Goal: Task Accomplishment & Management: Use online tool/utility

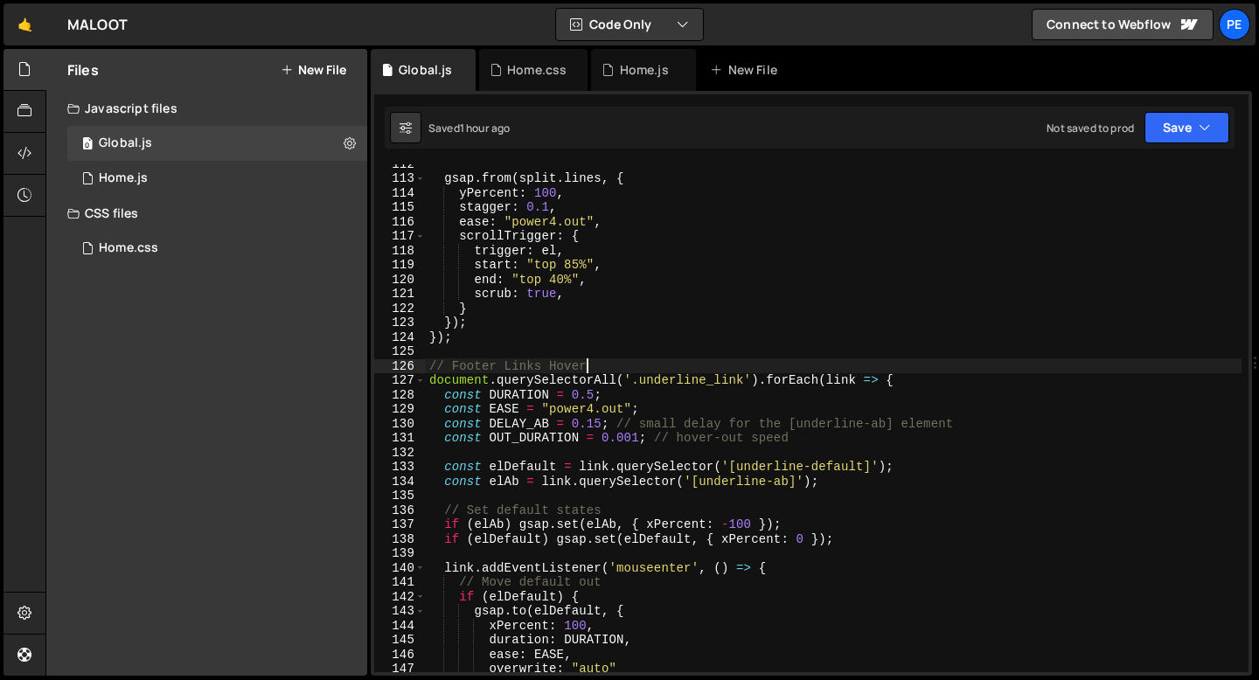
scroll to position [1608, 0]
click at [517, 81] on div "Home.css" at bounding box center [533, 70] width 108 height 42
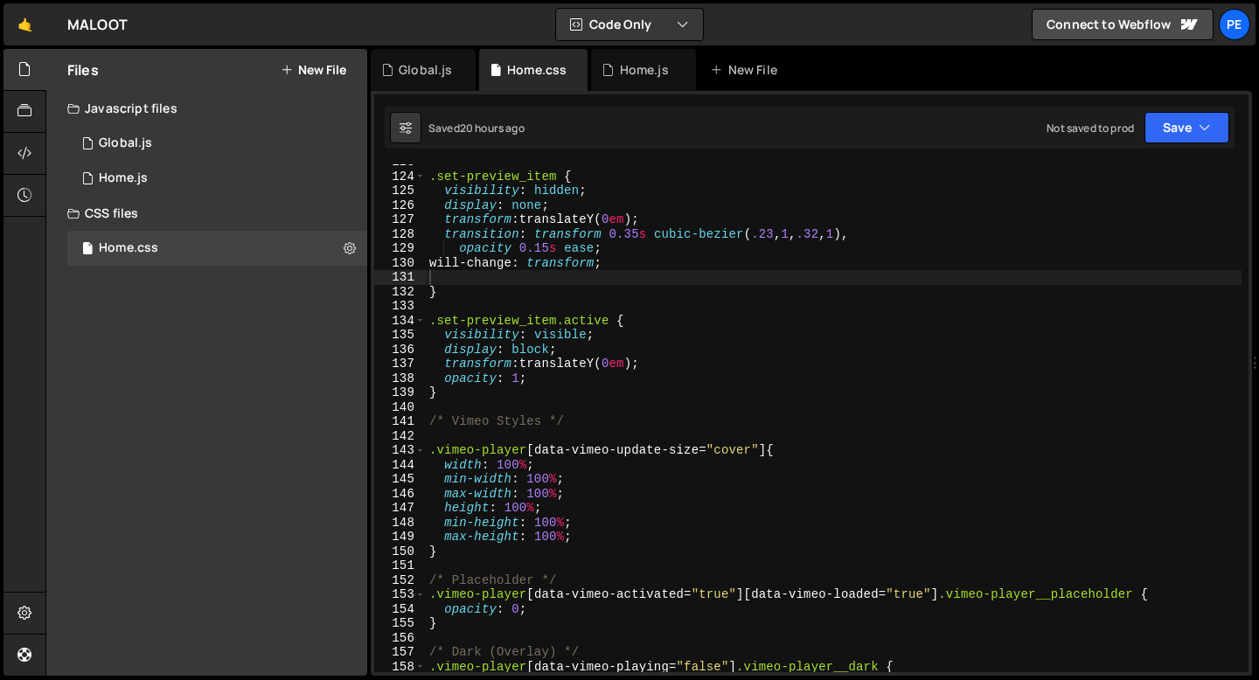
scroll to position [1766, 0]
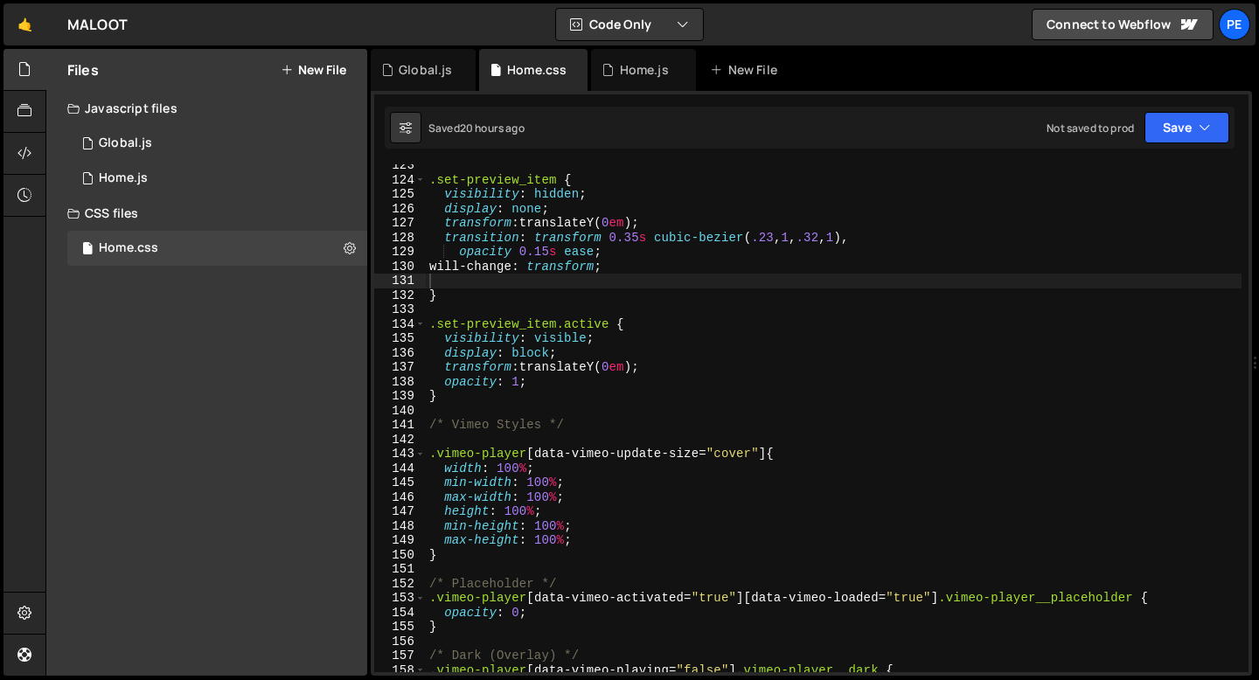
type textarea "}"
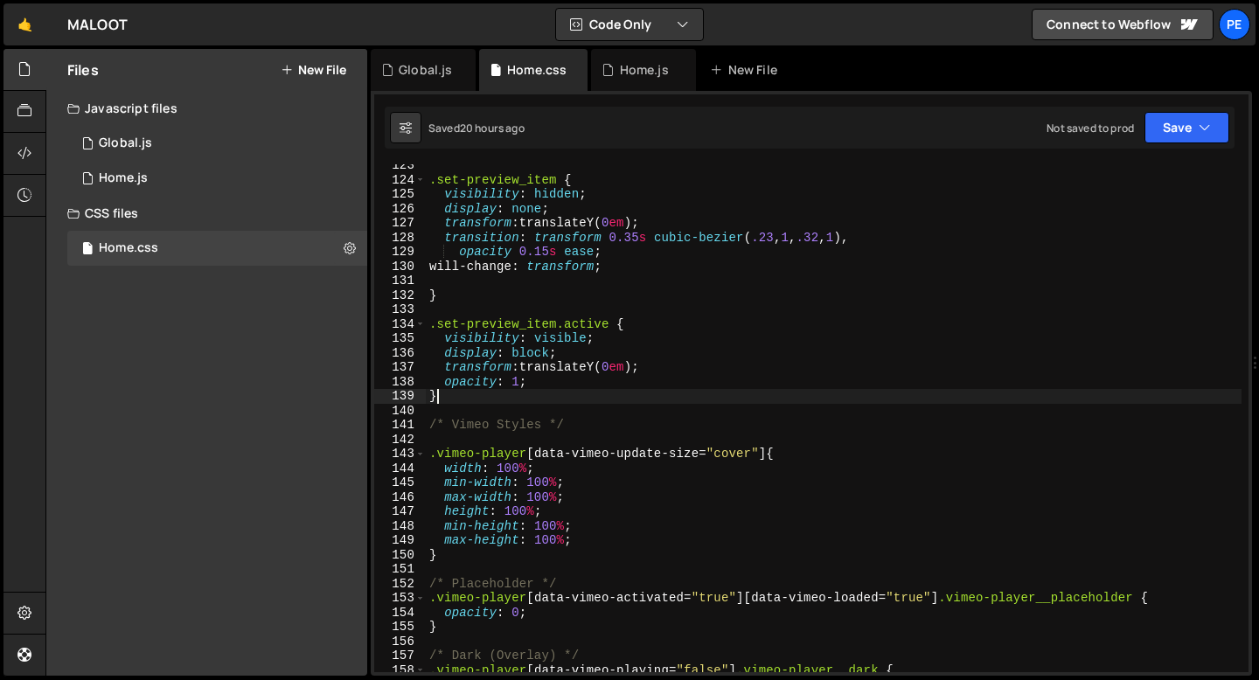
click at [511, 395] on div ".set-preview_item { visibility : hidden ; display : none ; transform : translat…" at bounding box center [834, 426] width 816 height 537
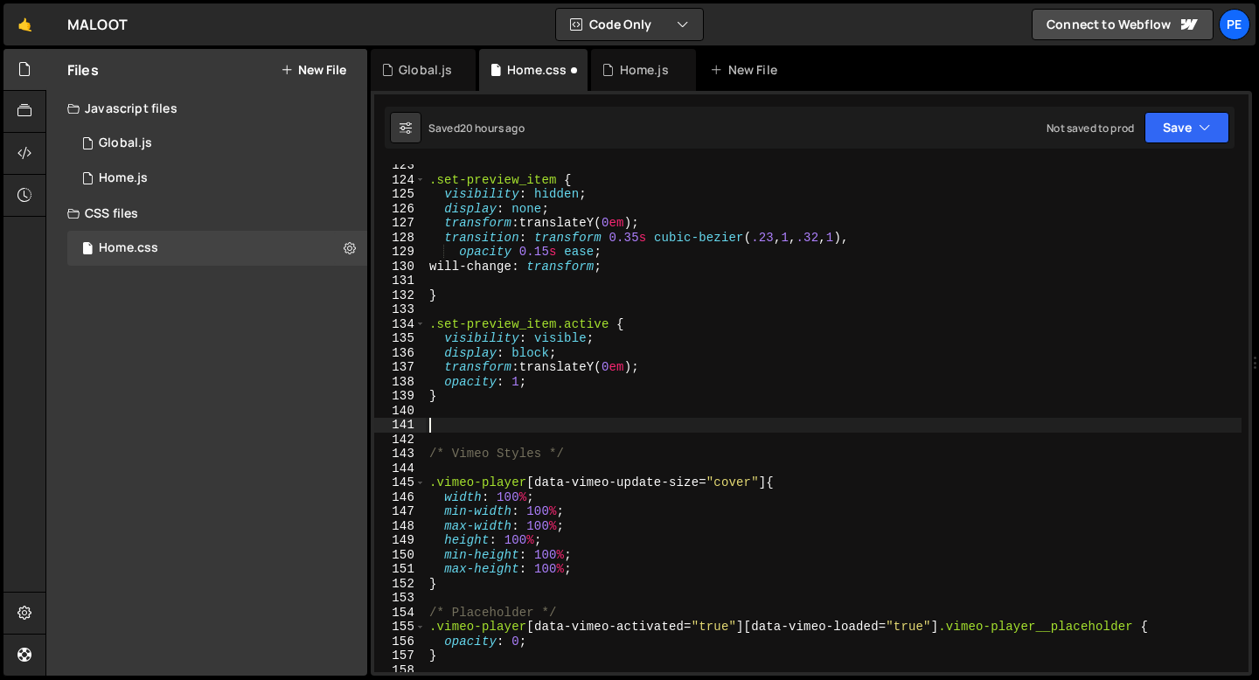
paste textarea
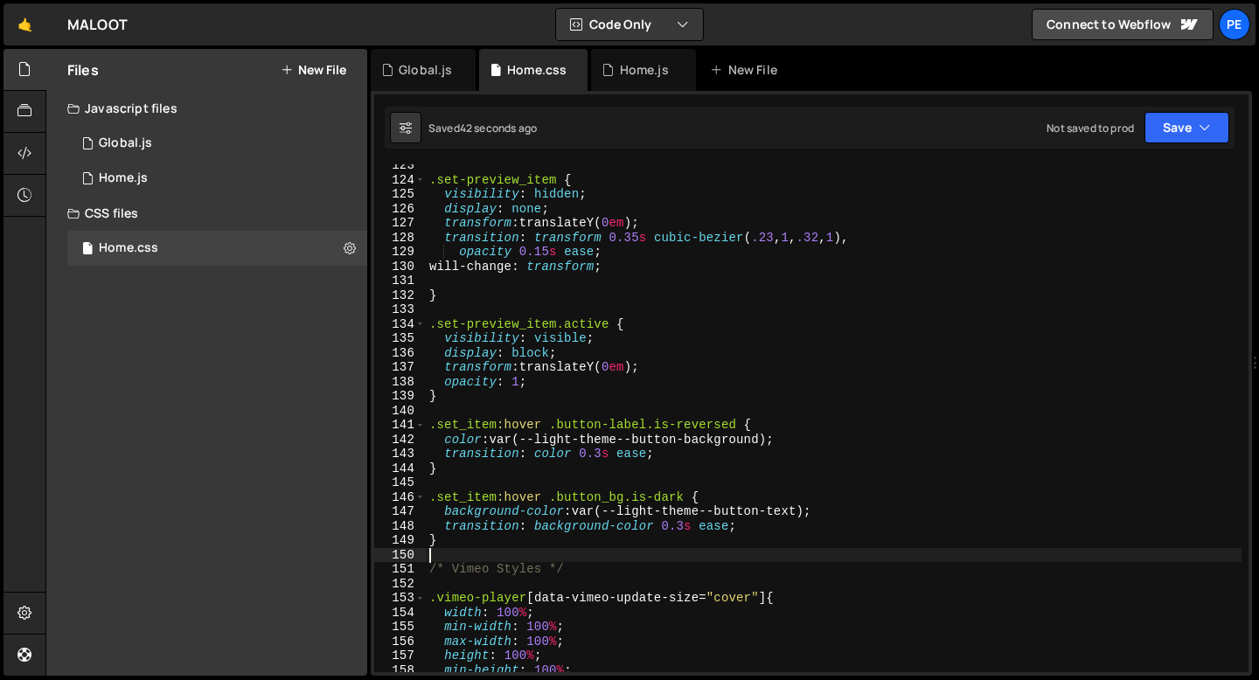
click at [738, 425] on div ".set-preview_item { visibility : hidden ; display : none ; transform : translat…" at bounding box center [834, 426] width 816 height 537
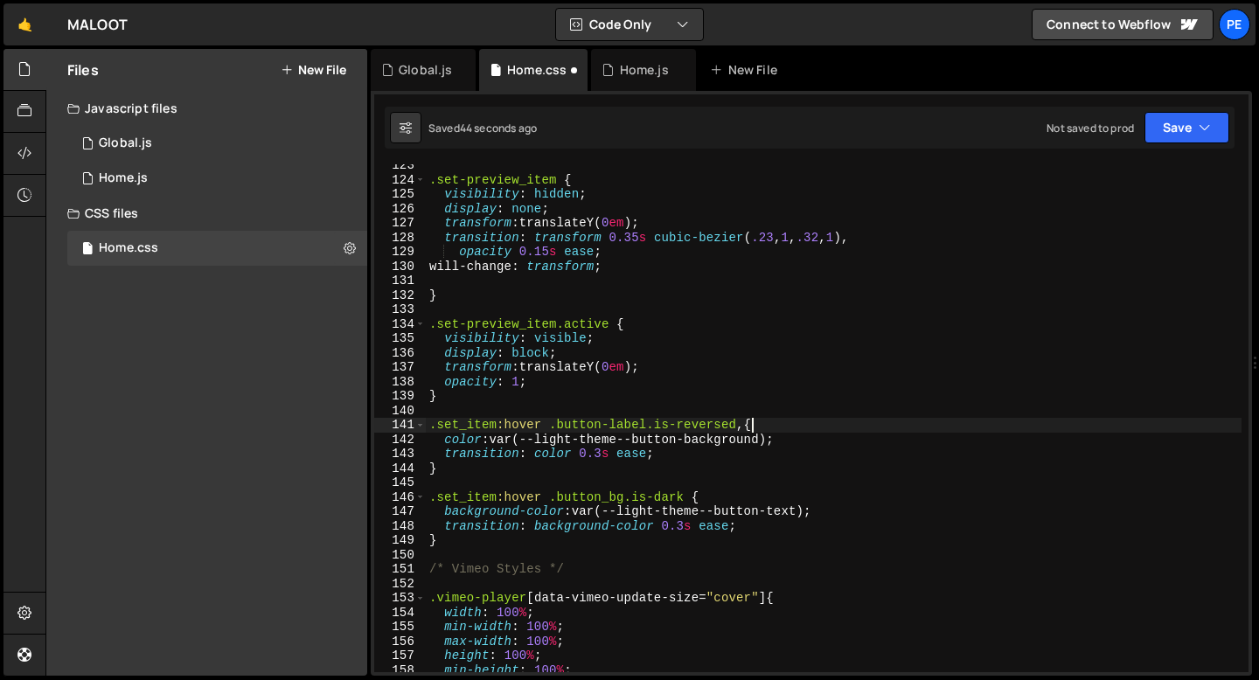
scroll to position [0, 0]
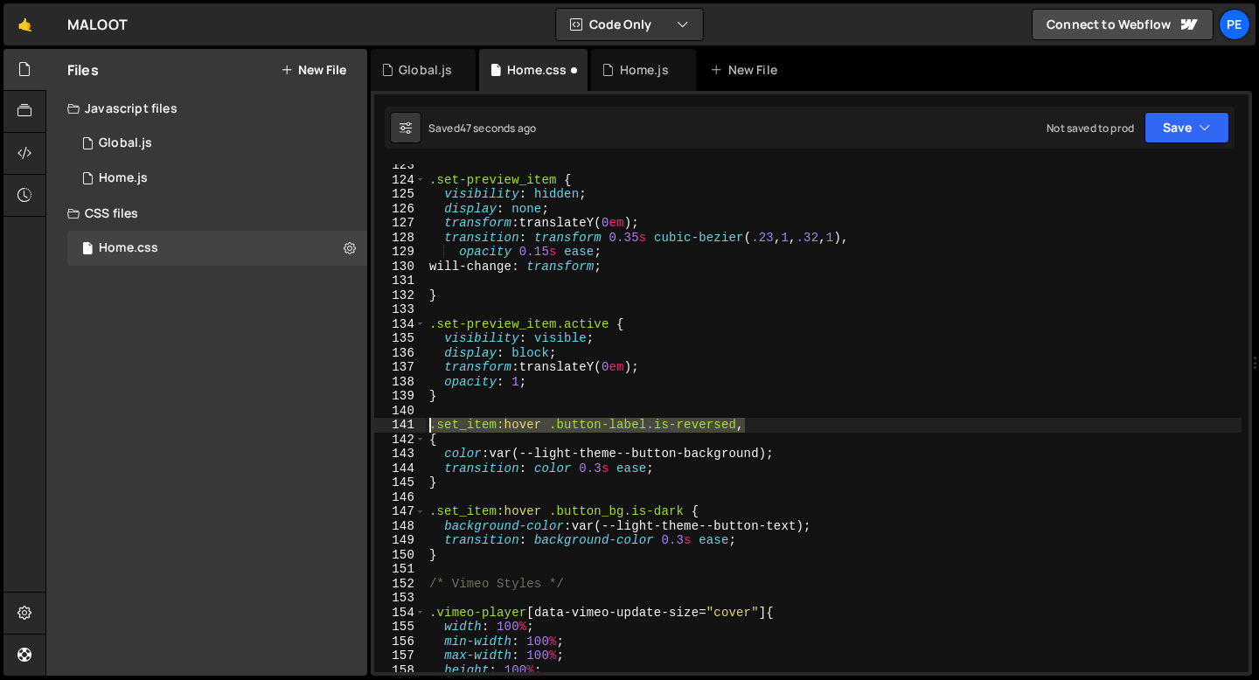
drag, startPoint x: 743, startPoint y: 423, endPoint x: 431, endPoint y: 432, distance: 312.2
click at [431, 432] on div ".set-preview_item { visibility : hidden ; display : none ; transform : translat…" at bounding box center [834, 426] width 816 height 537
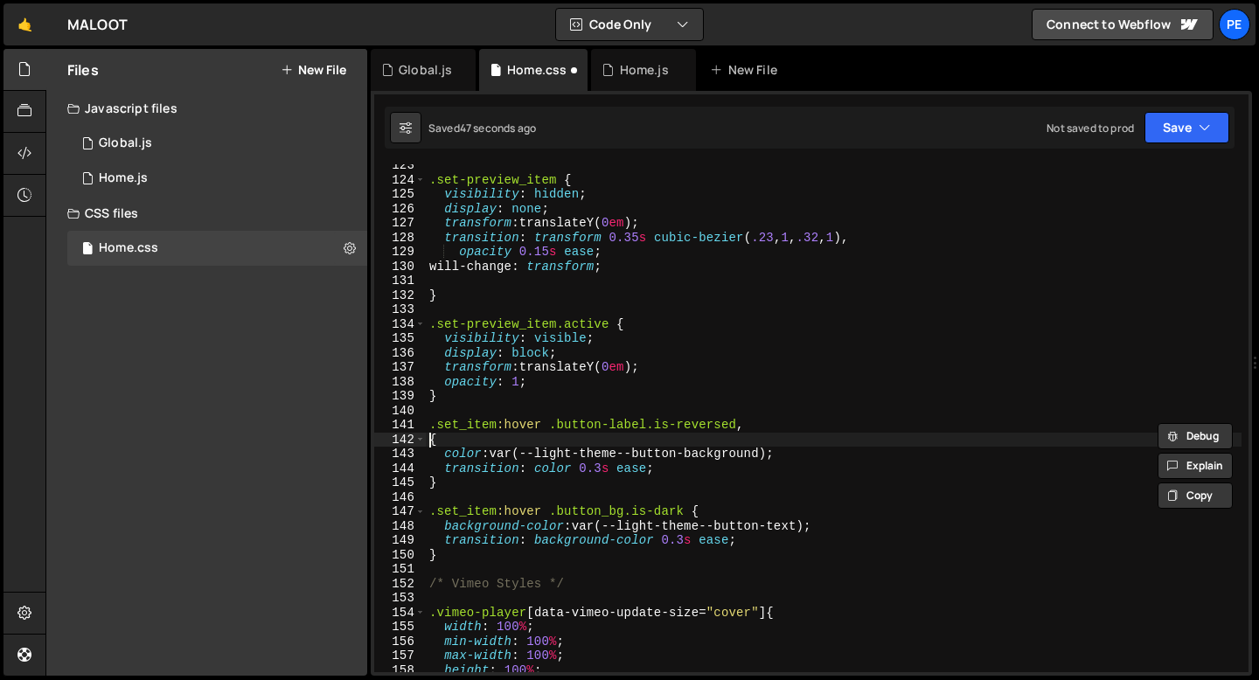
click at [430, 445] on div ".set-preview_item { visibility : hidden ; display : none ; transform : translat…" at bounding box center [834, 426] width 816 height 537
paste textarea ".set_item:hover .button-label.is-reversed,"
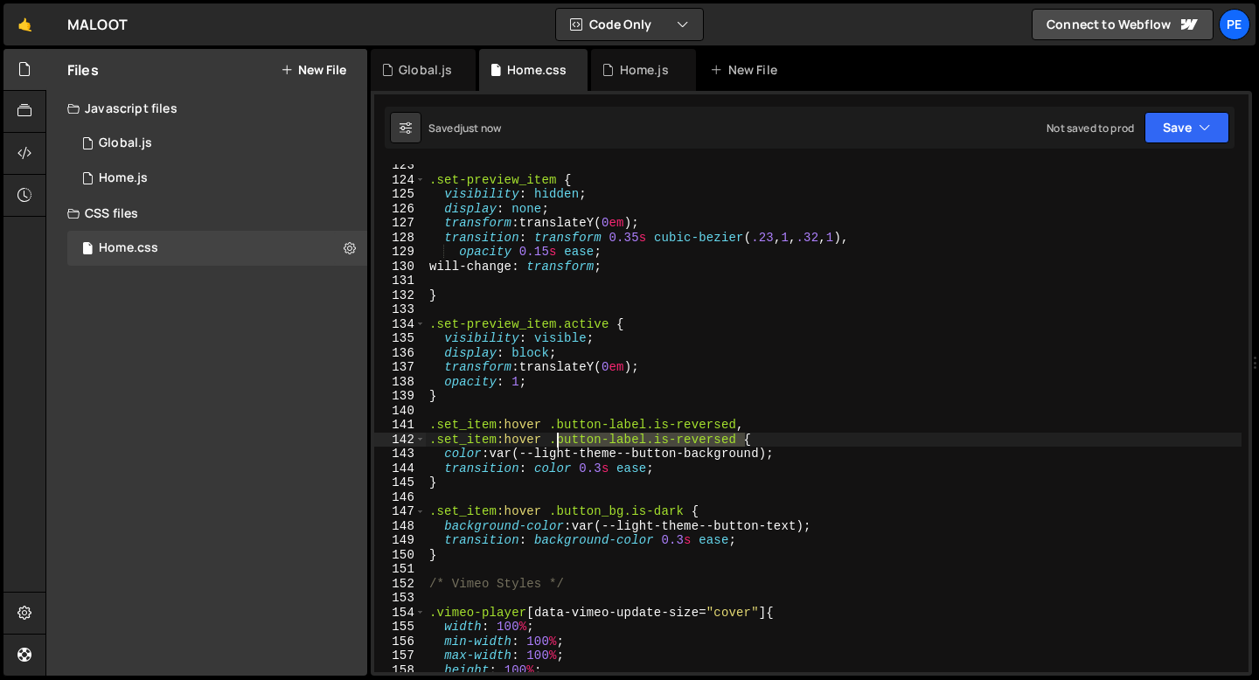
drag, startPoint x: 745, startPoint y: 440, endPoint x: 559, endPoint y: 441, distance: 185.3
click at [559, 441] on div ".set-preview_item { visibility : hidden ; display : none ; transform : translat…" at bounding box center [834, 426] width 816 height 537
paste textarea "icon12"
click at [526, 425] on div ".set-preview_item { visibility : hidden ; display : none ; transform : translat…" at bounding box center [834, 426] width 816 height 537
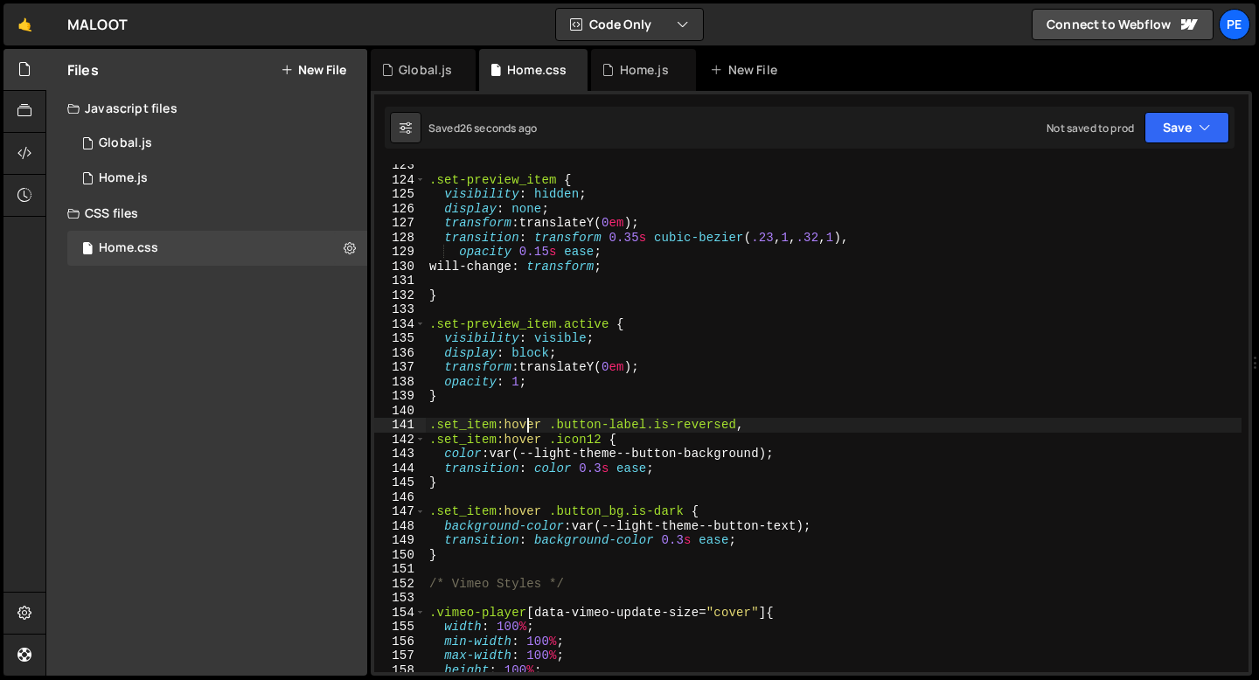
click at [525, 425] on div ".set-preview_item { visibility : hidden ; display : none ; transform : translat…" at bounding box center [834, 426] width 816 height 537
click at [525, 422] on div ".set-preview_item { visibility : hidden ; display : none ; transform : translat…" at bounding box center [834, 426] width 816 height 537
click at [526, 438] on div ".set-preview_item { visibility : hidden ; display : none ; transform : translat…" at bounding box center [834, 426] width 816 height 537
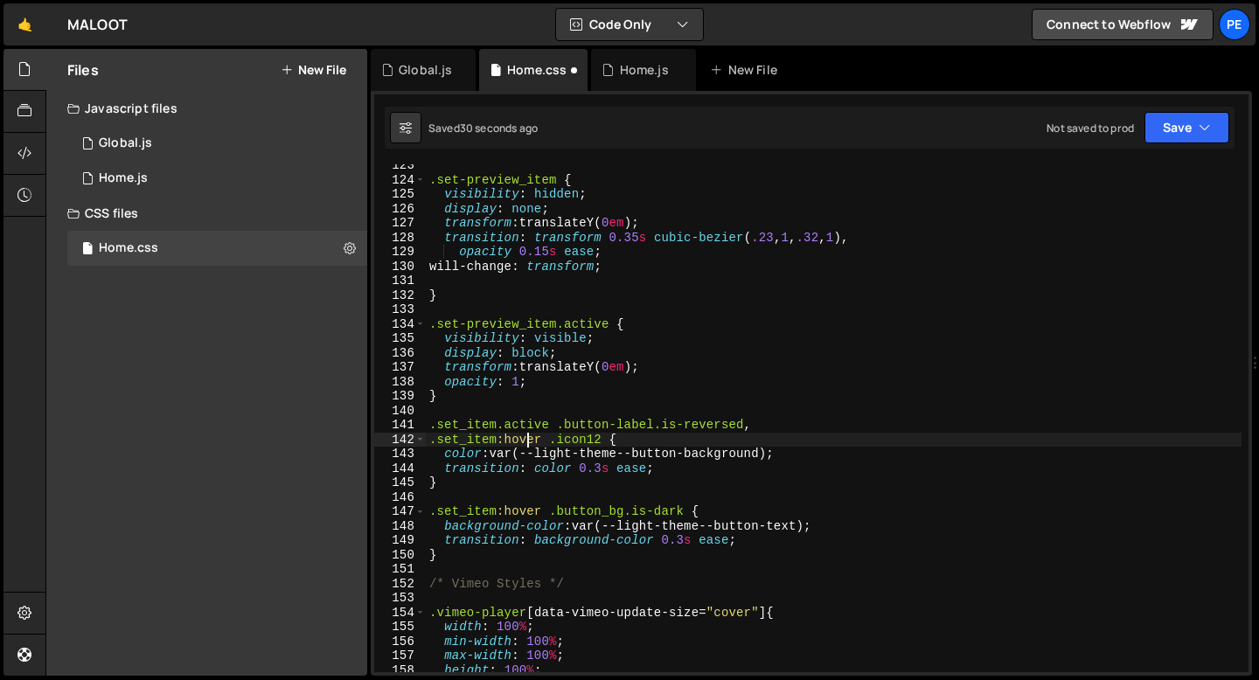
click at [526, 439] on div ".set-preview_item { visibility : hidden ; display : none ; transform : translat…" at bounding box center [834, 426] width 816 height 537
click at [601, 464] on div ".set-preview_item { visibility : hidden ; display : none ; transform : translat…" at bounding box center [834, 426] width 816 height 537
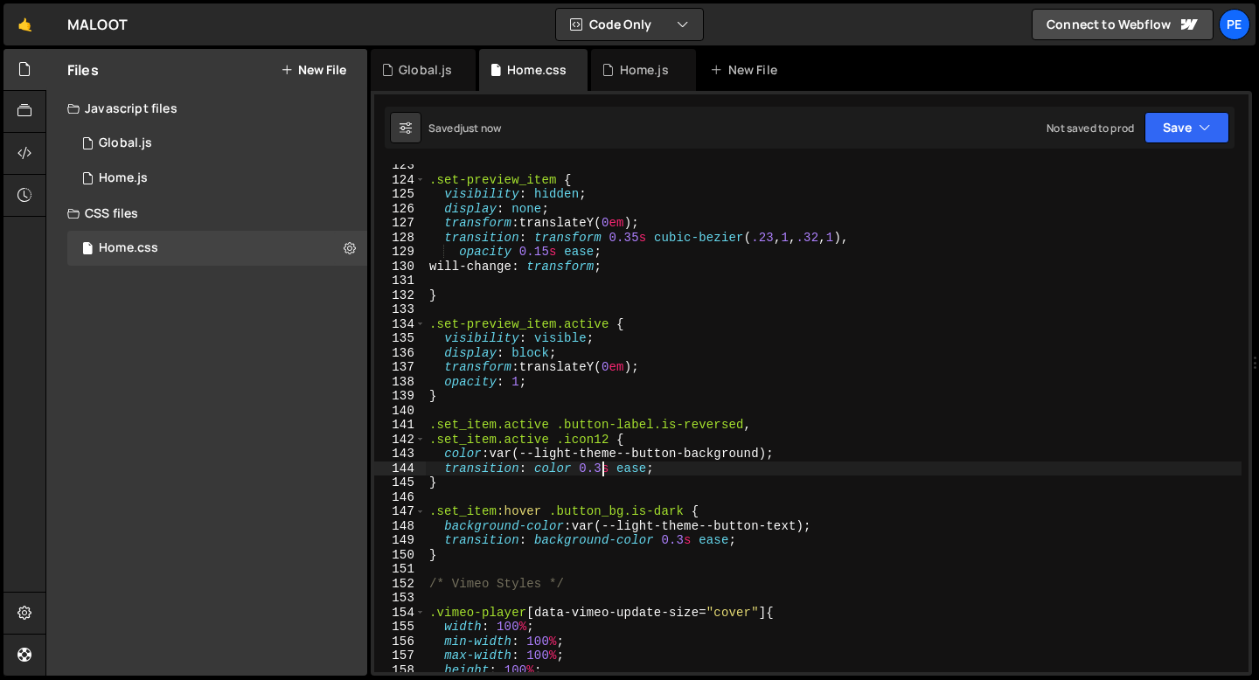
type textarea "transition: color 0.2s ease;"
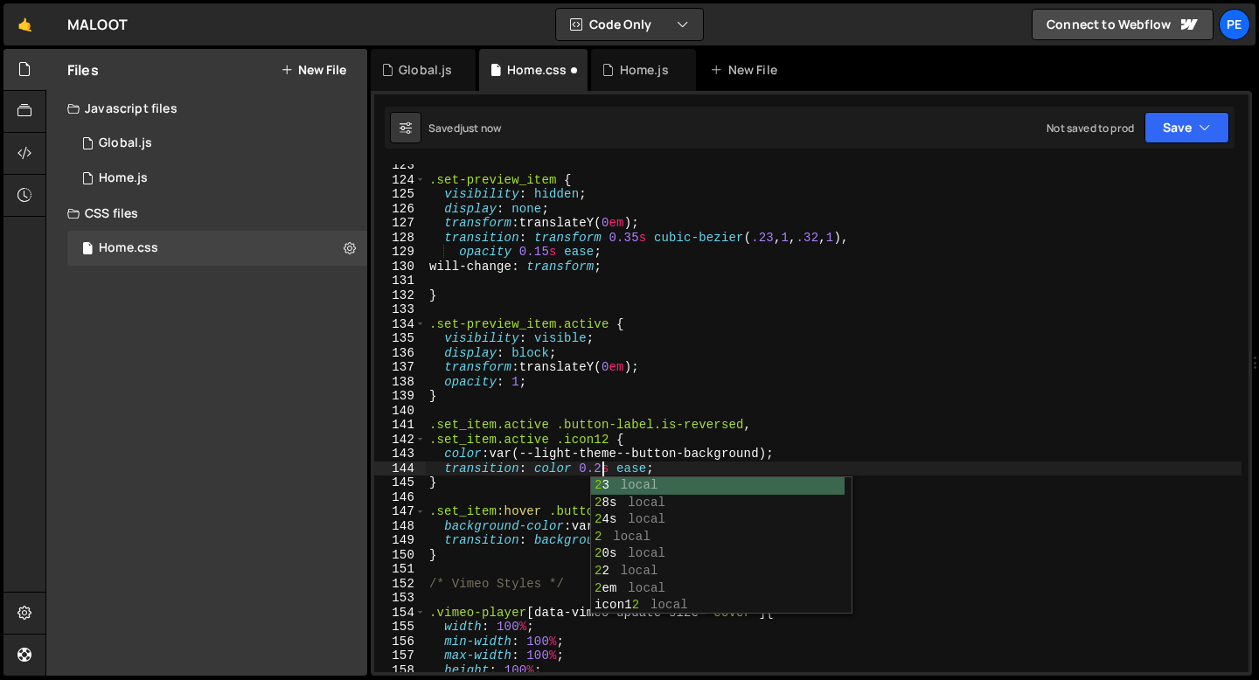
scroll to position [0, 11]
click at [587, 409] on div ".set-preview_item { visibility : hidden ; display : none ; transform : translat…" at bounding box center [834, 426] width 816 height 537
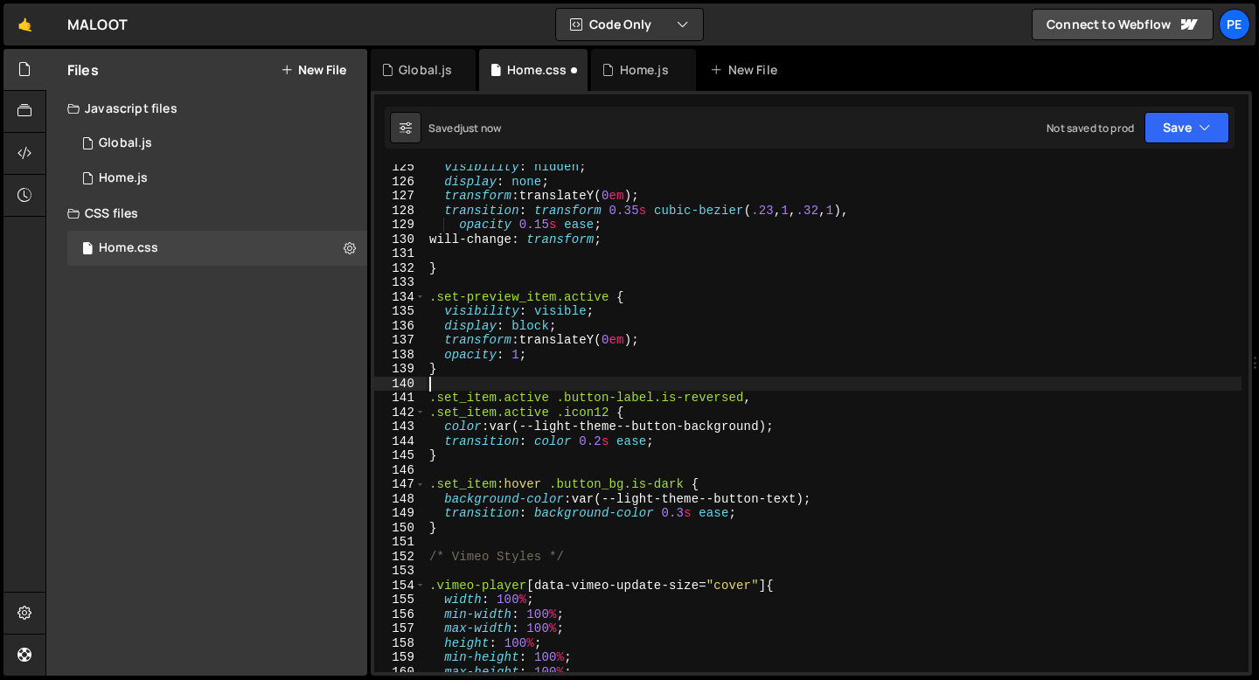
scroll to position [1793, 0]
click at [686, 518] on div "visibility : hidden ; display : none ; transform : translateY( 0 em ) ; transit…" at bounding box center [834, 428] width 816 height 537
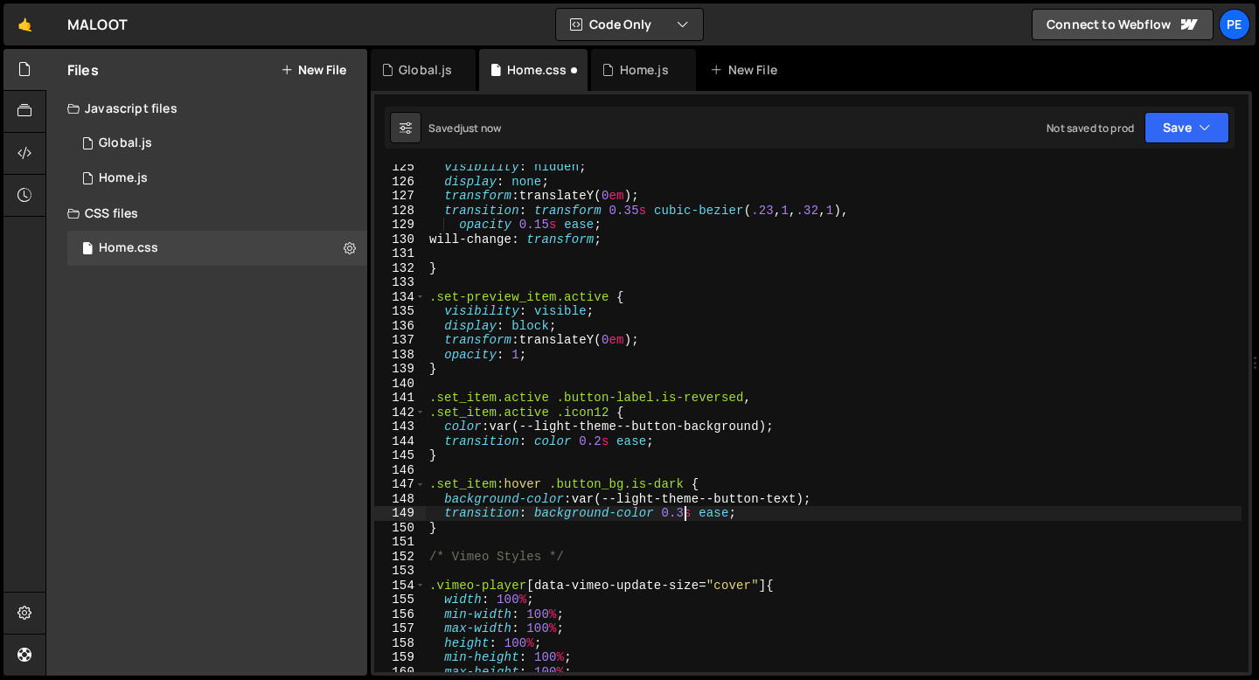
scroll to position [0, 17]
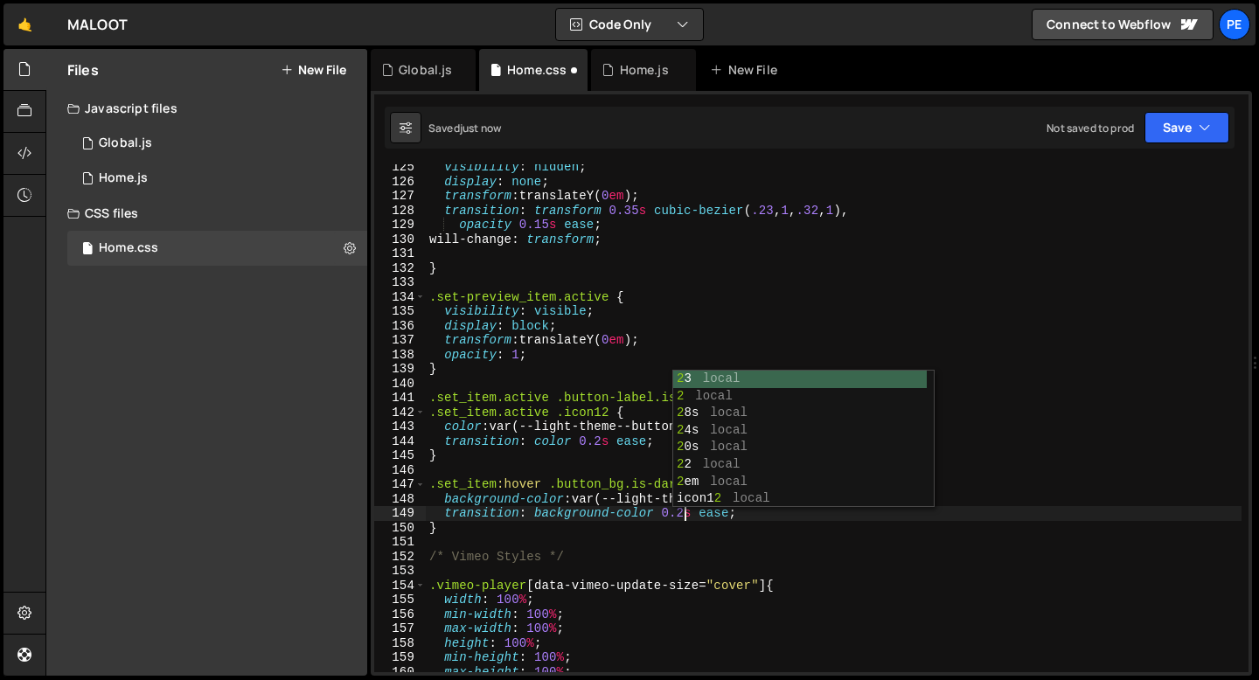
click at [611, 531] on div "visibility : hidden ; display : none ; transform : translateY( 0 em ) ; transit…" at bounding box center [834, 428] width 816 height 537
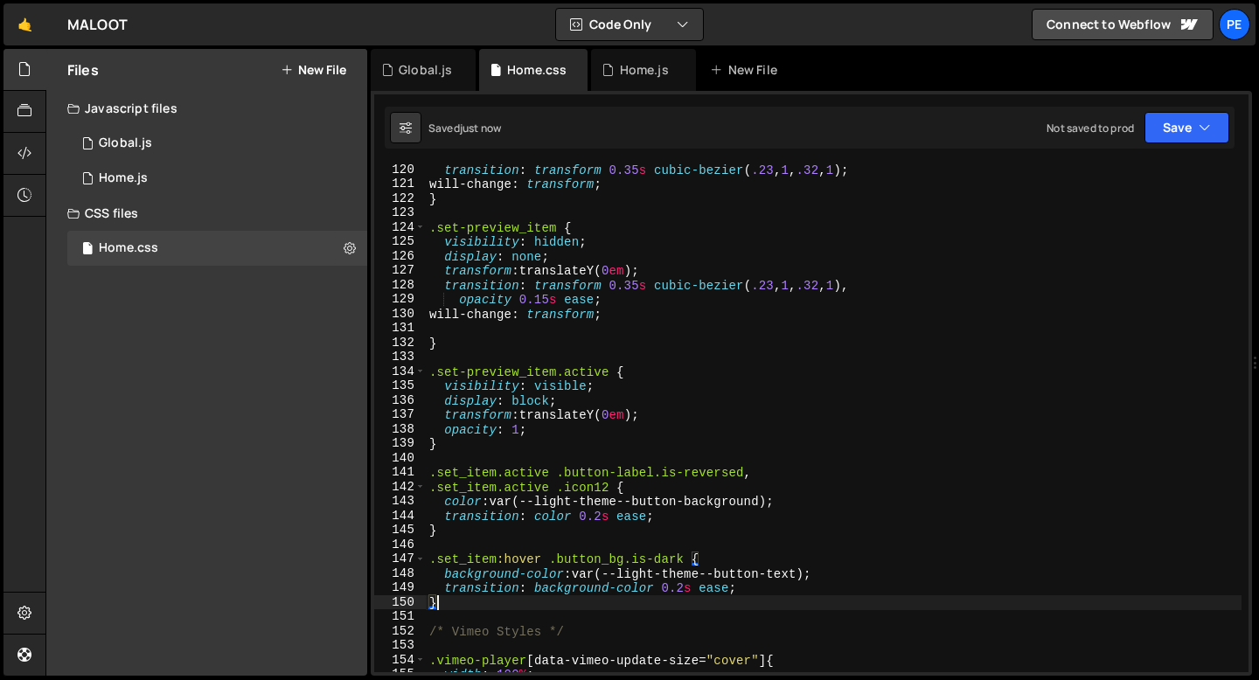
scroll to position [1708, 0]
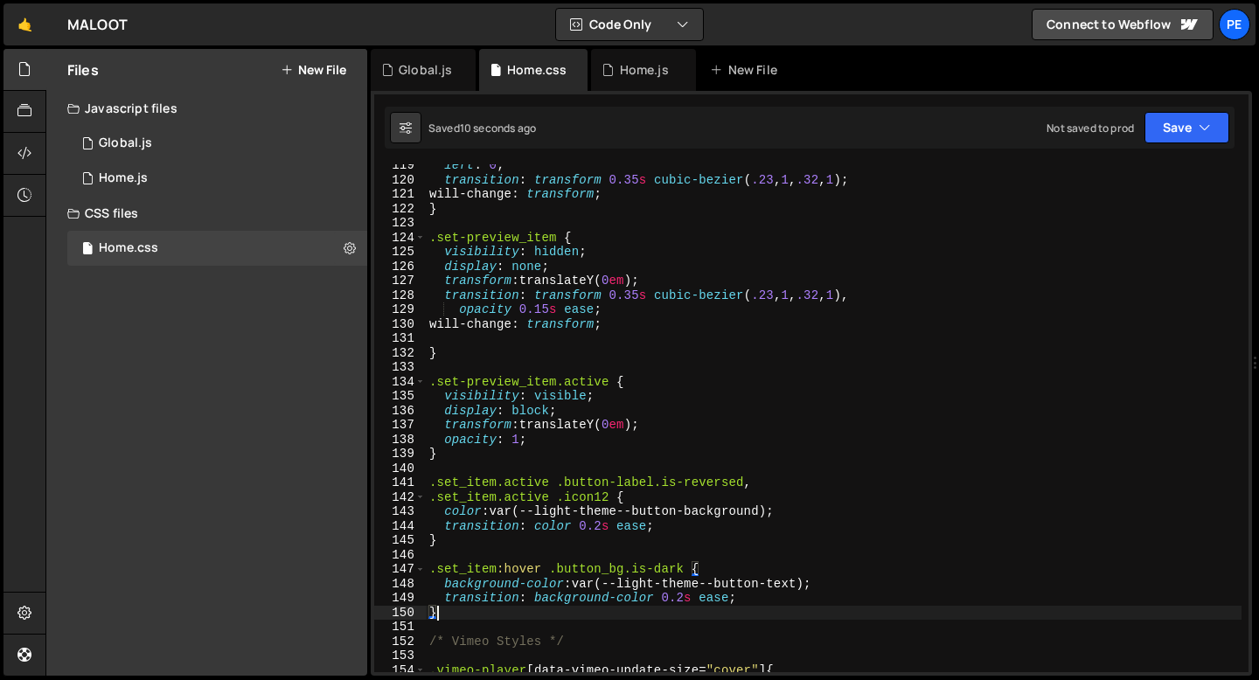
click at [601, 527] on div "left : 0 ; transition : transform 0.35 s cubic-bezier ( .23 , 1 , .32 , 1 ) ; w…" at bounding box center [834, 426] width 816 height 537
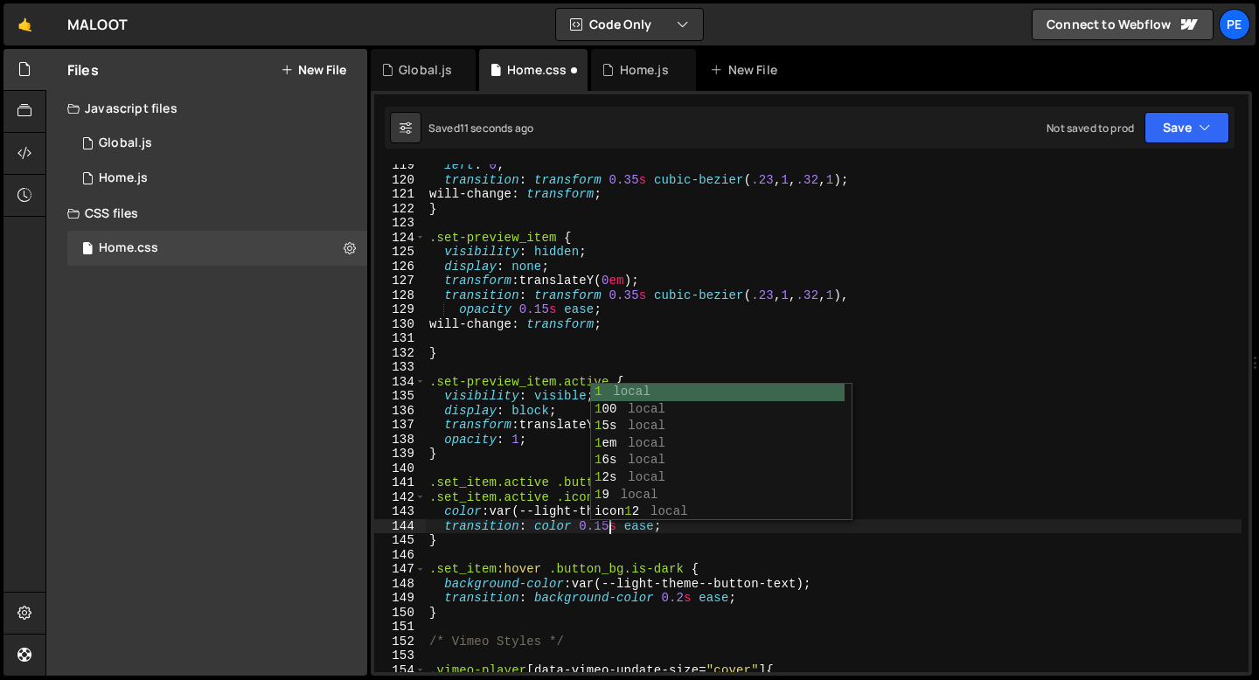
scroll to position [0, 12]
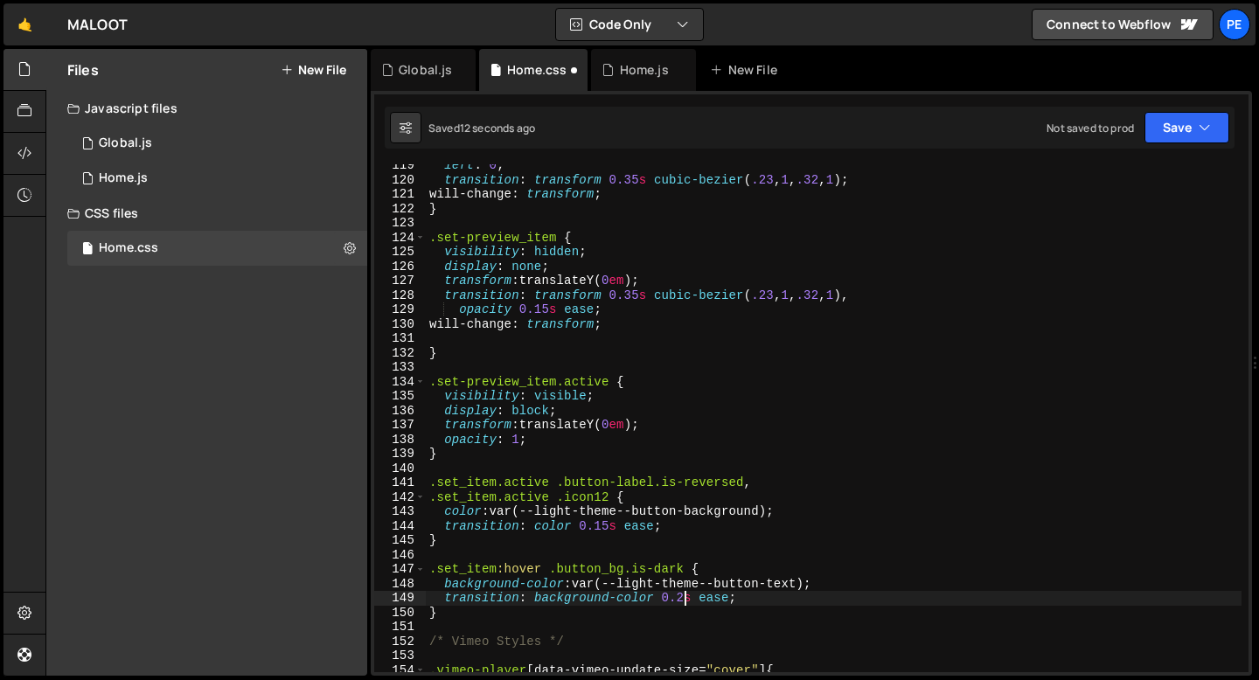
click at [684, 598] on div "left : 0 ; transition : transform 0.35 s cubic-bezier ( .23 , 1 , .32 , 1 ) ; w…" at bounding box center [834, 426] width 816 height 537
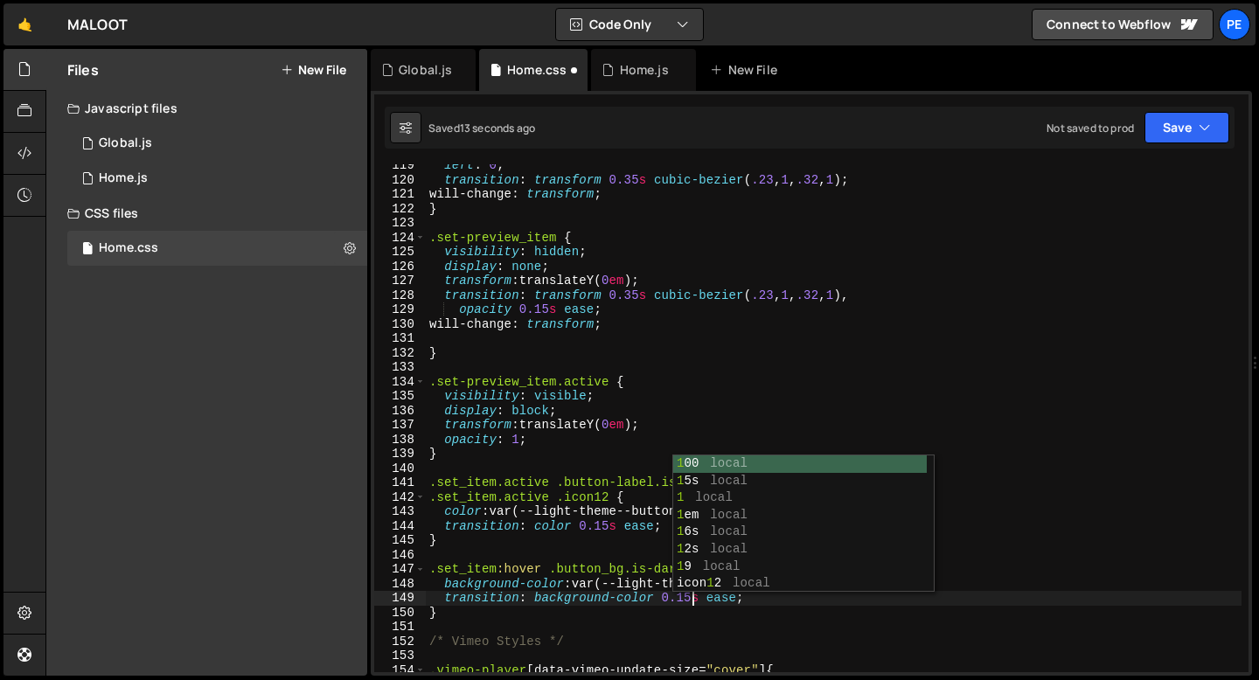
scroll to position [0, 17]
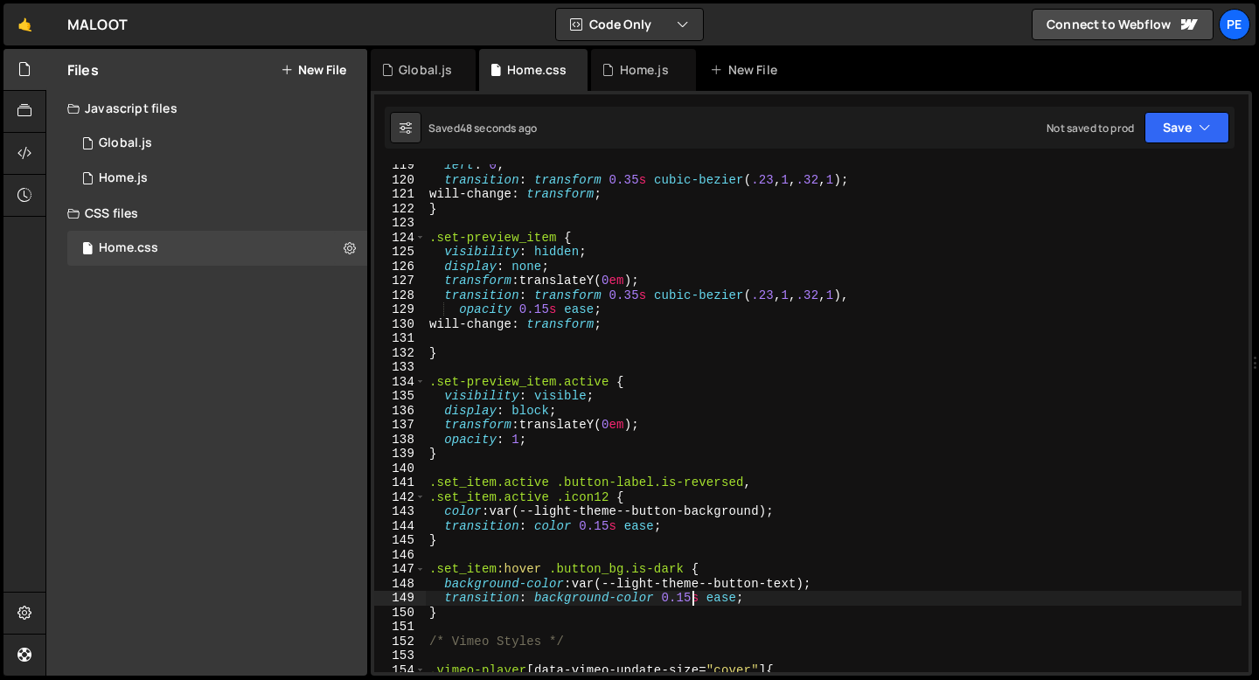
click at [552, 481] on div "left : 0 ; transition : transform 0.35 s cubic-bezier ( .23 , 1 , .32 , 1 ) ; w…" at bounding box center [834, 426] width 816 height 537
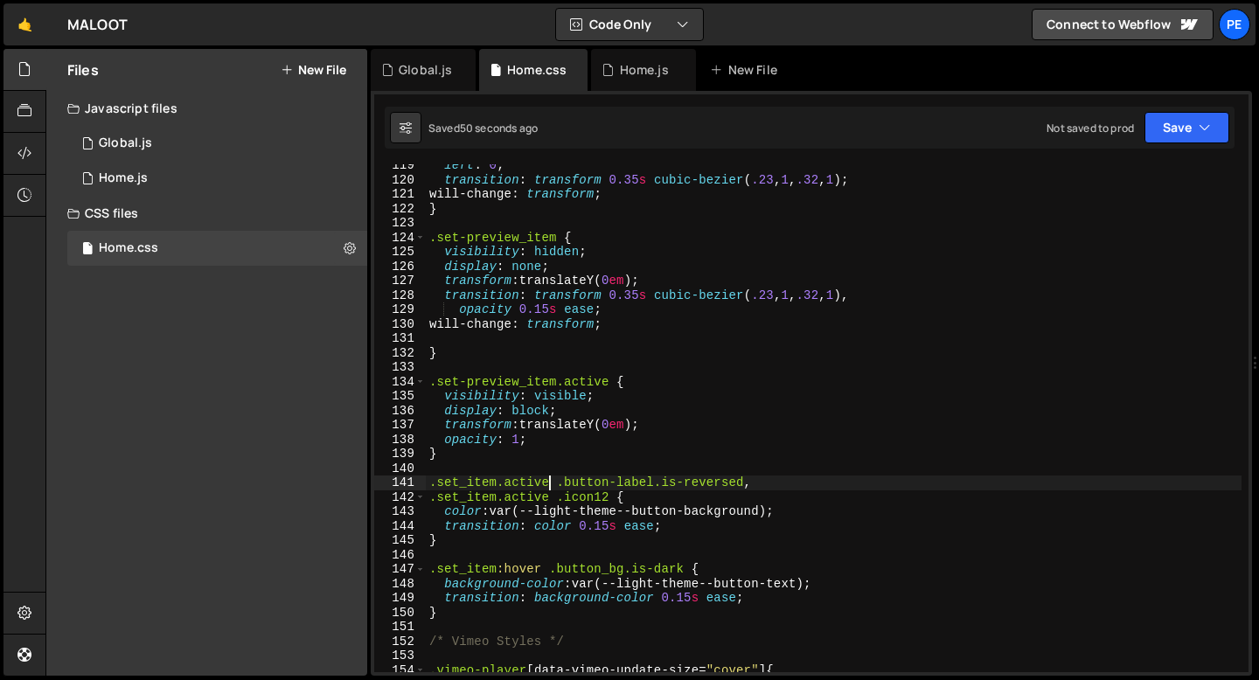
click at [559, 386] on div "left : 0 ; transition : transform 0.35 s cubic-bezier ( .23 , 1 , .32 , 1 ) ; w…" at bounding box center [834, 426] width 816 height 537
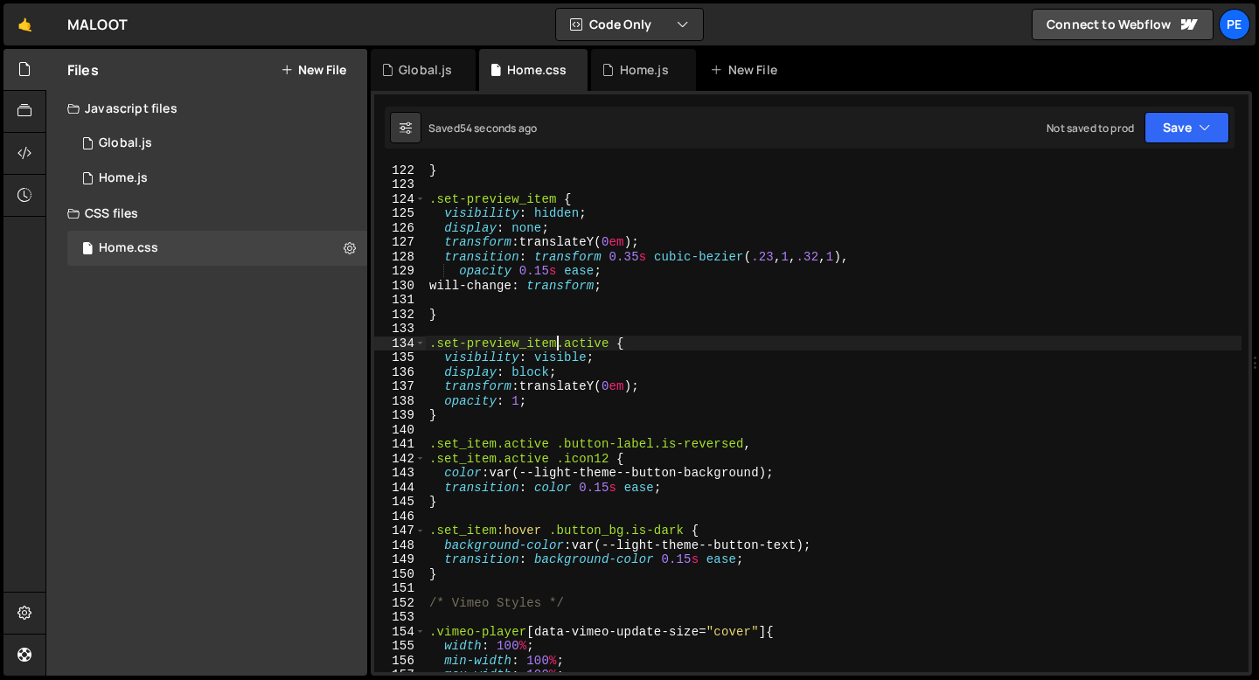
scroll to position [1747, 0]
click at [525, 527] on div "} .set-preview_item { visibility : hidden ; display : none ; transform : transl…" at bounding box center [834, 431] width 816 height 537
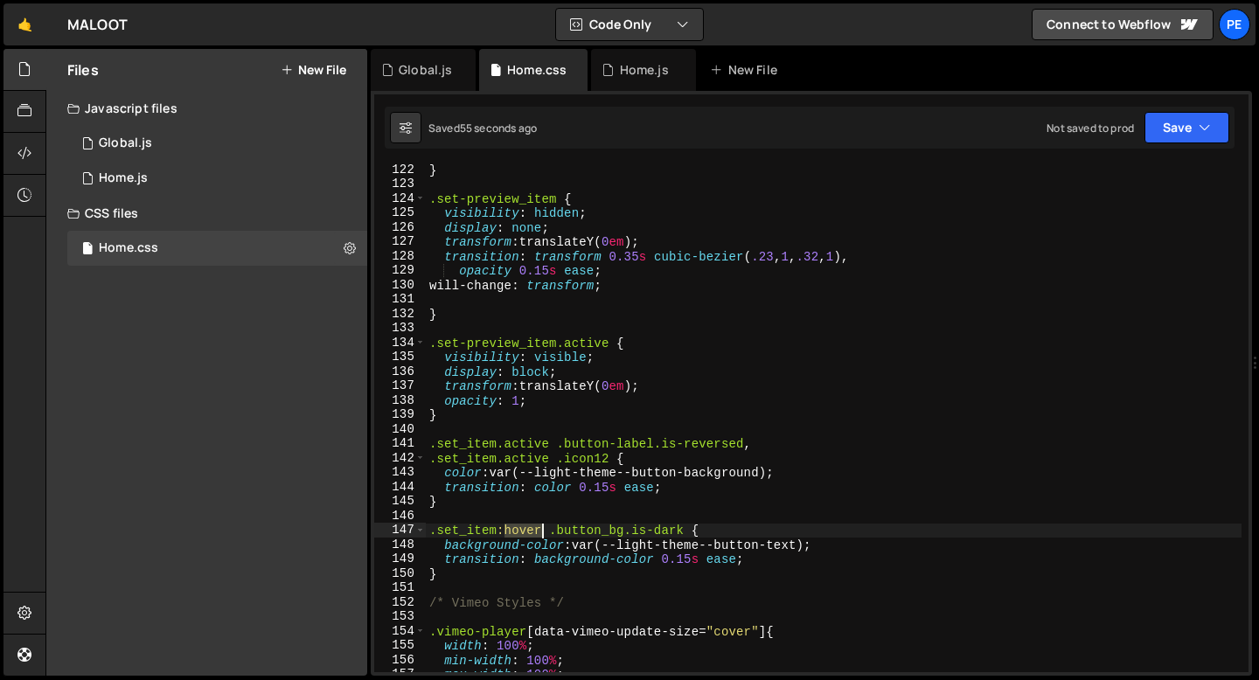
click at [525, 527] on div "} .set-preview_item { visibility : hidden ; display : none ; transform : transl…" at bounding box center [834, 431] width 816 height 537
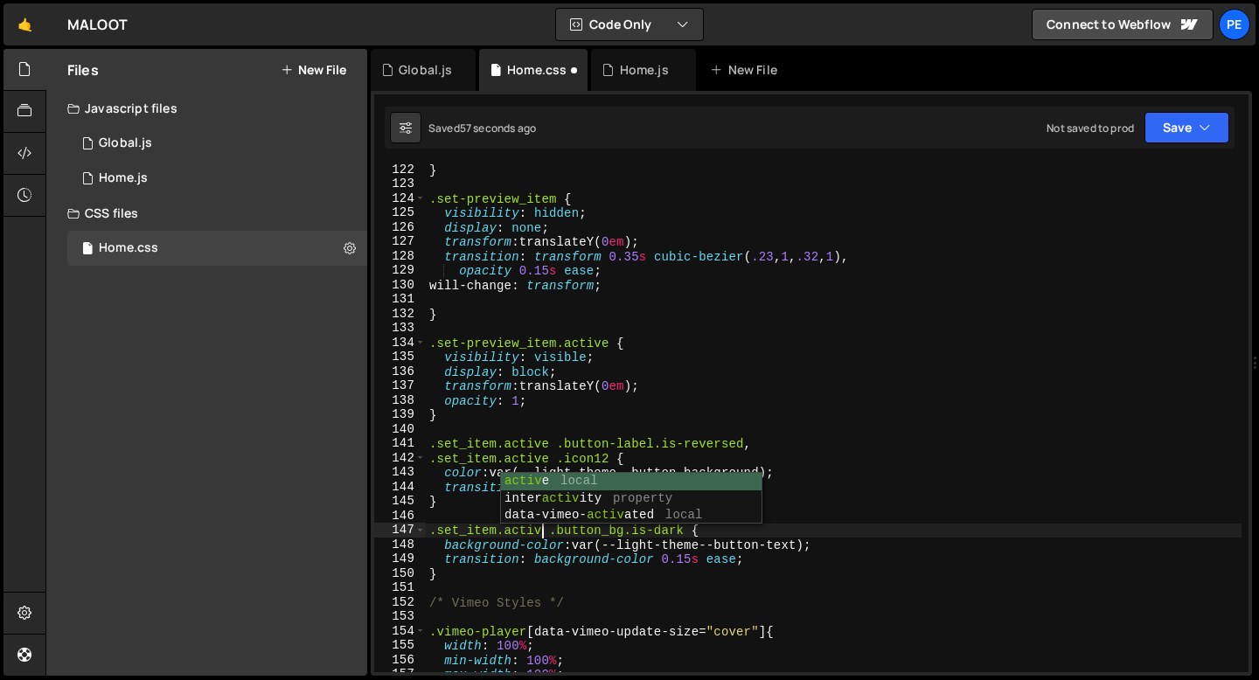
scroll to position [0, 8]
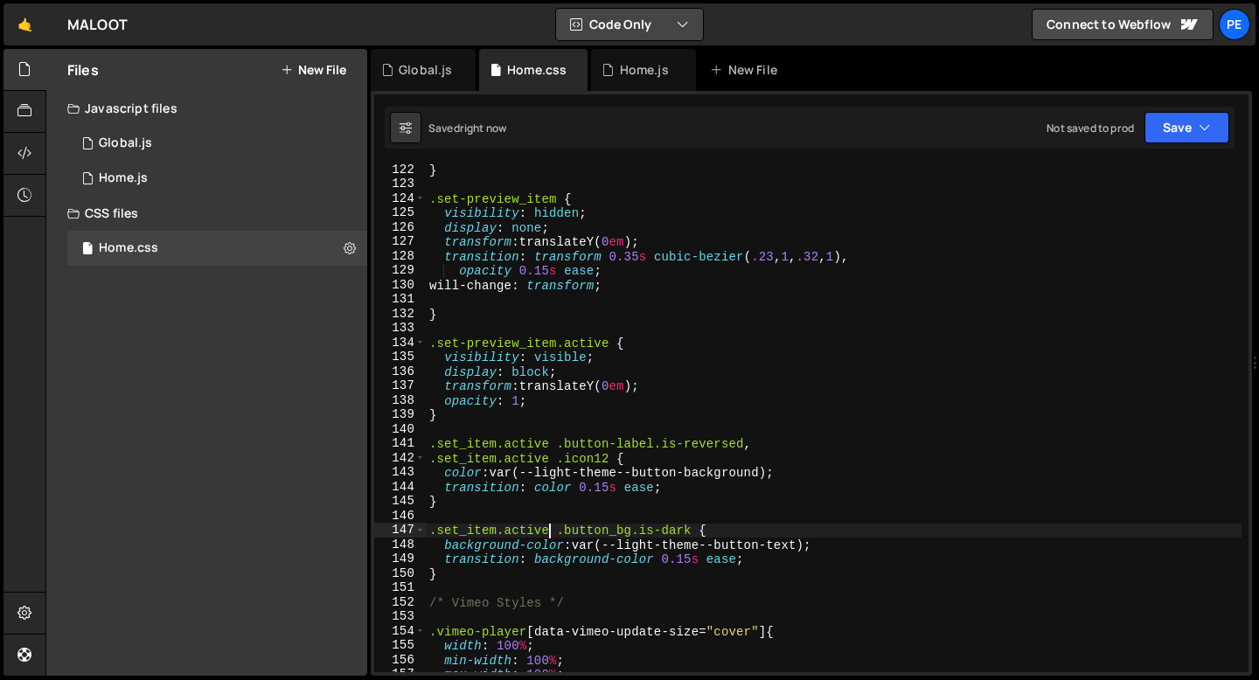
type textarea ".set_item.active .button_bg.is-dark {"
click at [430, 66] on div "Global.js" at bounding box center [425, 69] width 53 height 17
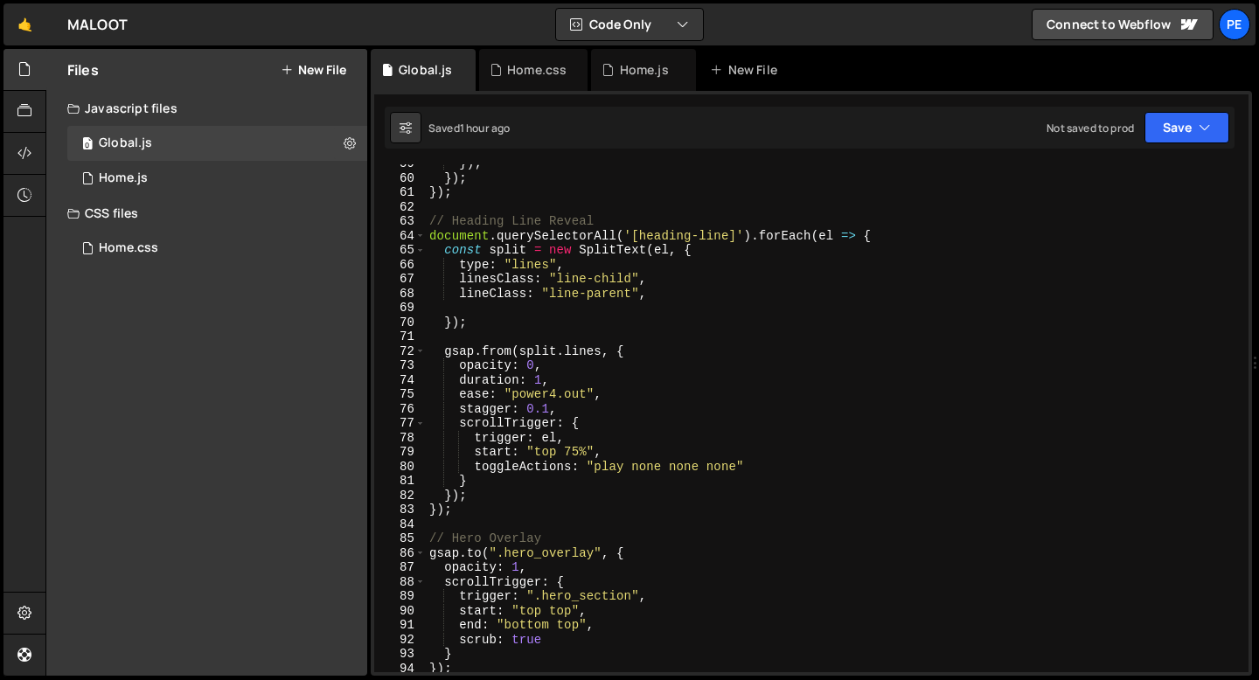
scroll to position [844, 0]
click at [641, 236] on div "}) ; }) ; }) ; // Heading Line Reveal document . querySelectorAll ( '[heading-l…" at bounding box center [834, 424] width 816 height 537
drag, startPoint x: 640, startPoint y: 236, endPoint x: 730, endPoint y: 234, distance: 90.1
click at [730, 235] on div "}) ; }) ; }) ; // Heading Line Reveal document . querySelectorAll ( '[heading-l…" at bounding box center [834, 424] width 816 height 537
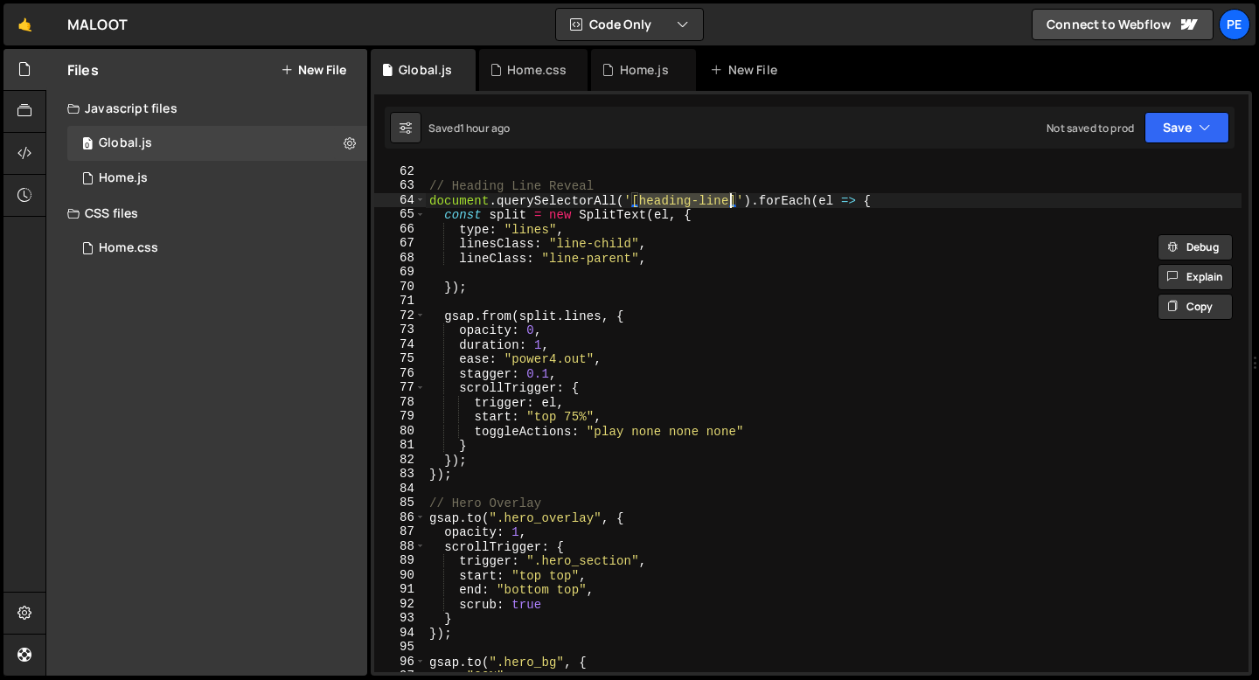
scroll to position [879, 0]
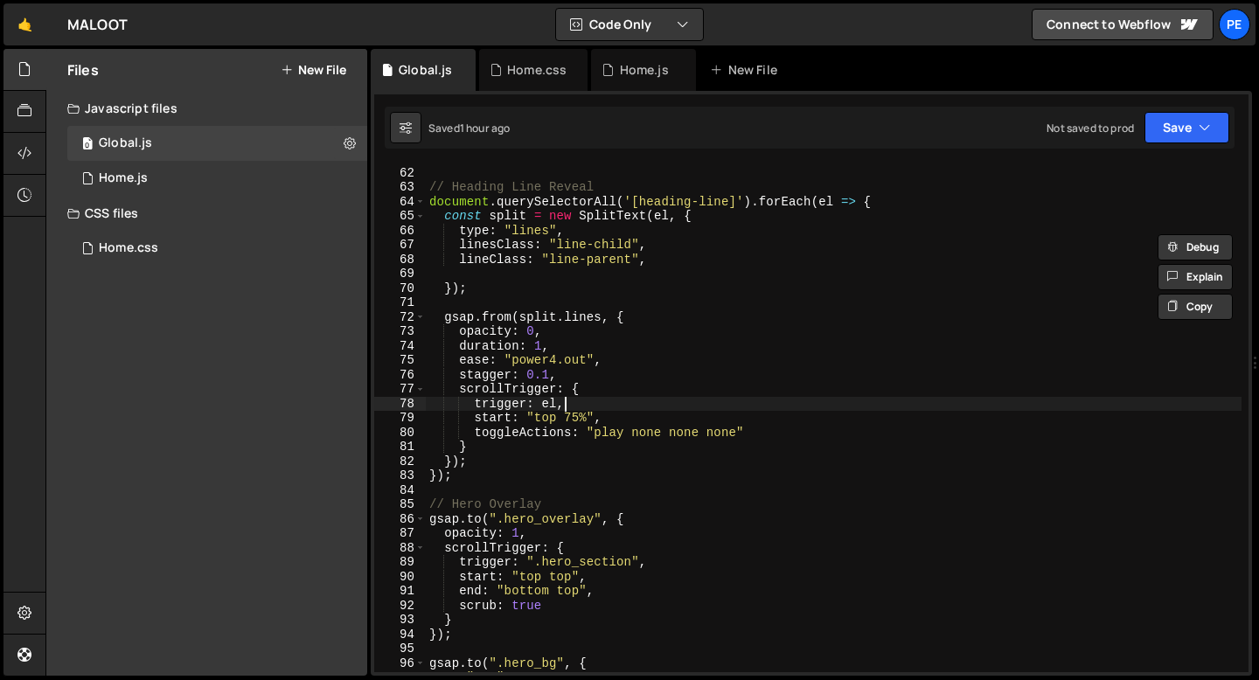
click at [572, 400] on div "}) ; // Heading Line Reveal document . querySelectorAll ( '[heading-line]' ) . …" at bounding box center [834, 419] width 816 height 537
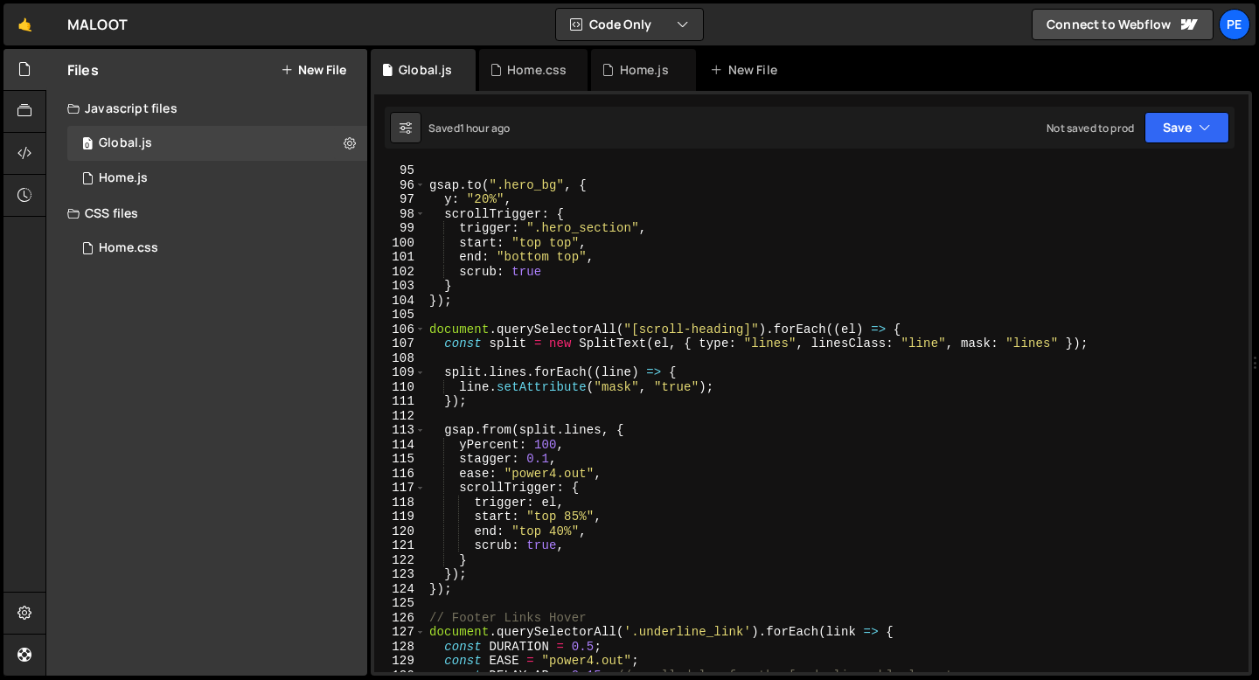
scroll to position [1402, 0]
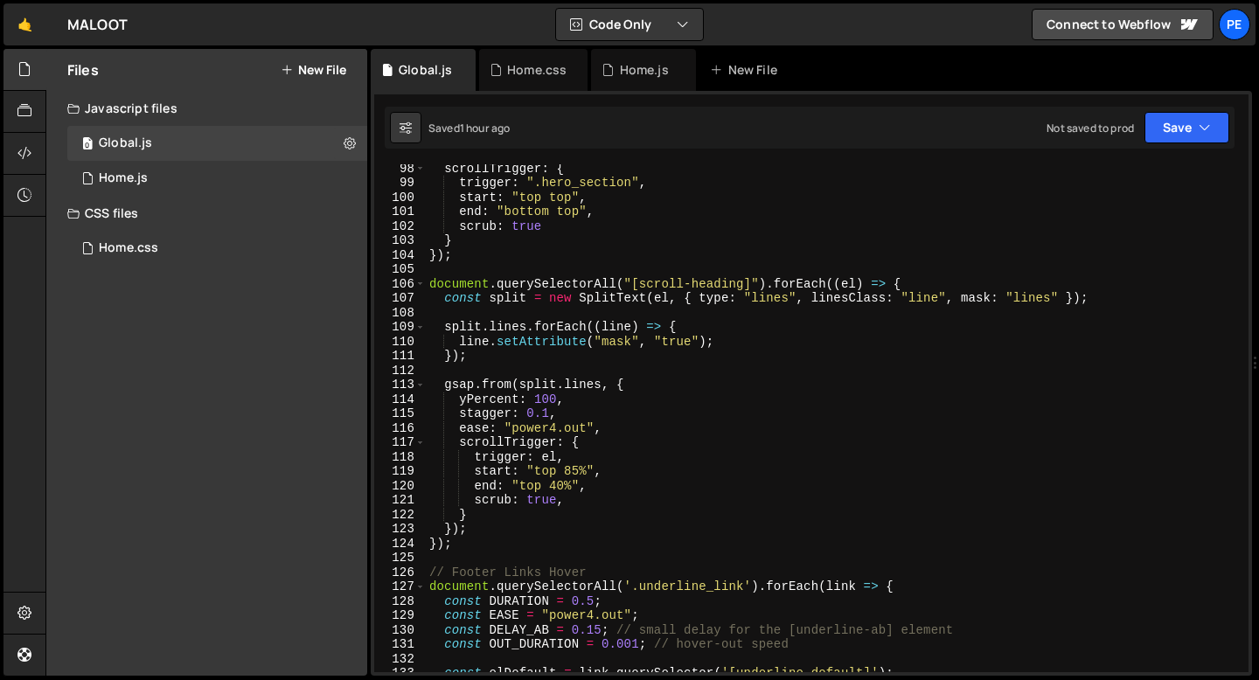
click at [613, 342] on div "scrollTrigger : { trigger : ".hero_section" , start : "top top" , end : "bottom…" at bounding box center [834, 429] width 816 height 537
click at [612, 342] on div "scrollTrigger : { trigger : ".hero_section" , start : "top top" , end : "bottom…" at bounding box center [834, 429] width 816 height 537
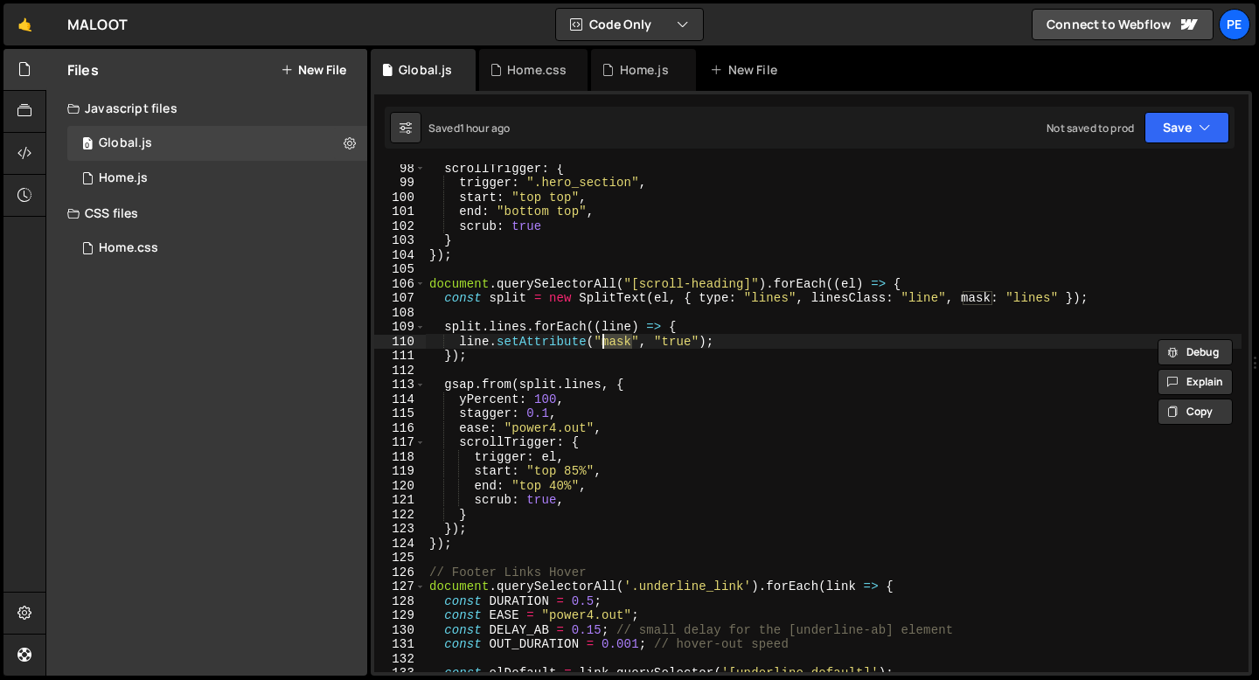
click at [610, 360] on div "scrollTrigger : { trigger : ".hero_section" , start : "top top" , end : "bottom…" at bounding box center [834, 429] width 816 height 537
drag, startPoint x: 595, startPoint y: 341, endPoint x: 696, endPoint y: 338, distance: 100.6
click at [697, 339] on div "scrollTrigger : { trigger : ".hero_section" , start : "top top" , end : "bottom…" at bounding box center [834, 429] width 816 height 537
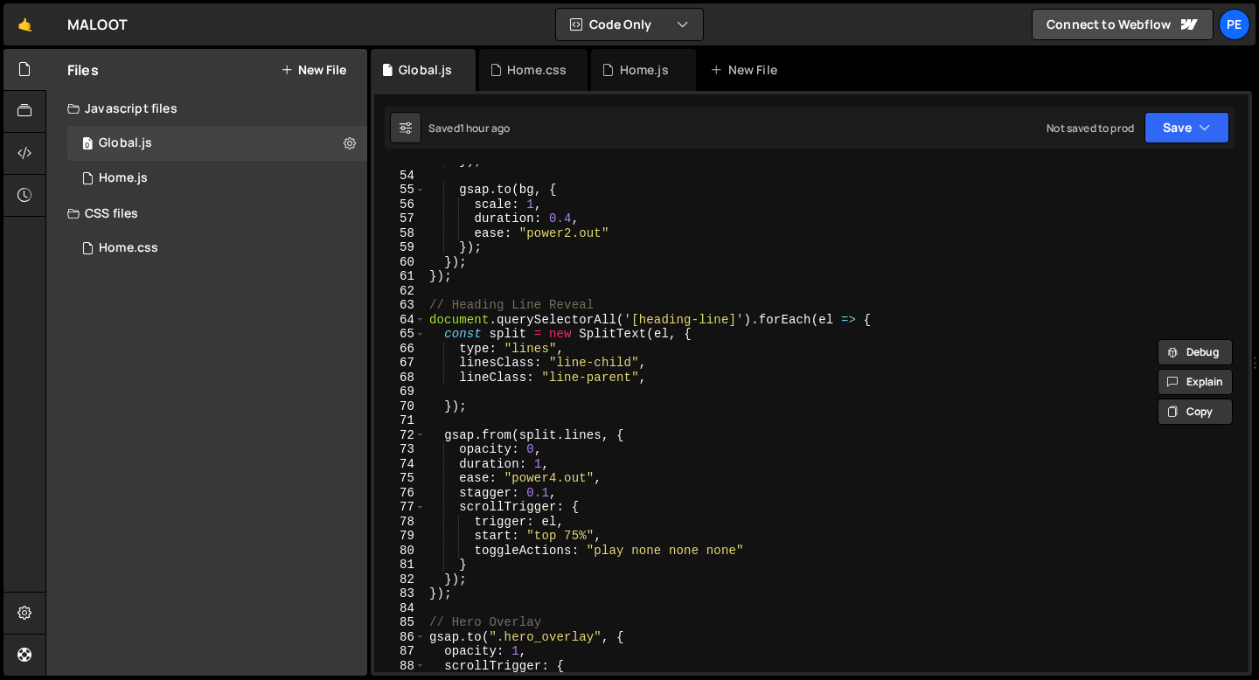
scroll to position [761, 0]
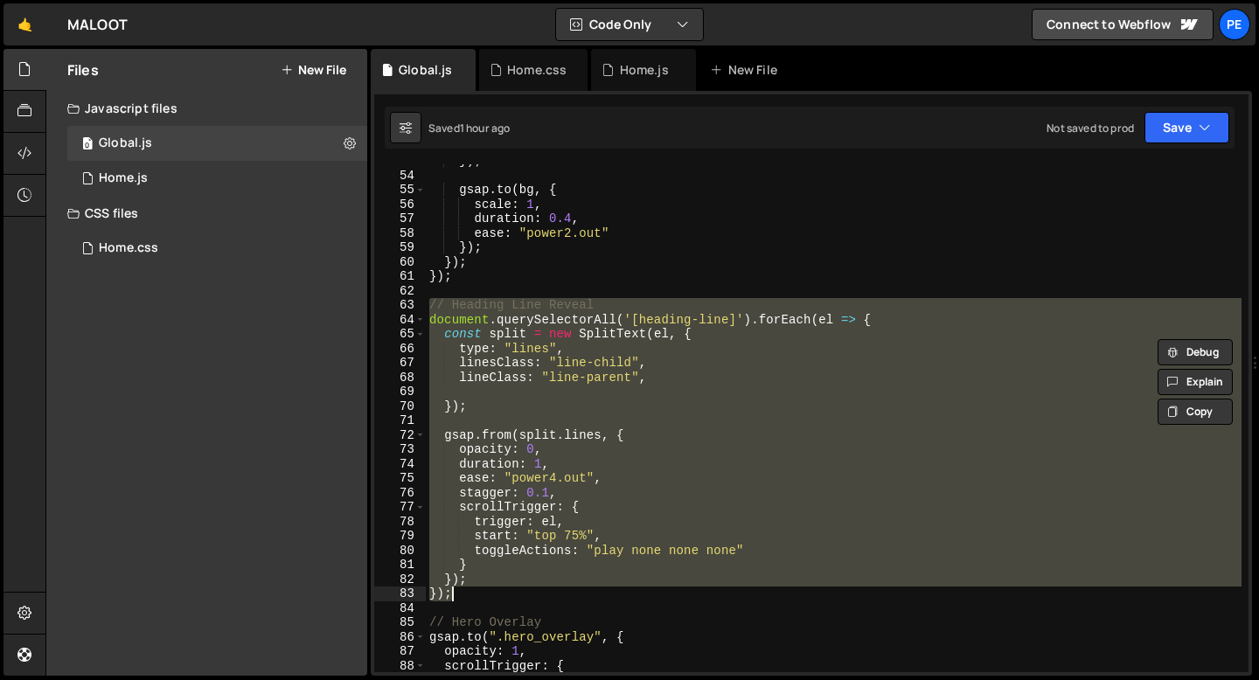
drag, startPoint x: 431, startPoint y: 305, endPoint x: 501, endPoint y: 589, distance: 292.6
click at [501, 589] on div "}) ; gsap . to ( bg , { scale : 1 , duration : 0.4 , ease : "power2.out" }) ; }…" at bounding box center [834, 422] width 816 height 537
type textarea "}); });"
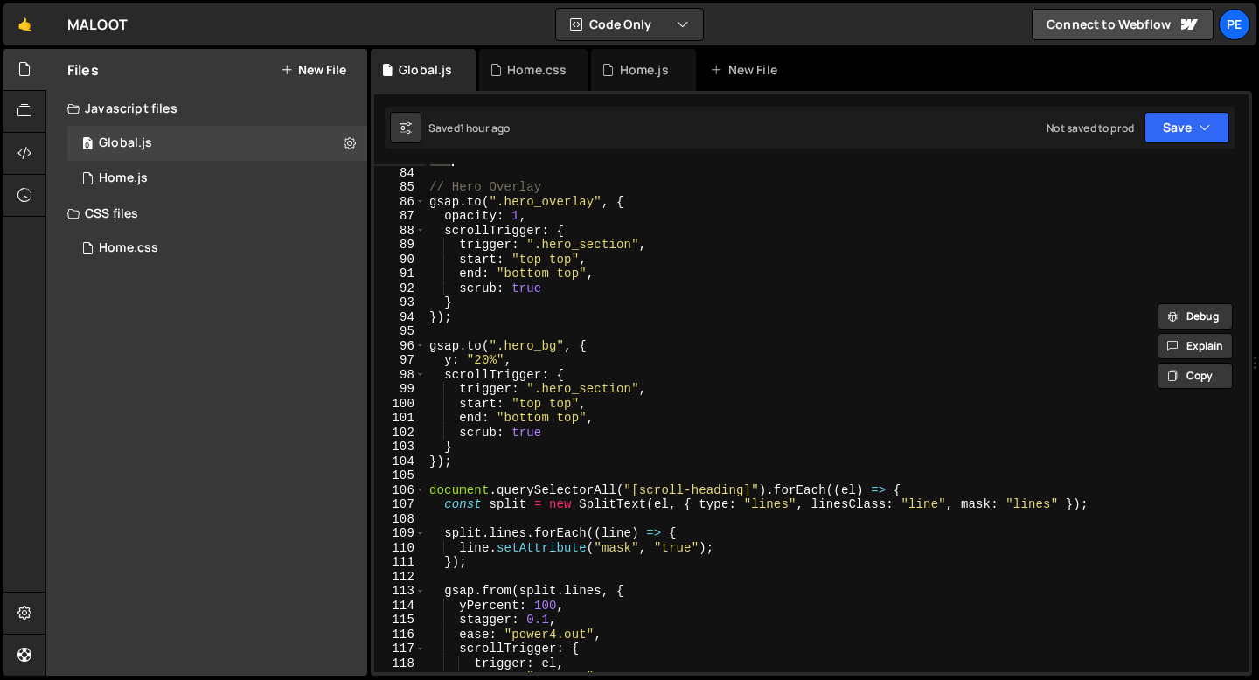
scroll to position [1411, 0]
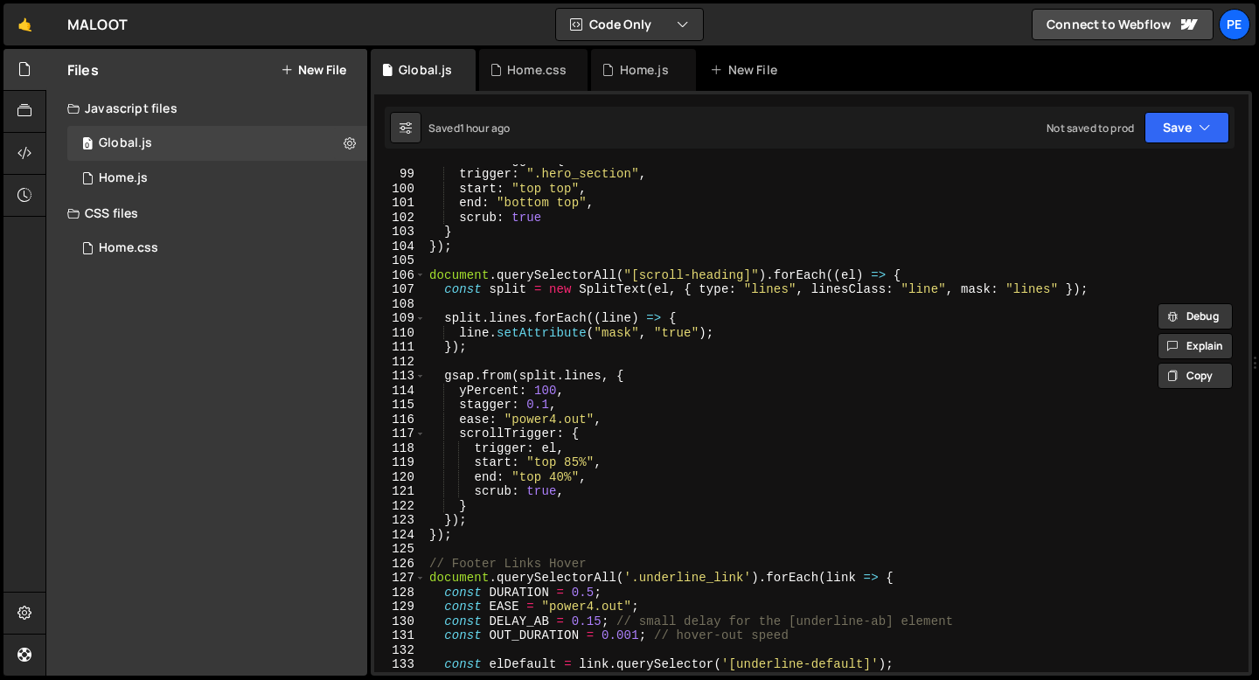
click at [495, 260] on div "scrollTrigger : { trigger : ".hero_section" , start : "top top" , end : "bottom…" at bounding box center [834, 420] width 816 height 537
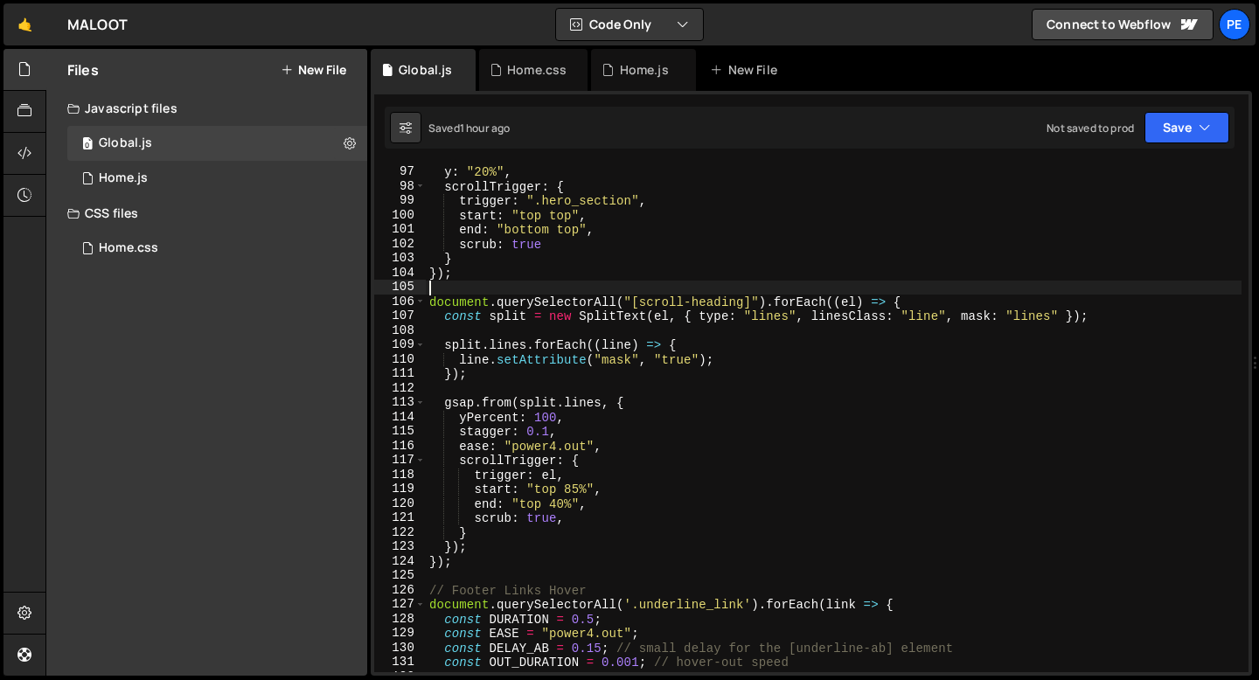
scroll to position [1384, 0]
click at [488, 274] on div "gsap . to ( ".hero_bg" , { y : "20%" , scrollTrigger : { trigger : ".hero_secti…" at bounding box center [834, 418] width 816 height 537
type textarea "});"
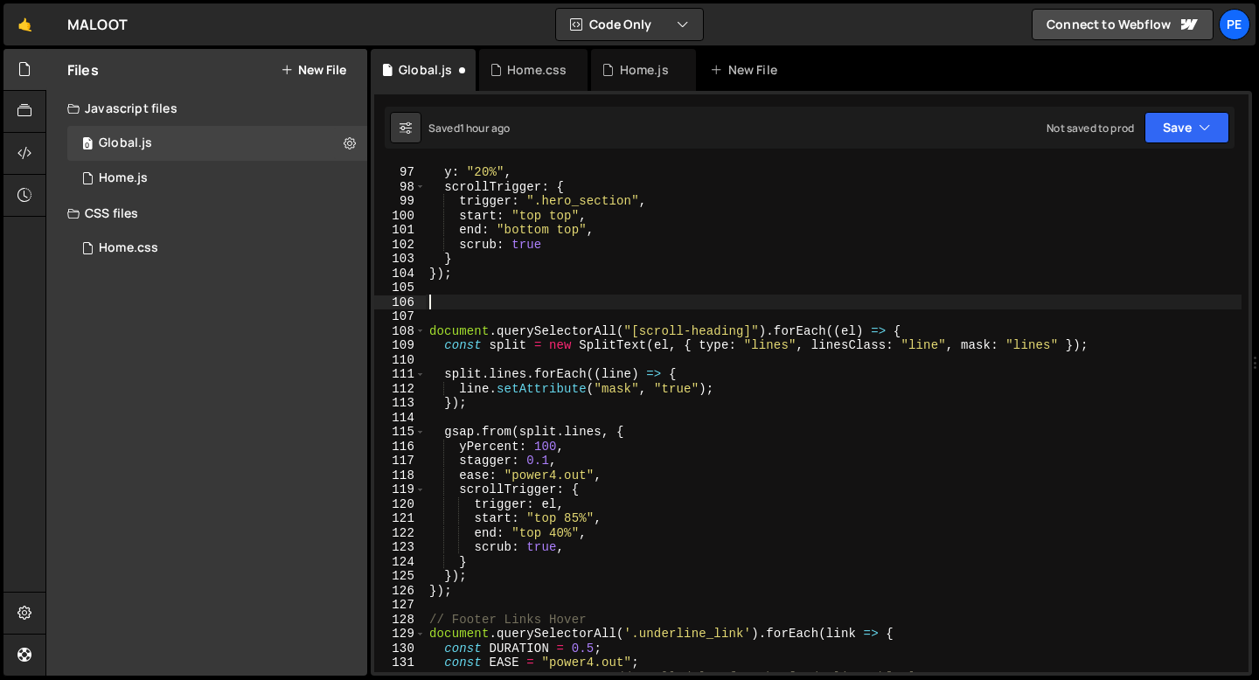
paste textarea "});"
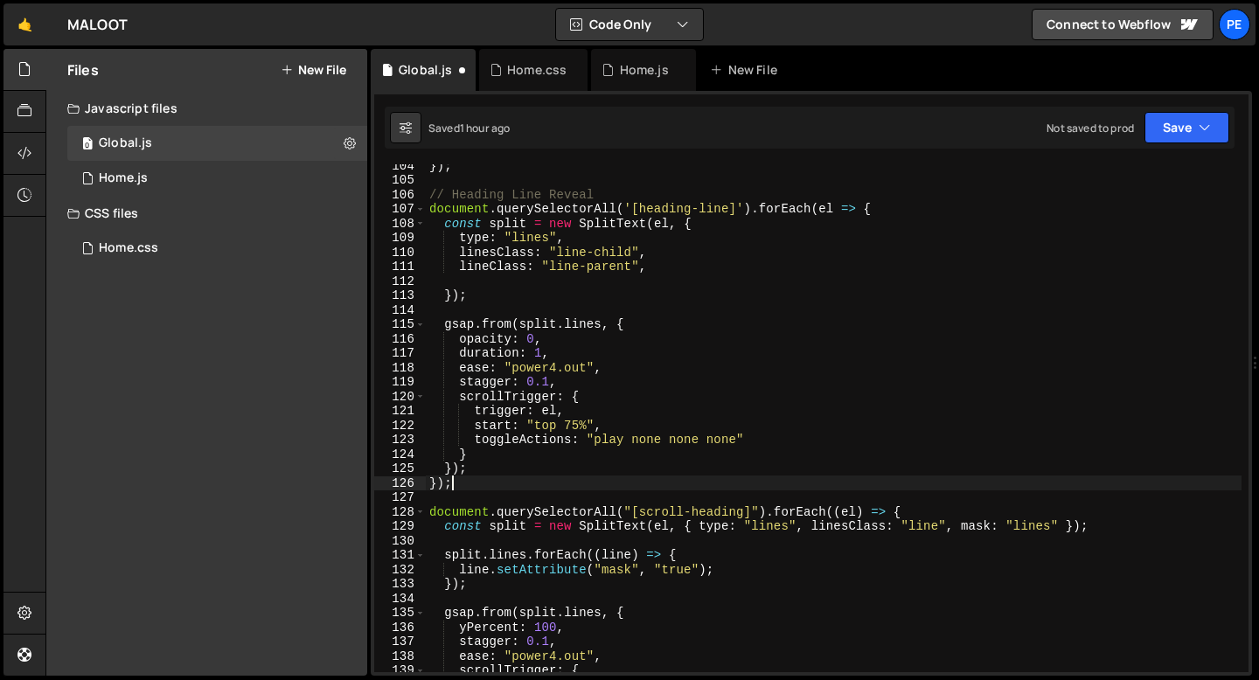
scroll to position [1500, 0]
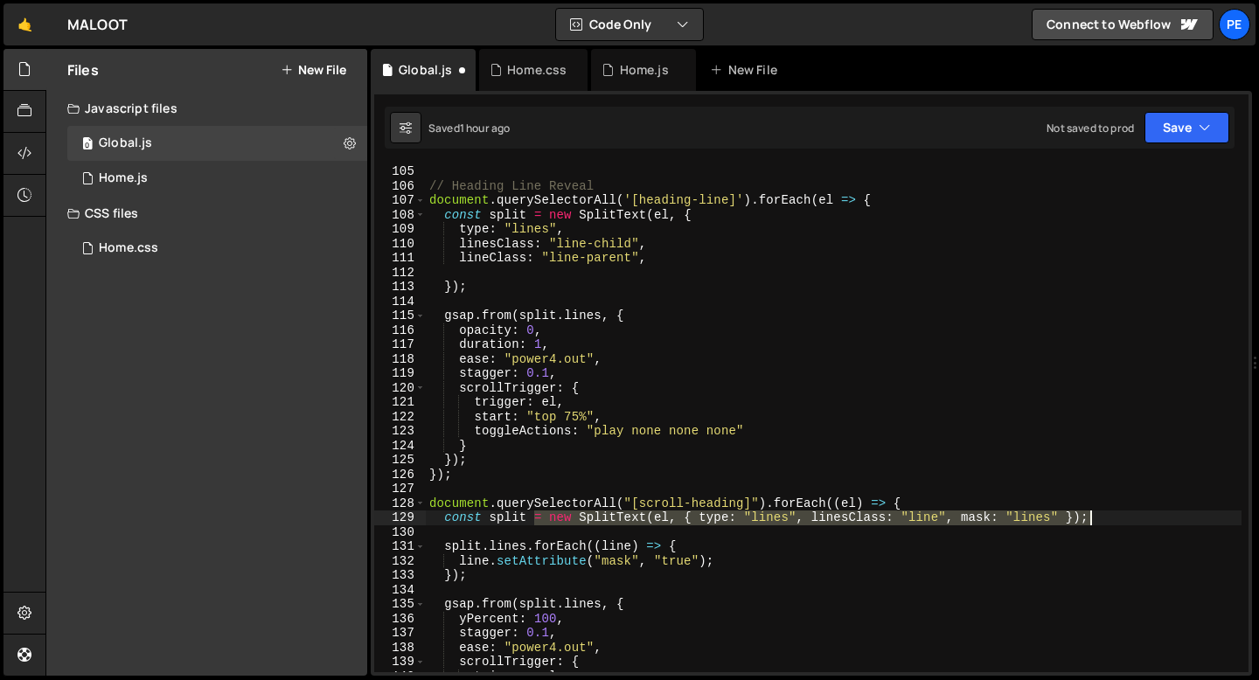
drag, startPoint x: 533, startPoint y: 518, endPoint x: 1097, endPoint y: 513, distance: 563.9
click at [1098, 513] on div "// Heading Line Reveal document . querySelectorAll ( '[heading-line]' ) . forEa…" at bounding box center [834, 432] width 816 height 537
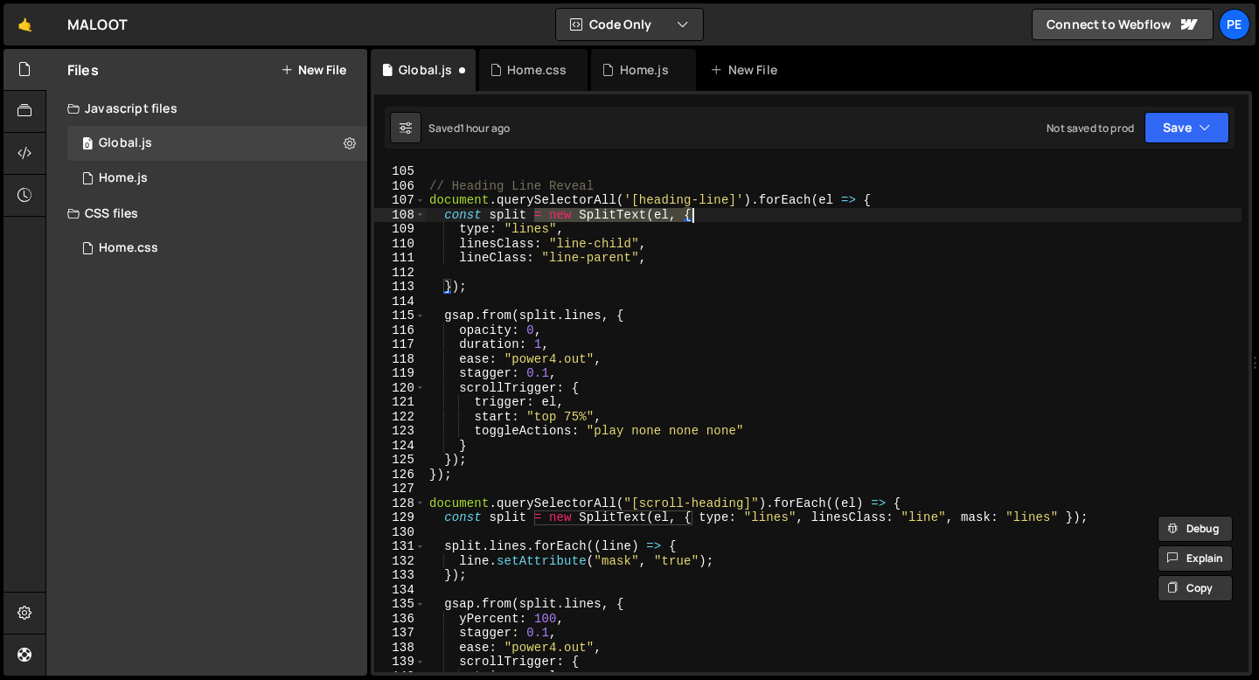
drag, startPoint x: 532, startPoint y: 213, endPoint x: 719, endPoint y: 212, distance: 186.2
click at [719, 212] on div "// Heading Line Reveal document . querySelectorAll ( '[heading-line]' ) . forEa…" at bounding box center [834, 432] width 816 height 537
paste textarea "type: "lines", linesClass: "line", mask: "lines" });"
type textarea "const split = new SplitText(el, { type: "lines", linesClass: "line", mask: "lin…"
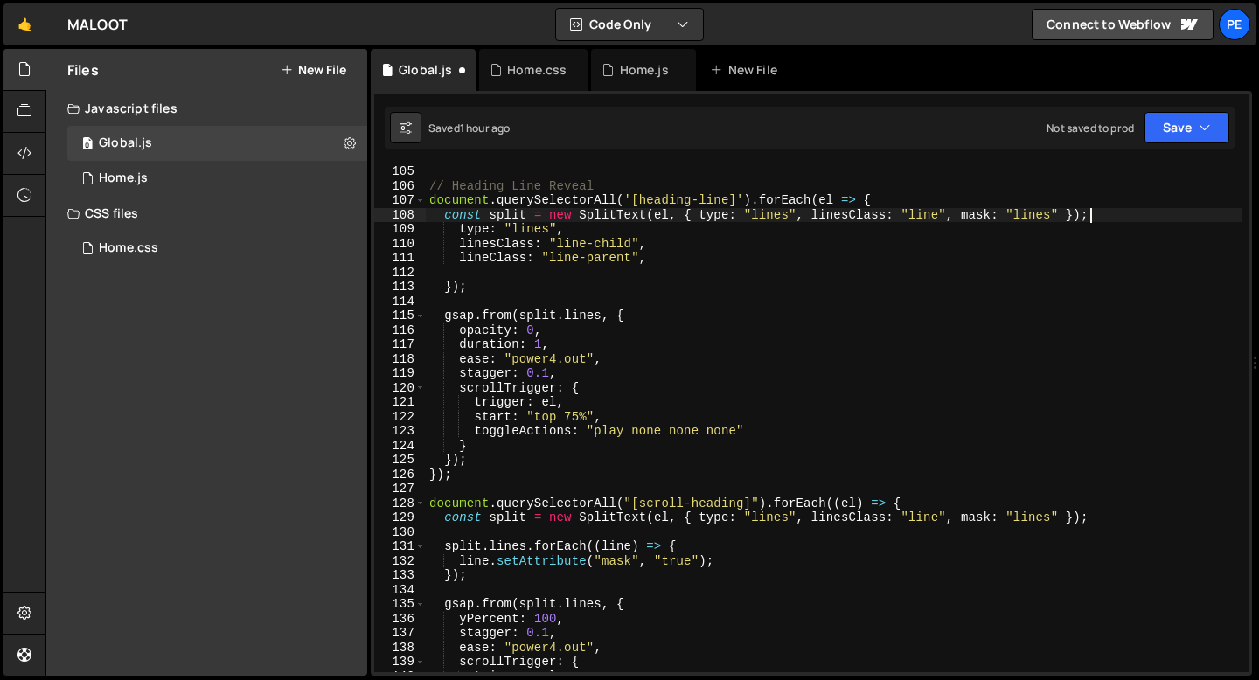
click at [658, 272] on div "// Heading Line Reveal document . querySelectorAll ( '[heading-line]' ) . forEa…" at bounding box center [834, 432] width 816 height 537
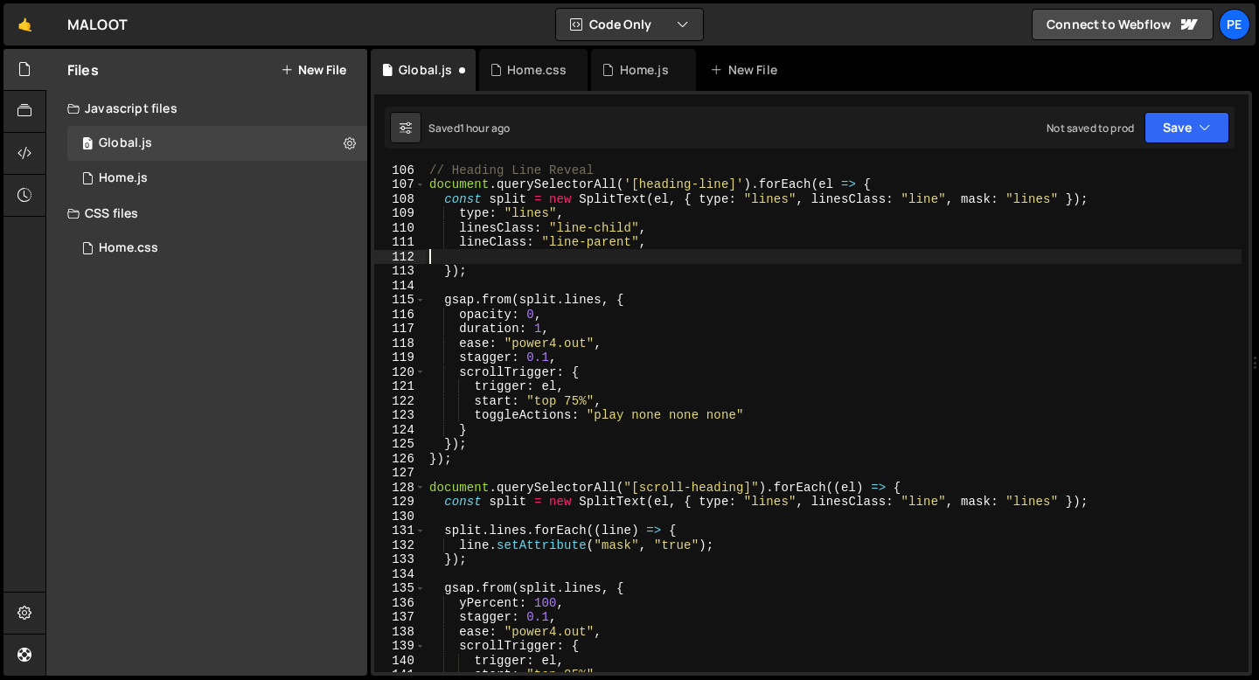
scroll to position [1530, 0]
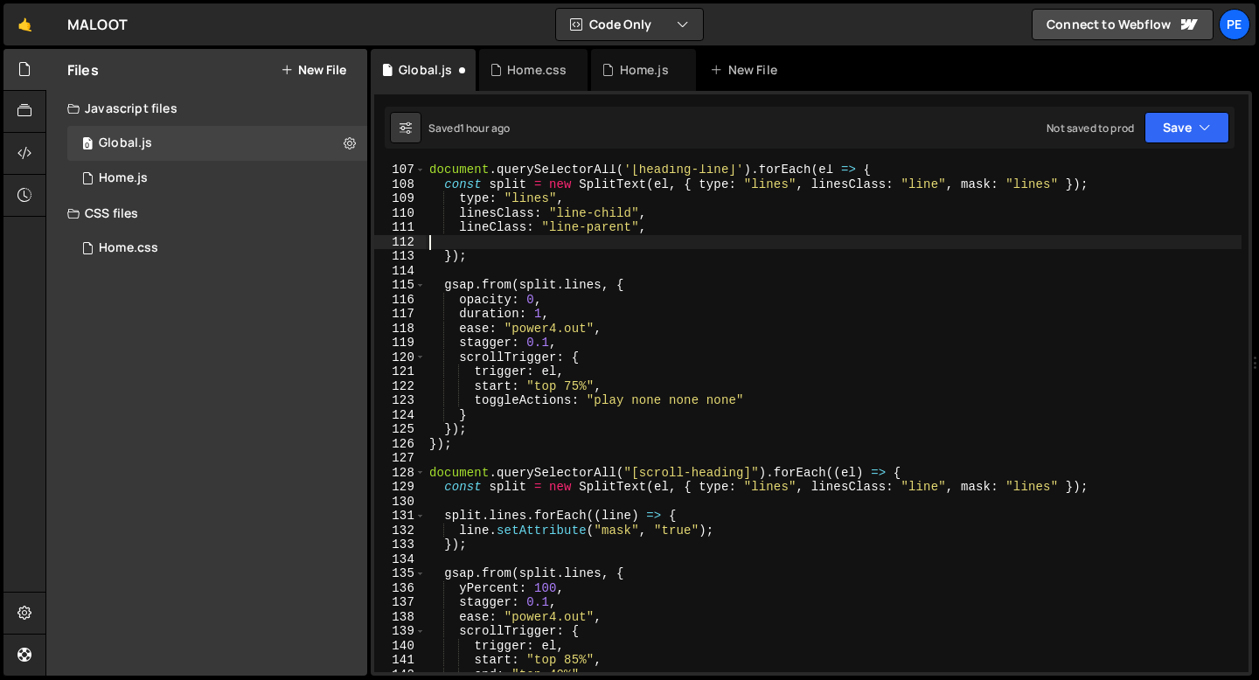
click at [621, 320] on div "document . querySelectorAll ( '[heading-line]' ) . forEach ( el => { const spli…" at bounding box center [834, 431] width 816 height 537
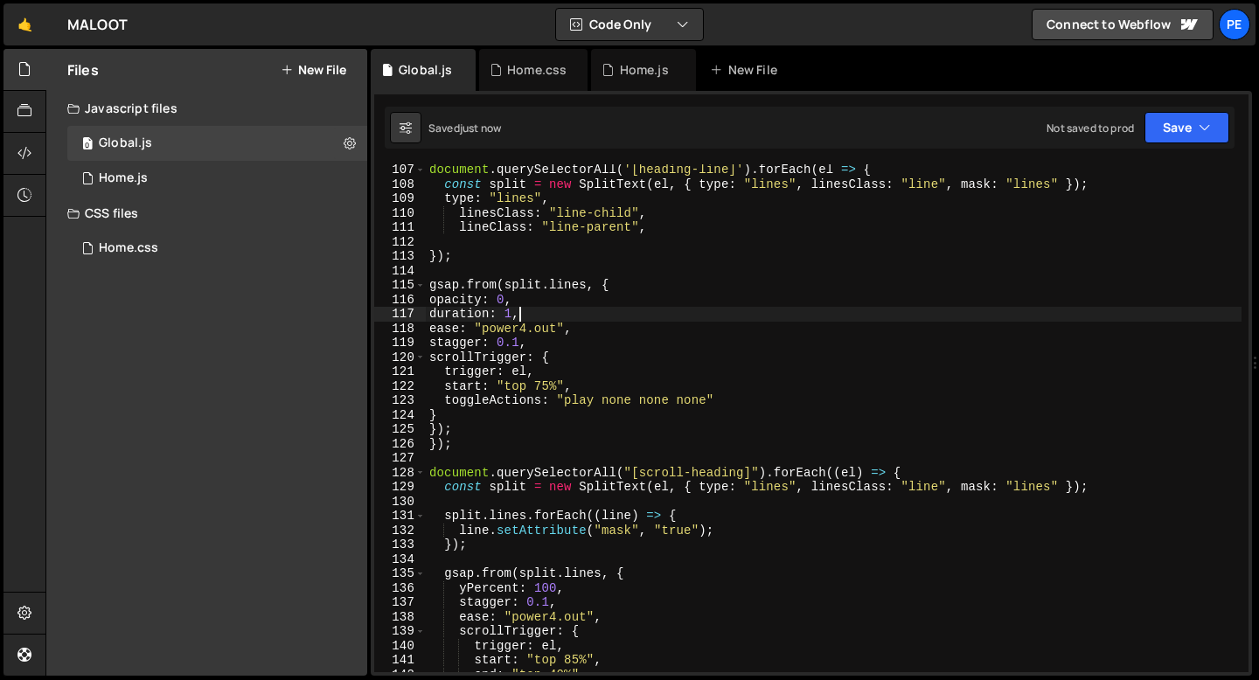
click at [462, 429] on div "document . querySelectorAll ( '[heading-line]' ) . forEach ( el => { const spli…" at bounding box center [834, 431] width 816 height 537
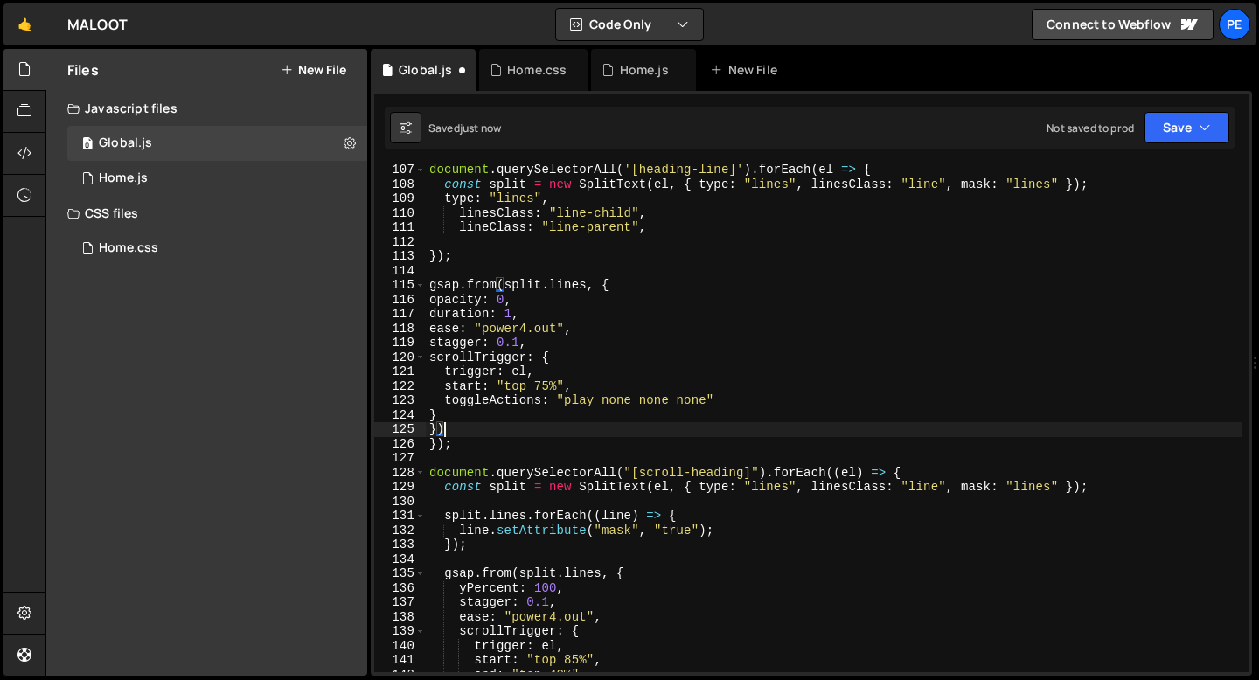
type textarea "}"
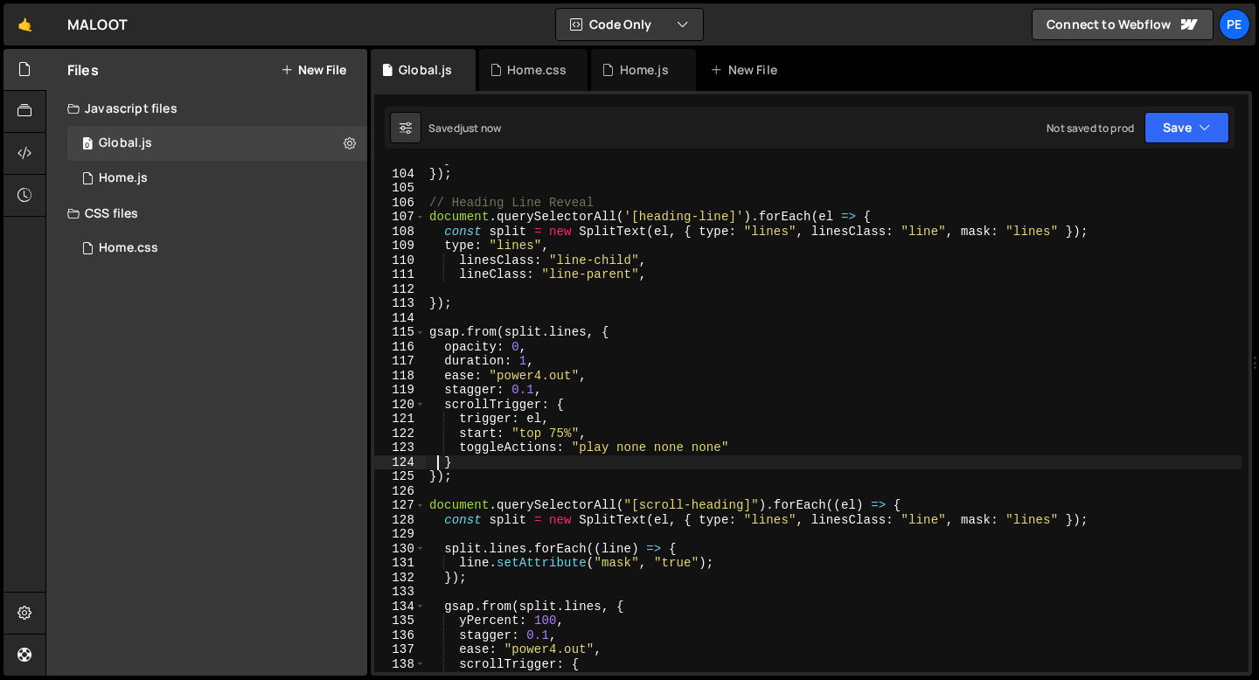
scroll to position [1483, 0]
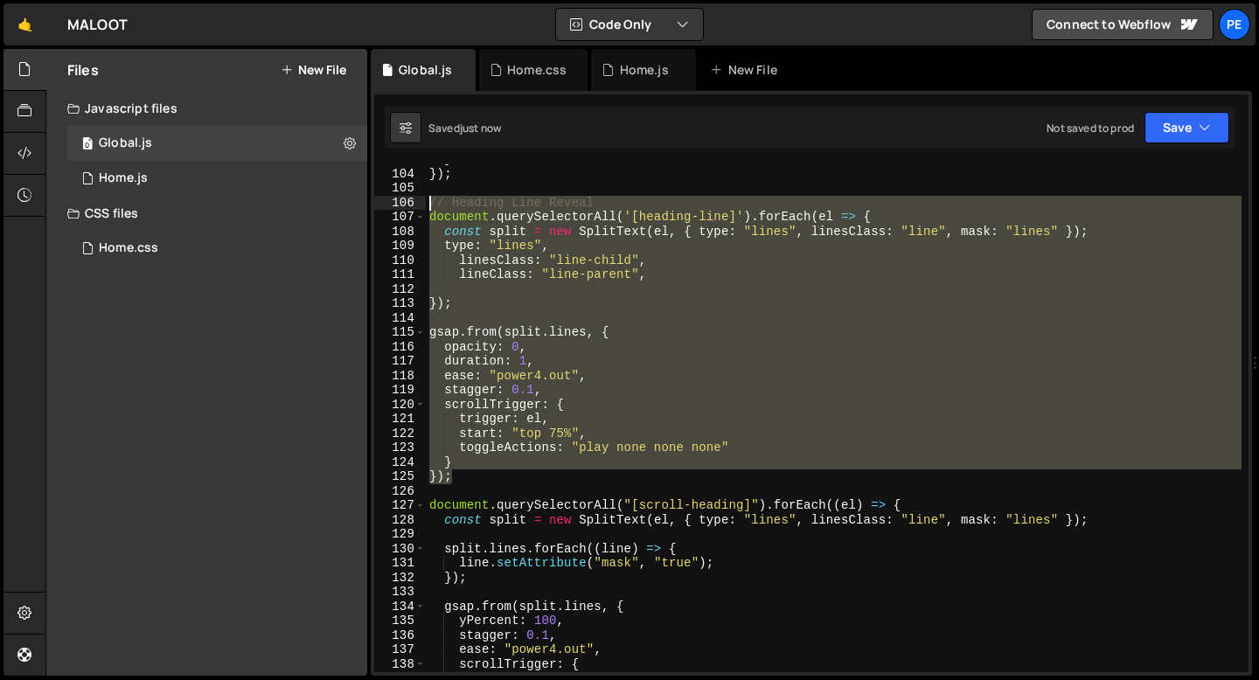
drag, startPoint x: 455, startPoint y: 481, endPoint x: 420, endPoint y: 208, distance: 275.0
click at [420, 208] on div "} 103 104 105 106 107 108 109 110 111 112 113 114 115 116 117 118 119 120 121 1…" at bounding box center [811, 418] width 874 height 508
paste textarea "});"
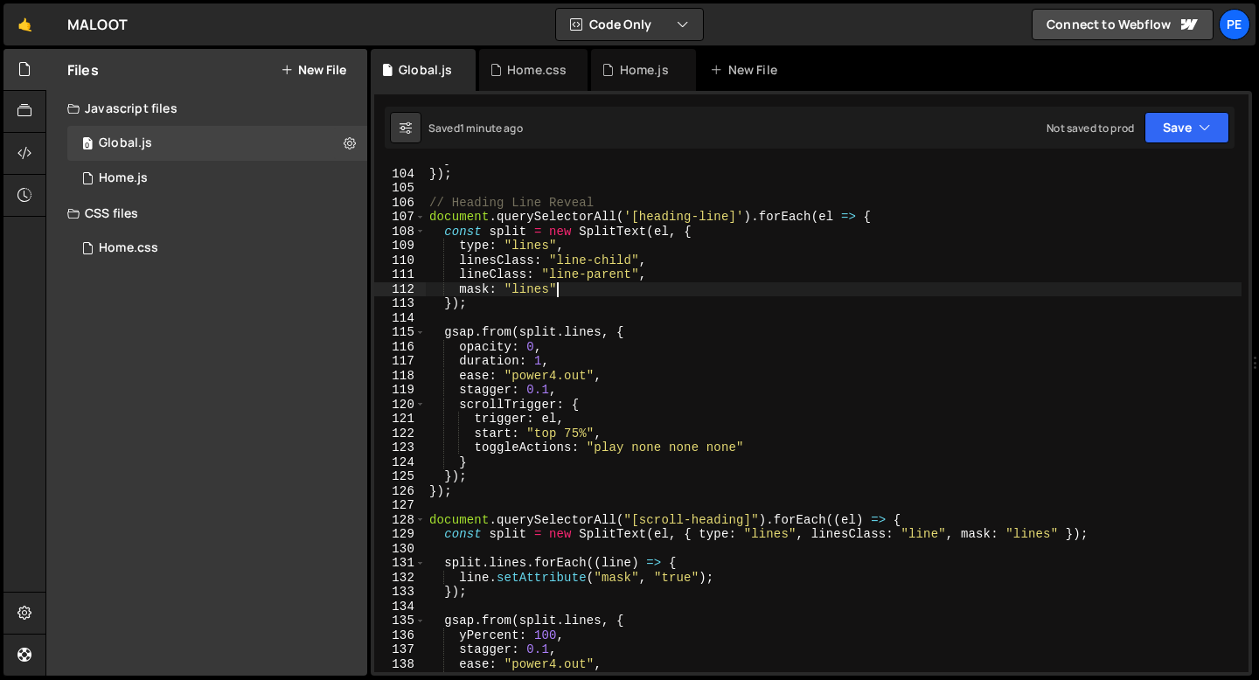
click at [694, 289] on div "} }) ; // Heading Line Reveal document . querySelectorAll ( '[heading-line]' ) …" at bounding box center [834, 420] width 816 height 537
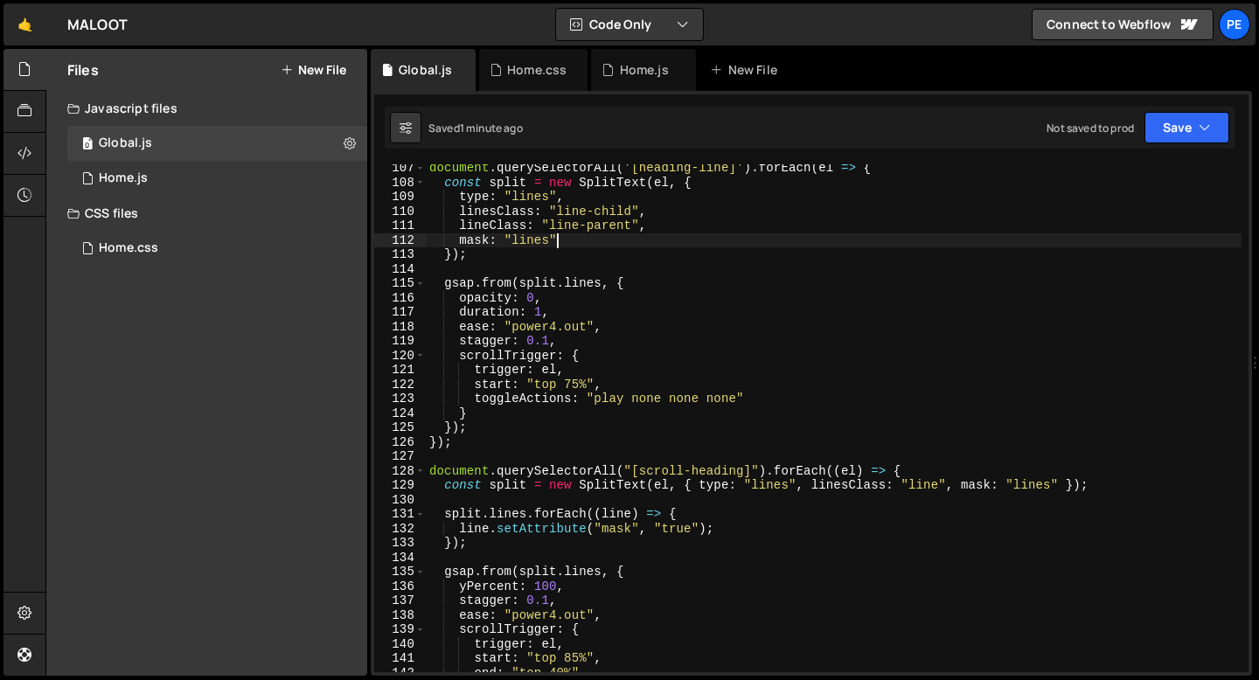
scroll to position [1448, 0]
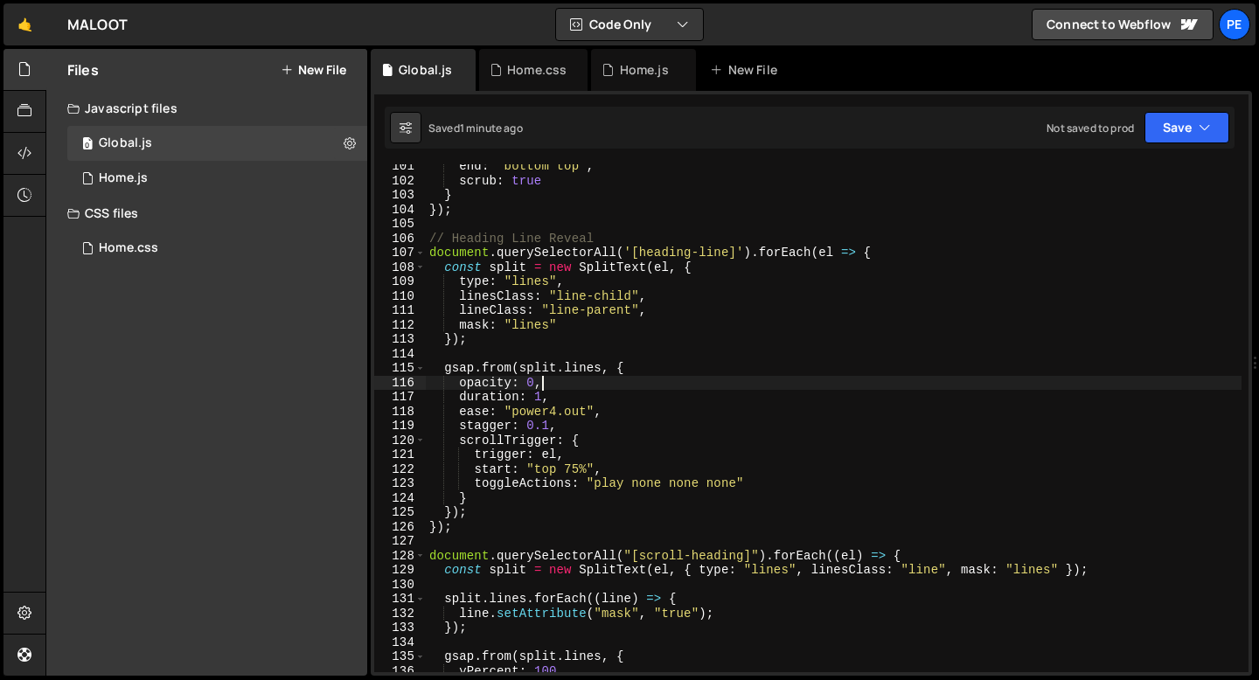
click at [554, 380] on div "end : "bottom top" , scrub : true } }) ; // Heading Line Reveal document . quer…" at bounding box center [834, 427] width 816 height 537
type textarea "opacity: 0,"
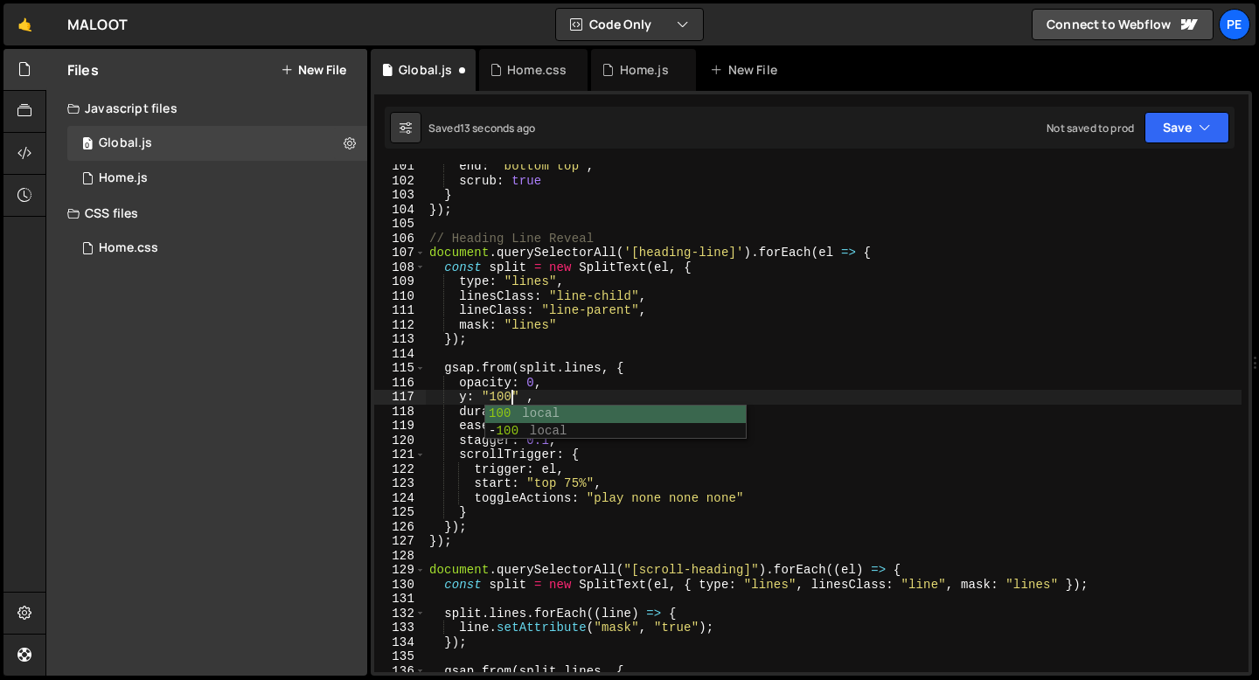
scroll to position [0, 5]
click at [549, 407] on div "end : "bottom top" , scrub : true } }) ; // Heading Line Reveal document . quer…" at bounding box center [834, 427] width 816 height 537
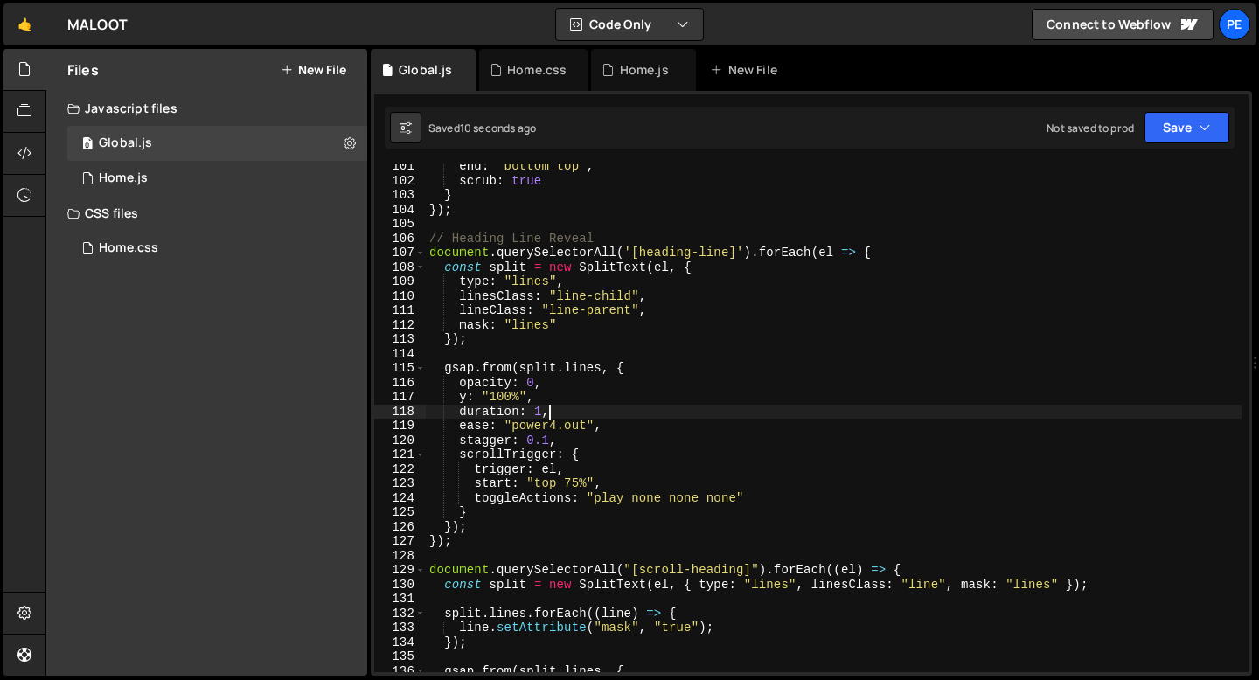
click at [549, 407] on div "end : "bottom top" , scrub : true } }) ; // Heading Line Reveal document . quer…" at bounding box center [834, 427] width 816 height 537
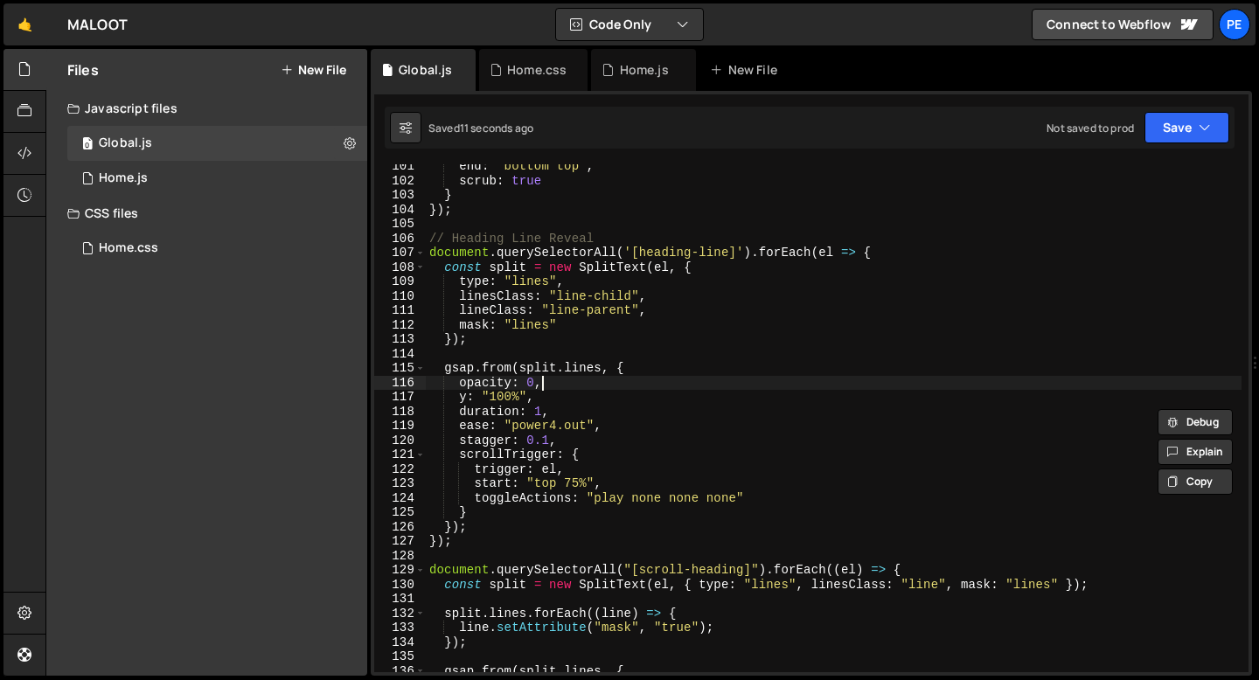
click at [547, 381] on div "end : "bottom top" , scrub : true } }) ; // Heading Line Reveal document . quer…" at bounding box center [834, 427] width 816 height 537
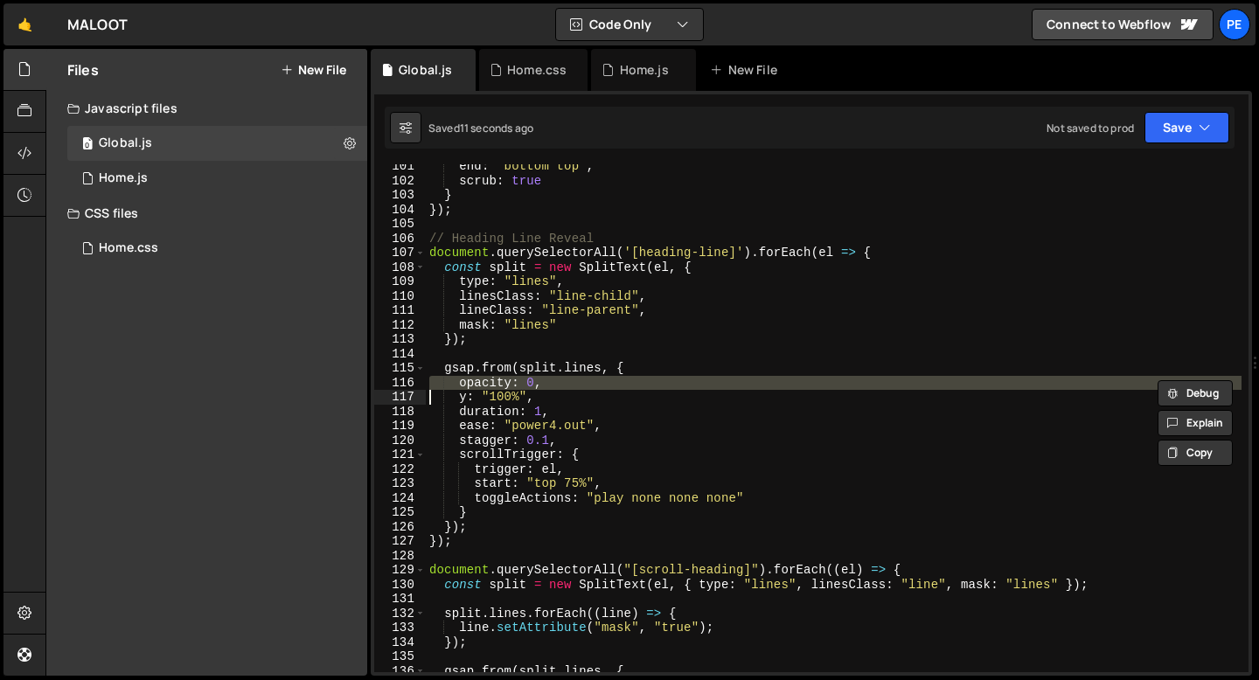
click at [547, 381] on div "end : "bottom top" , scrub : true } }) ; // Heading Line Reveal document . quer…" at bounding box center [834, 427] width 816 height 537
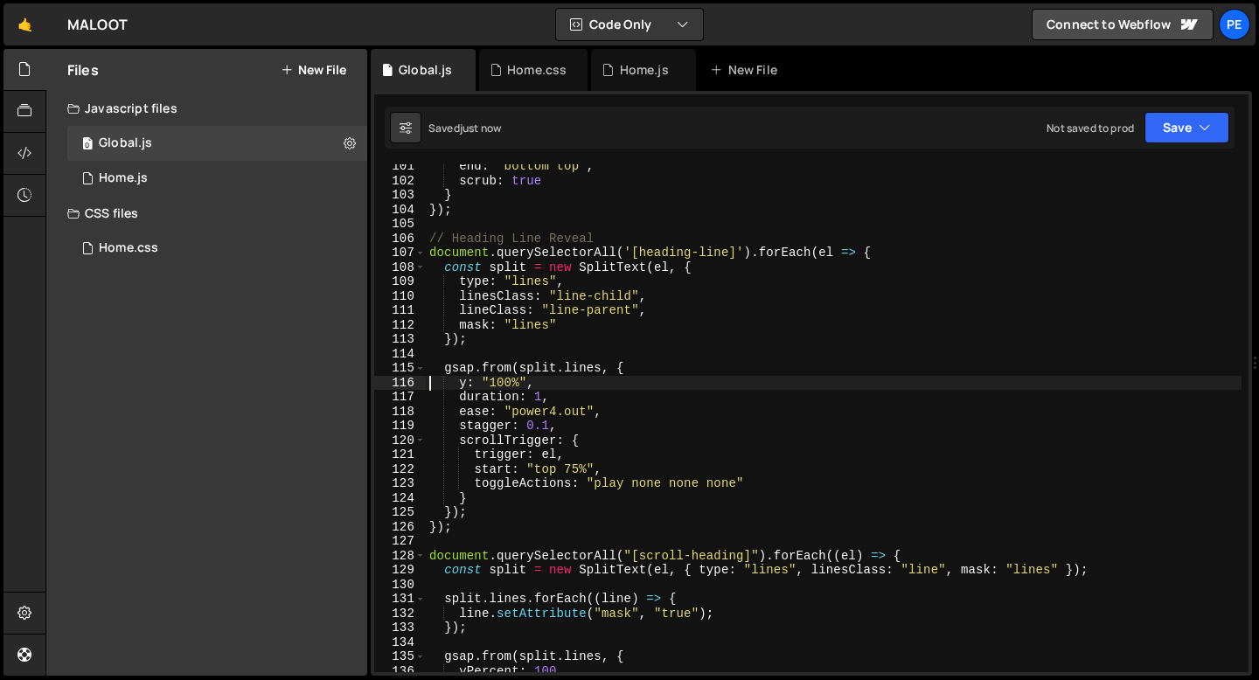
click at [561, 399] on div "end : "bottom top" , scrub : true } }) ; // Heading Line Reveal document . quer…" at bounding box center [834, 427] width 816 height 537
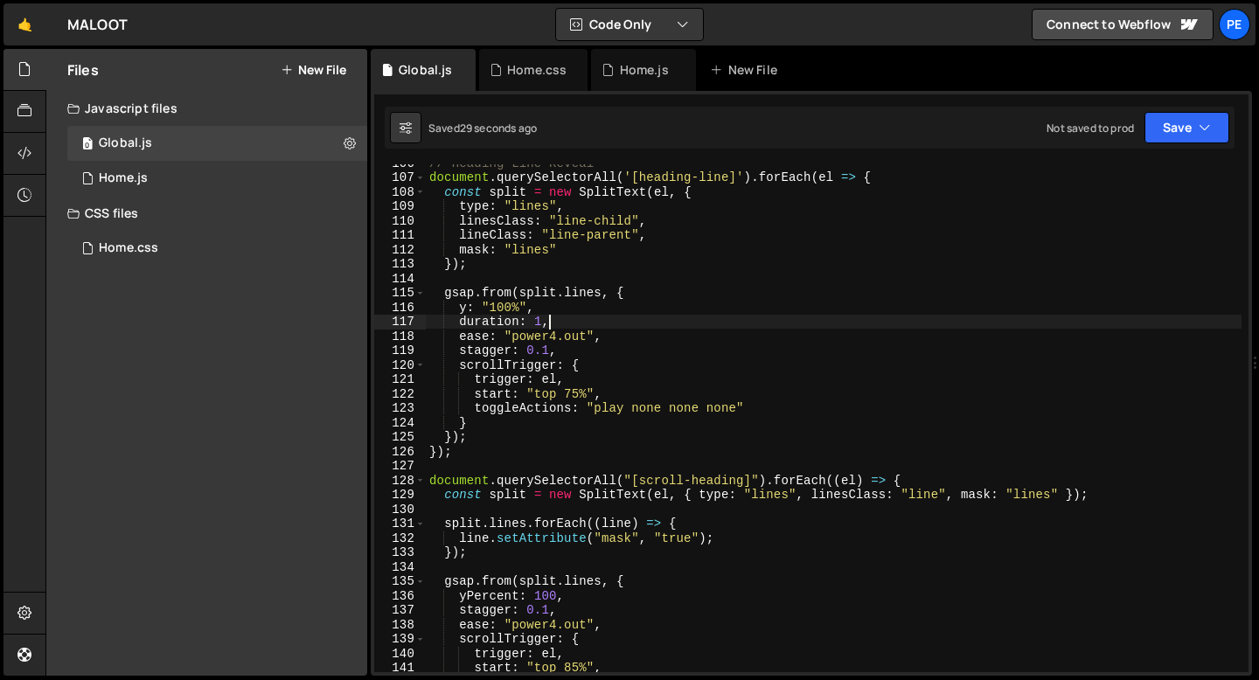
scroll to position [1438, 0]
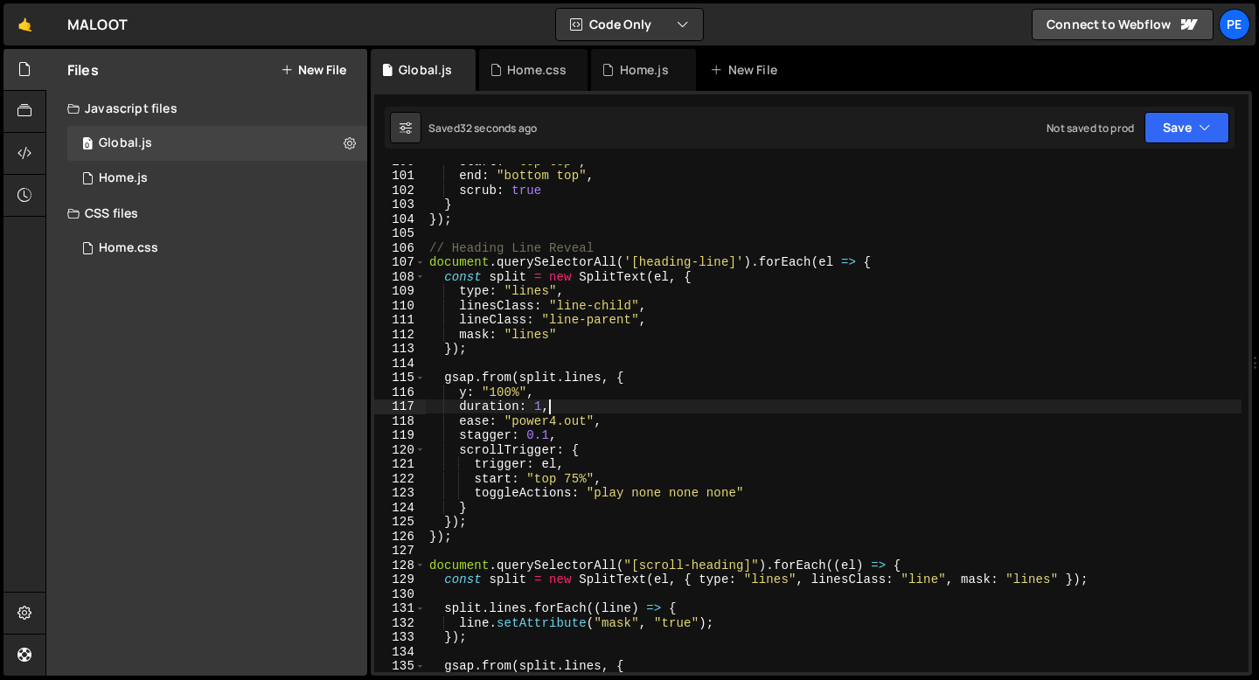
click at [540, 390] on div "start : "top top" , end : "bottom top" , scrub : true } }) ; // Heading Line Re…" at bounding box center [834, 422] width 816 height 537
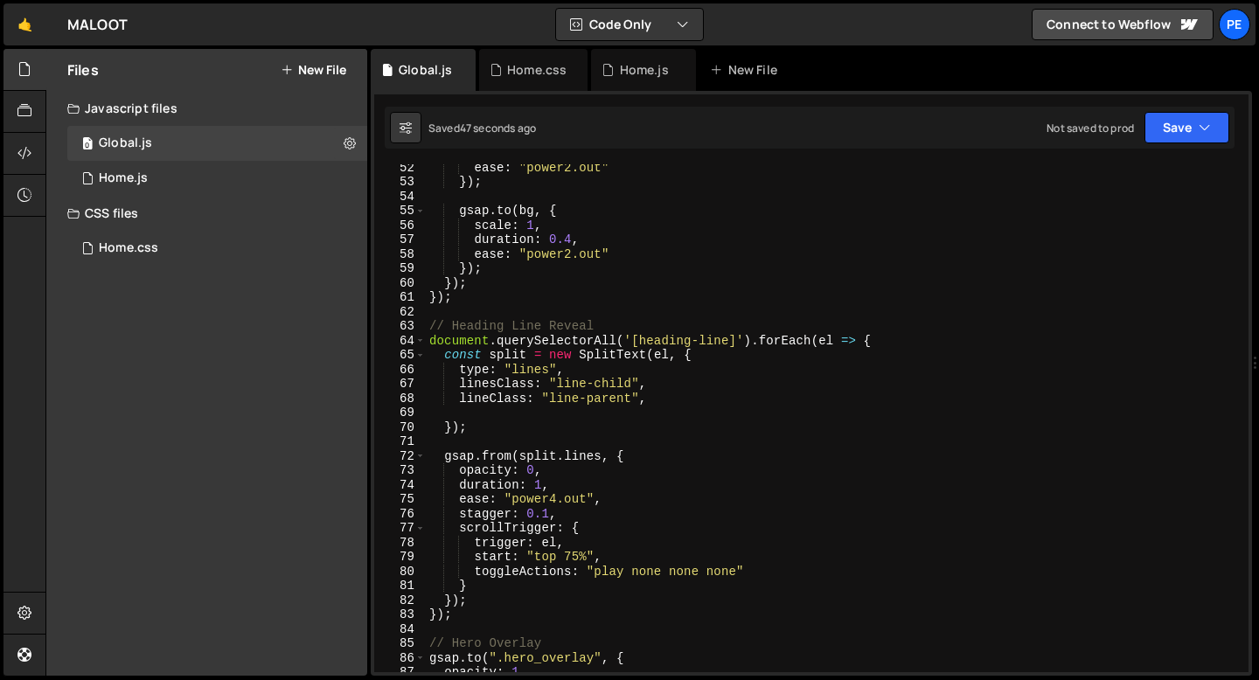
scroll to position [779, 0]
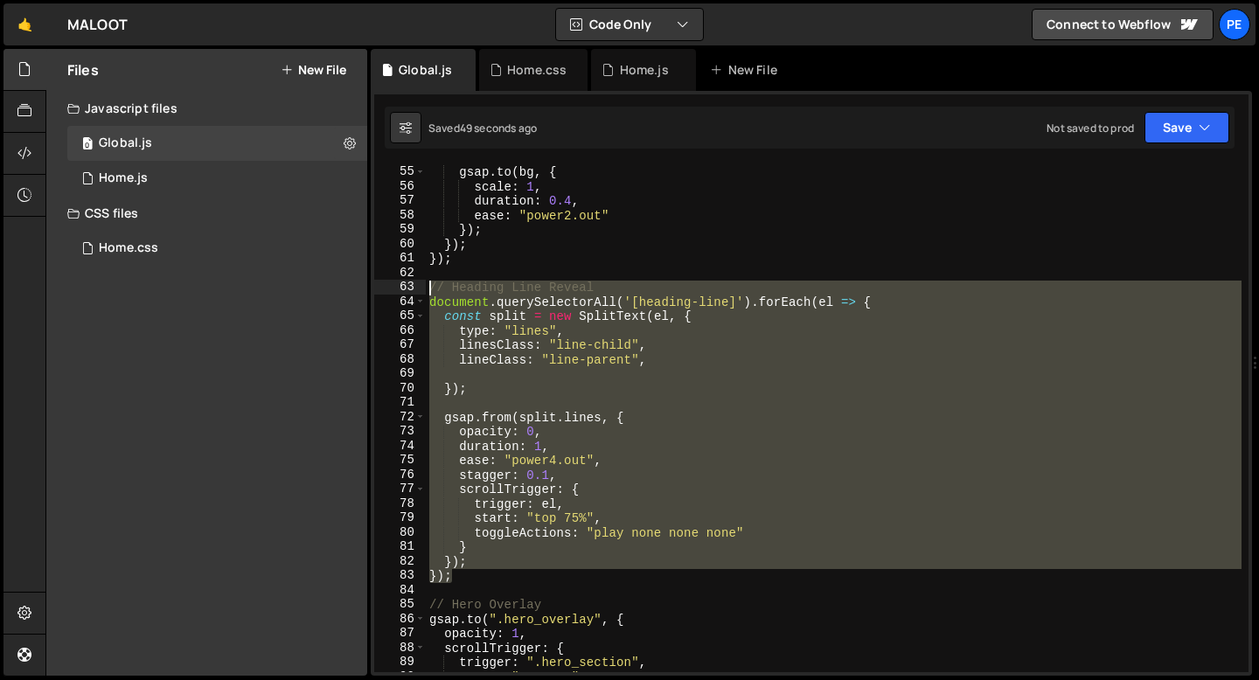
drag, startPoint x: 480, startPoint y: 577, endPoint x: 423, endPoint y: 291, distance: 291.4
click at [423, 290] on div "y: "100%", 54 55 56 57 58 59 60 61 62 63 64 65 66 67 68 69 70 71 72 73 74 75 76…" at bounding box center [811, 418] width 874 height 508
type textarea "// Heading Line Reveal document.querySelectorAll('[heading-line]').forEach(el =…"
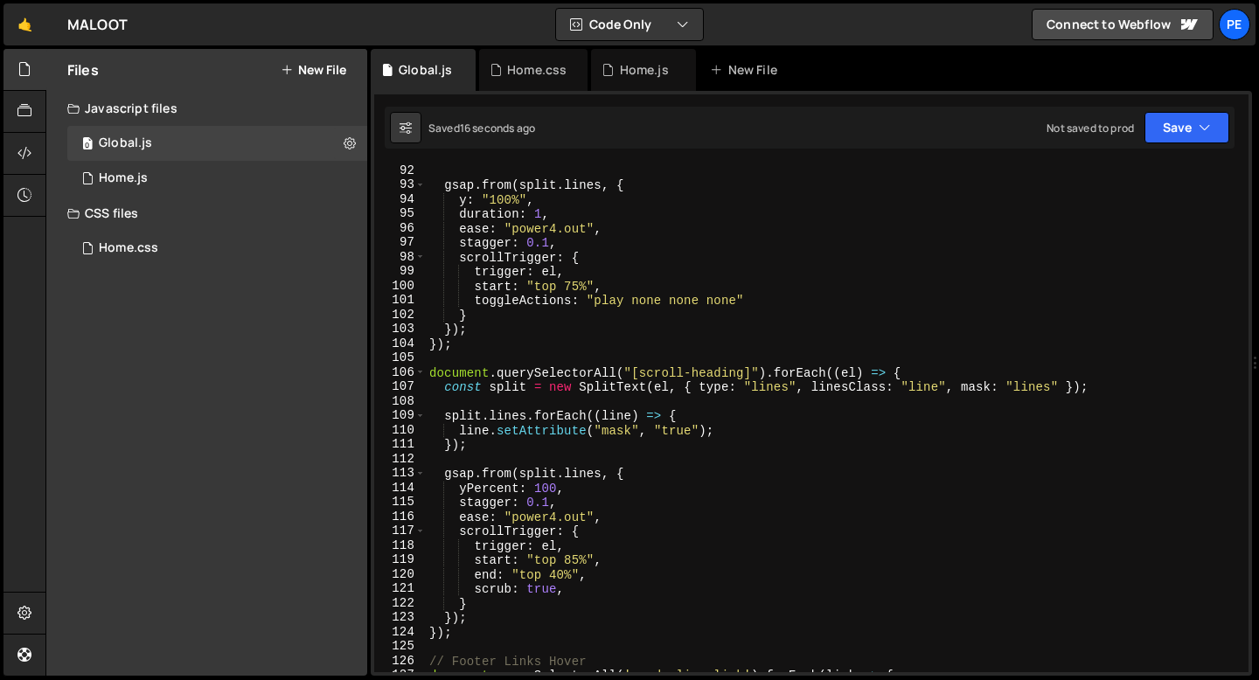
scroll to position [1314, 0]
click at [480, 351] on div "gsap . from ( split . lines , { y : "100%" , duration : 1 , ease : "power4.out"…" at bounding box center [834, 431] width 816 height 537
type textarea "});"
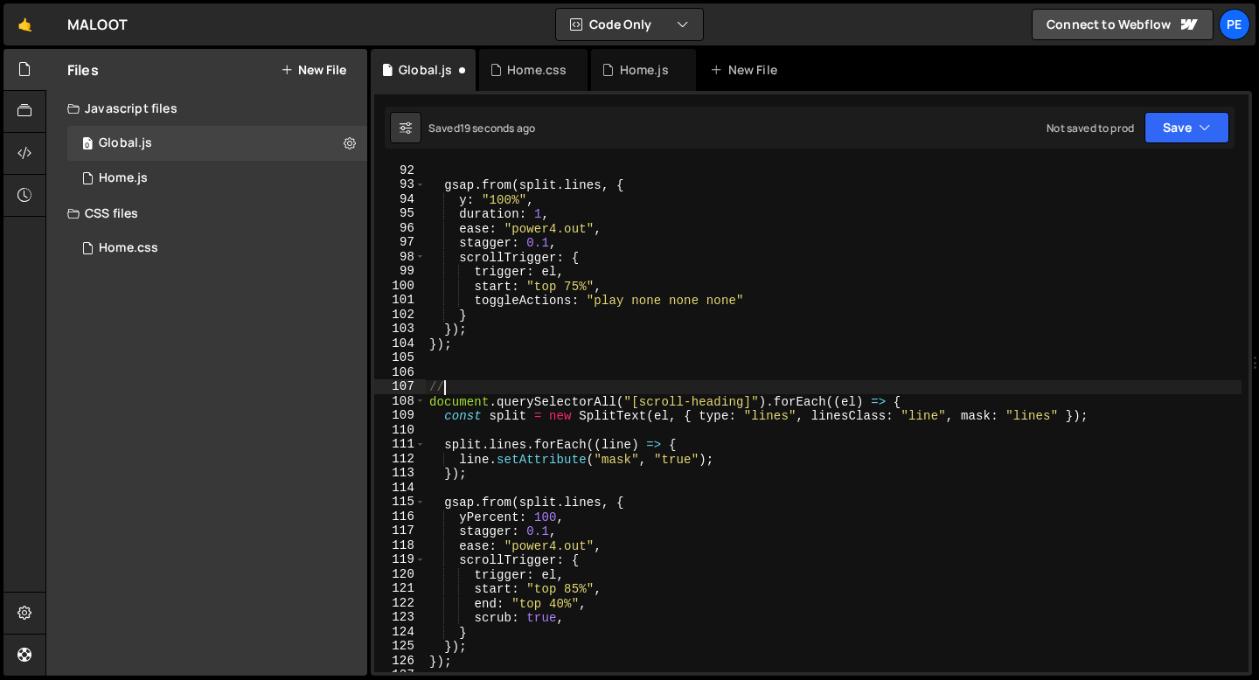
scroll to position [0, 0]
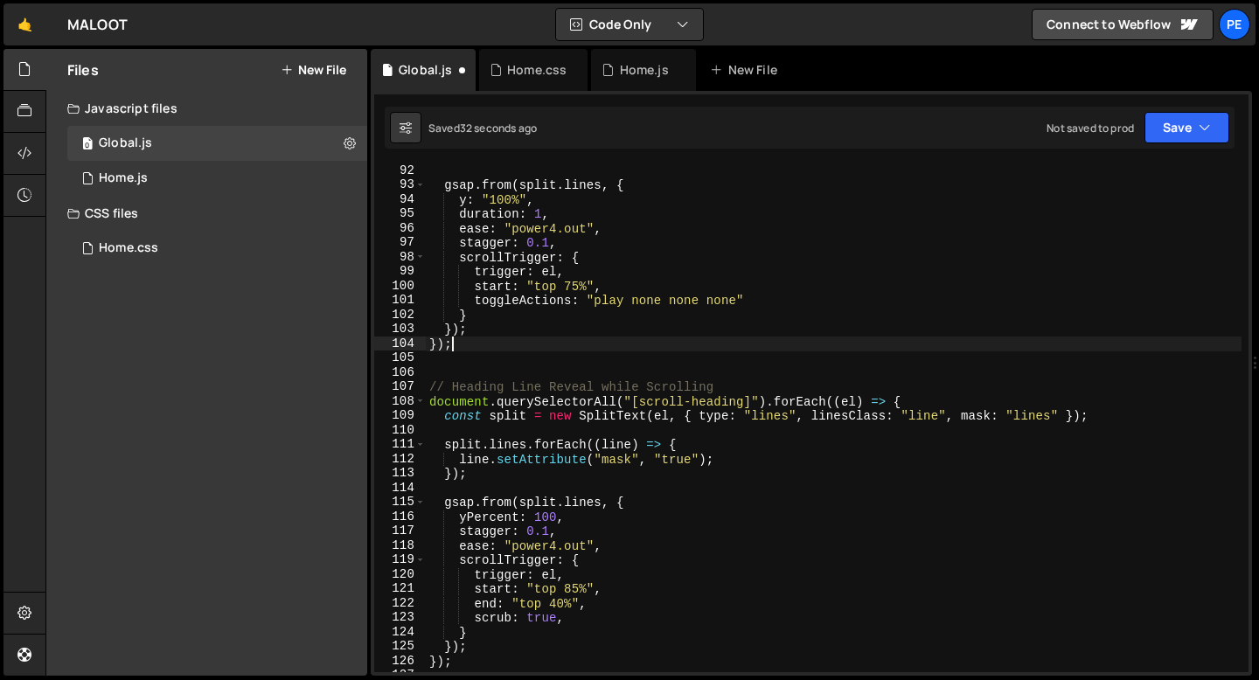
click at [549, 344] on div "gsap . from ( split . lines , { y : "100%" , duration : 1 , ease : "power4.out"…" at bounding box center [834, 431] width 816 height 537
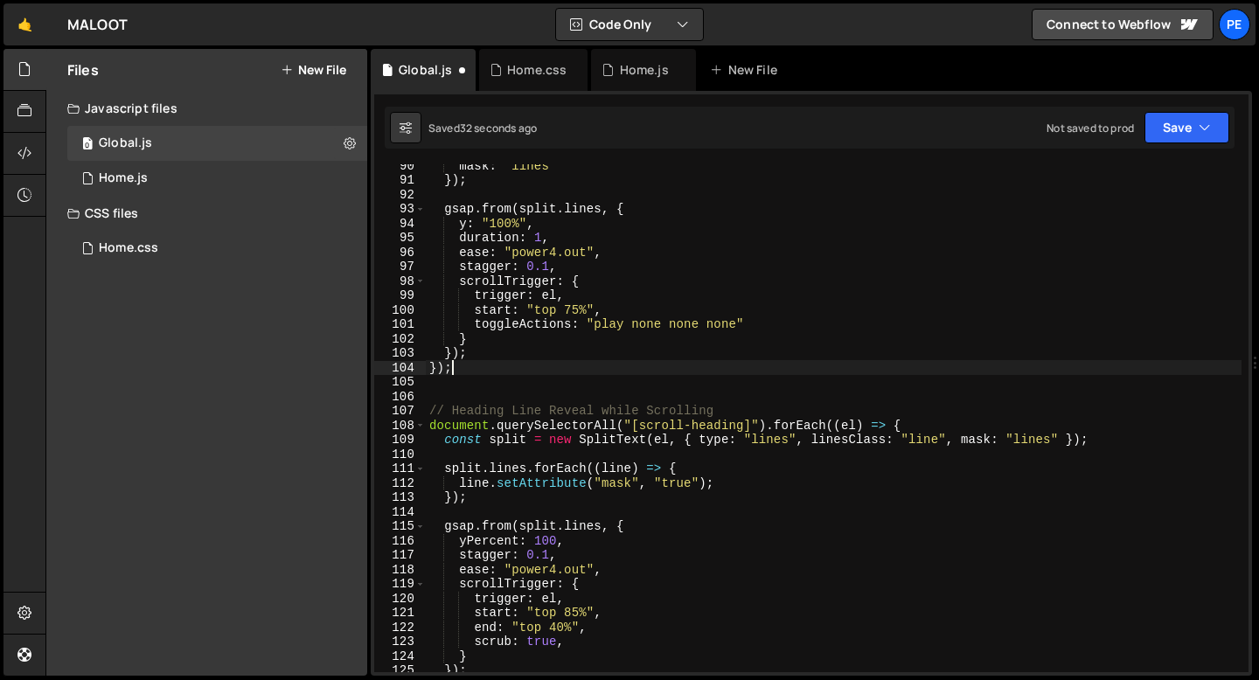
scroll to position [1230, 0]
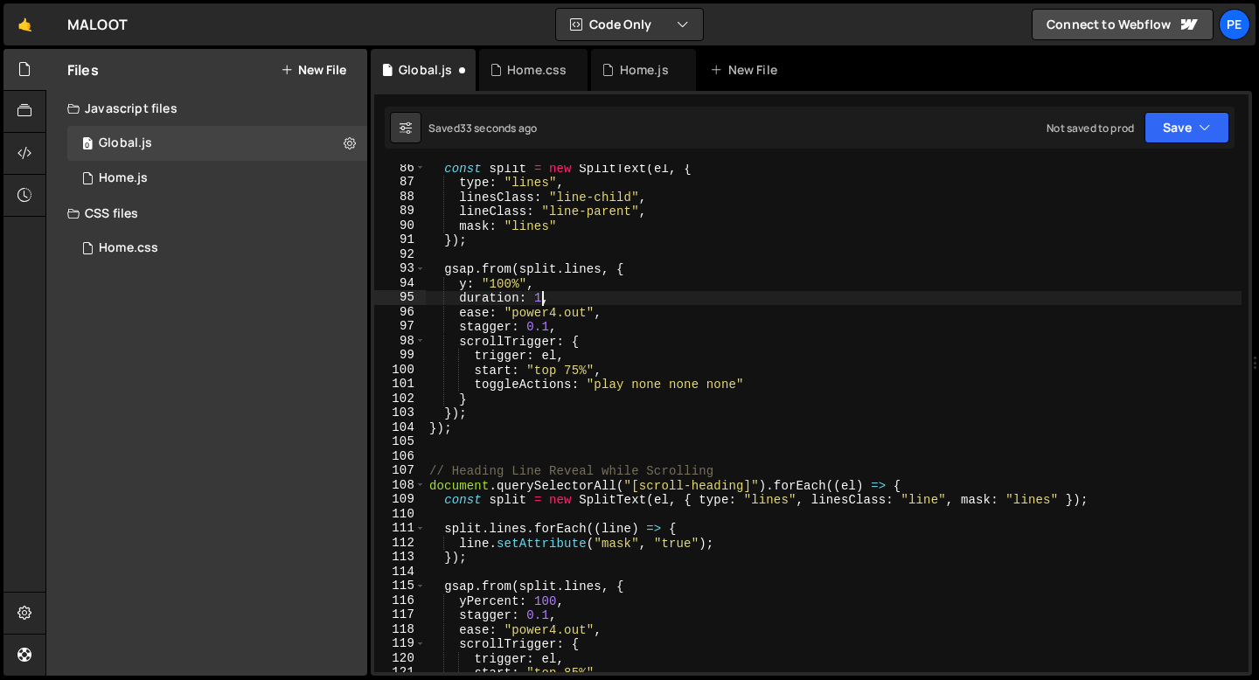
click at [541, 299] on div "const split = new SplitText ( el , { type : "lines" , linesClass : "line-child"…" at bounding box center [834, 429] width 816 height 537
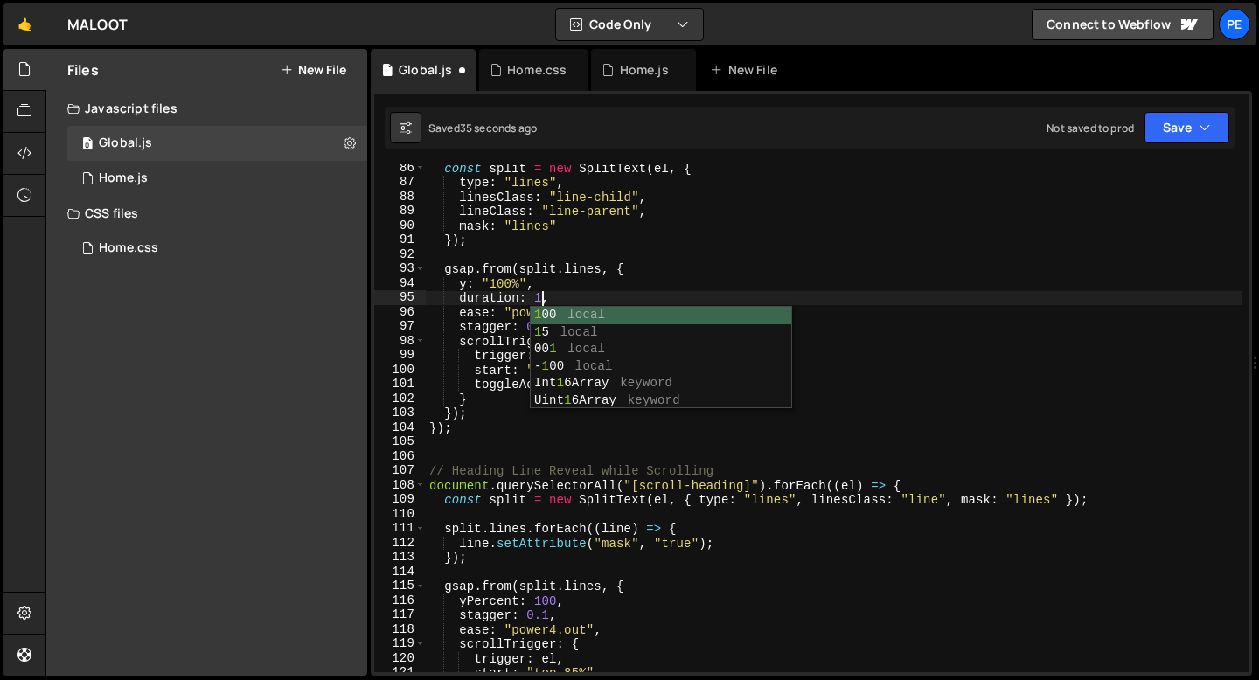
scroll to position [0, 7]
click at [480, 299] on div "const split = new SplitText ( el , { type : "lines" , linesClass : "line-child"…" at bounding box center [834, 429] width 816 height 537
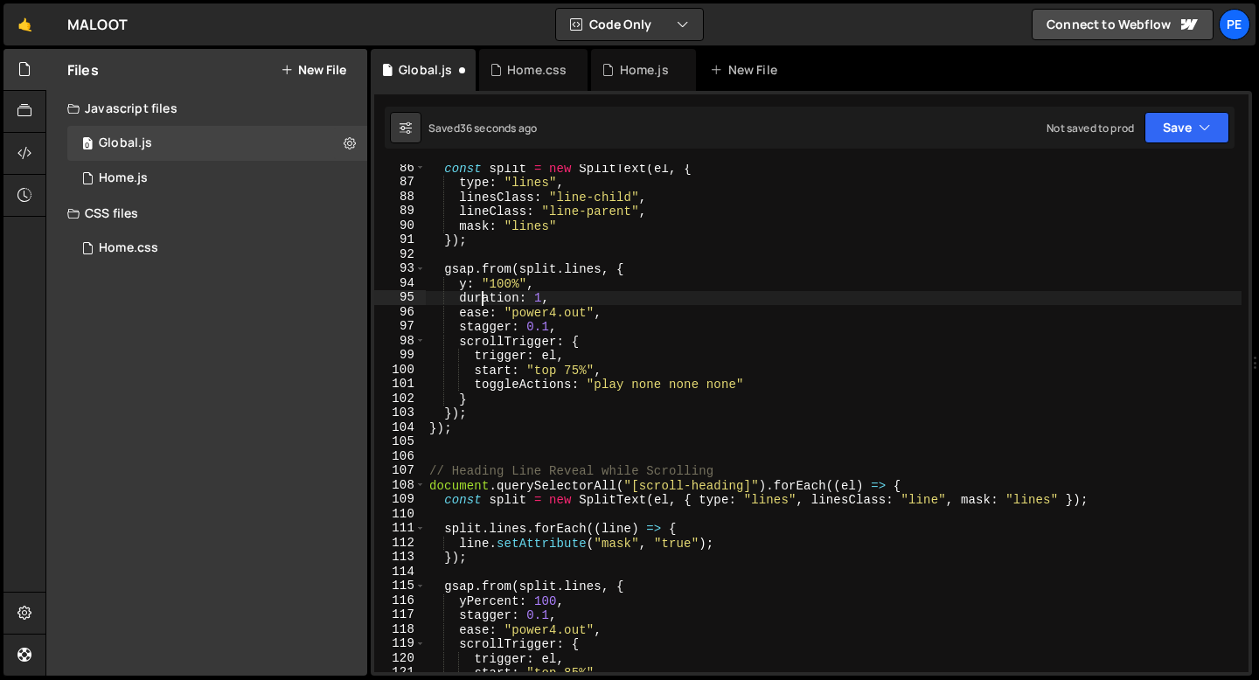
click at [545, 315] on div "const split = new SplitText ( el , { type : "lines" , linesClass : "line-child"…" at bounding box center [834, 429] width 816 height 537
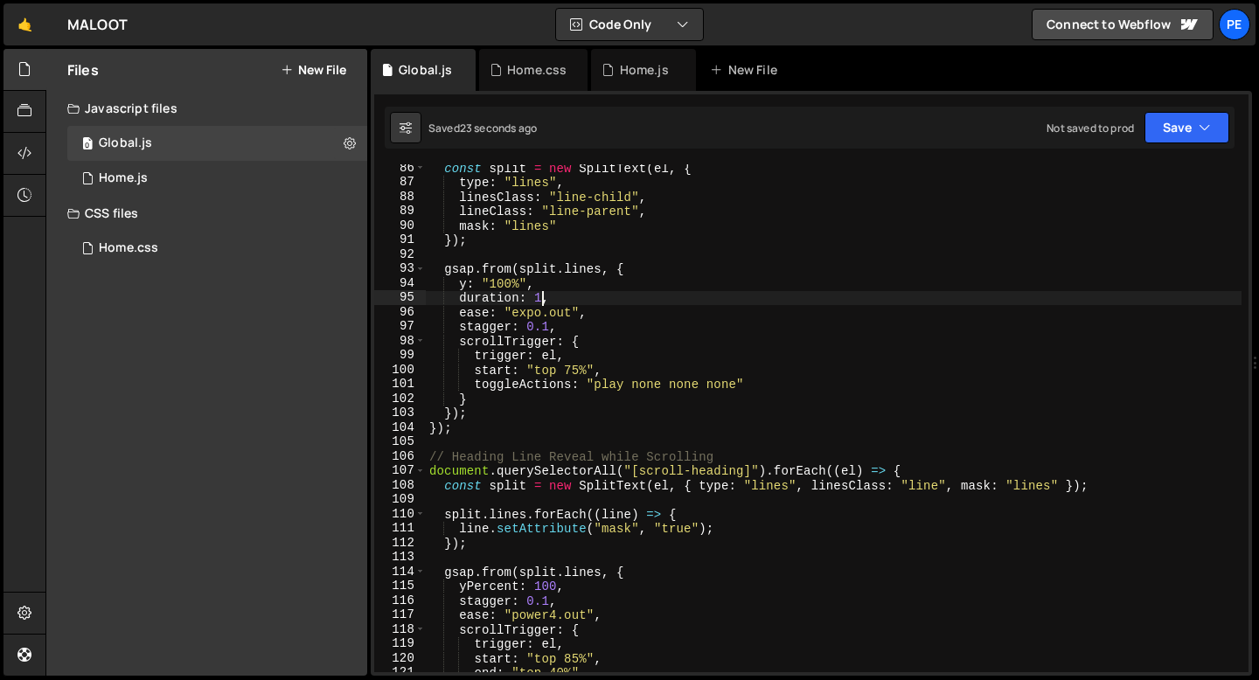
click at [544, 299] on div "const split = new SplitText ( el , { type : "lines" , linesClass : "line-child"…" at bounding box center [834, 429] width 816 height 537
click at [578, 369] on div "const split = new SplitText ( el , { type : "lines" , linesClass : "line-child"…" at bounding box center [834, 429] width 816 height 537
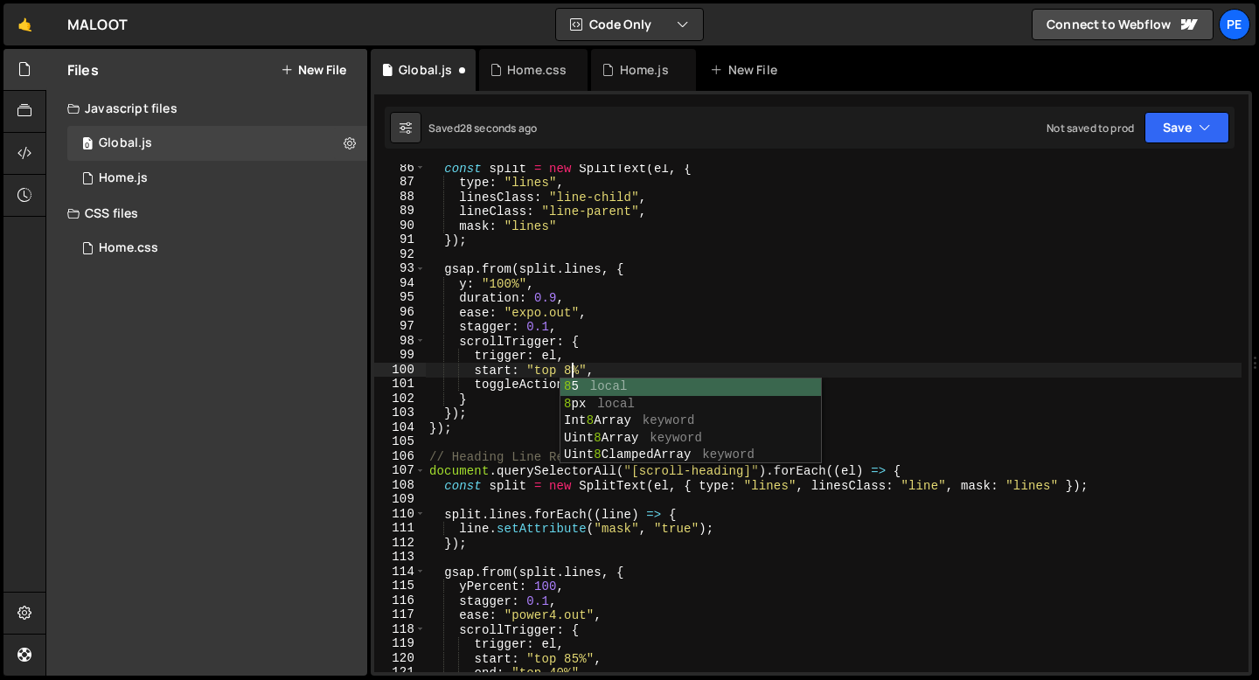
scroll to position [0, 10]
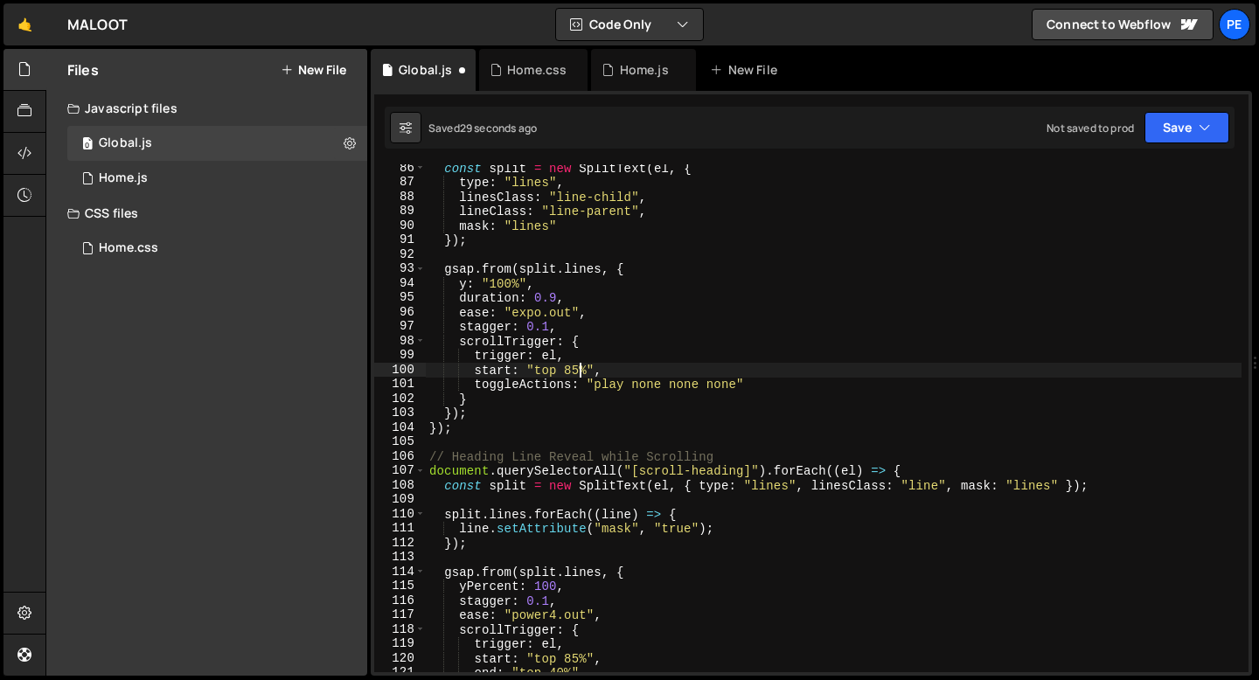
click at [629, 372] on div "const split = new SplitText ( el , { type : "lines" , linesClass : "line-child"…" at bounding box center [834, 429] width 816 height 537
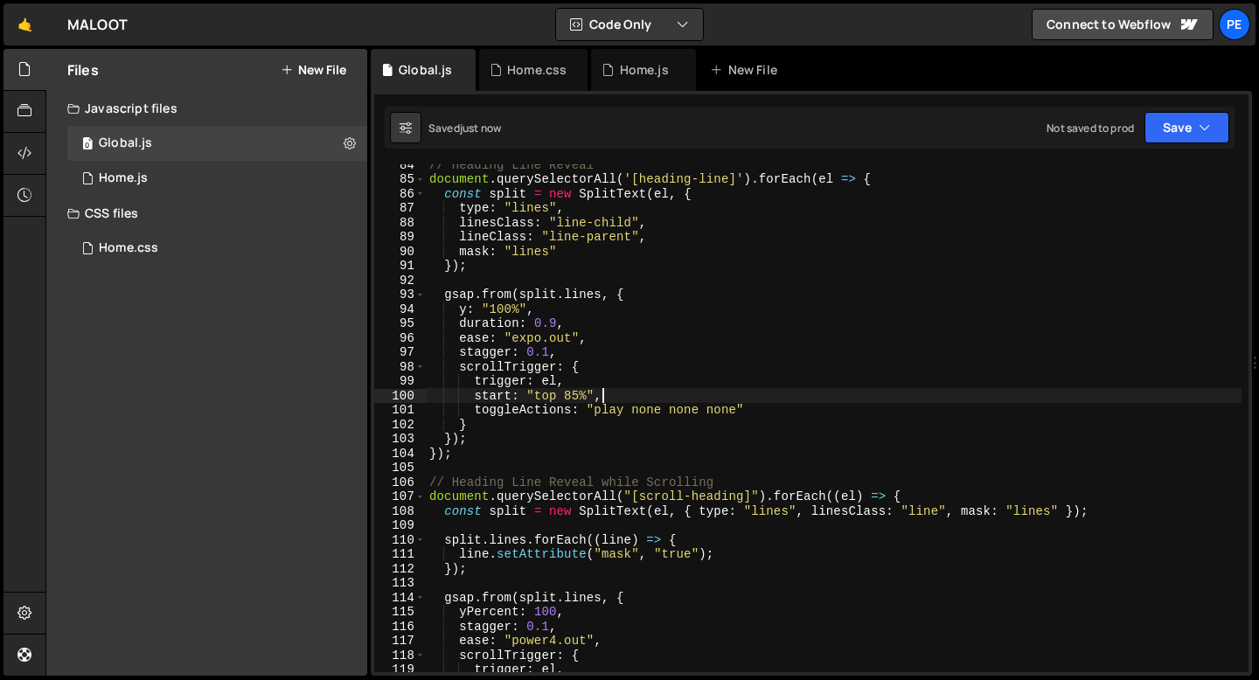
scroll to position [1097, 0]
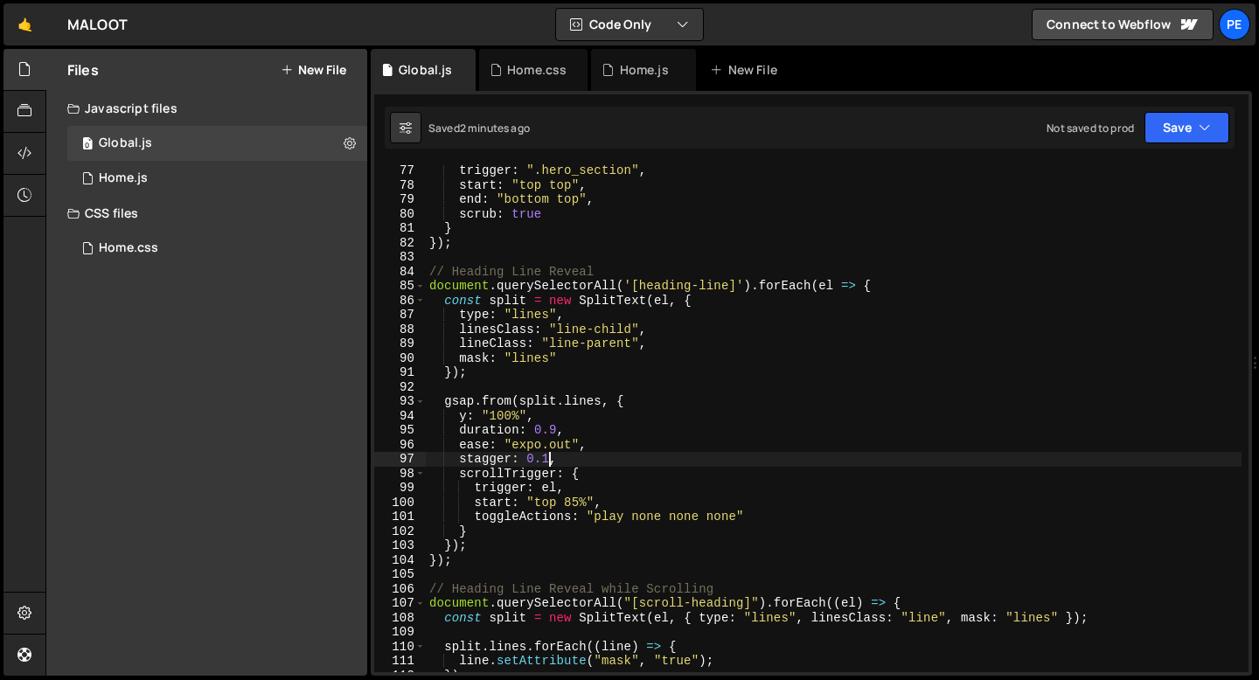
click at [548, 462] on div "trigger : ".hero_section" , start : "top top" , end : "bottom top" , scrub : tr…" at bounding box center [834, 431] width 816 height 537
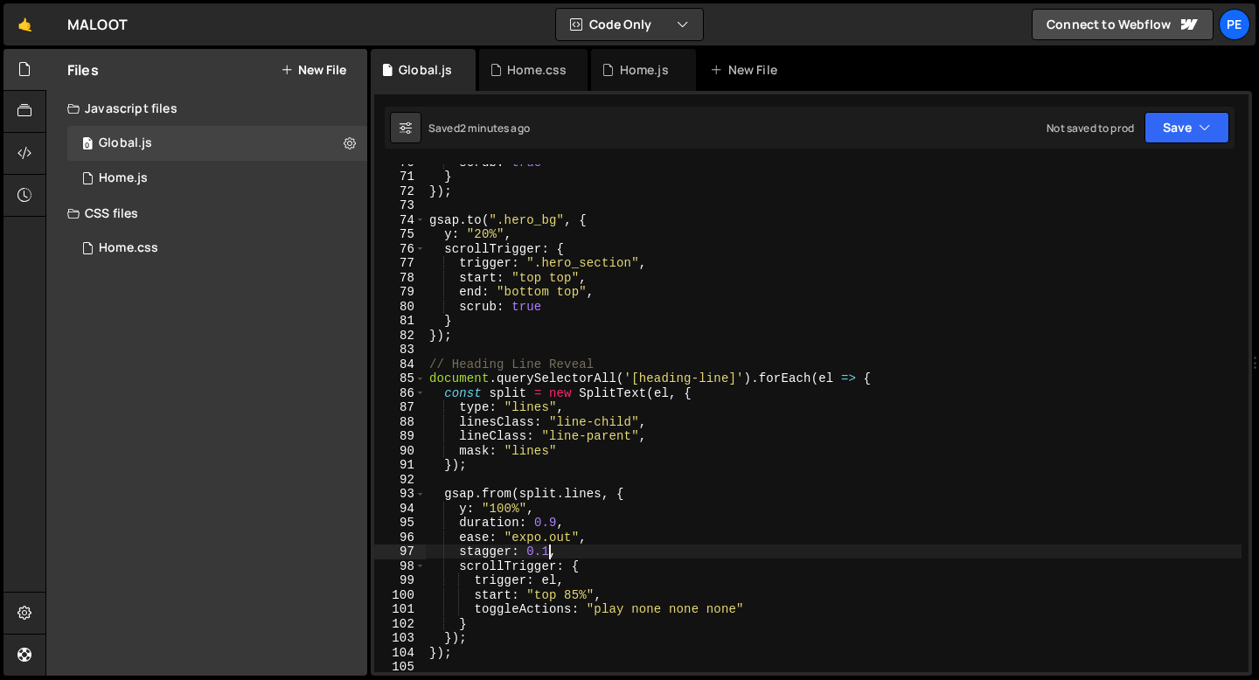
scroll to position [1019, 0]
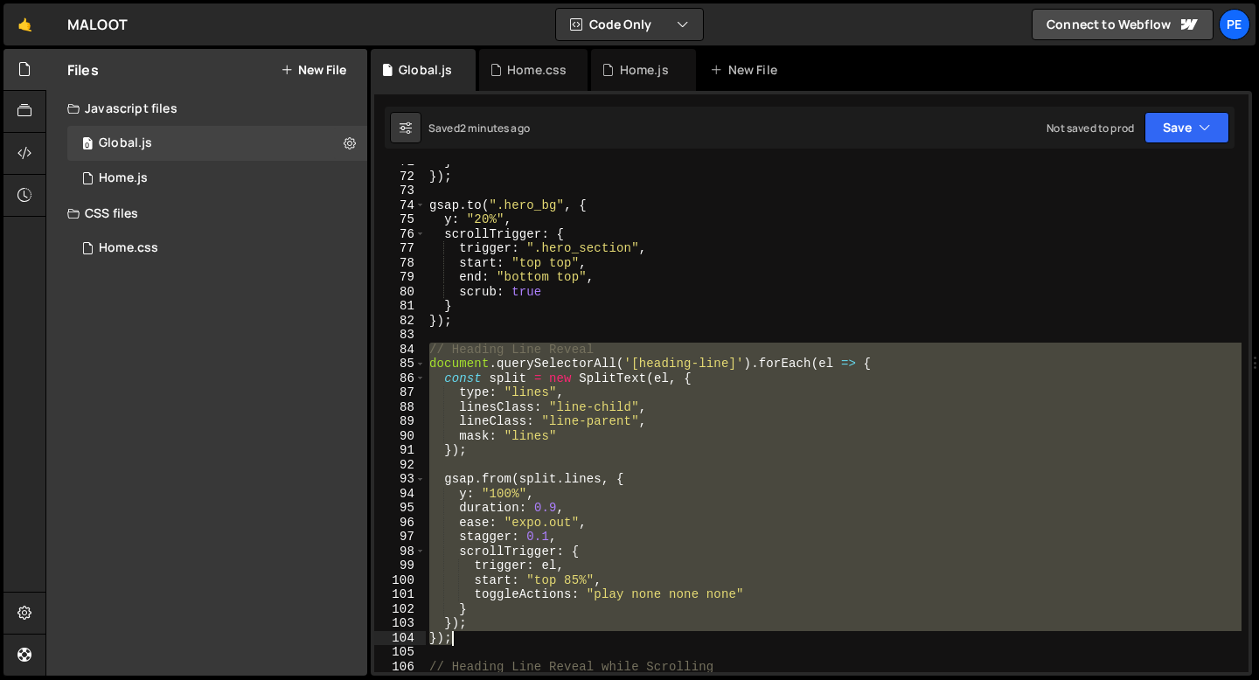
drag, startPoint x: 429, startPoint y: 350, endPoint x: 493, endPoint y: 636, distance: 292.9
click at [493, 636] on div "} }) ; gsap . to ( ".hero_bg" , { y : "20%" , scrollTrigger : { trigger : ".her…" at bounding box center [834, 423] width 816 height 537
type textarea "}); });"
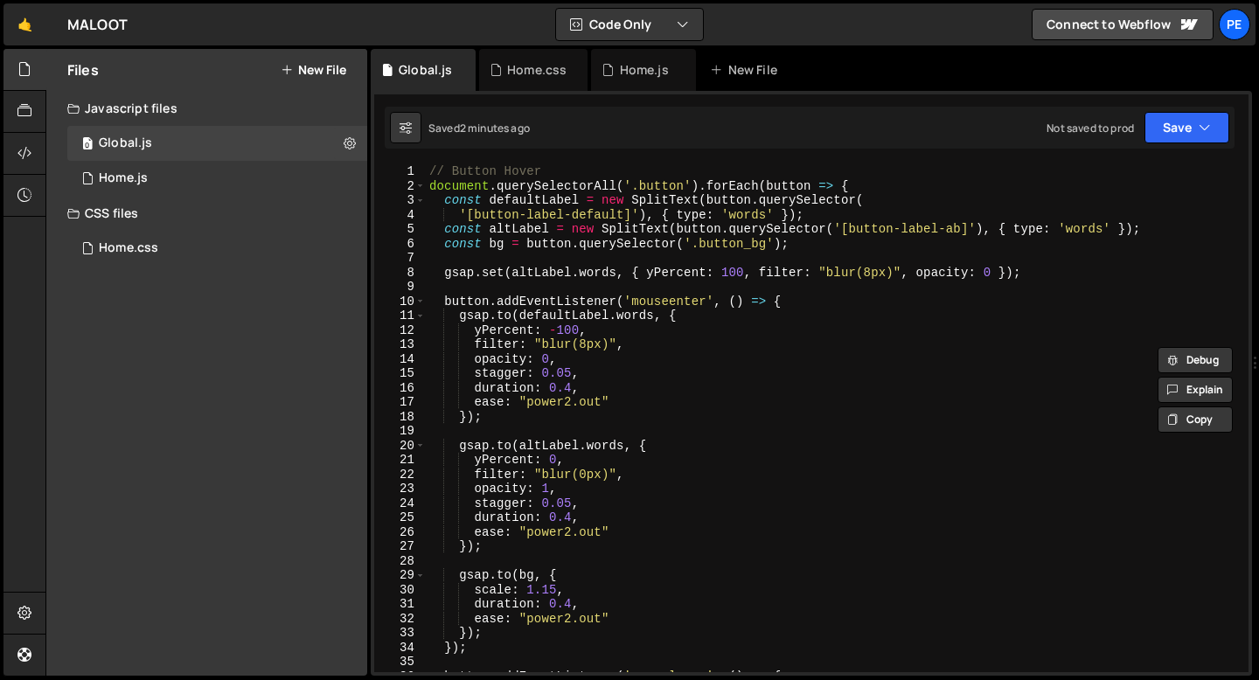
scroll to position [0, 0]
click at [518, 87] on div "Home.css" at bounding box center [533, 70] width 108 height 42
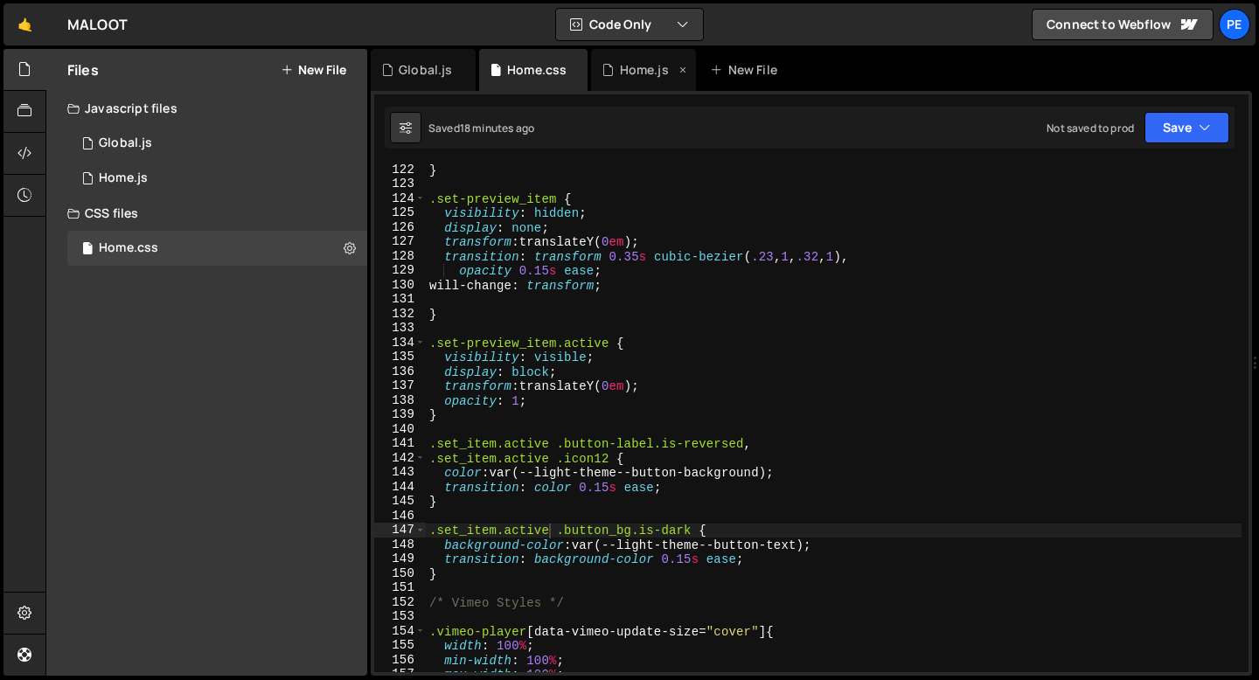
click at [629, 80] on div "Home.js" at bounding box center [643, 70] width 105 height 42
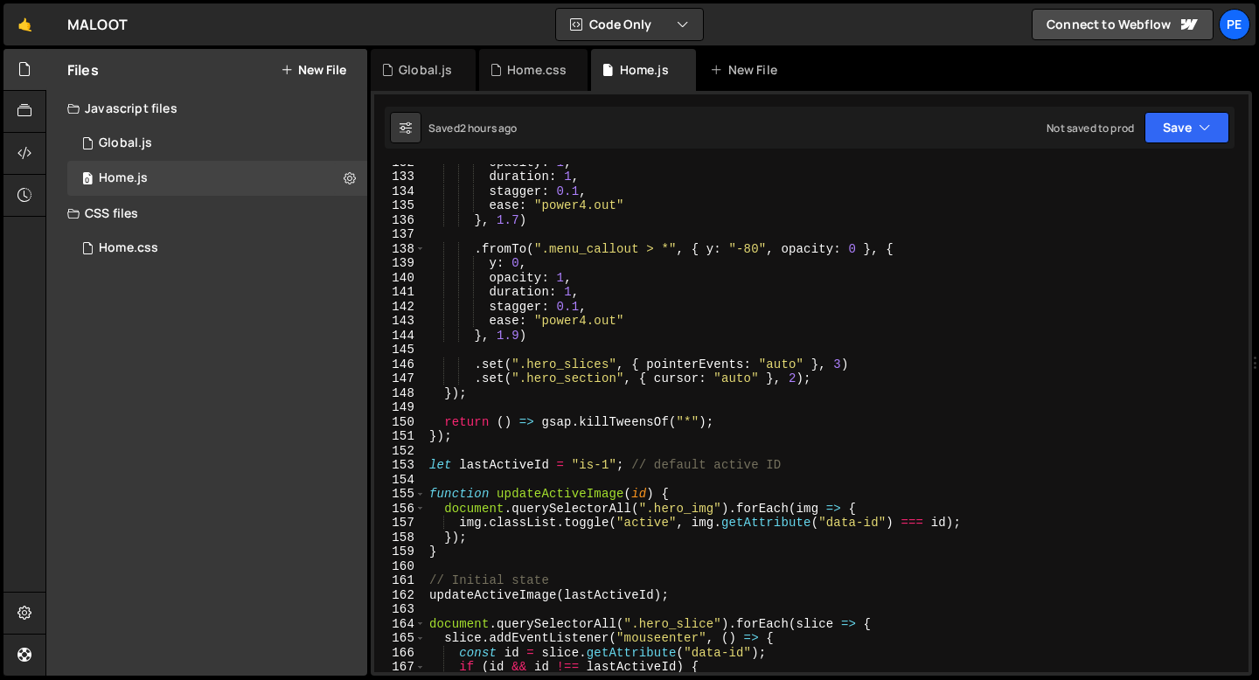
scroll to position [1893, 0]
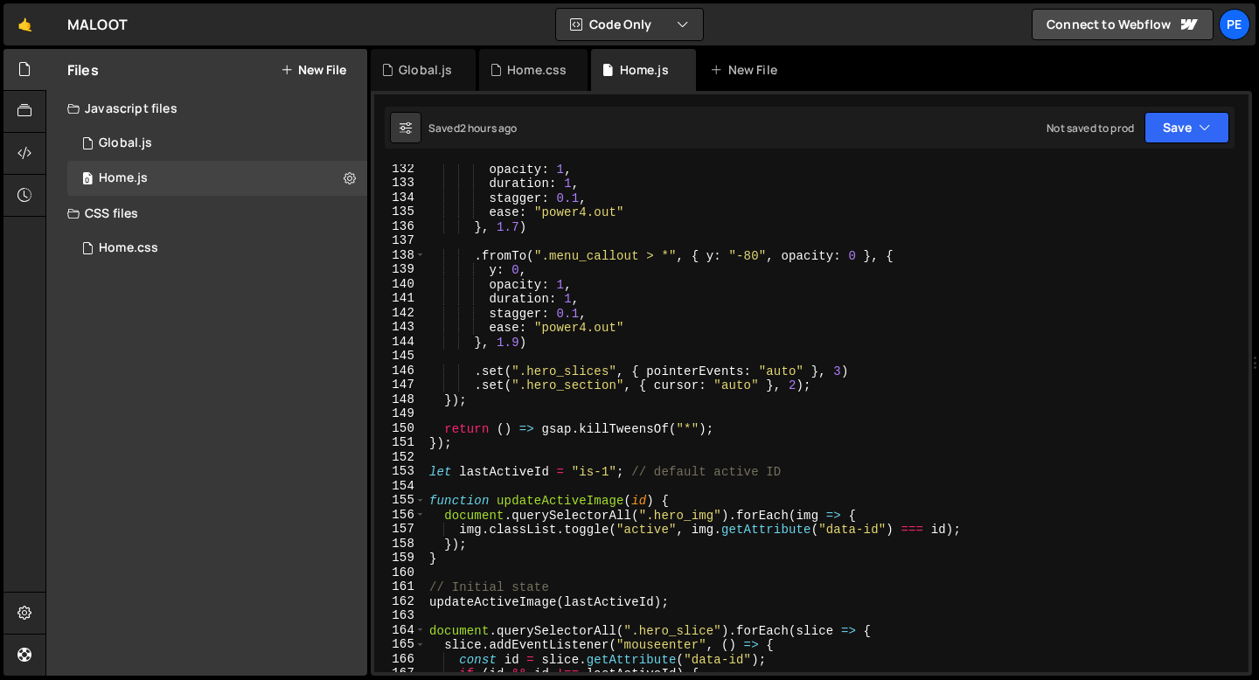
click at [472, 446] on div "opacity : 1 , duration : 1 , stagger : 0.1 , ease : "power4.out" } , 1.7 ) . fr…" at bounding box center [834, 430] width 816 height 537
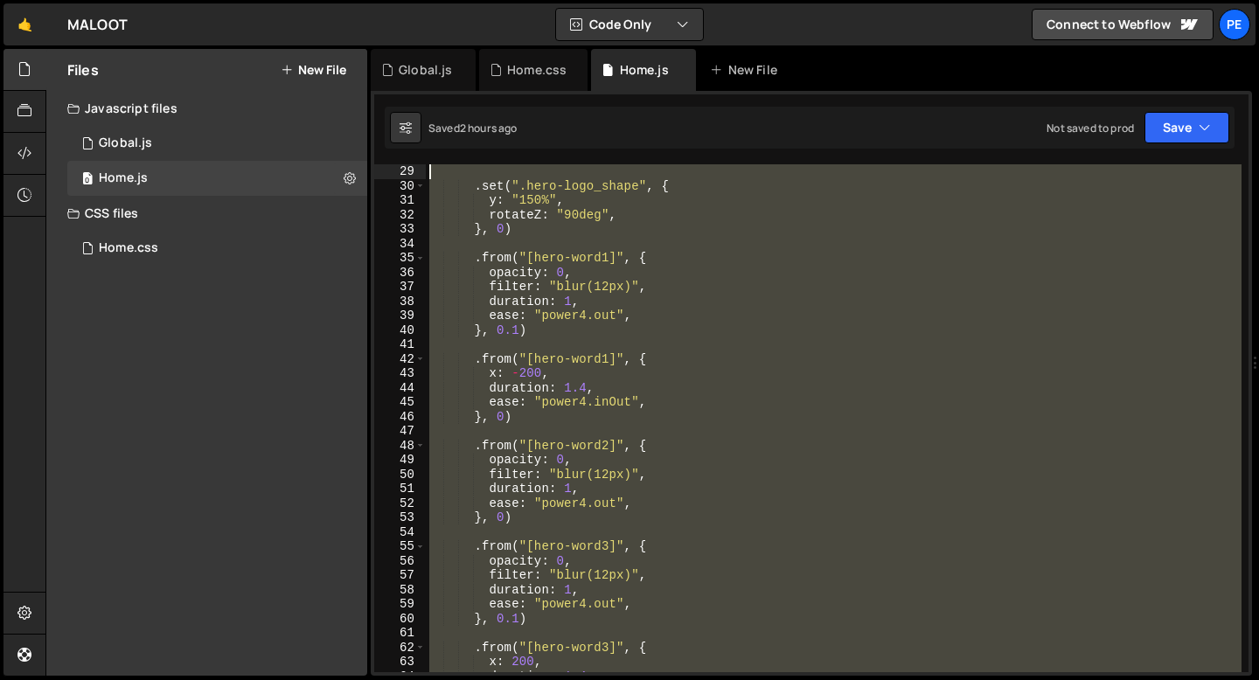
scroll to position [0, 0]
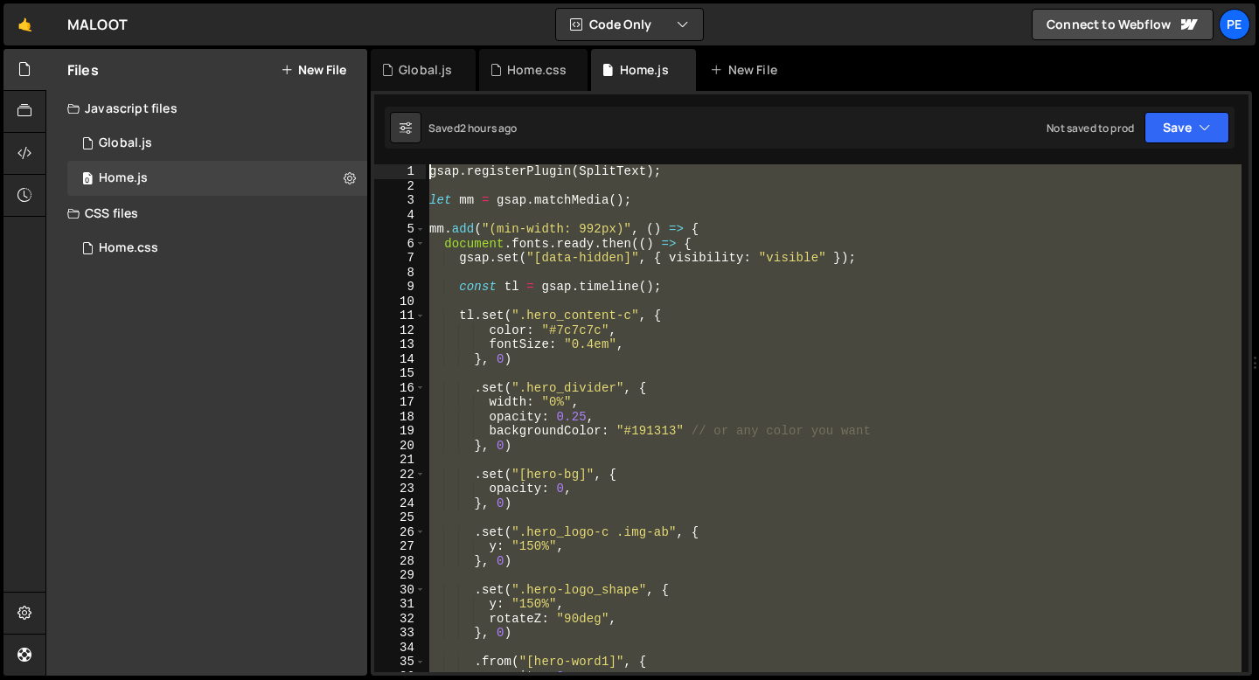
drag, startPoint x: 456, startPoint y: 548, endPoint x: 379, endPoint y: 45, distance: 509.4
click at [379, 45] on div "Hold on a sec... Are you certain you wish to leave this page? Any changes you'v…" at bounding box center [629, 340] width 1259 height 680
type textarea "gsap.registerPlugin(SplitText);"
paste textarea
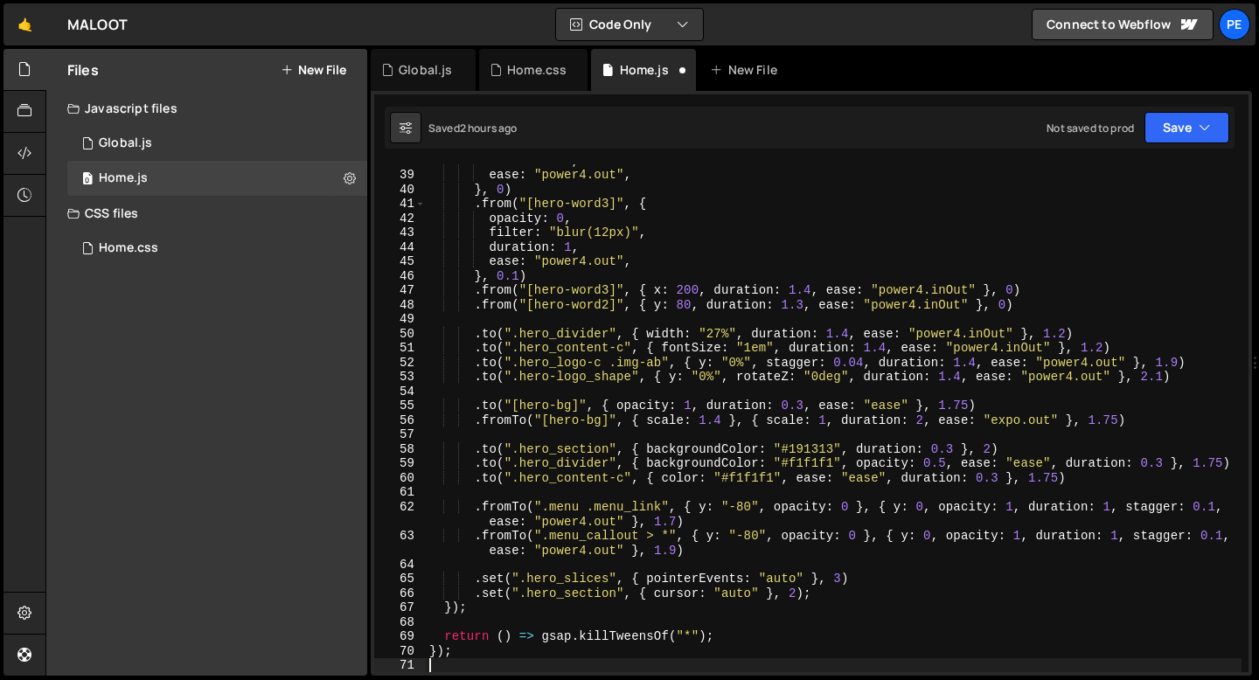
scroll to position [545, 0]
type textarea ".set(".hero_slices", { pointerEvents: "auto" }, 3)"
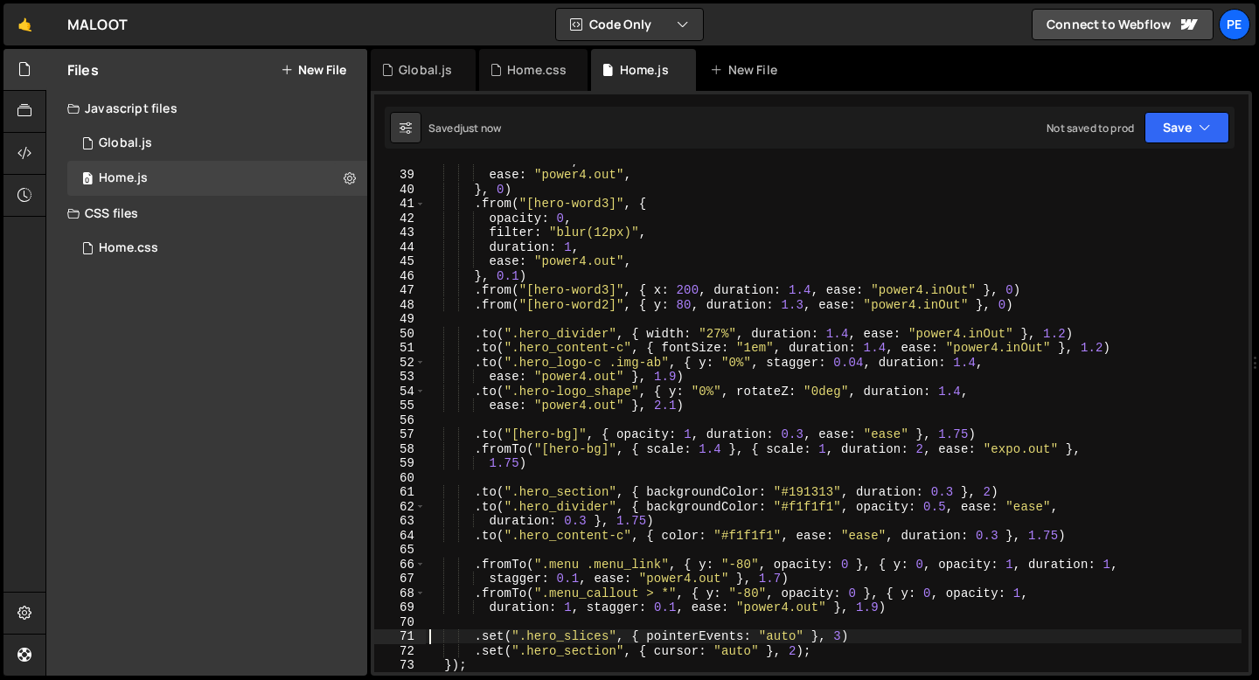
scroll to position [0, 0]
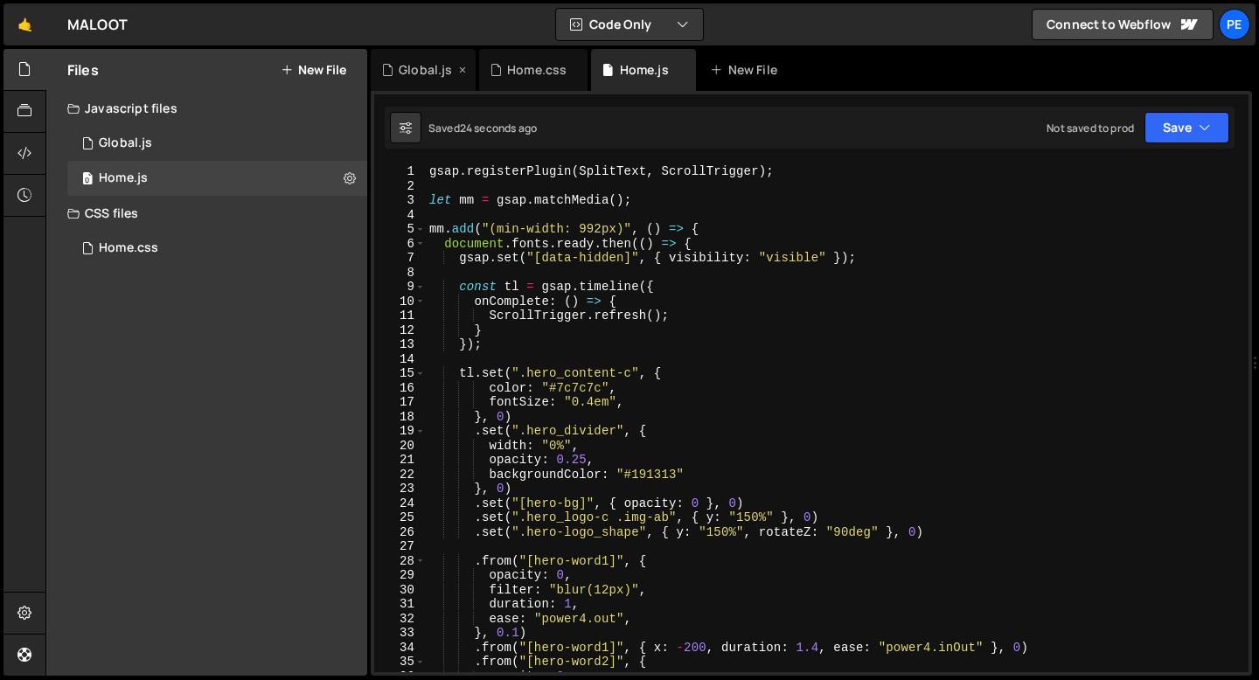
click at [417, 72] on div "Global.js" at bounding box center [425, 69] width 53 height 17
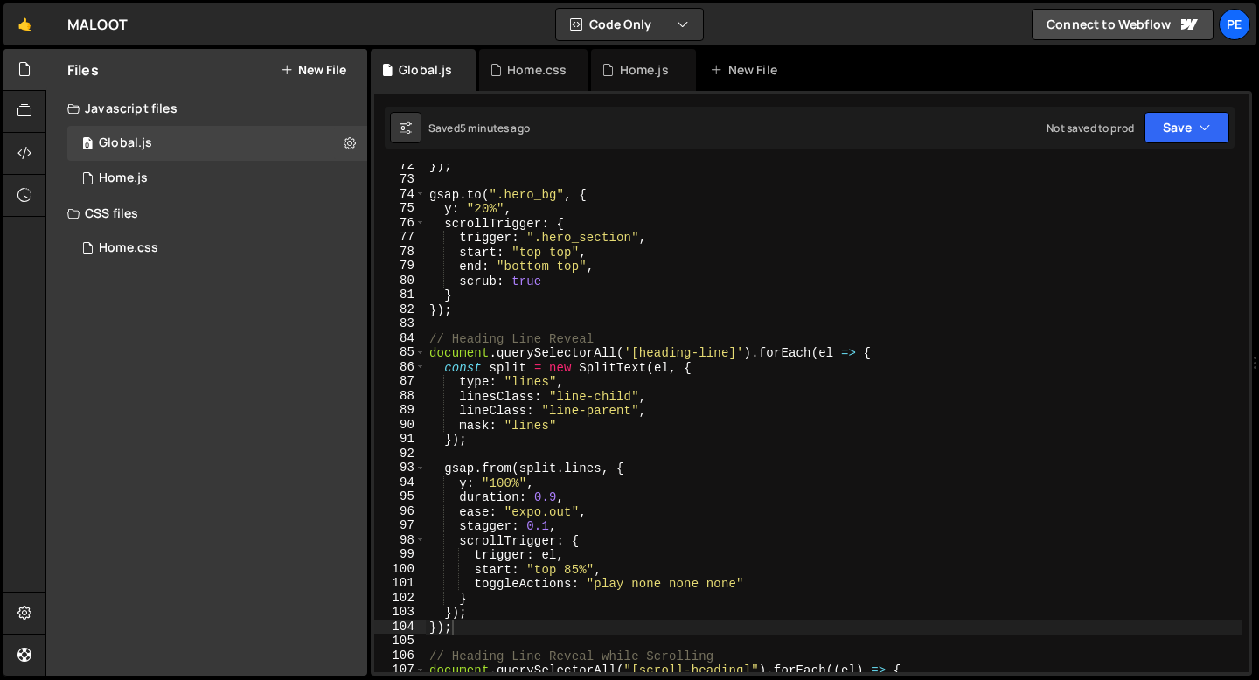
scroll to position [1128, 0]
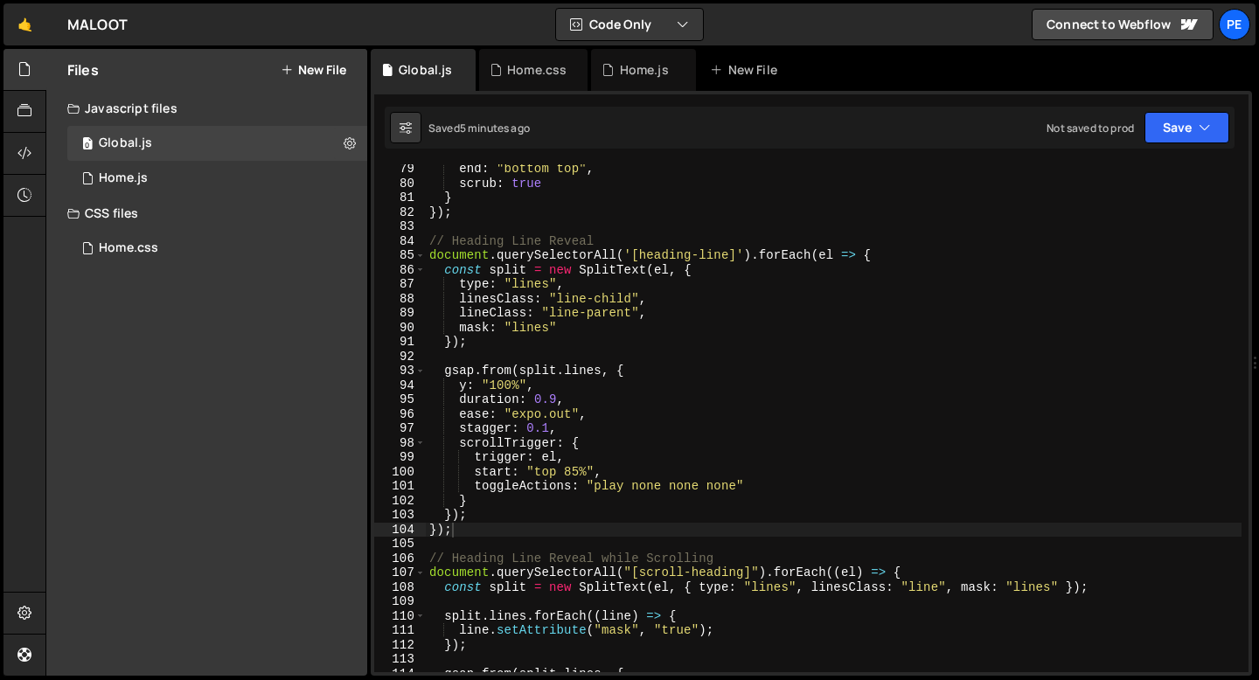
click at [465, 523] on div "end : "bottom top" , scrub : true } }) ; // Heading Line Reveal document . quer…" at bounding box center [834, 430] width 816 height 537
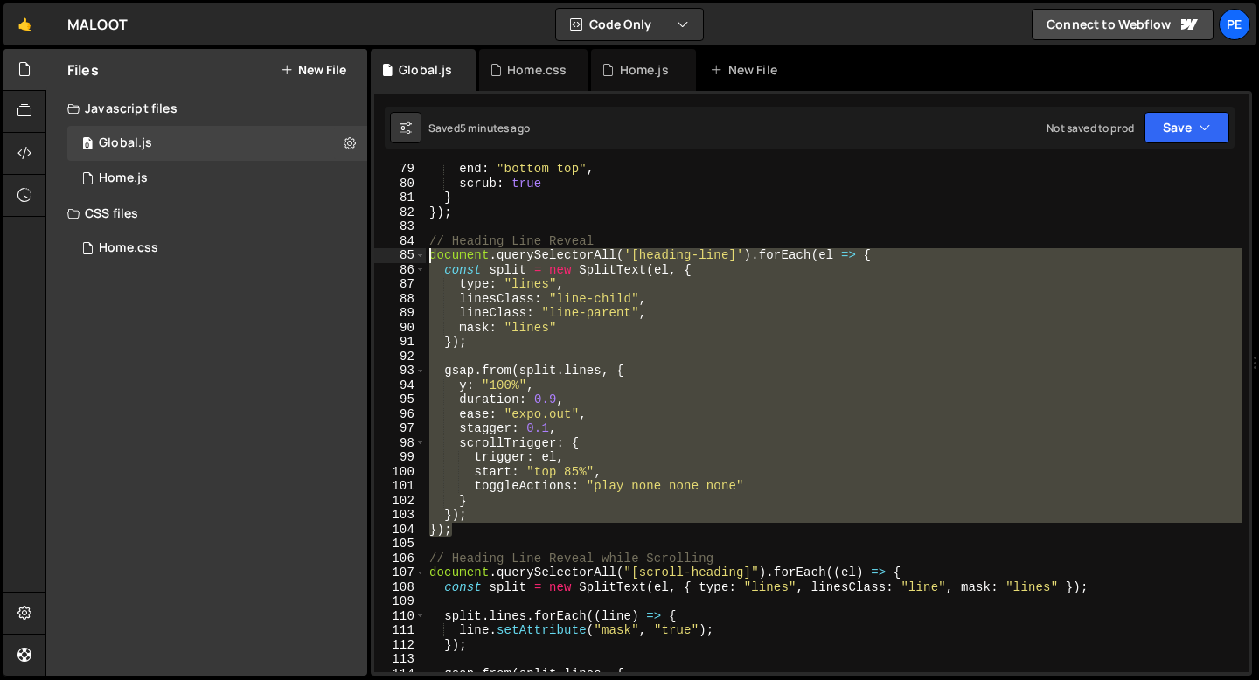
drag, startPoint x: 460, startPoint y: 531, endPoint x: 430, endPoint y: 253, distance: 279.6
click at [430, 253] on div "end : "bottom top" , scrub : true } }) ; // Heading Line Reveal document . quer…" at bounding box center [834, 430] width 816 height 537
click at [483, 533] on div "end : "bottom top" , scrub : true } }) ; // Heading Line Reveal document . quer…" at bounding box center [834, 418] width 816 height 508
type textarea "});"
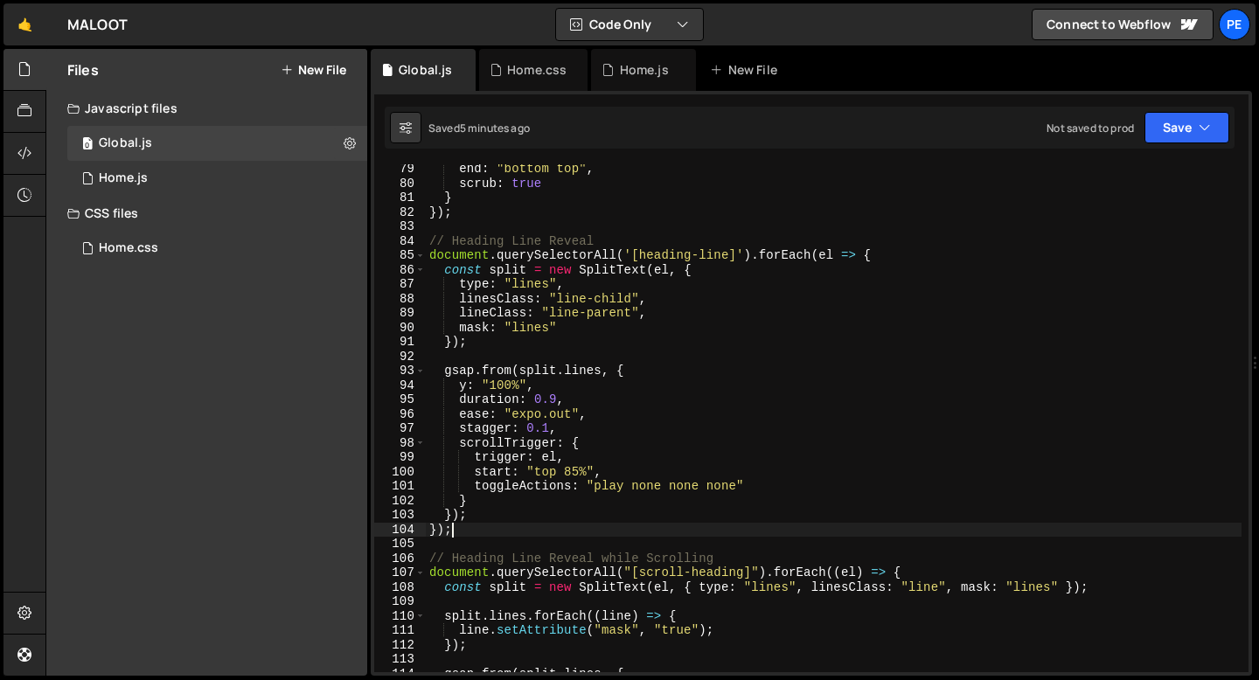
scroll to position [0, 0]
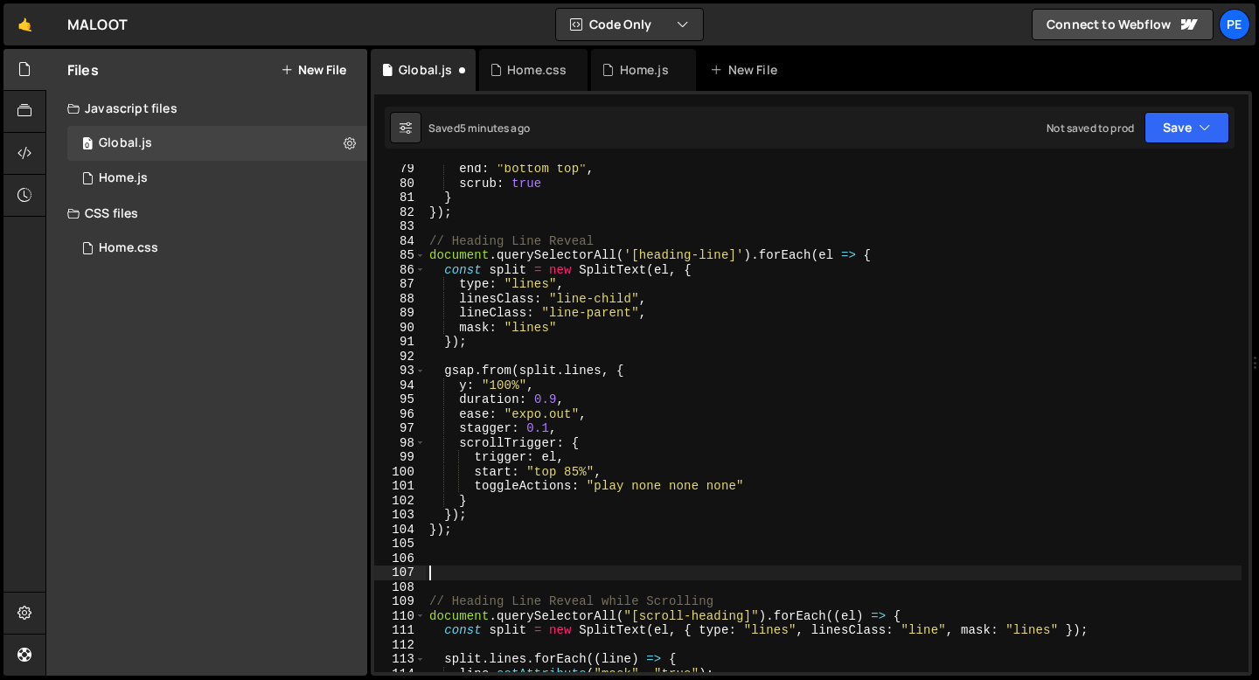
paste textarea "});"
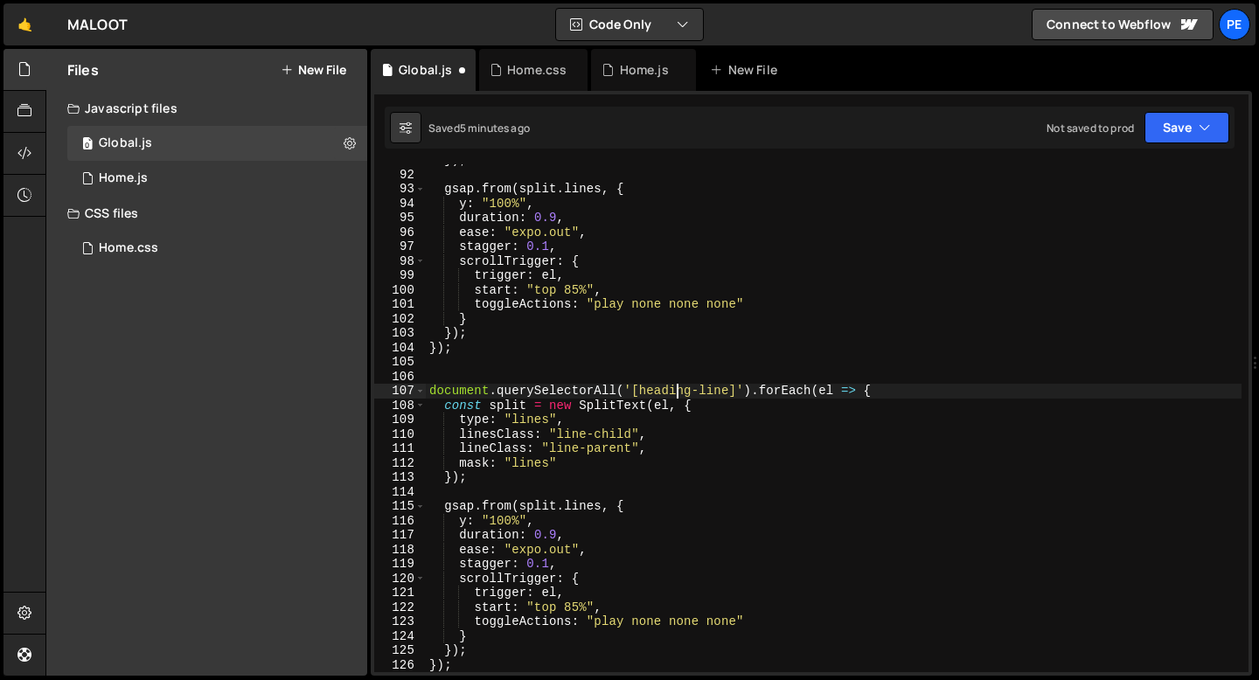
click at [676, 386] on div "}) ; gsap . from ( split . lines , { y : "100%" , duration : 0.9 , ease : "expo…" at bounding box center [834, 421] width 816 height 537
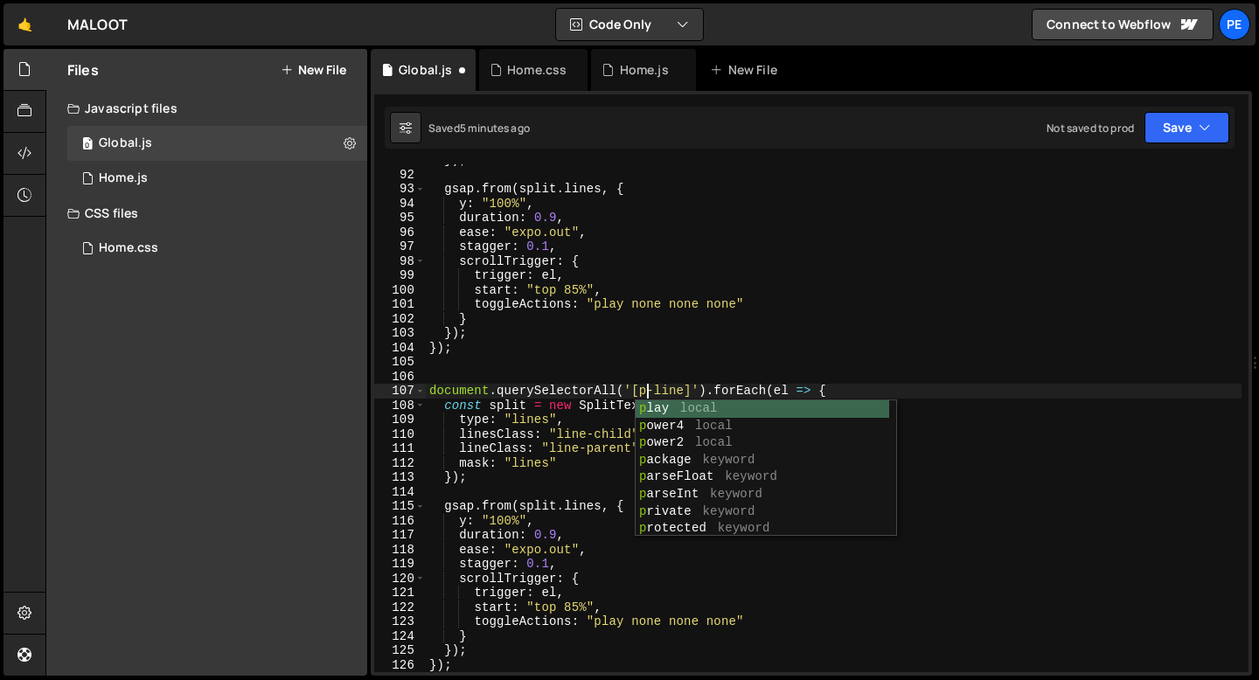
click at [579, 424] on div "}) ; gsap . from ( split . lines , { y : "100%" , duration : 0.9 , ease : "expo…" at bounding box center [834, 421] width 816 height 537
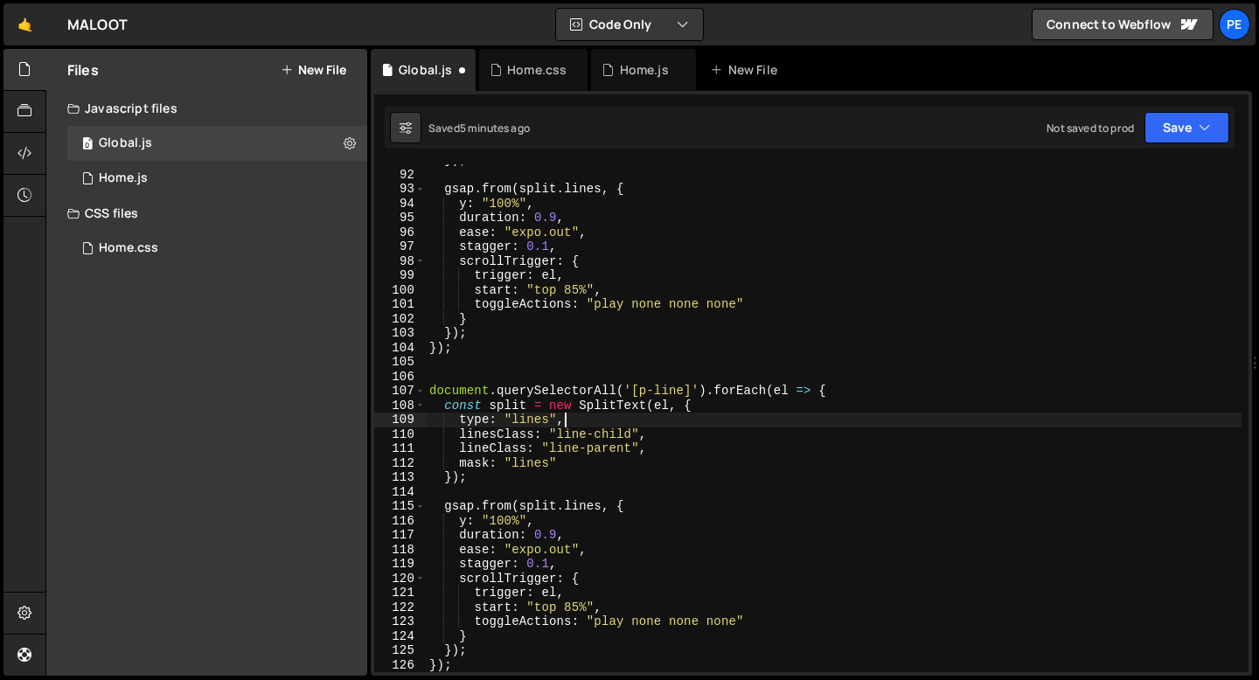
scroll to position [0, 9]
click at [559, 434] on div "}) ; gsap . from ( split . lines , { y : "100%" , duration : 0.9 , ease : "expo…" at bounding box center [834, 421] width 816 height 537
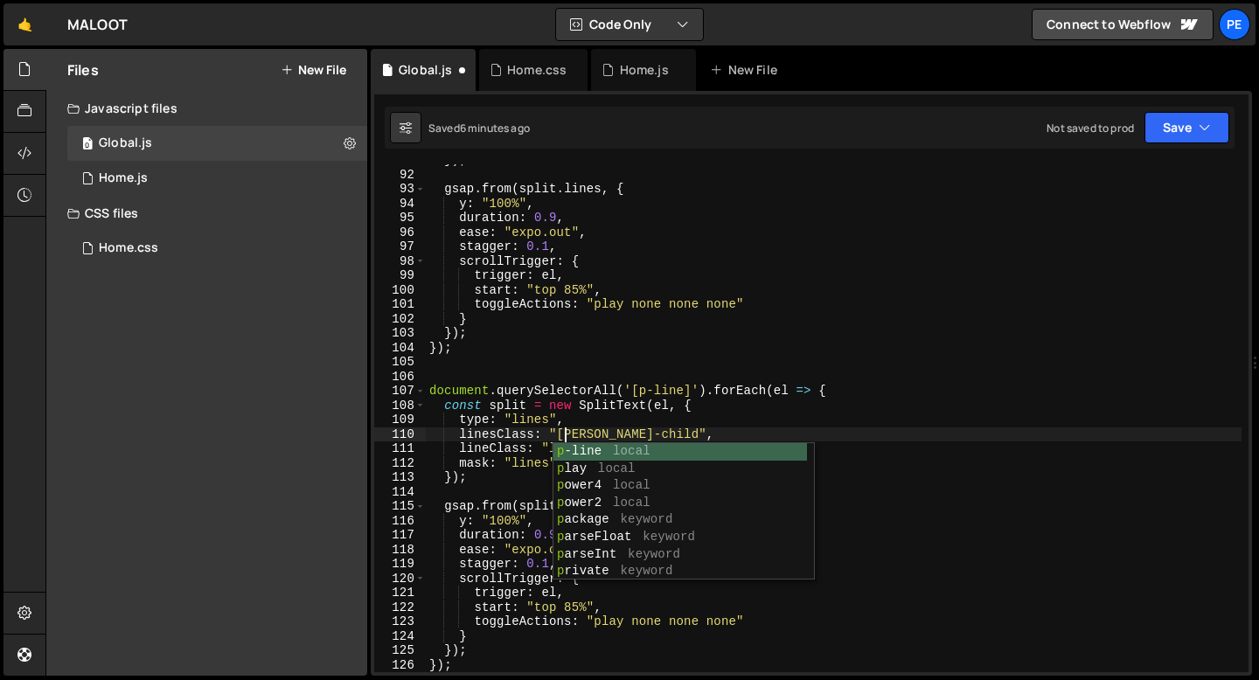
scroll to position [0, 10]
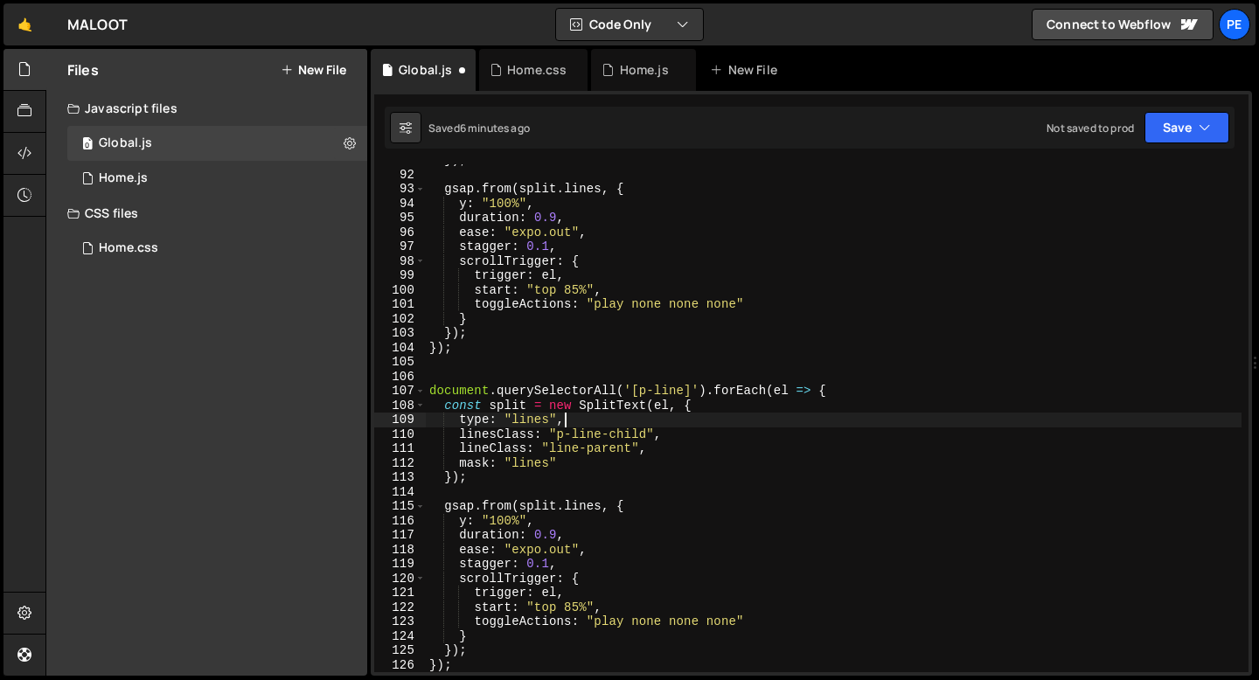
click at [565, 421] on div "}) ; gsap . from ( split . lines , { y : "100%" , duration : 0.9 , ease : "expo…" at bounding box center [834, 421] width 816 height 537
click at [552, 444] on div "}) ; gsap . from ( split . lines , { y : "100%" , duration : 0.9 , ease : "expo…" at bounding box center [834, 421] width 816 height 537
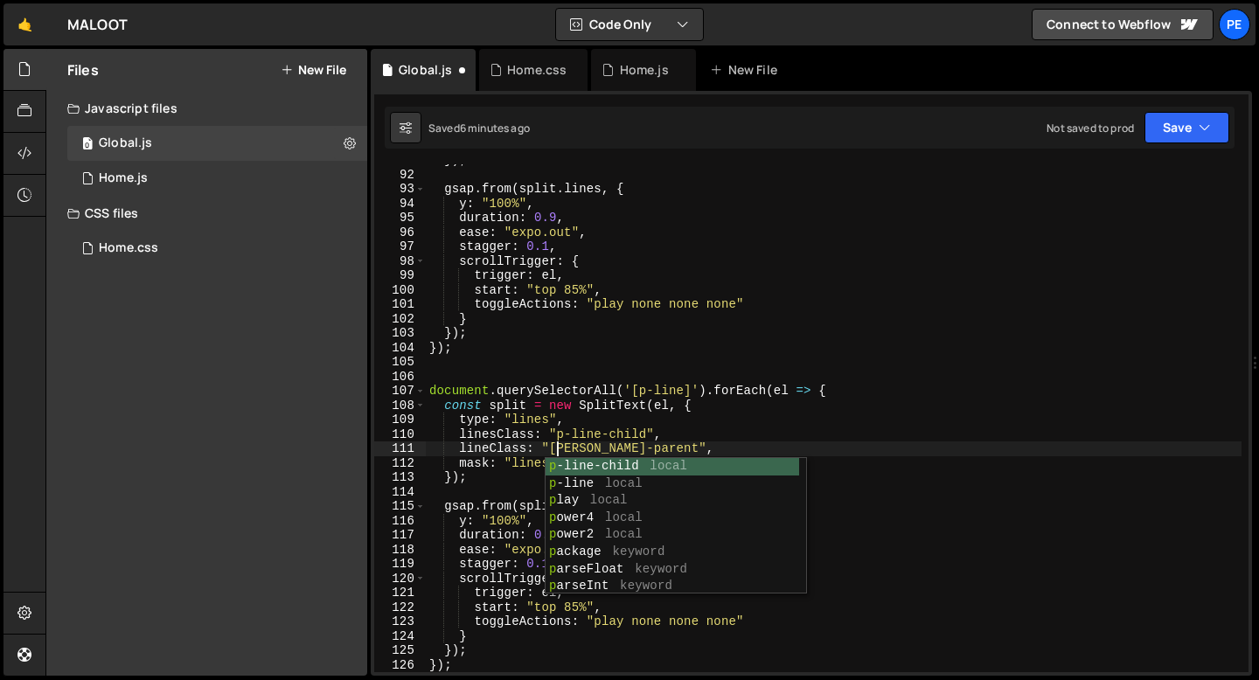
type textarea "lineClass: "p-line-parent","
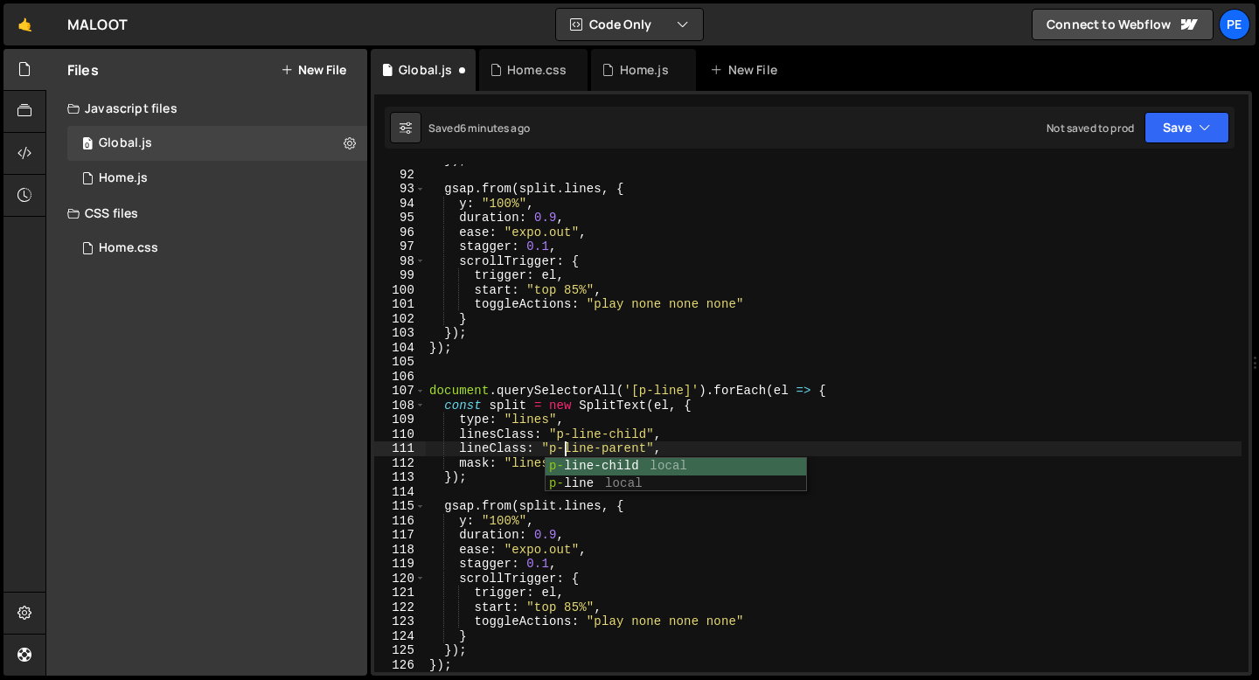
click at [514, 486] on div "}) ; gsap . from ( split . lines , { y : "100%" , duration : 0.9 , ease : "expo…" at bounding box center [834, 421] width 816 height 537
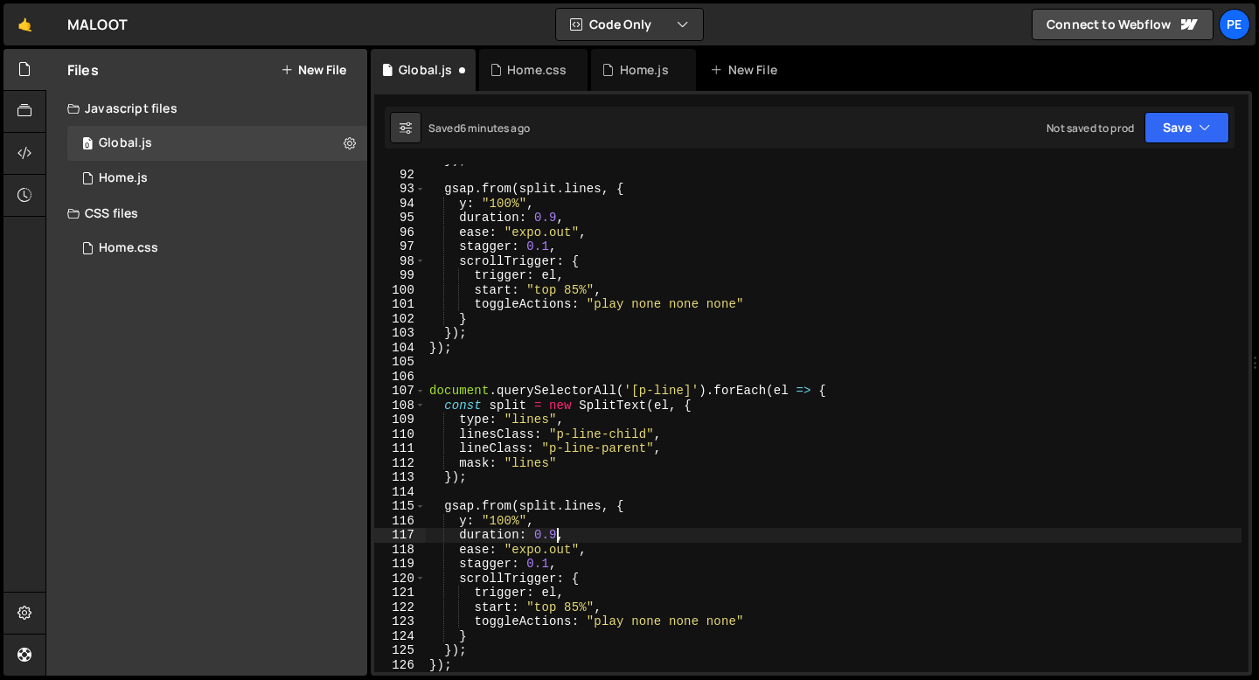
click at [554, 533] on div "}) ; gsap . from ( split . lines , { y : "100%" , duration : 0.9 , ease : "expo…" at bounding box center [834, 421] width 816 height 537
click at [479, 566] on div "}) ; gsap . from ( split . lines , { y : "100%" , duration : 0.9 , ease : "expo…" at bounding box center [834, 421] width 816 height 537
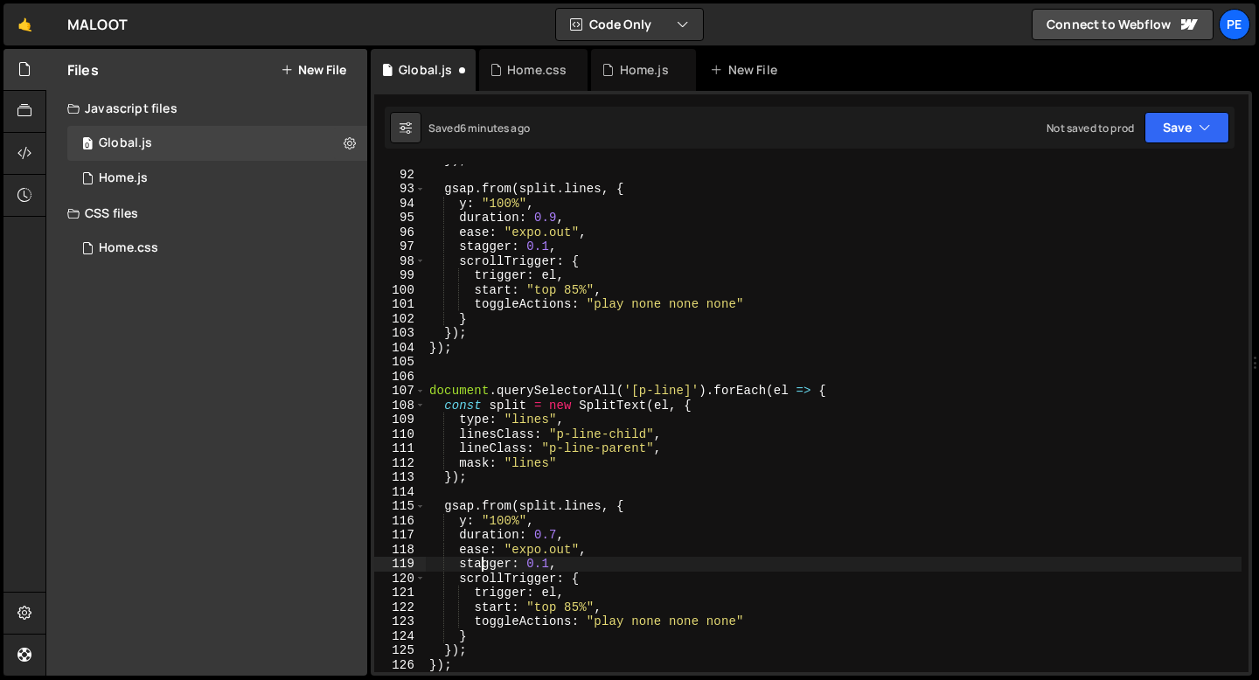
click at [479, 566] on div "}) ; gsap . from ( split . lines , { y : "100%" , duration : 0.9 , ease : "expo…" at bounding box center [834, 421] width 816 height 537
click at [459, 565] on div "}) ; gsap . from ( split . lines , { y : "100%" , duration : 0.9 , ease : "expo…" at bounding box center [834, 418] width 816 height 508
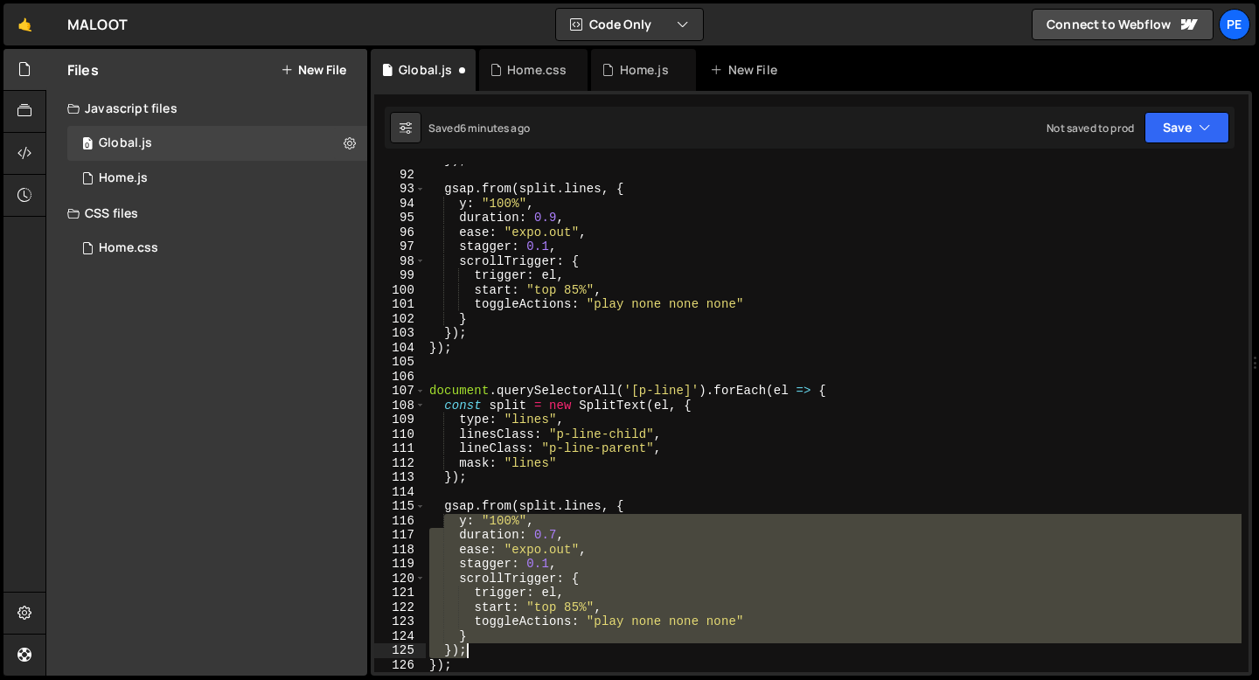
drag, startPoint x: 443, startPoint y: 514, endPoint x: 494, endPoint y: 643, distance: 139.0
click at [495, 646] on div "}) ; gsap . from ( split . lines , { y : "100%" , duration : 0.9 , ease : "expo…" at bounding box center [834, 421] width 816 height 537
type textarea "} });"
paste textarea
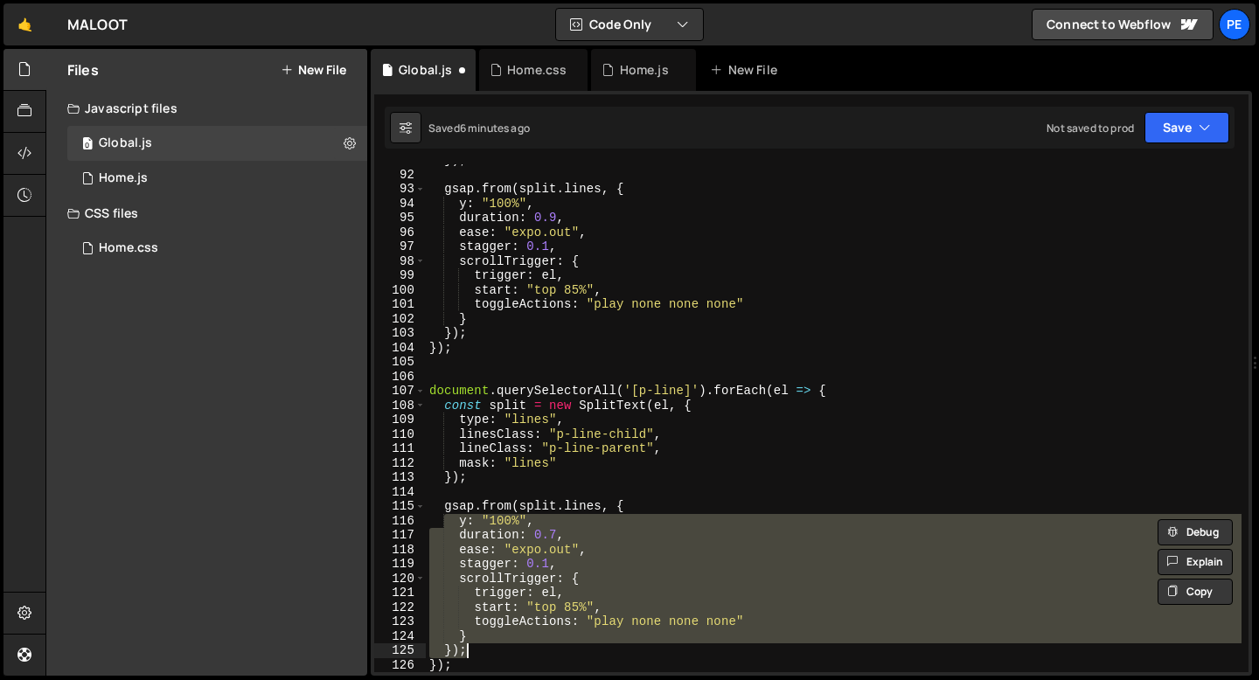
scroll to position [1338, 0]
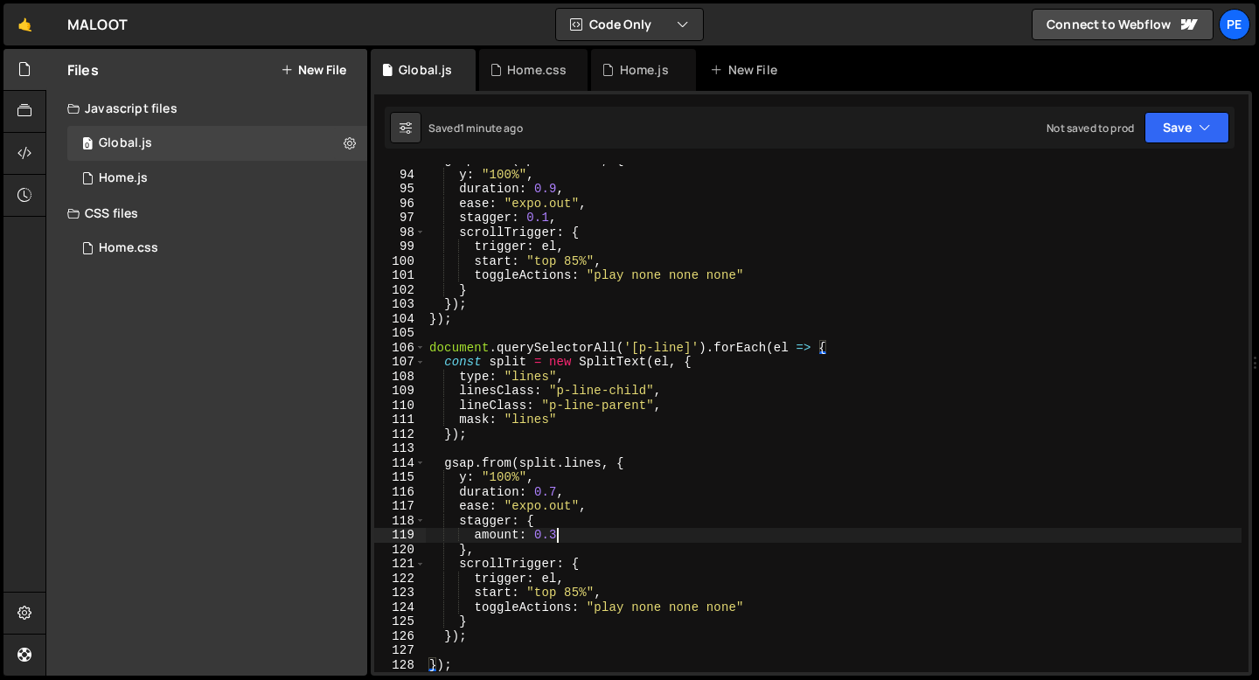
click at [556, 535] on div "gsap . from ( split . lines , { y : "100%" , duration : 0.9 , ease : "expo.out"…" at bounding box center [834, 421] width 816 height 537
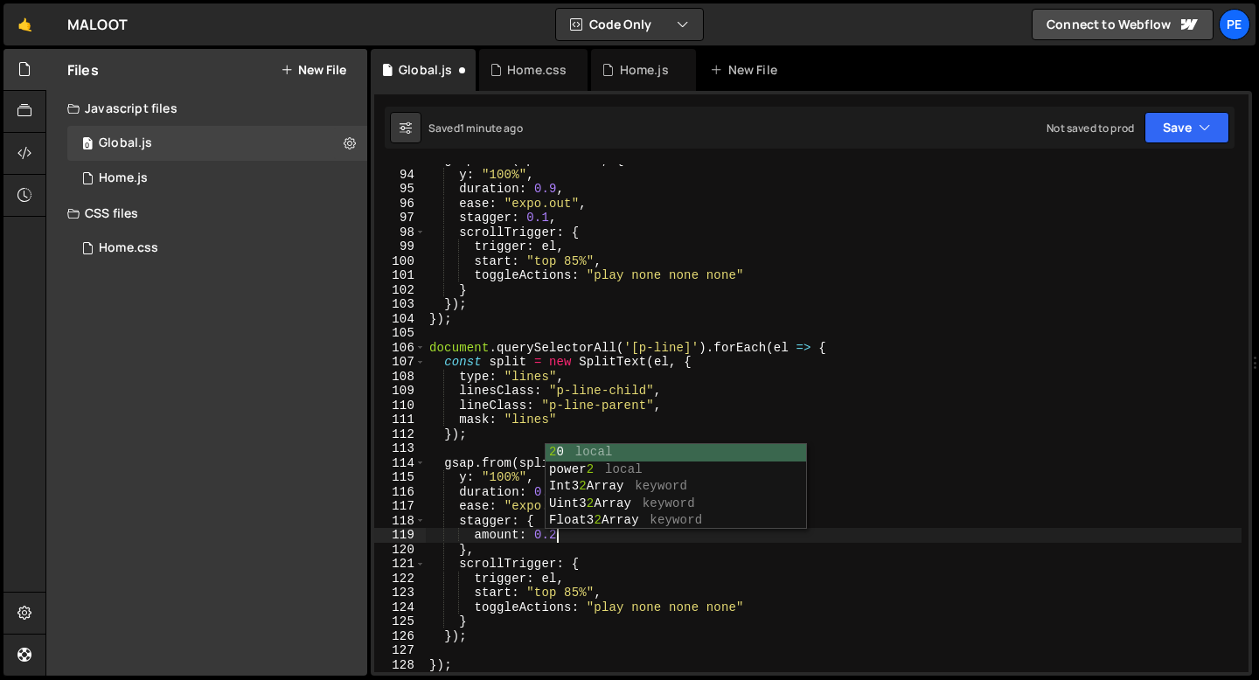
click at [490, 496] on div "gsap . from ( split . lines , { y : "100%" , duration : 0.9 , ease : "expo.out"…" at bounding box center [834, 421] width 816 height 537
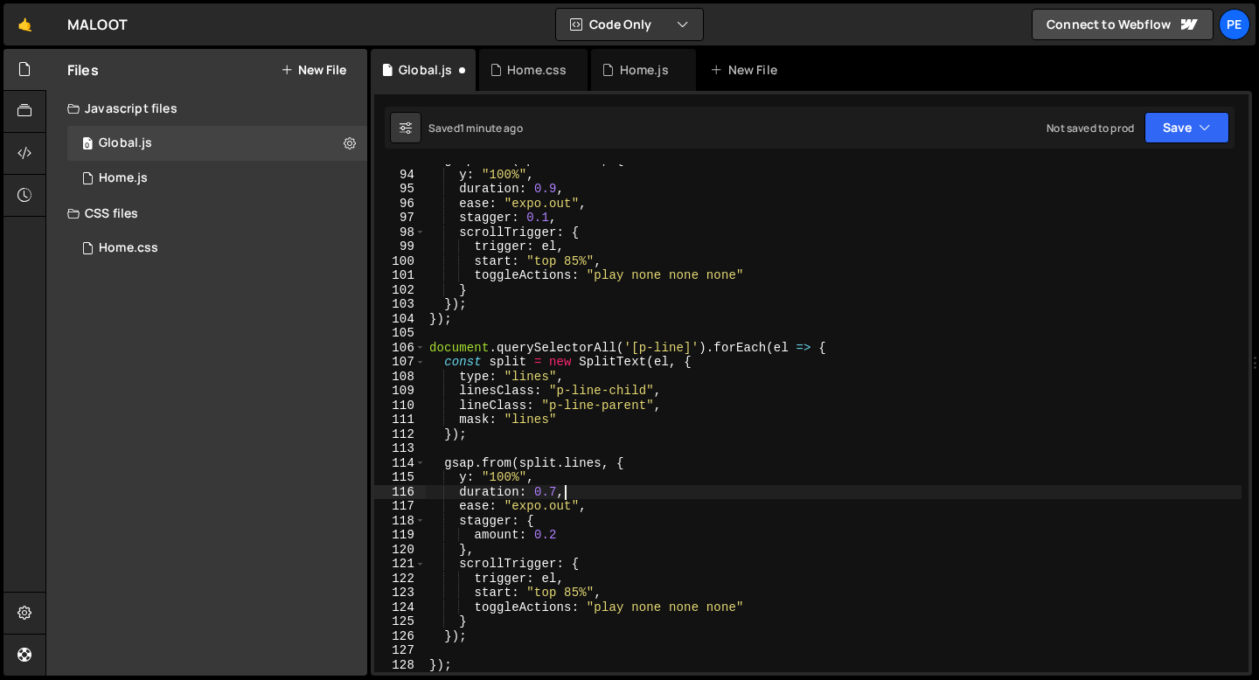
click at [563, 493] on div "gsap . from ( split . lines , { y : "100%" , duration : 0.9 , ease : "expo.out"…" at bounding box center [834, 421] width 816 height 537
click at [531, 503] on div "gsap . from ( split . lines , { y : "100%" , duration : 0.9 , ease : "expo.out"…" at bounding box center [834, 421] width 816 height 537
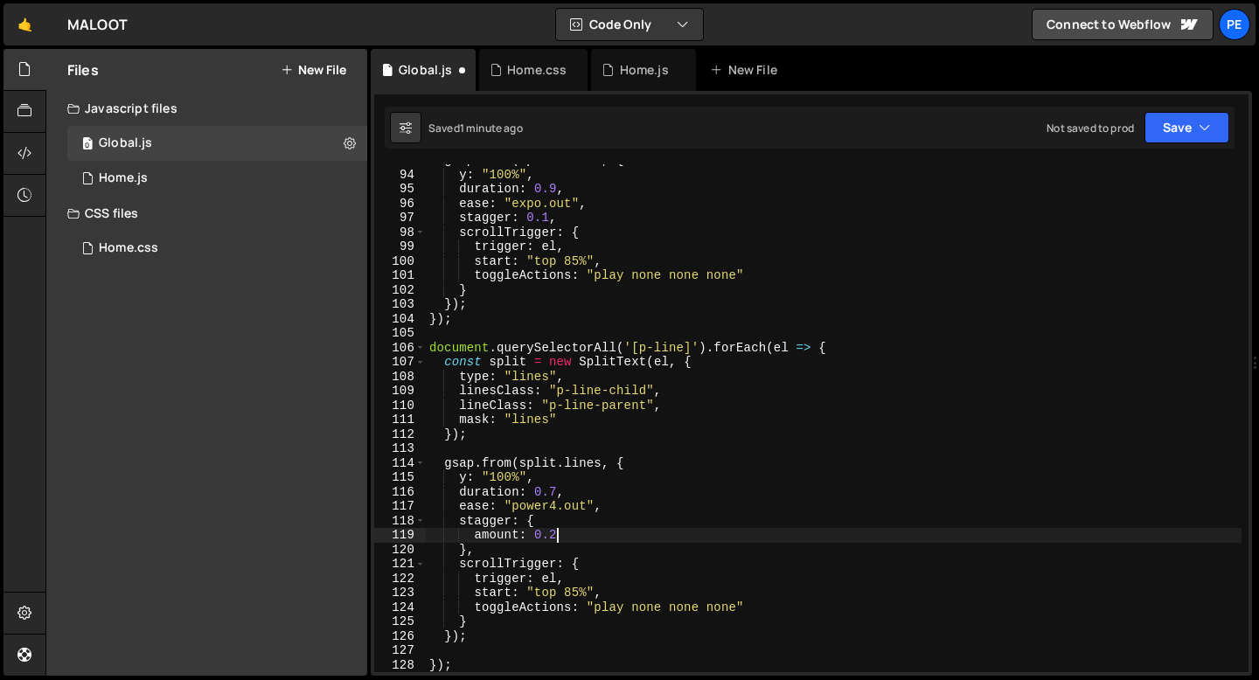
click at [572, 535] on div "gsap . from ( split . lines , { y : "100%" , duration : 0.9 , ease : "expo.out"…" at bounding box center [834, 421] width 816 height 537
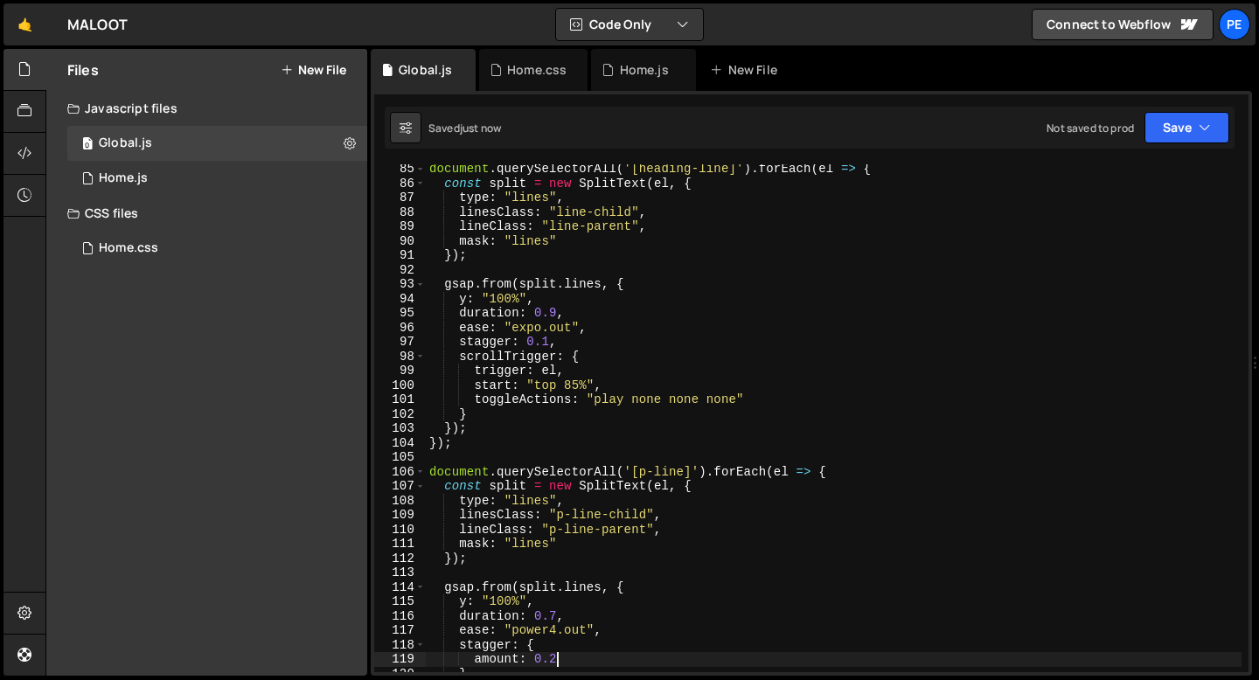
scroll to position [1214, 0]
click at [548, 343] on div "document . querySelectorAll ( '[heading-line]' ) . forEach ( el => { const spli…" at bounding box center [834, 430] width 816 height 537
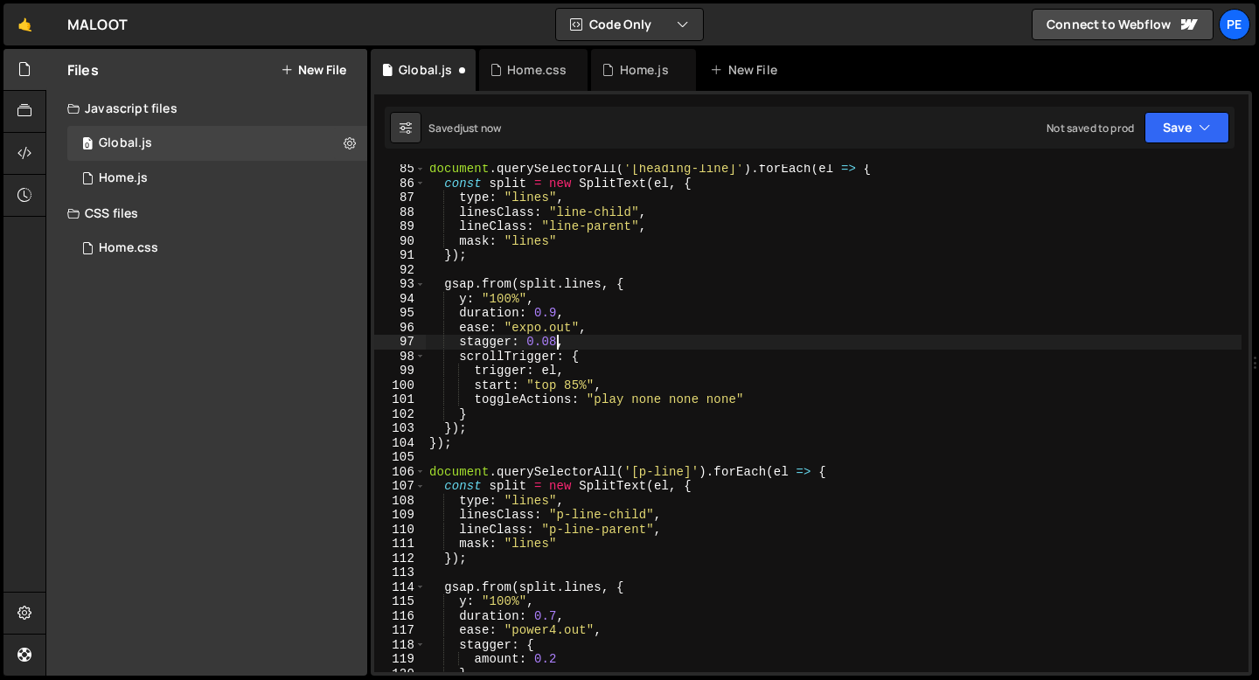
scroll to position [0, 8]
type textarea "stagger: 0.08,"
click at [636, 74] on div "Home.js" at bounding box center [644, 69] width 49 height 17
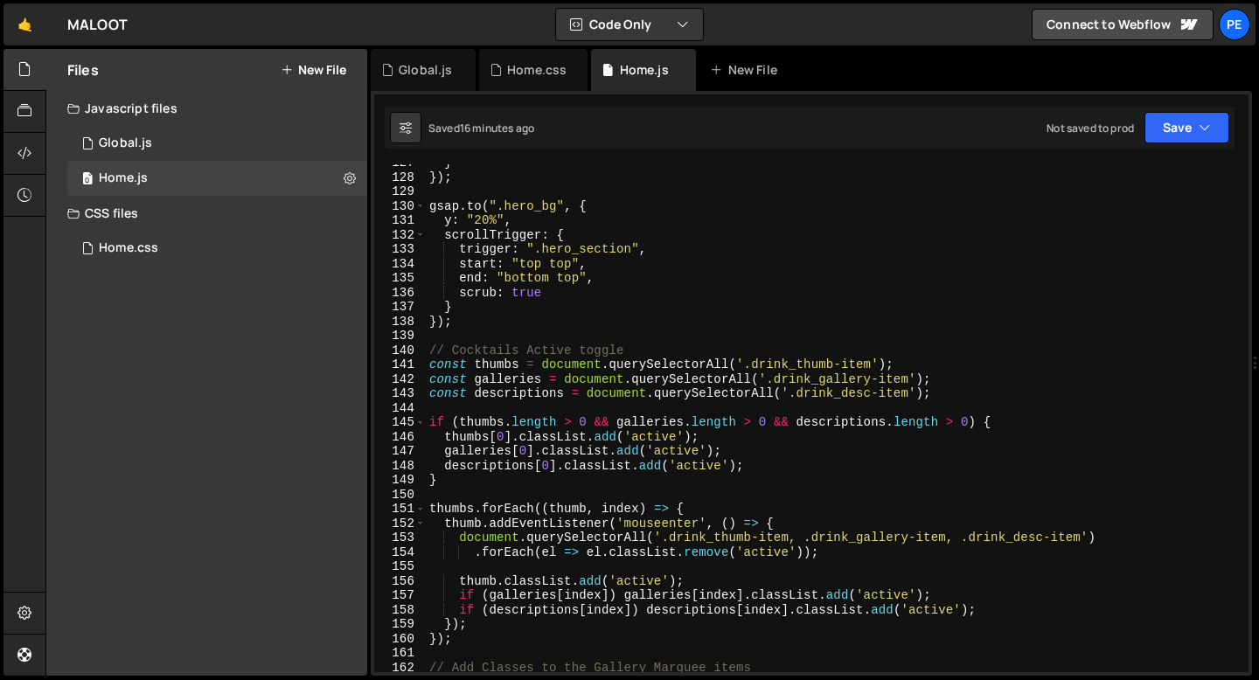
scroll to position [2105, 0]
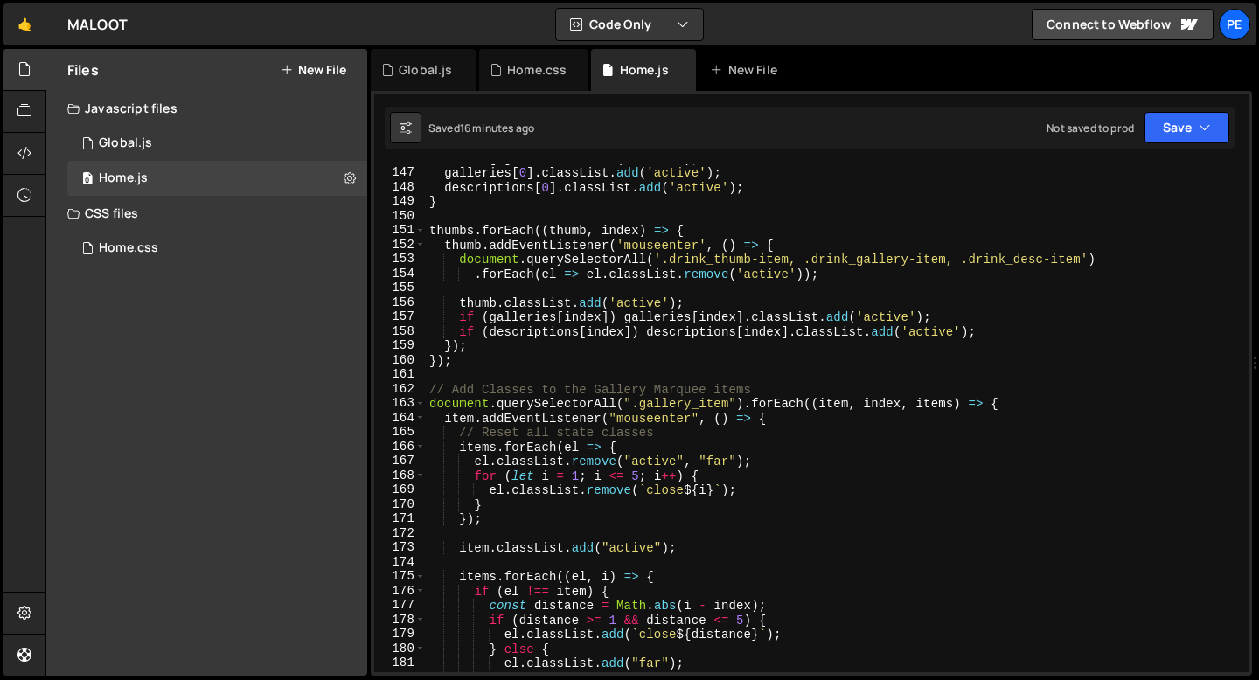
type textarea "});"
click at [476, 363] on div "thumbs [ 0 ] . classList . add ( 'active' ) ; galleries [ 0 ] . classList . add…" at bounding box center [834, 419] width 816 height 537
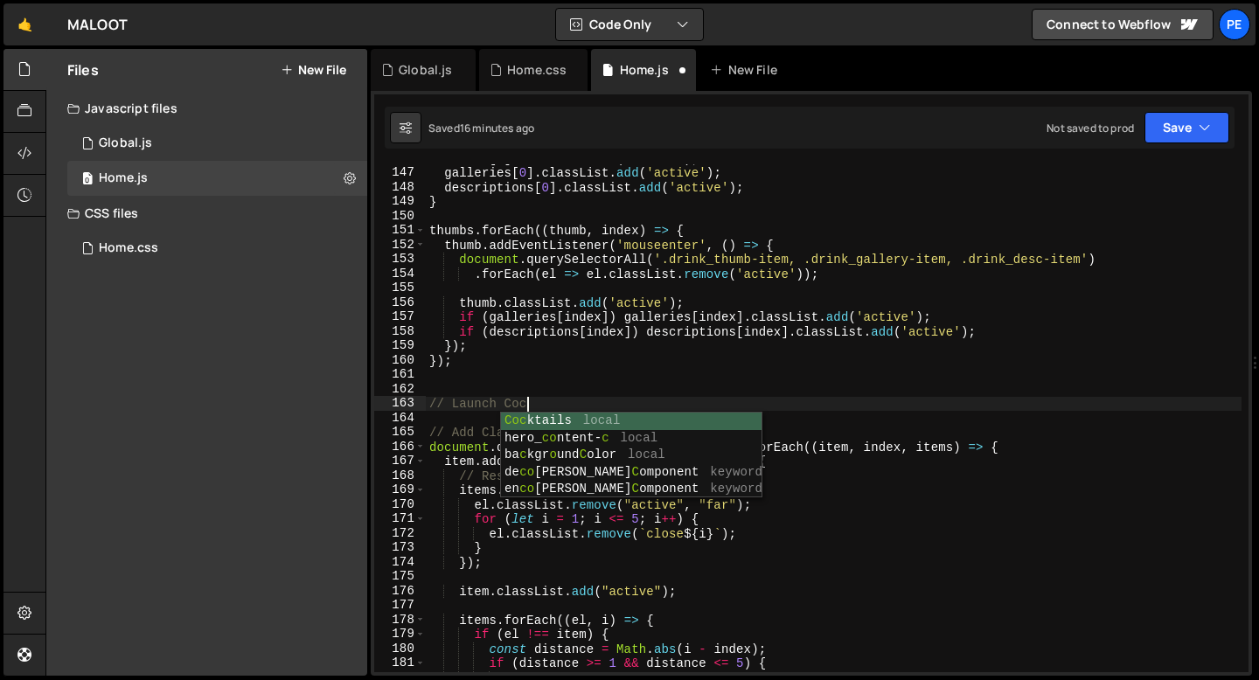
scroll to position [0, 5]
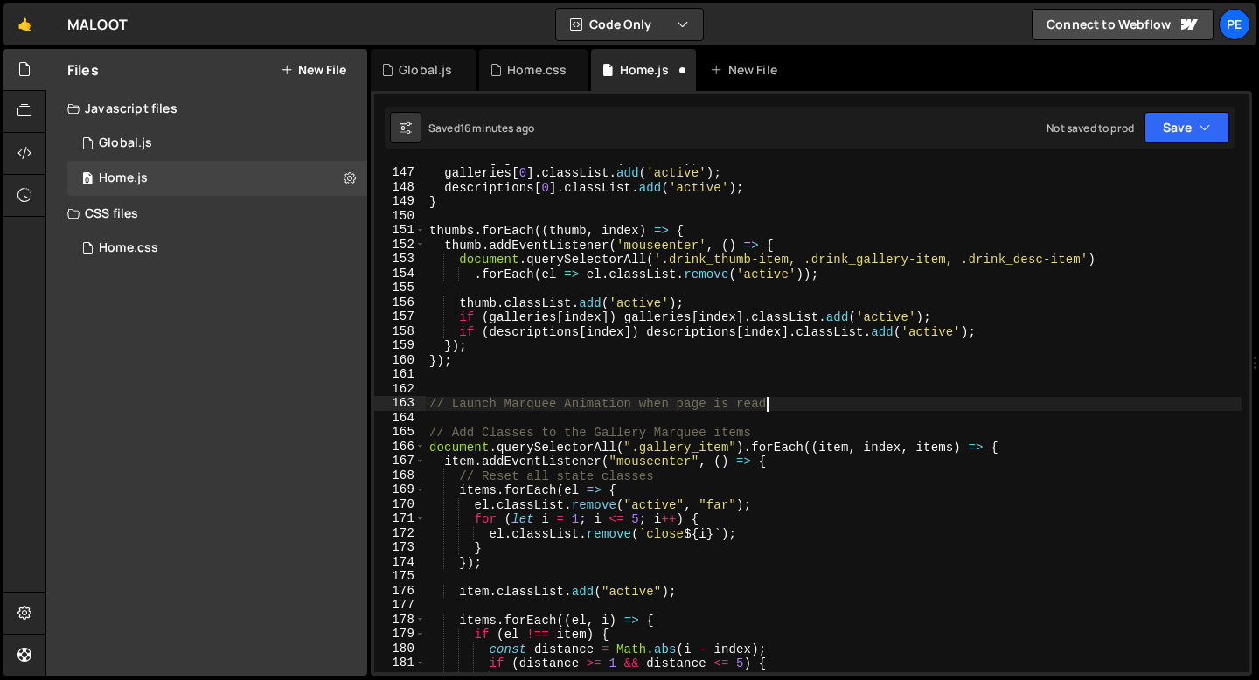
type textarea "// Launch Marquee Animation when page is ready"
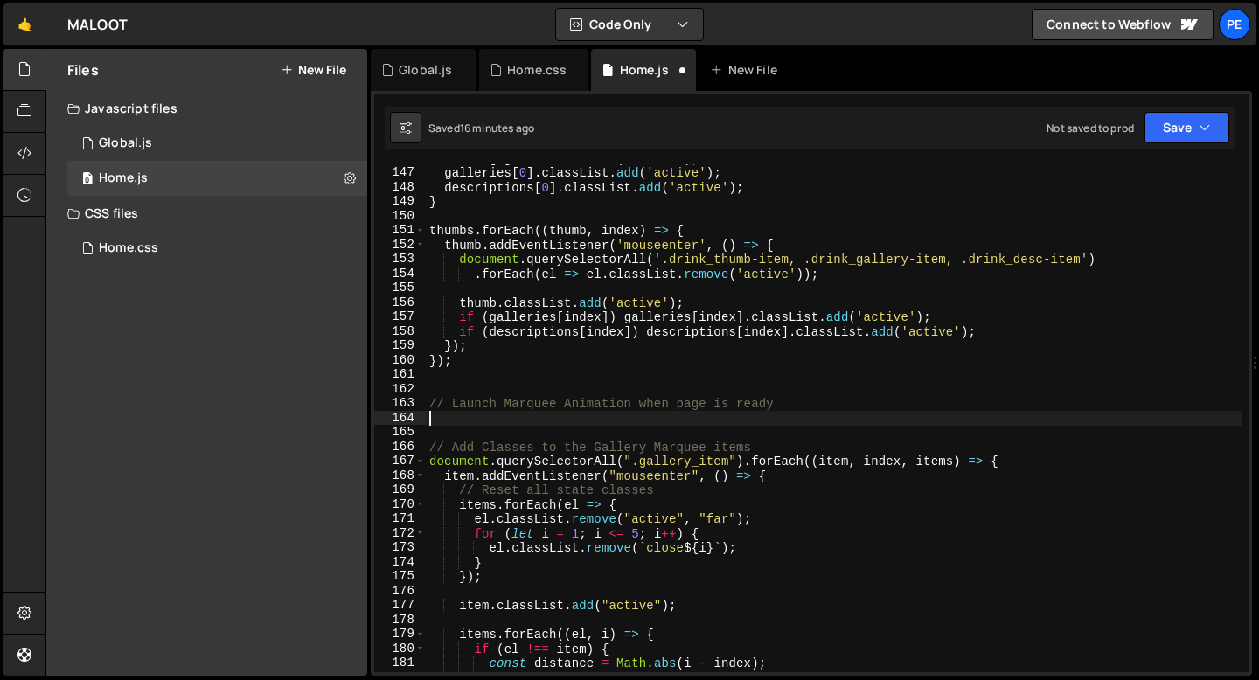
scroll to position [0, 0]
paste textarea "});"
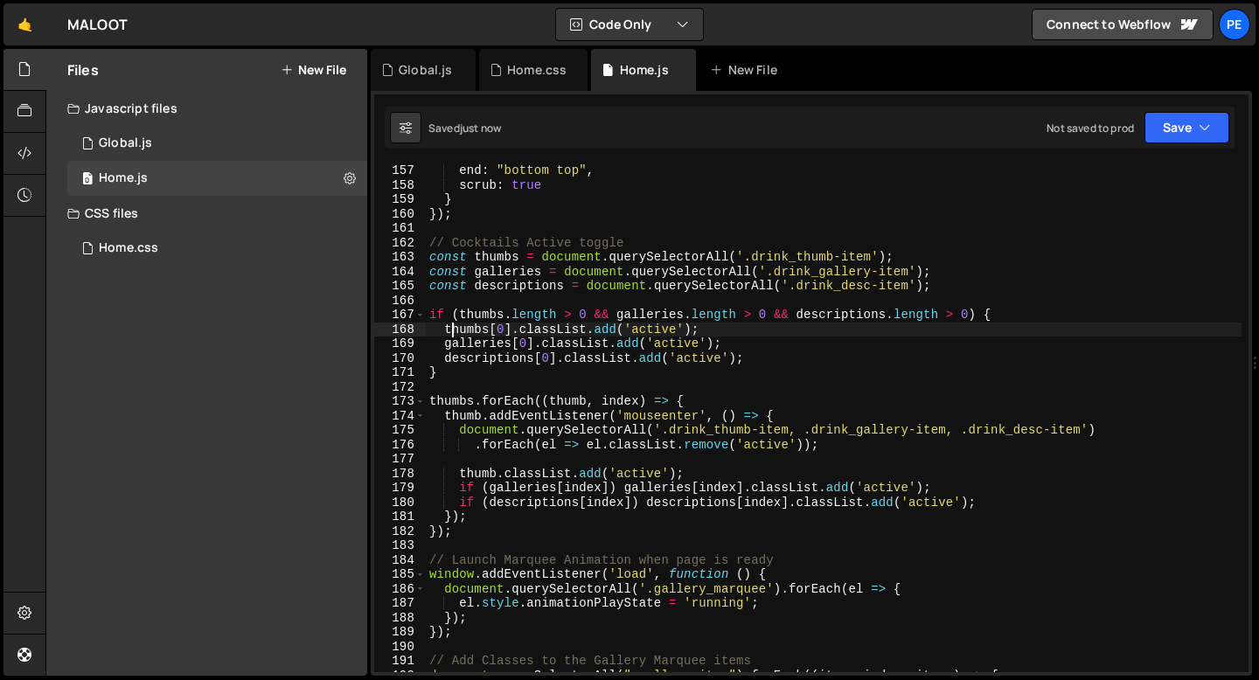
scroll to position [2407, 0]
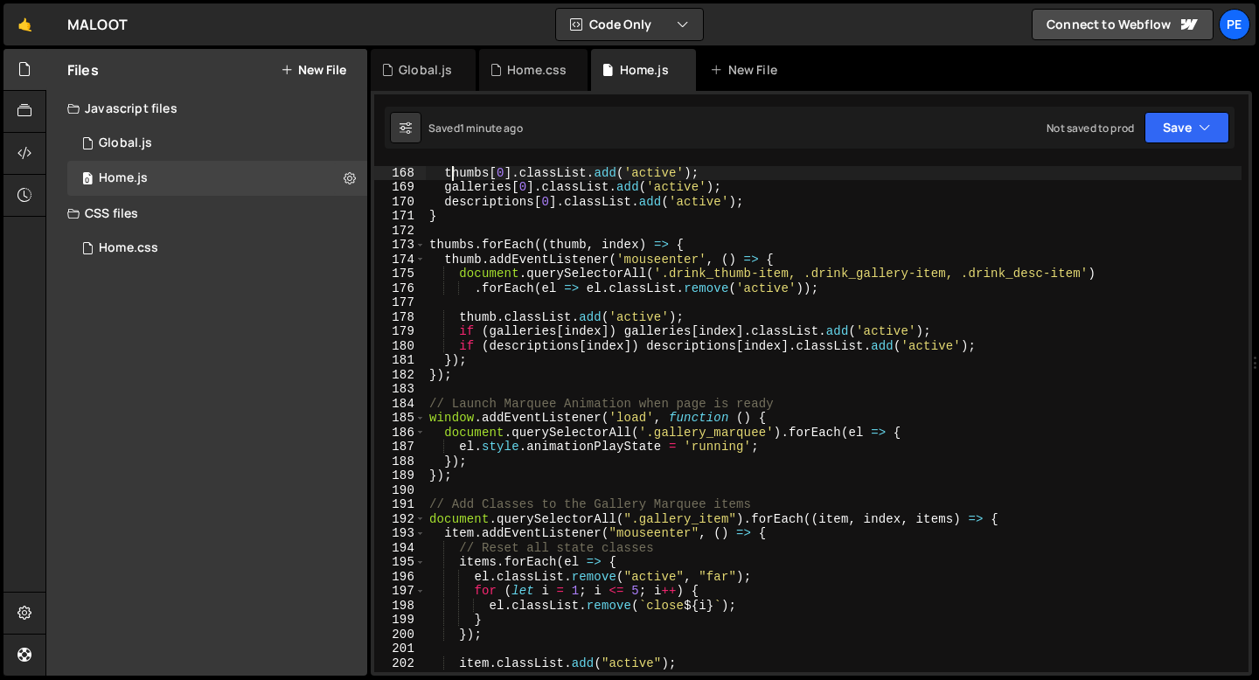
click at [624, 364] on div "if ( thumbs . length > 0 && galleries . length > 0 && descriptions . length > 0…" at bounding box center [834, 419] width 816 height 537
type textarea "});"
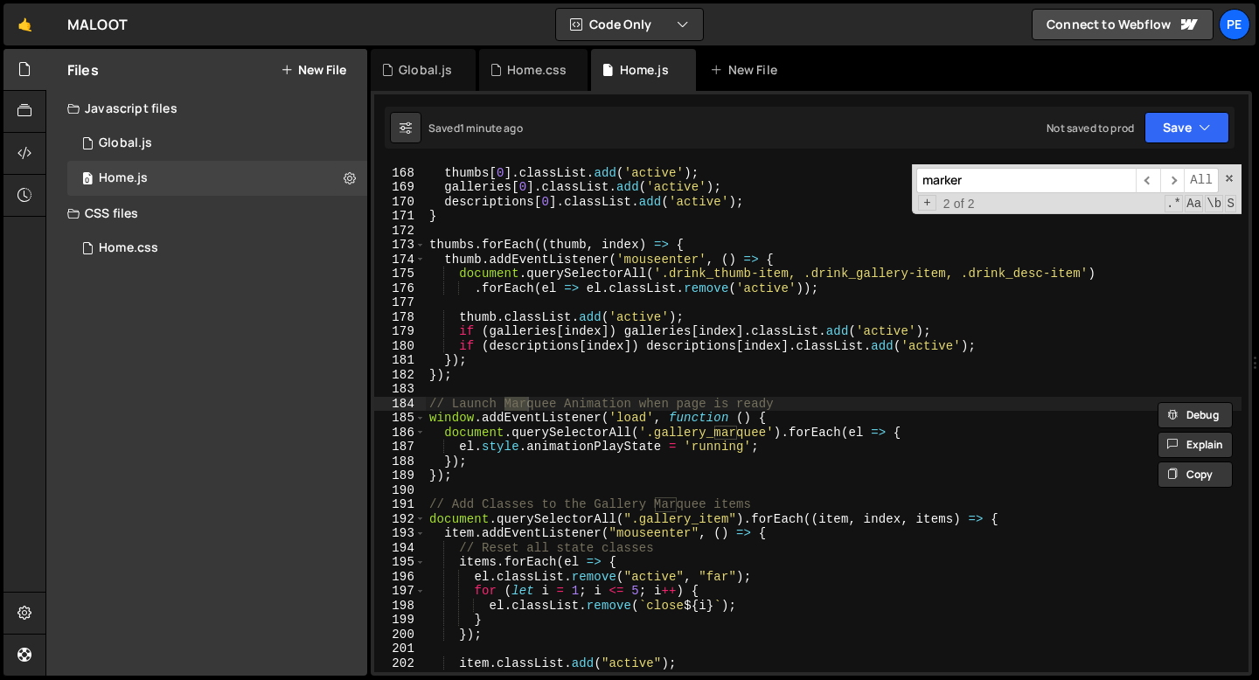
scroll to position [3972, 0]
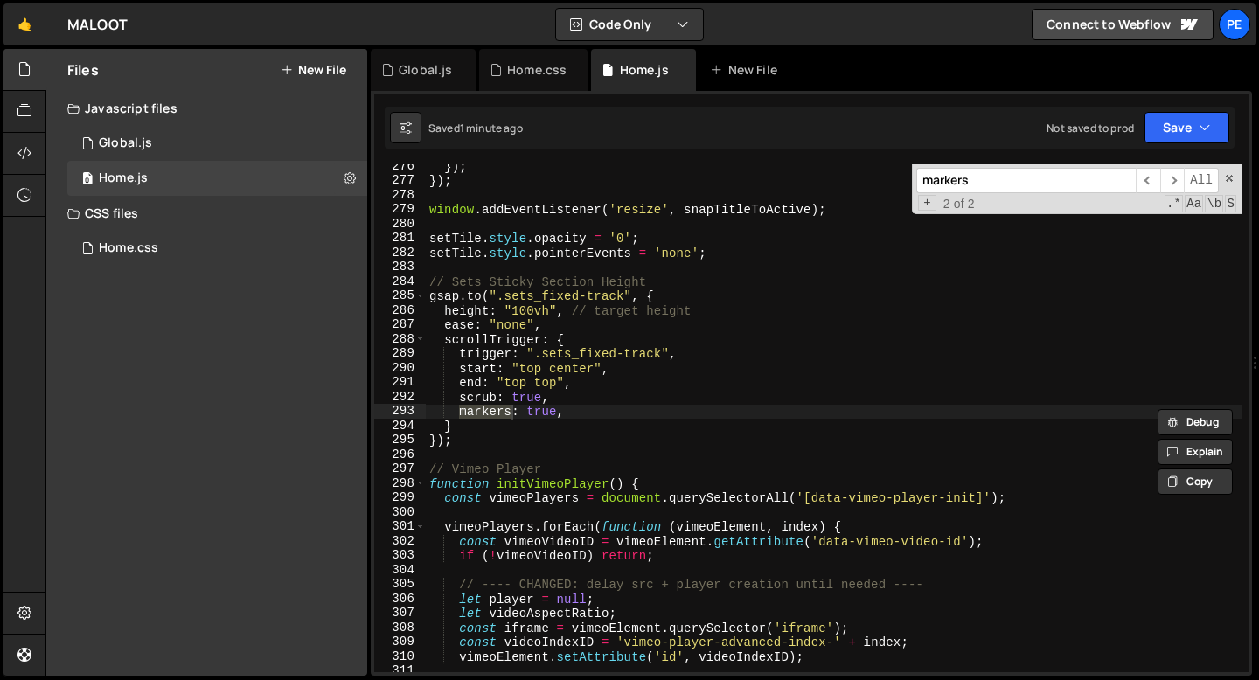
type input "markers"
type textarea "markers: true,"
drag, startPoint x: 567, startPoint y: 416, endPoint x: 427, endPoint y: 416, distance: 139.9
click at [427, 416] on div "}) ; }) ; window . addEventListener ( 'resize' , snapTitleToActive ) ; setTile …" at bounding box center [834, 427] width 816 height 537
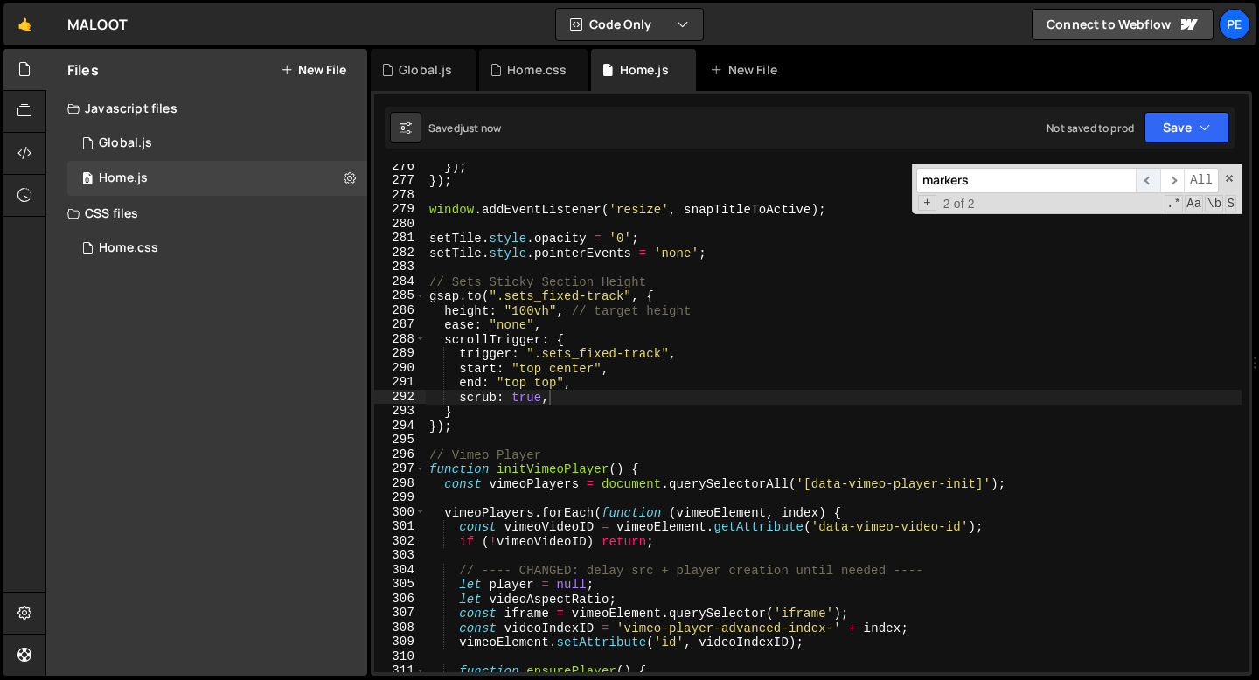
click at [1141, 191] on span "​" at bounding box center [1148, 180] width 24 height 25
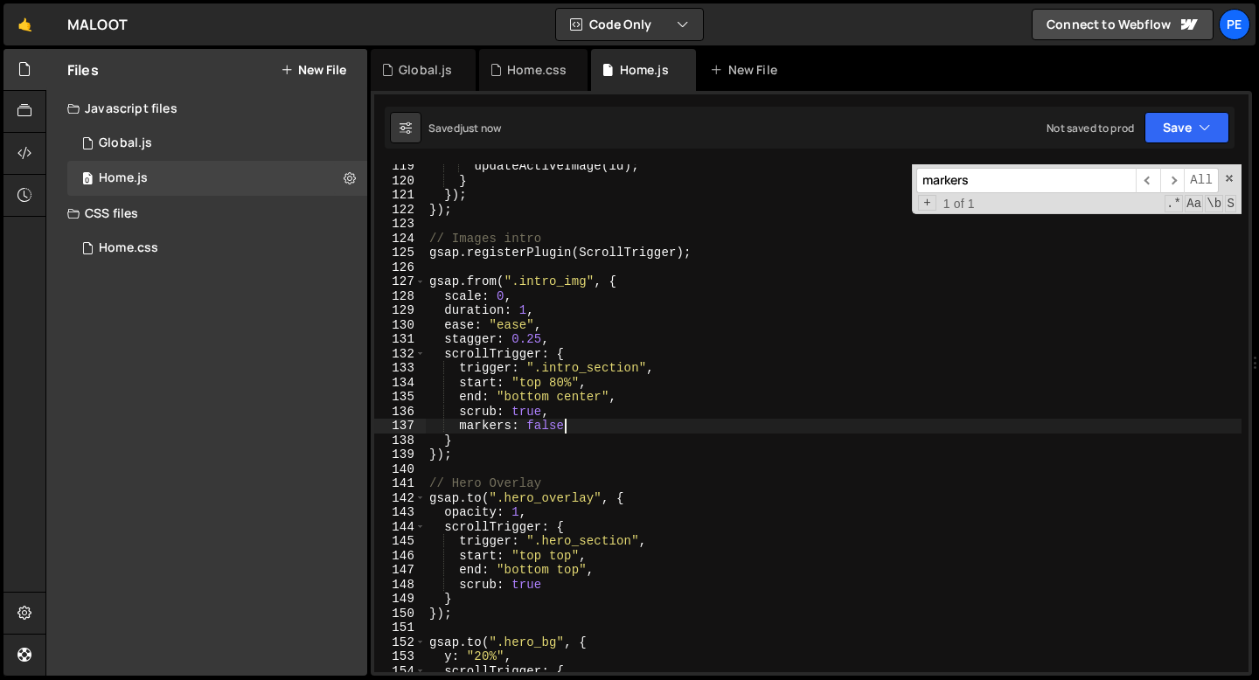
click at [577, 423] on div "updateActiveImage ( id ) ; } }) ; }) ; // Images intro gsap . registerPlugin ( …" at bounding box center [834, 427] width 816 height 537
click at [576, 423] on div "updateActiveImage ( id ) ; } }) ; }) ; // Images intro gsap . registerPlugin ( …" at bounding box center [834, 427] width 816 height 537
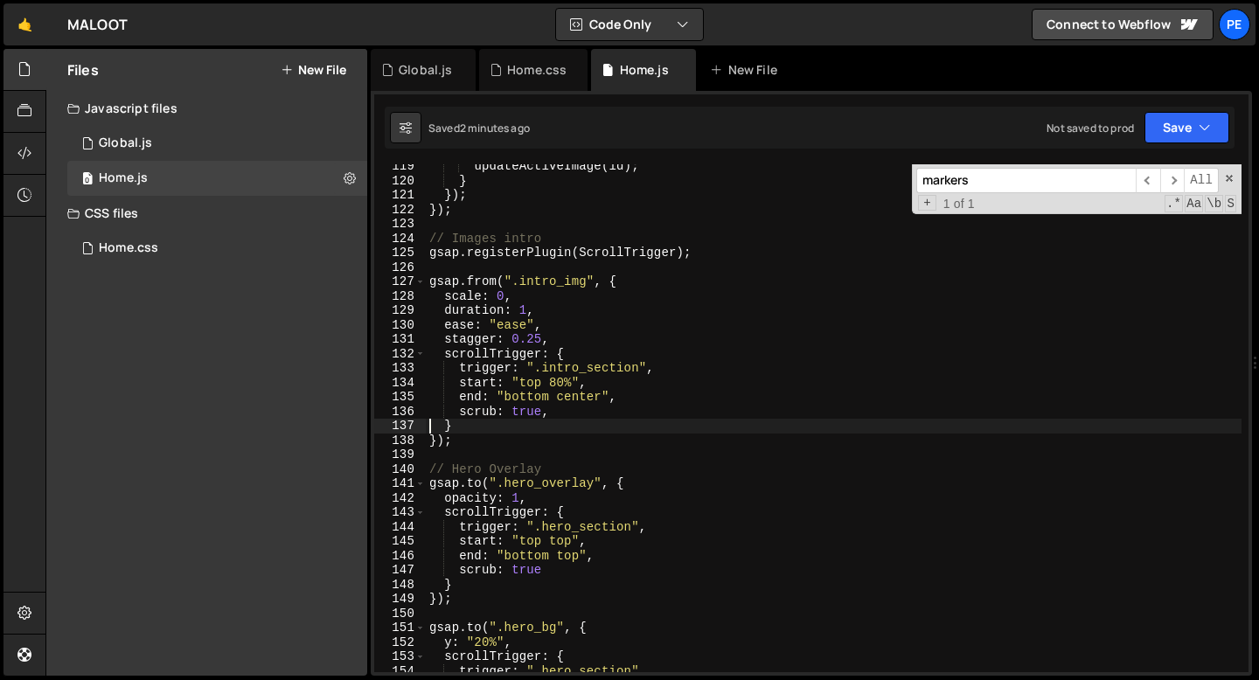
click at [470, 441] on div "updateActiveImage ( id ) ; } }) ; }) ; // Images intro gsap . registerPlugin ( …" at bounding box center [834, 427] width 816 height 537
type textarea "});"
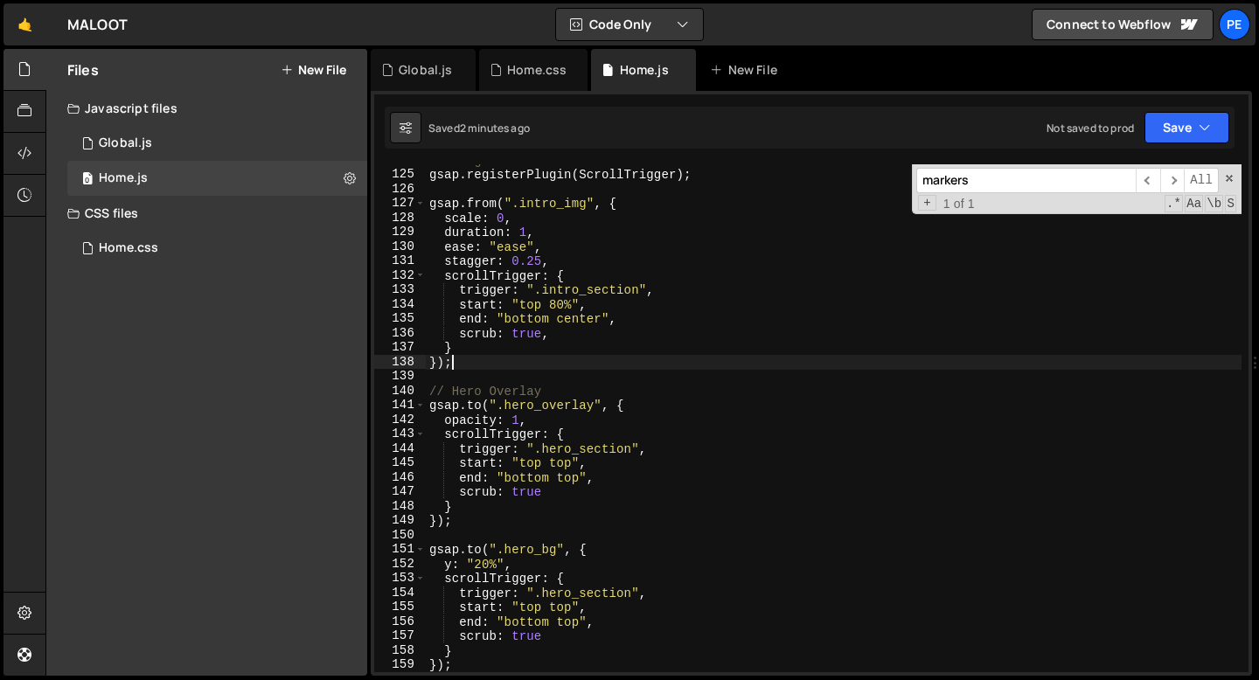
scroll to position [1786, 0]
click at [472, 520] on div "// Images intro gsap . registerPlugin ( ScrollTrigger ) ; gsap . from ( ".intro…" at bounding box center [834, 421] width 816 height 537
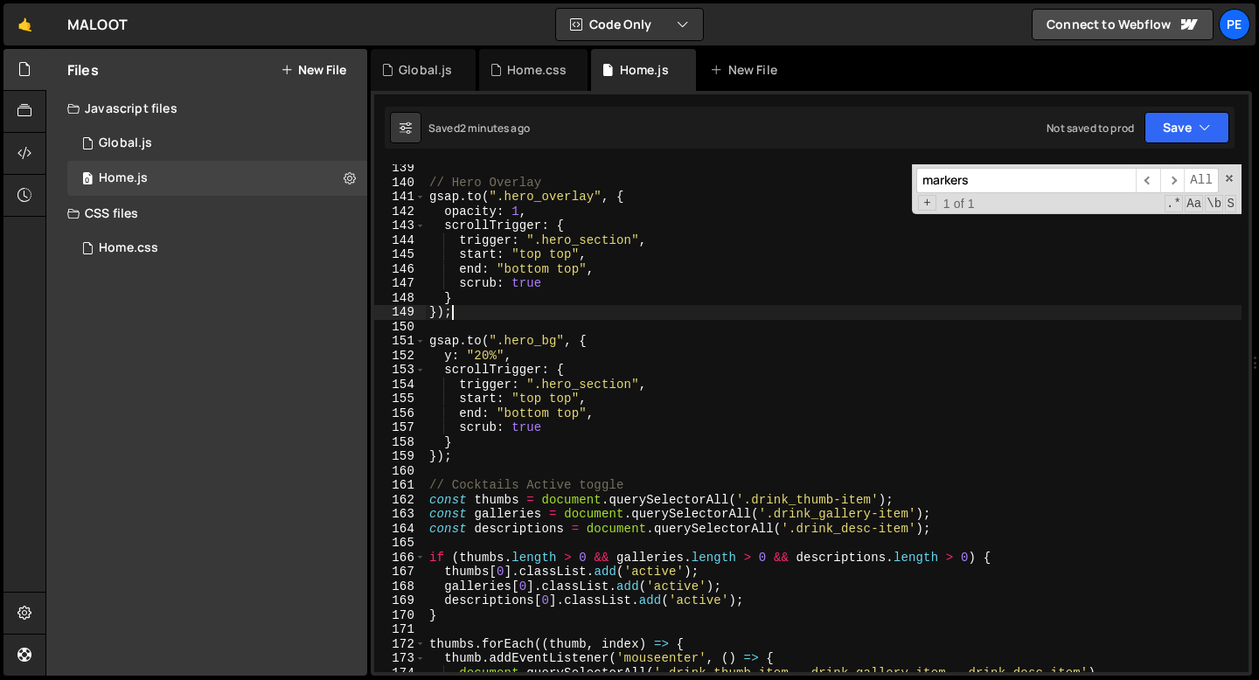
scroll to position [2092, 0]
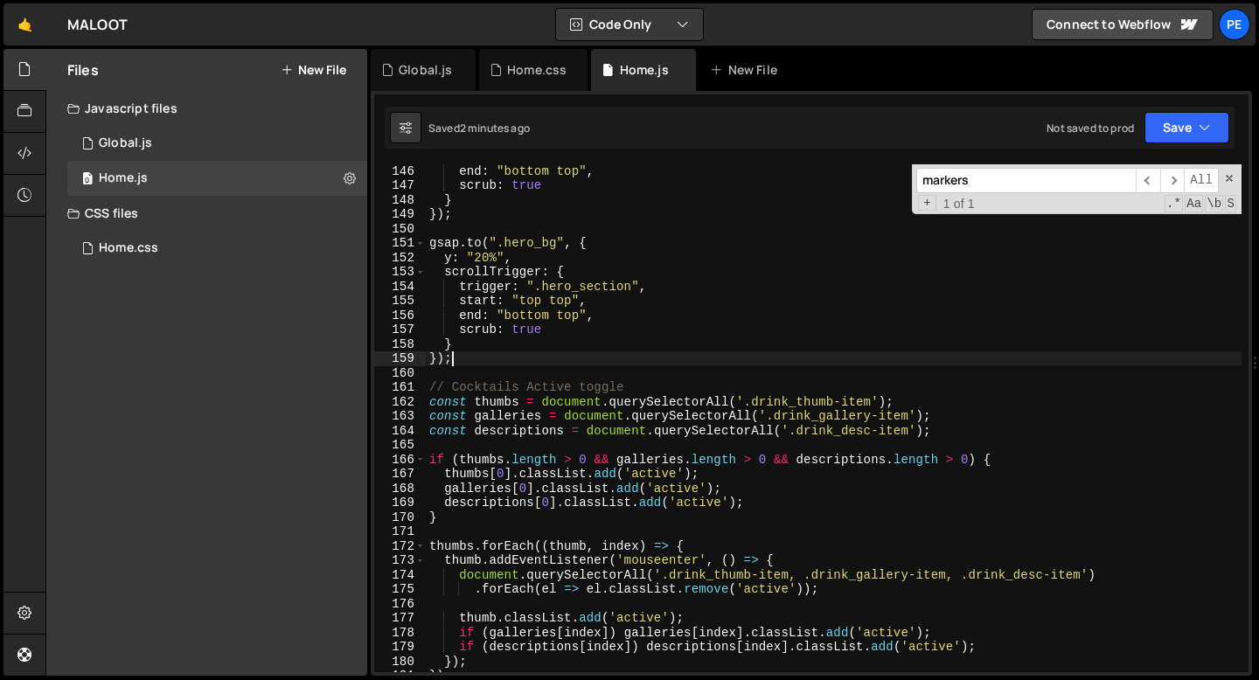
click at [478, 365] on div "end : "bottom top" , scrub : true } }) ; gsap . to ( ".hero_bg" , { y : "20%" ,…" at bounding box center [834, 431] width 816 height 537
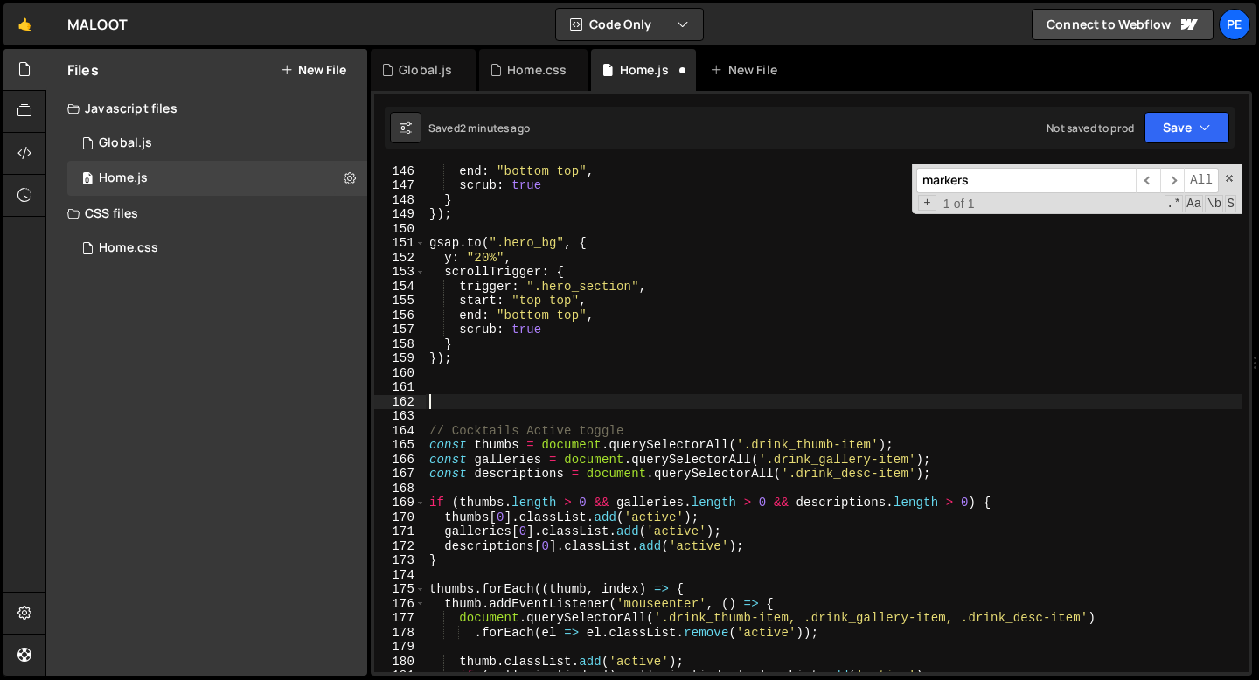
paste textarea "});"
type textarea "});"
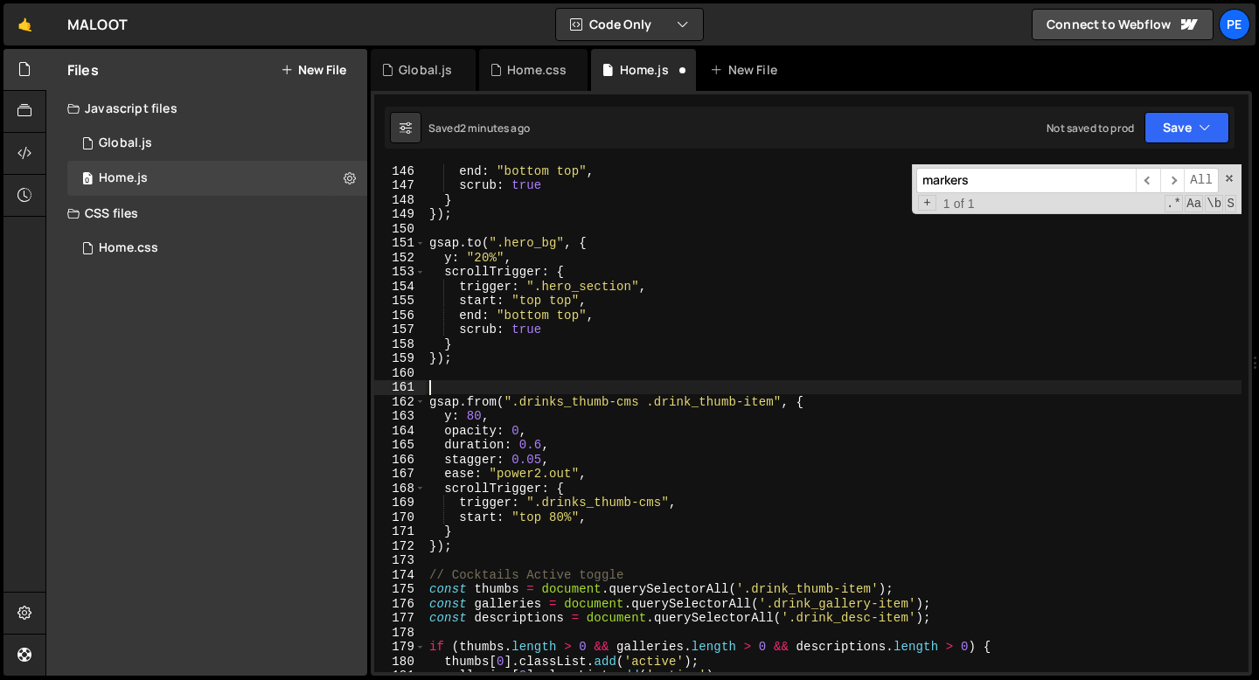
click at [463, 391] on div "end : "bottom top" , scrub : true } }) ; gsap . to ( ".hero_bg" , { y : "20%" ,…" at bounding box center [834, 431] width 816 height 537
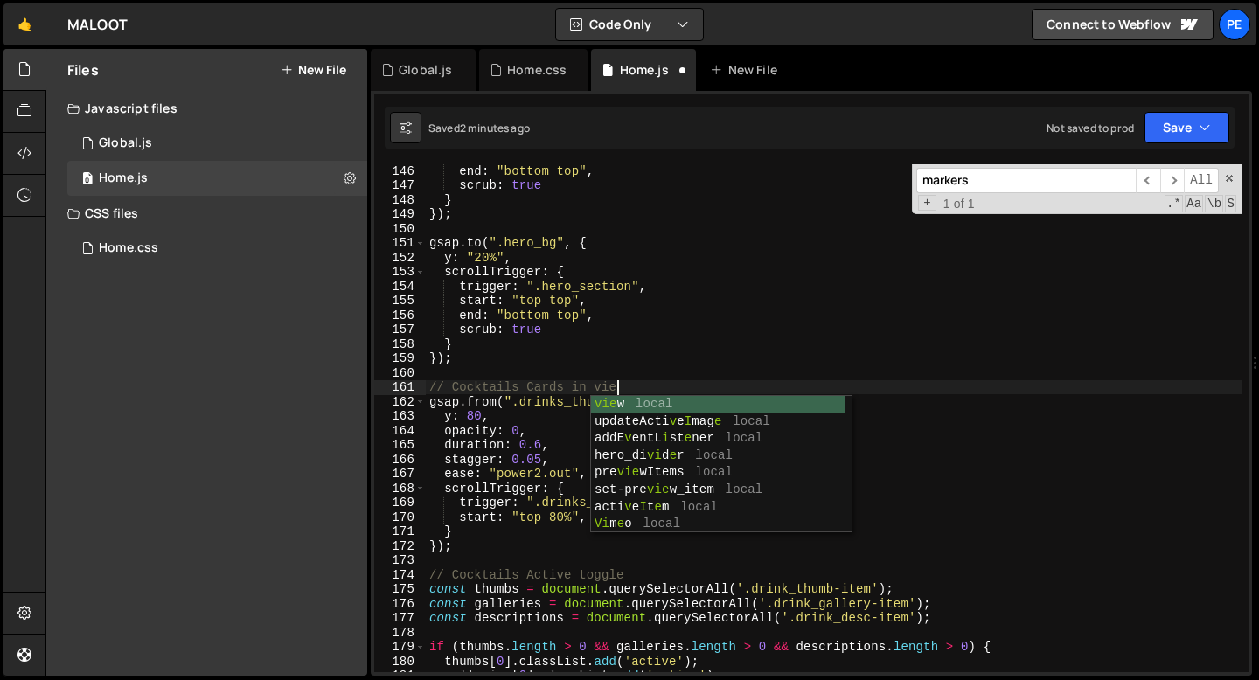
scroll to position [0, 12]
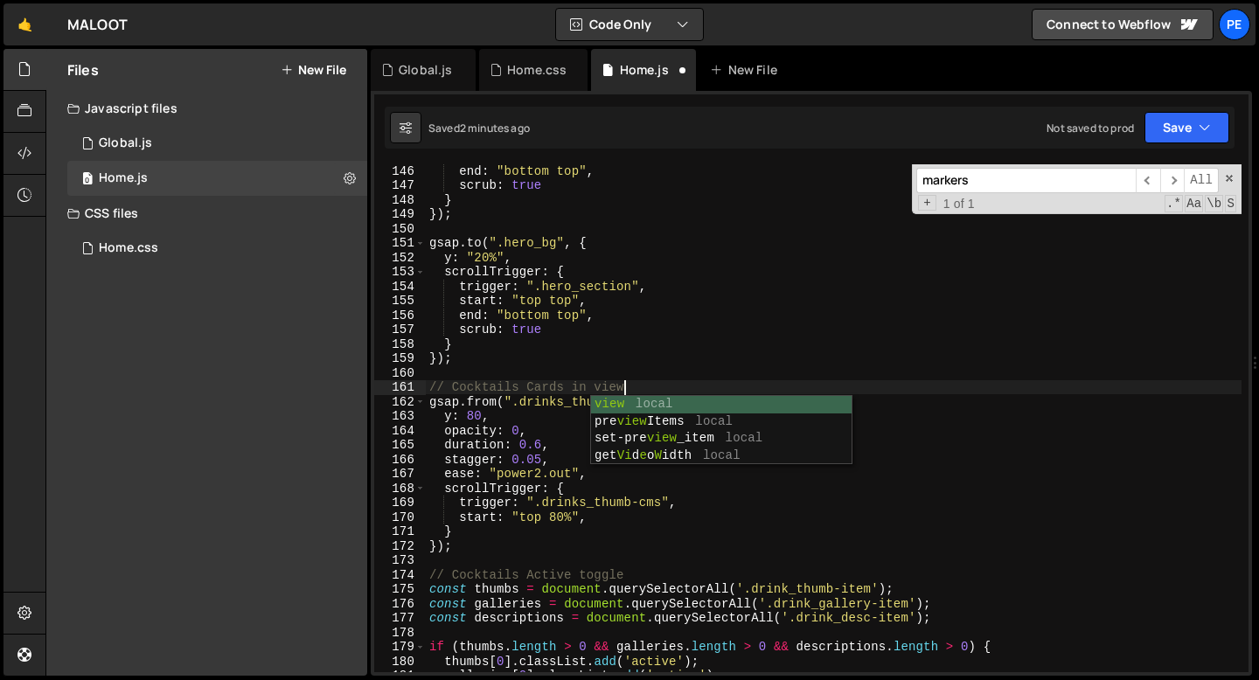
click at [457, 546] on div "end : "bottom top" , scrub : true } }) ; gsap . to ( ".hero_bg" , { y : "20%" ,…" at bounding box center [834, 431] width 816 height 537
type textarea "});"
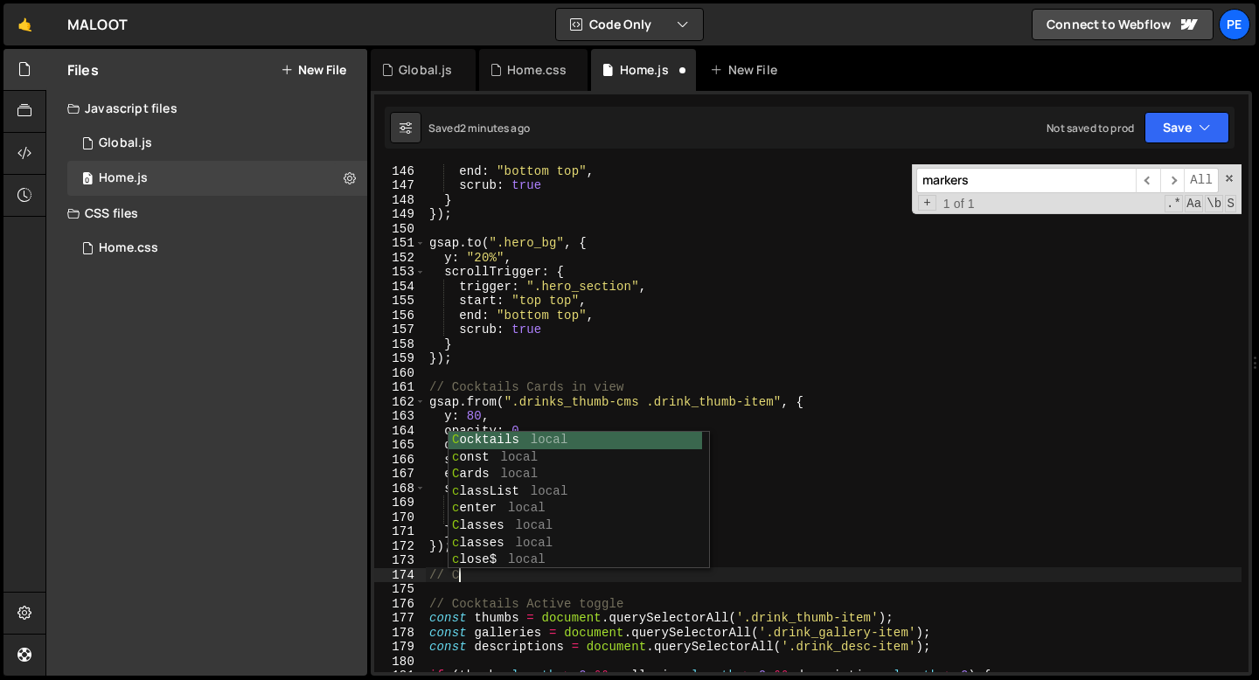
scroll to position [0, 1]
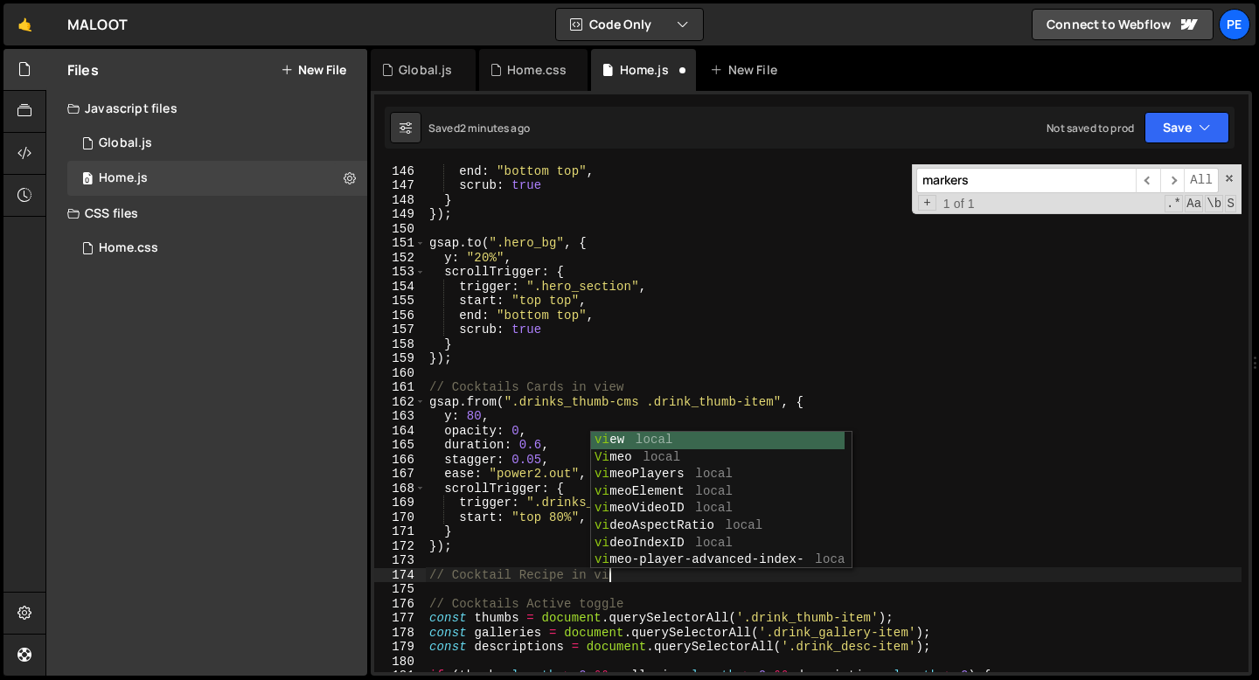
type textarea "// Cocktail Recipe in view"
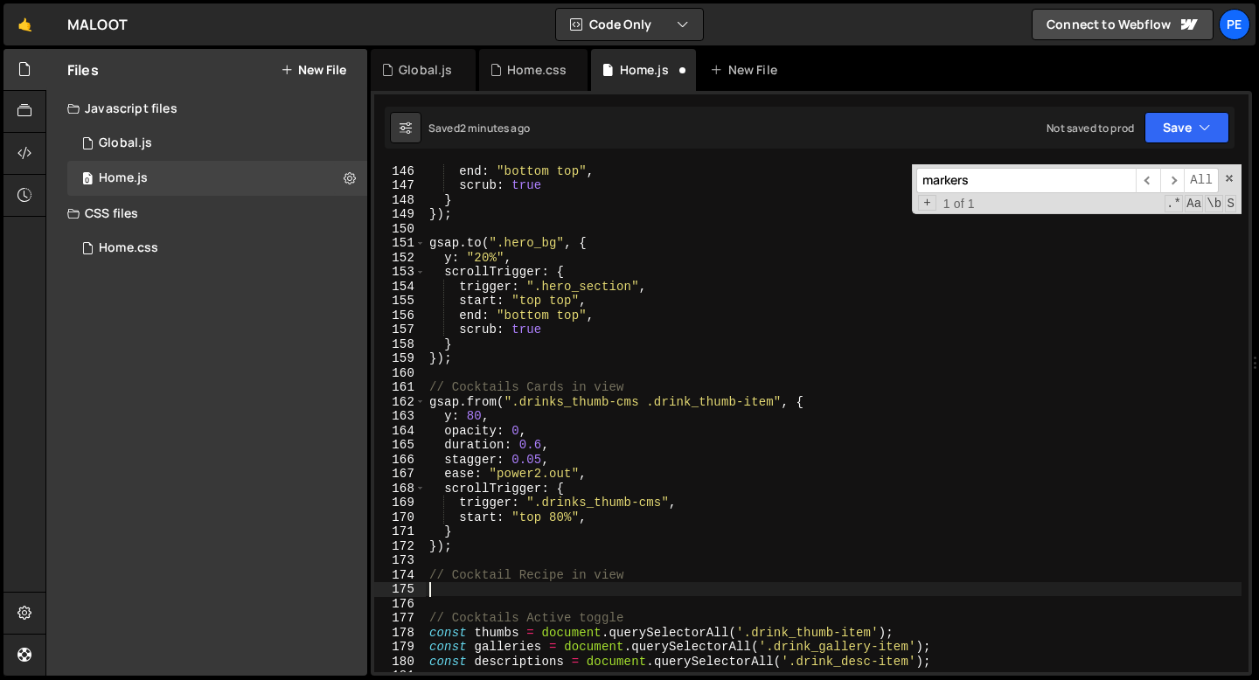
scroll to position [0, 0]
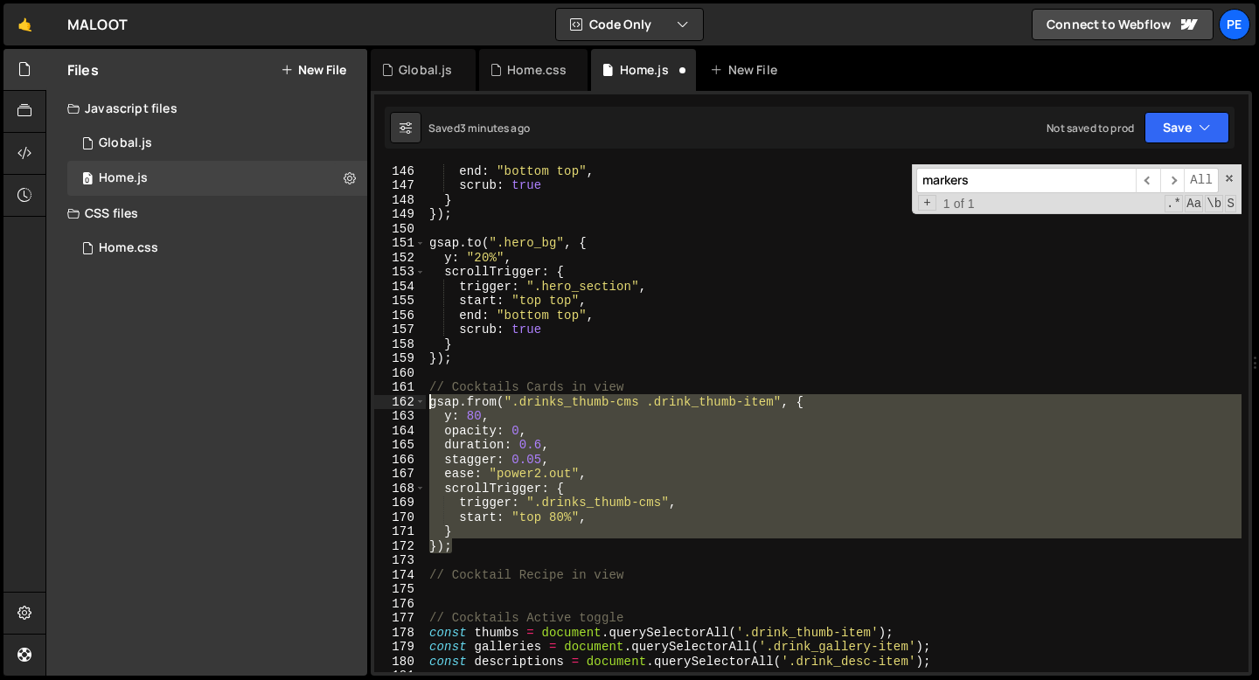
drag, startPoint x: 455, startPoint y: 544, endPoint x: 427, endPoint y: 405, distance: 142.0
click at [427, 405] on div "end : "bottom top" , scrub : true } }) ; gsap . to ( ".hero_bg" , { y : "20%" ,…" at bounding box center [834, 431] width 816 height 537
click at [669, 572] on div "end : "bottom top" , scrub : true } }) ; gsap . to ( ".hero_bg" , { y : "20%" ,…" at bounding box center [834, 431] width 816 height 537
type textarea "// Cocktail Recipe in view"
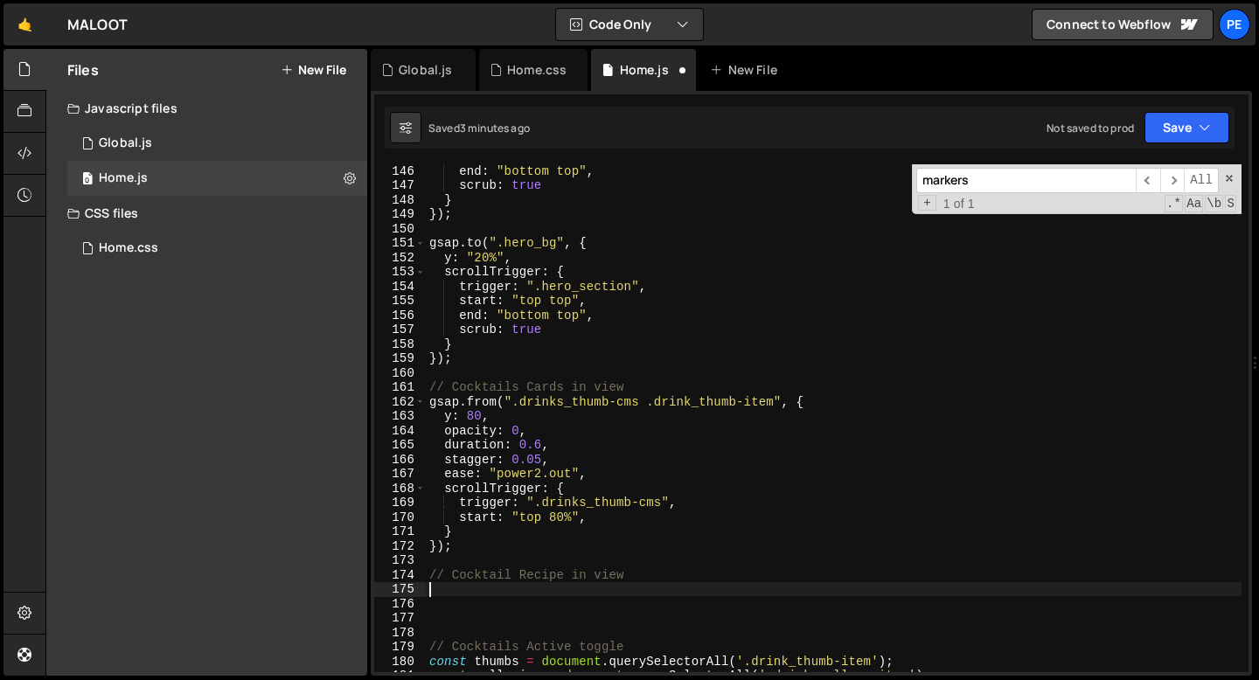
paste textarea "});"
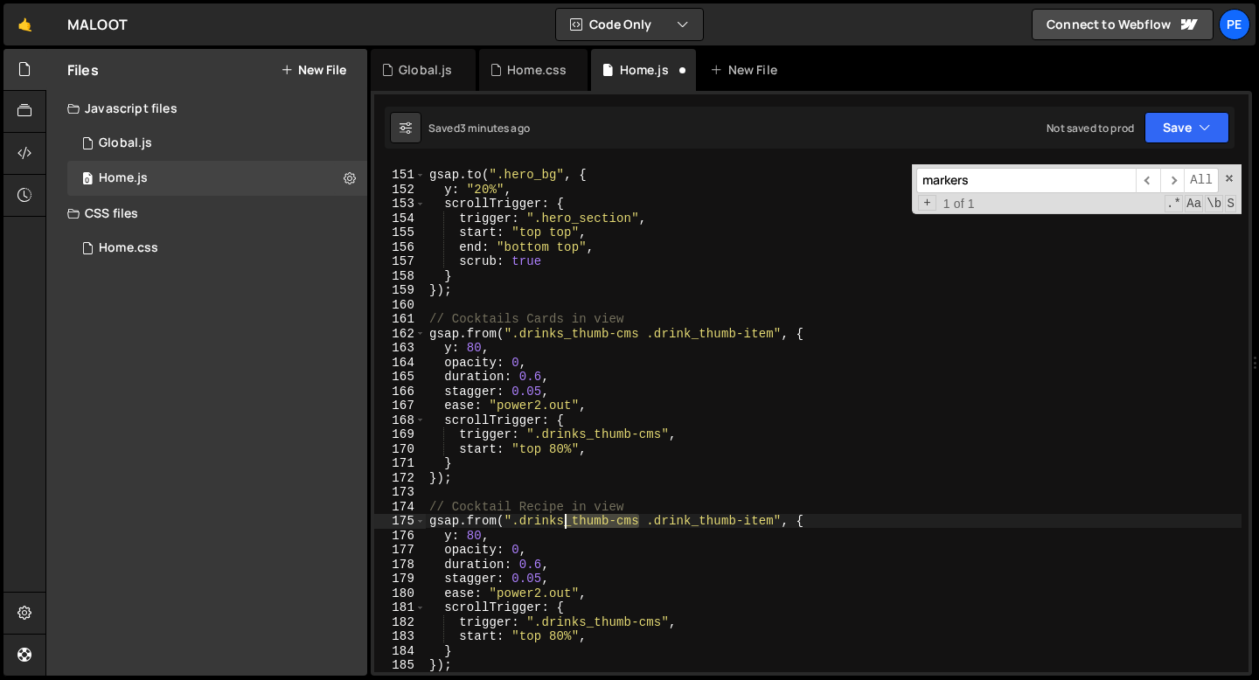
drag, startPoint x: 636, startPoint y: 521, endPoint x: 560, endPoint y: 519, distance: 76.1
click at [560, 519] on div "gsap . to ( ".hero_bg" , { y : "20%" , scrollTrigger : { trigger : ".hero_secti…" at bounding box center [834, 421] width 816 height 537
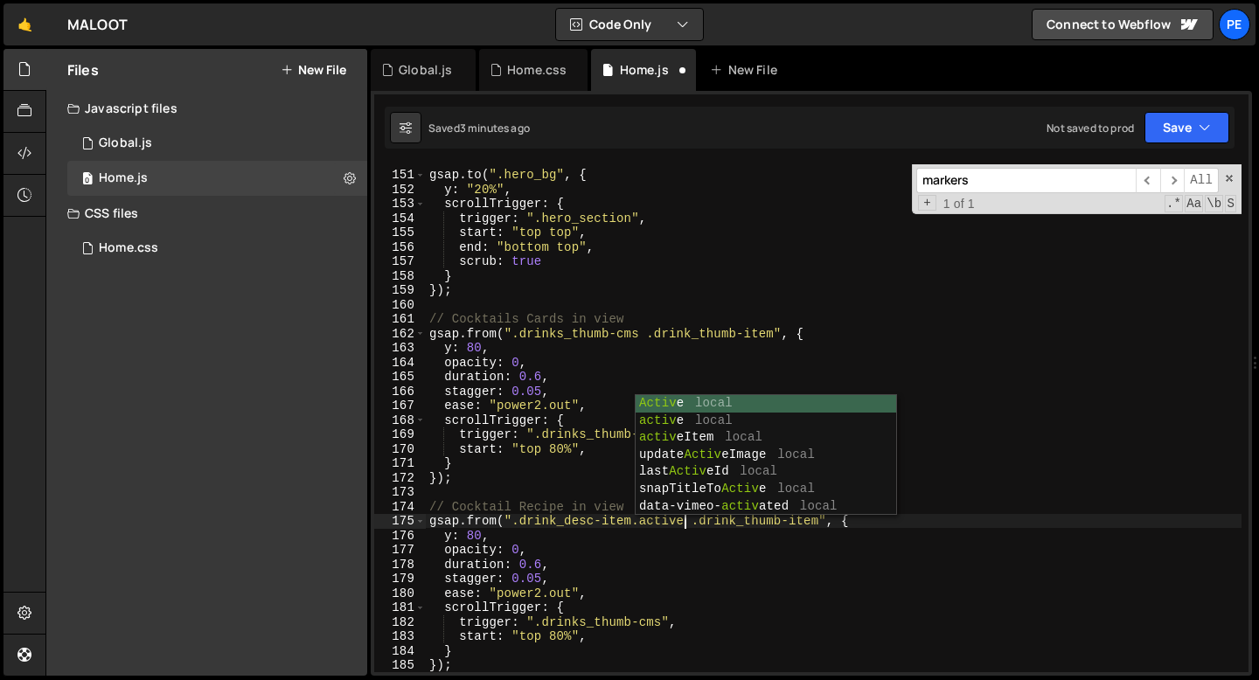
scroll to position [0, 17]
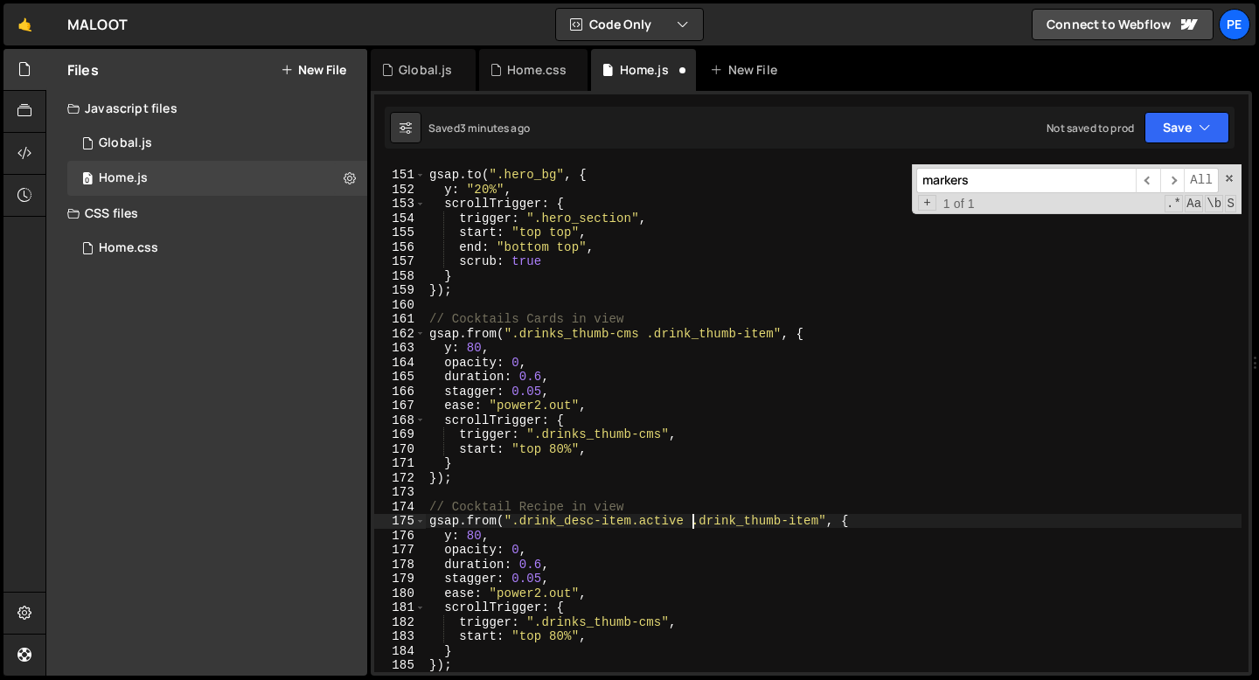
click at [693, 523] on div "gsap . to ( ".hero_bg" , { y : "20%" , scrollTrigger : { trigger : ".hero_secti…" at bounding box center [834, 421] width 816 height 537
drag, startPoint x: 701, startPoint y: 523, endPoint x: 814, endPoint y: 518, distance: 112.9
click at [816, 518] on div "gsap . to ( ".hero_bg" , { y : "20%" , scrollTrigger : { trigger : ".hero_secti…" at bounding box center [834, 421] width 816 height 537
paste textarea "desc-heading"
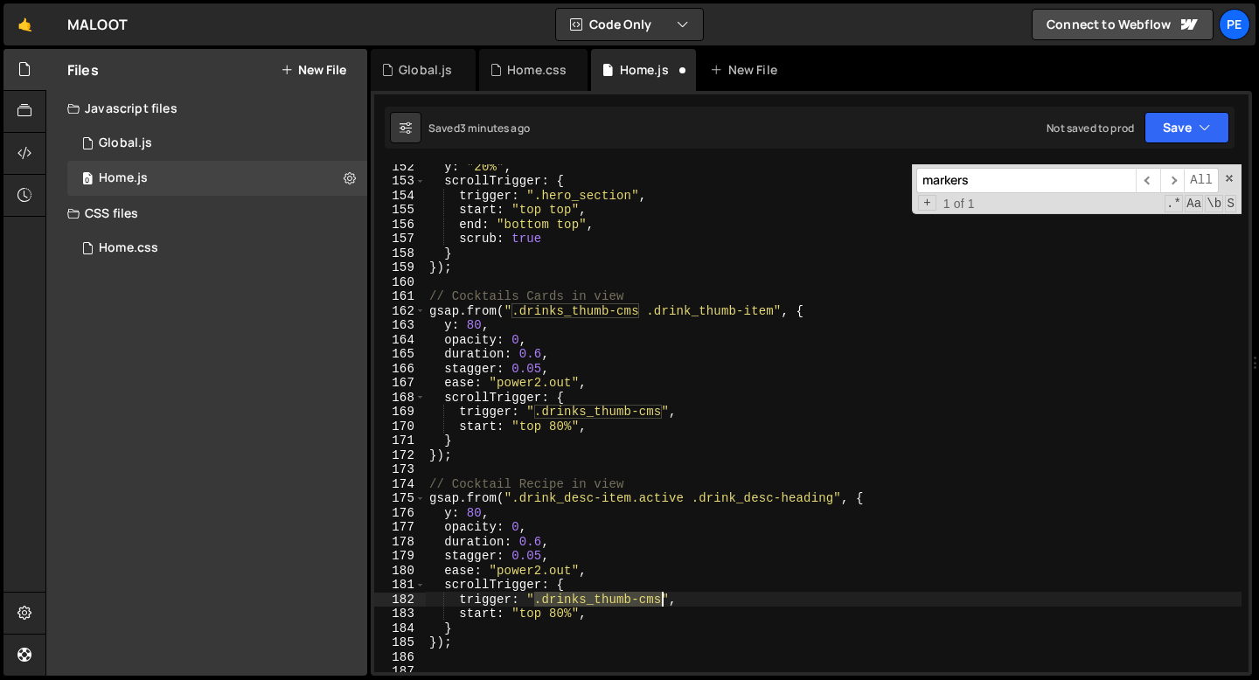
drag, startPoint x: 537, startPoint y: 600, endPoint x: 665, endPoint y: 599, distance: 128.5
click at [664, 599] on div "y : "20%" , scrollTrigger : { trigger : ".hero_section" , start : "top top" , e…" at bounding box center [834, 427] width 816 height 537
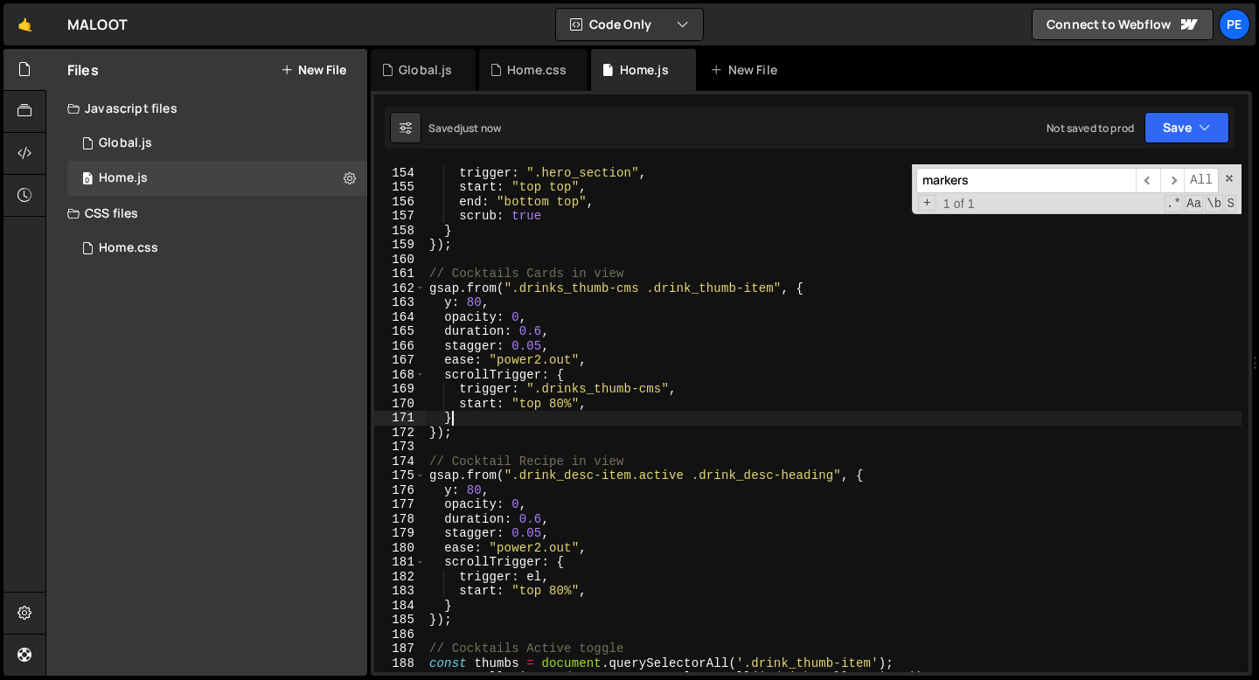
click at [596, 412] on div "scrollTrigger : { trigger : ".hero_section" , start : "top top" , end : "bottom…" at bounding box center [834, 419] width 816 height 537
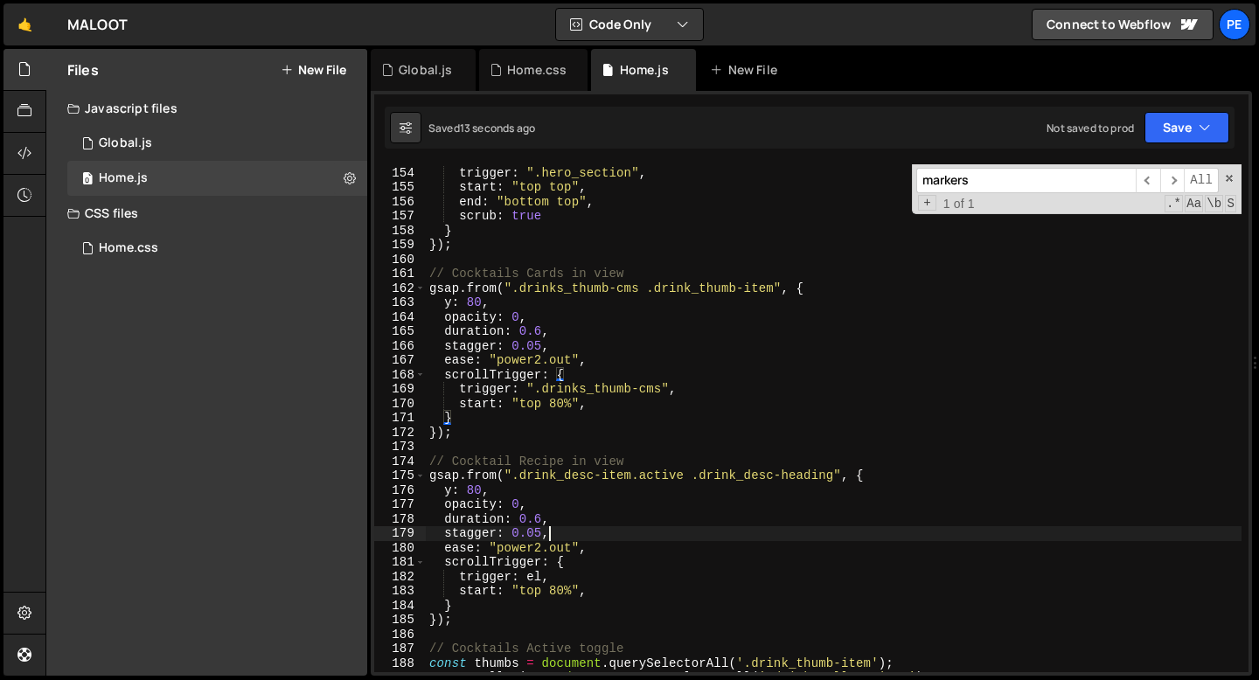
click at [579, 531] on div "scrollTrigger : { trigger : ".hero_section" , start : "top top" , end : "bottom…" at bounding box center [834, 419] width 816 height 537
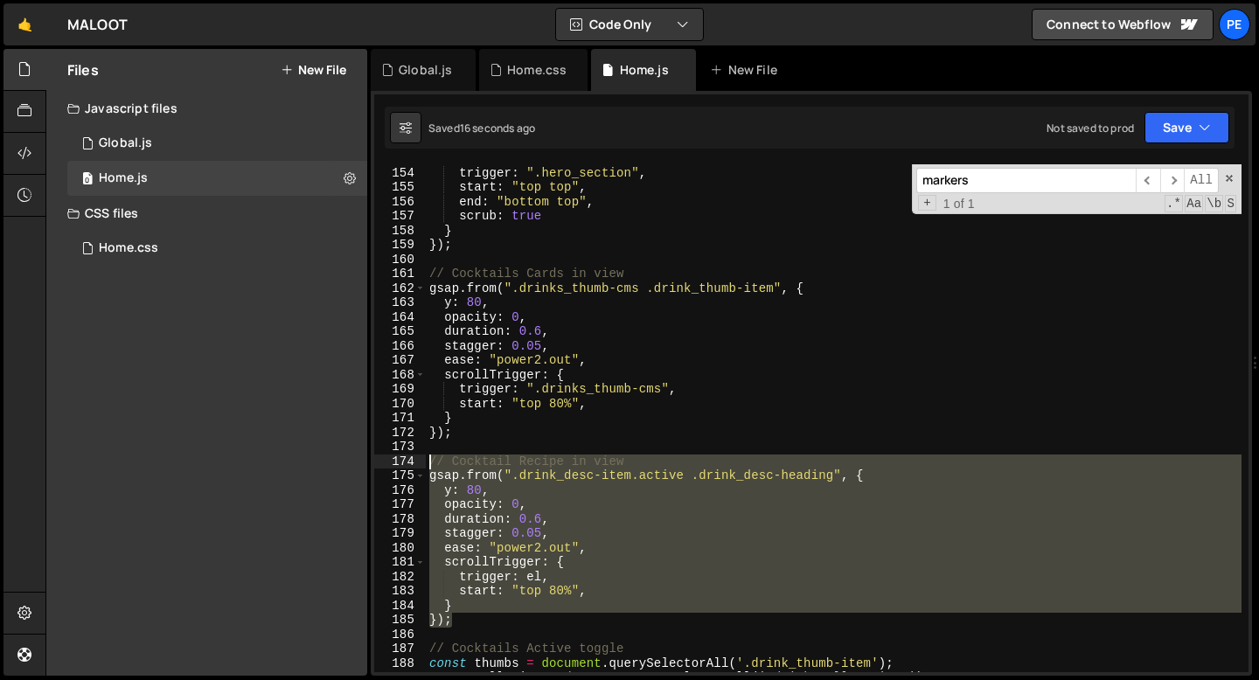
drag, startPoint x: 467, startPoint y: 615, endPoint x: 420, endPoint y: 456, distance: 166.0
click at [420, 457] on div "stagger: 0.05, 153 154 155 156 157 158 159 160 161 162 163 164 165 166 167 168 …" at bounding box center [811, 418] width 874 height 508
click at [504, 475] on div "scrollTrigger : { trigger : ".hero_section" , start : "top top" , end : "bottom…" at bounding box center [834, 418] width 816 height 508
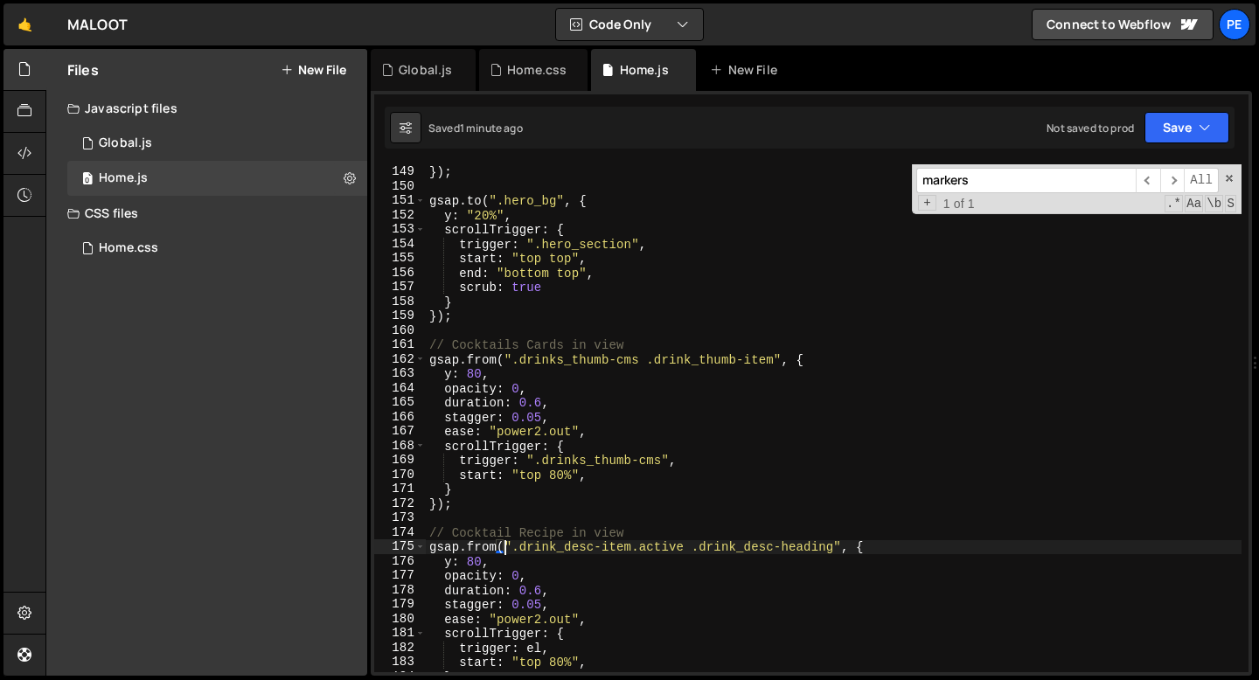
scroll to position [2190, 0]
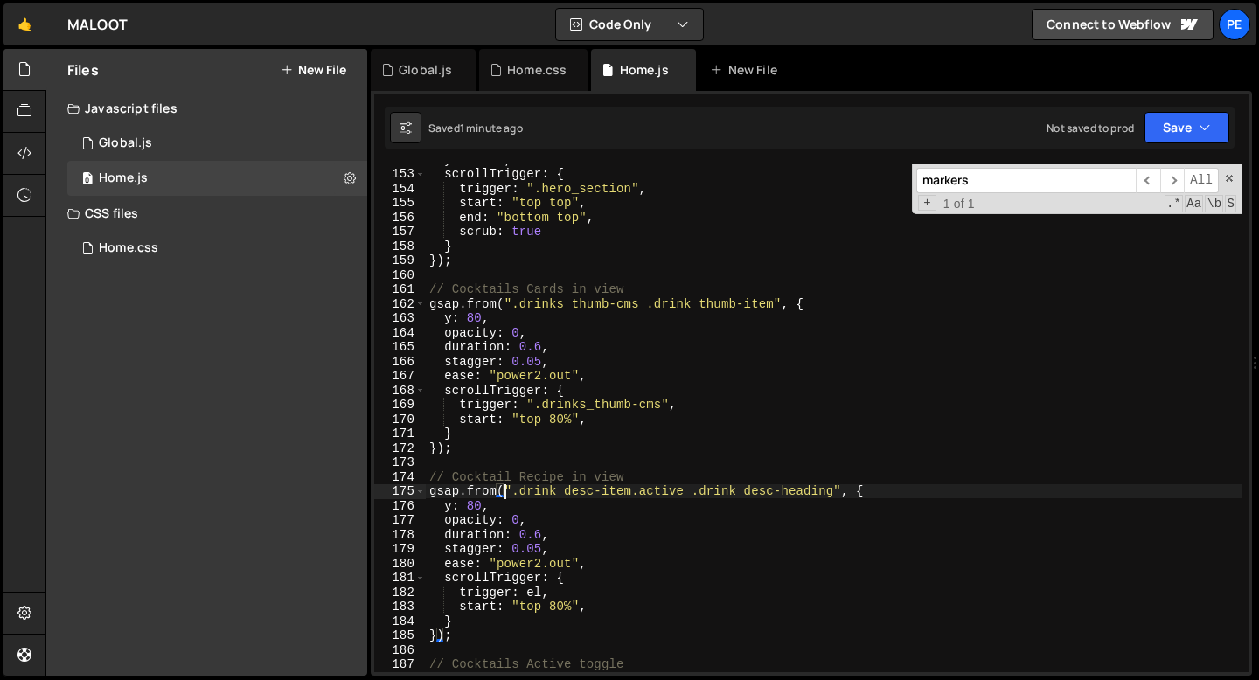
click at [535, 590] on div "y : "20%" , scrollTrigger : { trigger : ".hero_section" , start : "top top" , e…" at bounding box center [834, 420] width 816 height 537
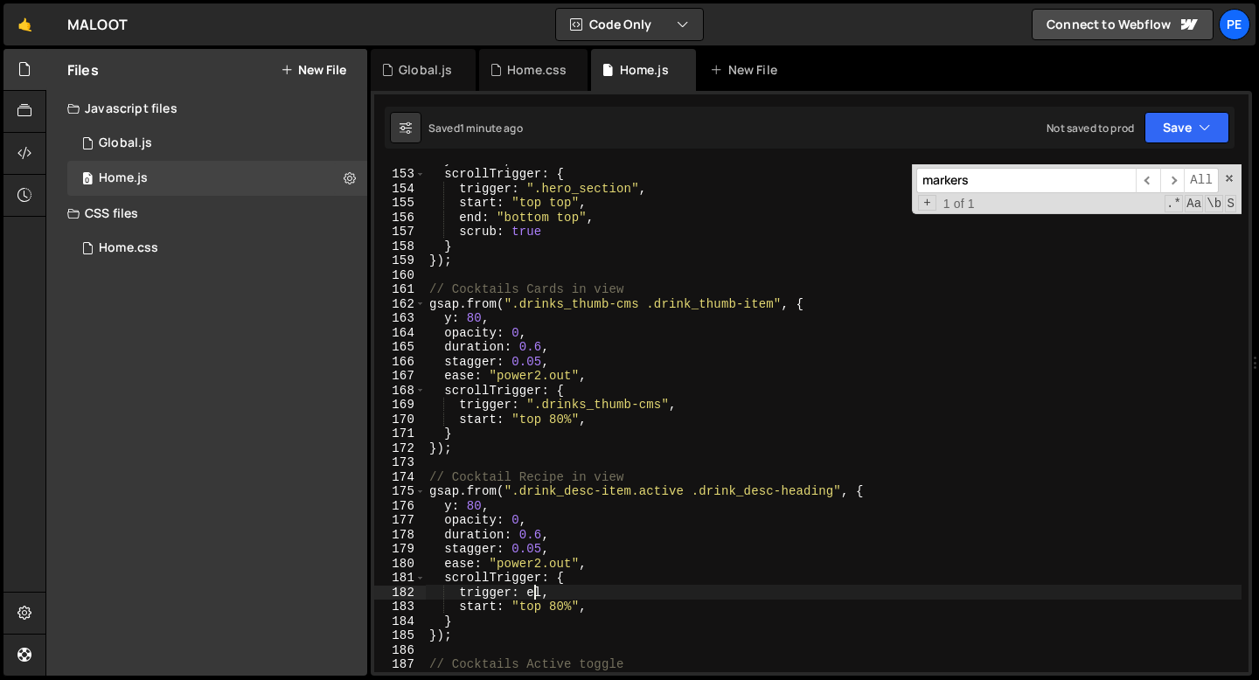
click at [535, 590] on div "y : "20%" , scrollTrigger : { trigger : ".hero_section" , start : "top top" , e…" at bounding box center [834, 420] width 816 height 537
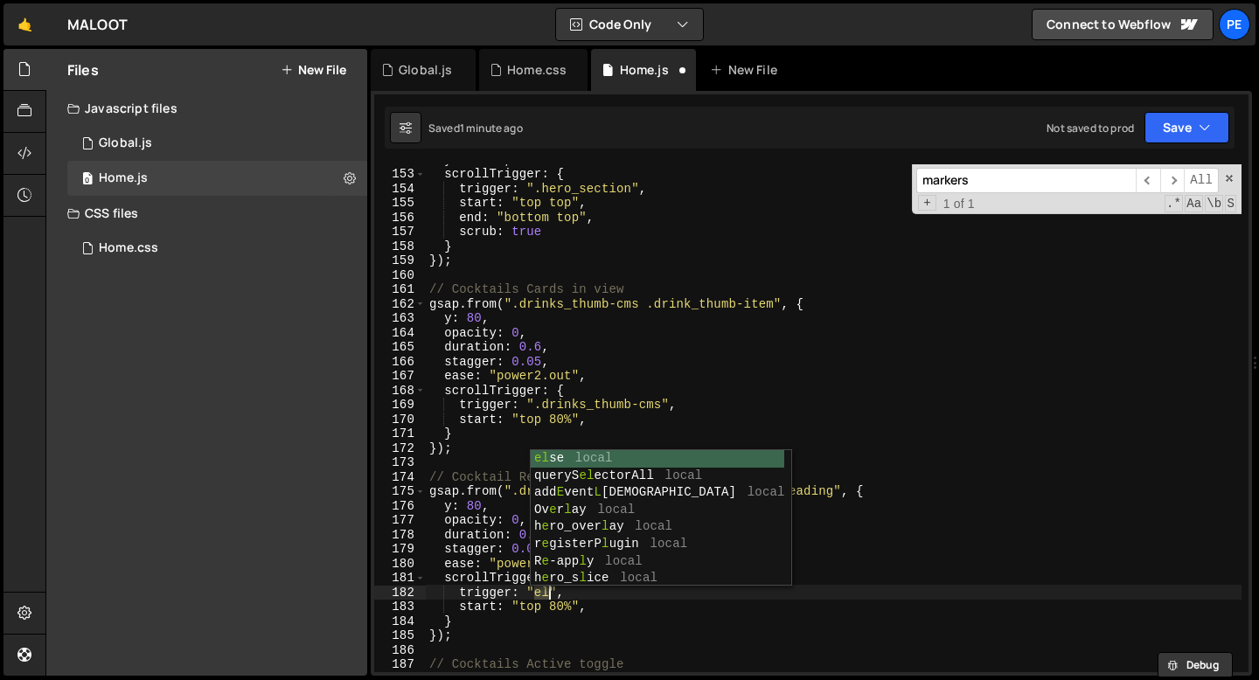
scroll to position [0, 7]
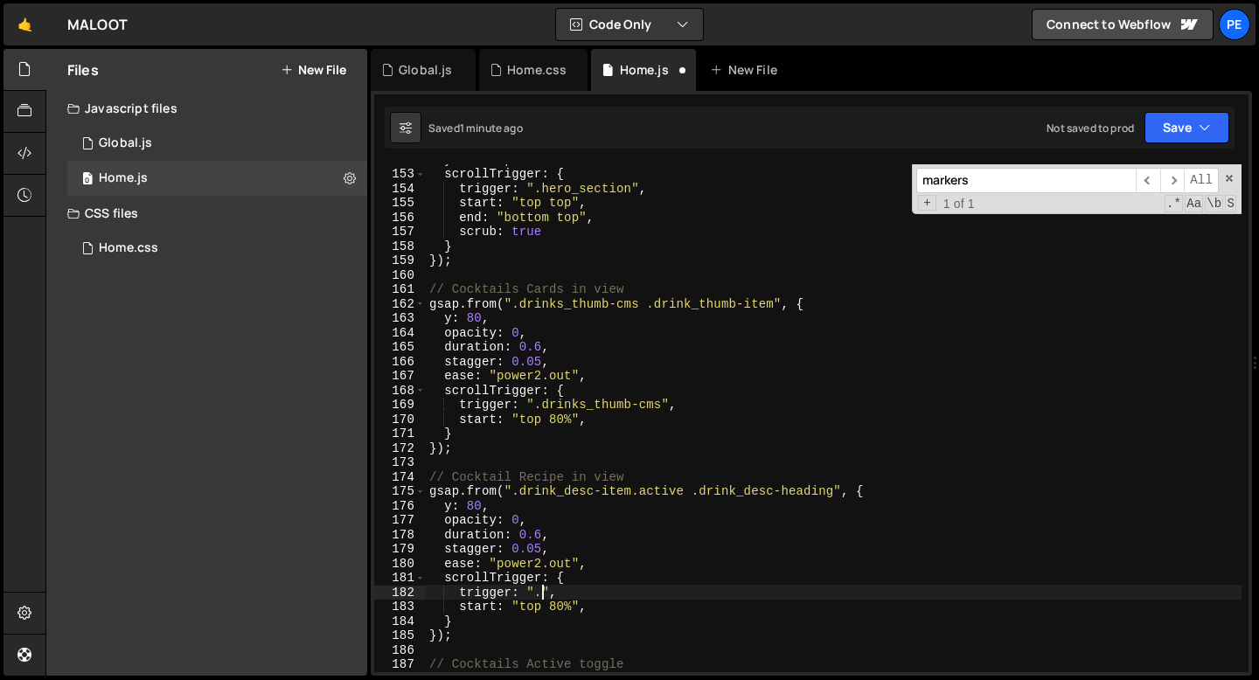
paste textarea "drinks_desc-cms""
click at [650, 489] on div "y : "20%" , scrollTrigger : { trigger : ".hero_section" , start : "top top" , e…" at bounding box center [834, 420] width 816 height 537
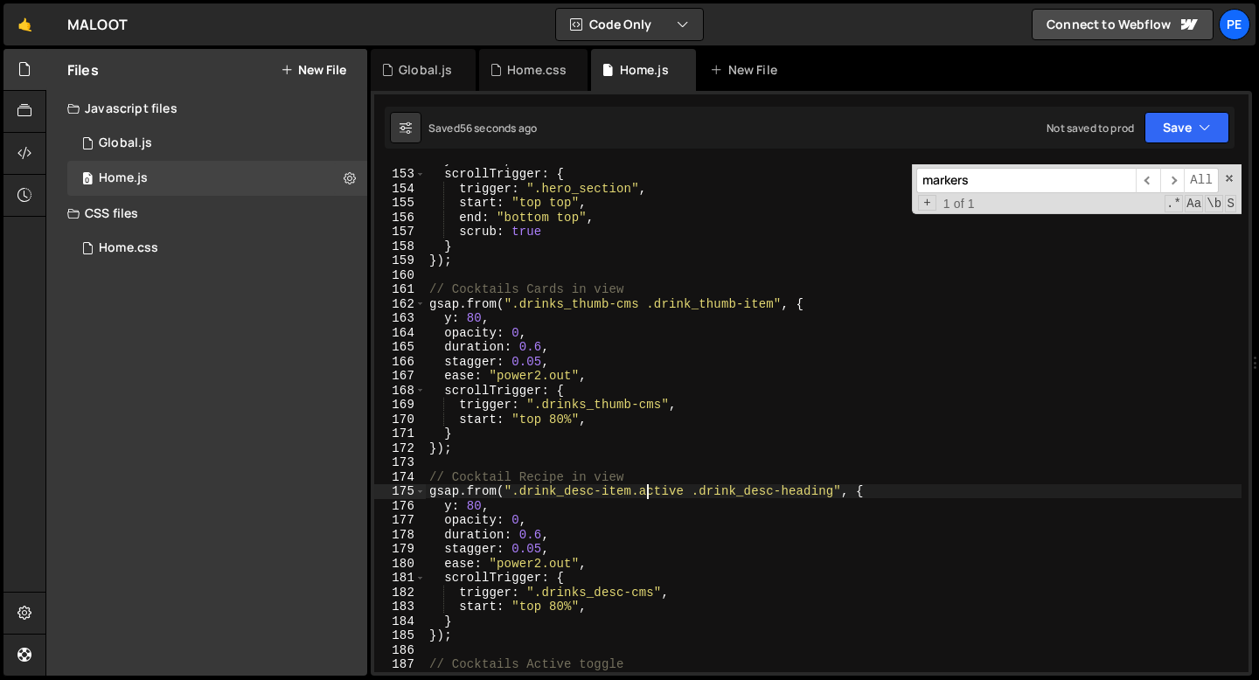
click at [650, 489] on div "y : "20%" , scrollTrigger : { trigger : ".hero_section" , start : "top top" , e…" at bounding box center [834, 420] width 816 height 537
drag, startPoint x: 518, startPoint y: 493, endPoint x: 780, endPoint y: 486, distance: 261.5
click at [781, 486] on div "y : "20%" , scrollTrigger : { trigger : ".hero_section" , start : "top top" , e…" at bounding box center [834, 420] width 816 height 537
paste textarea "s_desc-c"
click at [473, 507] on div "y : "20%" , scrollTrigger : { trigger : ".hero_section" , start : "top top" , e…" at bounding box center [834, 420] width 816 height 537
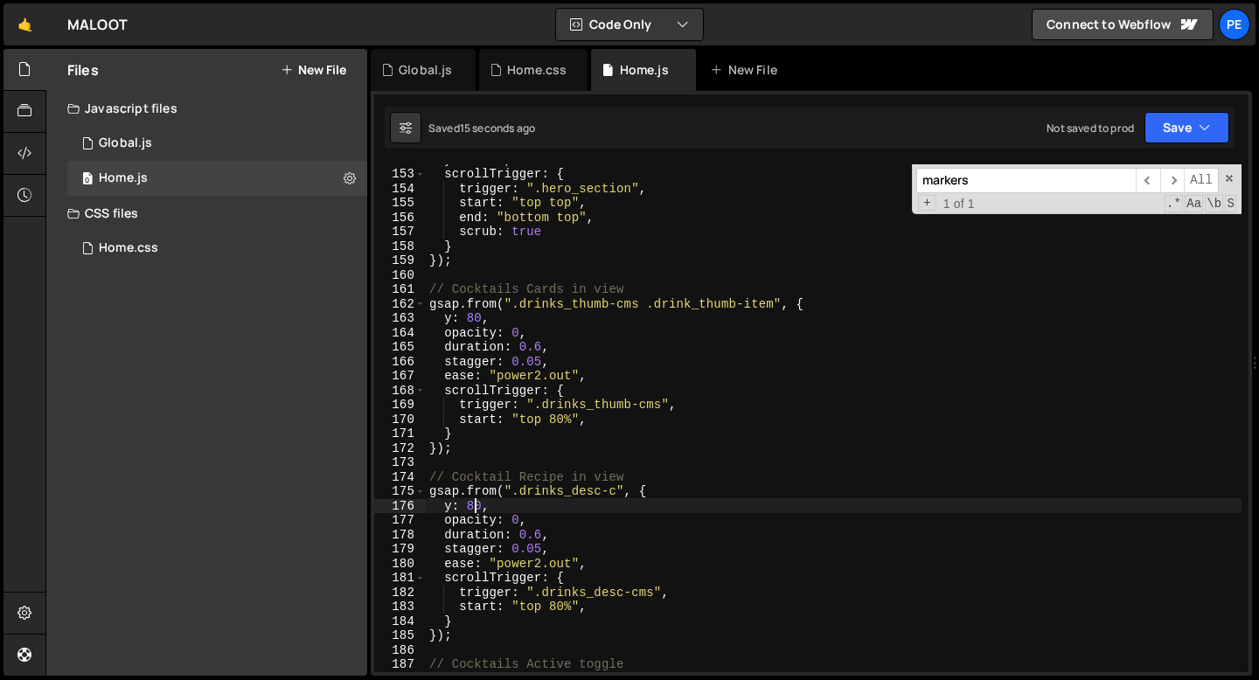
scroll to position [0, 3]
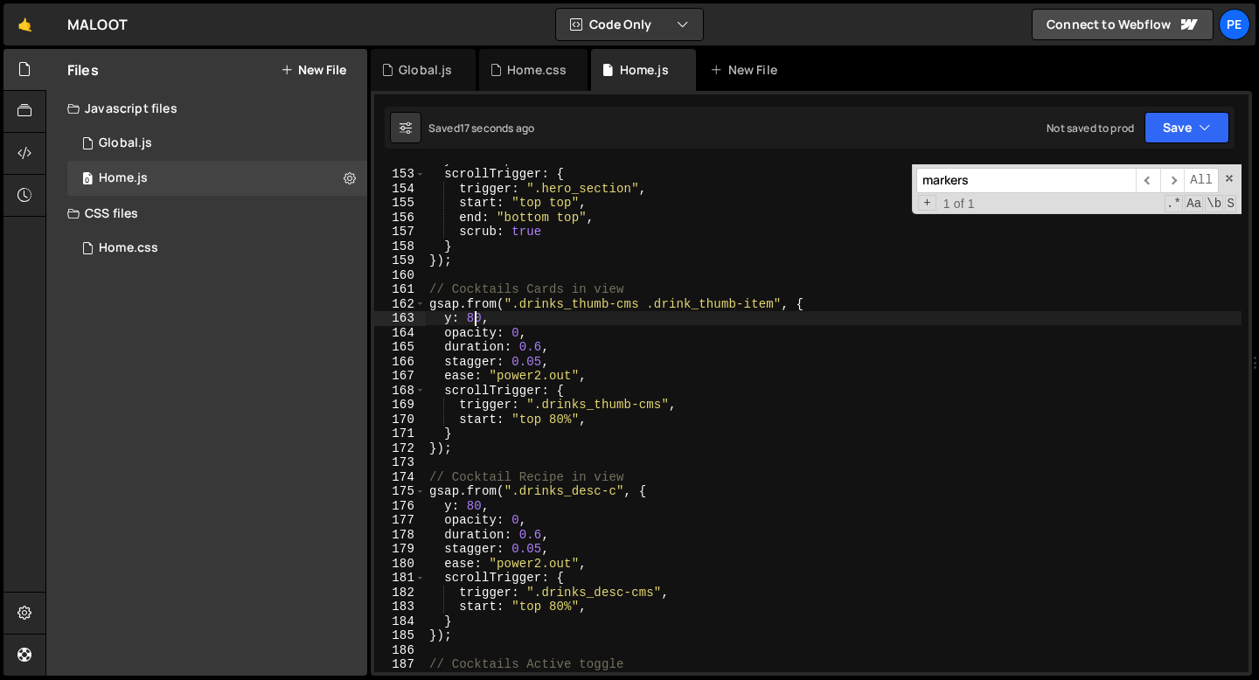
click at [474, 318] on div "y : "20%" , scrollTrigger : { trigger : ".hero_section" , start : "top top" , e…" at bounding box center [834, 420] width 816 height 537
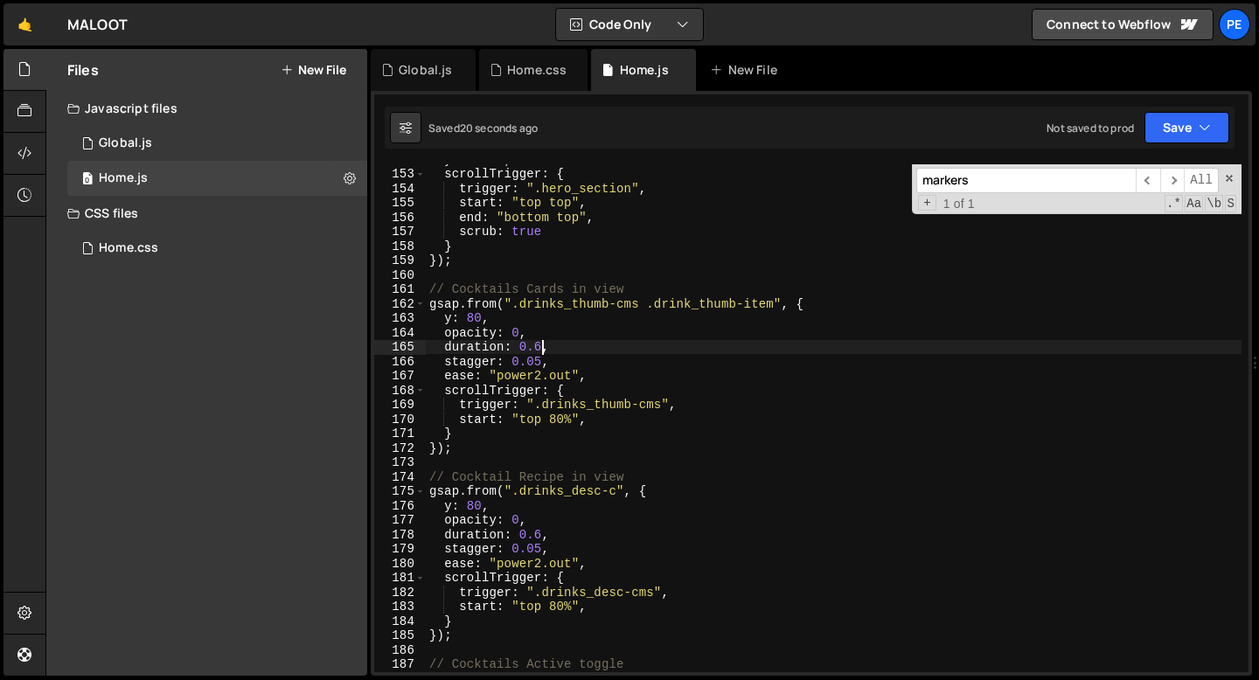
click at [540, 345] on div "y : "20%" , scrollTrigger : { trigger : ".hero_section" , start : "top top" , e…" at bounding box center [834, 420] width 816 height 537
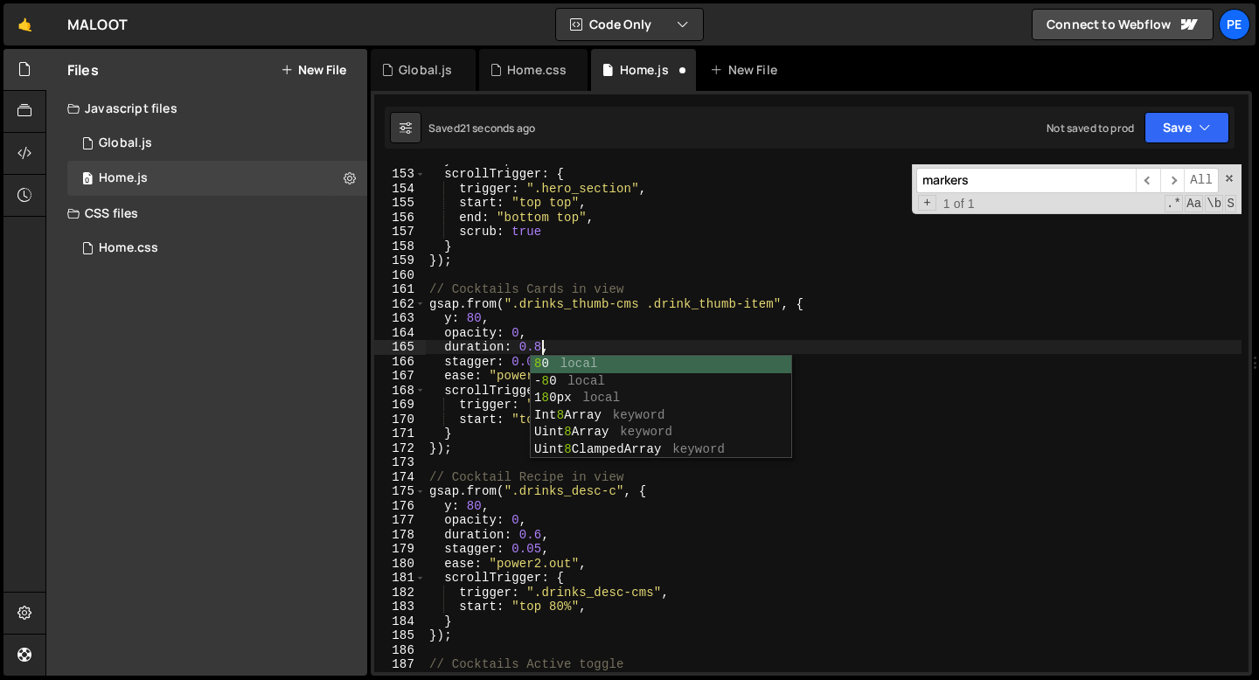
click at [541, 336] on div "y : "20%" , scrollTrigger : { trigger : ".hero_section" , start : "top top" , e…" at bounding box center [834, 420] width 816 height 537
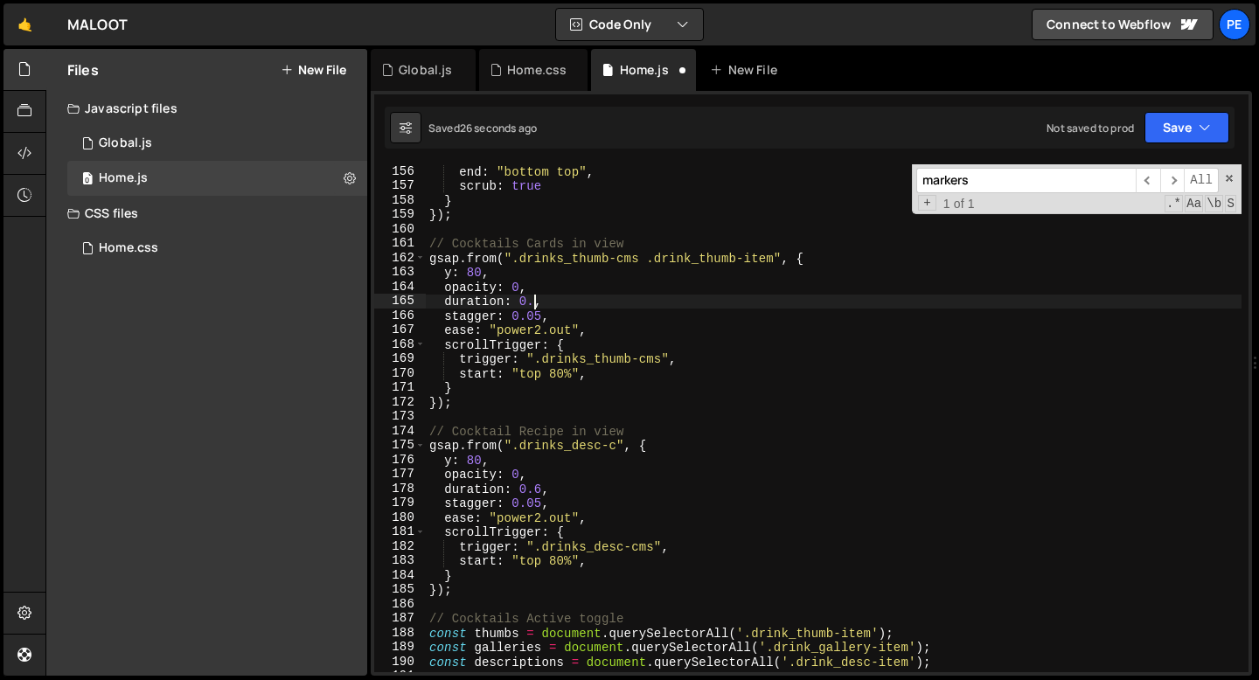
scroll to position [2254, 0]
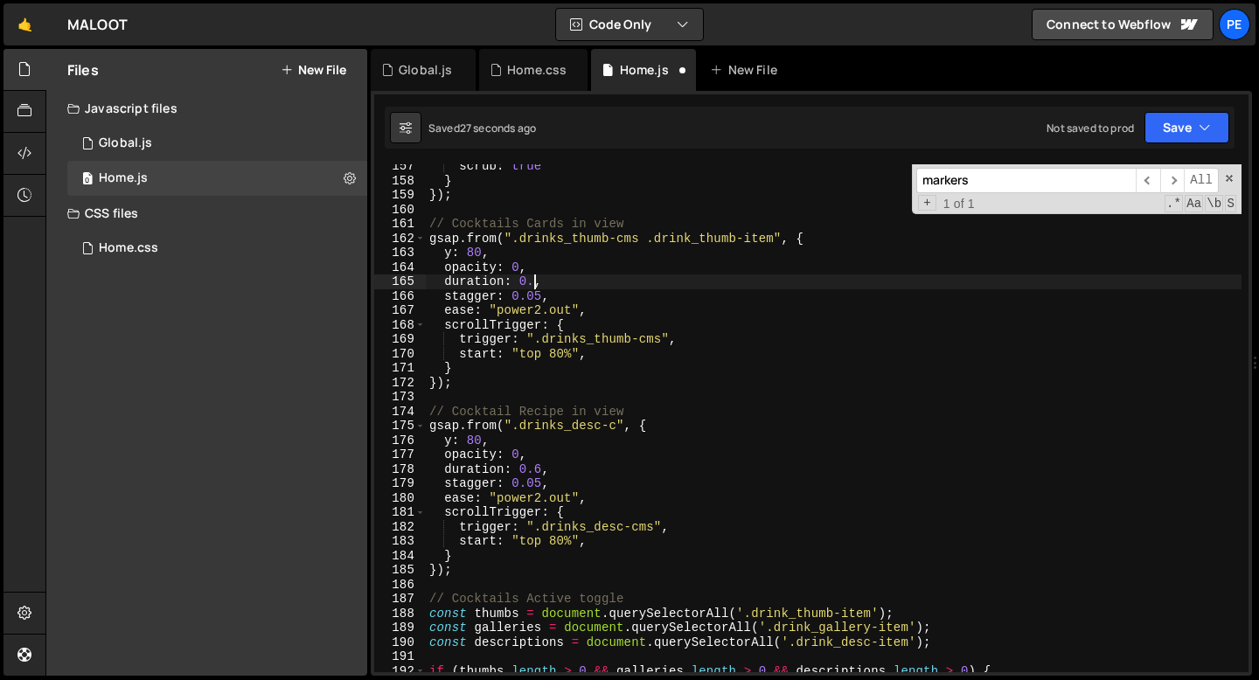
click at [542, 463] on div "scrub : true } }) ; // Cocktails Cards in view gsap . from ( ".drinks_thumb-cms…" at bounding box center [834, 427] width 816 height 537
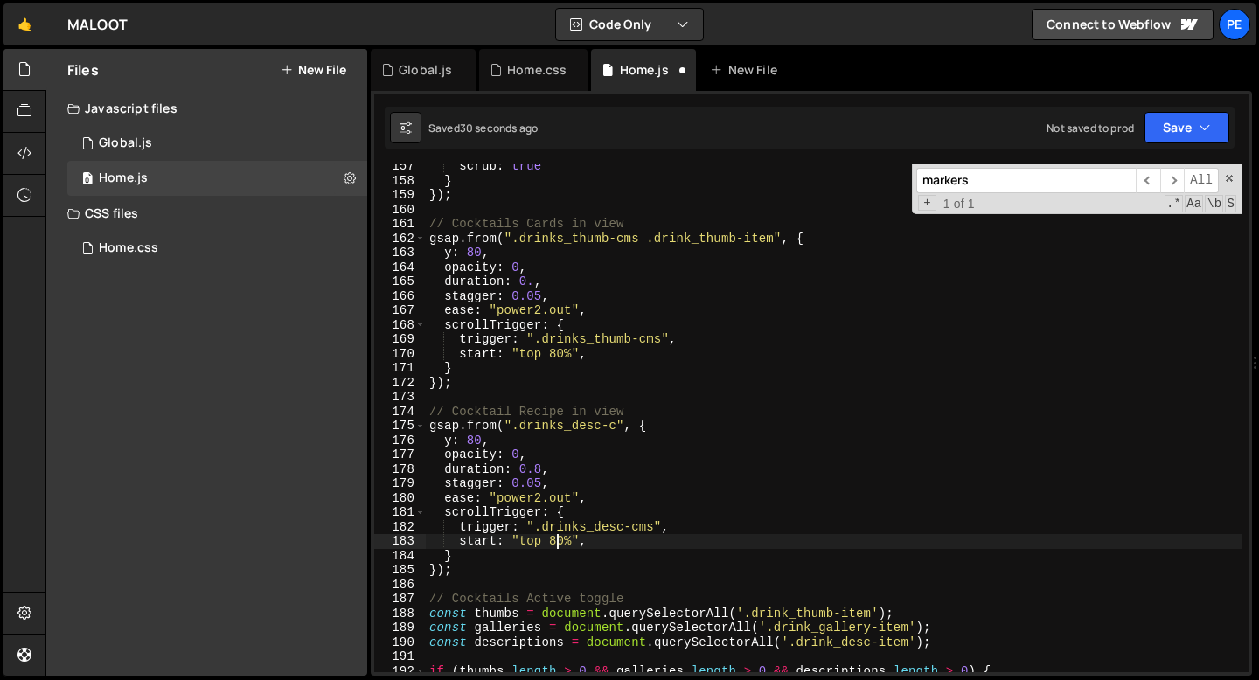
click at [558, 541] on div "scrub : true } }) ; // Cocktails Cards in view gsap . from ( ".drinks_thumb-cms…" at bounding box center [834, 427] width 816 height 537
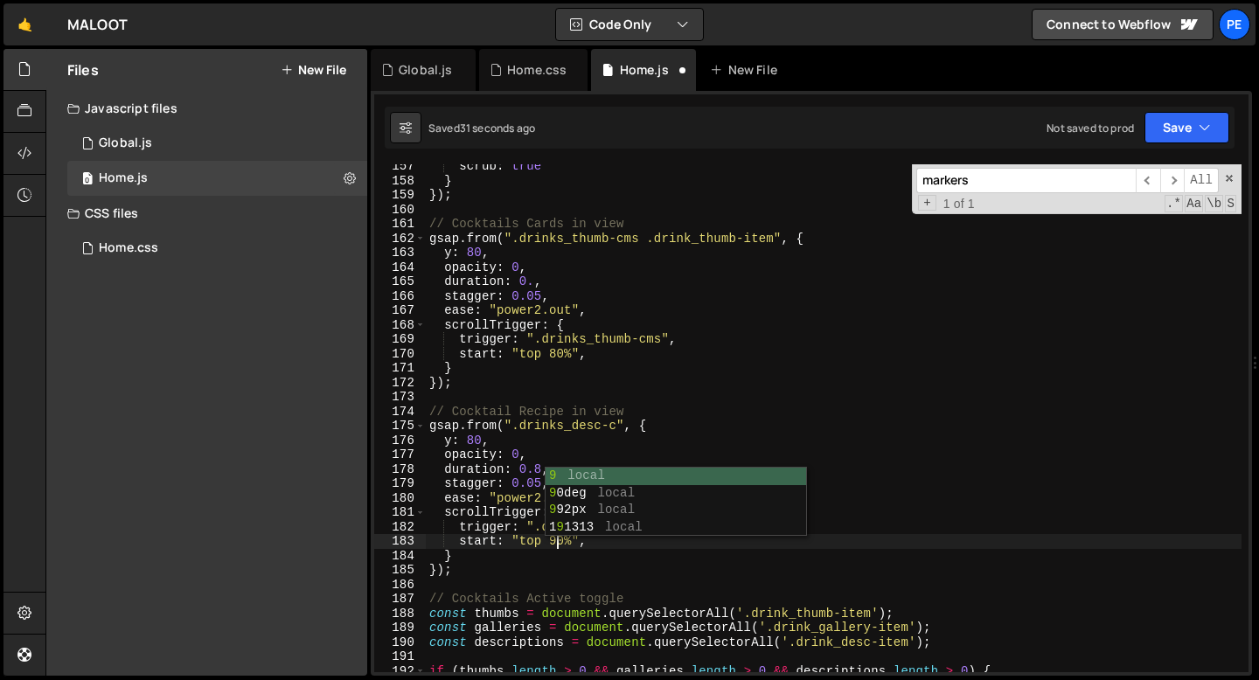
scroll to position [0, 8]
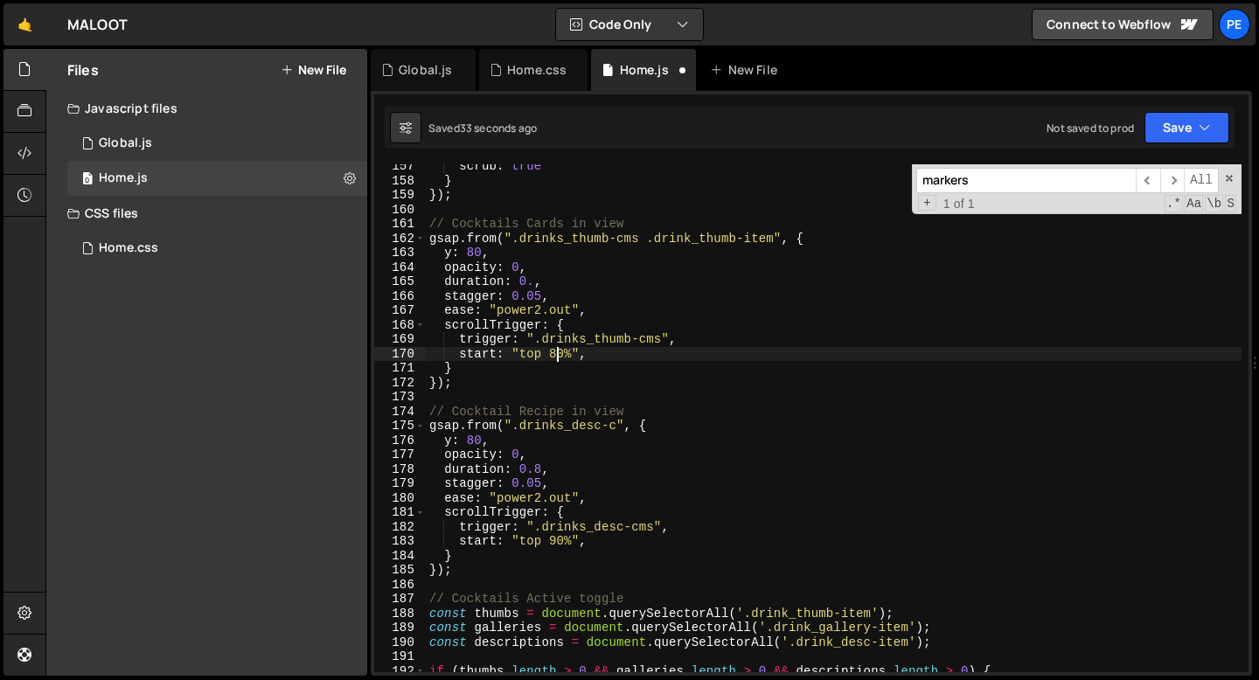
click at [560, 347] on div "scrub : true } }) ; // Cocktails Cards in view gsap . from ( ".drinks_thumb-cms…" at bounding box center [834, 427] width 816 height 537
click at [538, 309] on div "scrub : true } }) ; // Cocktails Cards in view gsap . from ( ".drinks_thumb-cms…" at bounding box center [834, 427] width 816 height 537
click at [552, 295] on div "scrub : true } }) ; // Cocktails Cards in view gsap . from ( ".drinks_thumb-cms…" at bounding box center [834, 427] width 816 height 537
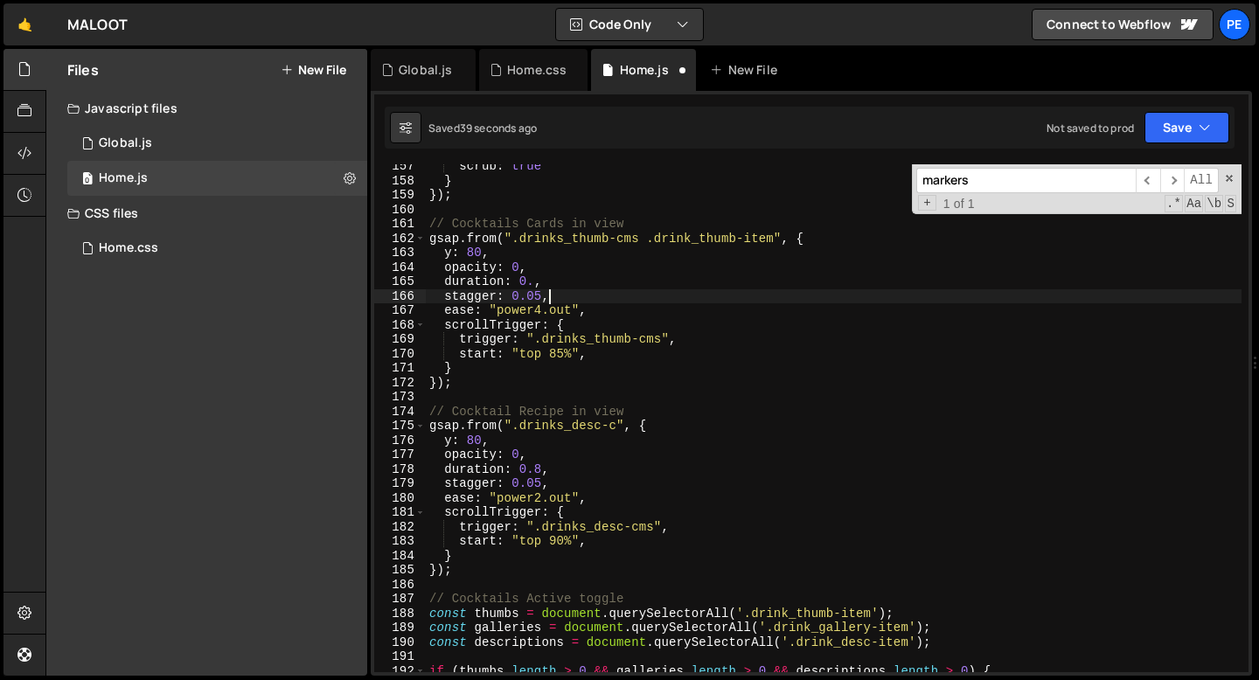
click at [533, 279] on div "scrub : true } }) ; // Cocktails Cards in view gsap . from ( ".drinks_thumb-cms…" at bounding box center [834, 427] width 816 height 537
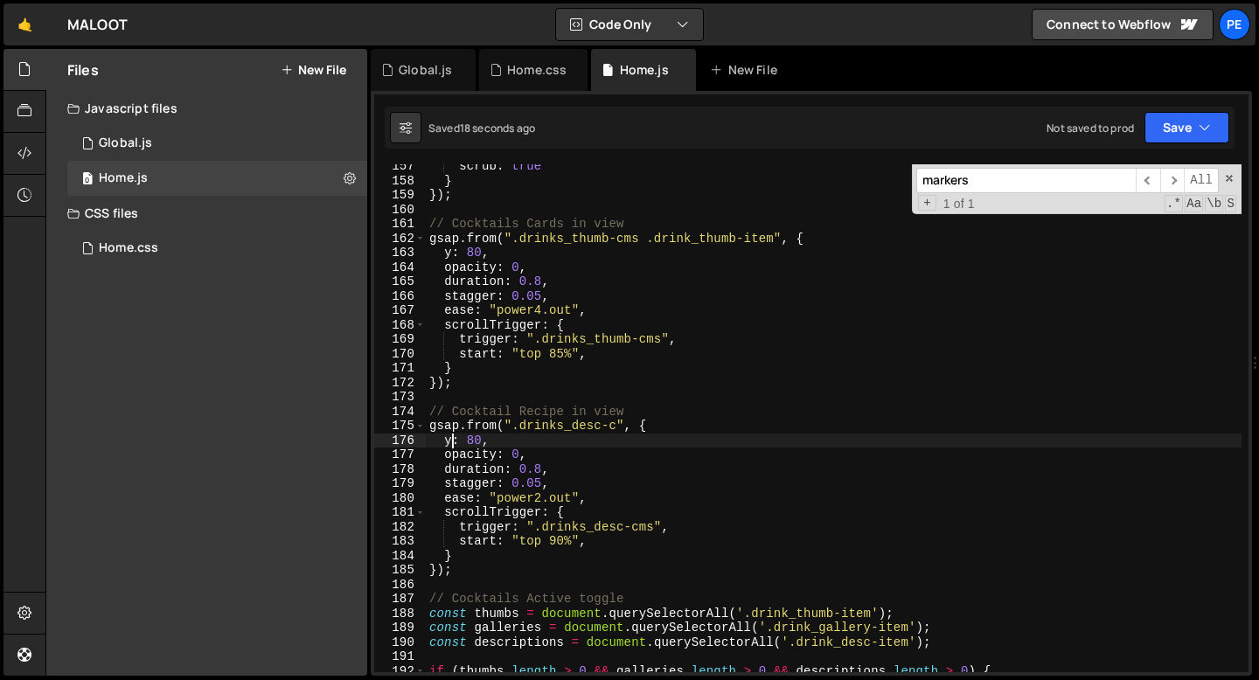
click at [453, 441] on div "scrub : true } }) ; // Cocktails Cards in view gsap . from ( ".drinks_thumb-cms…" at bounding box center [834, 427] width 816 height 537
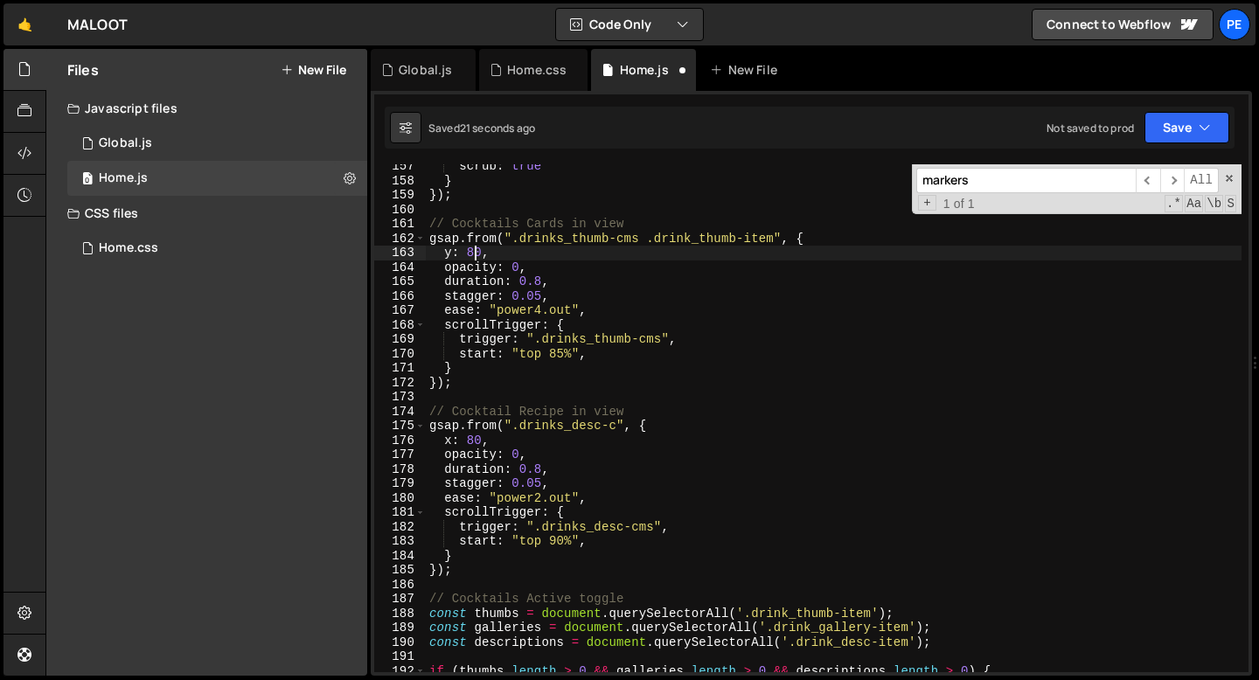
click at [473, 254] on div "scrub : true } }) ; // Cocktails Cards in view gsap . from ( ".drinks_thumb-cms…" at bounding box center [834, 427] width 816 height 537
click at [504, 249] on div "scrub : true } }) ; // Cocktails Cards in view gsap . from ( ".drinks_thumb-cms…" at bounding box center [834, 427] width 816 height 537
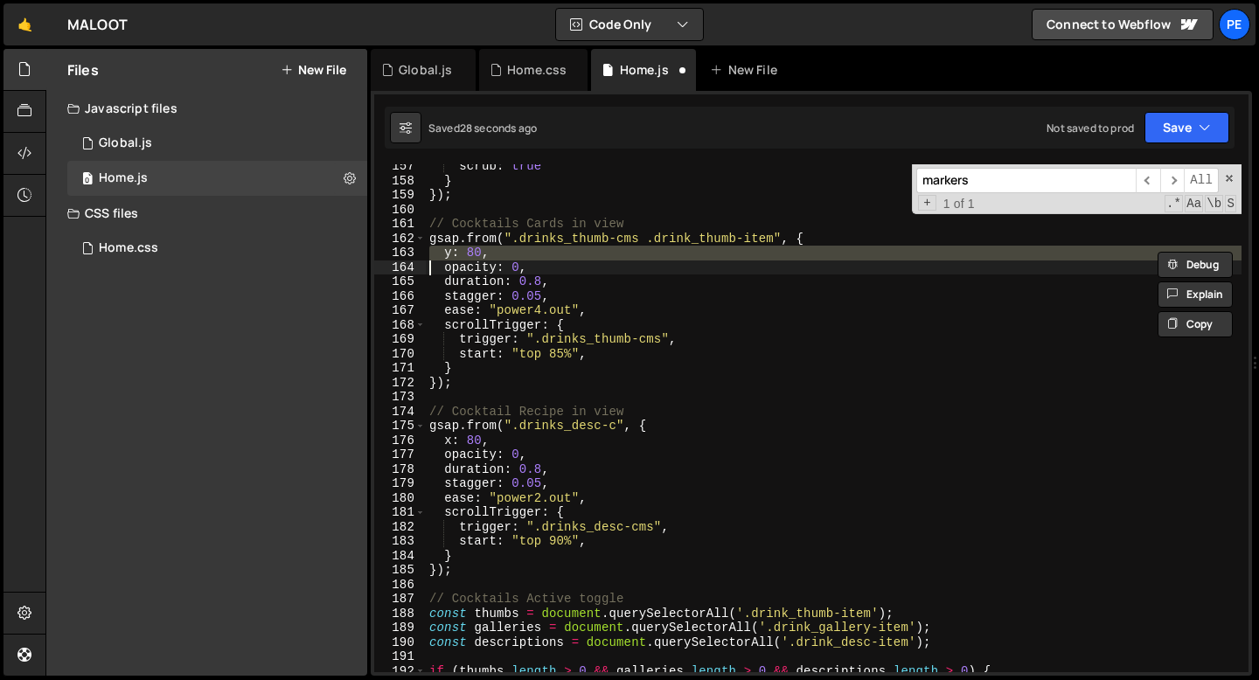
click at [450, 254] on div "scrub : true } }) ; // Cocktails Cards in view gsap . from ( ".drinks_thumb-cms…" at bounding box center [834, 418] width 816 height 508
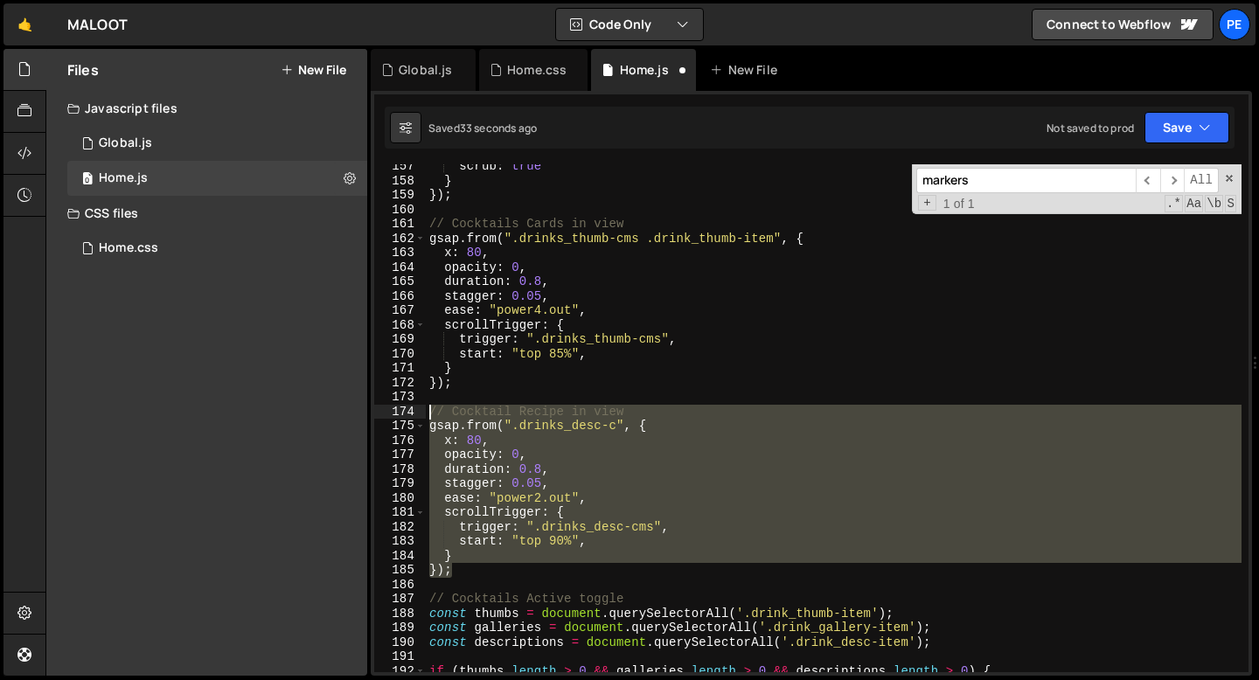
drag, startPoint x: 462, startPoint y: 569, endPoint x: 423, endPoint y: 408, distance: 165.4
click at [423, 408] on div "x: 80, 157 158 159 160 161 162 163 164 165 166 167 168 169 170 171 172 173 174 …" at bounding box center [811, 418] width 874 height 508
type textarea "// Cocktail Recipe in view gsap.from(".drinks_desc-c", {"
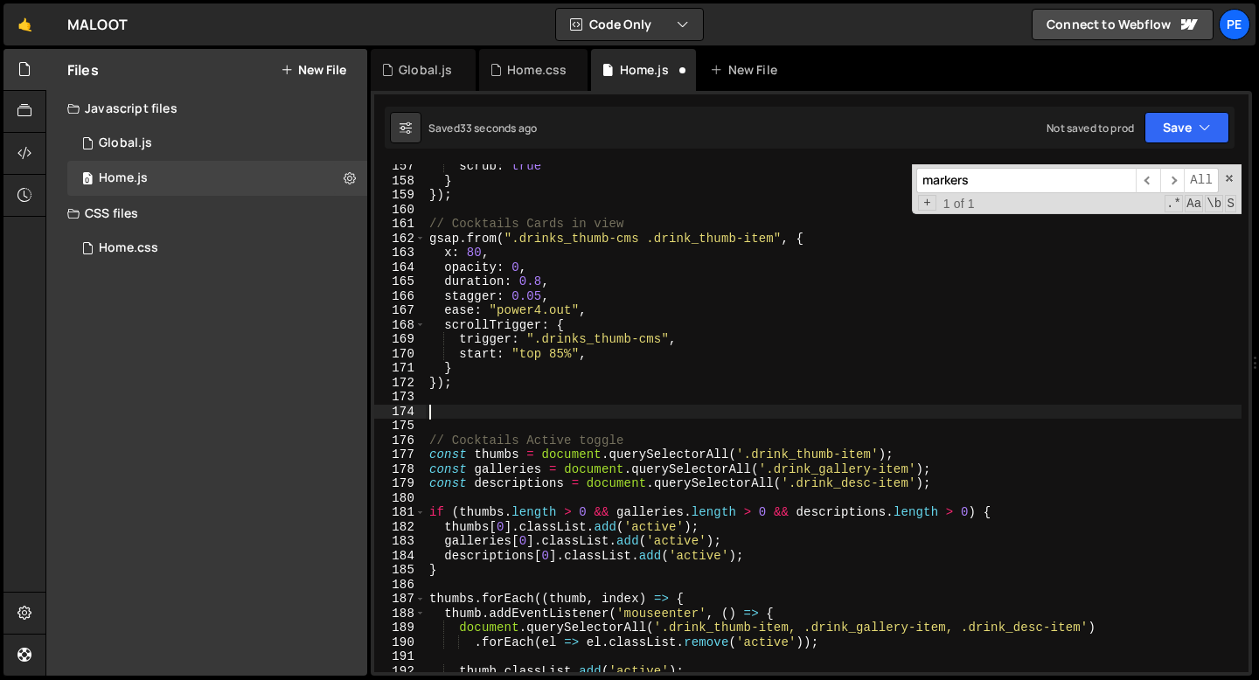
scroll to position [0, 0]
click at [490, 193] on div "scrub : true } }) ; // Cocktails Cards in view gsap . from ( ".drinks_thumb-cms…" at bounding box center [834, 427] width 816 height 537
type textarea "});"
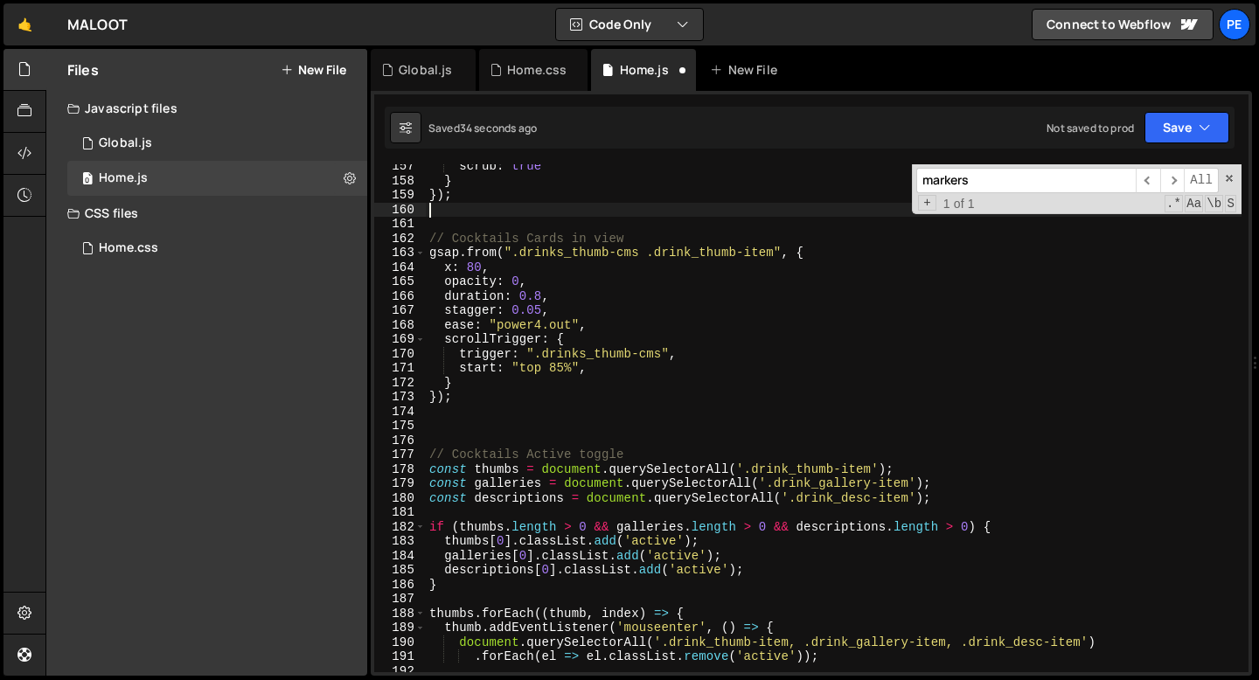
paste textarea "});"
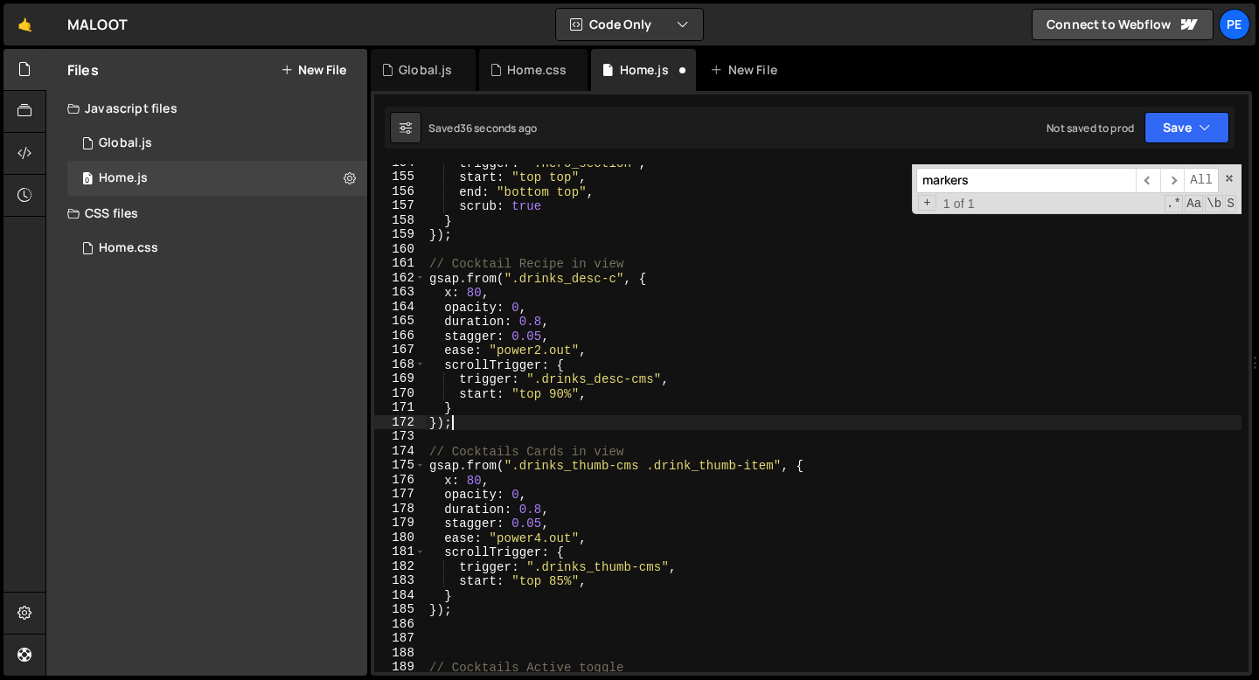
scroll to position [2215, 0]
click at [493, 293] on div "trigger : ".hero_section" , start : "top top" , end : "bottom top" , scrub : tr…" at bounding box center [834, 424] width 816 height 537
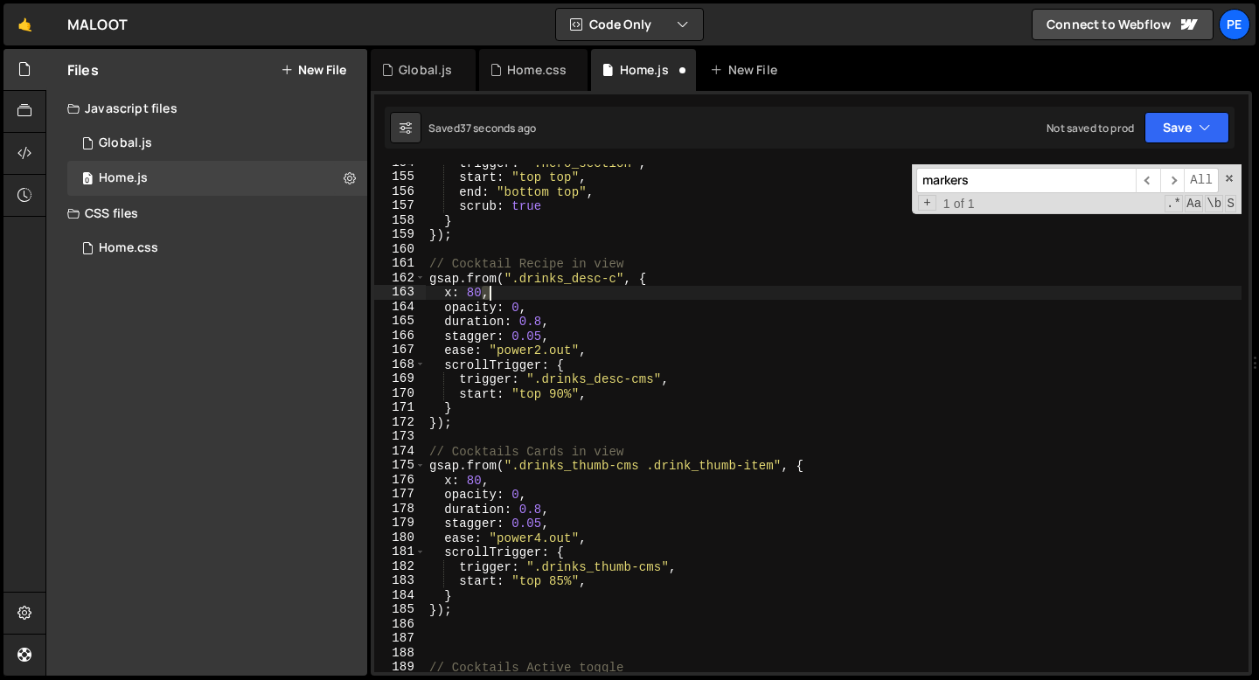
click at [493, 293] on div "trigger : ".hero_section" , start : "top top" , end : "bottom top" , scrub : tr…" at bounding box center [834, 424] width 816 height 537
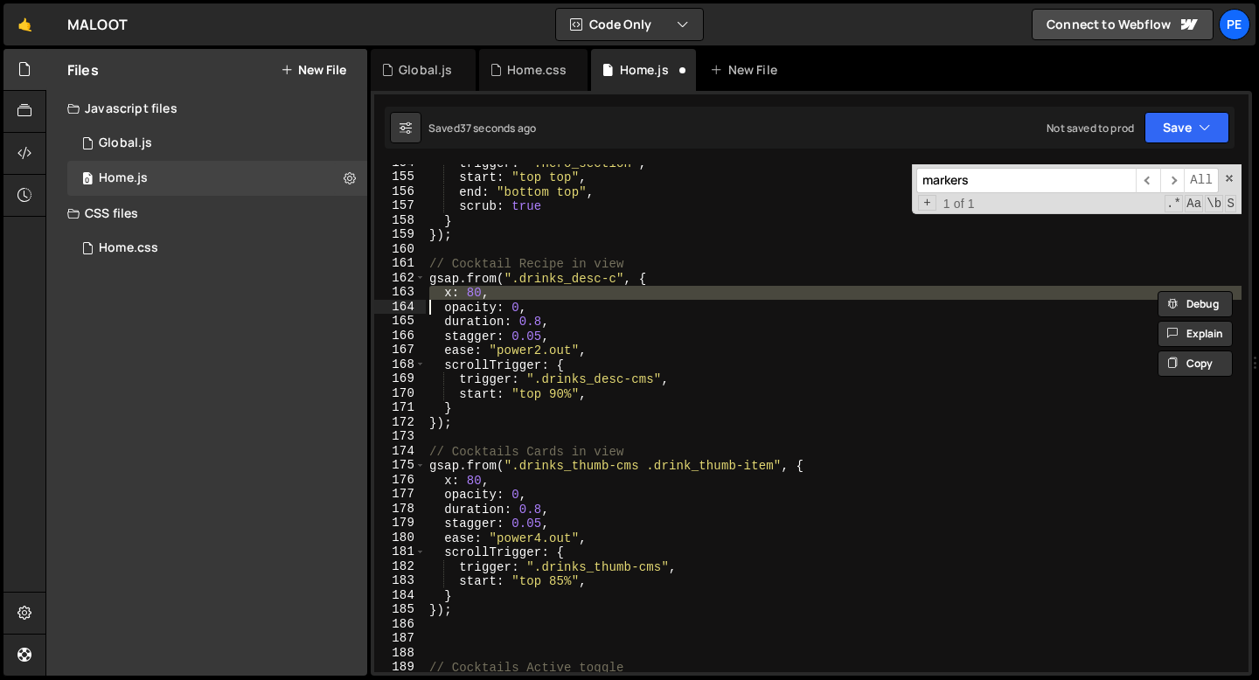
click at [493, 293] on div "trigger : ".hero_section" , start : "top top" , end : "bottom top" , scrub : tr…" at bounding box center [834, 424] width 816 height 537
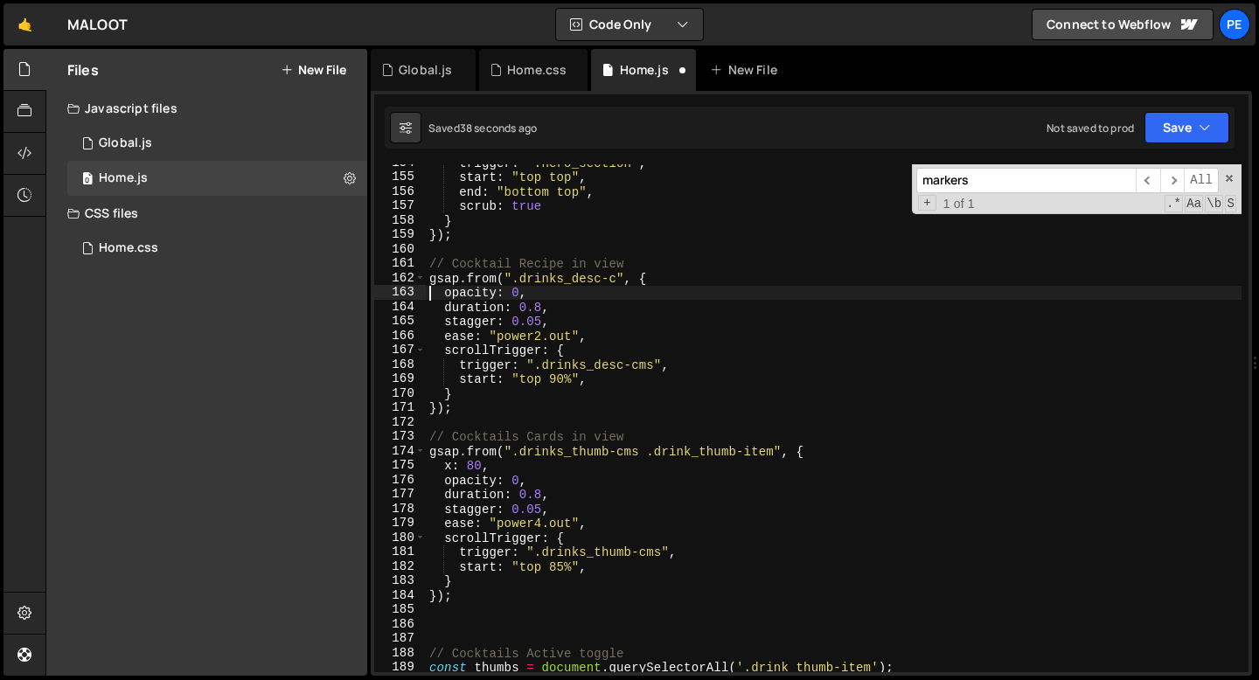
click at [566, 322] on div "trigger : ".hero_section" , start : "top top" , end : "bottom top" , scrub : tr…" at bounding box center [834, 424] width 816 height 537
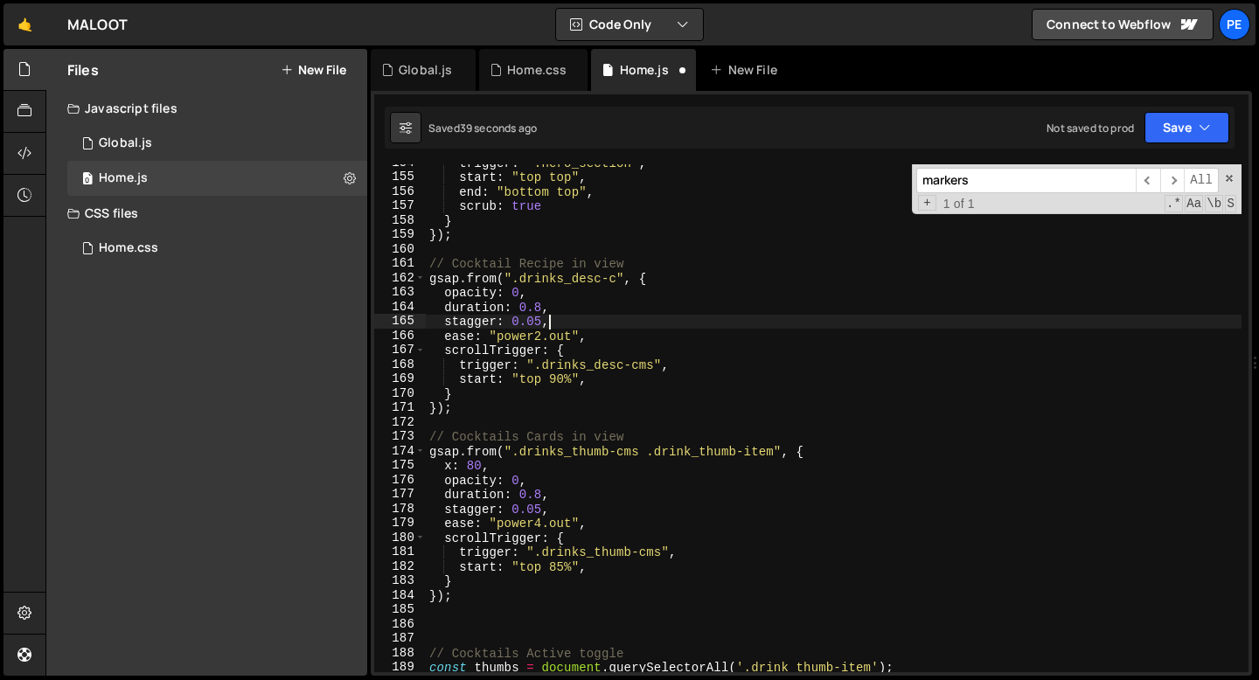
click at [565, 322] on div "trigger : ".hero_section" , start : "top top" , end : "bottom top" , scrub : tr…" at bounding box center [834, 424] width 816 height 537
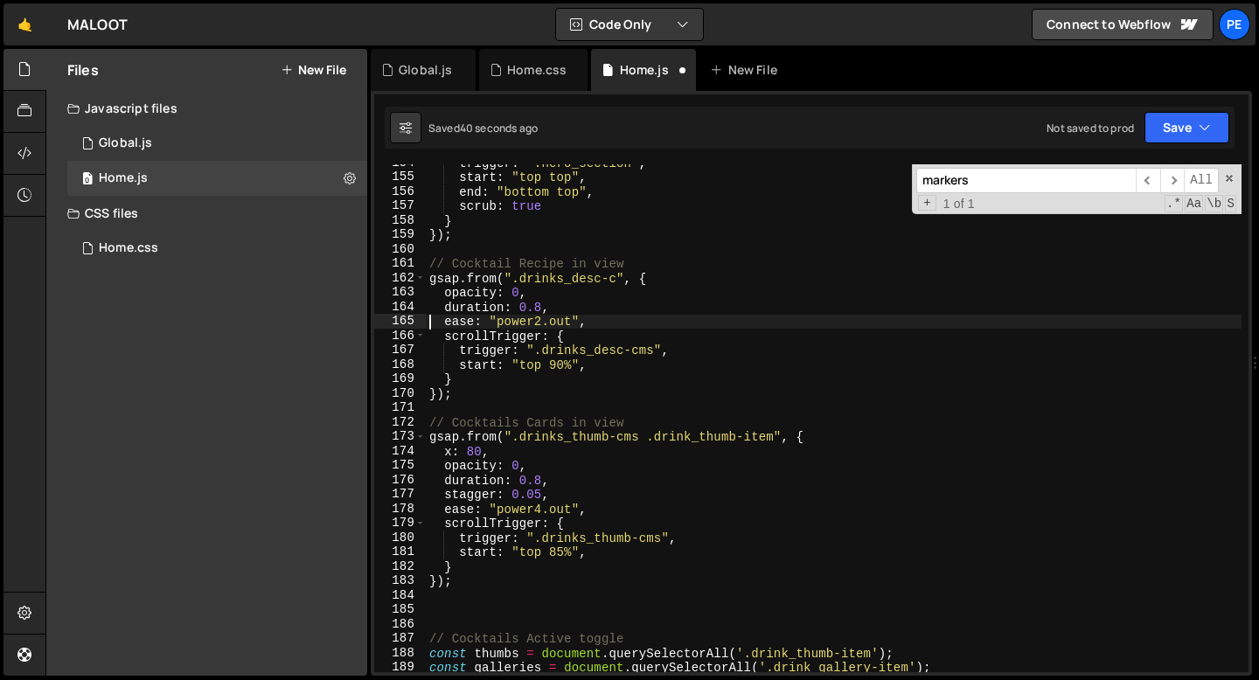
click at [537, 304] on div "trigger : ".hero_section" , start : "top top" , end : "bottom top" , scrub : tr…" at bounding box center [834, 424] width 816 height 537
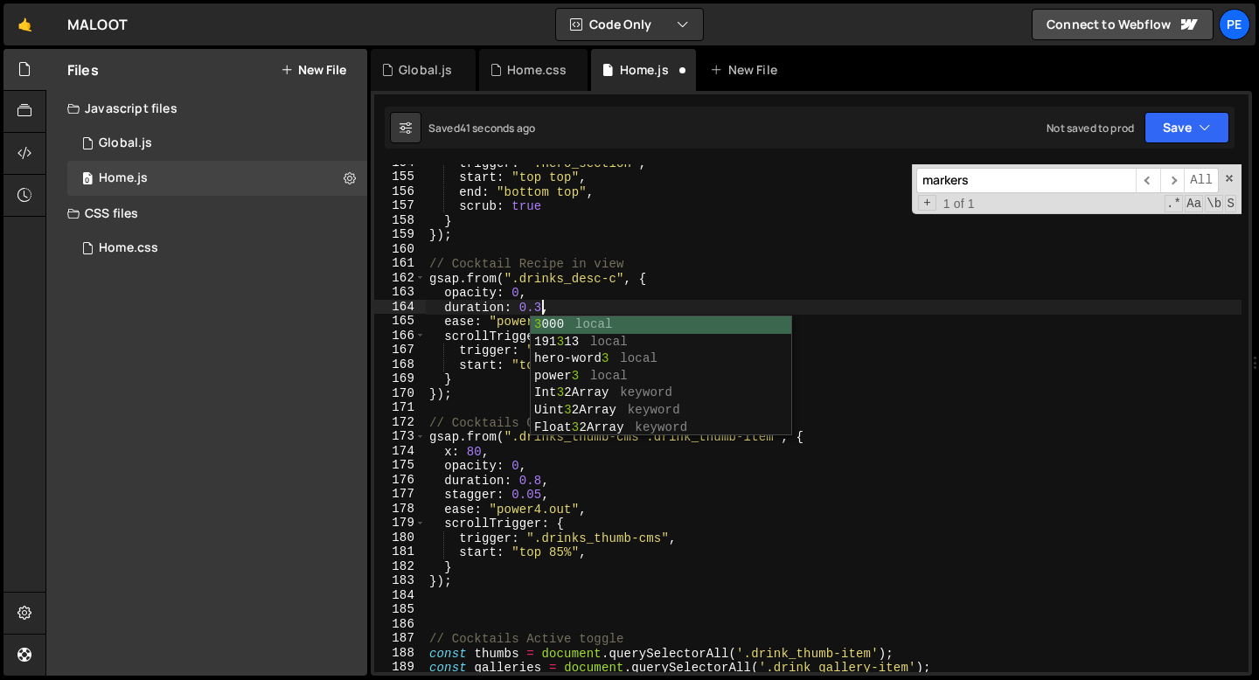
click at [511, 305] on div "trigger : ".hero_section" , start : "top top" , end : "bottom top" , scrub : tr…" at bounding box center [834, 424] width 816 height 537
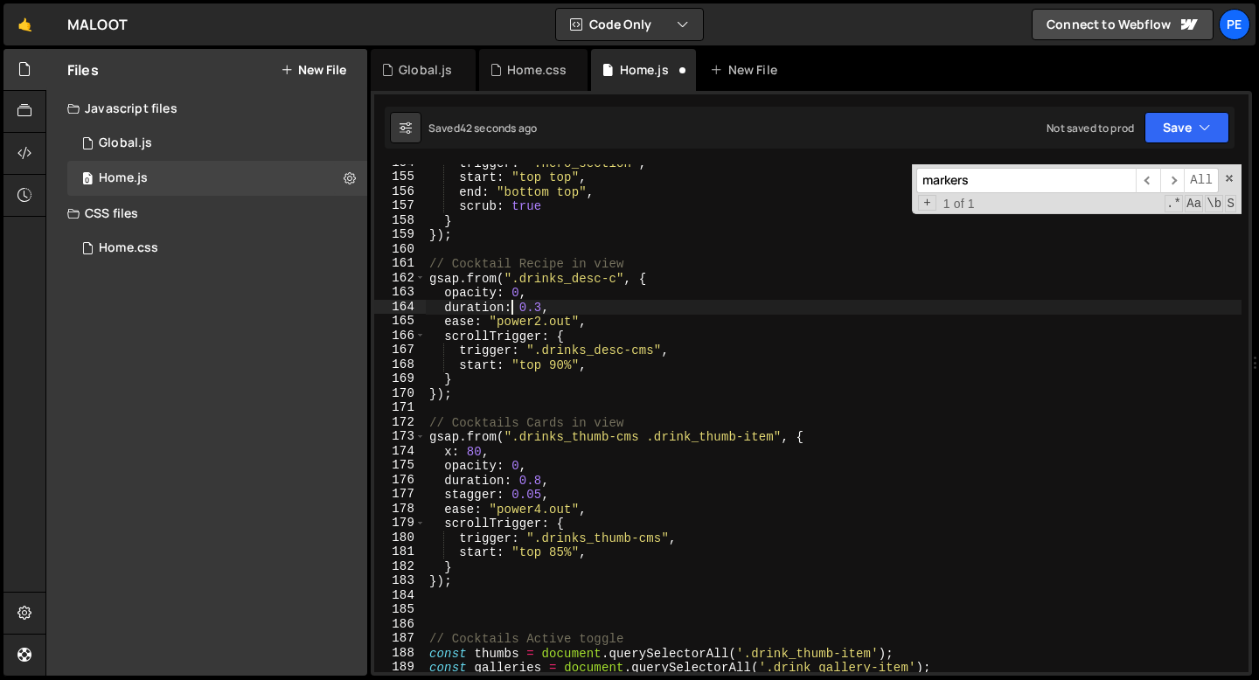
click at [557, 318] on div "trigger : ".hero_section" , start : "top top" , end : "bottom top" , scrub : tr…" at bounding box center [834, 424] width 816 height 537
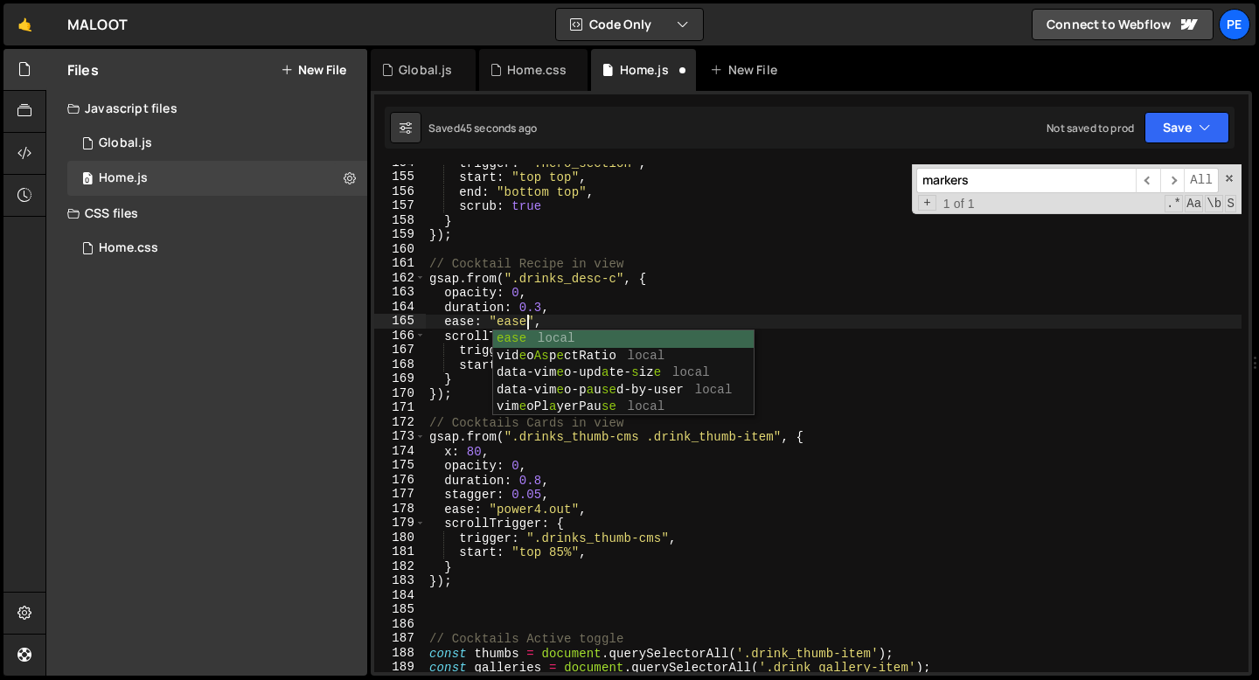
scroll to position [0, 6]
click at [629, 317] on div "trigger : ".hero_section" , start : "top top" , end : "bottom top" , scrub : tr…" at bounding box center [834, 424] width 816 height 537
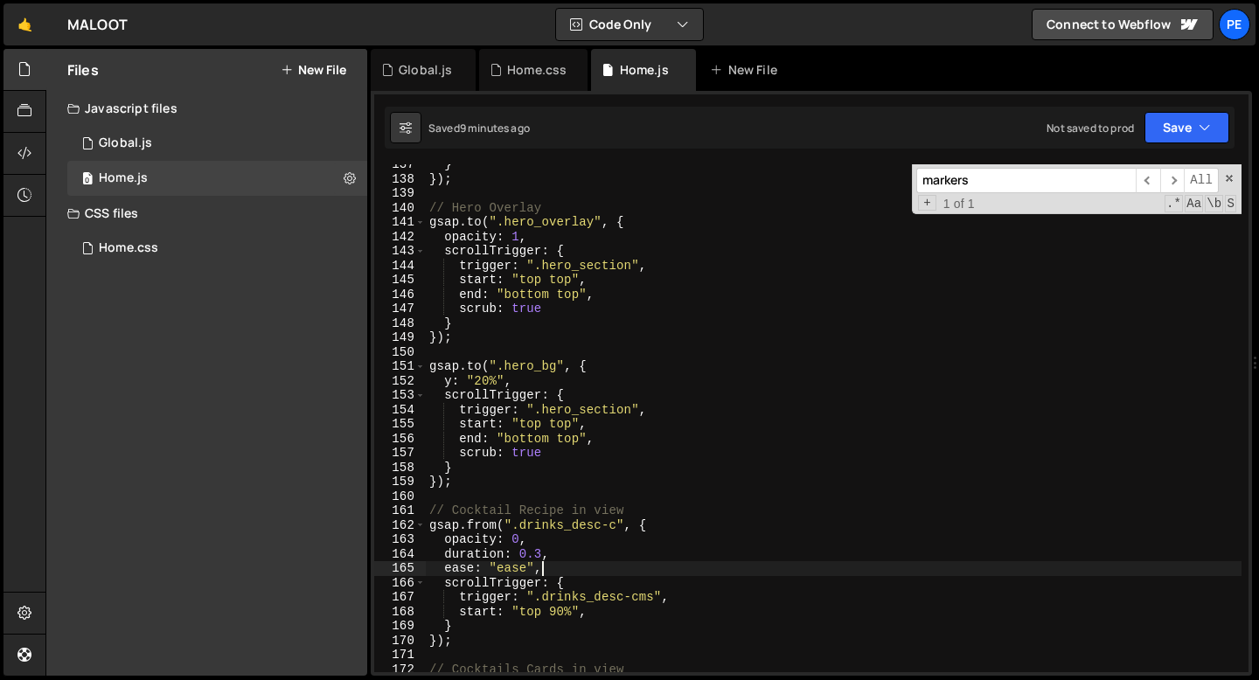
scroll to position [1889, 0]
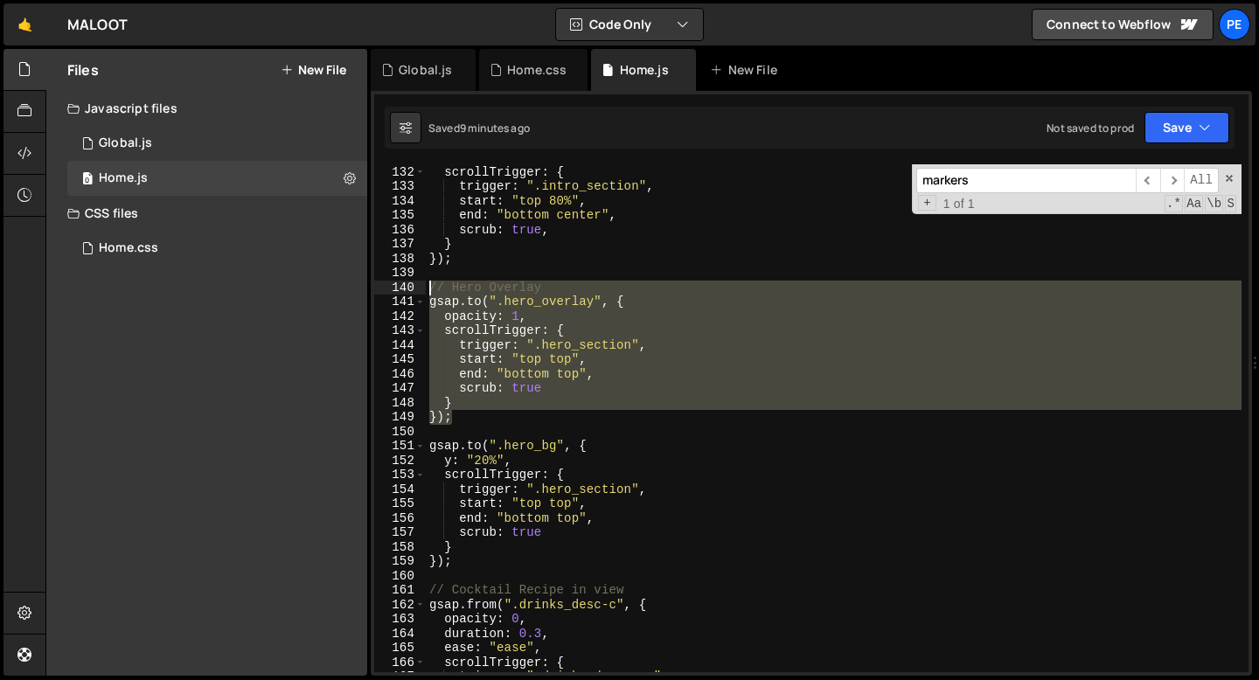
drag, startPoint x: 467, startPoint y: 414, endPoint x: 425, endPoint y: 289, distance: 131.9
click at [425, 289] on div "ease: "ease", 131 132 133 134 135 136 137 138 139 140 141 142 143 144 145 146 1…" at bounding box center [811, 418] width 874 height 508
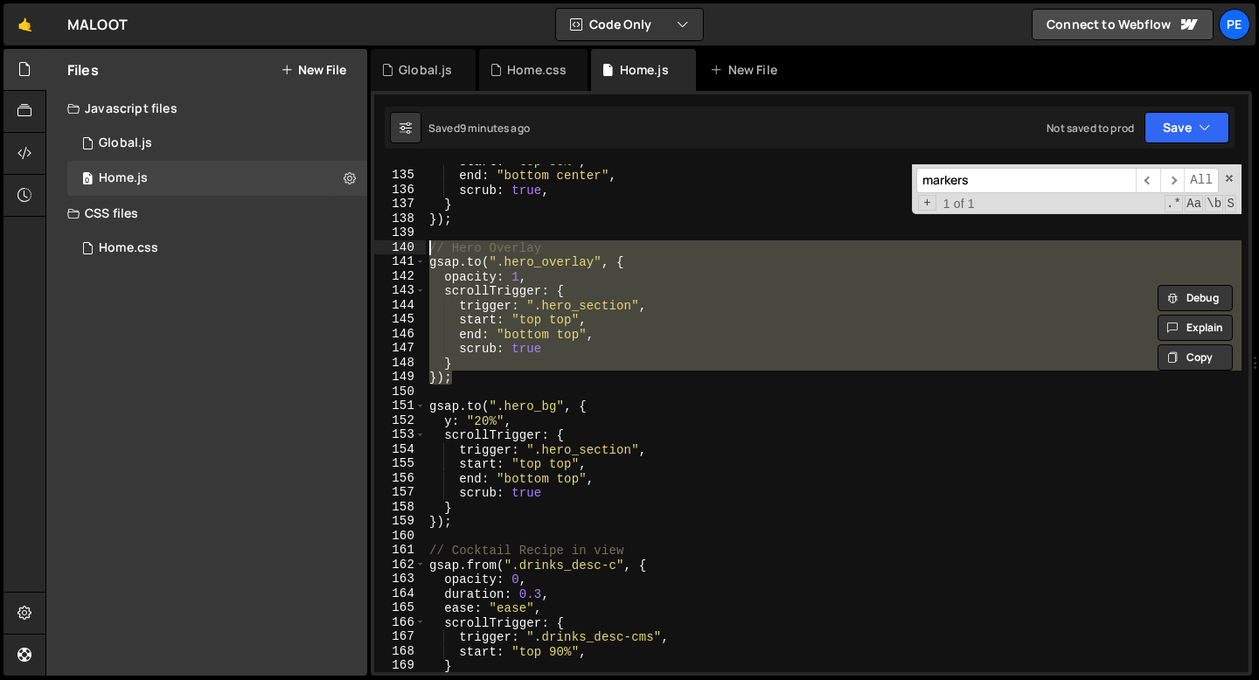
scroll to position [1999, 0]
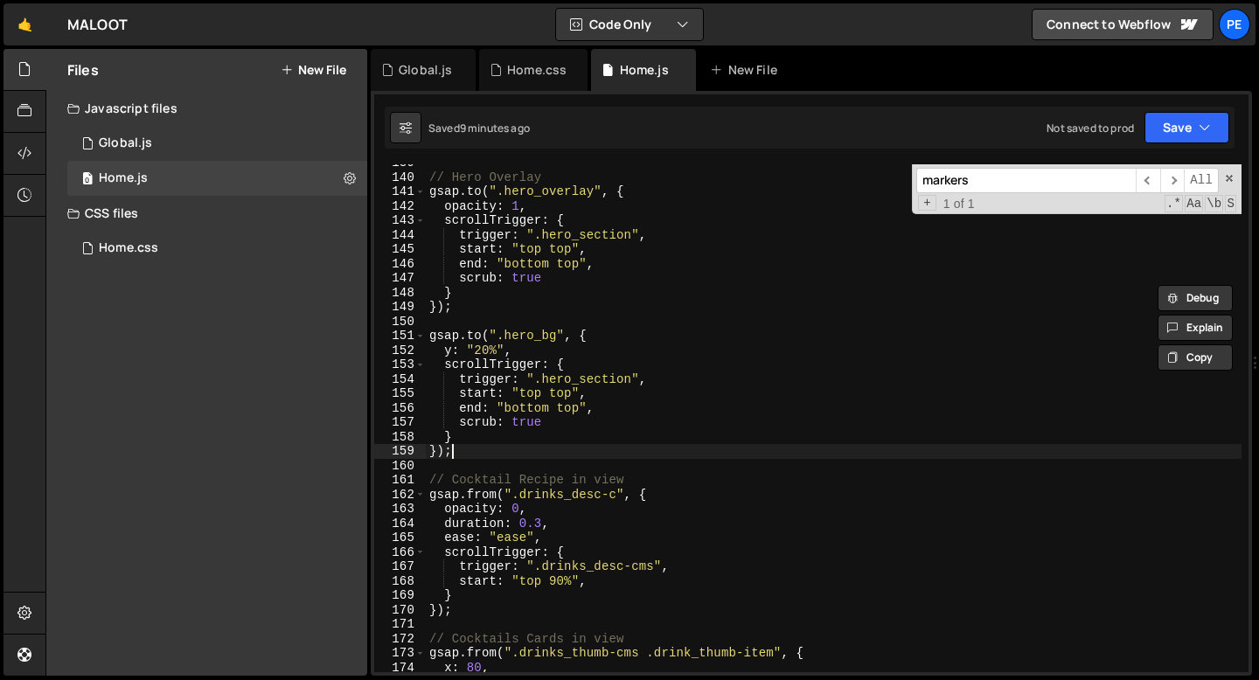
click at [477, 453] on div "// Hero Overlay gsap . to ( ".hero_overlay" , { opacity : 1 , scrollTrigger : {…" at bounding box center [834, 424] width 816 height 537
type textarea "});"
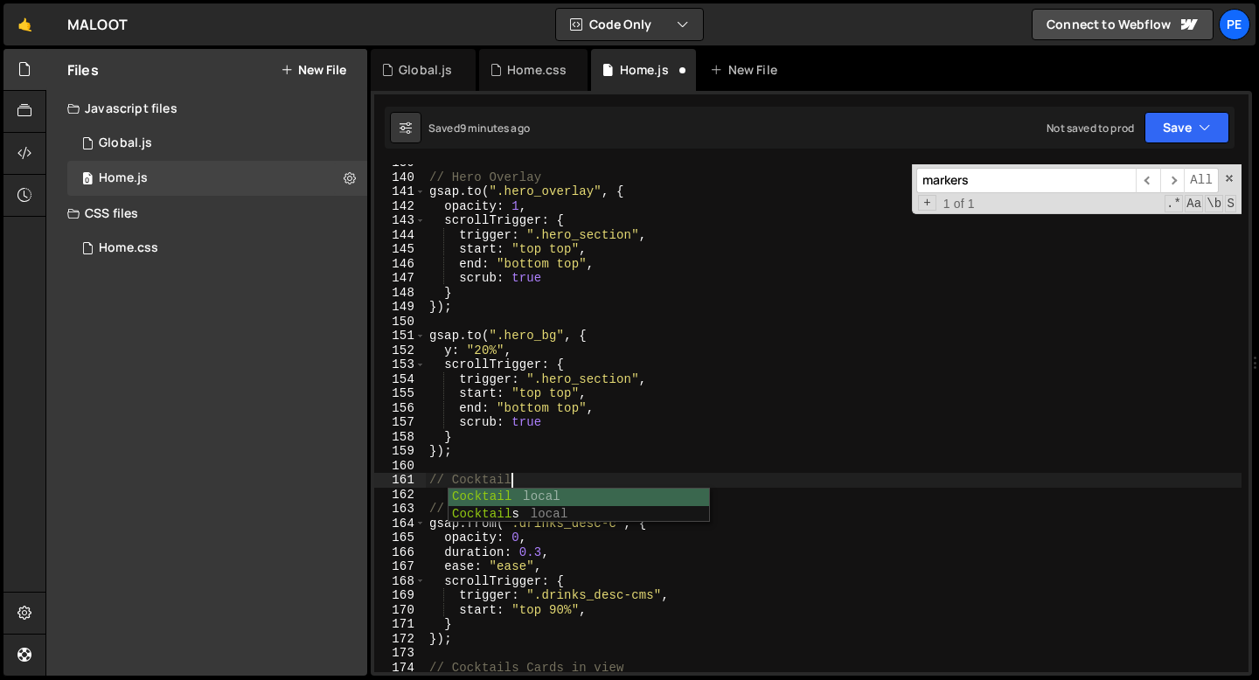
scroll to position [0, 5]
type textarea "// Cocktail Gallery Parallax"
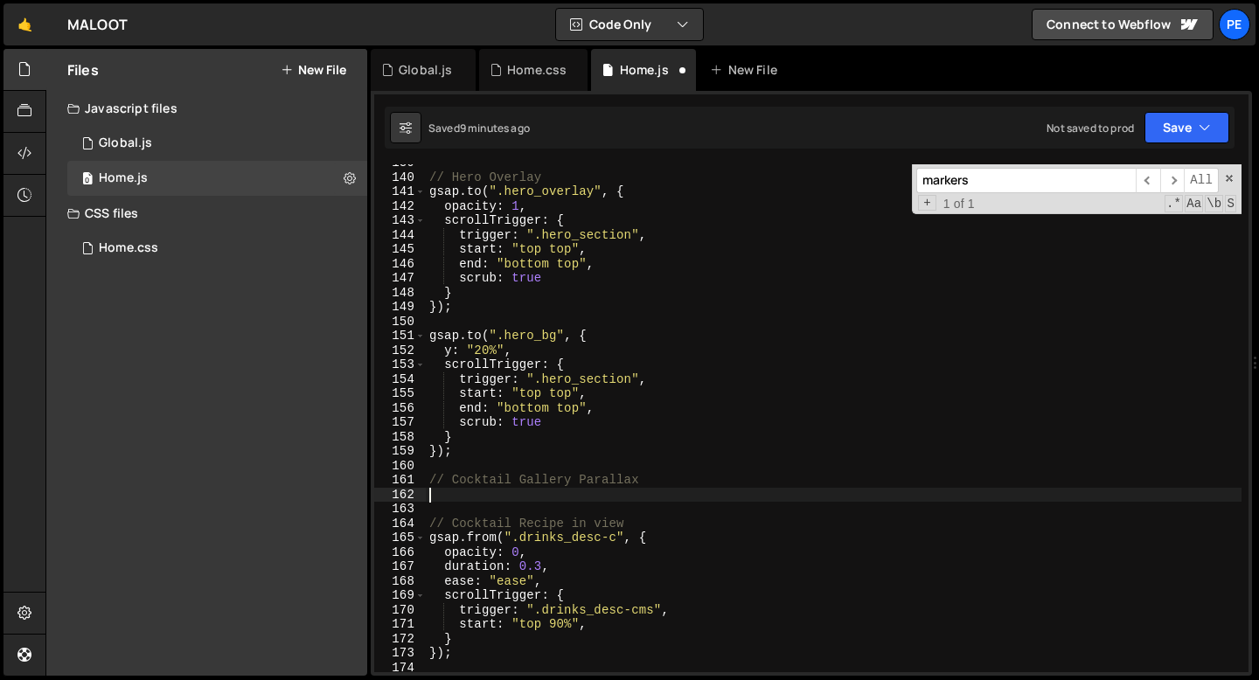
paste textarea "});"
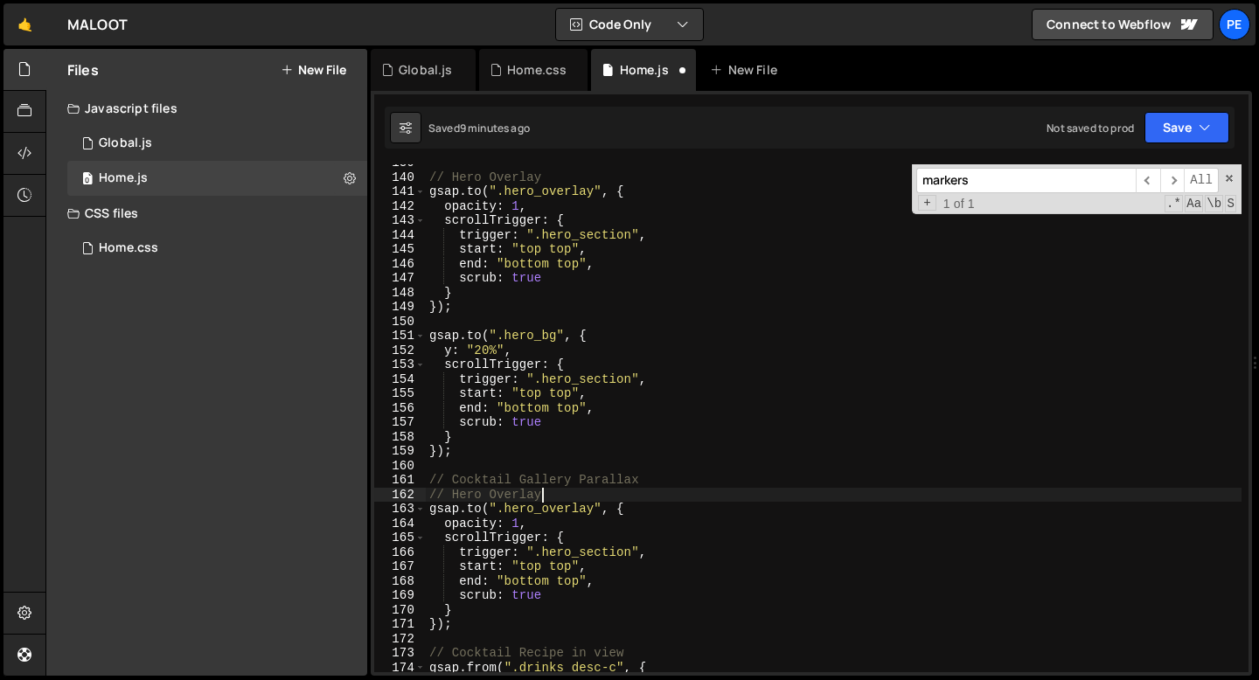
click at [544, 498] on div "// Hero Overlay gsap . to ( ".hero_overlay" , { opacity : 1 , scrollTrigger : {…" at bounding box center [834, 424] width 816 height 537
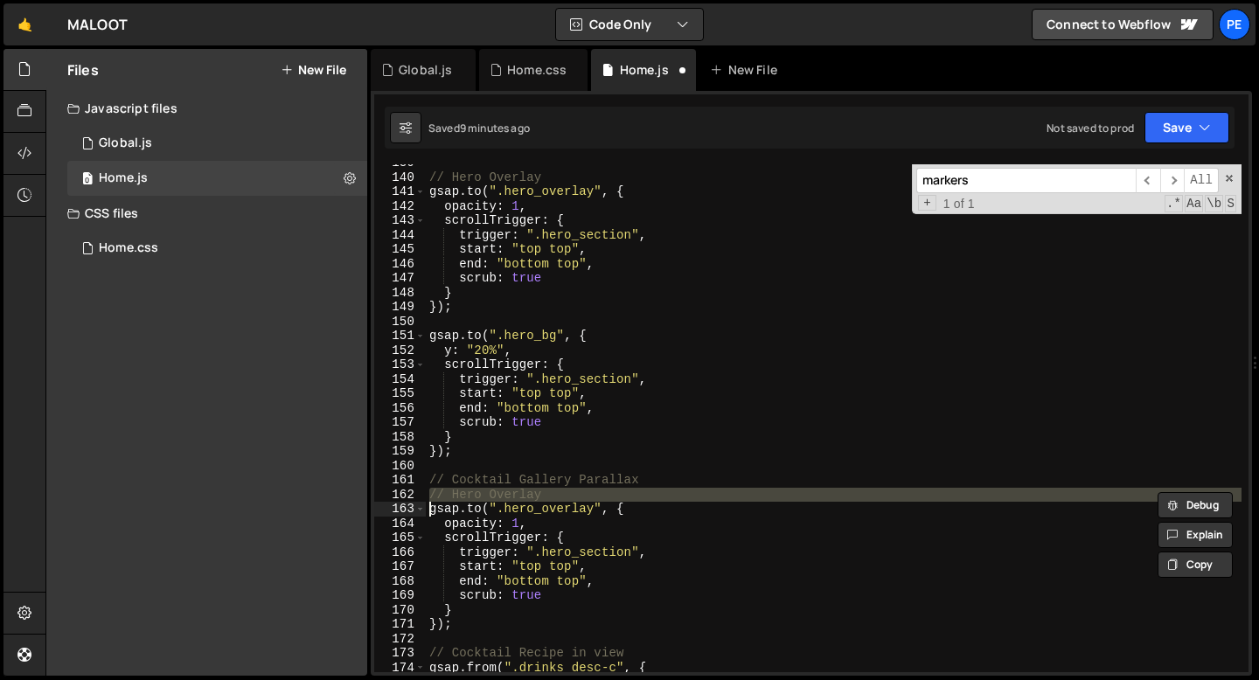
click at [544, 498] on div "// Hero Overlay gsap . to ( ".hero_overlay" , { opacity : 1 , scrollTrigger : {…" at bounding box center [834, 424] width 816 height 537
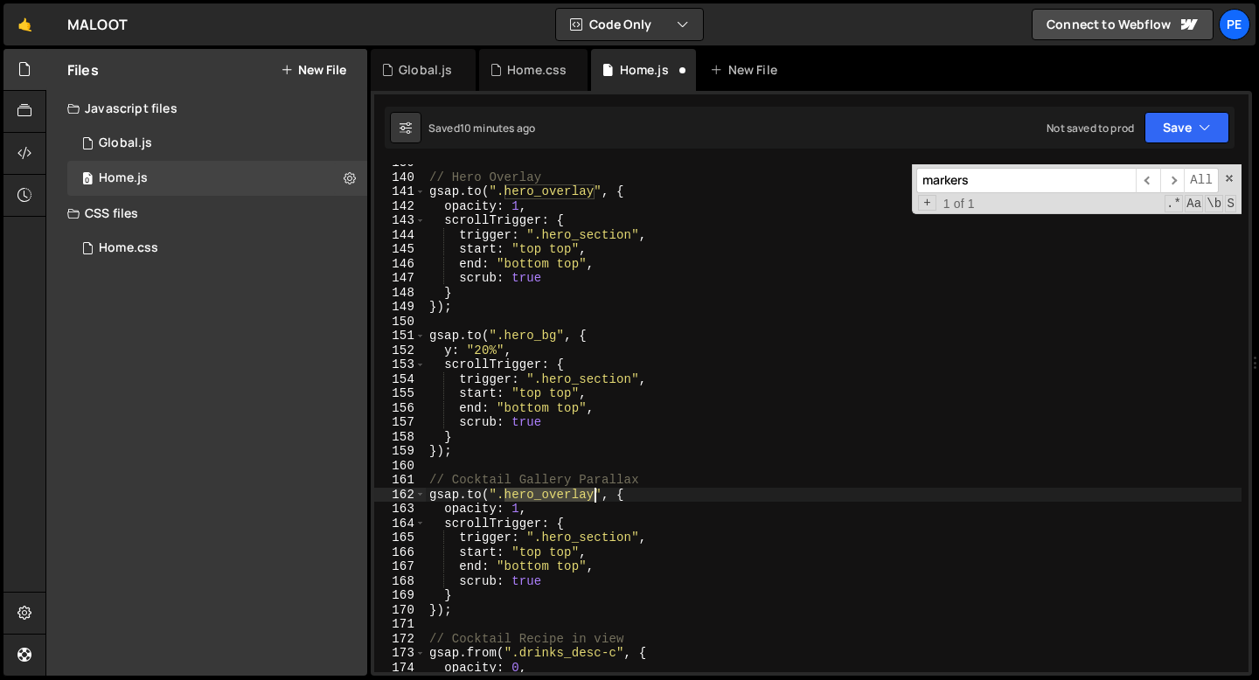
drag, startPoint x: 504, startPoint y: 494, endPoint x: 594, endPoint y: 492, distance: 89.2
click at [594, 493] on div "// Hero Overlay gsap . to ( ".hero_overlay" , { opacity : 1 , scrollTrigger : {…" at bounding box center [834, 424] width 816 height 537
paste textarea "drinks_gallery-list"
click at [483, 511] on div "// Hero Overlay gsap . to ( ".hero_overlay" , { opacity : 1 , scrollTrigger : {…" at bounding box center [834, 424] width 816 height 537
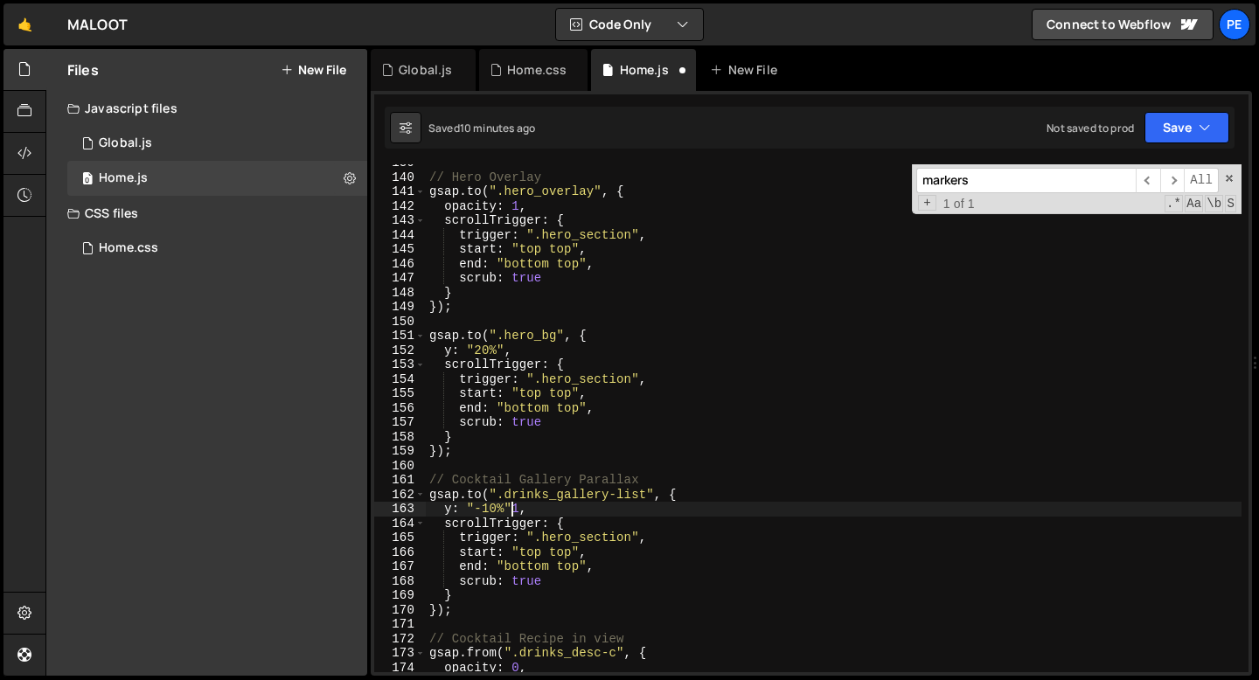
scroll to position [0, 5]
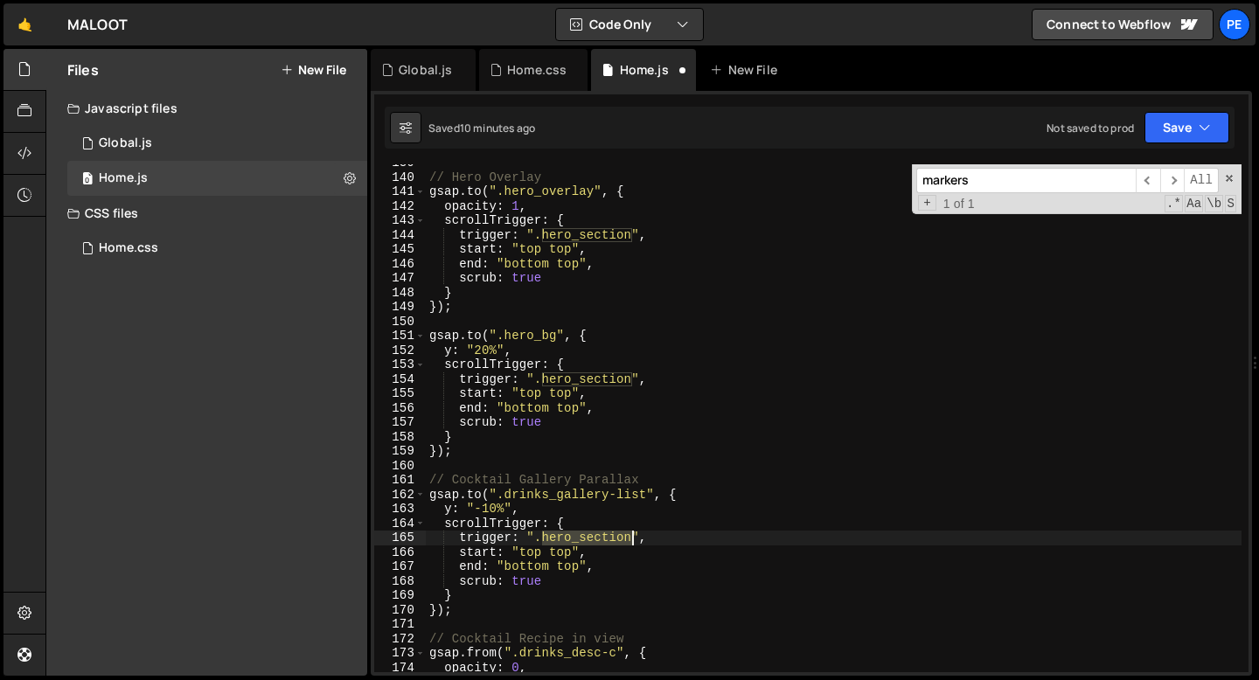
drag, startPoint x: 544, startPoint y: 538, endPoint x: 630, endPoint y: 538, distance: 86.5
click at [630, 538] on div "// Hero Overlay gsap . to ( ".hero_overlay" , { opacity : 1 , scrollTrigger : {…" at bounding box center [834, 424] width 816 height 537
paste textarea "drinks"
click at [565, 553] on div "// Hero Overlay gsap . to ( ".hero_overlay" , { opacity : 1 , scrollTrigger : {…" at bounding box center [834, 424] width 816 height 537
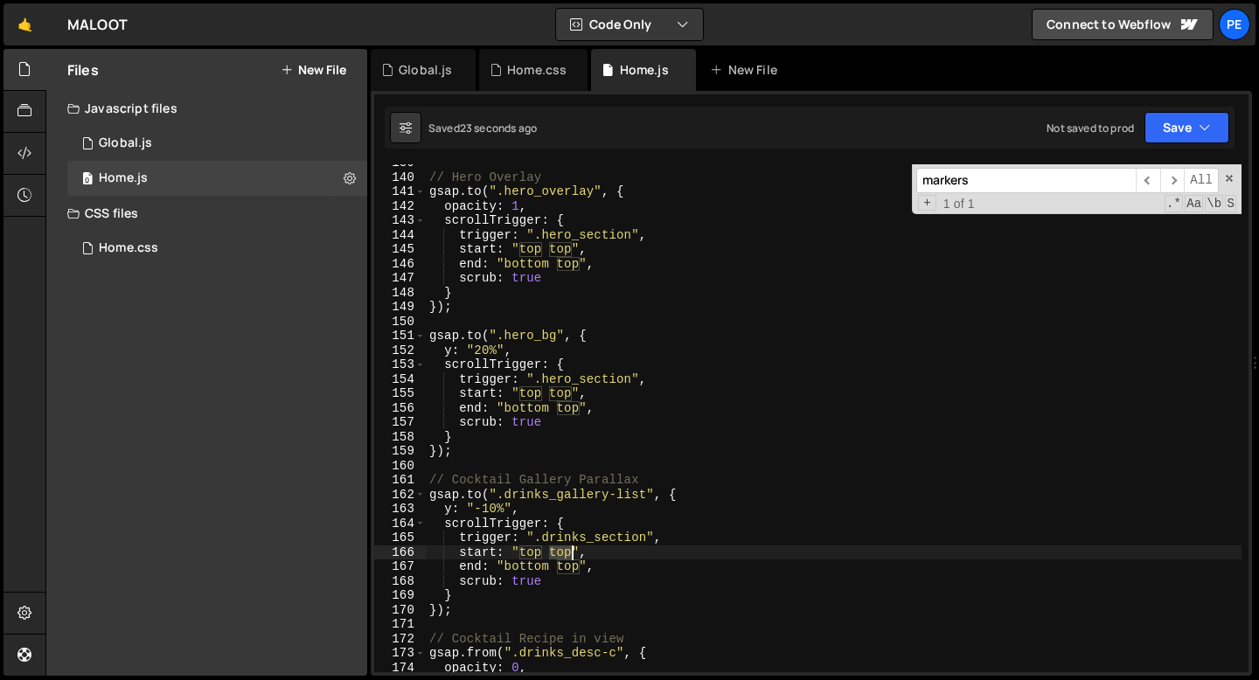
click at [565, 553] on div "// Hero Overlay gsap . to ( ".hero_overlay" , { opacity : 1 , scrollTrigger : {…" at bounding box center [834, 424] width 816 height 537
click at [531, 511] on div "// Hero Overlay gsap . to ( ".hero_overlay" , { opacity : 1 , scrollTrigger : {…" at bounding box center [834, 424] width 816 height 537
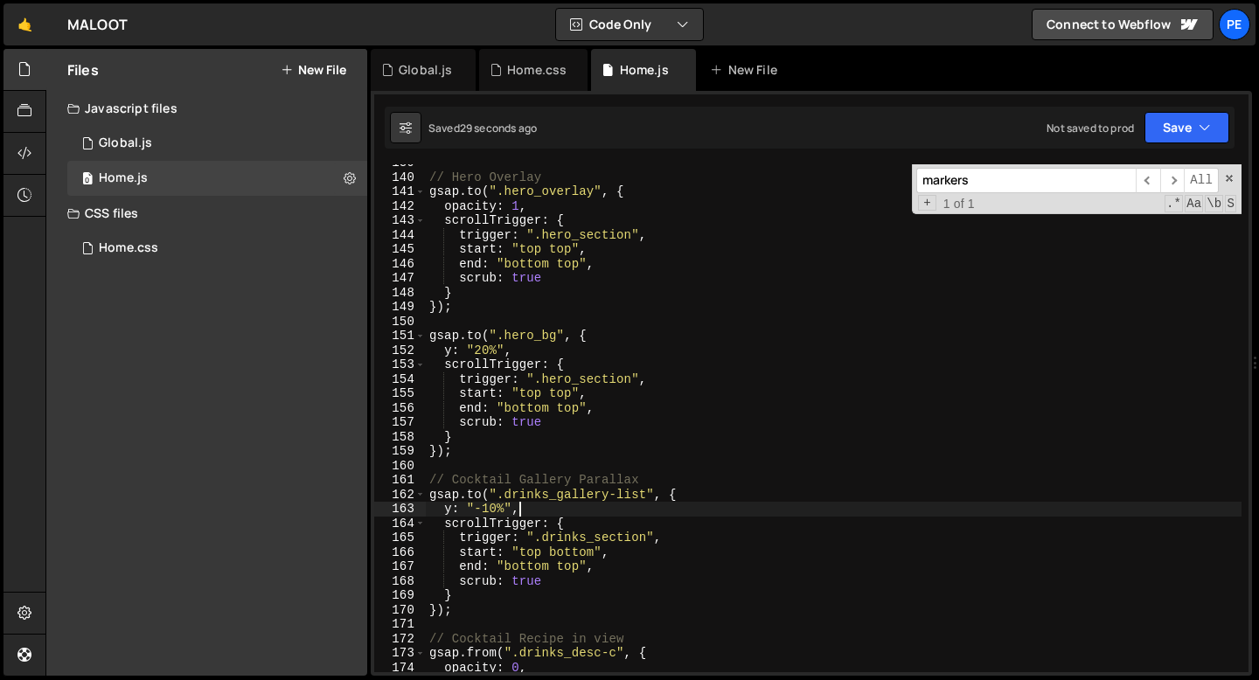
scroll to position [0, 5]
click at [497, 508] on div "// Hero Overlay gsap . to ( ".hero_overlay" , { opacity : 1 , scrollTrigger : {…" at bounding box center [834, 424] width 816 height 537
click at [565, 566] on div "// Hero Overlay gsap . to ( ".hero_overlay" , { opacity : 1 , scrollTrigger : {…" at bounding box center [834, 424] width 816 height 537
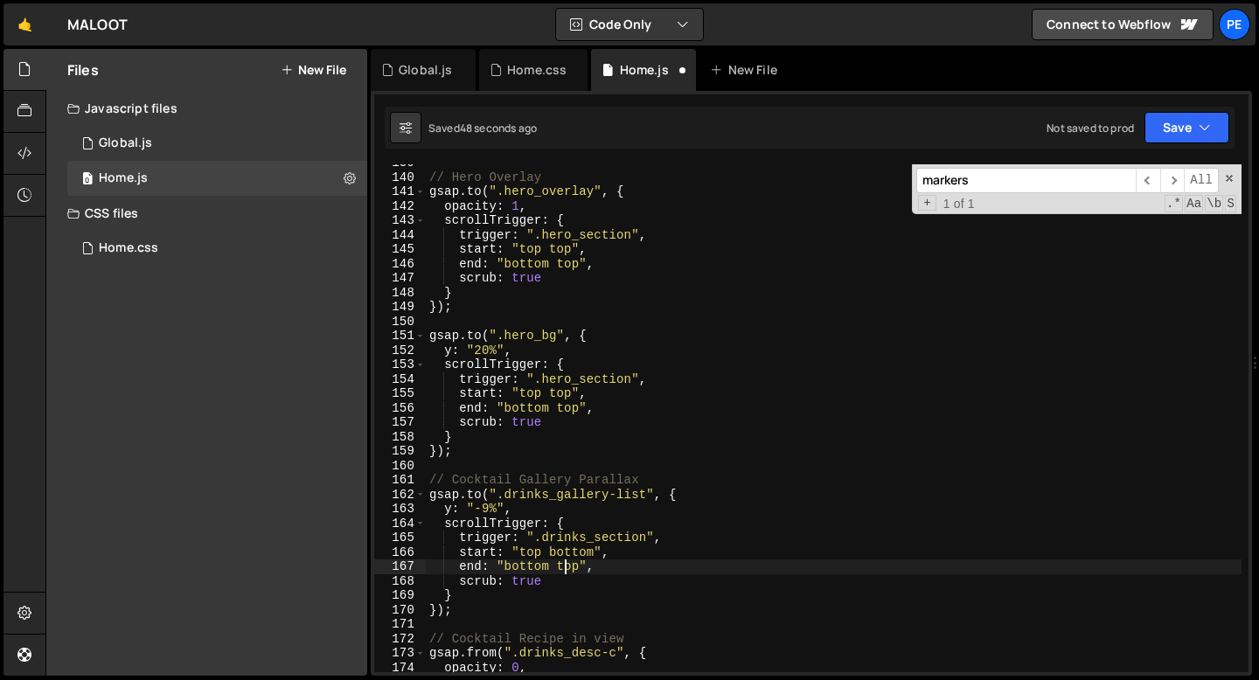
click at [565, 566] on div "// Hero Overlay gsap . to ( ".hero_overlay" , { opacity : 1 , scrollTrigger : {…" at bounding box center [834, 424] width 816 height 537
click at [581, 568] on div "// Hero Overlay gsap . to ( ".hero_overlay" , { opacity : 1 , scrollTrigger : {…" at bounding box center [834, 424] width 816 height 537
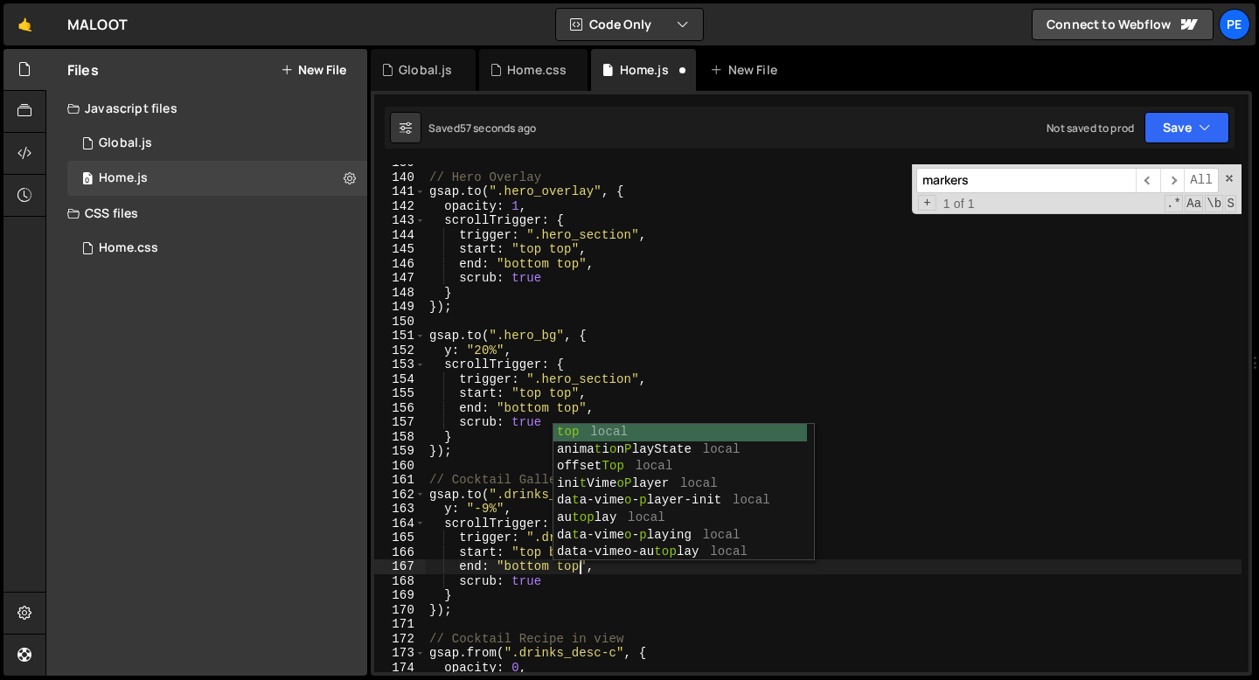
scroll to position [0, 10]
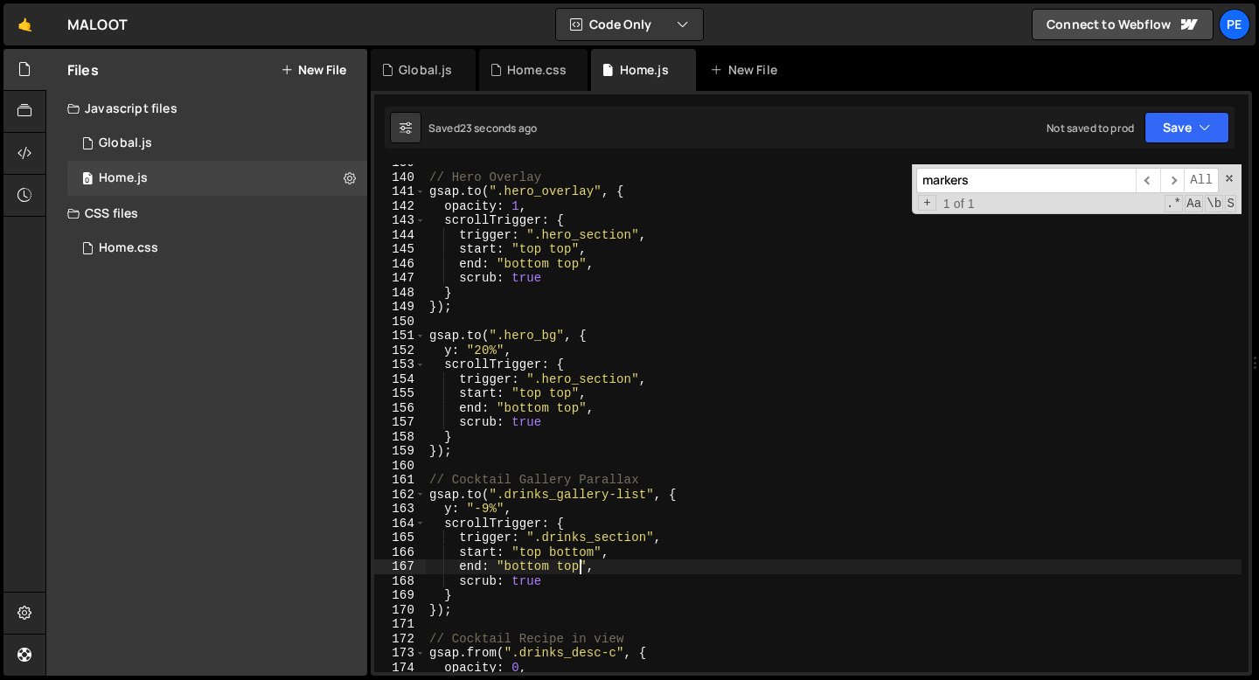
click at [612, 564] on div "// Hero Overlay gsap . to ( ".hero_overlay" , { opacity : 1 , scrollTrigger : {…" at bounding box center [834, 424] width 816 height 537
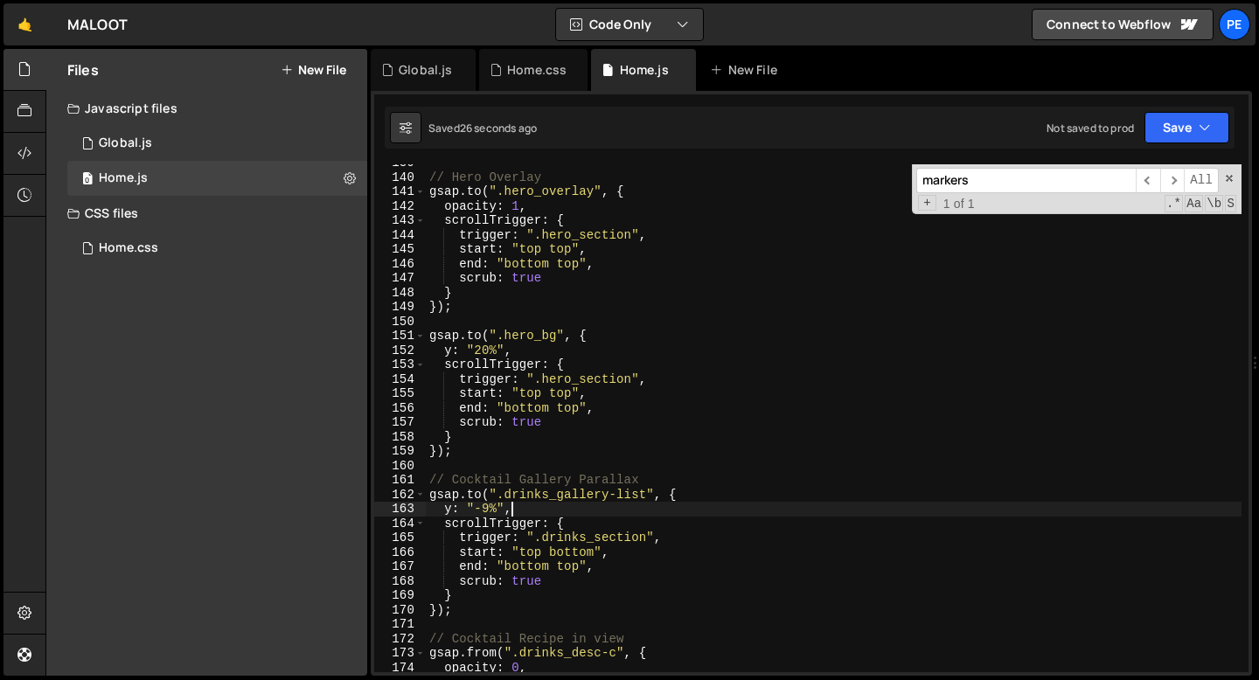
click at [516, 509] on div "// Hero Overlay gsap . to ( ".hero_overlay" , { opacity : 1 , scrollTrigger : {…" at bounding box center [834, 424] width 816 height 537
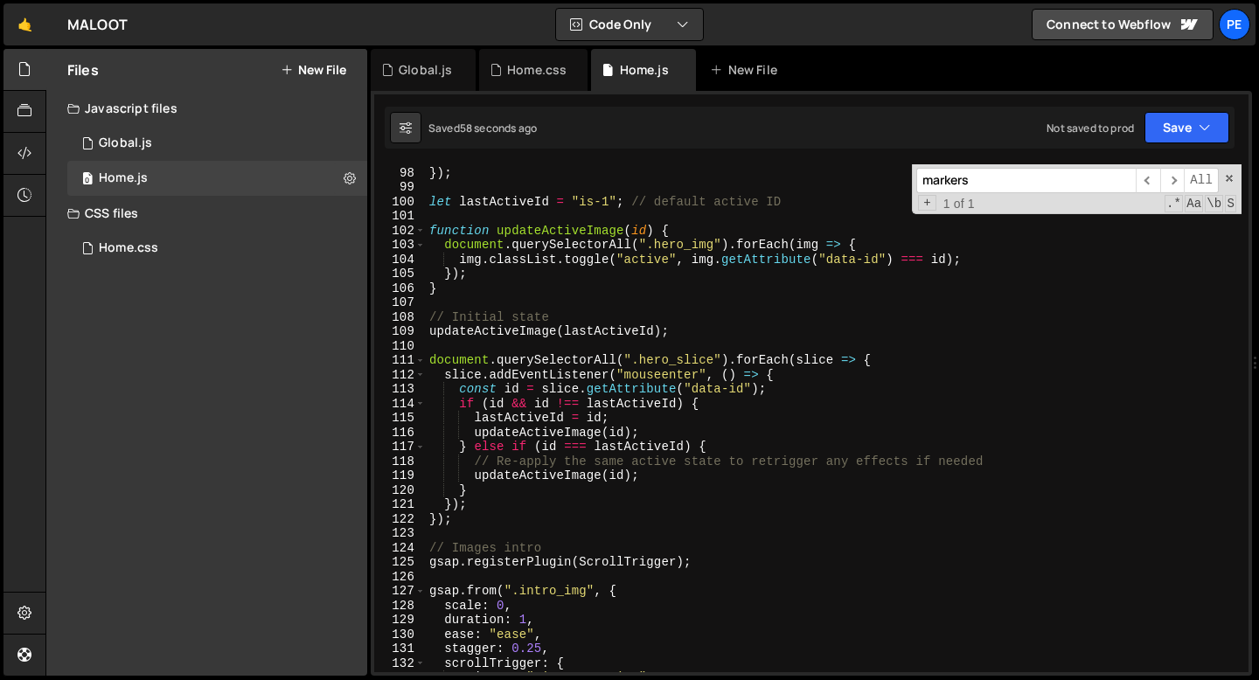
scroll to position [1397, 0]
click at [613, 311] on div "return ( ) => gsap . killTweensOf ( "*" ) ; }) ; let lastActiveId = "is-1" ; //…" at bounding box center [834, 419] width 816 height 537
type textarea "// Initial state"
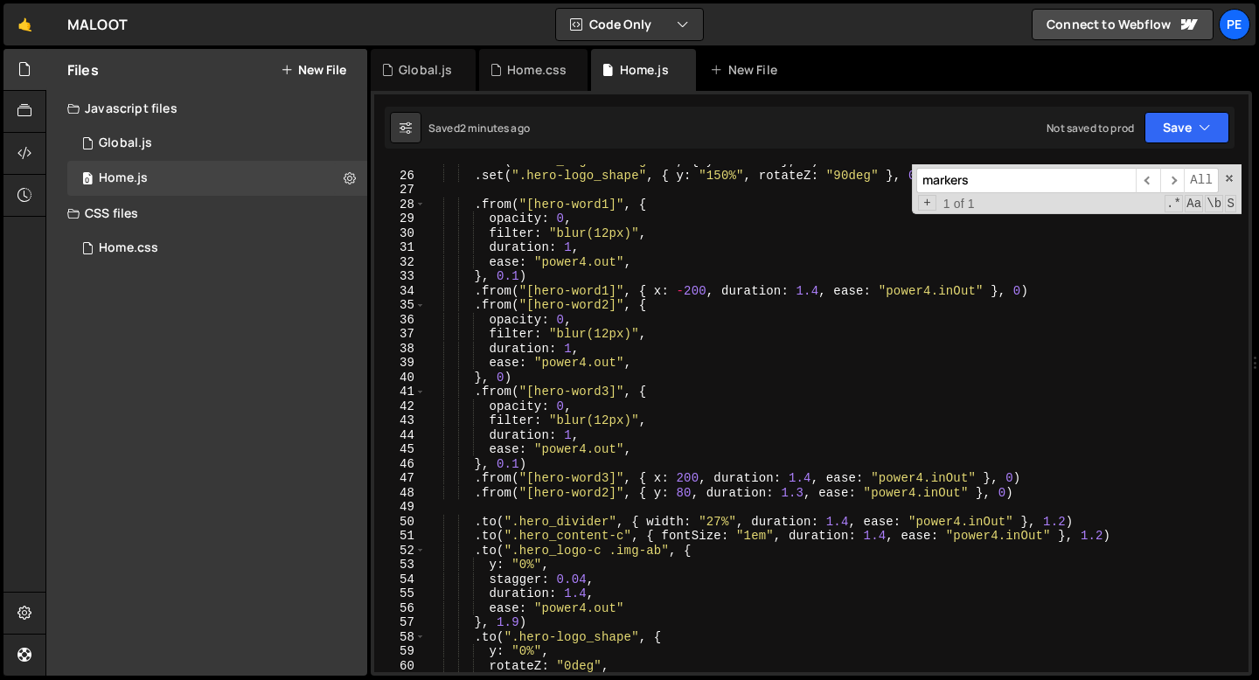
scroll to position [326, 0]
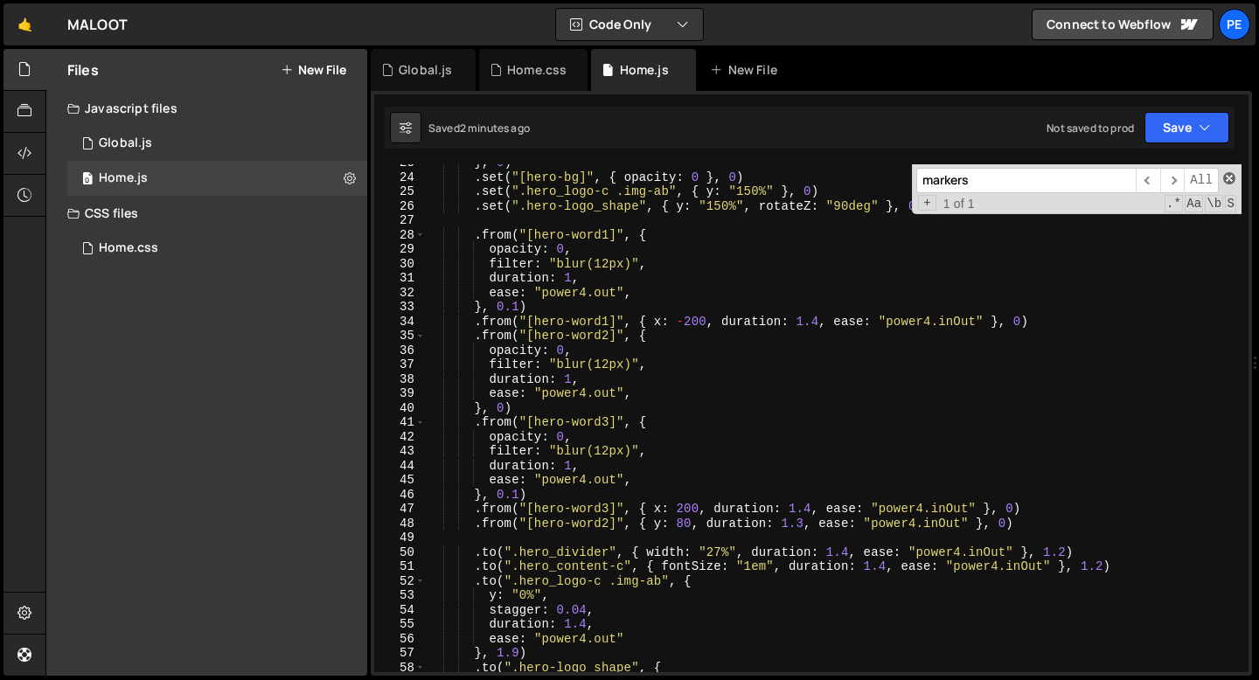
click at [1231, 181] on span at bounding box center [1229, 178] width 12 height 12
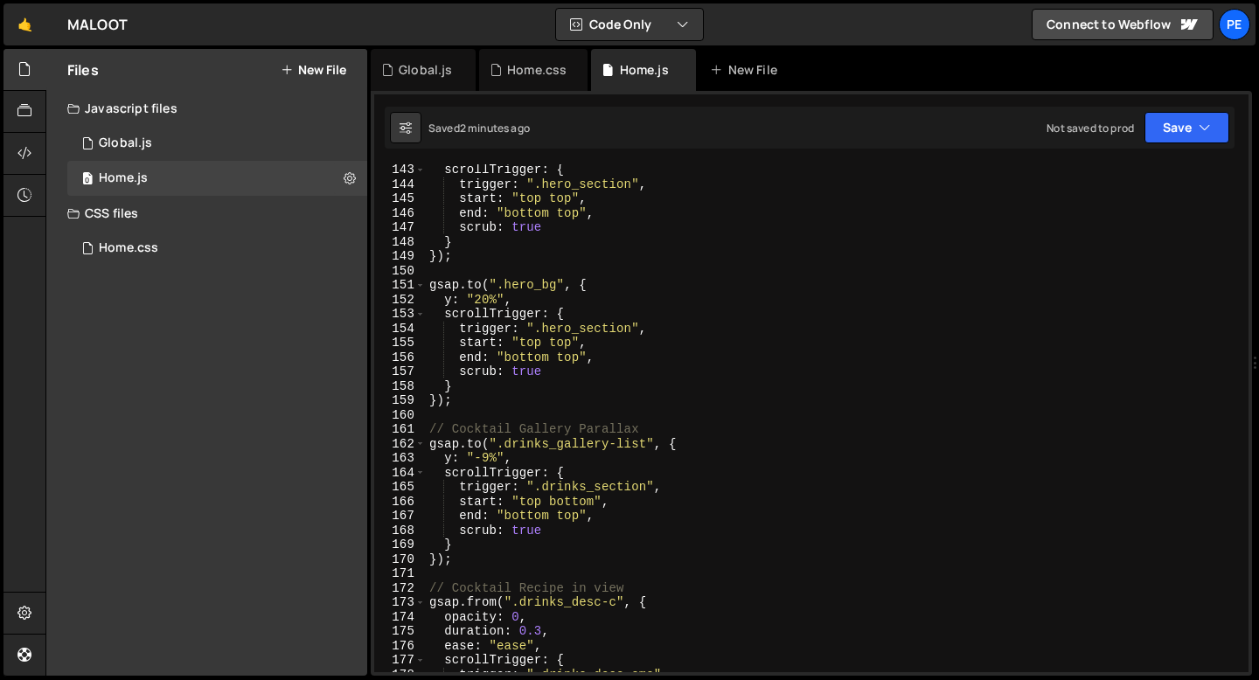
scroll to position [2050, 0]
click at [488, 266] on div "scrollTrigger : { trigger : ".hero_section" , start : "top top" , end : "bottom…" at bounding box center [834, 431] width 816 height 537
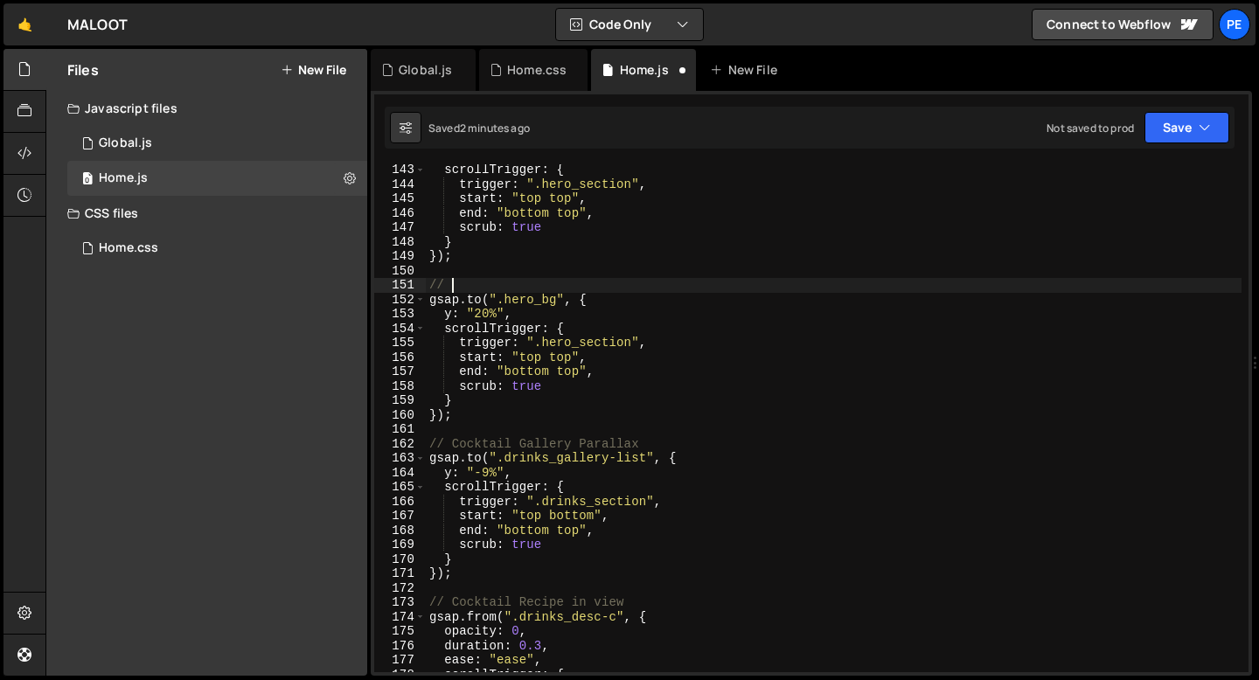
scroll to position [0, 0]
type textarea "// Hero Background Parallax"
click at [499, 427] on div "scrollTrigger : { trigger : ".hero_section" , start : "top top" , end : "bottom…" at bounding box center [834, 431] width 816 height 537
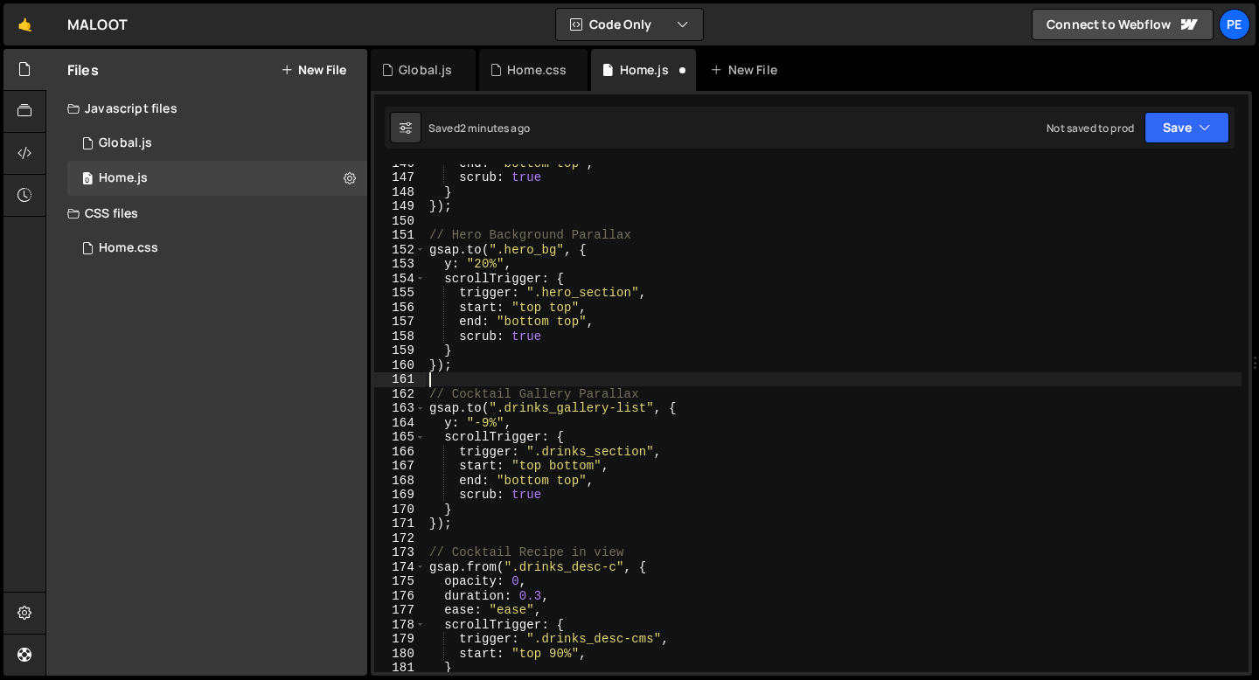
scroll to position [2100, 0]
click at [587, 497] on div "end : "bottom top" , scrub : true } }) ; // Hero Background Parallax gsap . to …" at bounding box center [834, 424] width 816 height 537
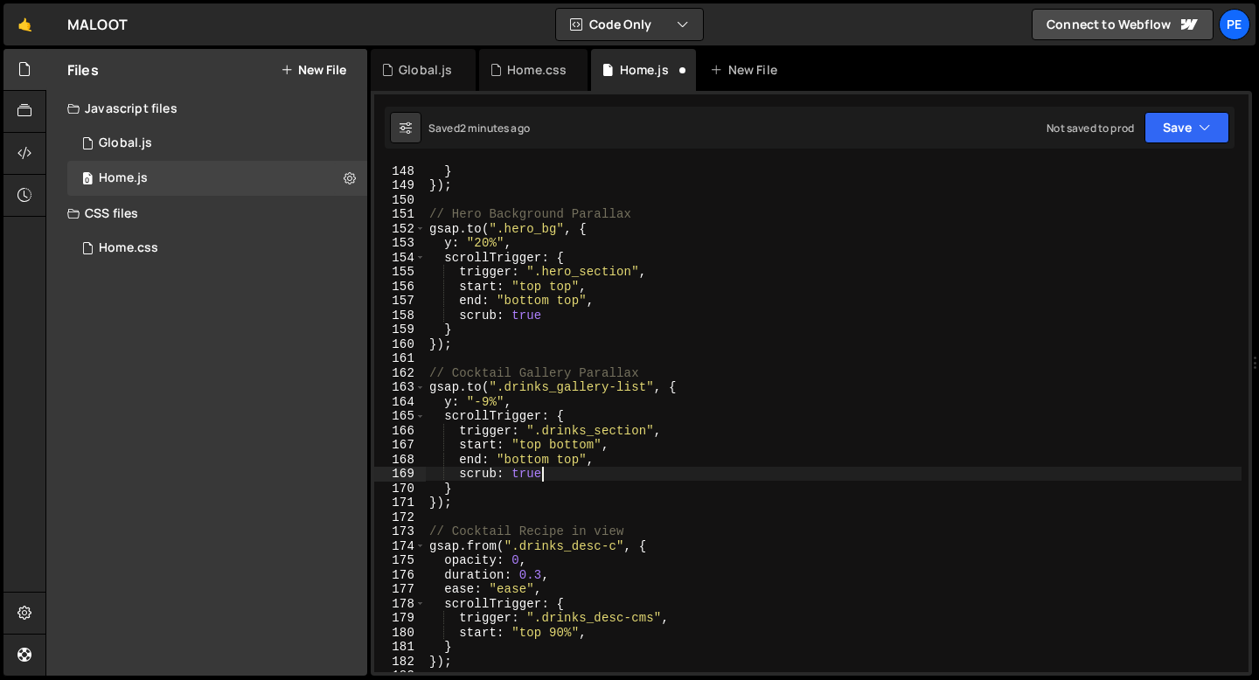
scroll to position [2218, 0]
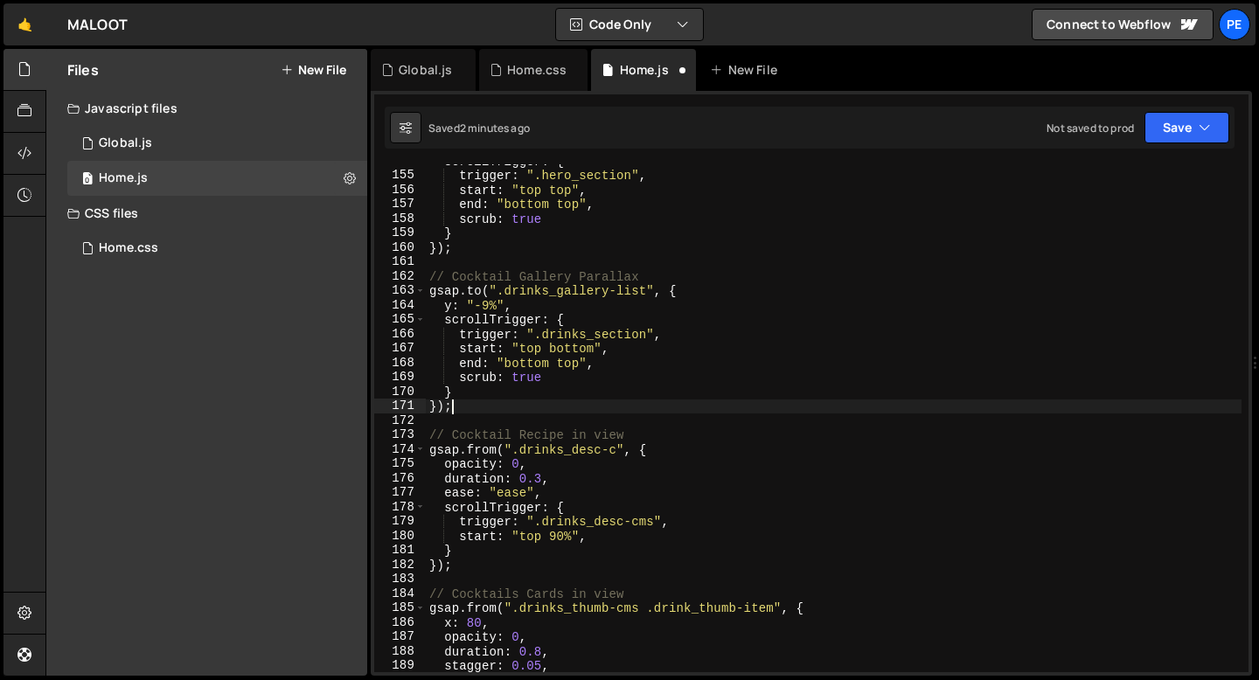
click at [466, 408] on div "scrollTrigger : { trigger : ".hero_section" , start : "top top" , end : "bottom…" at bounding box center [834, 422] width 816 height 537
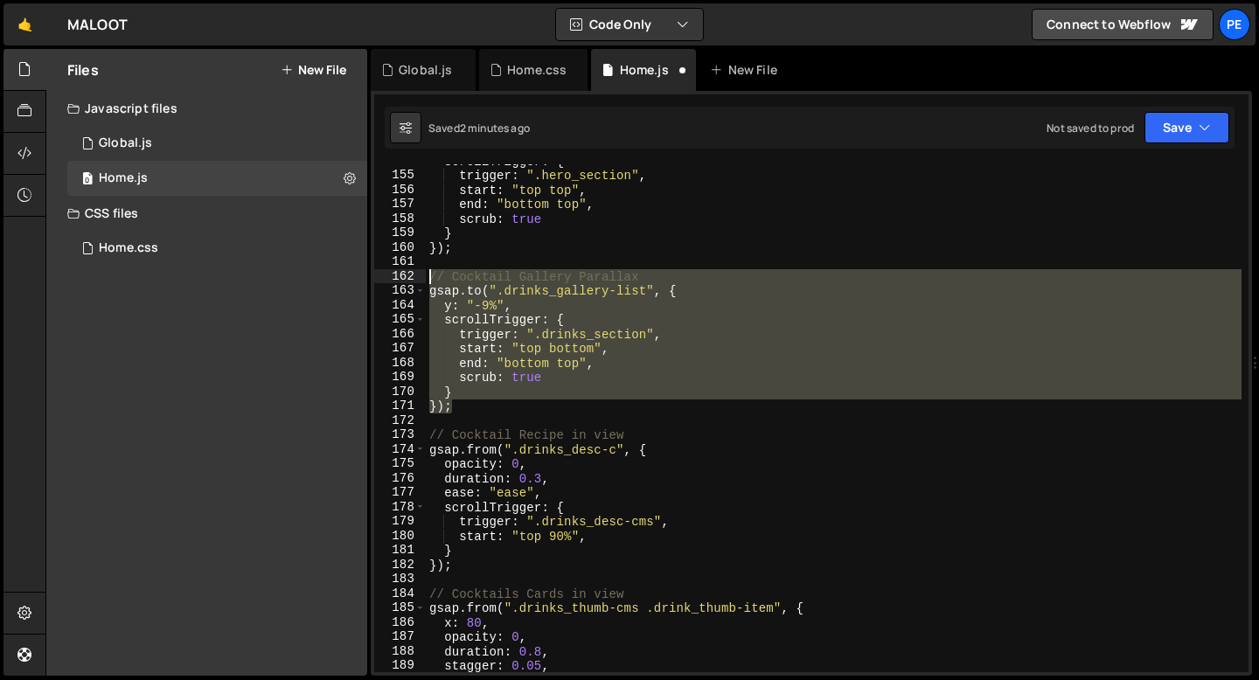
drag, startPoint x: 459, startPoint y: 407, endPoint x: 419, endPoint y: 274, distance: 139.7
click at [419, 273] on div "}); 154 155 156 157 158 159 160 161 162 163 164 165 166 167 168 169 170 171 172…" at bounding box center [811, 418] width 874 height 508
click at [551, 384] on div "scrollTrigger : { trigger : ".hero_section" , start : "top top" , end : "bottom…" at bounding box center [834, 418] width 816 height 508
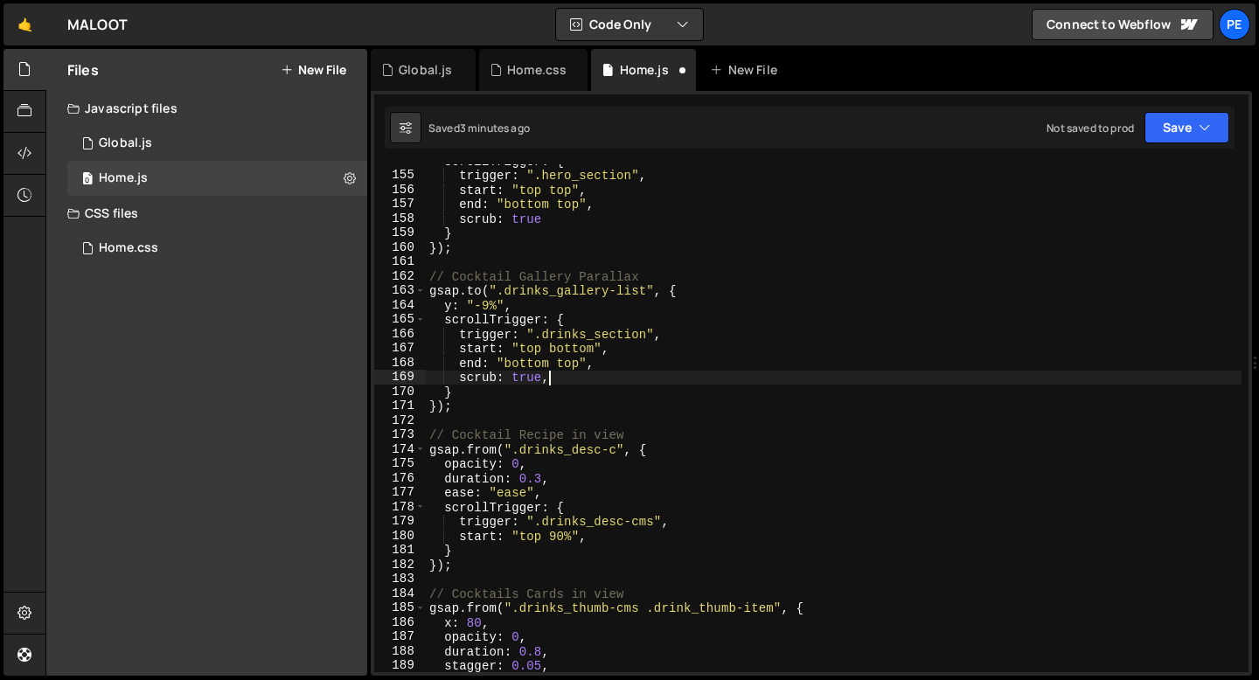
type textarea "scrub: true,"
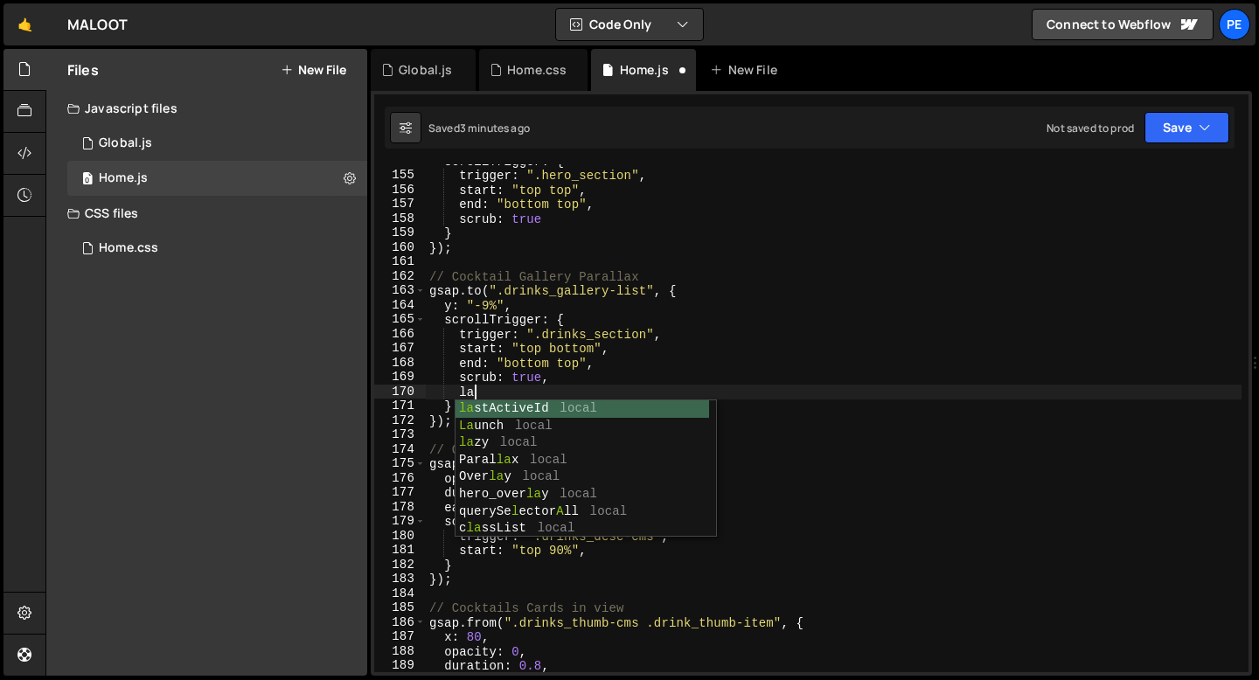
type textarea "l"
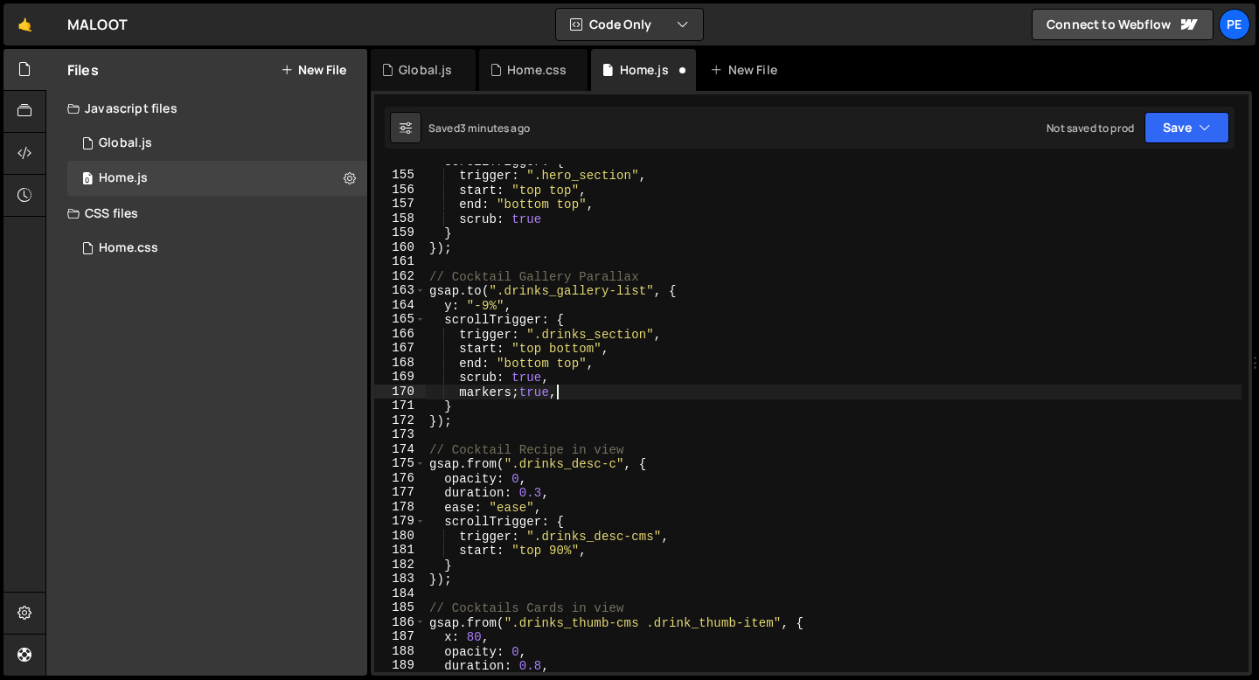
scroll to position [0, 8]
click at [517, 394] on div "scrollTrigger : { trigger : ".hero_section" , start : "top top" , end : "bottom…" at bounding box center [834, 422] width 816 height 537
click at [747, 363] on div "scrollTrigger : { trigger : ".hero_section" , start : "top top" , end : "bottom…" at bounding box center [834, 422] width 816 height 537
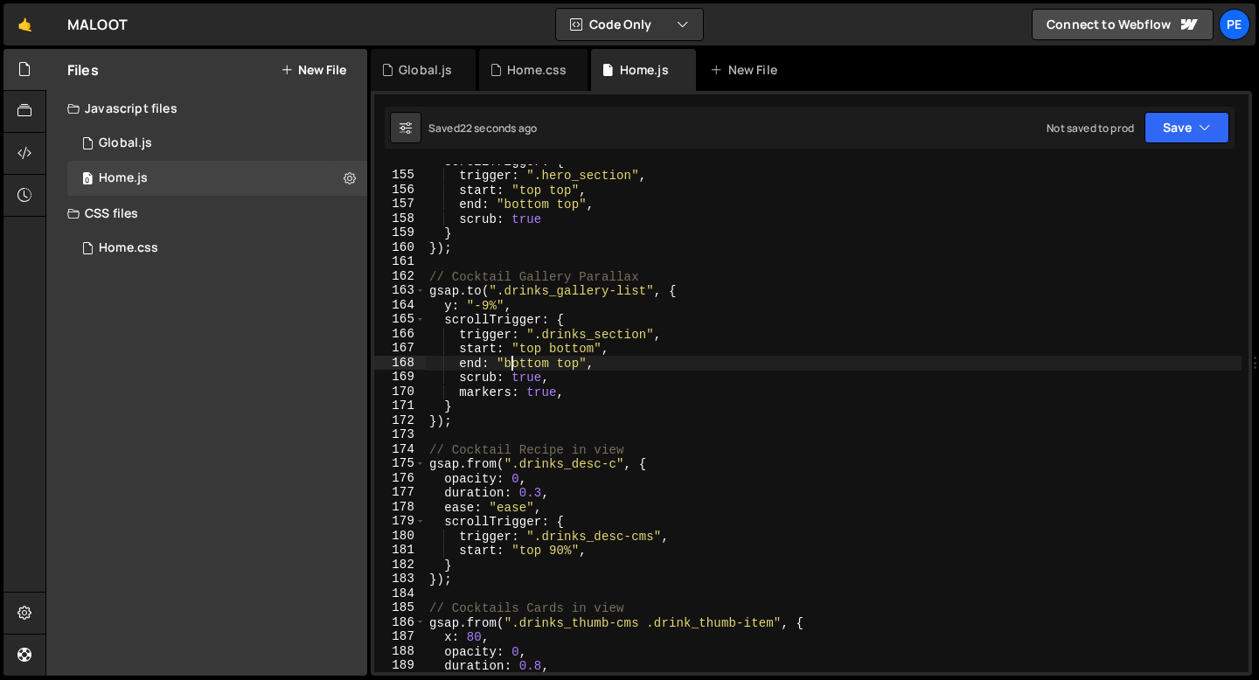
click at [512, 367] on div "scrollTrigger : { trigger : ".hero_section" , start : "top top" , end : "bottom…" at bounding box center [834, 422] width 816 height 537
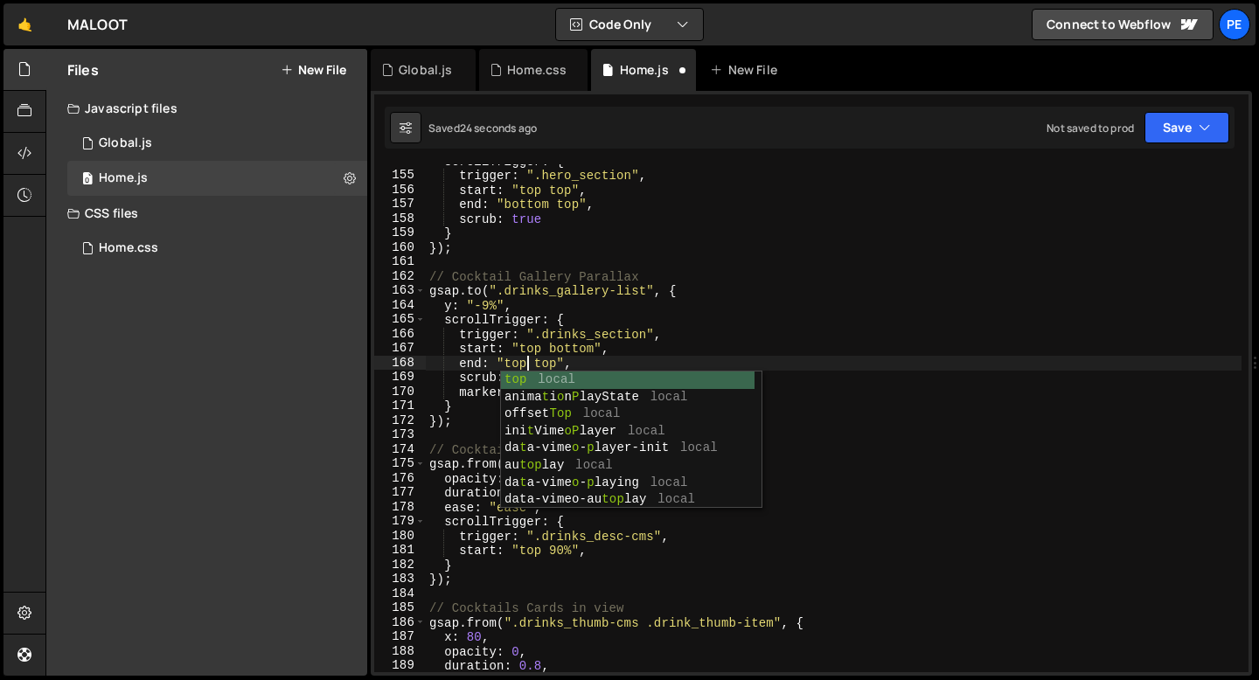
click at [544, 364] on div "scrollTrigger : { trigger : ".hero_section" , start : "top top" , end : "bottom…" at bounding box center [834, 422] width 816 height 537
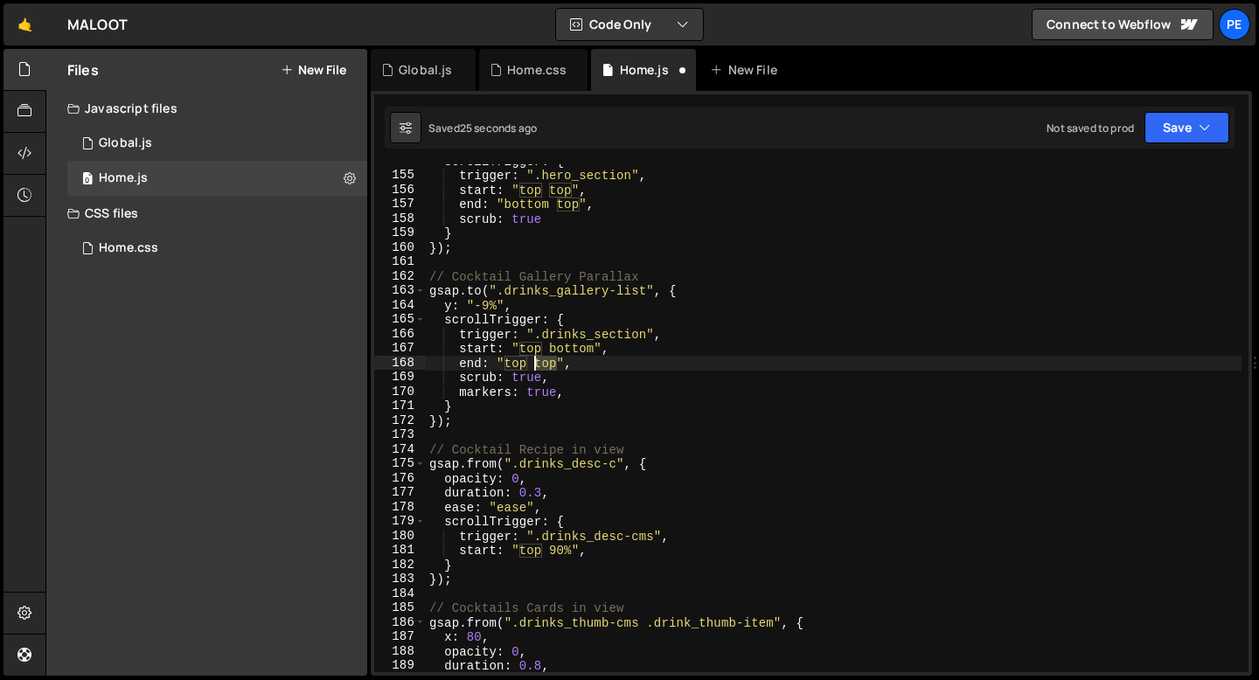
click at [544, 364] on div "scrollTrigger : { trigger : ".hero_section" , start : "top top" , end : "bottom…" at bounding box center [834, 422] width 816 height 537
click at [573, 394] on div "scrollTrigger : { trigger : ".hero_section" , start : "top top" , end : "bottom…" at bounding box center [834, 422] width 816 height 537
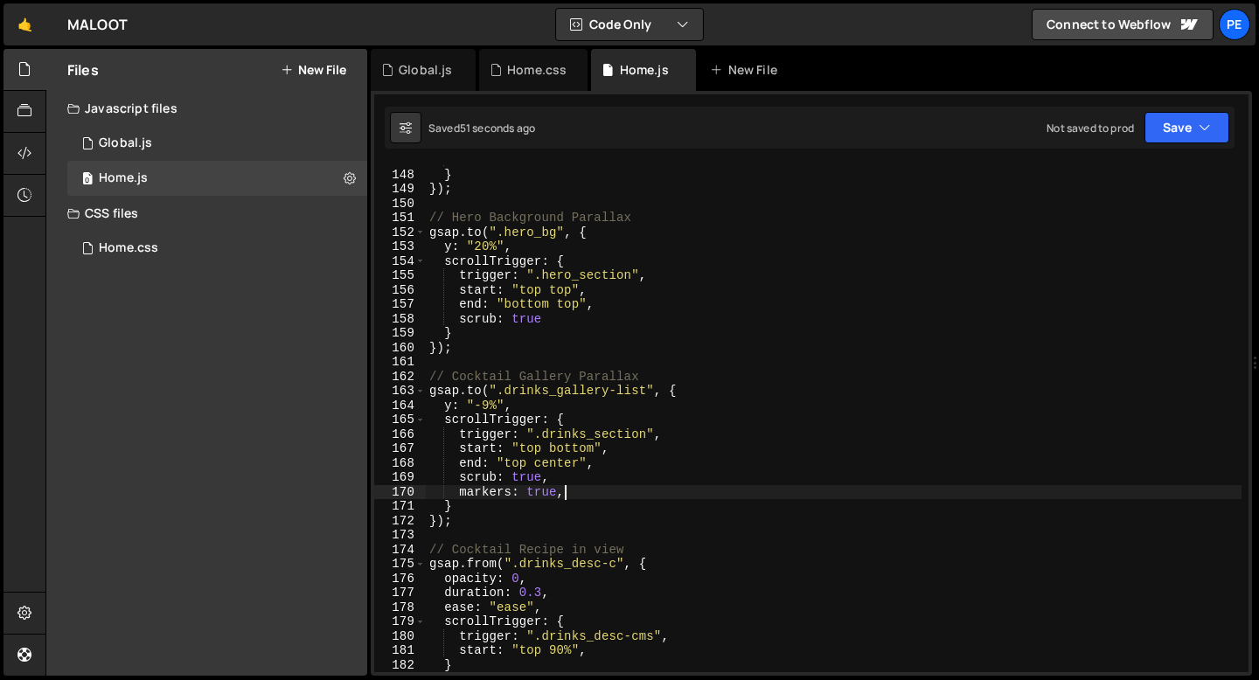
scroll to position [2116, 0]
click at [1217, 128] on button "Save" at bounding box center [1186, 127] width 85 height 31
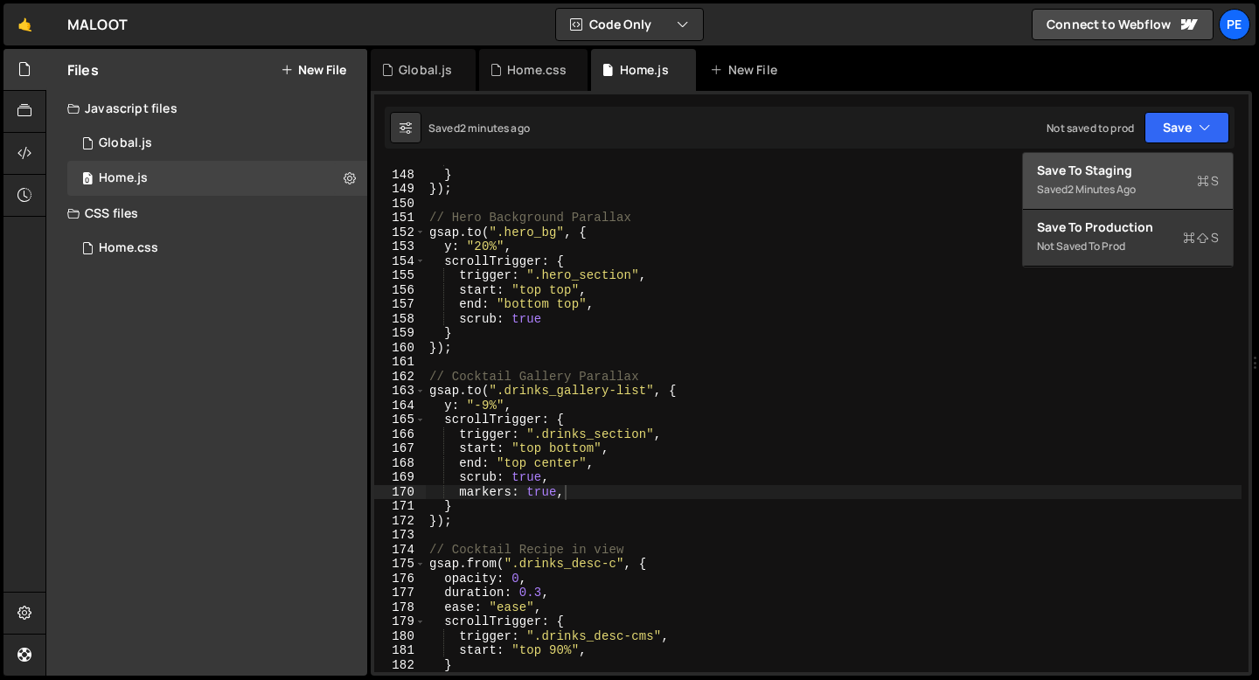
click at [1160, 178] on div "Save to Staging S" at bounding box center [1128, 170] width 182 height 17
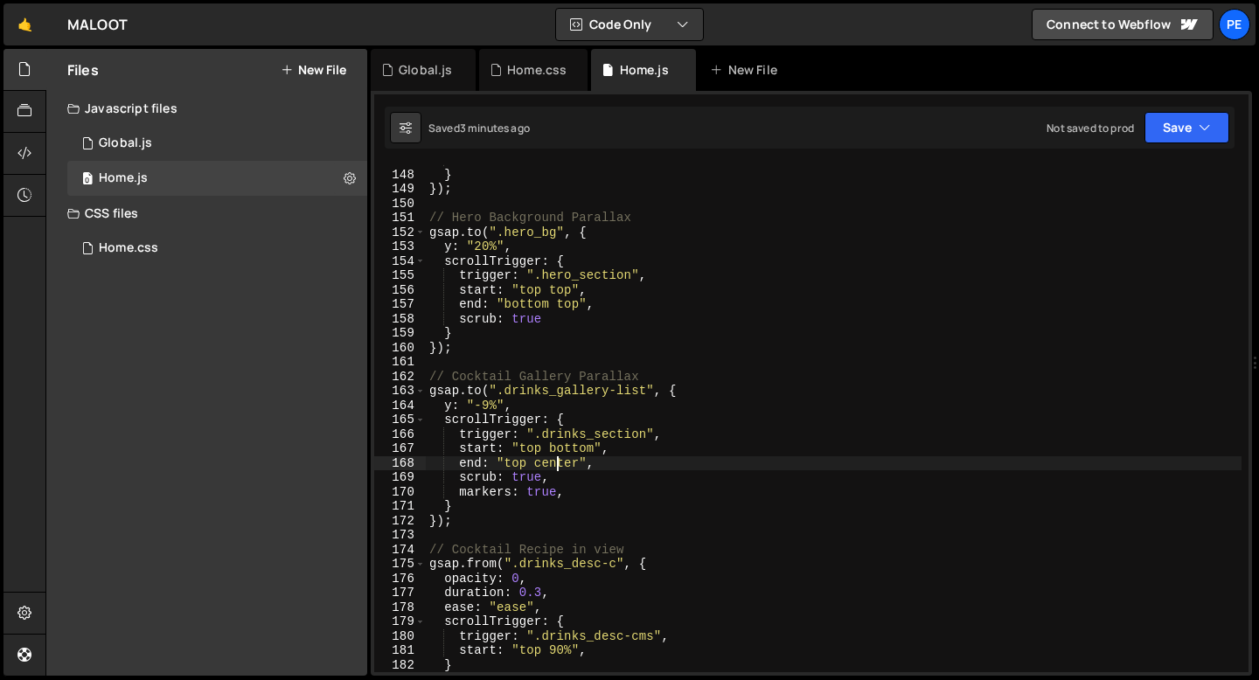
click at [554, 464] on div "scrub : true } }) ; // Hero Background Parallax gsap . to ( ".hero_bg" , { y : …" at bounding box center [834, 421] width 816 height 537
click at [517, 464] on div "scrub : true } }) ; // Hero Background Parallax gsap . to ( ".hero_bg" , { y : …" at bounding box center [834, 421] width 816 height 537
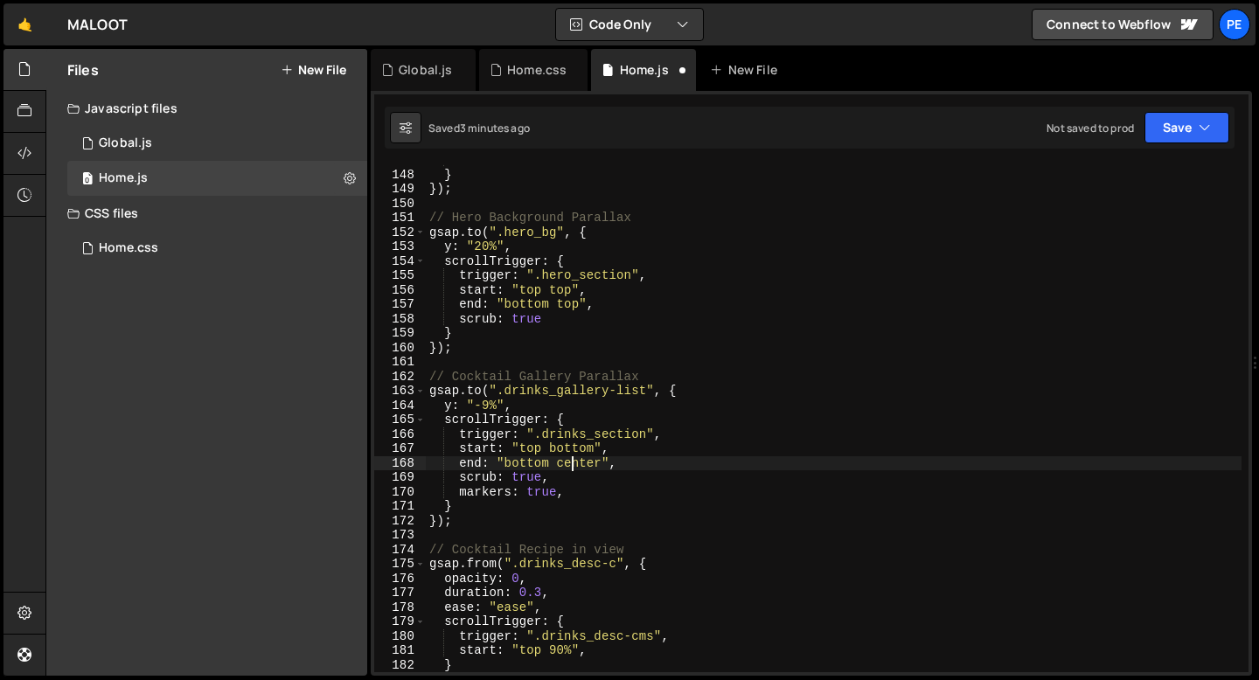
click at [573, 463] on div "scrub : true } }) ; // Hero Background Parallax gsap . to ( ".hero_bg" , { y : …" at bounding box center [834, 421] width 816 height 537
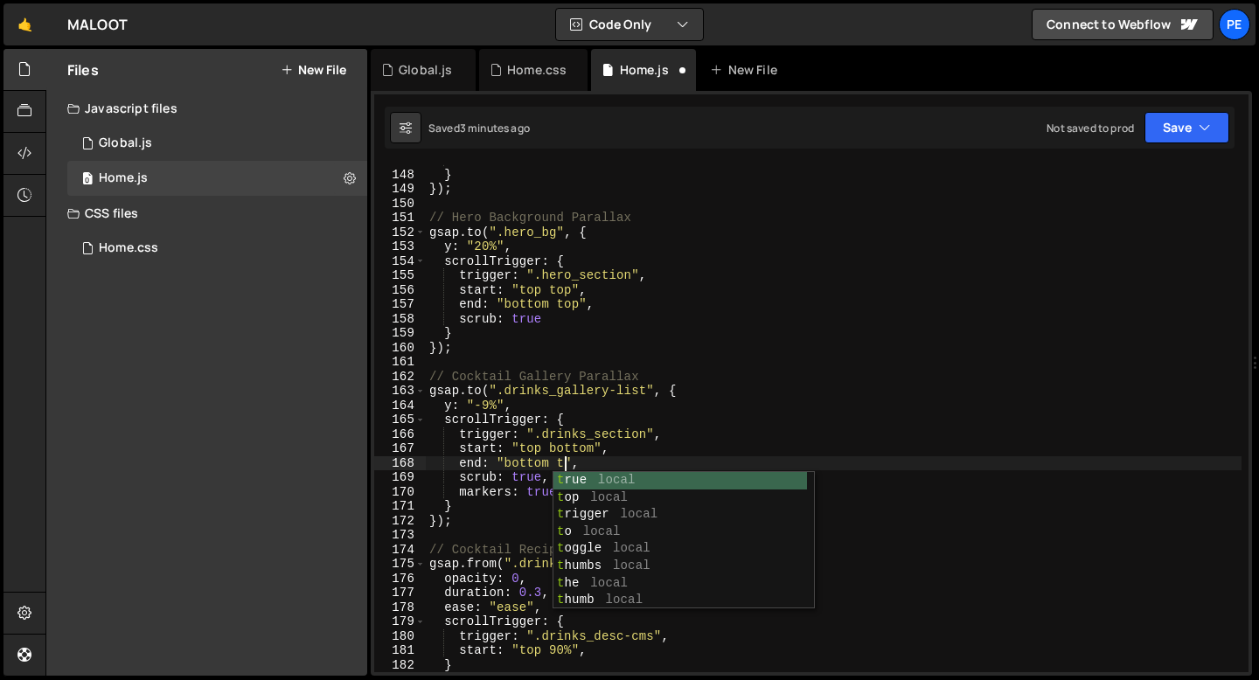
scroll to position [0, 10]
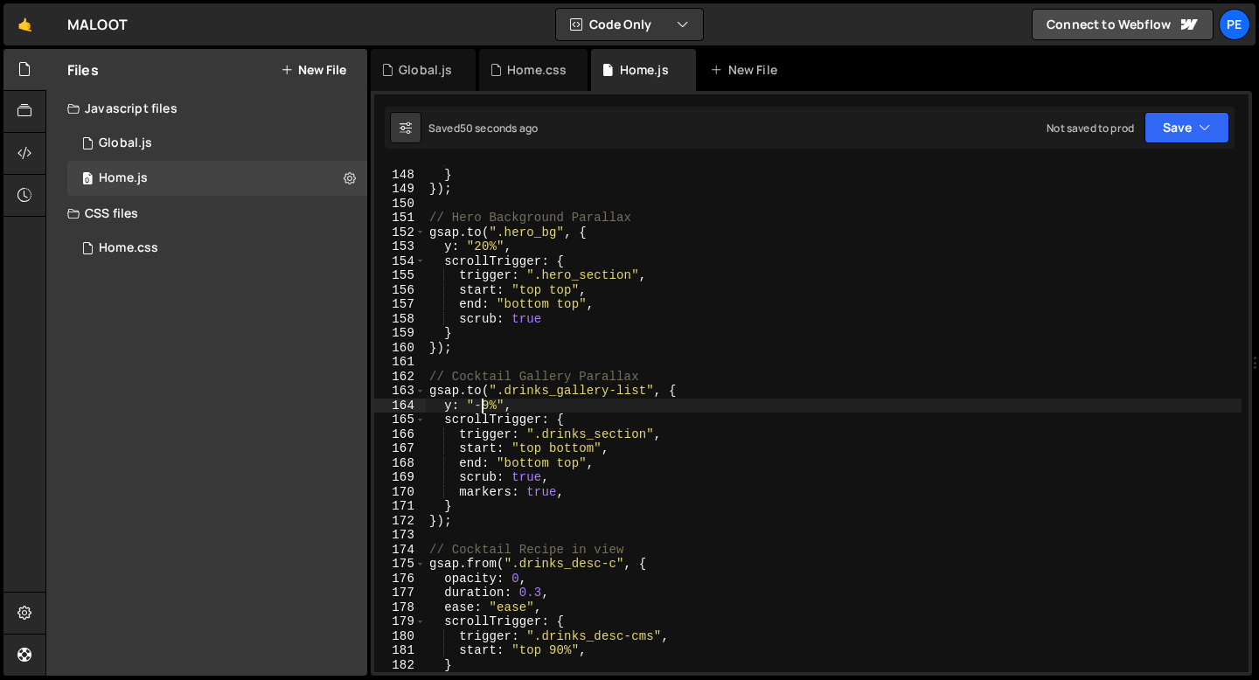
click at [485, 403] on div "scrub : true } }) ; // Hero Background Parallax gsap . to ( ".hero_bg" , { y : …" at bounding box center [834, 421] width 816 height 537
click at [546, 399] on div "scrub : true } }) ; // Hero Background Parallax gsap . to ( ".hero_bg" , { y : …" at bounding box center [834, 421] width 816 height 537
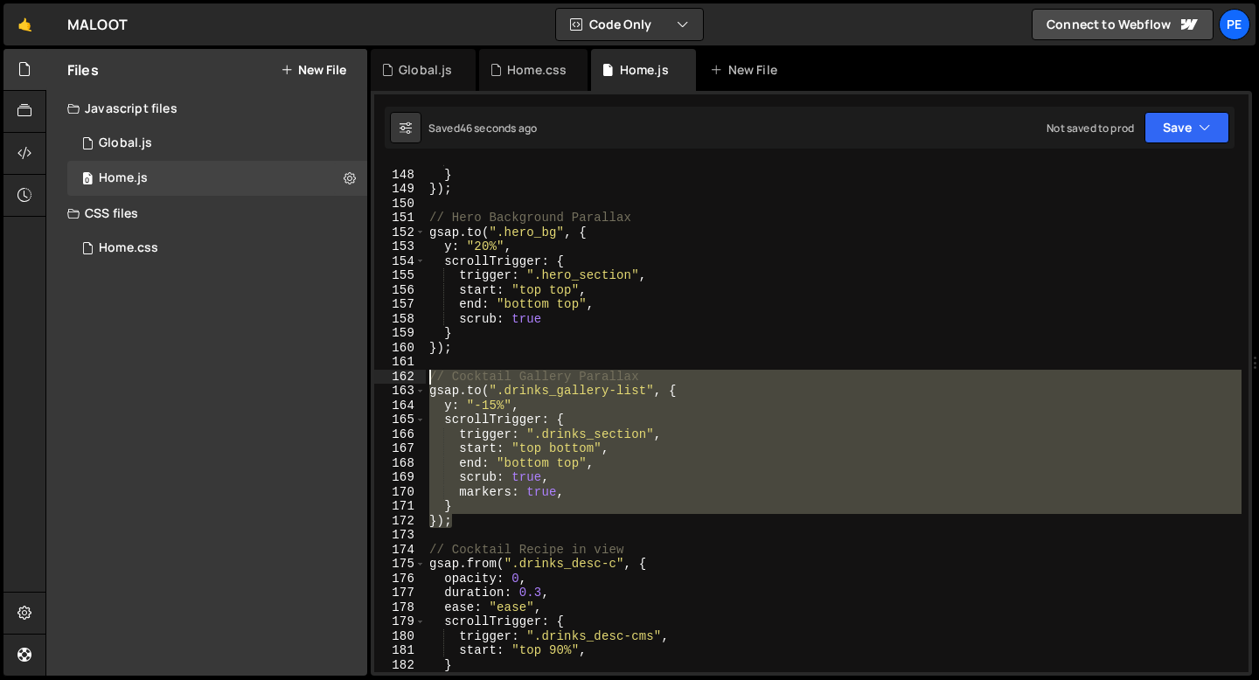
drag, startPoint x: 456, startPoint y: 526, endPoint x: 419, endPoint y: 382, distance: 149.1
click at [419, 382] on div "y: "-15%", 147 148 149 150 151 152 153 154 155 156 157 158 159 160 161 162 163 …" at bounding box center [811, 418] width 874 height 508
type textarea "// Cocktail Gallery Parallax [DOMAIN_NAME](".drinks_gallery-list", {"
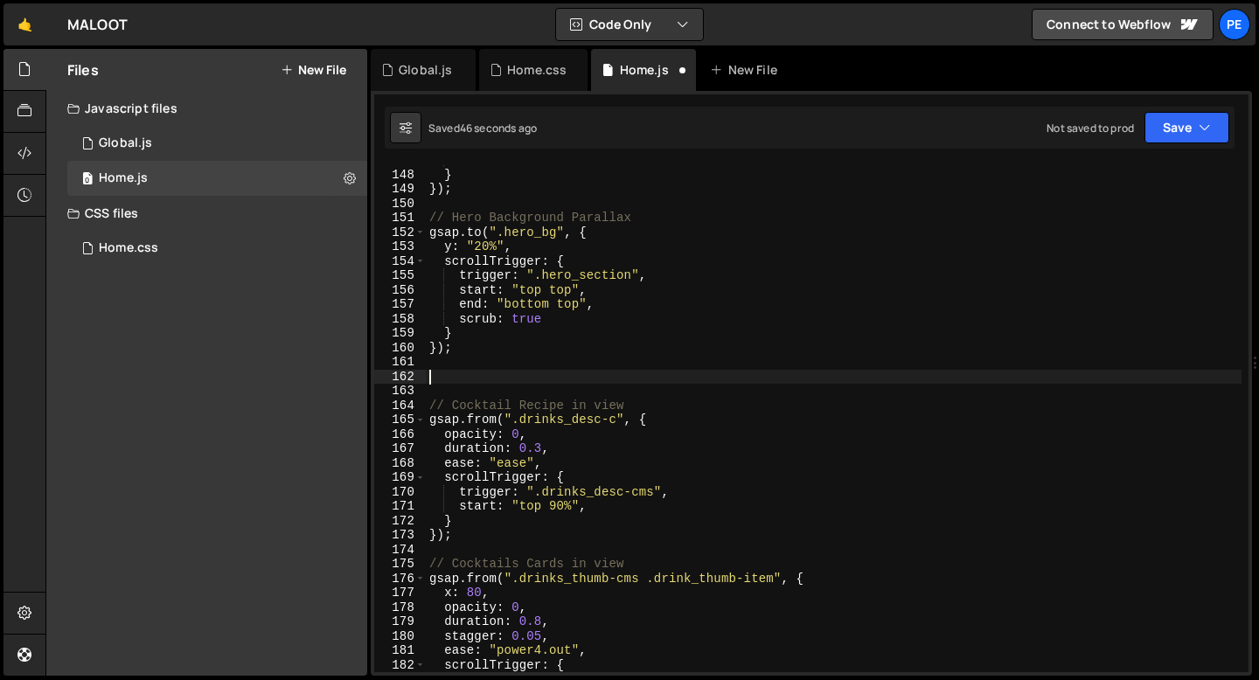
scroll to position [0, 0]
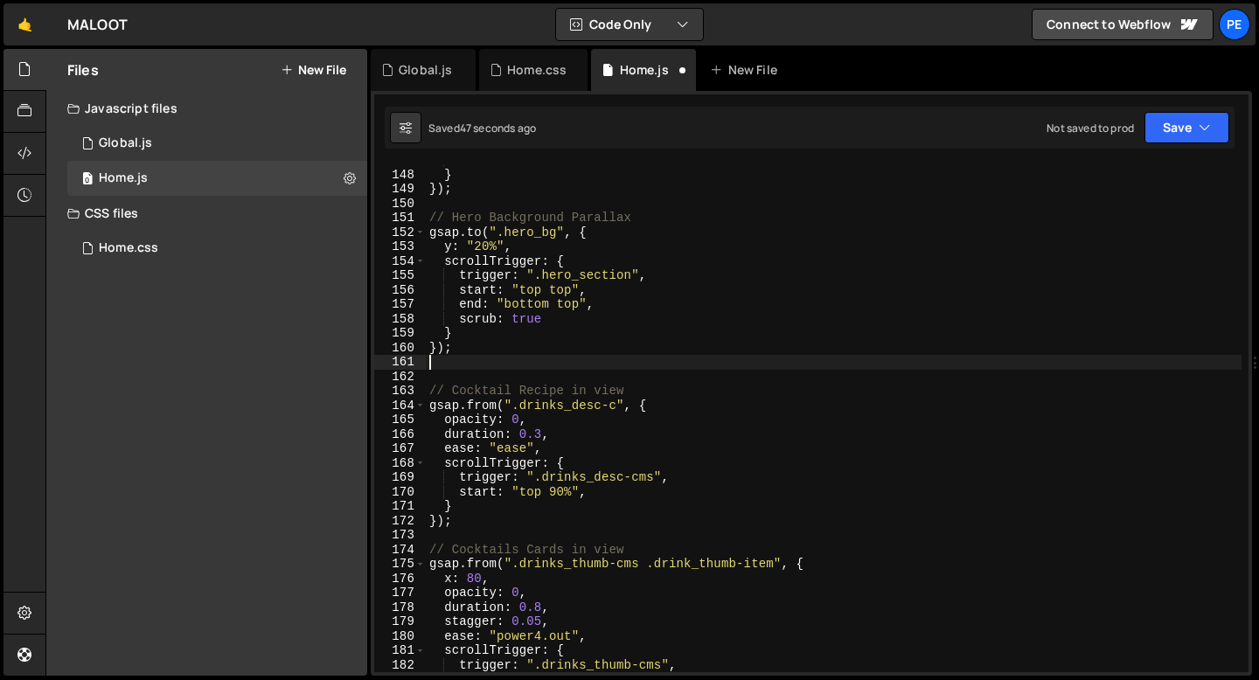
type textarea "});"
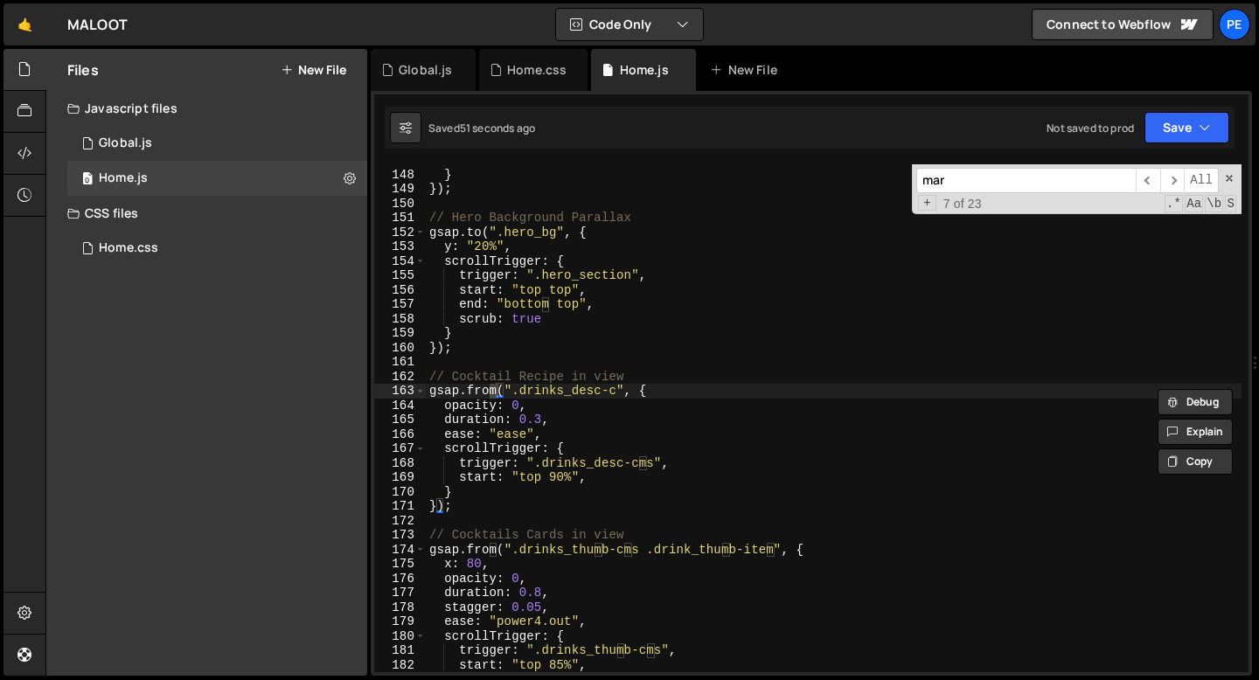
scroll to position [2746, 0]
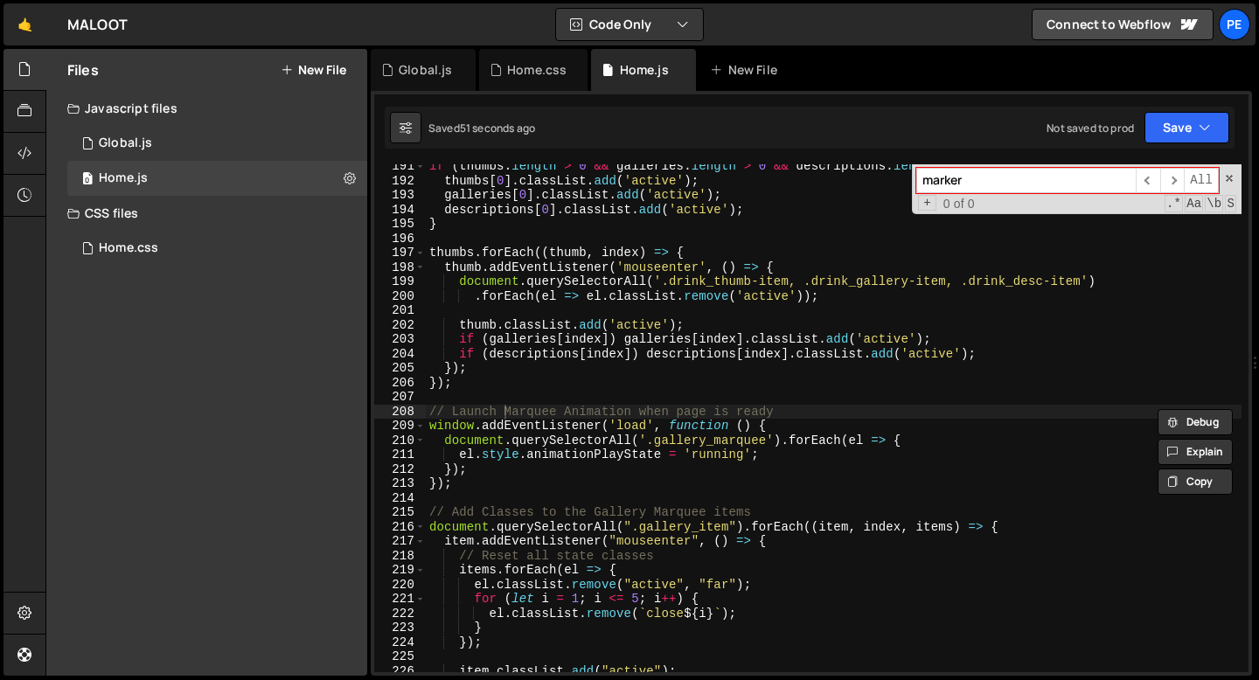
type input "markers"
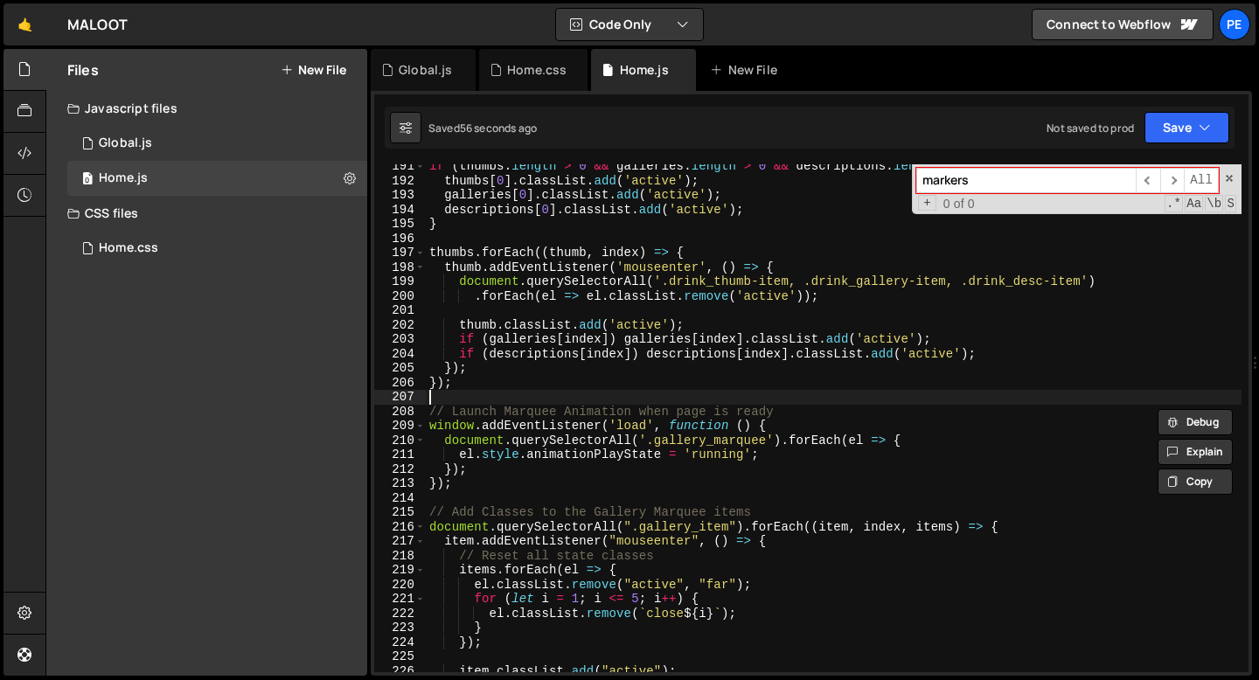
click at [553, 390] on div "if ( thumbs . length > 0 && galleries . length > 0 && descriptions . length > 0…" at bounding box center [834, 427] width 816 height 537
click at [1001, 184] on input "markers" at bounding box center [1025, 180] width 219 height 25
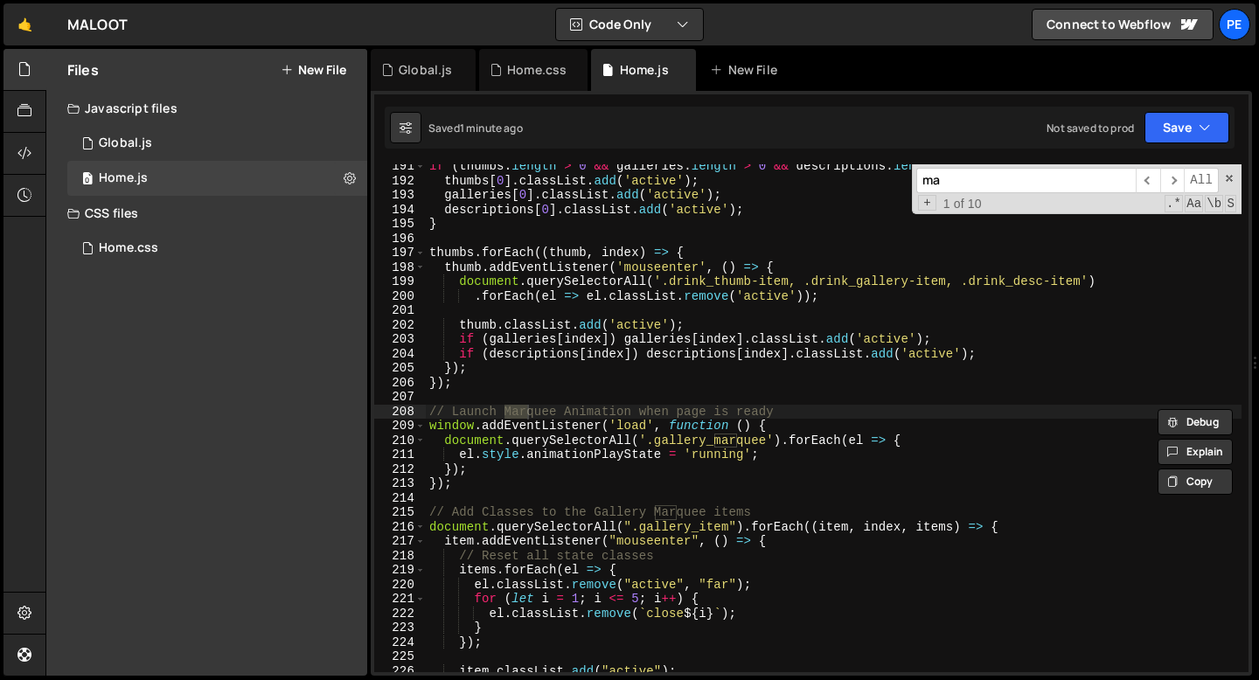
type input "m"
click at [408, 81] on div "Global.js" at bounding box center [423, 70] width 105 height 42
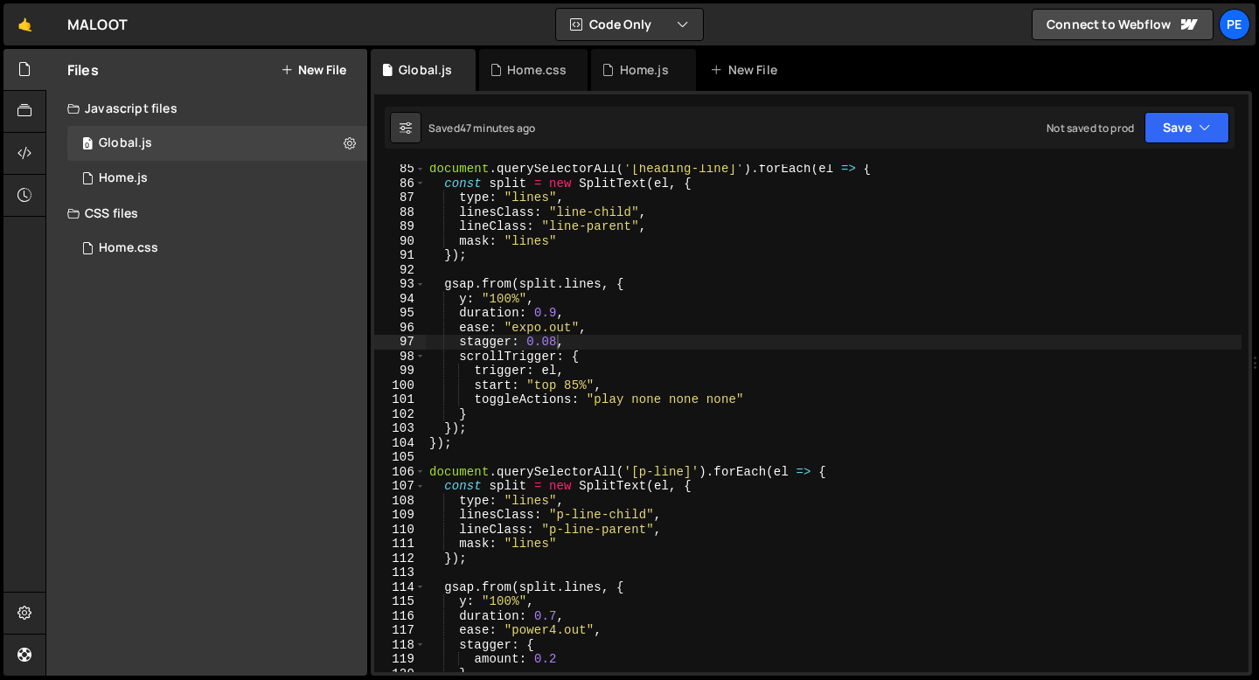
type textarea "type: "lines","
click at [822, 198] on div "document . querySelectorAll ( '[heading-line]' ) . forEach ( el => { const spli…" at bounding box center [834, 430] width 816 height 537
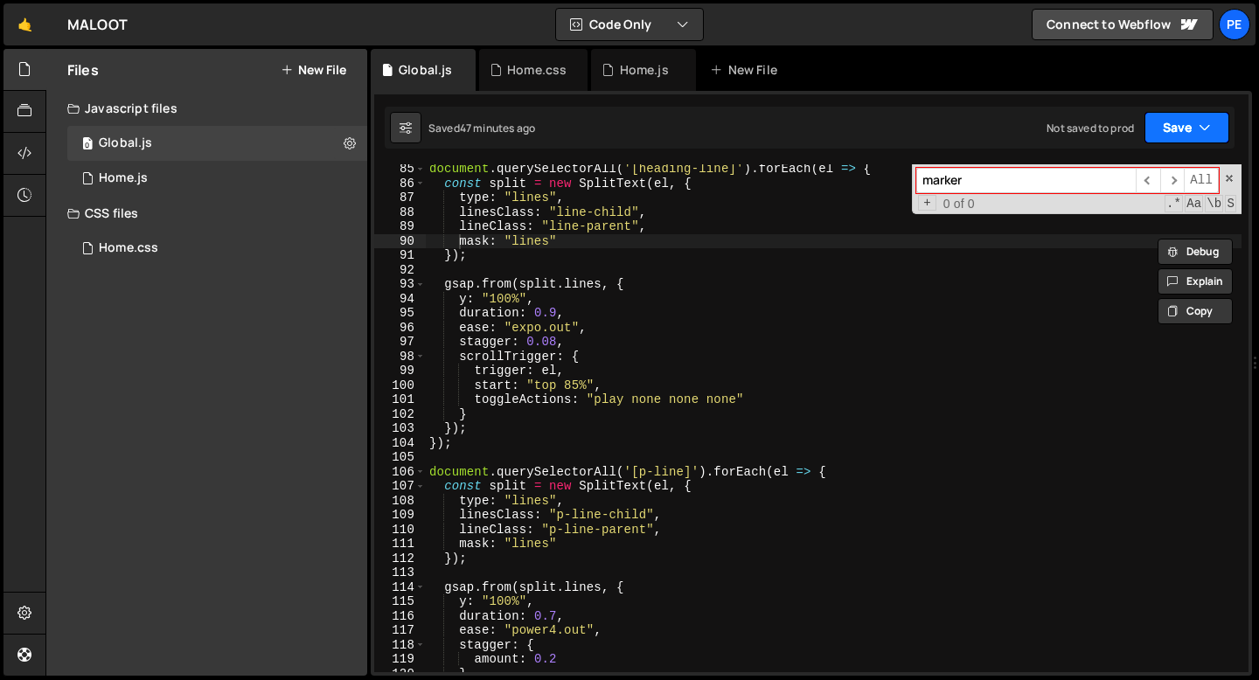
type input "marker"
click at [1178, 126] on button "Save" at bounding box center [1186, 127] width 85 height 31
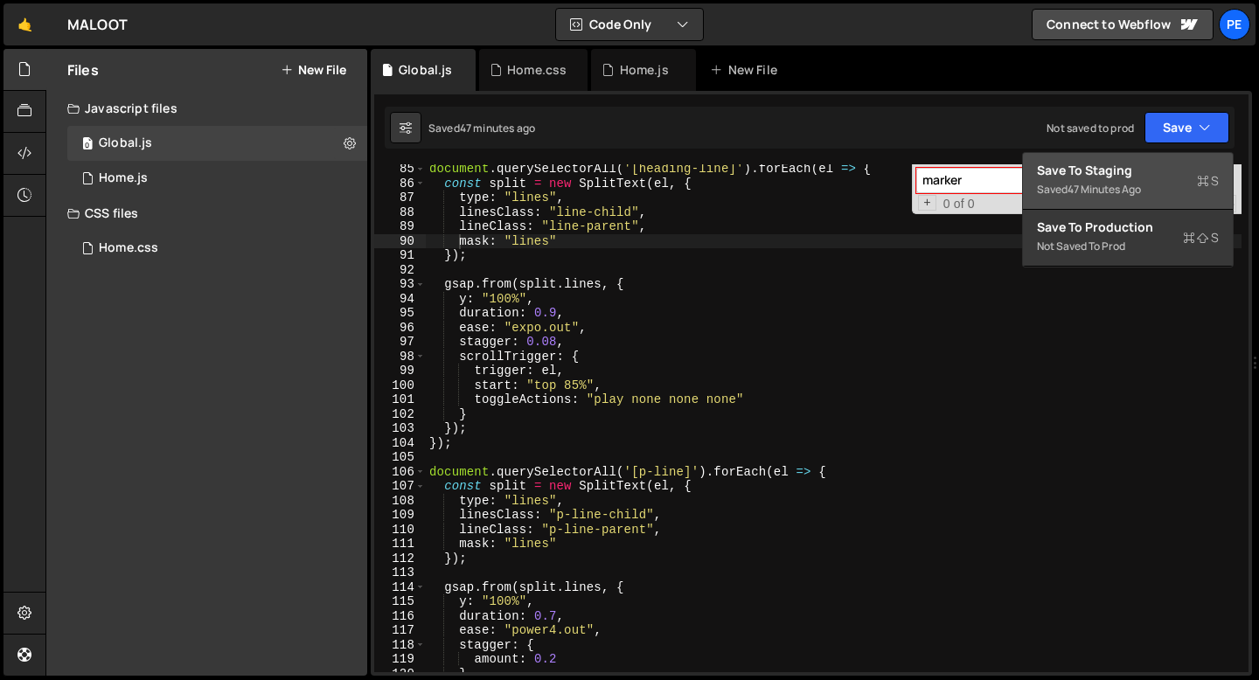
click at [1118, 170] on div "Save to Staging S" at bounding box center [1128, 170] width 182 height 17
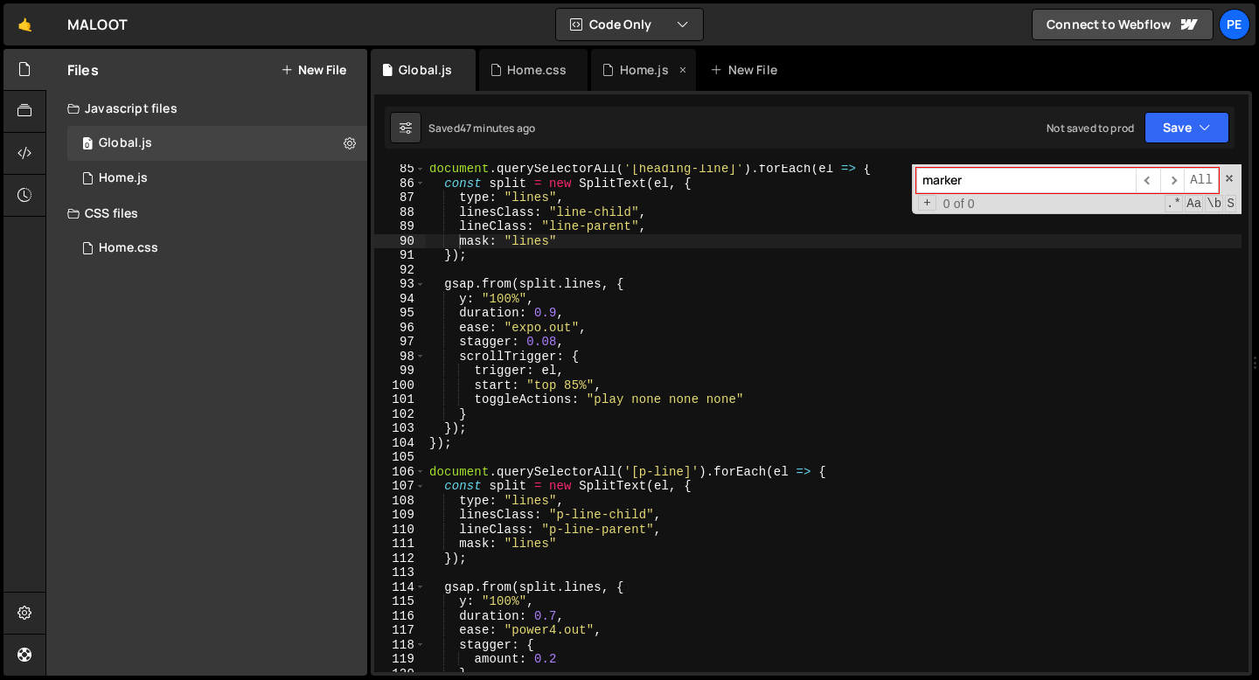
click at [646, 80] on div "Home.js" at bounding box center [643, 70] width 105 height 42
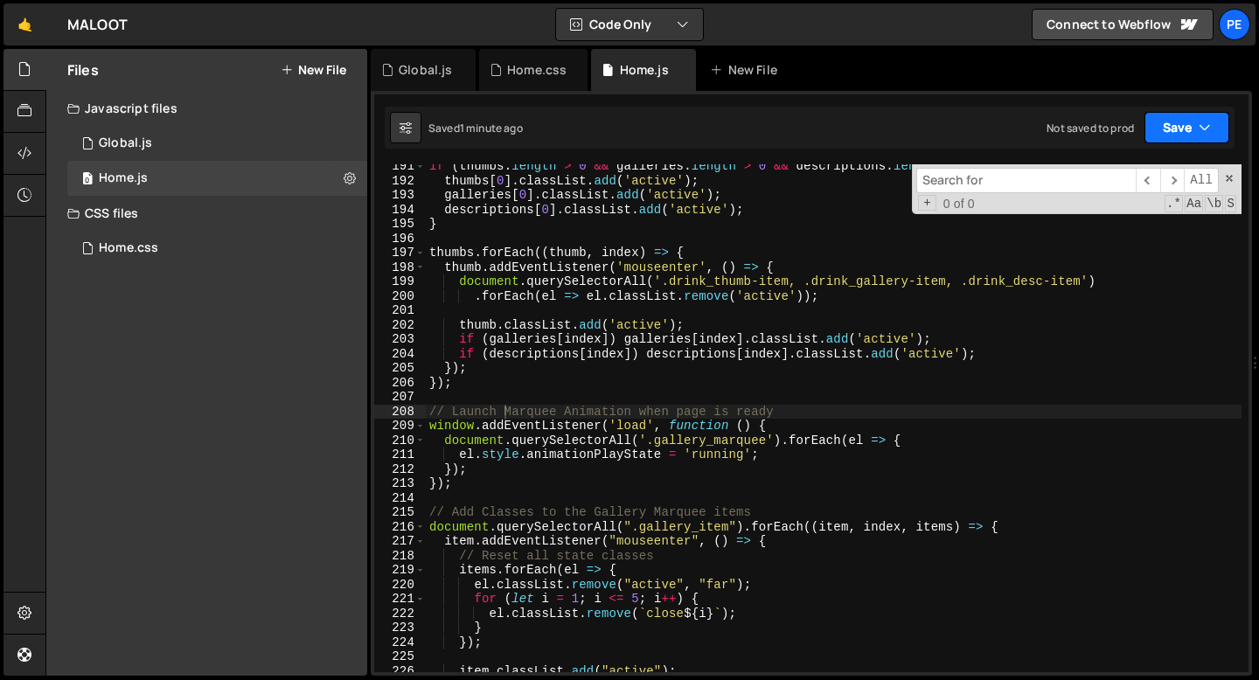
click at [1174, 118] on button "Save" at bounding box center [1186, 127] width 85 height 31
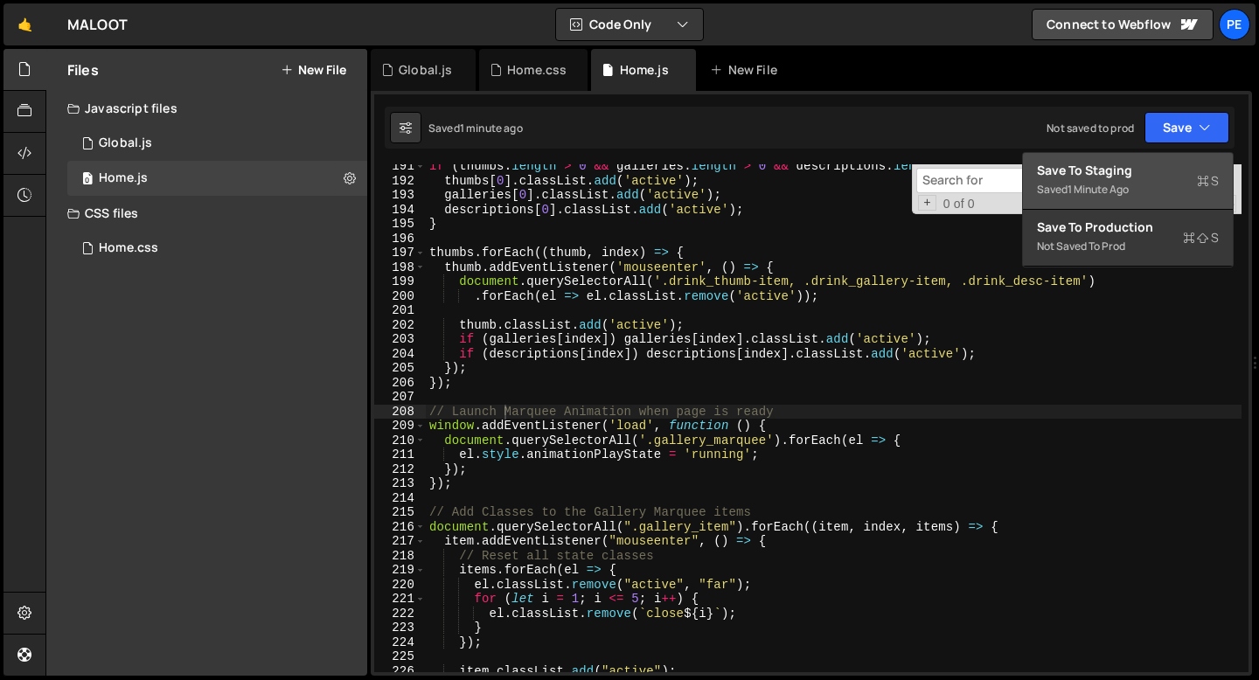
click at [1112, 174] on div "Save to Staging S" at bounding box center [1128, 170] width 182 height 17
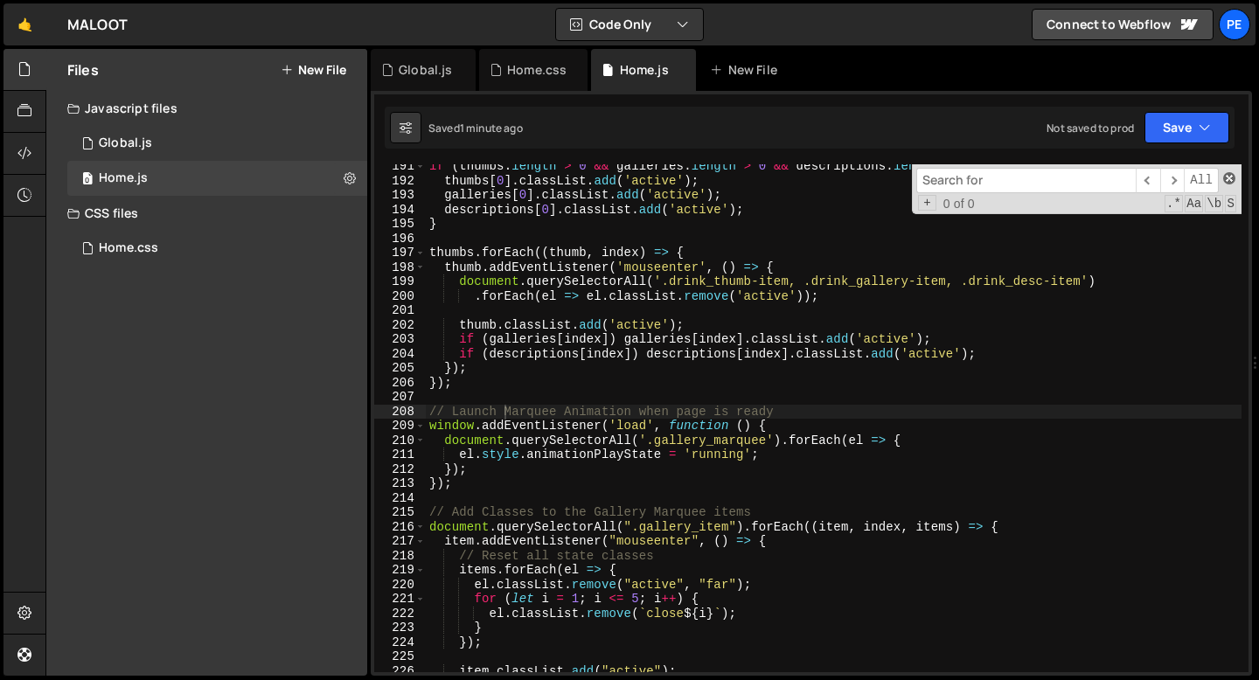
click at [1233, 177] on span at bounding box center [1229, 178] width 12 height 12
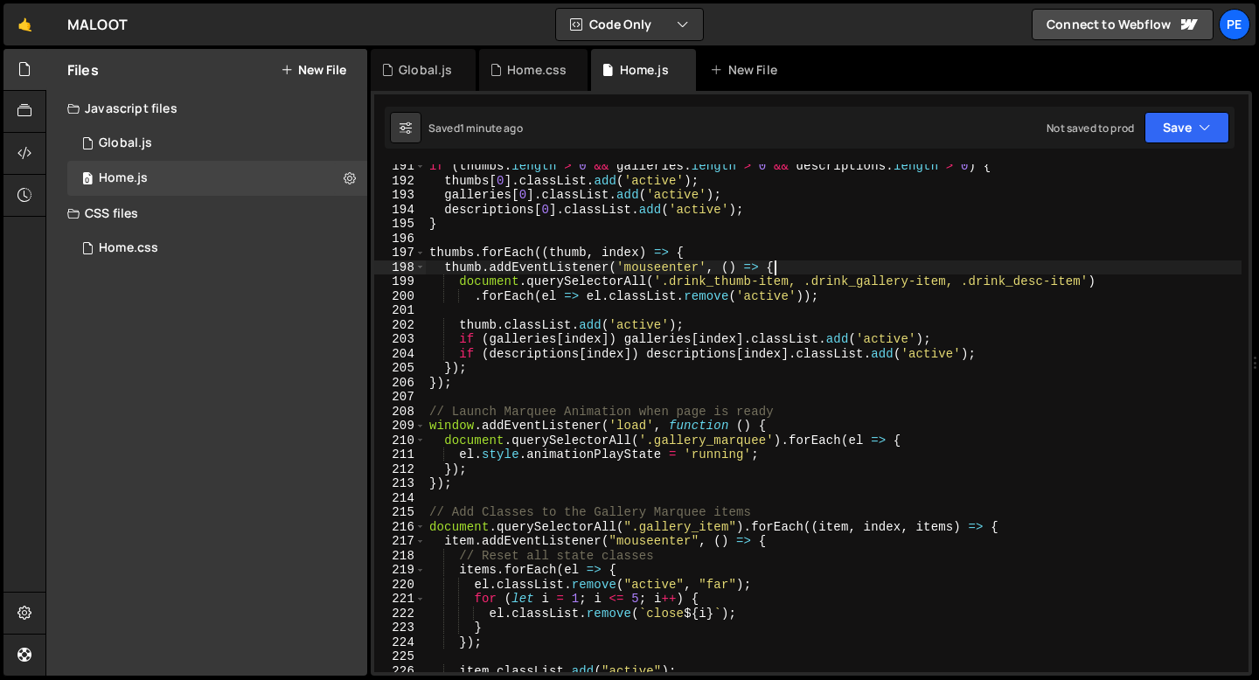
click at [909, 260] on div "if ( thumbs . length > 0 && galleries . length > 0 && descriptions . length > 0…" at bounding box center [834, 427] width 816 height 537
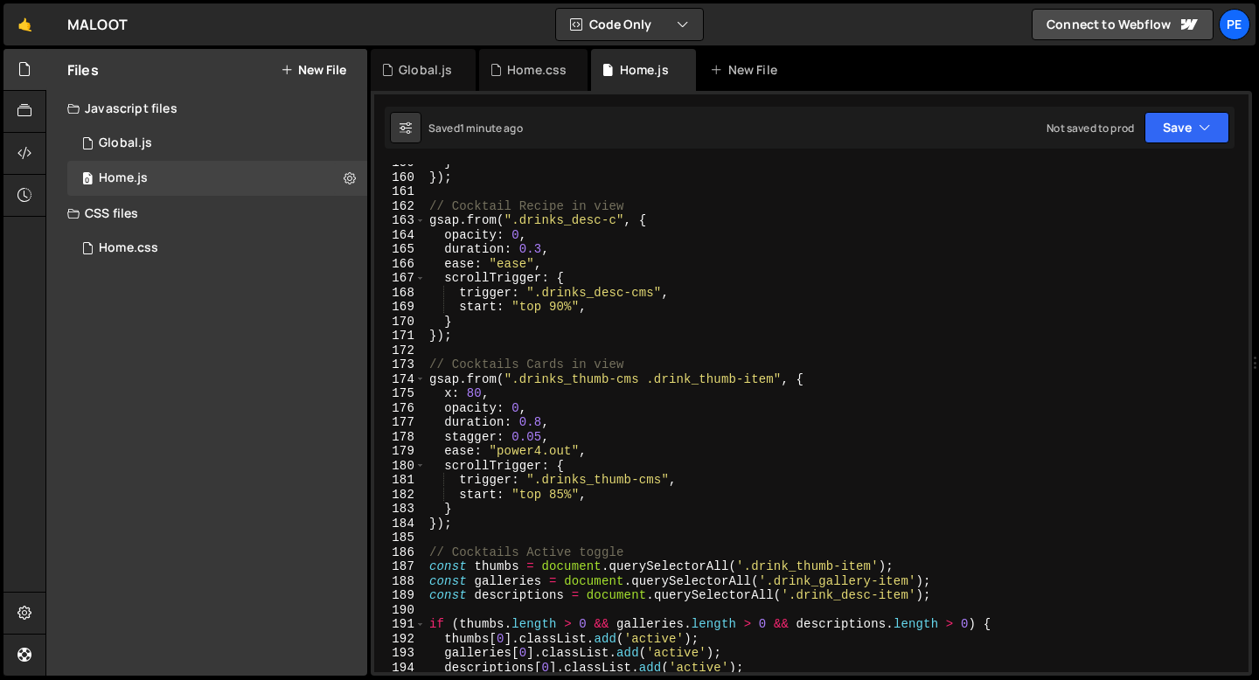
scroll to position [2288, 0]
click at [533, 406] on div "} }) ; // Cocktail Recipe in view gsap . from ( ".drinks_desc-c" , { opacity : …" at bounding box center [834, 424] width 816 height 537
click at [449, 395] on div "} }) ; // Cocktail Recipe in view gsap . from ( ".drinks_desc-c" , { opacity : …" at bounding box center [834, 424] width 816 height 537
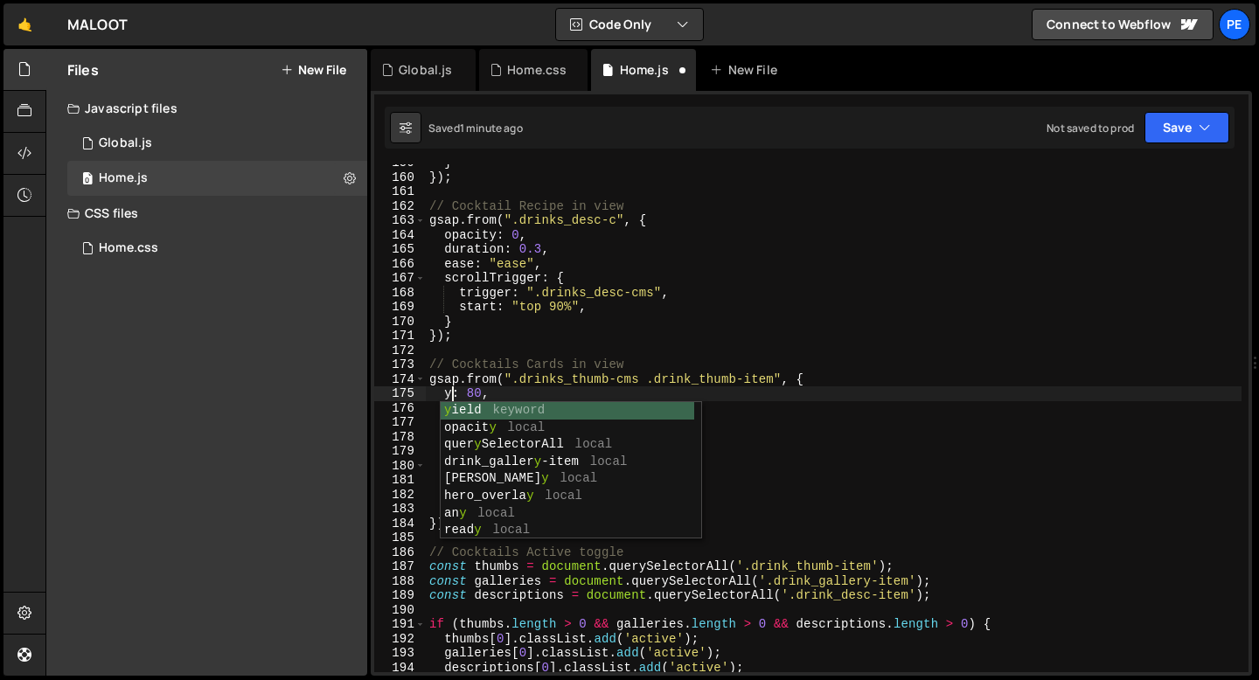
scroll to position [0, 1]
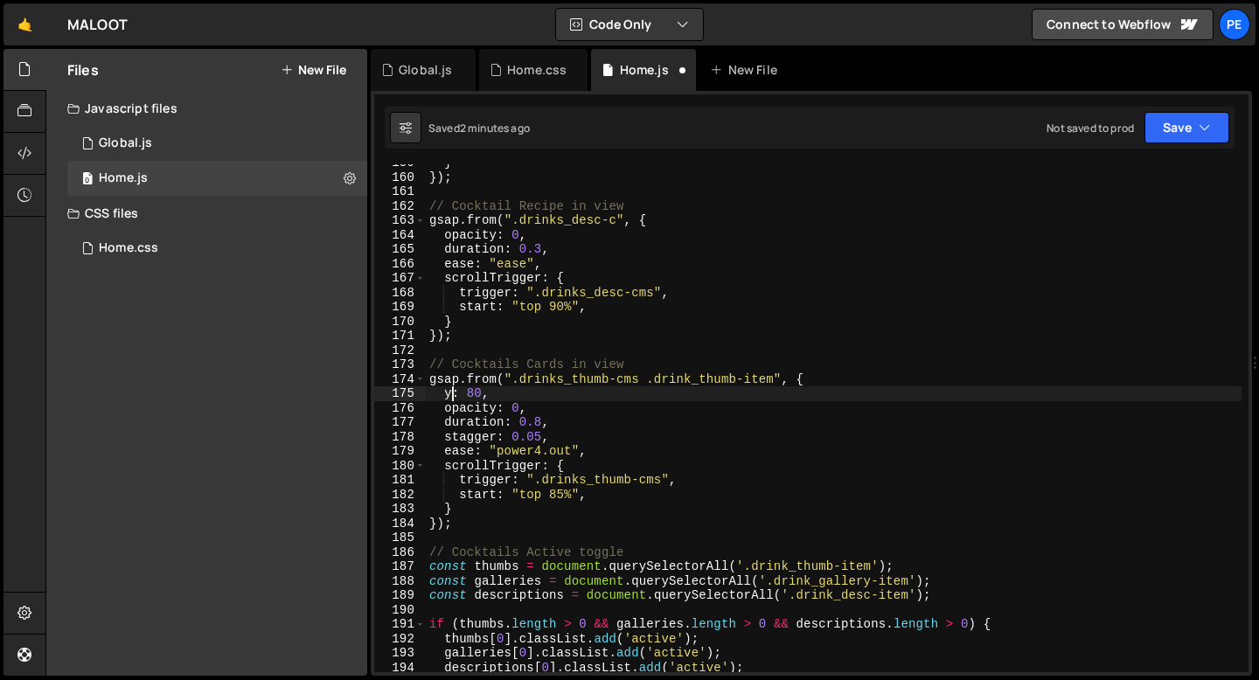
click at [453, 393] on div "} }) ; // Cocktail Recipe in view gsap . from ( ".drinks_desc-c" , { opacity : …" at bounding box center [834, 424] width 816 height 537
click at [473, 393] on div "} }) ; // Cocktail Recipe in view gsap . from ( ".drinks_desc-c" , { opacity : …" at bounding box center [834, 424] width 816 height 537
click at [489, 393] on div "} }) ; // Cocktail Recipe in view gsap . from ( ".drinks_desc-c" , { opacity : …" at bounding box center [834, 424] width 816 height 537
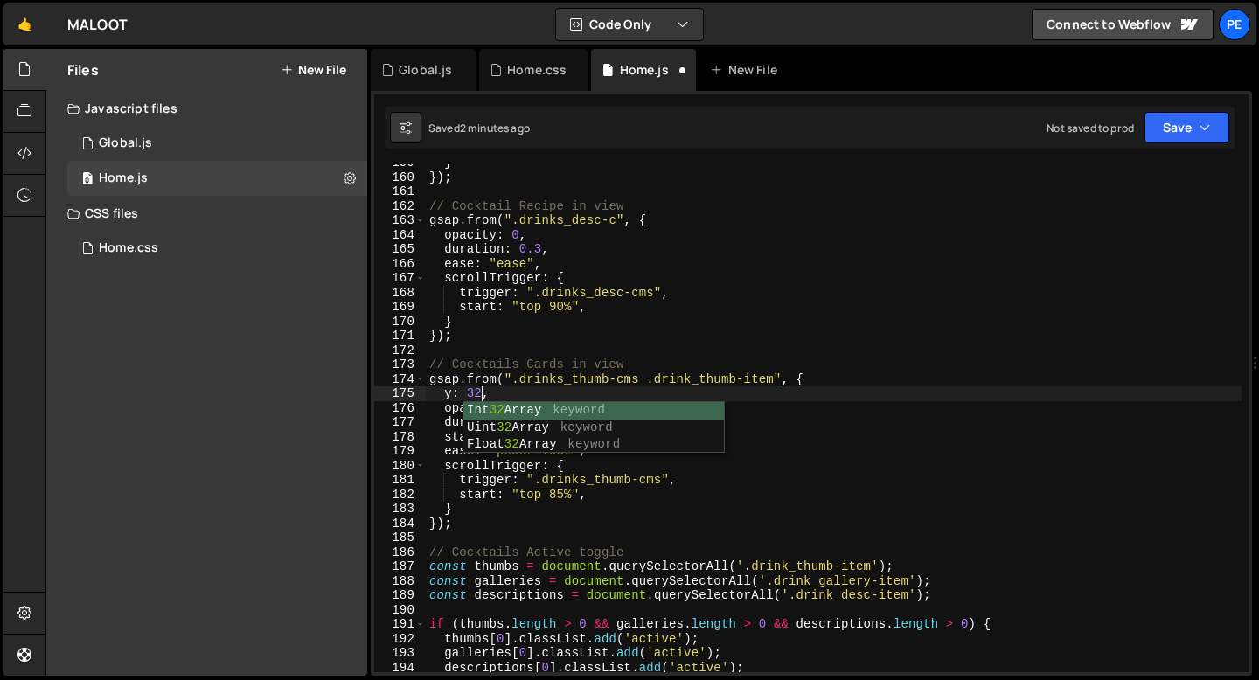
scroll to position [0, 3]
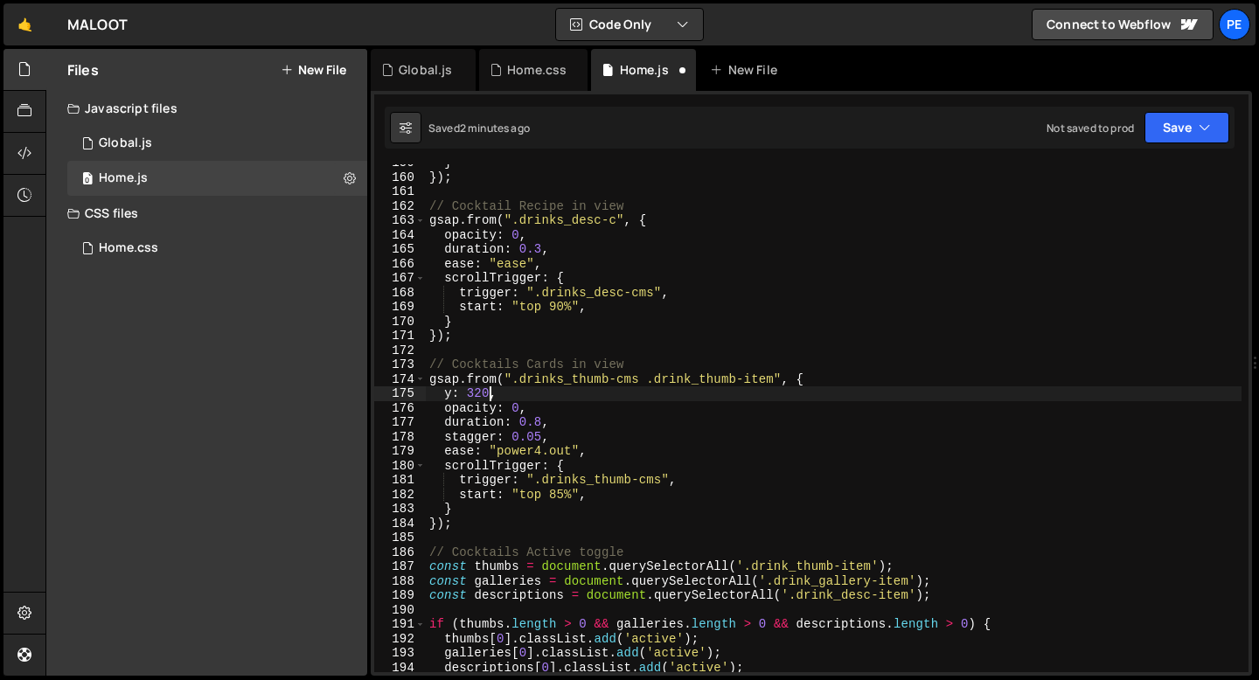
click at [537, 406] on div "} }) ; // Cocktail Recipe in view gsap . from ( ".drinks_desc-c" , { opacity : …" at bounding box center [834, 424] width 816 height 537
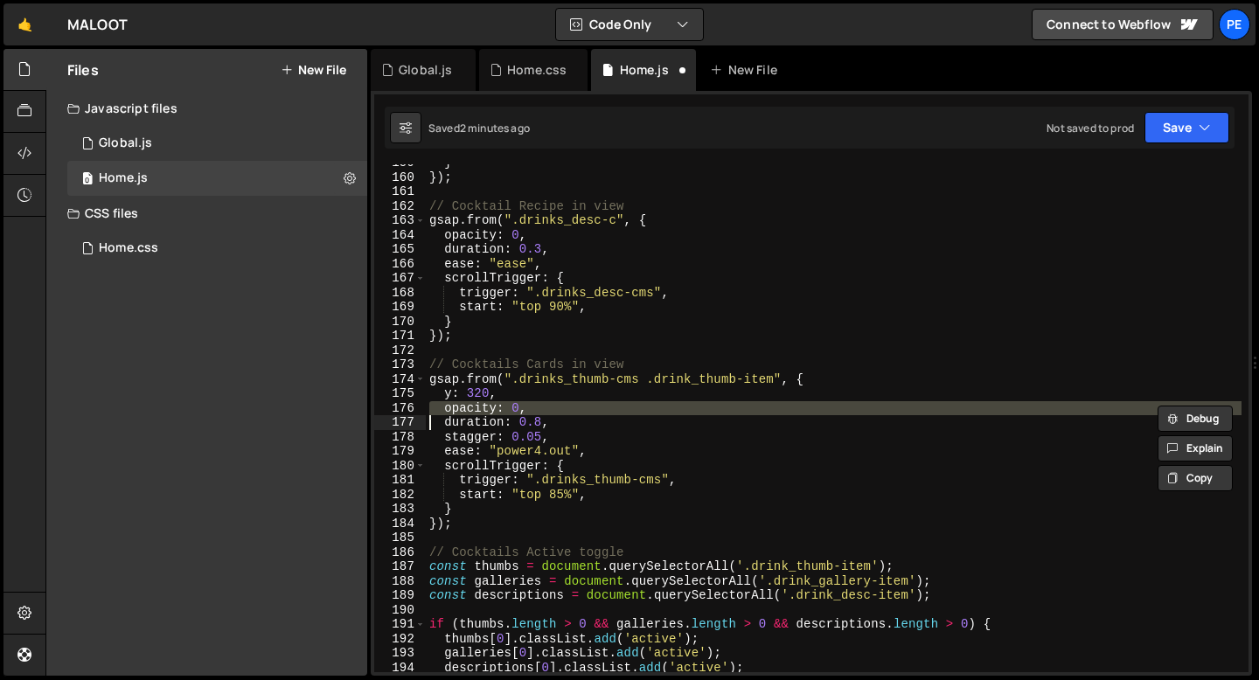
click at [537, 406] on div "} }) ; // Cocktail Recipe in view gsap . from ( ".drinks_desc-c" , { opacity : …" at bounding box center [834, 424] width 816 height 537
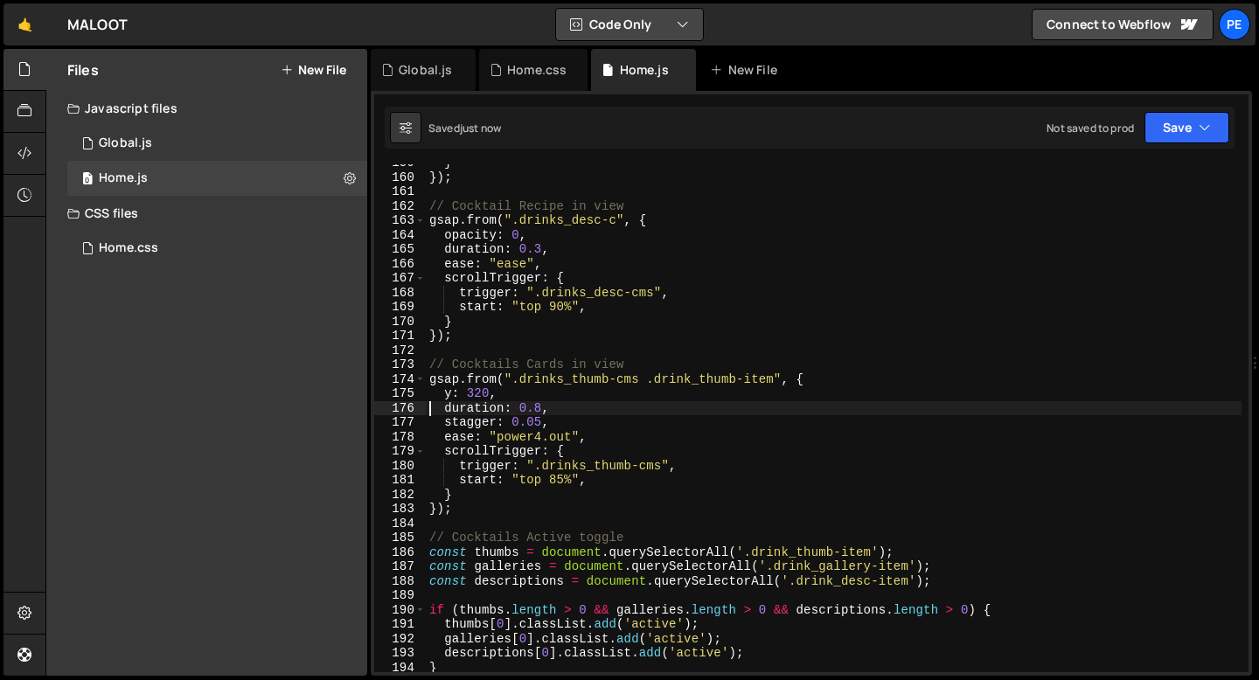
type textarea "duration: 0.8,"
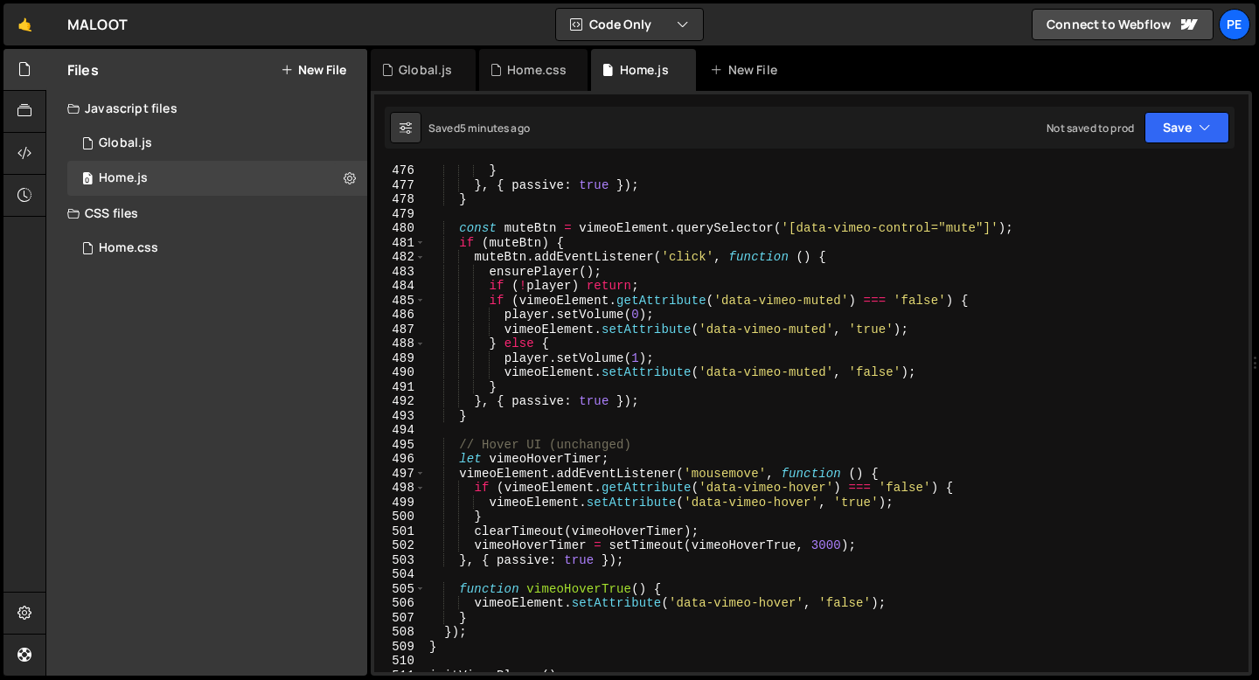
scroll to position [8076, 0]
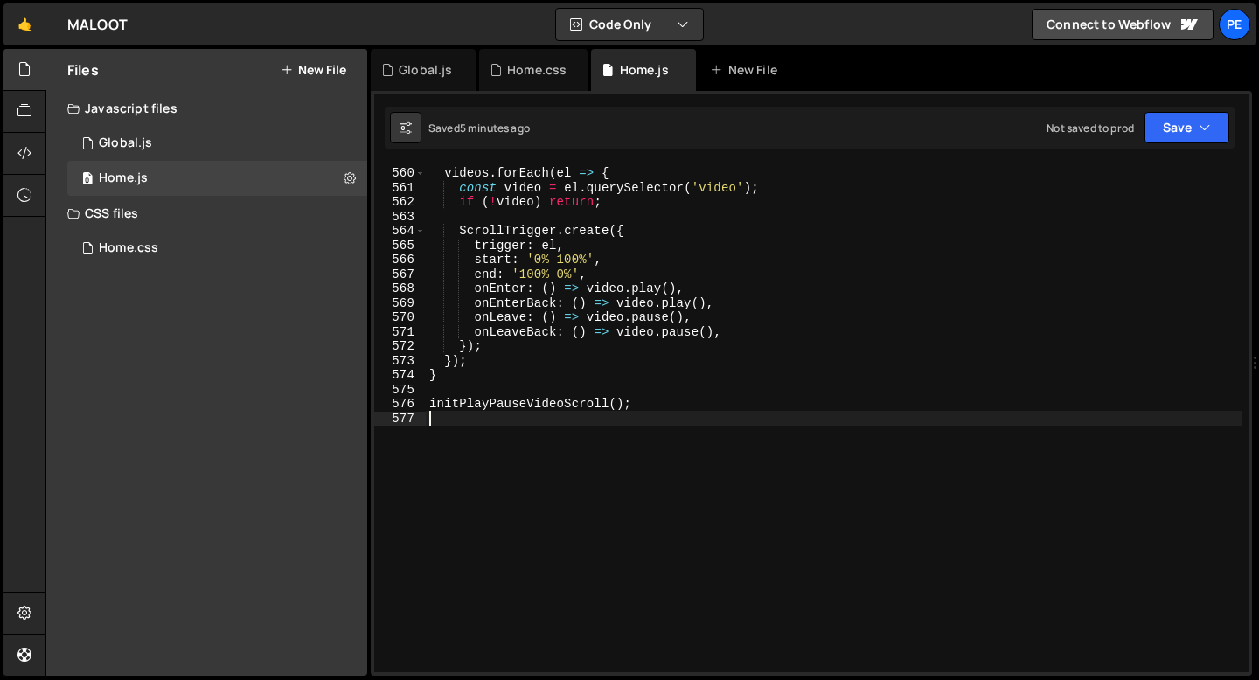
click at [491, 421] on div "videos . forEach ( el => { const video = el . querySelector ( 'video' ) ; if ( …" at bounding box center [834, 419] width 816 height 537
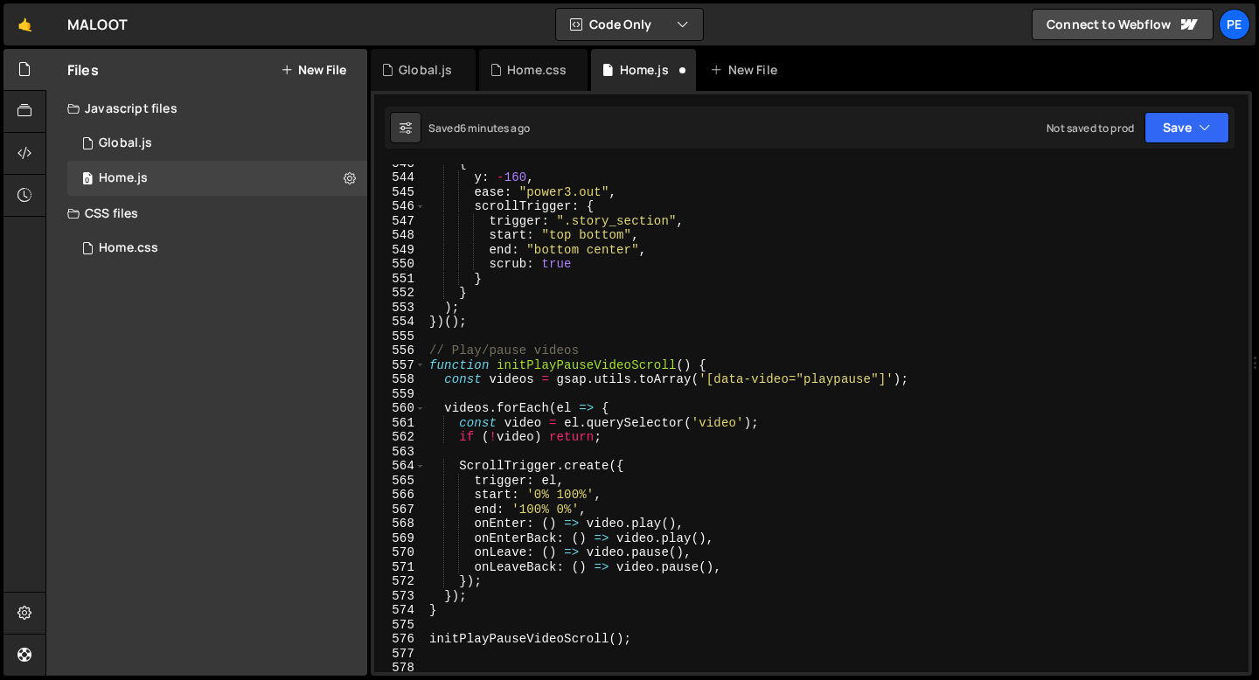
scroll to position [7828, 0]
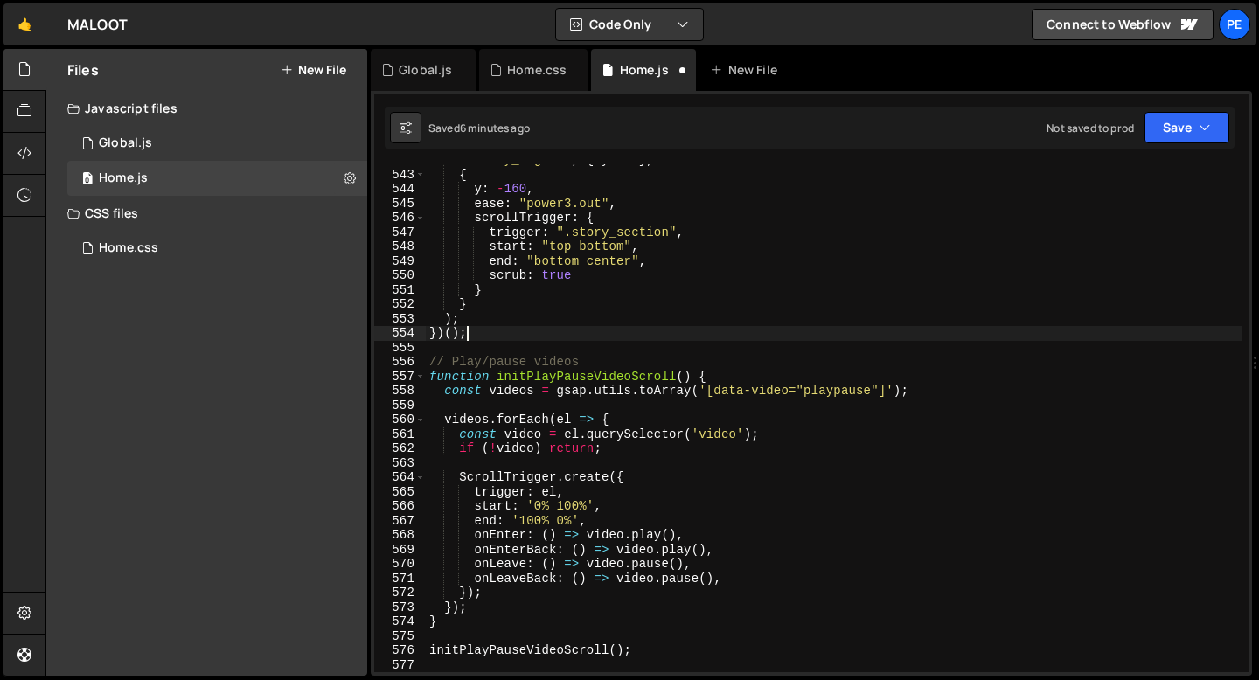
click at [495, 336] on div "".story_imgs-w" , { y : 0 } , { y : - 160 , ease : "power3.out" , scrollTrigger…" at bounding box center [834, 421] width 816 height 537
type textarea "})();"
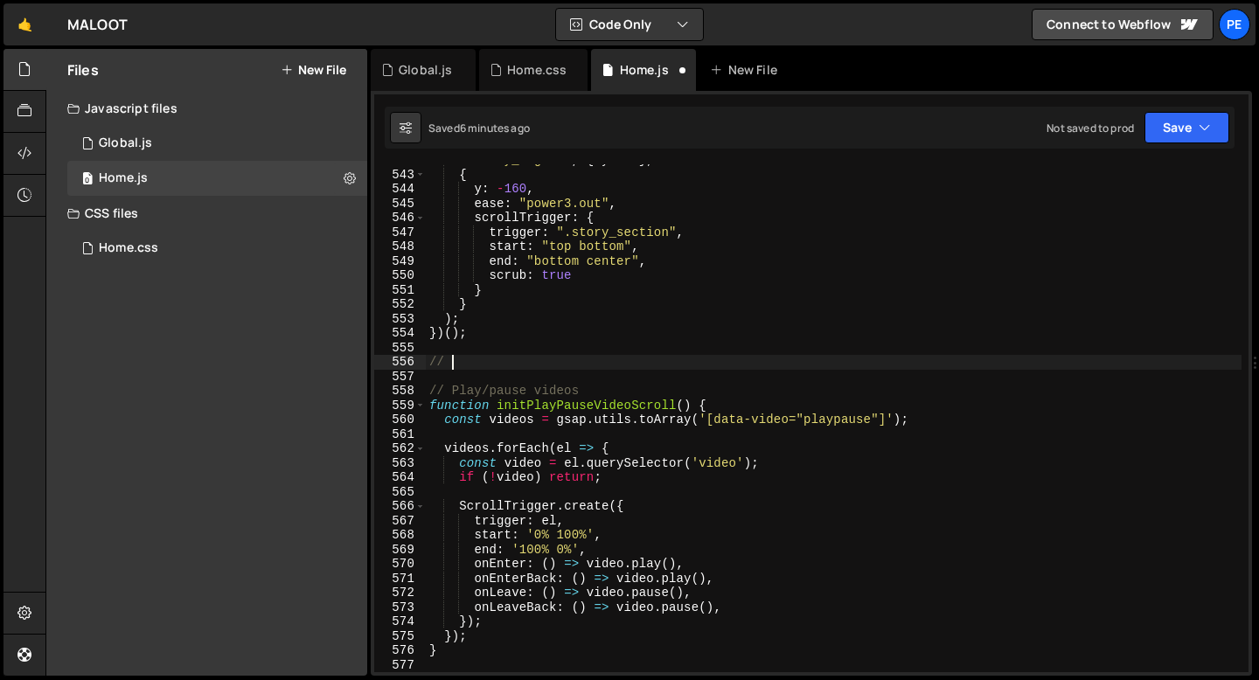
scroll to position [0, 0]
type textarea "// Founders Img Parallax"
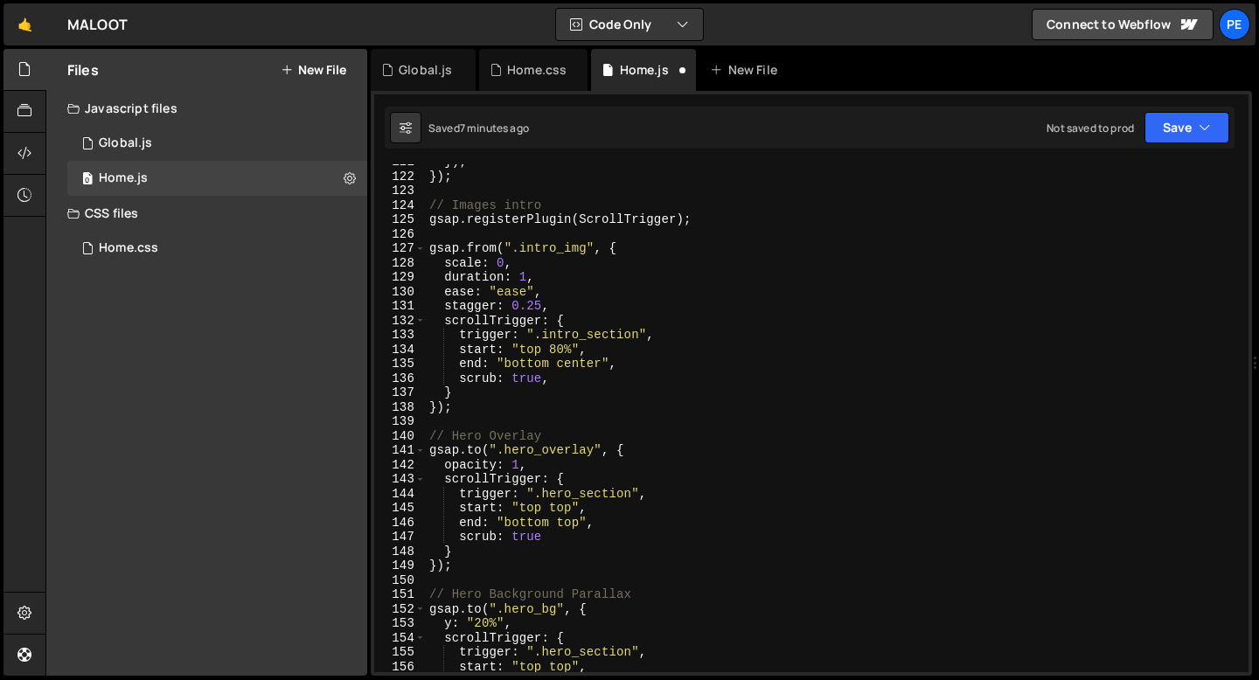
scroll to position [1743, 0]
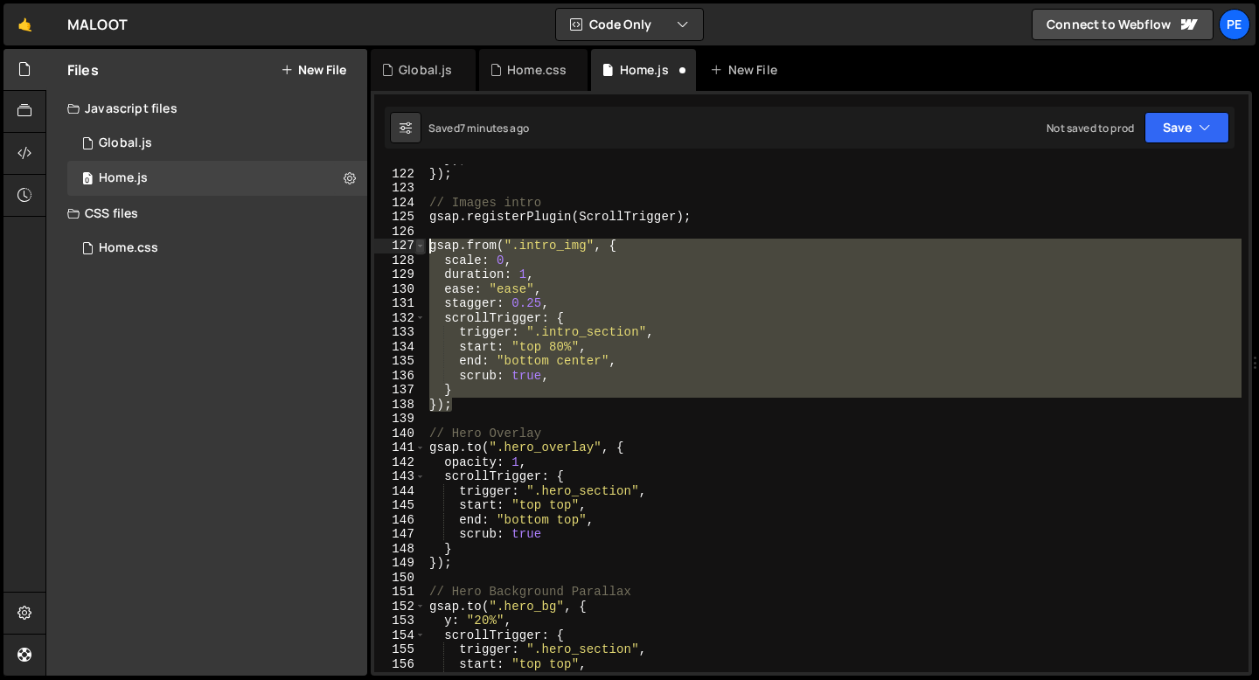
drag, startPoint x: 463, startPoint y: 404, endPoint x: 423, endPoint y: 240, distance: 168.3
click at [423, 240] on div "121 122 123 124 125 126 127 128 129 130 131 132 133 134 135 136 137 138 139 140…" at bounding box center [811, 418] width 874 height 508
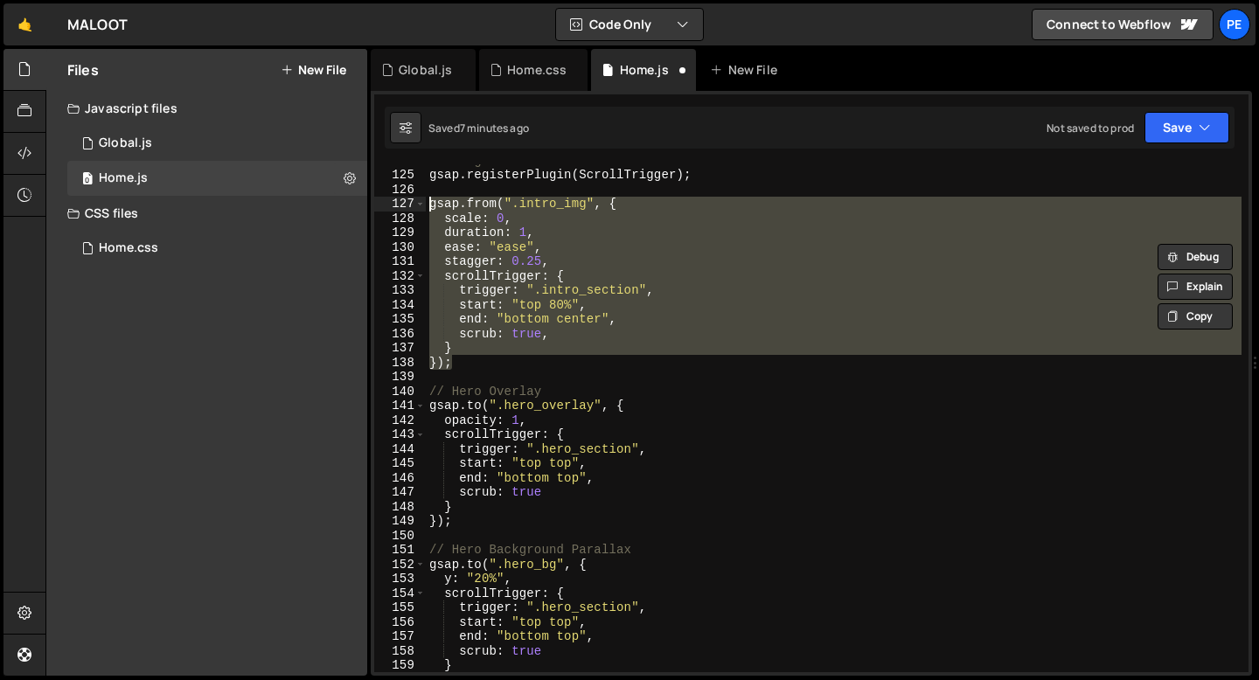
scroll to position [1785, 0]
click at [471, 524] on div "// Images intro gsap . registerPlugin ( ScrollTrigger ) ; gsap . from ( ".intro…" at bounding box center [834, 421] width 816 height 537
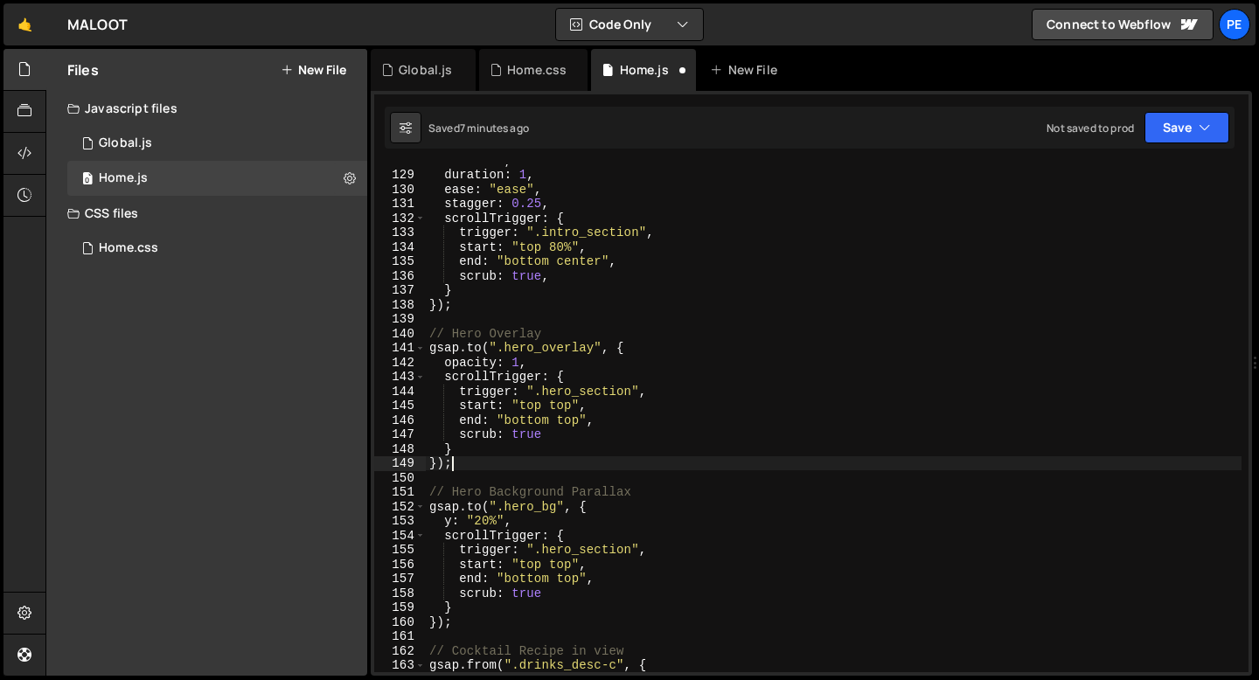
scroll to position [1869, 0]
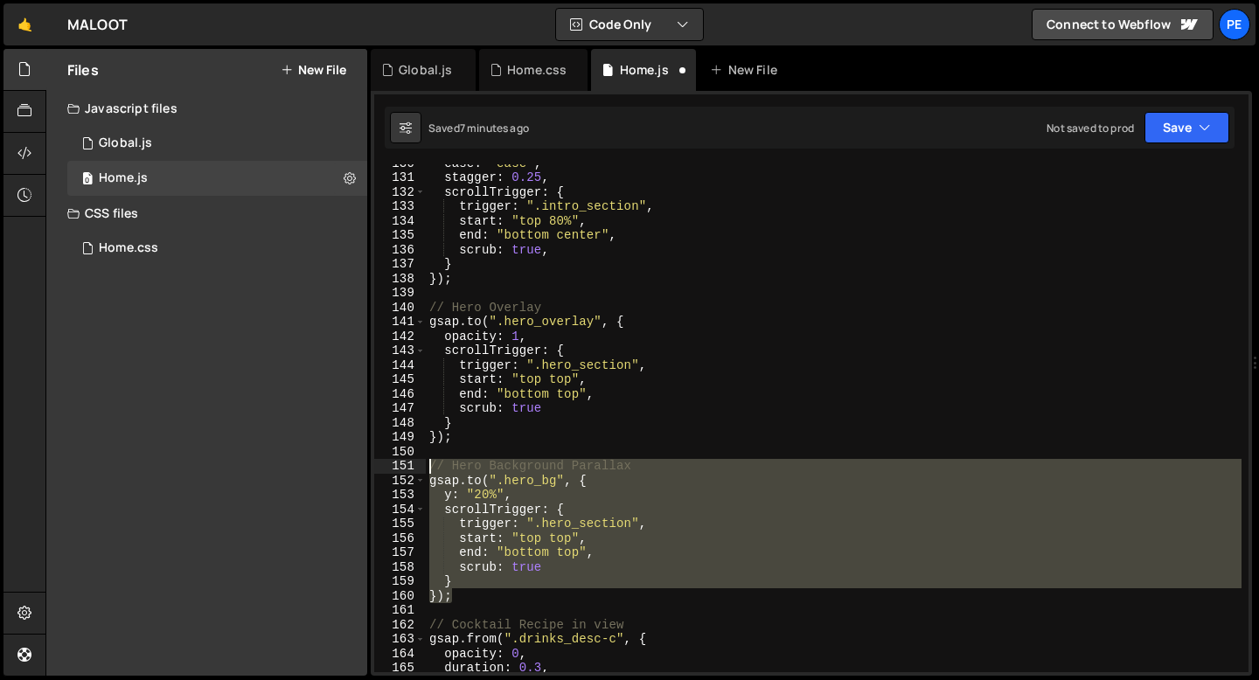
drag, startPoint x: 456, startPoint y: 595, endPoint x: 432, endPoint y: 465, distance: 132.5
click at [432, 465] on div "ease : "ease" , stagger : 0.25 , scrollTrigger : { trigger : ".intro_section" ,…" at bounding box center [834, 424] width 816 height 537
type textarea "// Hero Background Parallax [DOMAIN_NAME](".hero_bg", {"
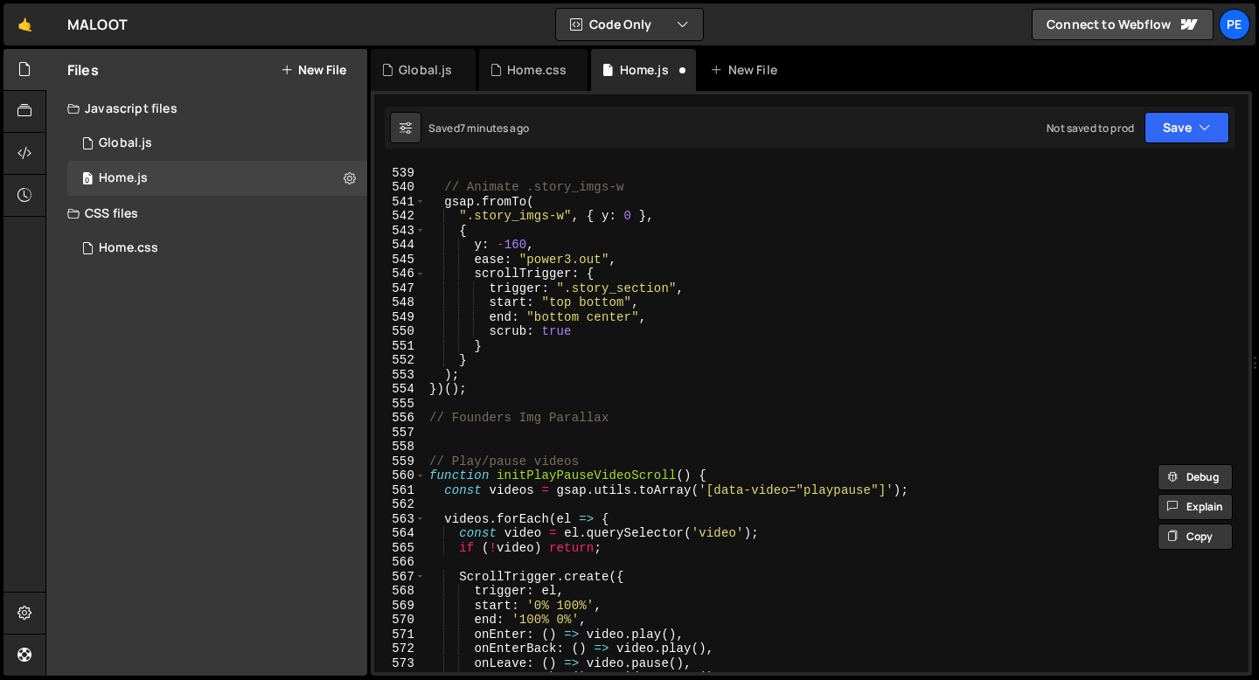
scroll to position [7773, 0]
click at [523, 445] on div "}) ; // Animate .story_imgs-w gsap . fromTo ( ".story_imgs-w" , { y : 0 } , { y…" at bounding box center [834, 419] width 816 height 537
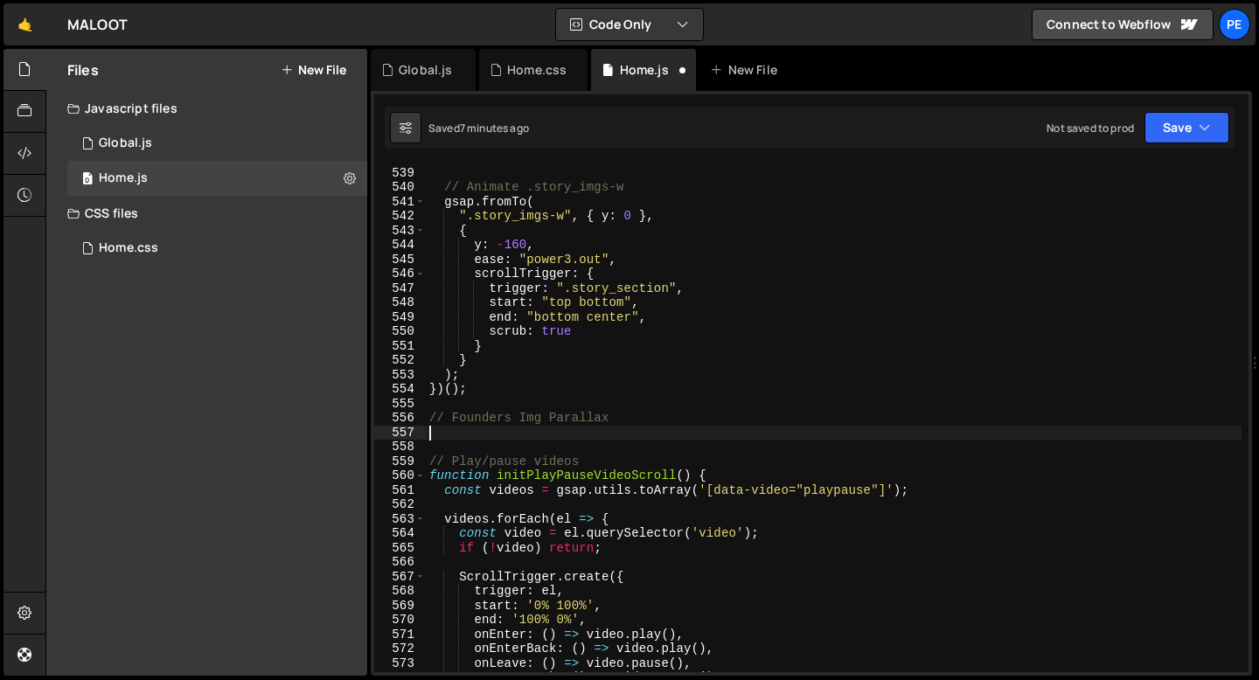
paste textarea "});"
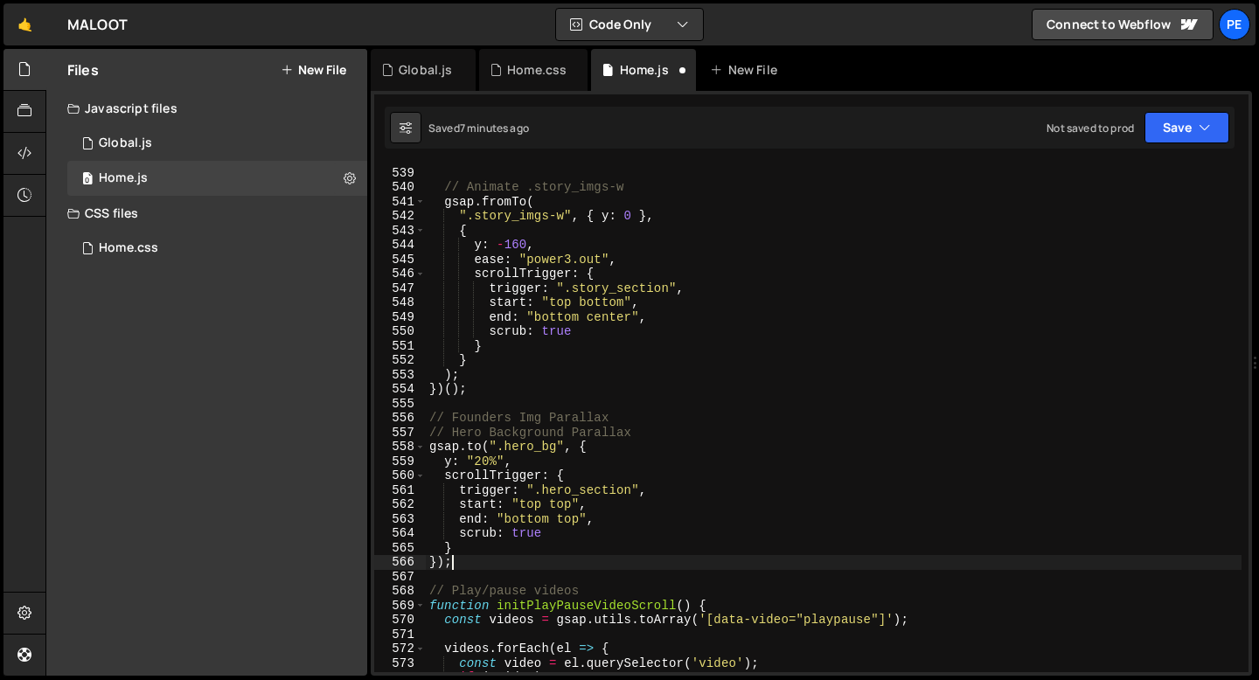
click at [602, 435] on div "}) ; // Animate .story_imgs-w gsap . fromTo ( ".story_imgs-w" , { y : 0 } , { y…" at bounding box center [834, 419] width 816 height 537
click at [602, 434] on div "}) ; // Animate .story_imgs-w gsap . fromTo ( ".story_imgs-w" , { y : 0 } , { y…" at bounding box center [834, 419] width 816 height 537
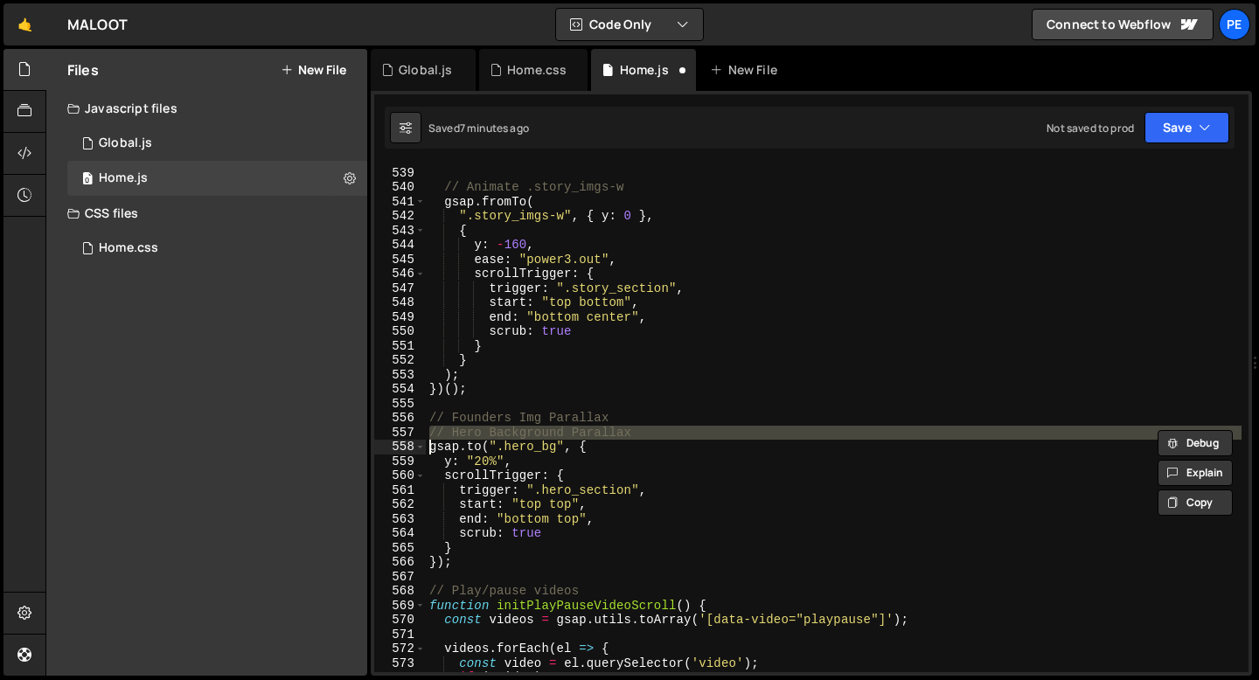
click at [602, 434] on div "}) ; // Animate .story_imgs-w gsap . fromTo ( ".story_imgs-w" , { y : 0 } , { y…" at bounding box center [834, 419] width 816 height 537
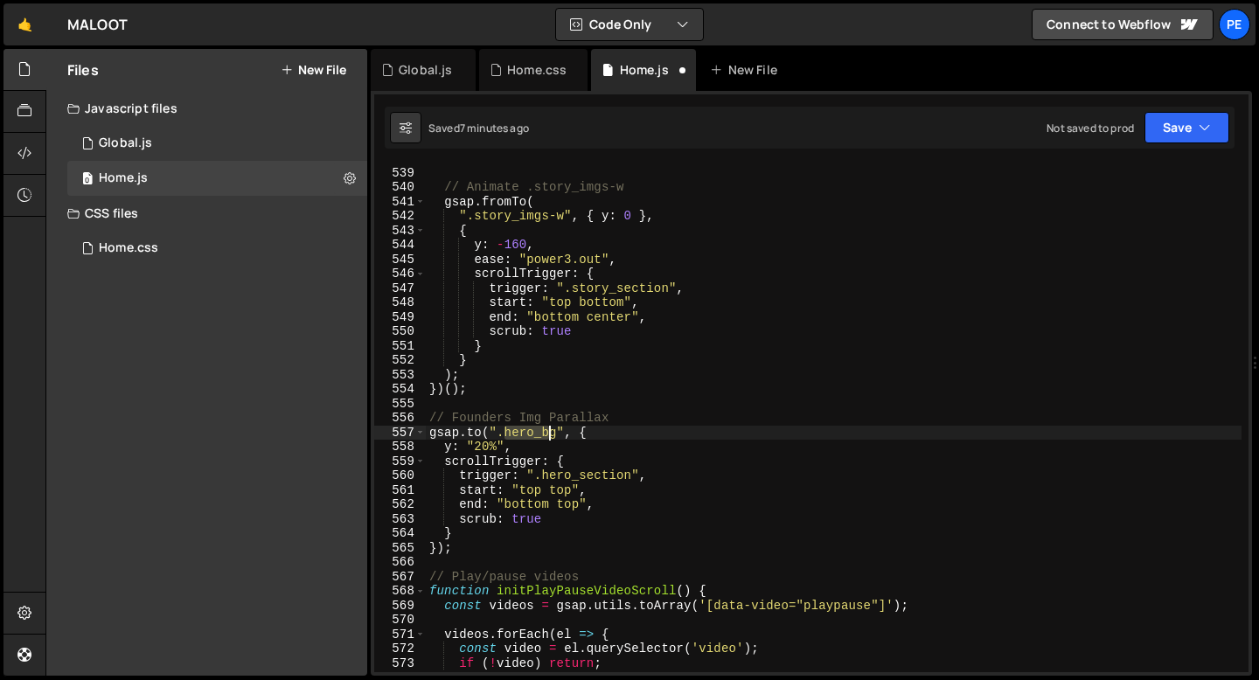
drag, startPoint x: 503, startPoint y: 433, endPoint x: 552, endPoint y: 433, distance: 49.0
click at [552, 434] on div "}) ; // Animate .story_imgs-w gsap . fromTo ( ".story_imgs-w" , { y : 0 } , { y…" at bounding box center [834, 419] width 816 height 537
paste textarea "founder_img-ratio"
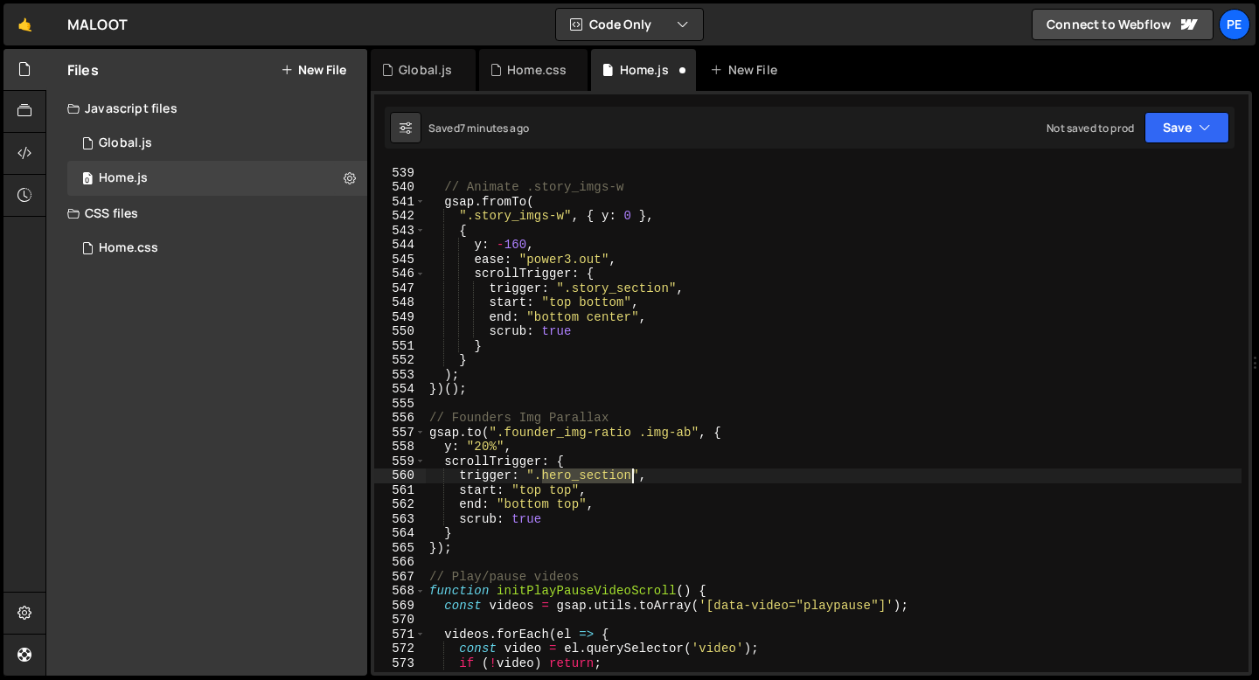
drag, startPoint x: 541, startPoint y: 481, endPoint x: 631, endPoint y: 479, distance: 90.1
click at [631, 479] on div "}) ; // Animate .story_imgs-w gsap . fromTo ( ".story_imgs-w" , { y : 0 } , { y…" at bounding box center [834, 419] width 816 height 537
paste textarea "founders"
click at [532, 490] on div "}) ; // Animate .story_imgs-w gsap . fromTo ( ".story_imgs-w" , { y : 0 } , { y…" at bounding box center [834, 419] width 816 height 537
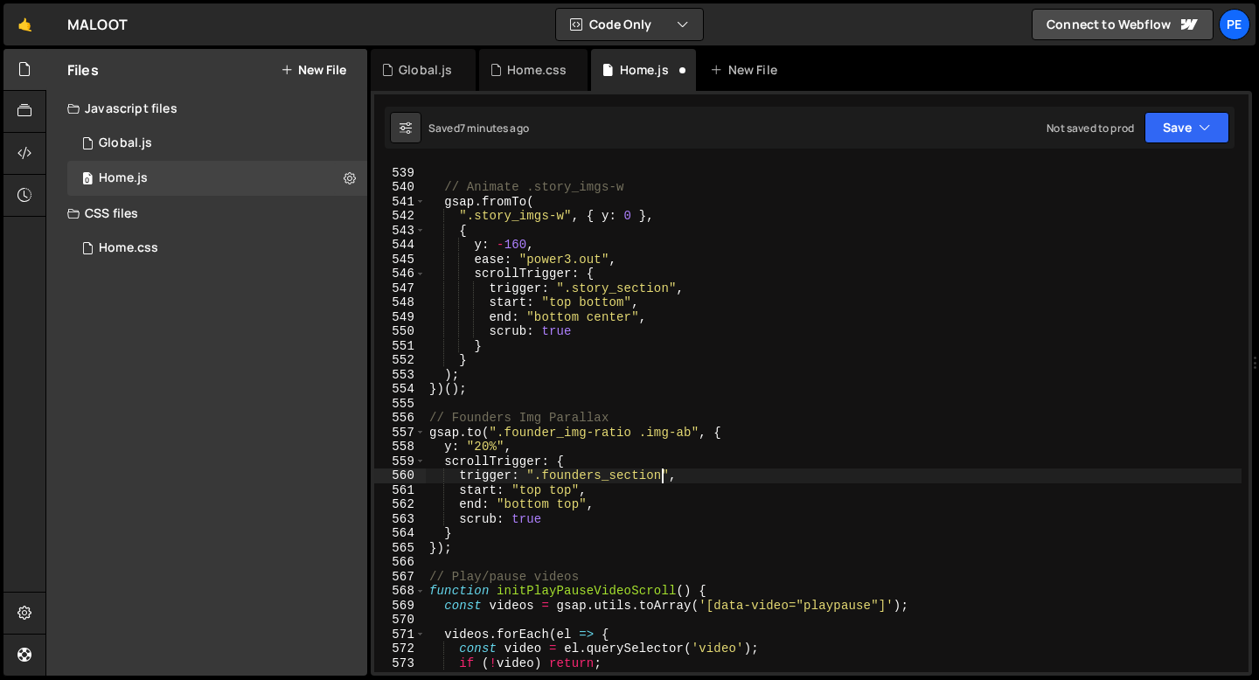
scroll to position [0, 10]
click at [532, 490] on div "}) ; // Animate .story_imgs-w gsap . fromTo ( ".story_imgs-w" , { y : 0 } , { y…" at bounding box center [834, 419] width 816 height 537
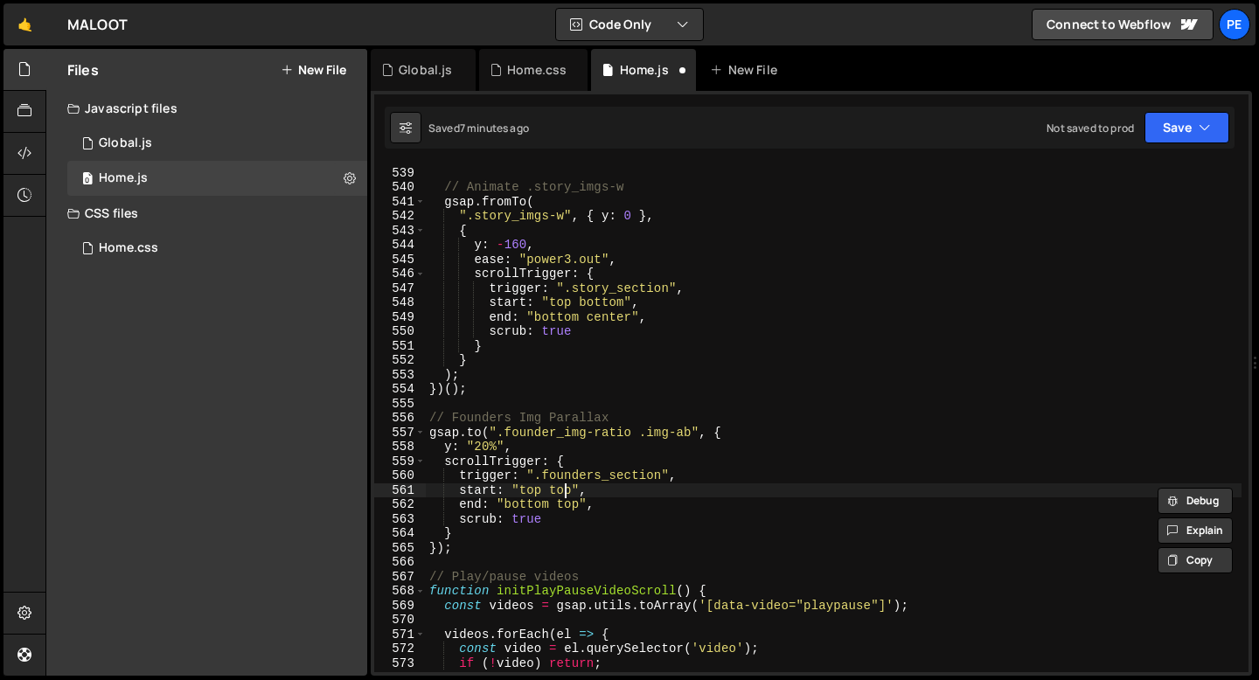
click at [562, 488] on div "}) ; // Animate .story_imgs-w gsap . fromTo ( ".story_imgs-w" , { y : 0 } , { y…" at bounding box center [834, 419] width 816 height 537
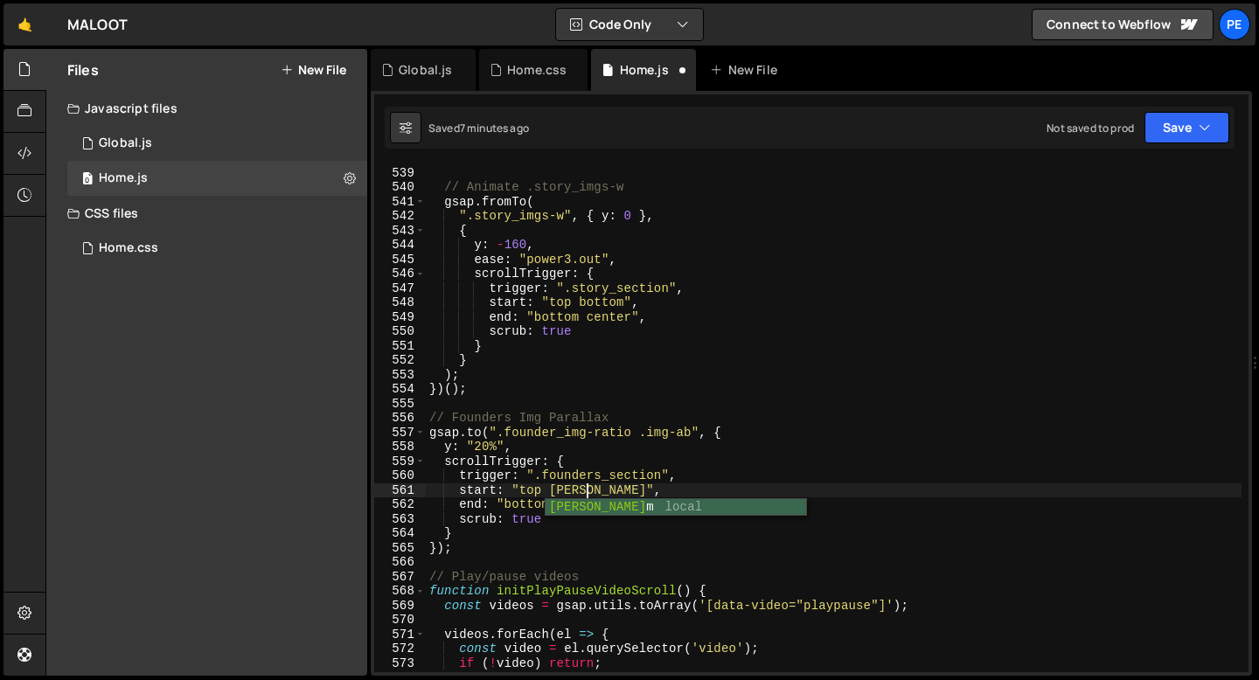
scroll to position [0, 10]
click at [598, 515] on div "}) ; // Animate .story_imgs-w gsap . fromTo ( ".story_imgs-w" , { y : 0 } , { y…" at bounding box center [834, 419] width 816 height 537
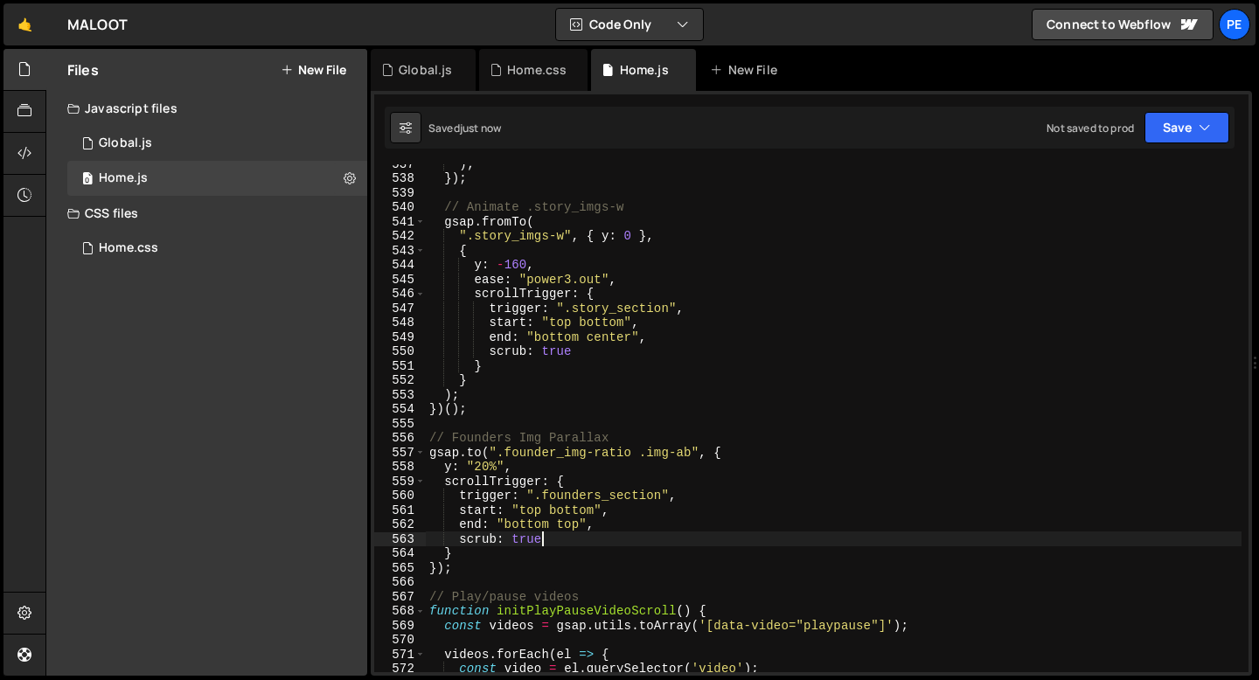
scroll to position [7747, 0]
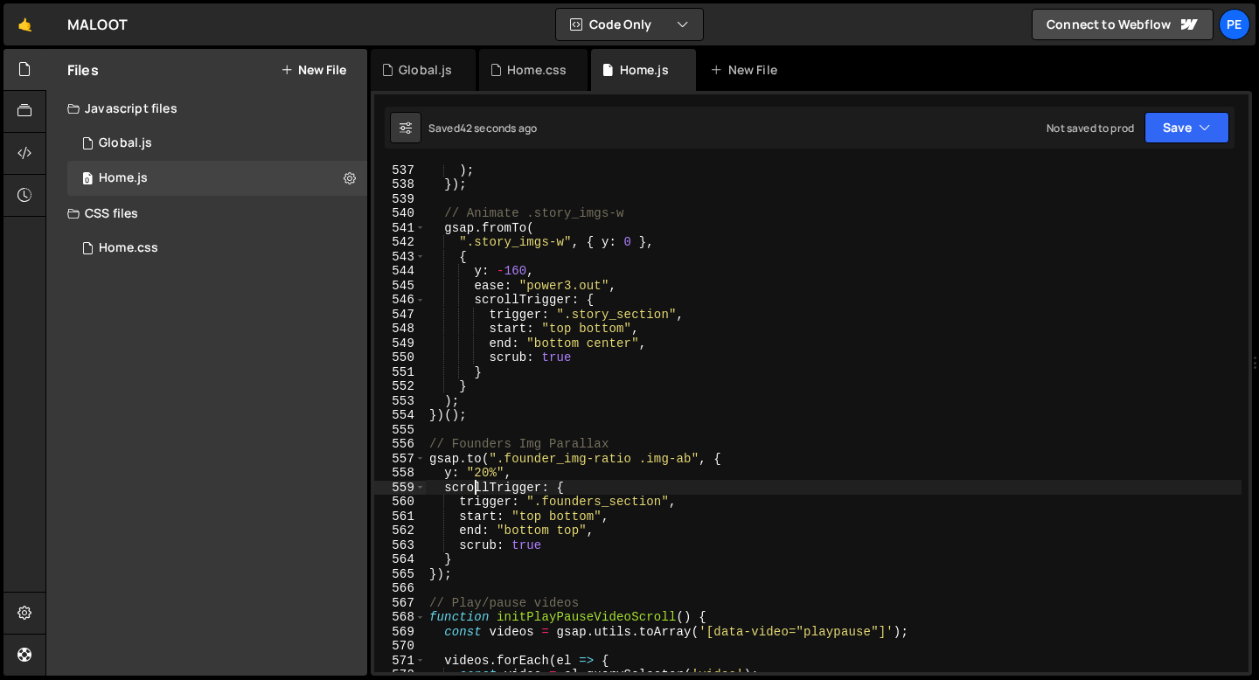
click at [476, 481] on div ") ; }) ; // Animate .story_imgs-w gsap . fromTo ( ".story_imgs-w" , { y : 0 } ,…" at bounding box center [834, 431] width 816 height 537
click at [476, 472] on div ") ; }) ; // Animate .story_imgs-w gsap . fromTo ( ".story_imgs-w" , { y : 0 } ,…" at bounding box center [834, 431] width 816 height 537
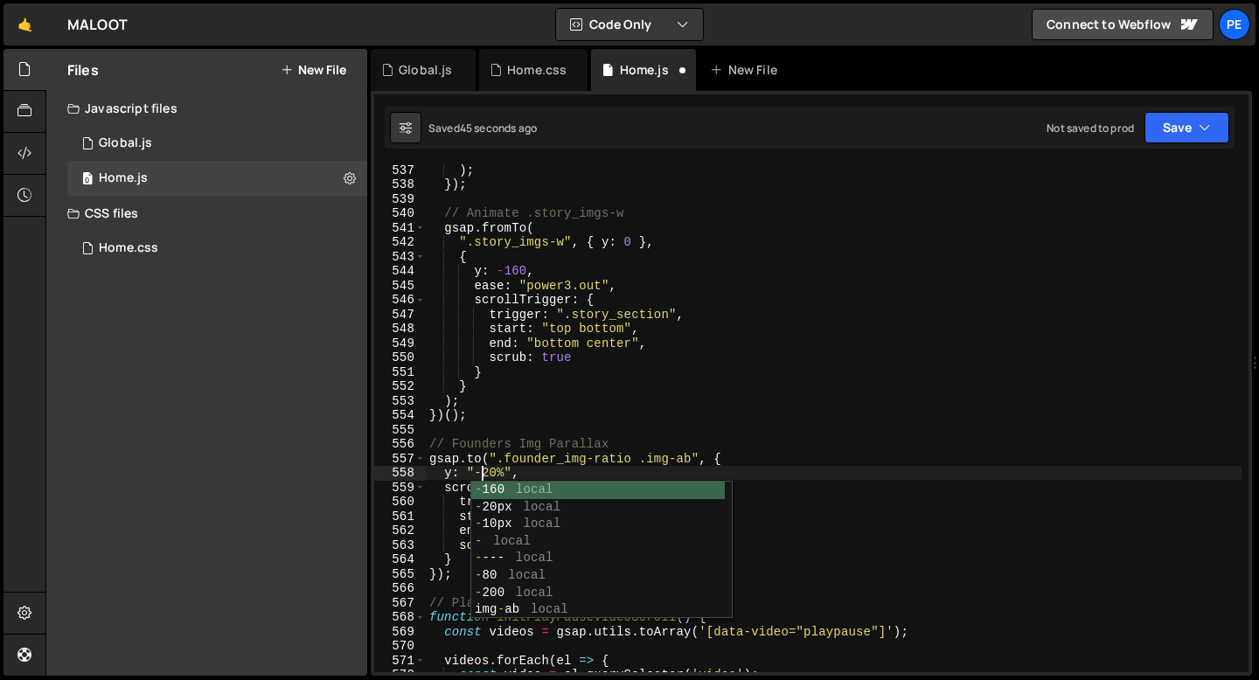
click at [568, 475] on div ") ; }) ; // Animate .story_imgs-w gsap . fromTo ( ".story_imgs-w" , { y : 0 } ,…" at bounding box center [834, 431] width 816 height 537
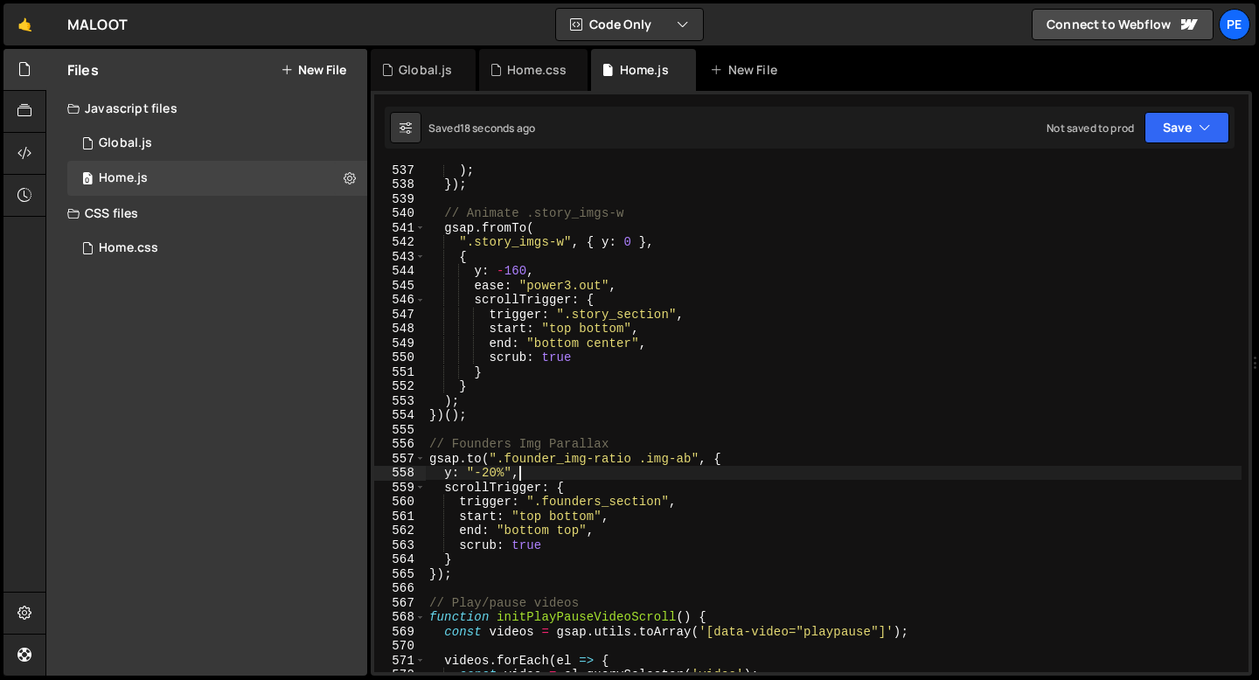
click at [487, 471] on div ") ; }) ; // Animate .story_imgs-w gsap . fromTo ( ".story_imgs-w" , { y : 0 } ,…" at bounding box center [834, 431] width 816 height 537
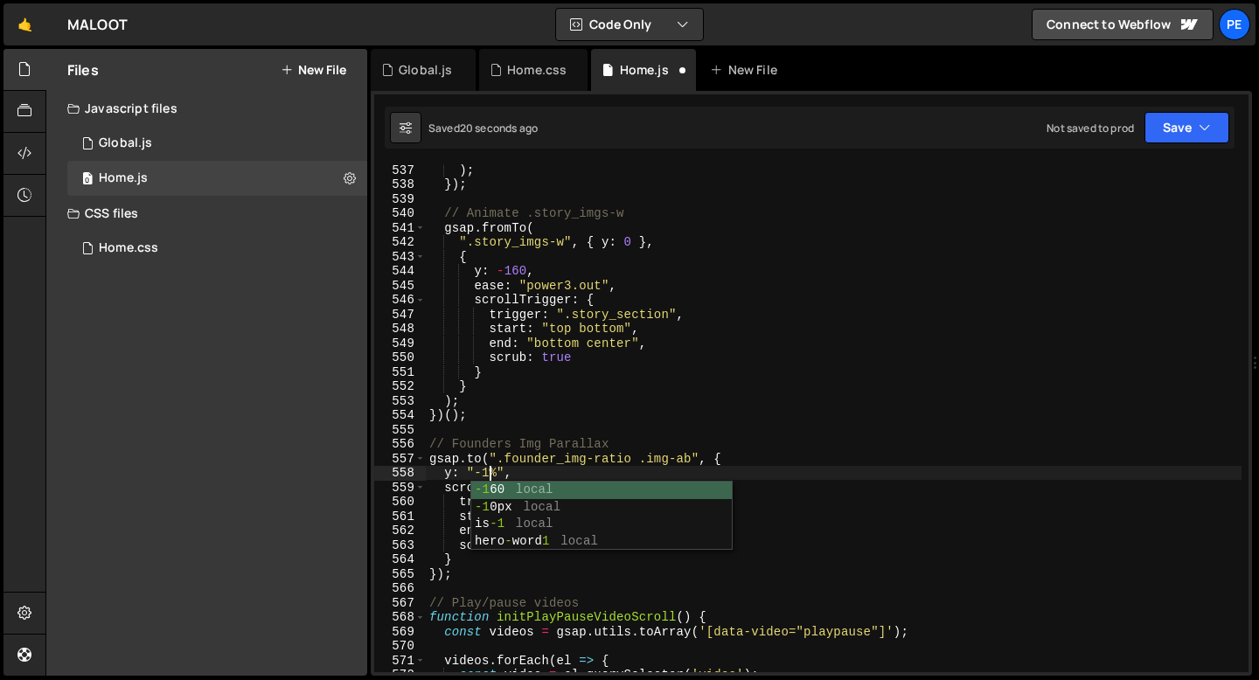
scroll to position [0, 4]
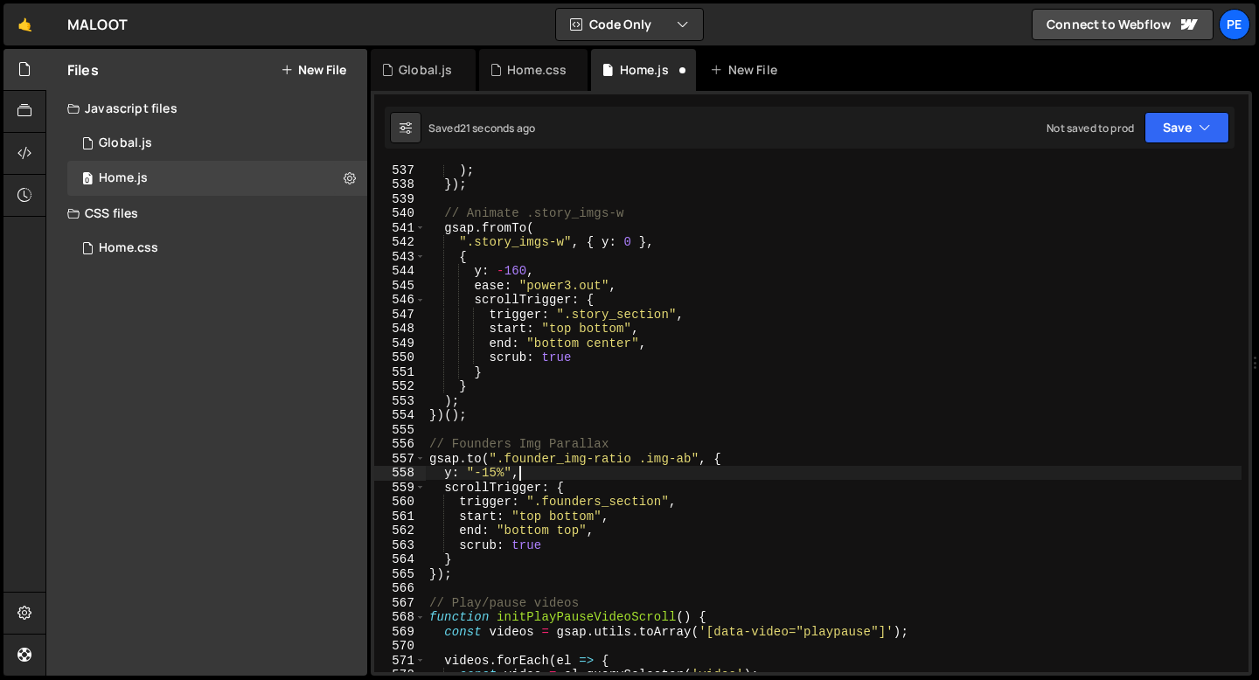
click at [526, 471] on div ") ; }) ; // Animate .story_imgs-w gsap . fromTo ( ".story_imgs-w" , { y : 0 } ,…" at bounding box center [834, 431] width 816 height 537
click at [531, 547] on div ") ; }) ; // Animate .story_imgs-w gsap . fromTo ( ".story_imgs-w" , { y : 0 } ,…" at bounding box center [834, 431] width 816 height 537
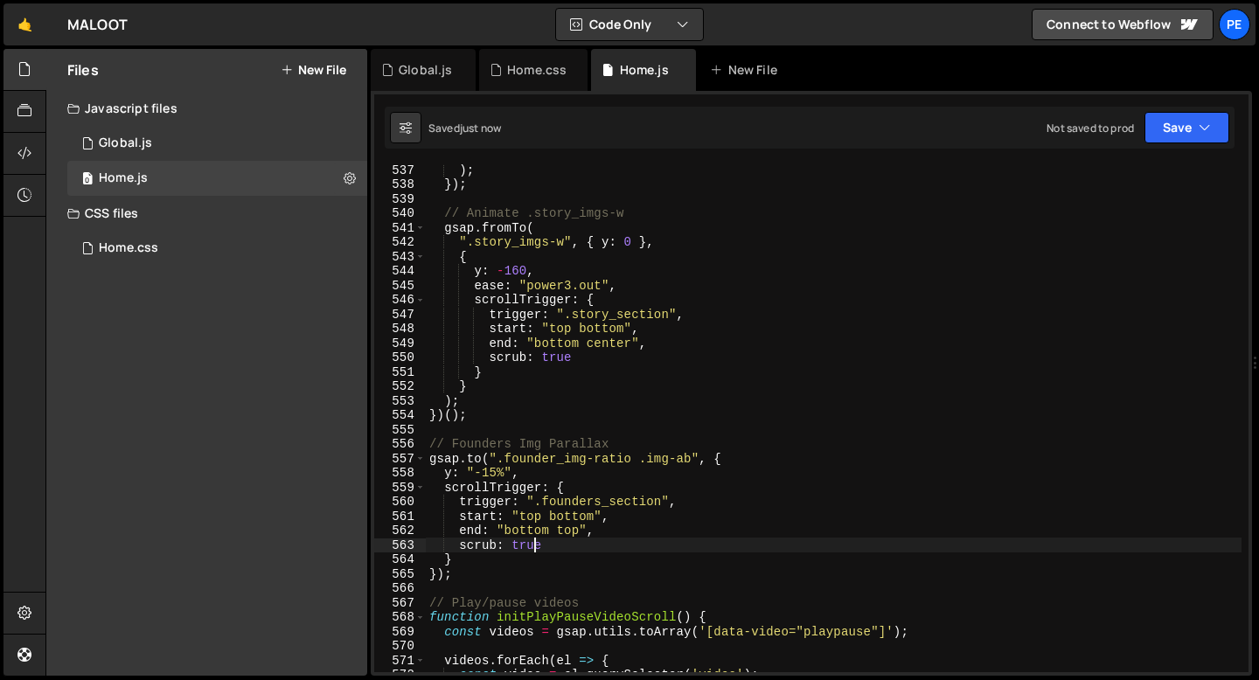
click at [531, 547] on div ") ; }) ; // Animate .story_imgs-w gsap . fromTo ( ".story_imgs-w" , { y : 0 } ,…" at bounding box center [834, 431] width 816 height 537
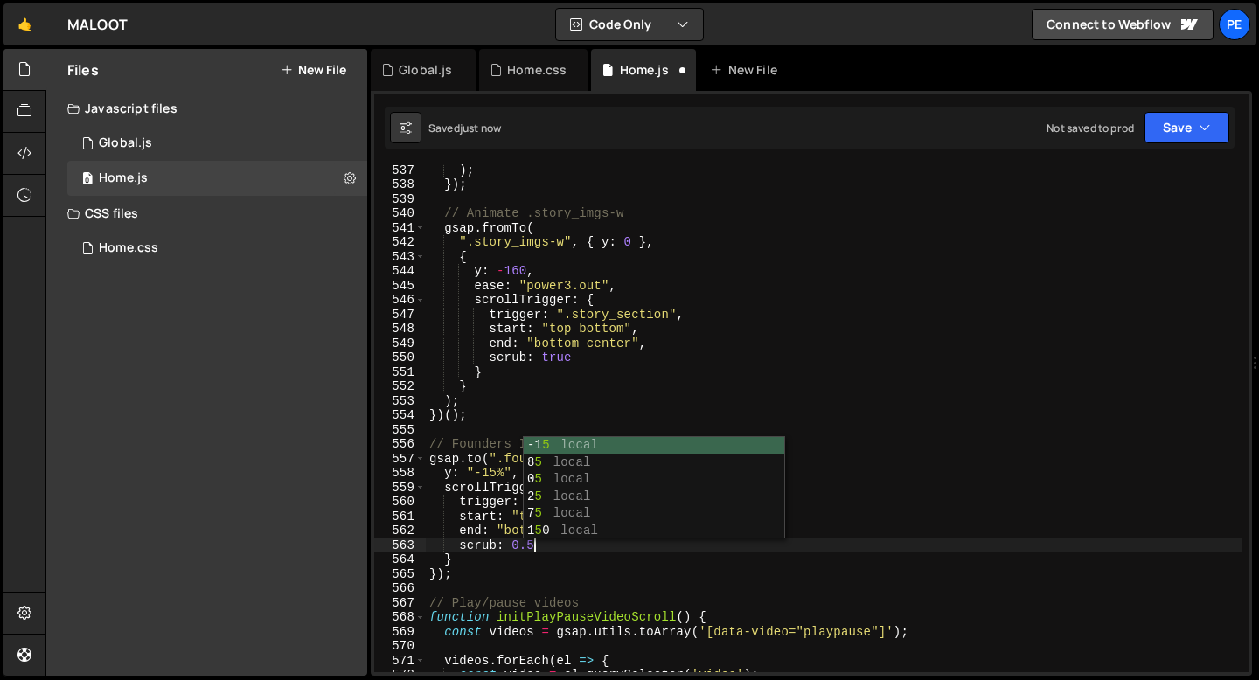
scroll to position [0, 6]
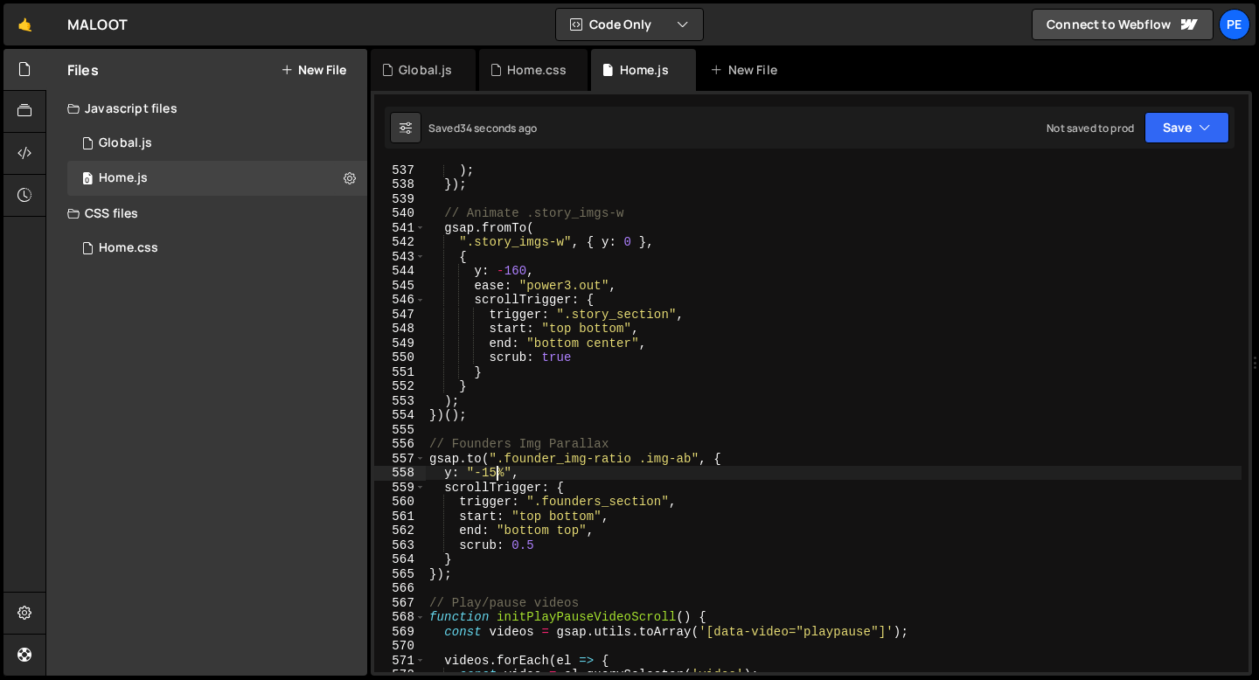
click at [499, 475] on div ") ; }) ; // Animate .story_imgs-w gsap . fromTo ( ".story_imgs-w" , { y : 0 } ,…" at bounding box center [834, 431] width 816 height 537
click at [538, 546] on div ") ; }) ; // Animate .story_imgs-w gsap . fromTo ( ".story_imgs-w" , { y : 0 } ,…" at bounding box center [834, 431] width 816 height 537
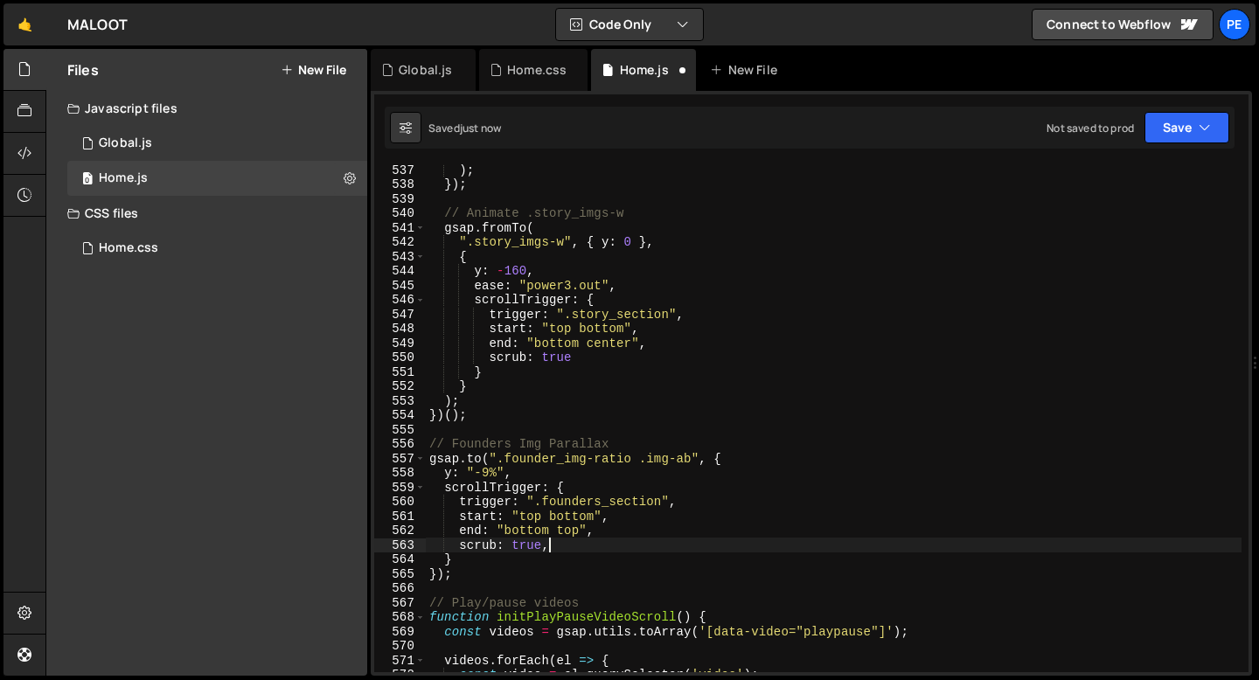
scroll to position [0, 7]
click at [610, 541] on div ") ; }) ; // Animate .story_imgs-w gsap . fromTo ( ".story_imgs-w" , { y : 0 } ,…" at bounding box center [834, 431] width 816 height 537
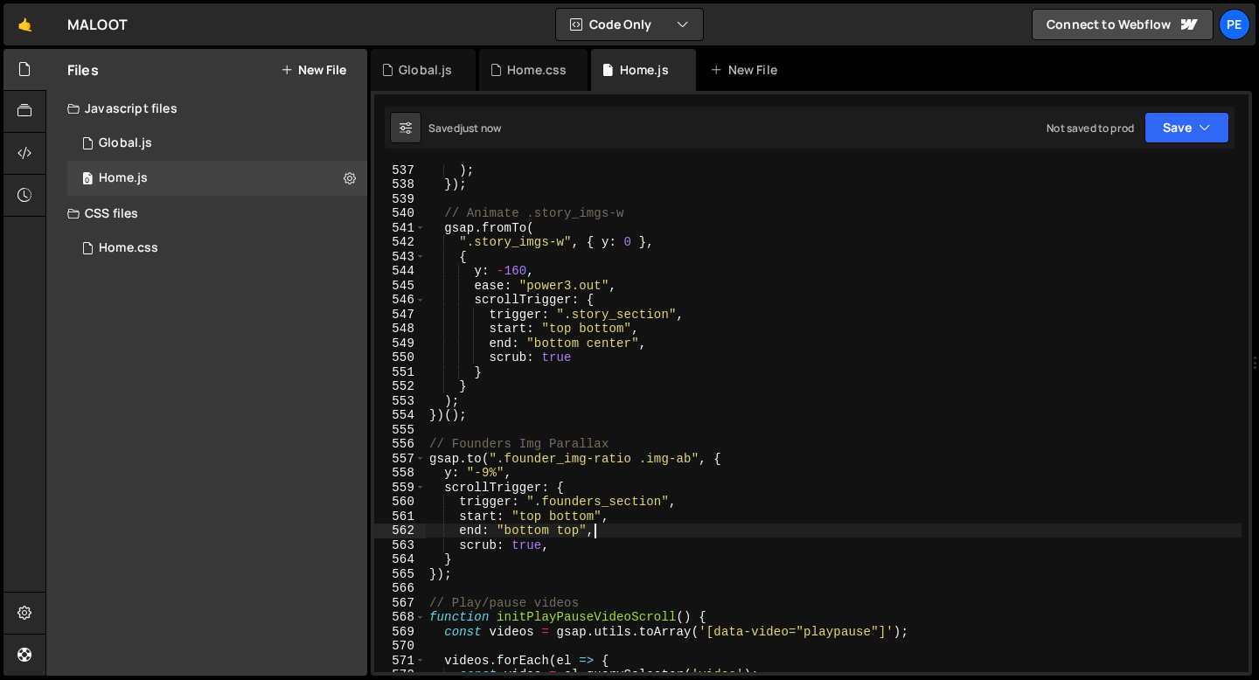
click at [604, 531] on div ") ; }) ; // Animate .story_imgs-w gsap . fromTo ( ".story_imgs-w" , { y : 0 } ,…" at bounding box center [834, 431] width 816 height 537
click at [570, 531] on div ") ; }) ; // Animate .story_imgs-w gsap . fromTo ( ".story_imgs-w" , { y : 0 } ,…" at bounding box center [834, 431] width 816 height 537
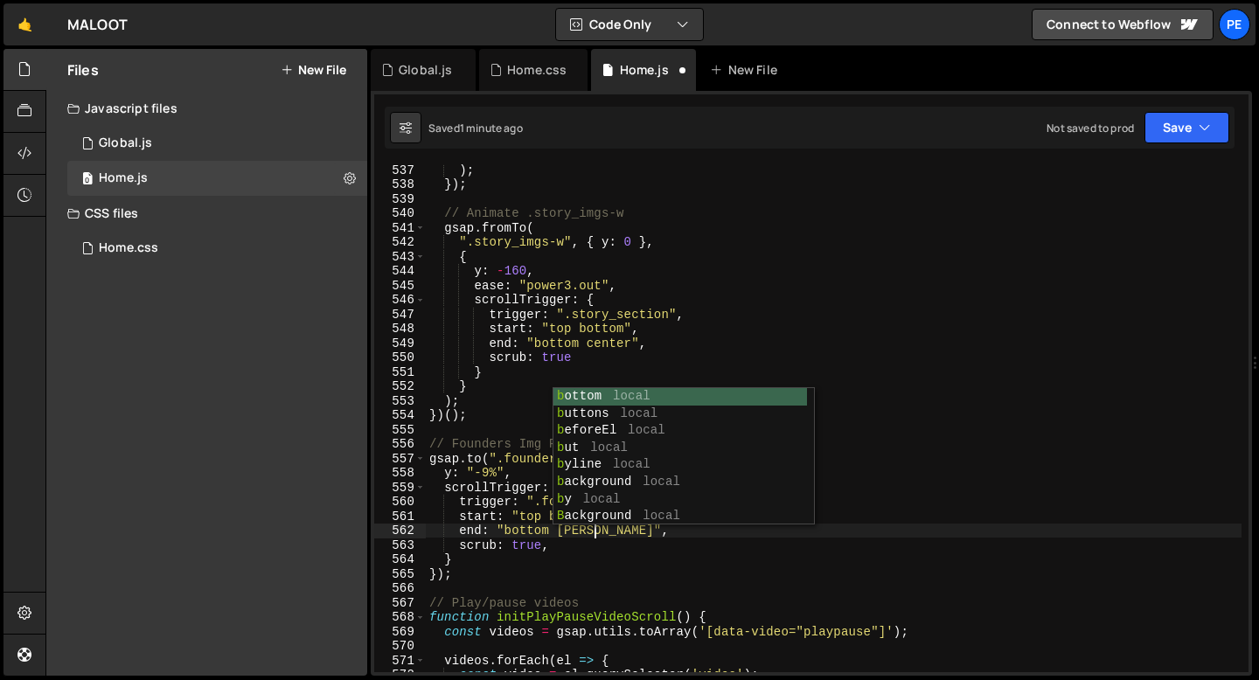
scroll to position [0, 11]
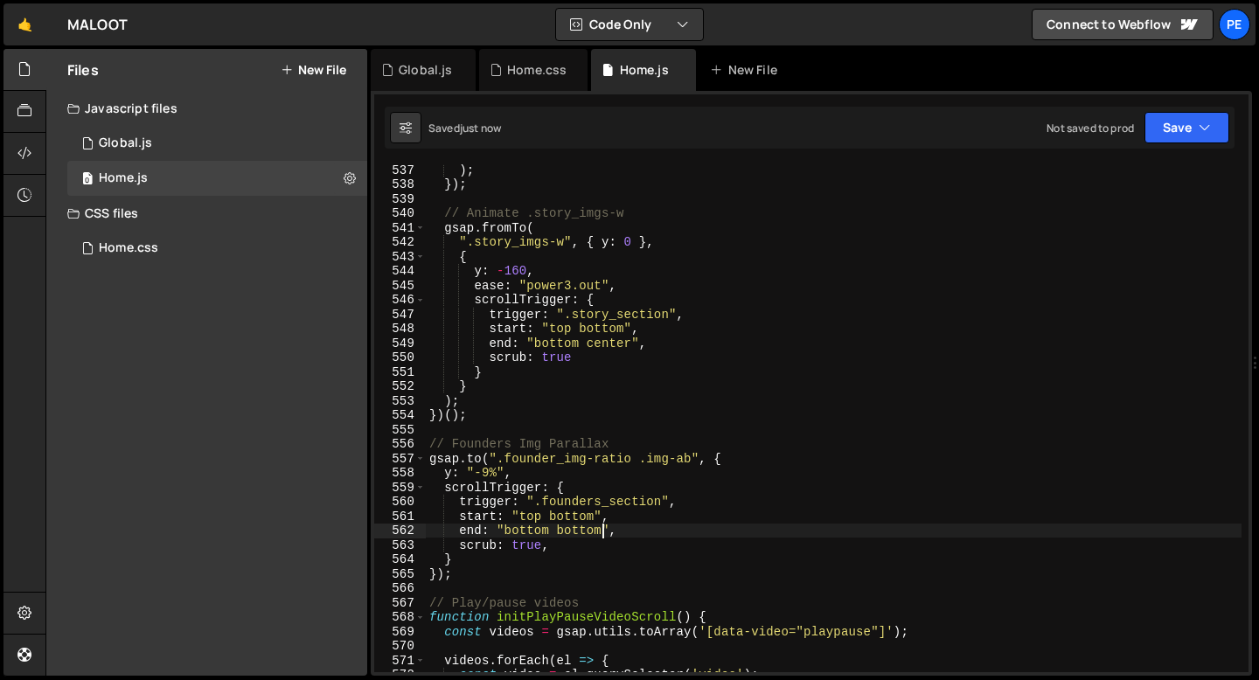
click at [515, 530] on div ") ; }) ; // Animate .story_imgs-w gsap . fromTo ( ".story_imgs-w" , { y : 0 } ,…" at bounding box center [834, 431] width 816 height 537
click at [518, 531] on div ") ; }) ; // Animate .story_imgs-w gsap . fromTo ( ".story_imgs-w" , { y : 0 } ,…" at bounding box center [834, 418] width 816 height 508
click at [576, 526] on div ") ; }) ; // Animate .story_imgs-w gsap . fromTo ( ".story_imgs-w" , { y : 0 } ,…" at bounding box center [834, 431] width 816 height 537
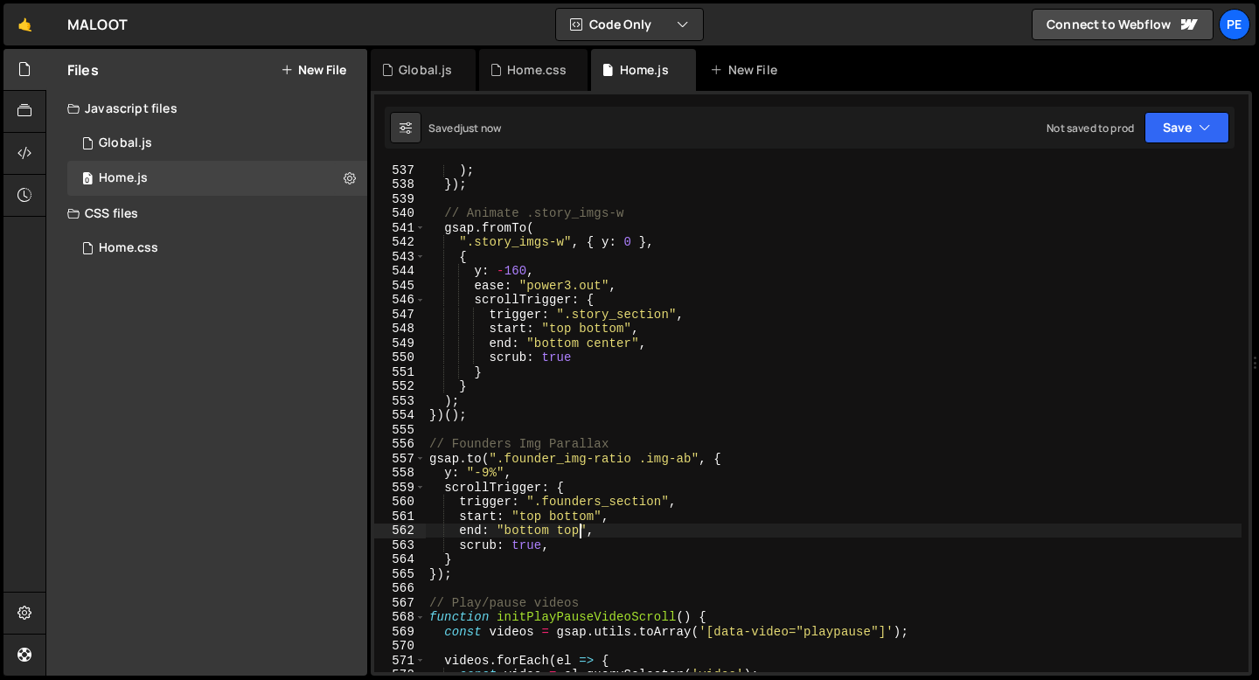
scroll to position [0, 10]
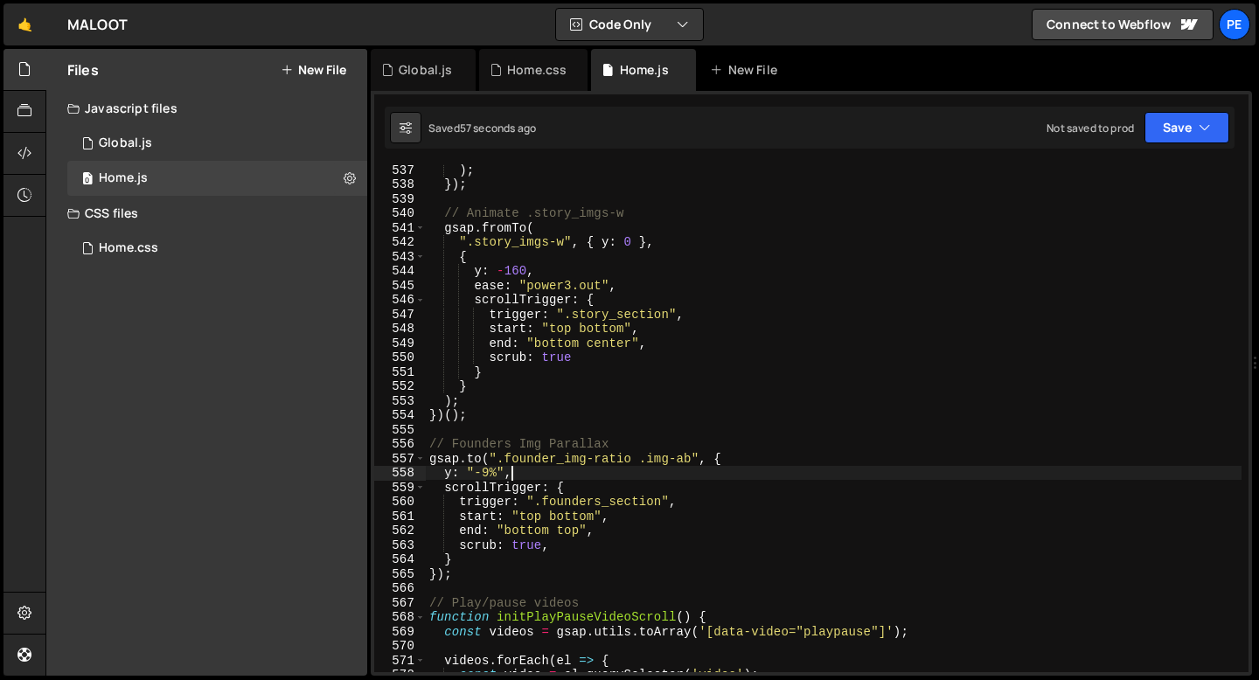
click at [525, 469] on div ") ; }) ; // Animate .story_imgs-w gsap . fromTo ( ".story_imgs-w" , { y : 0 } ,…" at bounding box center [834, 431] width 816 height 537
type textarea "y: "-9%","
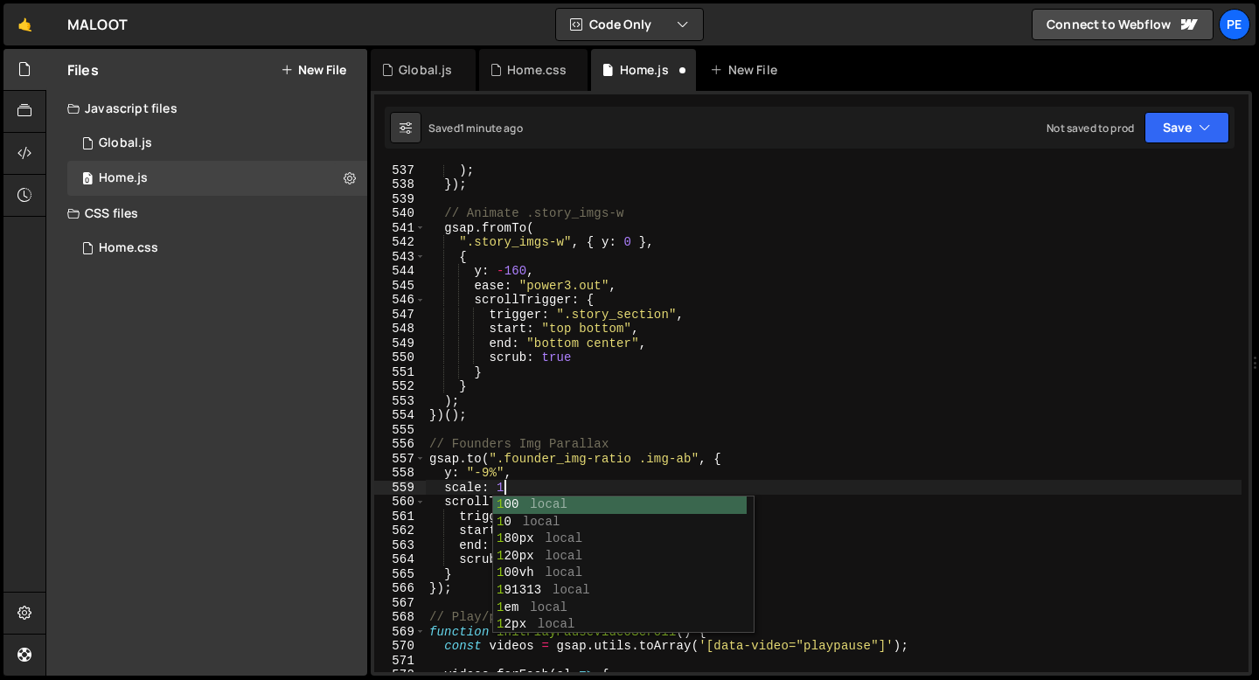
scroll to position [0, 4]
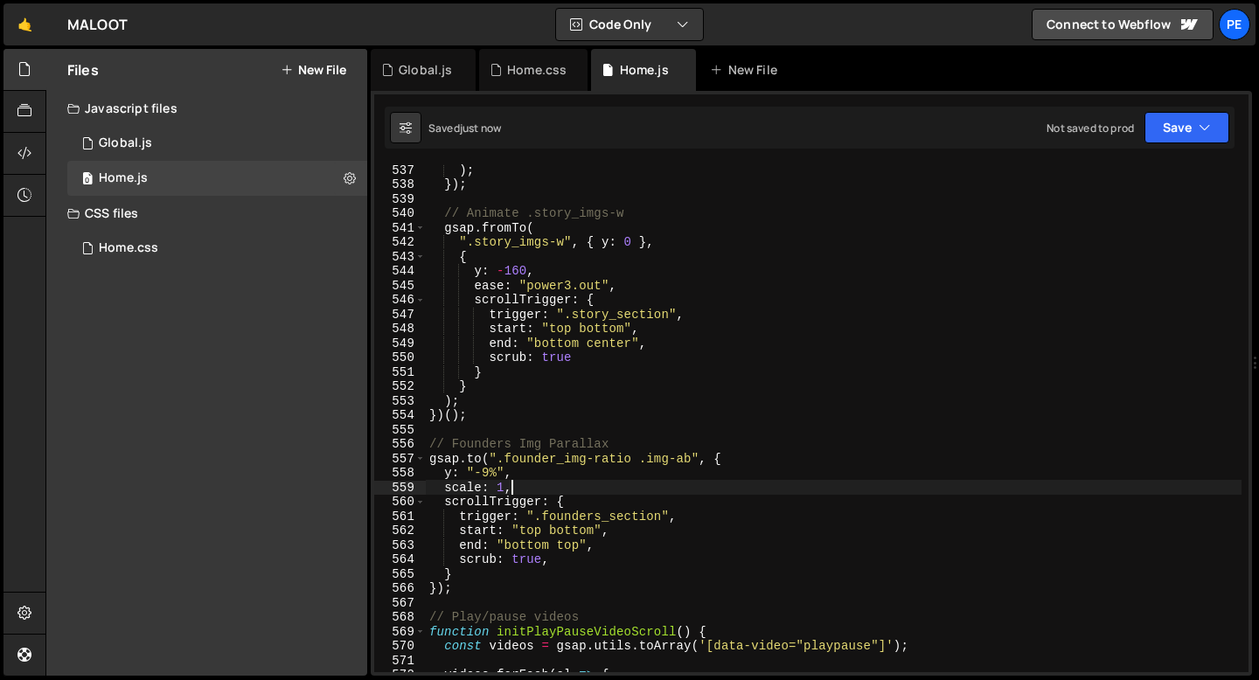
type textarea "scale: 1,"
click at [436, 79] on div "Global.js" at bounding box center [423, 70] width 105 height 42
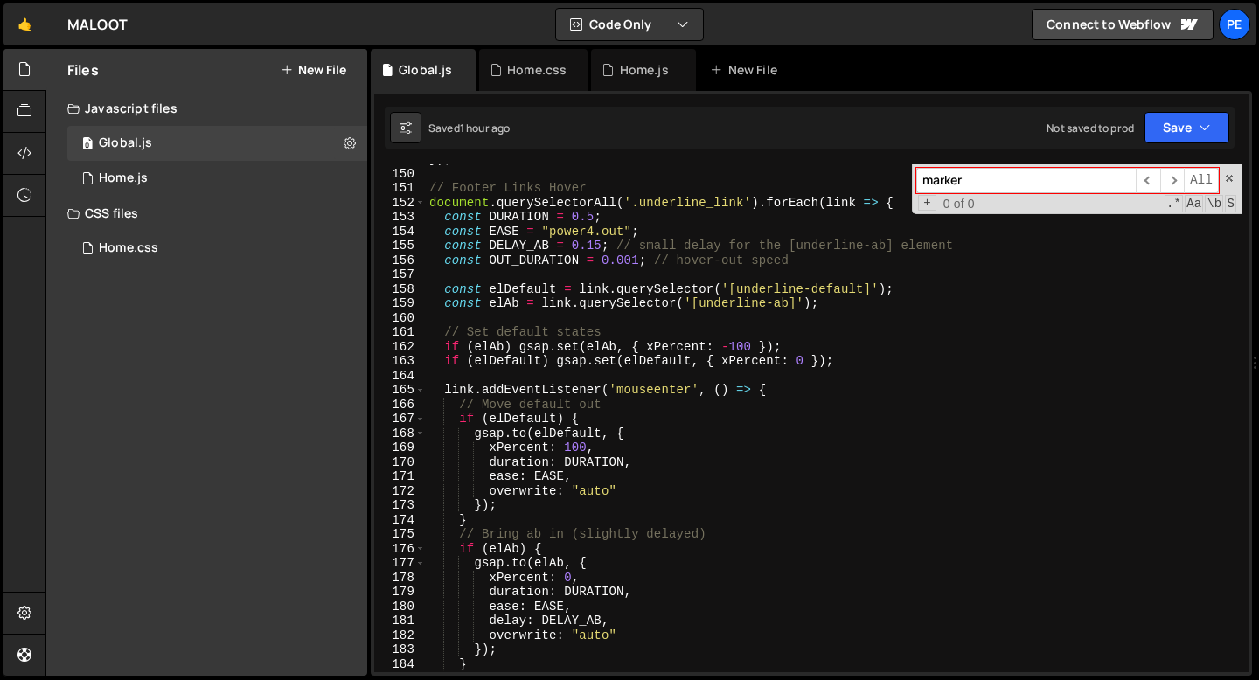
scroll to position [2531, 0]
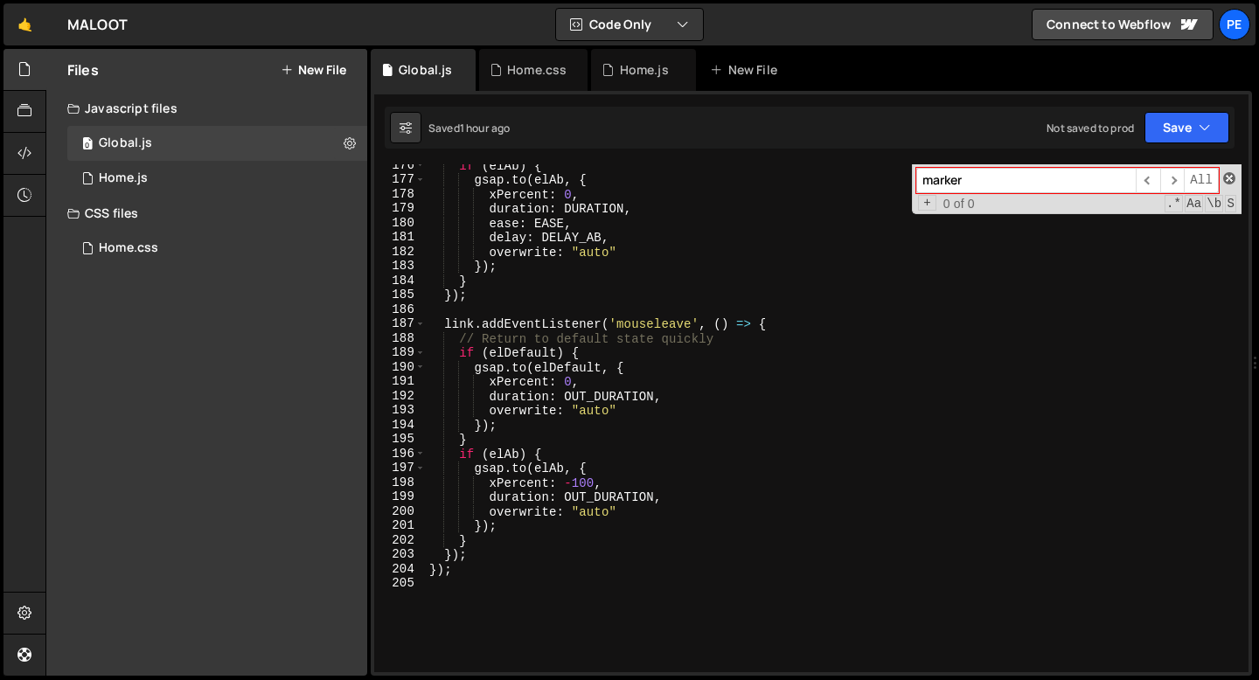
click at [1228, 178] on span at bounding box center [1229, 178] width 12 height 12
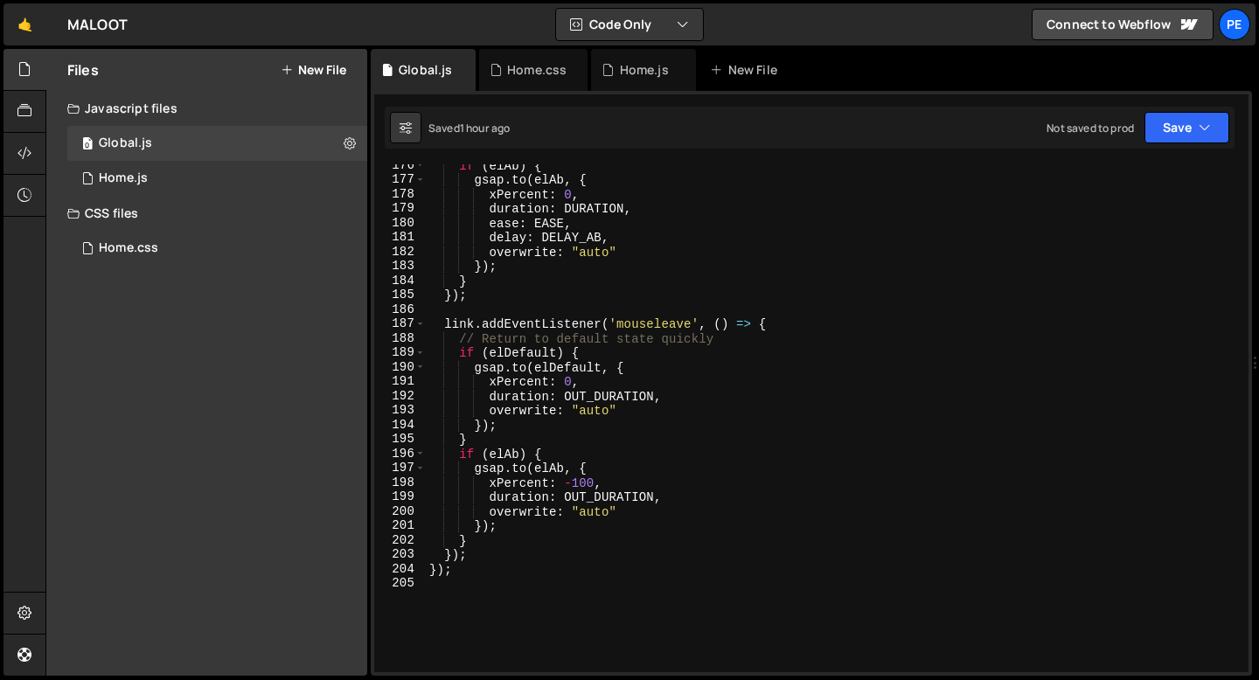
click at [480, 570] on div "if ( elAb ) { gsap . to ( elAb , { xPercent : 0 , duration : DURATION , ease : …" at bounding box center [834, 426] width 816 height 537
type textarea "});"
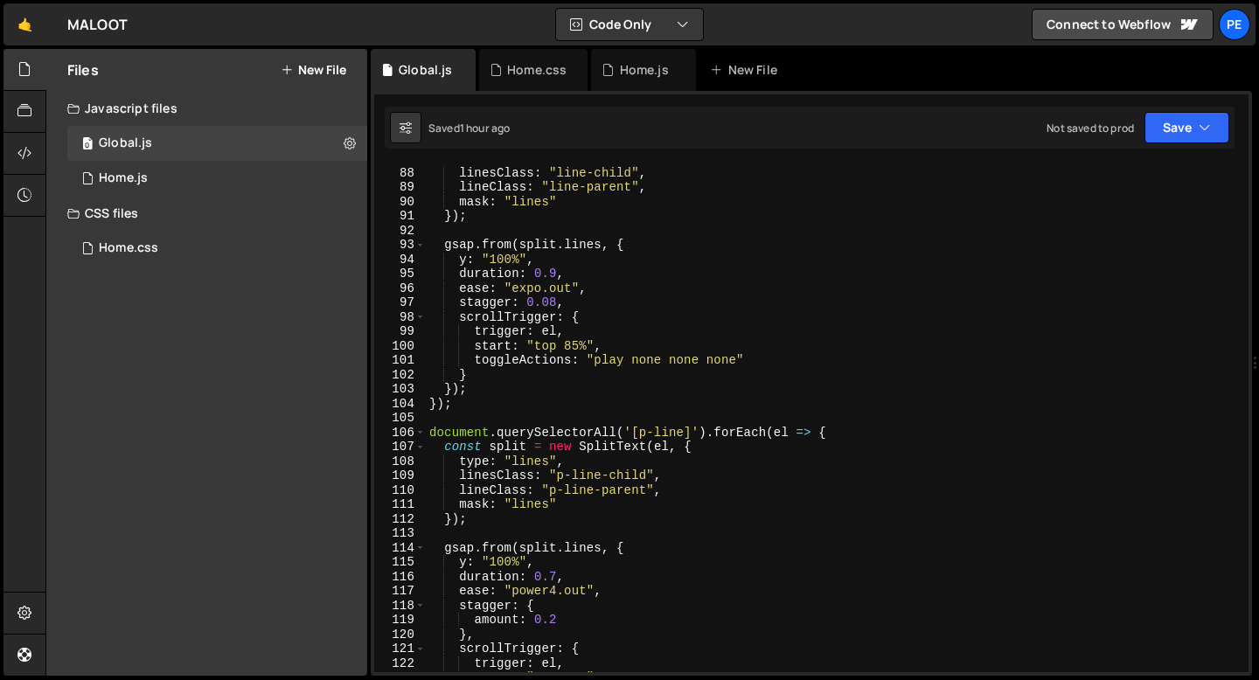
scroll to position [1311, 0]
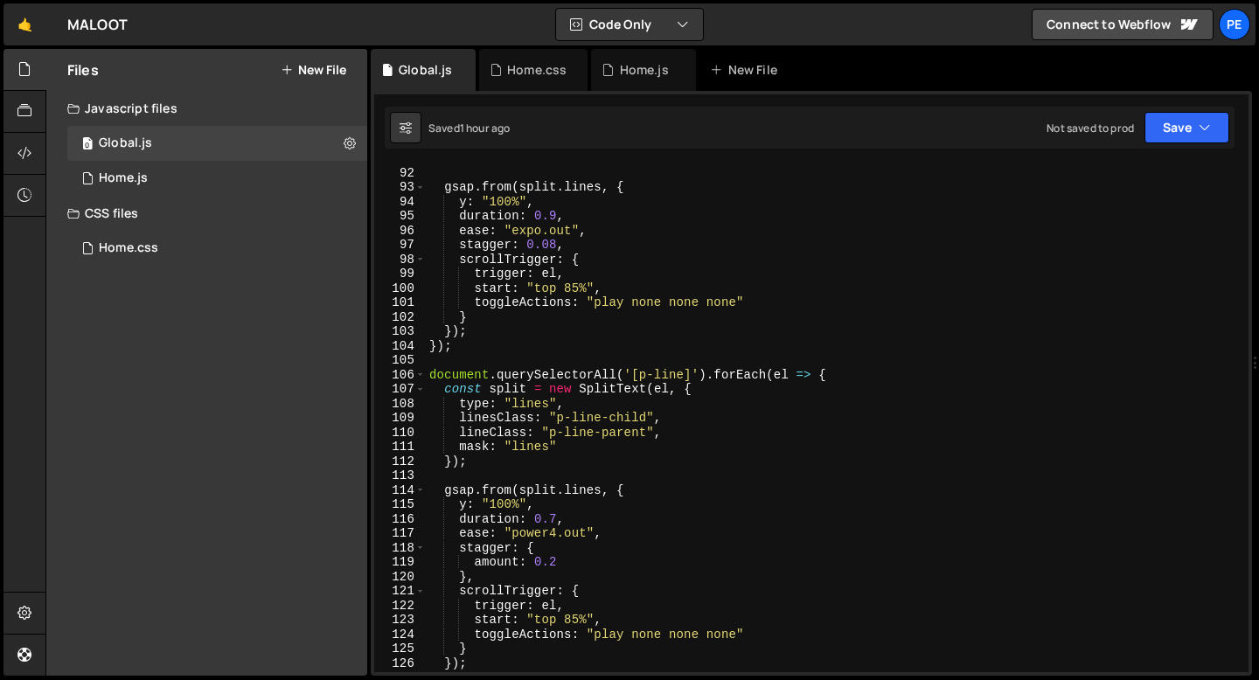
click at [462, 350] on div "}) ; gsap . from ( split . lines , { y : "100%" , duration : 0.9 , ease : "expo…" at bounding box center [834, 419] width 816 height 537
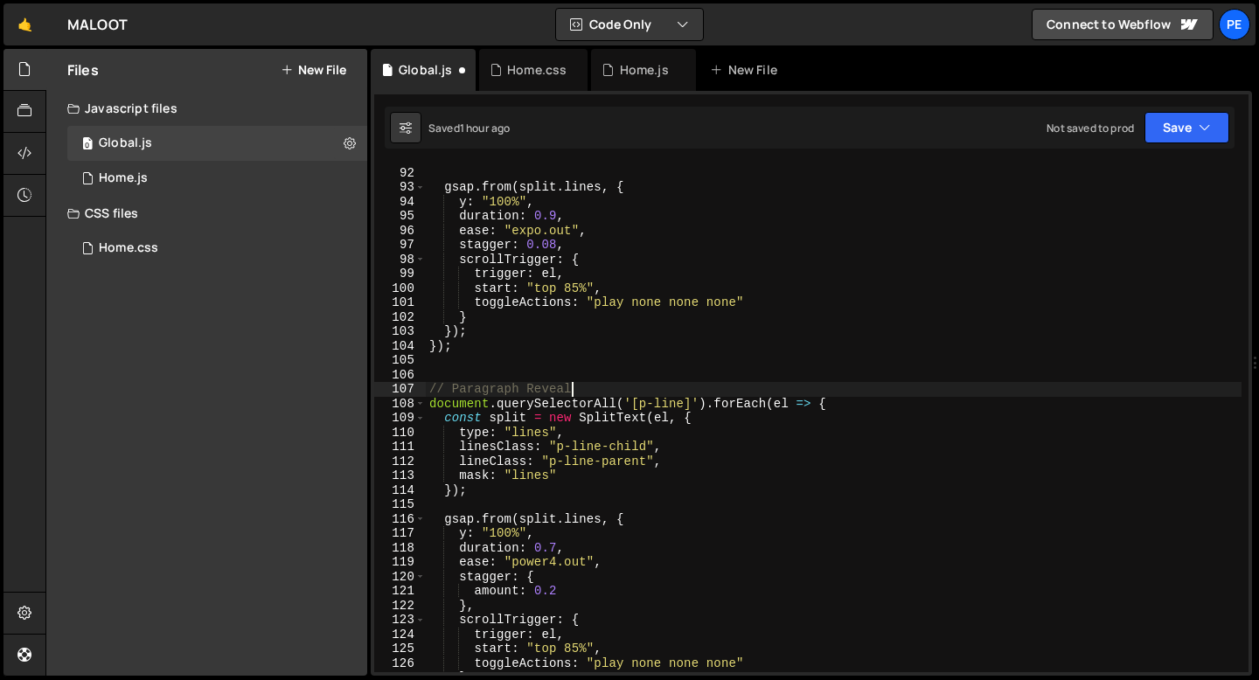
scroll to position [0, 9]
type textarea "document.querySelectorAll('[p-line]').forEach(el => {"
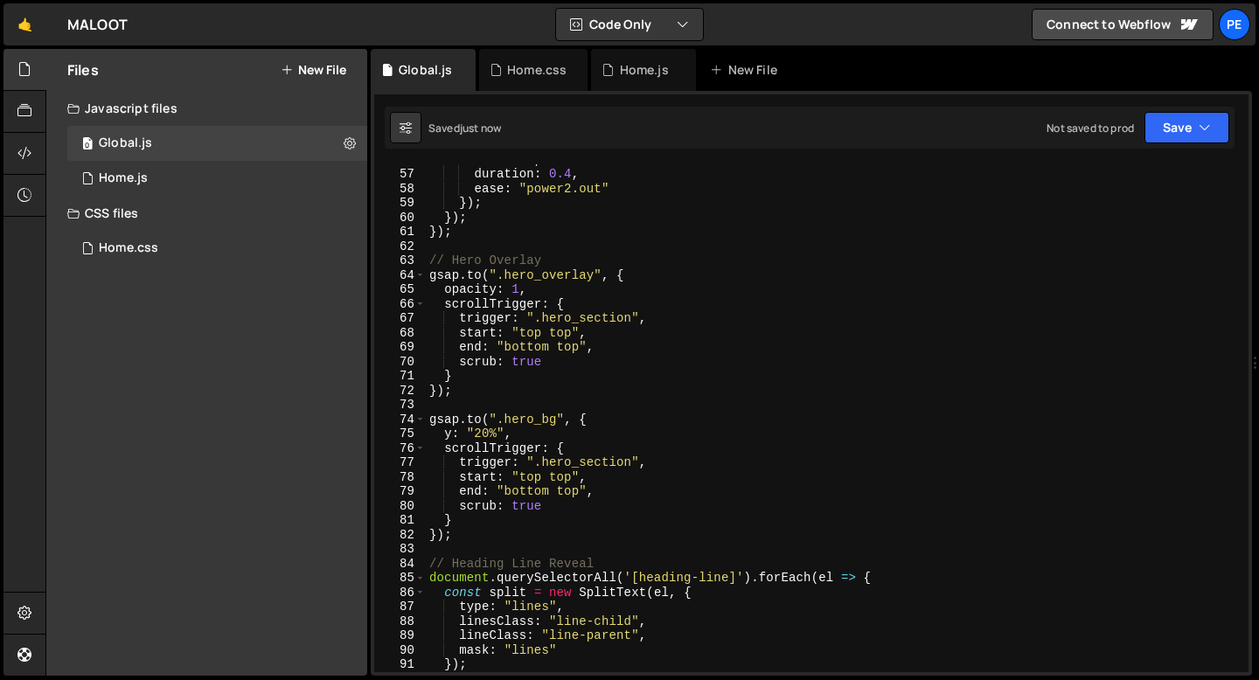
scroll to position [781, 0]
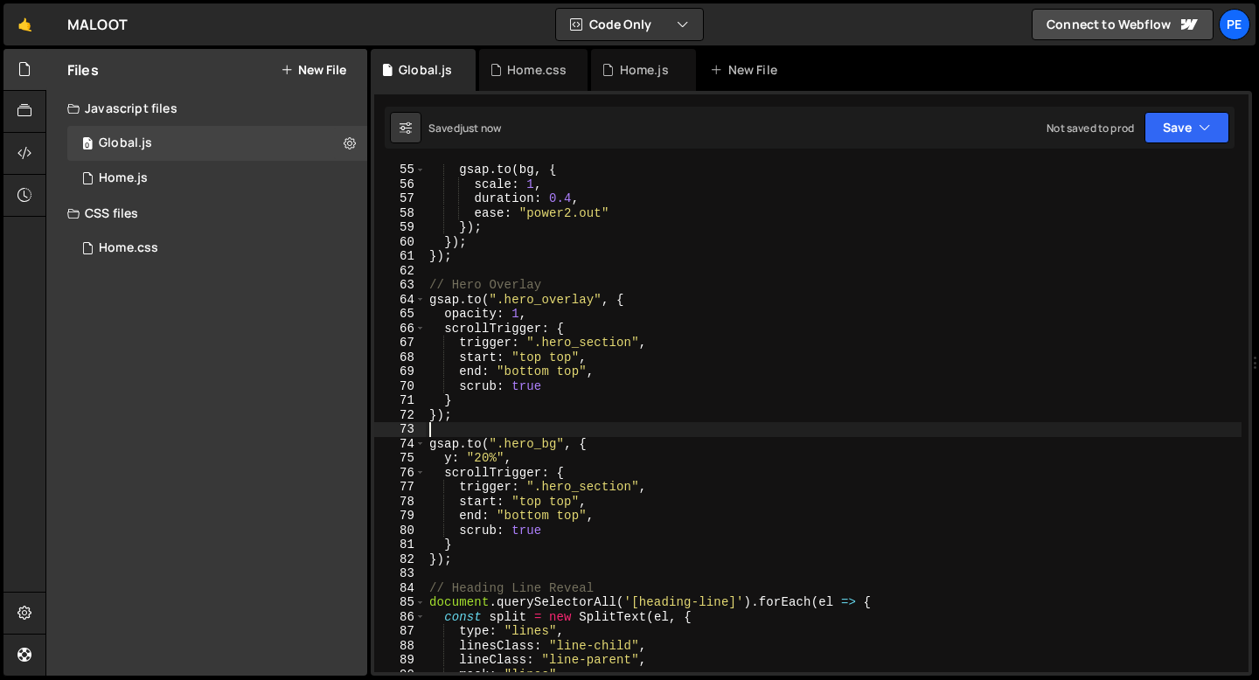
click at [461, 434] on div "gsap . to ( bg , { scale : 1 , duration : 0.4 , ease : "power2.out" }) ; }) ; }…" at bounding box center [834, 431] width 816 height 537
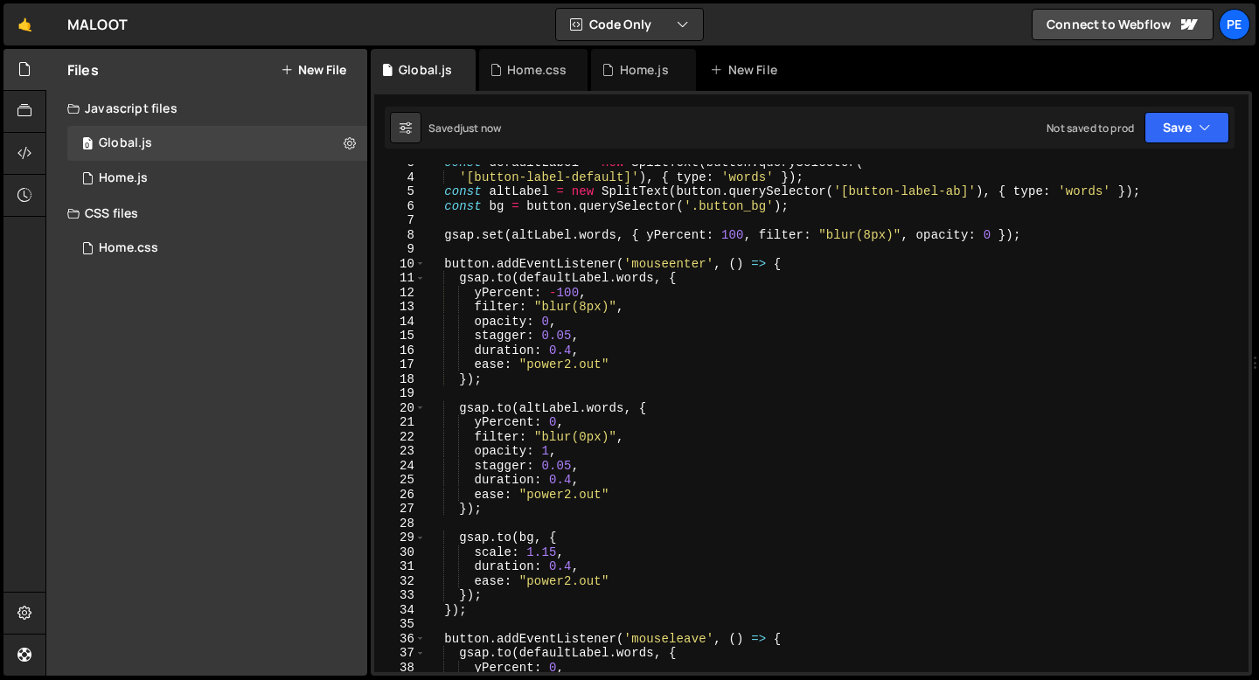
scroll to position [0, 0]
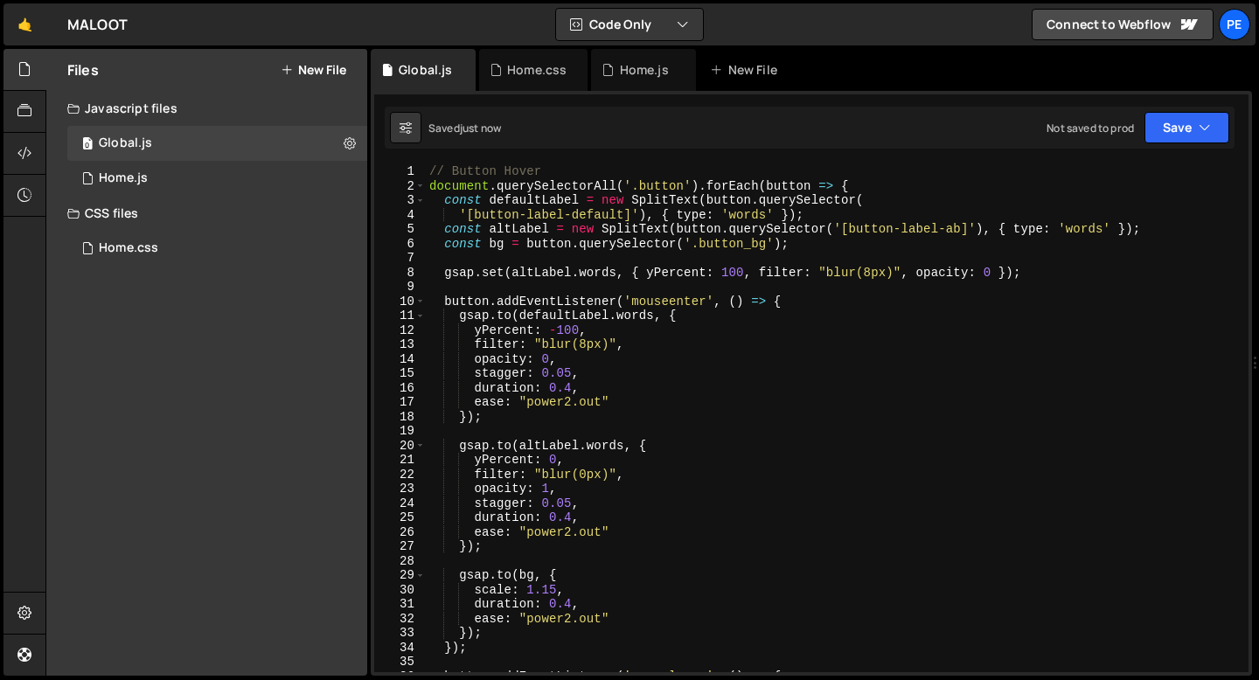
click at [431, 176] on div "// Button Hover document . querySelectorAll ( '.button' ) . forEach ( button =>…" at bounding box center [834, 432] width 816 height 537
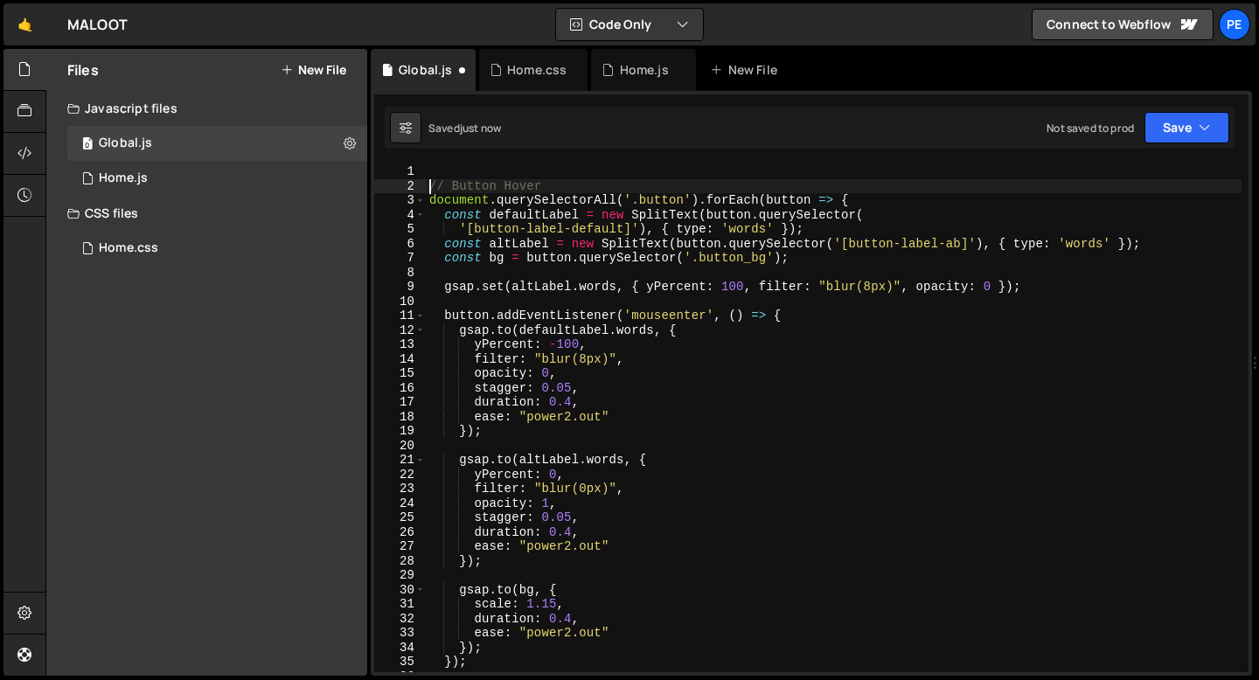
type textarea "// Button Hover"
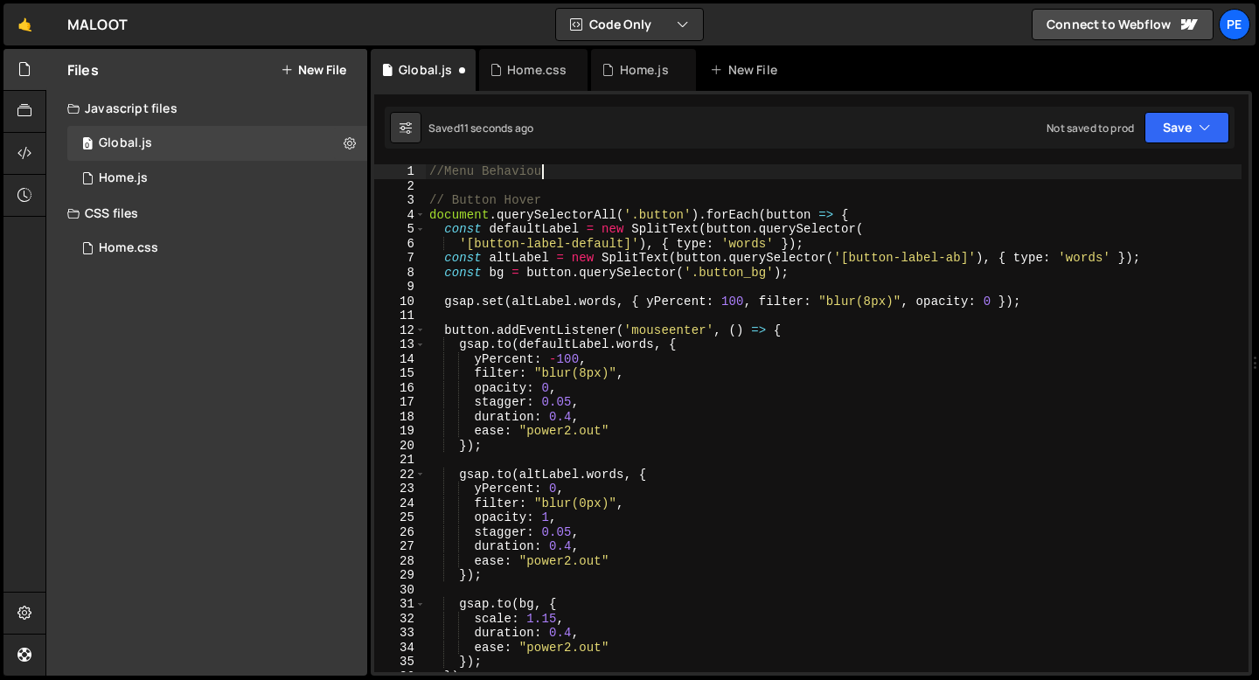
scroll to position [0, 7]
type textarea "//Menu Behaviour"
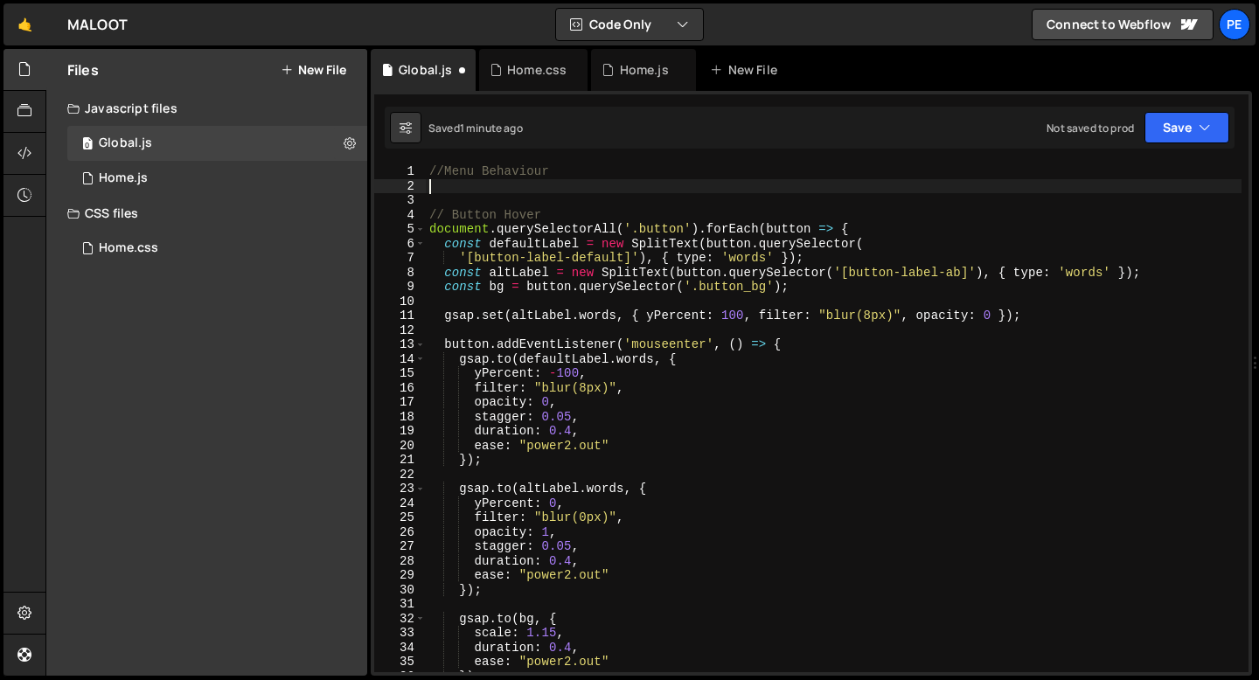
scroll to position [0, 0]
paste textarea "});"
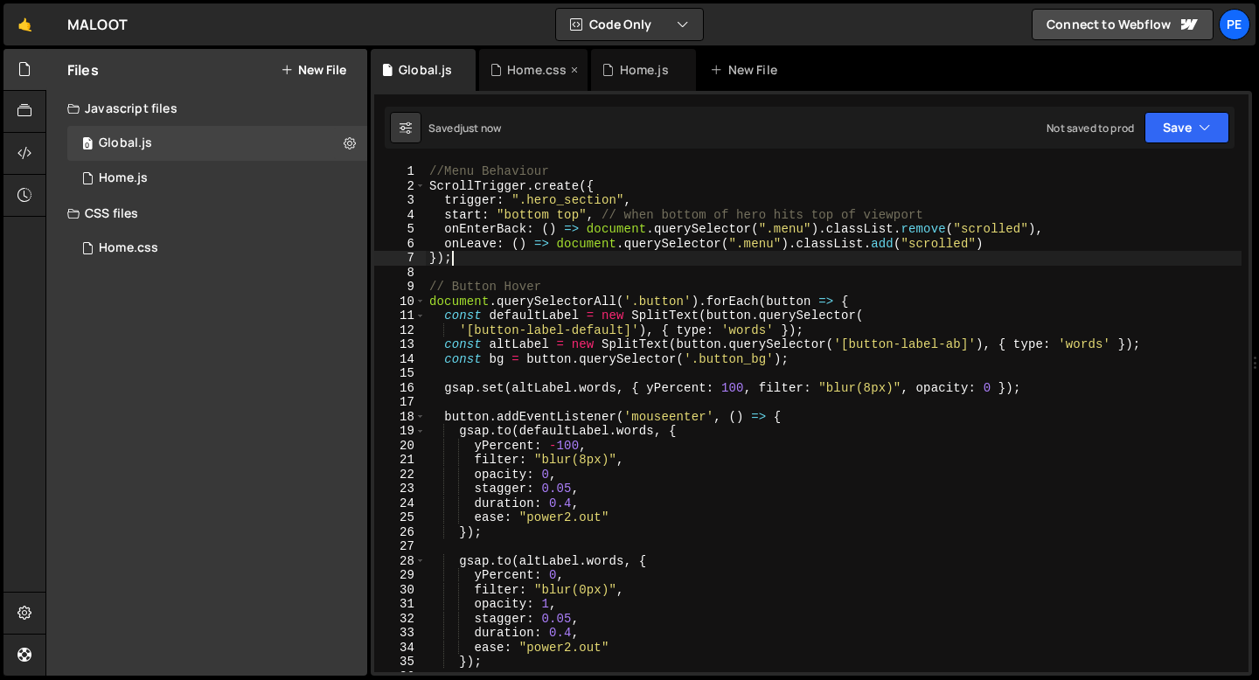
type textarea "});"
click at [521, 84] on div "Home.css" at bounding box center [533, 70] width 108 height 42
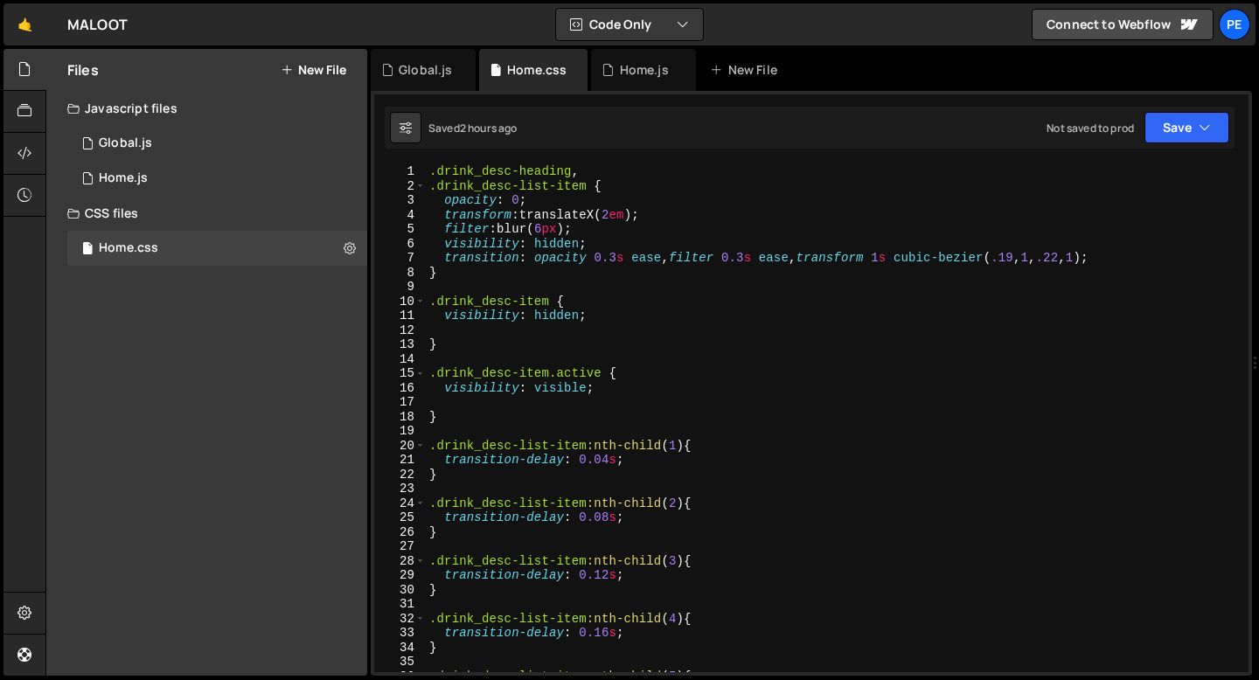
click at [431, 170] on div ".drink_desc-heading , .drink_desc-list-item { opacity : 0 ; transform : transla…" at bounding box center [834, 432] width 816 height 537
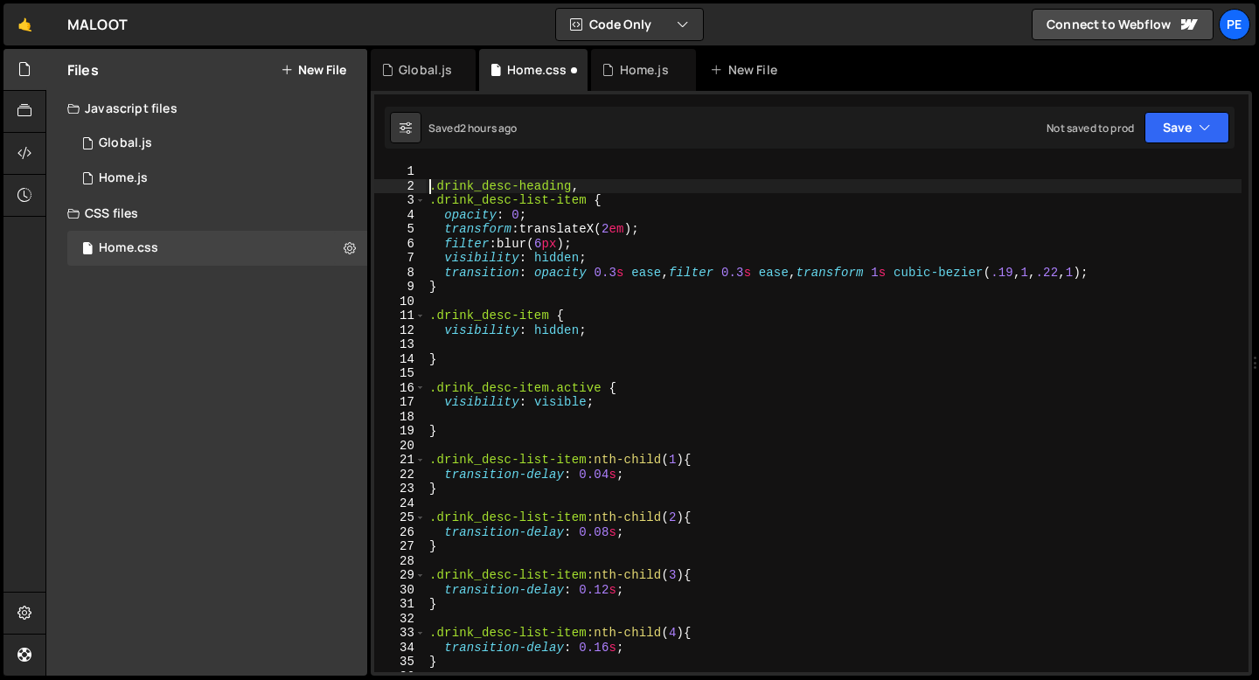
type textarea ".drink_desc-heading,"
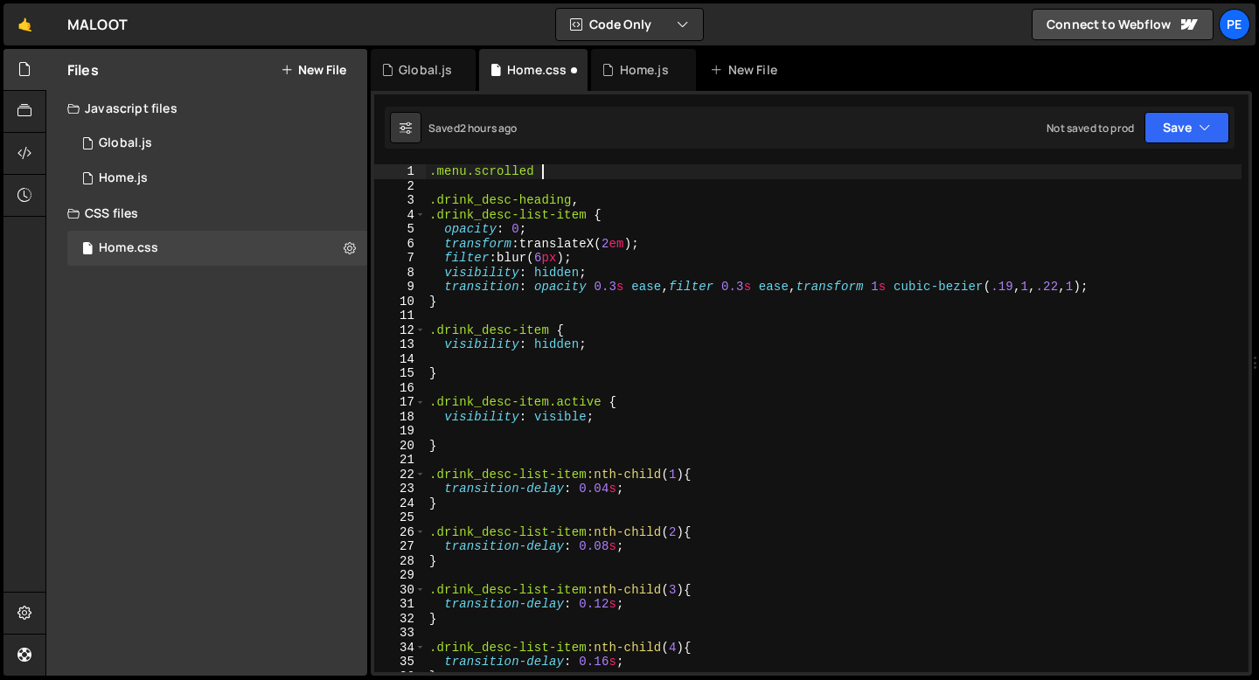
scroll to position [0, 7]
paste textarea "menu_logo-link"
type textarea ".menu.scrolled .menu_logo-link {"
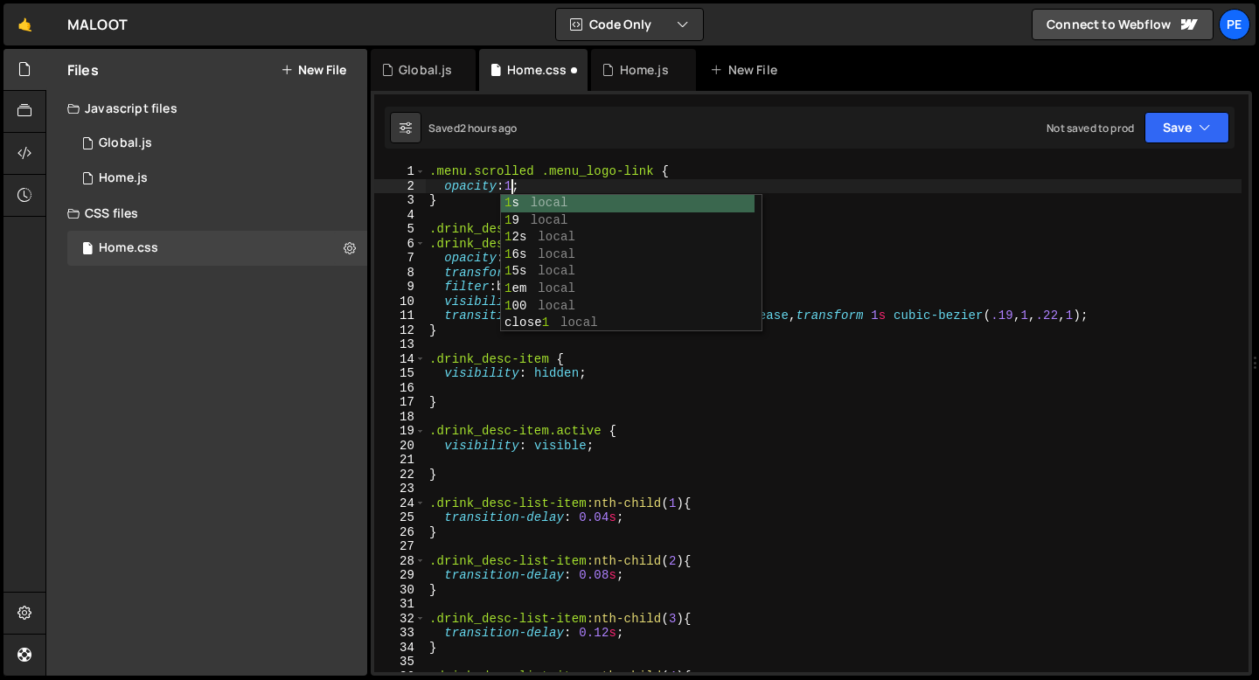
scroll to position [0, 4]
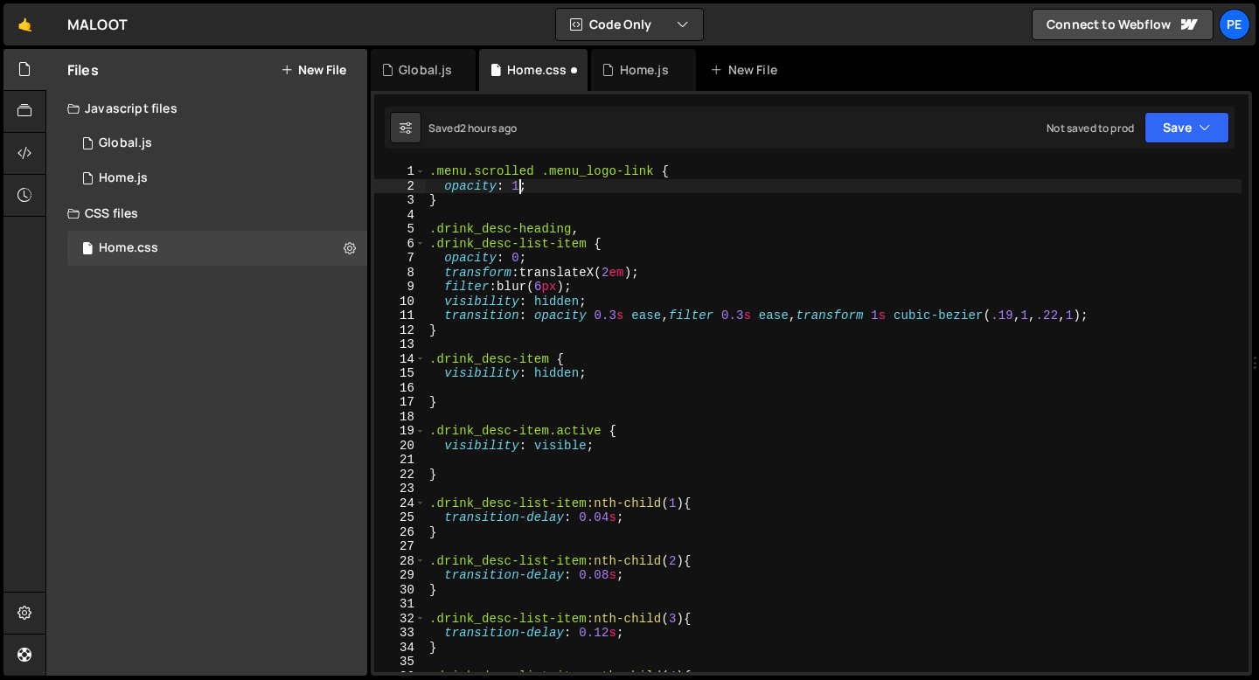
type textarea "opacity: 1;"
click at [579, 186] on div ".menu.scrolled .menu_logo-link { opacity : 1 ; } .drink_desc-heading , .drink_d…" at bounding box center [834, 432] width 816 height 537
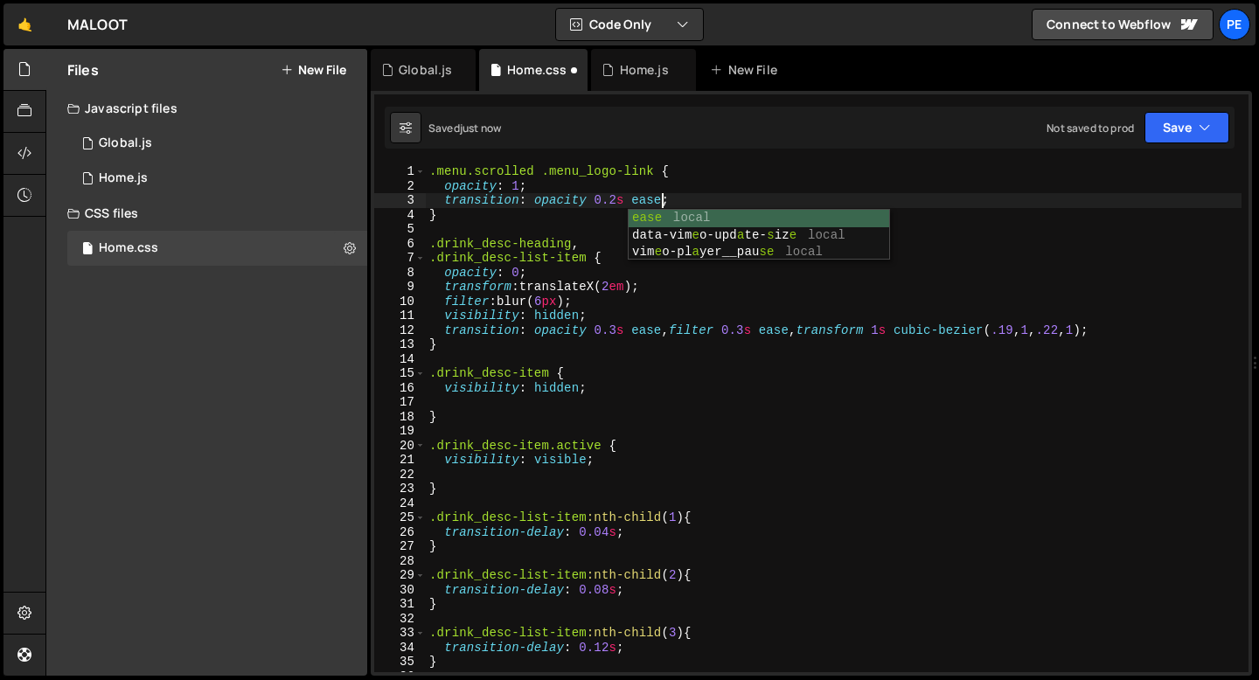
scroll to position [0, 16]
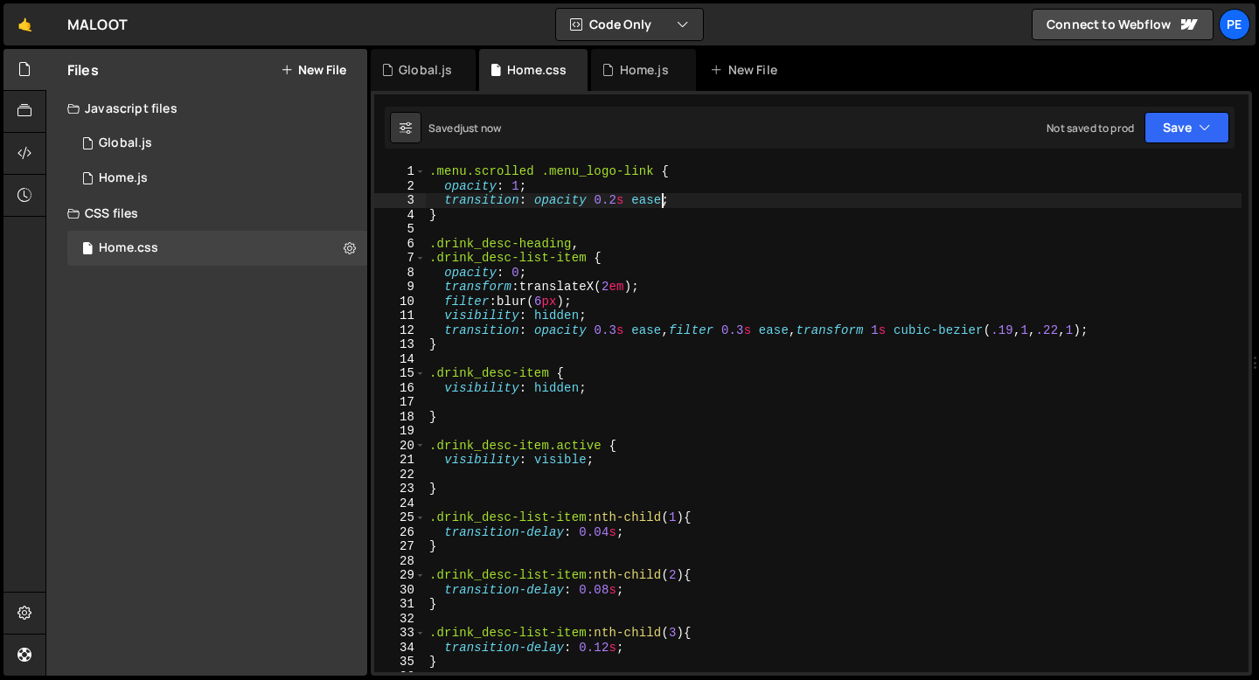
type textarea "transition: opacity 0.2s ease;"
click at [485, 359] on div ".menu.scrolled .menu_logo-link { opacity : 1 ; transition : opacity 0.2 s ease …" at bounding box center [834, 432] width 816 height 537
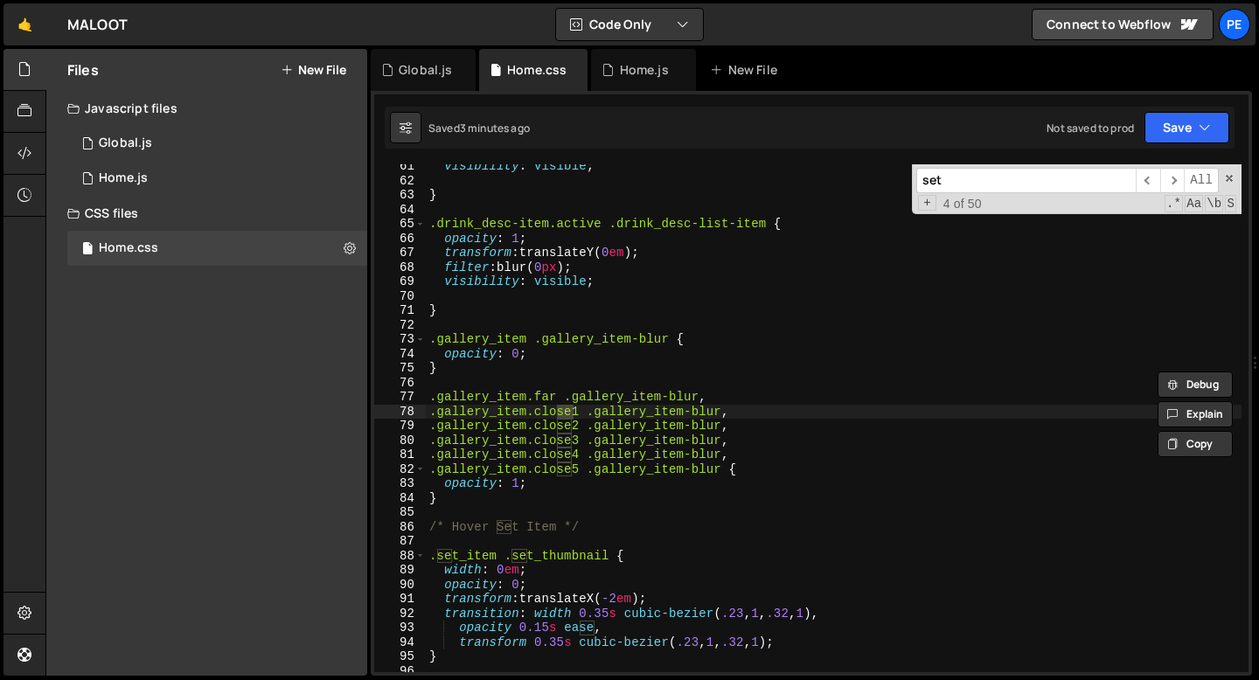
scroll to position [871, 0]
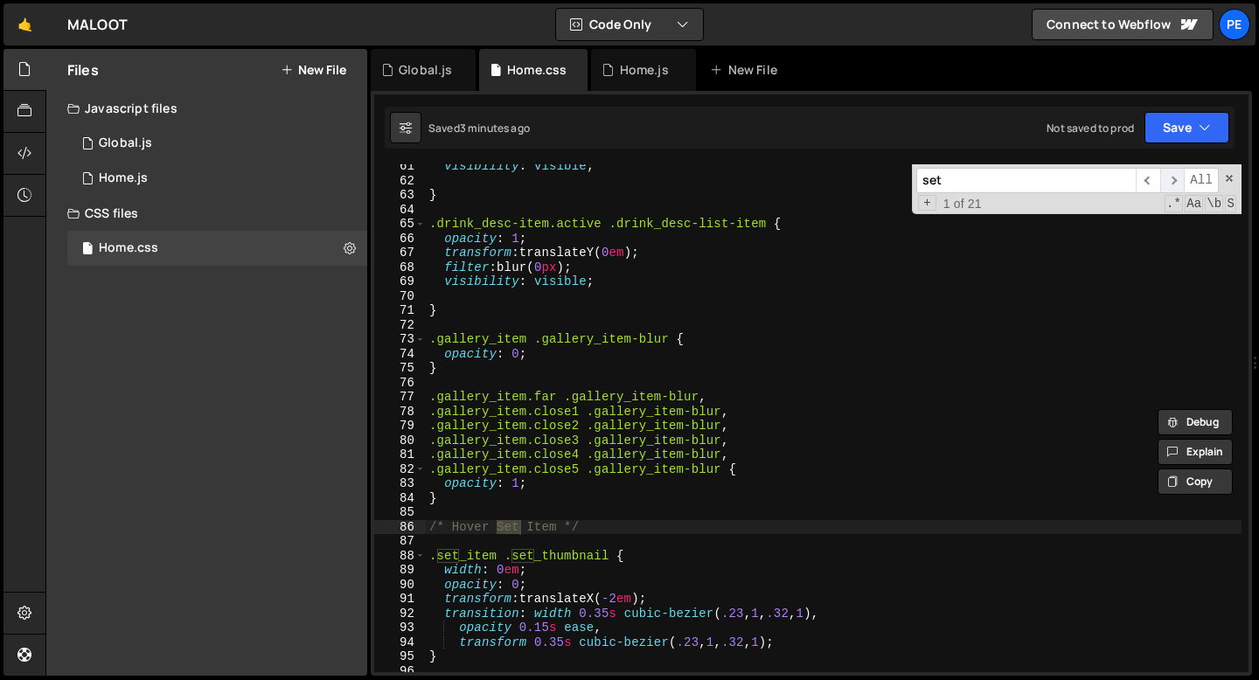
type input "set"
click at [1181, 177] on span "​" at bounding box center [1172, 180] width 24 height 25
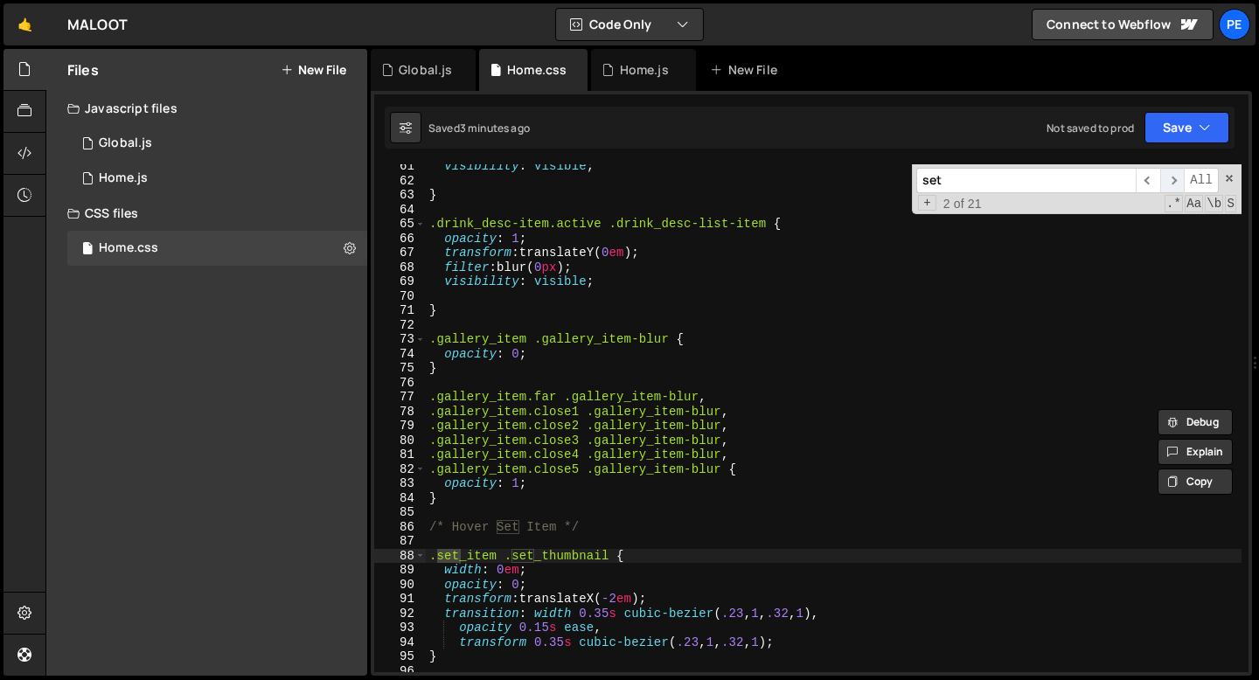
click at [1181, 177] on span "​" at bounding box center [1172, 180] width 24 height 25
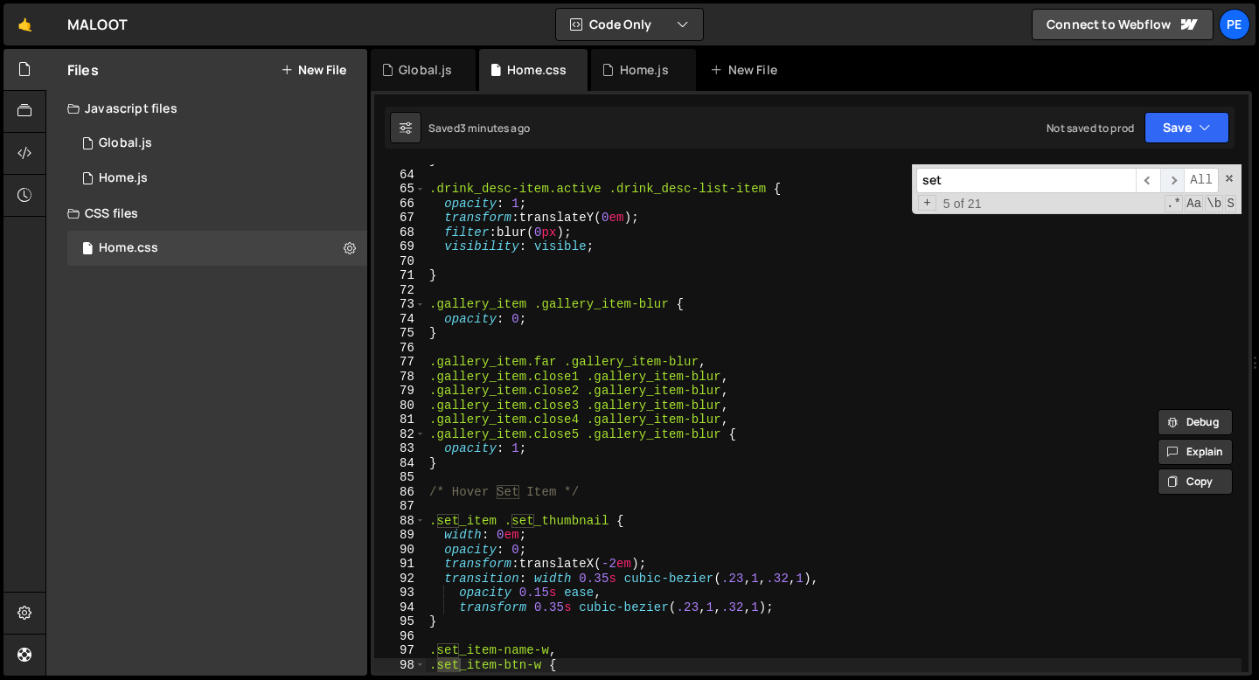
click at [1181, 177] on span "​" at bounding box center [1172, 180] width 24 height 25
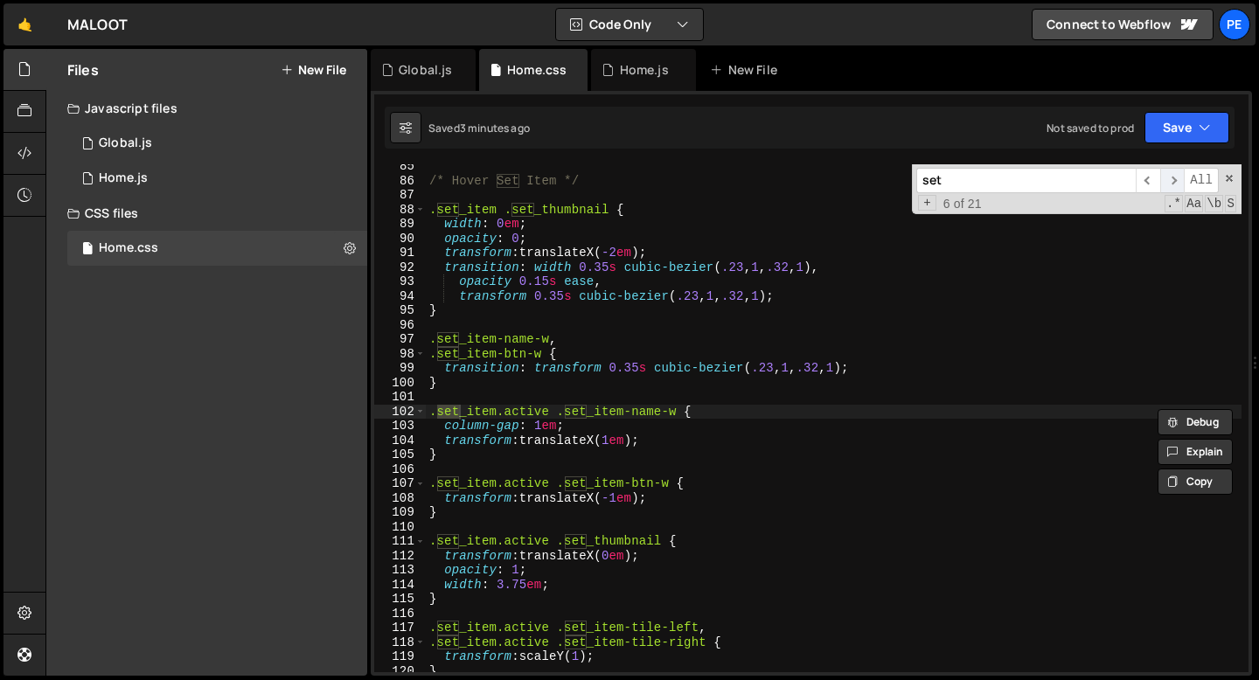
click at [1181, 177] on span "​" at bounding box center [1172, 180] width 24 height 25
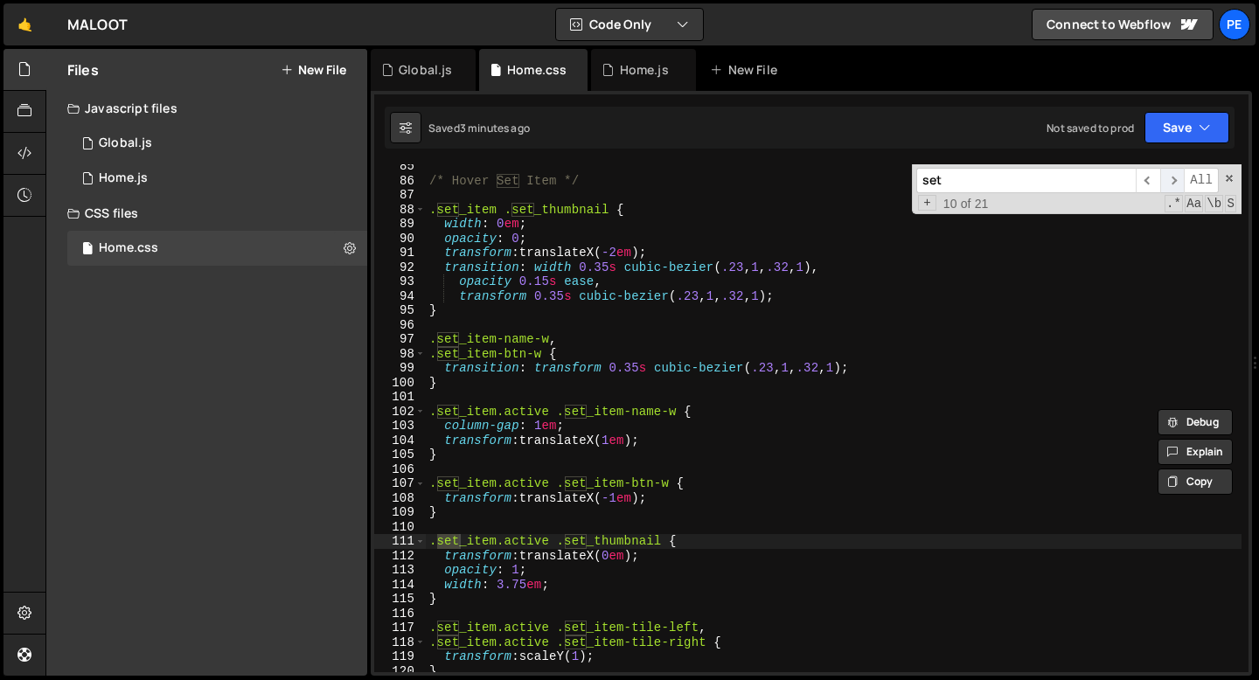
click at [1181, 177] on span "​" at bounding box center [1172, 180] width 24 height 25
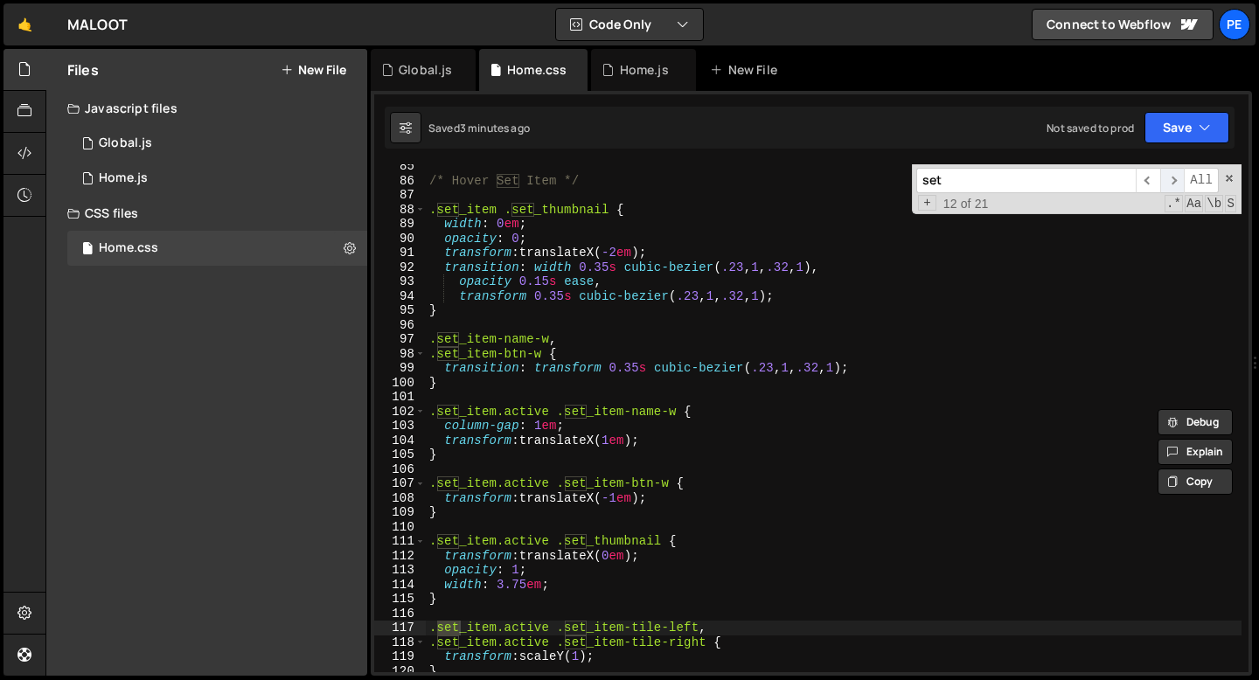
click at [1181, 177] on span "​" at bounding box center [1172, 180] width 24 height 25
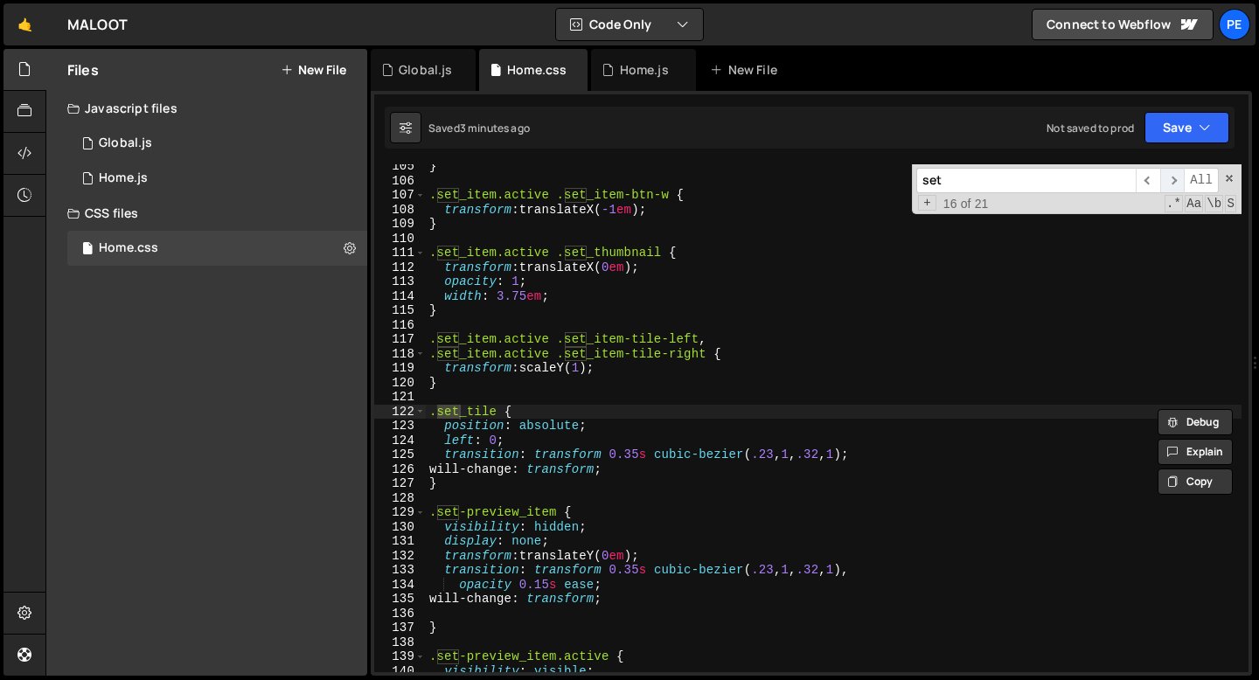
click at [1181, 177] on span "​" at bounding box center [1172, 180] width 24 height 25
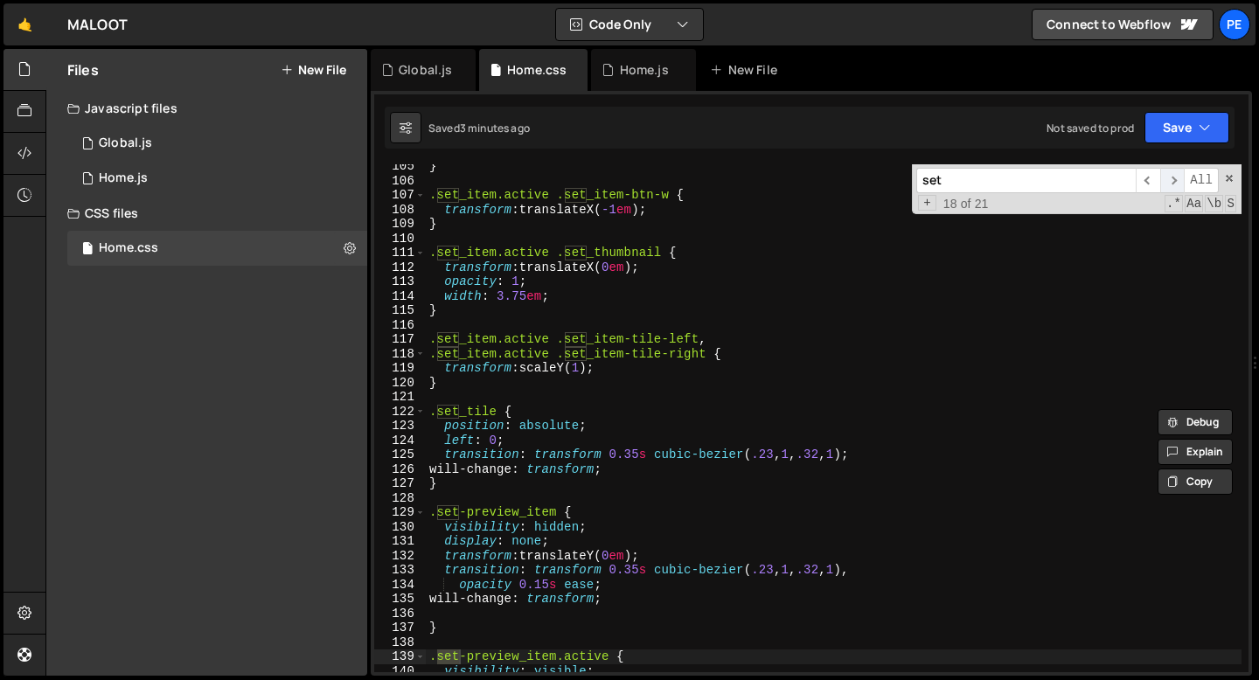
click at [1181, 177] on span "​" at bounding box center [1172, 180] width 24 height 25
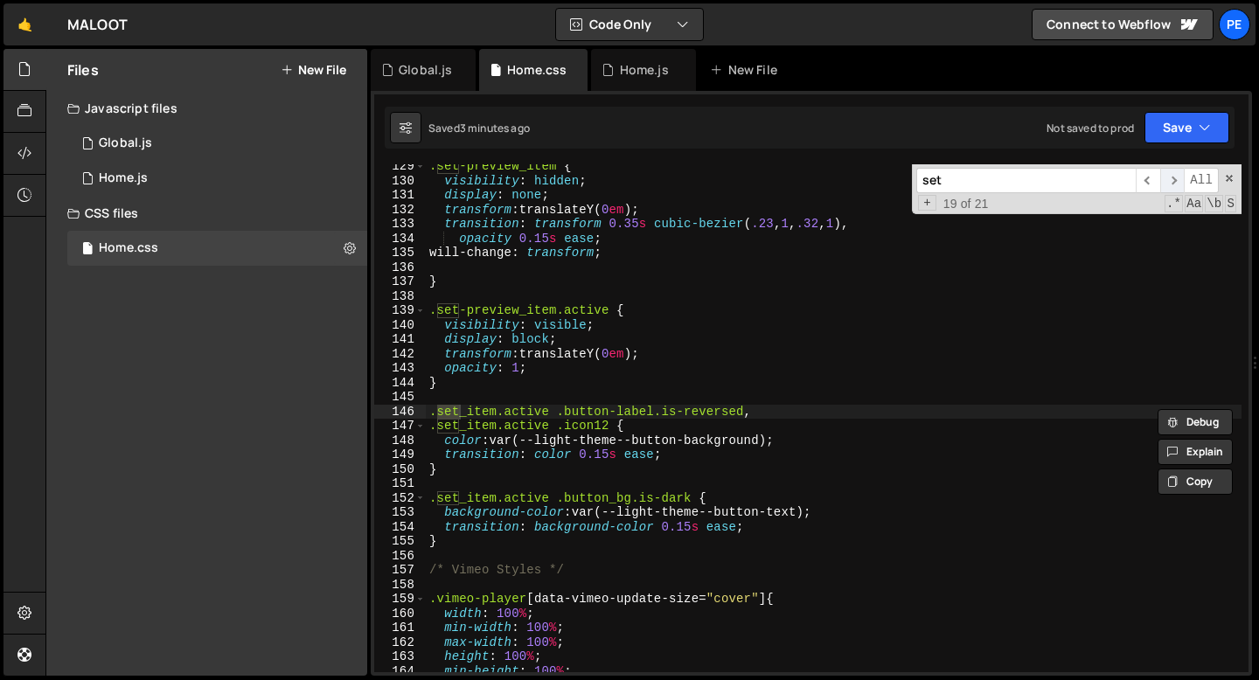
scroll to position [1851, 0]
click at [1181, 177] on span "​" at bounding box center [1172, 180] width 24 height 25
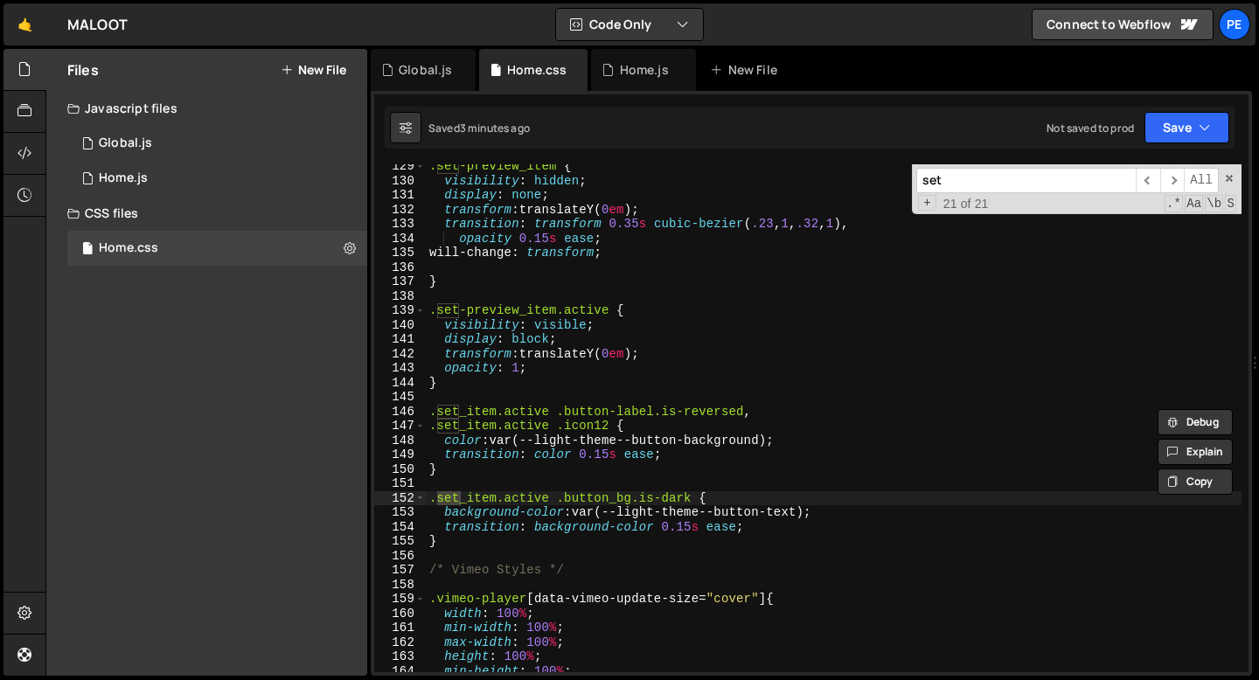
click at [585, 483] on div ".set-preview_item { visibility : hidden ; display : none ; transform : translat…" at bounding box center [834, 427] width 816 height 537
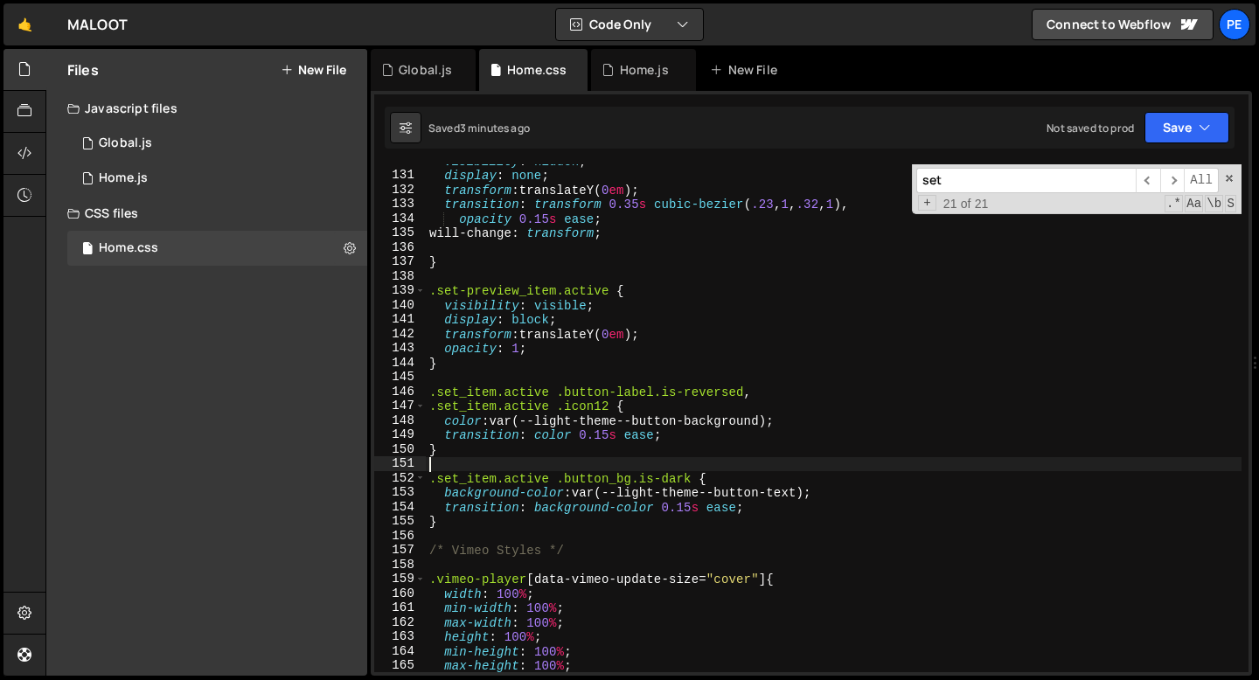
scroll to position [1872, 0]
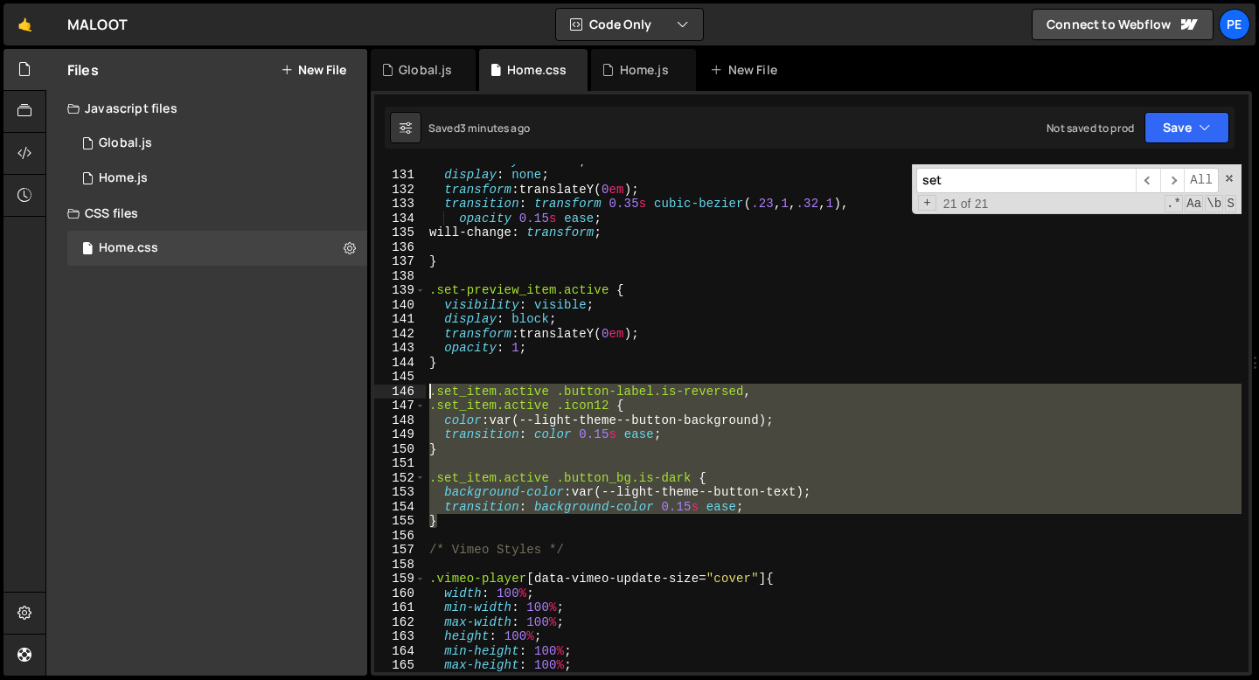
drag, startPoint x: 445, startPoint y: 522, endPoint x: 428, endPoint y: 392, distance: 131.3
click at [428, 392] on div "visibility : hidden ; display : none ; transform : translateY( 0 em ) ; transit…" at bounding box center [834, 421] width 816 height 537
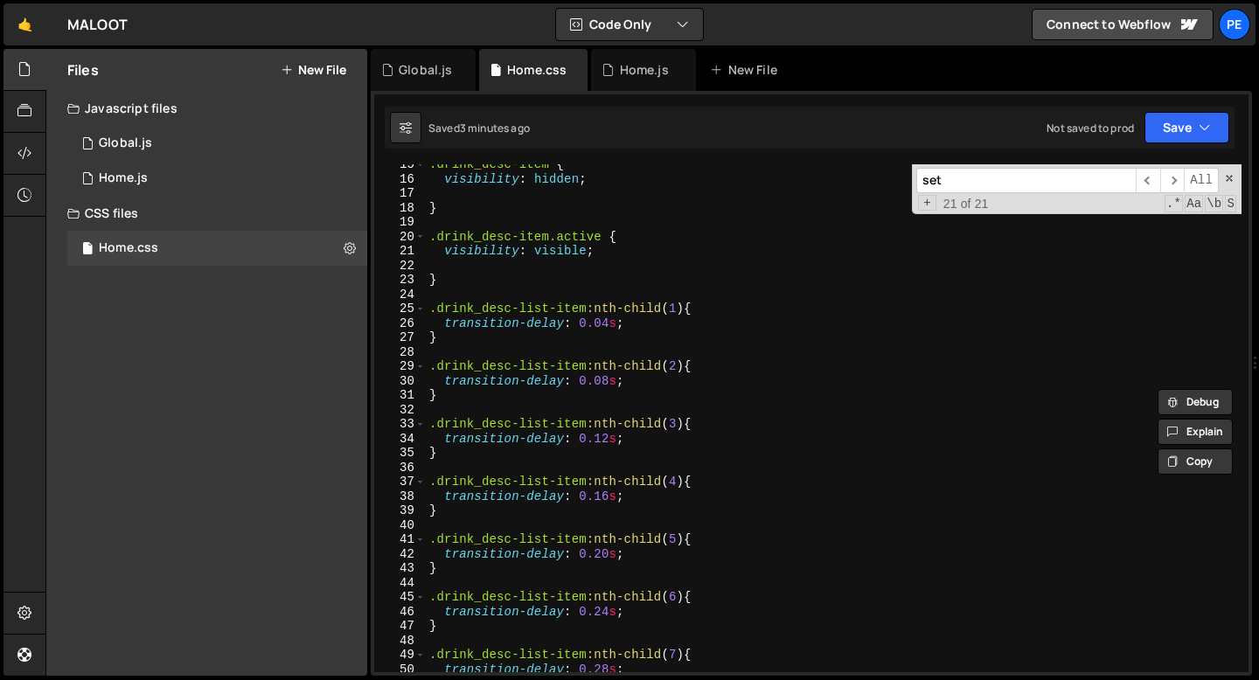
scroll to position [0, 0]
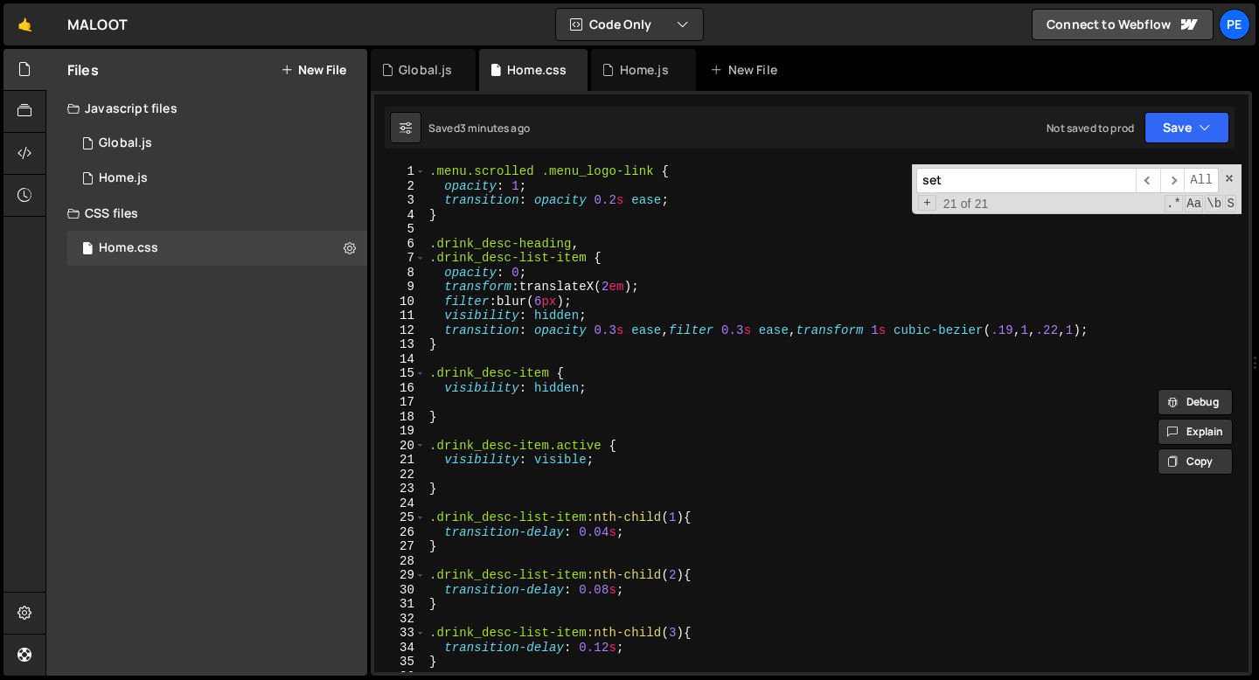
click at [461, 219] on div ".menu.scrolled .menu_logo-link { opacity : 1 ; transition : opacity 0.2 s ease …" at bounding box center [834, 432] width 816 height 537
type textarea "}"
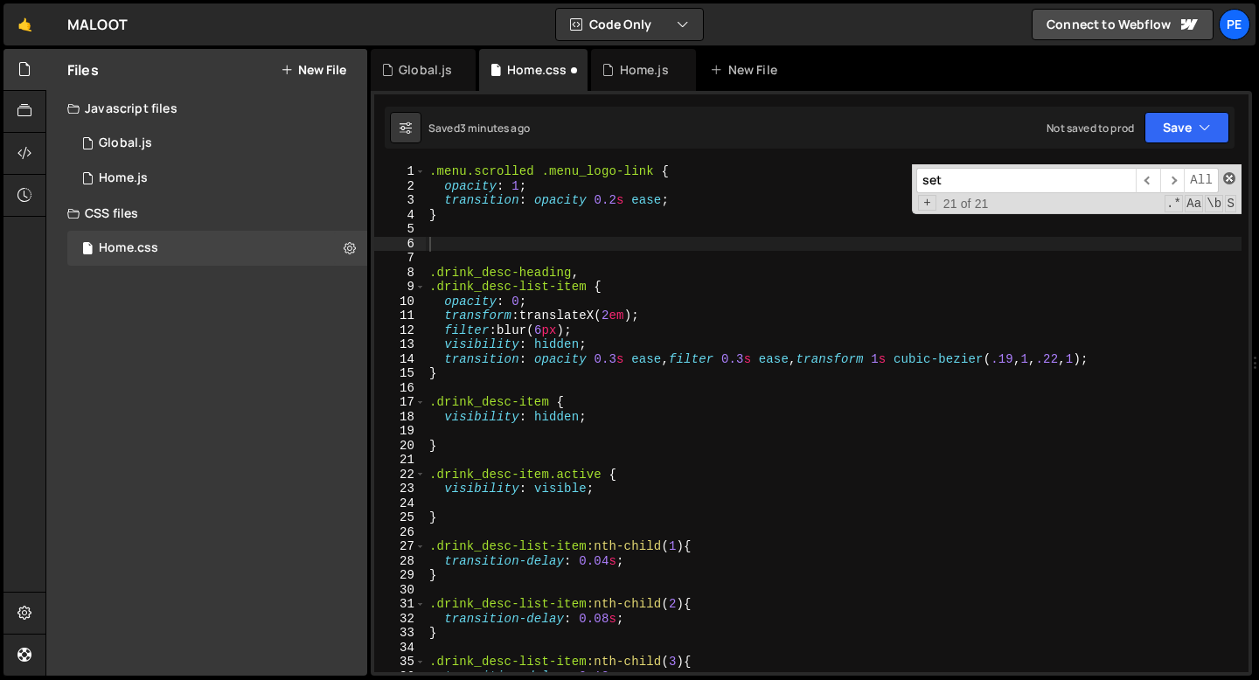
click at [1230, 183] on span at bounding box center [1229, 178] width 12 height 12
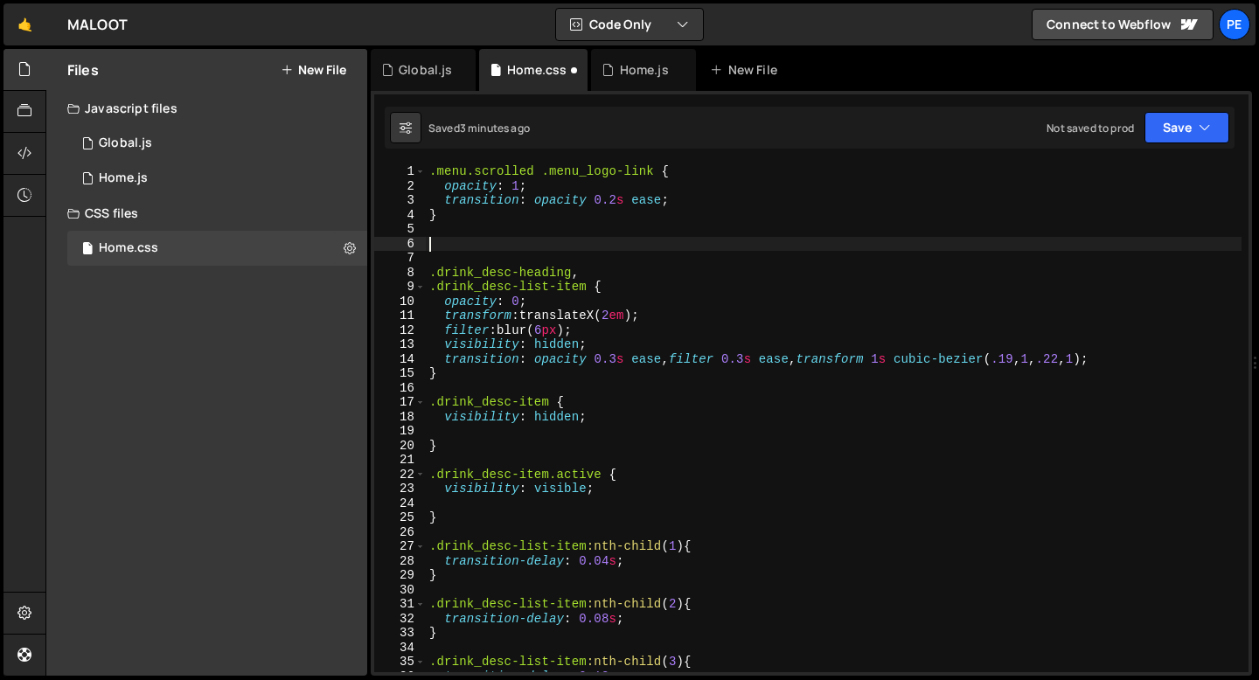
paste textarea "}"
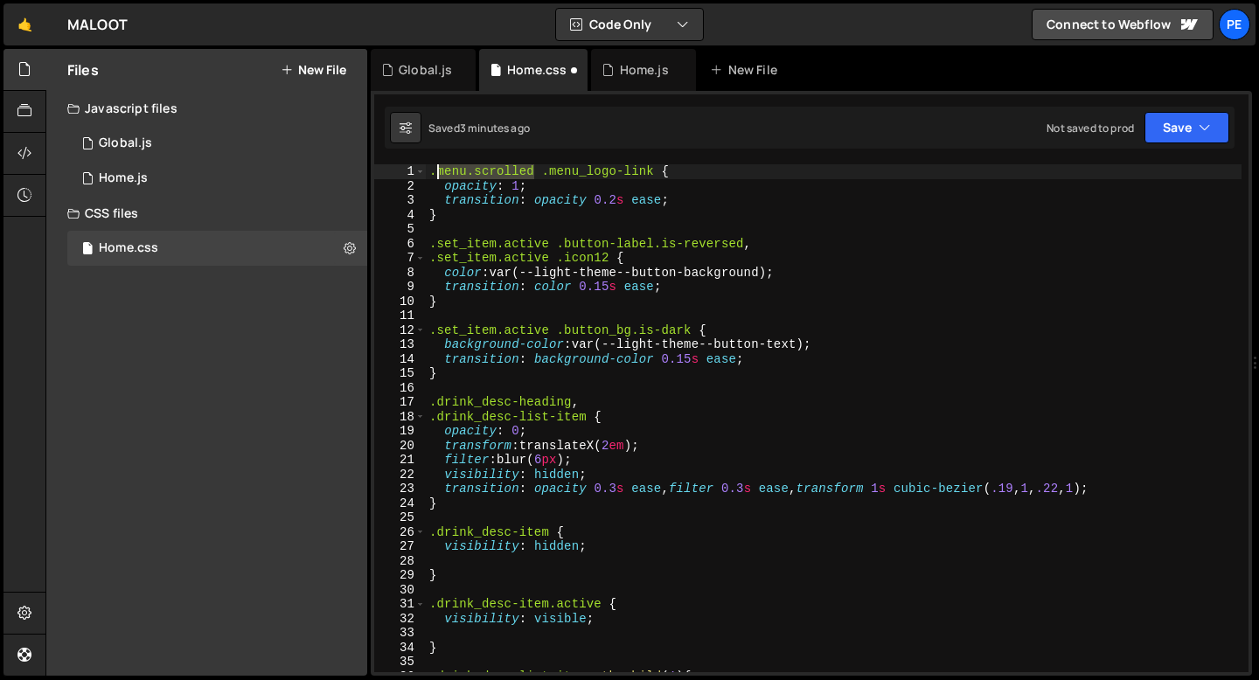
drag, startPoint x: 532, startPoint y: 172, endPoint x: 436, endPoint y: 171, distance: 96.2
click at [435, 172] on div ".menu.scrolled .menu_logo-link { opacity : 1 ; transition : opacity 0.2 s ease …" at bounding box center [834, 432] width 816 height 537
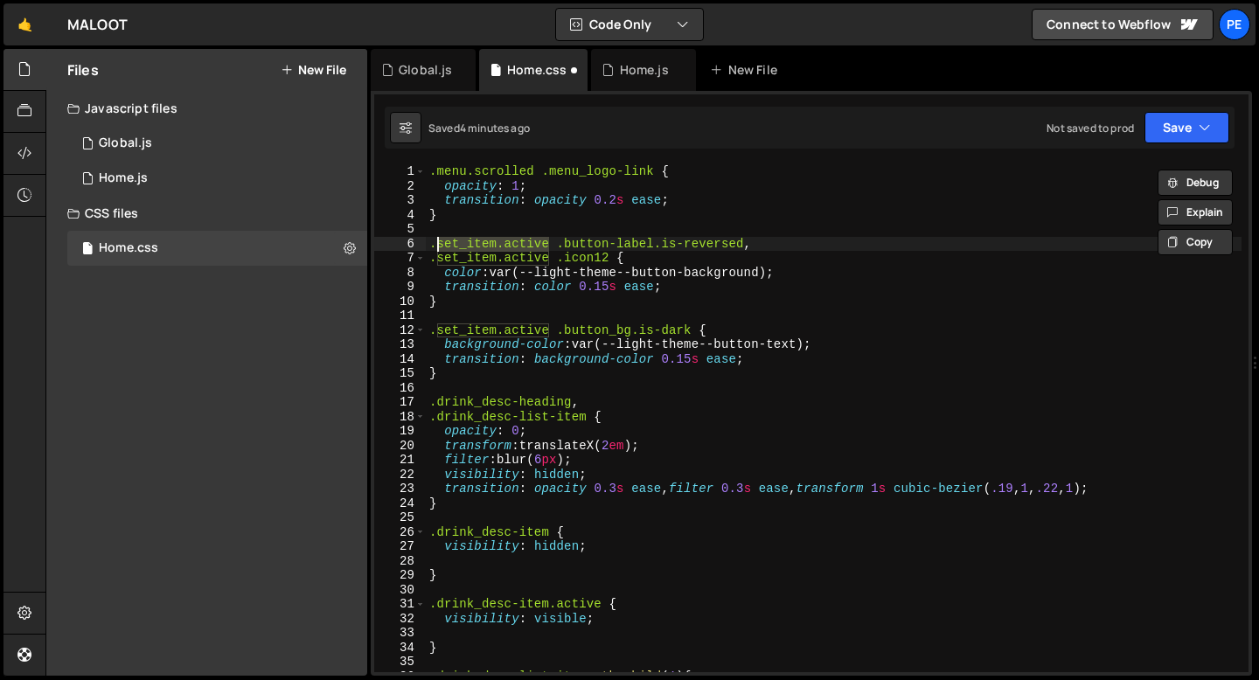
drag, startPoint x: 547, startPoint y: 246, endPoint x: 438, endPoint y: 246, distance: 109.3
click at [438, 246] on div ".menu.scrolled .menu_logo-link { opacity : 1 ; transition : opacity 0.2 s ease …" at bounding box center [834, 432] width 816 height 537
paste textarea "menu.scrolled"
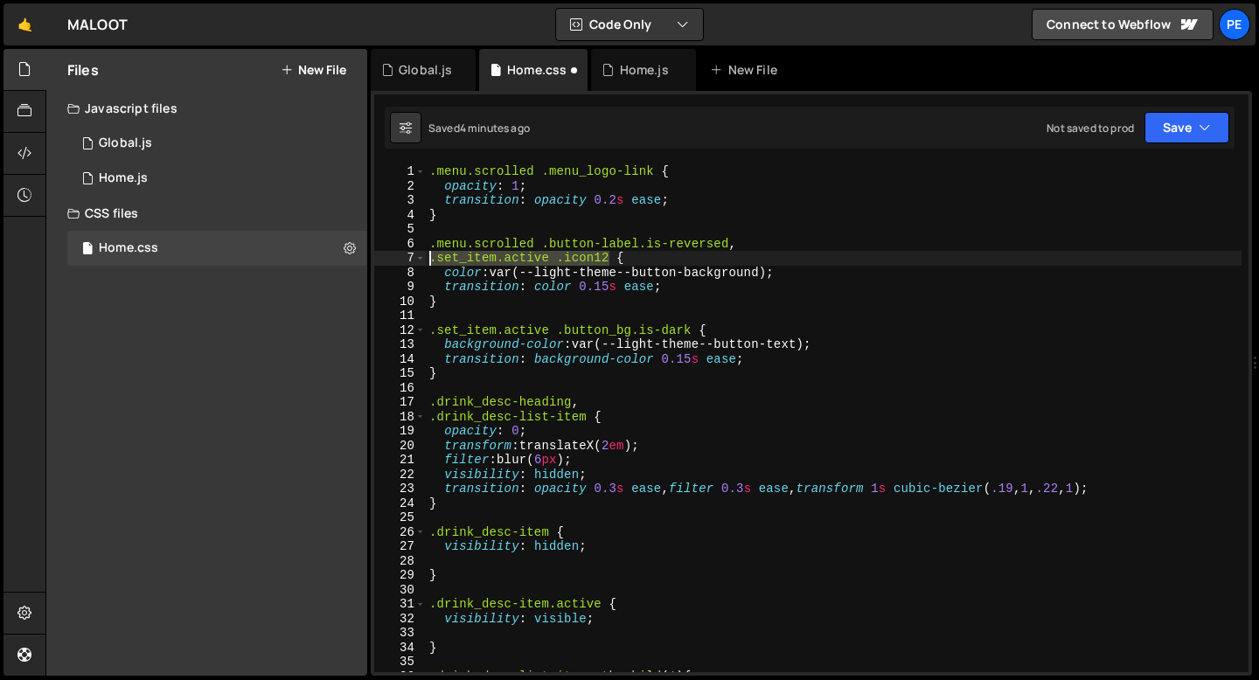
drag, startPoint x: 612, startPoint y: 259, endPoint x: 407, endPoint y: 258, distance: 204.6
click at [408, 259] on div ".menu.scrolled .button-label.is-reversed, 1 2 3 4 5 6 7 8 9 10 11 12 13 14 15 1…" at bounding box center [811, 418] width 874 height 508
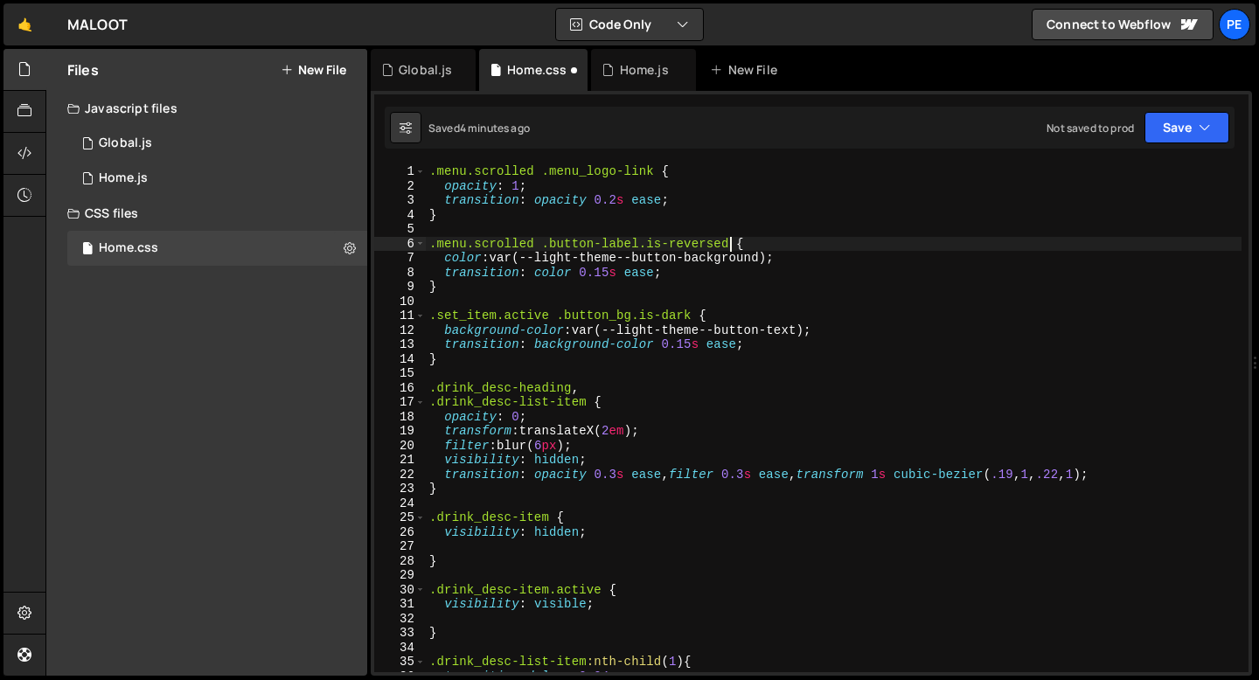
click at [682, 248] on div ".menu.scrolled .menu_logo-link { opacity : 1 ; transition : opacity 0.2 s ease …" at bounding box center [834, 432] width 816 height 537
drag, startPoint x: 637, startPoint y: 241, endPoint x: 428, endPoint y: 243, distance: 208.9
click at [430, 243] on div ".menu.scrolled .menu_logo-link { opacity : 1 ; transition : opacity 0.2 s ease …" at bounding box center [834, 432] width 816 height 537
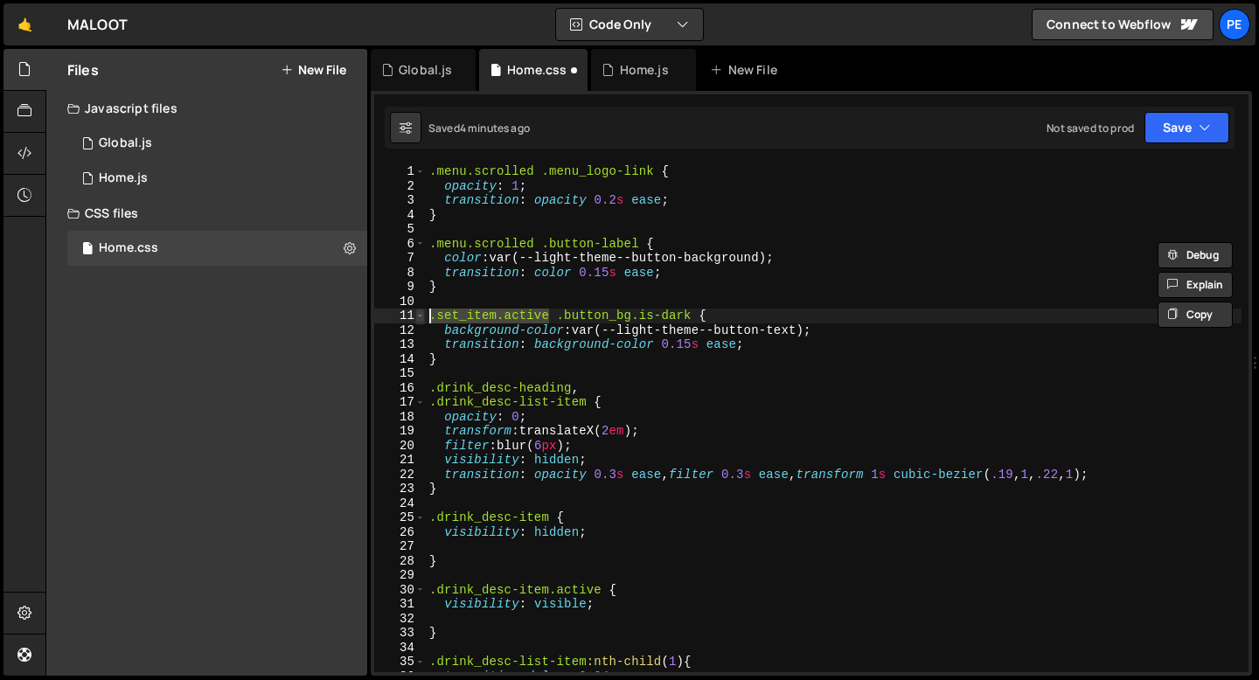
drag, startPoint x: 548, startPoint y: 316, endPoint x: 419, endPoint y: 312, distance: 129.4
click at [419, 312] on div ".menu.scrolled .button-label { 1 2 3 4 5 6 7 8 9 10 11 12 13 14 15 16 17 18 19 …" at bounding box center [811, 418] width 874 height 508
paste textarea "menu.scrolled .button-label"
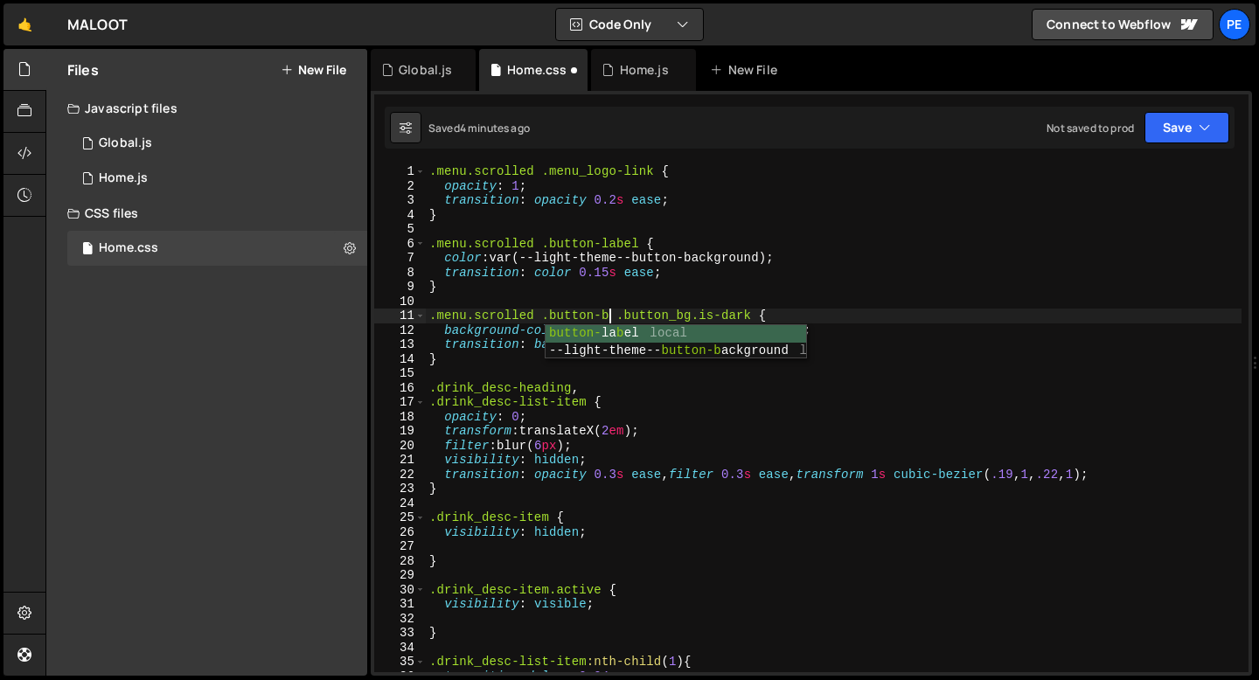
scroll to position [0, 12]
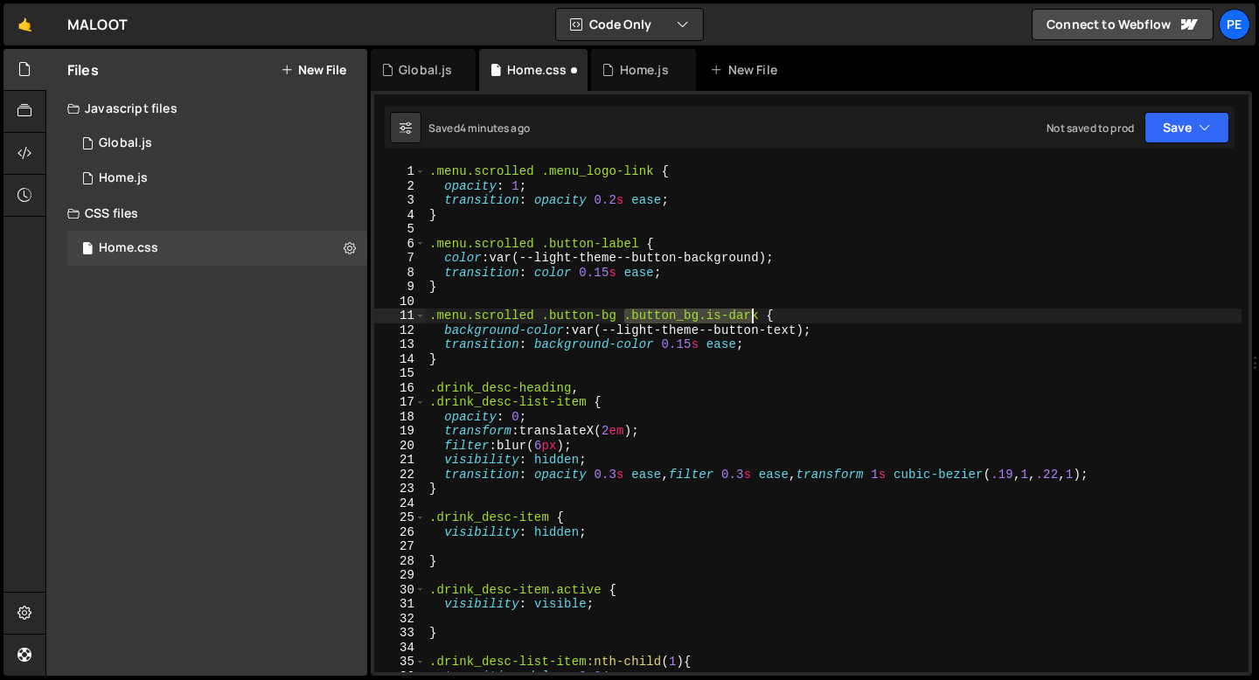
drag, startPoint x: 627, startPoint y: 317, endPoint x: 755, endPoint y: 318, distance: 128.5
click at [755, 318] on div ".menu.scrolled .menu_logo-link { opacity : 1 ; transition : opacity 0.2 s ease …" at bounding box center [834, 432] width 816 height 537
click at [721, 314] on div ".menu.scrolled .menu_logo-link { opacity : 1 ; transition : opacity 0.2 s ease …" at bounding box center [834, 432] width 816 height 537
click at [733, 260] on div ".menu.scrolled .menu_logo-link { opacity : 1 ; transition : opacity 0.2 s ease …" at bounding box center [834, 432] width 816 height 537
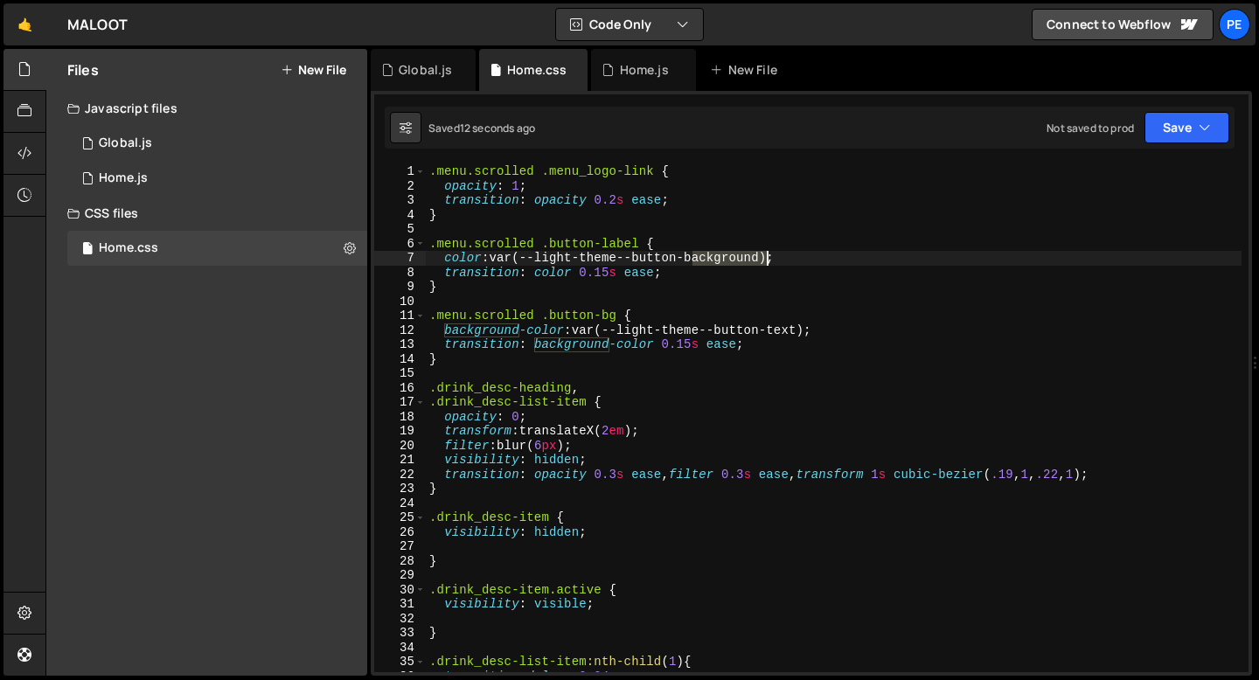
click at [733, 260] on div ".menu.scrolled .menu_logo-link { opacity : 1 ; transition : opacity 0.2 s ease …" at bounding box center [834, 432] width 816 height 537
click at [789, 330] on div ".menu.scrolled .menu_logo-link { opacity : 1 ; transition : opacity 0.2 s ease …" at bounding box center [834, 432] width 816 height 537
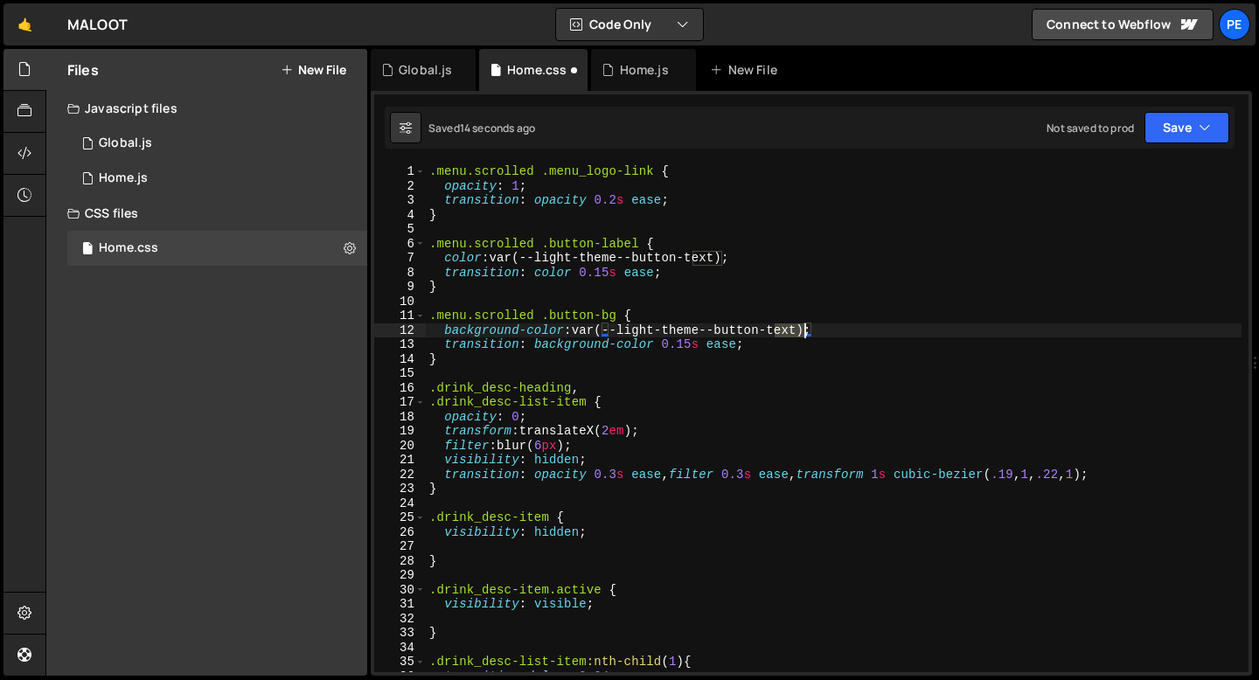
click at [789, 330] on div ".menu.scrolled .menu_logo-link { opacity : 1 ; transition : opacity 0.2 s ease …" at bounding box center [834, 432] width 816 height 537
drag, startPoint x: 582, startPoint y: 330, endPoint x: 854, endPoint y: 335, distance: 271.9
click at [854, 335] on div ".menu.scrolled .menu_logo-link { opacity : 1 ; transition : opacity 0.2 s ease …" at bounding box center [834, 432] width 816 height 537
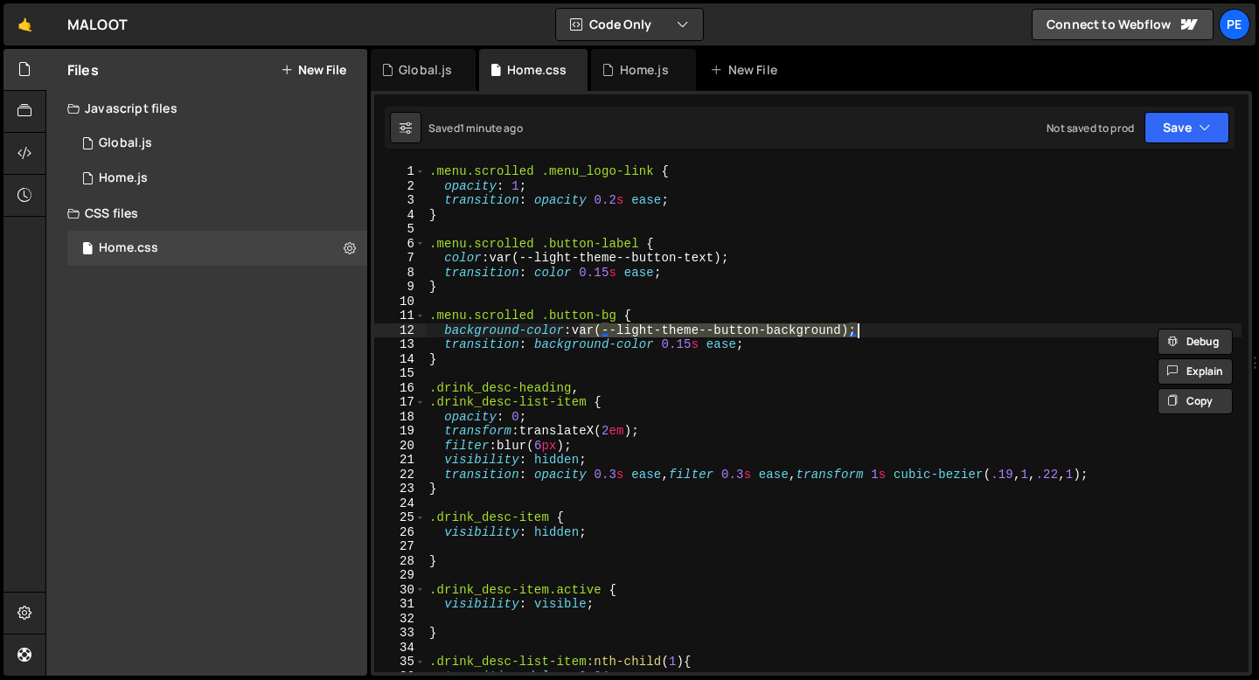
paste textarea
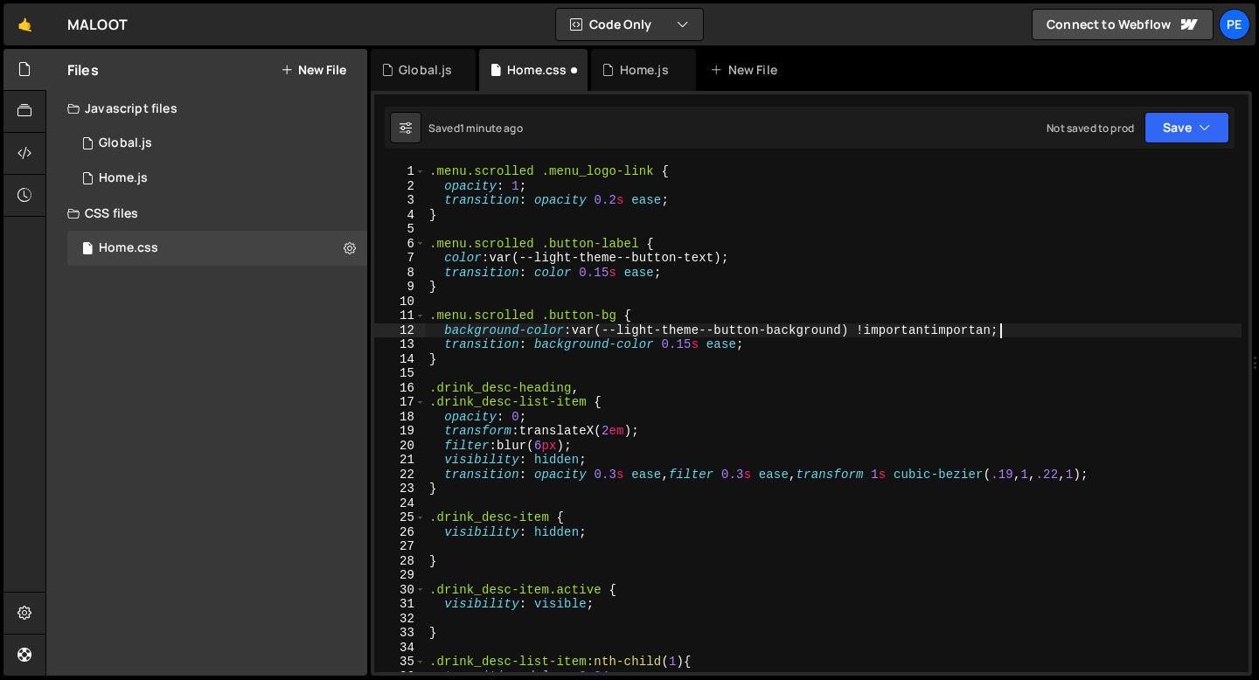
scroll to position [0, 35]
click at [875, 350] on div ".menu.scrolled .menu_logo-link { opacity : 1 ; transition : opacity 0.2 s ease …" at bounding box center [834, 432] width 816 height 537
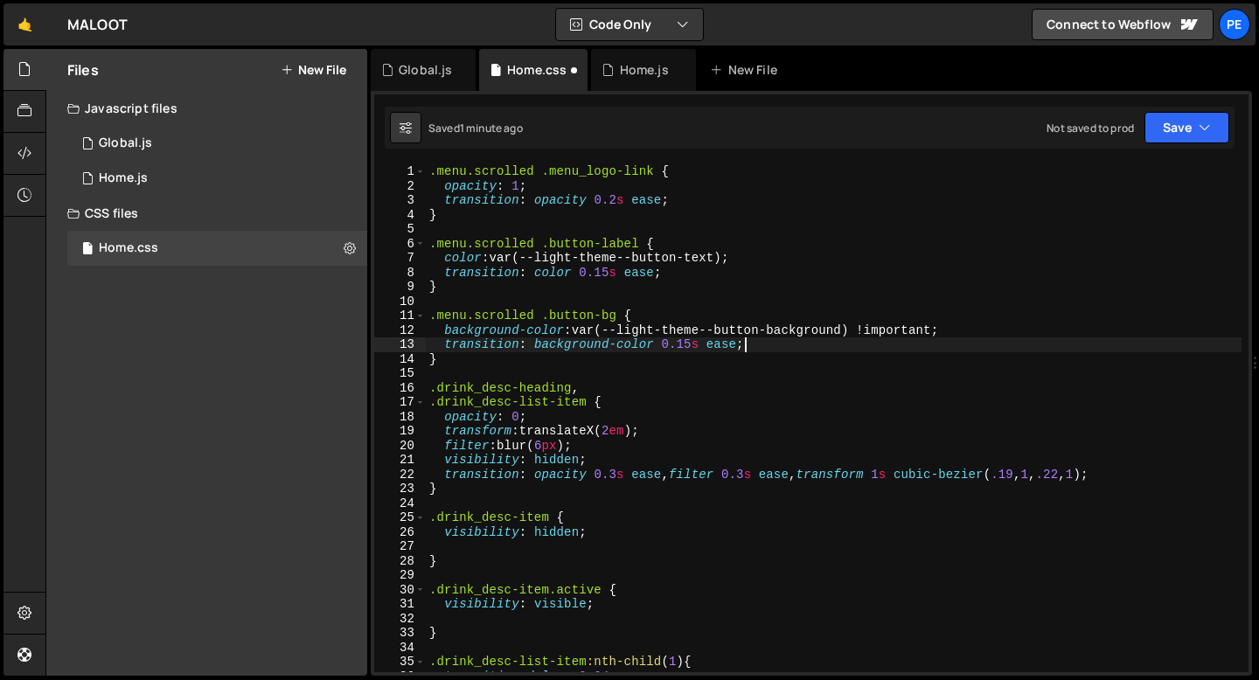
scroll to position [0, 21]
click at [865, 331] on div ".menu.scrolled .menu_logo-link { opacity : 1 ; transition : opacity 0.2 s ease …" at bounding box center [834, 432] width 816 height 537
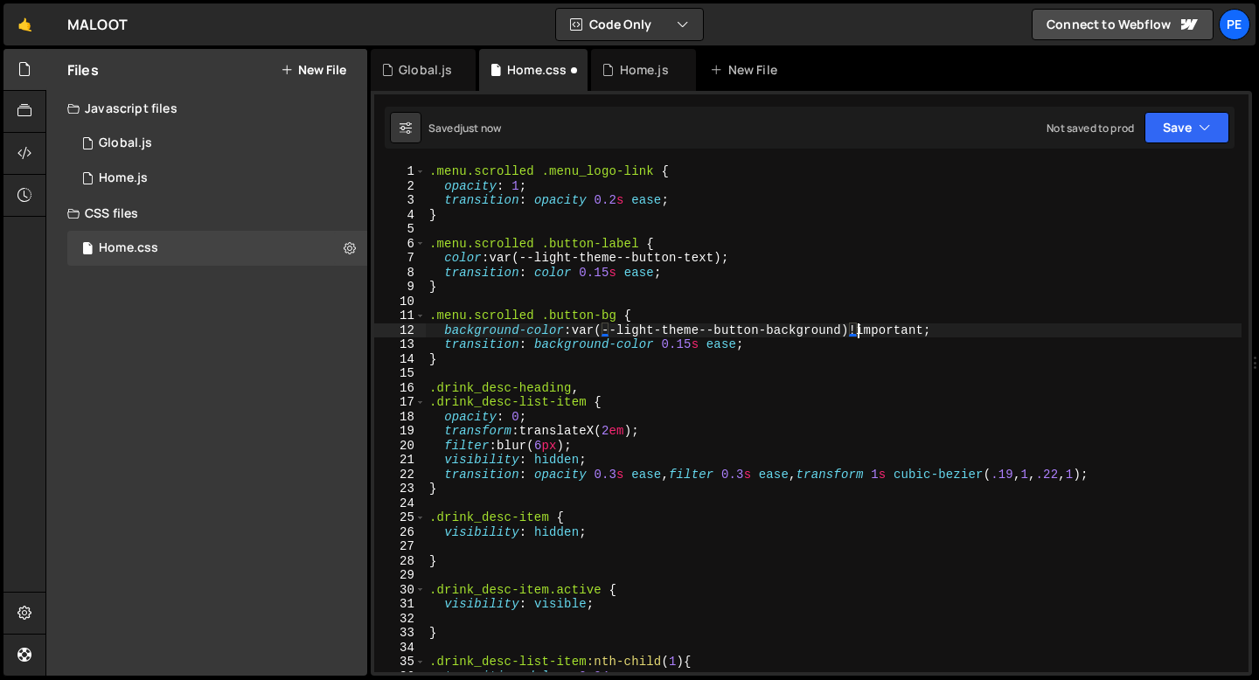
click at [845, 360] on div ".menu.scrolled .menu_logo-link { opacity : 1 ; transition : opacity 0.2 s ease …" at bounding box center [834, 432] width 816 height 537
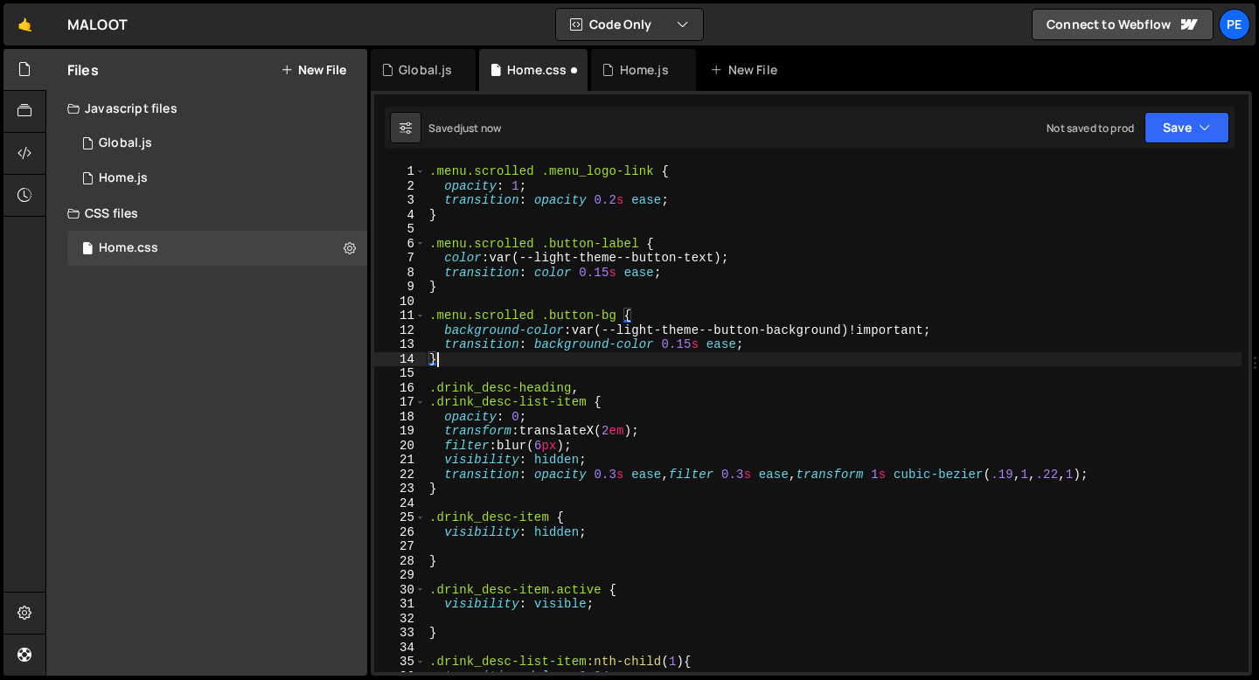
scroll to position [0, 0]
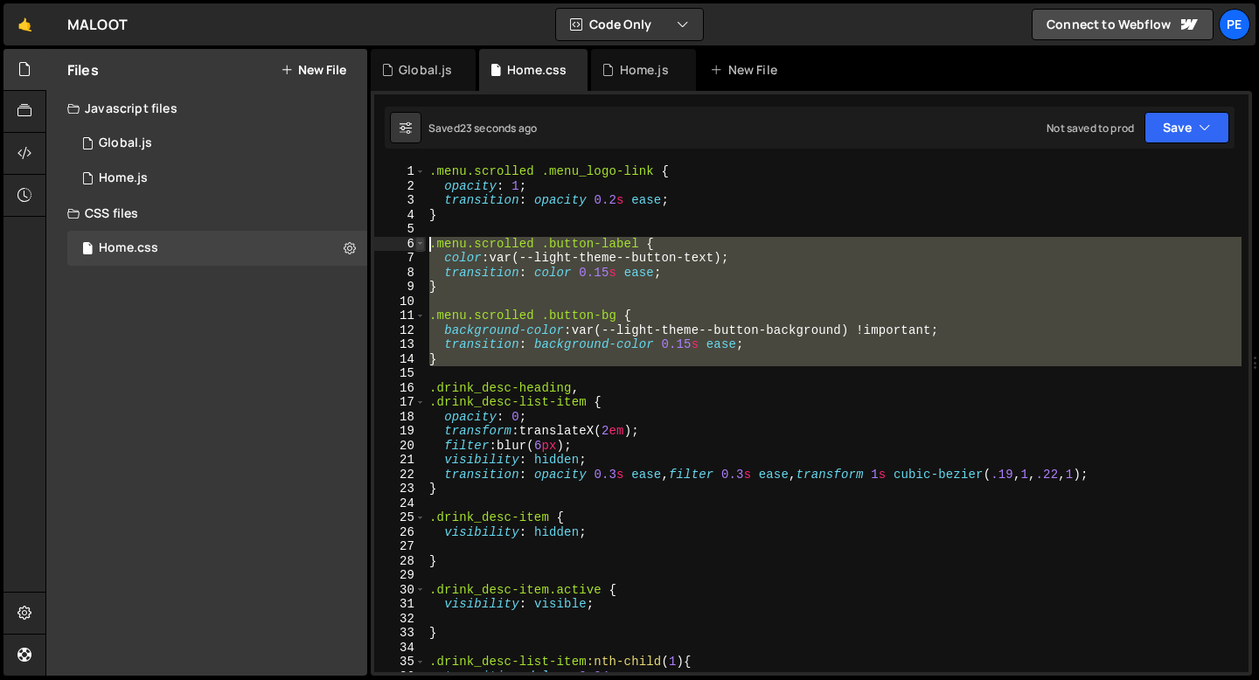
drag, startPoint x: 438, startPoint y: 366, endPoint x: 418, endPoint y: 249, distance: 118.9
click at [418, 249] on div "} 1 2 3 4 5 6 7 8 9 10 11 12 13 14 15 16 17 18 19 20 21 22 23 24 25 26 27 28 29…" at bounding box center [811, 418] width 874 height 508
click at [539, 278] on div ".menu.scrolled .menu_logo-link { opacity : 1 ; transition : opacity 0.2 s ease …" at bounding box center [834, 418] width 816 height 508
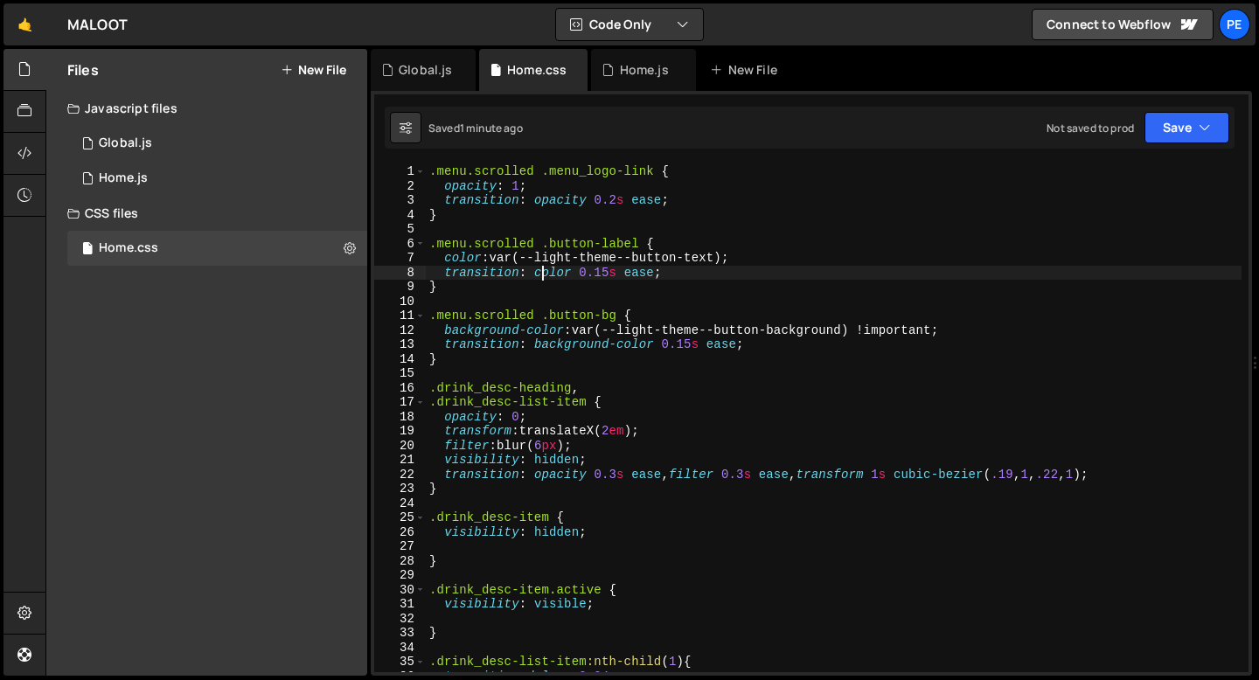
click at [539, 316] on div ".menu.scrolled .menu_logo-link { opacity : 1 ; transition : opacity 0.2 s ease …" at bounding box center [834, 432] width 816 height 537
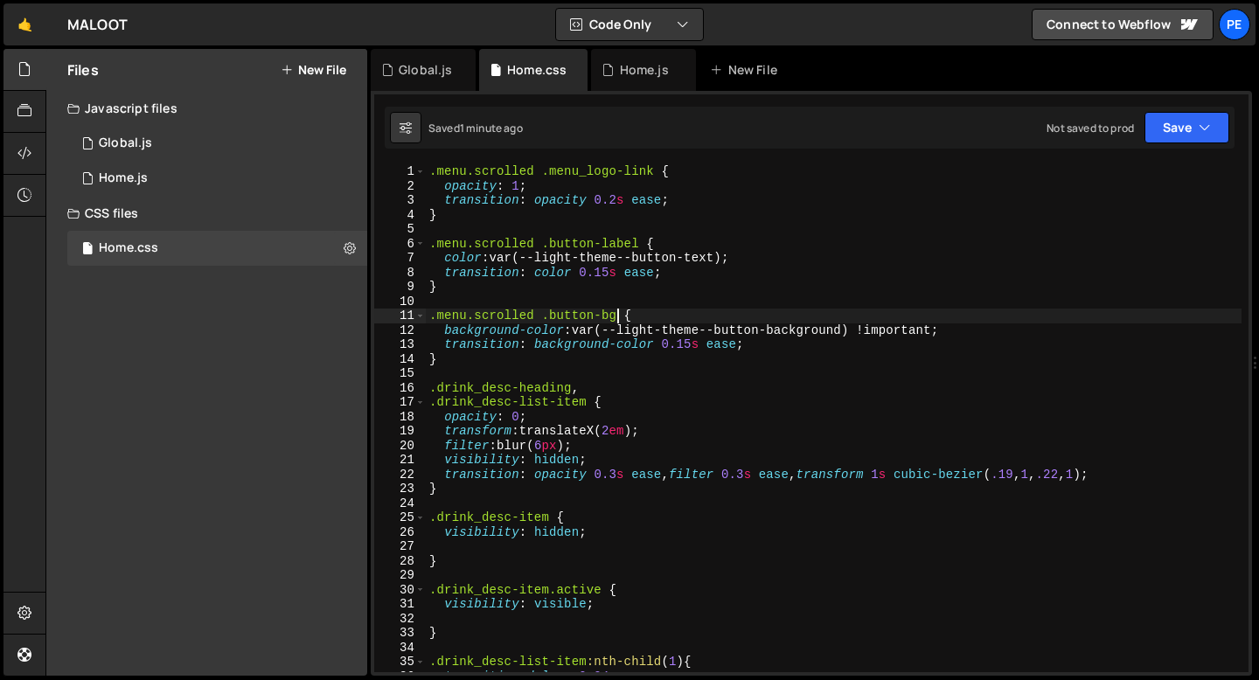
click at [615, 314] on div ".menu.scrolled .menu_logo-link { opacity : 1 ; transition : opacity 0.2 s ease …" at bounding box center [834, 432] width 816 height 537
click at [544, 314] on div ".menu.scrolled .menu_logo-link { opacity : 1 ; transition : opacity 0.2 s ease …" at bounding box center [834, 432] width 816 height 537
drag, startPoint x: 663, startPoint y: 314, endPoint x: 545, endPoint y: 312, distance: 118.9
click at [545, 312] on div ".menu.scrolled .menu_logo-link { opacity : 1 ; transition : opacity 0.2 s ease …" at bounding box center [834, 432] width 816 height 537
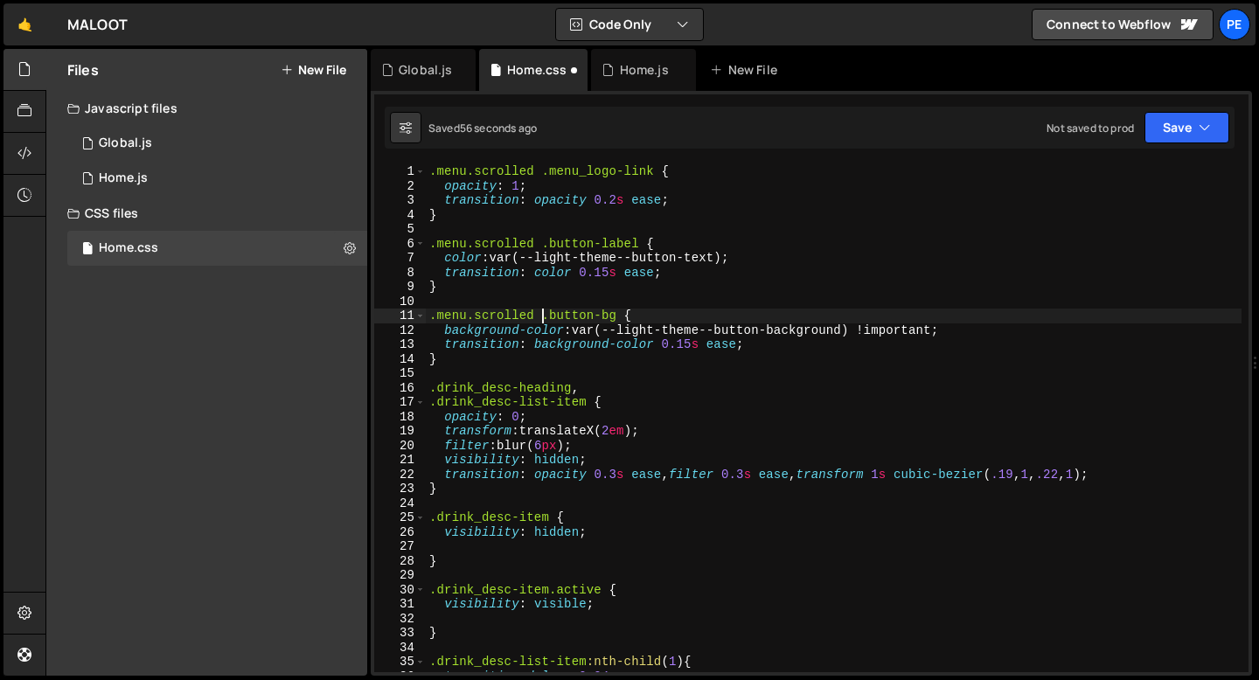
scroll to position [0, 13]
drag, startPoint x: 582, startPoint y: 330, endPoint x: 849, endPoint y: 332, distance: 266.6
click at [849, 332] on div ".menu.scrolled .menu_logo-link { opacity : 1 ; transition : opacity 0.2 s ease …" at bounding box center [834, 432] width 816 height 537
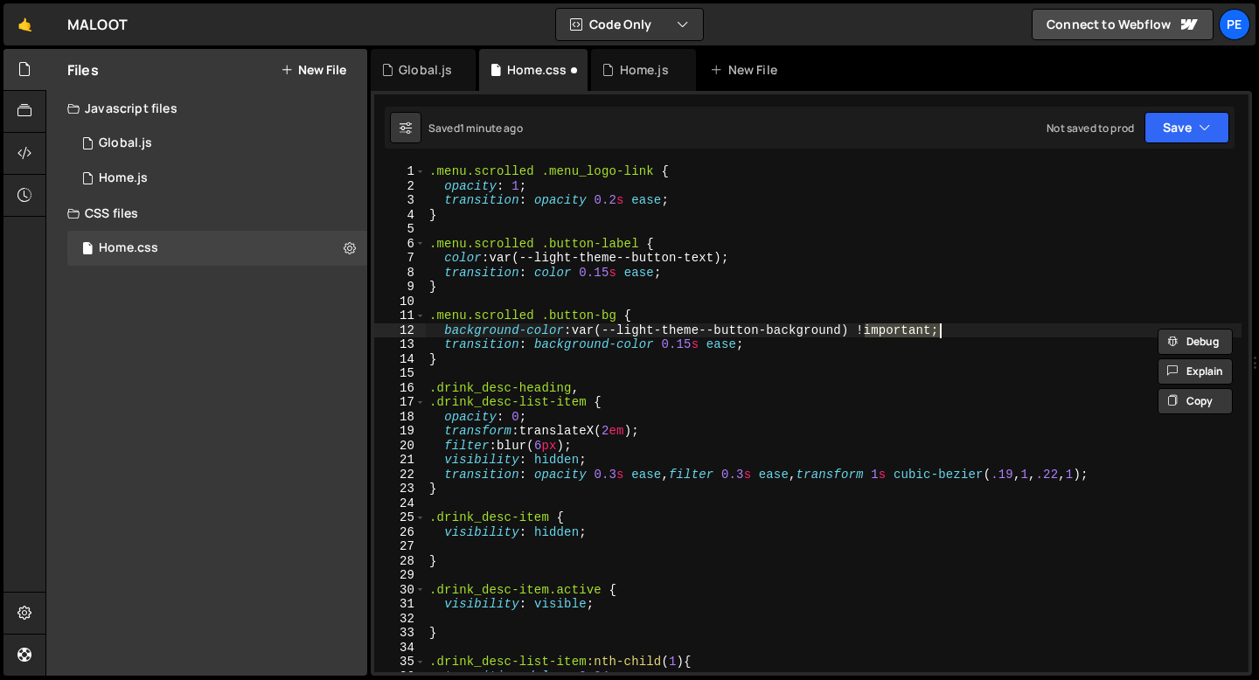
drag, startPoint x: 865, startPoint y: 329, endPoint x: 937, endPoint y: 330, distance: 72.6
click at [937, 330] on div ".menu.scrolled .menu_logo-link { opacity : 1 ; transition : opacity 0.2 s ease …" at bounding box center [834, 432] width 816 height 537
click at [893, 358] on div ".menu.scrolled .menu_logo-link { opacity : 1 ; transition : opacity 0.2 s ease …" at bounding box center [834, 432] width 816 height 537
type textarea "}"
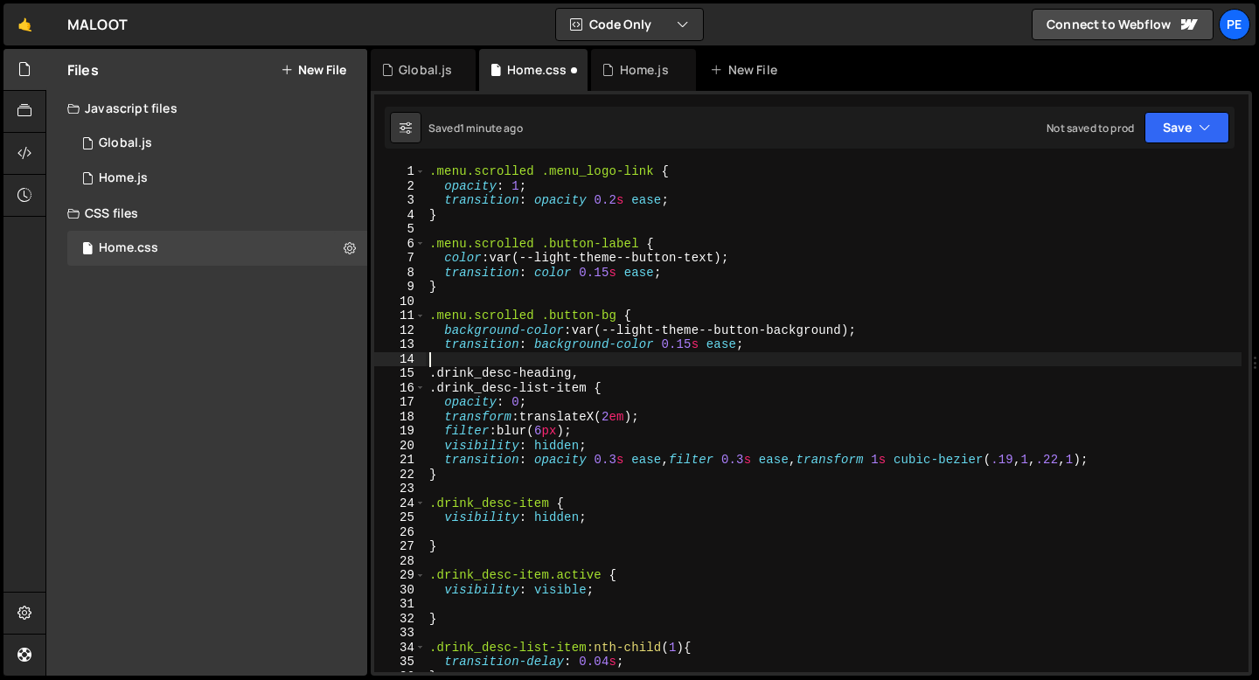
click at [729, 299] on div ".menu.scrolled .menu_logo-link { opacity : 1 ; transition : opacity 0.2 s ease …" at bounding box center [834, 432] width 816 height 537
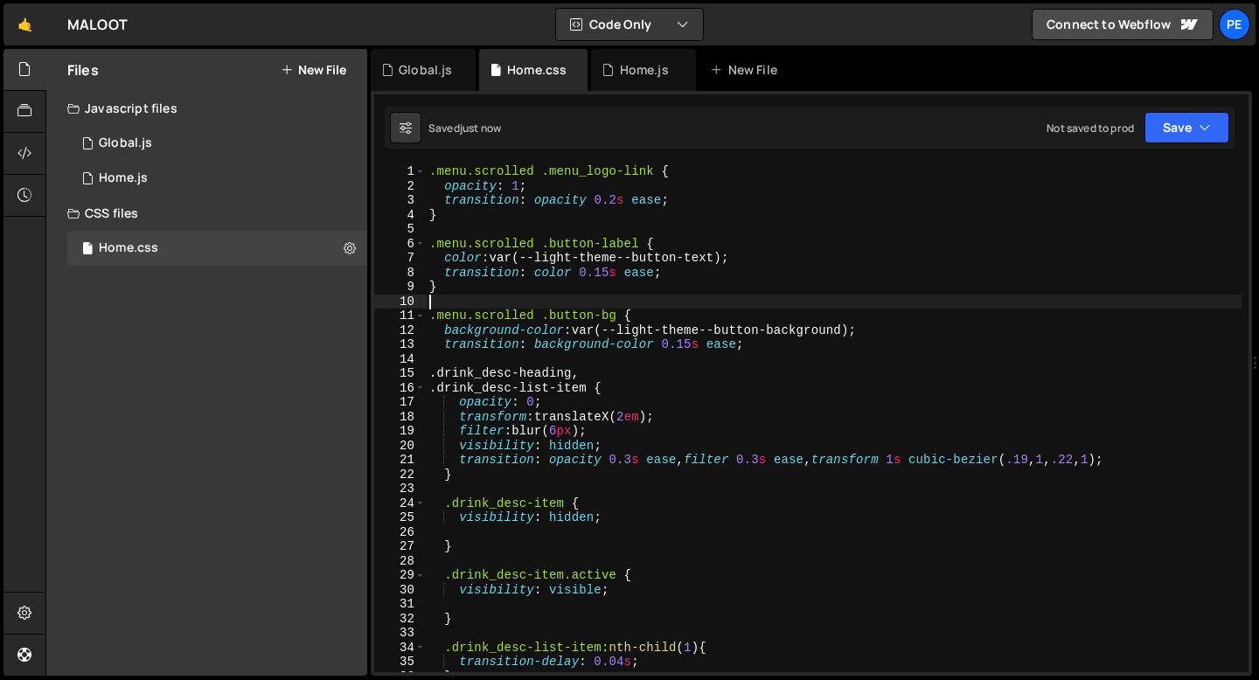
click at [773, 351] on div ".menu.scrolled .menu_logo-link { opacity : 1 ; transition : opacity 0.2 s ease …" at bounding box center [834, 432] width 816 height 537
type textarea "transition: background-color 0.15s ease;"
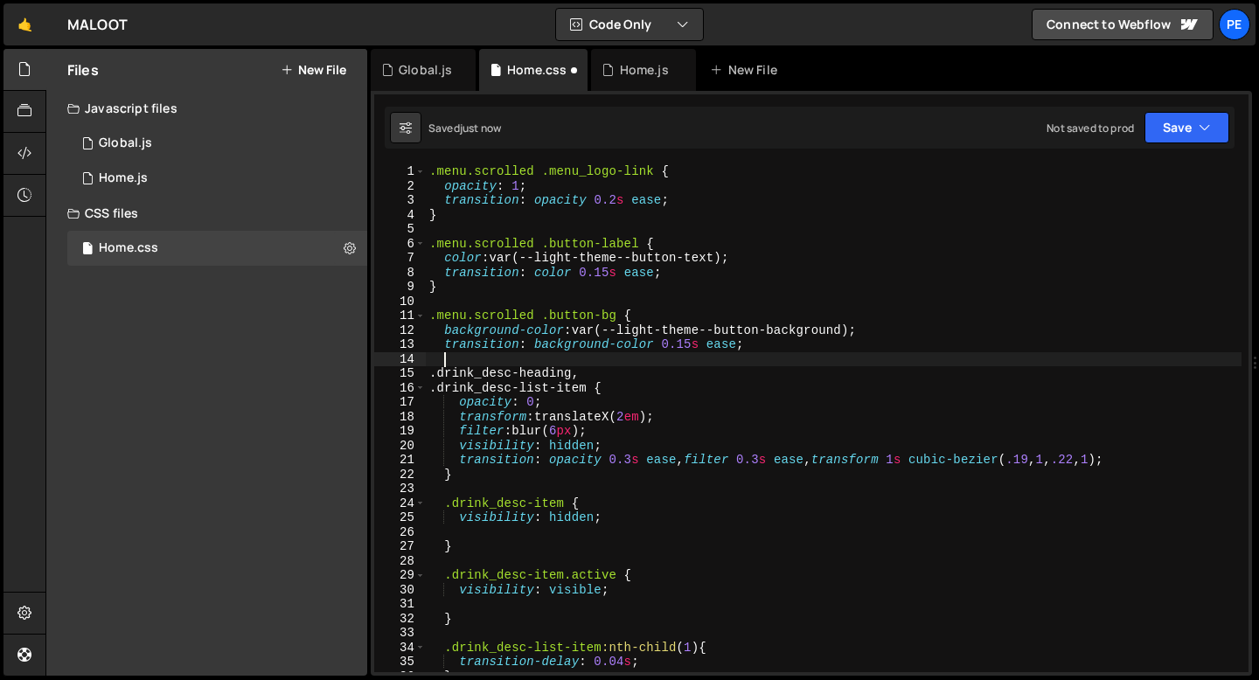
scroll to position [0, 1]
type textarea "ø"
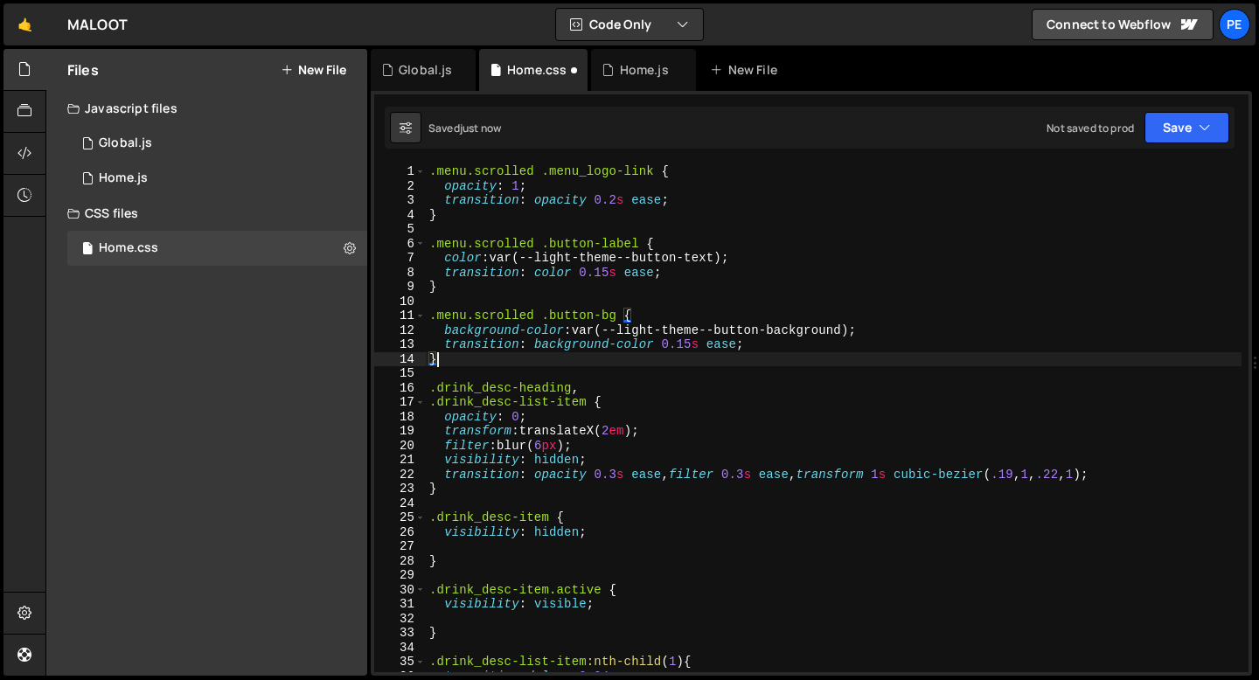
scroll to position [0, 0]
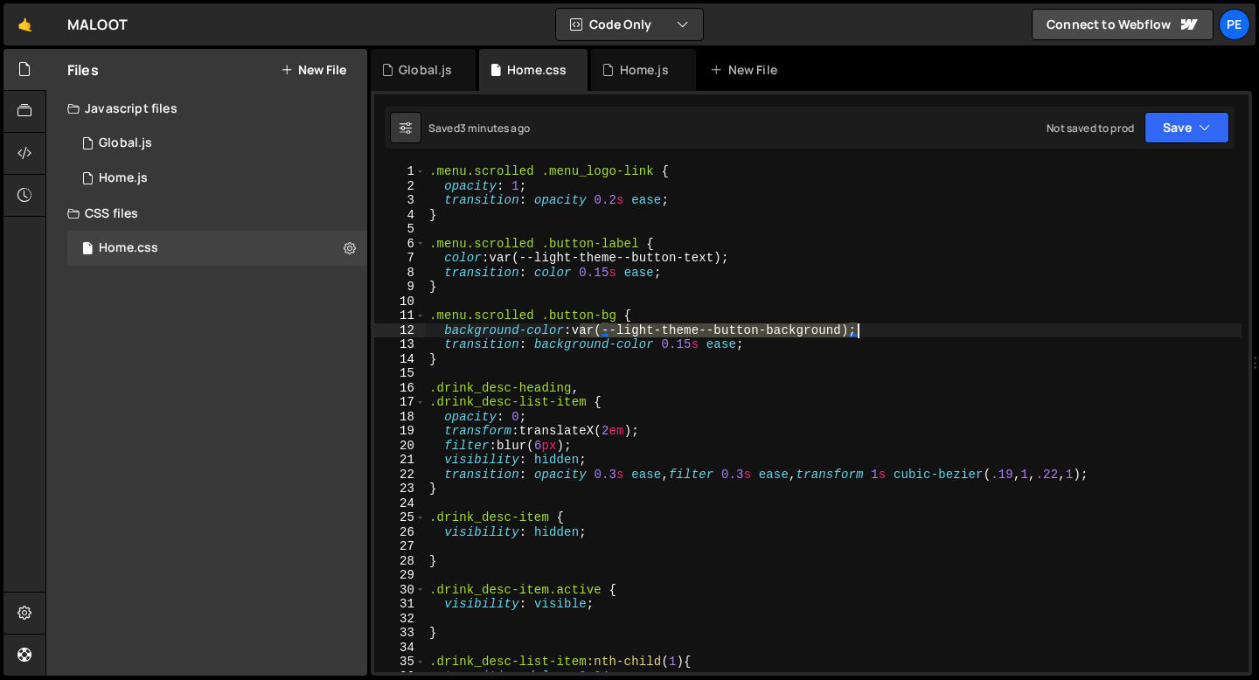
drag, startPoint x: 580, startPoint y: 331, endPoint x: 858, endPoint y: 335, distance: 278.0
click at [859, 335] on div ".menu.scrolled .menu_logo-link { opacity : 1 ; transition : opacity 0.2 s ease …" at bounding box center [834, 432] width 816 height 537
click at [608, 326] on div ".menu.scrolled .menu_logo-link { opacity : 1 ; transition : opacity 0.2 s ease …" at bounding box center [834, 432] width 816 height 537
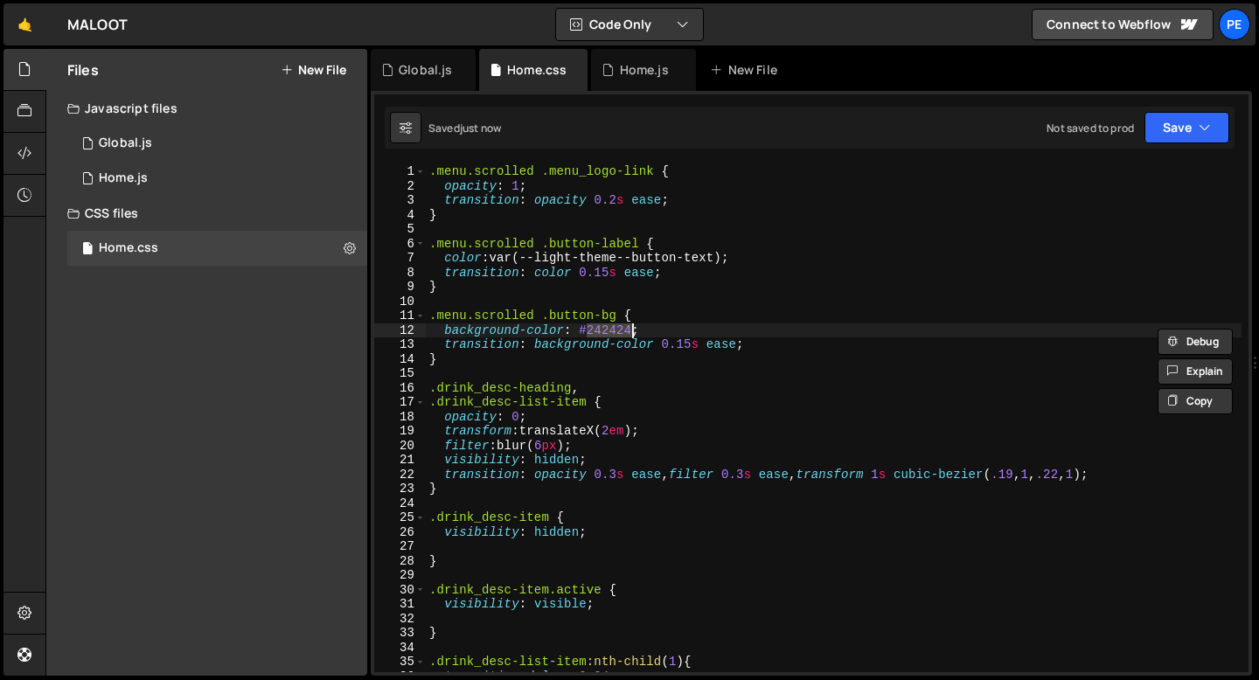
click at [608, 326] on div ".menu.scrolled .menu_logo-link { opacity : 1 ; transition : opacity 0.2 s ease …" at bounding box center [834, 432] width 816 height 537
click at [652, 334] on div ".menu.scrolled .menu_logo-link { opacity : 1 ; transition : opacity 0.2 s ease …" at bounding box center [834, 432] width 816 height 537
click at [729, 255] on div ".menu.scrolled .menu_logo-link { opacity : 1 ; transition : opacity 0.2 s ease …" at bounding box center [834, 432] width 816 height 537
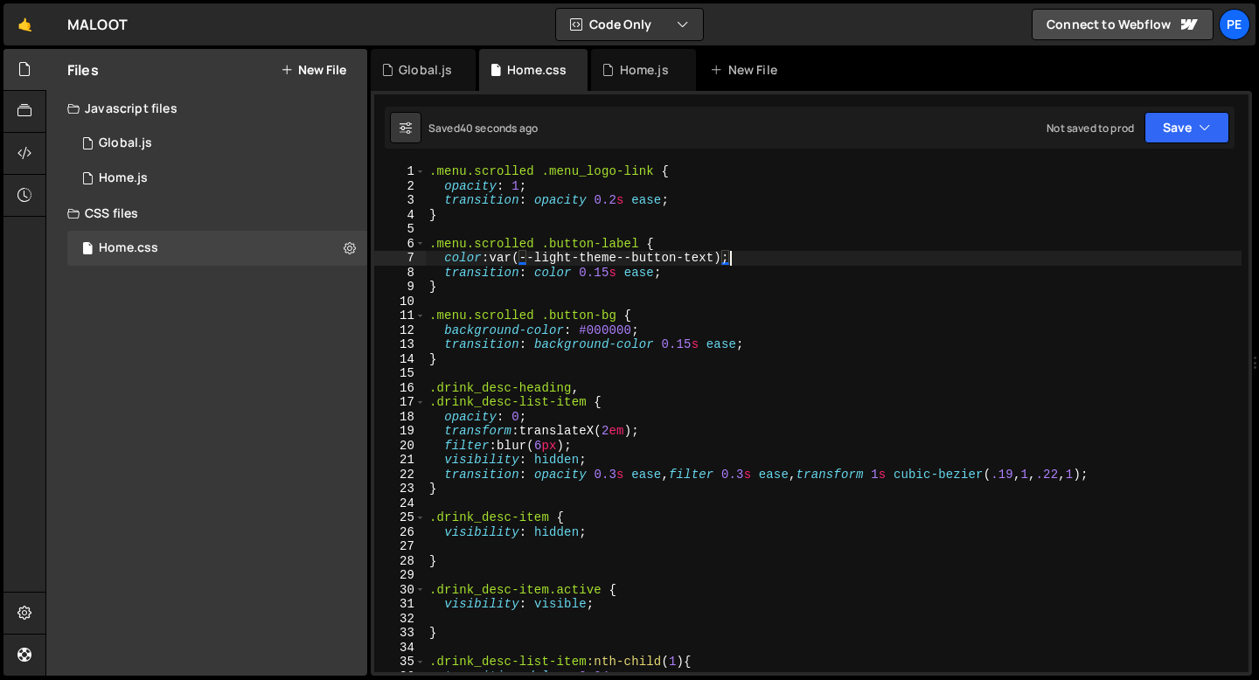
click at [672, 337] on div ".menu.scrolled .menu_logo-link { opacity : 1 ; transition : opacity 0.2 s ease …" at bounding box center [834, 432] width 816 height 537
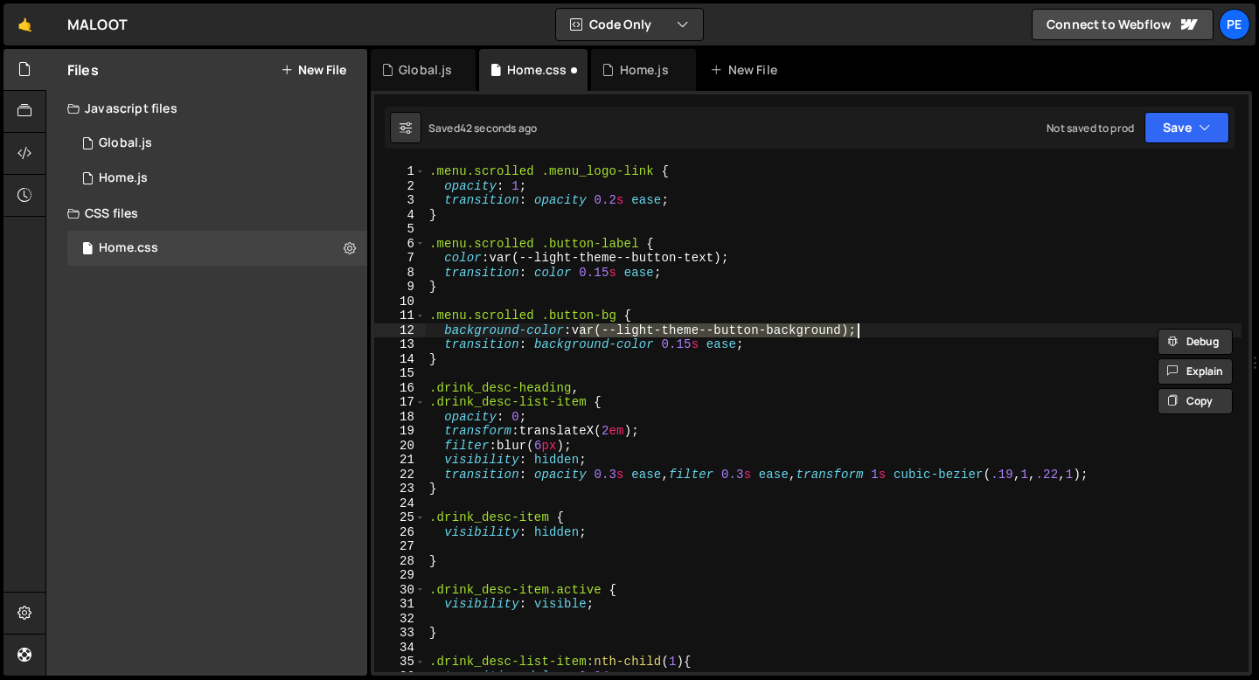
scroll to position [0, 0]
click at [600, 315] on div ".menu.scrolled .menu_logo-link { opacity : 1 ; transition : opacity 0.2 s ease …" at bounding box center [834, 432] width 816 height 537
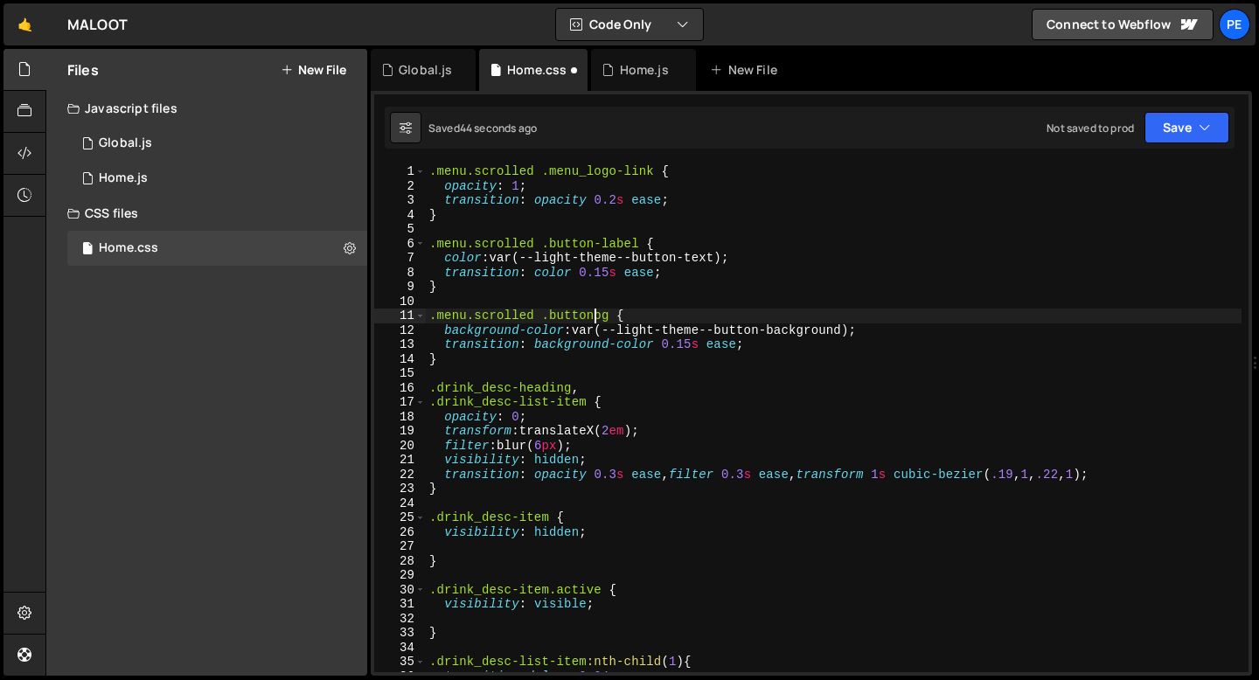
scroll to position [0, 11]
type textarea ".menu.scrolled .button_bg {"
click at [428, 80] on div "Global.js" at bounding box center [423, 70] width 105 height 42
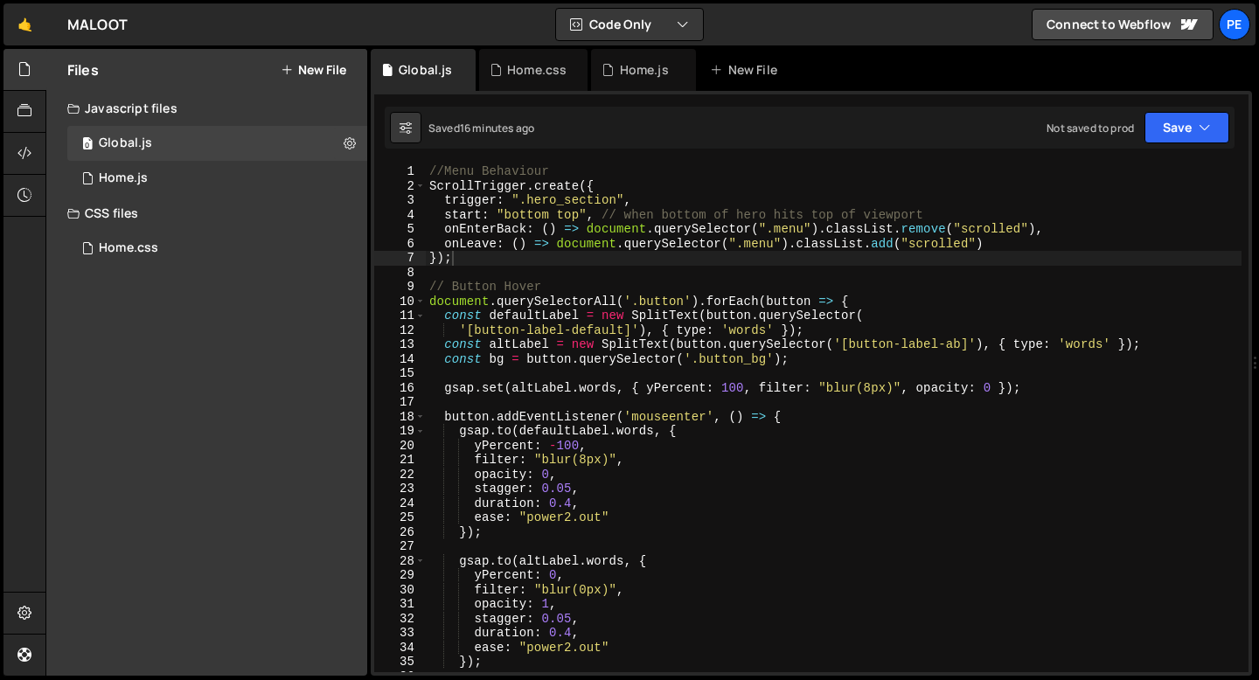
click at [484, 264] on div "//Menu Behaviour ScrollTrigger . create ({ trigger : ".hero_section" , start : …" at bounding box center [834, 432] width 816 height 537
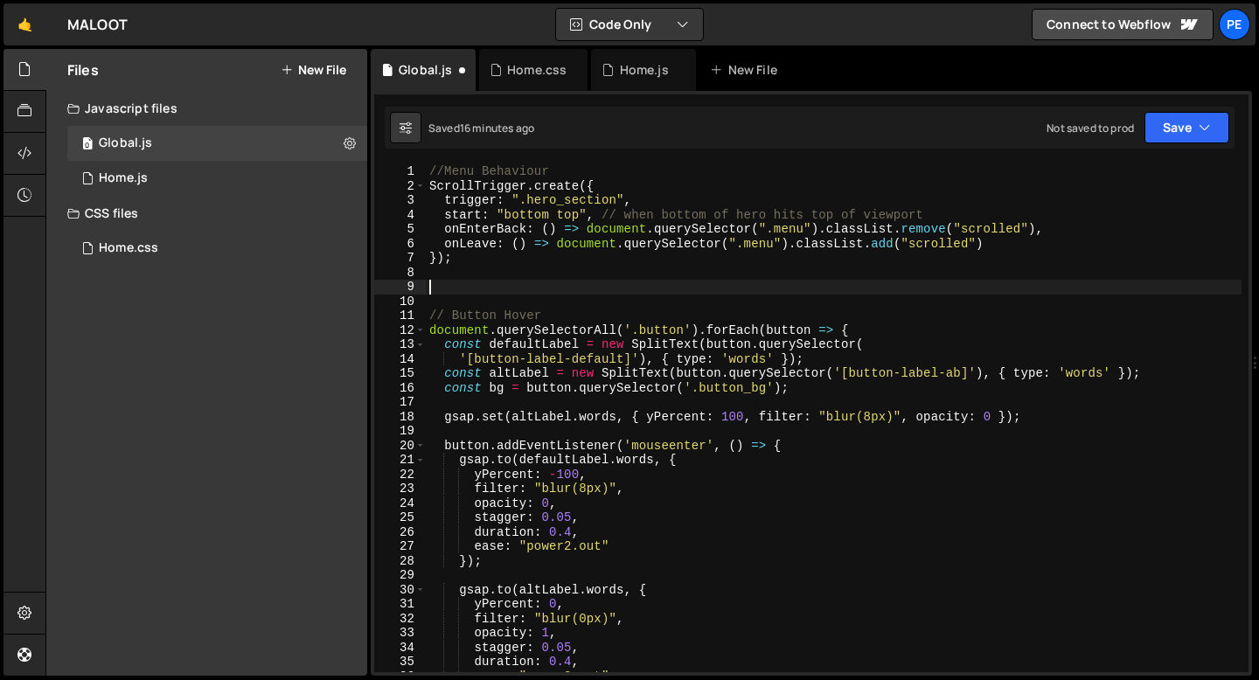
paste textarea "});"
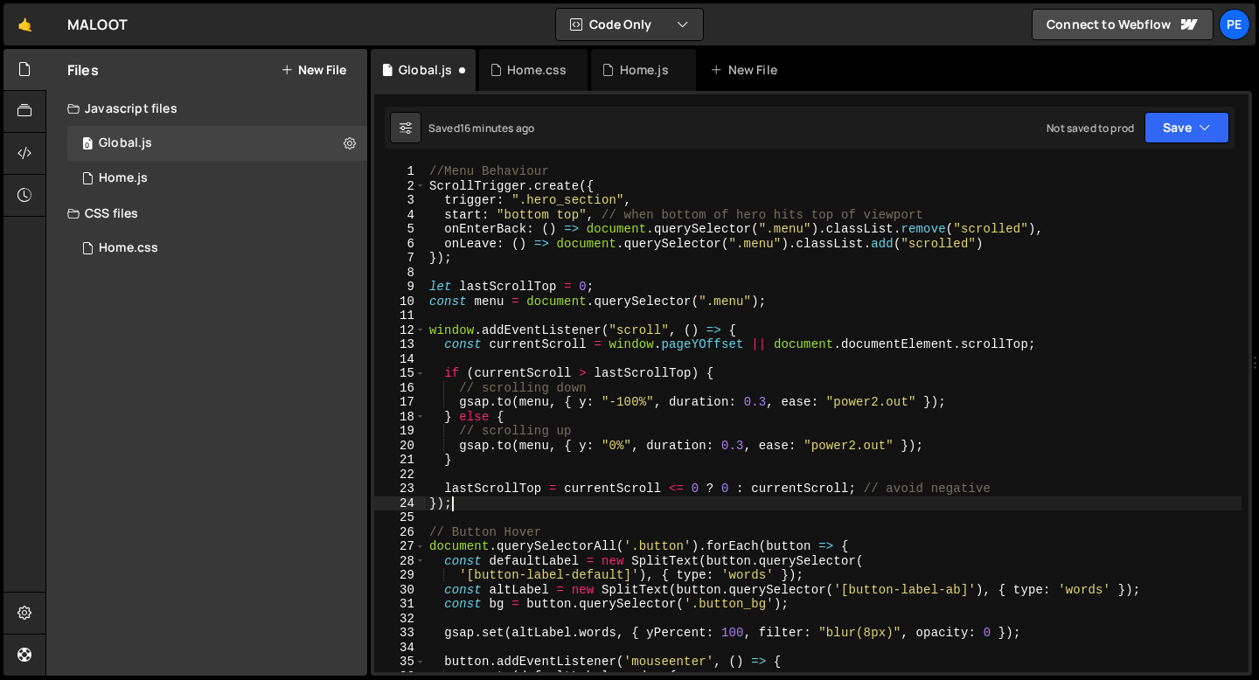
click at [747, 371] on div "//Menu Behaviour ScrollTrigger . create ({ trigger : ".hero_section" , start : …" at bounding box center [834, 432] width 816 height 537
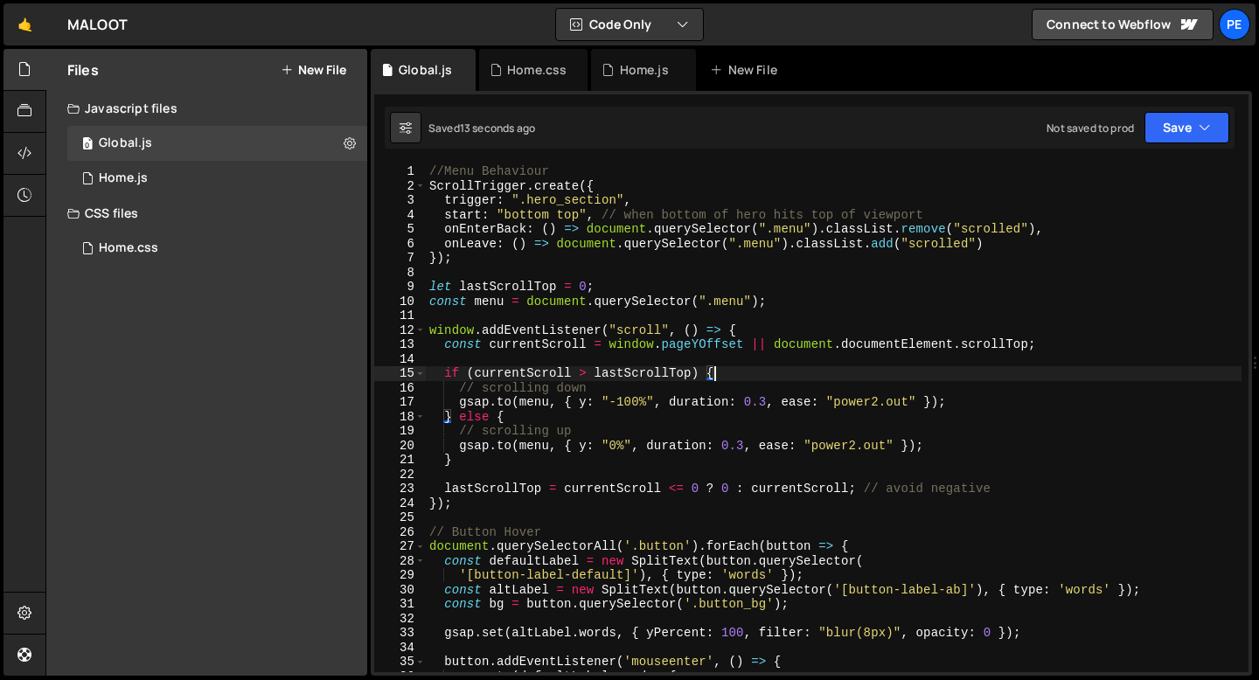
click at [629, 401] on div "//Menu Behaviour ScrollTrigger . create ({ trigger : ".hero_section" , start : …" at bounding box center [834, 432] width 816 height 537
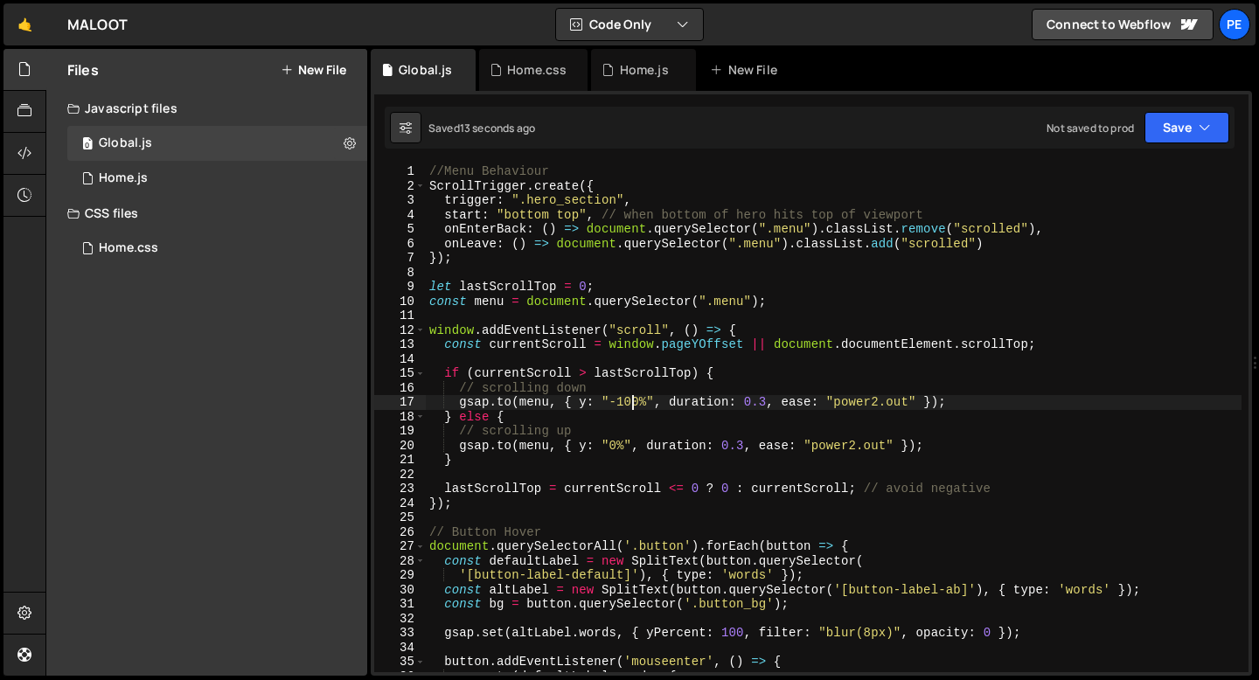
click at [629, 401] on div "//Menu Behaviour ScrollTrigger . create ({ trigger : ".hero_section" , start : …" at bounding box center [834, 432] width 816 height 537
click at [767, 399] on div "//Menu Behaviour ScrollTrigger . create ({ trigger : ".hero_section" , start : …" at bounding box center [834, 432] width 816 height 537
click at [745, 446] on div "//Menu Behaviour ScrollTrigger . create ({ trigger : ".hero_section" , start : …" at bounding box center [834, 432] width 816 height 537
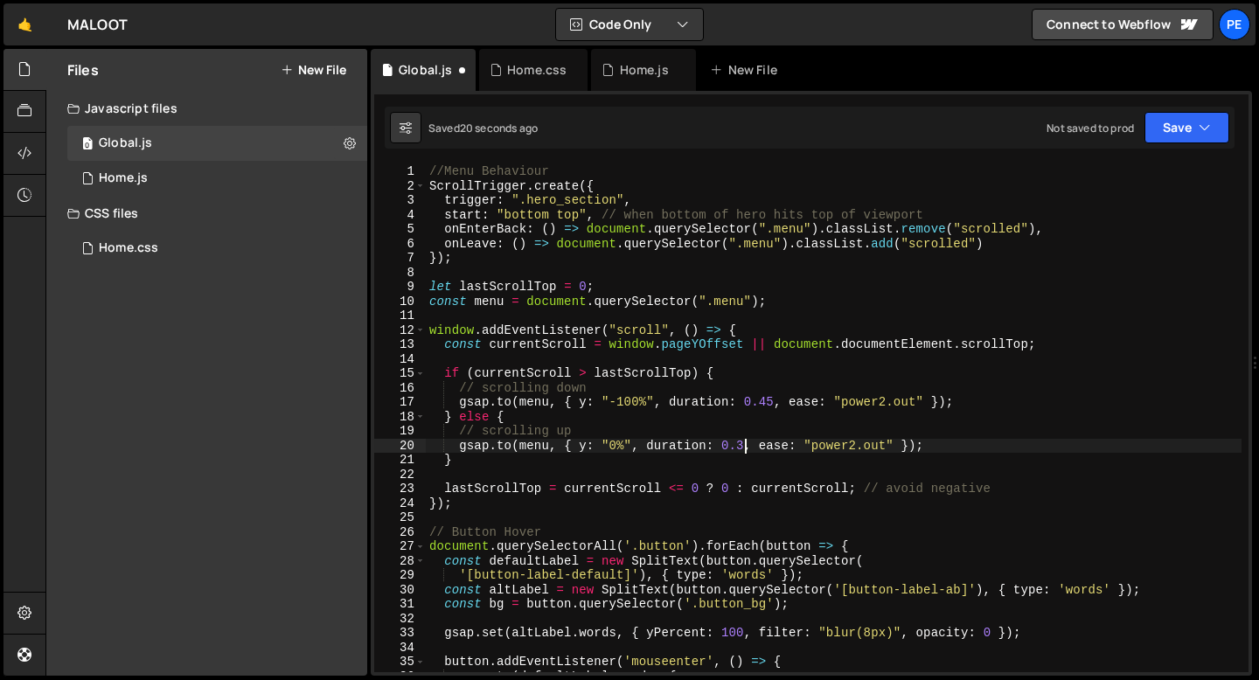
scroll to position [0, 23]
click at [864, 445] on div "//Menu Behaviour ScrollTrigger . create ({ trigger : ".hero_section" , start : …" at bounding box center [834, 432] width 816 height 537
click at [886, 406] on div "//Menu Behaviour ScrollTrigger . create ({ trigger : ".hero_section" , start : …" at bounding box center [834, 432] width 816 height 537
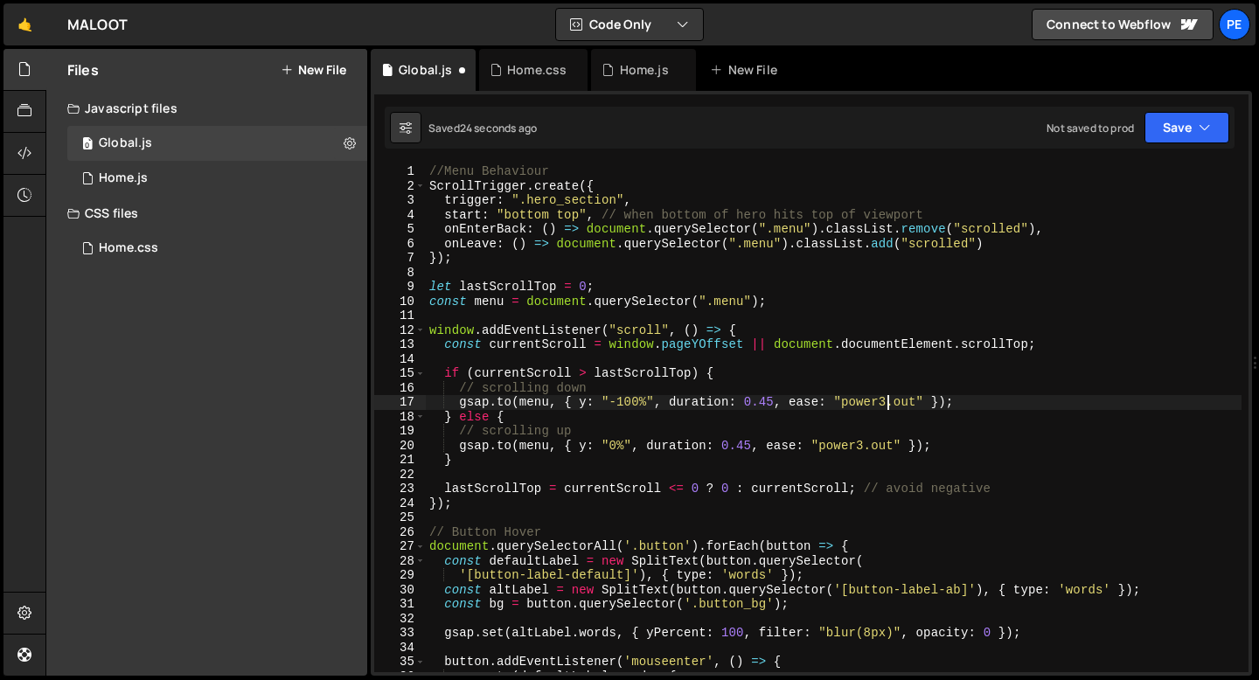
click at [520, 414] on div "//Menu Behaviour ScrollTrigger . create ({ trigger : ".hero_section" , start : …" at bounding box center [834, 432] width 816 height 537
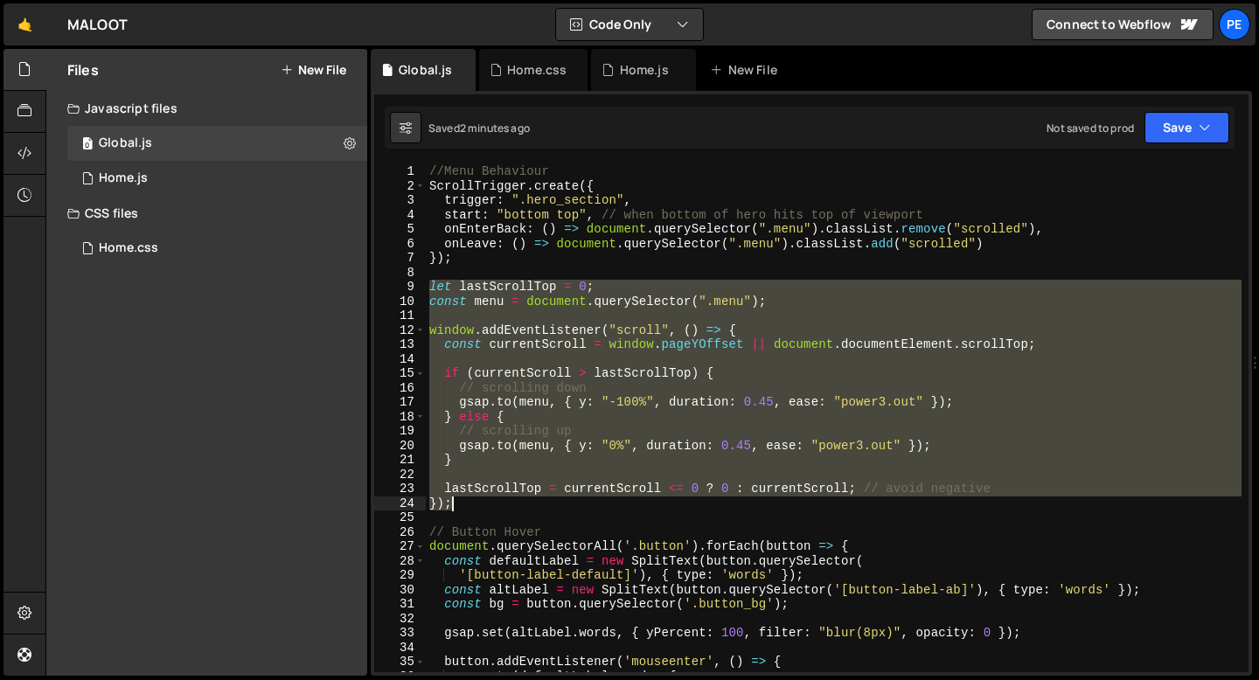
drag, startPoint x: 431, startPoint y: 287, endPoint x: 459, endPoint y: 499, distance: 214.3
click at [459, 498] on div "//Menu Behaviour ScrollTrigger . create ({ trigger : ".hero_section" , start : …" at bounding box center [834, 432] width 816 height 537
paste textarea
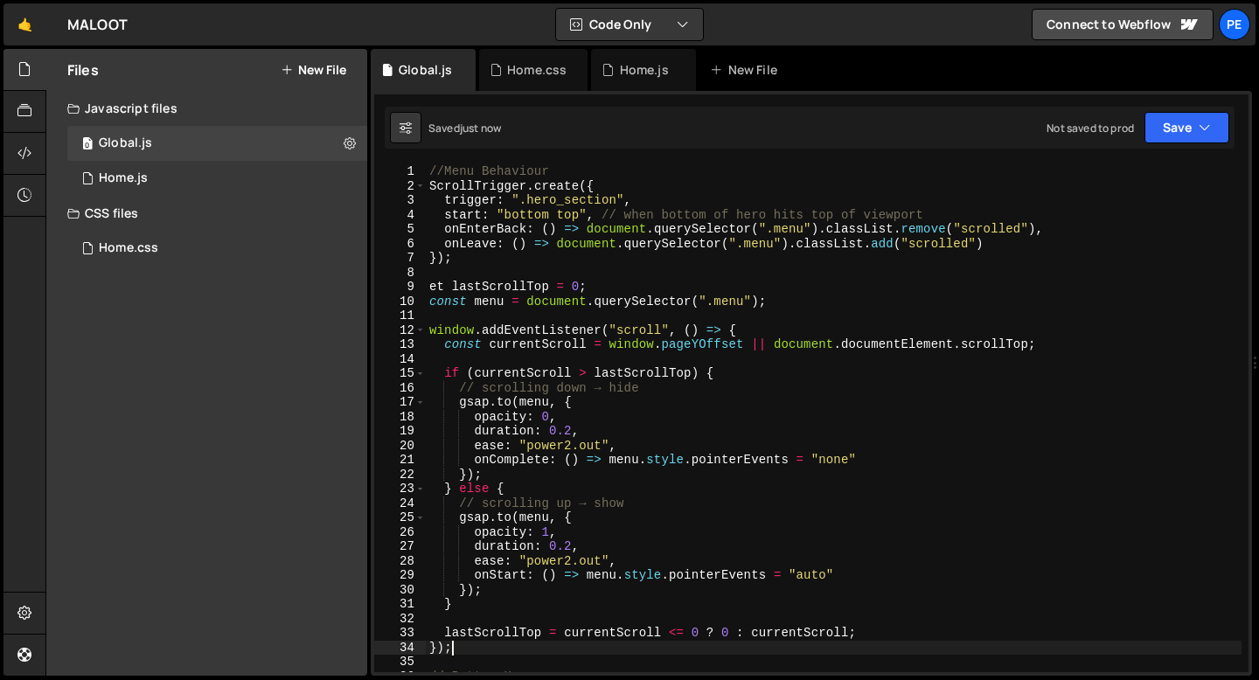
click at [553, 558] on div "//Menu Behaviour ScrollTrigger . create ({ trigger : ".hero_section" , start : …" at bounding box center [834, 432] width 816 height 537
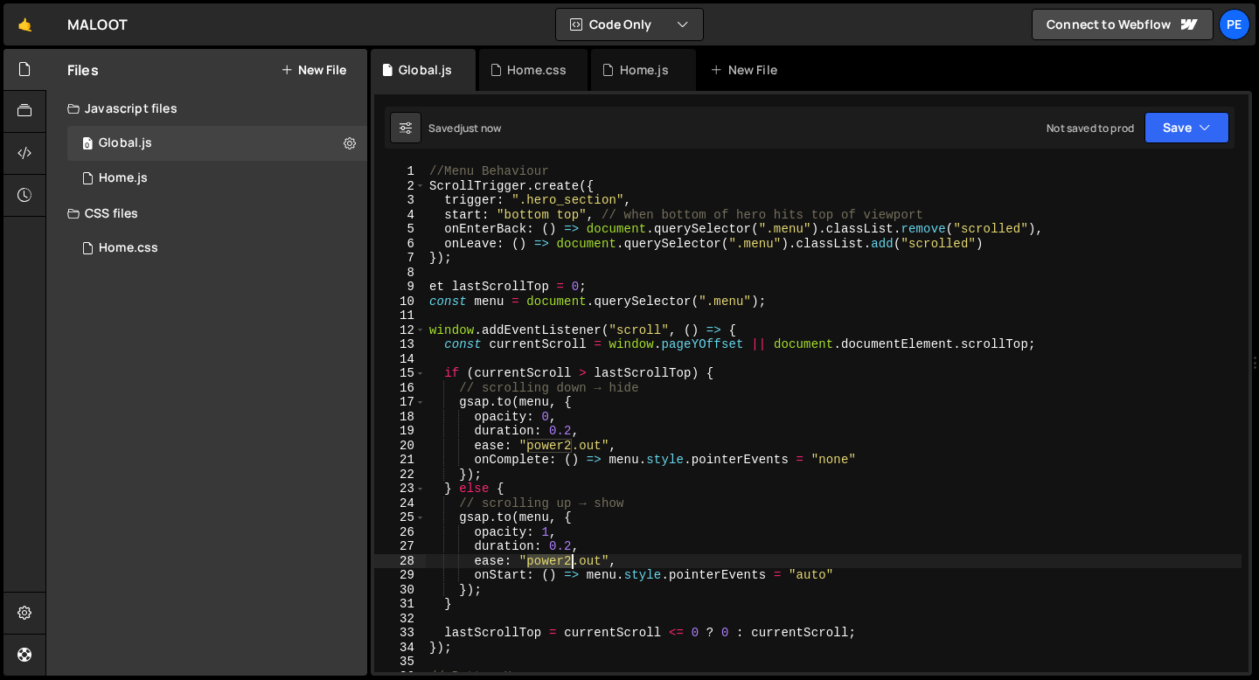
click at [553, 558] on div "//Menu Behaviour ScrollTrigger . create ({ trigger : ".hero_section" , start : …" at bounding box center [834, 432] width 816 height 537
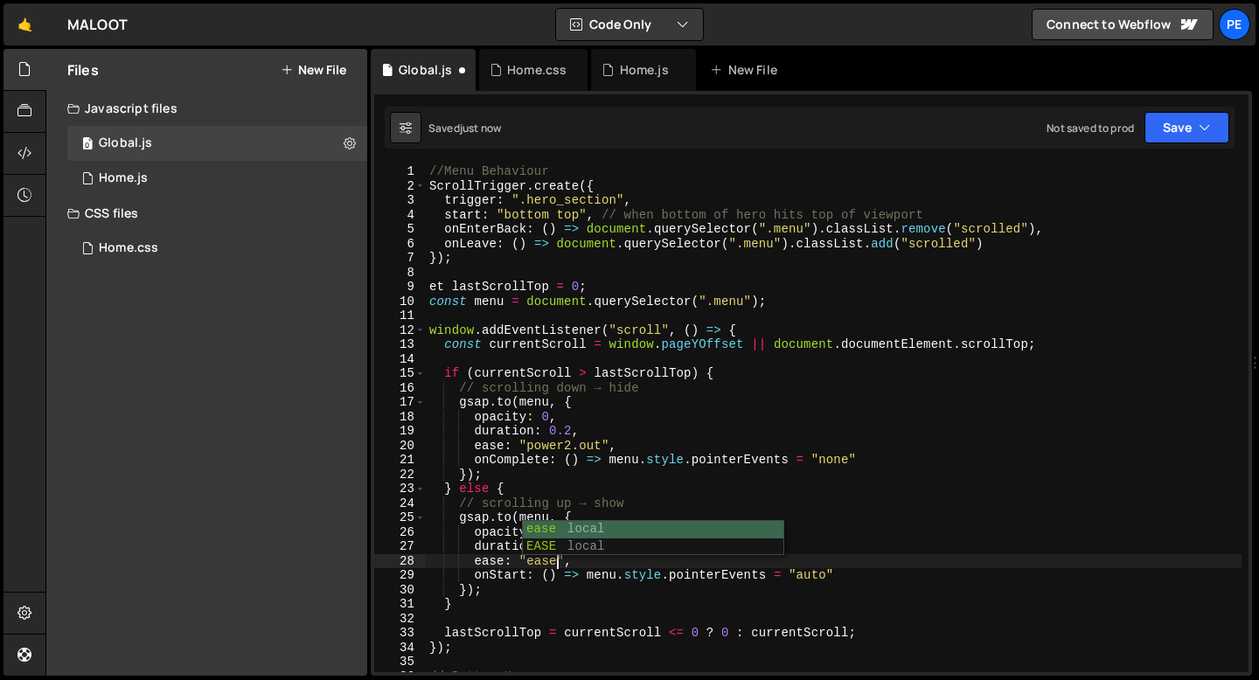
scroll to position [0, 8]
click at [538, 563] on div "//Menu Behaviour ScrollTrigger . create ({ trigger : ".hero_section" , start : …" at bounding box center [834, 432] width 816 height 537
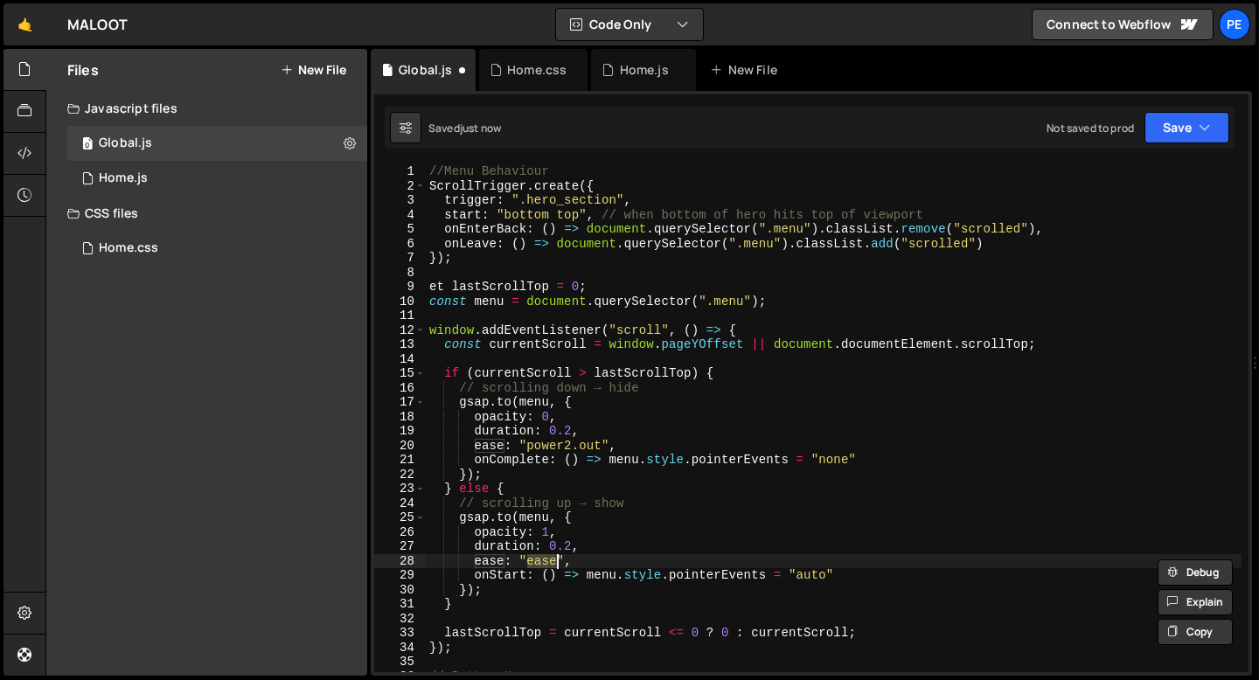
click at [548, 441] on div "//Menu Behaviour ScrollTrigger . create ({ trigger : ".hero_section" , start : …" at bounding box center [834, 432] width 816 height 537
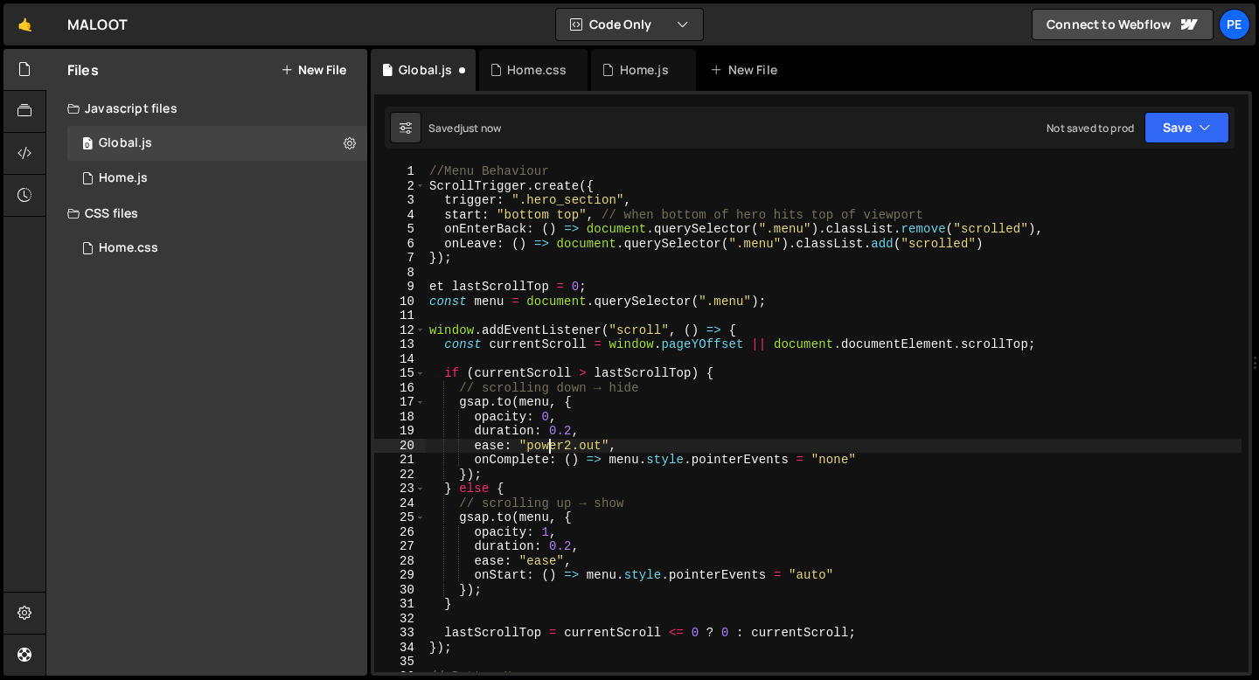
click at [547, 441] on div "//Menu Behaviour ScrollTrigger . create ({ trigger : ".hero_section" , start : …" at bounding box center [834, 432] width 816 height 537
paste textarea "ease"
click at [552, 497] on div "//Menu Behaviour ScrollTrigger . create ({ trigger : ".hero_section" , start : …" at bounding box center [834, 432] width 816 height 537
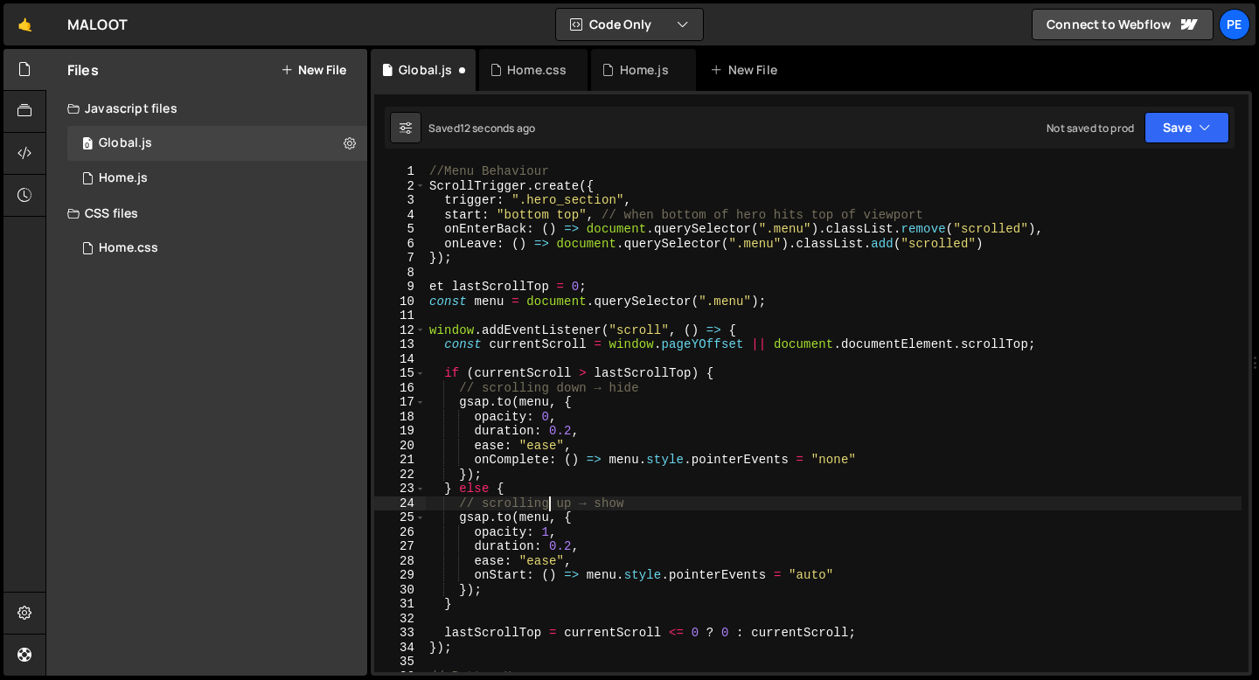
click at [527, 503] on div "//Menu Behaviour ScrollTrigger . create ({ trigger : ".hero_section" , start : …" at bounding box center [834, 432] width 816 height 537
click at [526, 503] on div "//Menu Behaviour ScrollTrigger . create ({ trigger : ".hero_section" , start : …" at bounding box center [834, 432] width 816 height 537
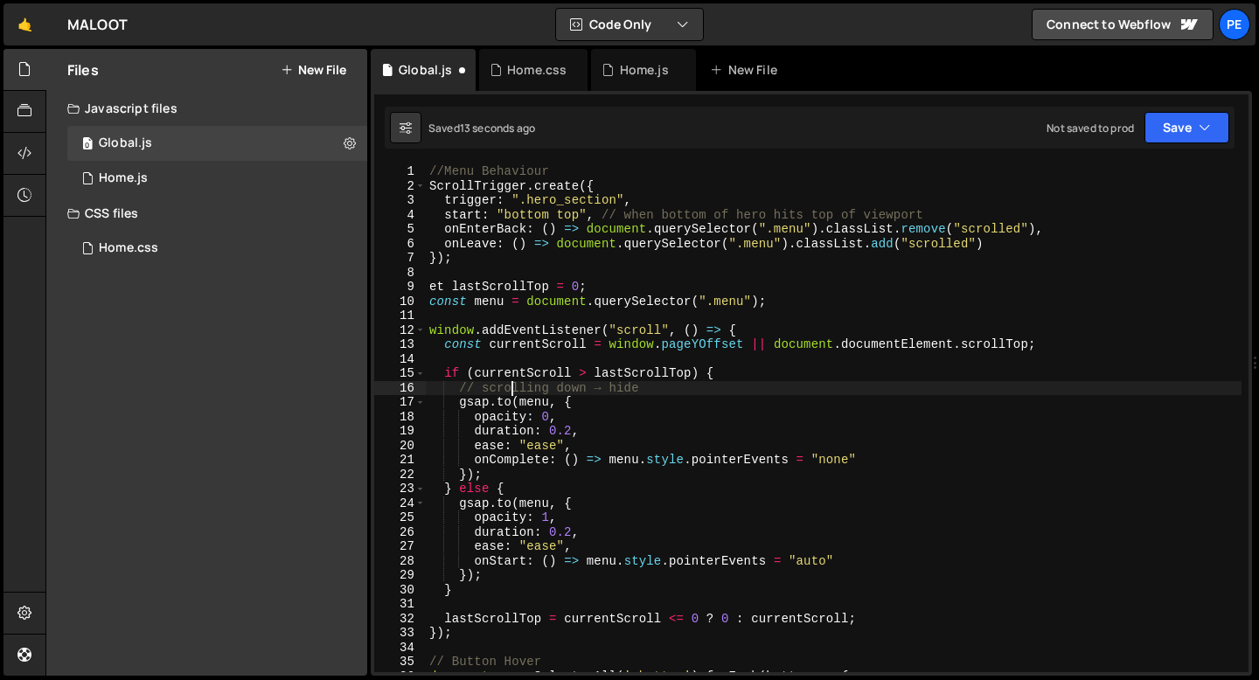
click at [512, 381] on div "//Menu Behaviour ScrollTrigger . create ({ trigger : ".hero_section" , start : …" at bounding box center [834, 432] width 816 height 537
click at [503, 390] on div "//Menu Behaviour ScrollTrigger . create ({ trigger : ".hero_section" , start : …" at bounding box center [834, 418] width 816 height 508
click at [503, 390] on div "//Menu Behaviour ScrollTrigger . create ({ trigger : ".hero_section" , start : …" at bounding box center [834, 432] width 816 height 537
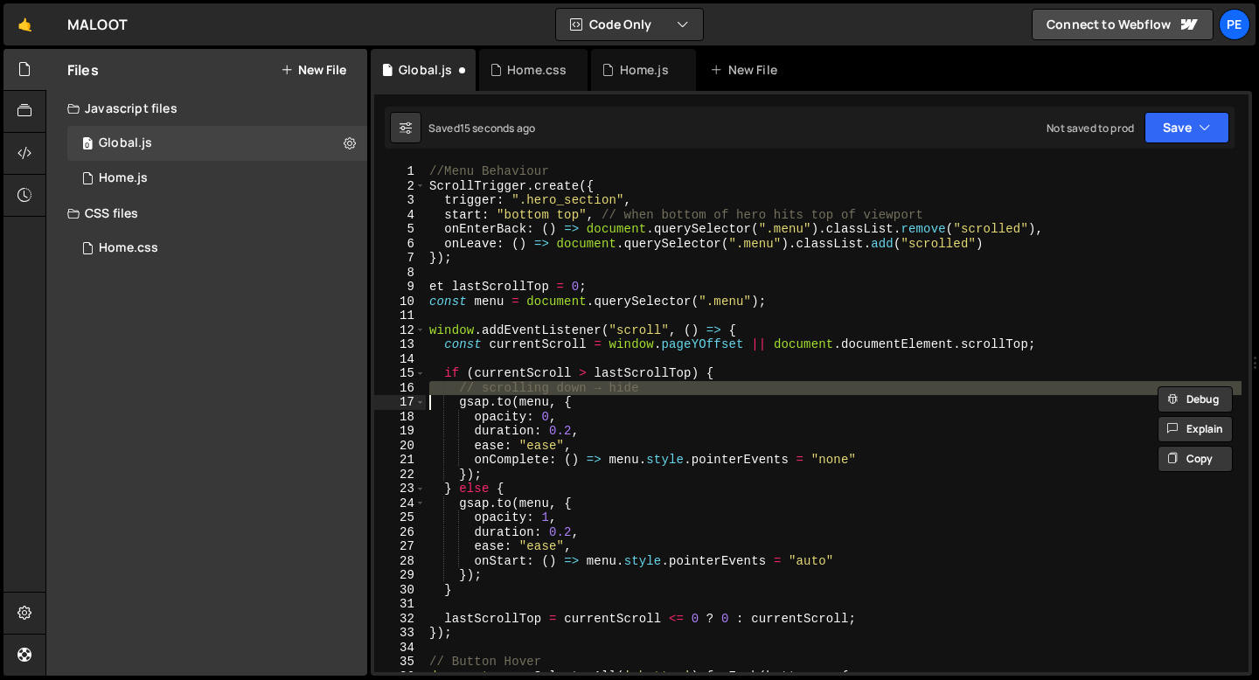
type textarea "[DOMAIN_NAME](menu, {"
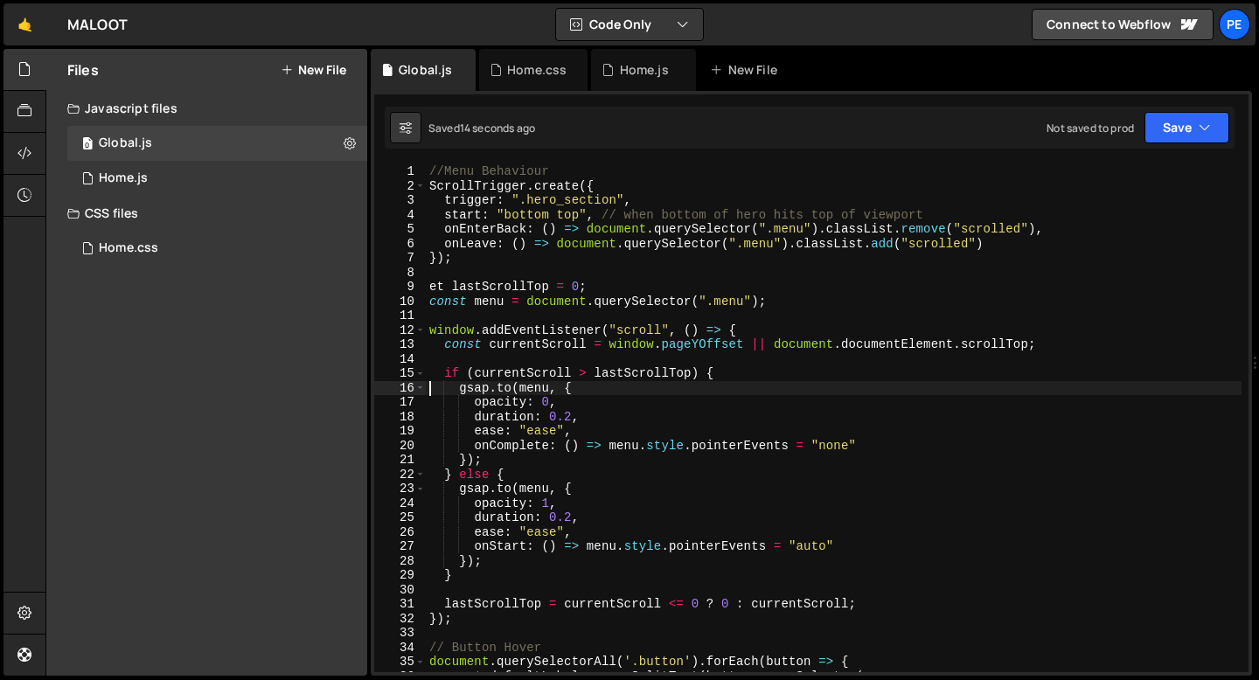
click at [524, 584] on div "//Menu Behaviour ScrollTrigger . create ({ trigger : ".hero_section" , start : …" at bounding box center [834, 432] width 816 height 537
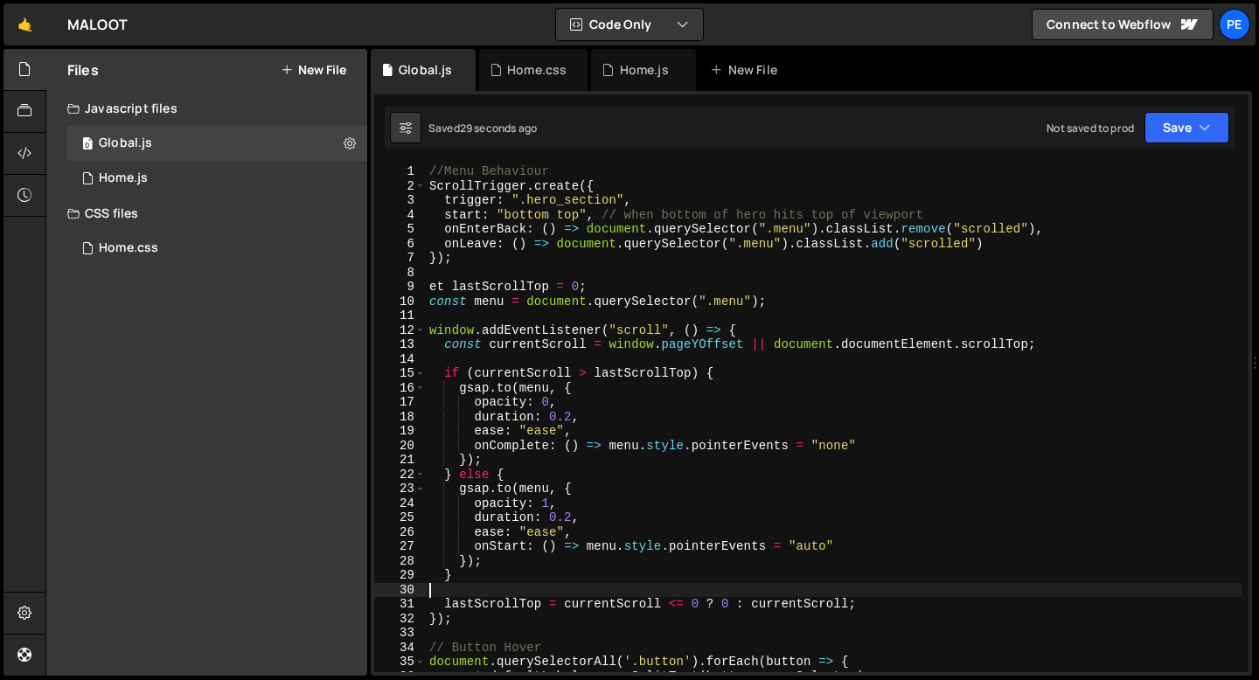
click at [433, 285] on div "//Menu Behaviour ScrollTrigger . create ({ trigger : ".hero_section" , start : …" at bounding box center [834, 432] width 816 height 537
type textarea "let lastScrollTop = 0;"
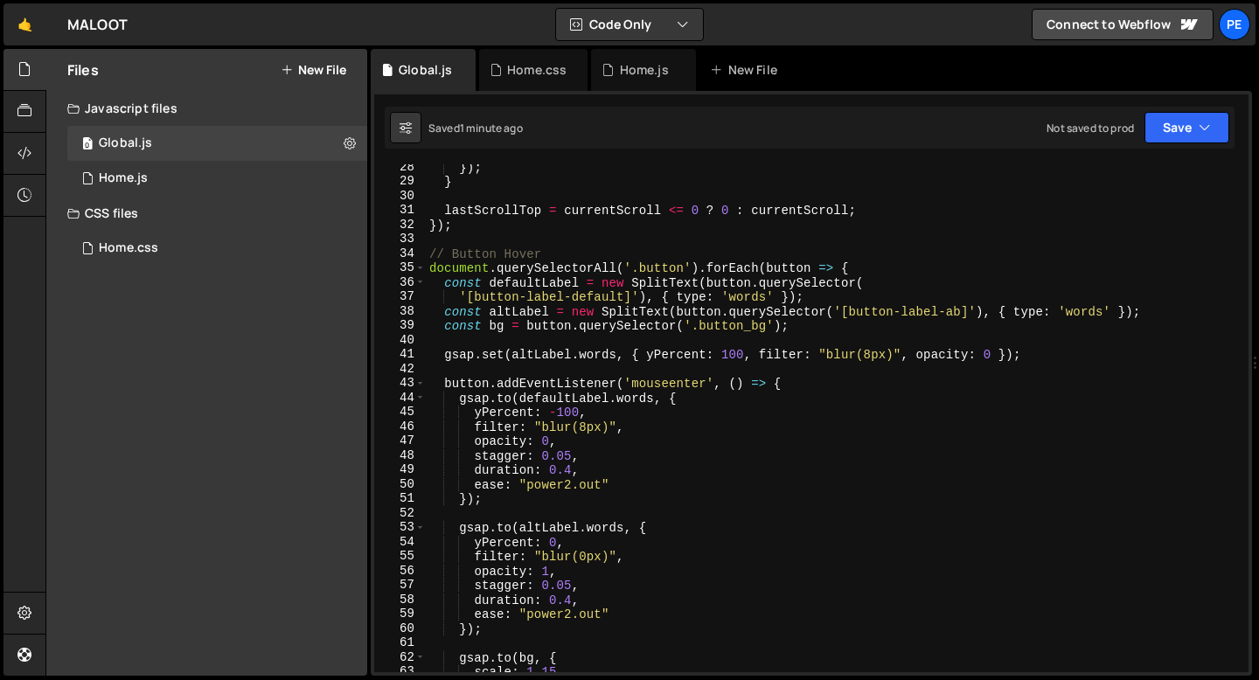
scroll to position [427, 0]
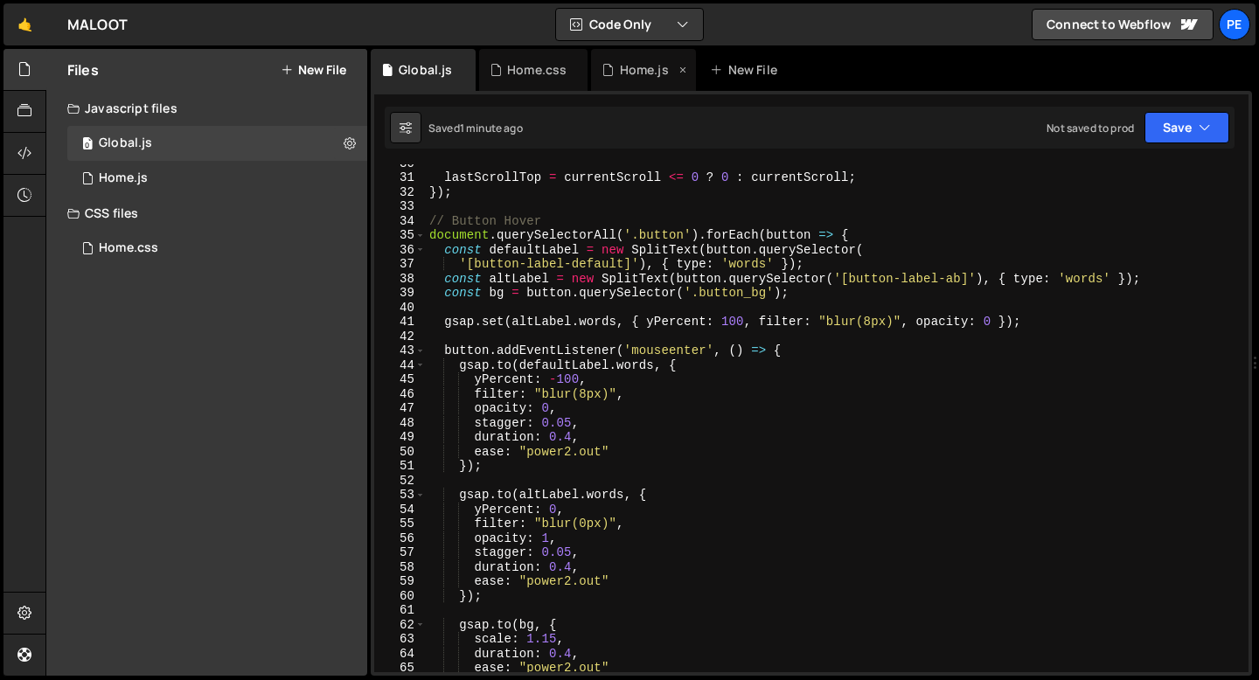
click at [625, 80] on div "Home.js" at bounding box center [643, 70] width 105 height 42
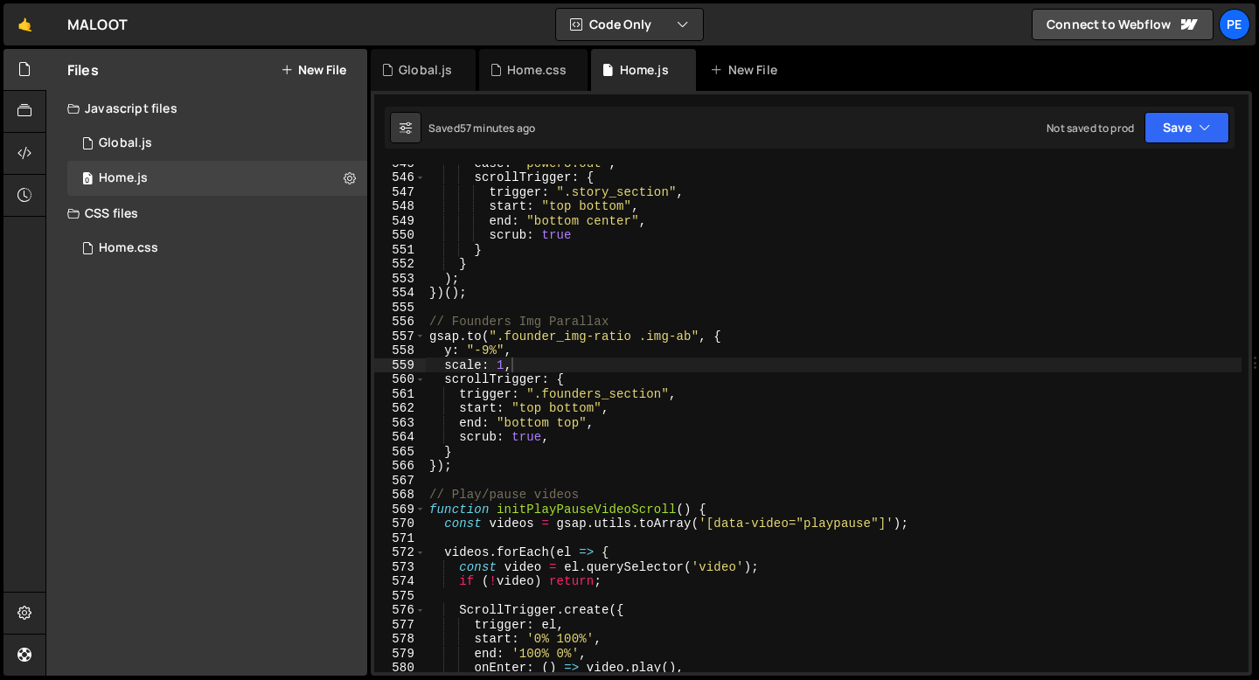
scroll to position [7869, 0]
click at [496, 450] on div "ease : "power3.out" , scrollTrigger : { trigger : ".story_section" , start : "t…" at bounding box center [834, 424] width 816 height 537
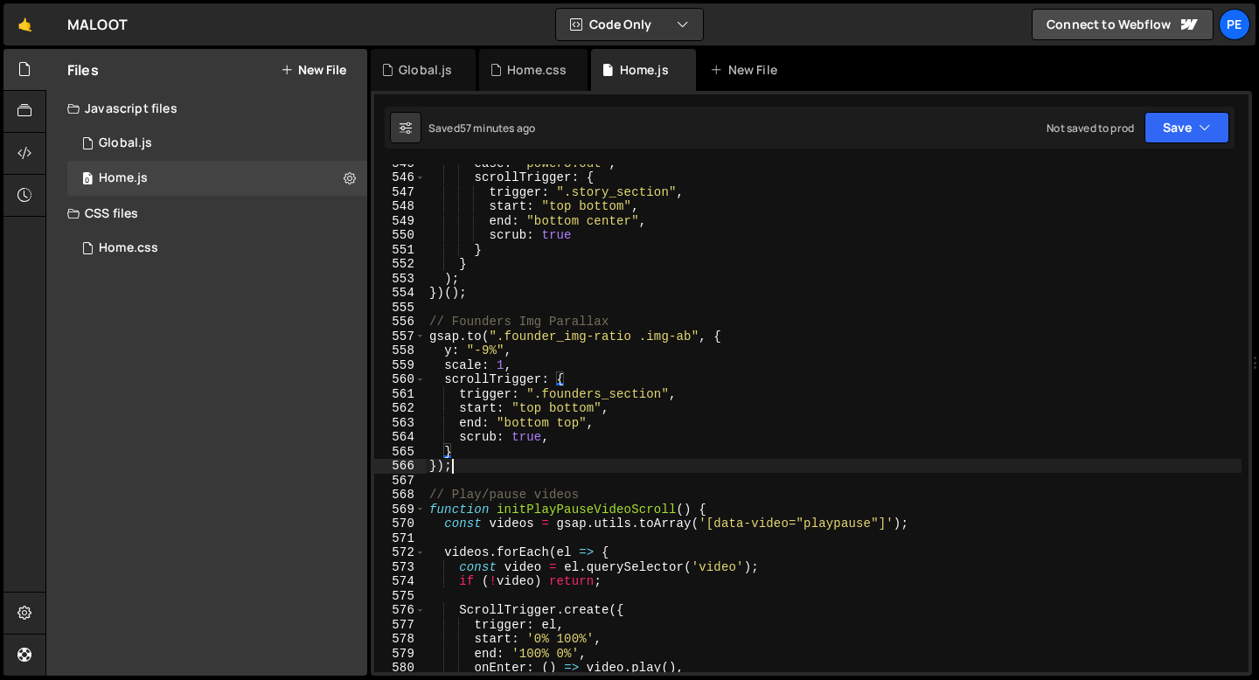
click at [485, 459] on div "ease : "power3.out" , scrollTrigger : { trigger : ".story_section" , start : "t…" at bounding box center [834, 424] width 816 height 537
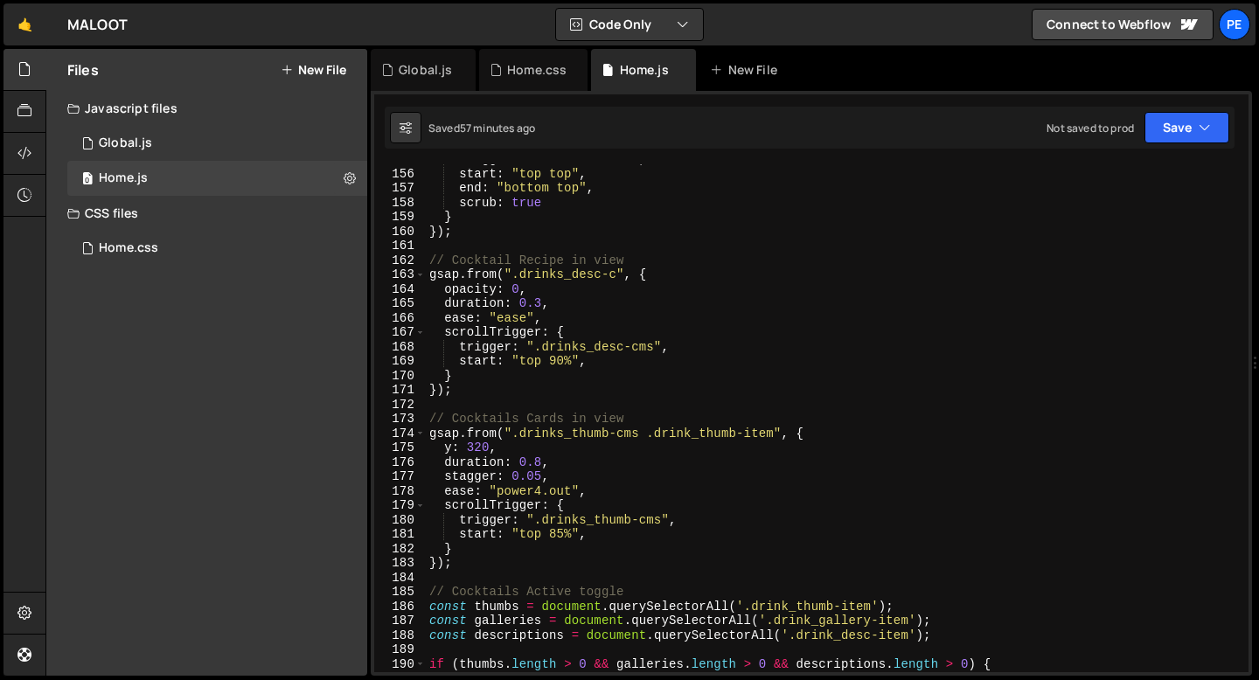
scroll to position [2234, 0]
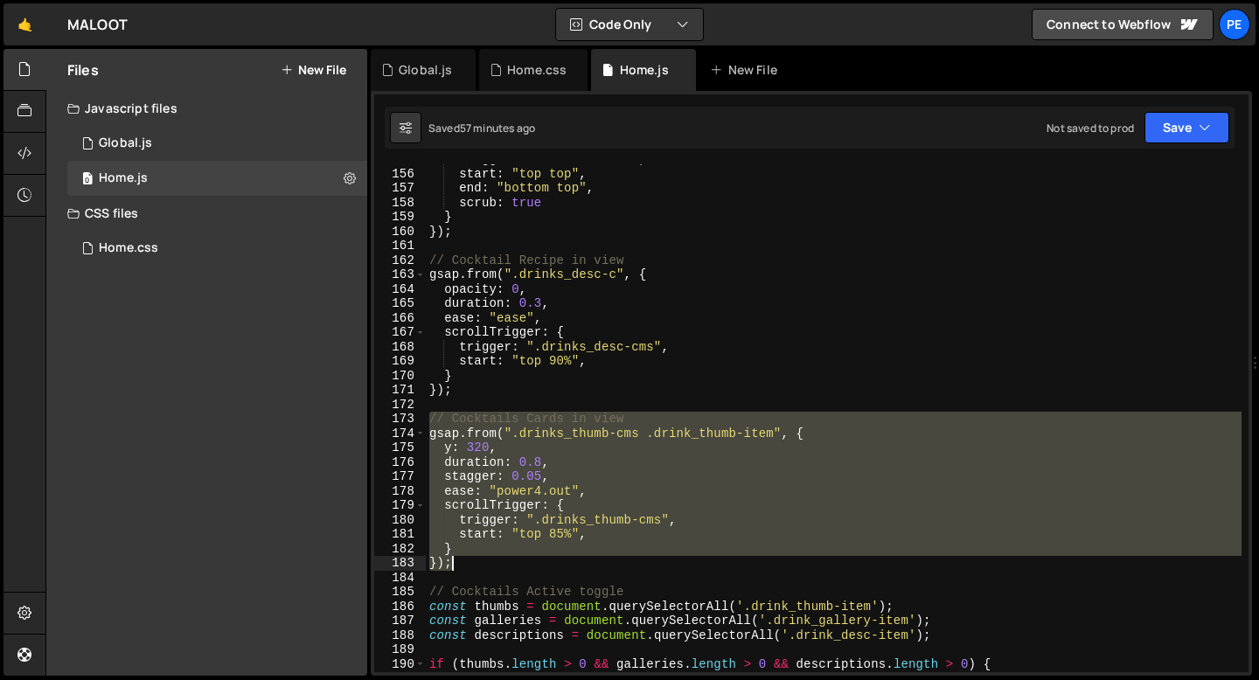
drag, startPoint x: 429, startPoint y: 422, endPoint x: 464, endPoint y: 554, distance: 136.6
click at [464, 559] on div "trigger : ".hero_section" , start : "top top" , end : "bottom top" , scrub : tr…" at bounding box center [834, 420] width 816 height 537
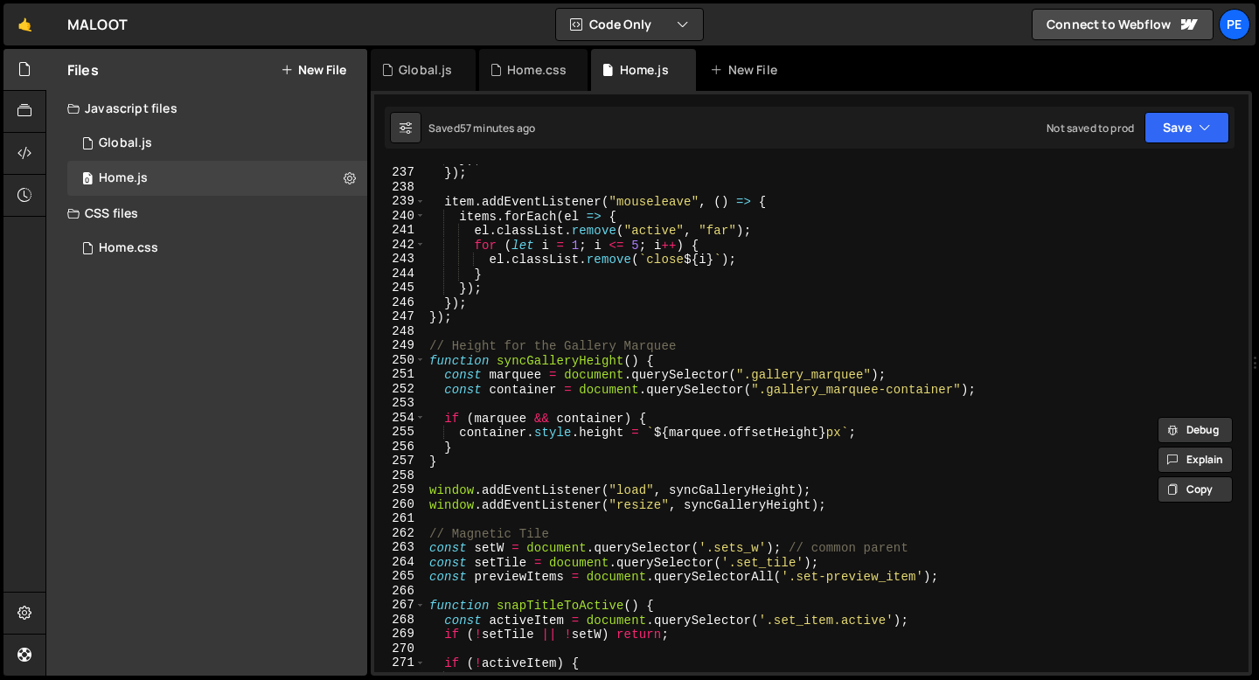
scroll to position [3413, 0]
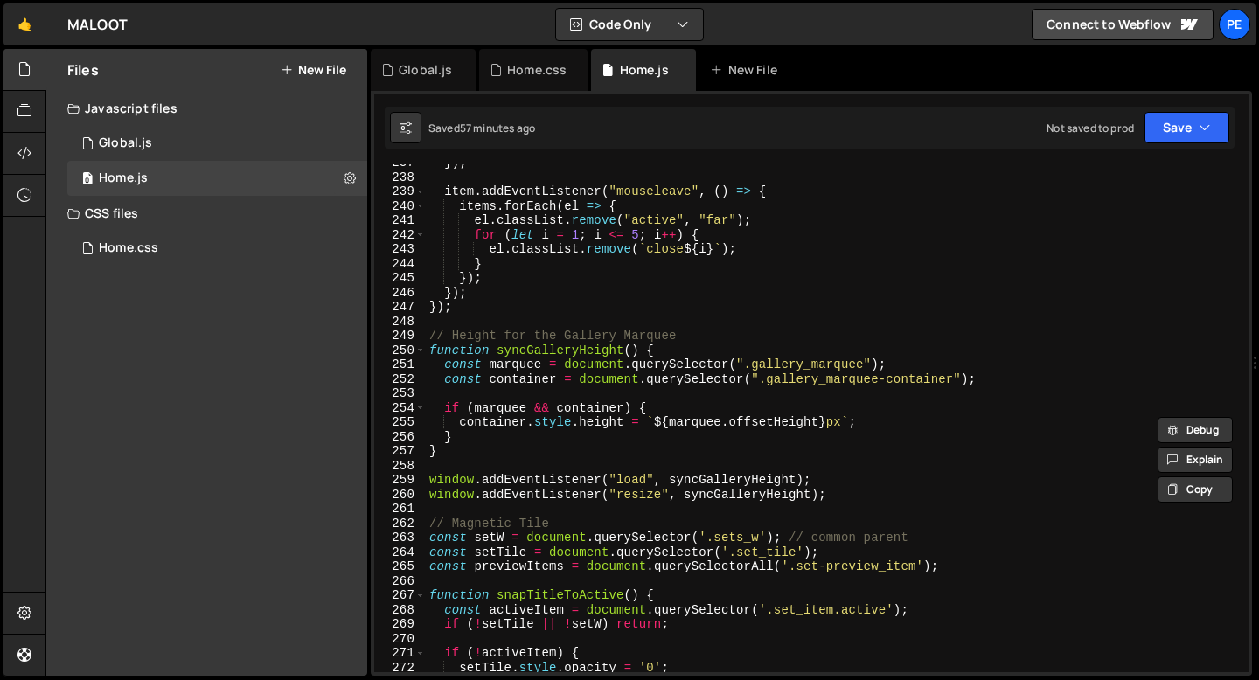
click at [838, 491] on div "}) ; item . addEventListener ( "mouseleave" , ( ) => { items . forEach ( el => …" at bounding box center [834, 424] width 816 height 537
type textarea "window.addEventListener("resize", syncGalleryHeight);"
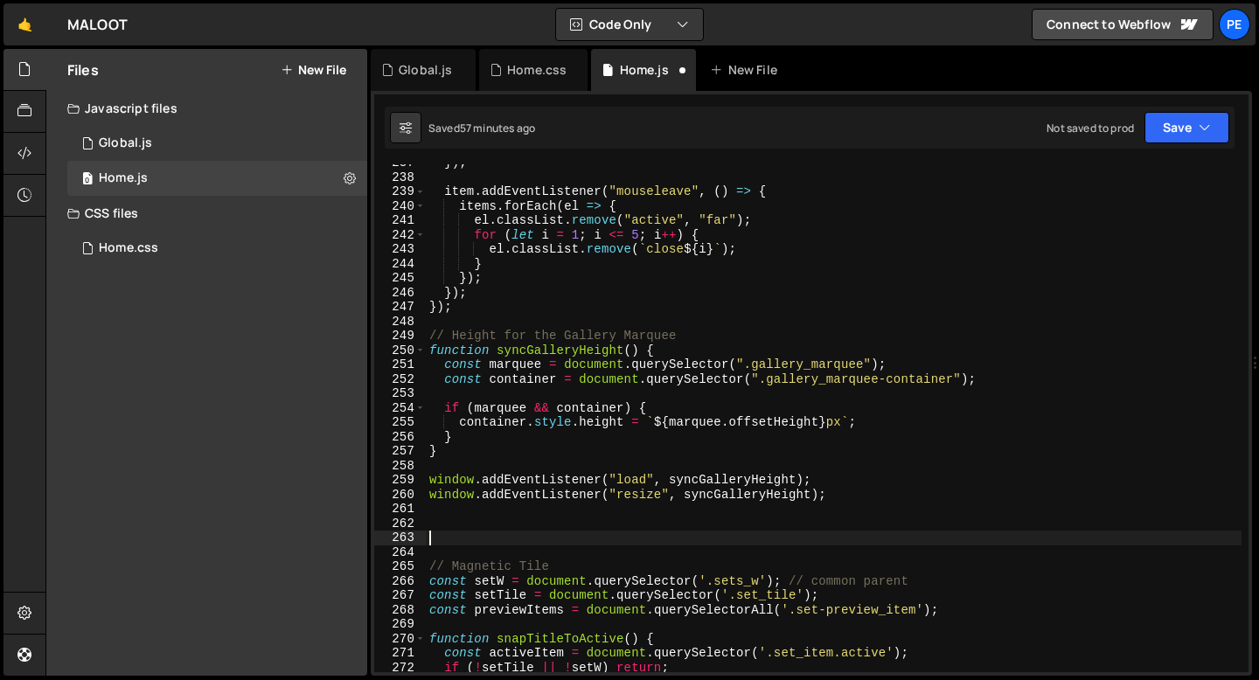
paste textarea "});"
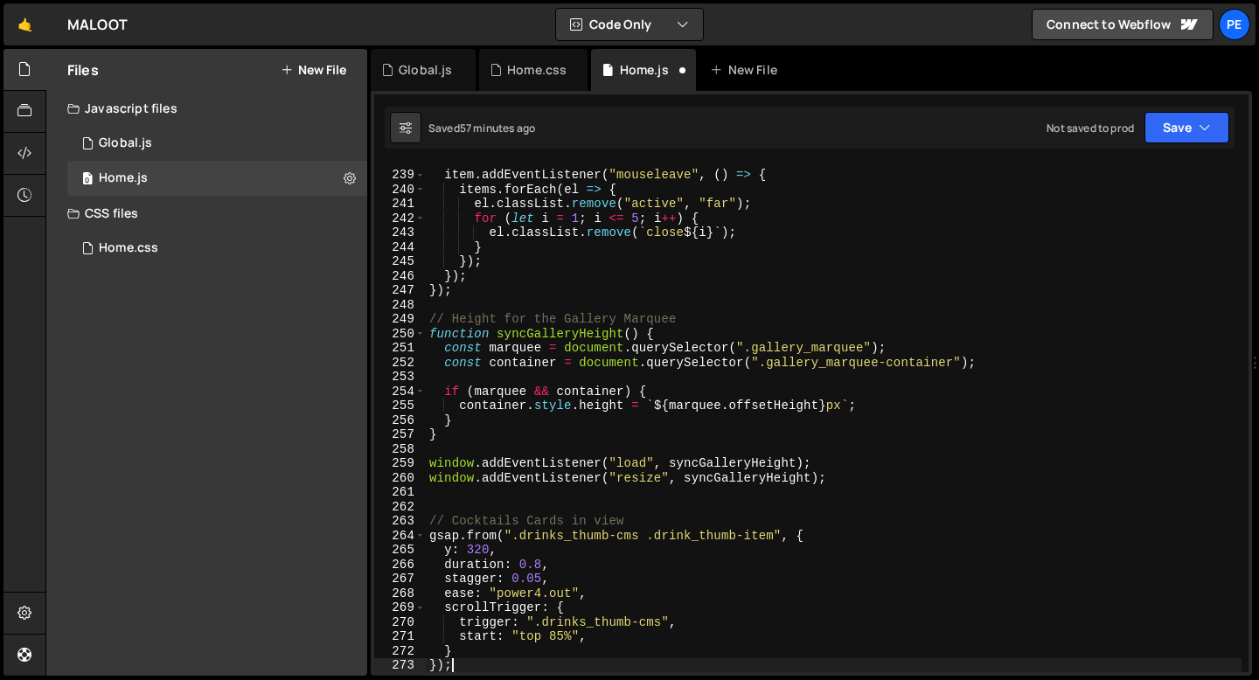
scroll to position [3429, 0]
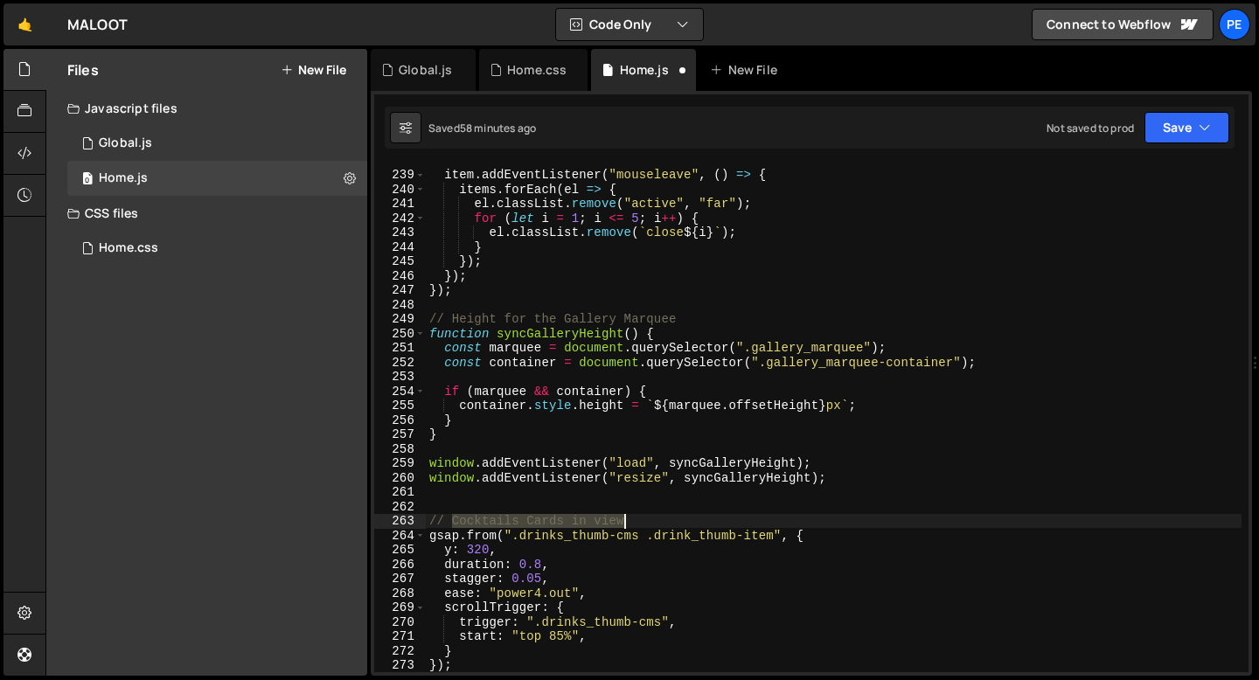
drag, startPoint x: 454, startPoint y: 521, endPoint x: 630, endPoint y: 516, distance: 176.7
click at [630, 516] on div "item . addEventListener ( "mouseleave" , ( ) => { items . forEach ( el => { el …" at bounding box center [834, 421] width 816 height 537
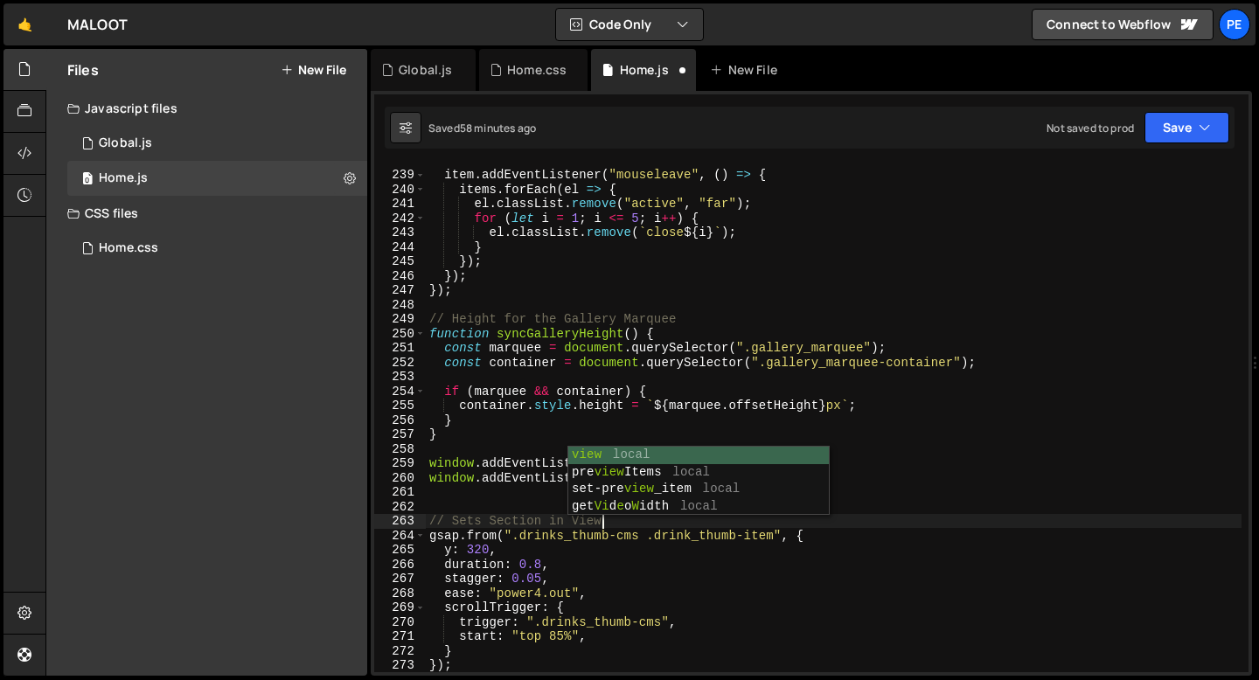
scroll to position [0, 10]
click at [531, 543] on div "item . addEventListener ( "mouseleave" , ( ) => { items . forEach ( el => { el …" at bounding box center [834, 421] width 816 height 537
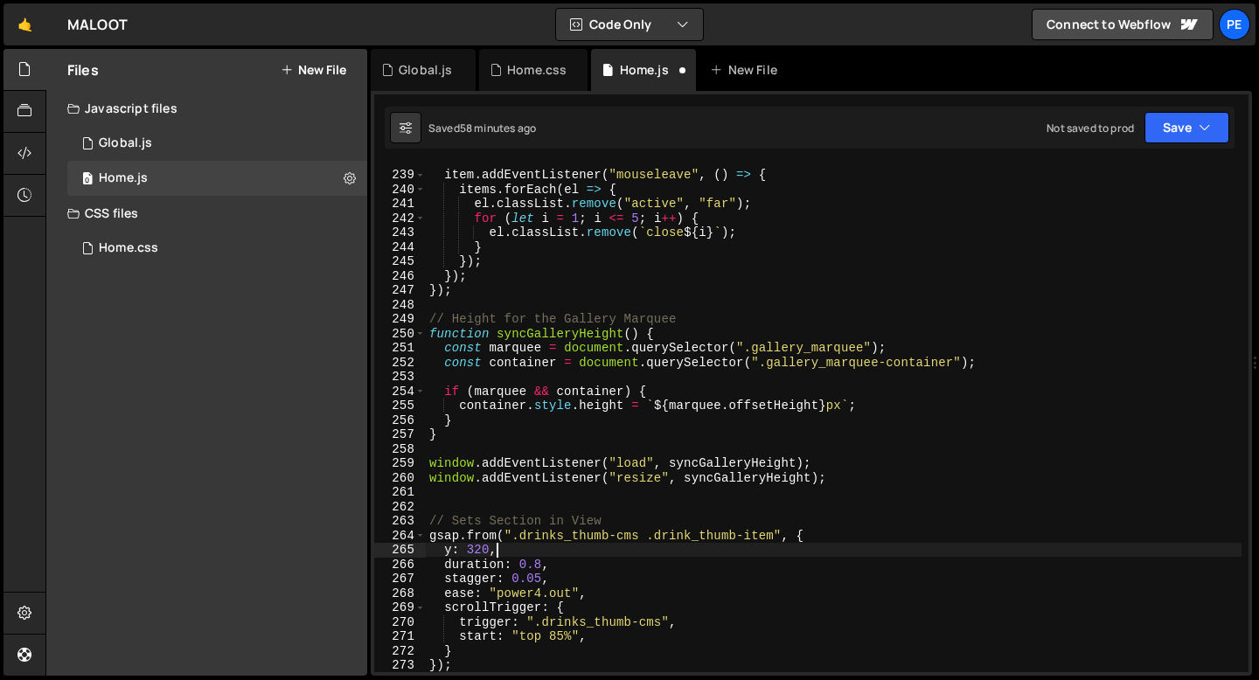
scroll to position [0, 3]
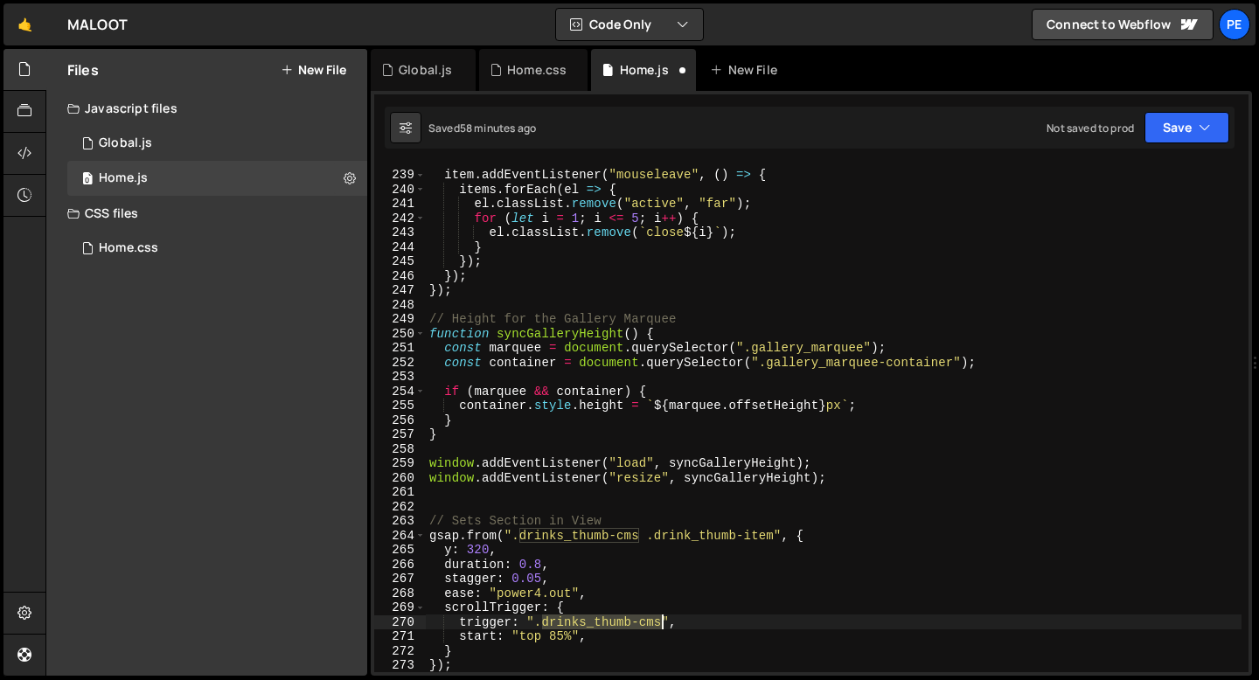
drag, startPoint x: 544, startPoint y: 622, endPoint x: 661, endPoint y: 619, distance: 117.2
click at [661, 619] on div "item . addEventListener ( "mouseleave" , ( ) => { items . forEach ( el => { el …" at bounding box center [834, 421] width 816 height 537
paste textarea "sets_head"
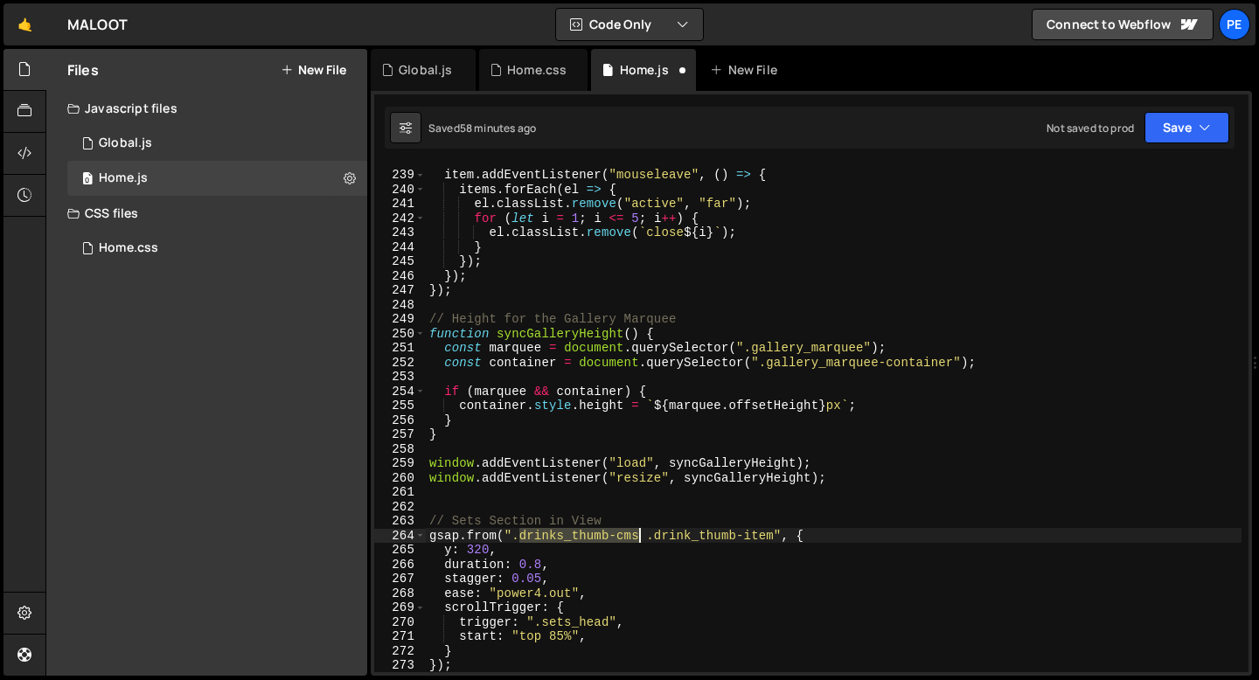
drag, startPoint x: 518, startPoint y: 536, endPoint x: 638, endPoint y: 533, distance: 120.7
click at [638, 533] on div "item . addEventListener ( "mouseleave" , ( ) => { items . forEach ( el => { el …" at bounding box center [834, 421] width 816 height 537
paste textarea "sets_head"
drag, startPoint x: 602, startPoint y: 537, endPoint x: 720, endPoint y: 533, distance: 118.1
click at [719, 533] on div "item . addEventListener ( "mouseleave" , ( ) => { items . forEach ( el => { el …" at bounding box center [834, 421] width 816 height 537
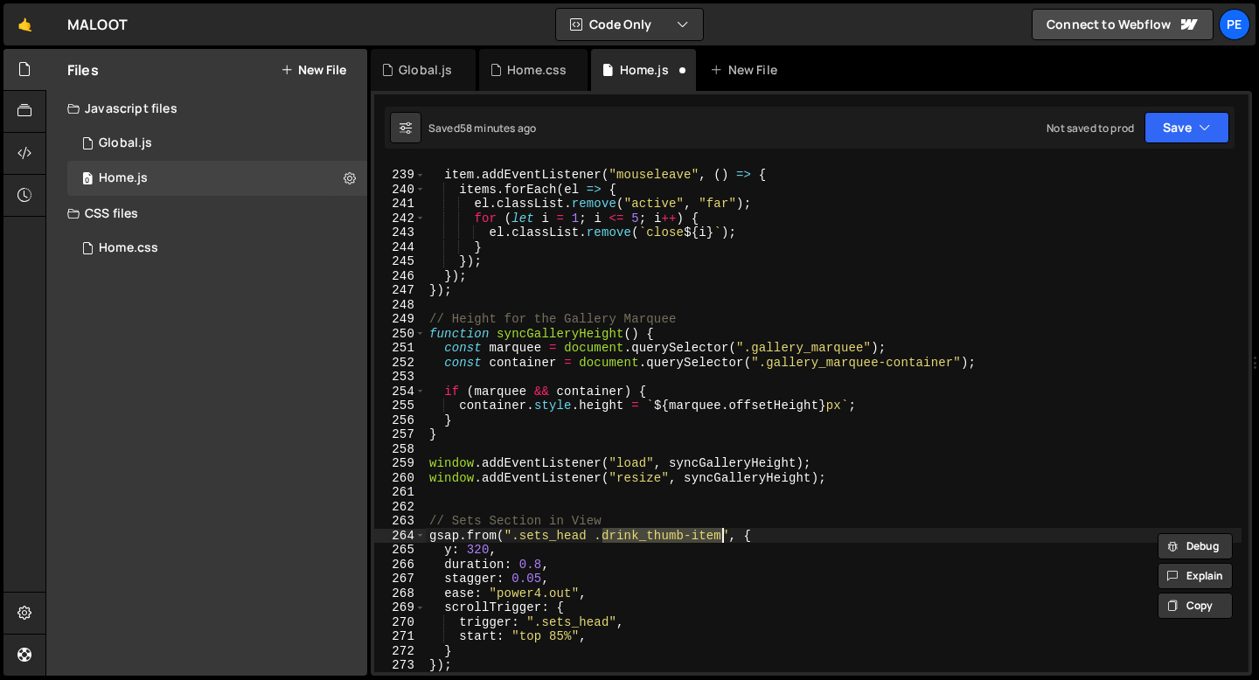
paste textarea "i"
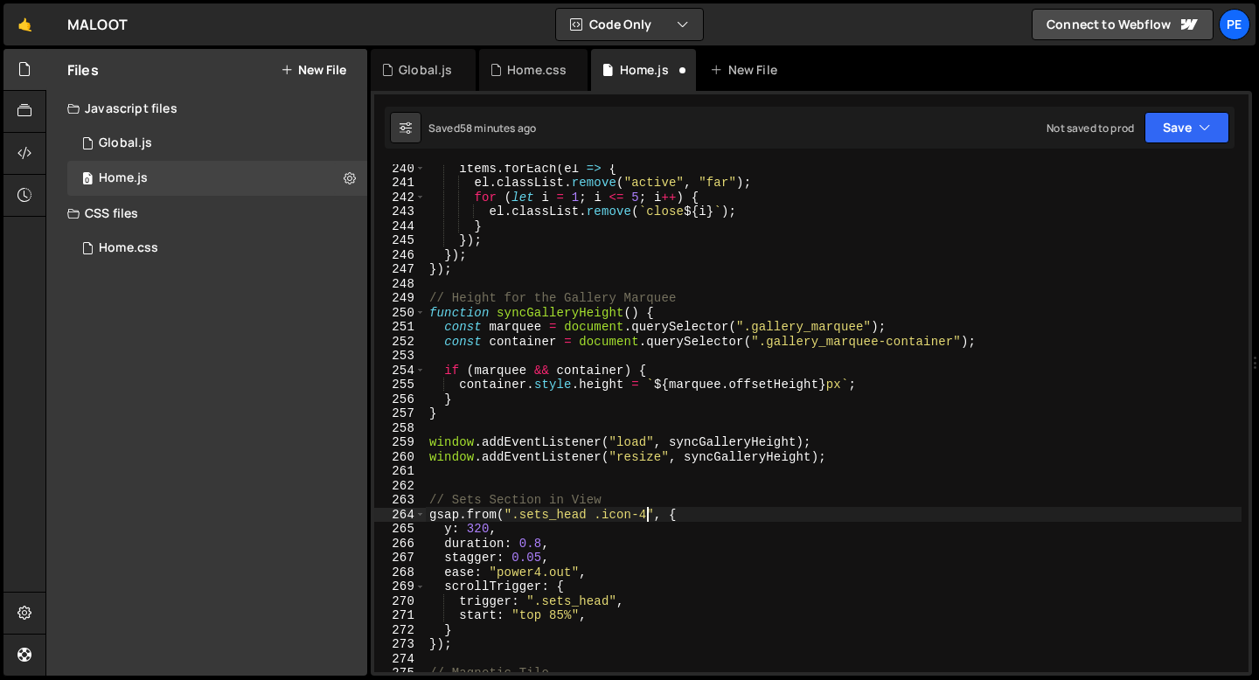
scroll to position [0, 15]
click at [451, 531] on div "items . forEach ( el => { el . classList . remove ( "active" , "far" ) ; for ( …" at bounding box center [834, 429] width 816 height 537
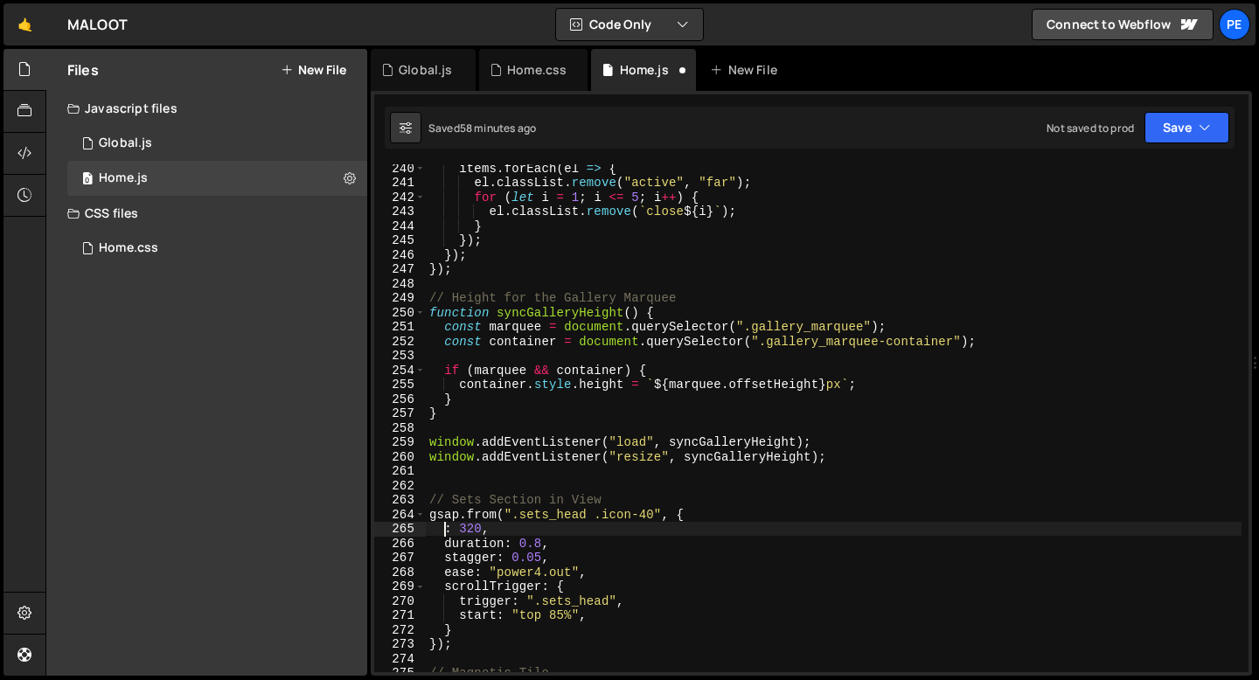
scroll to position [0, 2]
click at [481, 531] on div "items . forEach ( el => { el . classList . remove ( "active" , "far" ) ; for ( …" at bounding box center [834, 429] width 816 height 537
type textarea "x: -40,"
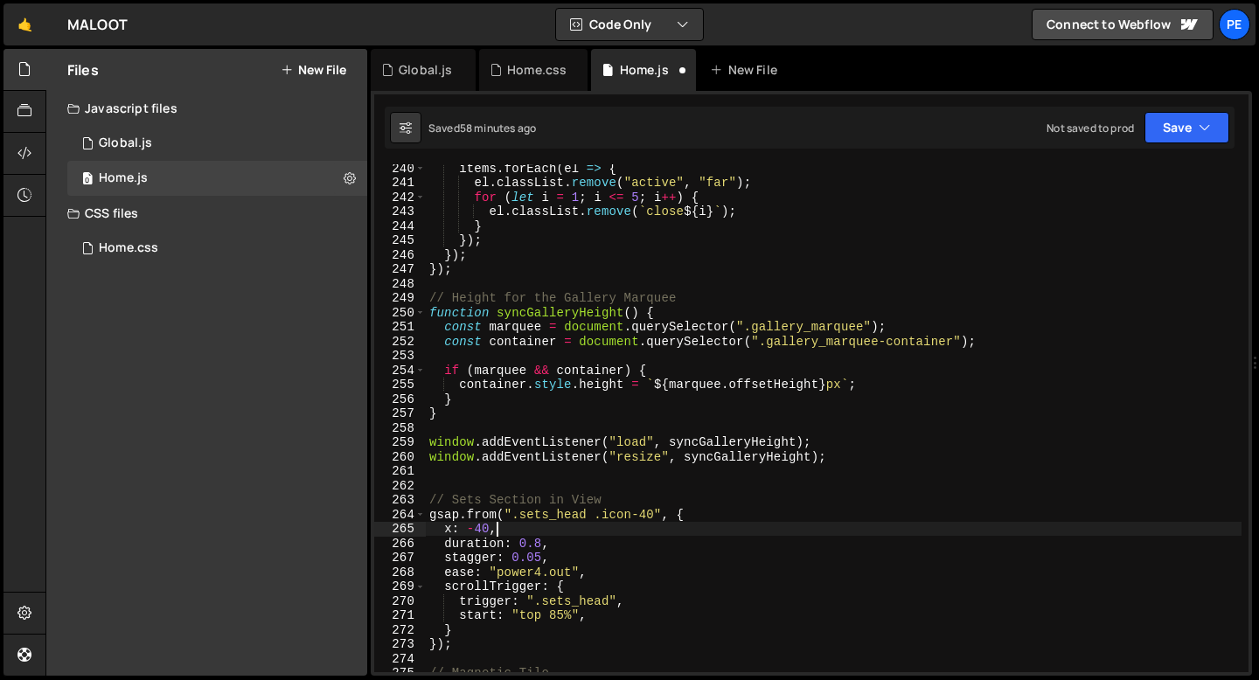
click at [511, 534] on div "items . forEach ( el => { el . classList . remove ( "active" , "far" ) ; for ( …" at bounding box center [834, 429] width 816 height 537
type textarea "s"
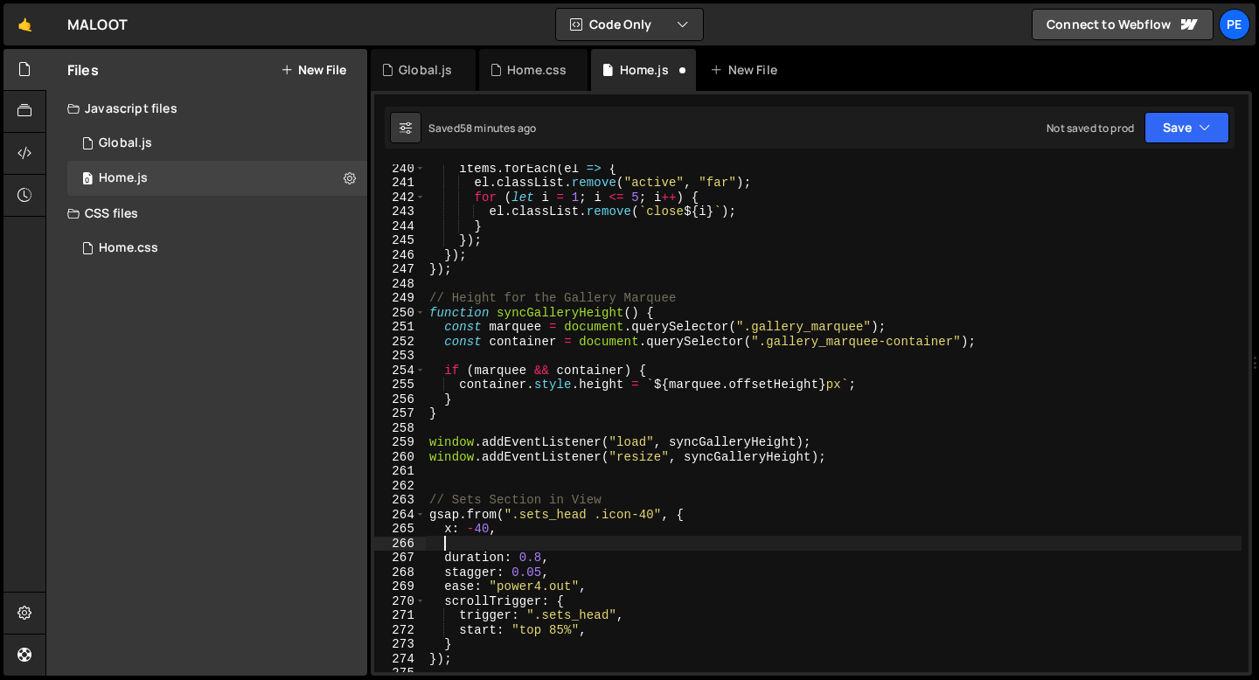
scroll to position [0, 0]
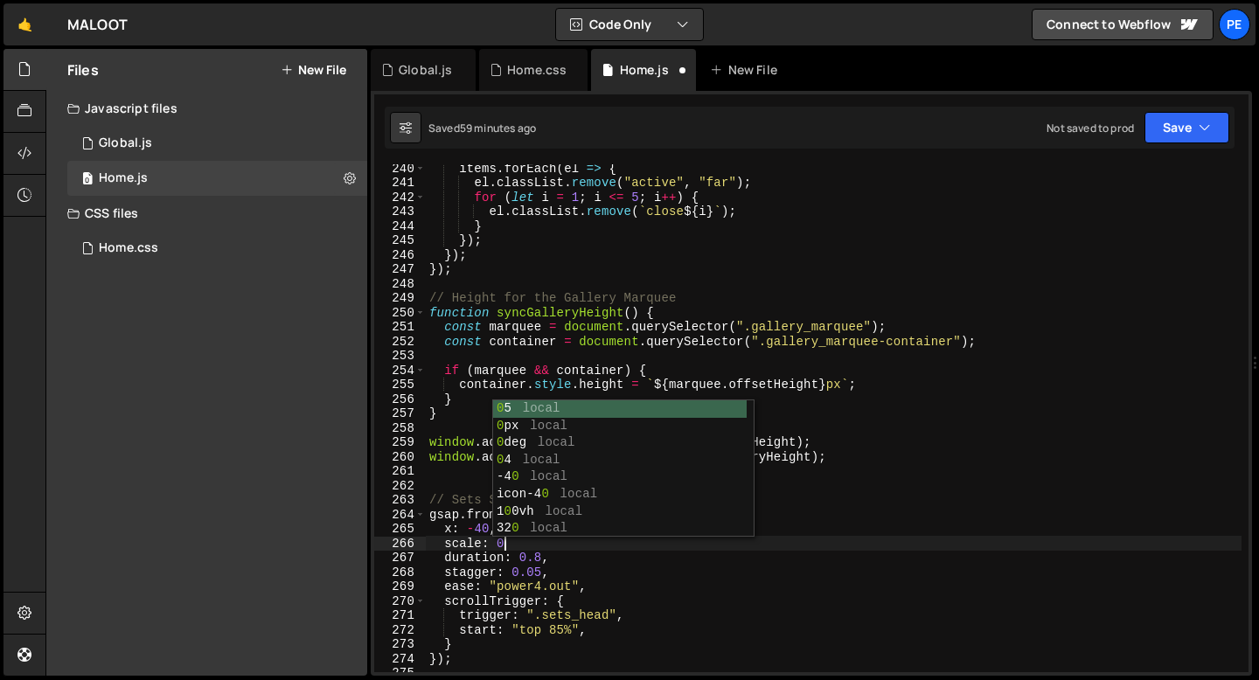
type textarea "scale: 0,"
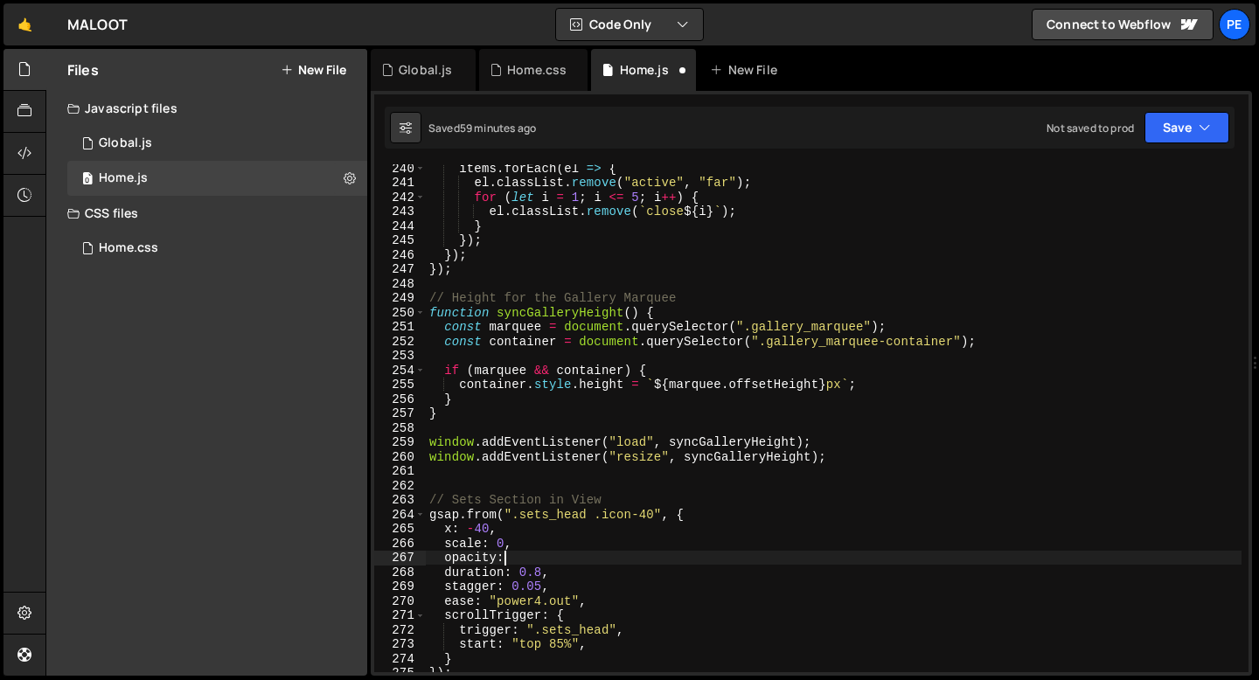
scroll to position [0, 4]
click at [511, 534] on div "items . forEach ( el => { el . classList . remove ( "active" , "far" ) ; for ( …" at bounding box center [834, 429] width 816 height 537
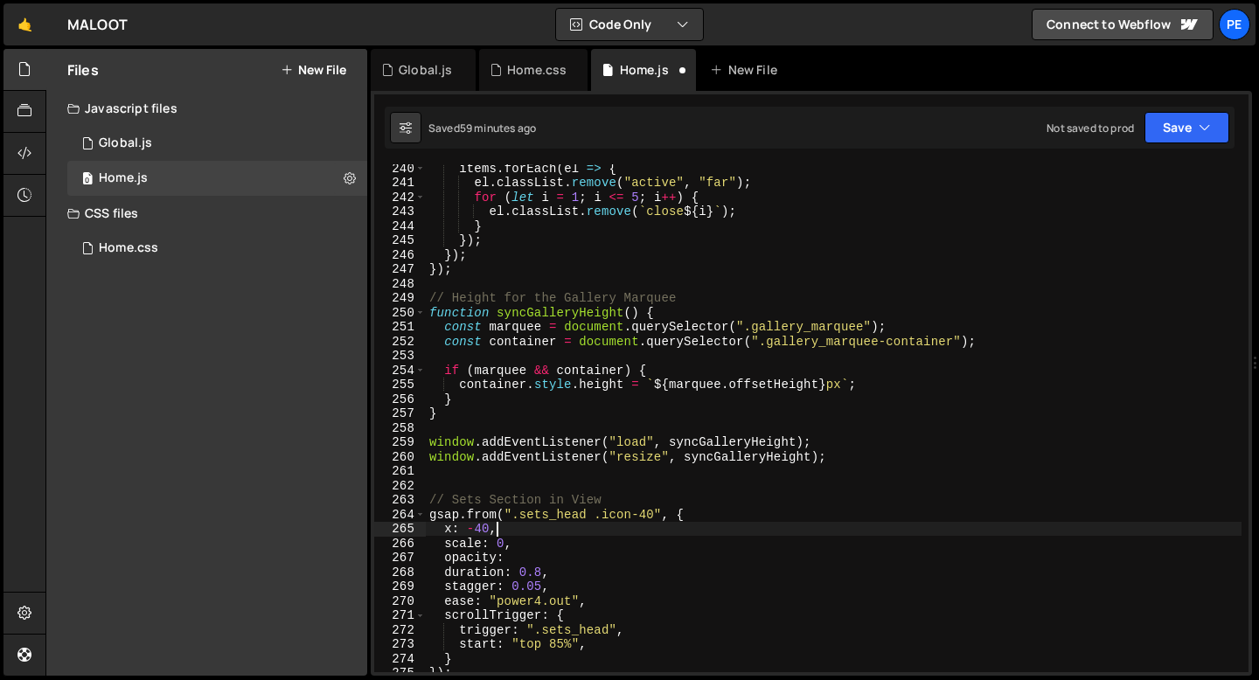
click at [511, 555] on div "items . forEach ( el => { el . classList . remove ( "active" , "far" ) ; for ( …" at bounding box center [834, 429] width 816 height 537
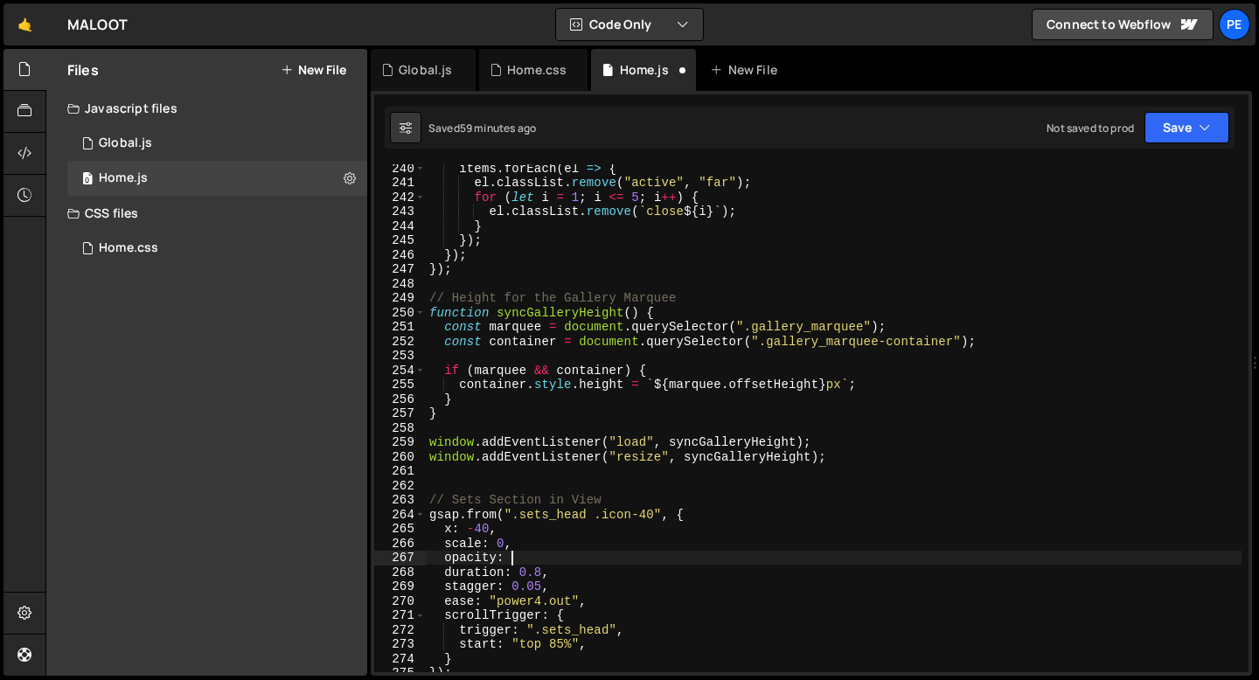
click at [519, 558] on div "items . forEach ( el => { el . classList . remove ( "active" , "far" ) ; for ( …" at bounding box center [834, 429] width 816 height 537
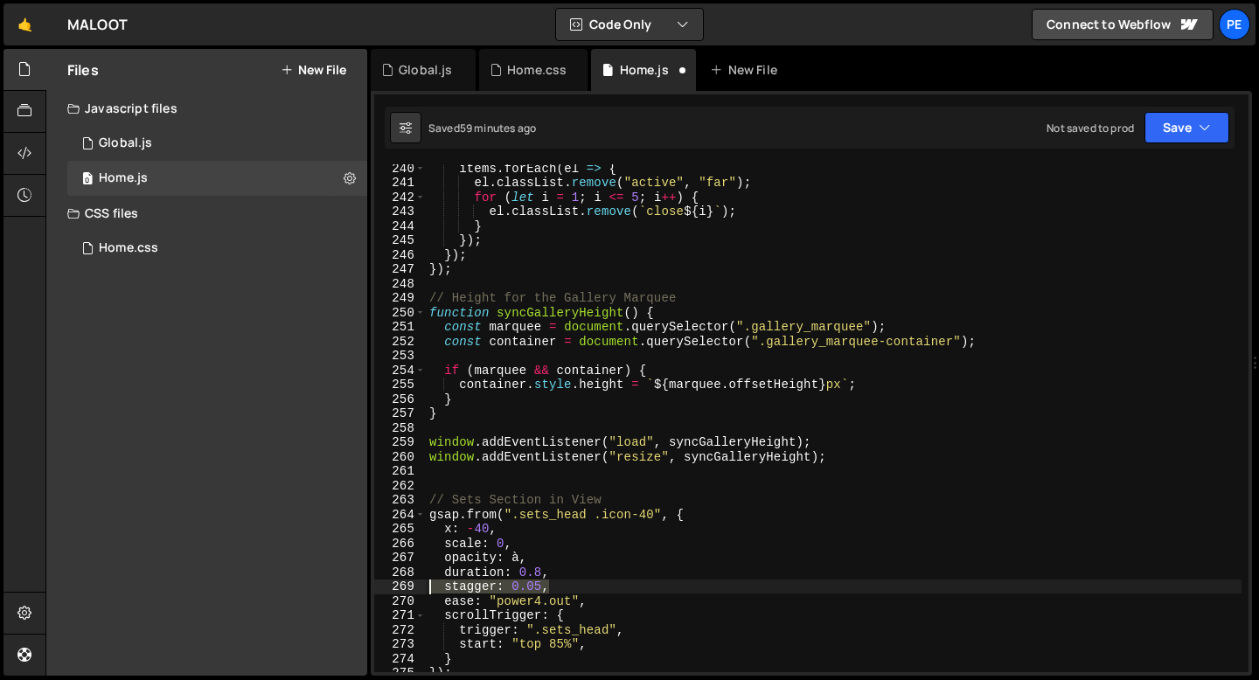
drag, startPoint x: 552, startPoint y: 588, endPoint x: 424, endPoint y: 590, distance: 127.6
click at [424, 590] on div "opacity: à, 240 241 242 243 244 245 246 247 248 249 250 251 252 253 254 255 256…" at bounding box center [811, 418] width 874 height 508
type textarea "stagger: 0.05,"
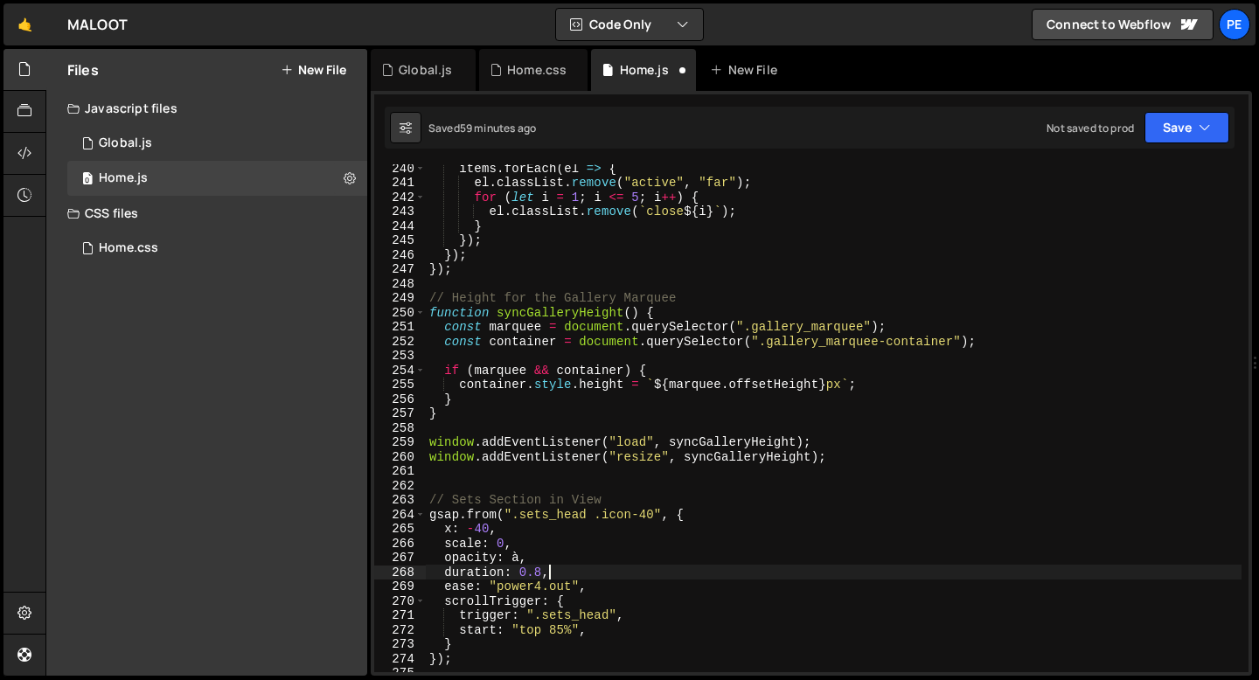
click at [620, 587] on div "items . forEach ( el => { el . classList . remove ( "active" , "far" ) ; for ( …" at bounding box center [834, 429] width 816 height 537
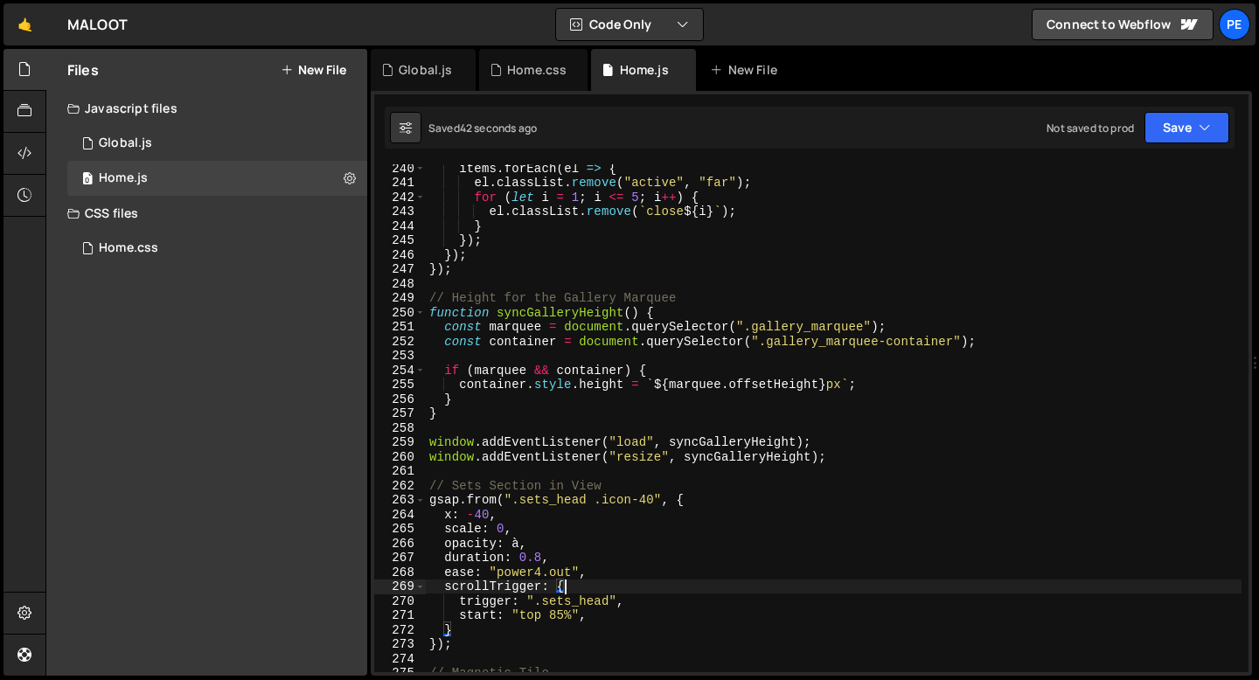
click at [520, 545] on div "items . forEach ( el => { el . classList . remove ( "active" , "far" ) ; for ( …" at bounding box center [834, 429] width 816 height 537
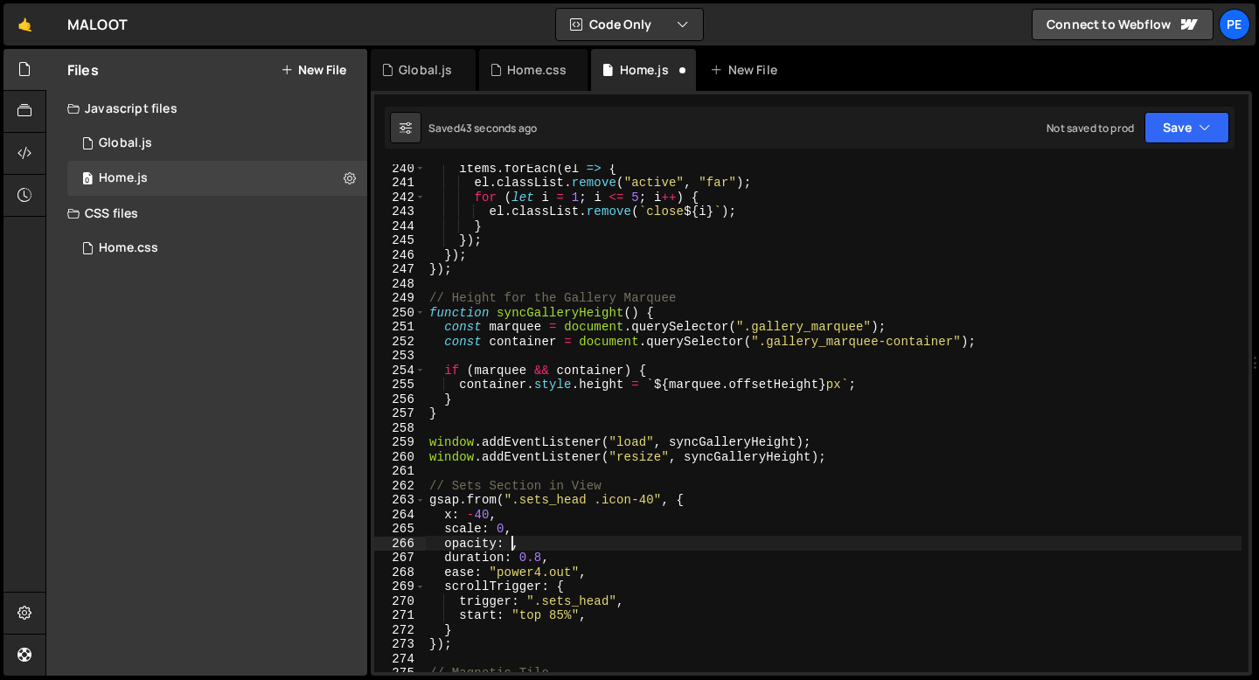
scroll to position [0, 5]
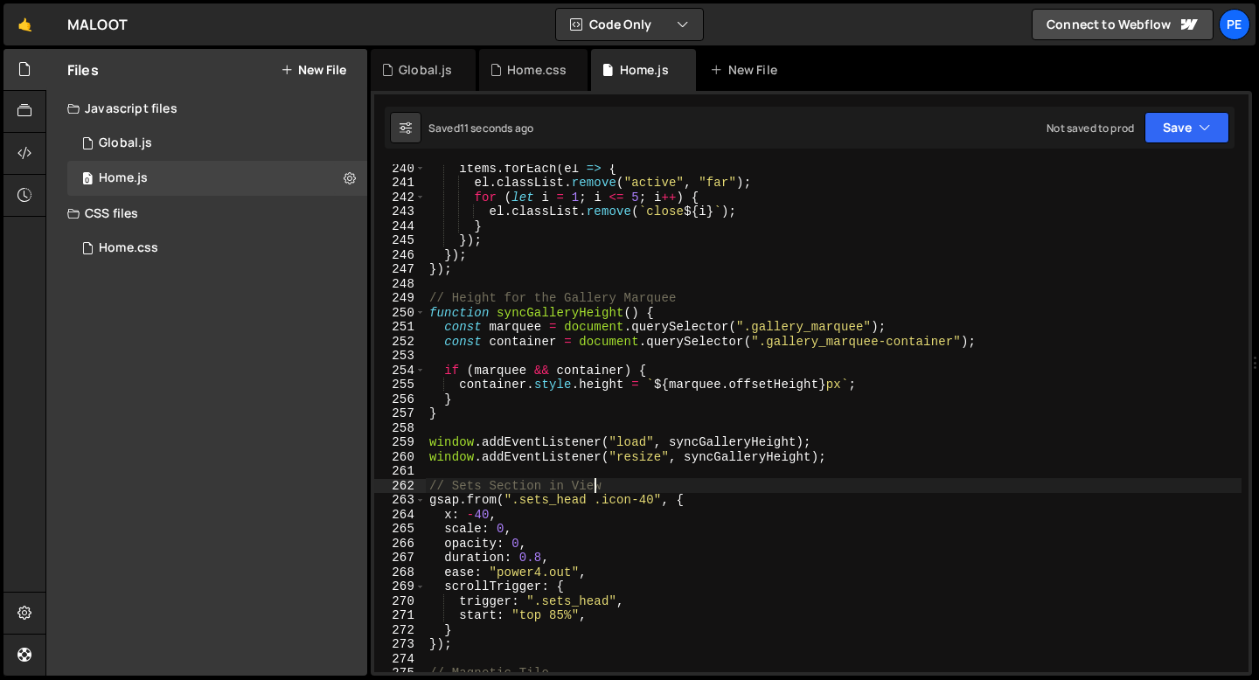
click at [598, 489] on div "items . forEach ( el => { el . classList . remove ( "active" , "far" ) ; for ( …" at bounding box center [834, 429] width 816 height 537
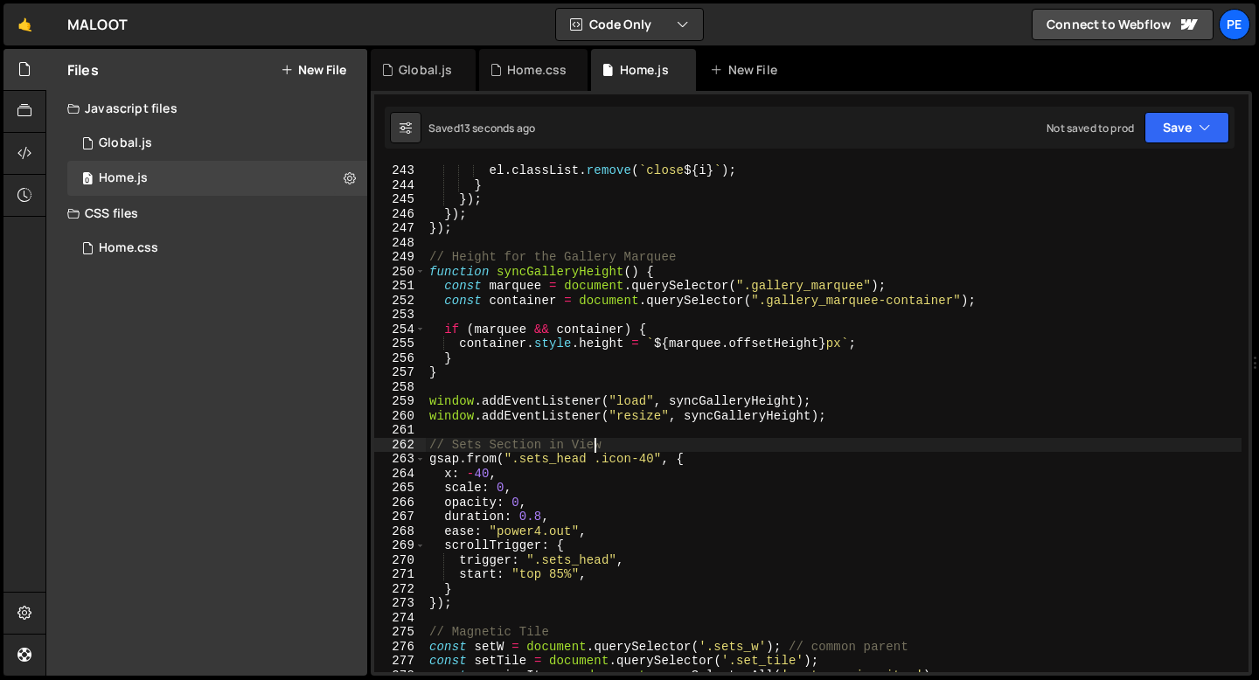
scroll to position [3491, 0]
click at [524, 486] on div "el . classList . remove ( ` close ${ i } ` ) ; } }) ; }) ; }) ; // Height for t…" at bounding box center [834, 432] width 816 height 537
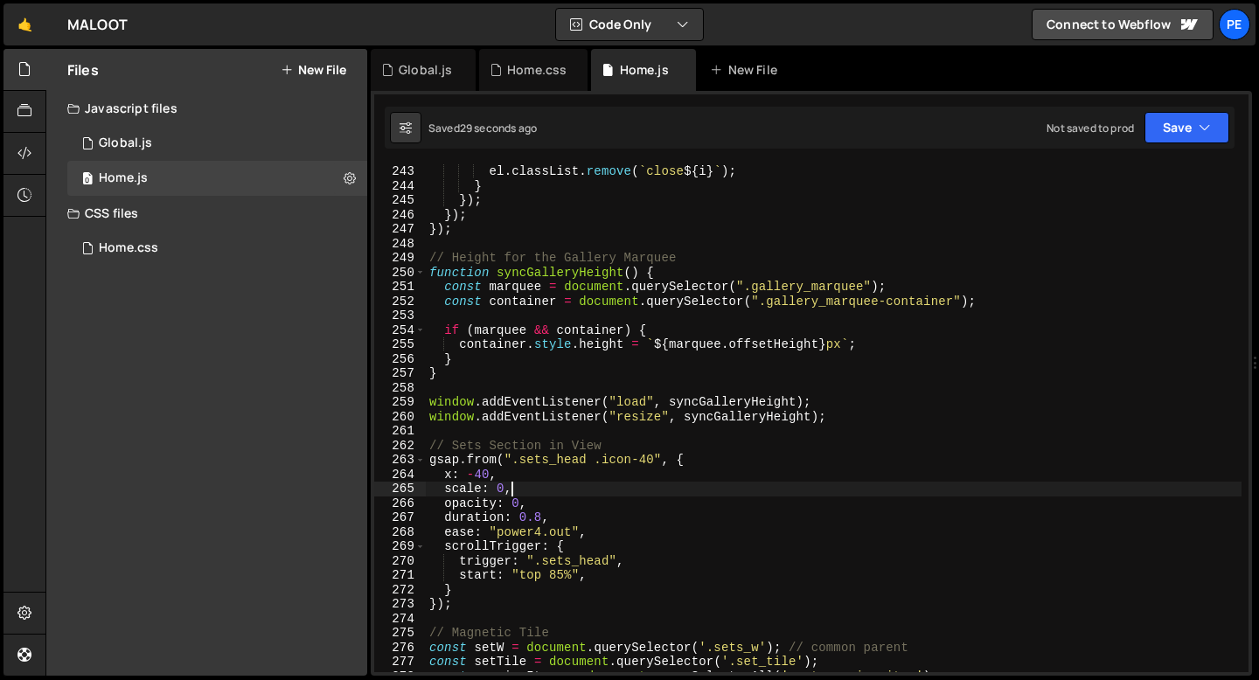
click at [612, 570] on div "el . classList . remove ( ` close ${ i } ` ) ; } }) ; }) ; }) ; // Height for t…" at bounding box center [834, 432] width 816 height 537
type textarea "start: "top 85%","
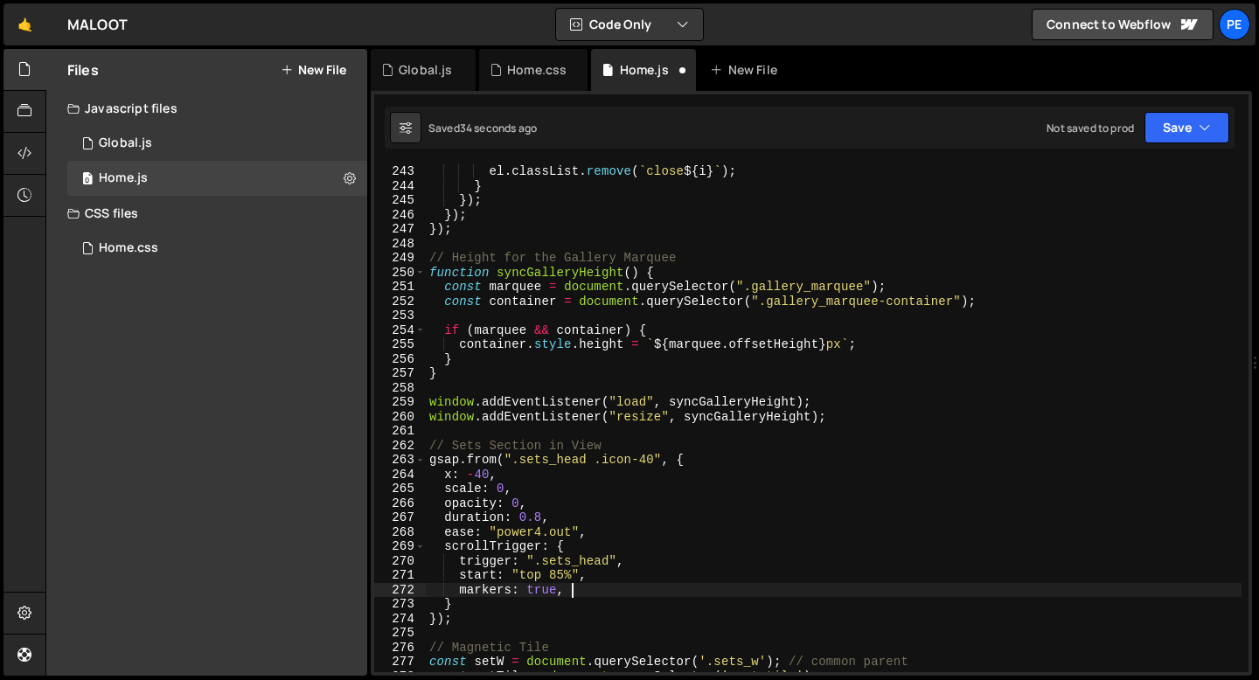
scroll to position [0, 9]
click at [640, 459] on div "el . classList . remove ( ` close ${ i } ` ) ; } }) ; }) ; }) ; // Height for t…" at bounding box center [834, 432] width 816 height 537
click at [518, 493] on div "el . classList . remove ( ` close ${ i } ` ) ; } }) ; }) ; }) ; // Height for t…" at bounding box center [834, 432] width 816 height 537
type textarea "scale: 0,"
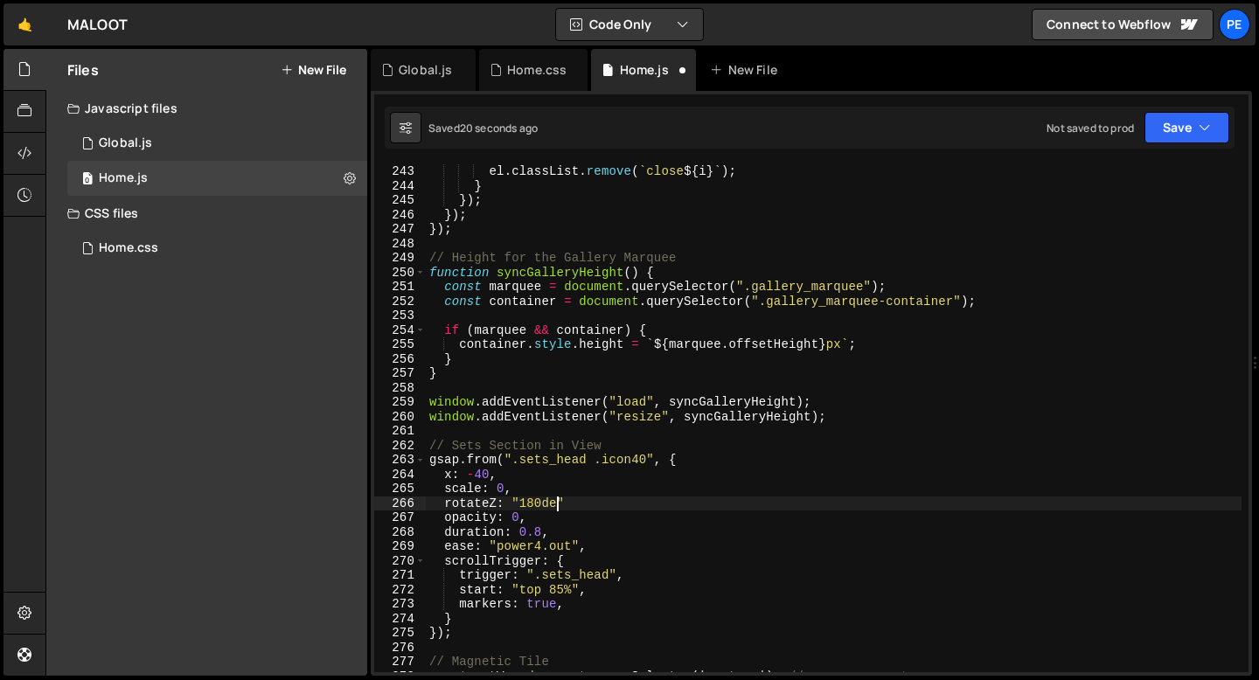
scroll to position [0, 8]
click at [585, 510] on div "el . classList . remove ( ` close ${ i } ` ) ; } }) ; }) ; }) ; // Height for t…" at bounding box center [834, 432] width 816 height 537
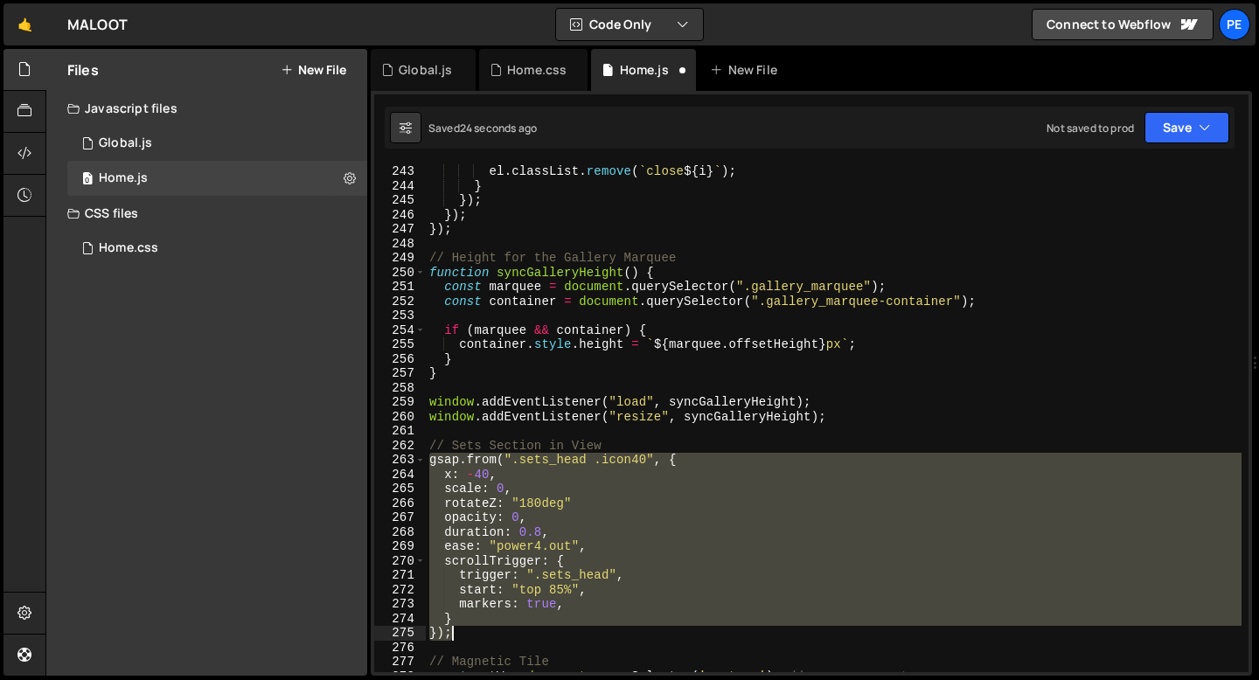
drag, startPoint x: 427, startPoint y: 463, endPoint x: 471, endPoint y: 627, distance: 169.2
click at [471, 627] on div "el . classList . remove ( ` close ${ i } ` ) ; } }) ; }) ; }) ; // Height for t…" at bounding box center [834, 432] width 816 height 537
click at [573, 497] on div "el . classList . remove ( ` close ${ i } ` ) ; } }) ; }) ; }) ; // Height for t…" at bounding box center [834, 418] width 816 height 508
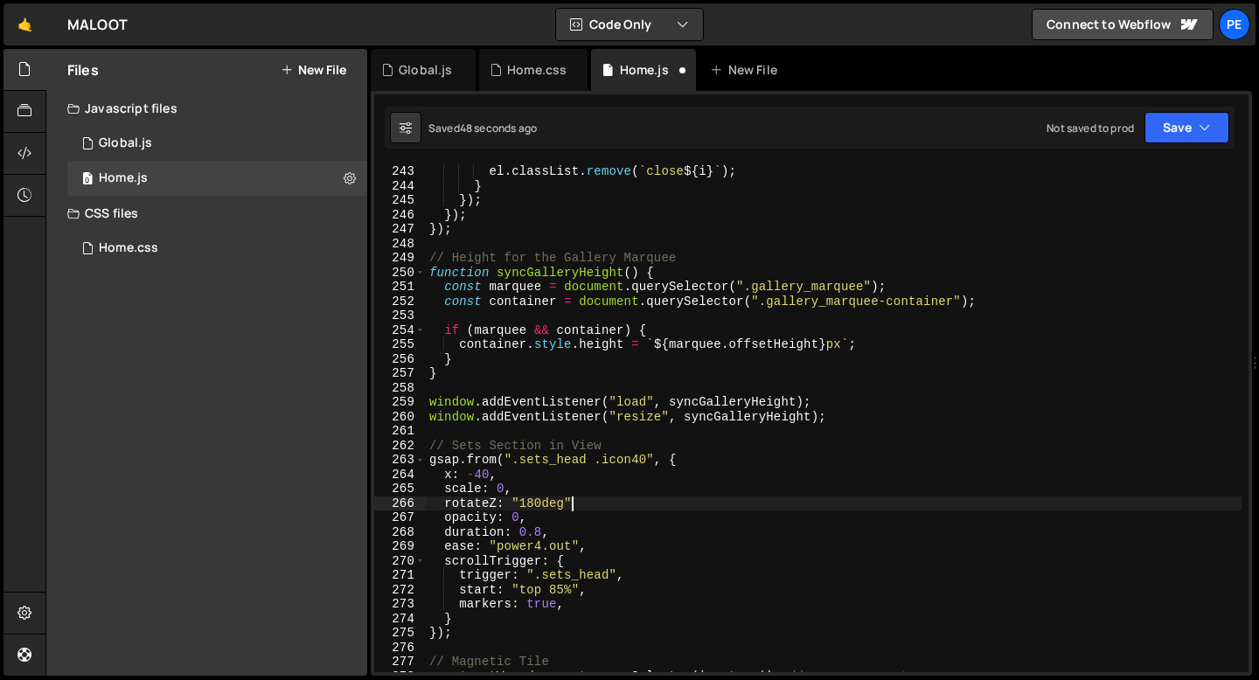
scroll to position [0, 10]
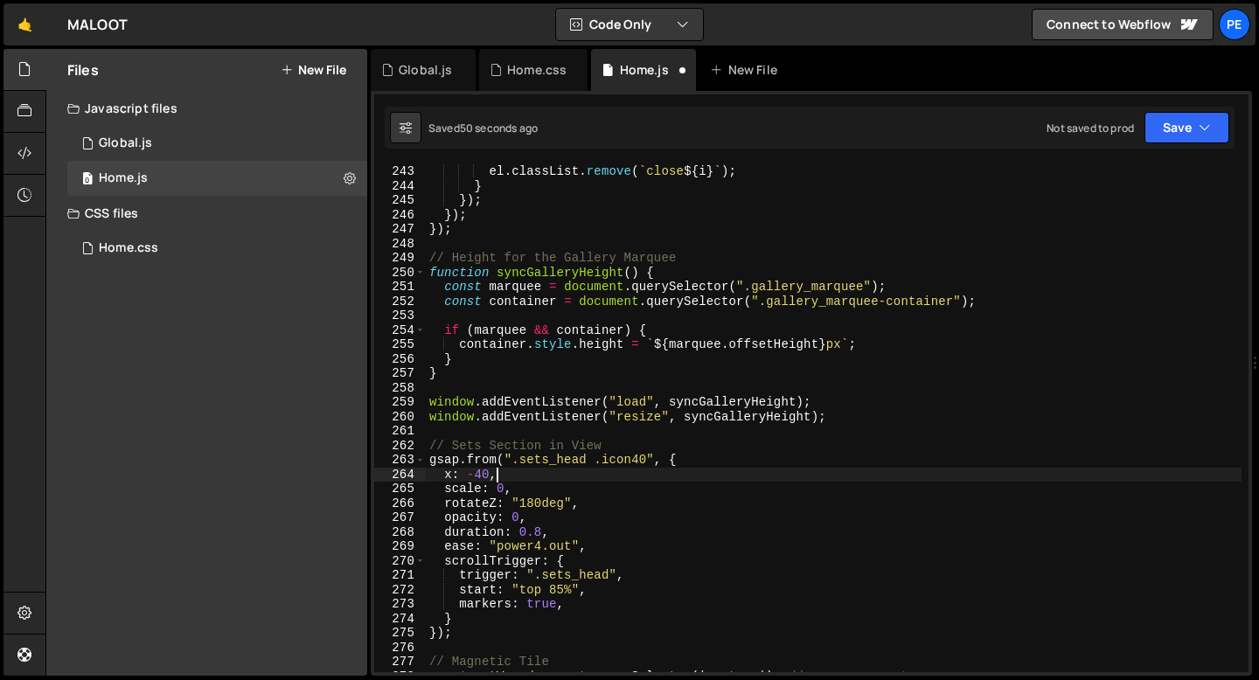
click at [497, 476] on div "el . classList . remove ( ` close ${ i } ` ) ; } }) ; }) ; }) ; // Height for t…" at bounding box center [834, 432] width 816 height 537
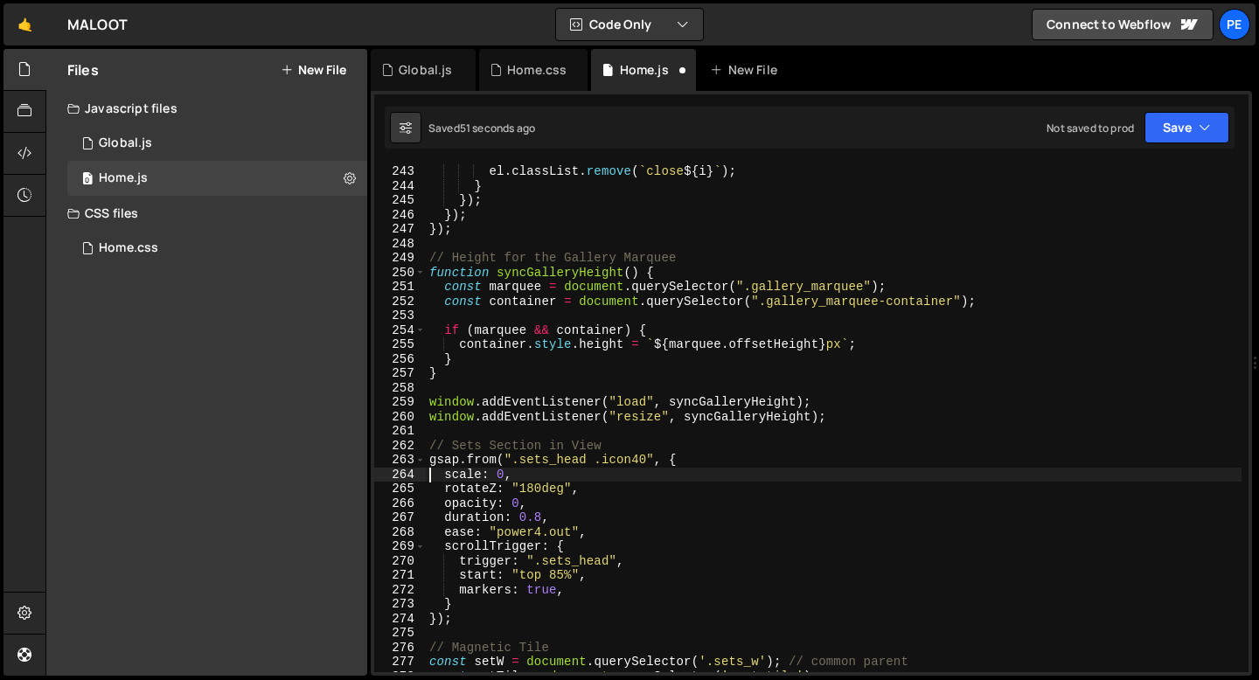
click at [517, 476] on div "el . classList . remove ( ` close ${ i } ` ) ; } }) ; }) ; }) ; // Height for t…" at bounding box center [834, 432] width 816 height 537
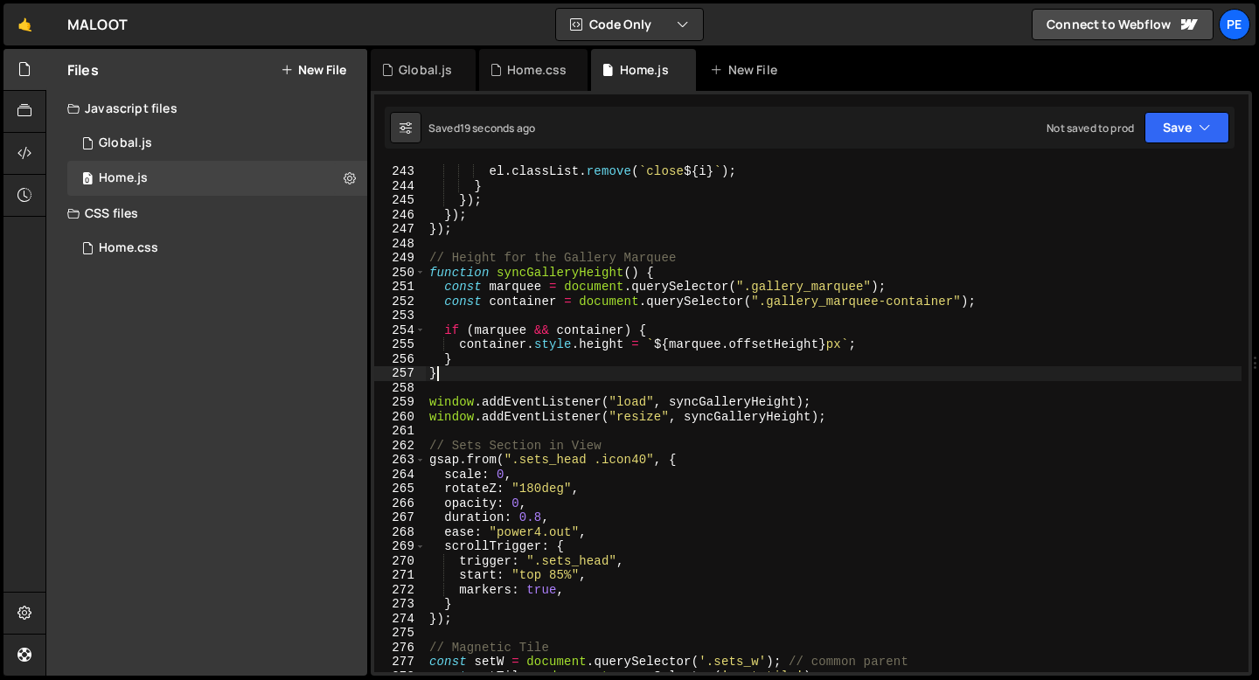
click at [533, 366] on div "el . classList . remove ( ` close ${ i } ` ) ; } }) ; }) ; }) ; // Height for t…" at bounding box center [834, 432] width 816 height 537
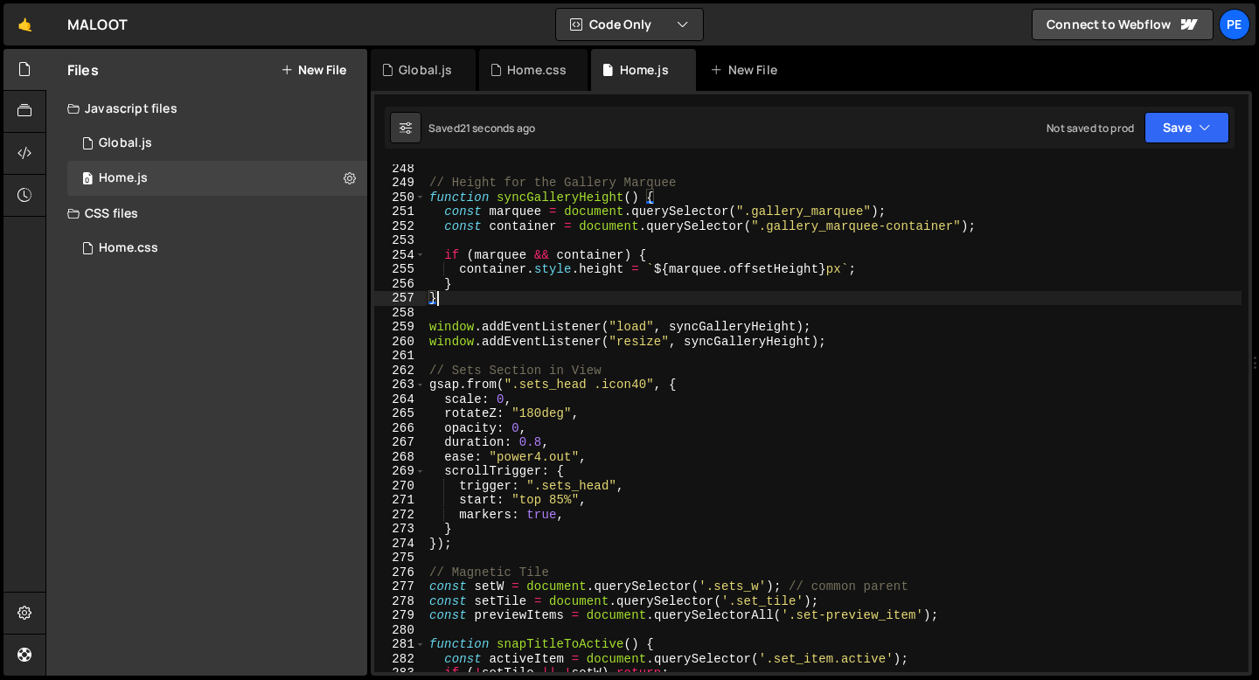
scroll to position [3566, 0]
click at [472, 550] on div "// Height for the Gallery Marquee function syncGalleryHeight ( ) { const marque…" at bounding box center [834, 429] width 816 height 537
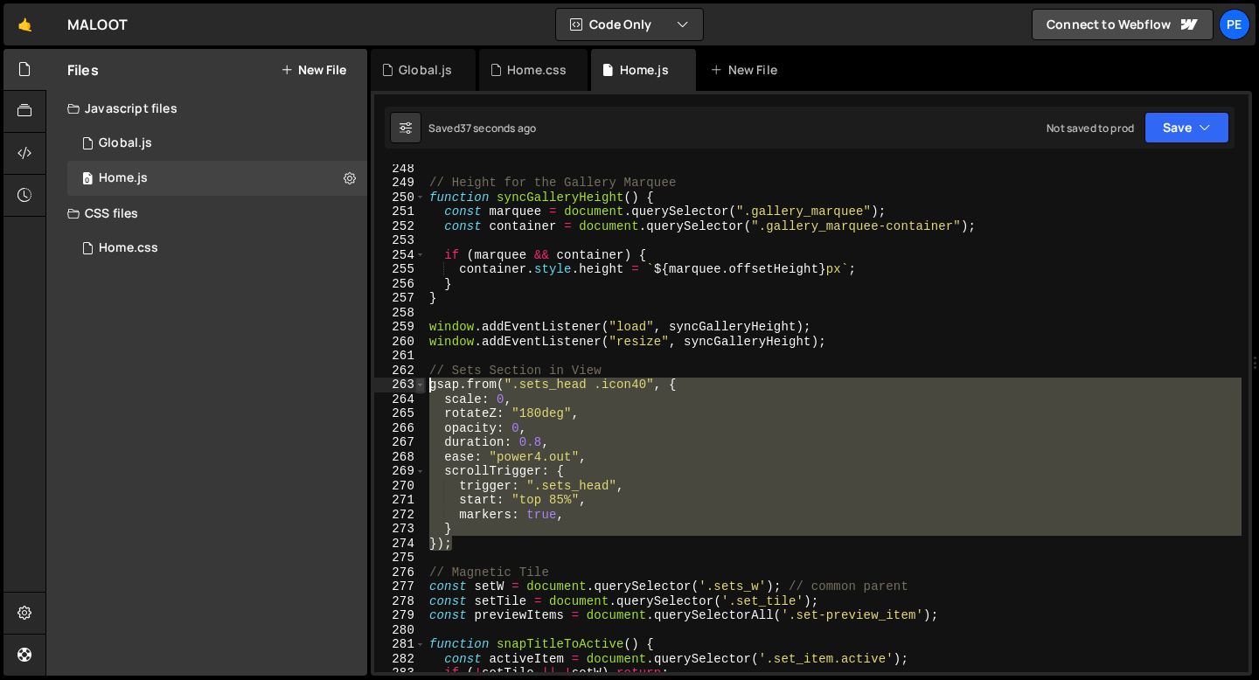
drag, startPoint x: 468, startPoint y: 547, endPoint x: 421, endPoint y: 386, distance: 167.4
click at [421, 386] on div "}); 248 249 250 251 252 253 254 255 256 257 258 259 260 261 262 263 264 265 266…" at bounding box center [811, 418] width 874 height 508
click at [486, 538] on div "// Height for the Gallery Marquee function syncGalleryHeight ( ) { const marque…" at bounding box center [834, 418] width 816 height 508
type textarea "});"
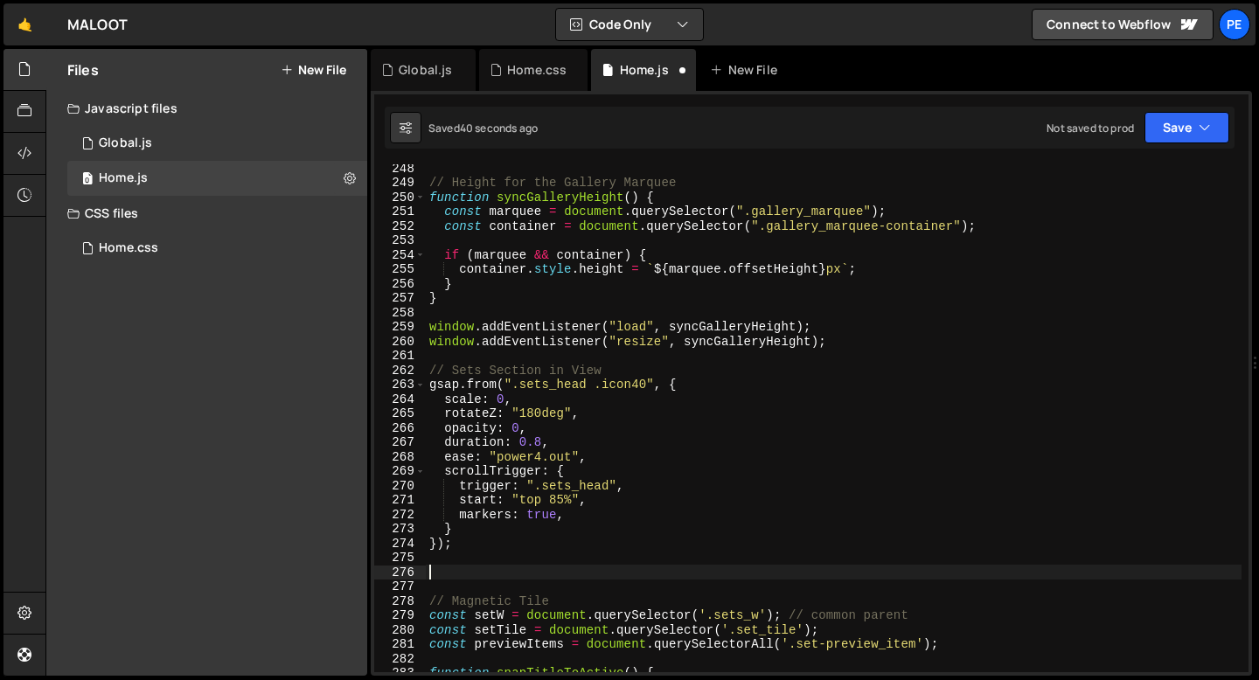
paste textarea "});"
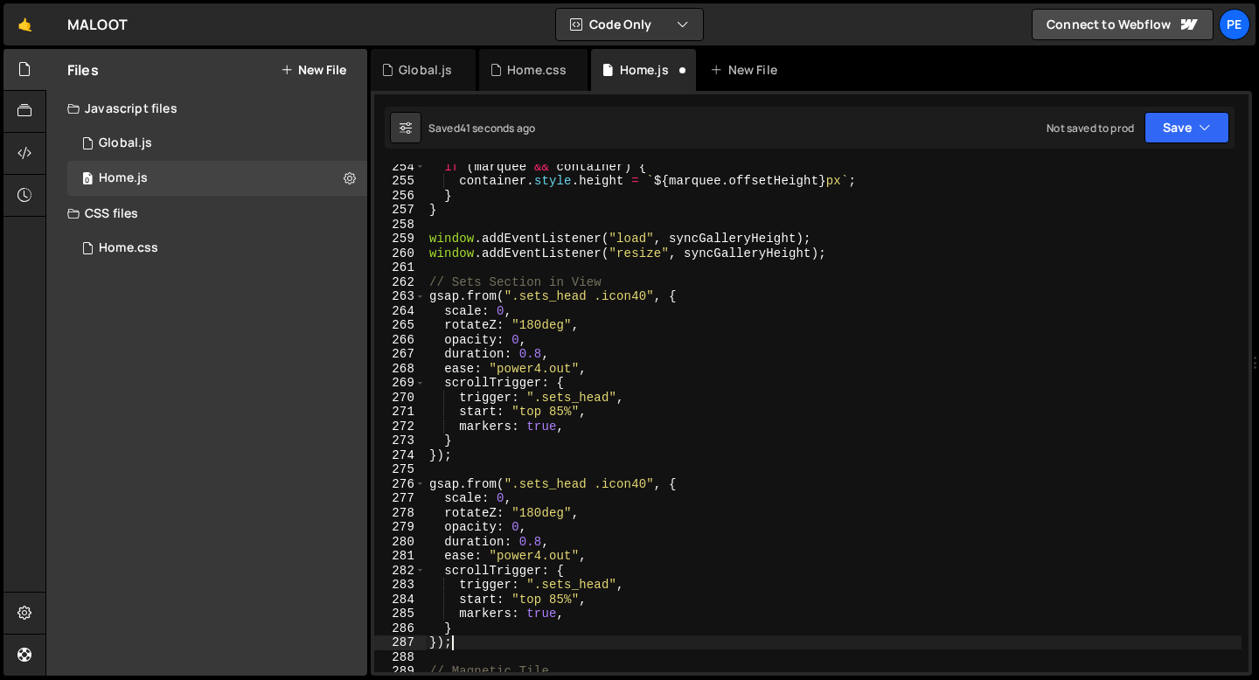
scroll to position [3654, 0]
click at [566, 601] on div "if ( marquee && container ) { container . style . height = ` ${ marquee . offse…" at bounding box center [834, 427] width 816 height 537
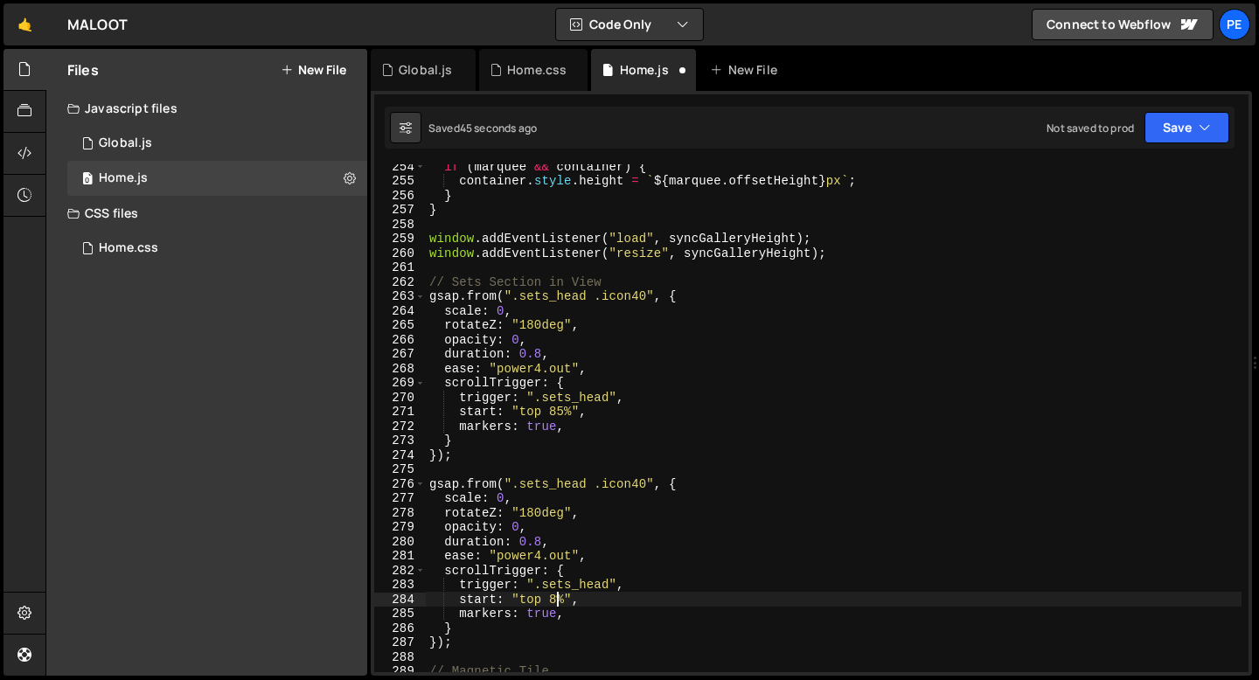
scroll to position [0, 9]
click at [566, 621] on div "if ( marquee && container ) { container . style . height = ` ${ marquee . offse…" at bounding box center [834, 427] width 816 height 537
click at [570, 619] on div "if ( marquee && container ) { container . style . height = ` ${ marquee . offse…" at bounding box center [834, 427] width 816 height 537
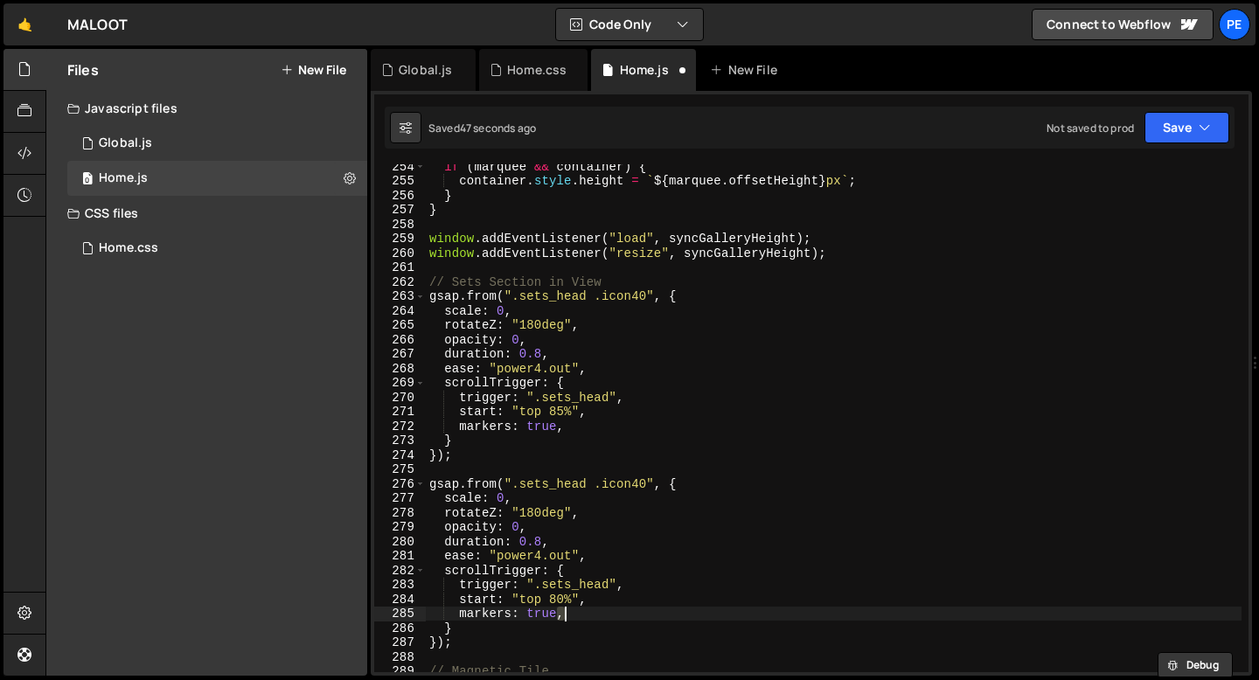
click at [570, 619] on div "if ( marquee && container ) { container . style . height = ` ${ marquee . offse…" at bounding box center [834, 427] width 816 height 537
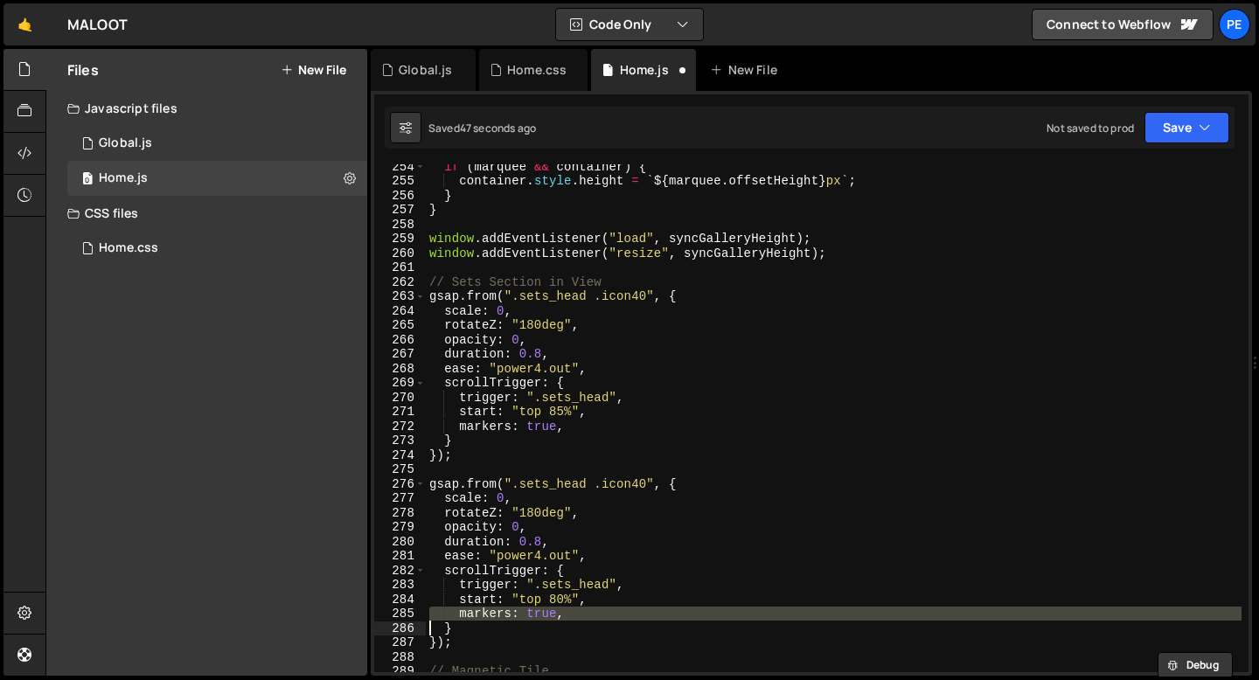
scroll to position [0, 1]
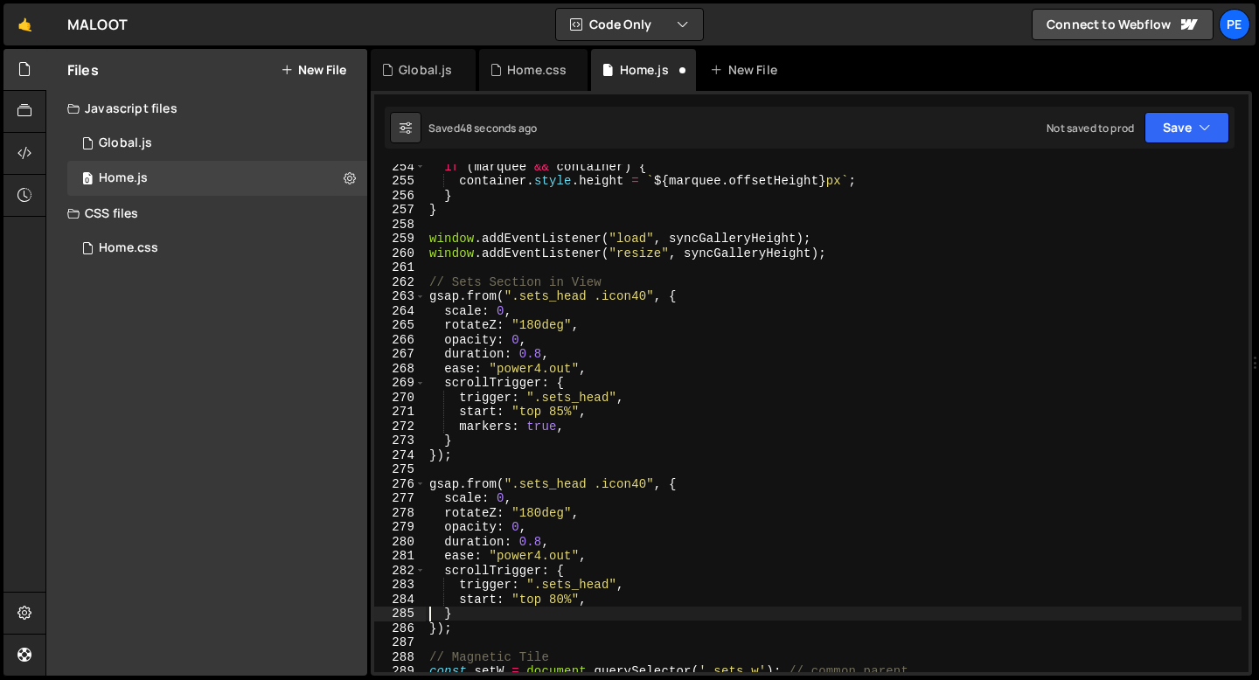
click at [567, 426] on div "if ( marquee && container ) { container . style . height = ` ${ marquee . offse…" at bounding box center [834, 427] width 816 height 537
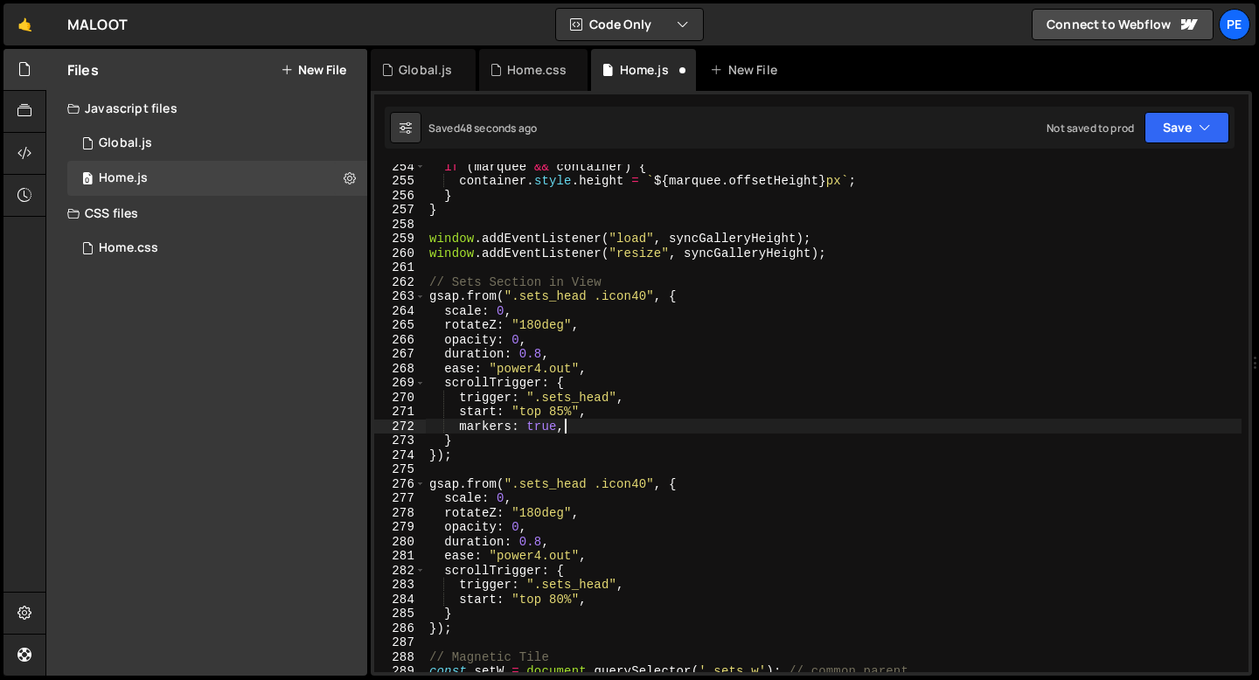
click at [567, 425] on div "if ( marquee && container ) { container . style . height = ` ${ marquee . offse…" at bounding box center [834, 427] width 816 height 537
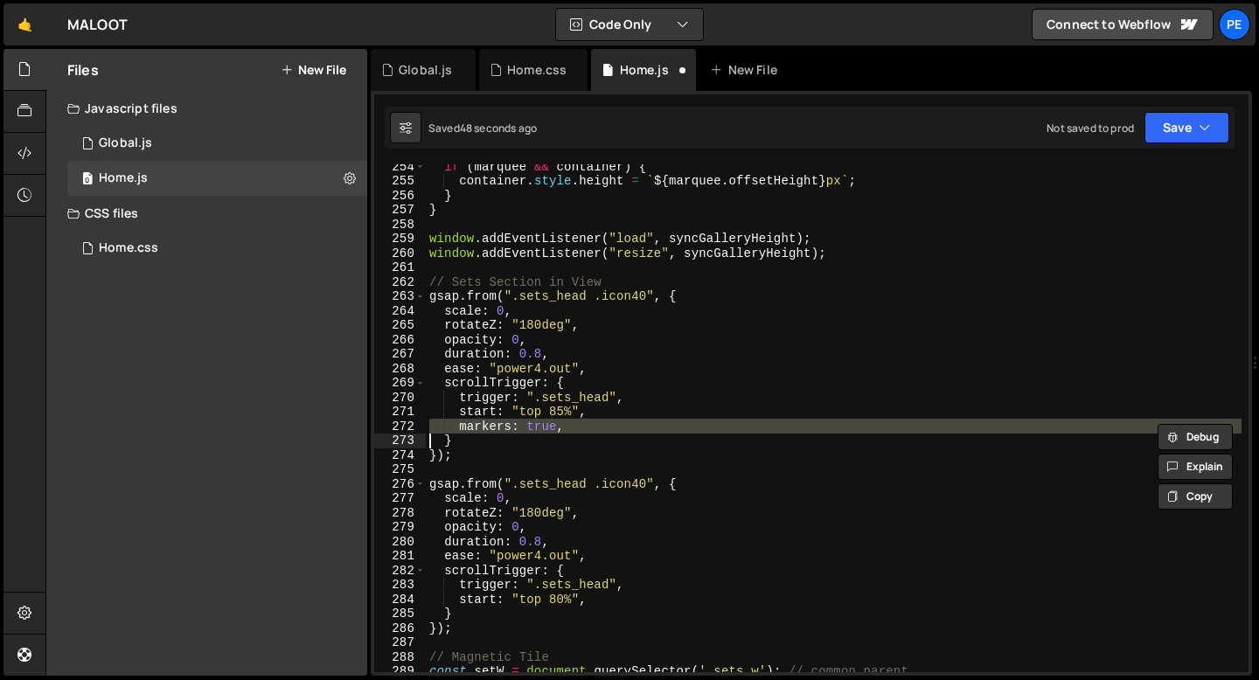
click at [567, 425] on div "if ( marquee && container ) { container . style . height = ` ${ marquee . offse…" at bounding box center [834, 427] width 816 height 537
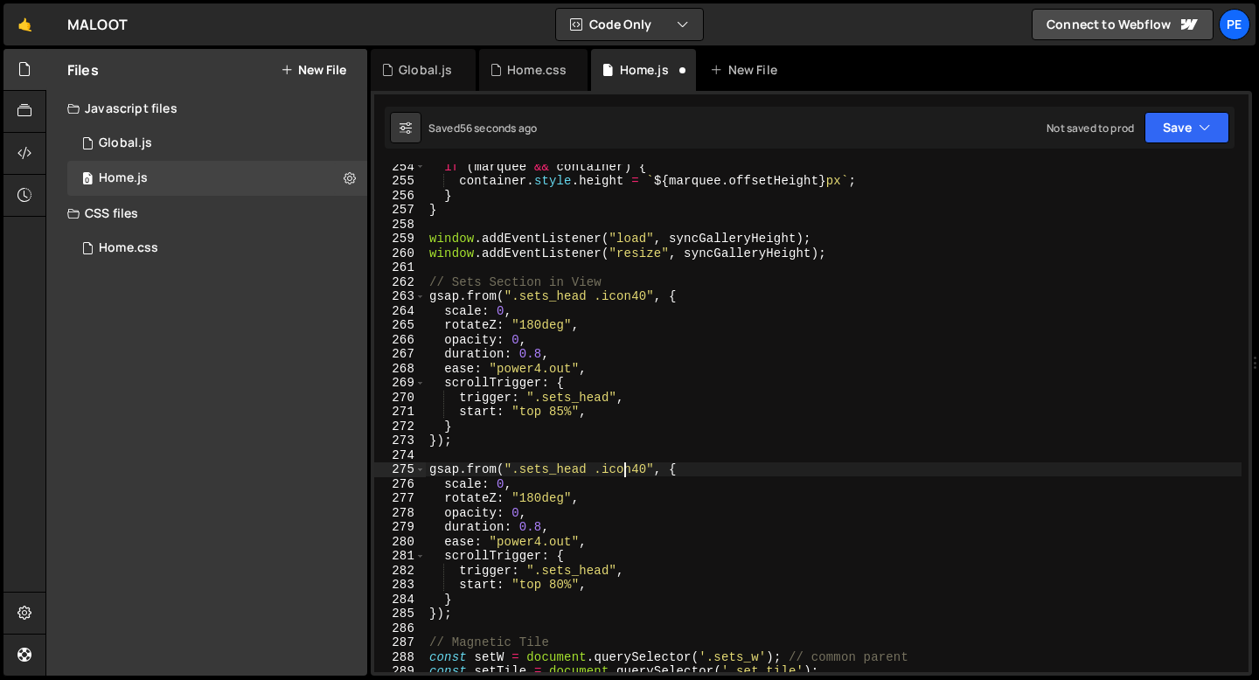
click at [622, 476] on div "if ( marquee && container ) { container . style . height = ` ${ marquee . offse…" at bounding box center [834, 427] width 816 height 537
click at [622, 475] on div "if ( marquee && container ) { container . style . height = ` ${ marquee . offse…" at bounding box center [834, 427] width 816 height 537
paste textarea "title-xs"
click at [517, 483] on div "if ( marquee && container ) { container . style . height = ` ${ marquee . offse…" at bounding box center [834, 427] width 816 height 537
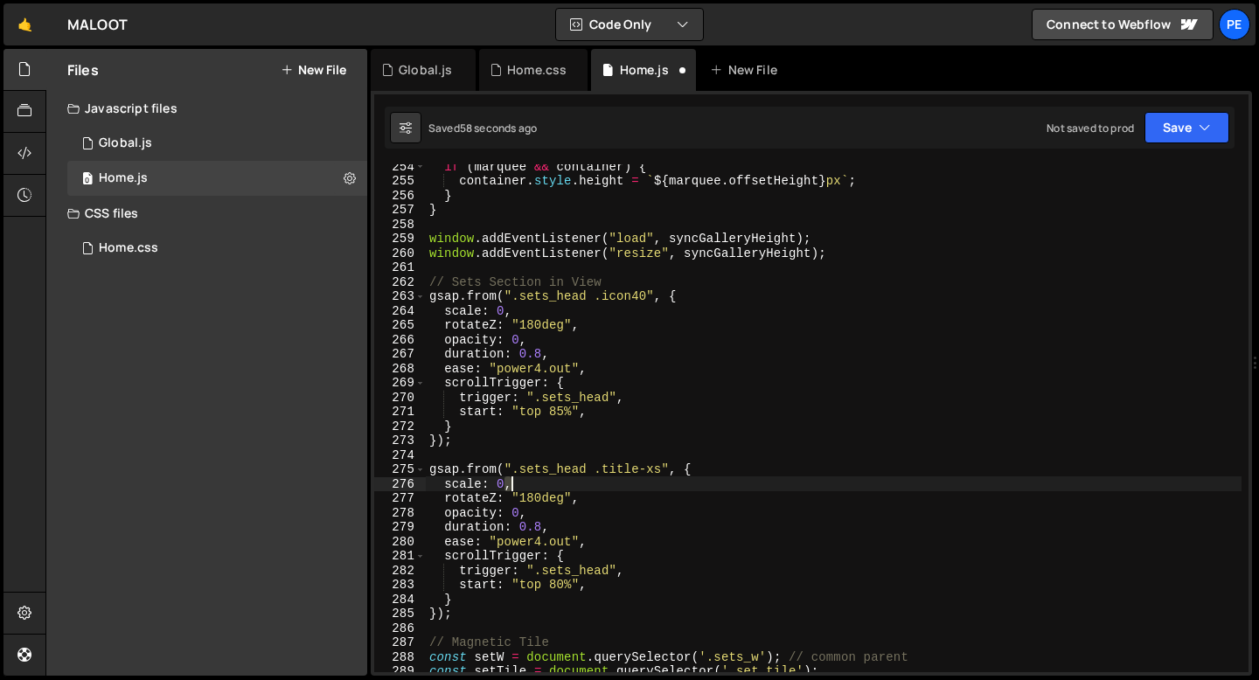
click at [517, 483] on div "if ( marquee && container ) { container . style . height = ` ${ marquee . offse…" at bounding box center [834, 427] width 816 height 537
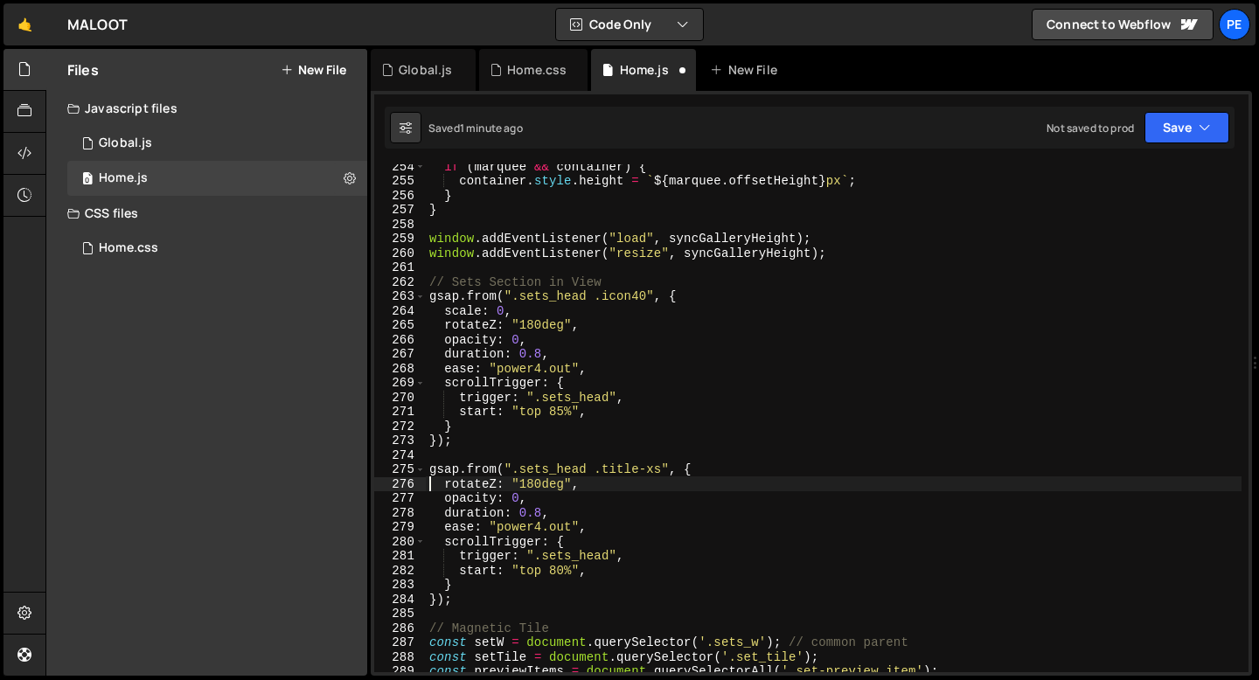
click at [713, 468] on div "if ( marquee && container ) { container . style . height = ` ${ marquee . offse…" at bounding box center [834, 427] width 816 height 537
type textarea "gsap.from(".sets_head .title-xs", {"
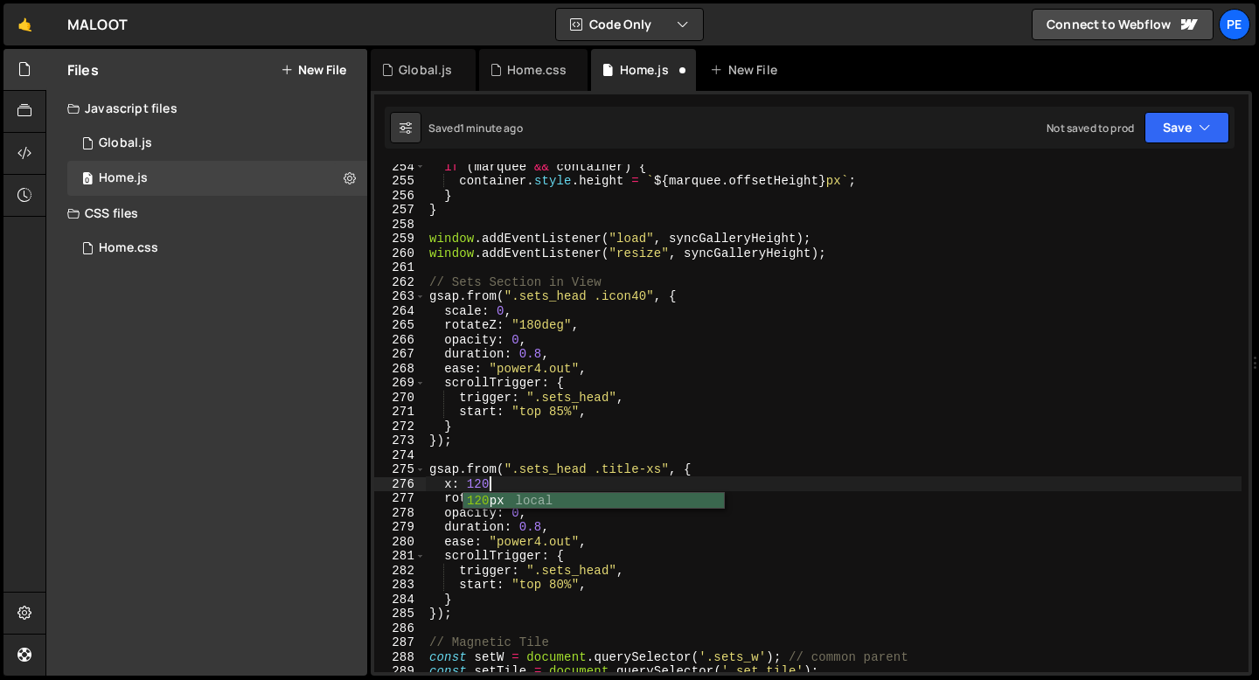
scroll to position [0, 3]
click at [580, 498] on div "if ( marquee && container ) { container . style . height = ` ${ marquee . offse…" at bounding box center [834, 427] width 816 height 537
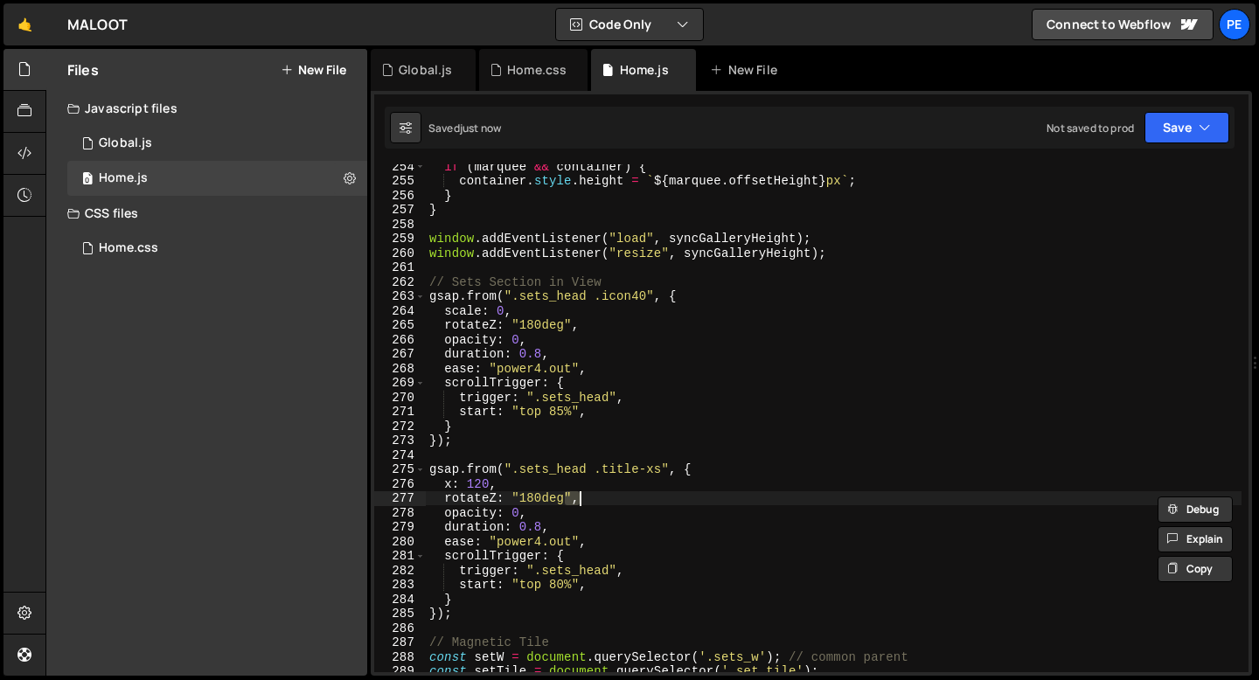
click at [580, 498] on div "if ( marquee && container ) { container . style . height = ` ${ marquee . offse…" at bounding box center [834, 427] width 816 height 537
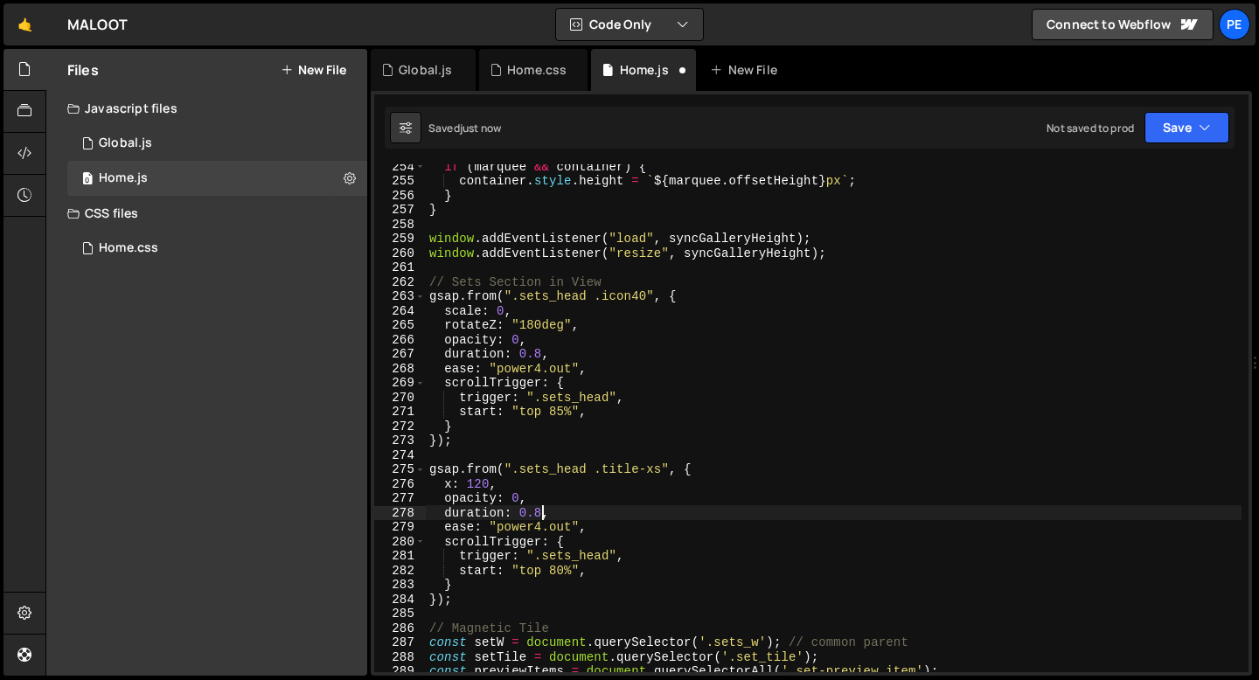
click at [541, 512] on div "if ( marquee && container ) { container . style . height = ` ${ marquee . offse…" at bounding box center [834, 427] width 816 height 537
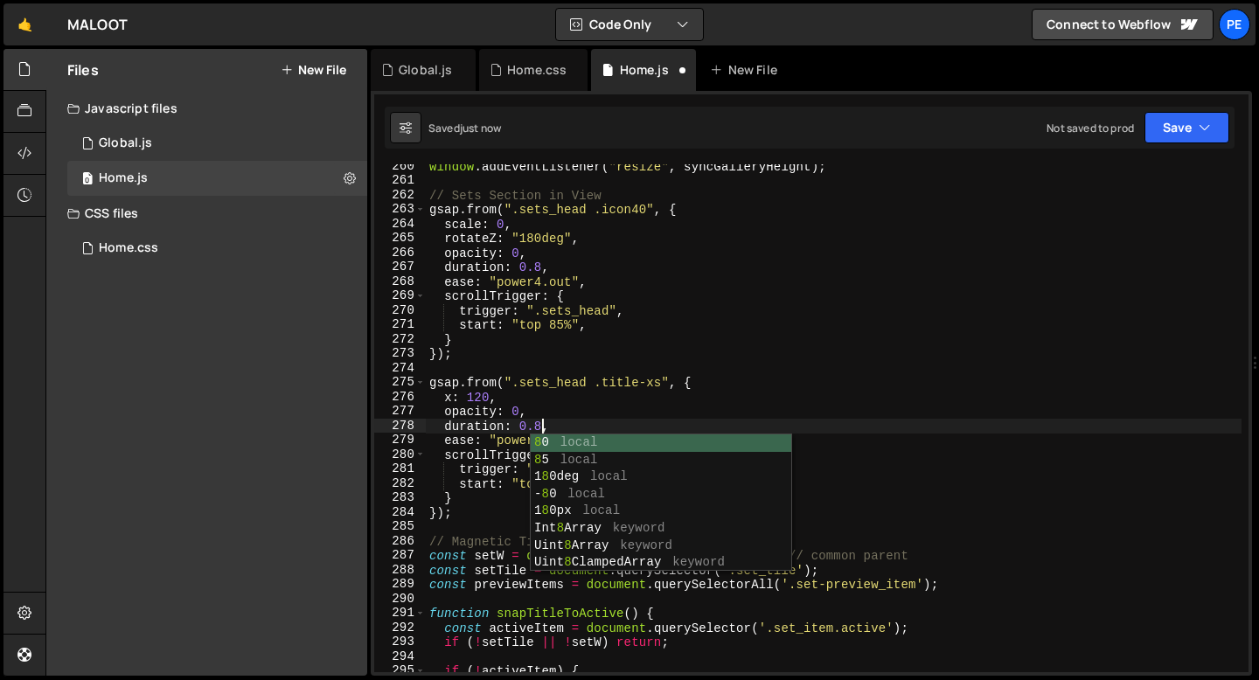
scroll to position [0, 7]
click at [539, 269] on div "window . addEventListener ( "resize" , syncGalleryHeight ) ; // Sets Section in…" at bounding box center [834, 427] width 816 height 537
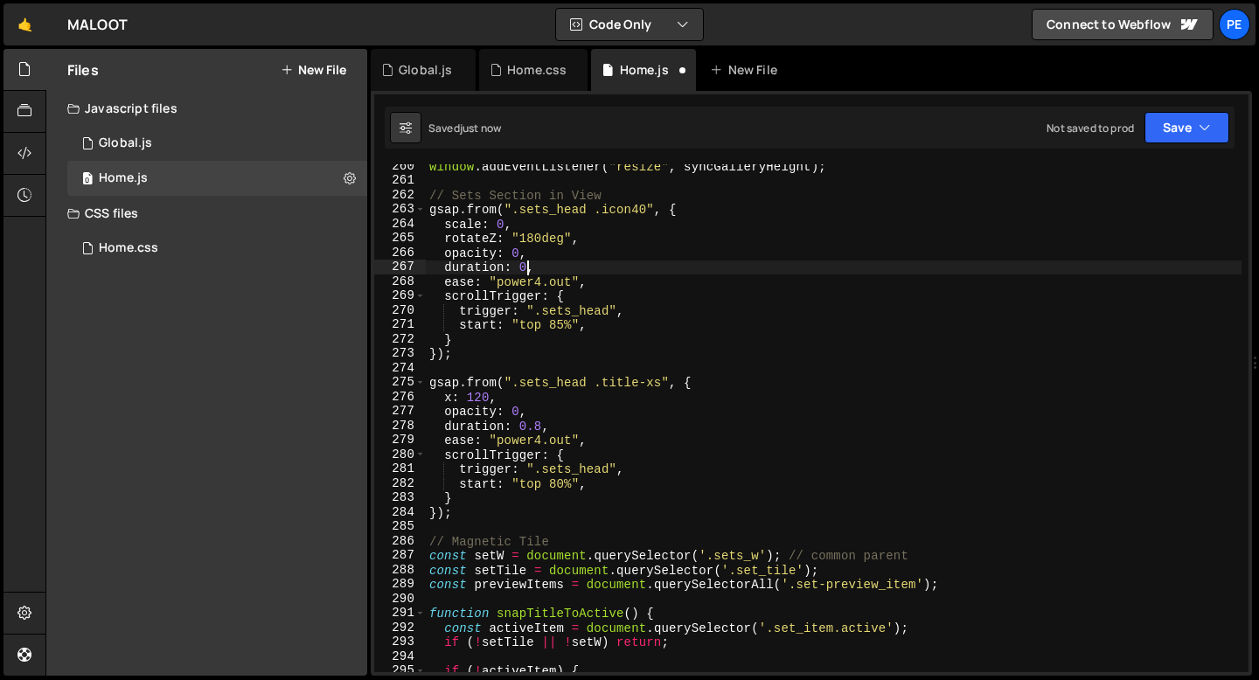
scroll to position [0, 6]
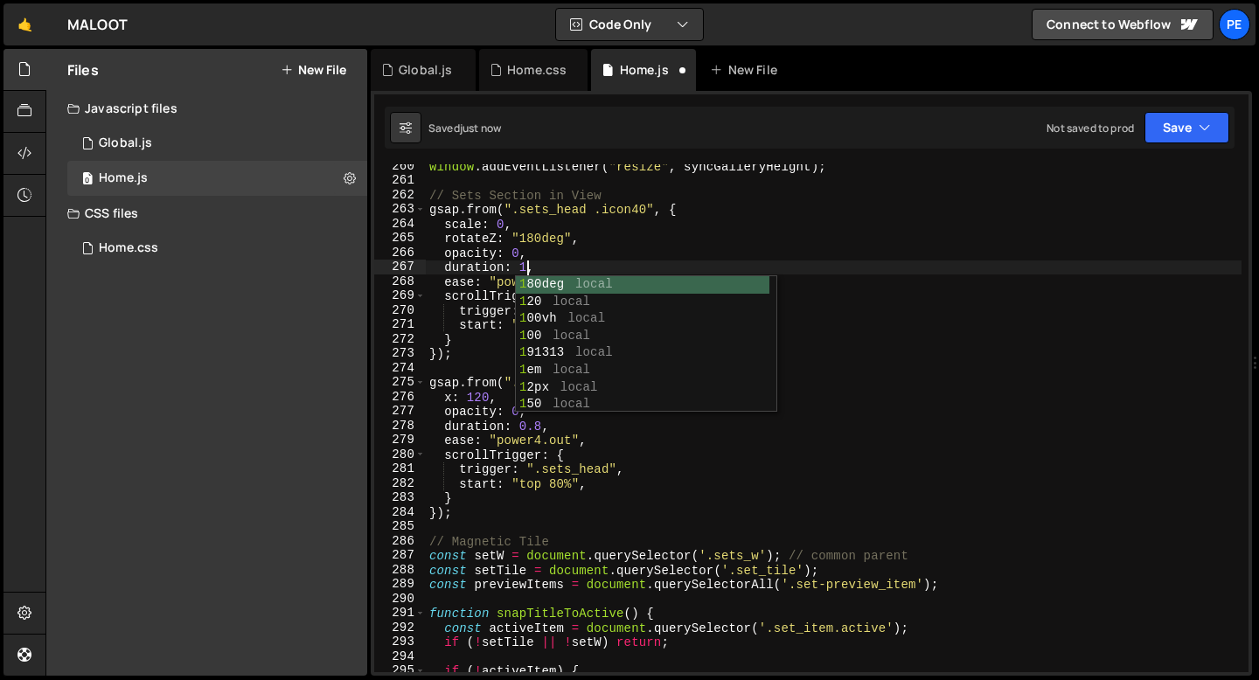
click at [541, 427] on div "window . addEventListener ( "resize" , syncGalleryHeight ) ; // Sets Section in…" at bounding box center [834, 427] width 816 height 537
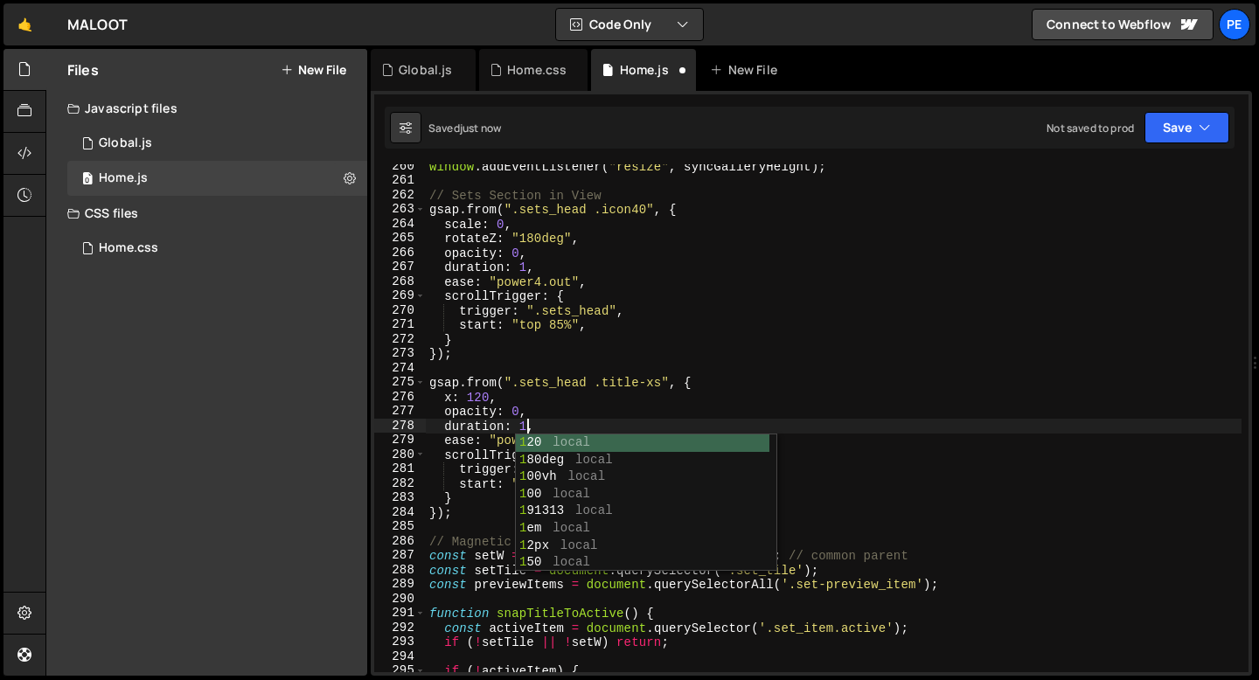
click at [469, 497] on div "window . addEventListener ( "resize" , syncGalleryHeight ) ; // Sets Section in…" at bounding box center [834, 427] width 816 height 537
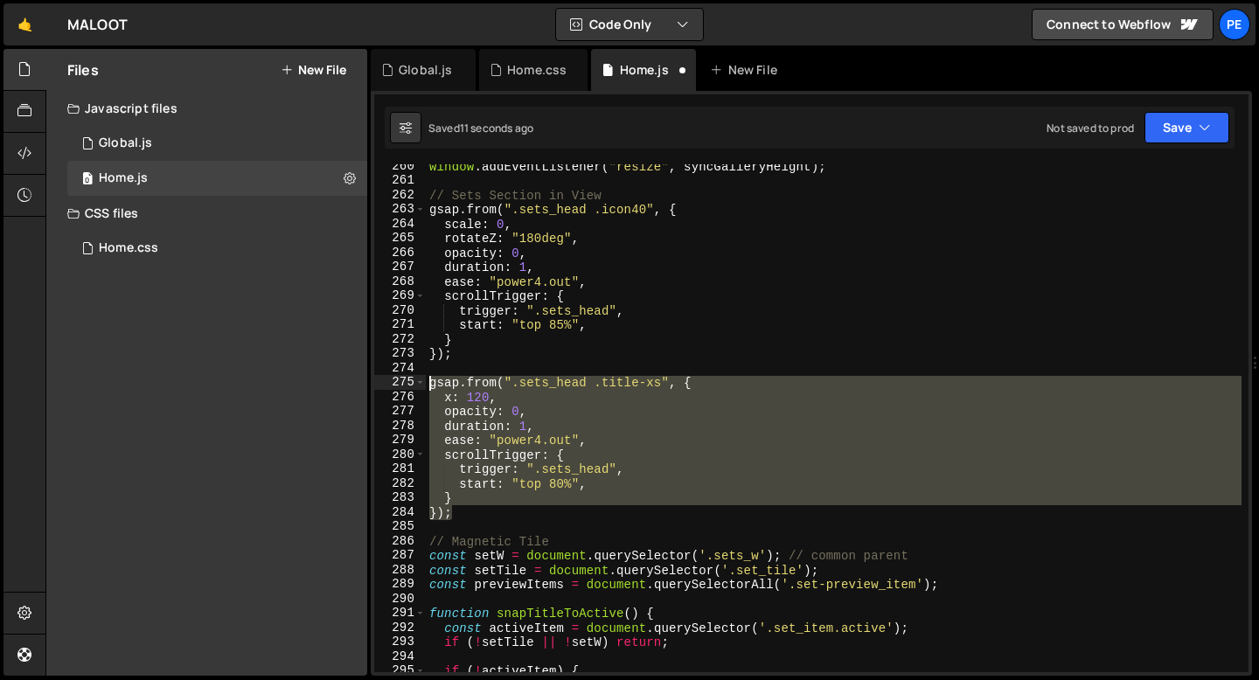
drag, startPoint x: 470, startPoint y: 511, endPoint x: 429, endPoint y: 382, distance: 135.7
click at [429, 382] on div "window . addEventListener ( "resize" , syncGalleryHeight ) ; // Sets Section in…" at bounding box center [834, 427] width 816 height 537
click at [536, 428] on div "window . addEventListener ( "resize" , syncGalleryHeight ) ; // Sets Section in…" at bounding box center [834, 418] width 816 height 508
type textarea "duration: 1,"
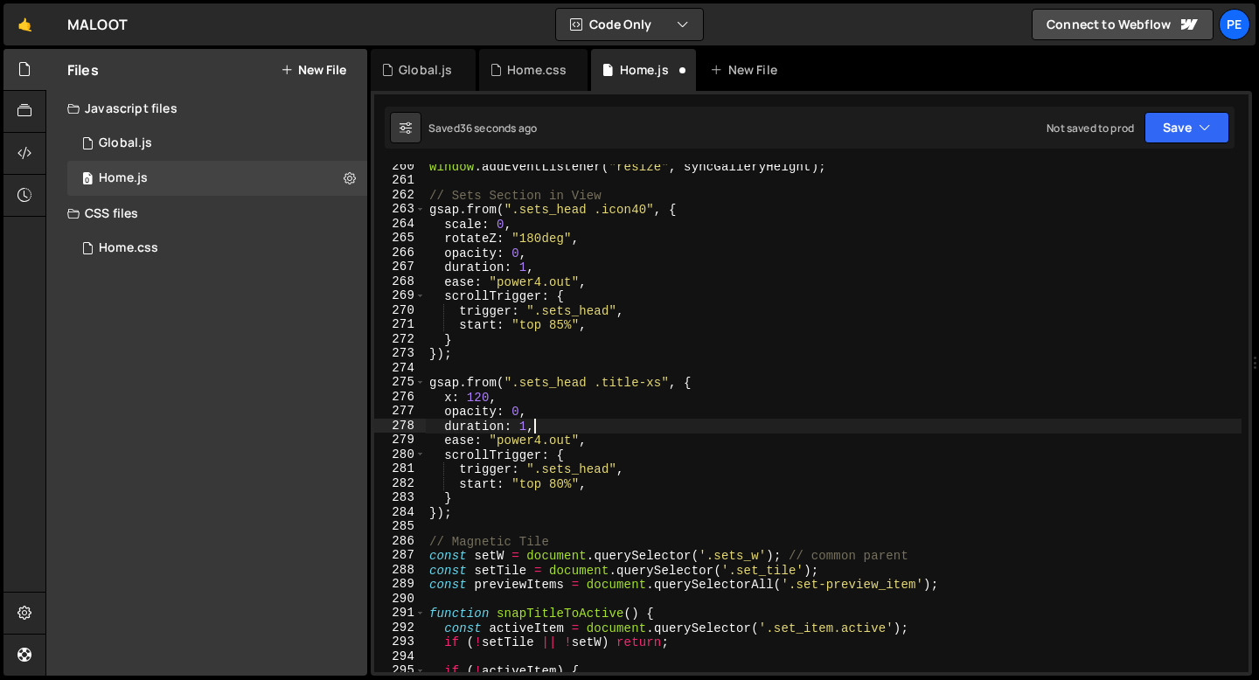
scroll to position [0, 0]
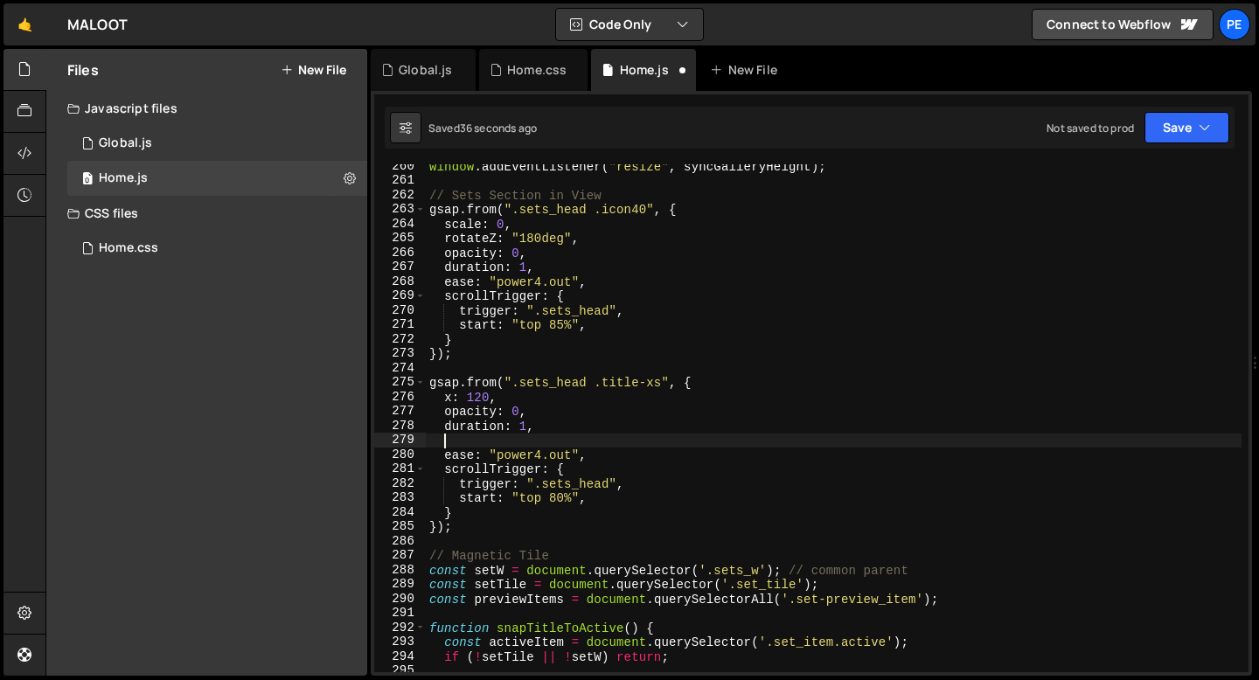
paste textarea "delay: 0.3,"
click at [525, 436] on div "window . addEventListener ( "resize" , syncGalleryHeight ) ; // Sets Section in…" at bounding box center [834, 427] width 816 height 537
click at [566, 503] on div "window . addEventListener ( "resize" , syncGalleryHeight ) ; // Sets Section in…" at bounding box center [834, 427] width 816 height 537
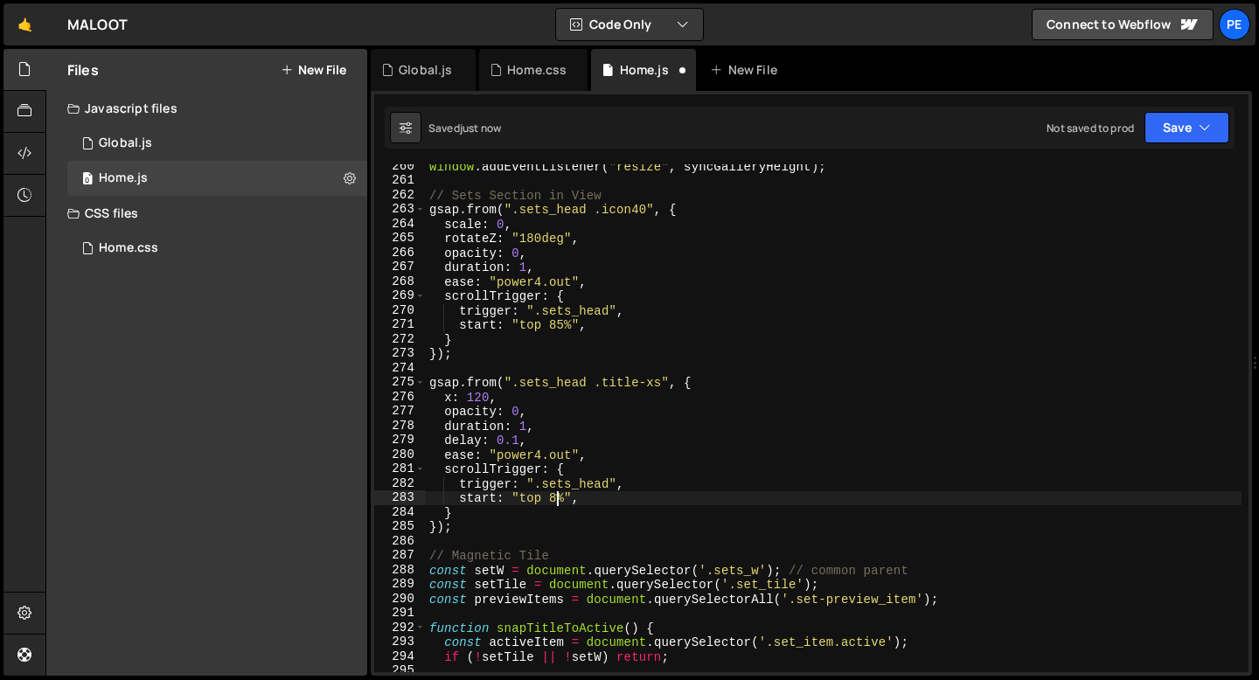
scroll to position [0, 9]
click at [524, 240] on div "window . addEventListener ( "resize" , syncGalleryHeight ) ; // Sets Section in…" at bounding box center [834, 427] width 816 height 537
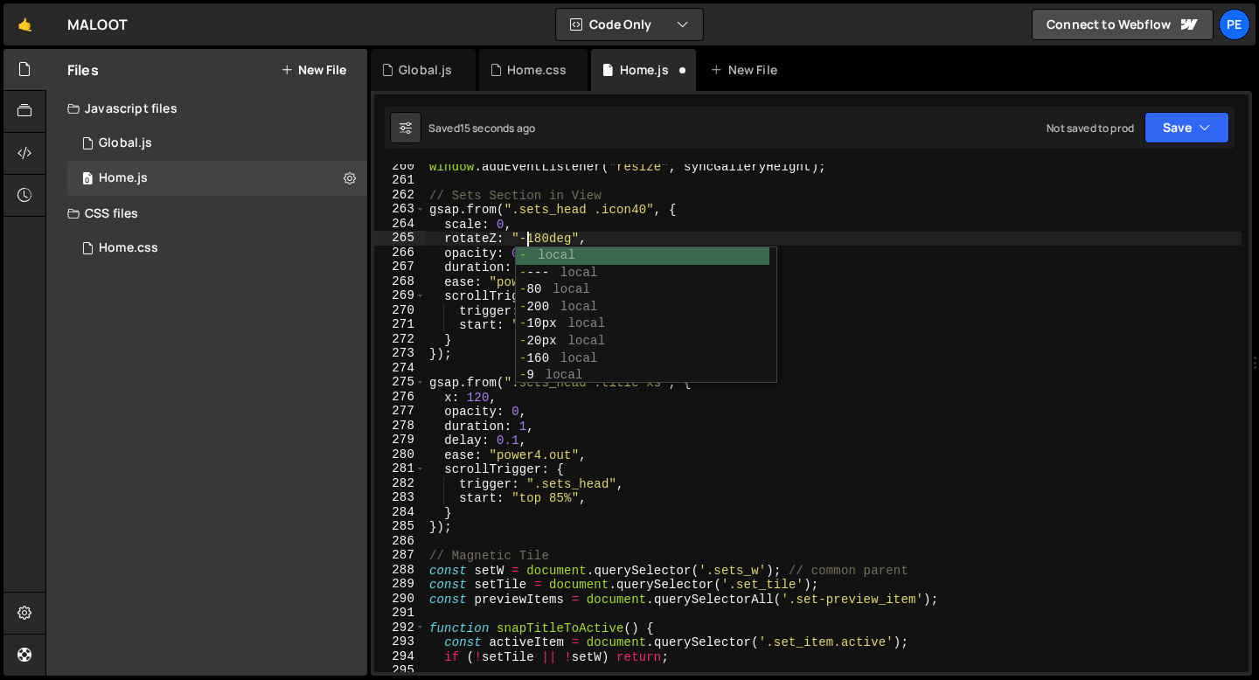
scroll to position [0, 7]
click at [607, 238] on div "window . addEventListener ( "resize" , syncGalleryHeight ) ; // Sets Section in…" at bounding box center [834, 427] width 816 height 537
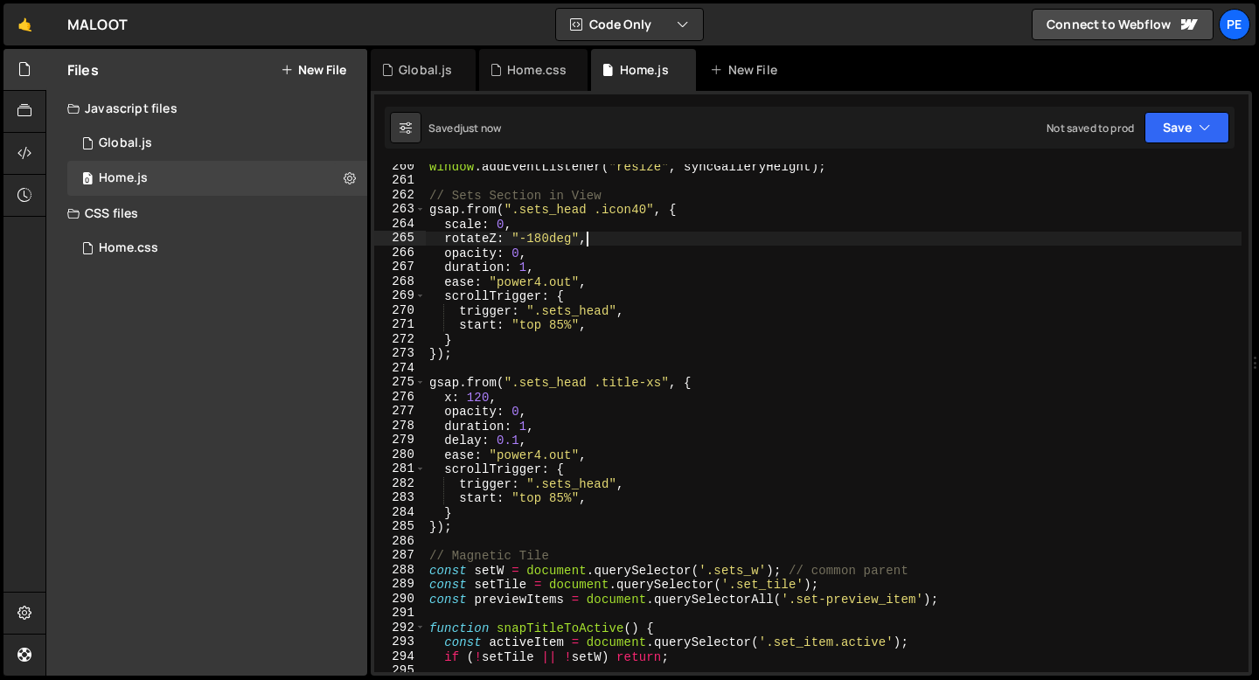
click at [480, 401] on div "window . addEventListener ( "resize" , syncGalleryHeight ) ; // Sets Section in…" at bounding box center [834, 427] width 816 height 537
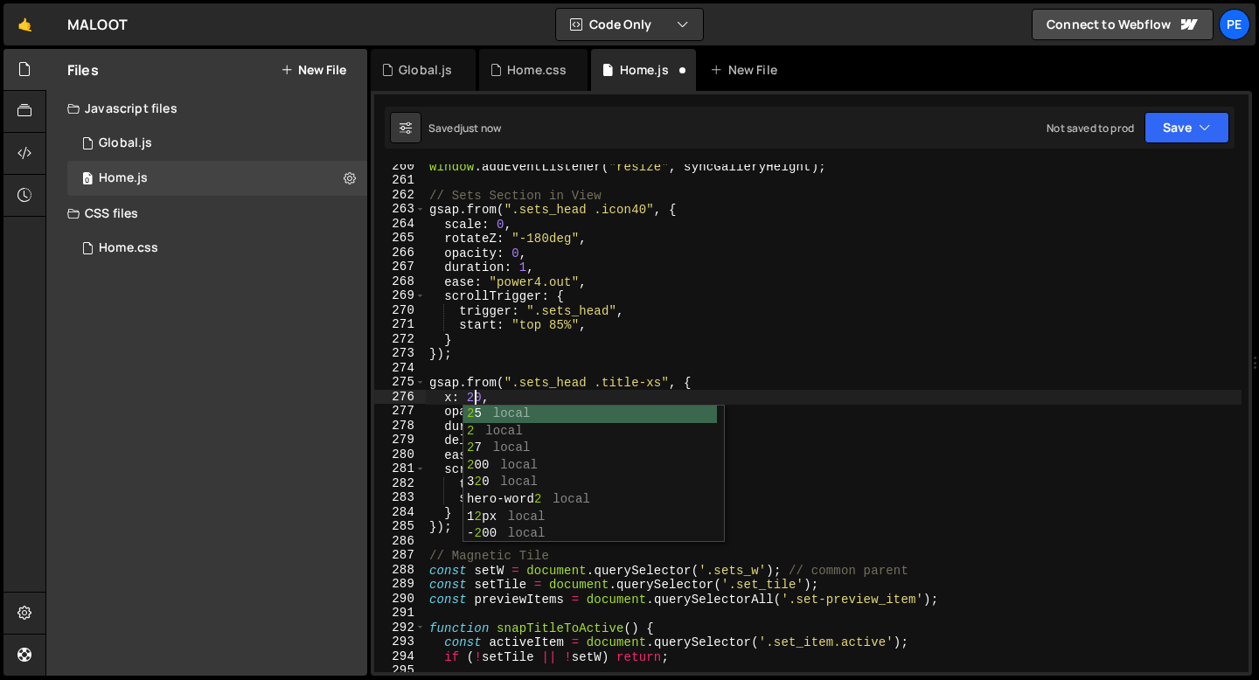
scroll to position [0, 3]
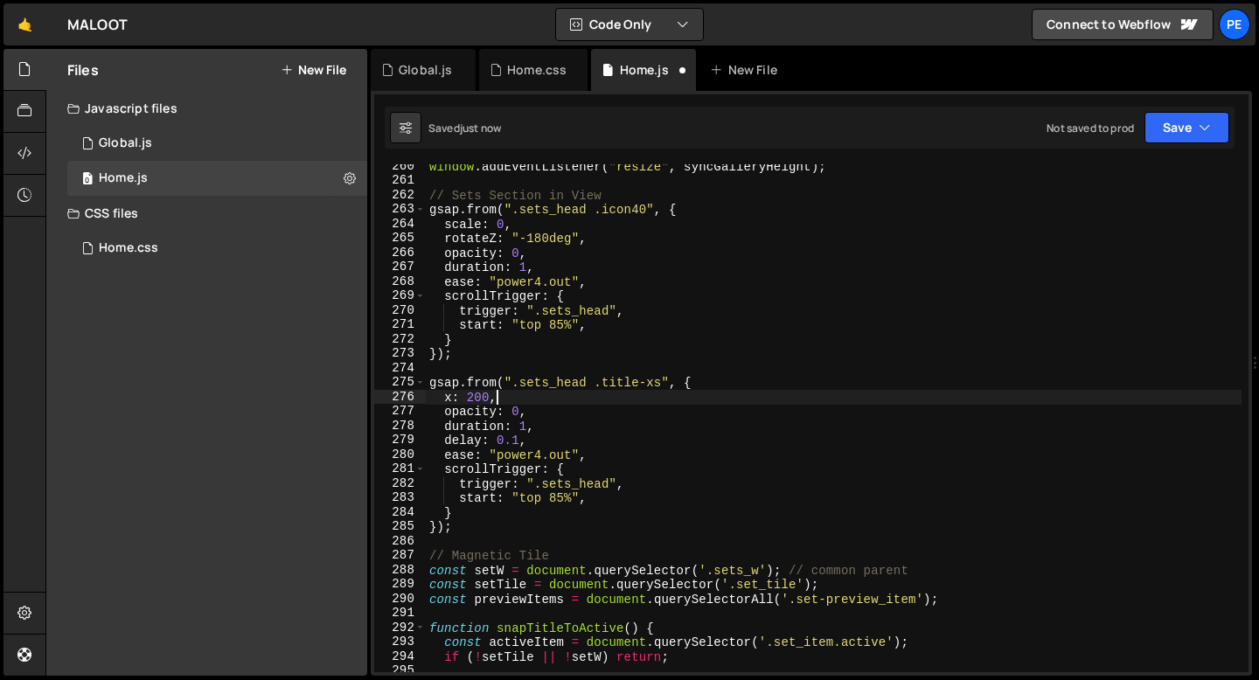
click at [510, 398] on div "window . addEventListener ( "resize" , syncGalleryHeight ) ; // Sets Section in…" at bounding box center [834, 427] width 816 height 537
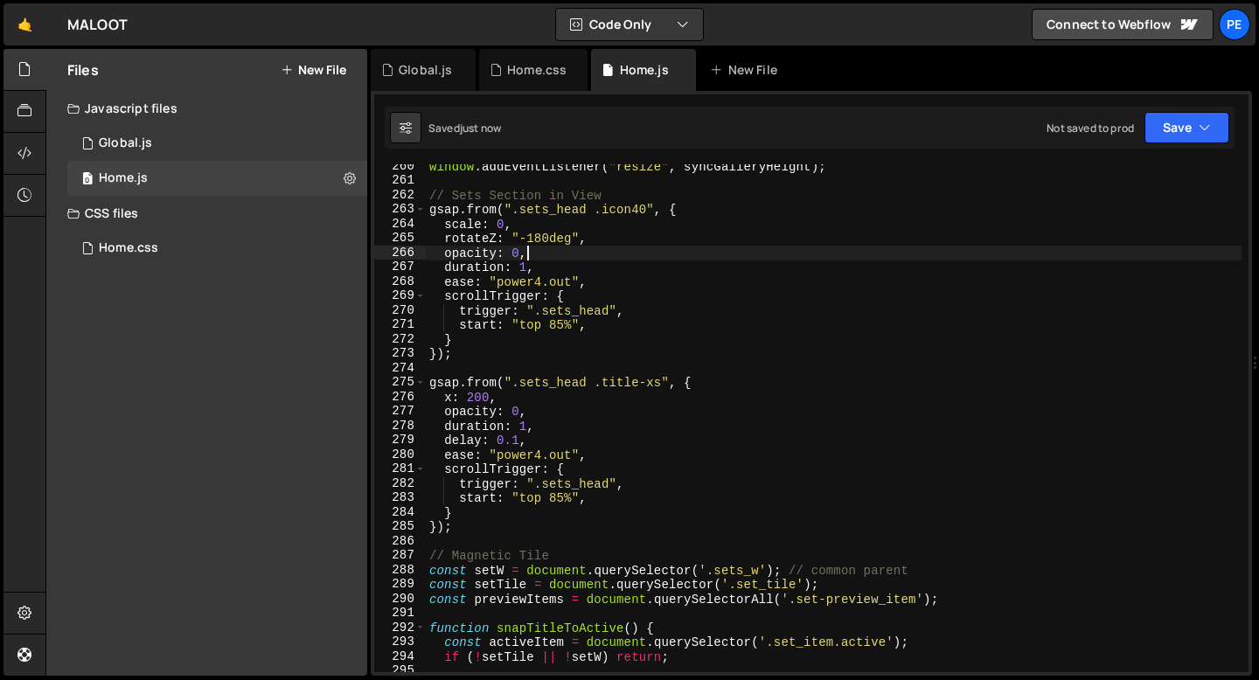
click at [530, 254] on div "window . addEventListener ( "resize" , syncGalleryHeight ) ; // Sets Section in…" at bounding box center [834, 427] width 816 height 537
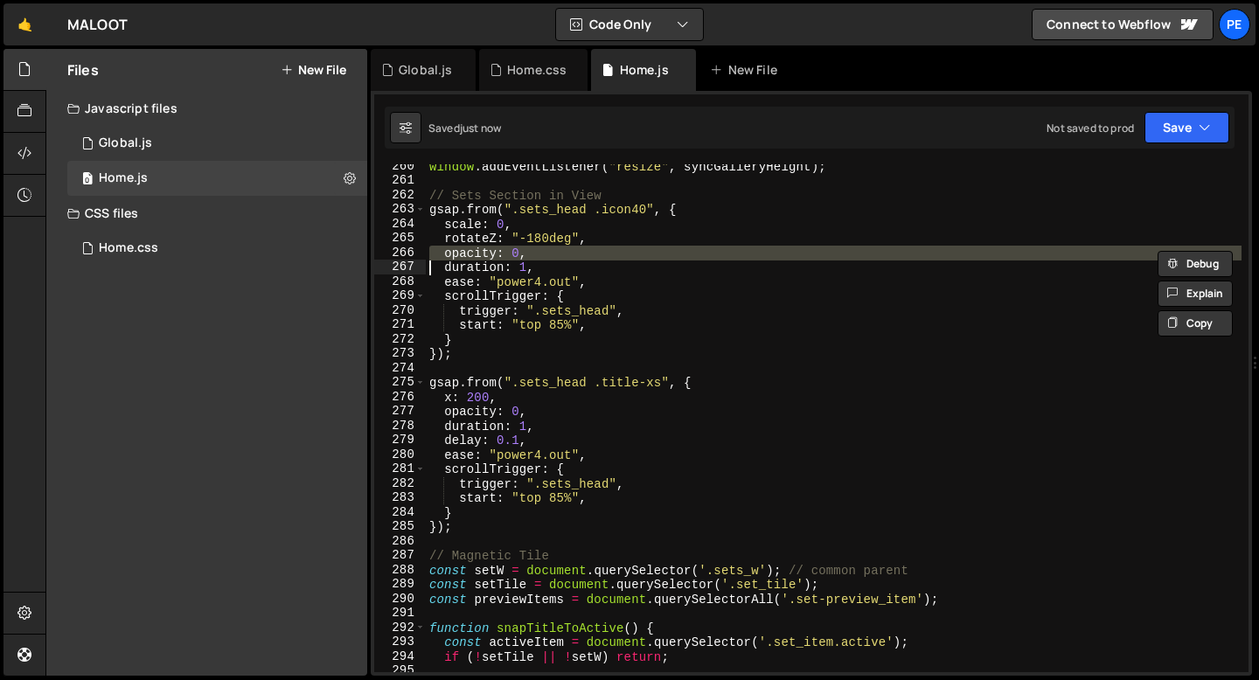
click at [530, 254] on div "window . addEventListener ( "resize" , syncGalleryHeight ) ; // Sets Section in…" at bounding box center [834, 427] width 816 height 537
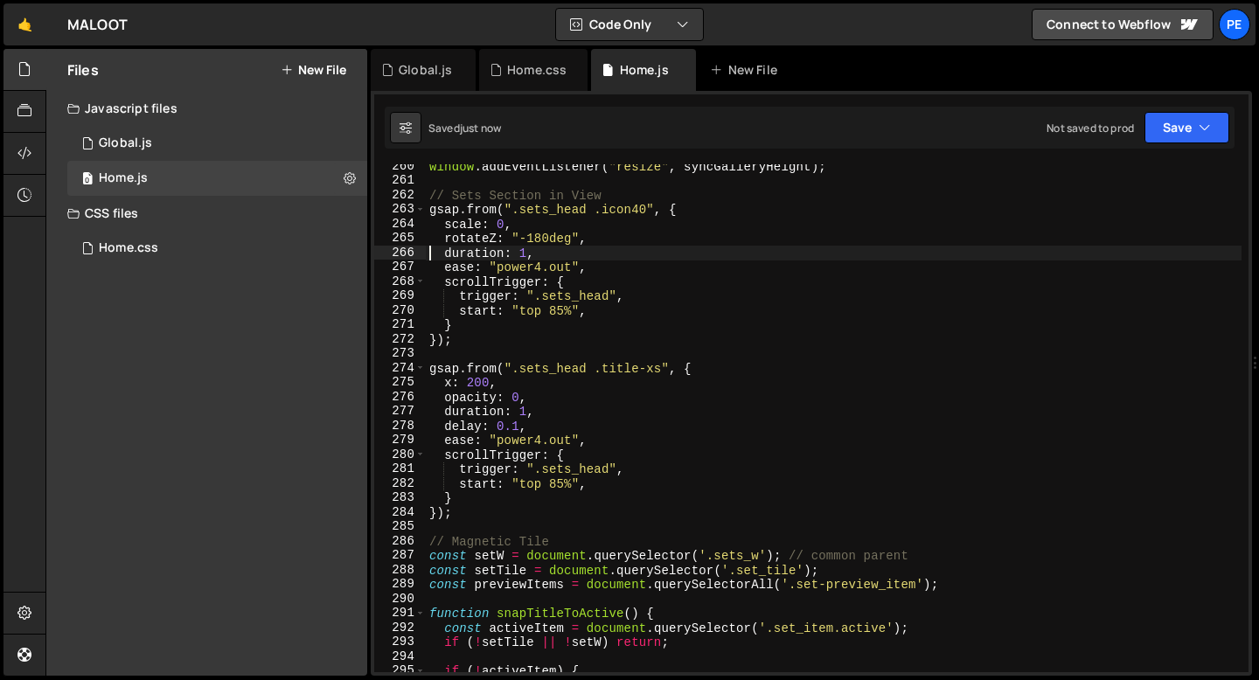
click at [527, 236] on div "window . addEventListener ( "resize" , syncGalleryHeight ) ; // Sets Section in…" at bounding box center [834, 427] width 816 height 537
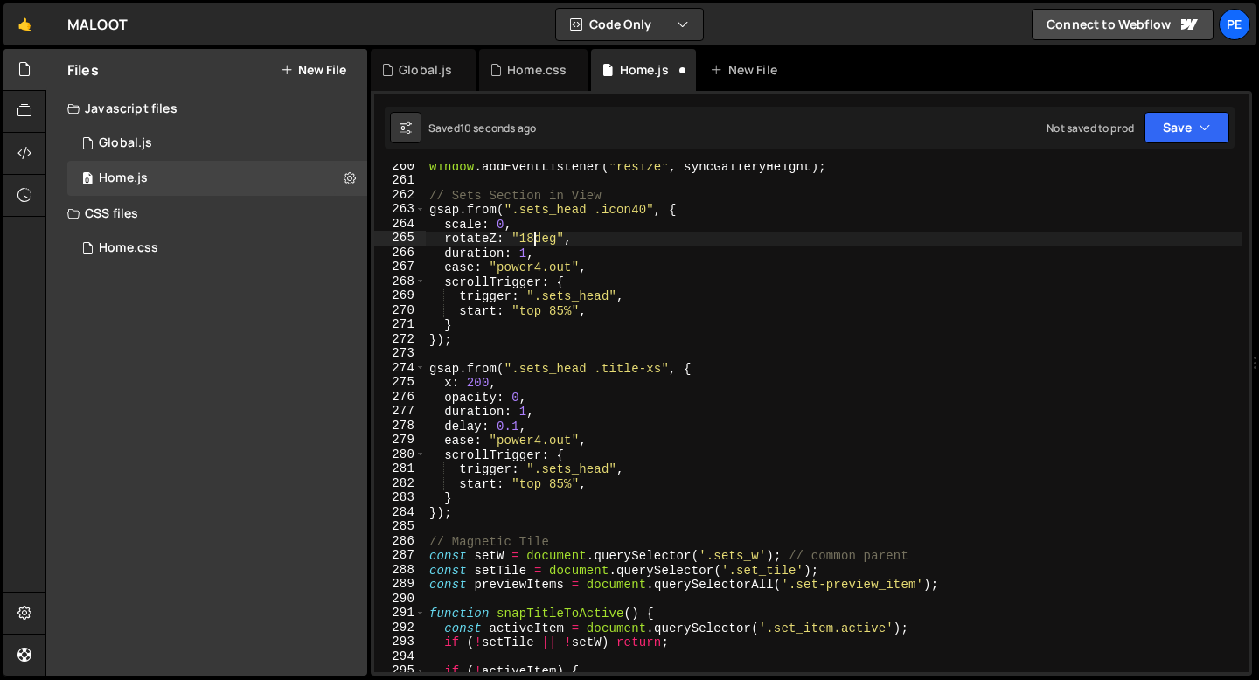
scroll to position [0, 7]
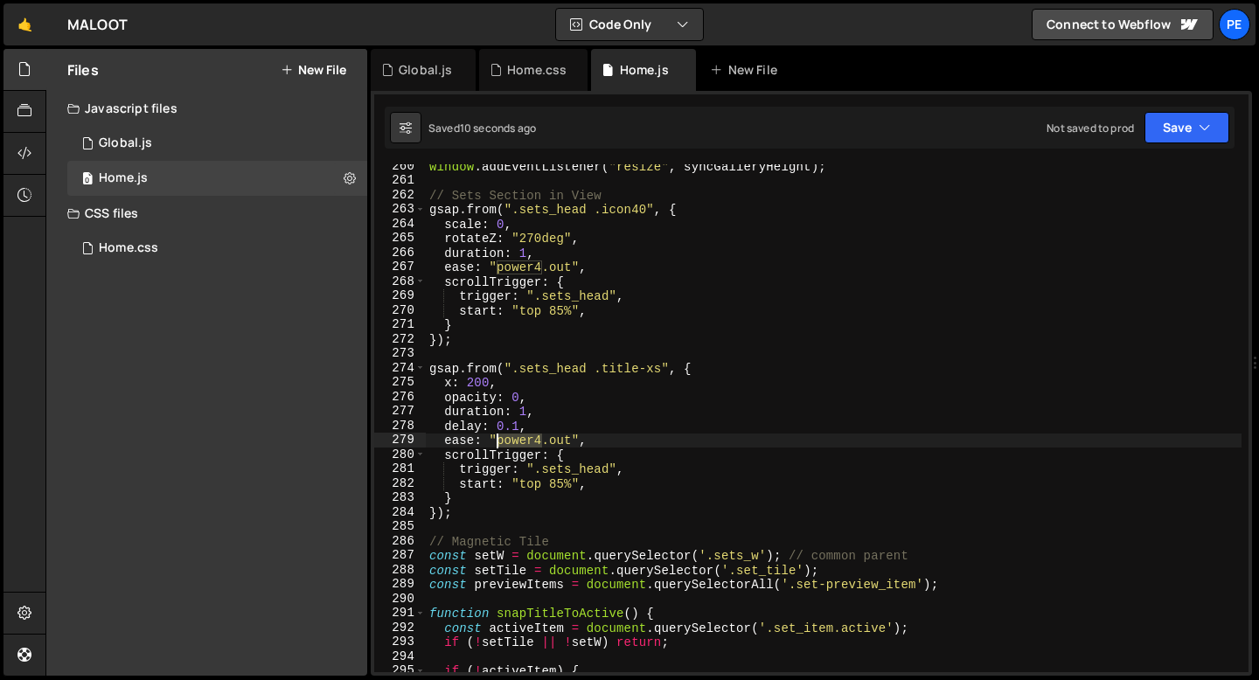
drag, startPoint x: 542, startPoint y: 440, endPoint x: 499, endPoint y: 445, distance: 43.2
click at [499, 445] on div "window . addEventListener ( "resize" , syncGalleryHeight ) ; // Sets Section in…" at bounding box center [834, 427] width 816 height 537
click at [521, 268] on div "window . addEventListener ( "resize" , syncGalleryHeight ) ; // Sets Section in…" at bounding box center [834, 427] width 816 height 537
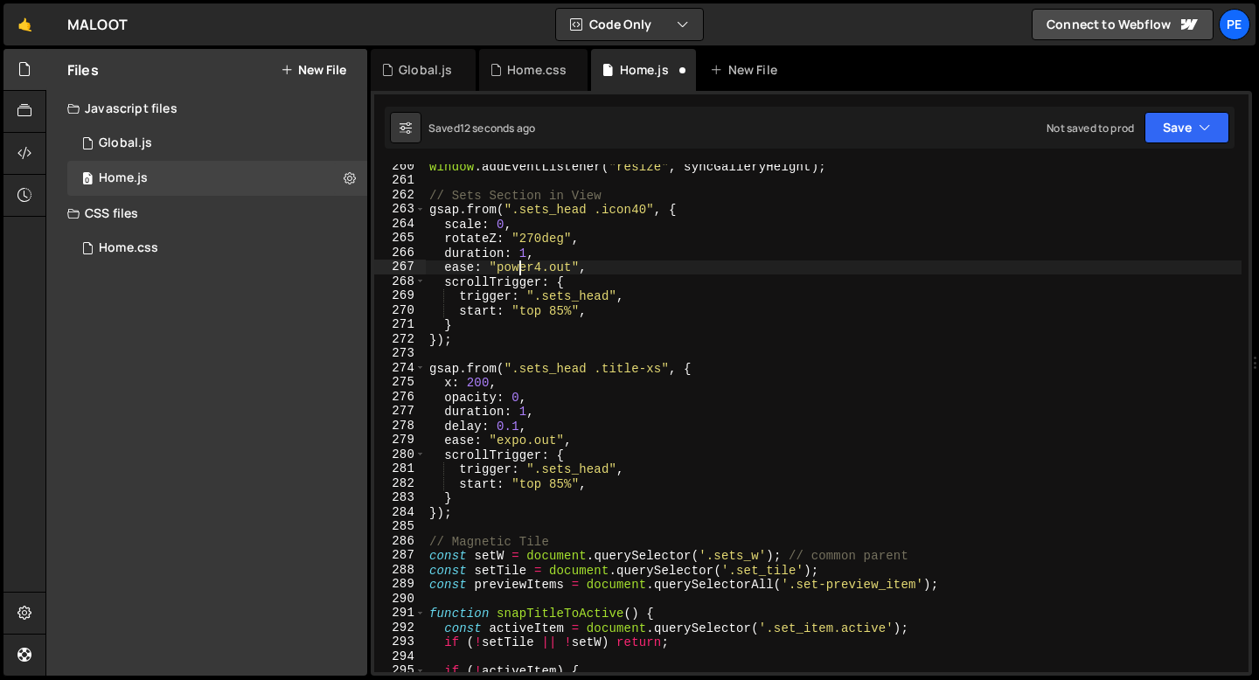
click at [521, 268] on div "window . addEventListener ( "resize" , syncGalleryHeight ) ; // Sets Section in…" at bounding box center [834, 427] width 816 height 537
click at [528, 418] on div "window . addEventListener ( "resize" , syncGalleryHeight ) ; // Sets Section in…" at bounding box center [834, 427] width 816 height 537
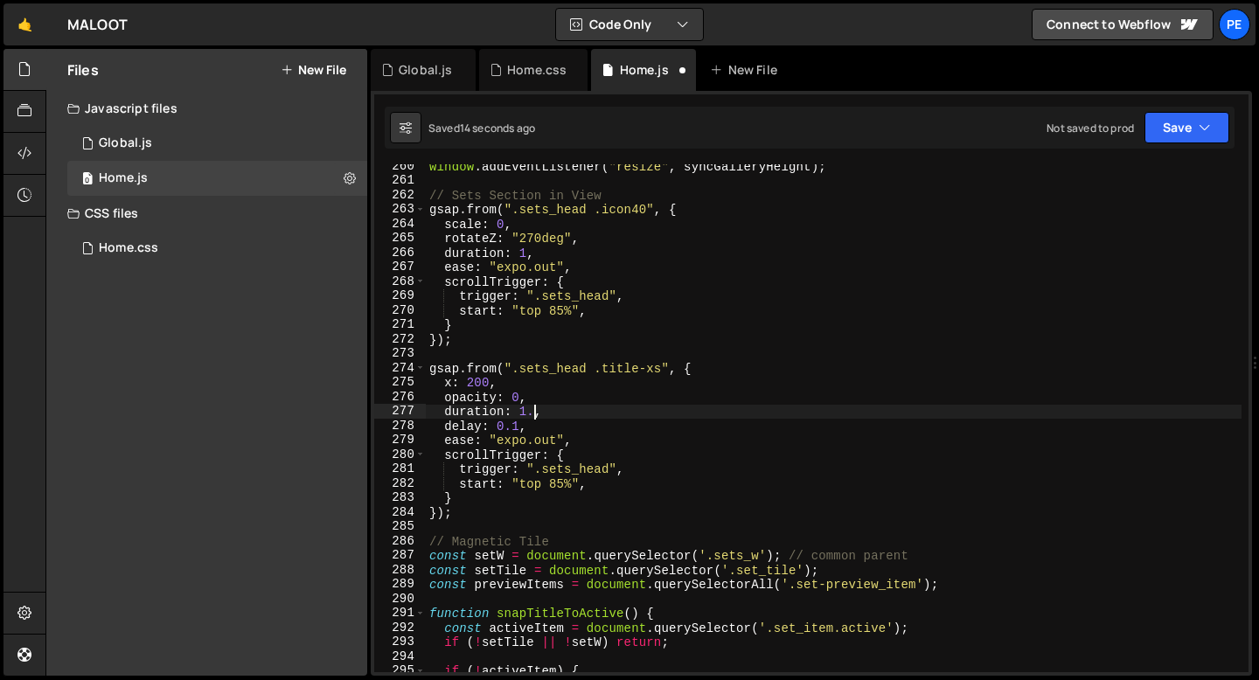
scroll to position [0, 7]
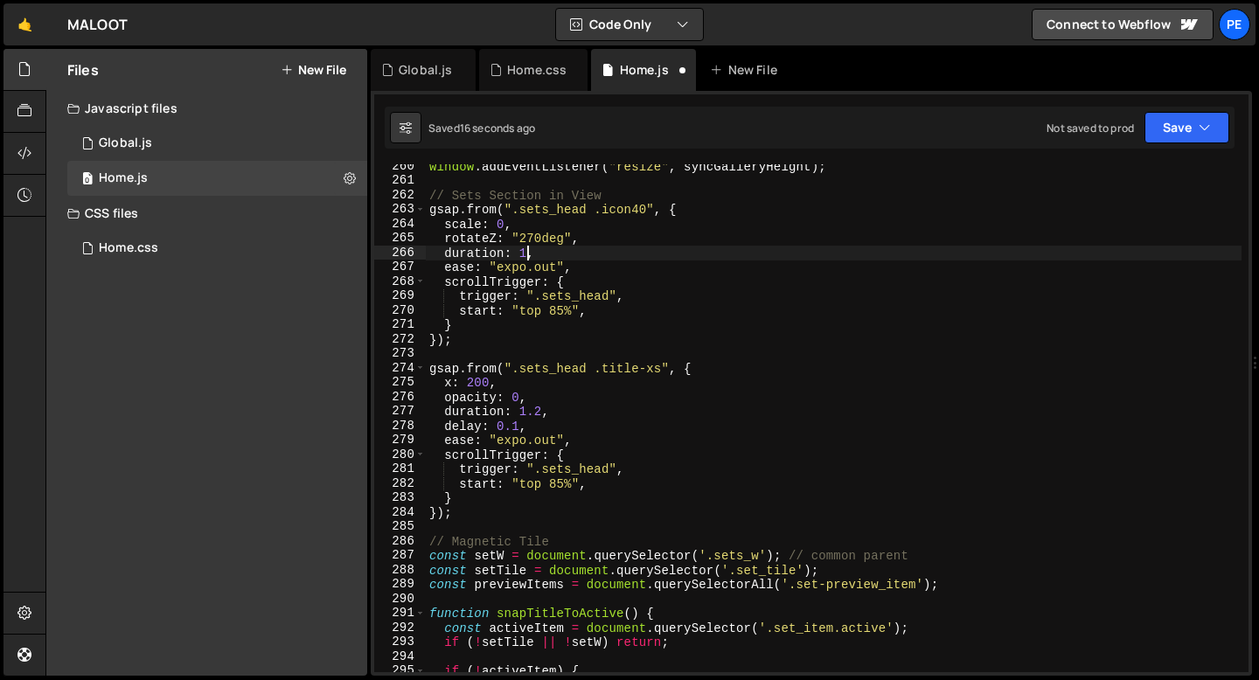
click at [526, 247] on div "window . addEventListener ( "resize" , syncGalleryHeight ) ; // Sets Section in…" at bounding box center [834, 427] width 816 height 537
type textarea "duration: 1.2,"
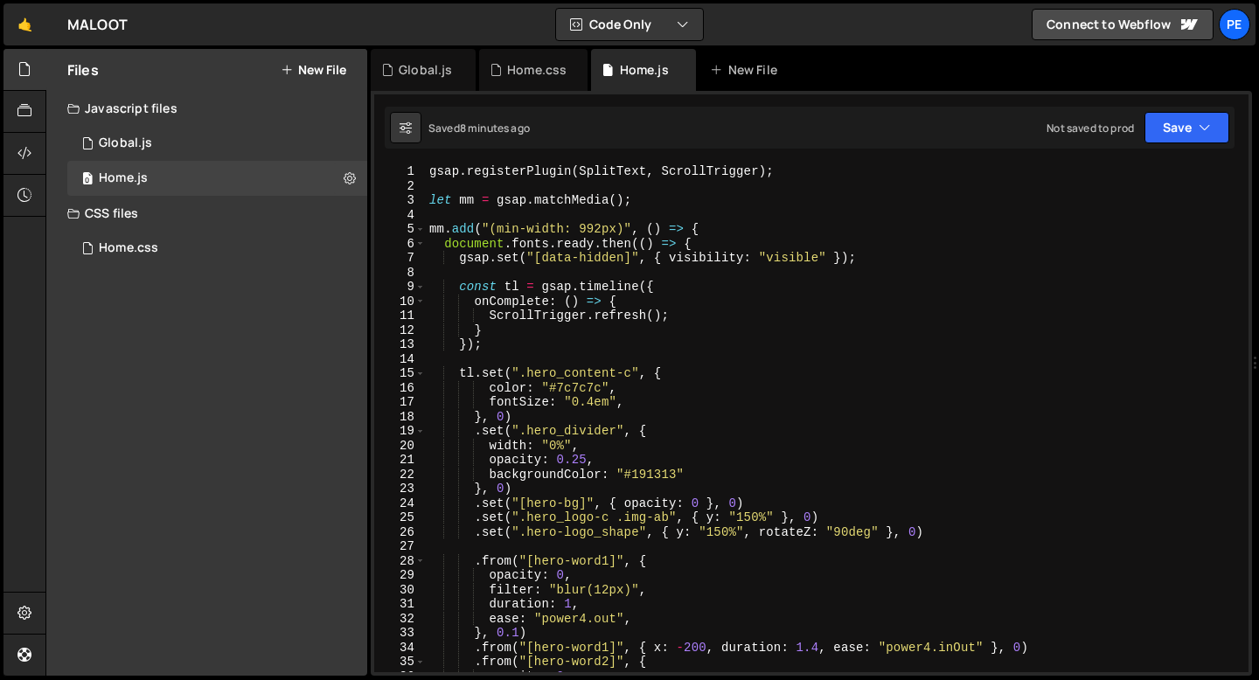
scroll to position [0, 0]
click at [435, 81] on div "Global.js" at bounding box center [423, 70] width 105 height 42
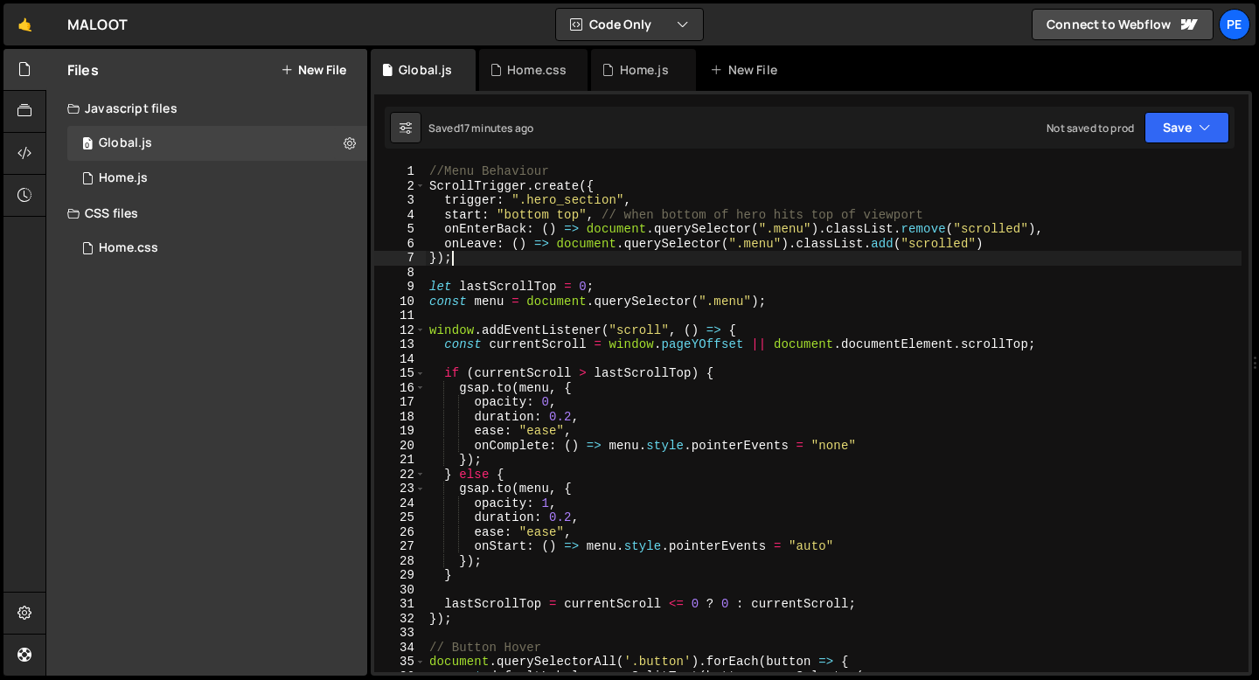
click at [461, 261] on div "//Menu Behaviour ScrollTrigger . create ({ trigger : ".hero_section" , start : …" at bounding box center [834, 432] width 816 height 537
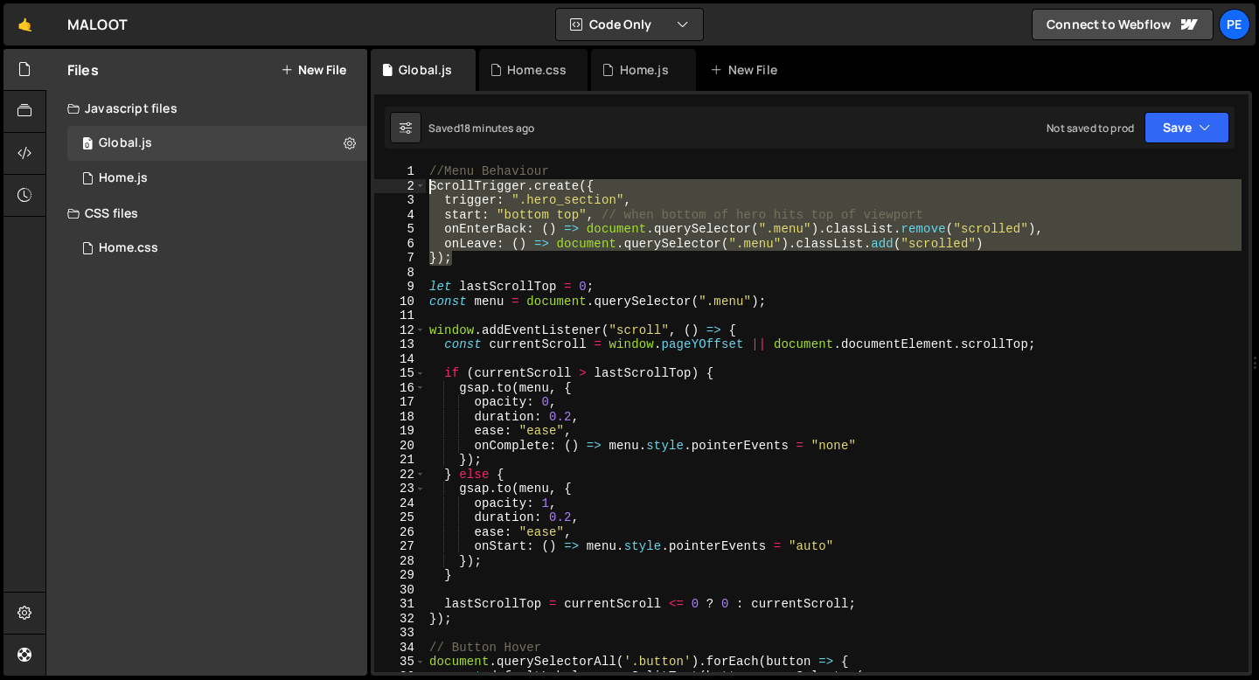
drag, startPoint x: 461, startPoint y: 261, endPoint x: 426, endPoint y: 188, distance: 80.5
click at [426, 188] on div "//Menu Behaviour ScrollTrigger . create ({ trigger : ".hero_section" , start : …" at bounding box center [834, 432] width 816 height 537
click at [467, 261] on div "//Menu Behaviour ScrollTrigger . create ({ trigger : ".hero_section" , start : …" at bounding box center [834, 418] width 816 height 508
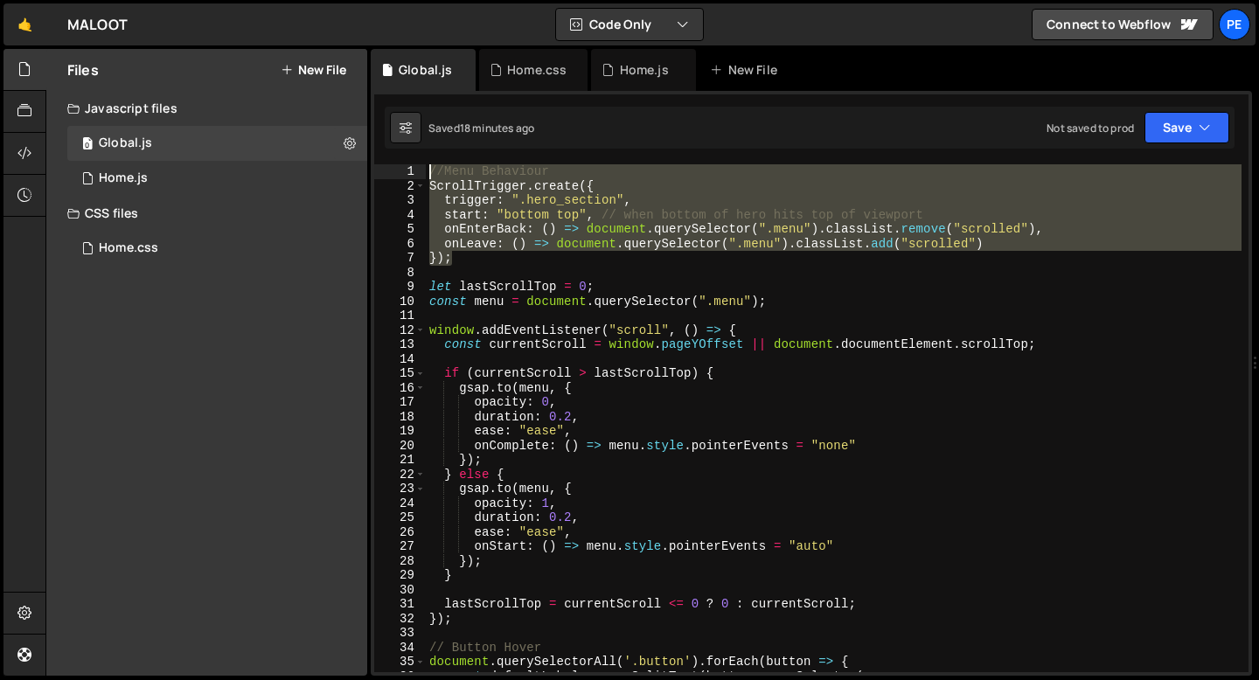
drag, startPoint x: 461, startPoint y: 261, endPoint x: 427, endPoint y: 173, distance: 93.5
click at [427, 173] on div "//Menu Behaviour ScrollTrigger . create ({ trigger : ".hero_section" , start : …" at bounding box center [834, 432] width 816 height 537
type textarea "//Menu Behaviour ScrollTrigger.create({"
click at [470, 271] on div "//Menu Behaviour ScrollTrigger . create ({ trigger : ".hero_section" , start : …" at bounding box center [834, 432] width 816 height 537
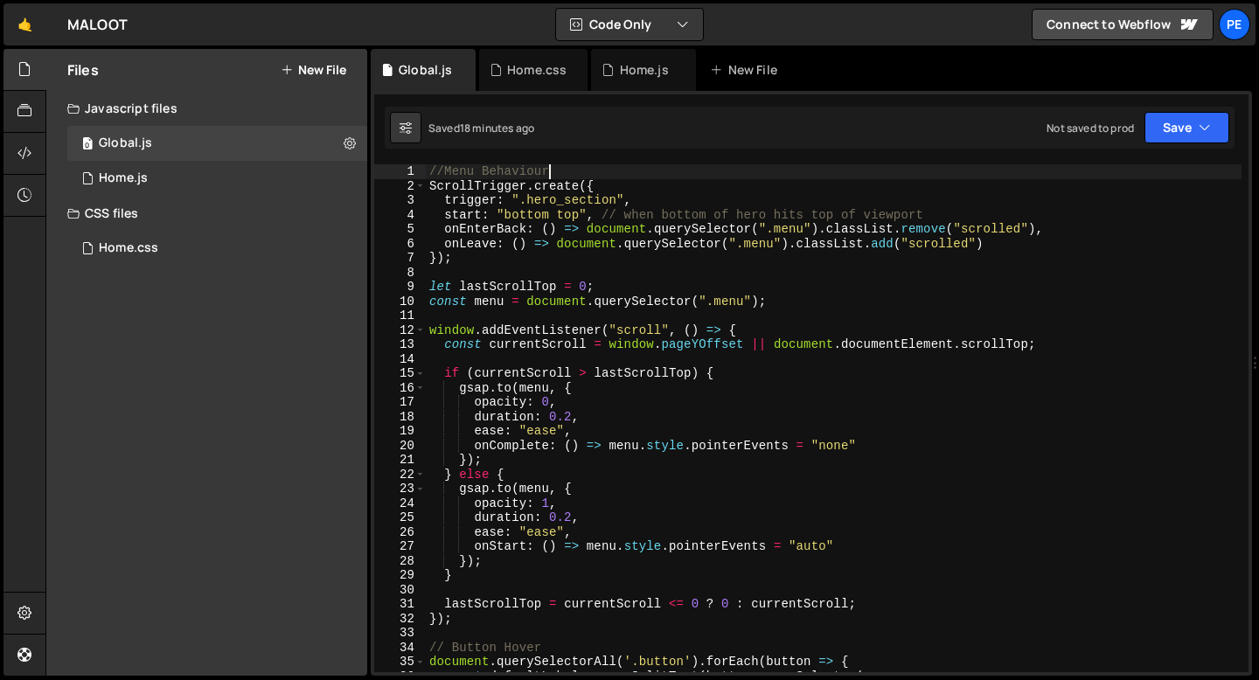
click at [573, 167] on div "//Menu Behaviour ScrollTrigger . create ({ trigger : ".hero_section" , start : …" at bounding box center [834, 432] width 816 height 537
type textarea "//Menu Behaviour ScrollTrigger.create({"
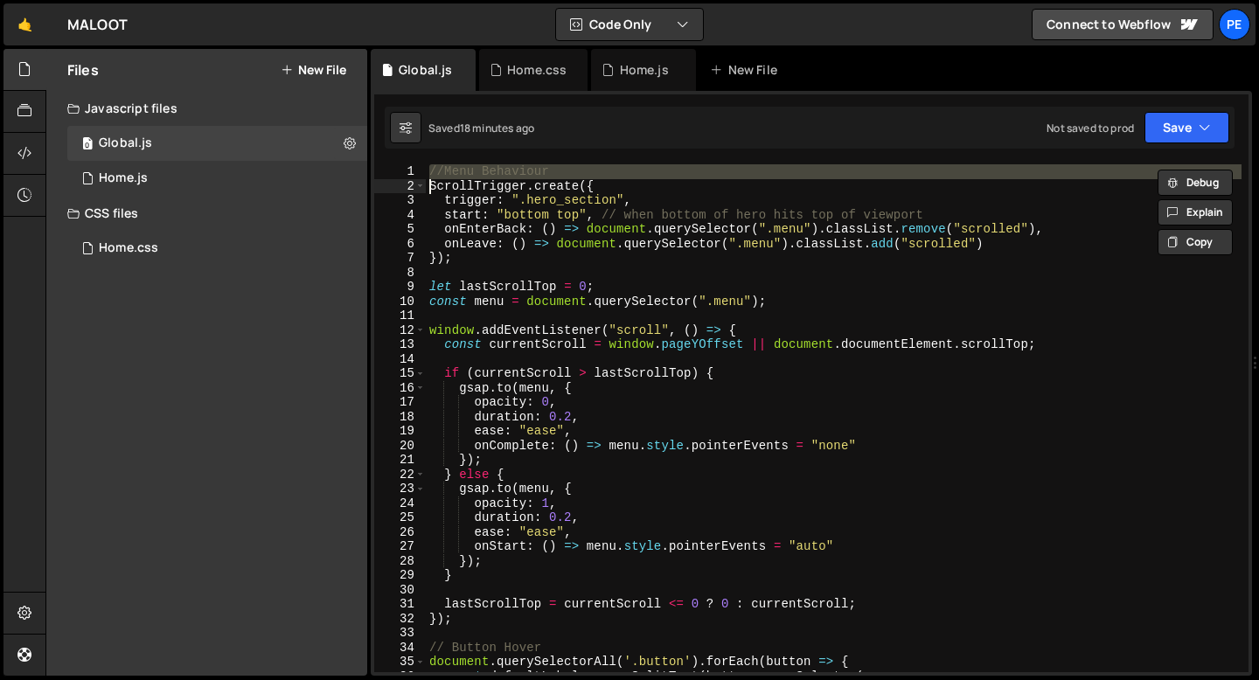
click at [485, 270] on div "//Menu Behaviour ScrollTrigger . create ({ trigger : ".hero_section" , start : …" at bounding box center [834, 432] width 816 height 537
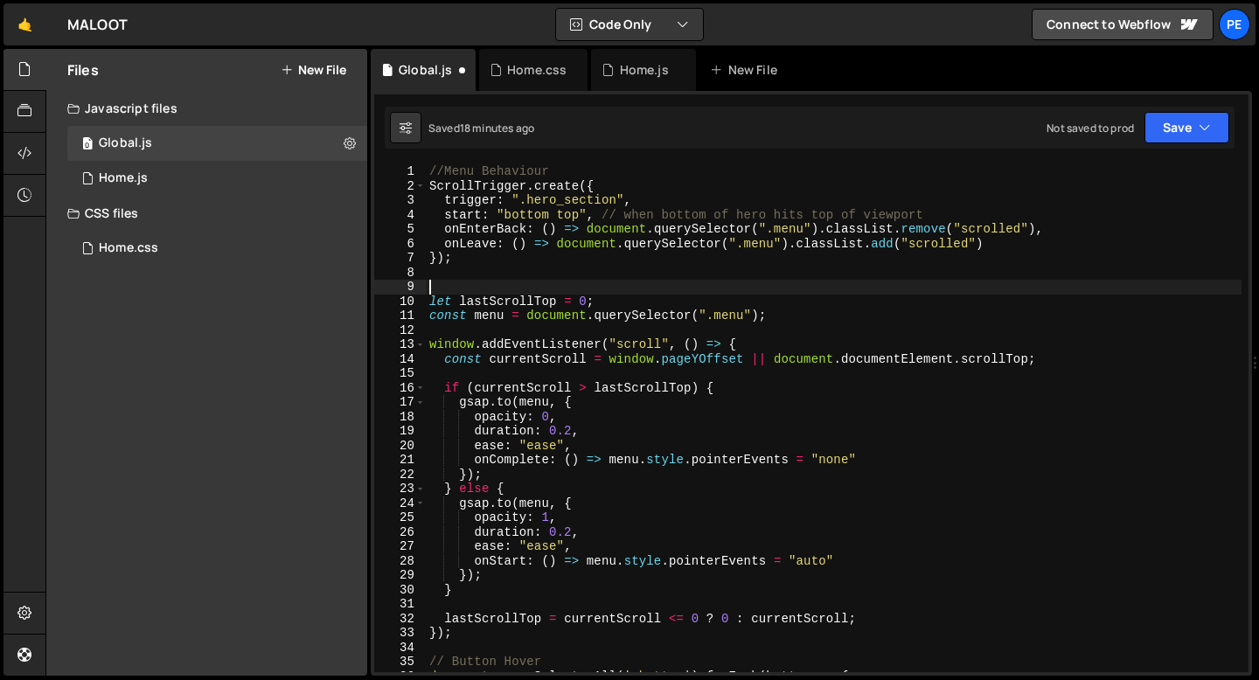
paste textarea "//Menu Behaviour"
click at [498, 288] on div "//Menu Behaviour ScrollTrigger . create ({ trigger : ".hero_section" , start : …" at bounding box center [834, 432] width 816 height 537
click at [481, 171] on div "//Menu Behaviour ScrollTrigger . create ({ trigger : ".hero_section" , start : …" at bounding box center [834, 432] width 816 height 537
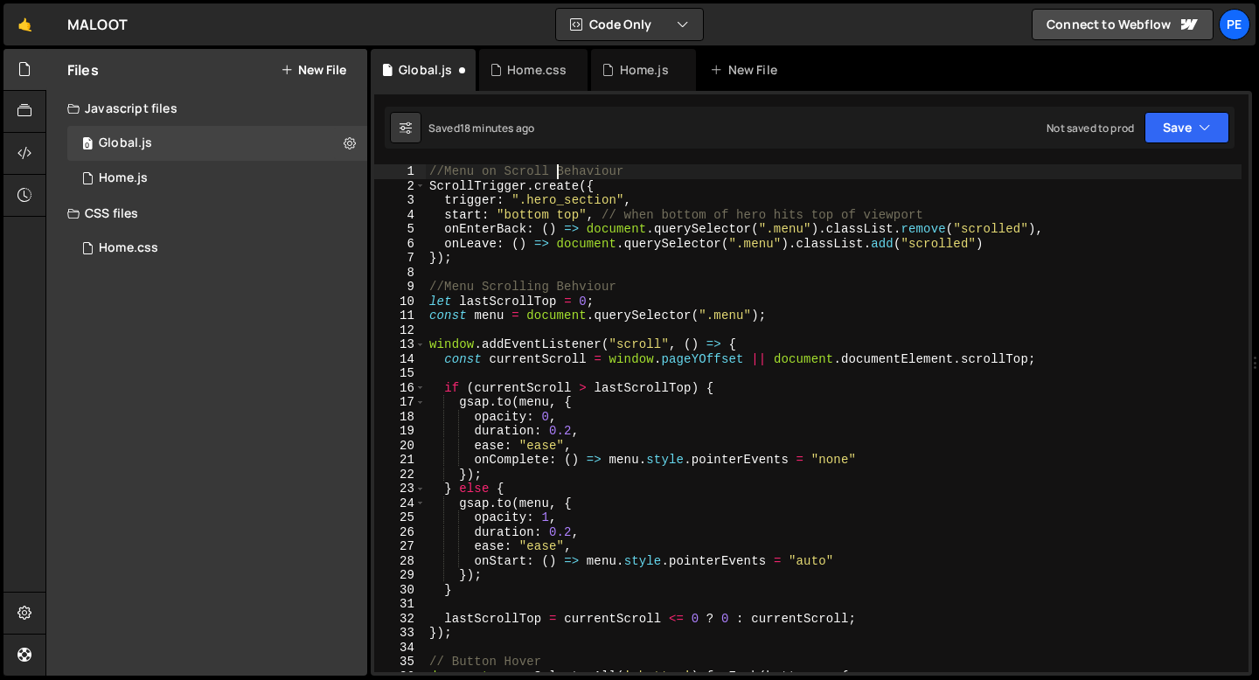
scroll to position [154, 0]
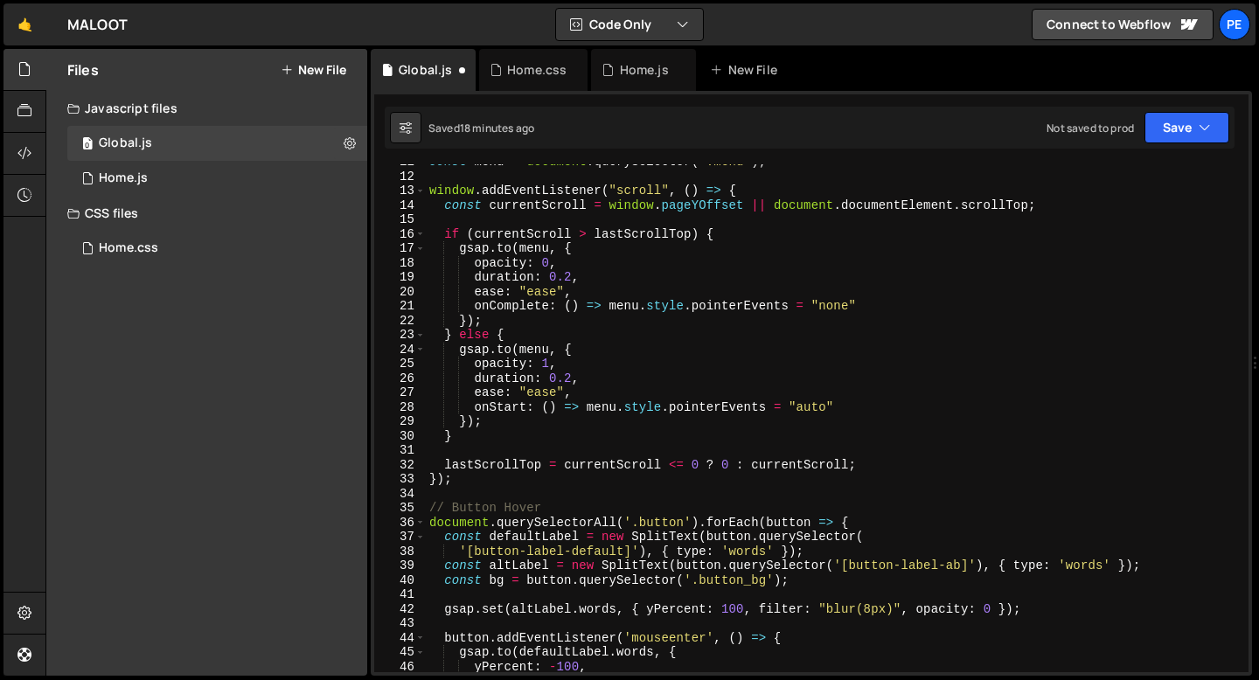
click at [479, 511] on div "const menu = document . querySelector ( ".menu" ) ; window . addEventListener (…" at bounding box center [834, 423] width 816 height 537
click at [474, 483] on div "const menu = document . querySelector ( ".menu" ) ; window . addEventListener (…" at bounding box center [834, 423] width 816 height 537
type textarea "});"
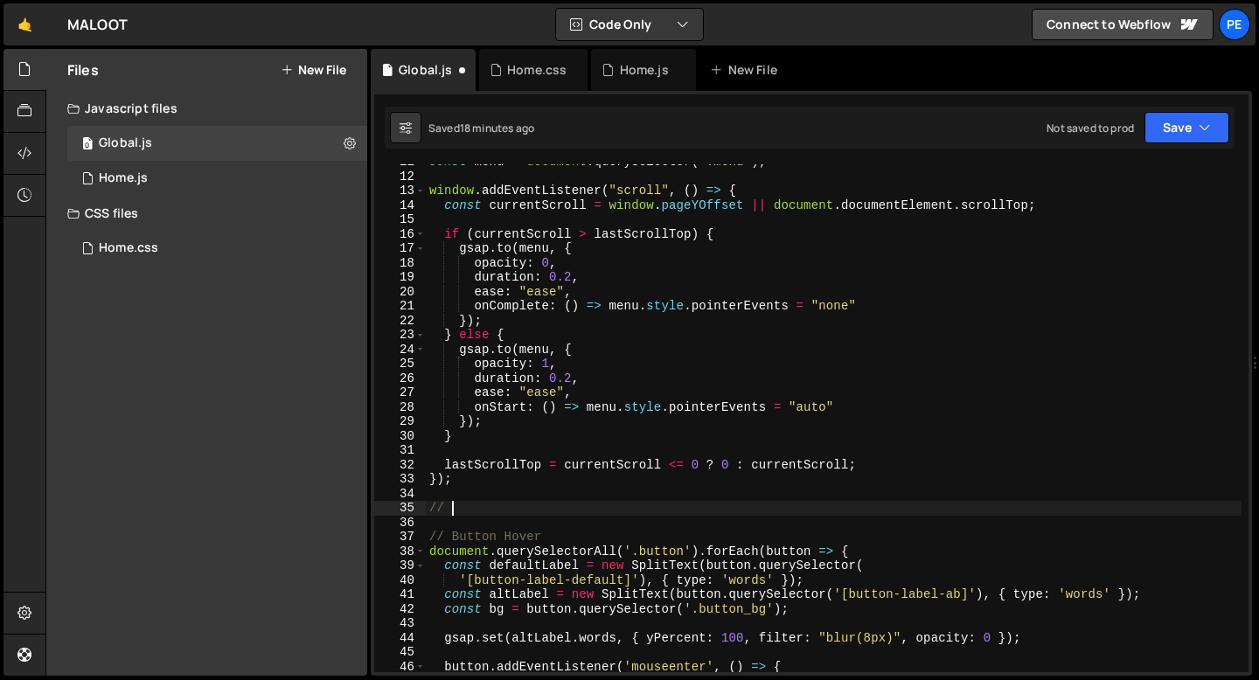
scroll to position [0, 0]
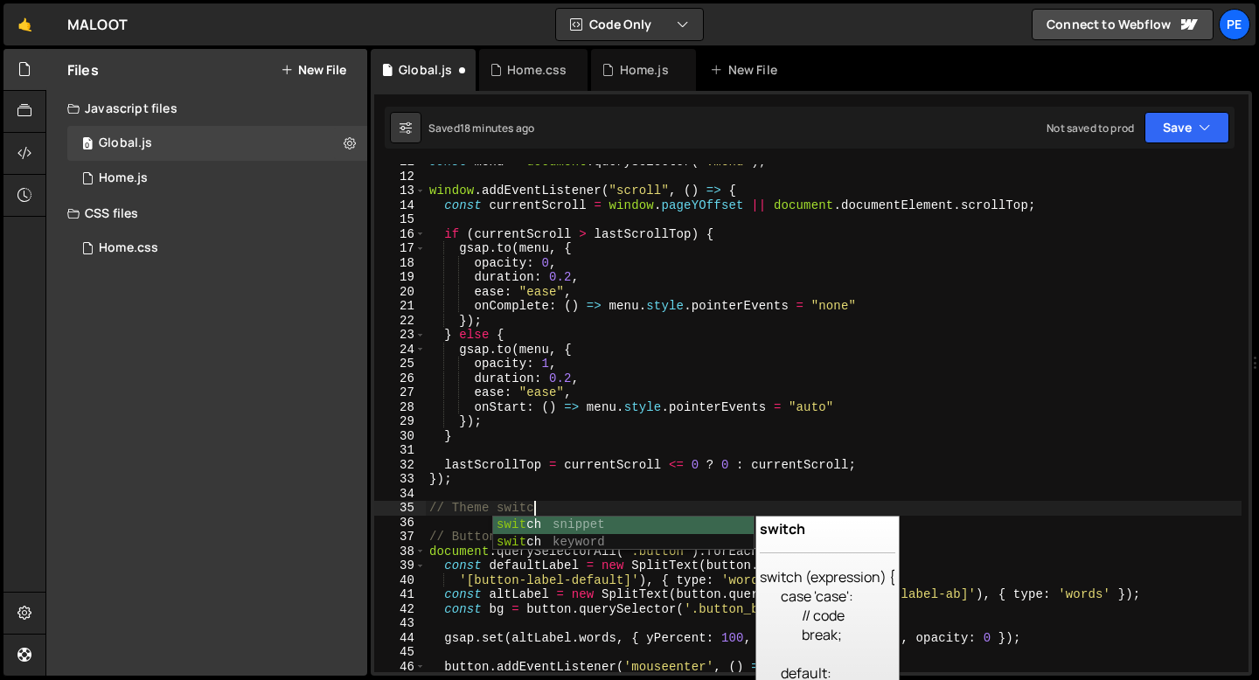
type textarea "// Theme switch"
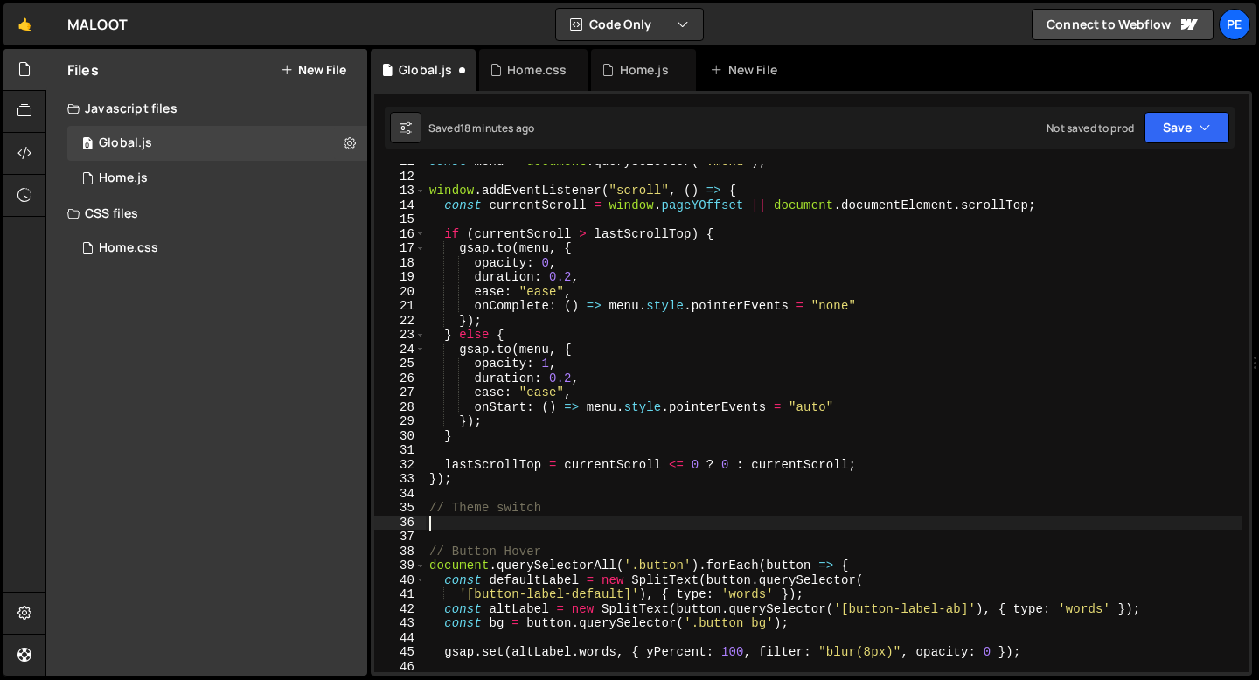
paste textarea "//Menu Behaviour"
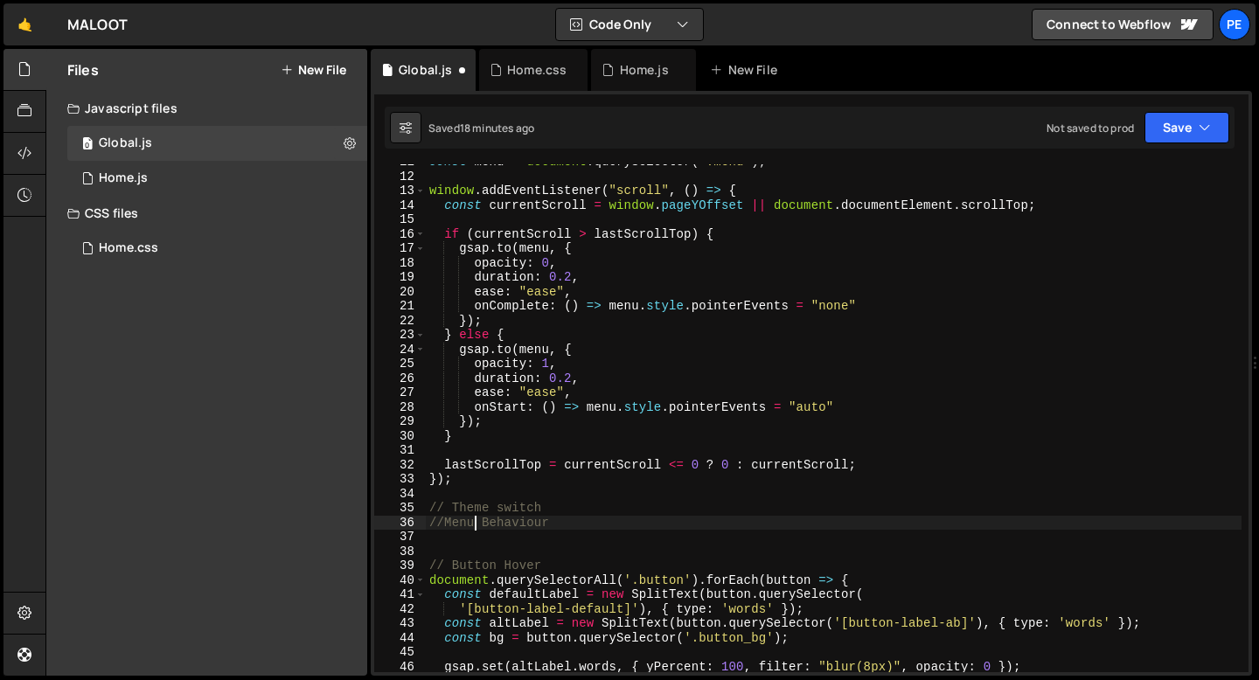
click at [474, 525] on div "const menu = document . querySelector ( ".menu" ) ; window . addEventListener (…" at bounding box center [834, 423] width 816 height 537
click at [473, 524] on div "const menu = document . querySelector ( ".menu" ) ; window . addEventListener (…" at bounding box center [834, 423] width 816 height 537
type textarea "//Menu Behaviour"
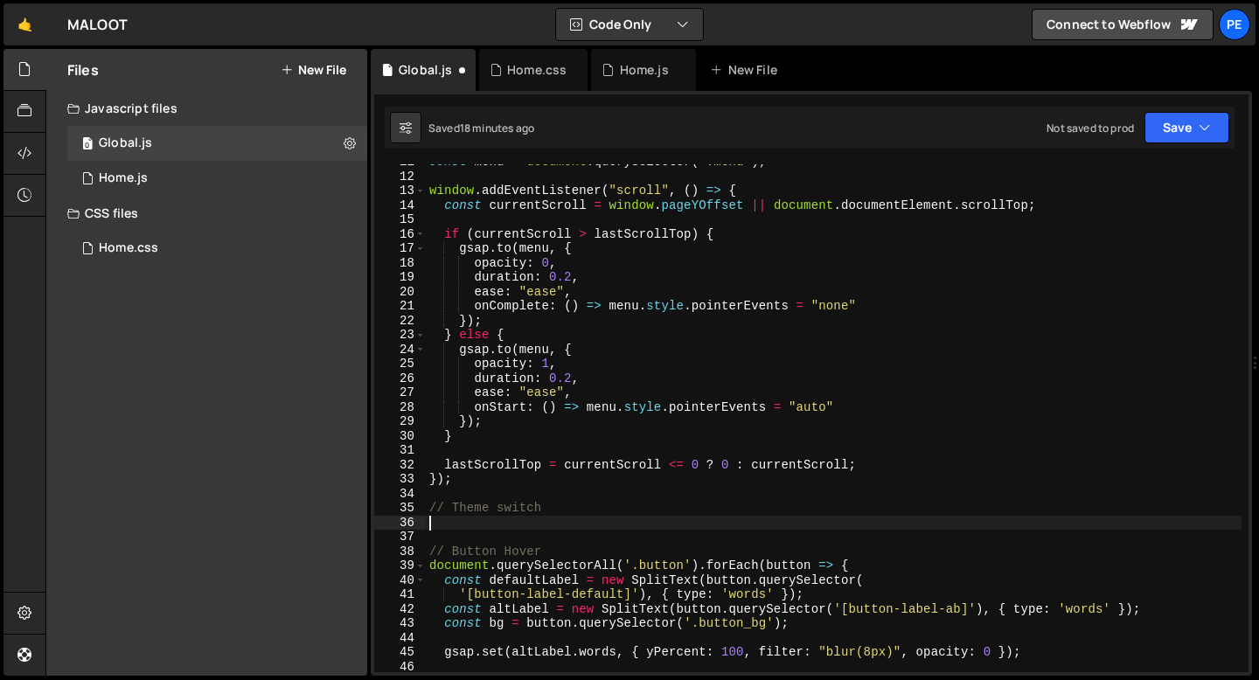
click at [452, 509] on div "const menu = document . querySelector ( ".menu" ) ; window . addEventListener (…" at bounding box center [834, 423] width 816 height 537
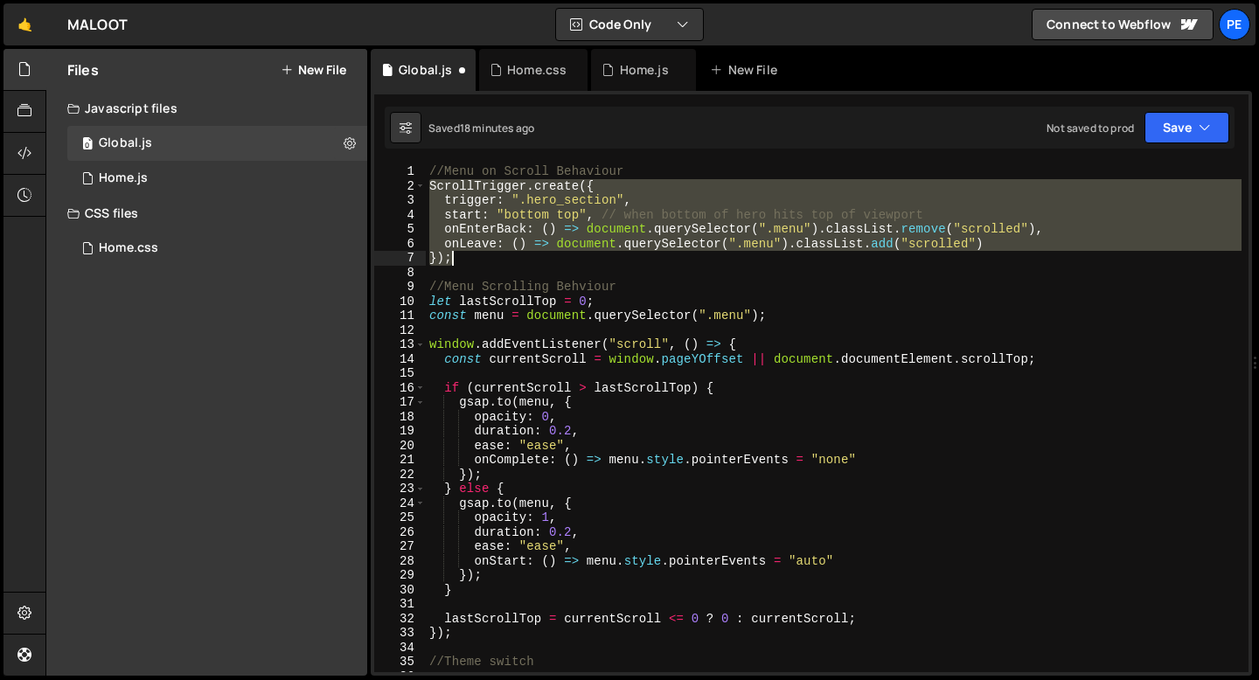
drag, startPoint x: 429, startPoint y: 185, endPoint x: 458, endPoint y: 257, distance: 77.3
click at [458, 258] on div "//Menu on Scroll Behaviour ScrollTrigger . create ({ trigger : ".hero_section" …" at bounding box center [834, 432] width 816 height 537
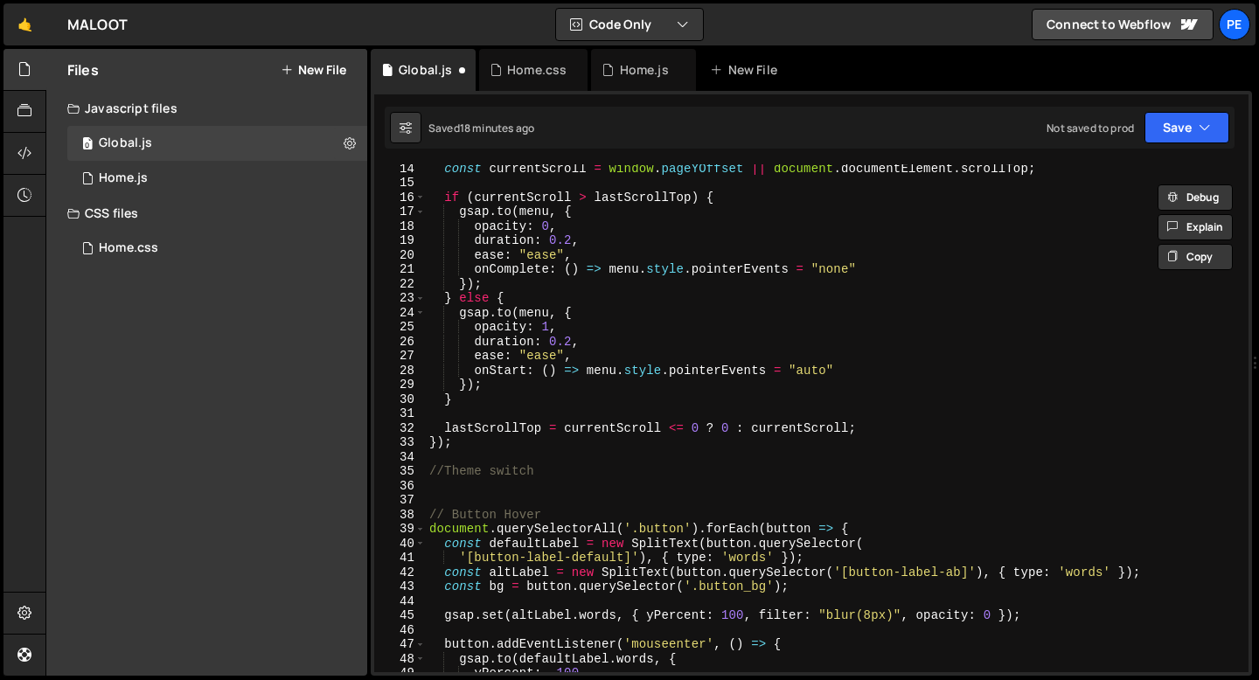
scroll to position [191, 0]
click at [545, 468] on div "const currentScroll = window . pageYOffset || document . documentElement . scro…" at bounding box center [834, 429] width 816 height 537
type textarea "//Theme switch"
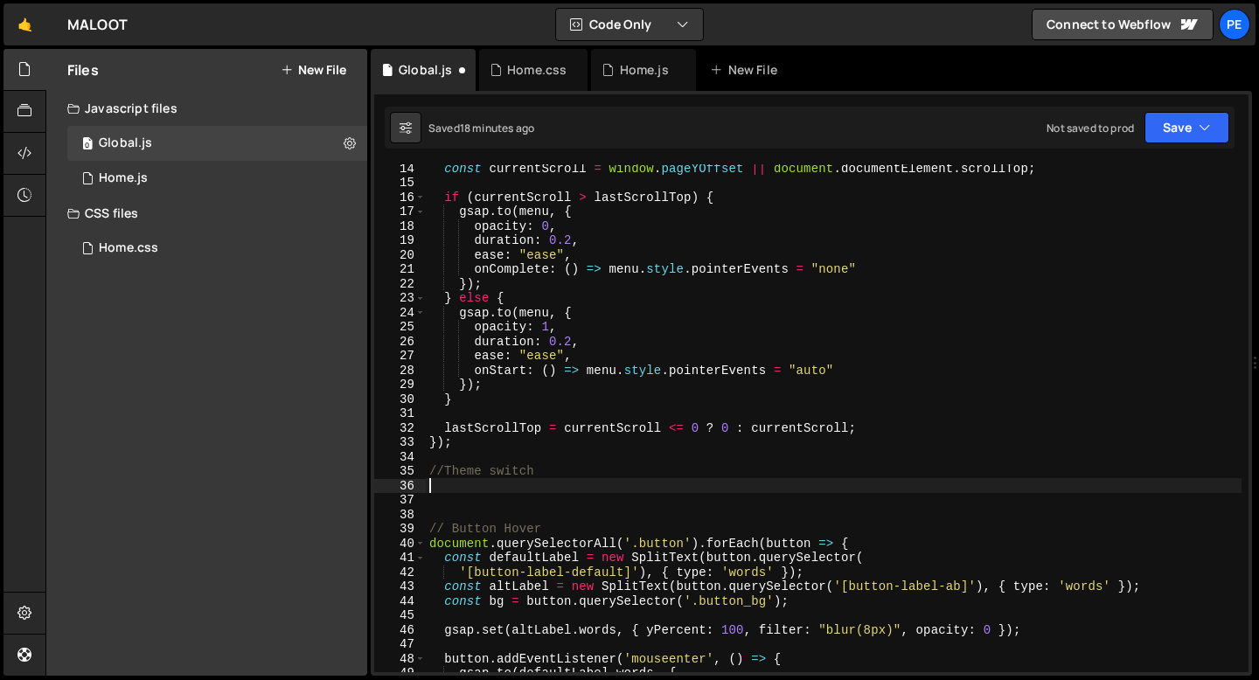
paste textarea "});"
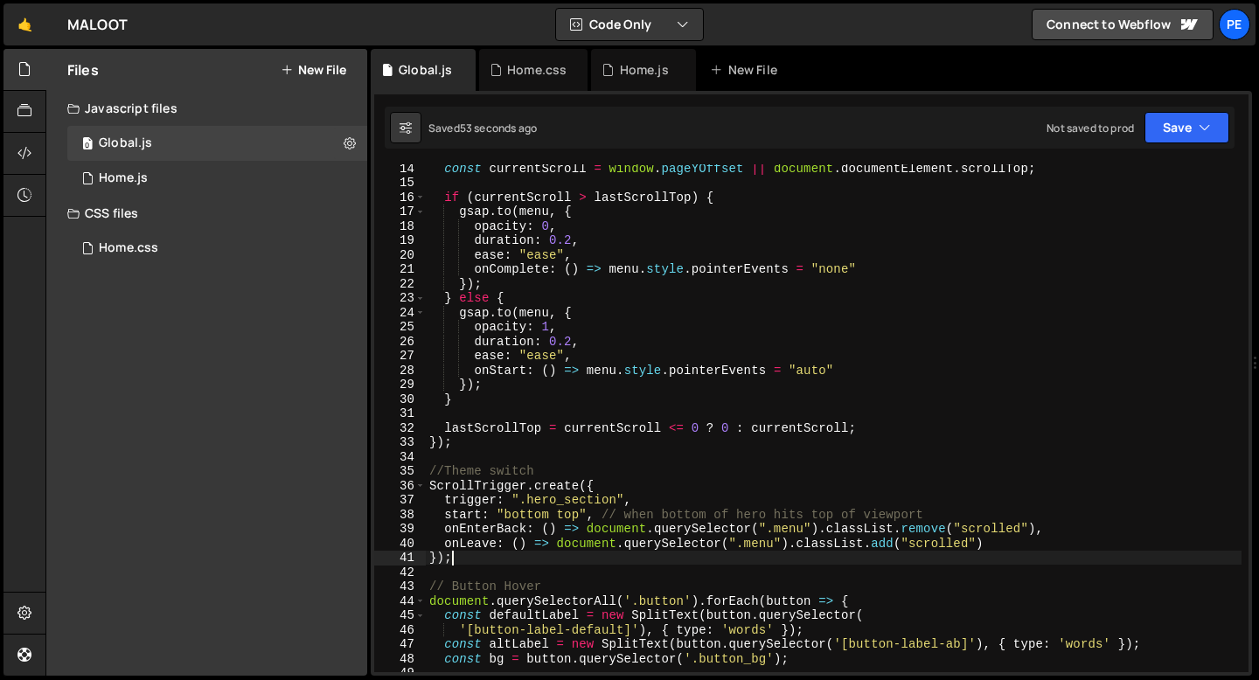
click at [573, 518] on div "const currentScroll = window . pageYOffset || document . documentElement . scro…" at bounding box center [834, 429] width 816 height 537
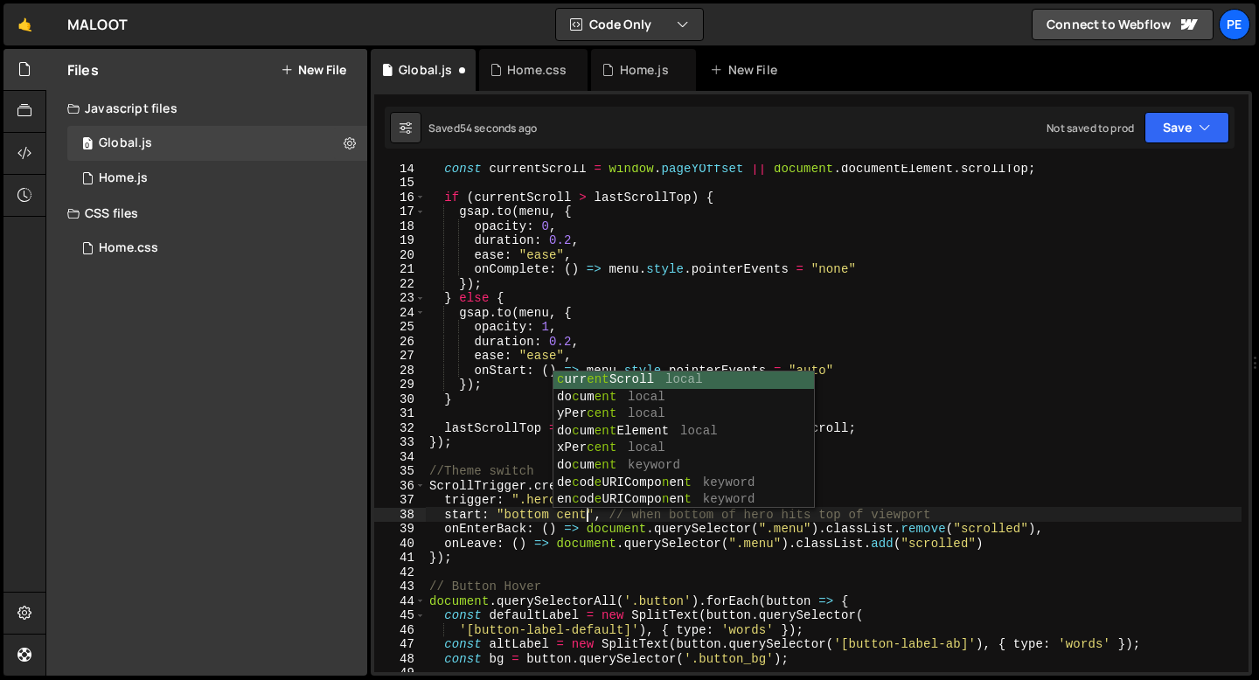
scroll to position [0, 11]
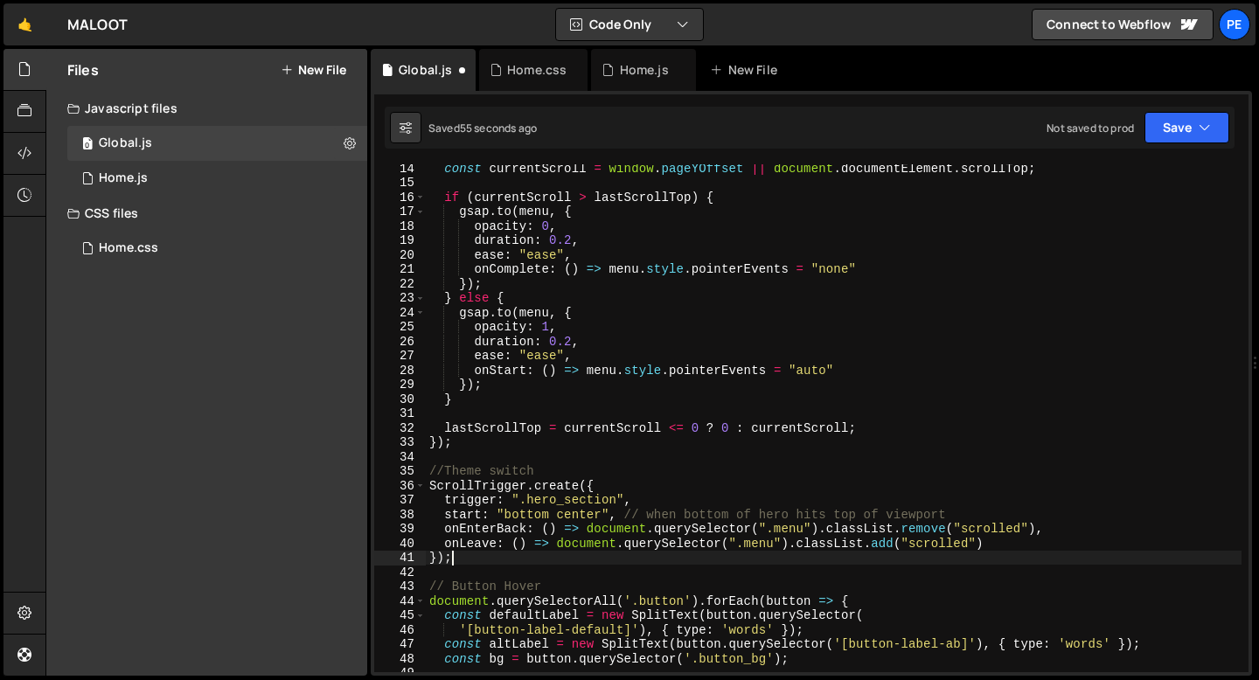
click at [552, 551] on div "const currentScroll = window . pageYOffset || document . documentElement . scro…" at bounding box center [834, 429] width 816 height 537
type textarea "});"
click at [783, 531] on div "const currentScroll = window . pageYOffset || document . documentElement . scro…" at bounding box center [834, 429] width 816 height 537
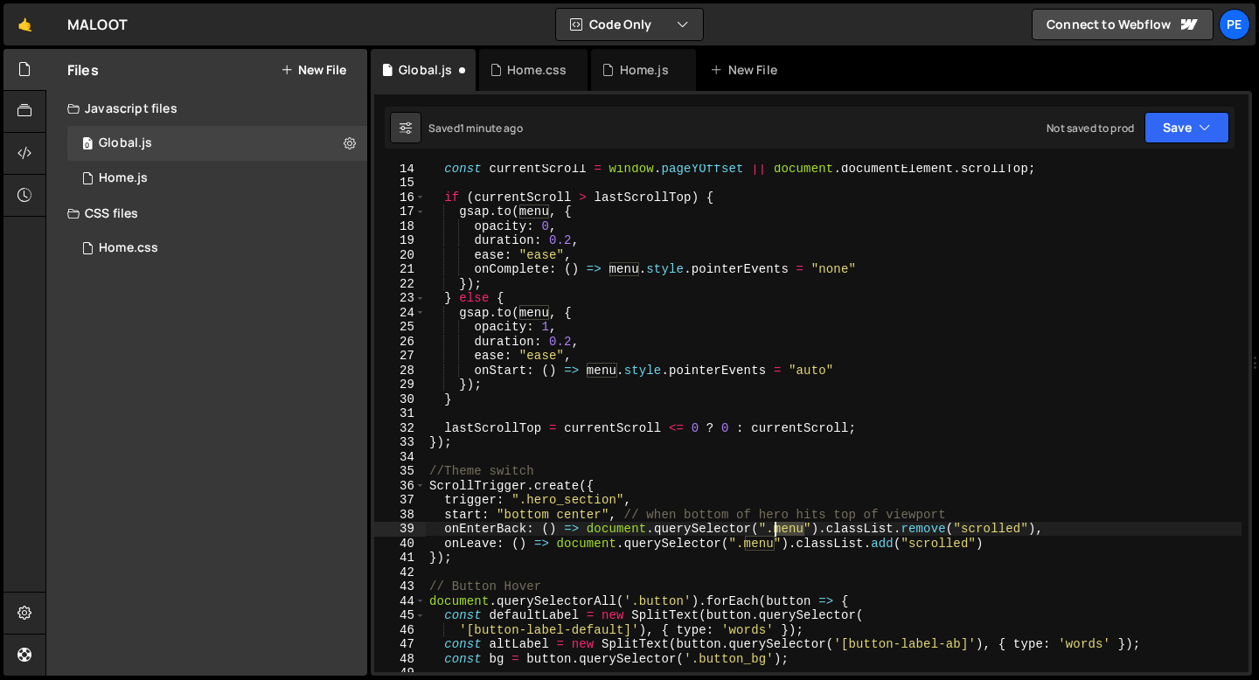
click at [783, 531] on div "const currentScroll = window . pageYOffset || document . documentElement . scro…" at bounding box center [834, 429] width 816 height 537
paste textarea "theme_switch-component"
click at [756, 545] on div "const currentScroll = window . pageYOffset || document . documentElement . scro…" at bounding box center [834, 429] width 816 height 537
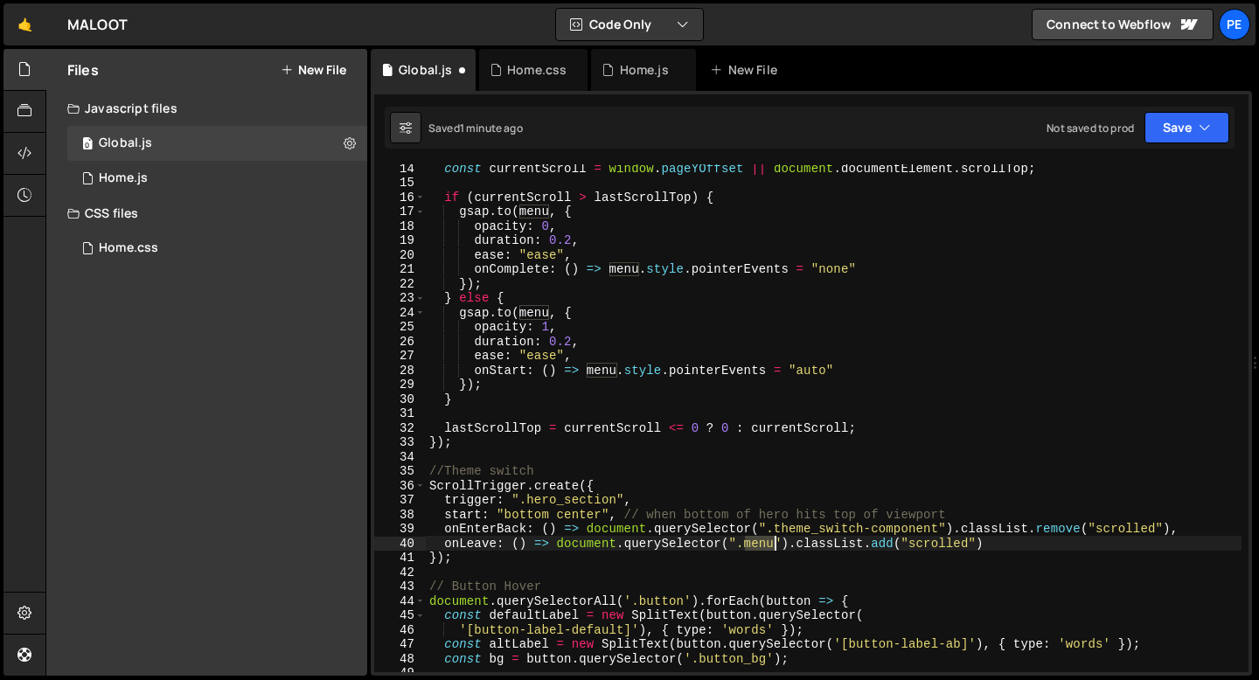
paste textarea "theme_switch-component"
type textarea "onLeave: () => document.querySelector(".theme_switch-component").classList.add(…"
click at [1073, 544] on div "const currentScroll = window . pageYOffset || document . documentElement . scro…" at bounding box center [834, 429] width 816 height 537
click at [1072, 544] on div "const currentScroll = window . pageYOffset || document . documentElement . scro…" at bounding box center [834, 429] width 816 height 537
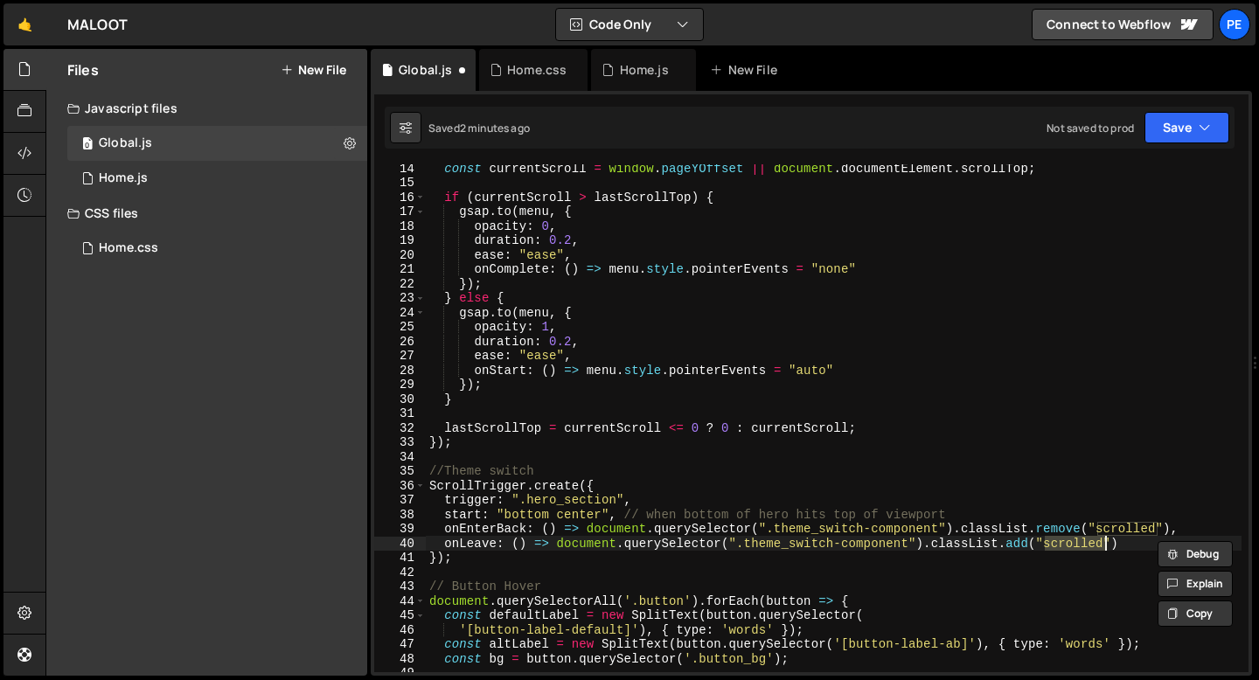
click at [469, 570] on div "const currentScroll = window . pageYOffset || document . documentElement . scro…" at bounding box center [834, 429] width 816 height 537
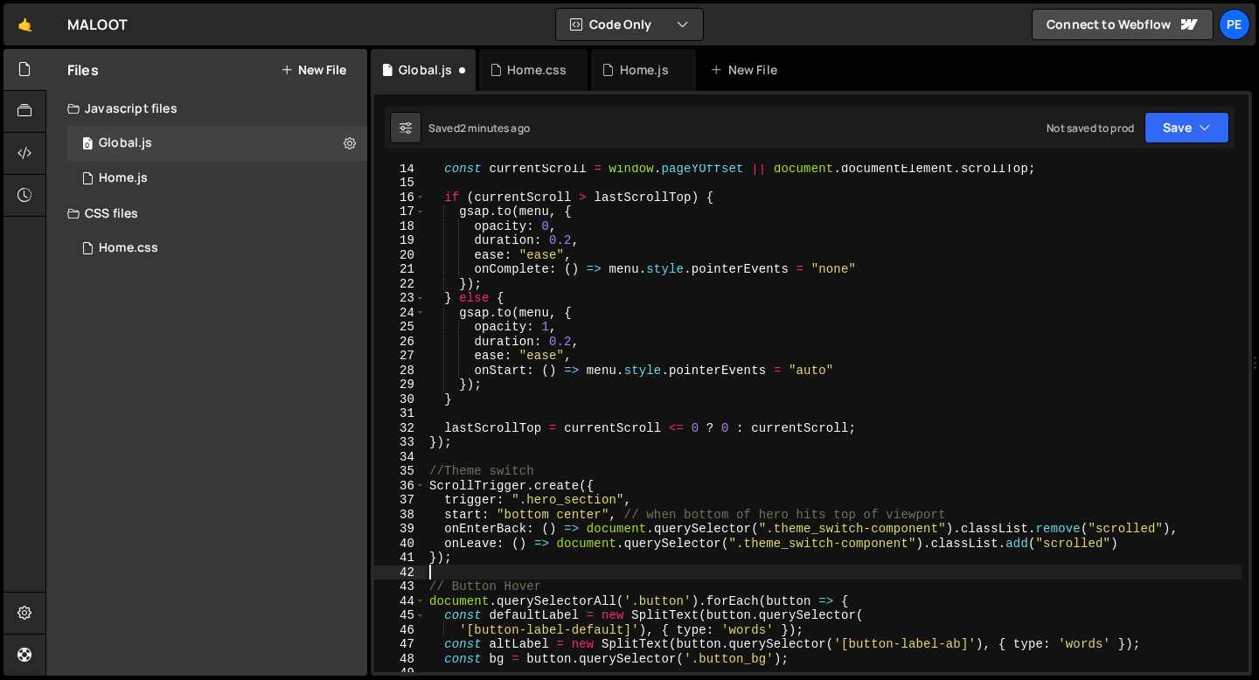
scroll to position [0, 0]
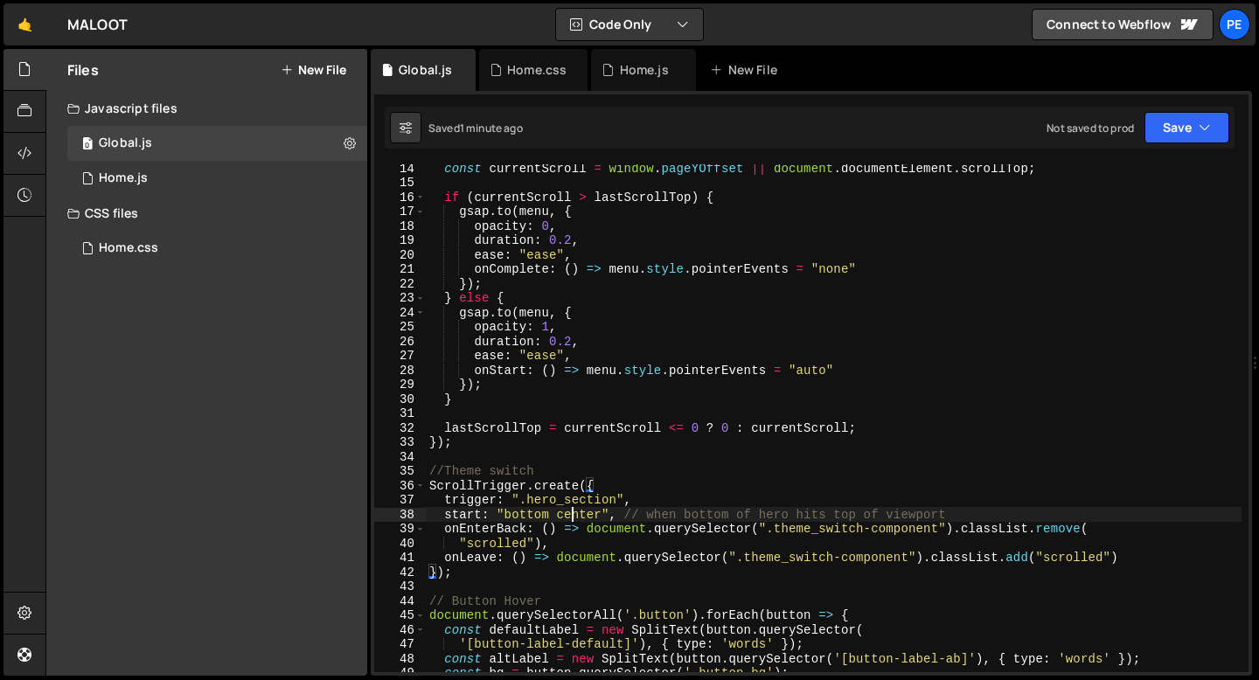
click at [574, 513] on div "const currentScroll = window . pageYOffset || document . documentElement . scro…" at bounding box center [834, 429] width 816 height 537
click at [524, 517] on div "const currentScroll = window . pageYOffset || document . documentElement . scro…" at bounding box center [834, 429] width 816 height 537
click at [523, 517] on div "const currentScroll = window . pageYOffset || document . documentElement . scro…" at bounding box center [834, 429] width 816 height 537
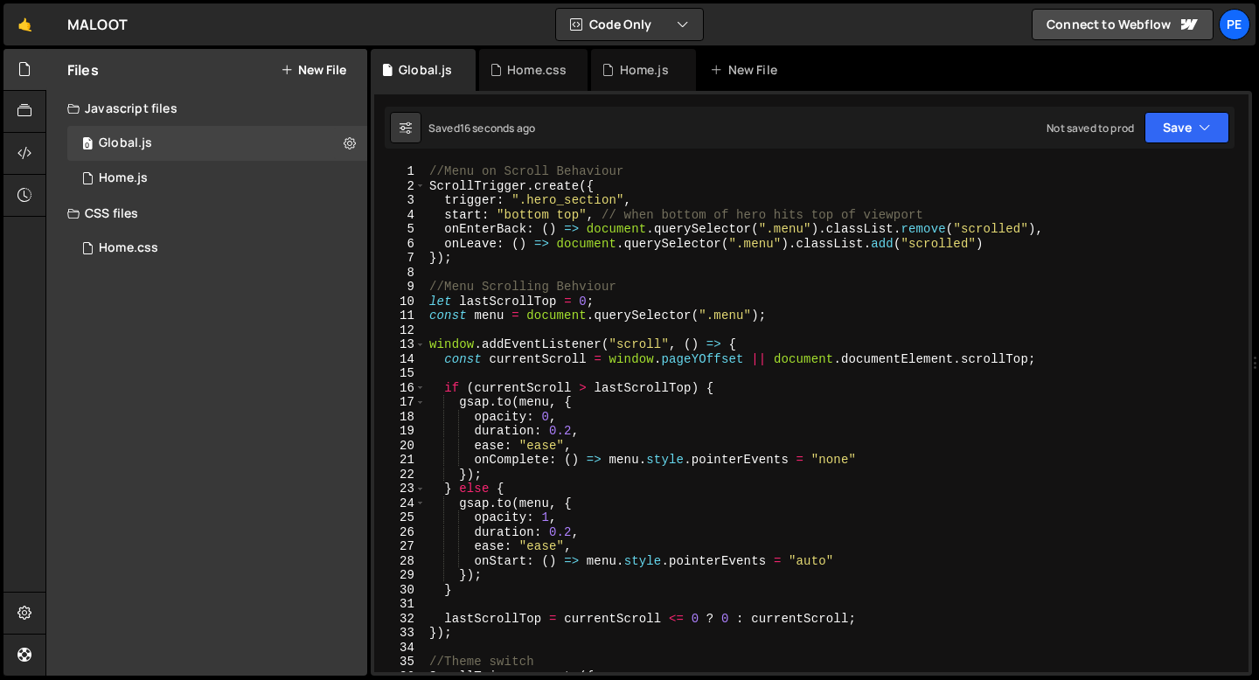
click at [516, 252] on div "//Menu on Scroll Behaviour ScrollTrigger . create ({ trigger : ".hero_section" …" at bounding box center [834, 432] width 816 height 537
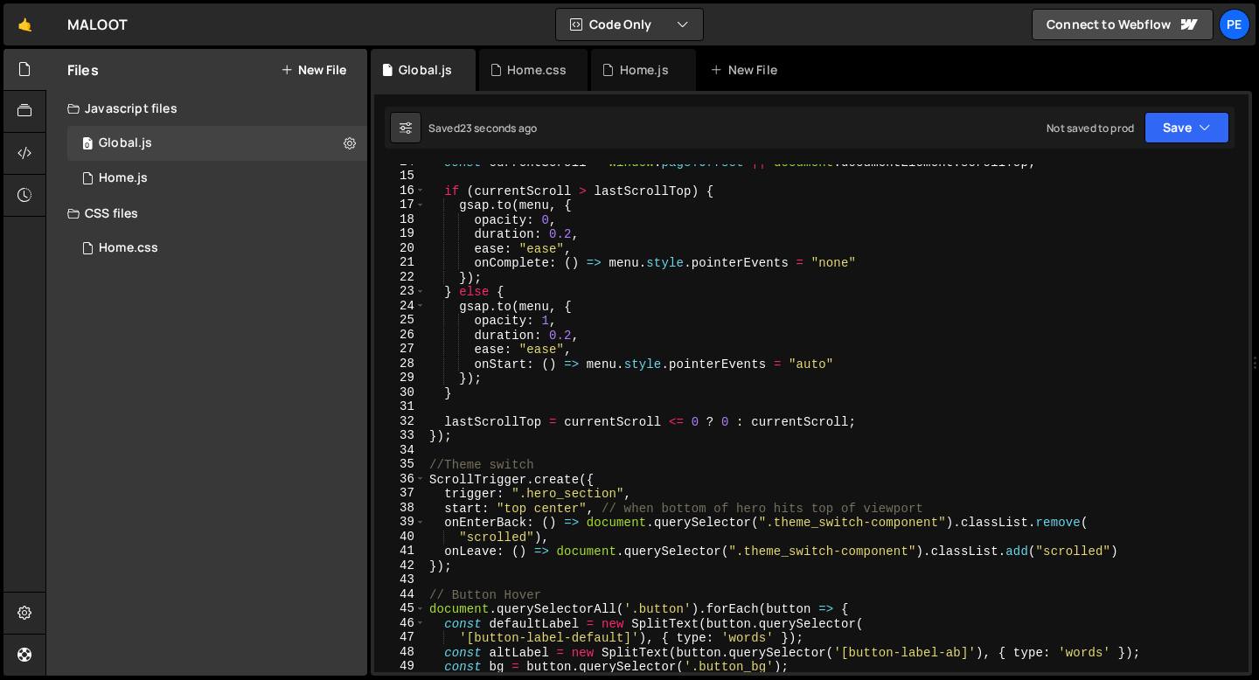
scroll to position [252, 0]
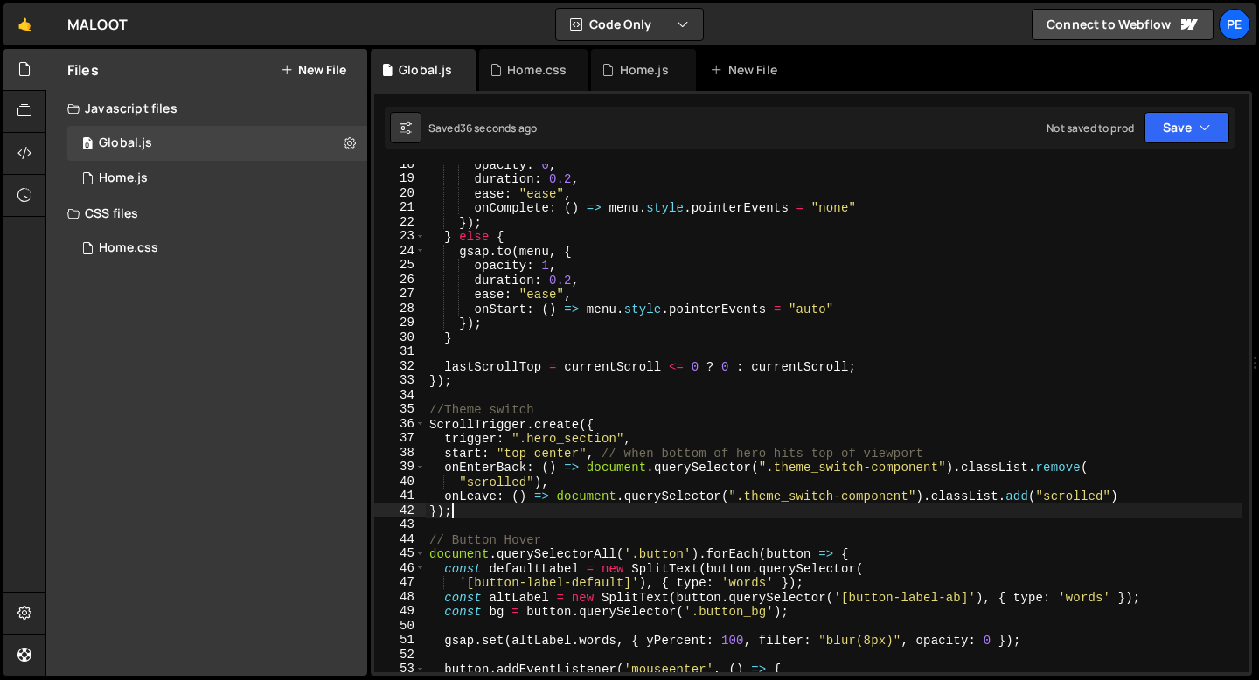
click at [514, 509] on div "opacity : 0 , duration : 0.2 , ease : "ease" , onComplete : ( ) => menu . style…" at bounding box center [834, 425] width 816 height 537
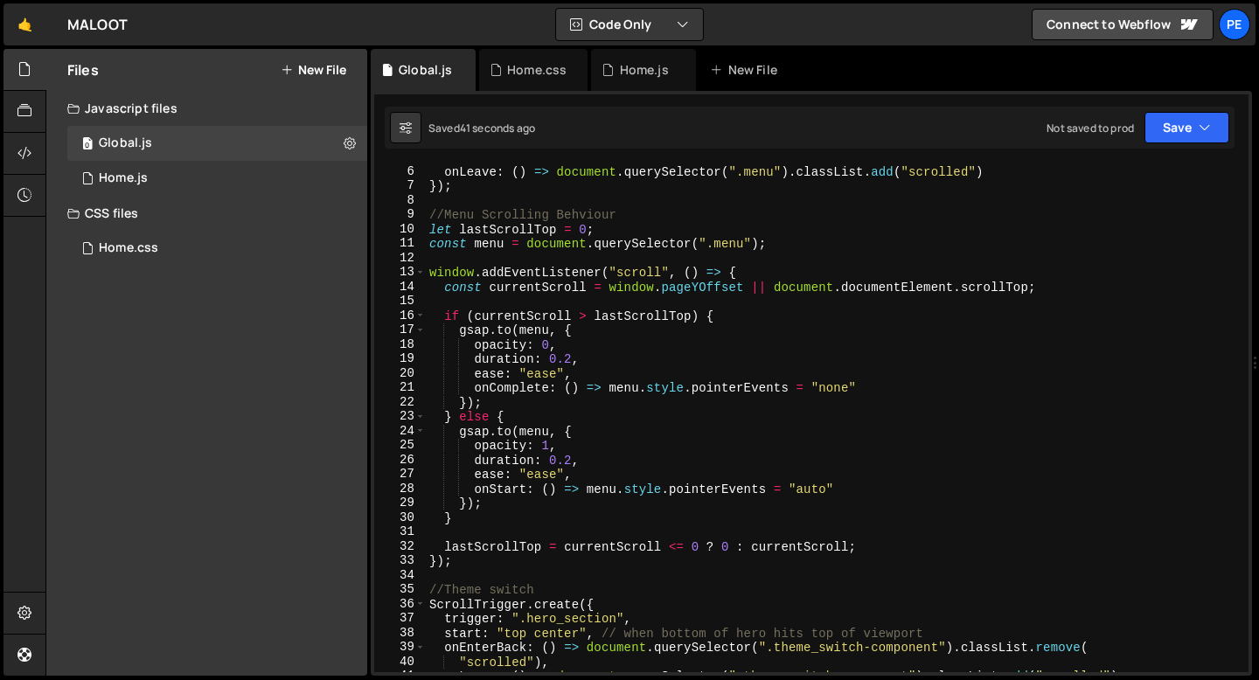
scroll to position [0, 0]
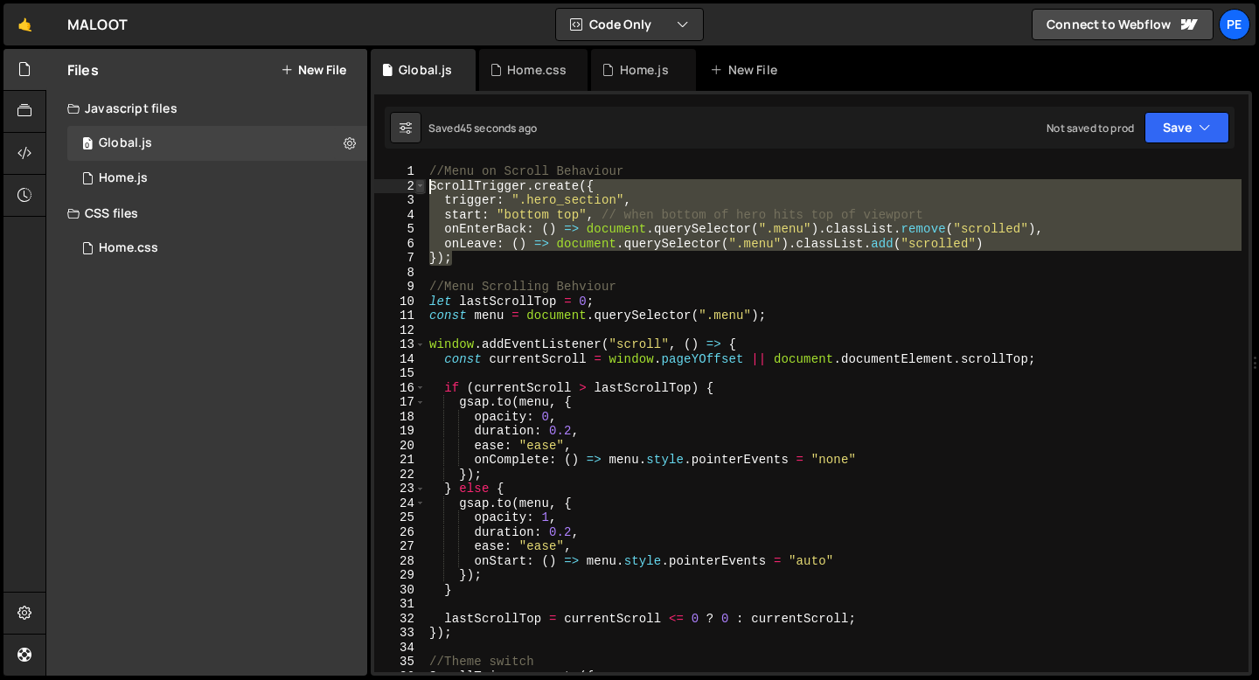
drag, startPoint x: 458, startPoint y: 259, endPoint x: 420, endPoint y: 180, distance: 87.6
click at [420, 180] on div "}); 1 2 3 4 5 6 7 8 9 10 11 12 13 14 15 16 17 18 19 20 21 22 23 24 25 26 27 28 …" at bounding box center [811, 418] width 874 height 508
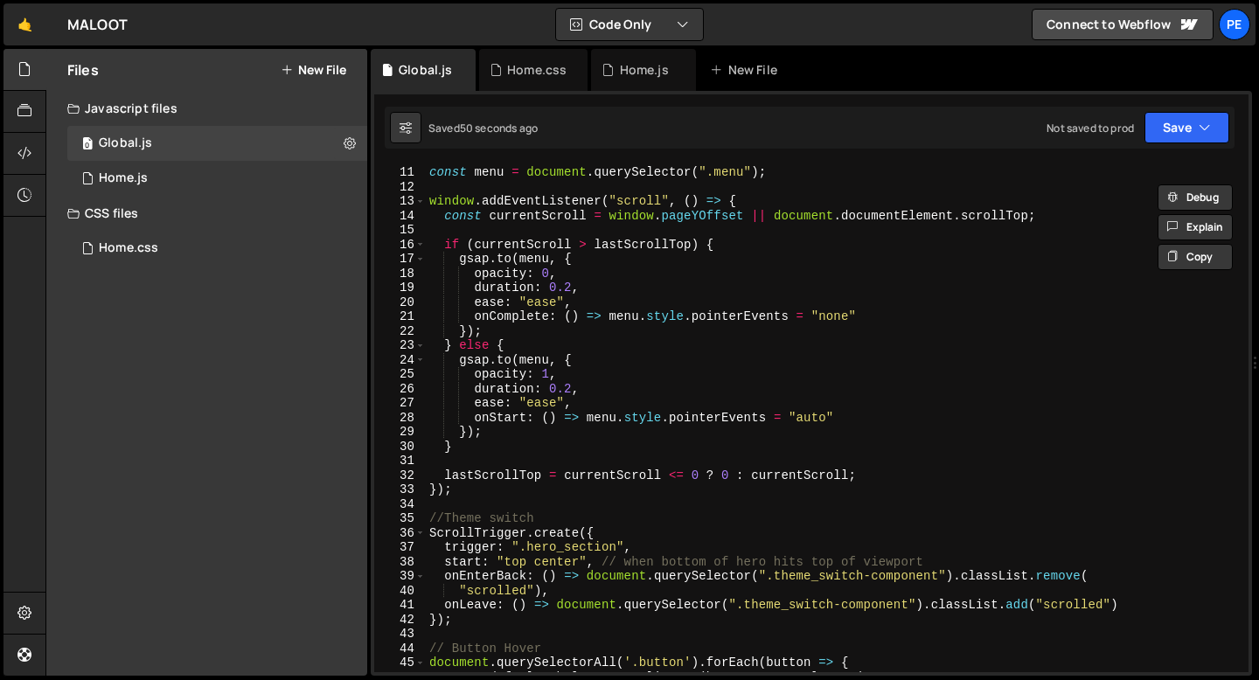
scroll to position [191, 0]
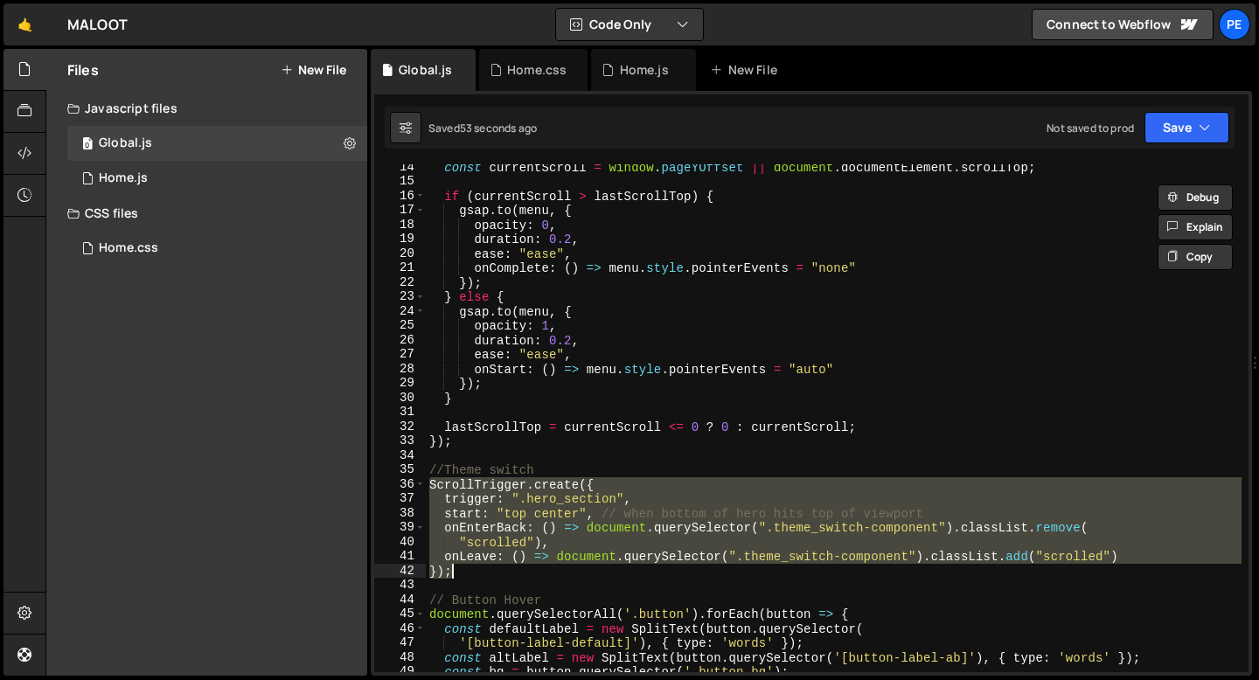
drag, startPoint x: 429, startPoint y: 485, endPoint x: 459, endPoint y: 568, distance: 88.2
click at [459, 568] on div "const currentScroll = window . pageYOffset || document . documentElement . scro…" at bounding box center [834, 428] width 816 height 537
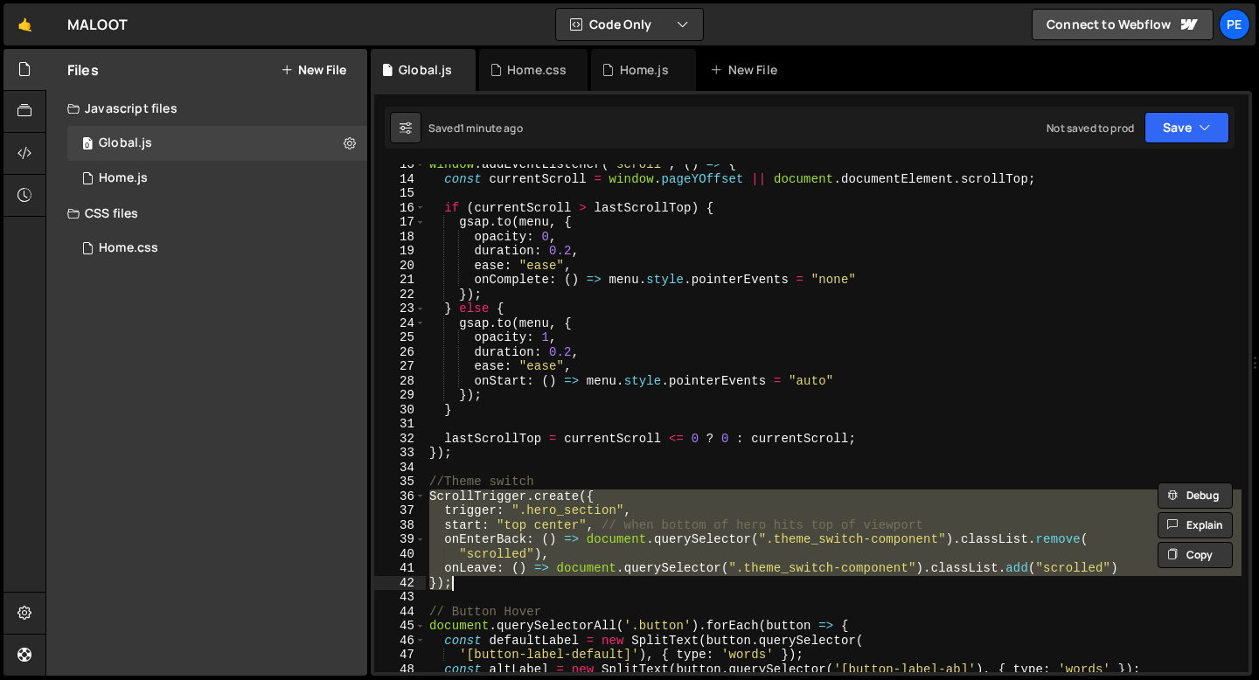
scroll to position [0, 0]
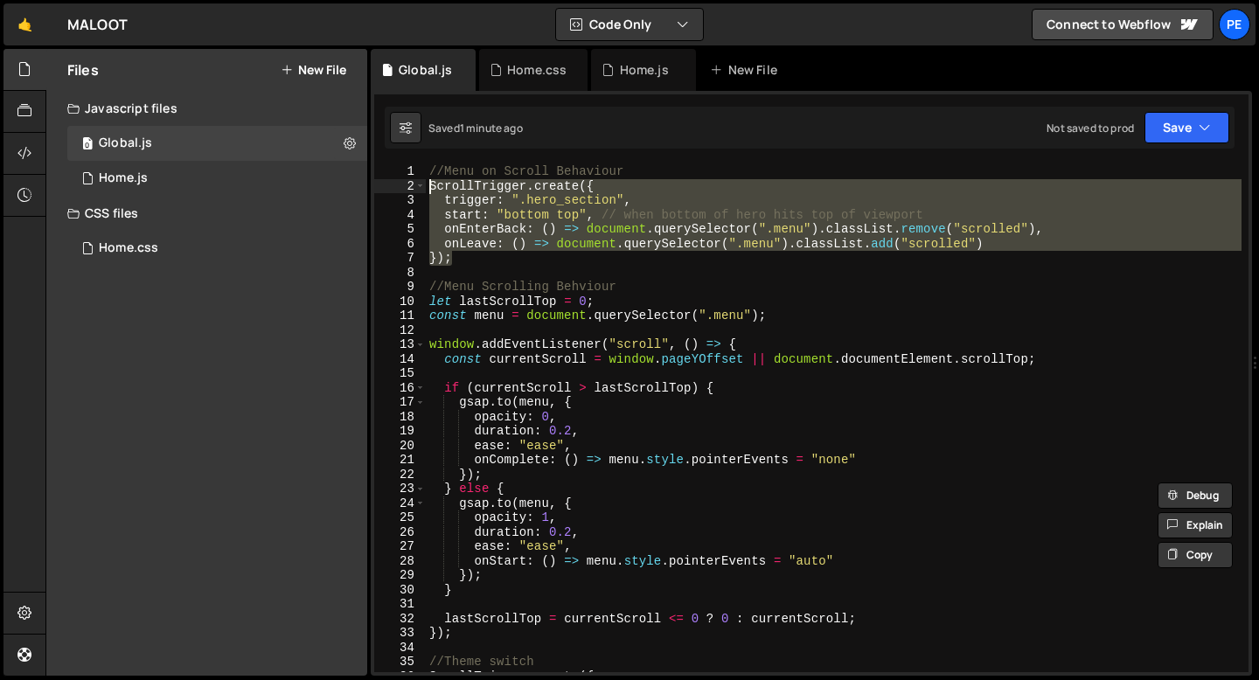
drag, startPoint x: 457, startPoint y: 254, endPoint x: 430, endPoint y: 190, distance: 69.3
click at [430, 190] on div "//Menu on Scroll Behaviour ScrollTrigger . create ({ trigger : ".hero_section" …" at bounding box center [834, 432] width 816 height 537
paste textarea "});"
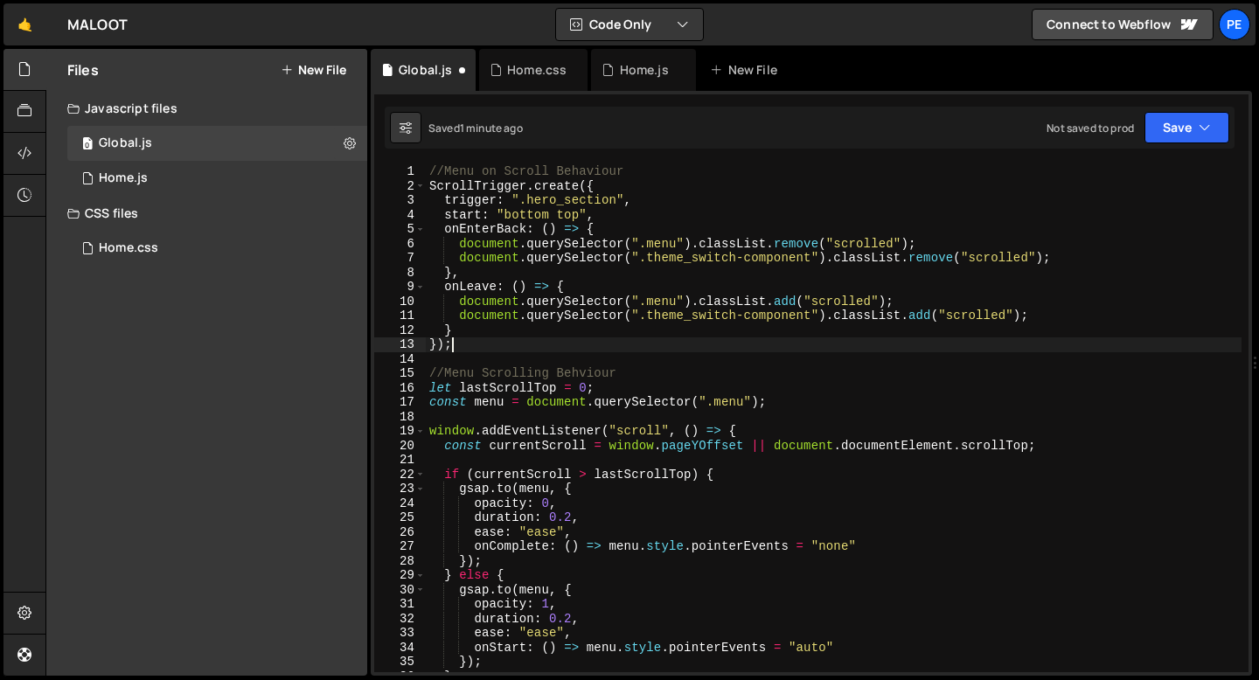
click at [483, 166] on div "//Menu on Scroll Behaviour ScrollTrigger . create ({ trigger : ".hero_section" …" at bounding box center [834, 432] width 816 height 537
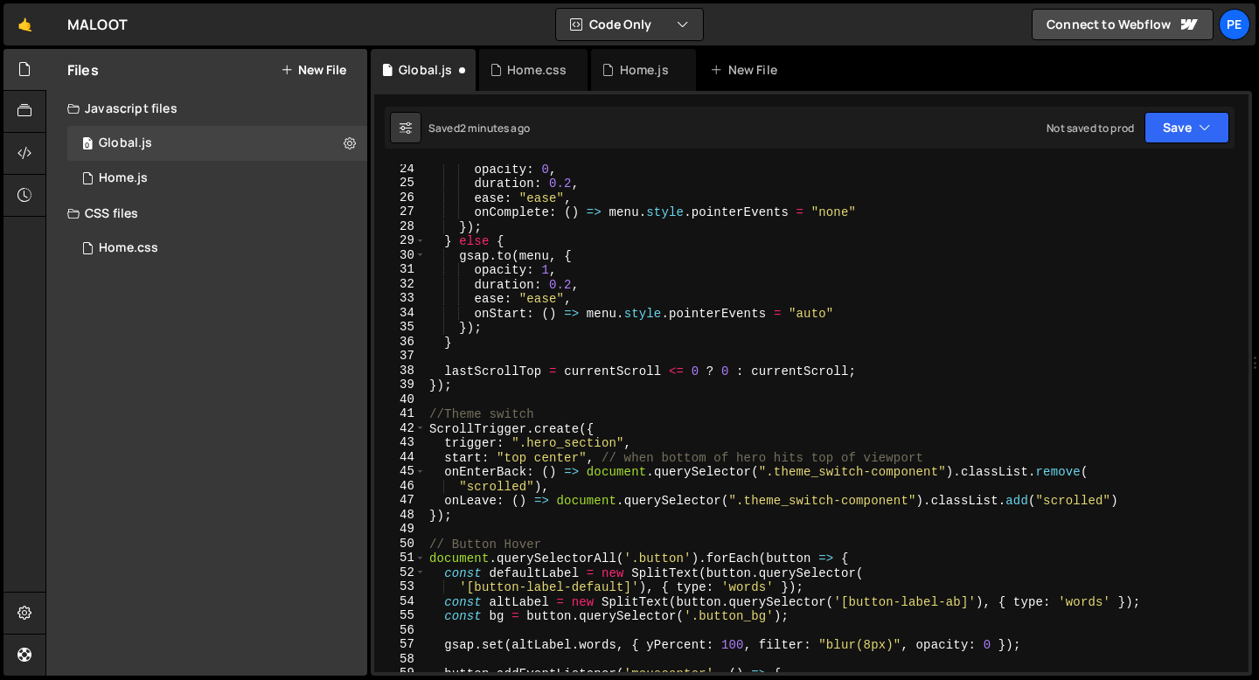
scroll to position [335, 0]
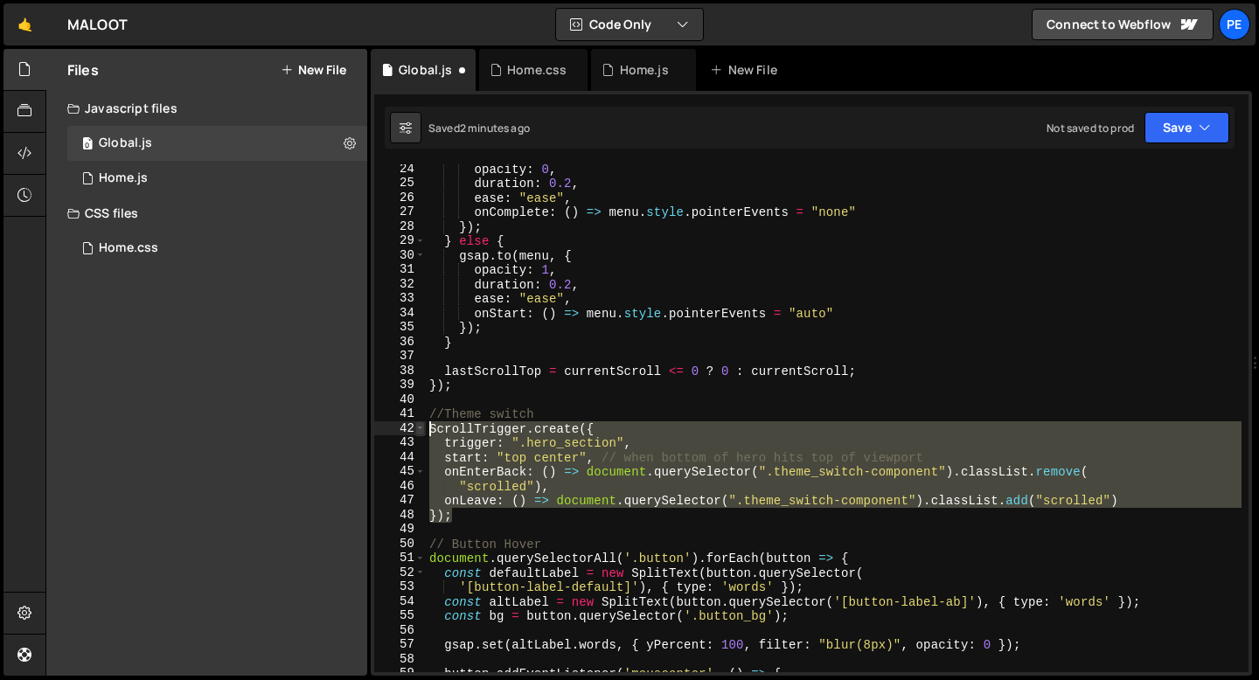
drag, startPoint x: 454, startPoint y: 522, endPoint x: 419, endPoint y: 421, distance: 106.4
click at [419, 421] on div "//Menu + Theme Switch on Scroll Behaviour 24 25 26 27 28 29 30 31 32 33 34 35 3…" at bounding box center [811, 418] width 874 height 508
type textarea "ScrollTrigger.create({ trigger: ".hero_section","
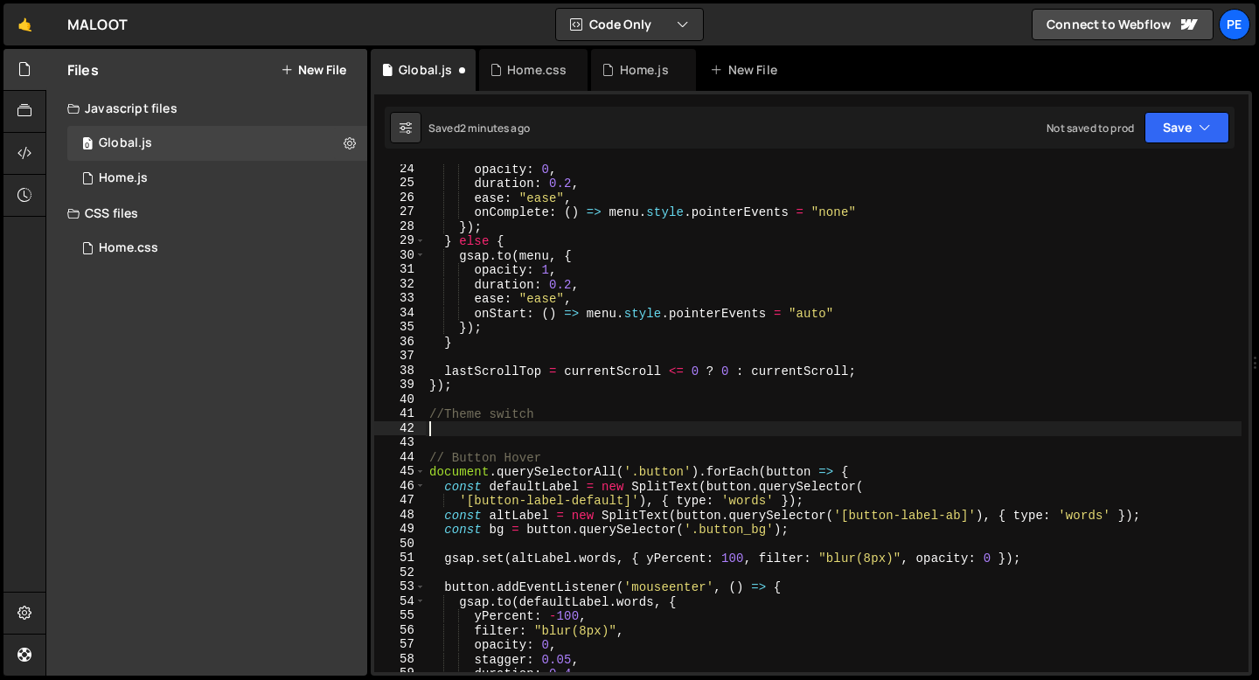
scroll to position [0, 0]
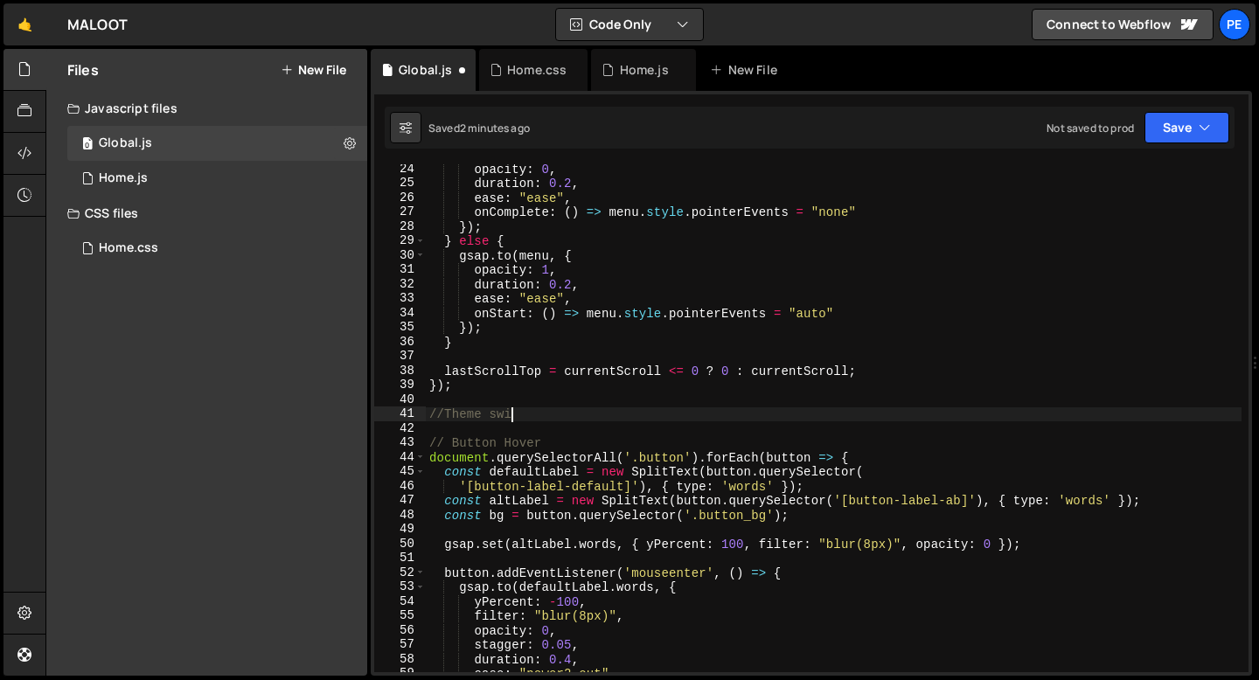
click at [458, 414] on div "opacity : 0 , duration : 0.2 , ease : "ease" , onComplete : ( ) => menu . style…" at bounding box center [834, 430] width 816 height 537
click at [457, 414] on div "opacity : 0 , duration : 0.2 , ease : "ease" , onComplete : ( ) => menu . style…" at bounding box center [834, 430] width 816 height 537
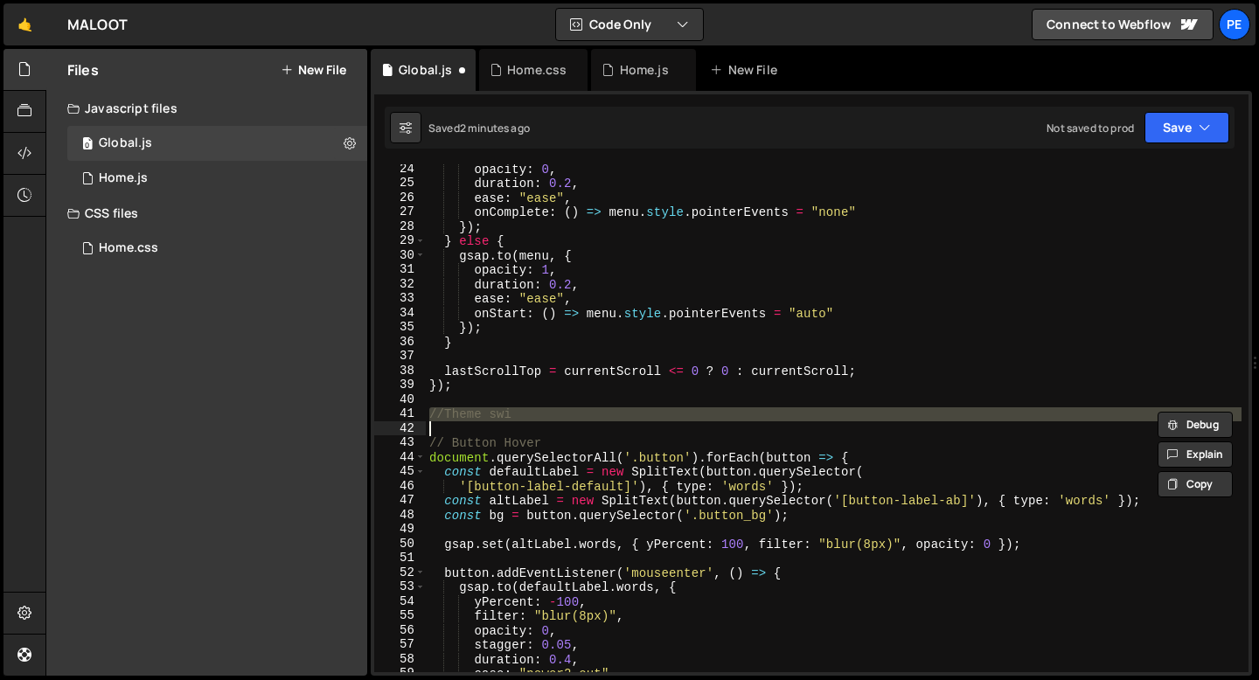
click at [457, 414] on div "opacity : 0 , duration : 0.2 , ease : "ease" , onComplete : ( ) => menu . style…" at bounding box center [834, 430] width 816 height 537
type textarea "//Theme swi"
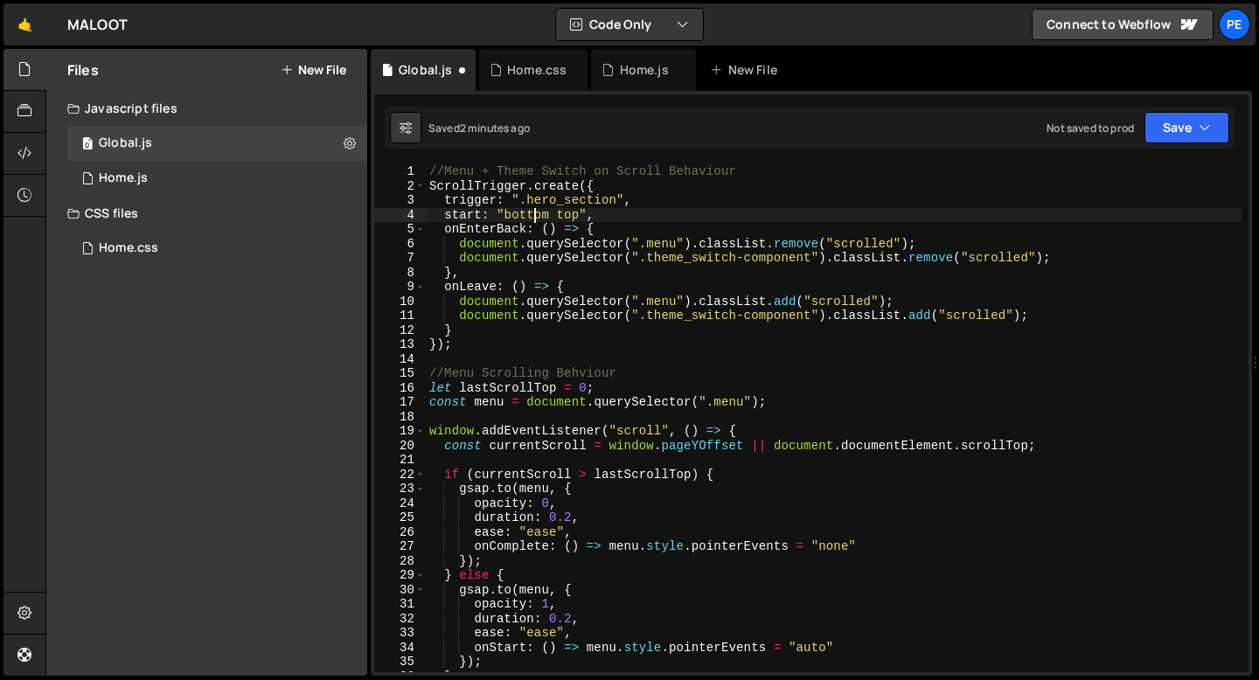
click at [532, 213] on div "//Menu + Theme Switch on Scroll Behaviour ScrollTrigger . create ({ trigger : "…" at bounding box center [834, 432] width 816 height 537
click at [570, 212] on div "//Menu + Theme Switch on Scroll Behaviour ScrollTrigger . create ({ trigger : "…" at bounding box center [834, 432] width 816 height 537
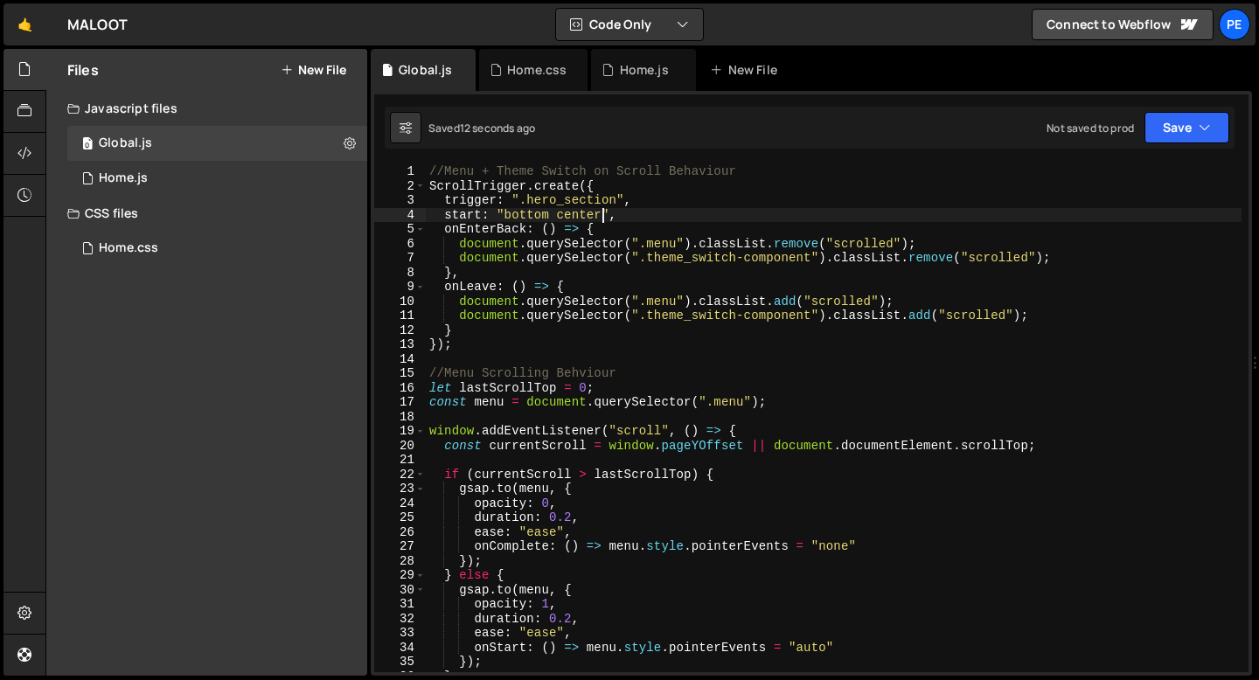
click at [481, 345] on div "//Menu + Theme Switch on Scroll Behaviour ScrollTrigger . create ({ trigger : "…" at bounding box center [834, 432] width 816 height 537
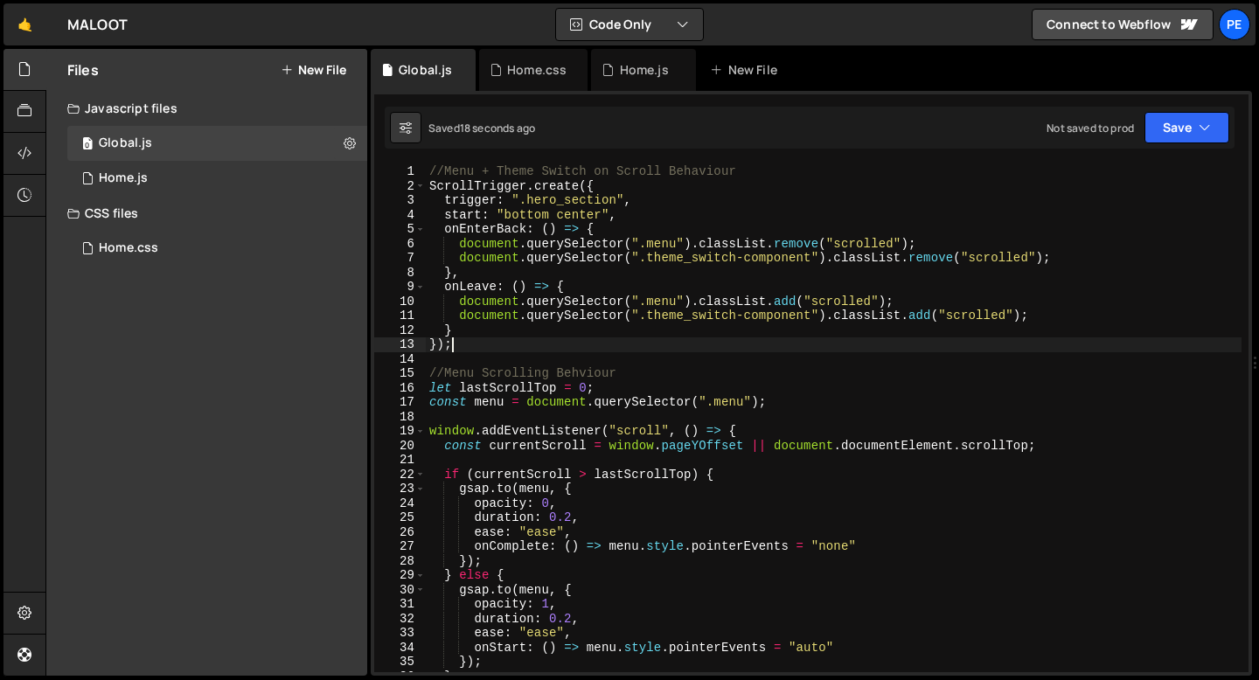
scroll to position [0, 0]
click at [1195, 124] on button "Save" at bounding box center [1186, 127] width 85 height 31
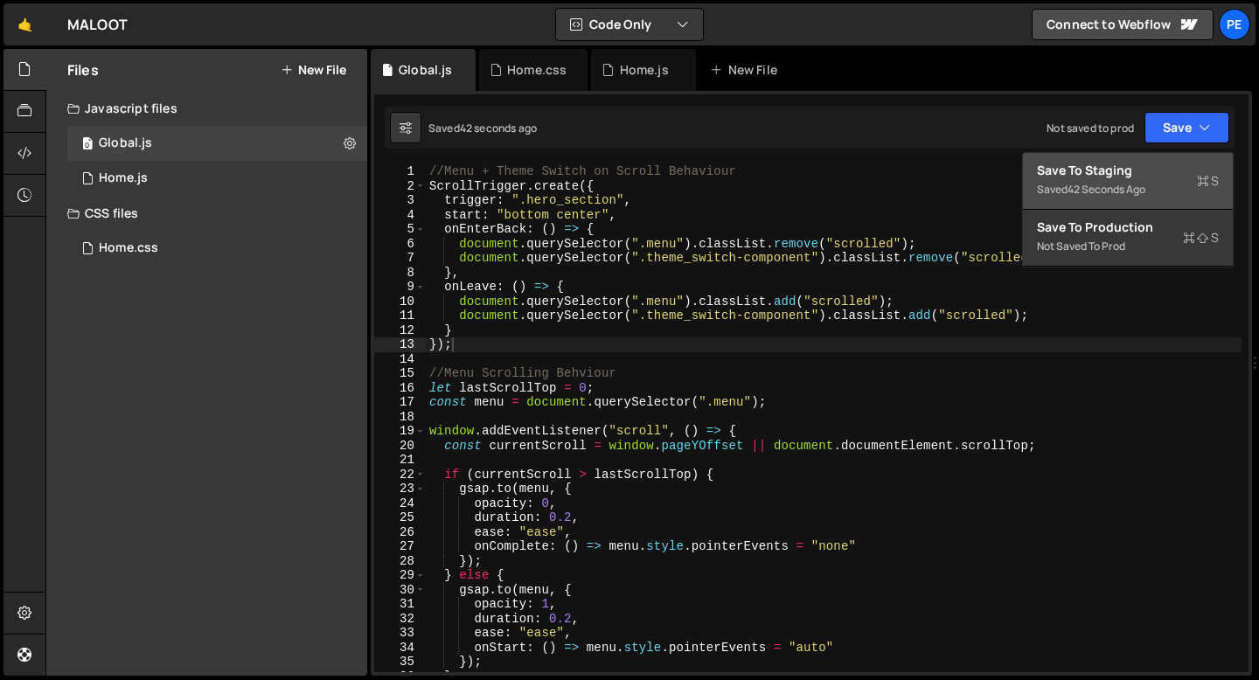
click at [1137, 181] on div "Saved 42 seconds ago" at bounding box center [1128, 189] width 182 height 21
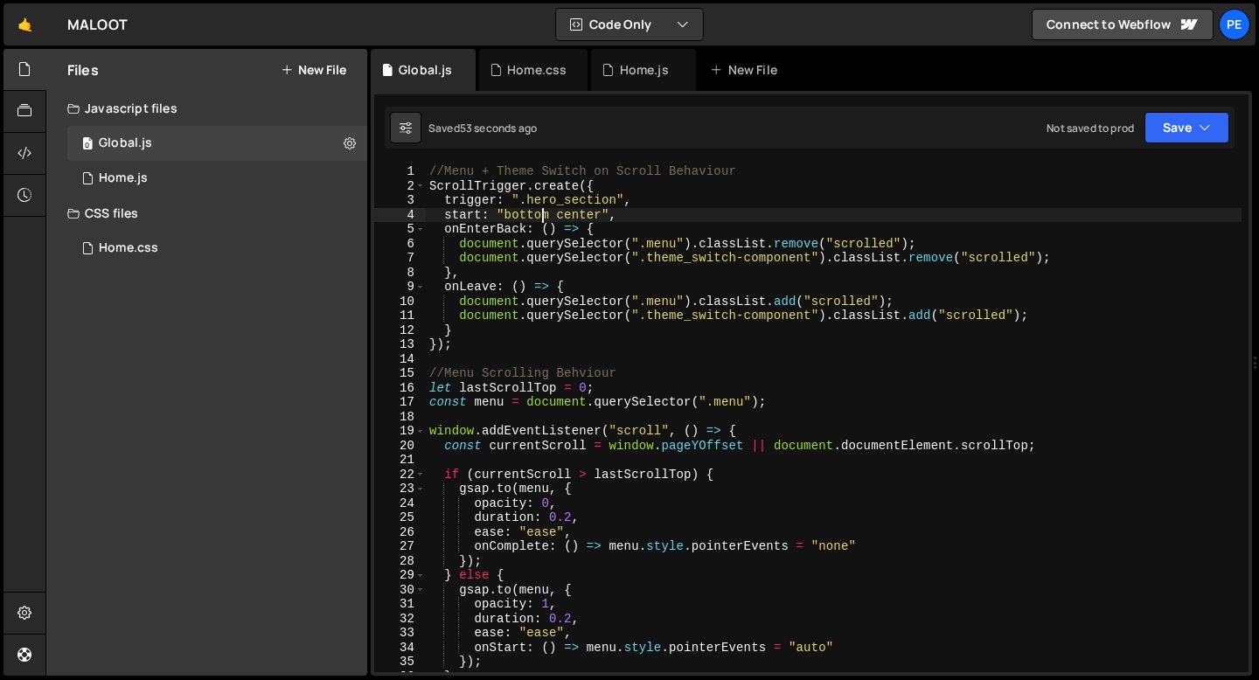
click at [541, 213] on div "//Menu + Theme Switch on Scroll Behaviour ScrollTrigger . create ({ trigger : "…" at bounding box center [834, 432] width 816 height 537
click at [631, 215] on div "//Menu + Theme Switch on Scroll Behaviour ScrollTrigger . create ({ trigger : "…" at bounding box center [834, 432] width 816 height 537
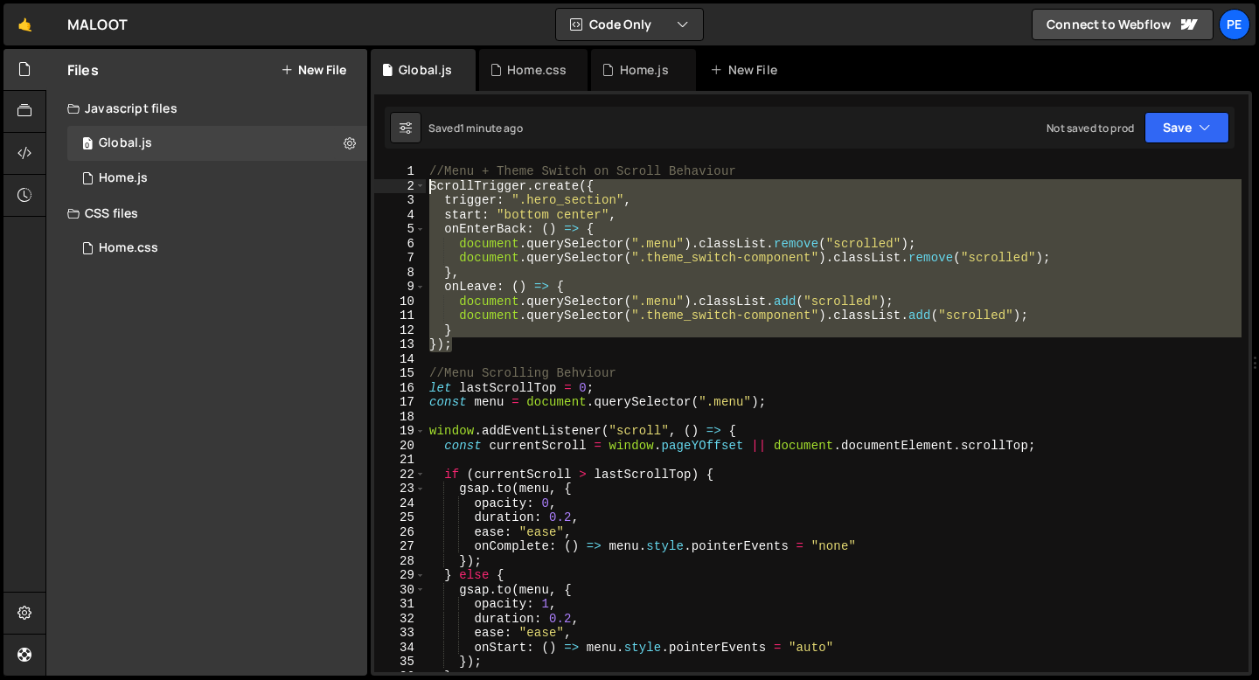
drag, startPoint x: 461, startPoint y: 348, endPoint x: 425, endPoint y: 189, distance: 163.1
click at [425, 190] on div "start: "bottom center", 1 2 3 4 5 6 7 8 9 10 11 12 13 14 15 16 17 18 19 20 21 2…" at bounding box center [811, 418] width 874 height 508
type textarea "ScrollTrigger.create({ trigger: ".hero_section","
paste textarea
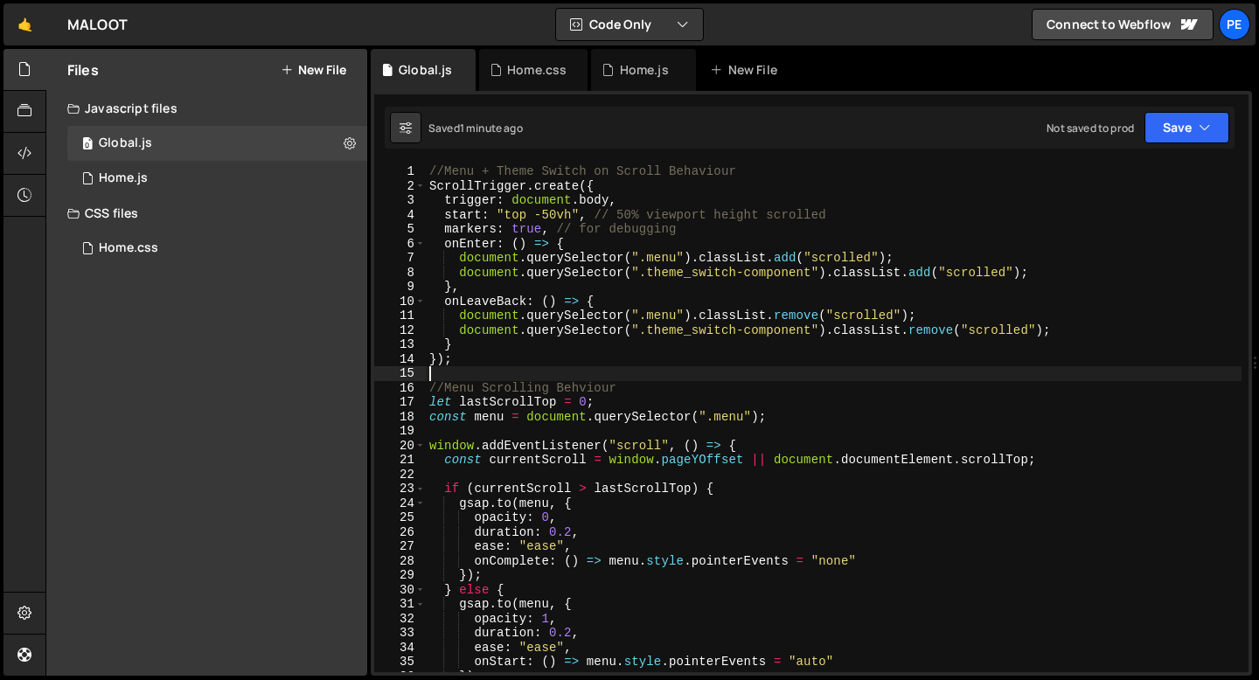
click at [739, 169] on div "//Menu + Theme Switch on Scroll Behaviour ScrollTrigger . create ({ trigger : d…" at bounding box center [834, 432] width 816 height 537
type textarea "//Menu + Theme Switch on Scroll Behaviour"
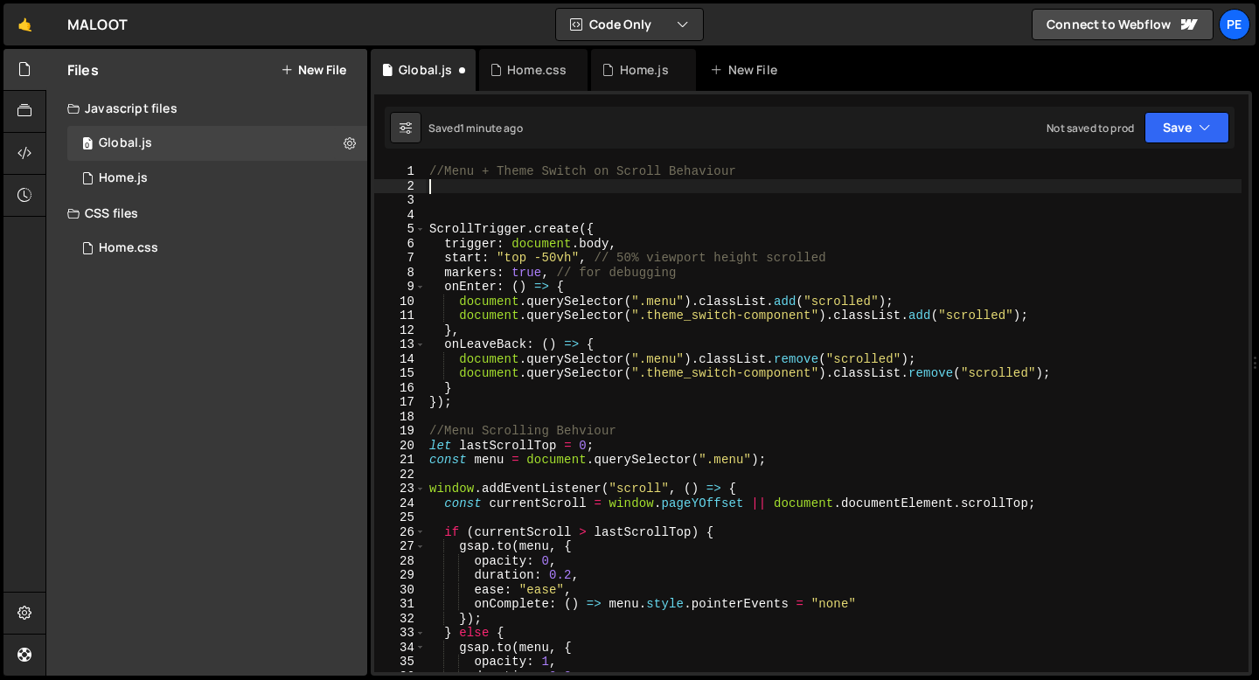
paste textarea "});"
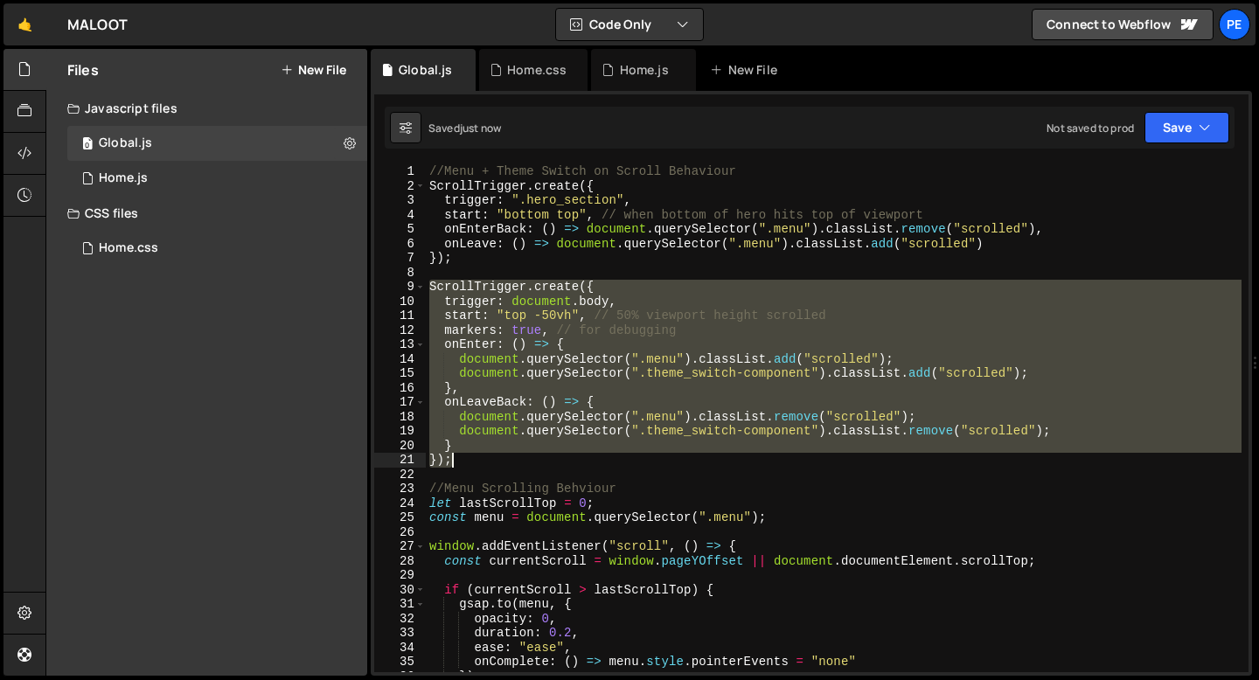
drag, startPoint x: 430, startPoint y: 286, endPoint x: 470, endPoint y: 455, distance: 174.3
click at [470, 455] on div "//Menu + Theme Switch on Scroll Behaviour ScrollTrigger . create ({ trigger : "…" at bounding box center [834, 432] width 816 height 537
type textarea "} });"
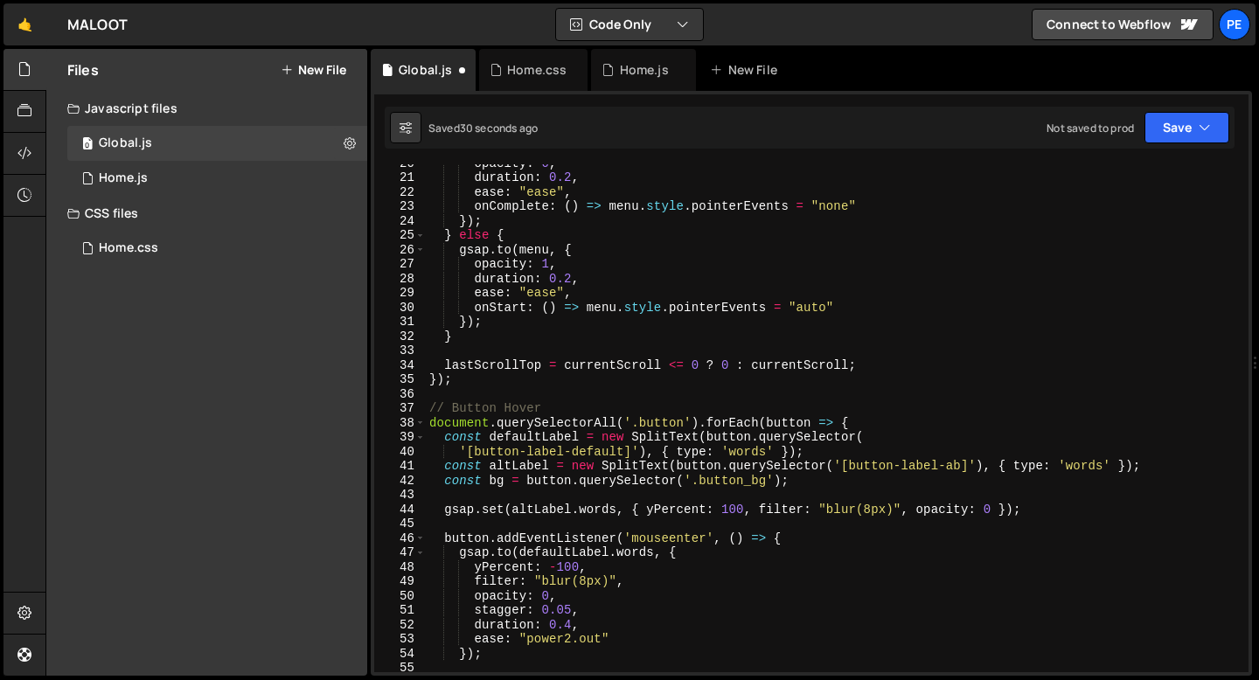
scroll to position [294, 0]
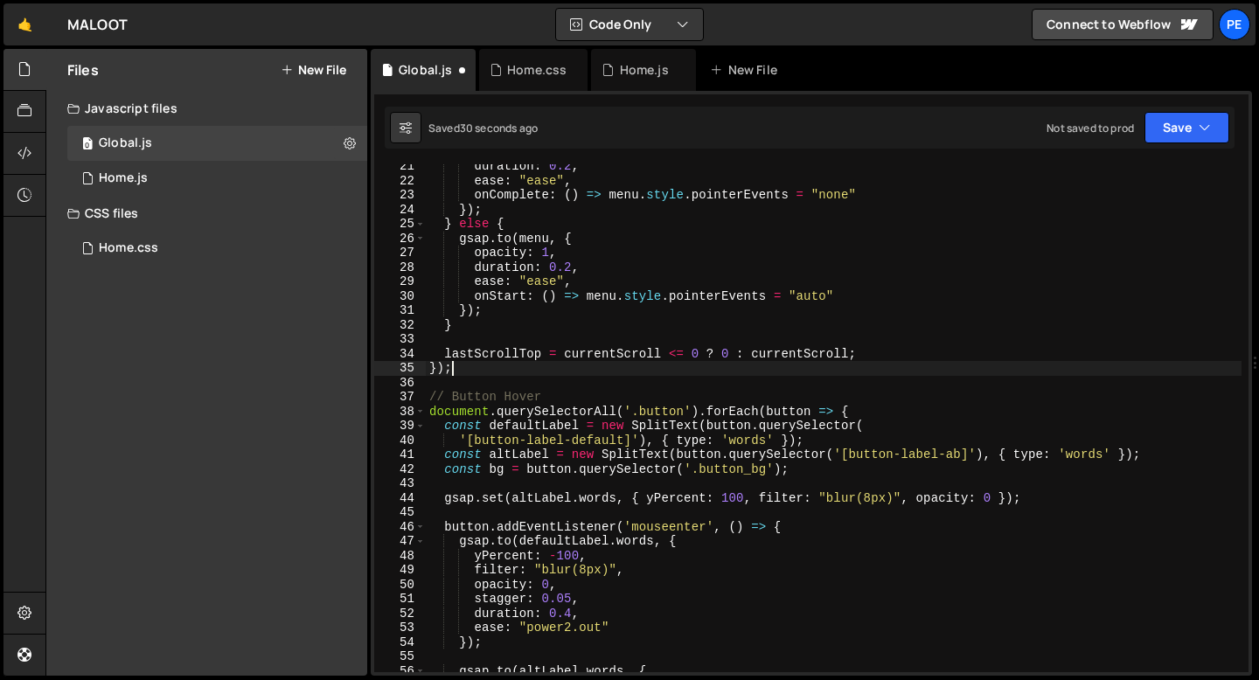
click at [457, 371] on div "duration : 0.2 , ease : "ease" , onComplete : ( ) => menu . style . pointerEven…" at bounding box center [834, 427] width 816 height 537
type textarea "});"
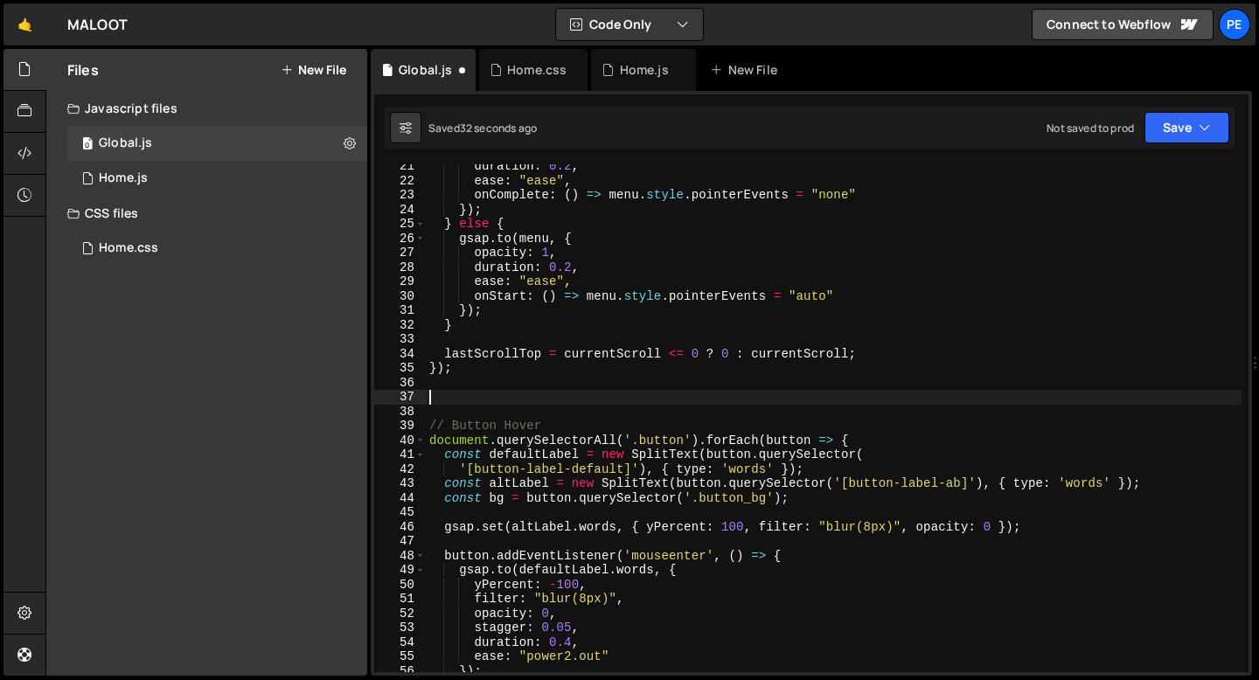
paste textarea
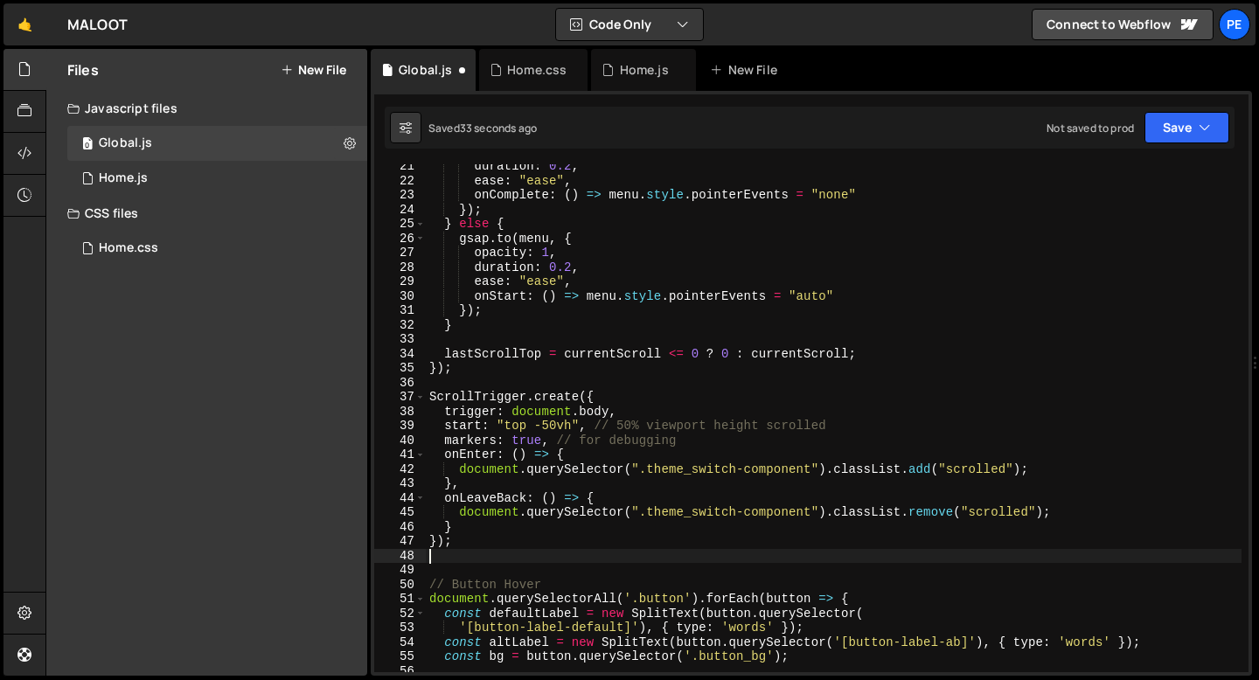
click at [468, 387] on div "duration : 0.2 , ease : "ease" , onComplete : ( ) => menu . style . pointerEven…" at bounding box center [834, 427] width 816 height 537
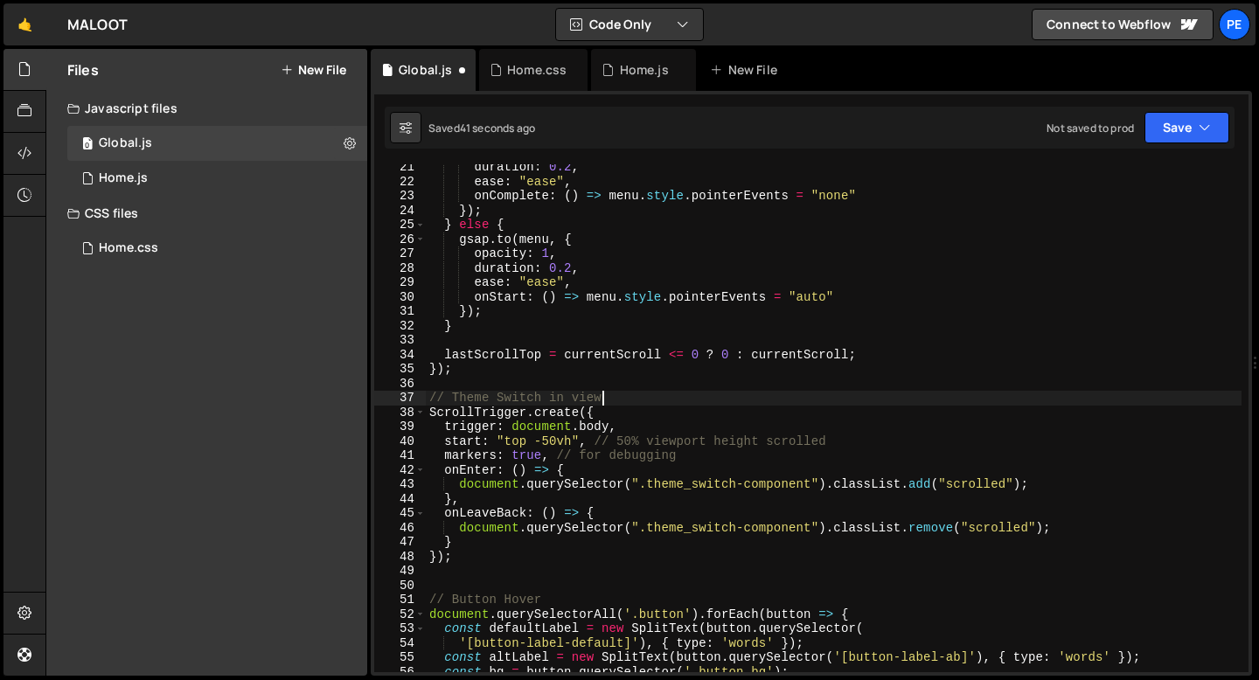
scroll to position [0, 0]
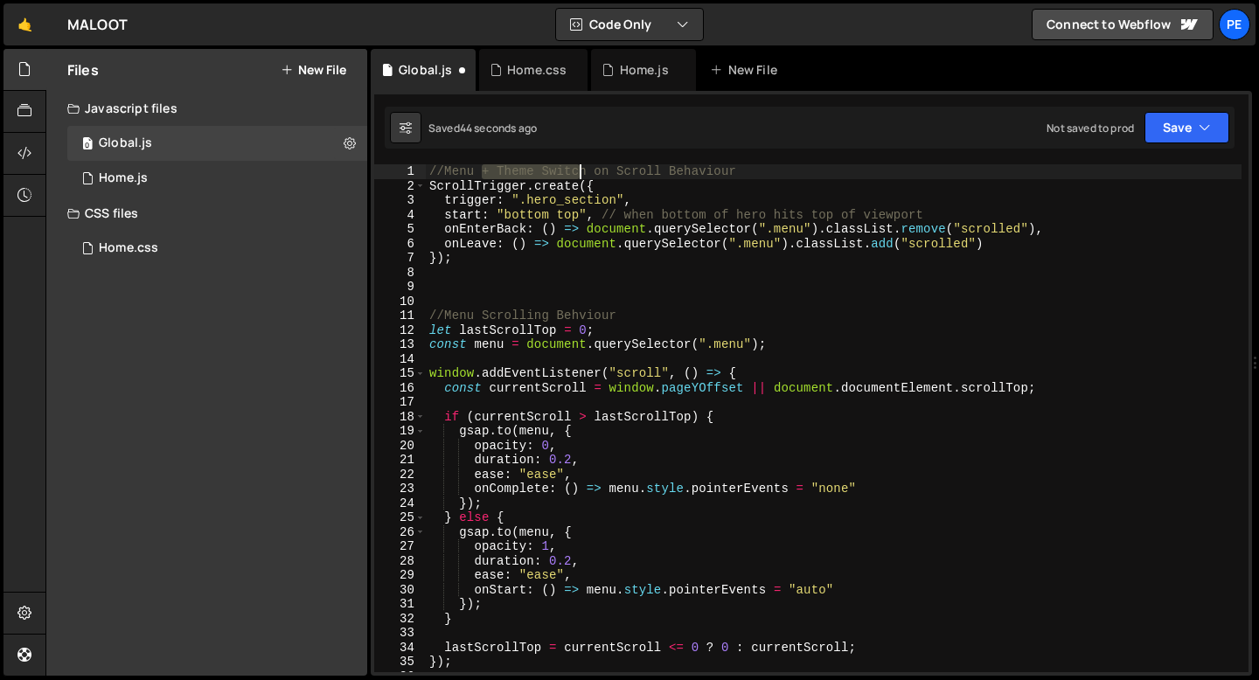
drag, startPoint x: 485, startPoint y: 171, endPoint x: 584, endPoint y: 173, distance: 98.8
click at [584, 173] on div "//Menu + Theme Switch on Scroll Behaviour ScrollTrigger . create ({ trigger : "…" at bounding box center [834, 432] width 816 height 537
click at [466, 172] on div "//Menu on Scroll Behaviour ScrollTrigger . create ({ trigger : ".hero_section" …" at bounding box center [834, 432] width 816 height 537
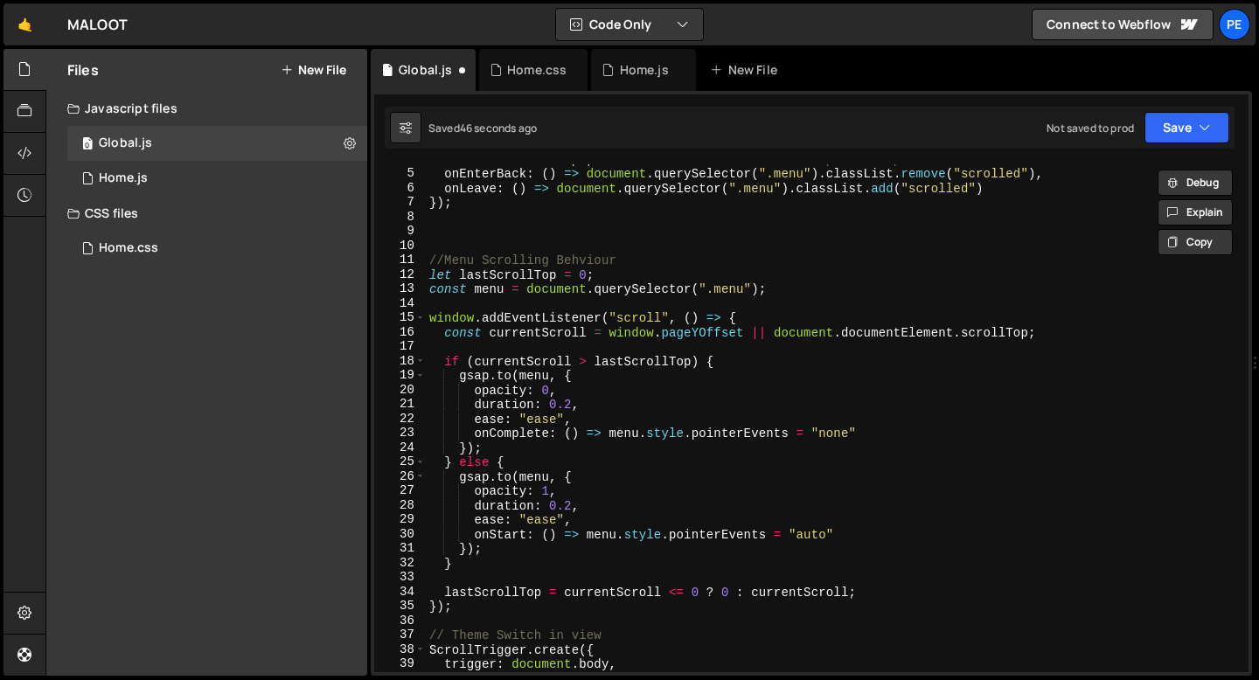
scroll to position [205, 0]
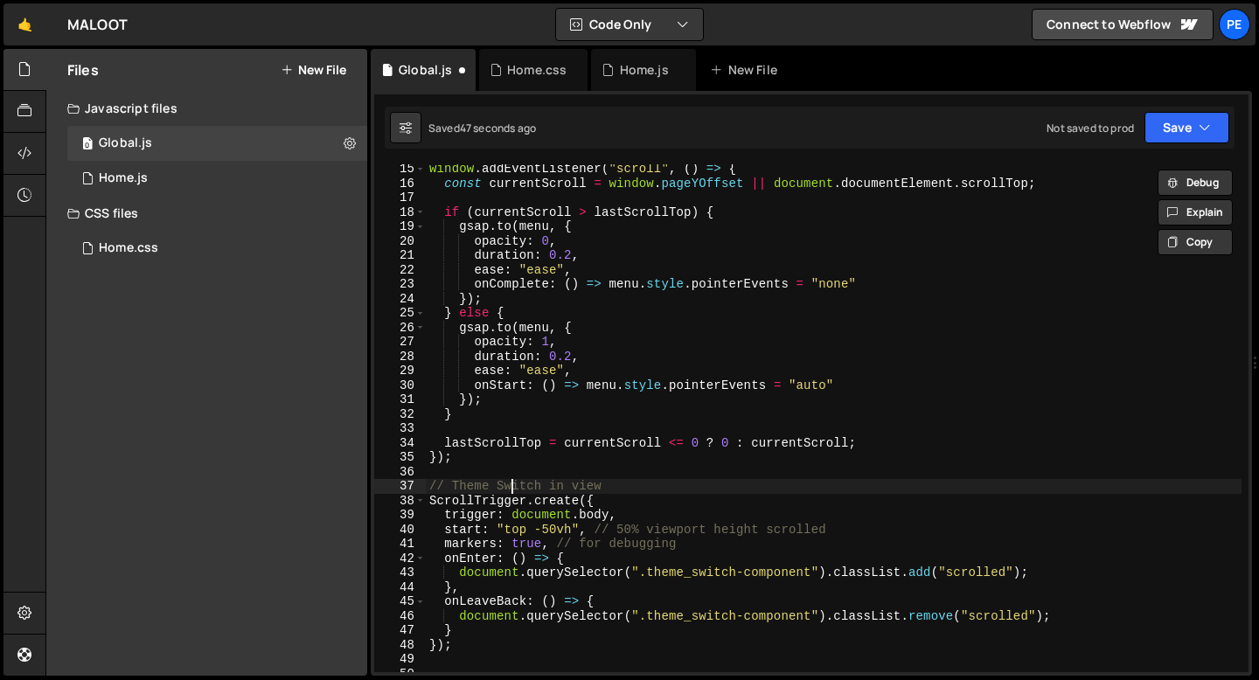
click at [508, 483] on div "window . addEventListener ( "scroll" , ( ) => { const currentScroll = window . …" at bounding box center [834, 430] width 816 height 537
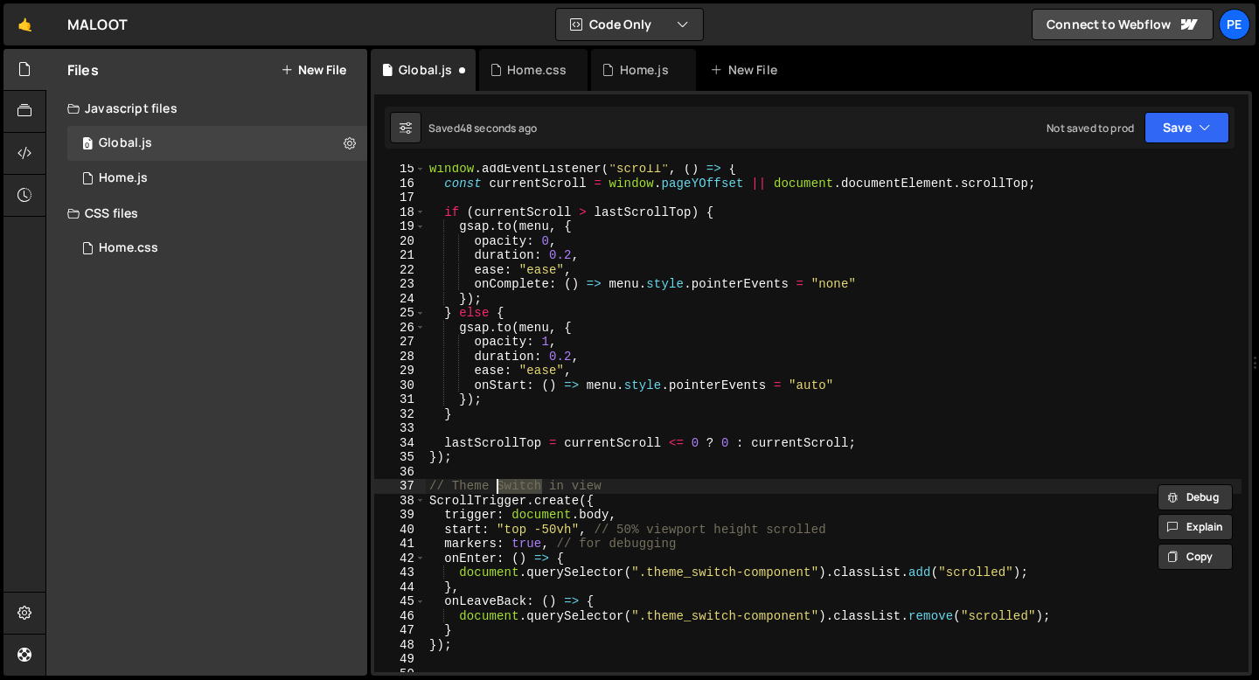
click at [508, 483] on div "window . addEventListener ( "scroll" , ( ) => { const currentScroll = window . …" at bounding box center [834, 430] width 816 height 537
paste textarea
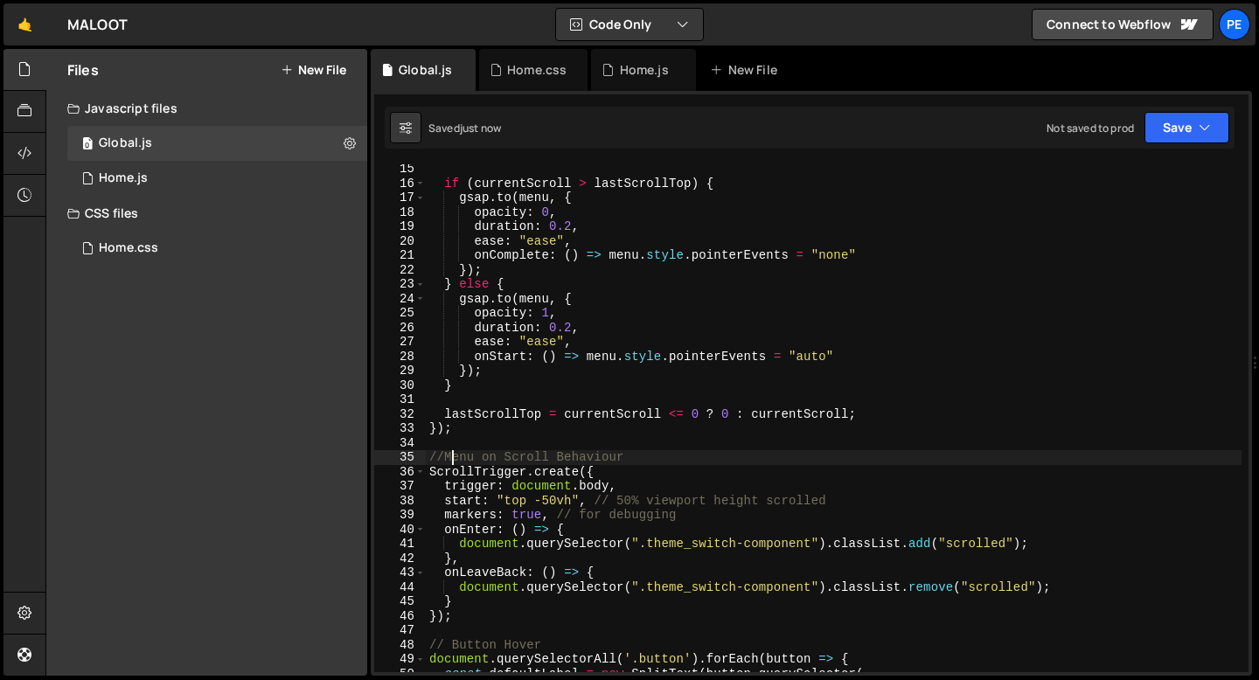
click at [455, 459] on div "if ( currentScroll > lastScrollTop ) { gsap . to ( menu , { opacity : 0 , durat…" at bounding box center [834, 430] width 816 height 537
click at [454, 458] on div "if ( currentScroll > lastScrollTop ) { gsap . to ( menu , { opacity : 0 , durat…" at bounding box center [834, 430] width 816 height 537
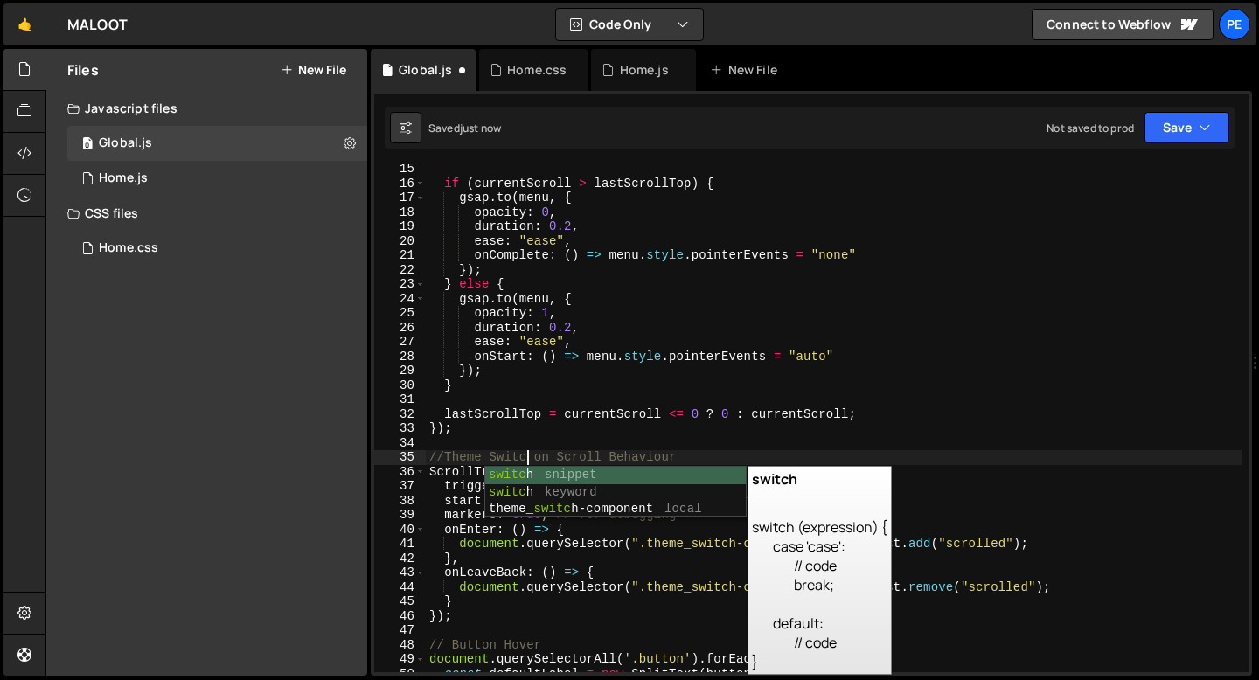
scroll to position [0, 7]
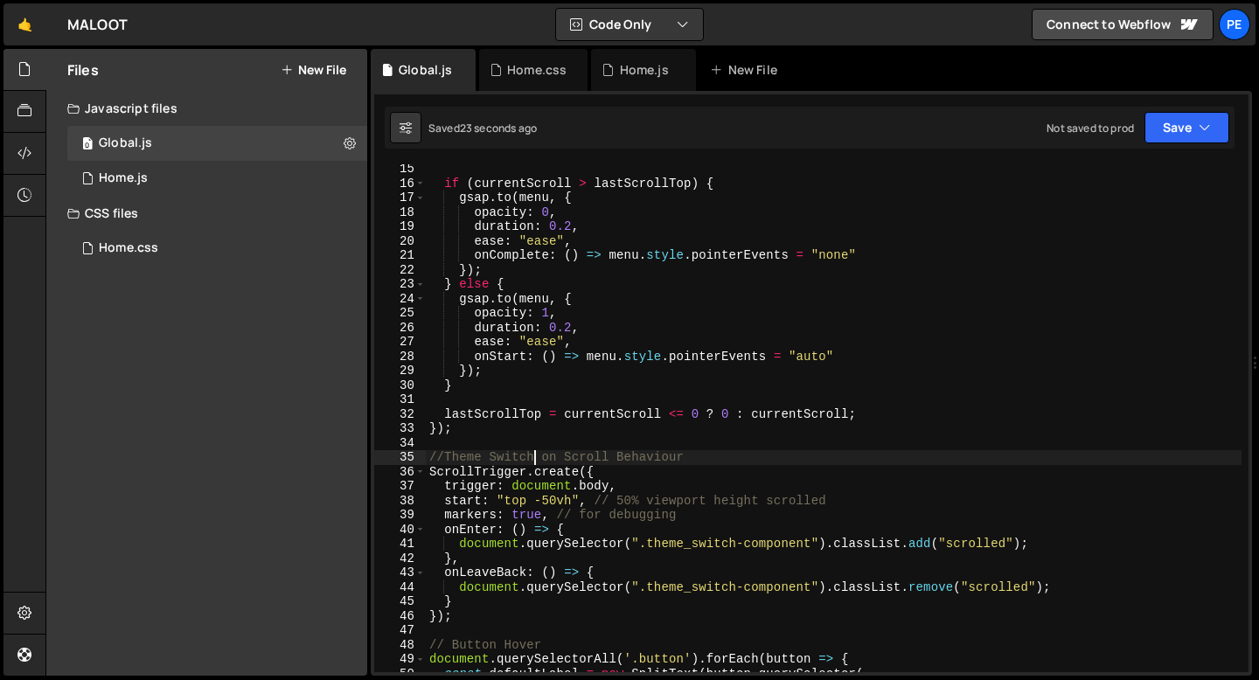
click at [479, 423] on div "if ( currentScroll > lastScrollTop ) { gsap . to ( menu , { opacity : 0 , durat…" at bounding box center [834, 430] width 816 height 537
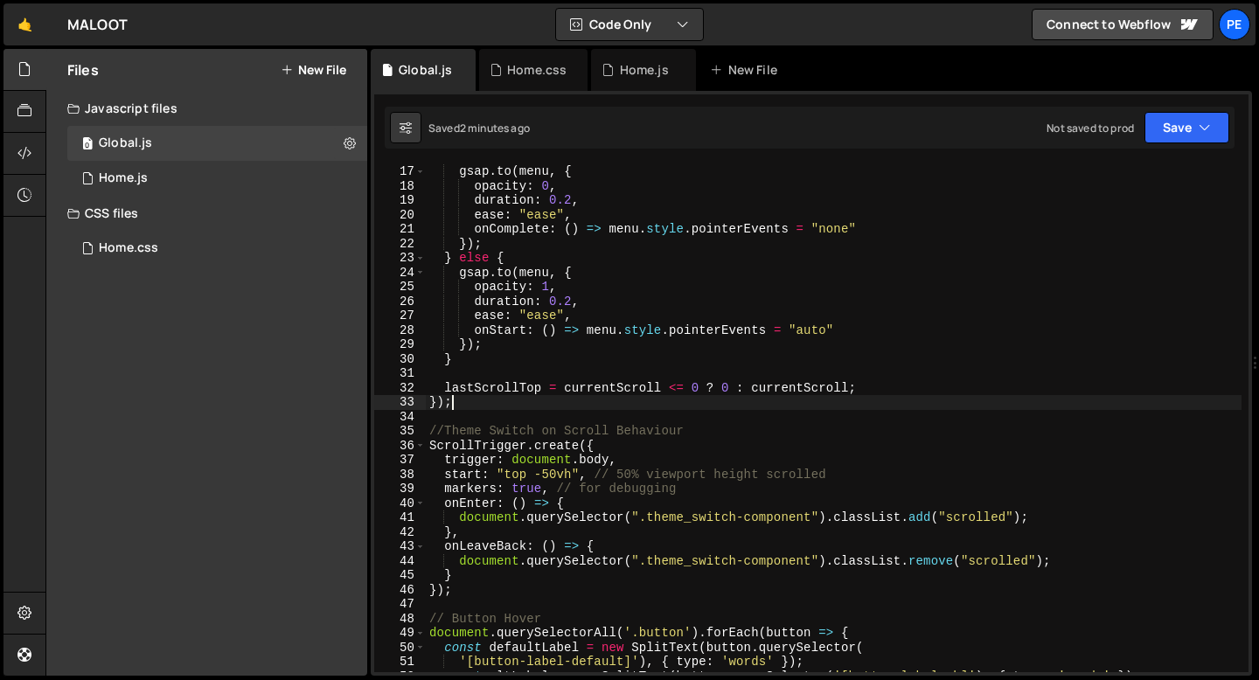
scroll to position [226, 0]
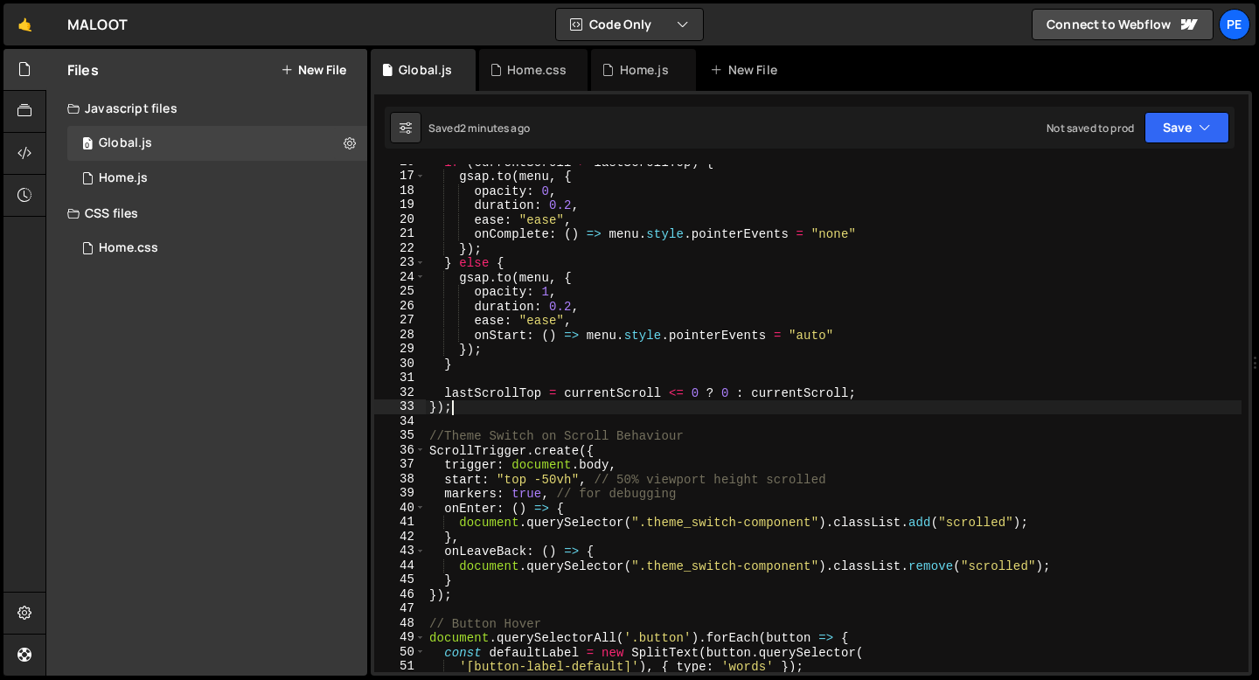
click at [549, 491] on div "if ( currentScroll > lastScrollTop ) { gsap . to ( menu , { opacity : 0 , durat…" at bounding box center [834, 423] width 816 height 537
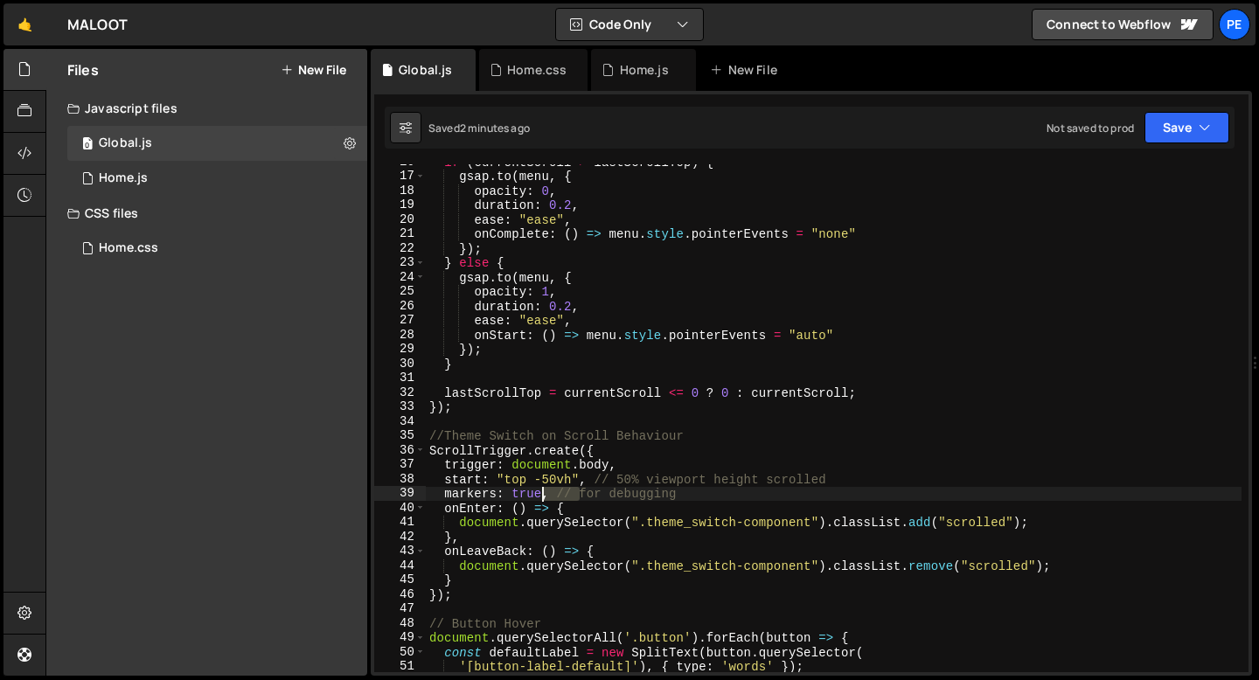
click at [549, 491] on div "if ( currentScroll > lastScrollTop ) { gsap . to ( menu , { opacity : 0 , durat…" at bounding box center [834, 423] width 816 height 537
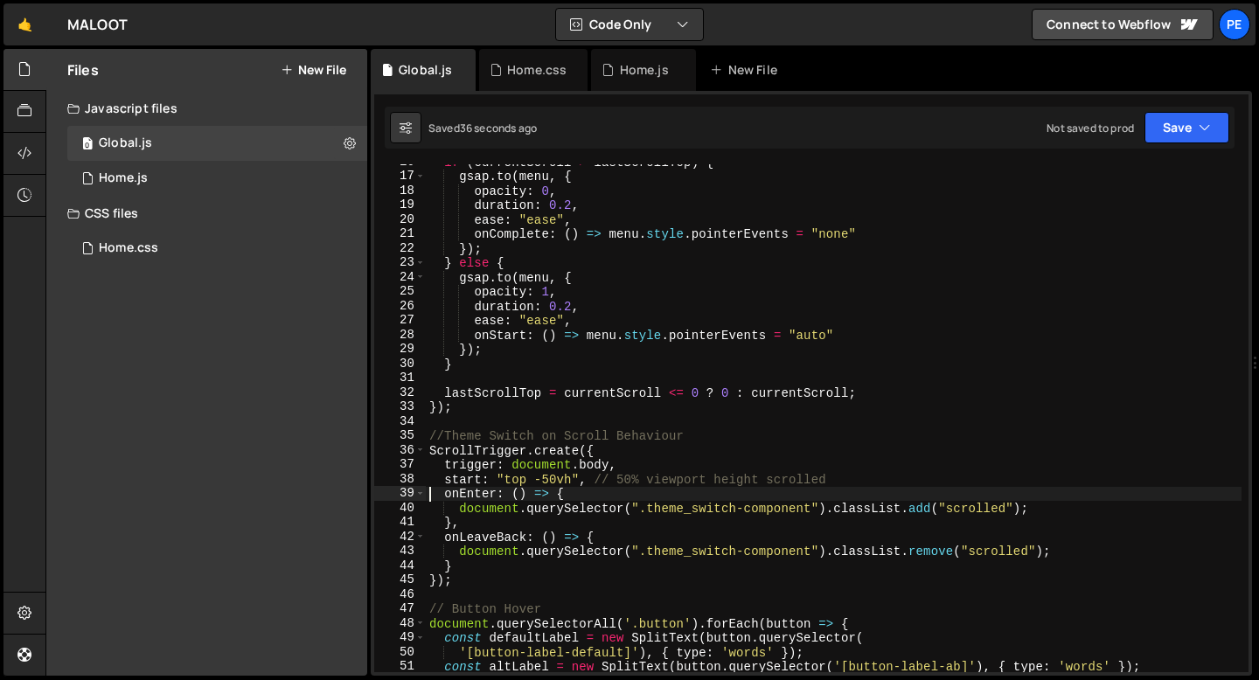
click at [470, 584] on div "if ( currentScroll > lastScrollTop ) { gsap . to ( menu , { opacity : 0 , durat…" at bounding box center [834, 423] width 816 height 537
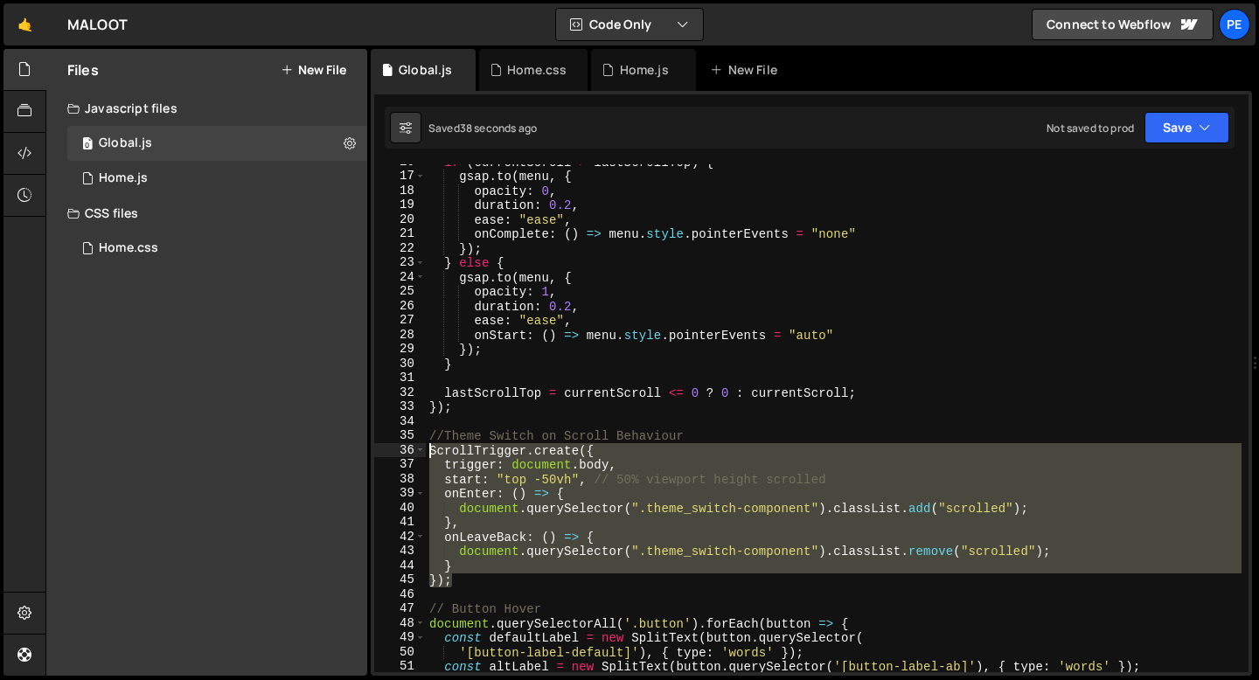
drag, startPoint x: 466, startPoint y: 580, endPoint x: 433, endPoint y: 455, distance: 129.3
click at [433, 455] on div "if ( currentScroll > lastScrollTop ) { gsap . to ( menu , { opacity : 0 , durat…" at bounding box center [834, 423] width 816 height 537
click at [483, 576] on div "if ( currentScroll > lastScrollTop ) { gsap . to ( menu , { opacity : 0 , durat…" at bounding box center [834, 418] width 816 height 508
drag, startPoint x: 483, startPoint y: 577, endPoint x: 429, endPoint y: 453, distance: 135.1
click at [429, 453] on div "if ( currentScroll > lastScrollTop ) { gsap . to ( menu , { opacity : 0 , durat…" at bounding box center [834, 423] width 816 height 537
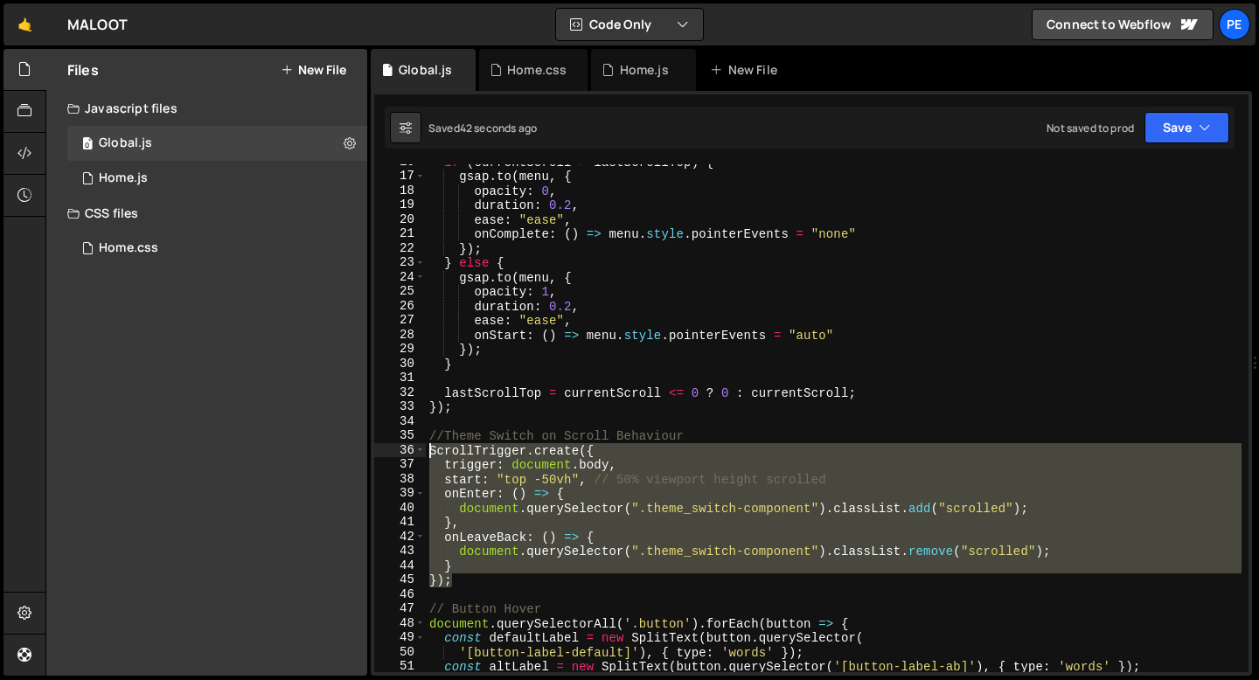
type textarea "ScrollTrigger.create({ trigger: document.body,"
paste textarea
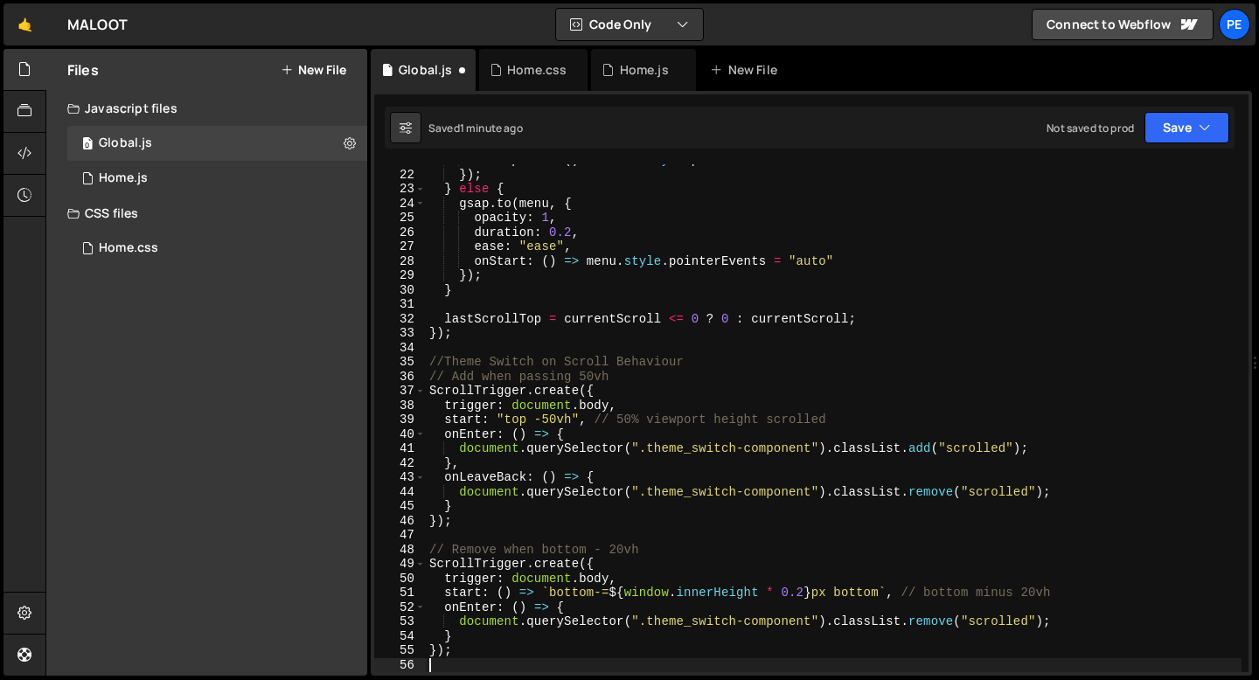
scroll to position [300, 0]
click at [546, 382] on div "onComplete : ( ) => menu . style . pointerEvents = "none" }) ; } else { gsap . …" at bounding box center [834, 421] width 816 height 537
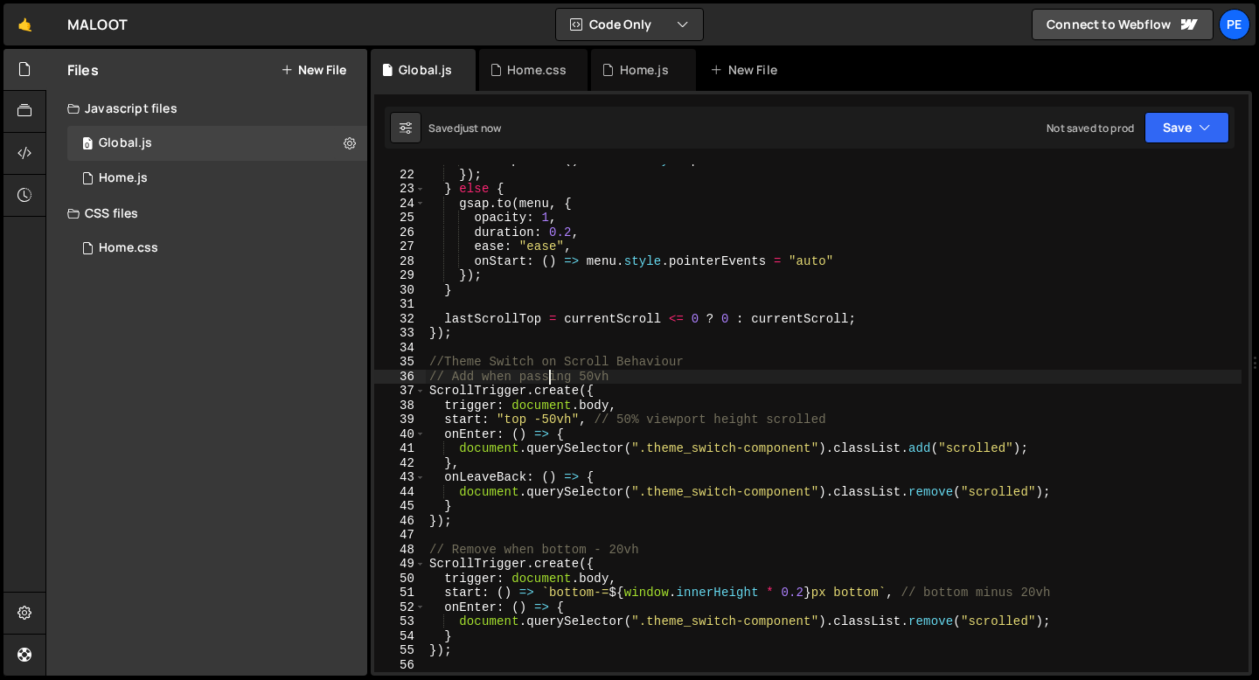
click at [546, 382] on div "onComplete : ( ) => menu . style . pointerEvents = "none" }) ; } else { gsap . …" at bounding box center [834, 421] width 816 height 537
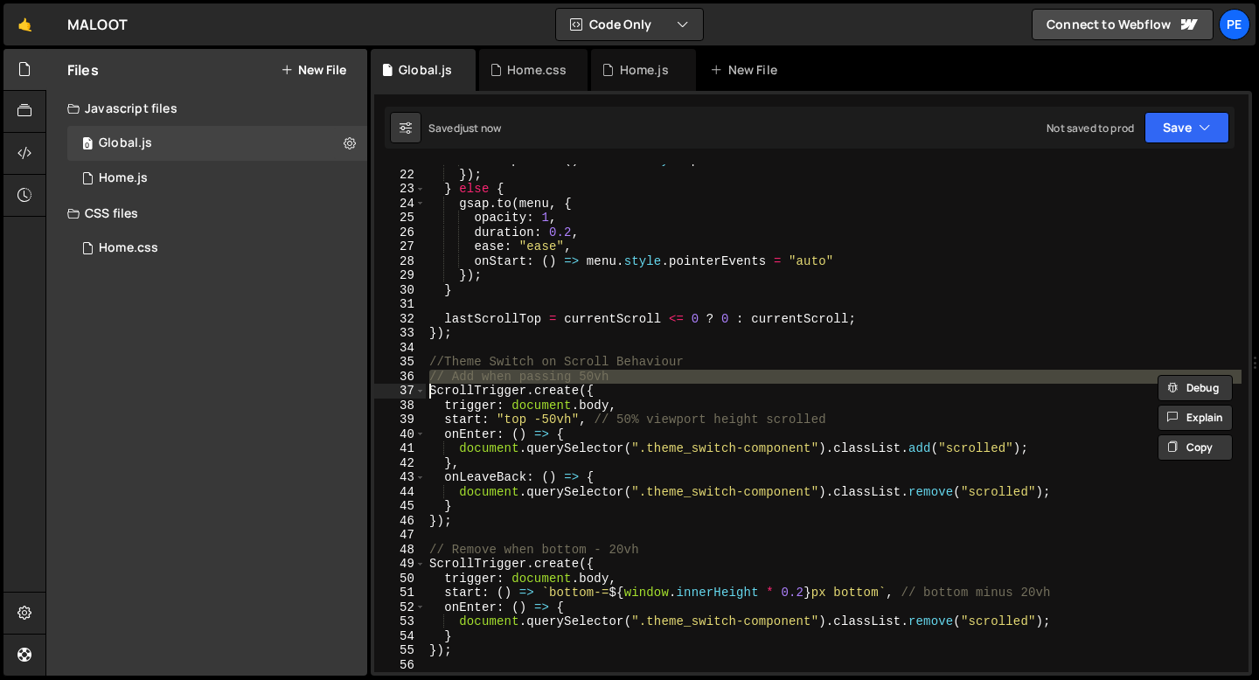
click at [546, 382] on div "onComplete : ( ) => menu . style . pointerEvents = "none" }) ; } else { gsap . …" at bounding box center [834, 421] width 816 height 537
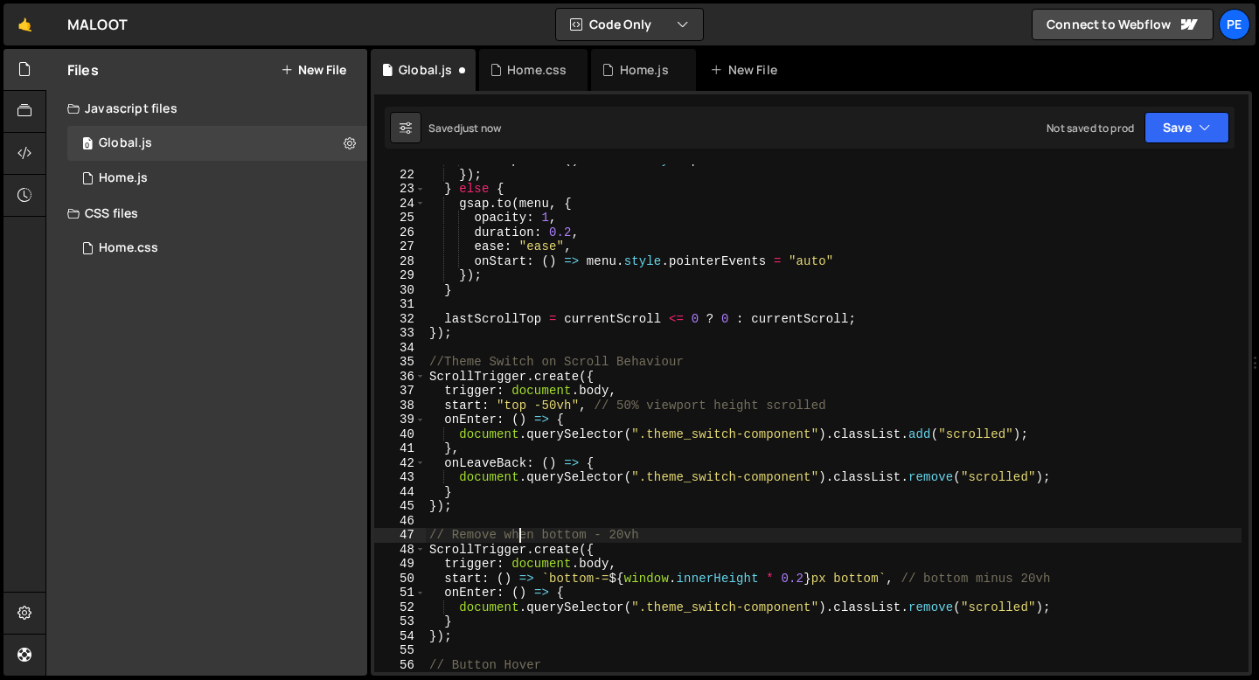
click at [519, 535] on div "onComplete : ( ) => menu . style . pointerEvents = "none" }) ; } else { gsap . …" at bounding box center [834, 421] width 816 height 537
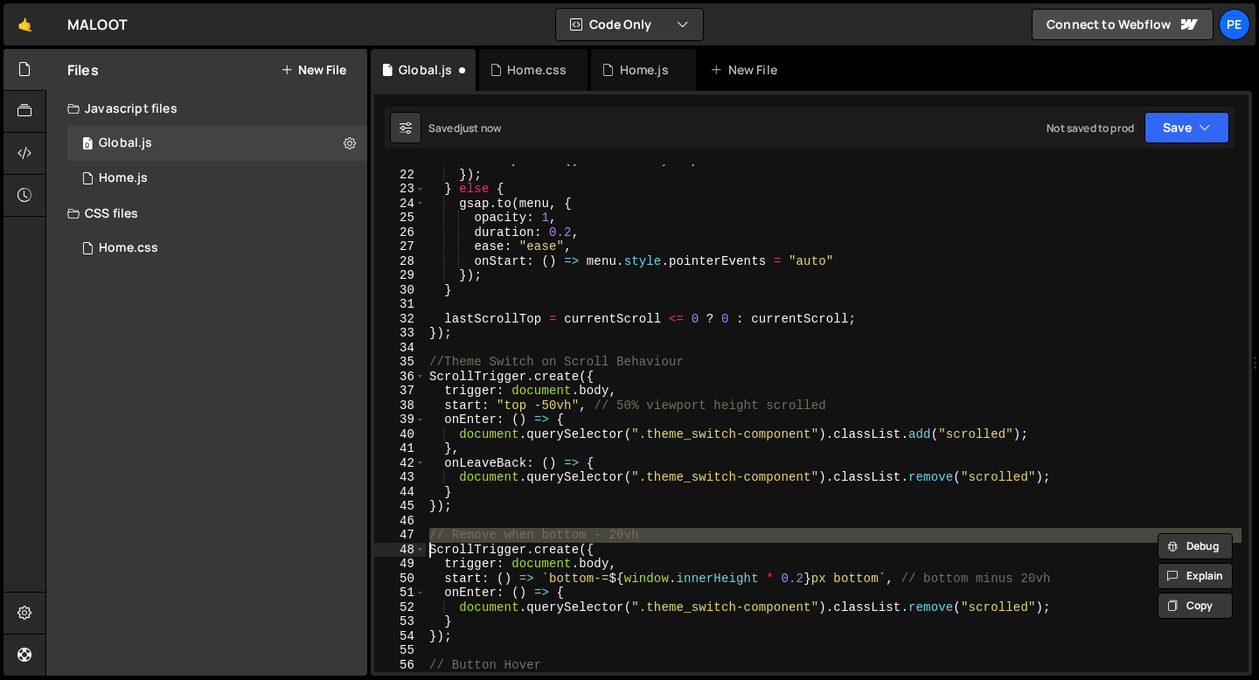
click at [519, 535] on div "onComplete : ( ) => menu . style . pointerEvents = "none" }) ; } else { gsap . …" at bounding box center [834, 421] width 816 height 537
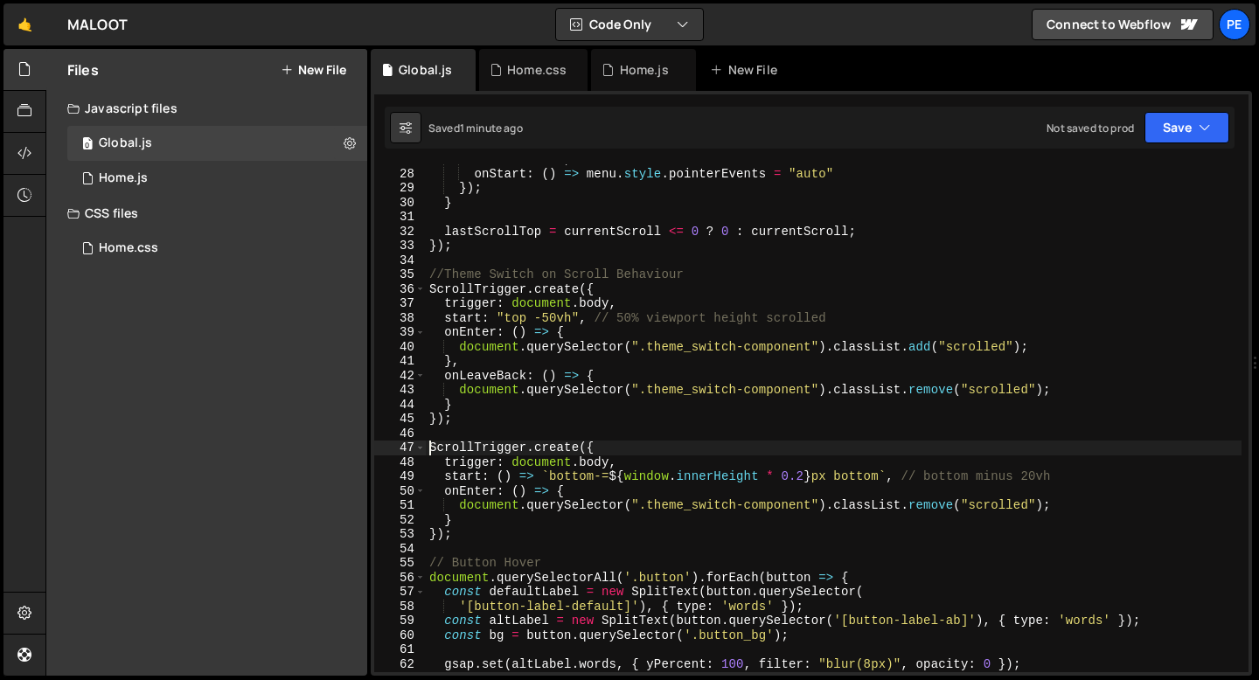
scroll to position [377, 0]
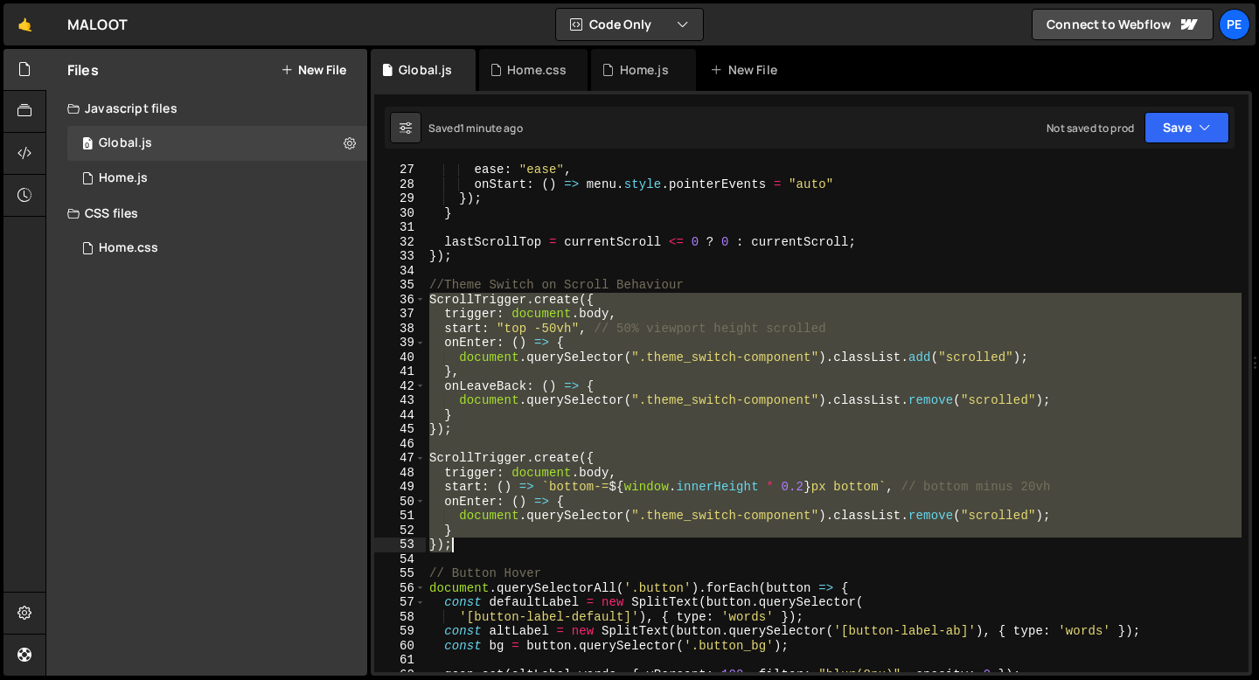
drag, startPoint x: 429, startPoint y: 297, endPoint x: 456, endPoint y: 543, distance: 247.1
click at [456, 542] on div "ease : "ease" , onStart : ( ) => menu . style . pointerEvents = "auto" }) ; } l…" at bounding box center [834, 431] width 816 height 537
type textarea "} });"
paste textarea
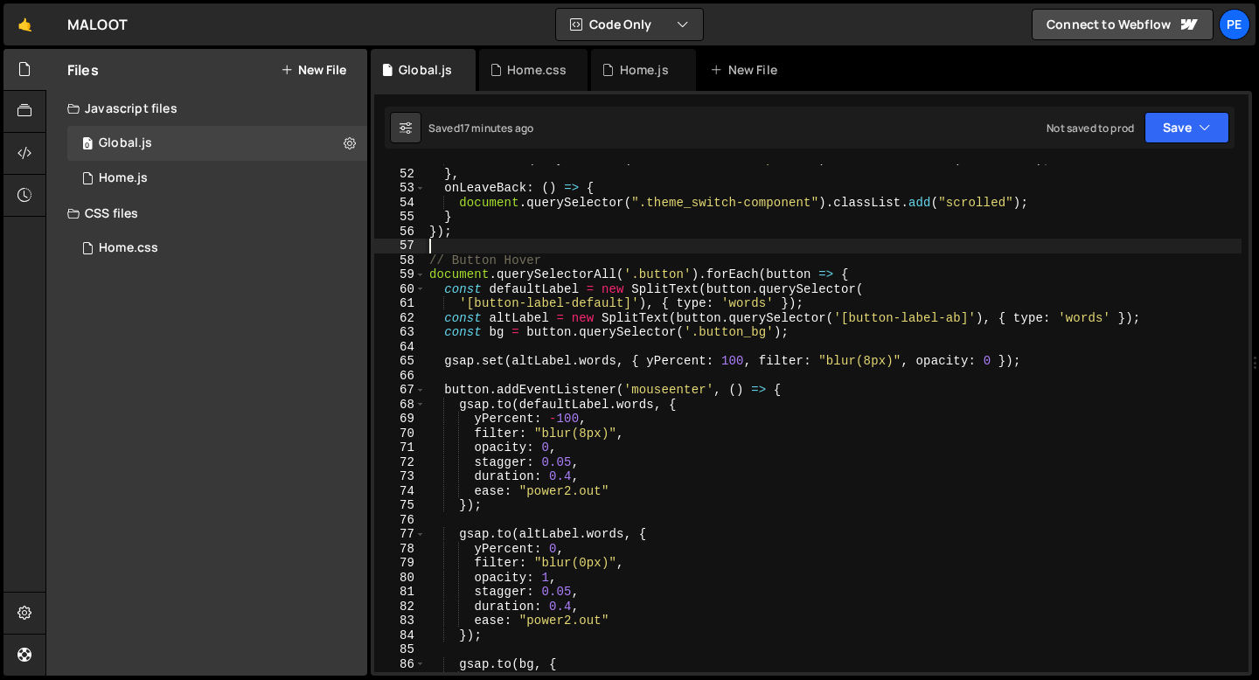
scroll to position [733, 0]
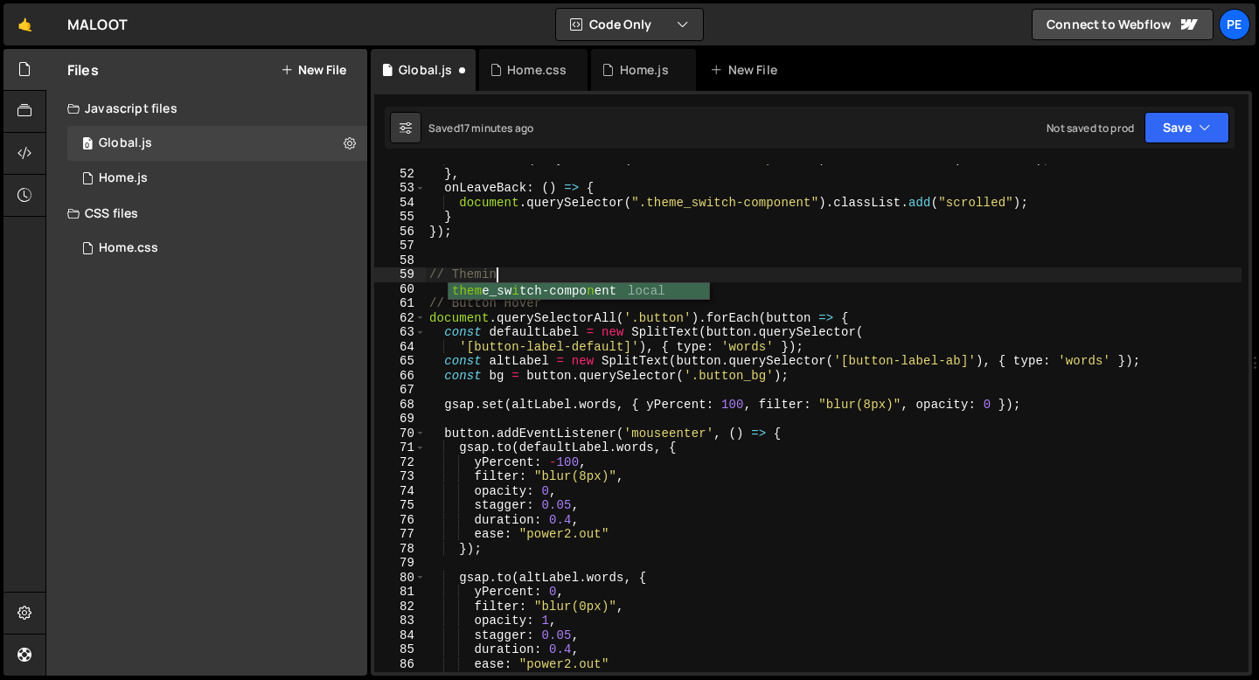
type textarea "// Theming"
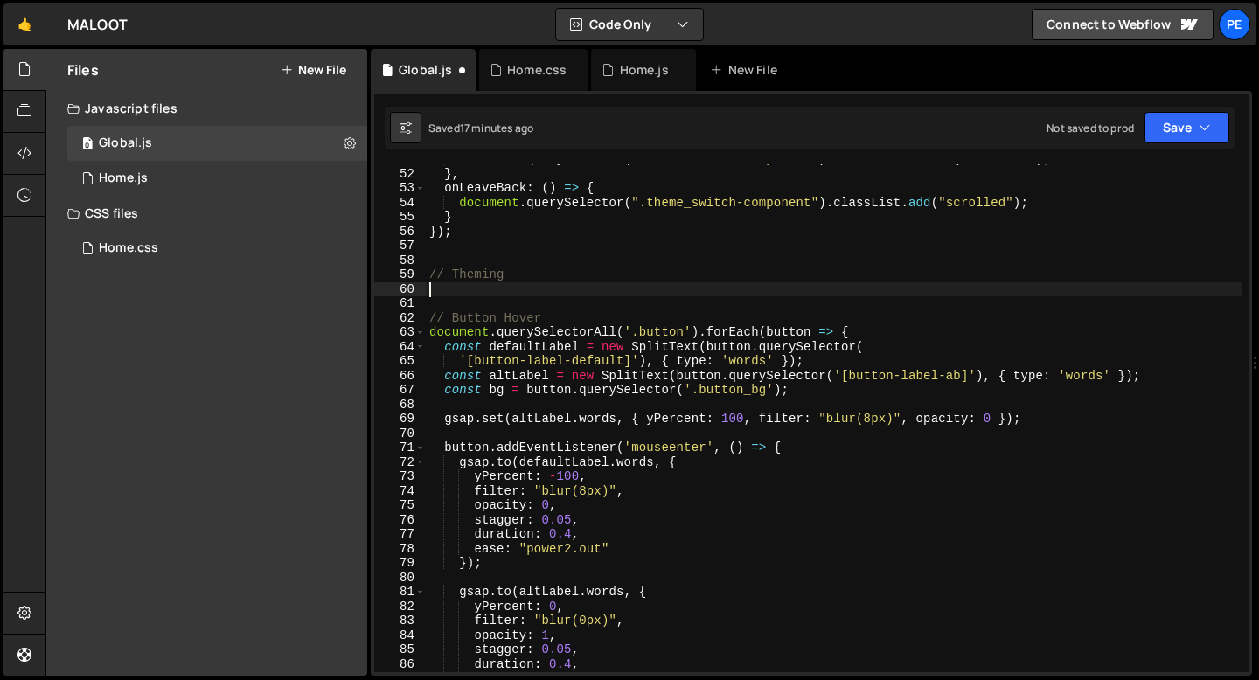
scroll to position [0, 0]
paste textarea "});"
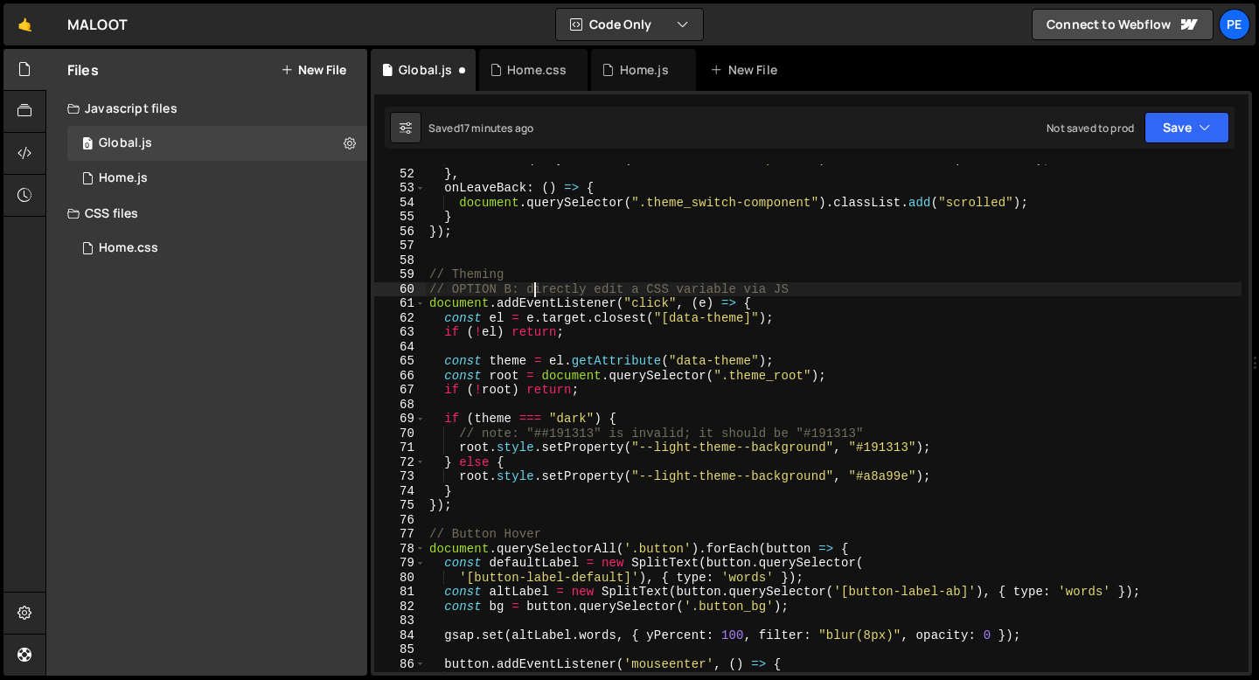
click at [535, 292] on div "document . querySelector ( ".theme_switch-component" ) . classList . remove ( "…" at bounding box center [834, 420] width 816 height 537
click at [535, 291] on div "document . querySelector ( ".theme_switch-component" ) . classList . remove ( "…" at bounding box center [834, 420] width 816 height 537
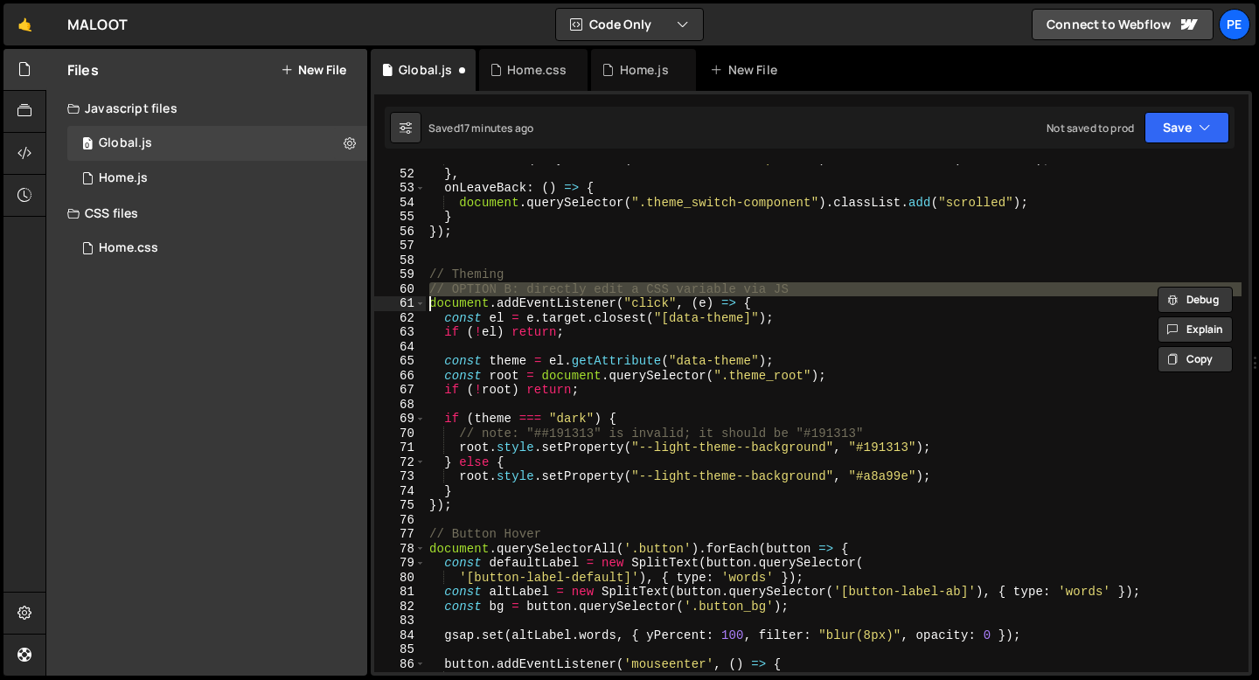
click at [535, 291] on div "document . querySelector ( ".theme_switch-component" ) . classList . remove ( "…" at bounding box center [834, 420] width 816 height 537
type textarea "document.addEventListener("click", (e) => {"
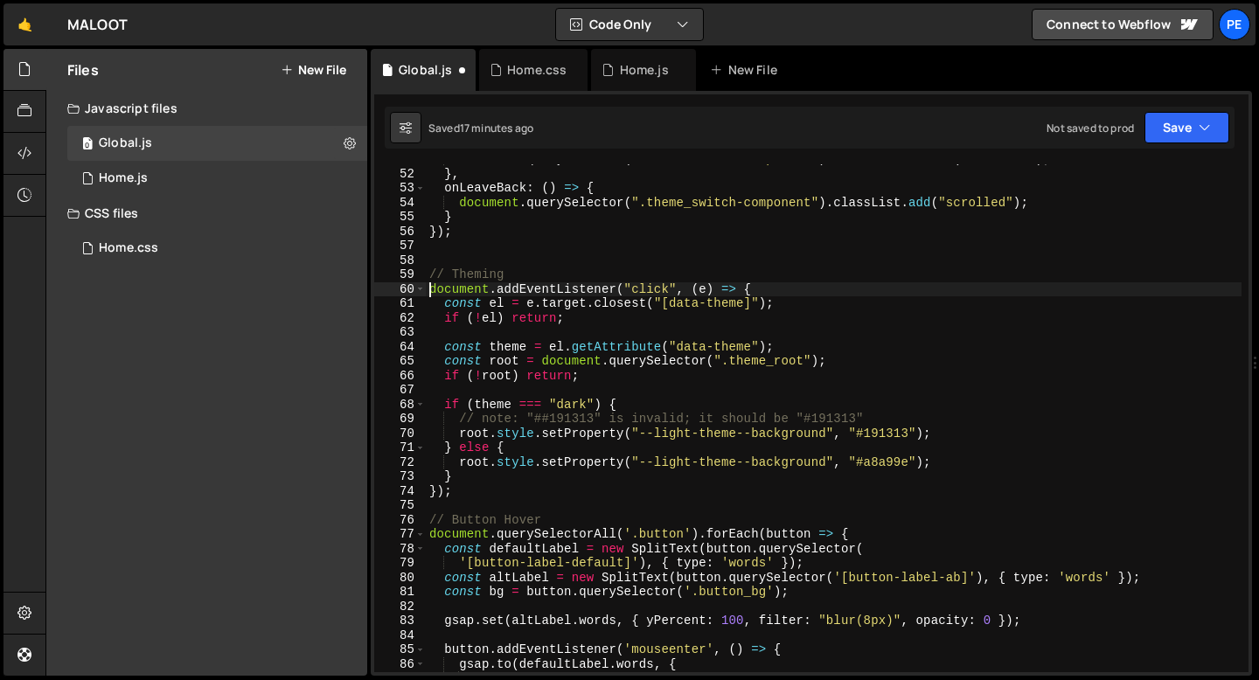
click at [587, 327] on div "document . querySelector ( ".theme_switch-component" ) . classList . remove ( "…" at bounding box center [834, 420] width 816 height 537
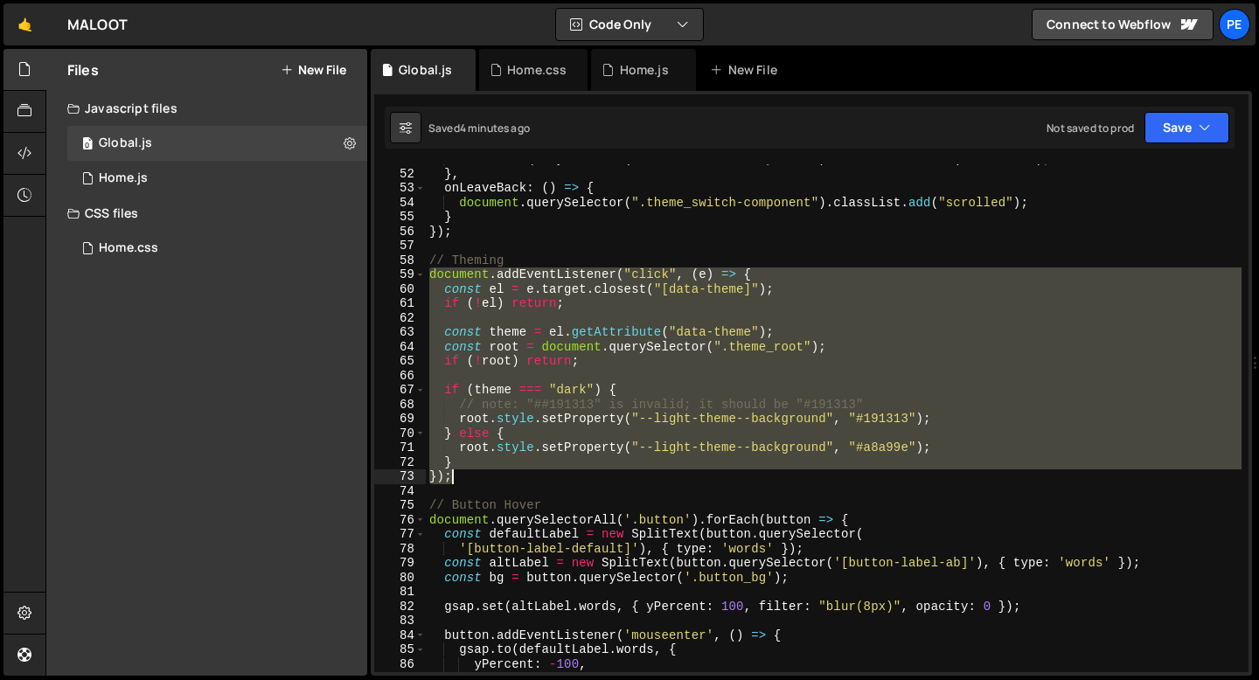
drag, startPoint x: 429, startPoint y: 274, endPoint x: 469, endPoint y: 483, distance: 213.5
click at [469, 483] on div "document . querySelector ( ".theme_switch-component" ) . classList . remove ( "…" at bounding box center [834, 420] width 816 height 537
paste textarea
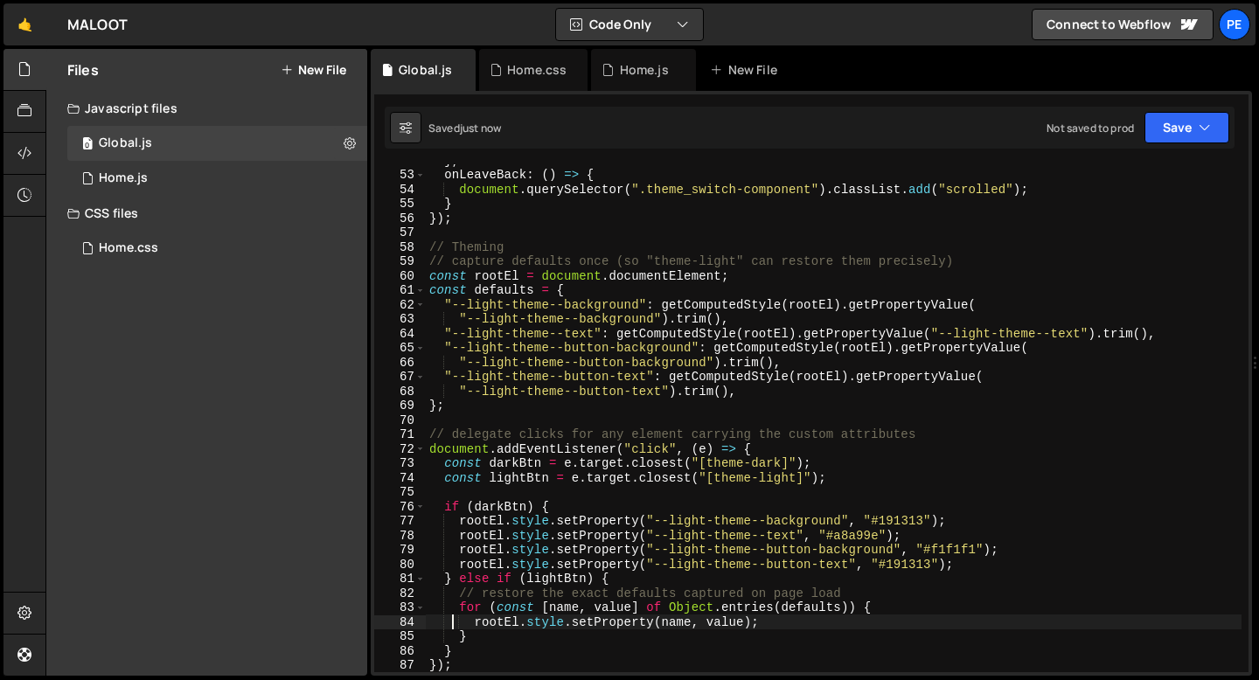
click at [518, 264] on div "} , onLeaveBack : ( ) => { document . querySelector ( ".theme_switch-component"…" at bounding box center [834, 421] width 816 height 537
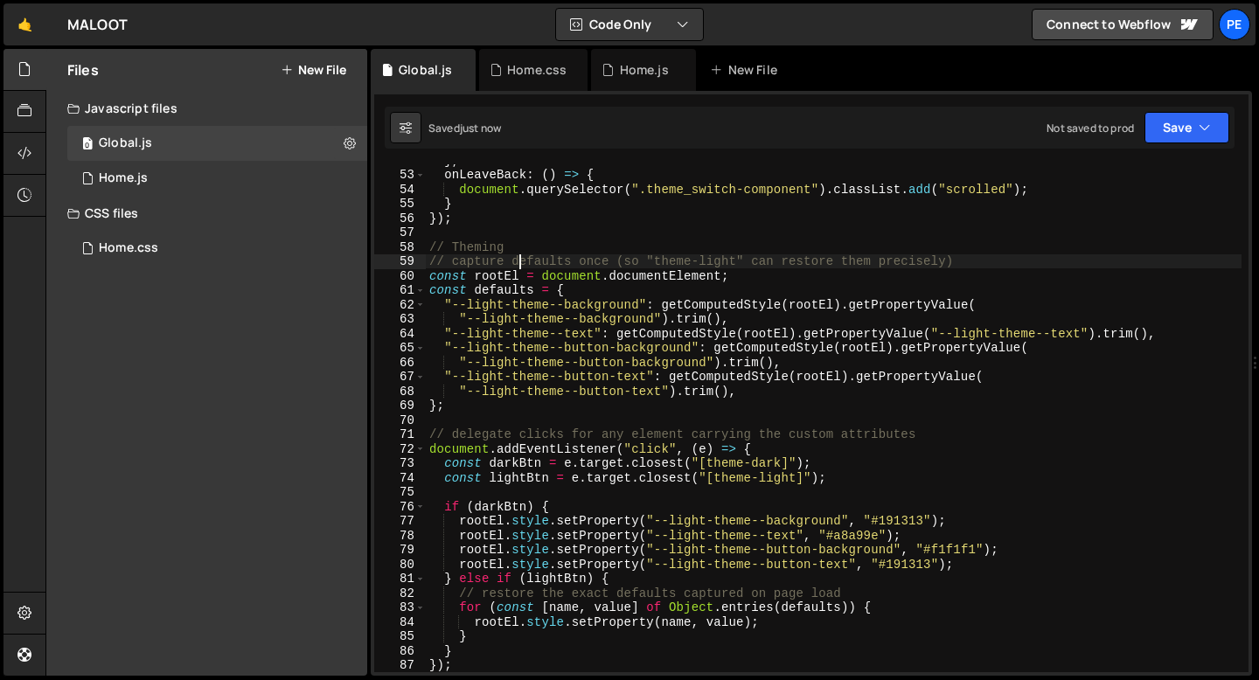
click at [517, 264] on div "} , onLeaveBack : ( ) => { document . querySelector ( ".theme_switch-component"…" at bounding box center [834, 421] width 816 height 537
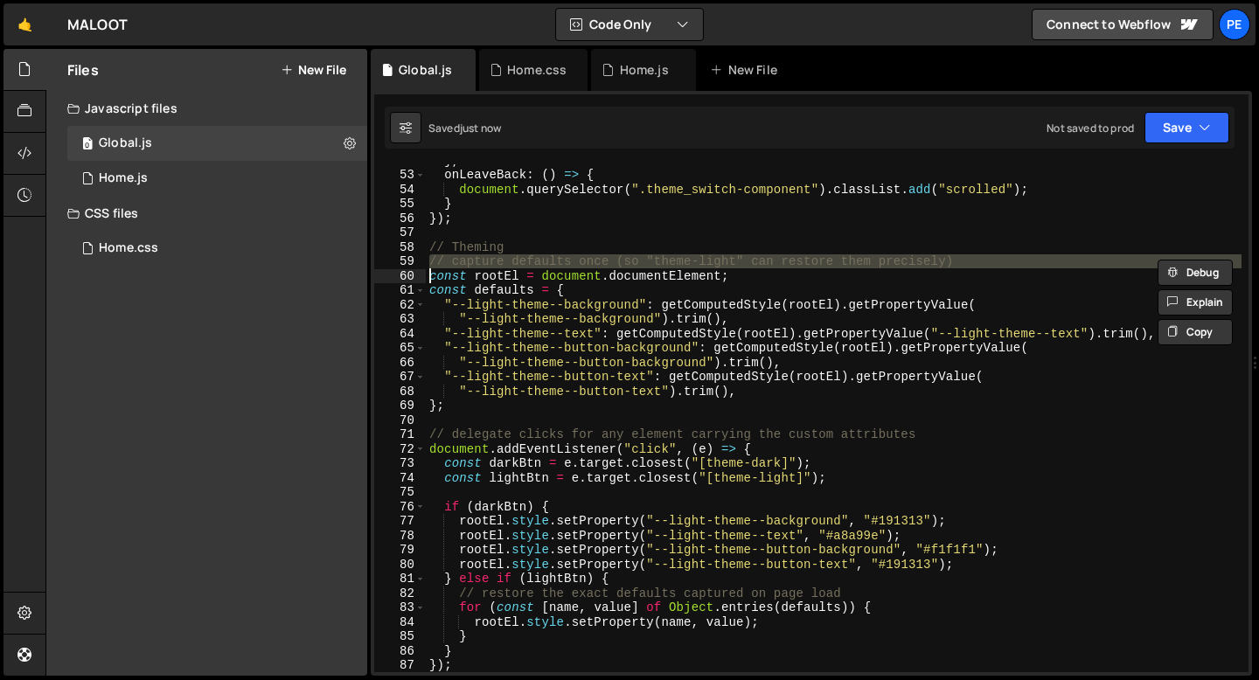
type textarea "const rootEl = document.documentElement;"
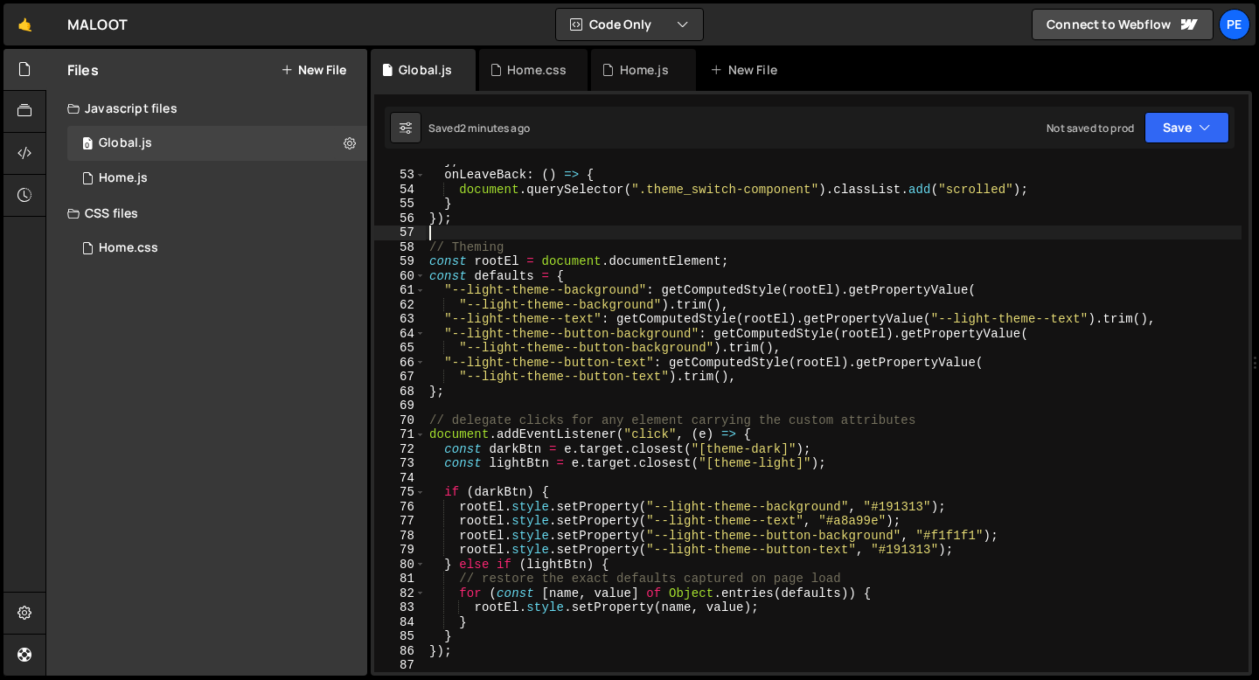
click at [495, 231] on div "} , onLeaveBack : ( ) => { document . querySelector ( ".theme_switch-component"…" at bounding box center [834, 421] width 816 height 537
click at [531, 70] on div "Home.css" at bounding box center [536, 69] width 59 height 17
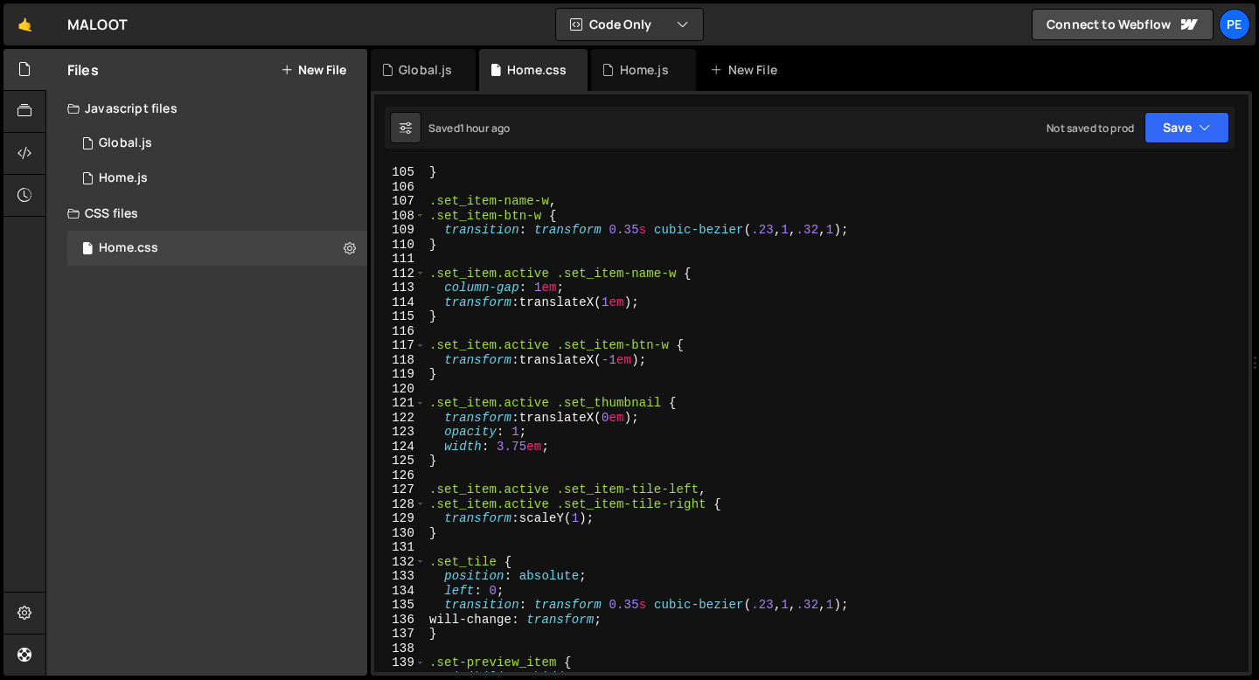
scroll to position [1499, 0]
type textarea "}"
click at [567, 467] on div "transform 0.35 s cubic-bezier ( .23 , 1 , .32 , 1 ) ; } .set_item-name-w , .set…" at bounding box center [834, 418] width 816 height 537
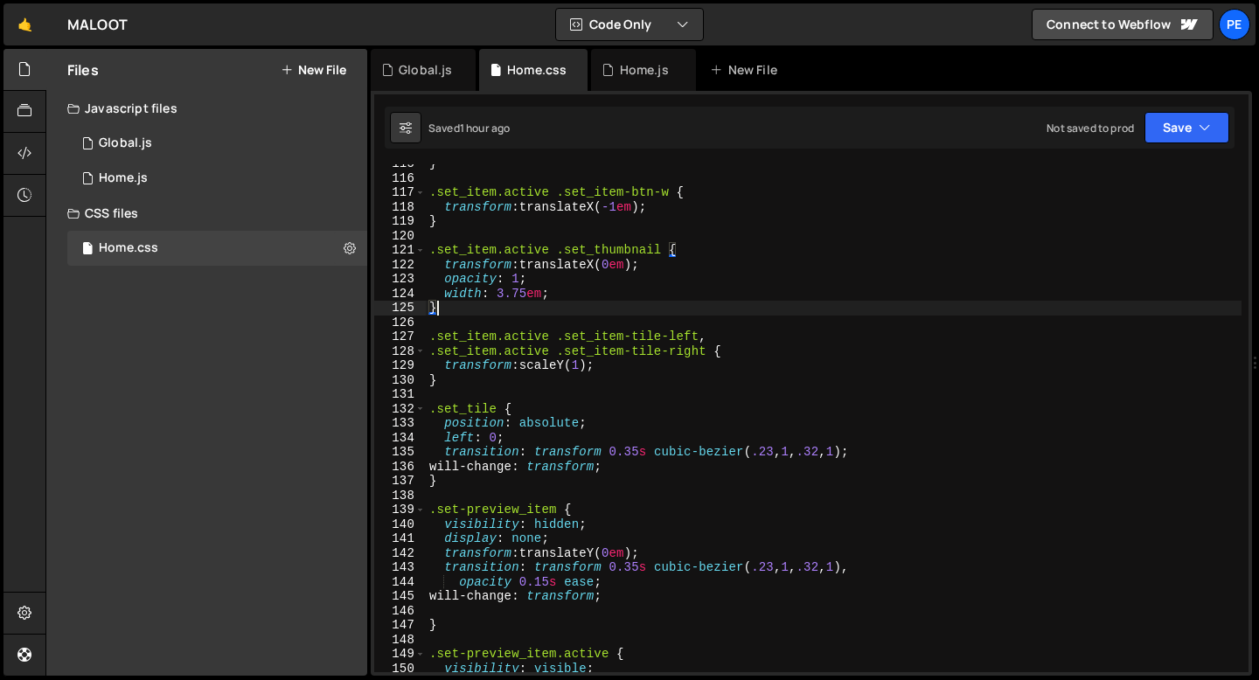
scroll to position [1690, 0]
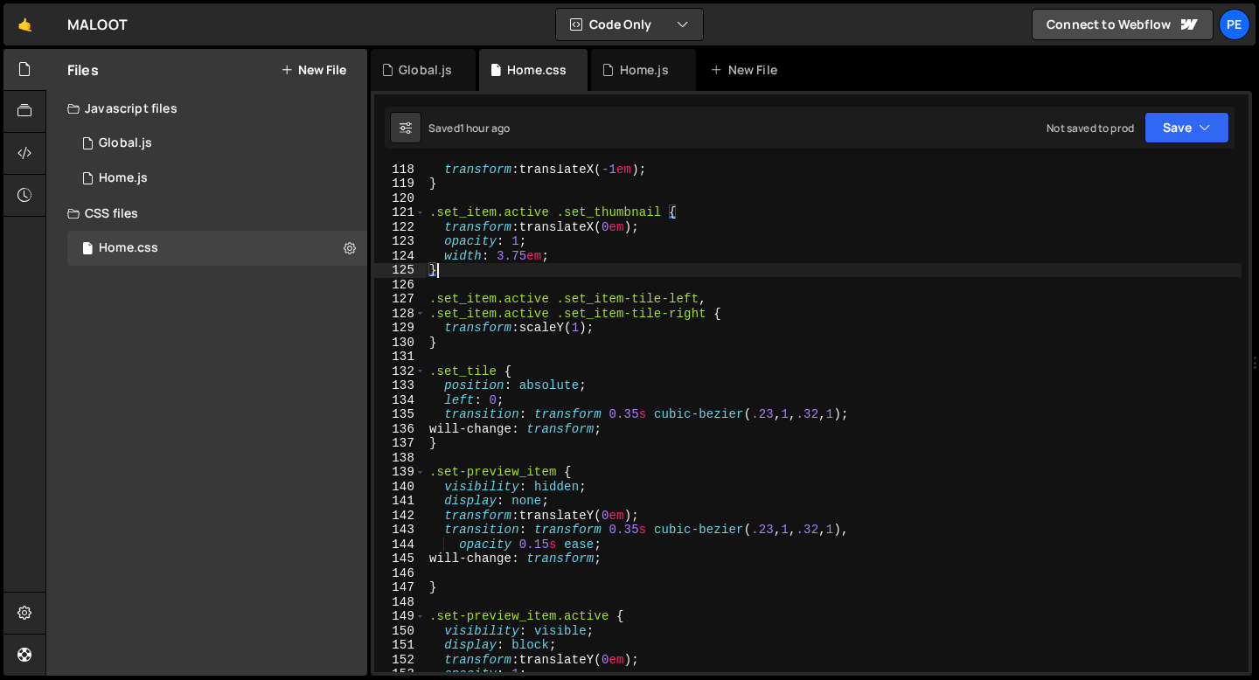
click at [544, 451] on div "transform : translateX( -1 em ) ; } .set_item.active .set_thumbnail { transform…" at bounding box center [834, 430] width 816 height 537
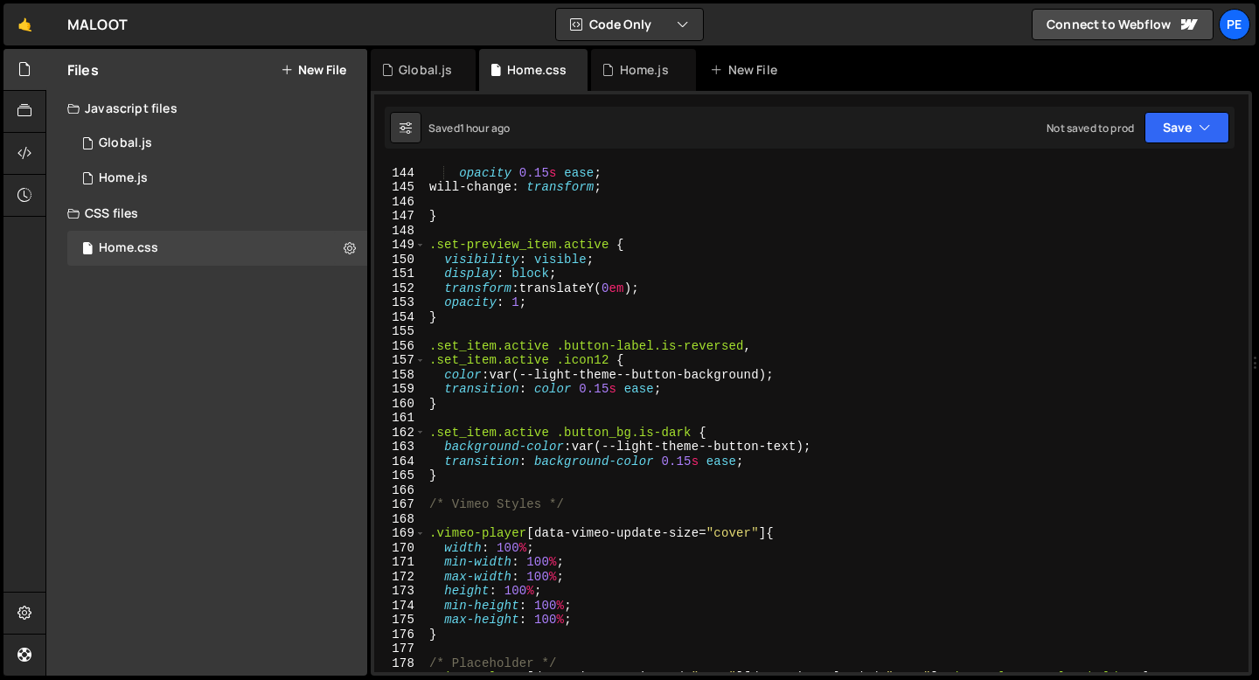
scroll to position [2061, 0]
click at [575, 480] on div "transition : transform 0.35 s cubic-bezier ( .23 , 1 , .32 , 1 ), opacity 0.15 …" at bounding box center [834, 419] width 816 height 537
type textarea "}"
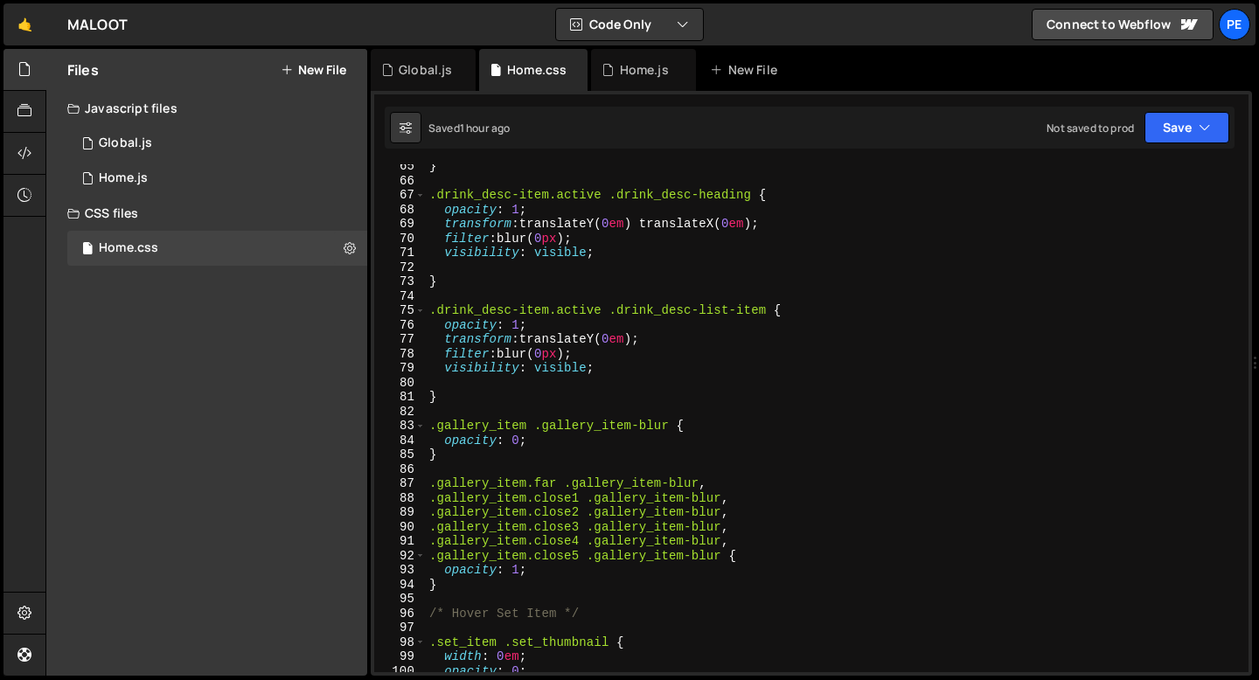
scroll to position [816, 0]
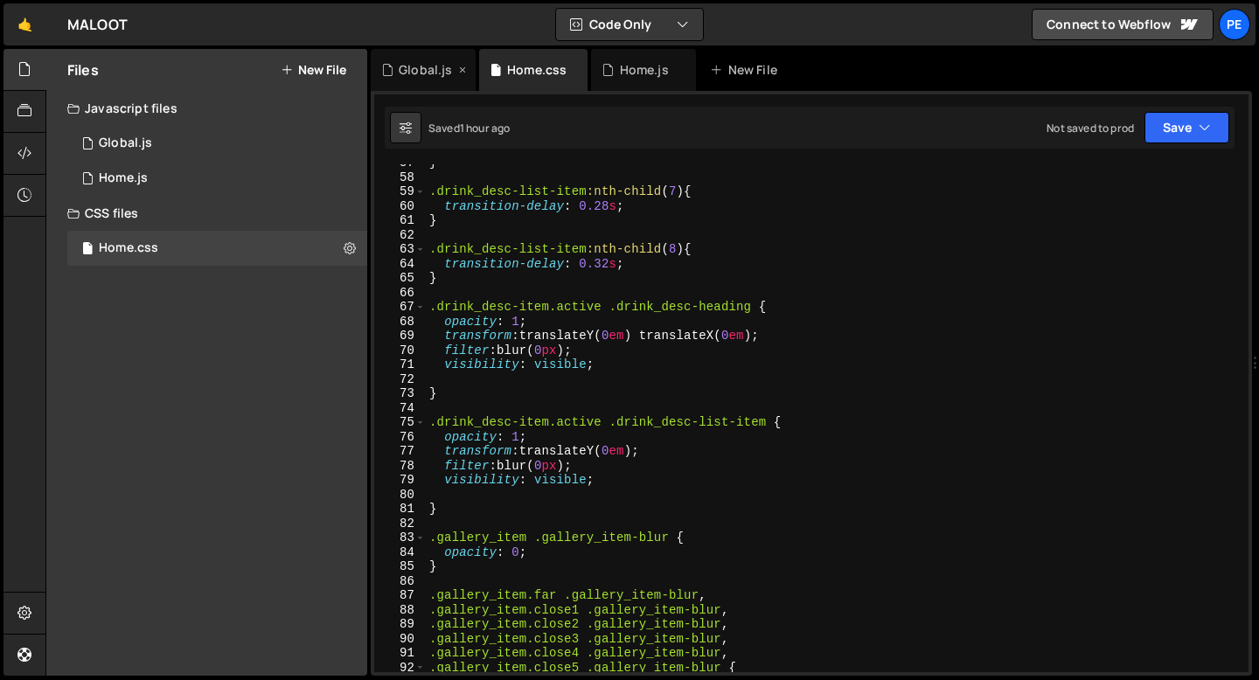
click at [415, 70] on div "Global.js" at bounding box center [425, 69] width 53 height 17
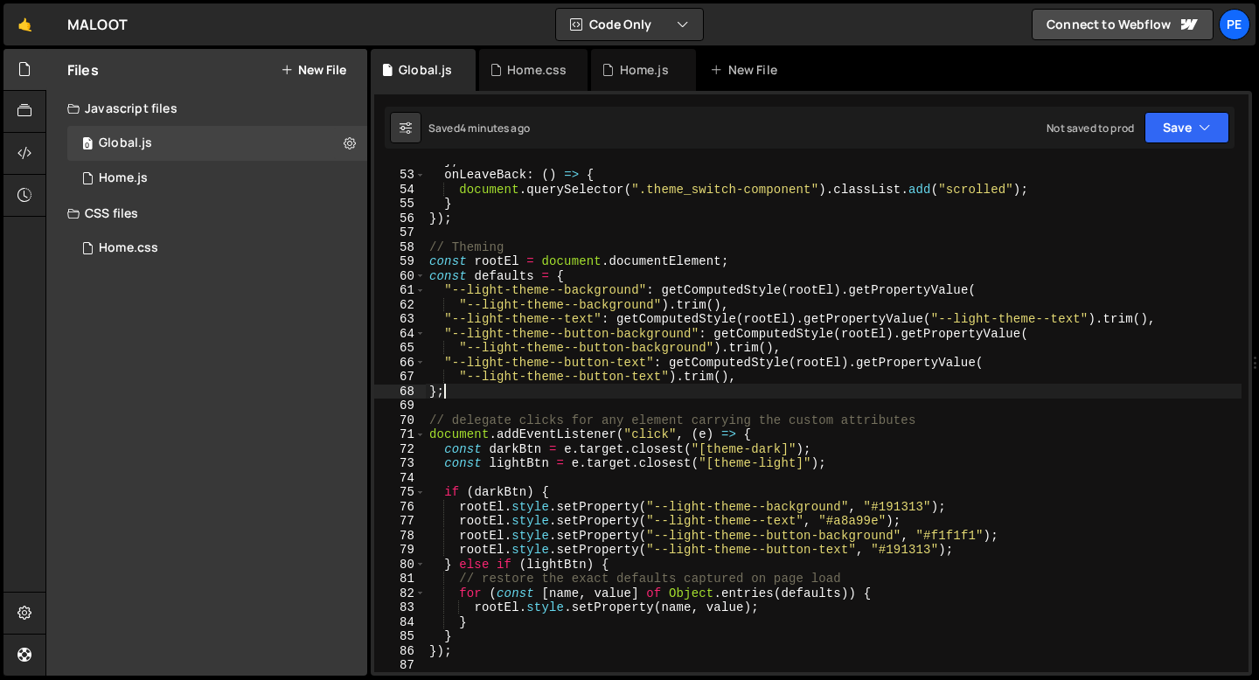
click at [765, 385] on div "} , onLeaveBack : ( ) => { document . querySelector ( ".theme_switch-component"…" at bounding box center [834, 421] width 816 height 537
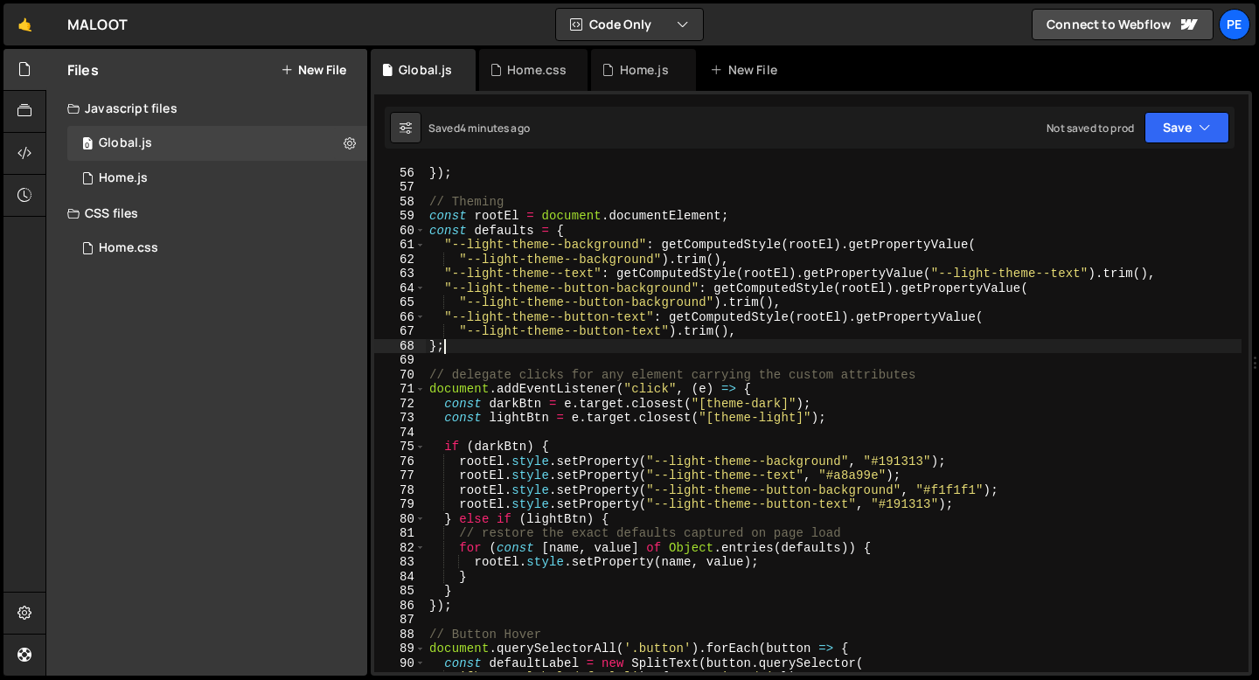
scroll to position [800, 0]
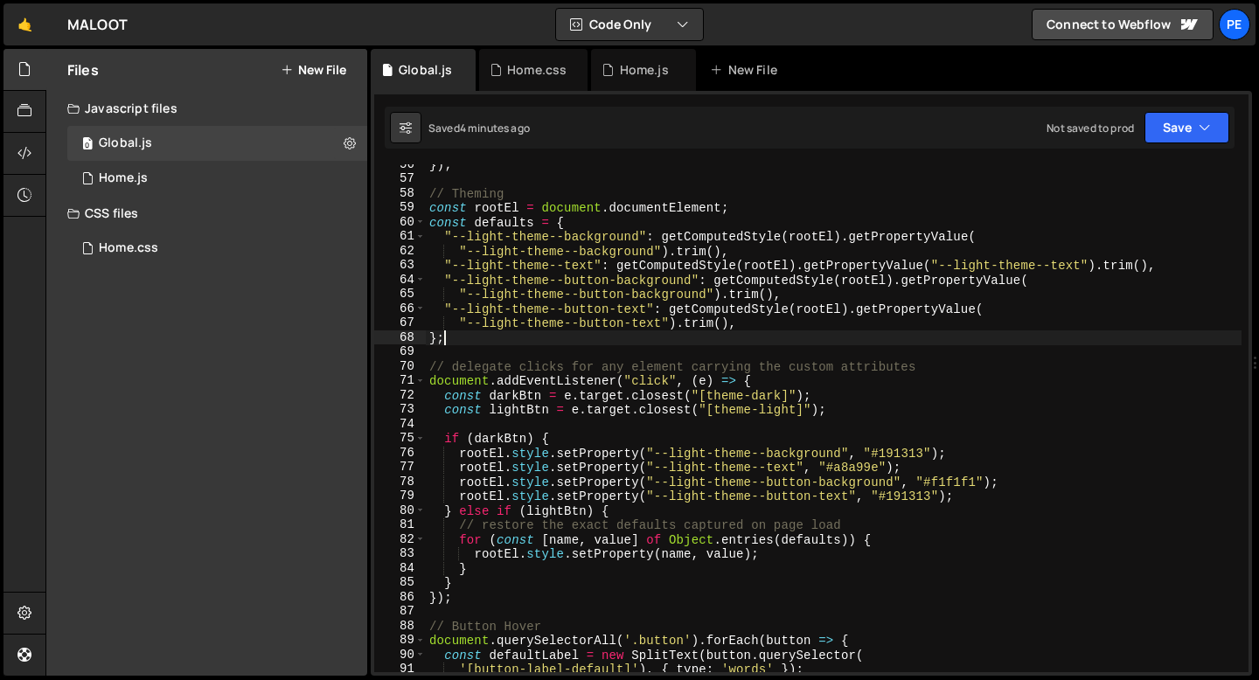
click at [616, 441] on div "}) ; // Theming const rootEl = document . documentElement ; const defaults = { …" at bounding box center [834, 425] width 816 height 537
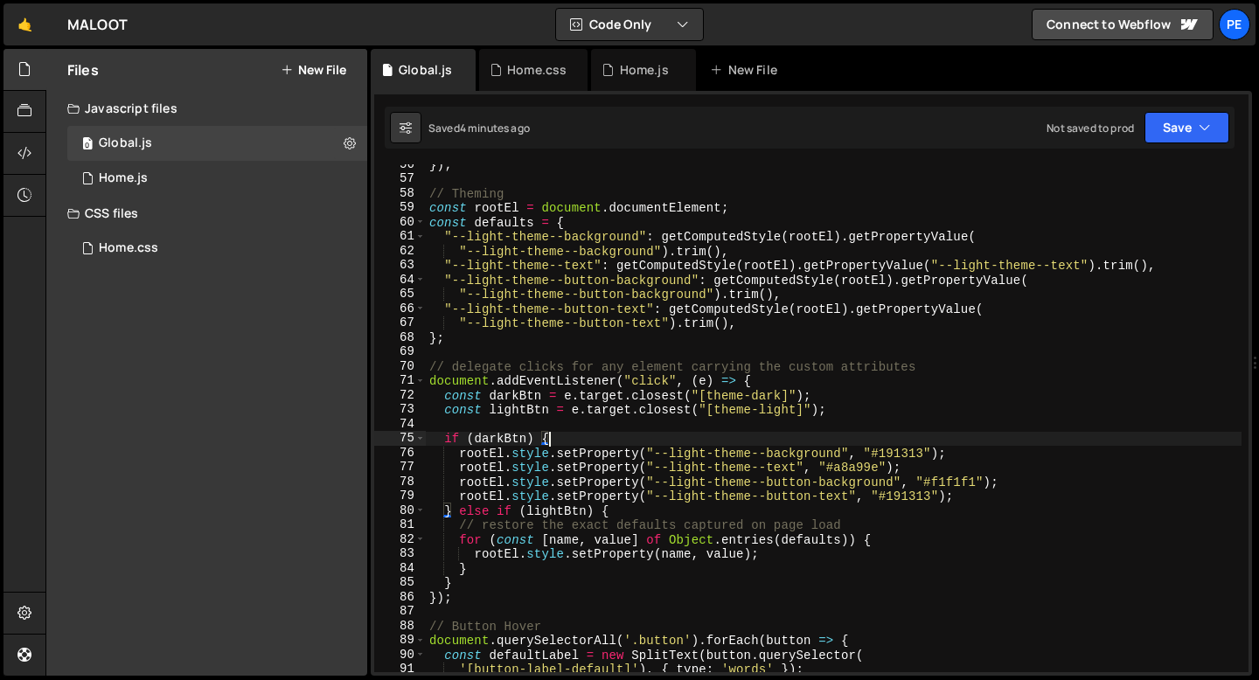
click at [747, 323] on div "}) ; // Theming const rootEl = document . documentElement ; const defaults = { …" at bounding box center [834, 425] width 816 height 537
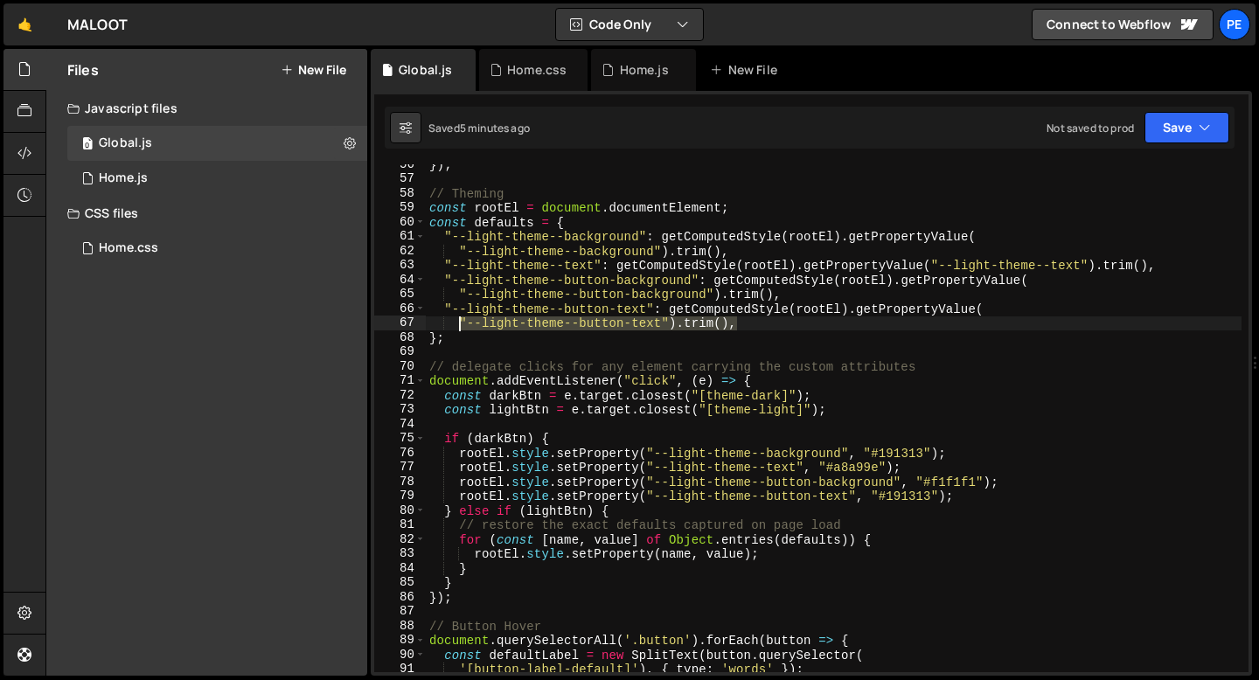
drag, startPoint x: 742, startPoint y: 323, endPoint x: 459, endPoint y: 323, distance: 283.2
click at [459, 323] on div "}) ; // Theming const rootEl = document . documentElement ; const defaults = { …" at bounding box center [834, 425] width 816 height 537
click at [796, 330] on div "}) ; // Theming const rootEl = document . documentElement ; const defaults = { …" at bounding box center [834, 425] width 816 height 537
click at [751, 320] on div "}) ; // Theming const rootEl = document . documentElement ; const defaults = { …" at bounding box center [834, 425] width 816 height 537
type textarea ""--light-theme--button-text").trim(),"
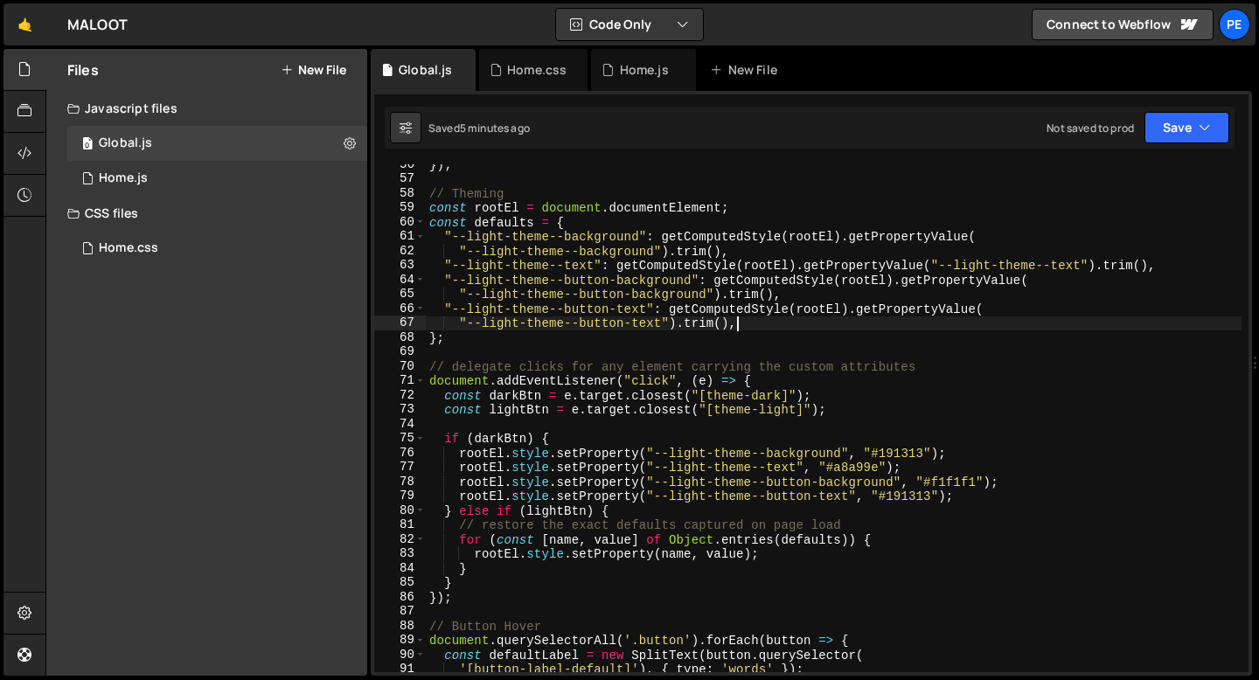
scroll to position [0, 1]
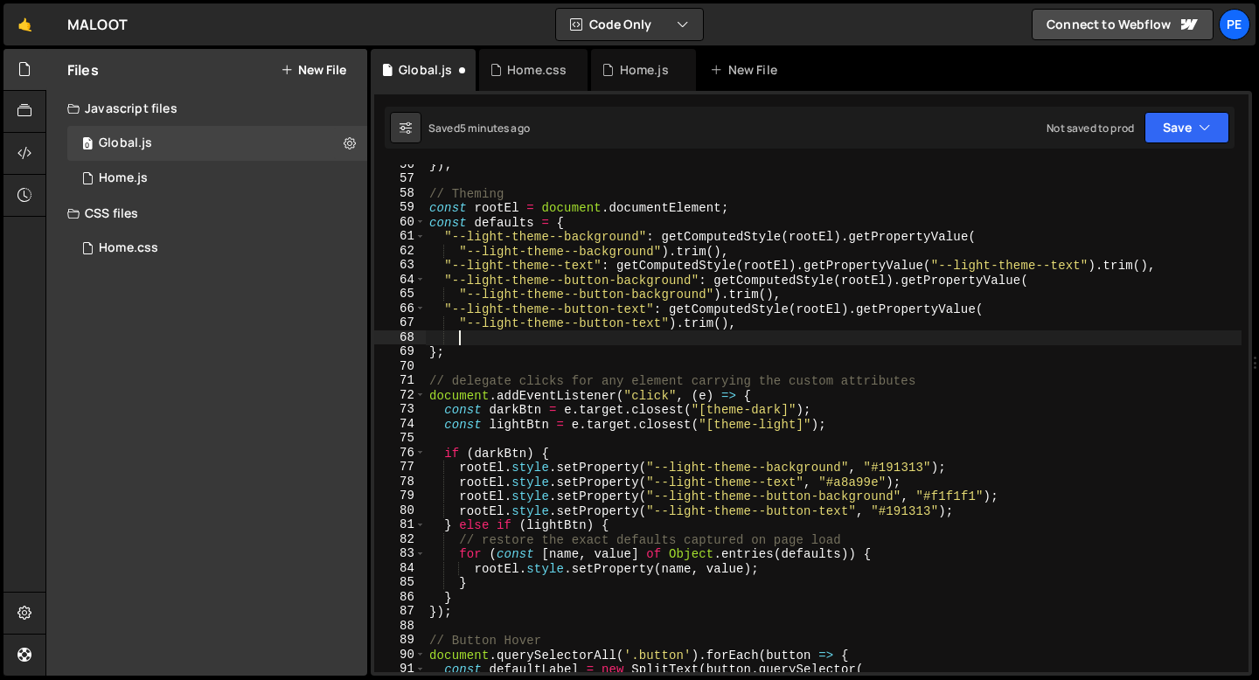
paste textarea
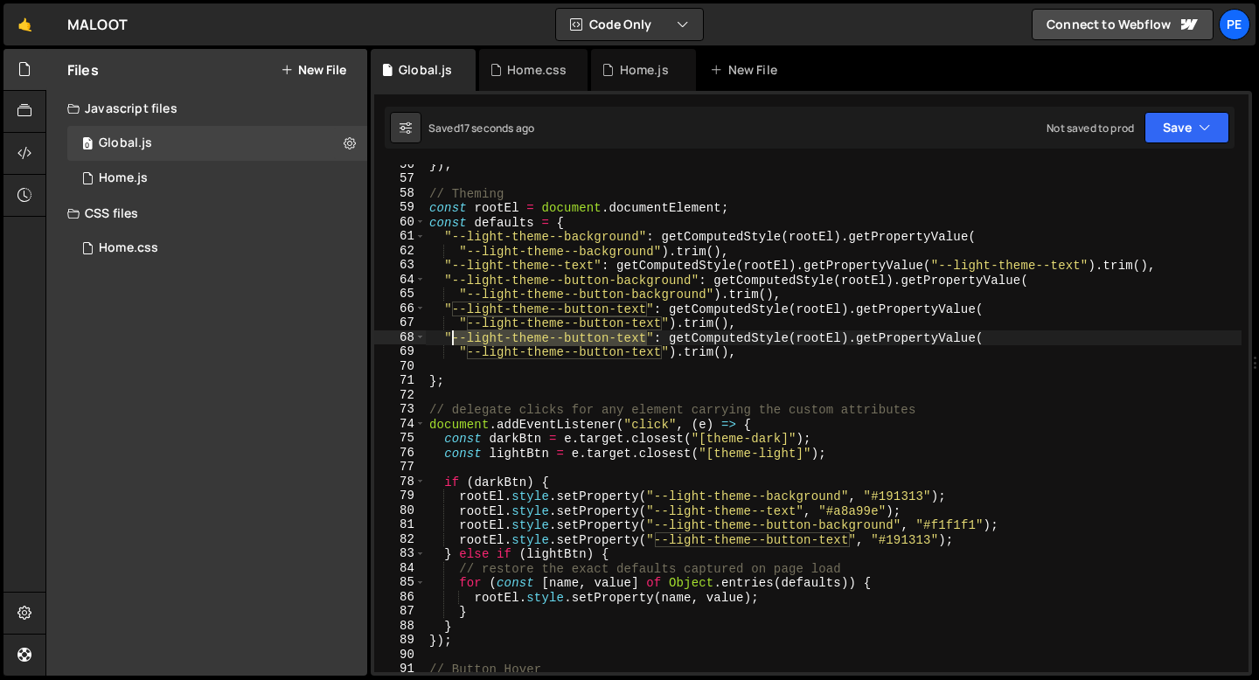
drag, startPoint x: 647, startPoint y: 337, endPoint x: 454, endPoint y: 341, distance: 193.2
click at [454, 342] on div "}) ; // Theming const rootEl = document . documentElement ; const defaults = { …" at bounding box center [834, 425] width 816 height 537
paste textarea "var(--light-theme--set-tile-color)"
click at [480, 337] on div "}) ; // Theming const rootEl = document . documentElement ; const defaults = { …" at bounding box center [834, 425] width 816 height 537
click at [676, 337] on div "}) ; // Theming const rootEl = document . documentElement ; const defaults = { …" at bounding box center [834, 425] width 816 height 537
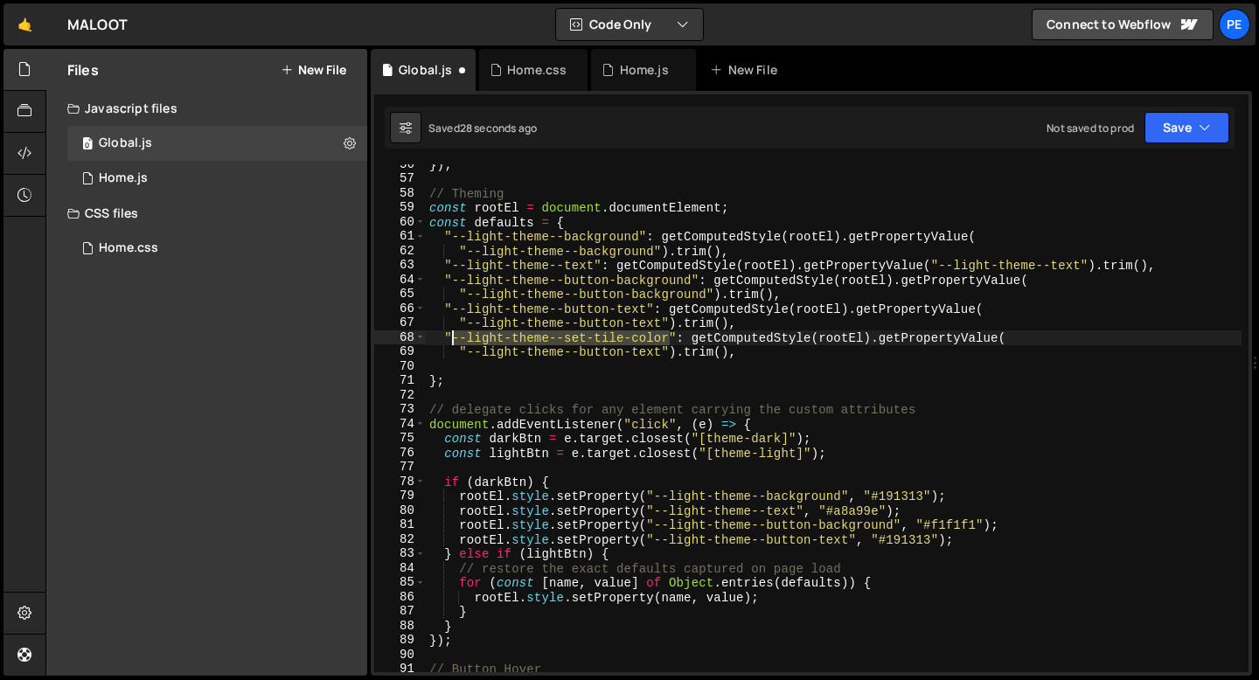
drag, startPoint x: 670, startPoint y: 337, endPoint x: 452, endPoint y: 338, distance: 218.5
click at [452, 338] on div "}) ; // Theming const rootEl = document . documentElement ; const defaults = { …" at bounding box center [834, 425] width 816 height 537
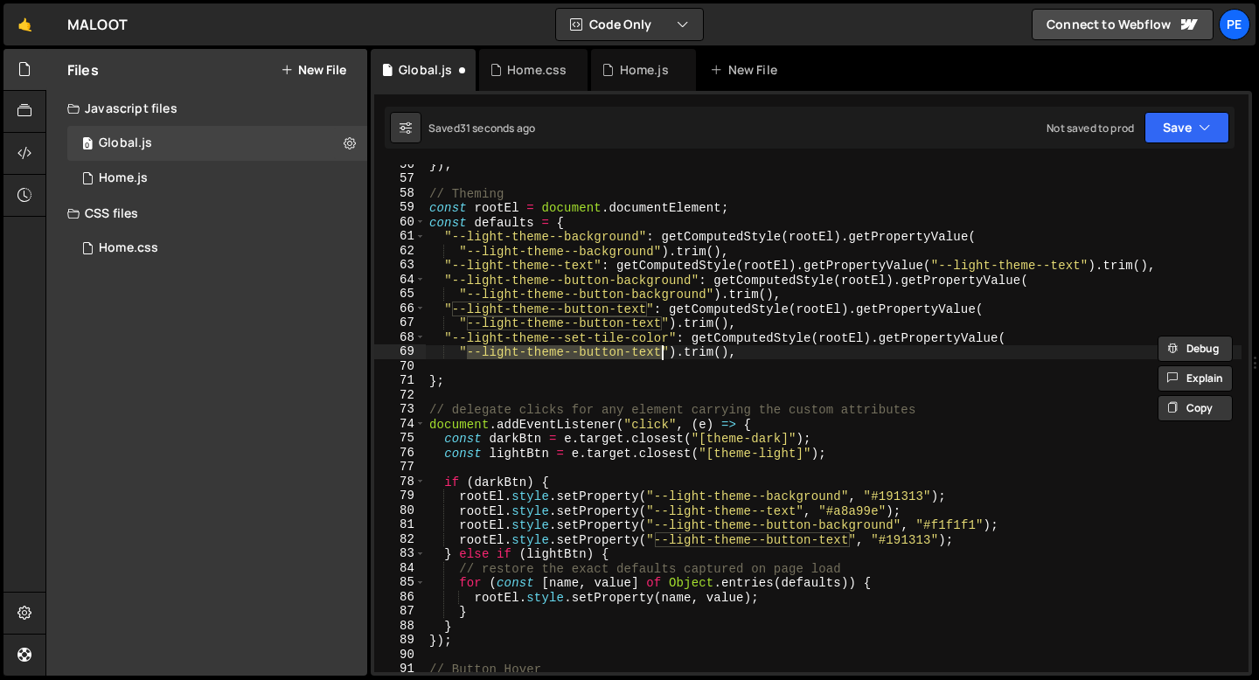
drag, startPoint x: 468, startPoint y: 354, endPoint x: 658, endPoint y: 350, distance: 190.6
click at [658, 350] on div "}) ; // Theming const rootEl = document . documentElement ; const defaults = { …" at bounding box center [834, 425] width 816 height 537
paste textarea "set-tile-color"
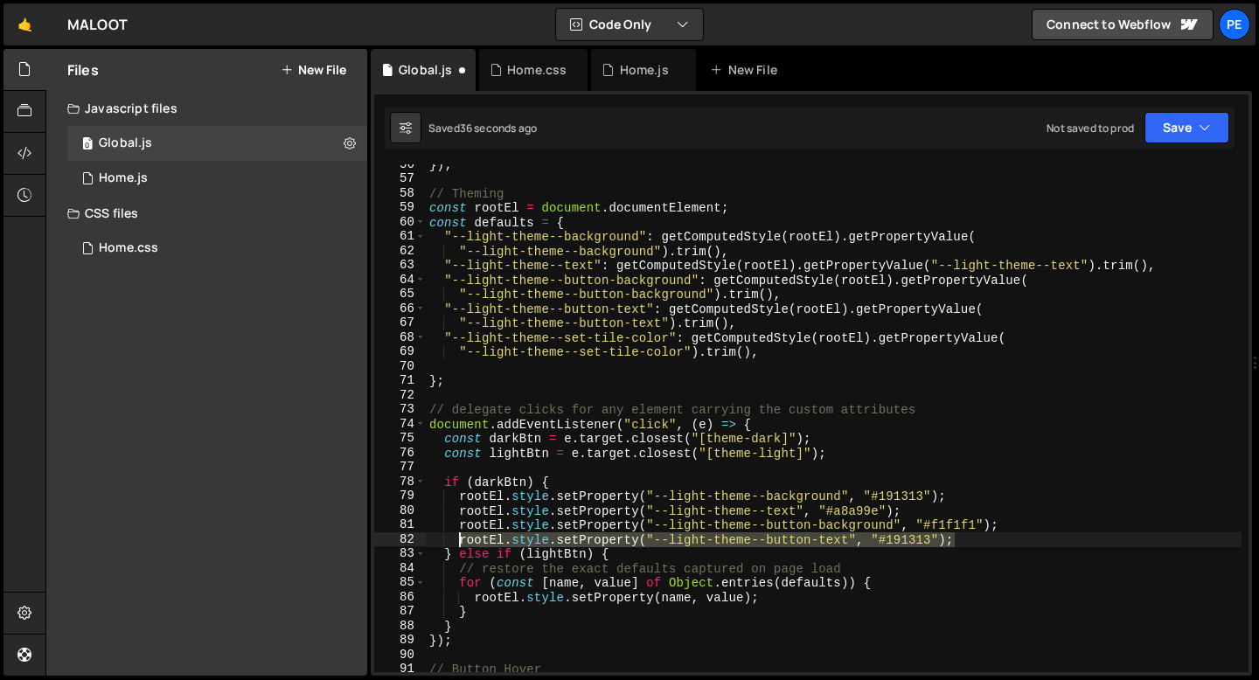
drag, startPoint x: 965, startPoint y: 538, endPoint x: 457, endPoint y: 538, distance: 507.9
click at [457, 538] on div "}) ; // Theming const rootEl = document . documentElement ; const defaults = { …" at bounding box center [834, 425] width 816 height 537
type textarea "rootEl.style.setProperty("--light-theme--button-text", "#191313");"
click at [978, 544] on div "}) ; // Theming const rootEl = document . documentElement ; const defaults = { …" at bounding box center [834, 418] width 816 height 508
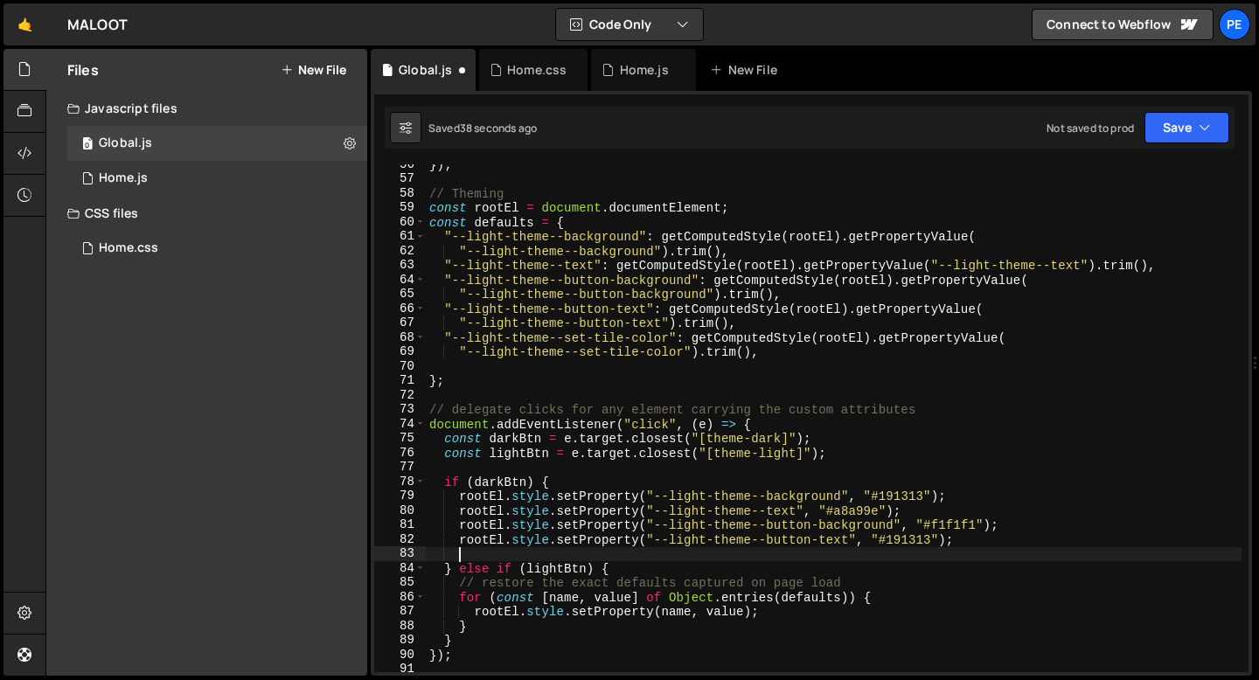
scroll to position [0, 1]
paste textarea "rootEl.style.setProperty("--light-theme--button-text", "#191313");"
click at [899, 555] on div "}) ; // Theming const rootEl = document . documentElement ; const defaults = { …" at bounding box center [834, 425] width 816 height 537
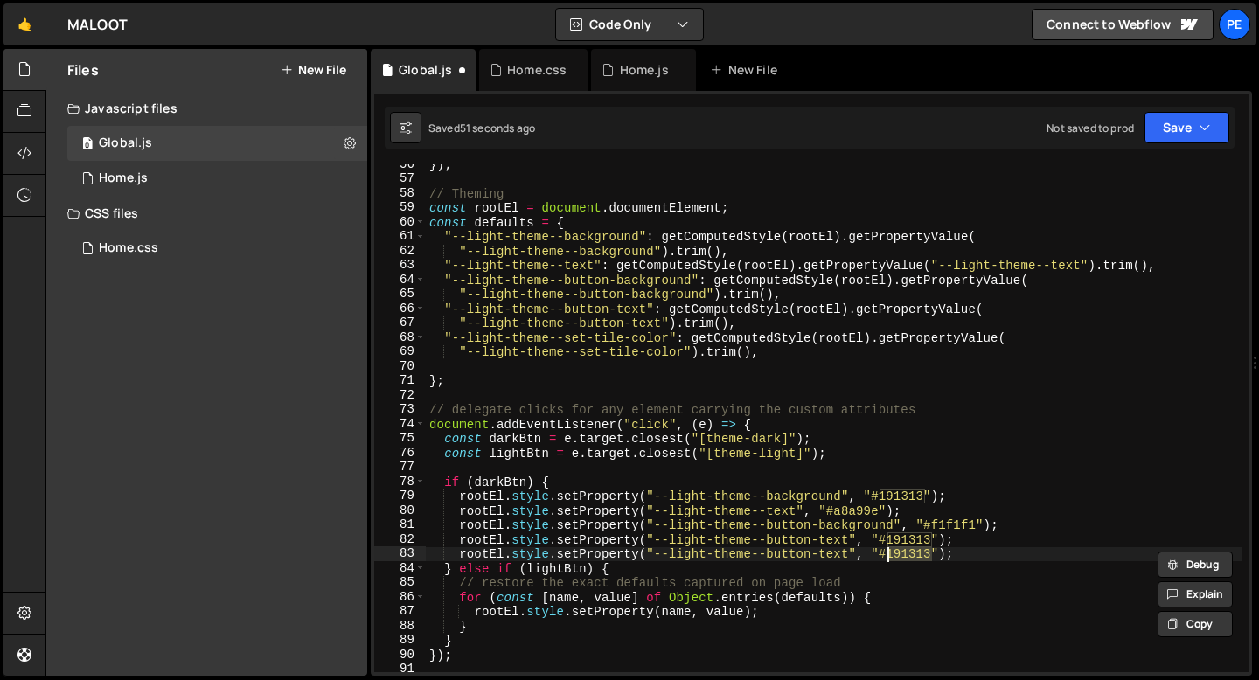
paste textarea "A8A99E"
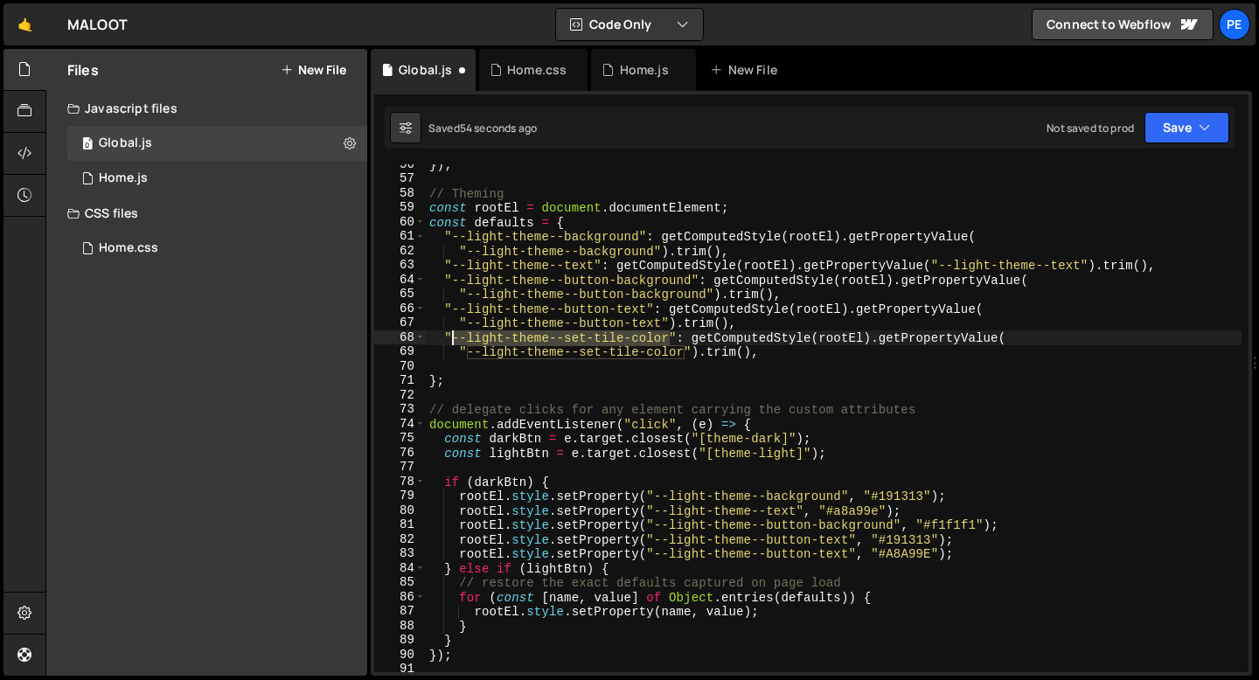
drag, startPoint x: 671, startPoint y: 341, endPoint x: 453, endPoint y: 342, distance: 218.5
click at [453, 342] on div "}) ; // Theming const rootEl = document . documentElement ; const defaults = { …" at bounding box center [834, 425] width 816 height 537
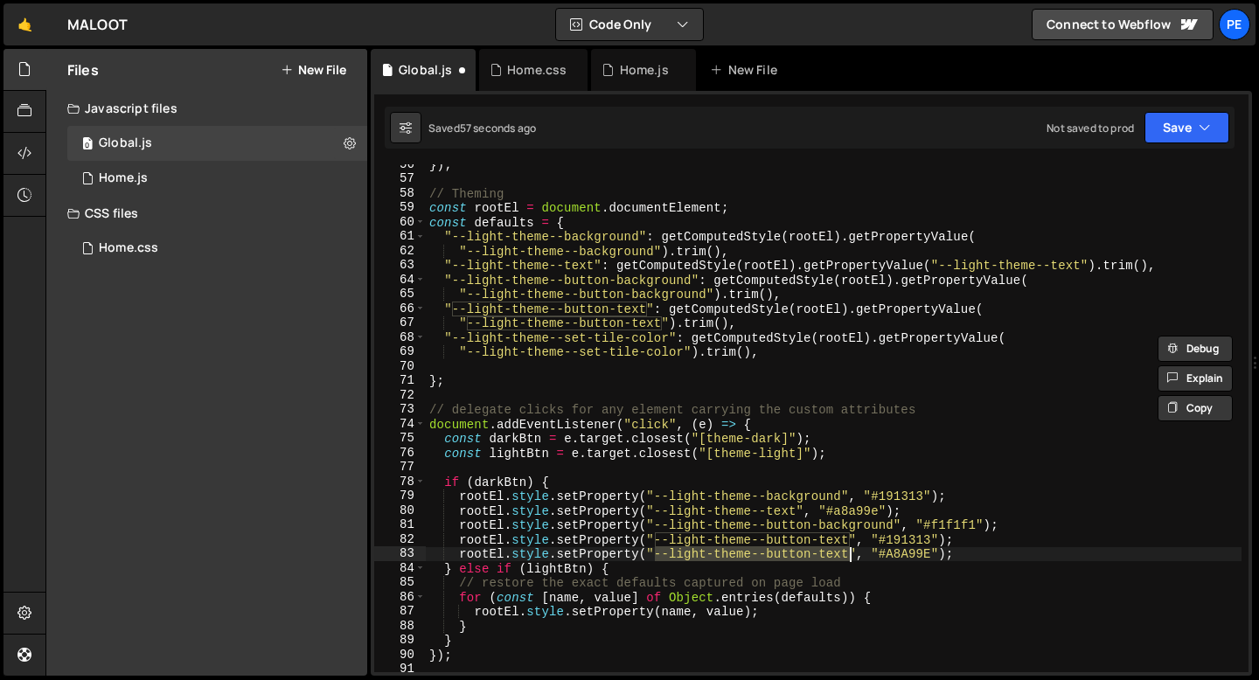
drag, startPoint x: 653, startPoint y: 556, endPoint x: 848, endPoint y: 554, distance: 194.9
click at [848, 554] on div "}) ; // Theming const rootEl = document . documentElement ; const defaults = { …" at bounding box center [834, 425] width 816 height 537
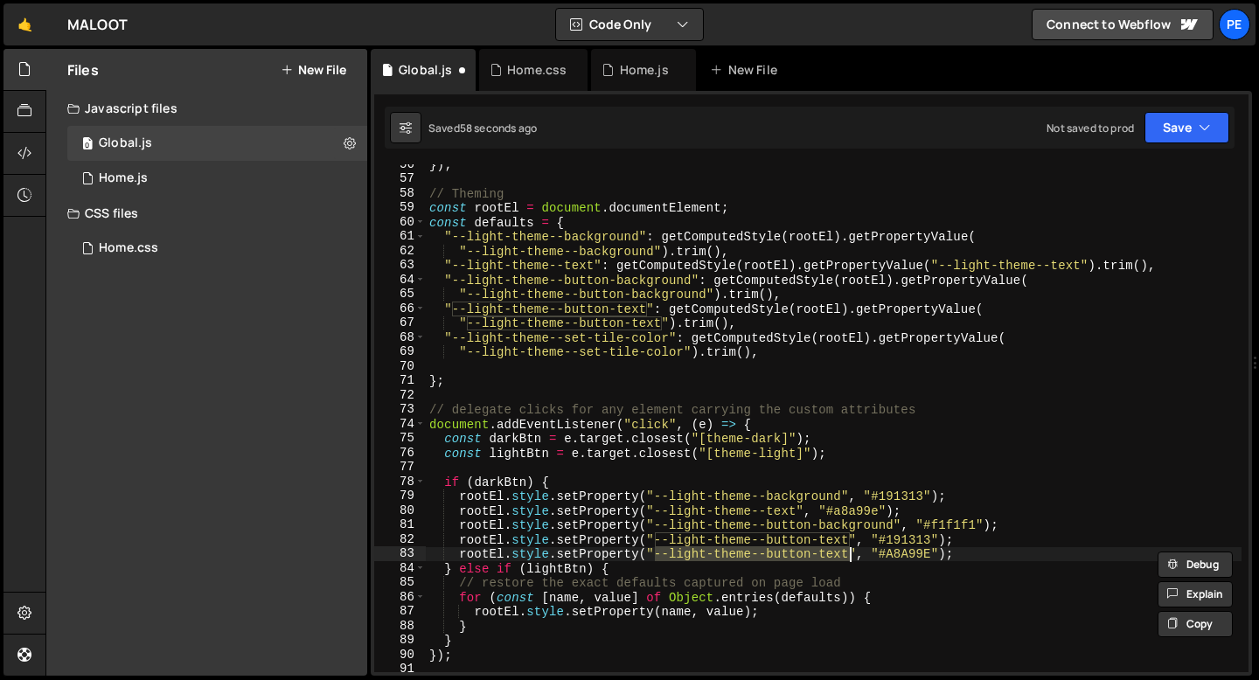
paste textarea "set-tile-color"
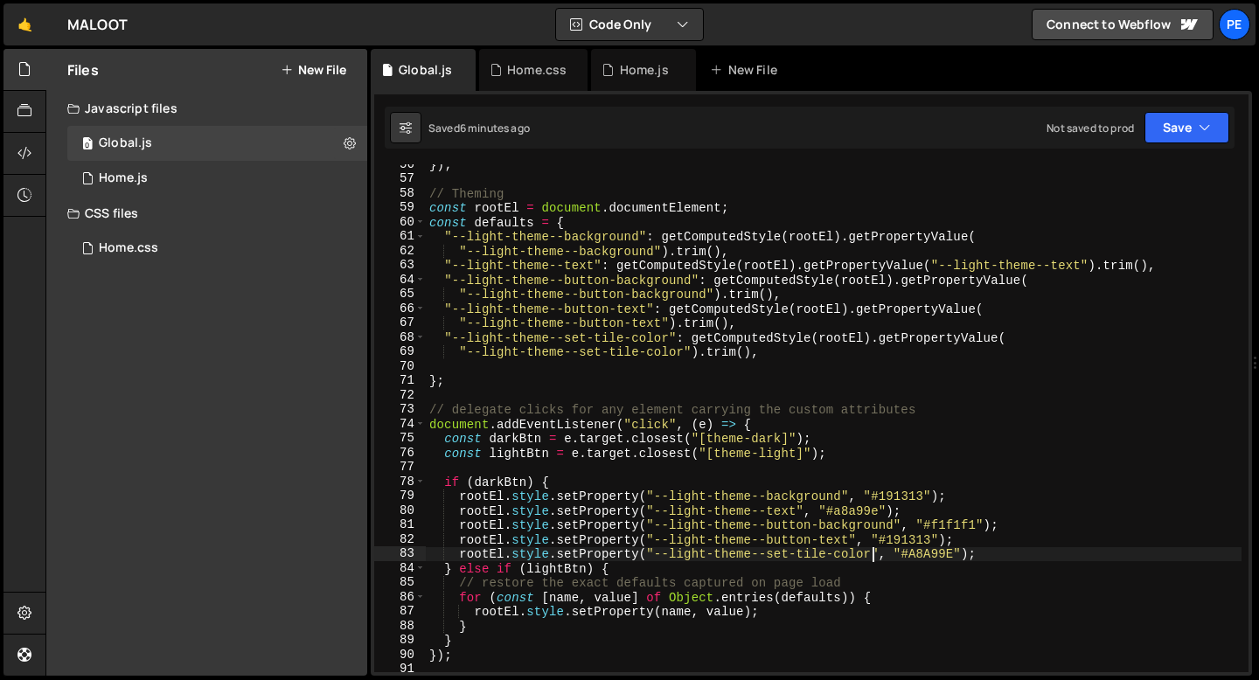
click at [761, 353] on div "}) ; // Theming const rootEl = document . documentElement ; const defaults = { …" at bounding box center [834, 425] width 816 height 537
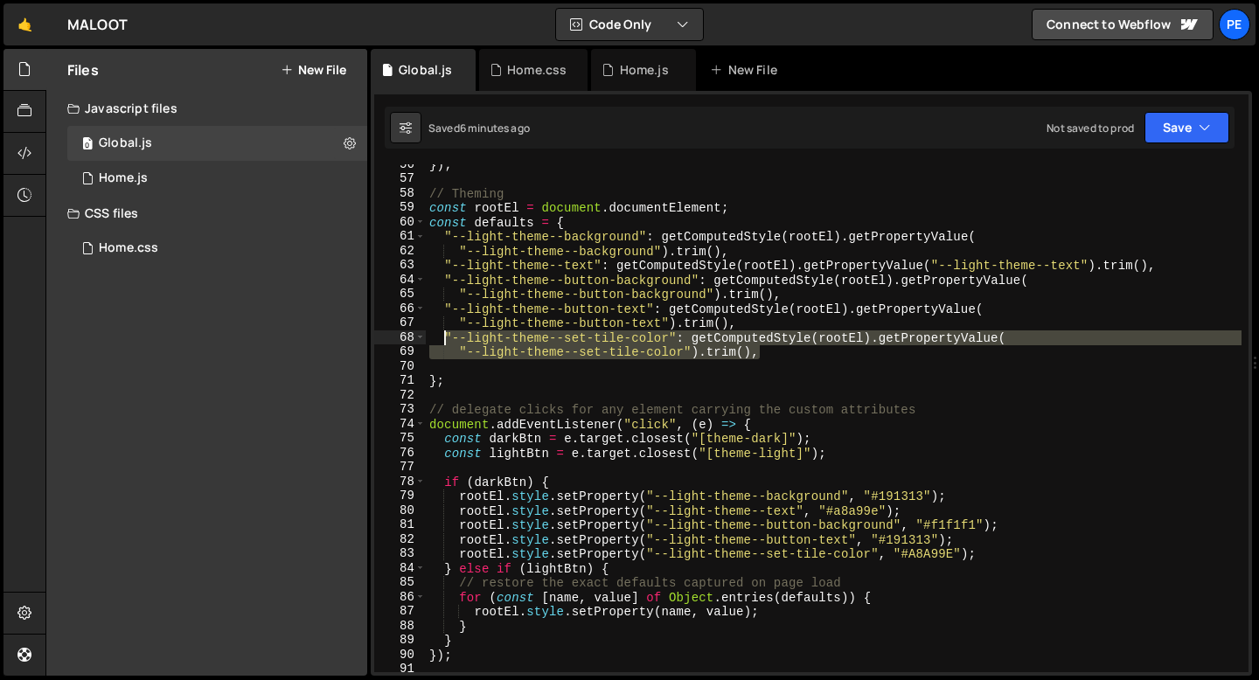
drag, startPoint x: 761, startPoint y: 354, endPoint x: 445, endPoint y: 339, distance: 315.9
click at [445, 339] on div "}) ; // Theming const rootEl = document . documentElement ; const defaults = { …" at bounding box center [834, 425] width 816 height 537
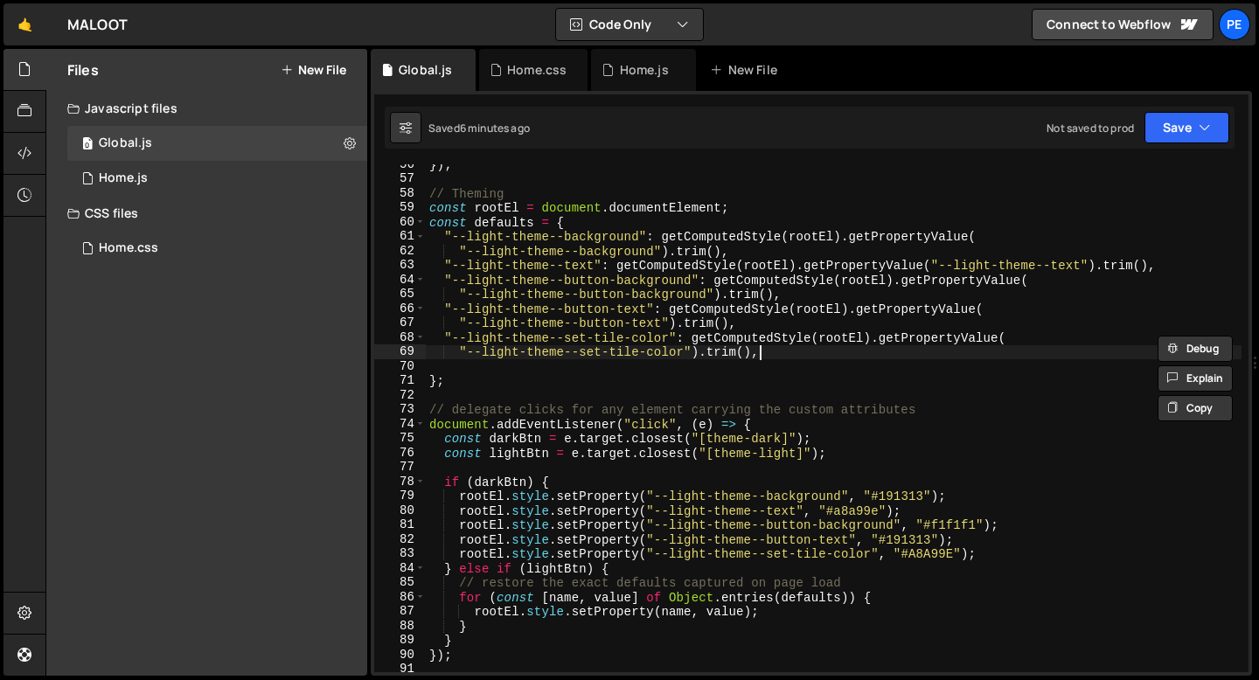
type textarea ""--light-theme--set-tile-color").trim(),"
click at [795, 353] on div "}) ; // Theming const rootEl = document . documentElement ; const defaults = { …" at bounding box center [834, 425] width 816 height 537
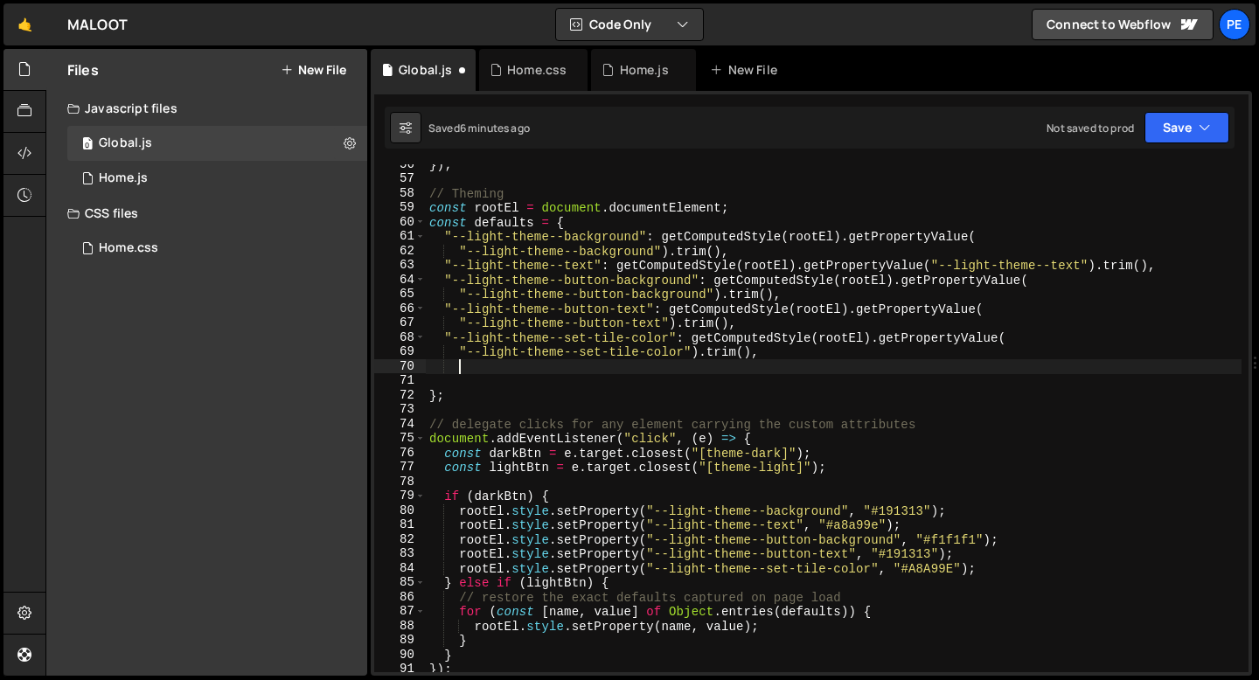
paste textarea ""--light-theme--set-tile-color").trim(),"
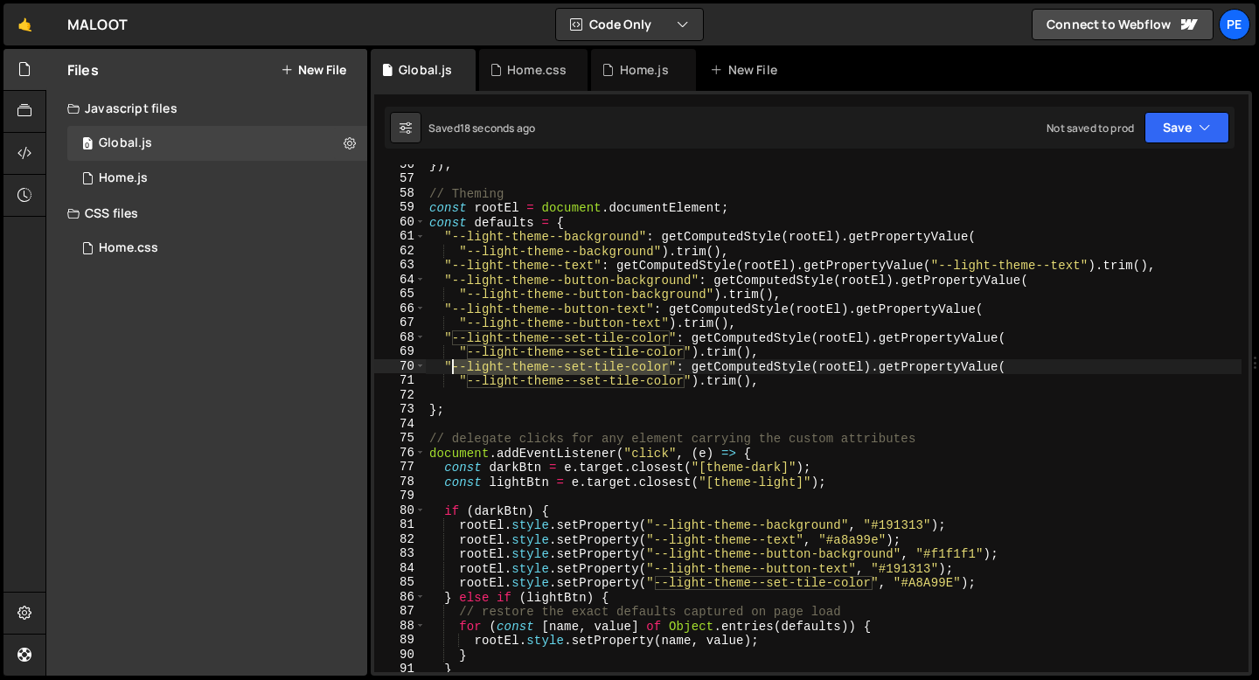
drag, startPoint x: 670, startPoint y: 366, endPoint x: 451, endPoint y: 365, distance: 218.5
click at [451, 365] on div "}) ; // Theming const rootEl = document . documentElement ; const defaults = { …" at bounding box center [834, 425] width 816 height 537
paste textarea "var(--light-theme--revert-background)"
click at [480, 365] on div "}) ; // Theming const rootEl = document . documentElement ; const defaults = { …" at bounding box center [834, 425] width 816 height 537
drag, startPoint x: 455, startPoint y: 367, endPoint x: 691, endPoint y: 367, distance: 236.0
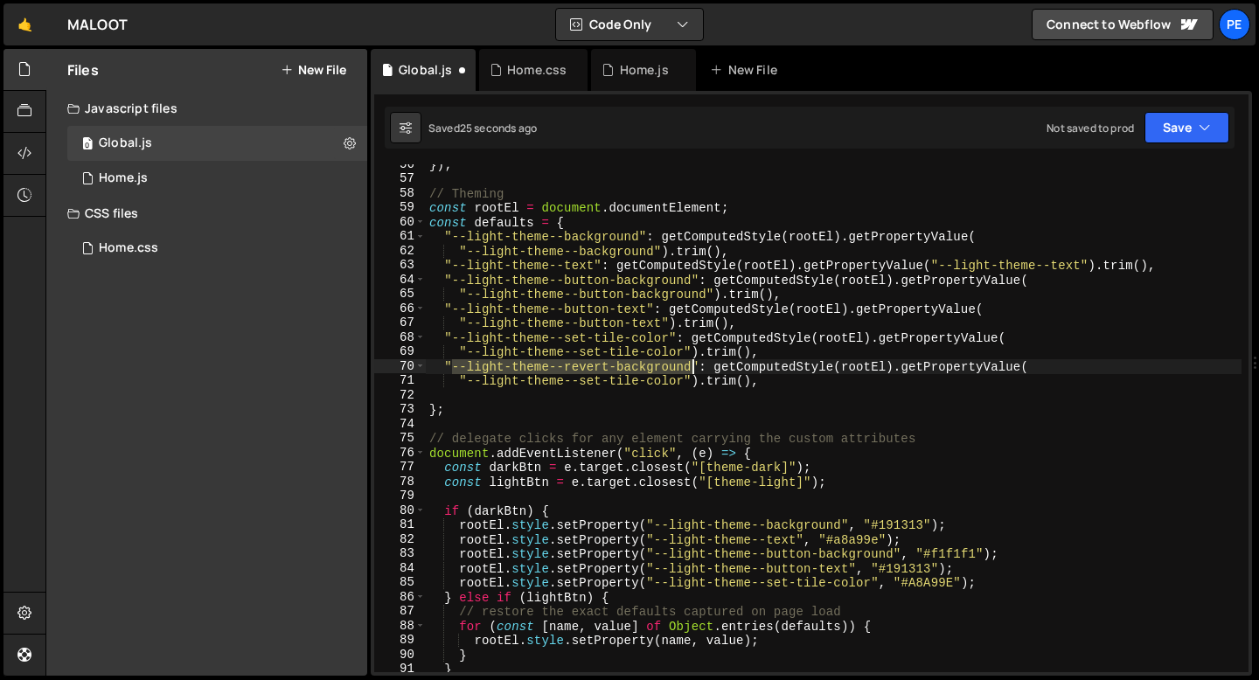
click at [691, 367] on div "}) ; // Theming const rootEl = document . documentElement ; const defaults = { …" at bounding box center [834, 425] width 816 height 537
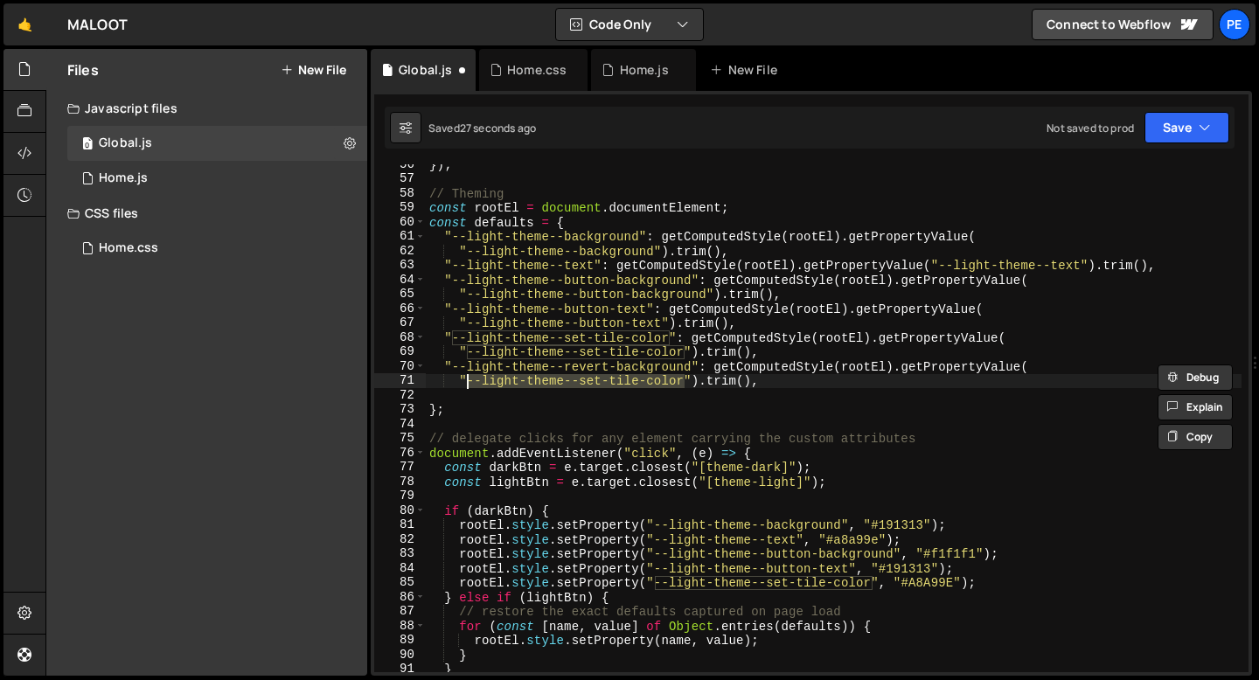
drag, startPoint x: 685, startPoint y: 382, endPoint x: 468, endPoint y: 381, distance: 217.7
click at [467, 381] on div "}) ; // Theming const rootEl = document . documentElement ; const defaults = { …" at bounding box center [834, 425] width 816 height 537
paste textarea "revert-background"
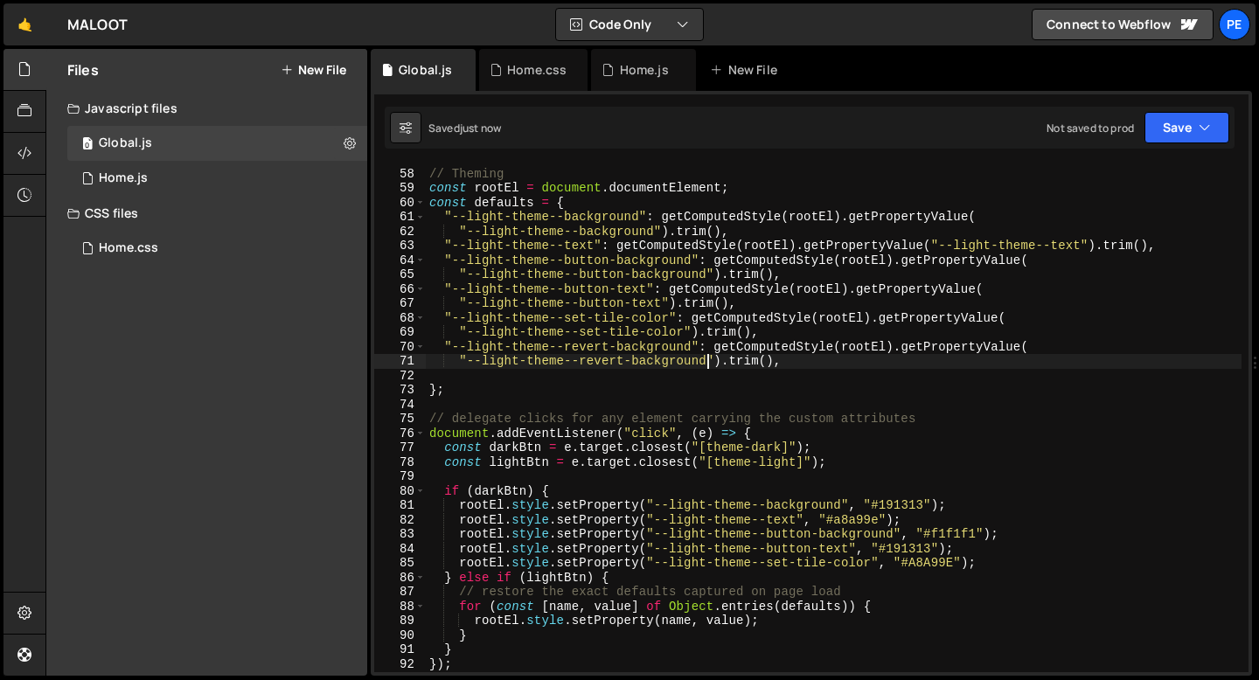
scroll to position [842, 0]
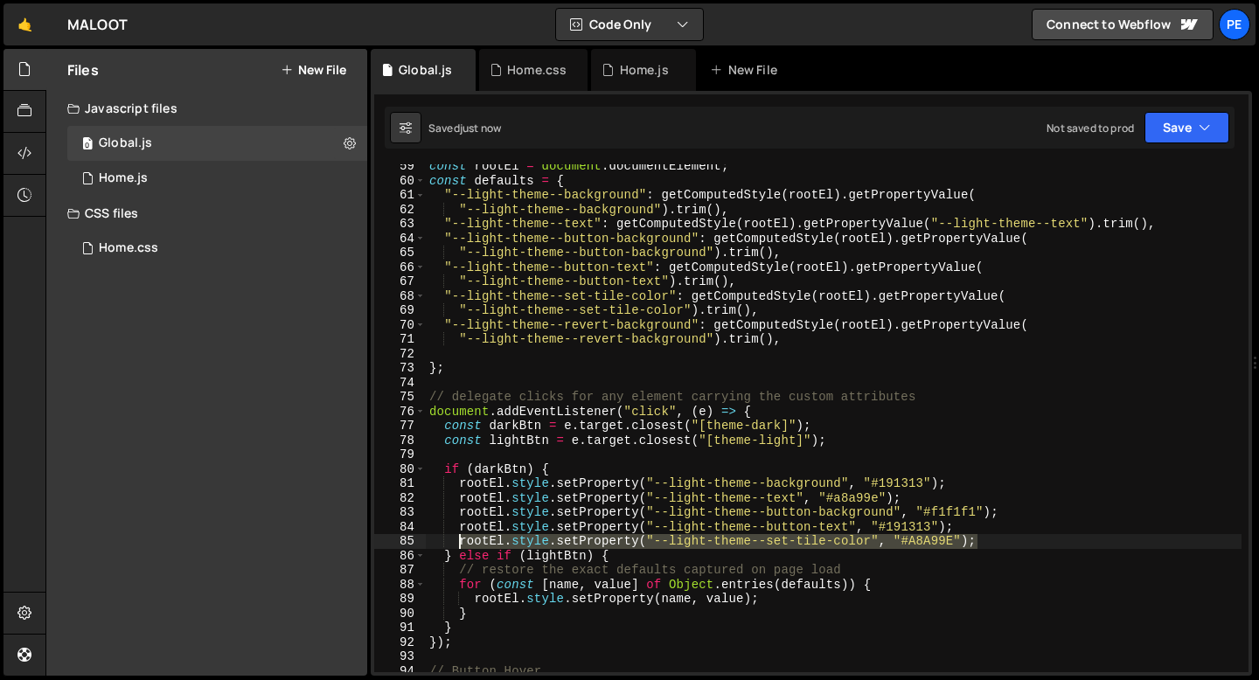
drag, startPoint x: 977, startPoint y: 544, endPoint x: 461, endPoint y: 536, distance: 516.7
click at [461, 536] on div "const rootEl = document . documentElement ; const defaults = { "--light-theme--…" at bounding box center [834, 427] width 816 height 537
click at [990, 533] on div "const rootEl = document . documentElement ; const defaults = { "--light-theme--…" at bounding box center [834, 427] width 816 height 537
click at [987, 541] on div "const rootEl = document . documentElement ; const defaults = { "--light-theme--…" at bounding box center [834, 427] width 816 height 537
type textarea "rootEl.style.setProperty("--light-theme--set-tile-color", "#A8A99E");"
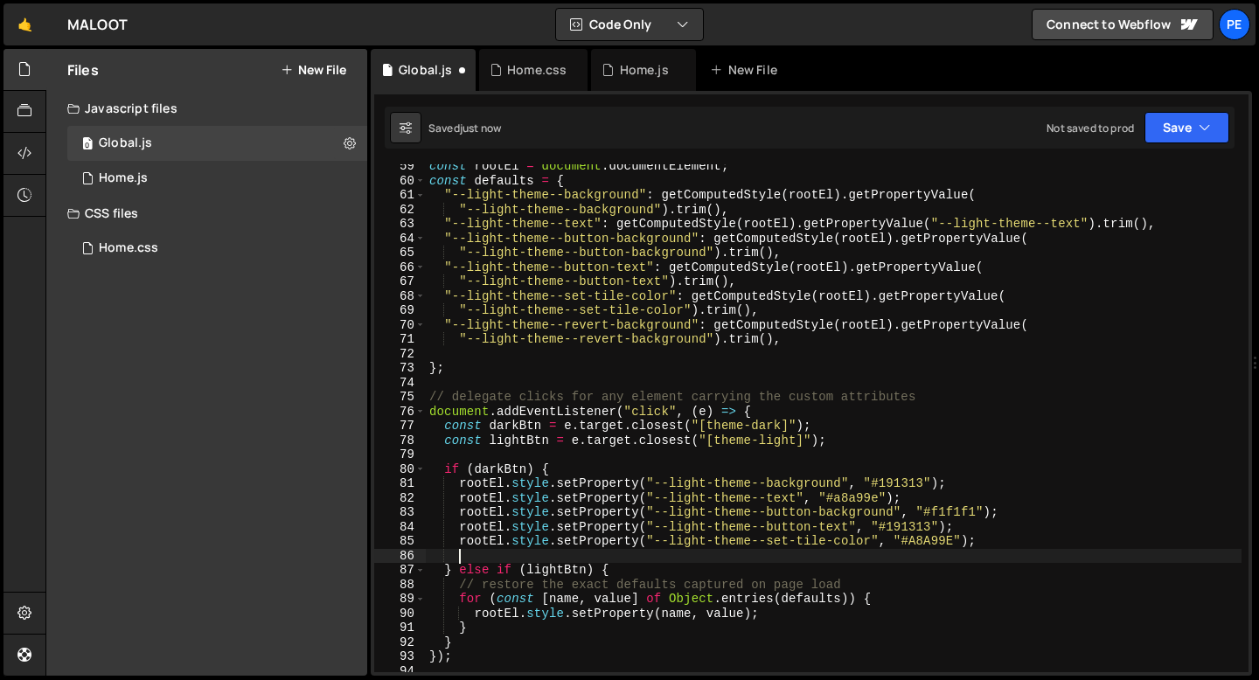
paste textarea "rootEl.style.setProperty("--light-theme--set-tile-color", "#A8A99E");"
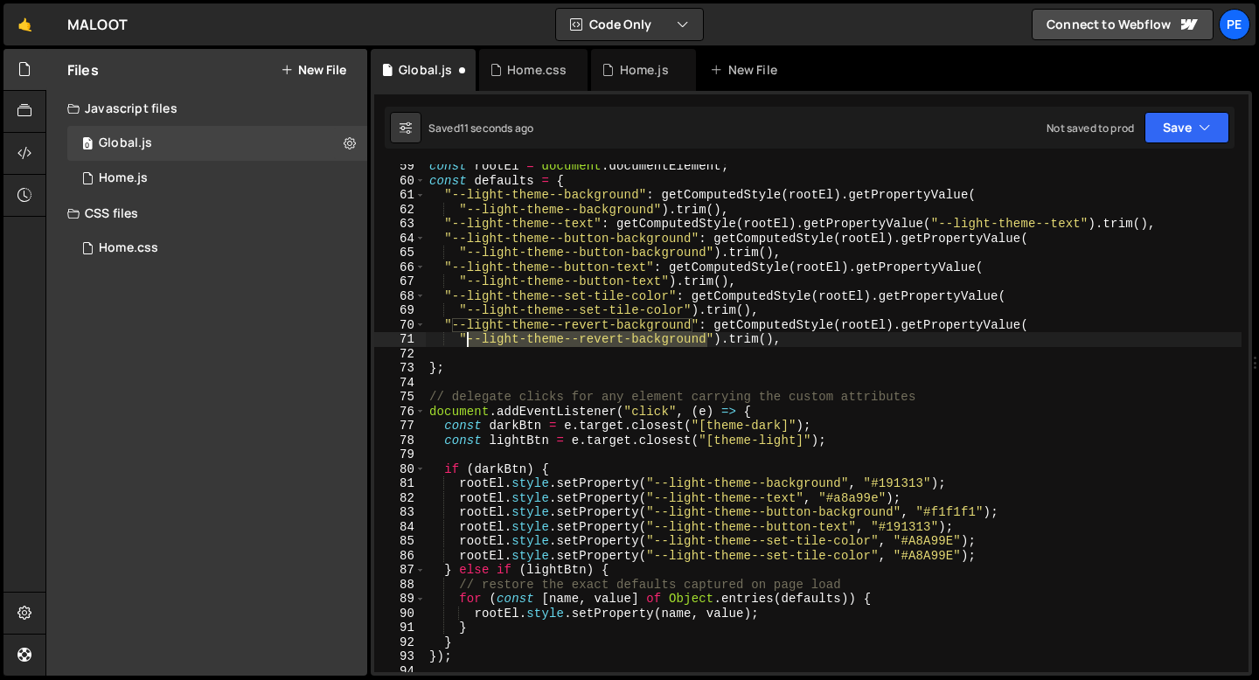
drag, startPoint x: 707, startPoint y: 341, endPoint x: 470, endPoint y: 338, distance: 236.9
click at [470, 338] on div "const rootEl = document . documentElement ; const defaults = { "--light-theme--…" at bounding box center [834, 427] width 816 height 537
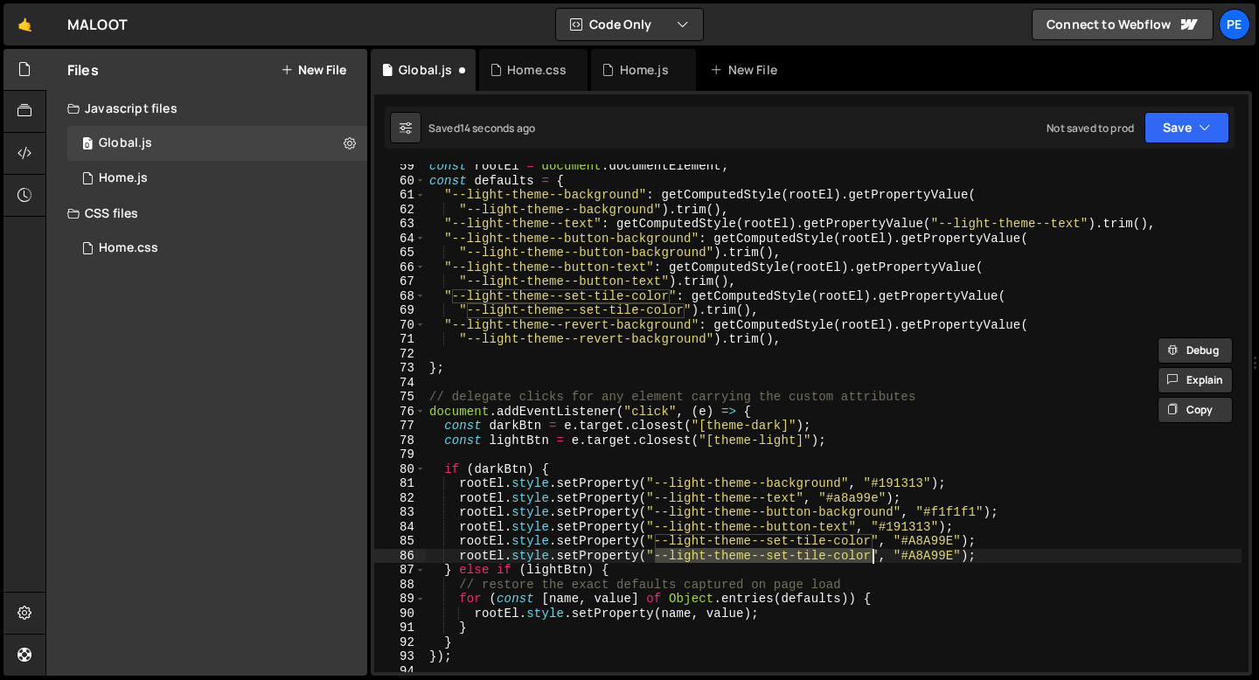
drag, startPoint x: 657, startPoint y: 559, endPoint x: 872, endPoint y: 560, distance: 215.0
click at [872, 560] on div "const rootEl = document . documentElement ; const defaults = { "--light-theme--…" at bounding box center [834, 427] width 816 height 537
paste textarea "revert-background"
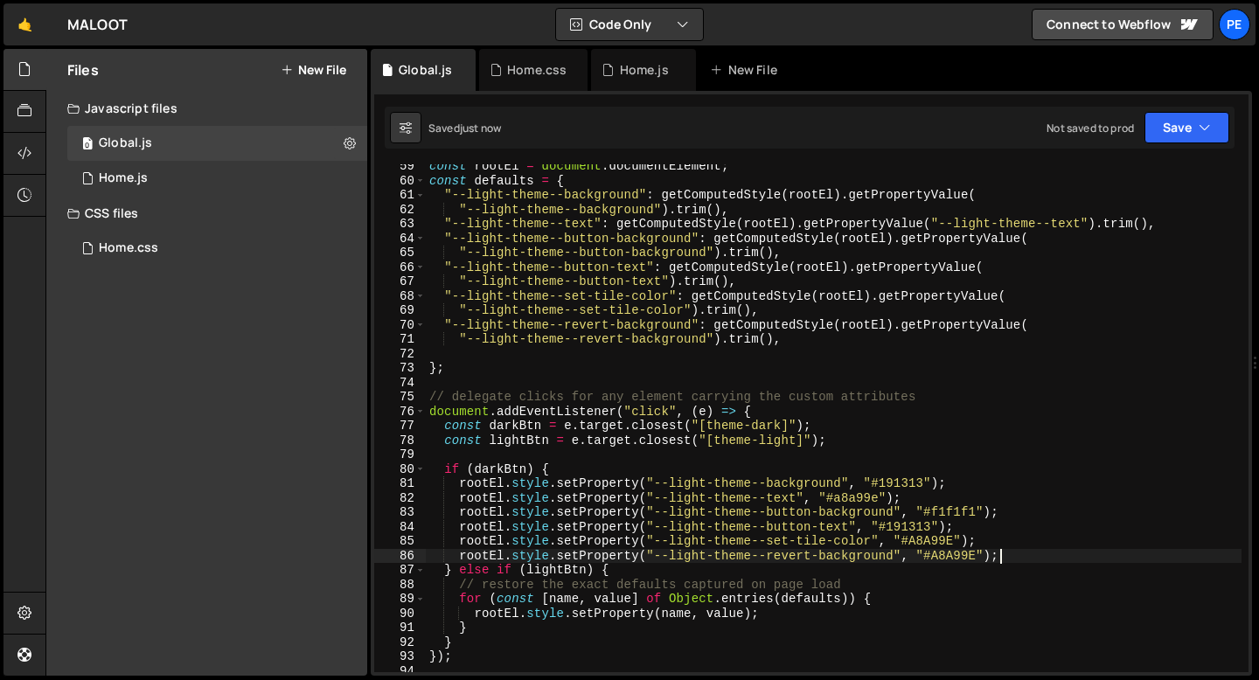
click at [1003, 558] on div "const rootEl = document . documentElement ; const defaults = { "--light-theme--…" at bounding box center [834, 427] width 816 height 537
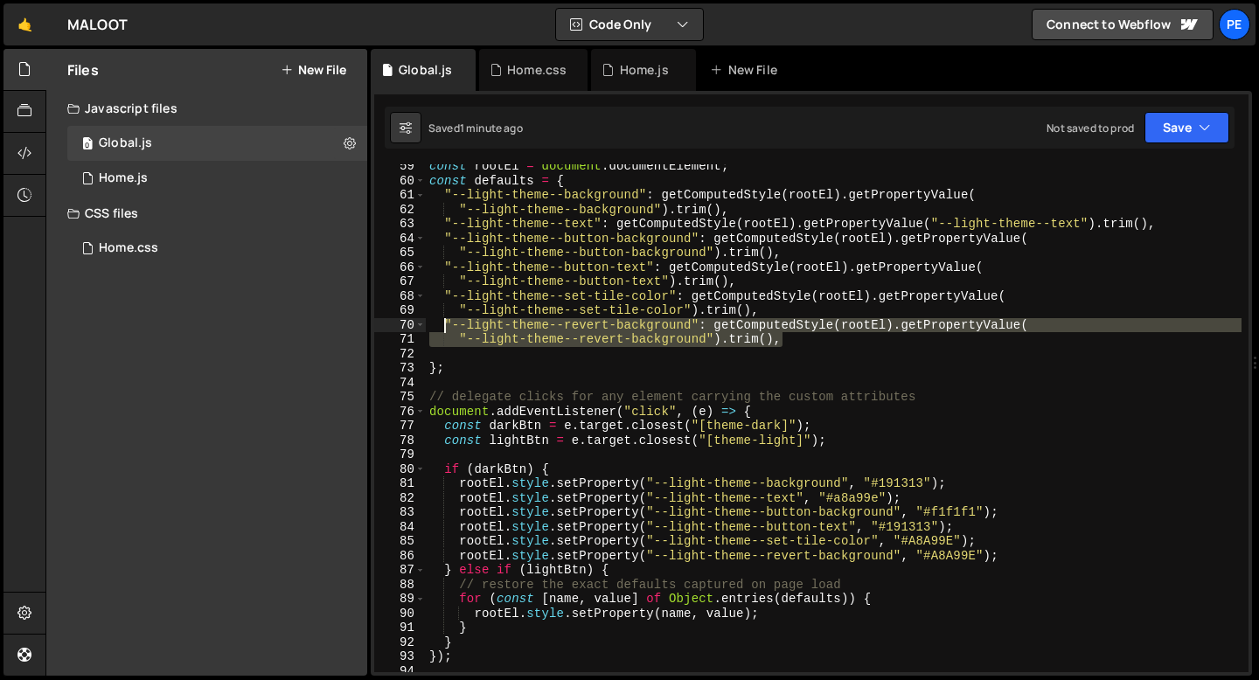
drag, startPoint x: 788, startPoint y: 339, endPoint x: 446, endPoint y: 321, distance: 342.3
click at [446, 321] on div "const rootEl = document . documentElement ; const defaults = { "--light-theme--…" at bounding box center [834, 427] width 816 height 537
click at [814, 341] on div "const rootEl = document . documentElement ; const defaults = { "--light-theme--…" at bounding box center [834, 418] width 816 height 508
type textarea ""--light-theme--revert-background").trim(),"
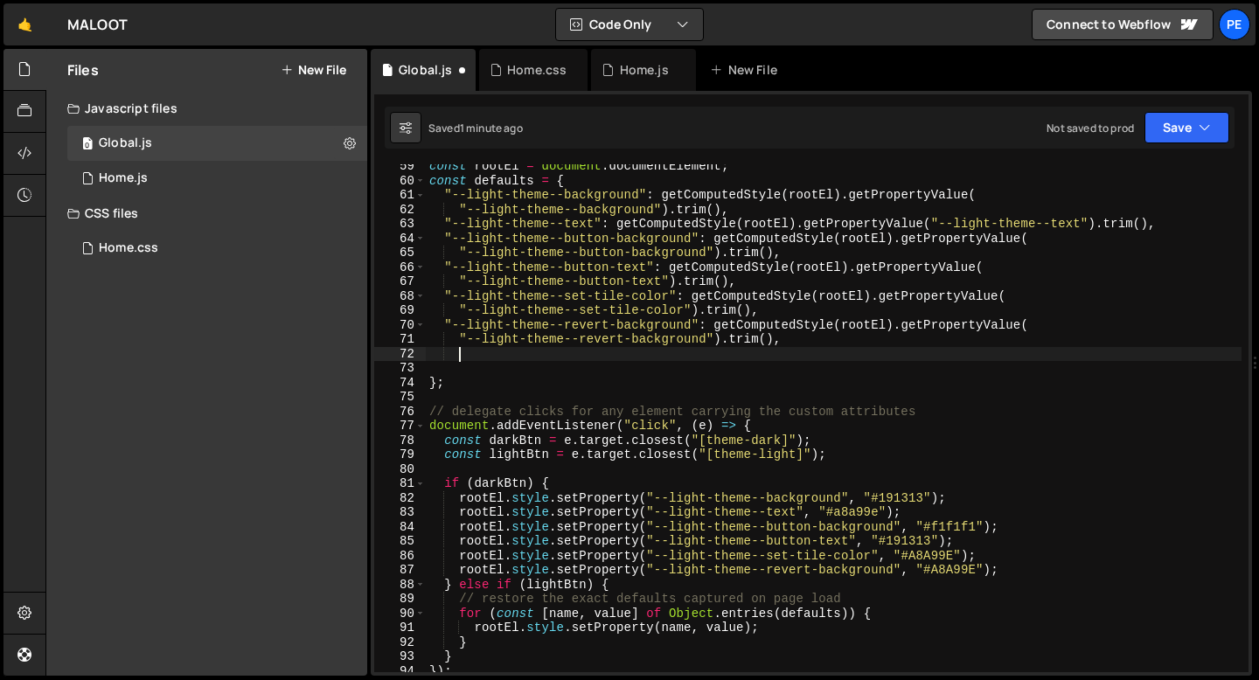
paste textarea ""--light-theme--revert-background").trim(),"
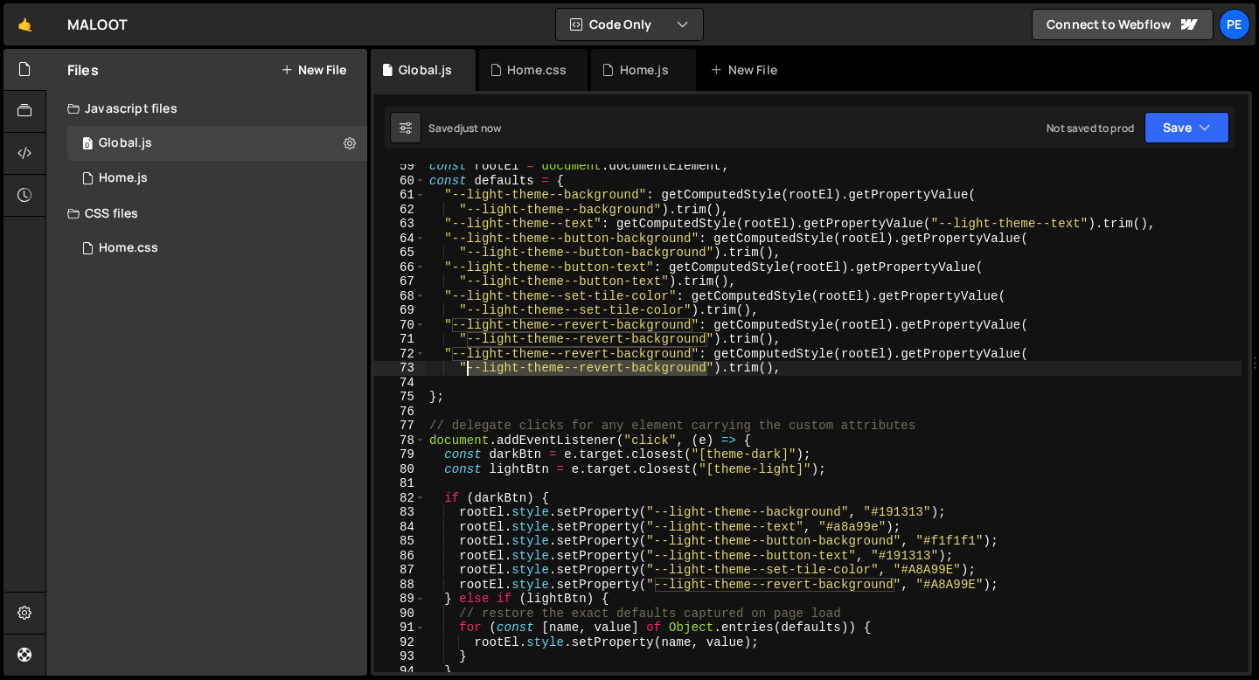
drag, startPoint x: 706, startPoint y: 368, endPoint x: 470, endPoint y: 375, distance: 236.1
click at [470, 375] on div "const rootEl = document . documentElement ; const defaults = { "--light-theme--…" at bounding box center [834, 427] width 816 height 537
paste textarea "var(--light-theme--revert-text)"
click at [496, 369] on div "const rootEl = document . documentElement ; const defaults = { "--light-theme--…" at bounding box center [834, 427] width 816 height 537
drag, startPoint x: 662, startPoint y: 369, endPoint x: 469, endPoint y: 373, distance: 193.2
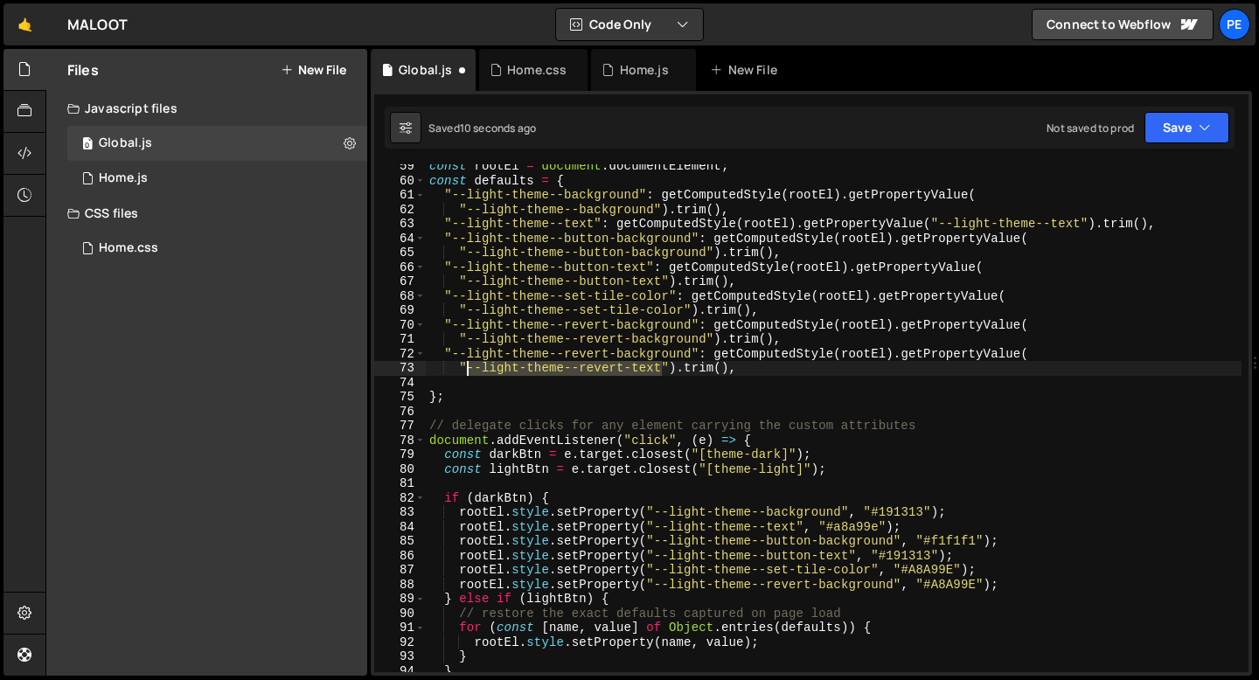
click at [469, 373] on div "const rootEl = document . documentElement ; const defaults = { "--light-theme--…" at bounding box center [834, 427] width 816 height 537
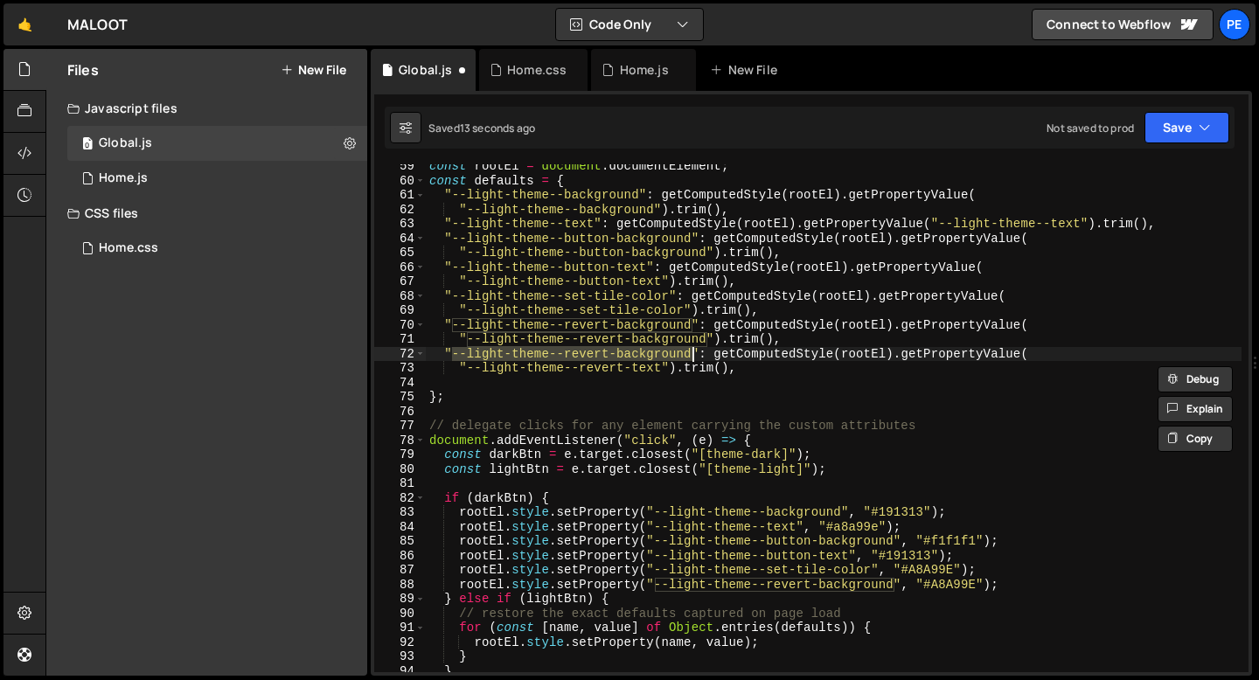
drag, startPoint x: 453, startPoint y: 356, endPoint x: 692, endPoint y: 355, distance: 239.5
click at [693, 355] on div "const rootEl = document . documentElement ; const defaults = { "--light-theme--…" at bounding box center [834, 427] width 816 height 537
paste textarea "text"
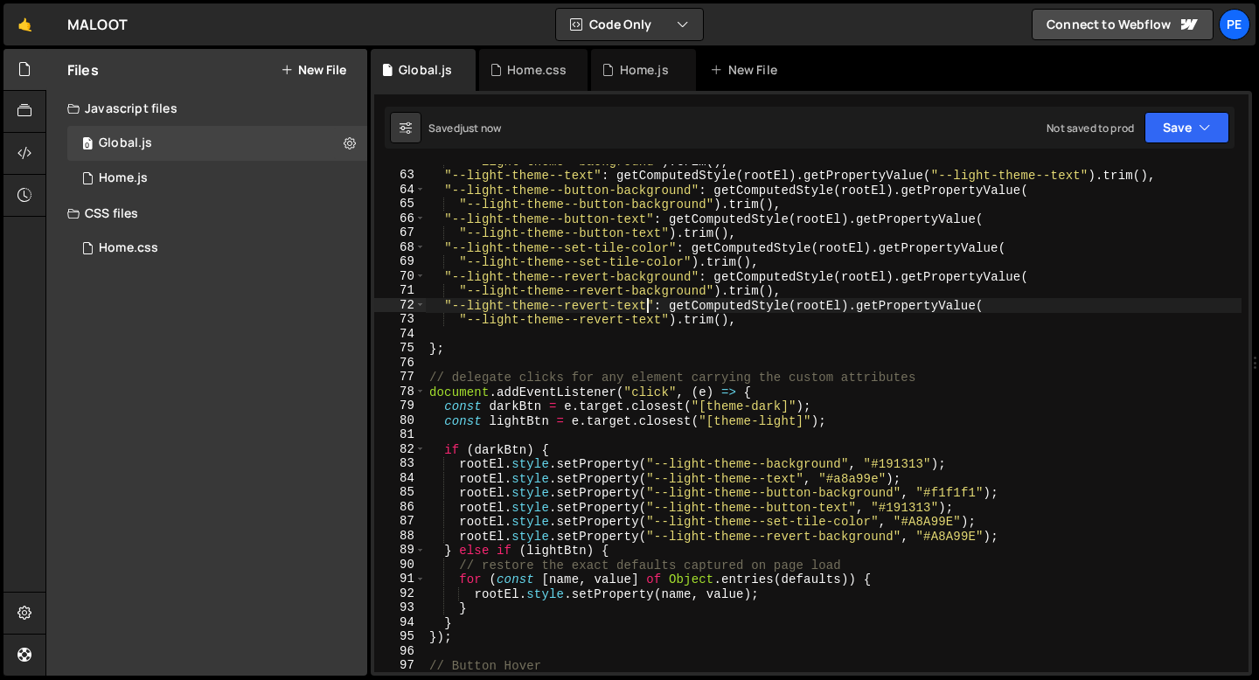
scroll to position [894, 0]
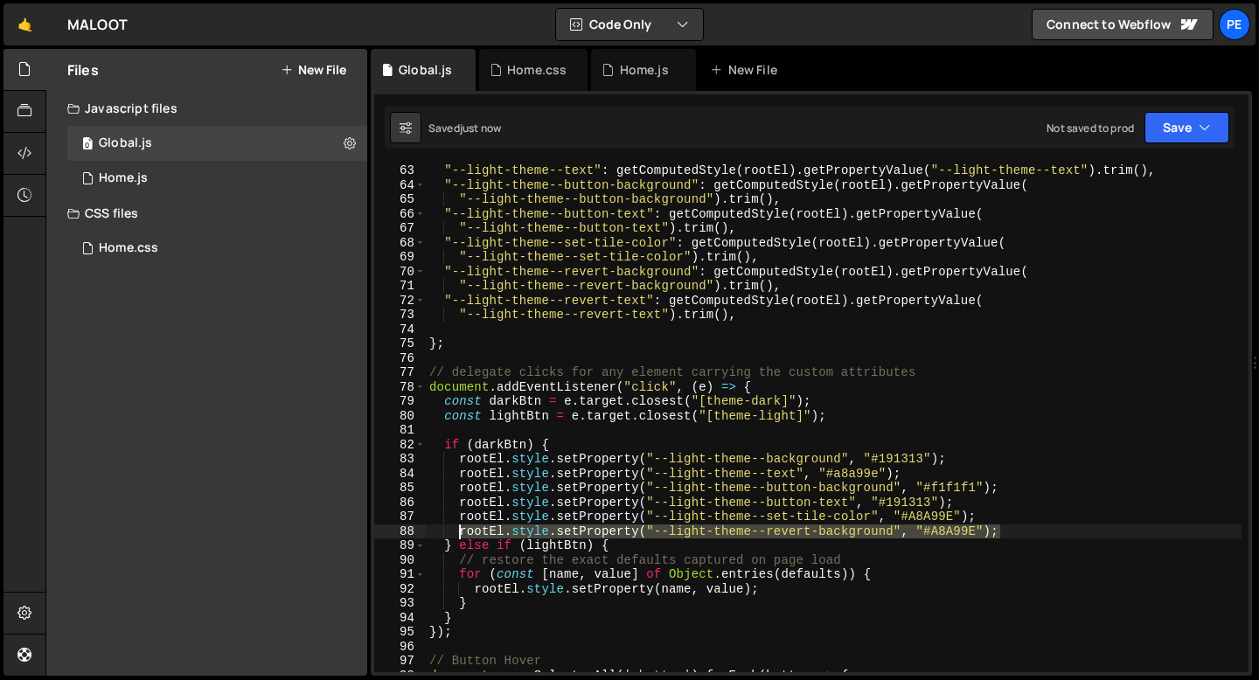
drag, startPoint x: 1004, startPoint y: 532, endPoint x: 460, endPoint y: 536, distance: 543.7
click at [460, 536] on div ""--light-theme--text" : getComputedStyle ( rootEl ) . getPropertyValue ( "--lig…" at bounding box center [834, 431] width 816 height 537
type textarea "rootEl.style.setProperty("--light-theme--revert-background", "#A8A99E");"
click at [1007, 534] on div ""--light-theme--text" : getComputedStyle ( rootEl ) . getPropertyValue ( "--lig…" at bounding box center [834, 418] width 816 height 508
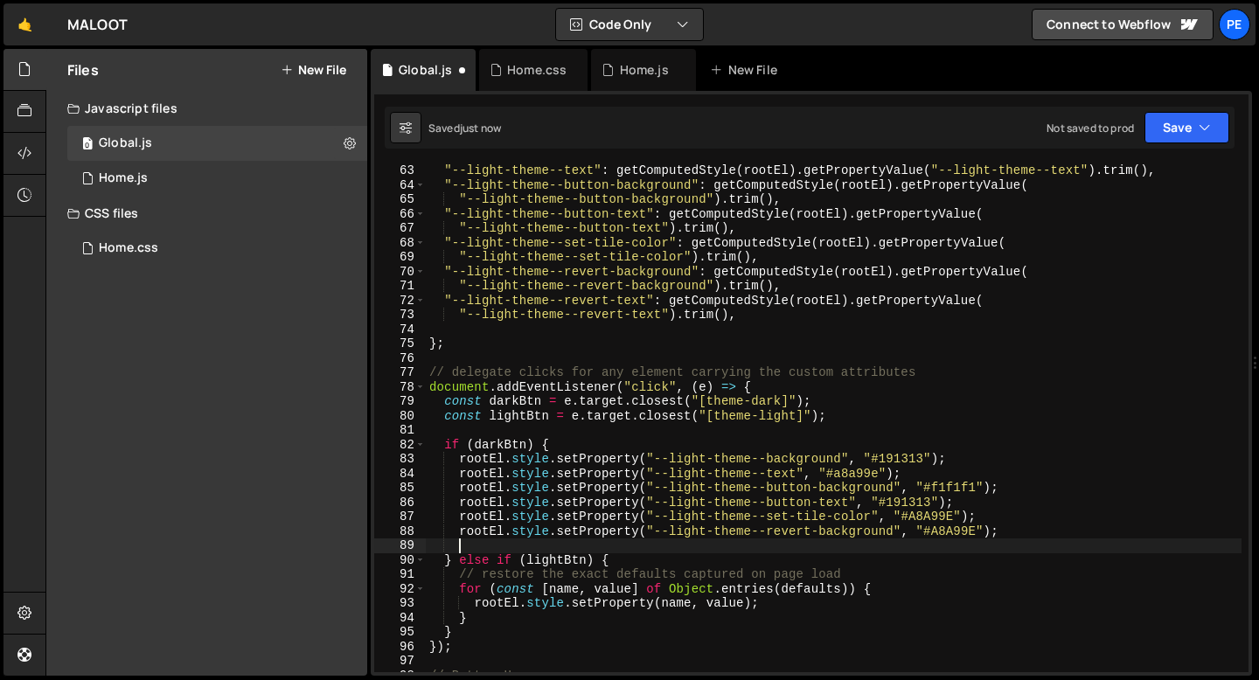
paste textarea "rootEl.style.setProperty("--light-theme--revert-background", "#A8A99E");"
click at [865, 548] on div ""--light-theme--text" : getComputedStyle ( rootEl ) . getPropertyValue ( "--lig…" at bounding box center [834, 431] width 816 height 537
click at [864, 548] on div ""--light-theme--text" : getComputedStyle ( rootEl ) . getPropertyValue ( "--lig…" at bounding box center [834, 431] width 816 height 537
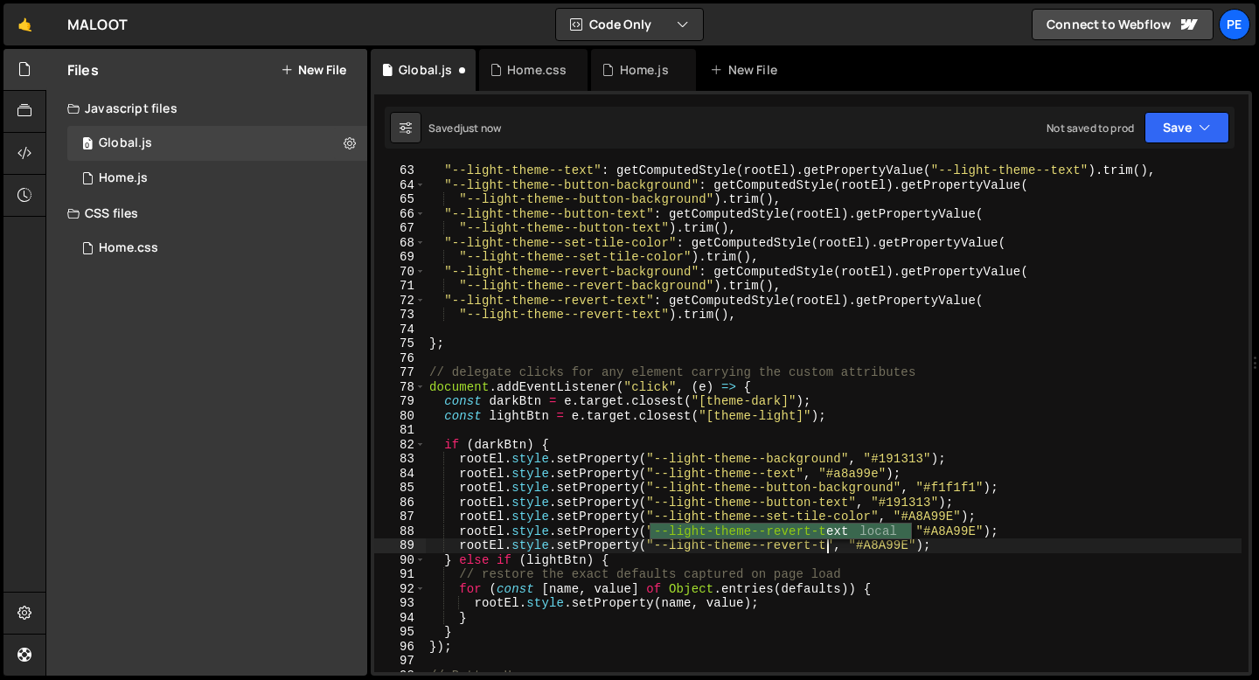
scroll to position [0, 29]
click at [906, 502] on div ""--light-theme--text" : getComputedStyle ( rootEl ) . getPropertyValue ( "--lig…" at bounding box center [834, 431] width 816 height 537
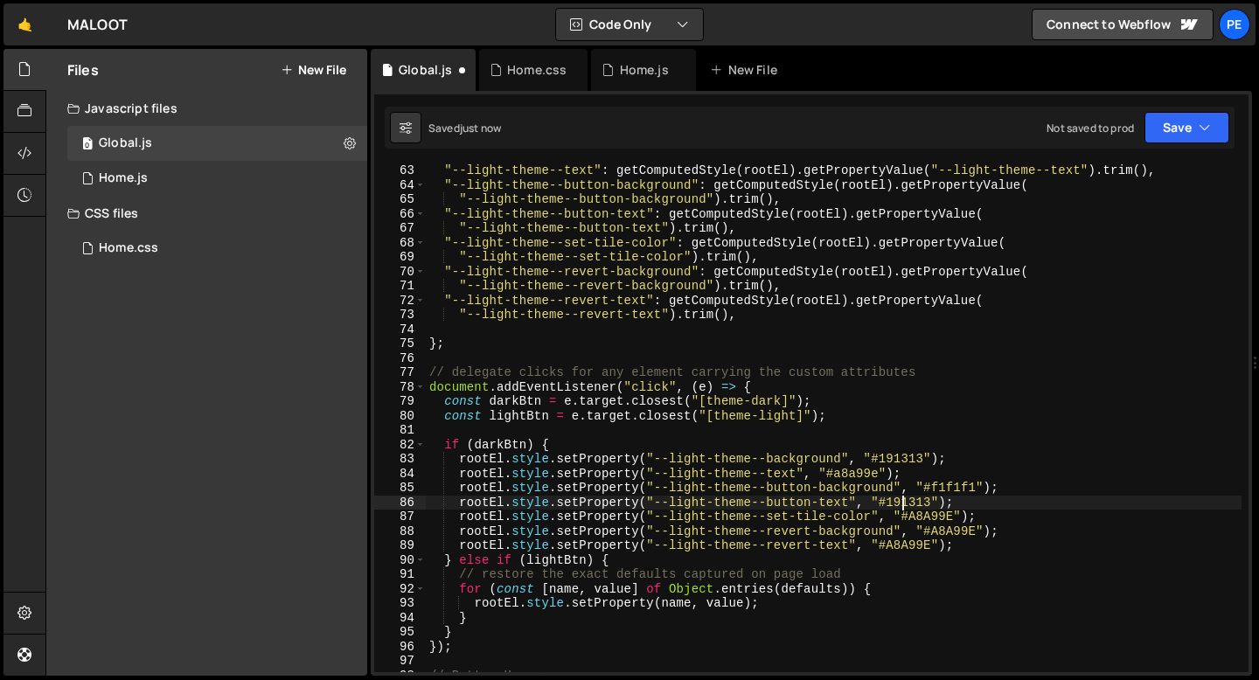
click at [906, 501] on div ""--light-theme--text" : getComputedStyle ( rootEl ) . getPropertyValue ( "--lig…" at bounding box center [834, 431] width 816 height 537
click at [905, 549] on div ""--light-theme--text" : getComputedStyle ( rootEl ) . getPropertyValue ( "--lig…" at bounding box center [834, 431] width 816 height 537
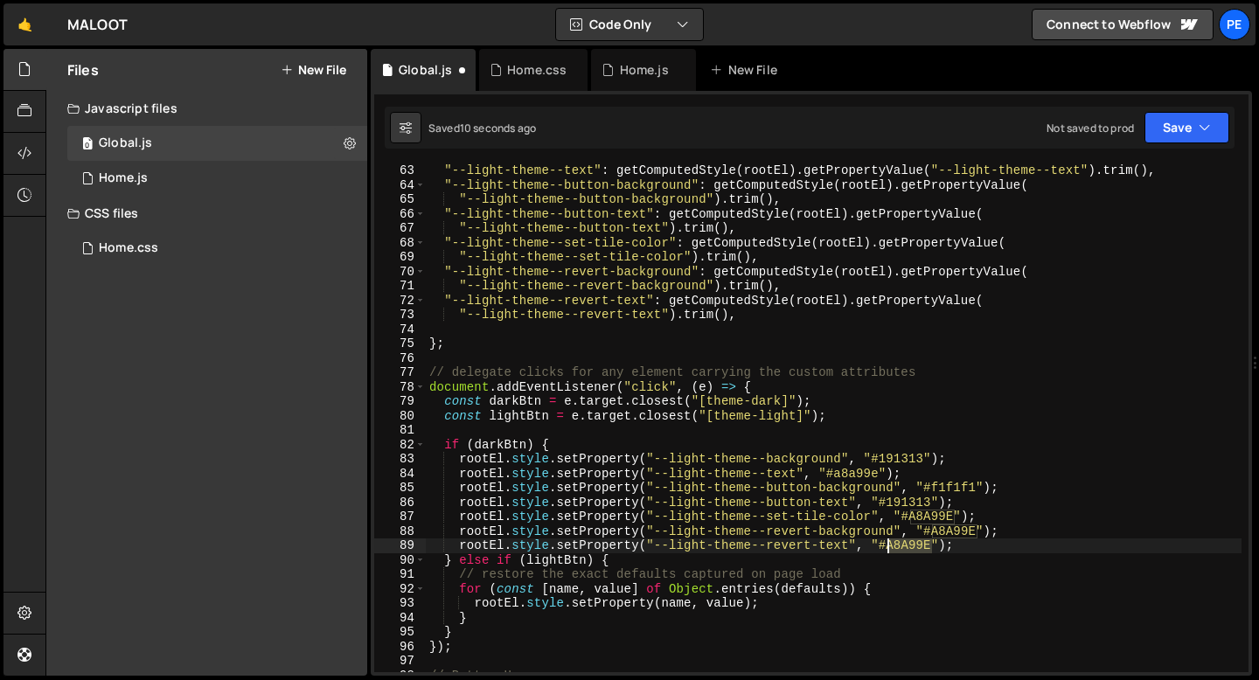
click at [905, 548] on div ""--light-theme--text" : getComputedStyle ( rootEl ) . getPropertyValue ( "--lig…" at bounding box center [834, 431] width 816 height 537
paste textarea "191313"
type textarea "rootEl.style.setProperty("--light-theme--revert-text", "#191313");"
click at [559, 355] on div ""--light-theme--text" : getComputedStyle ( rootEl ) . getPropertyValue ( "--lig…" at bounding box center [834, 431] width 816 height 537
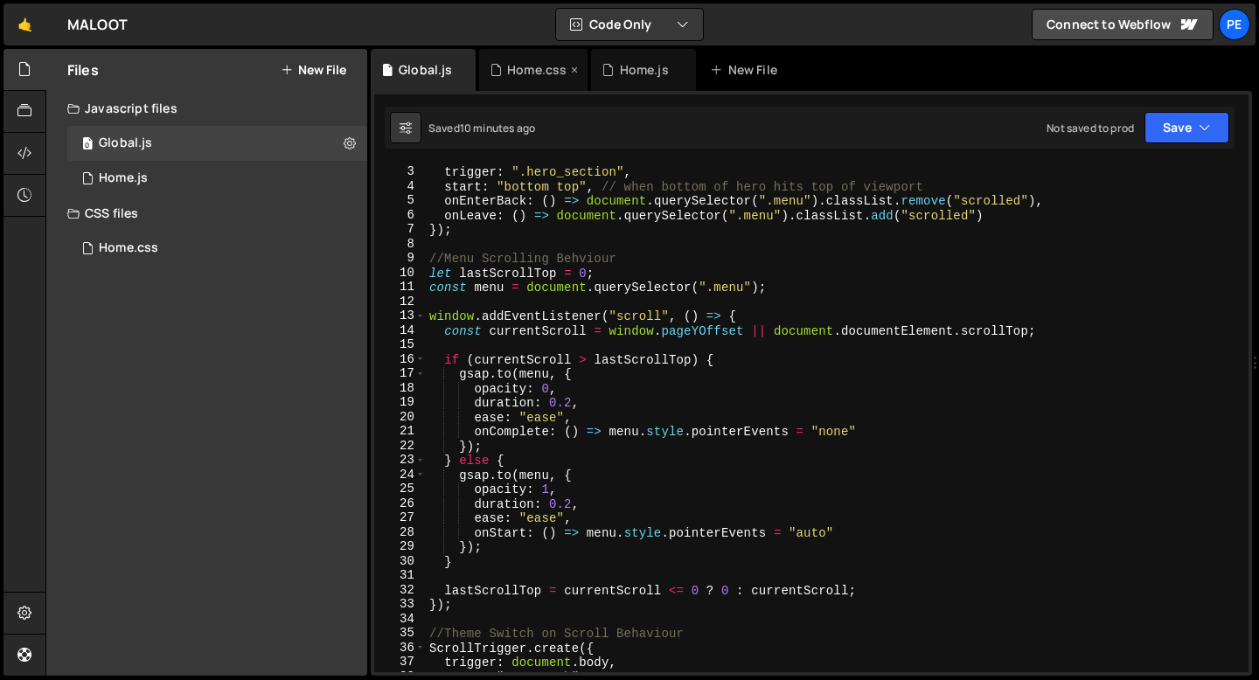
scroll to position [28, 0]
click at [525, 73] on div "Home.css" at bounding box center [536, 69] width 59 height 17
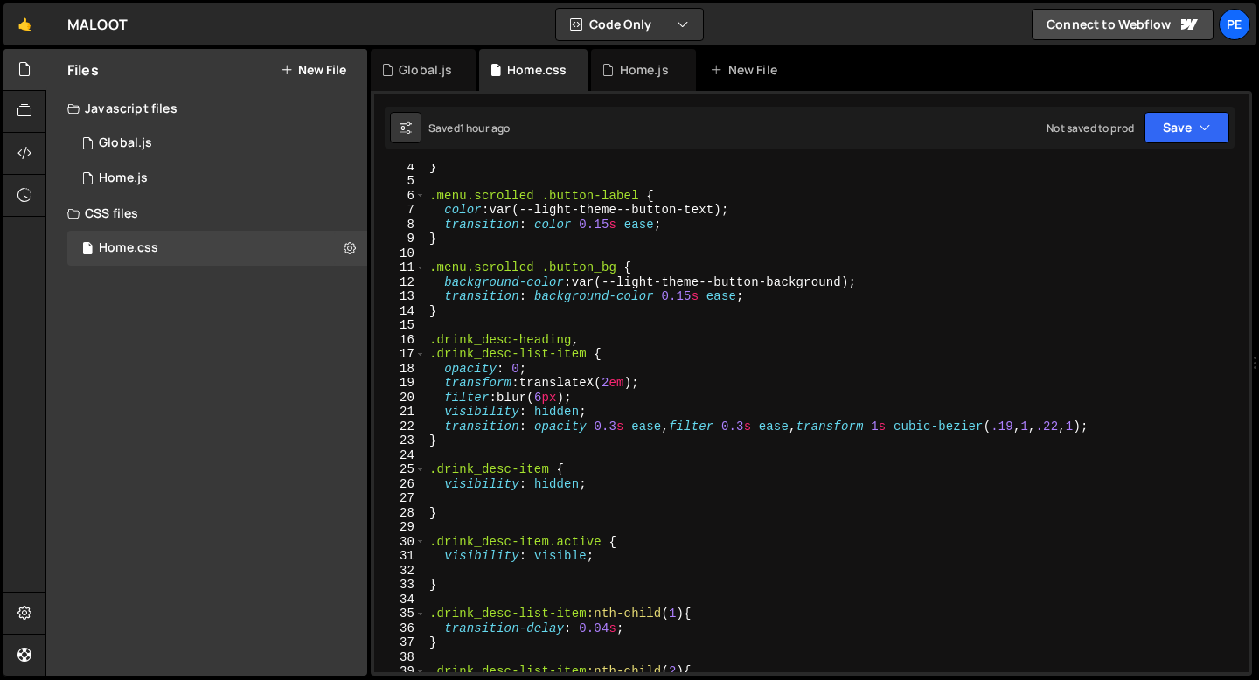
scroll to position [0, 0]
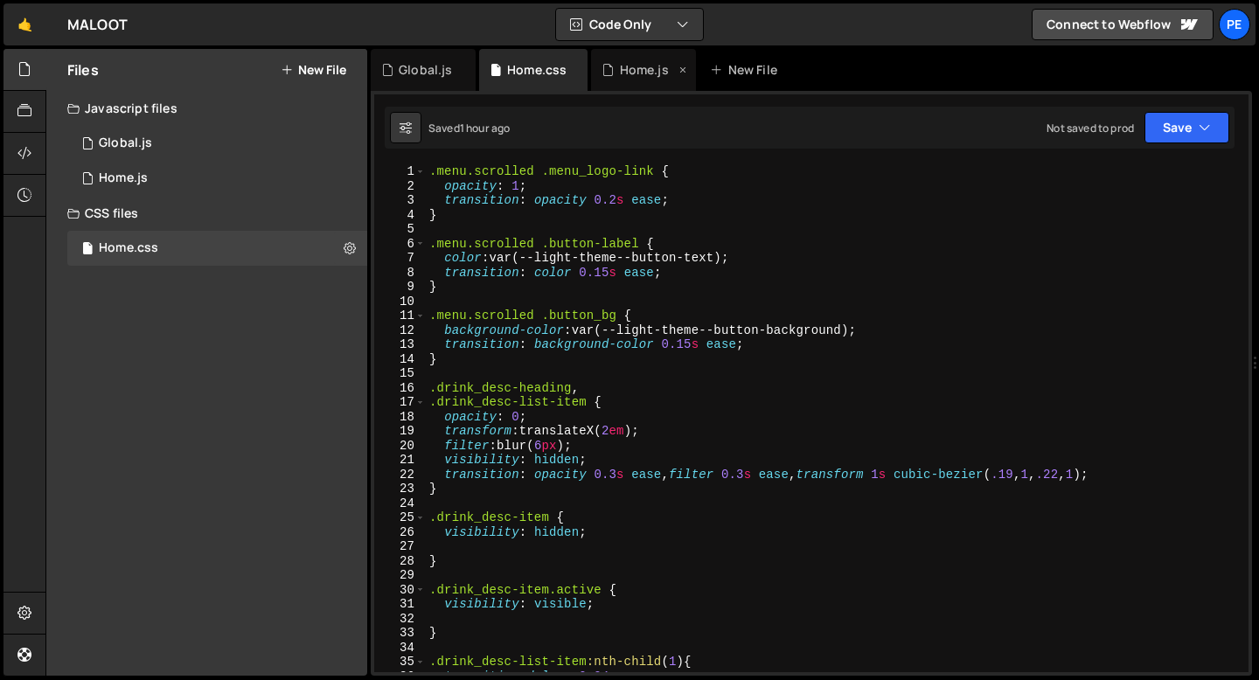
click at [634, 81] on div "Home.js" at bounding box center [643, 70] width 105 height 42
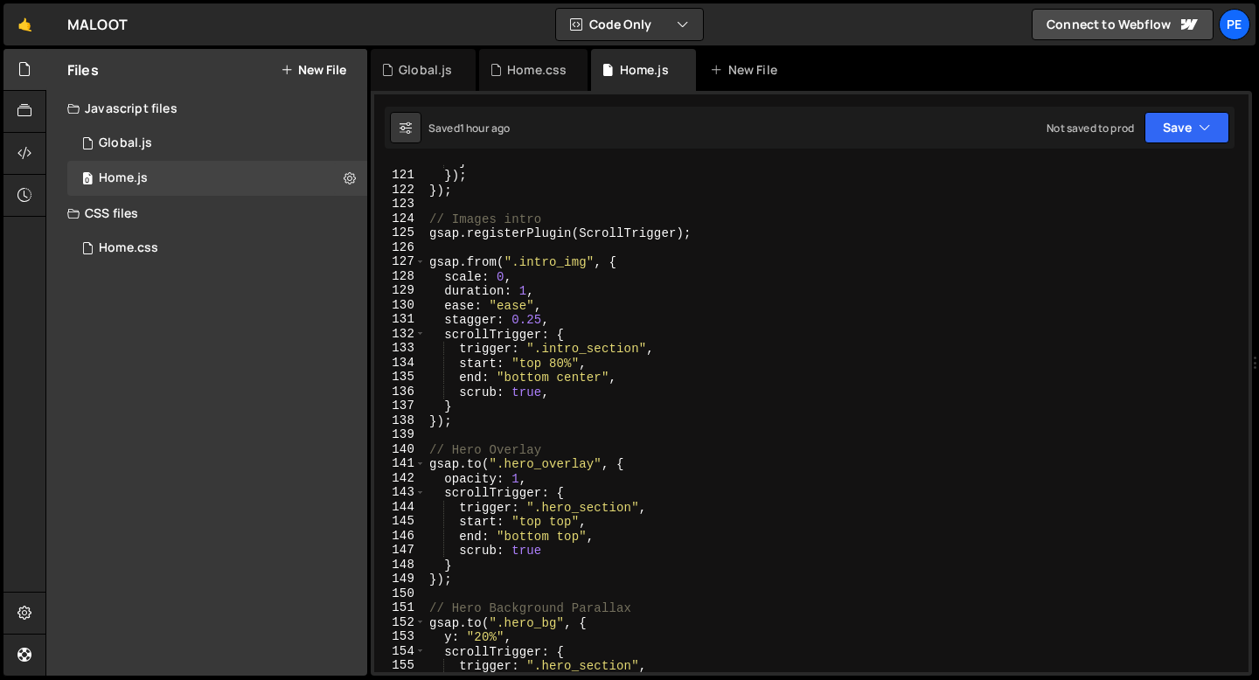
scroll to position [1704, 0]
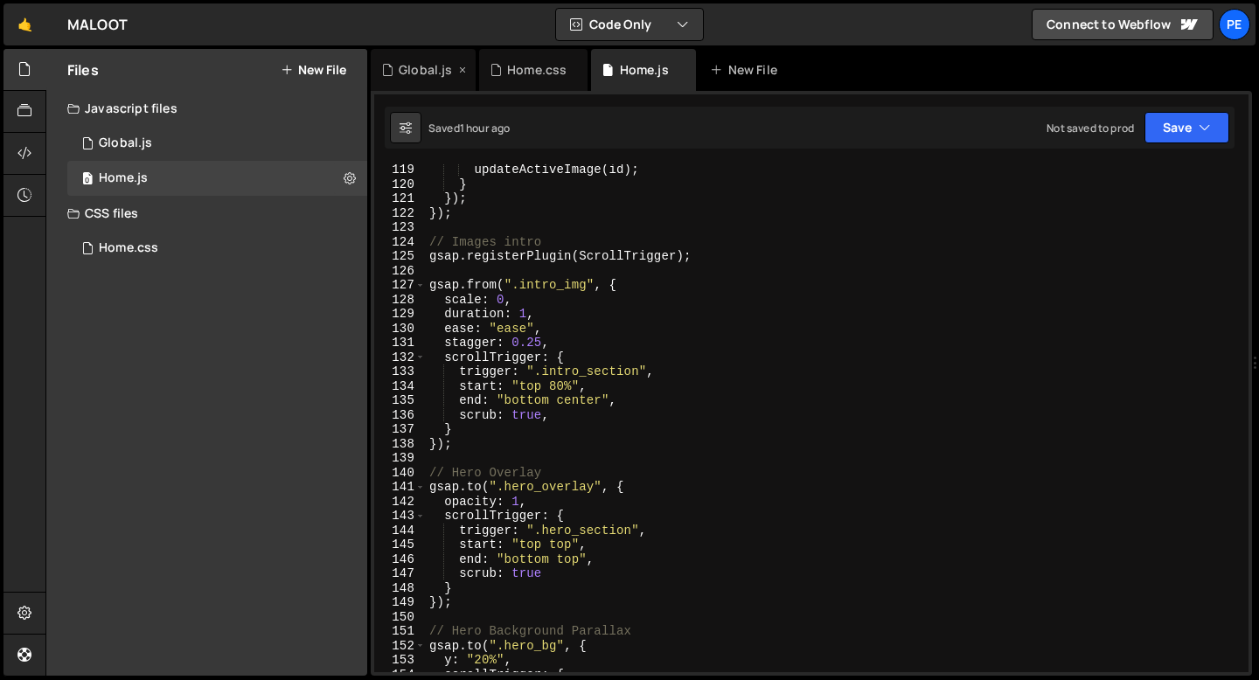
click at [426, 82] on div "Global.js" at bounding box center [423, 70] width 105 height 42
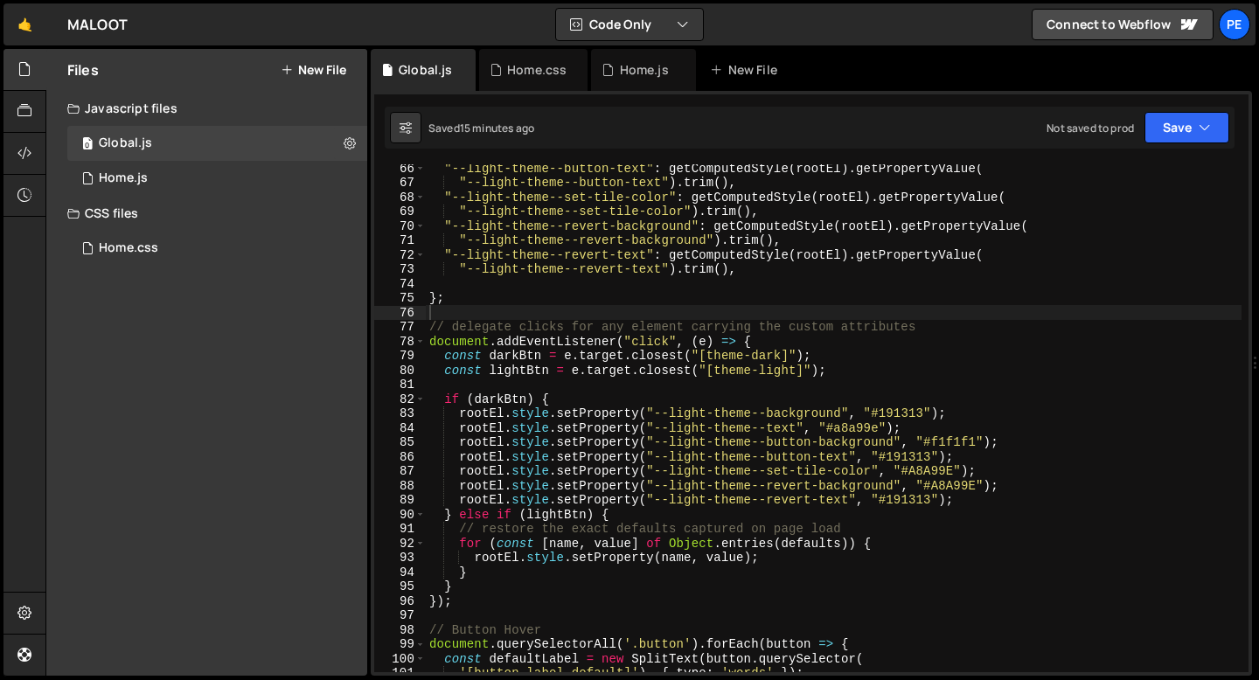
scroll to position [941, 0]
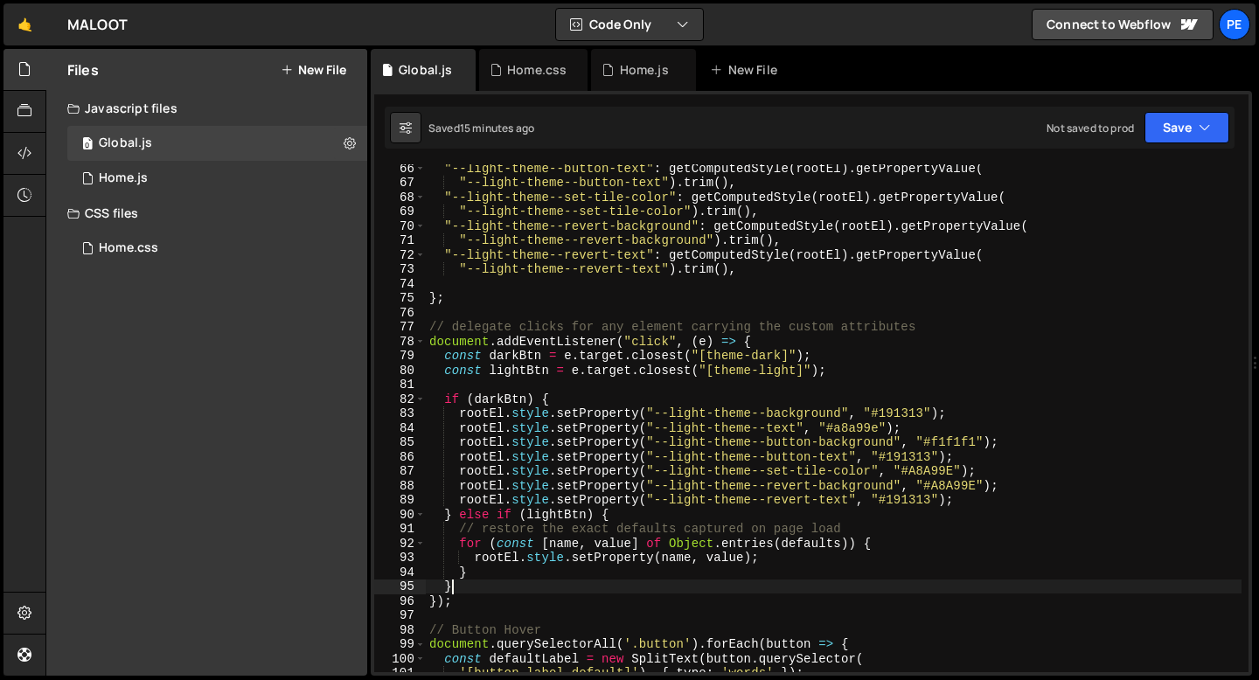
click at [542, 581] on div ""--light-theme--button-text" : getComputedStyle ( rootEl ) . getPropertyValue (…" at bounding box center [834, 429] width 816 height 537
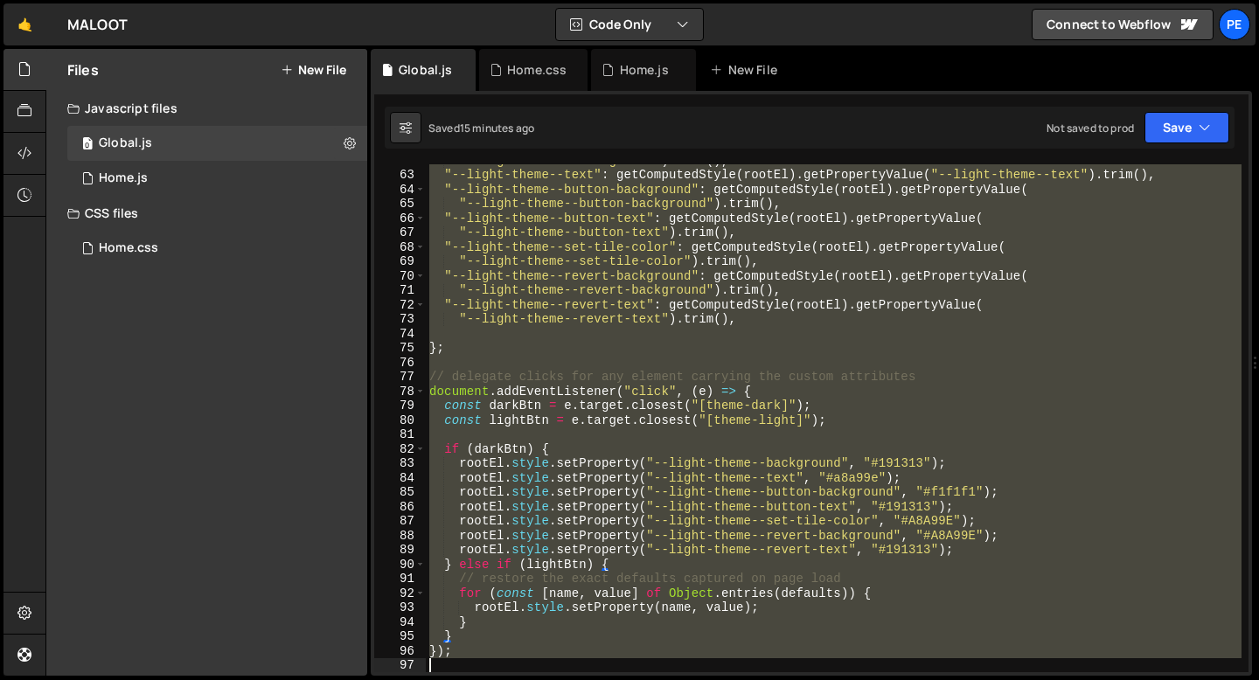
scroll to position [977, 0]
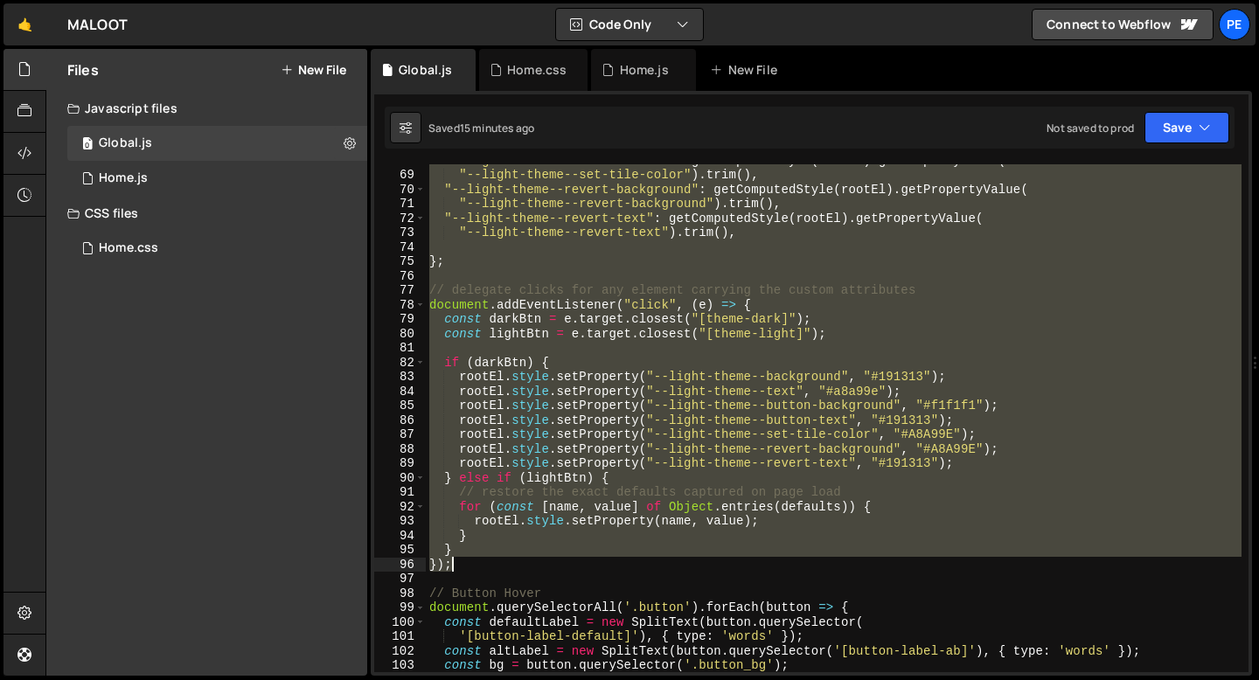
drag, startPoint x: 432, startPoint y: 265, endPoint x: 668, endPoint y: 559, distance: 376.8
click at [668, 558] on div ""--light-theme--set-tile-color" : getComputedStyle ( rootEl ) . getPropertyValu…" at bounding box center [834, 421] width 816 height 537
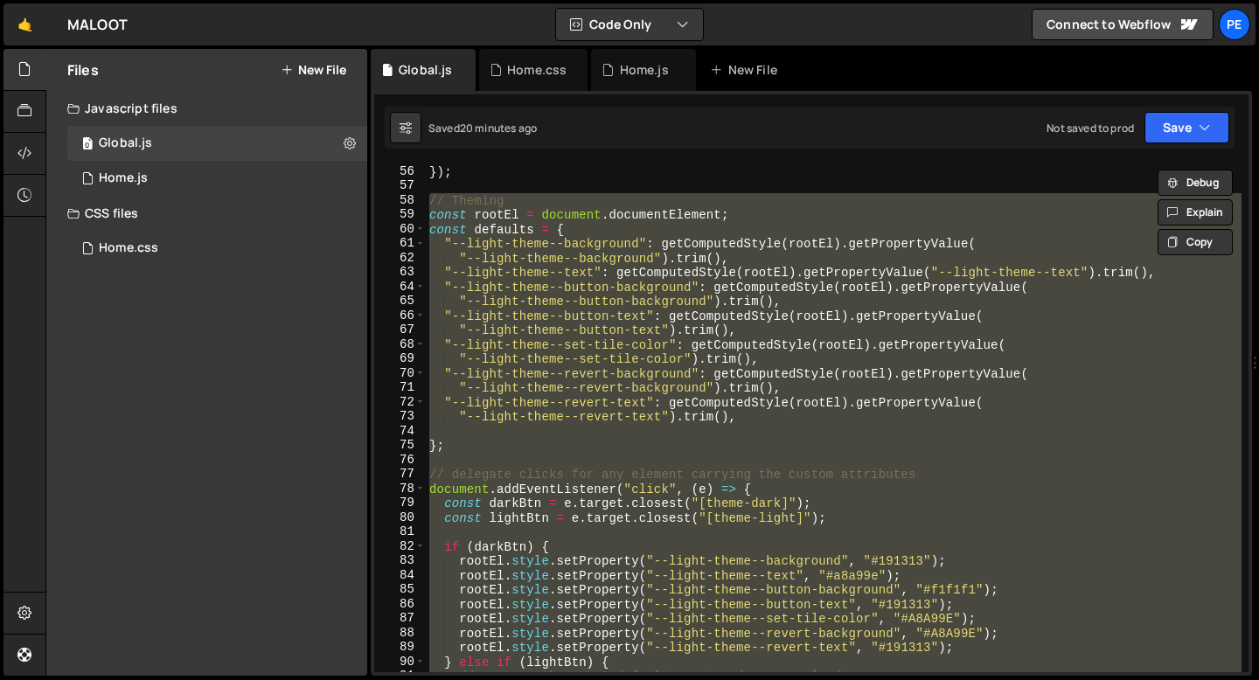
scroll to position [794, 0]
click at [431, 216] on div "}) ; // Theming const rootEl = document . documentElement ; const defaults = { …" at bounding box center [834, 418] width 816 height 508
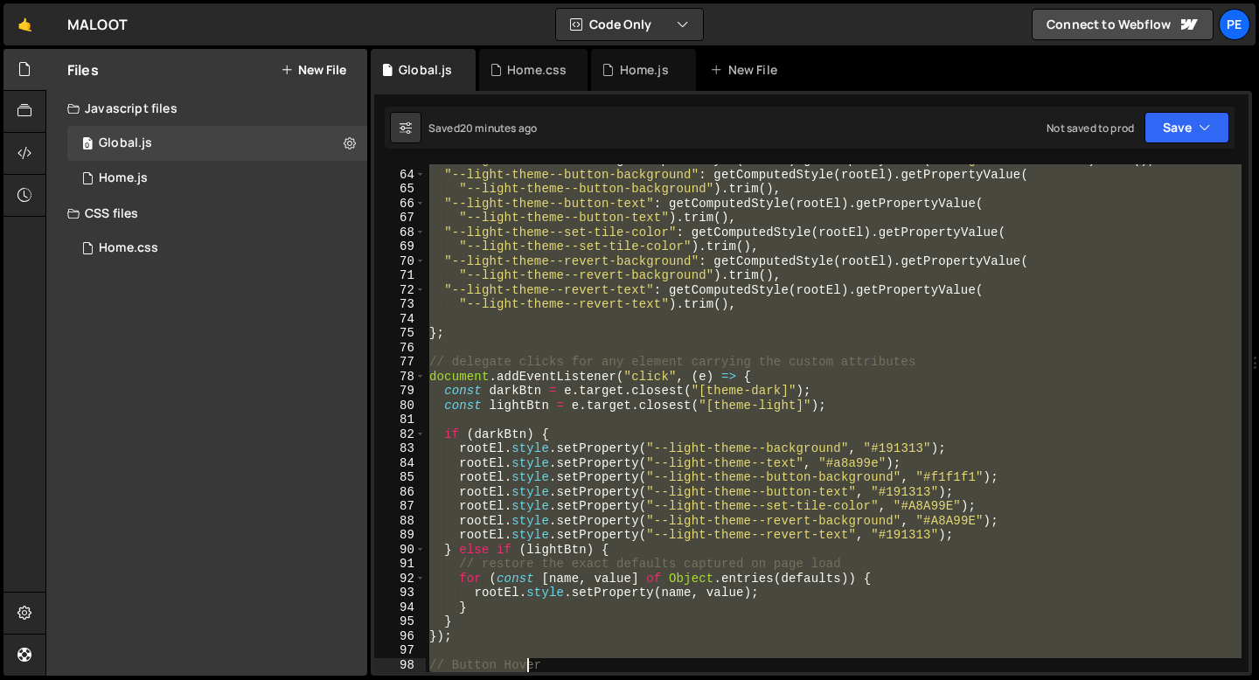
scroll to position [1035, 0]
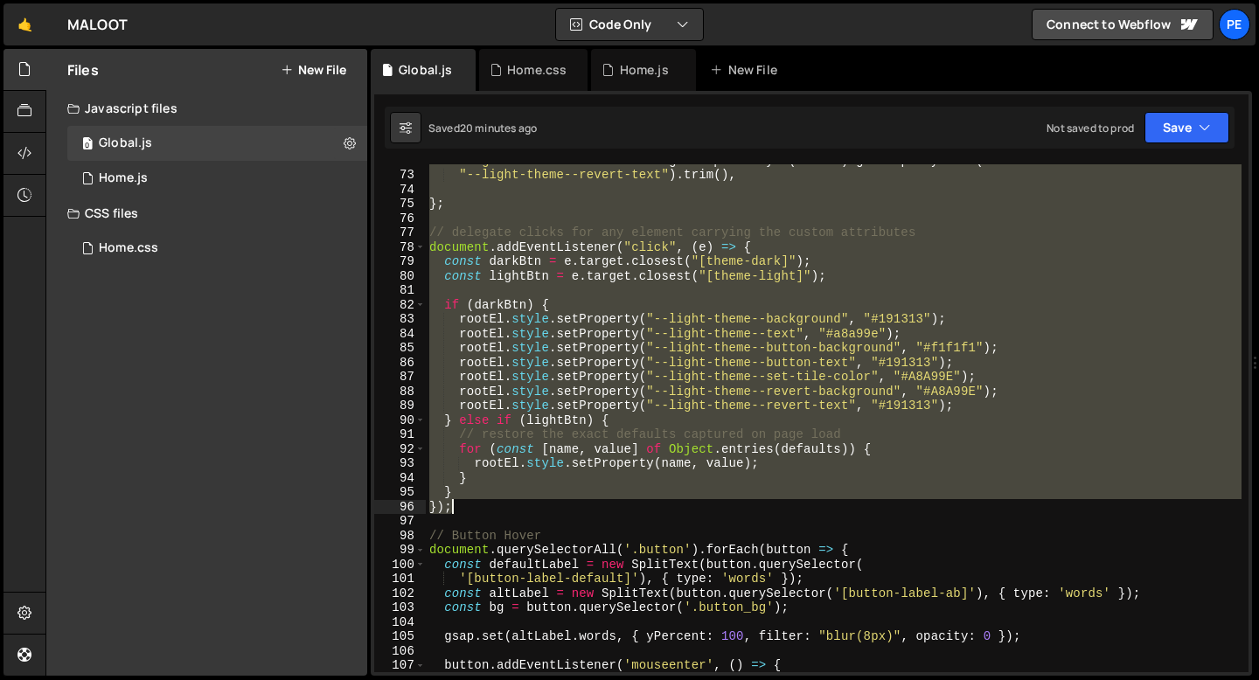
drag, startPoint x: 431, startPoint y: 216, endPoint x: 509, endPoint y: 509, distance: 303.0
click at [509, 509] on div ""--light-theme--revert-text" : getComputedStyle ( rootEl ) . getPropertyValue (…" at bounding box center [834, 421] width 816 height 537
paste textarea
type textarea "});"
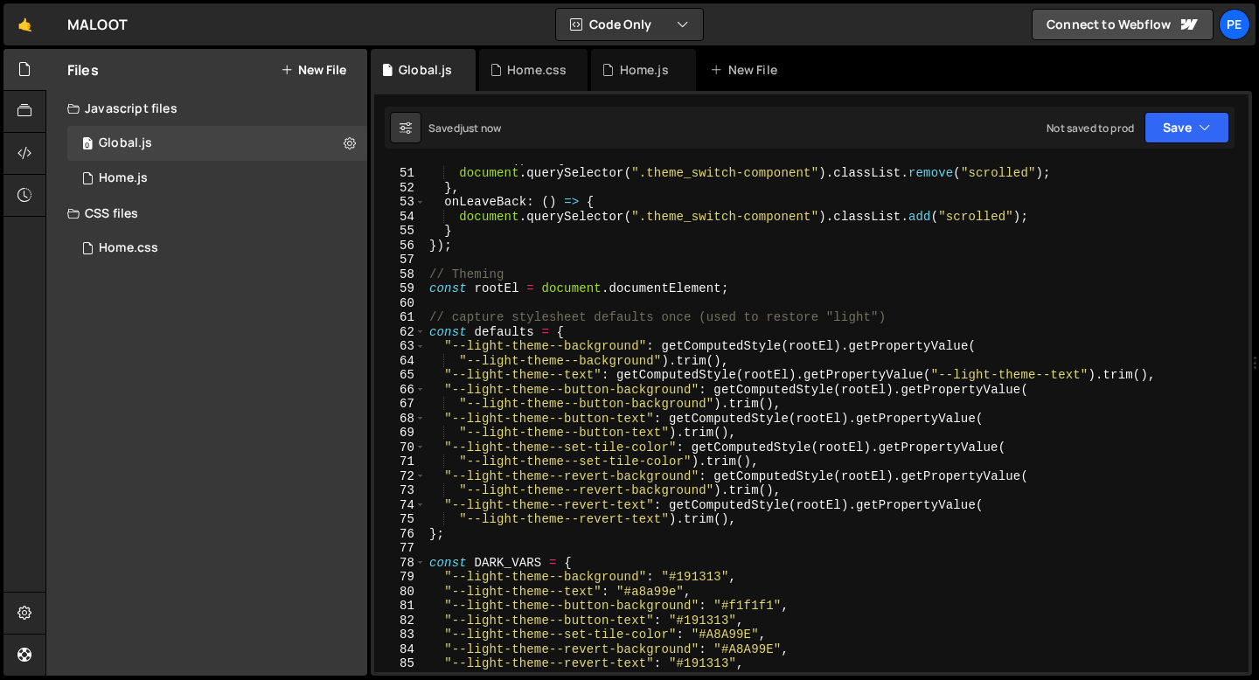
scroll to position [693, 0]
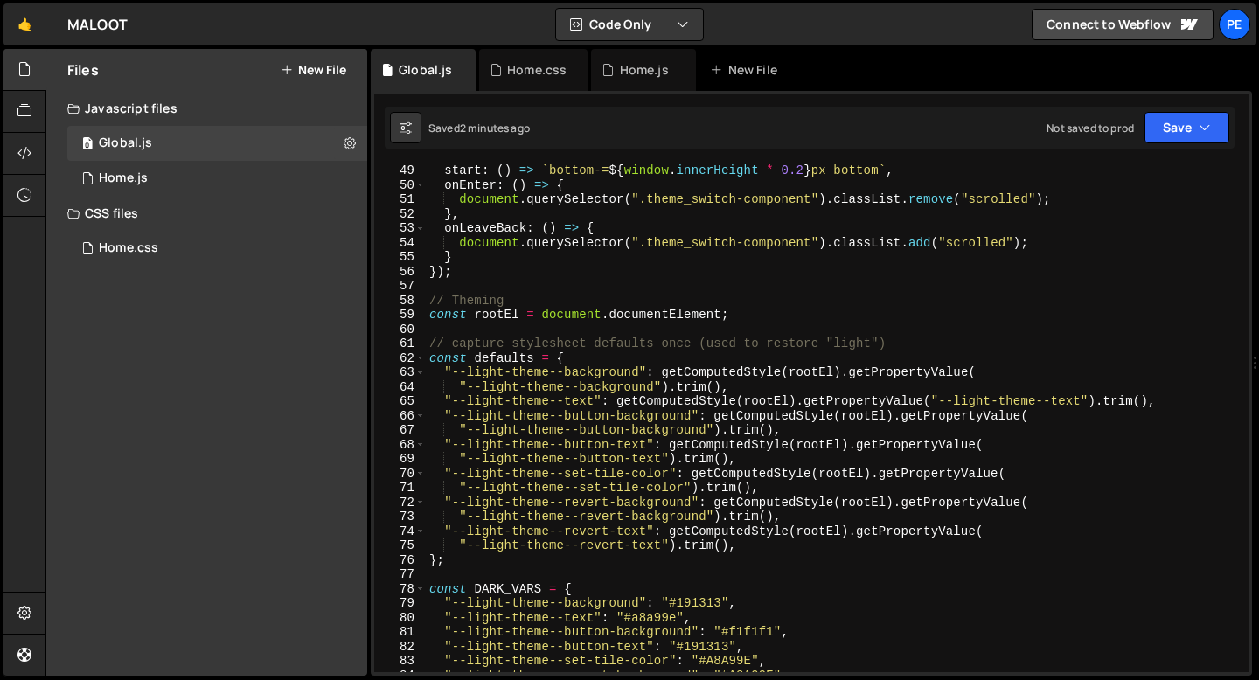
click at [504, 343] on div "start : ( ) => ` bottom-= ${ window . innerHeight * 0.2 } px bottom ` , onEnter…" at bounding box center [834, 431] width 816 height 537
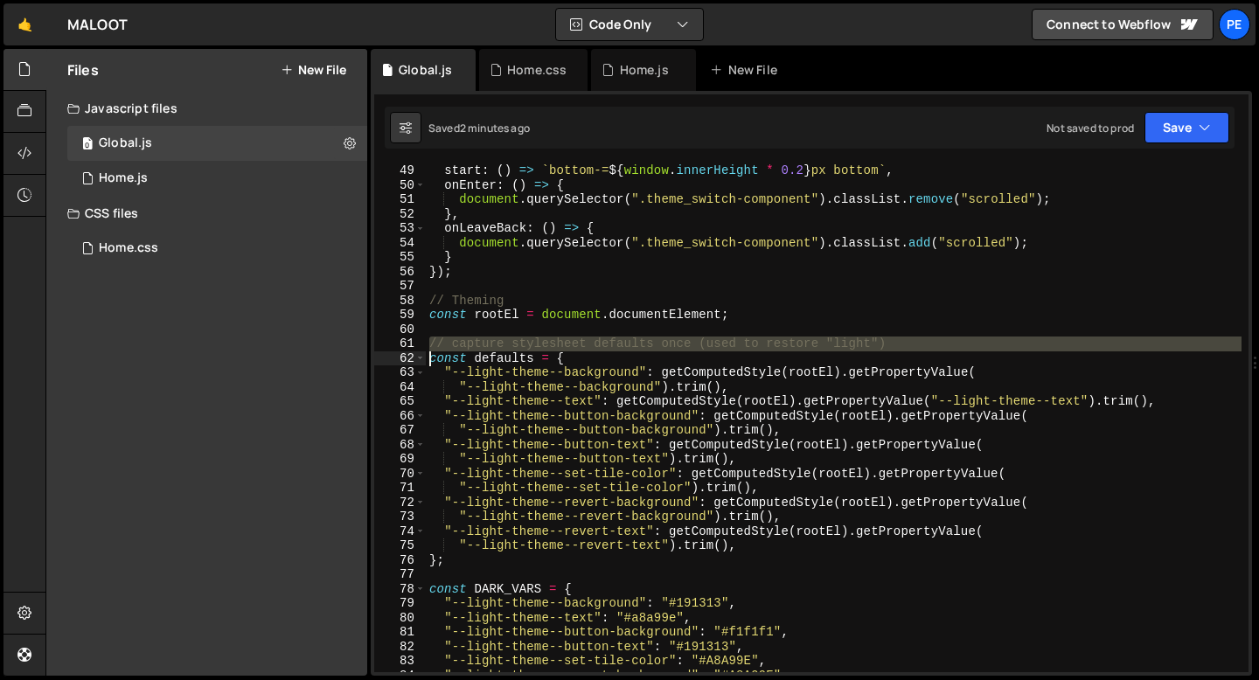
click at [504, 343] on div "start : ( ) => ` bottom-= ${ window . innerHeight * 0.2 } px bottom ` , onEnter…" at bounding box center [834, 431] width 816 height 537
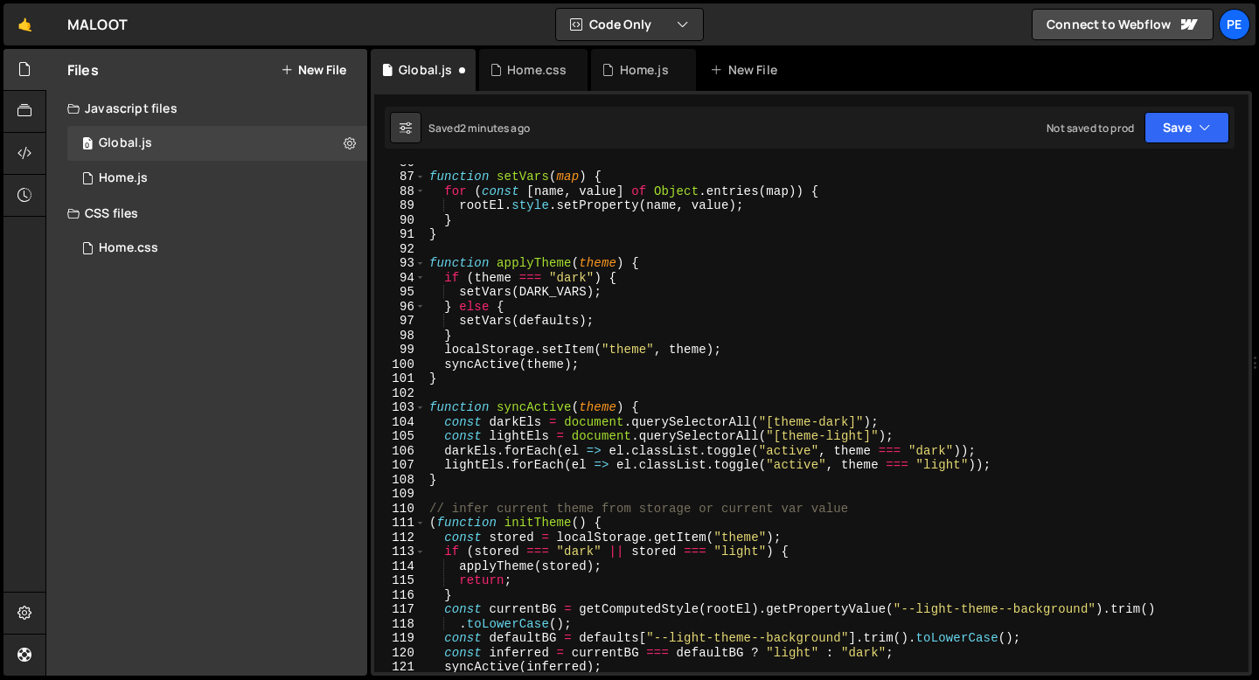
scroll to position [1249, 0]
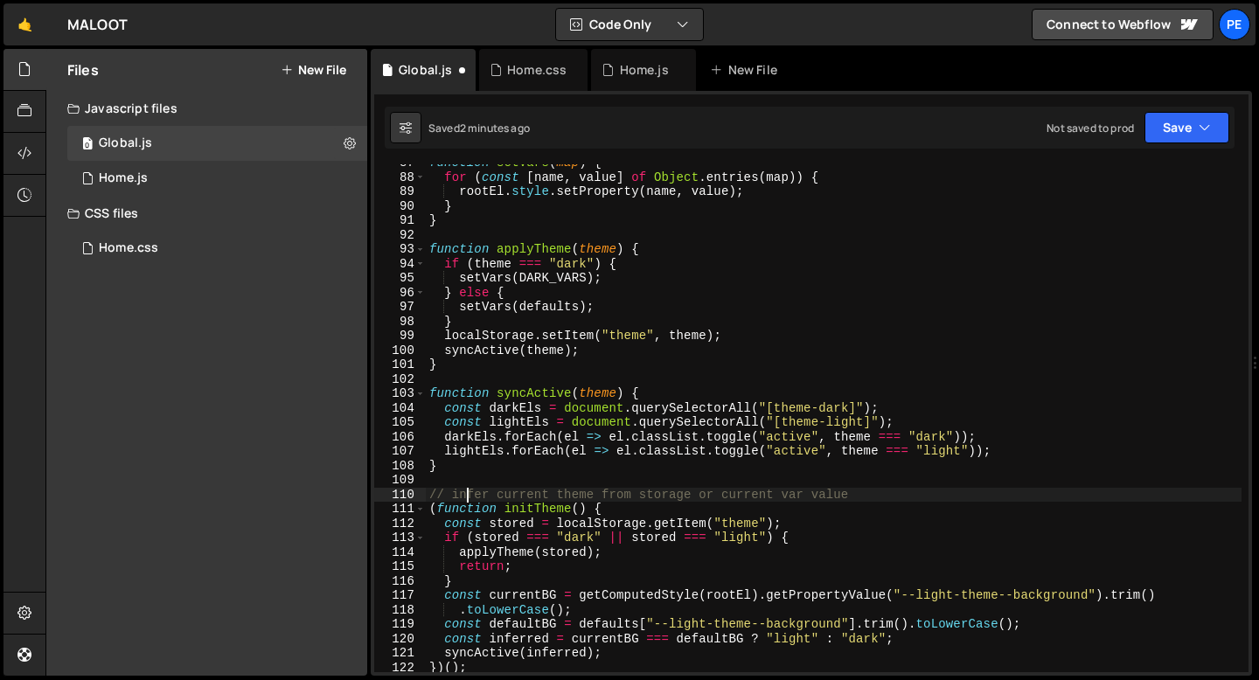
click at [469, 491] on div "function setVars ( map ) { for ( const [ name , value ] of Object . entries ( m…" at bounding box center [834, 424] width 816 height 537
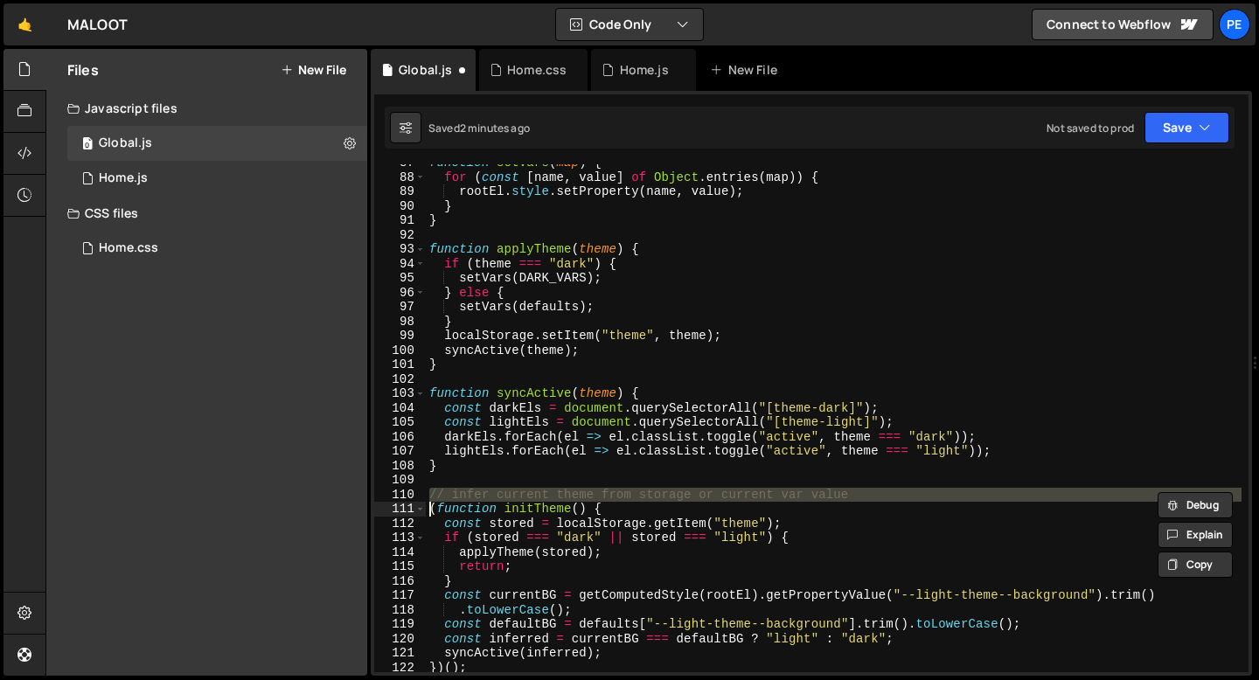
click at [469, 491] on div "function setVars ( map ) { for ( const [ name , value ] of Object . entries ( m…" at bounding box center [834, 424] width 816 height 537
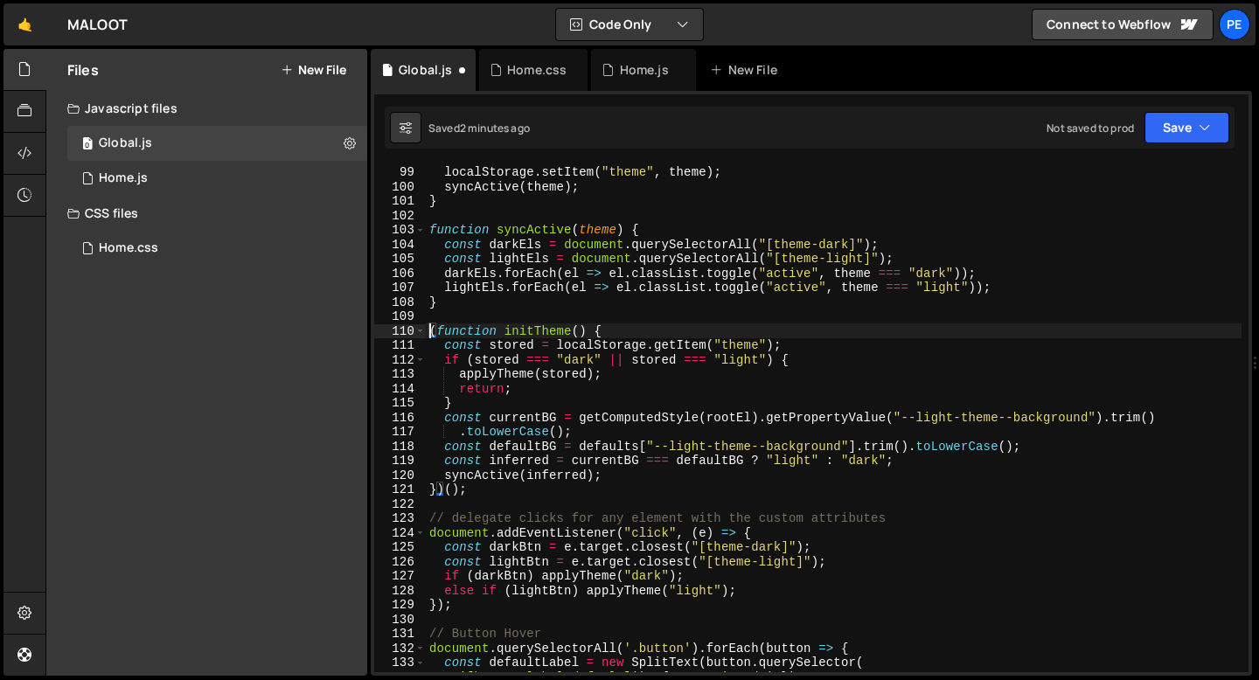
scroll to position [1442, 0]
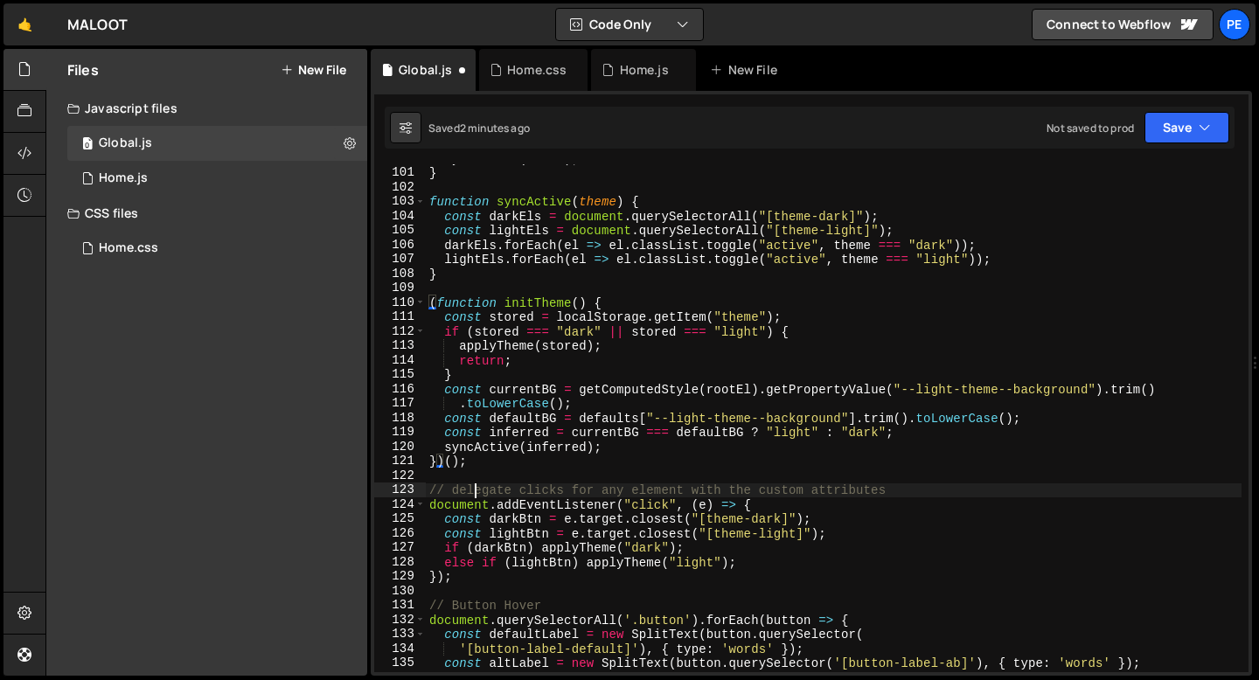
click at [476, 491] on div "syncActive ( theme ) ; } function syncActive ( theme ) { const darkEls = docume…" at bounding box center [834, 419] width 816 height 537
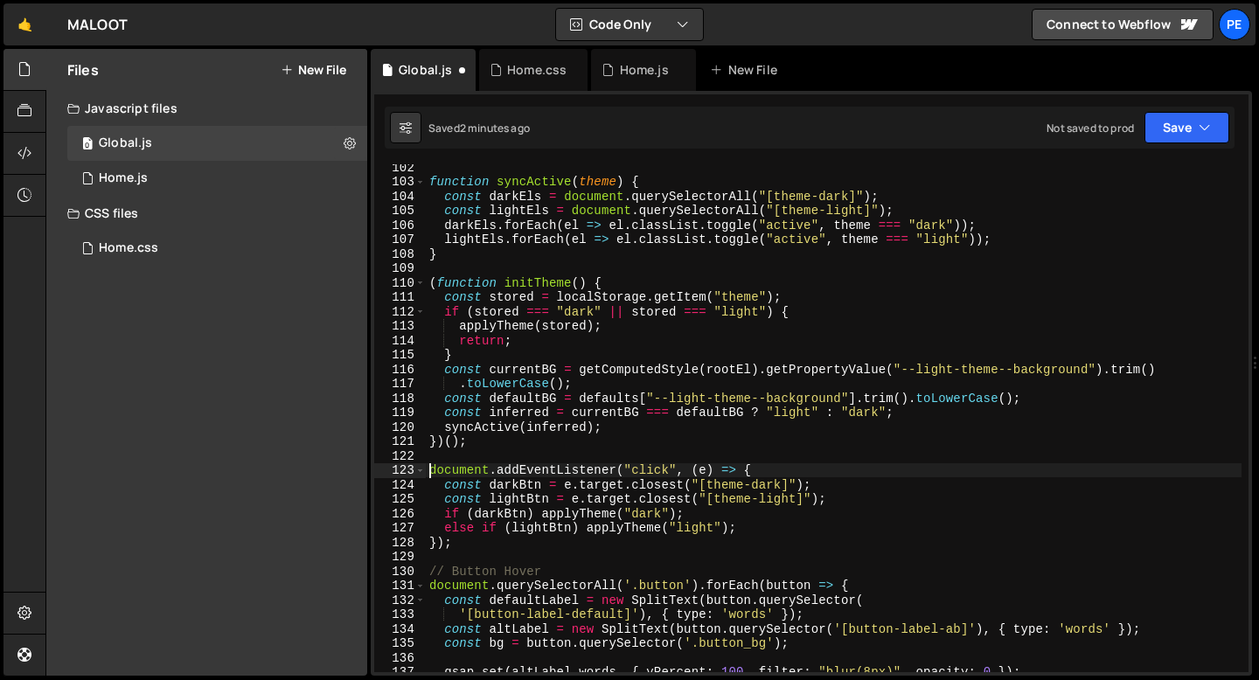
scroll to position [1490, 0]
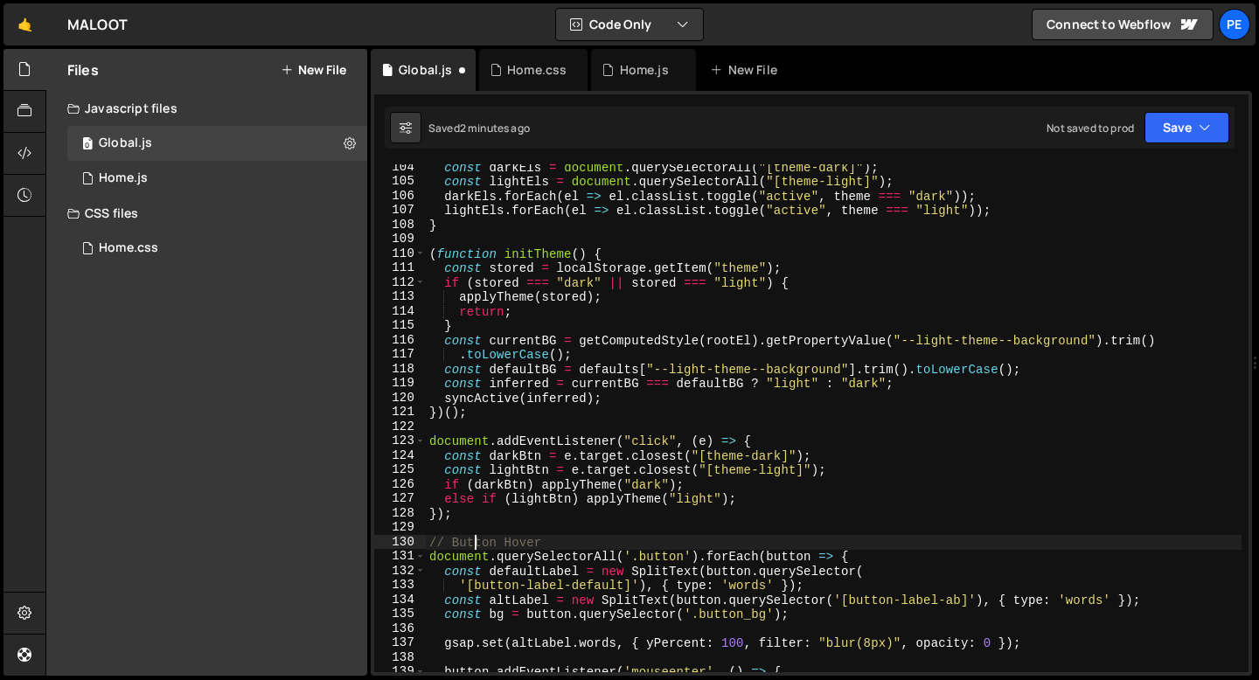
click at [474, 545] on div "const darkEls = document . querySelectorAll ( "[theme-dark]" ) ; const lightEls…" at bounding box center [834, 428] width 816 height 537
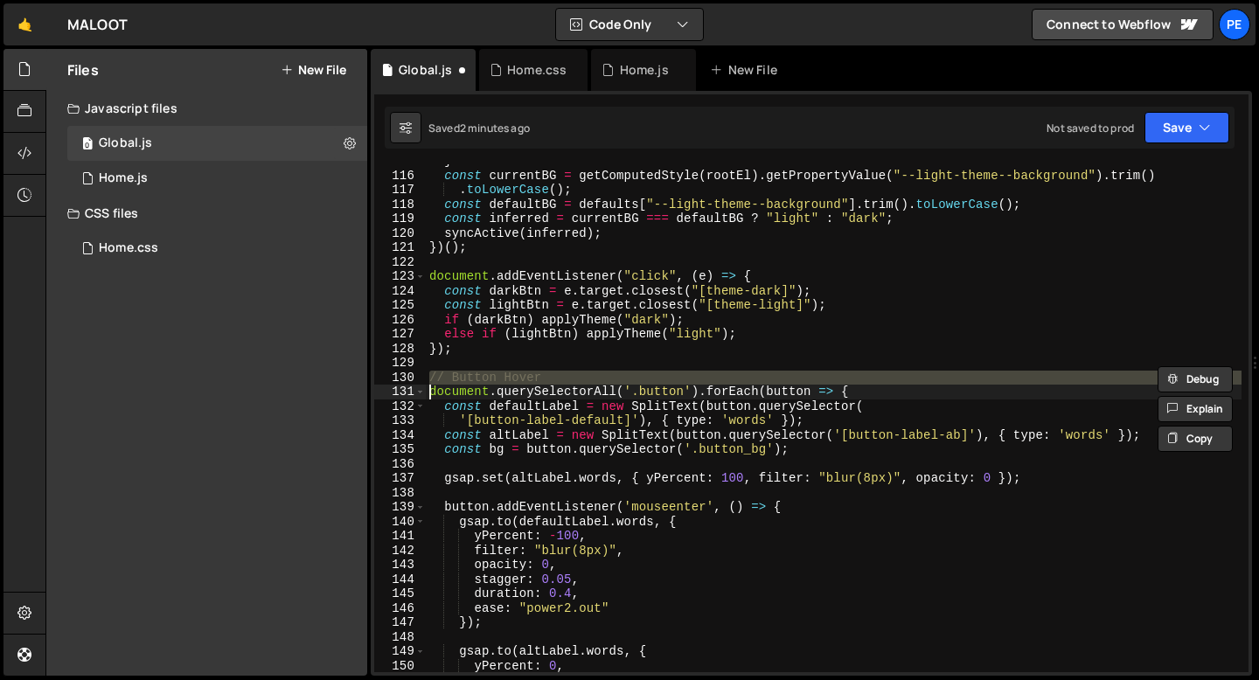
scroll to position [1650, 0]
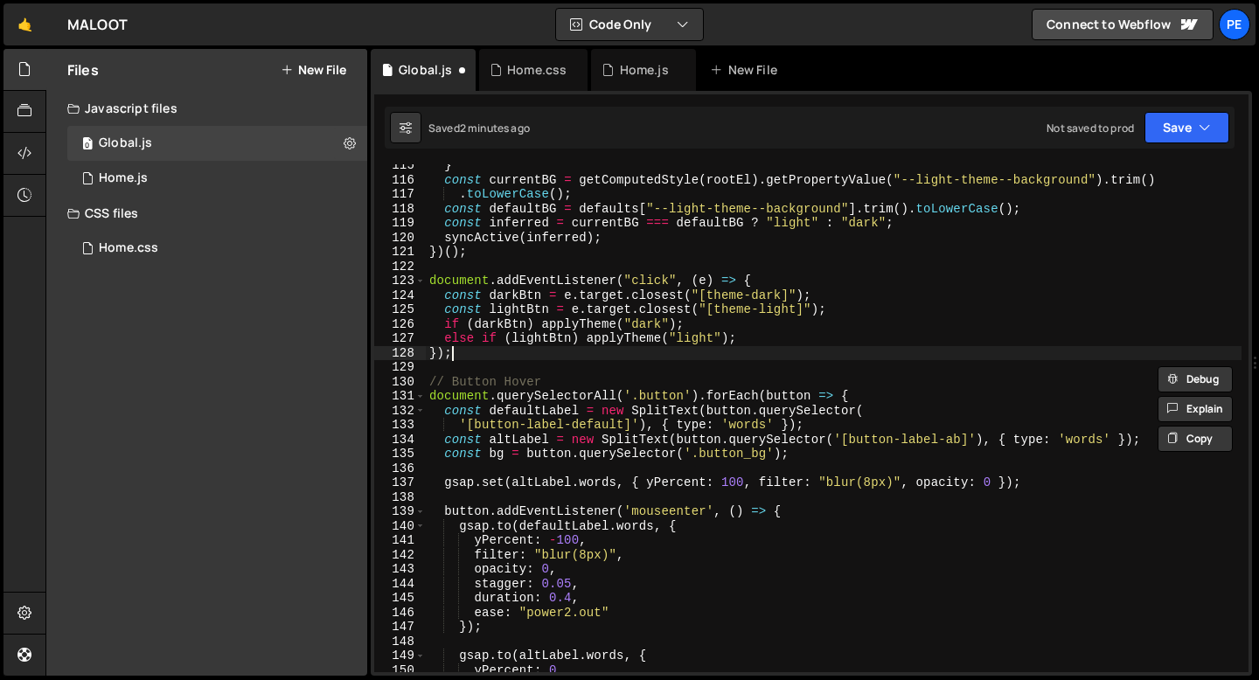
click at [489, 359] on div "} const currentBG = getComputedStyle ( rootEl ) . getPropertyValue ( "--light-t…" at bounding box center [834, 426] width 816 height 537
click at [502, 257] on div "} const currentBG = getComputedStyle ( rootEl ) . getPropertyValue ( "--light-t…" at bounding box center [834, 426] width 816 height 537
type textarea "})();"
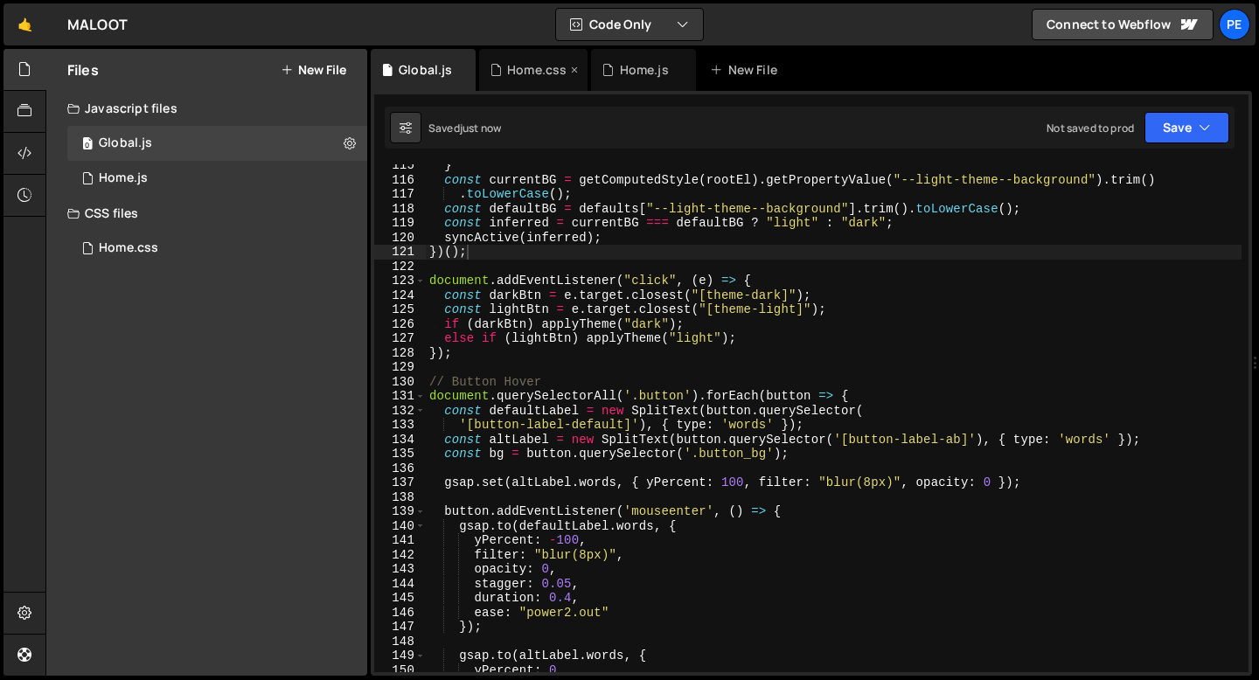
click at [535, 80] on div "Home.css" at bounding box center [533, 70] width 108 height 42
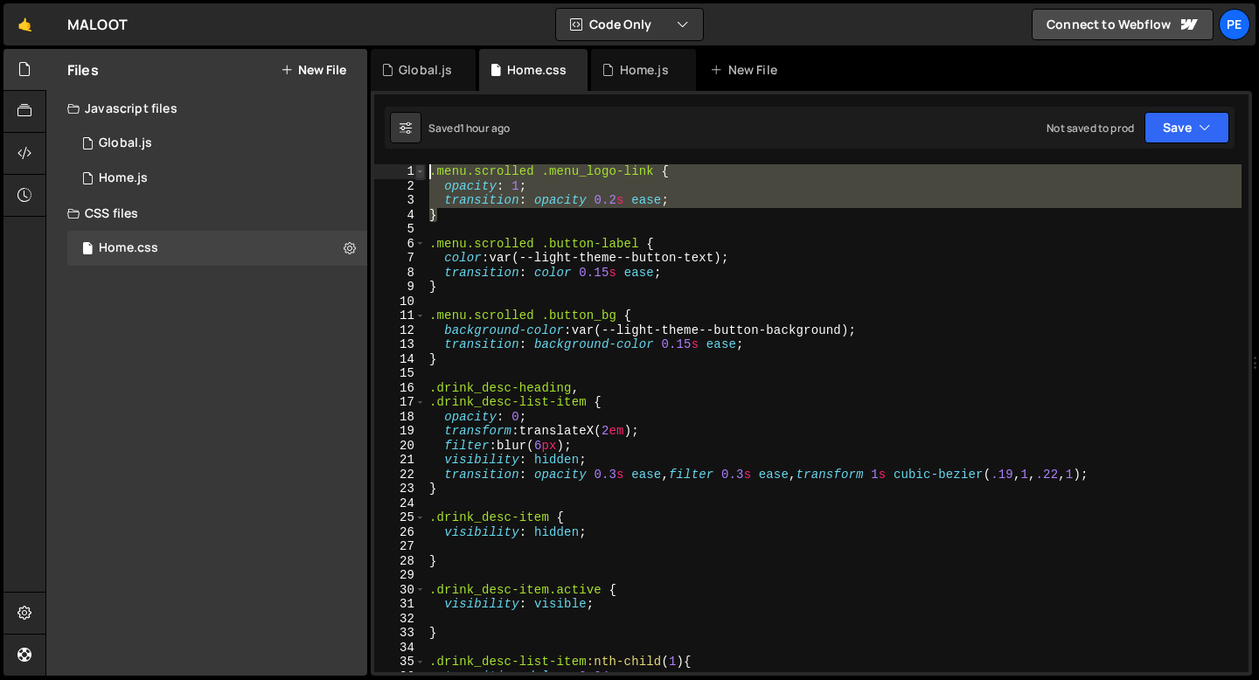
drag, startPoint x: 443, startPoint y: 215, endPoint x: 424, endPoint y: 173, distance: 46.2
click at [424, 175] on div "} 1 2 3 4 5 6 7 8 9 10 11 12 13 14 15 16 17 18 19 20 21 22 23 24 25 26 27 28 29…" at bounding box center [811, 418] width 874 height 508
click at [460, 219] on div ".menu.scrolled .menu_logo-link { opacity : 1 ; transition : opacity 0.2 s ease …" at bounding box center [834, 418] width 816 height 508
type textarea "}"
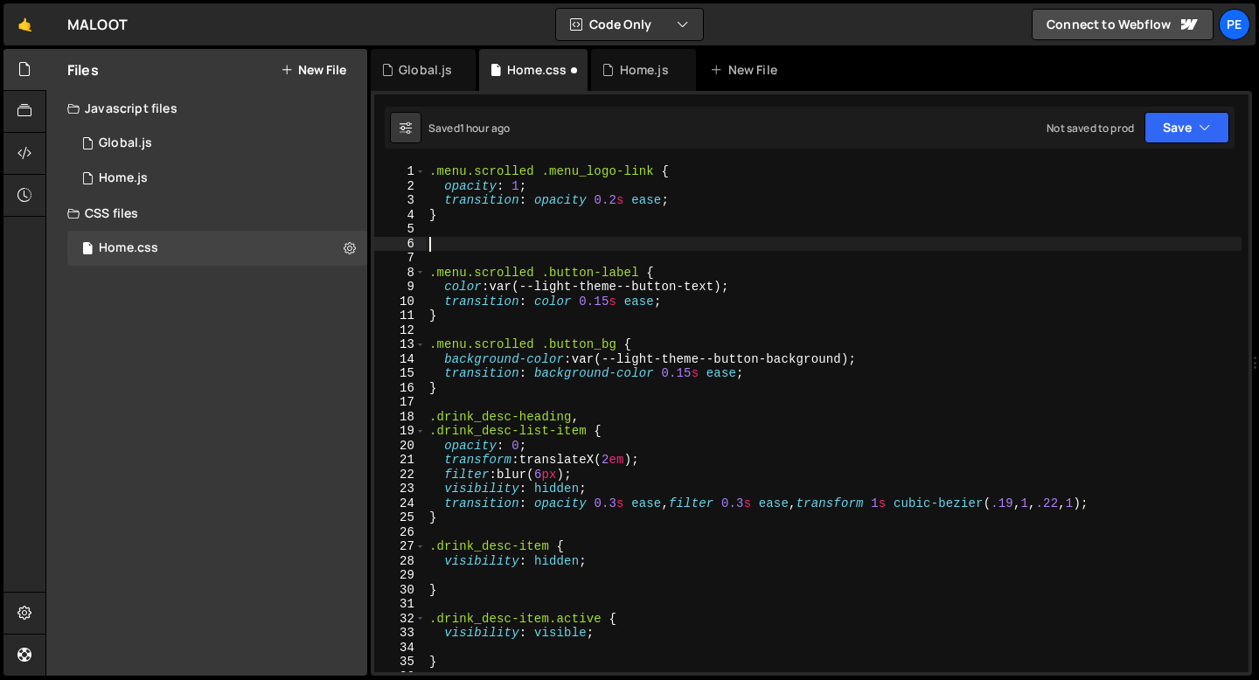
paste textarea "}"
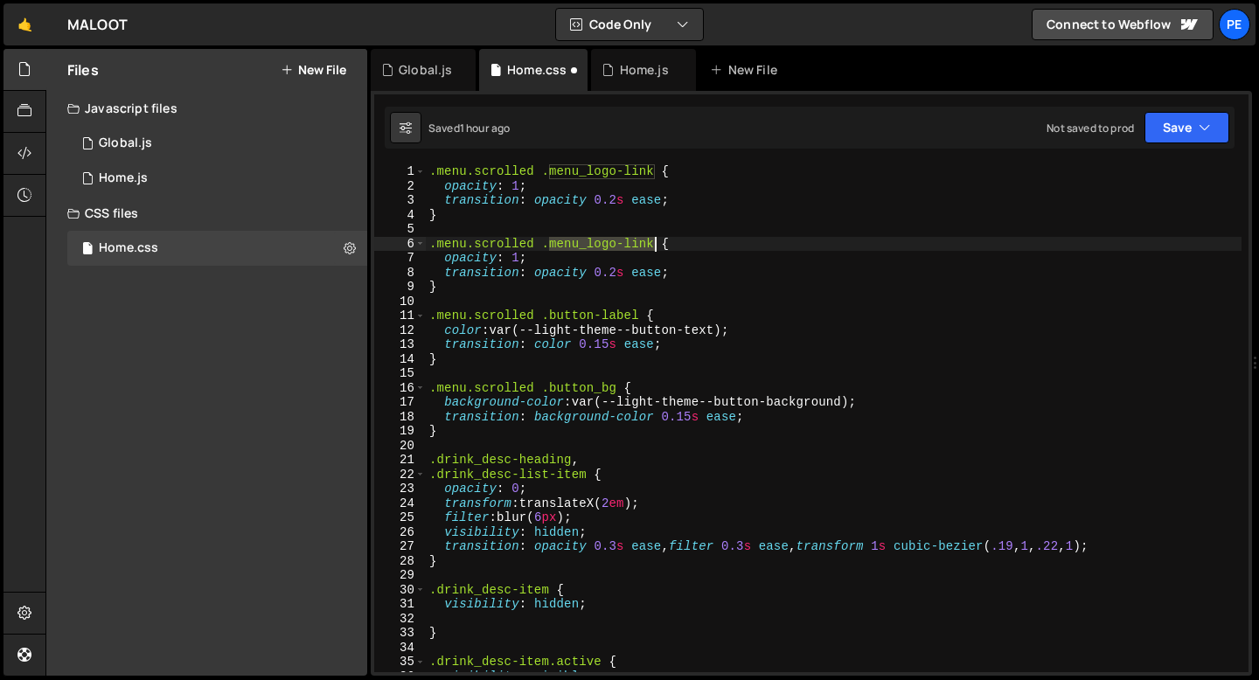
drag, startPoint x: 548, startPoint y: 243, endPoint x: 651, endPoint y: 245, distance: 103.2
click at [651, 245] on div ".menu.scrolled .menu_logo-link { opacity : 1 ; transition : opacity 0.2 s ease …" at bounding box center [834, 432] width 816 height 537
click at [518, 261] on div ".menu.scrolled .menu_logo-link { opacity : 1 ; transition : opacity 0.2 s ease …" at bounding box center [834, 432] width 816 height 537
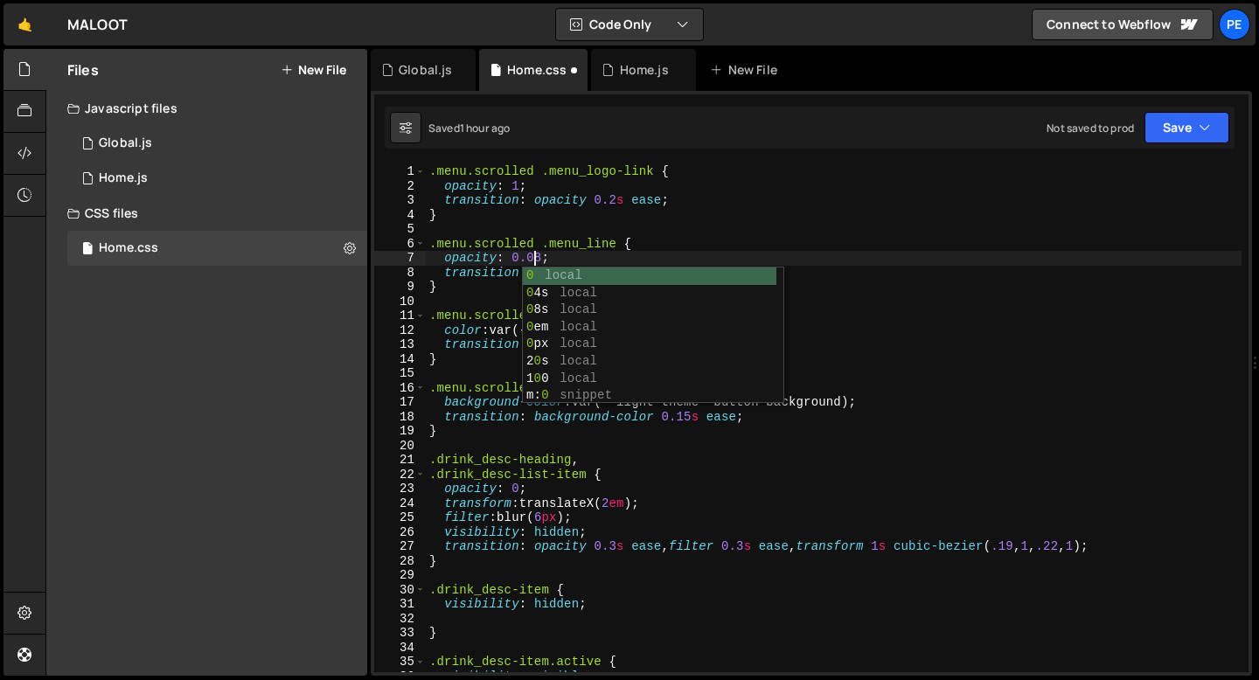
scroll to position [0, 7]
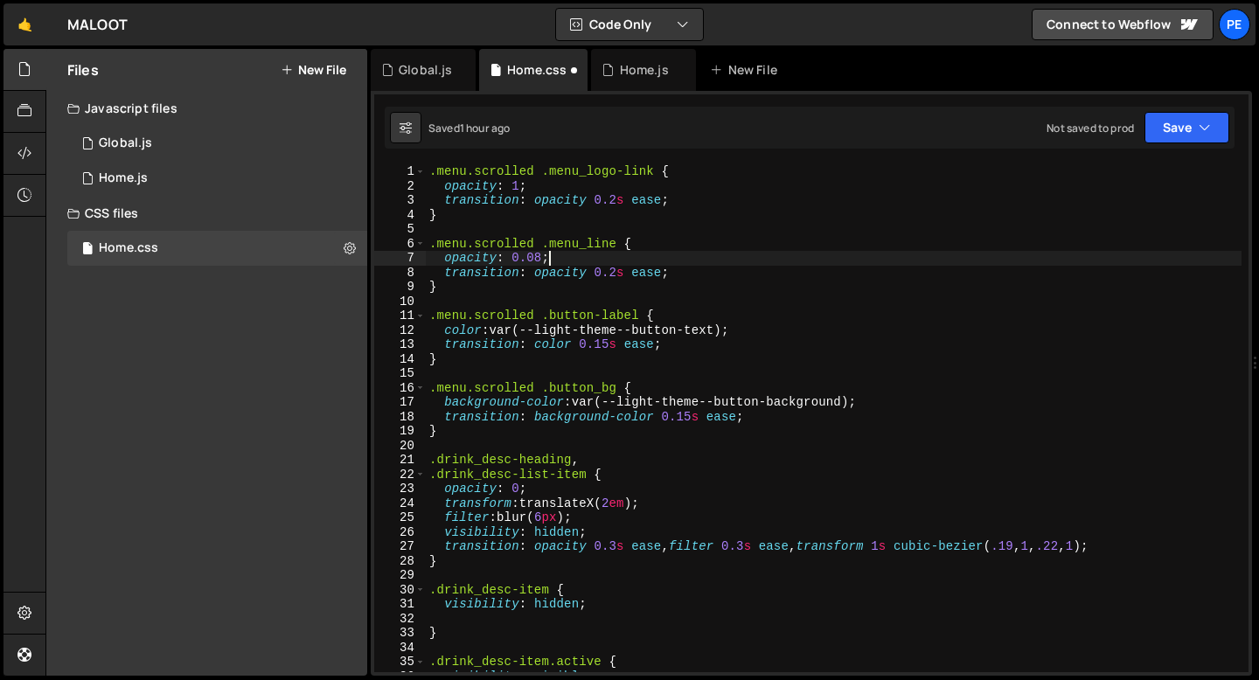
click at [574, 261] on div ".menu.scrolled .menu_logo-link { opacity : 1 ; transition : opacity 0.2 s ease …" at bounding box center [834, 432] width 816 height 537
click at [651, 275] on div ".menu.scrolled .menu_logo-link { opacity : 1 ; transition : opacity 0.2 s ease …" at bounding box center [834, 432] width 816 height 537
click at [651, 274] on div ".menu.scrolled .menu_logo-link { opacity : 1 ; transition : opacity 0.2 s ease …" at bounding box center [834, 432] width 816 height 537
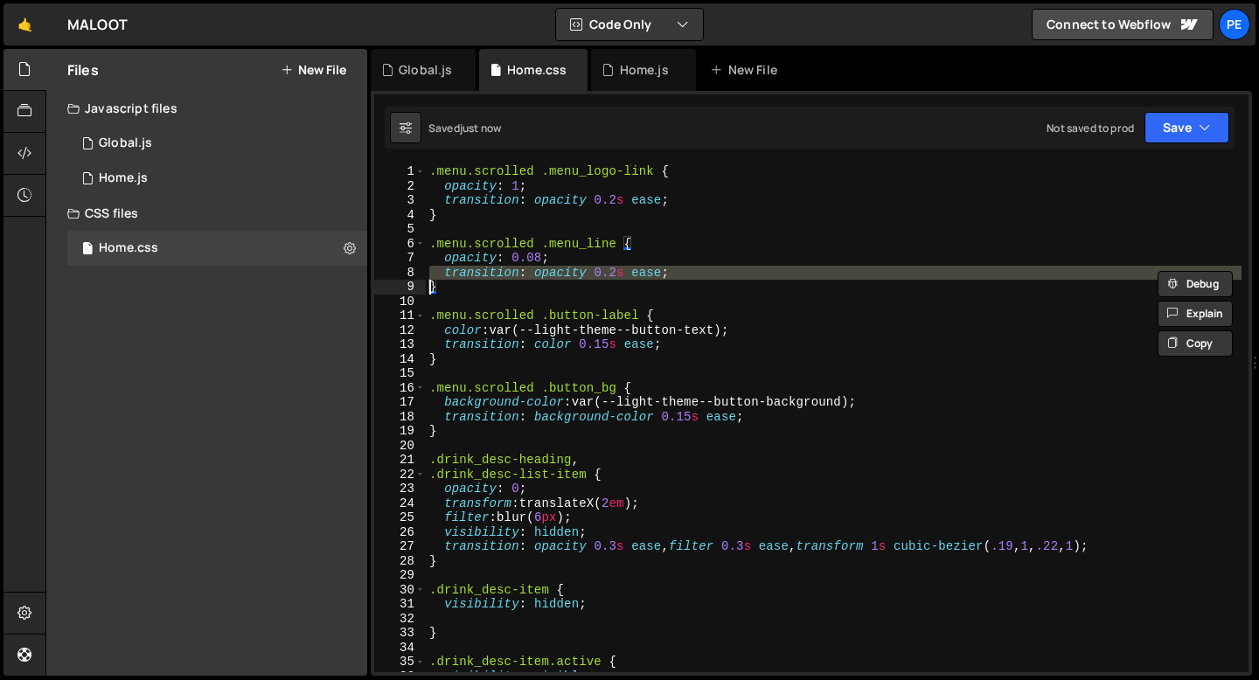
scroll to position [0, 0]
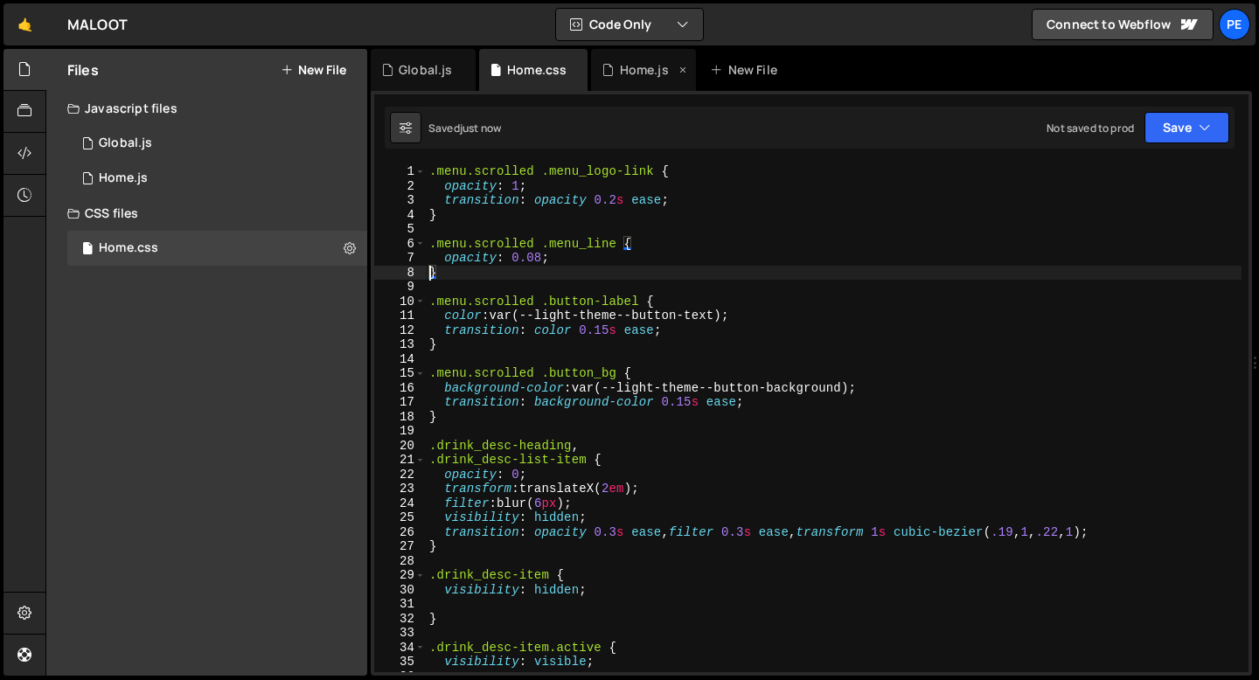
type textarea "}"
click at [407, 73] on div "Global.js" at bounding box center [425, 69] width 53 height 17
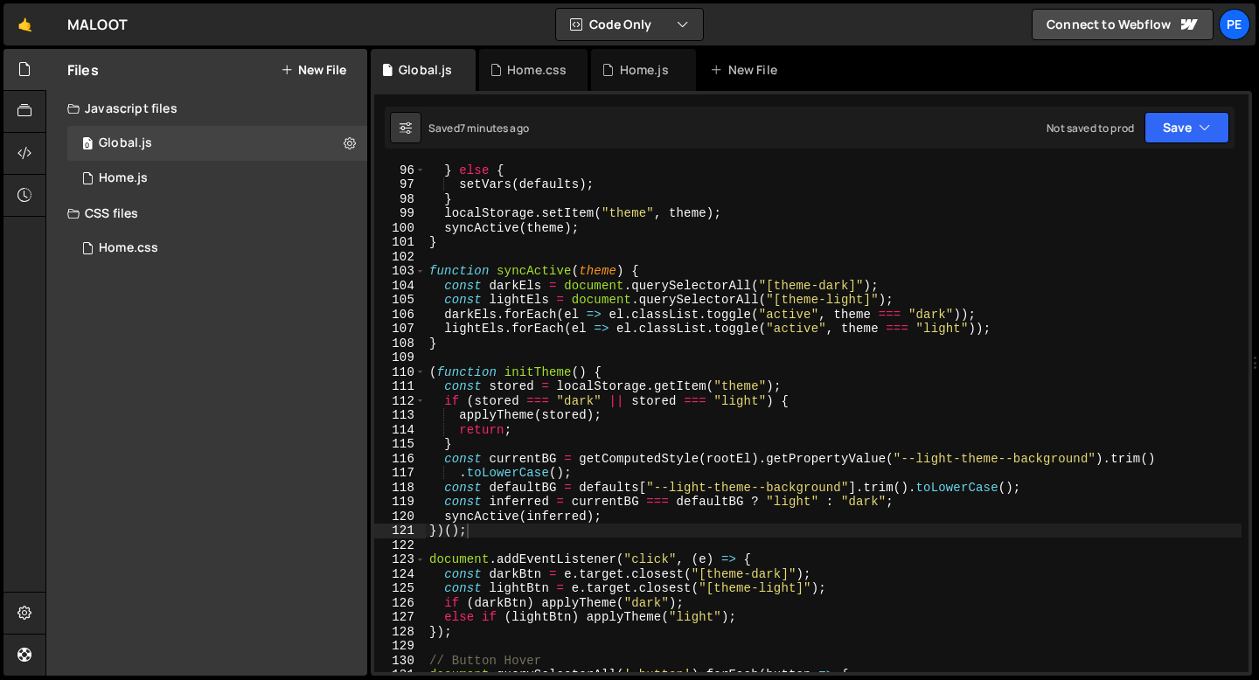
scroll to position [1372, 0]
type textarea "}"
click at [506, 350] on div "} else { setVars ( defaults ) ; } localStorage . setItem ( "theme" , theme ) ; …" at bounding box center [834, 431] width 816 height 537
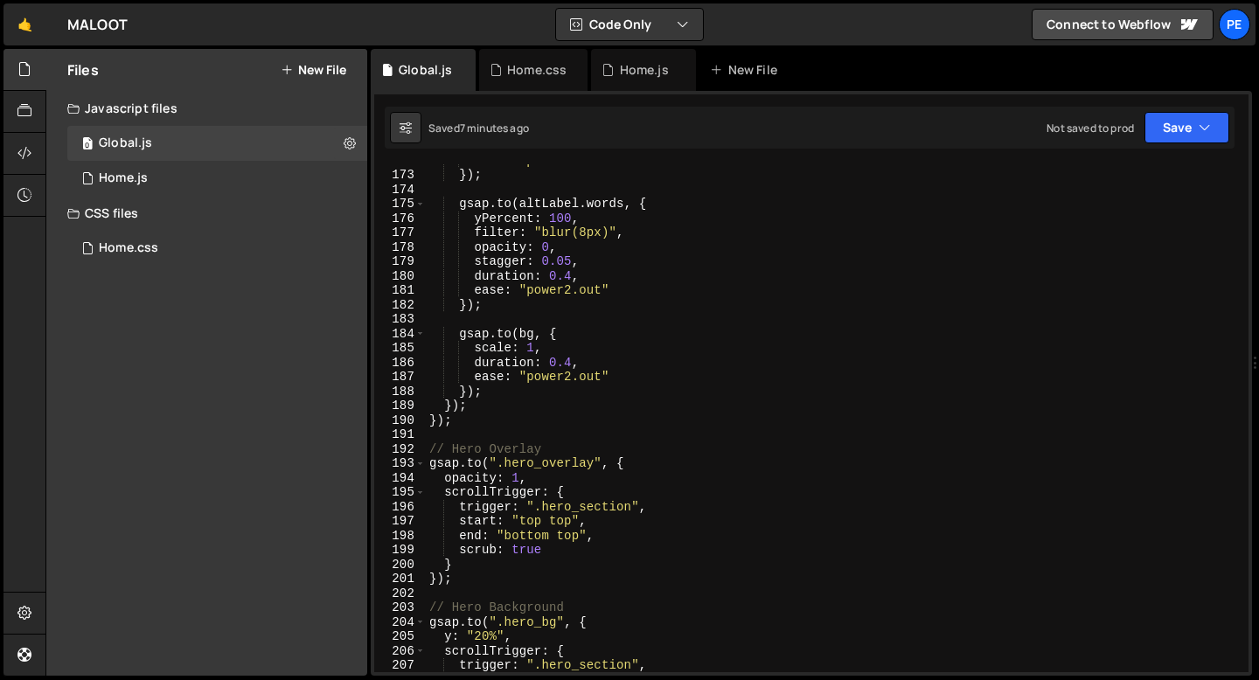
scroll to position [2498, 0]
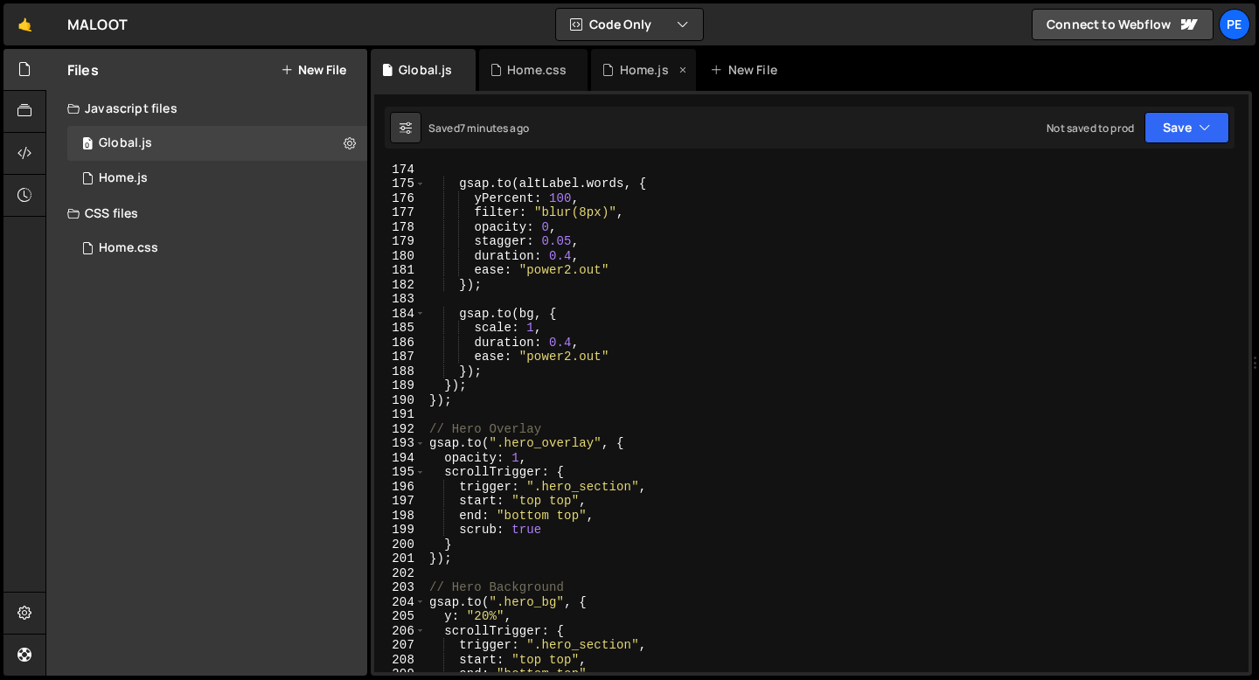
click at [626, 65] on div "Home.js" at bounding box center [644, 69] width 49 height 17
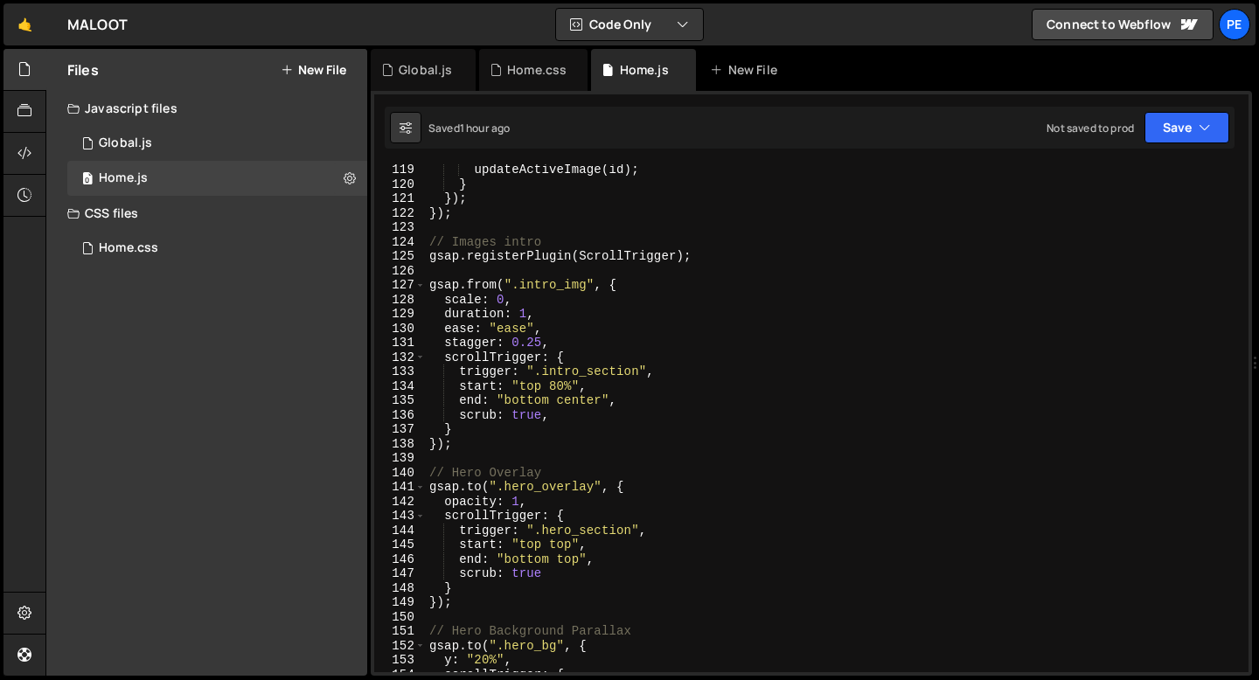
scroll to position [0, 1]
click at [567, 439] on div "updateActiveImage ( id ) ; } }) ; }) ; // Images intro gsap . registerPlugin ( …" at bounding box center [834, 431] width 816 height 537
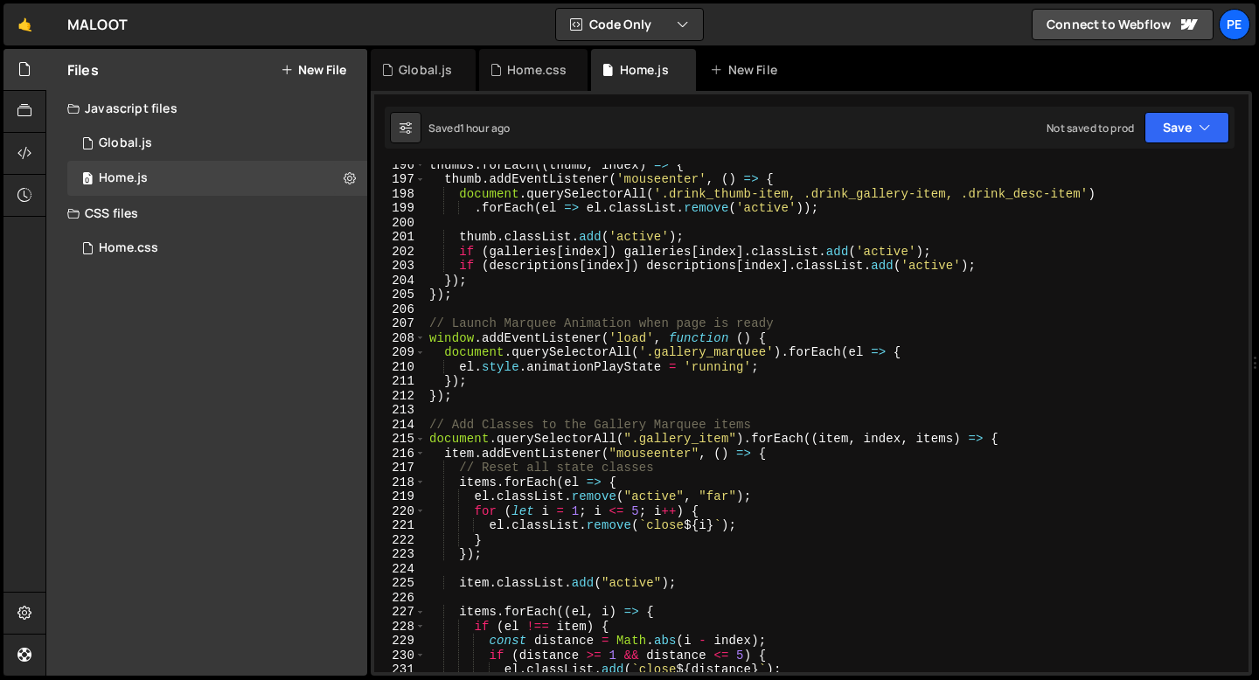
scroll to position [2852, 0]
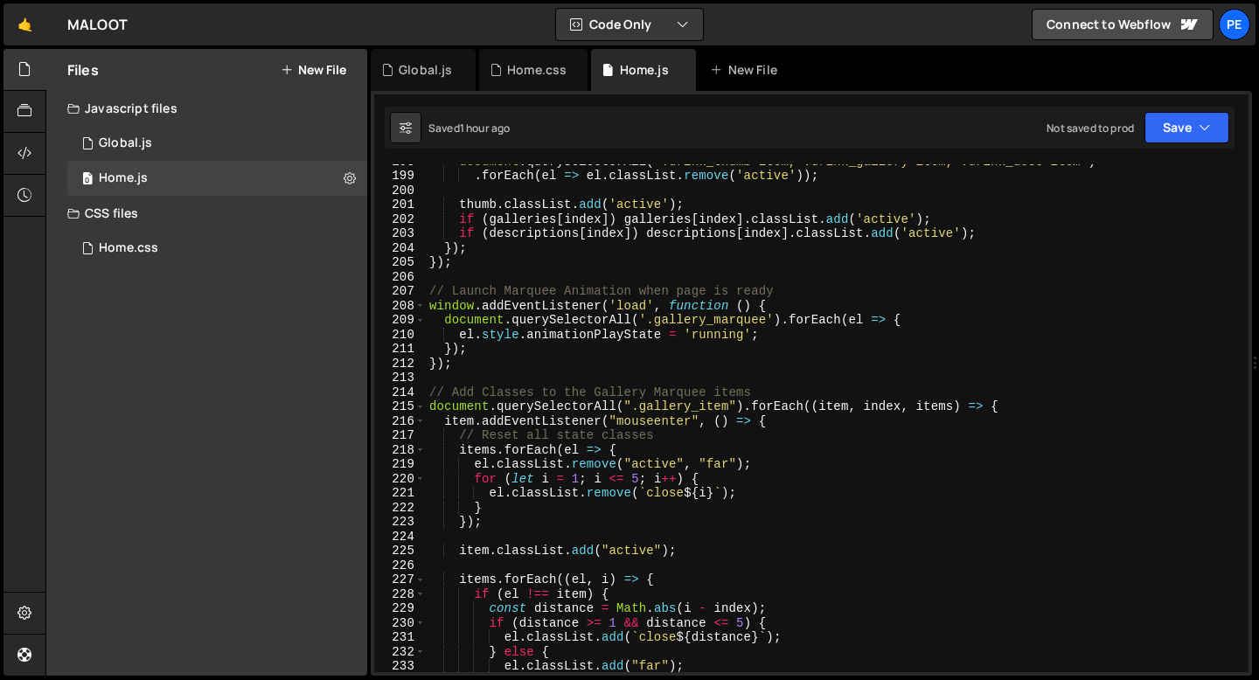
click at [483, 355] on div "document . querySelectorAll ( '.drink_thumb-item, .drink_gallery-item, .drink_d…" at bounding box center [834, 422] width 816 height 537
click at [480, 365] on div "document . querySelectorAll ( '.drink_thumb-item, .drink_gallery-item, .drink_d…" at bounding box center [834, 422] width 816 height 537
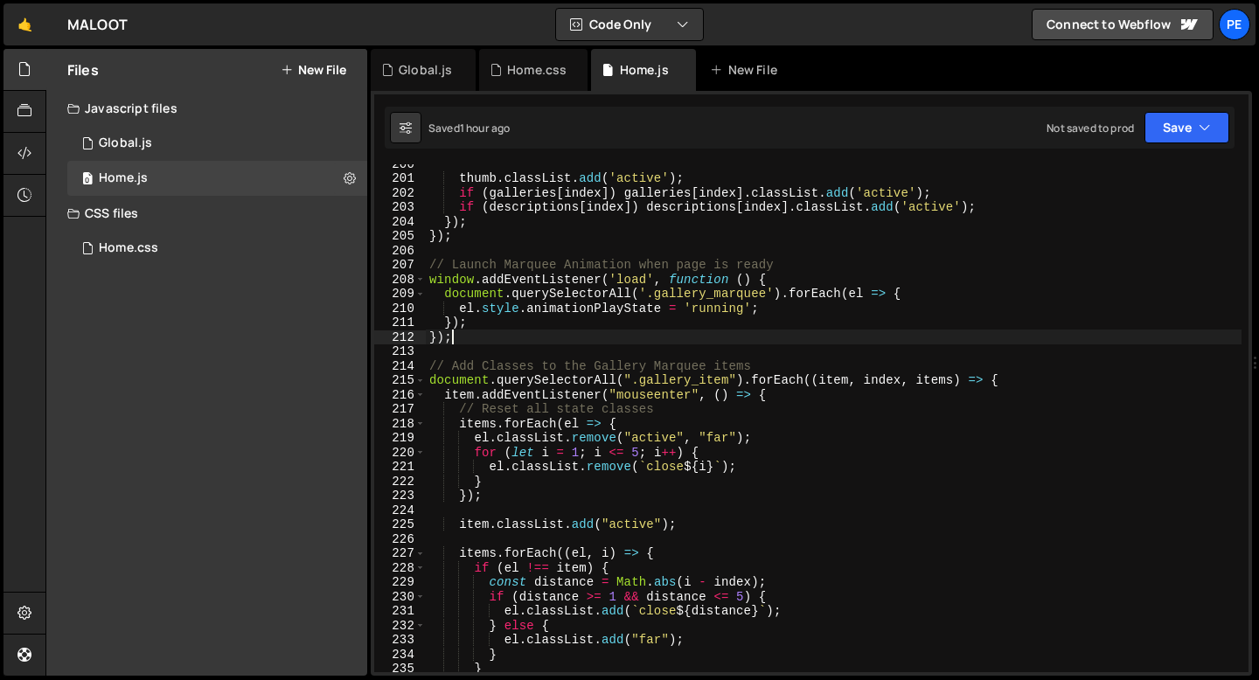
scroll to position [2878, 0]
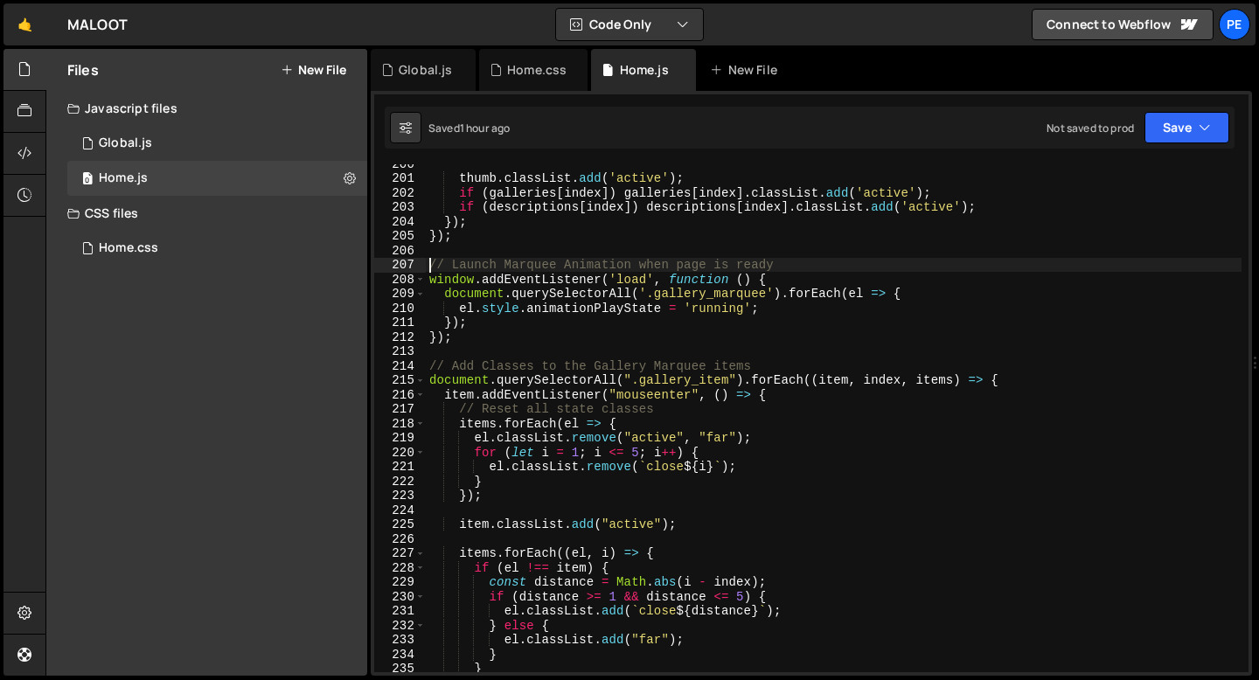
click at [429, 267] on div "thumb . classList . add ( 'active' ) ; if ( galleries [ index ]) galleries [ in…" at bounding box center [834, 424] width 816 height 537
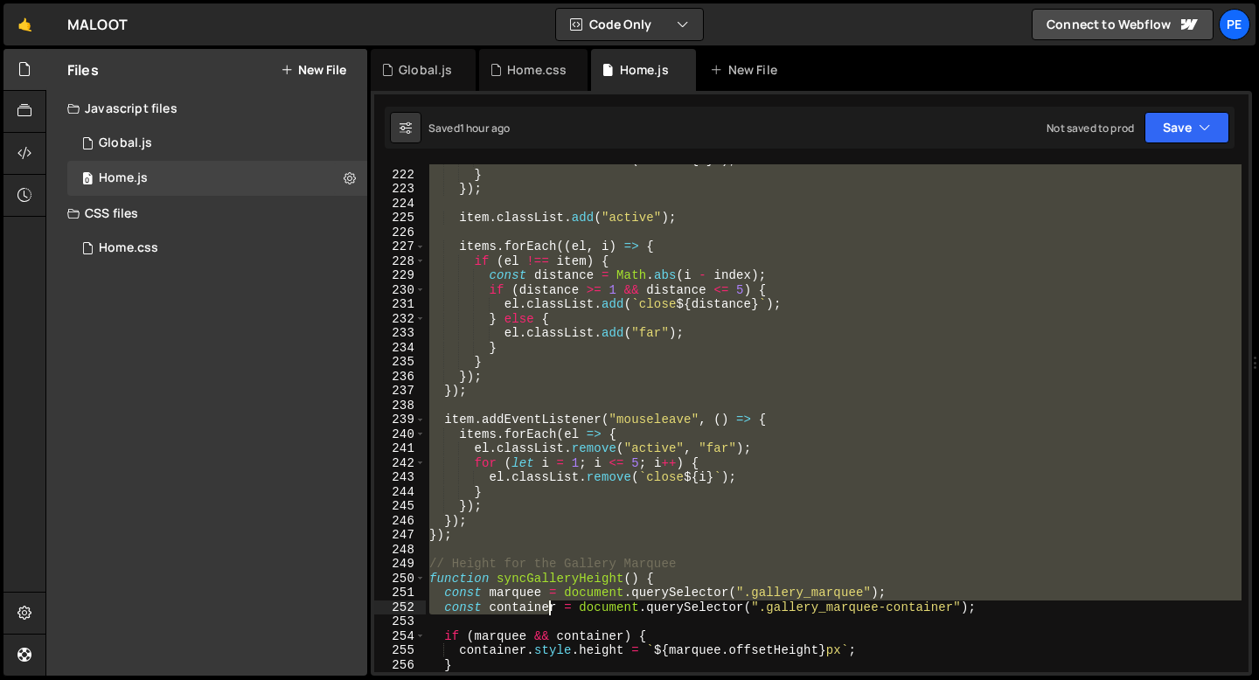
scroll to position [3185, 0]
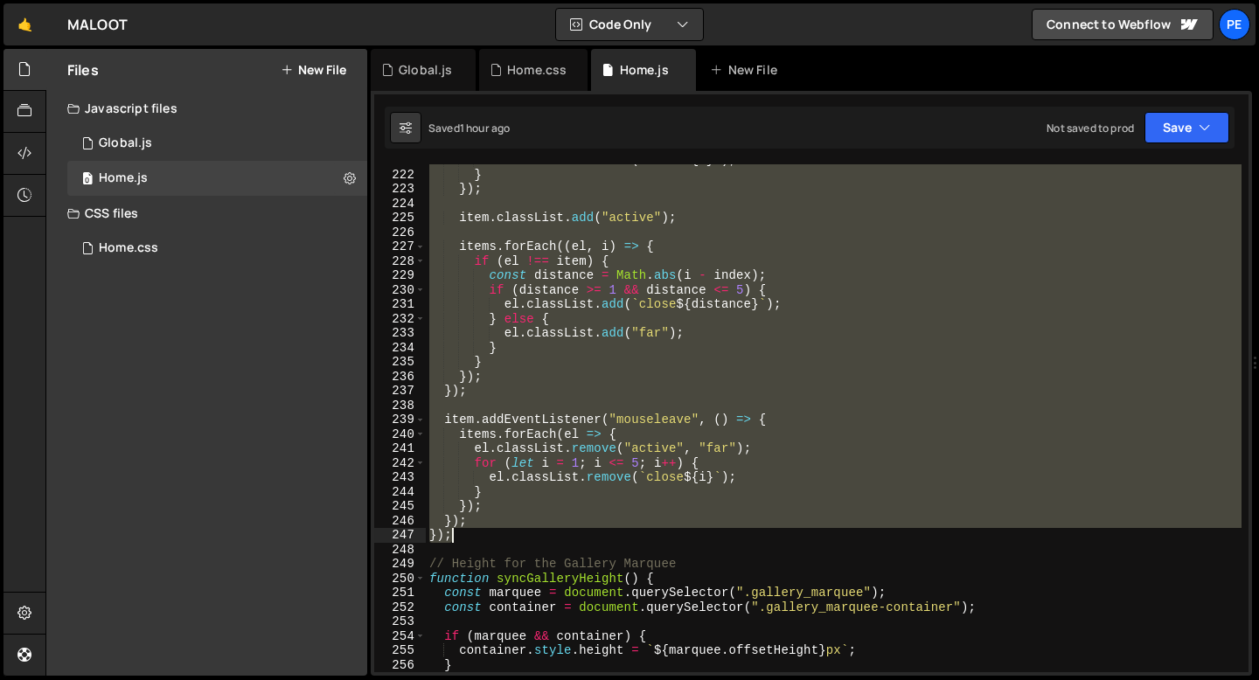
drag, startPoint x: 430, startPoint y: 315, endPoint x: 525, endPoint y: 531, distance: 236.5
click at [525, 533] on div "el . classList . remove ( ` close ${ i } ` ) ; } }) ; item . classList . add ( …" at bounding box center [834, 421] width 816 height 537
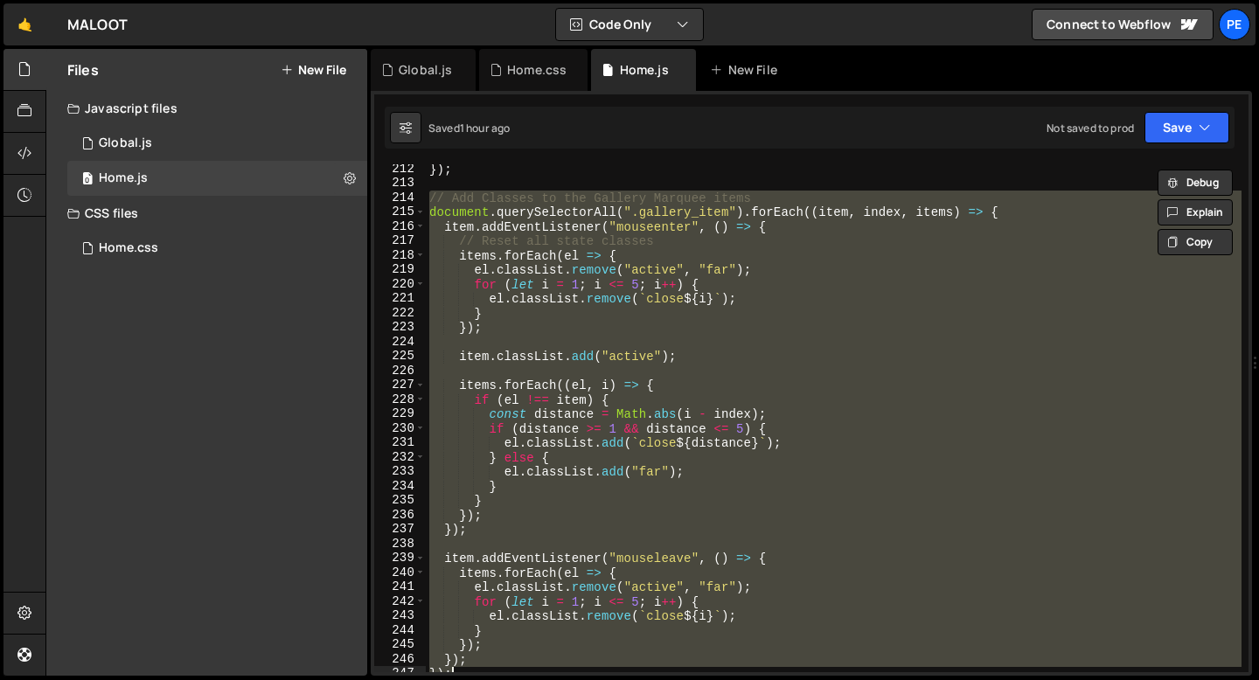
scroll to position [3046, 0]
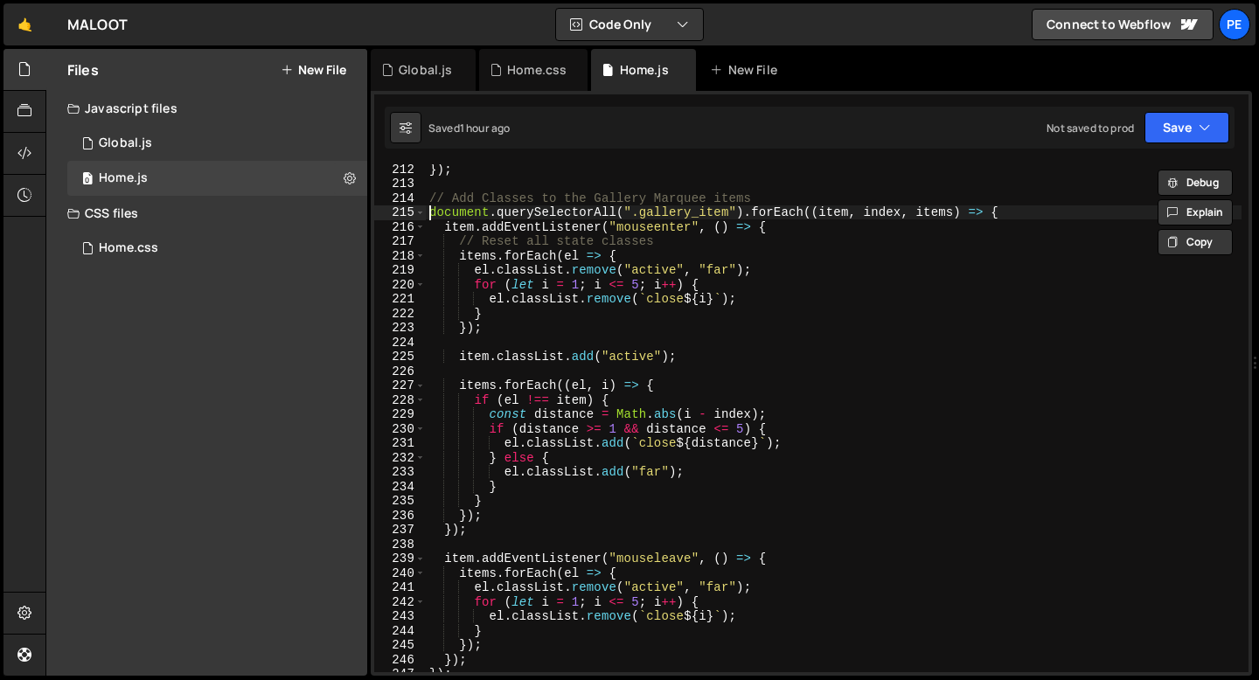
click at [430, 215] on div "}) ; // Add Classes to the Gallery Marquee items document . querySelectorAll ( …" at bounding box center [834, 430] width 816 height 537
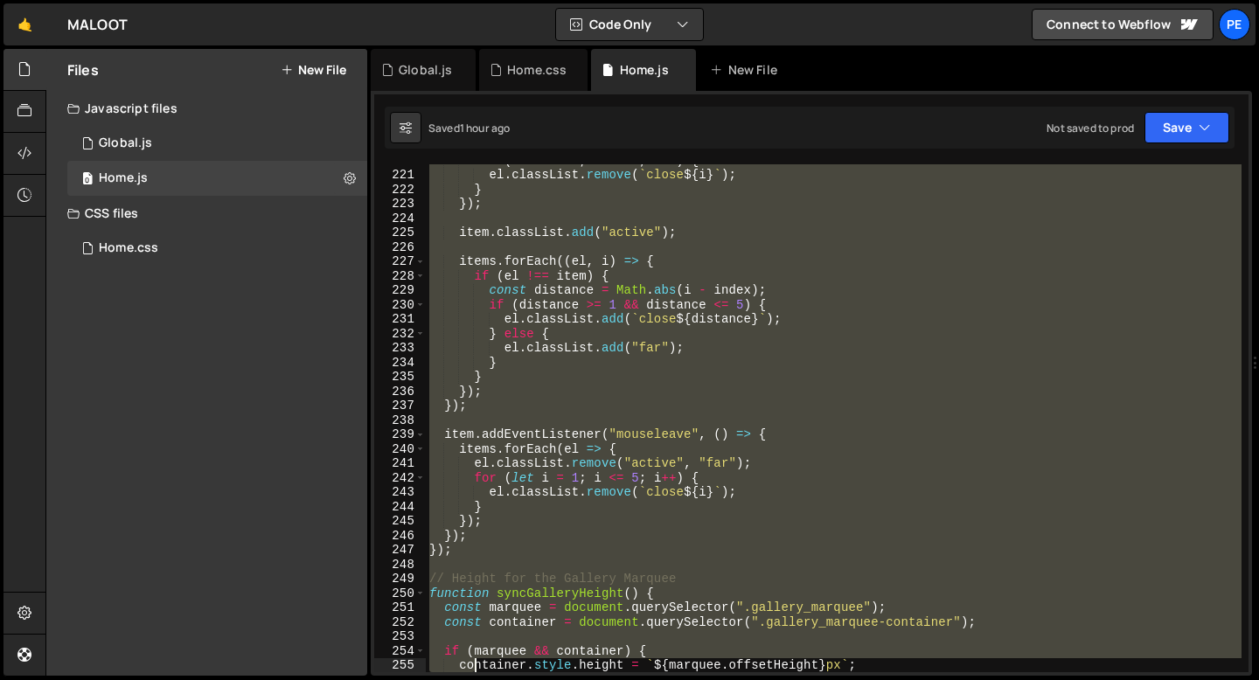
scroll to position [3185, 0]
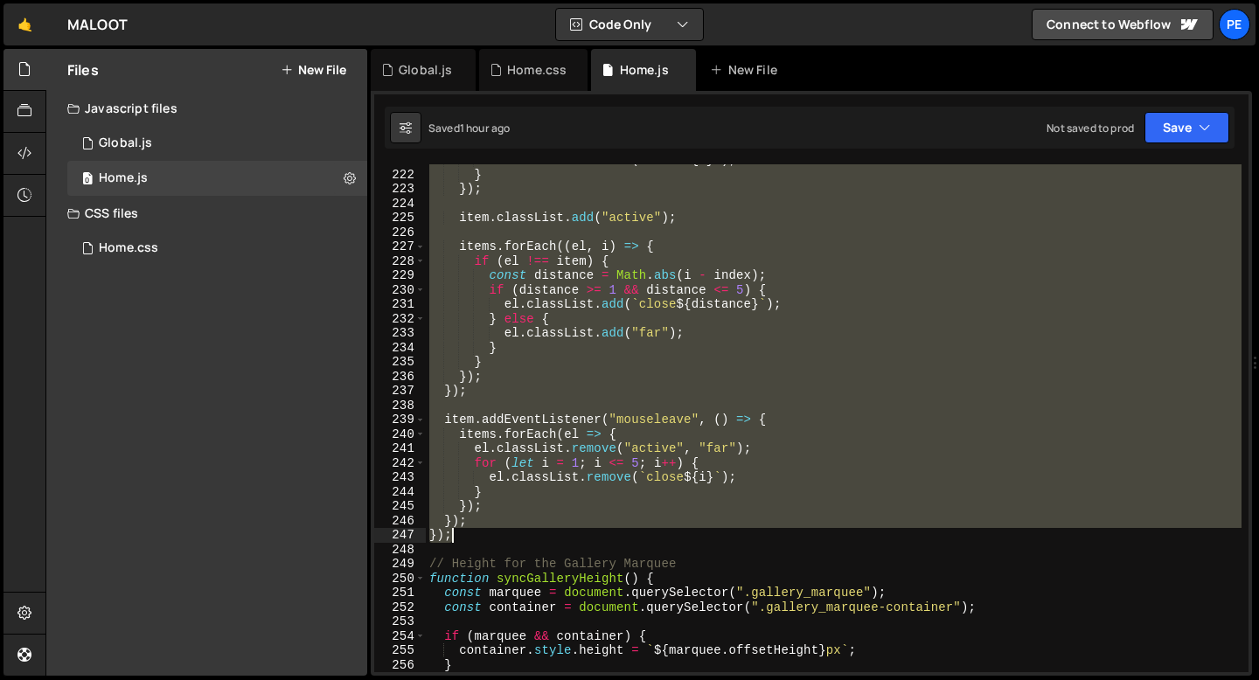
drag, startPoint x: 430, startPoint y: 215, endPoint x: 471, endPoint y: 536, distance: 323.4
click at [471, 537] on div "el . classList . remove ( ` close ${ i } ` ) ; } }) ; item . classList . add ( …" at bounding box center [834, 421] width 816 height 537
paste textarea
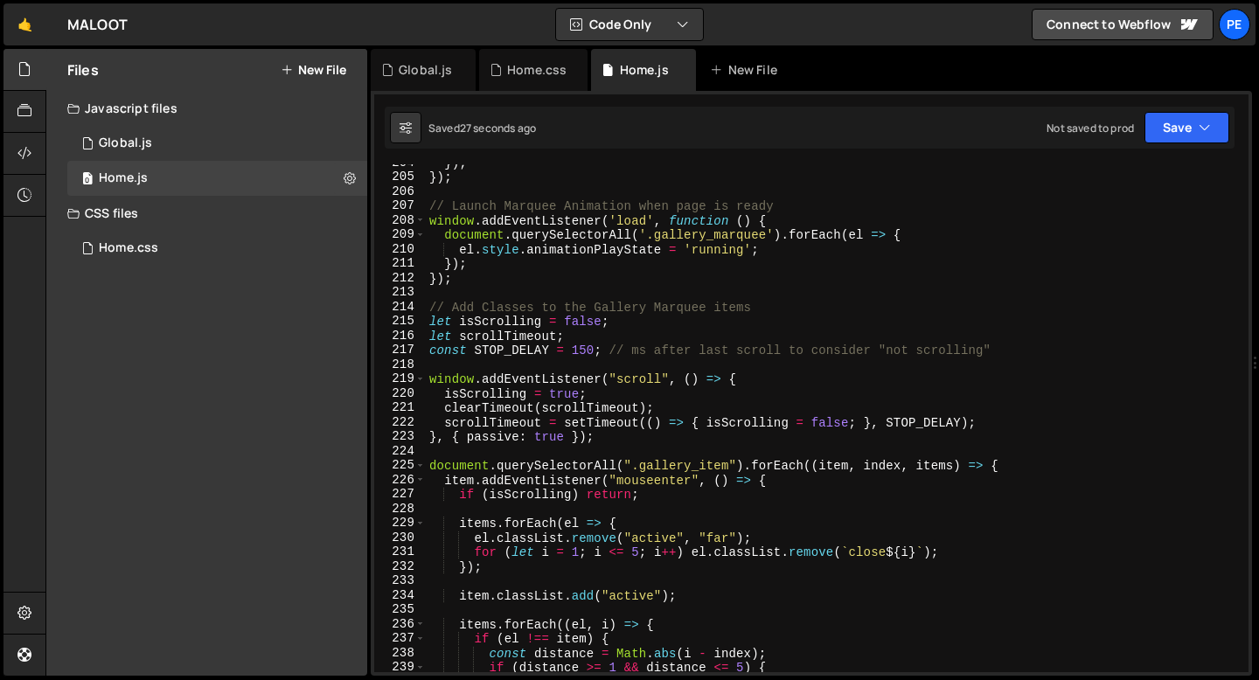
scroll to position [2917, 0]
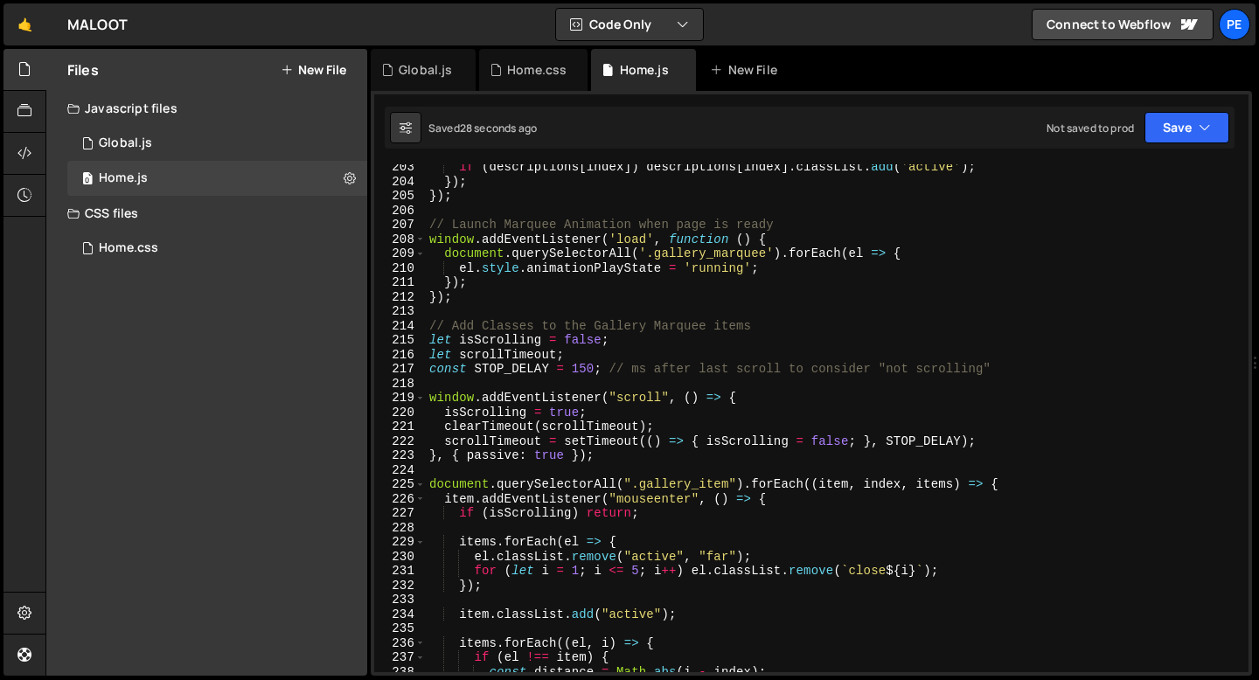
click at [588, 364] on div "if ( descriptions [ index ]) descriptions [ index ] . classList . add ( 'active…" at bounding box center [834, 428] width 816 height 537
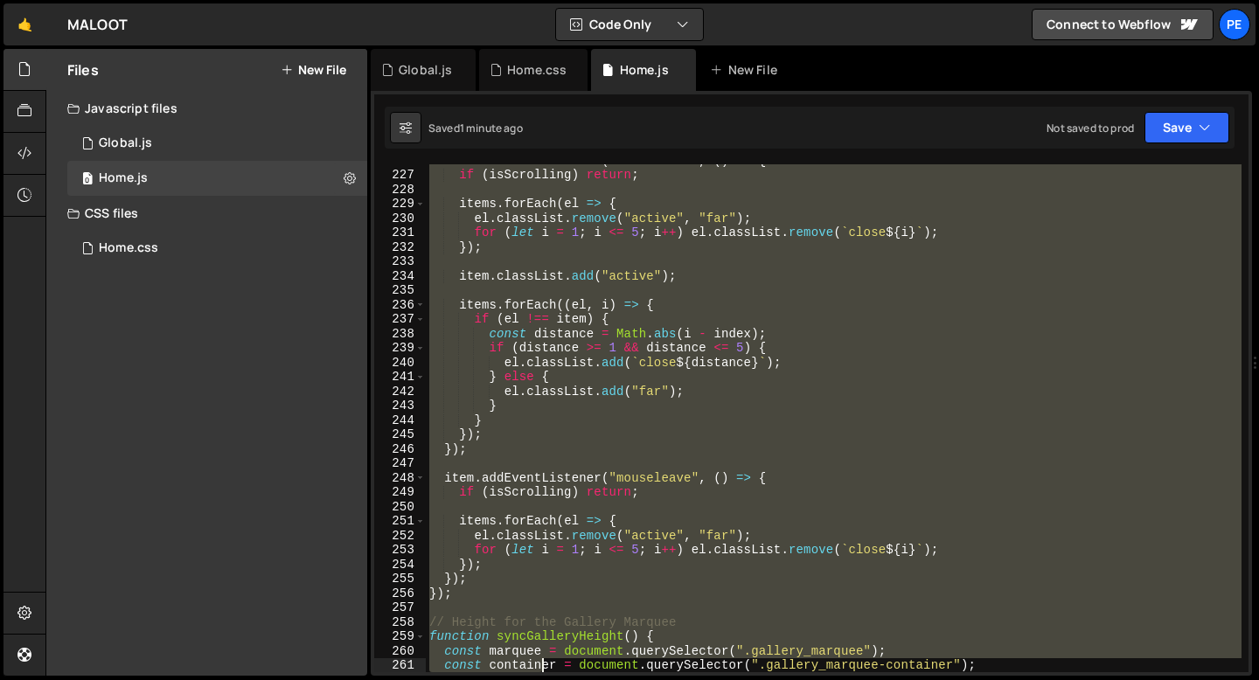
scroll to position [3256, 0]
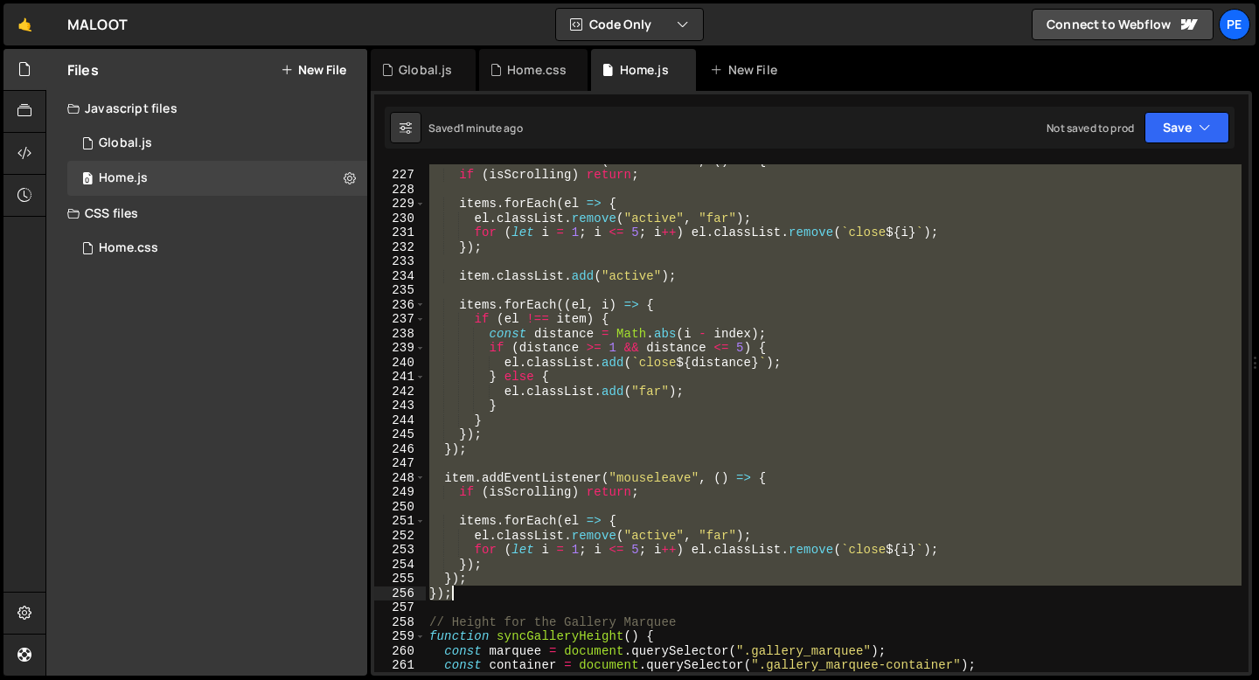
drag, startPoint x: 433, startPoint y: 296, endPoint x: 506, endPoint y: 587, distance: 300.2
click at [506, 587] on div "item . addEventListener ( "mouseenter" , ( ) => { if ( isScrolling ) return ; i…" at bounding box center [834, 421] width 816 height 537
paste textarea
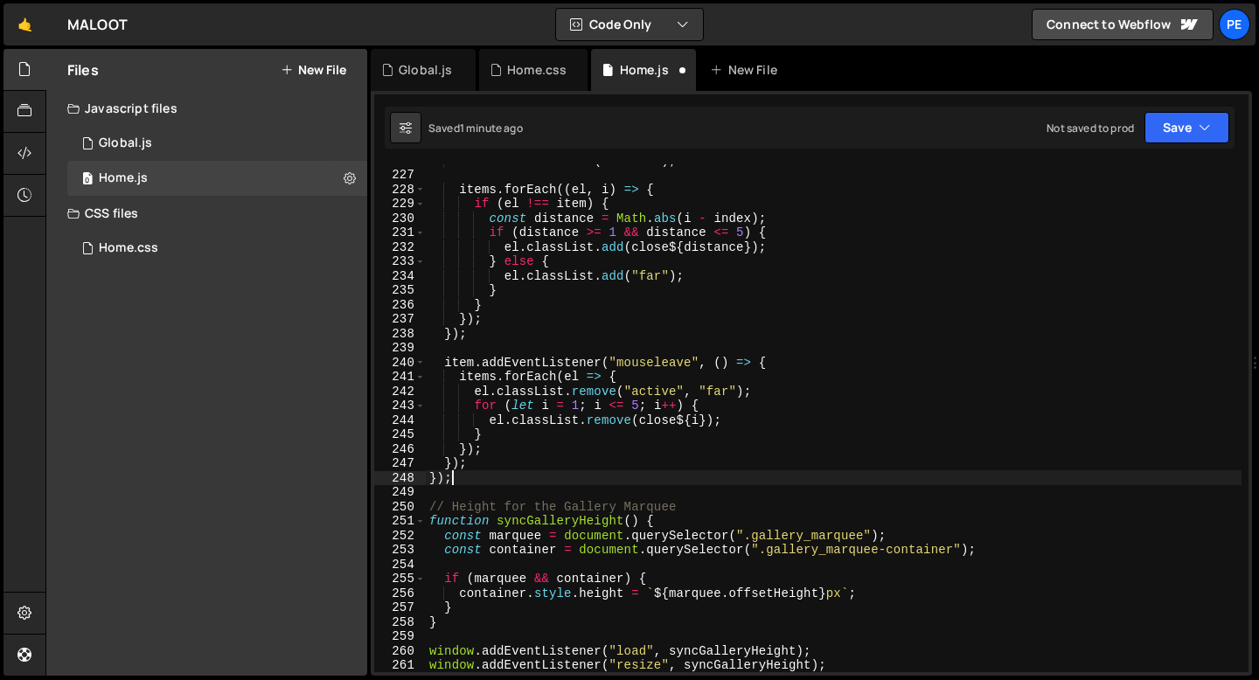
scroll to position [0, 1]
click at [480, 479] on div "item . classList . add ( "active" ) ; items . forEach (( el , i ) => { if ( el …" at bounding box center [834, 421] width 816 height 537
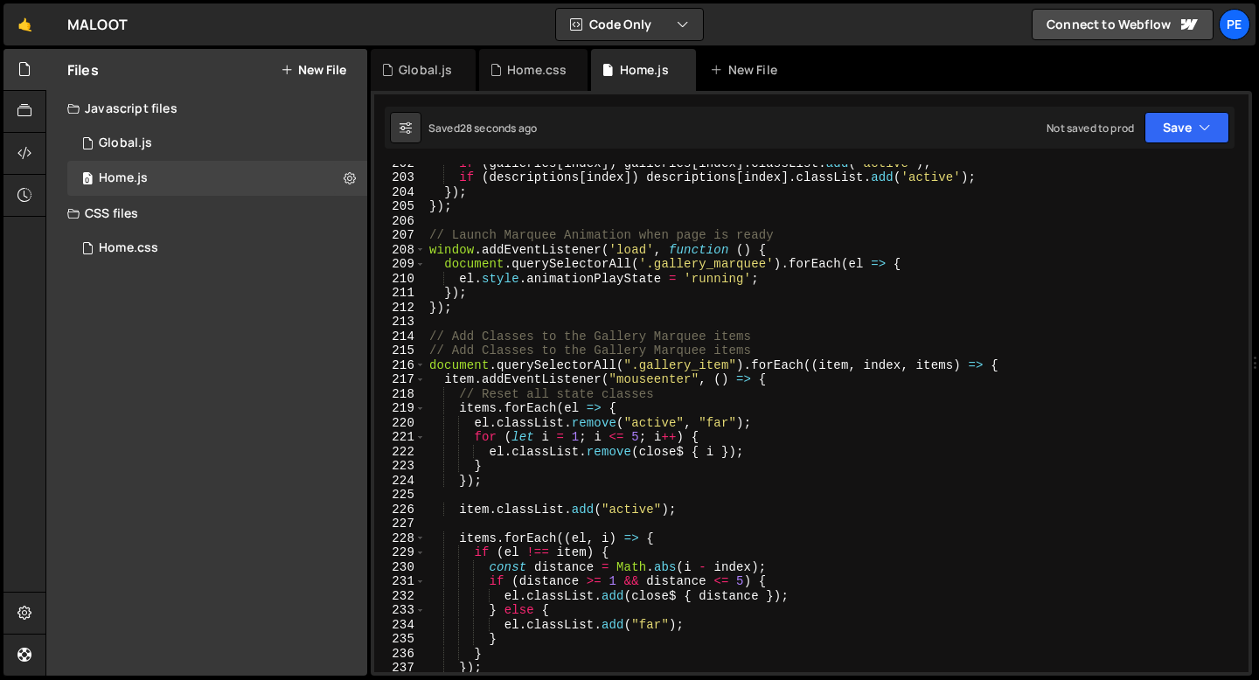
scroll to position [2907, 0]
click at [463, 352] on div "if ( galleries [ index ]) galleries [ index ] . classList . add ( 'active' ) ; …" at bounding box center [834, 424] width 816 height 537
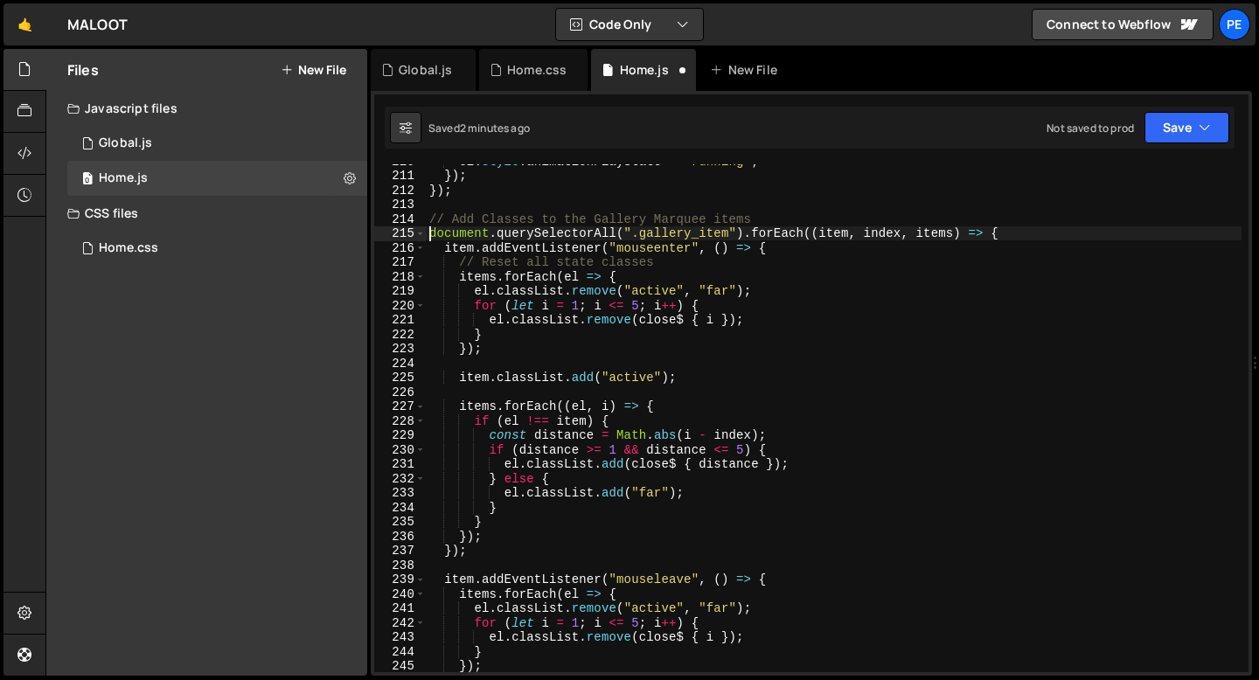
scroll to position [3027, 0]
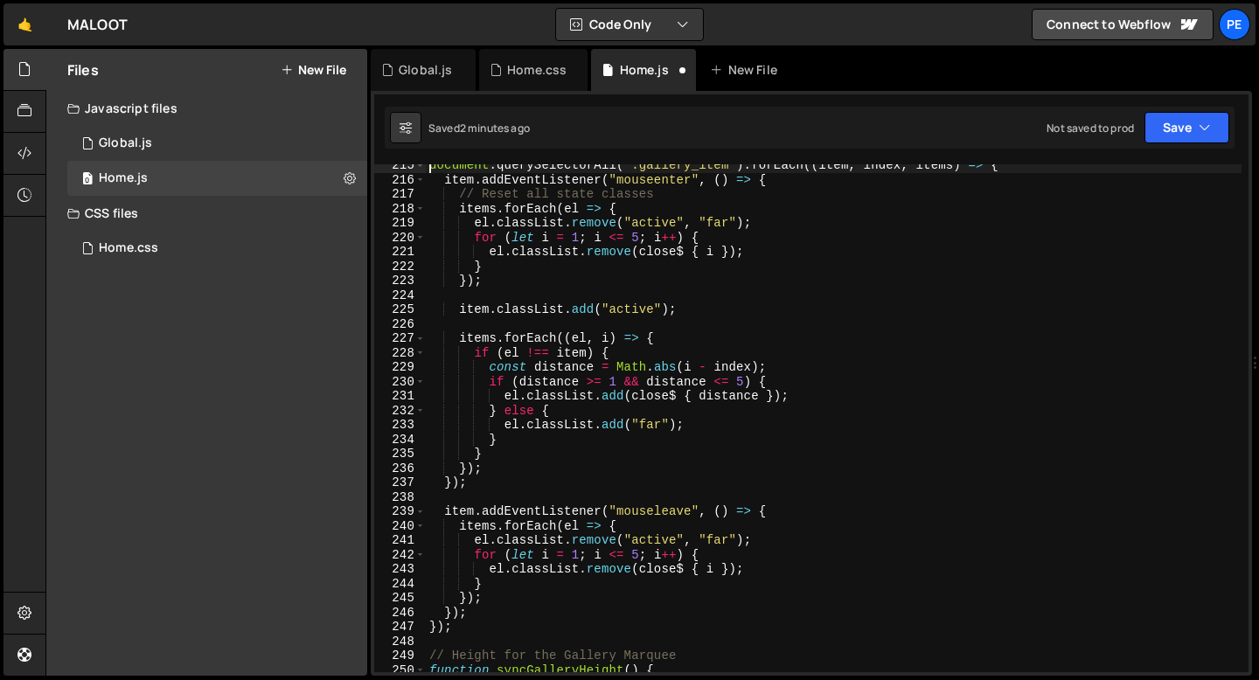
click at [519, 287] on div "document . querySelectorAll ( ".gallery_item" ) . forEach (( item , index , ite…" at bounding box center [834, 426] width 816 height 537
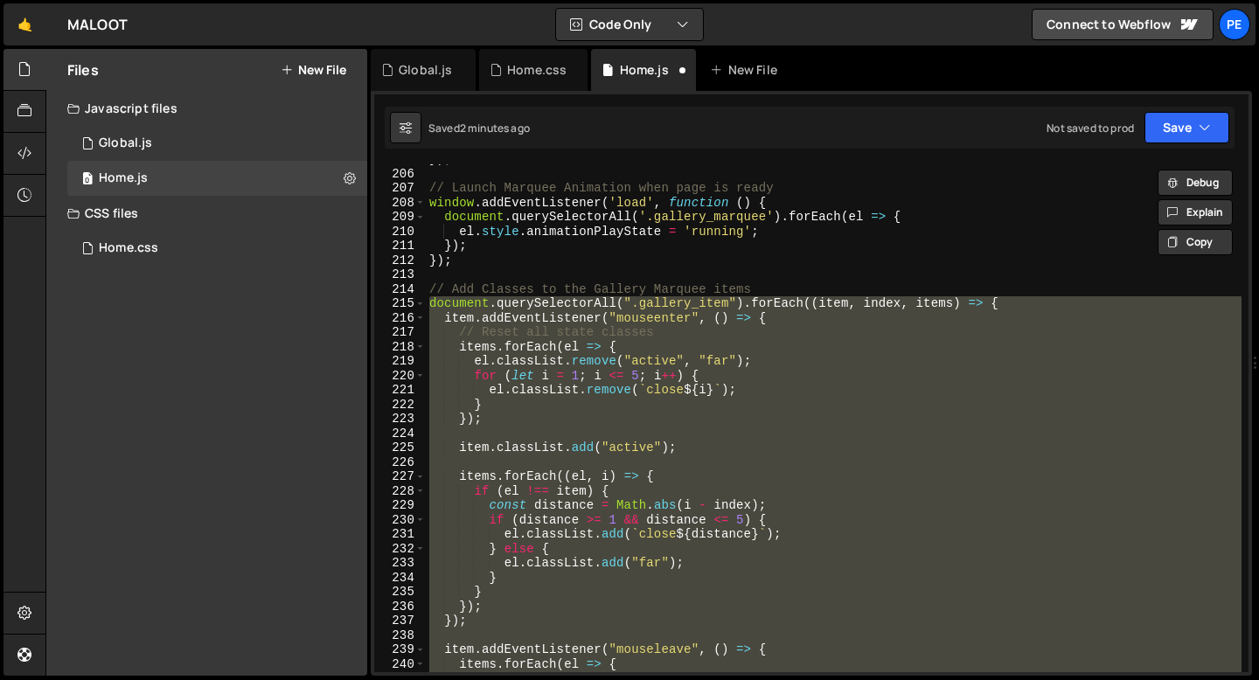
scroll to position [2955, 0]
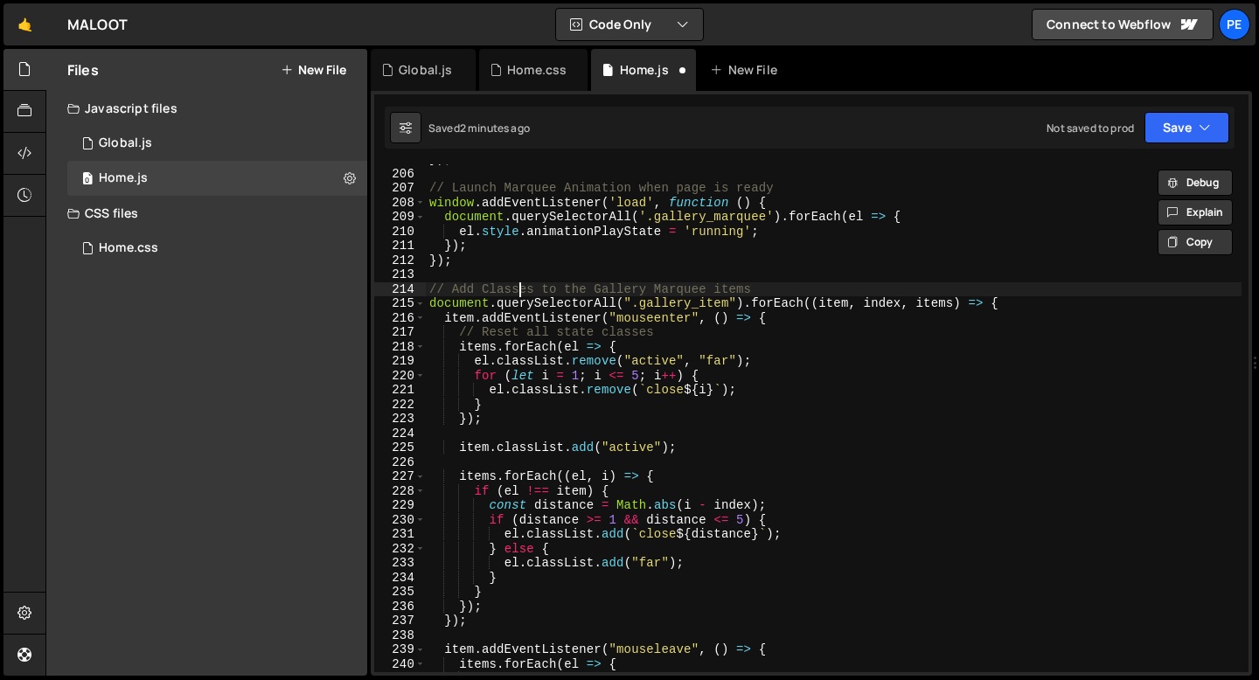
click at [516, 295] on div "}) ; // Launch Marquee Animation when page is ready window . addEventListener (…" at bounding box center [834, 420] width 816 height 537
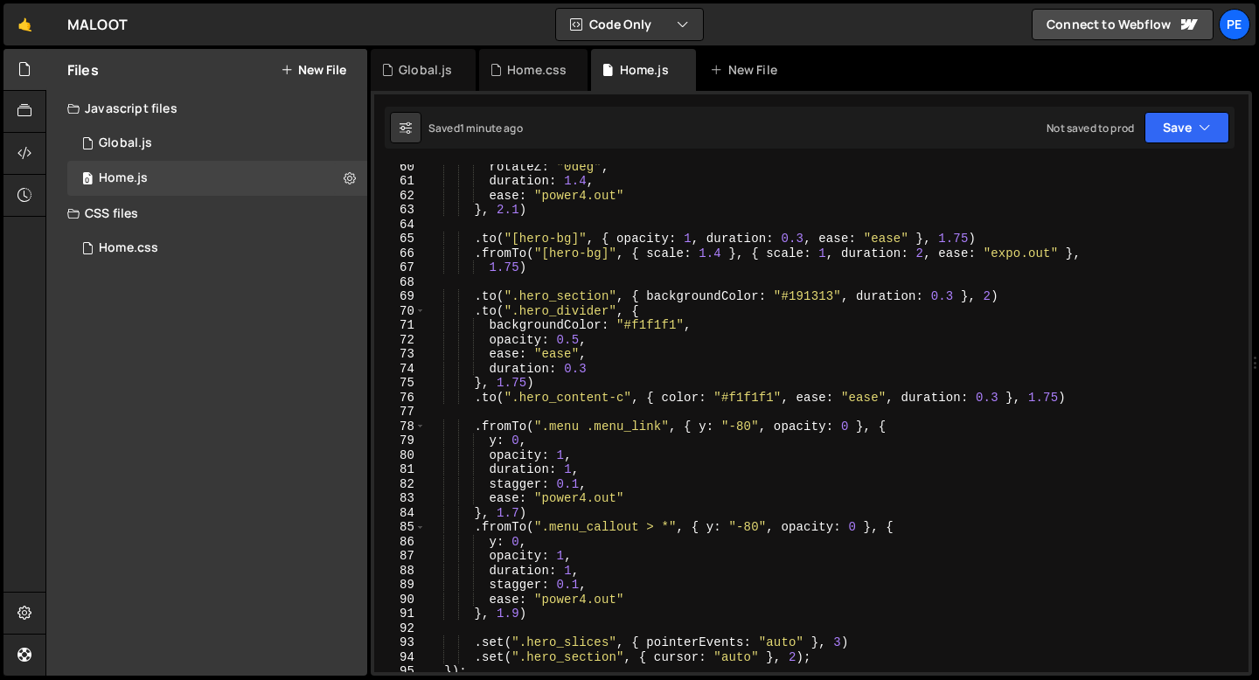
scroll to position [889, 0]
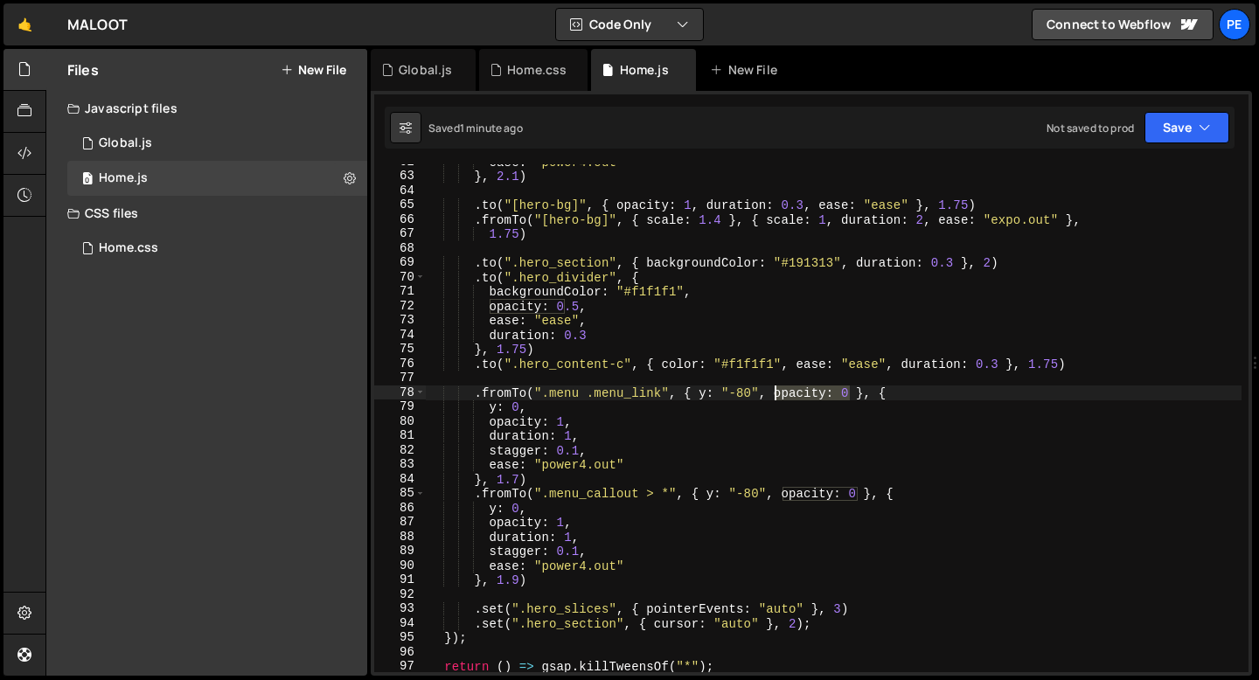
drag, startPoint x: 848, startPoint y: 393, endPoint x: 774, endPoint y: 398, distance: 74.5
click at [774, 398] on div "ease : "power4.out" } , 2.1 ) . to ( "[hero-bg]" , { opacity : 1 , duration : 0…" at bounding box center [834, 423] width 816 height 537
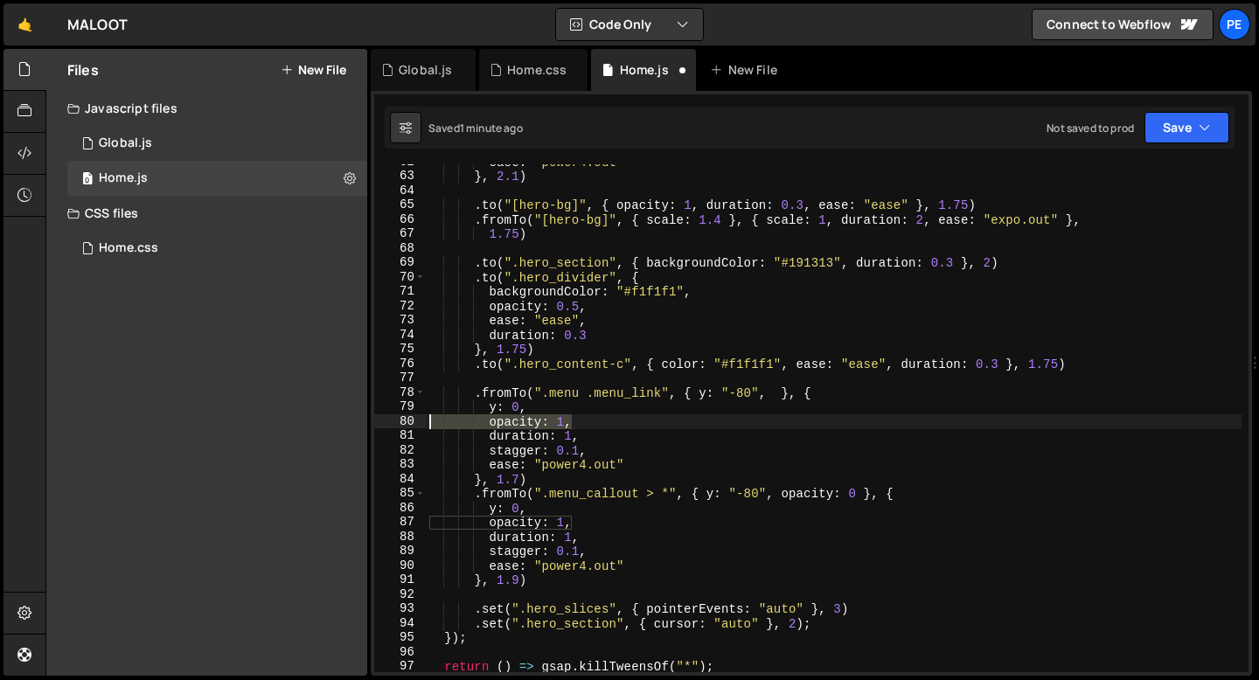
drag, startPoint x: 576, startPoint y: 420, endPoint x: 403, endPoint y: 427, distance: 173.2
click at [403, 427] on div ".fromTo(".menu .menu_link", { y: "-80", }, { 62 63 64 65 66 67 68 69 70 71 72 7…" at bounding box center [811, 418] width 874 height 508
type textarea "opacity: 1,"
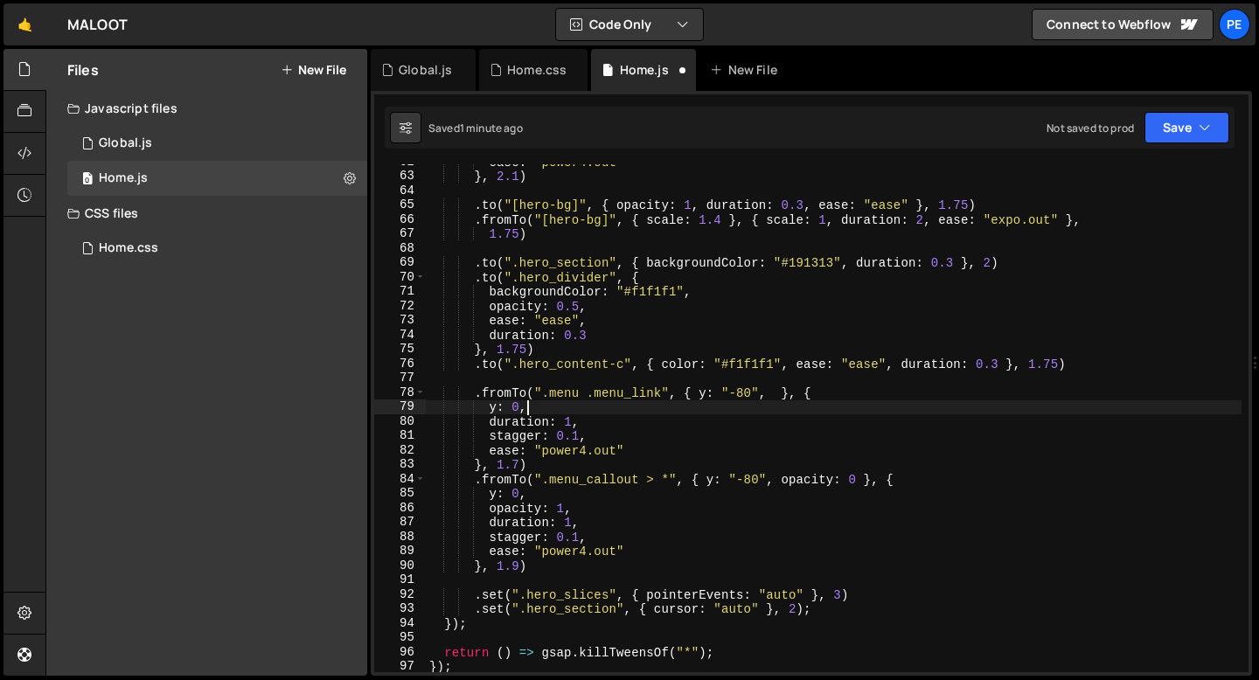
click at [763, 399] on div "ease : "power4.out" } , 2.1 ) . to ( "[hero-bg]" , { opacity : 1 , duration : 0…" at bounding box center [834, 423] width 816 height 537
click at [742, 427] on div "ease : "power4.out" } , 2.1 ) . to ( "[hero-bg]" , { opacity : 1 , duration : 0…" at bounding box center [834, 423] width 816 height 537
click at [744, 391] on div "ease : "power4.out" } , 2.1 ) . to ( "[hero-bg]" , { opacity : 1 , duration : 0…" at bounding box center [834, 423] width 816 height 537
click at [659, 427] on div "ease : "power4.out" } , 2.1 ) . to ( "[hero-bg]" , { opacity : 1 , duration : 0…" at bounding box center [834, 423] width 816 height 537
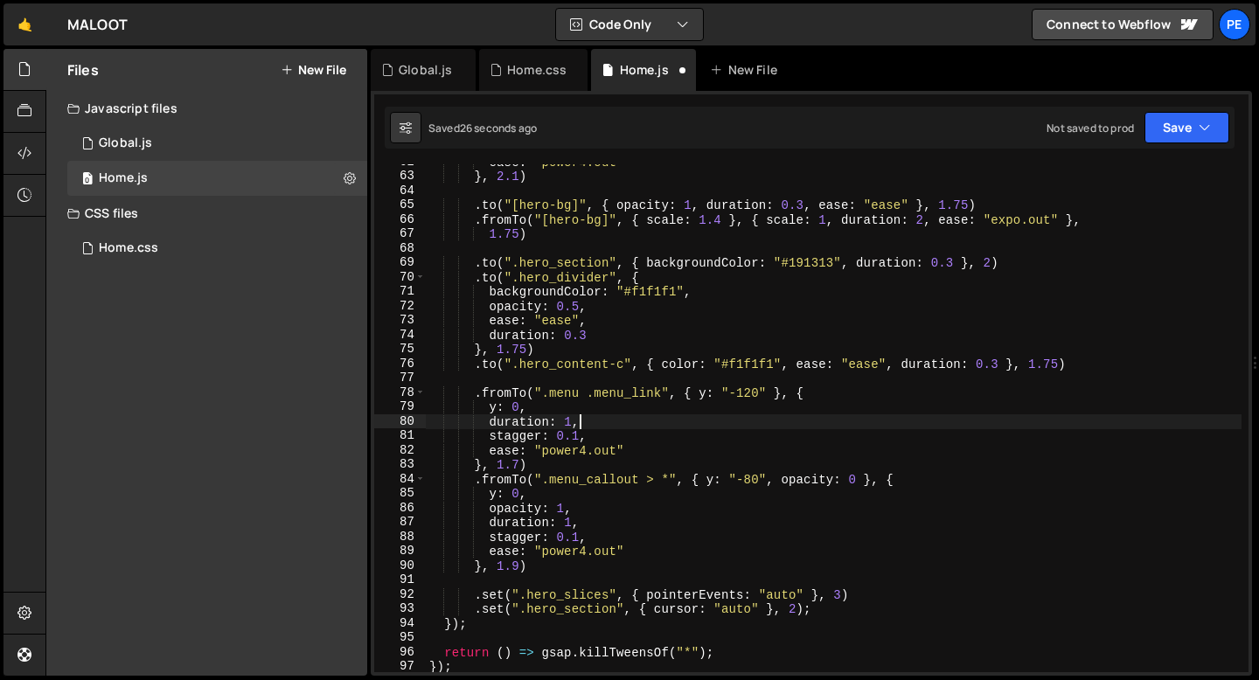
scroll to position [0, 10]
type textarea "duration: 1,"
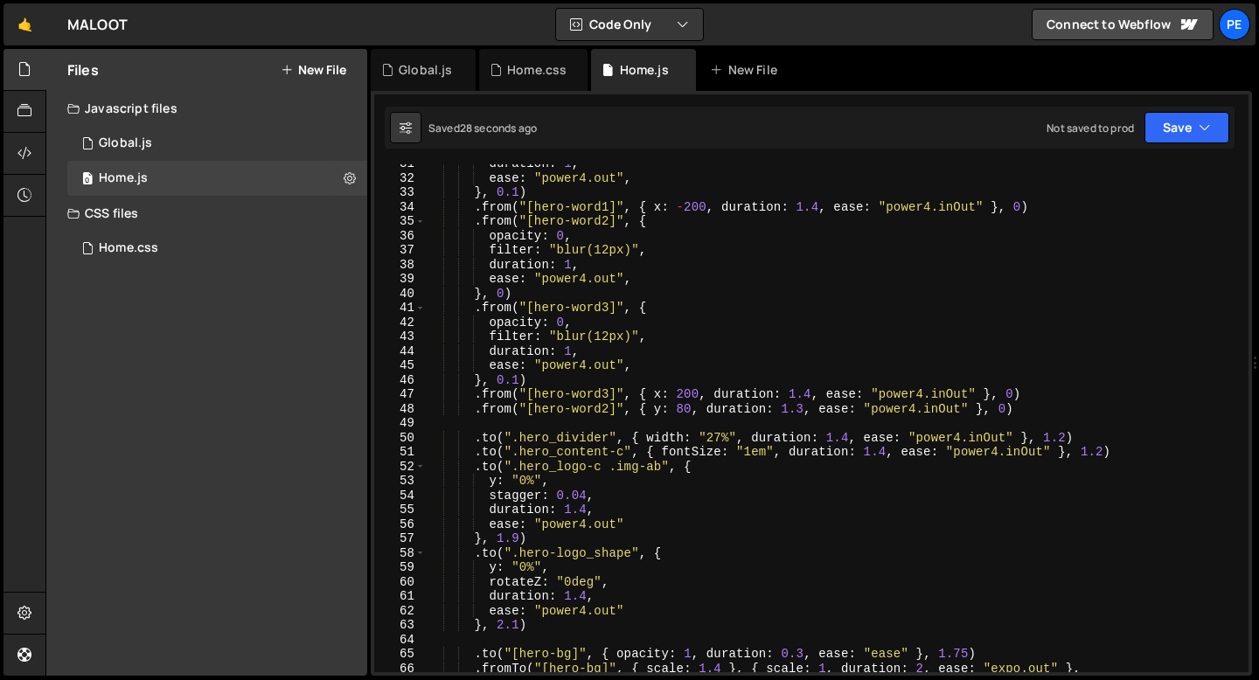
scroll to position [0, 0]
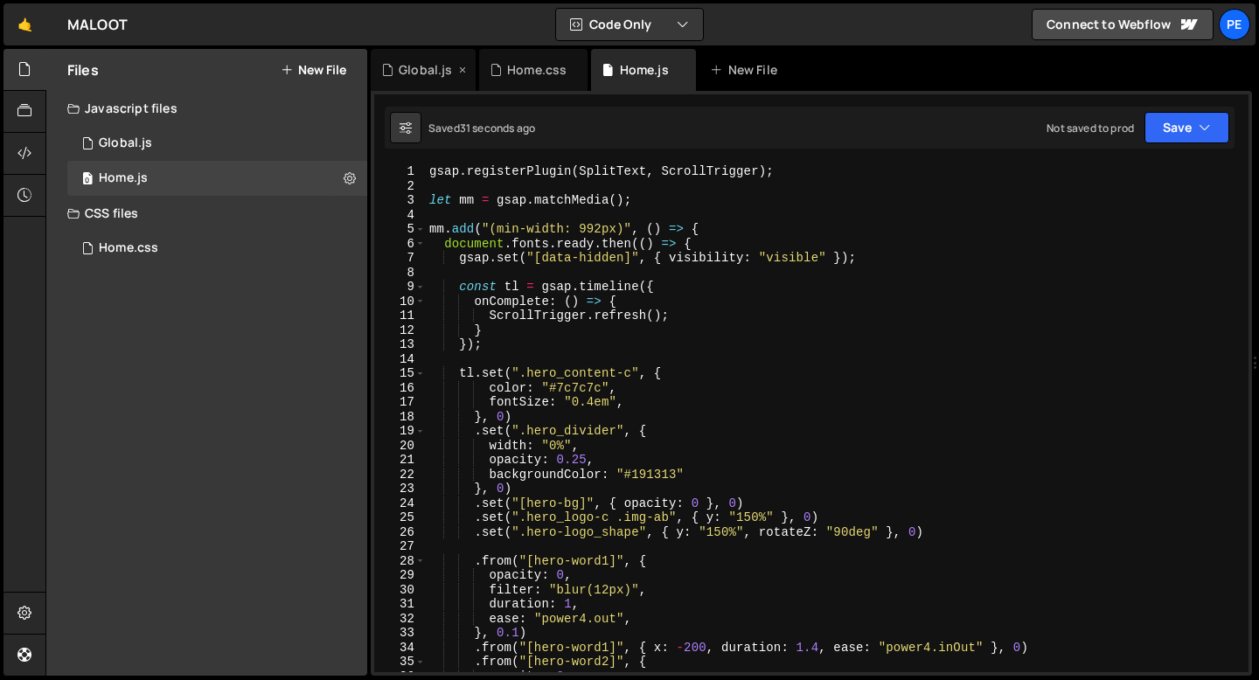
click at [418, 67] on div "Global.js" at bounding box center [425, 69] width 53 height 17
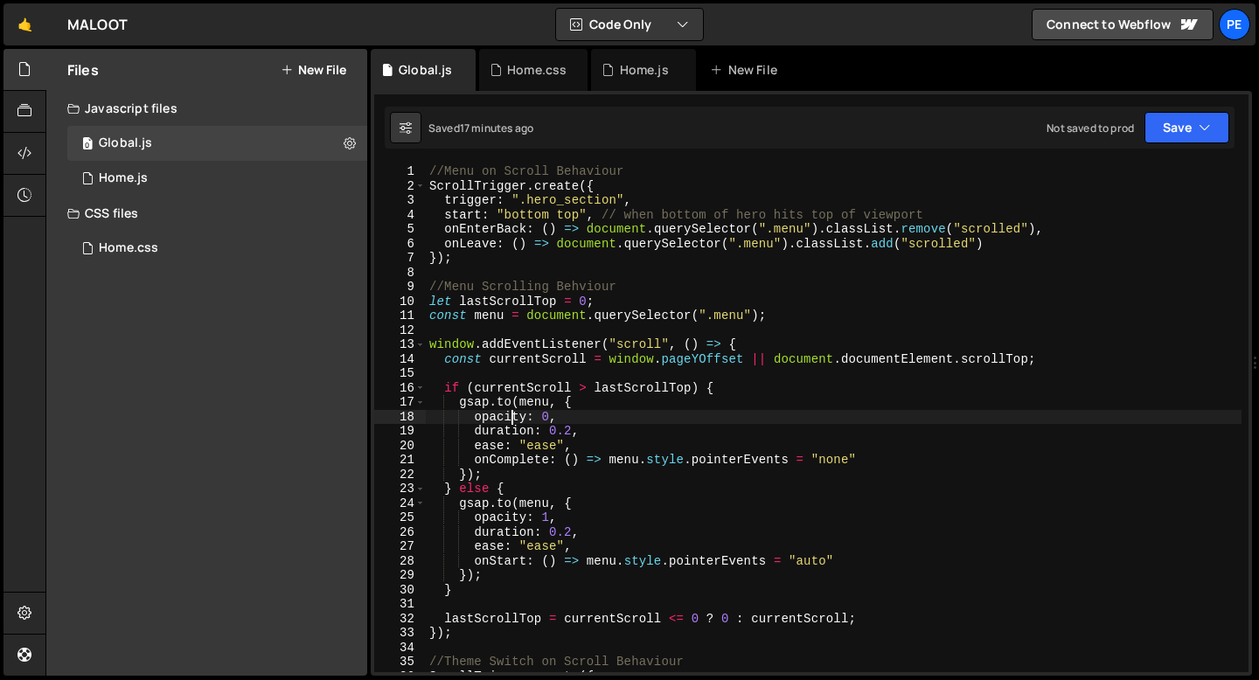
click at [510, 416] on div "//Menu on Scroll Behaviour ScrollTrigger . create ({ trigger : ".hero_section" …" at bounding box center [834, 432] width 816 height 537
click at [509, 416] on div "//Menu on Scroll Behaviour ScrollTrigger . create ({ trigger : ".hero_section" …" at bounding box center [834, 432] width 816 height 537
drag, startPoint x: 536, startPoint y: 420, endPoint x: 497, endPoint y: 418, distance: 39.4
click at [497, 418] on div "//Menu on Scroll Behaviour ScrollTrigger . create ({ trigger : ".hero_section" …" at bounding box center [834, 432] width 816 height 537
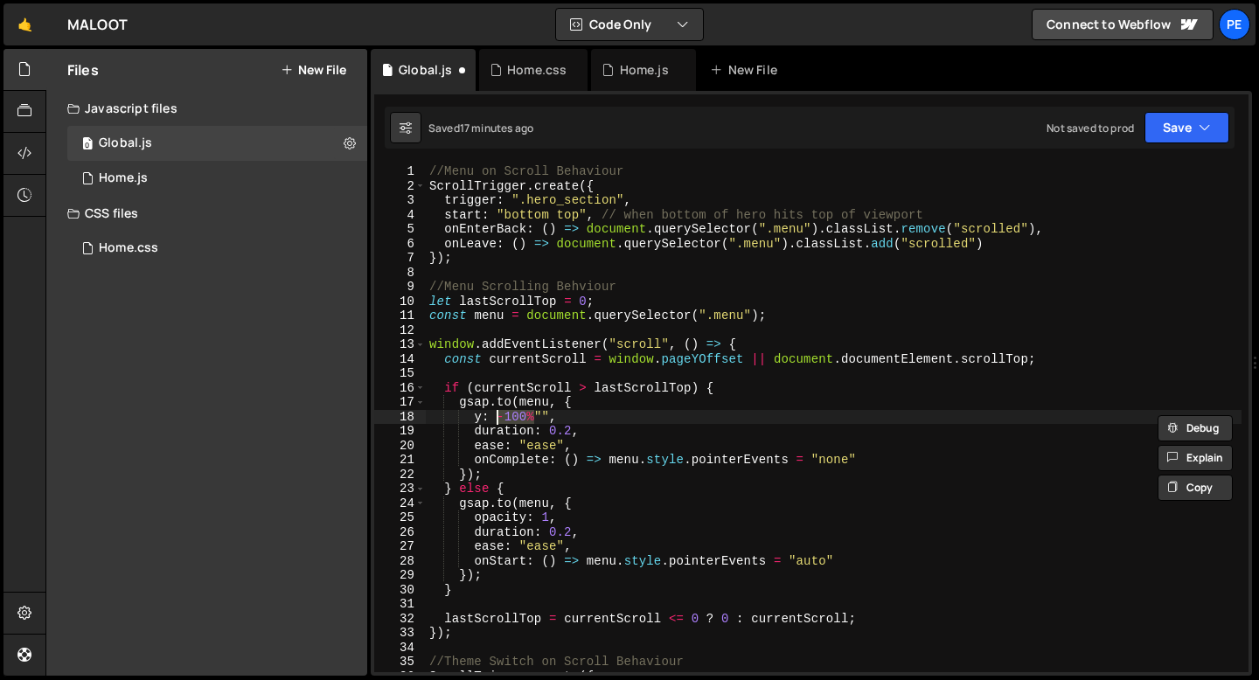
scroll to position [0, 5]
click at [505, 414] on div "//Menu on Scroll Behaviour ScrollTrigger . create ({ trigger : ".hero_section" …" at bounding box center [834, 432] width 816 height 537
paste textarea "-100%"
click at [572, 431] on div "//Menu on Scroll Behaviour ScrollTrigger . create ({ trigger : ".hero_section" …" at bounding box center [834, 432] width 816 height 537
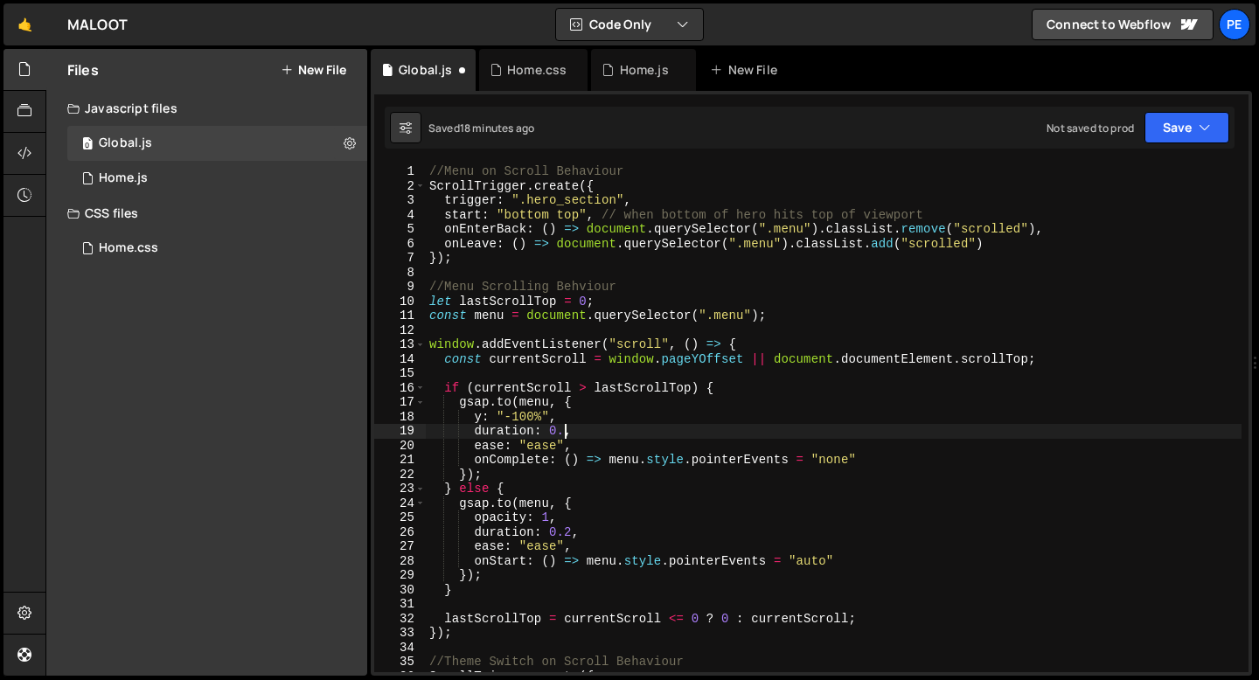
scroll to position [0, 10]
click at [547, 445] on div "//Menu on Scroll Behaviour ScrollTrigger . create ({ trigger : ".hero_section" …" at bounding box center [834, 432] width 816 height 537
click at [546, 446] on div "//Menu on Scroll Behaviour ScrollTrigger . create ({ trigger : ".hero_section" …" at bounding box center [834, 432] width 816 height 537
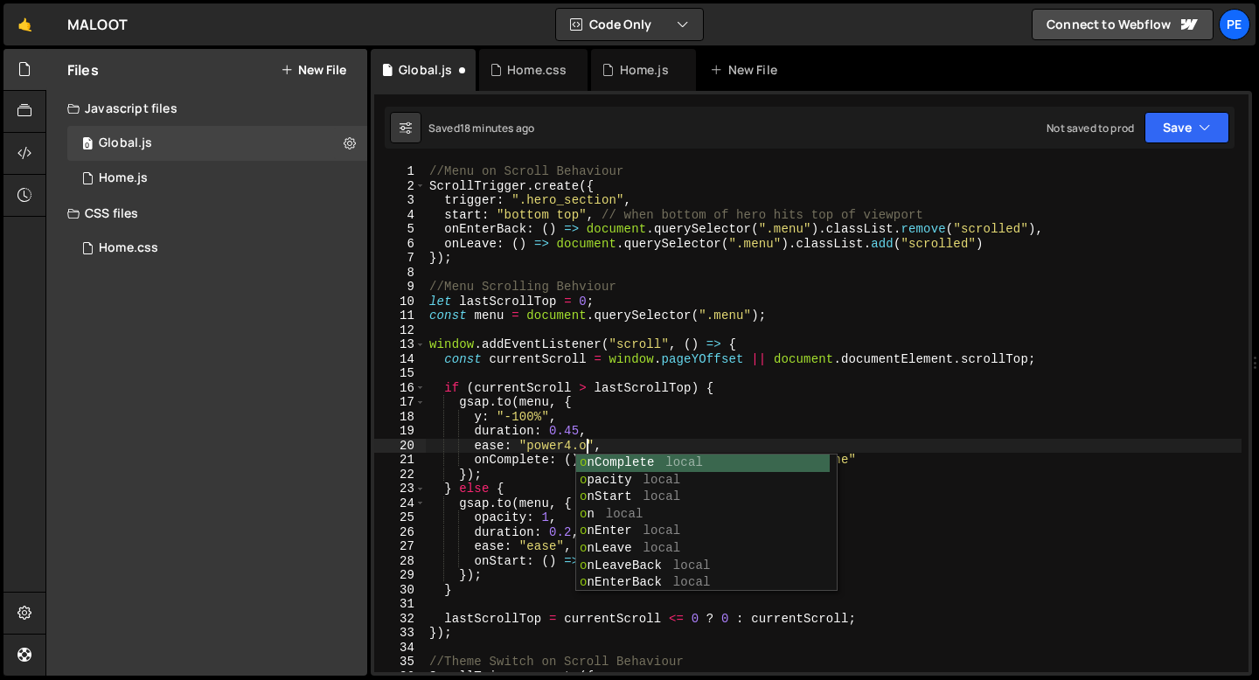
scroll to position [0, 11]
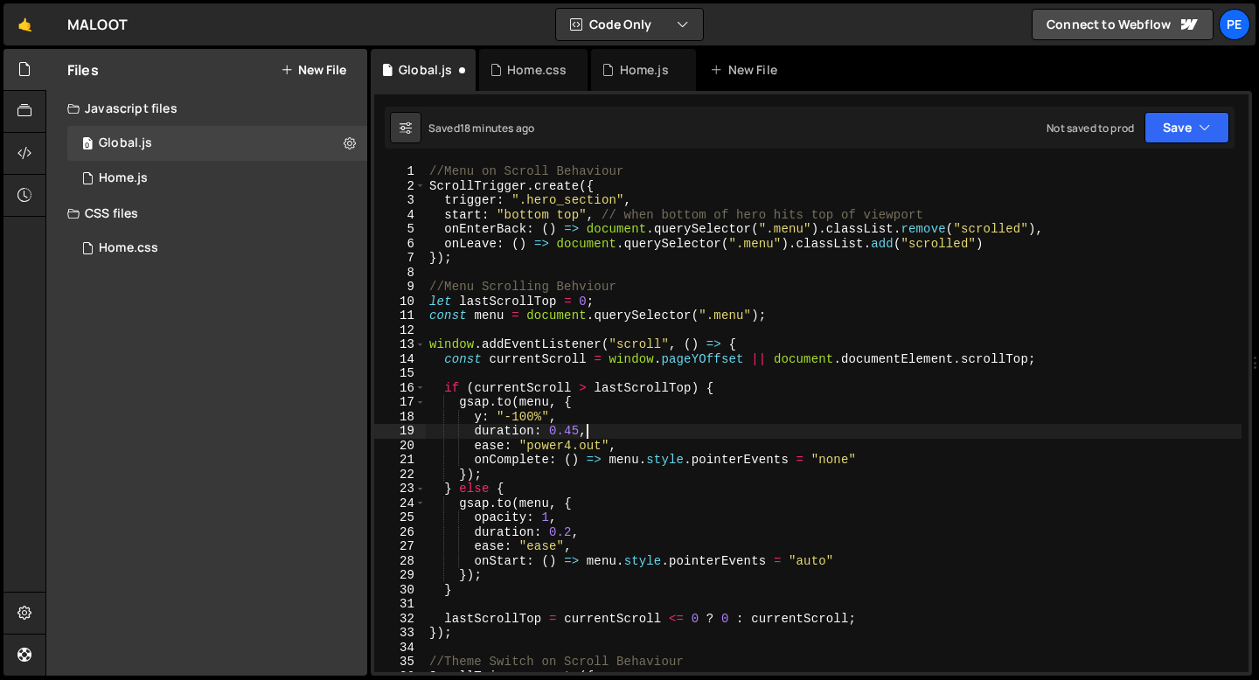
click at [584, 425] on div "//Menu on Scroll Behaviour ScrollTrigger . create ({ trigger : ".hero_section" …" at bounding box center [834, 432] width 816 height 537
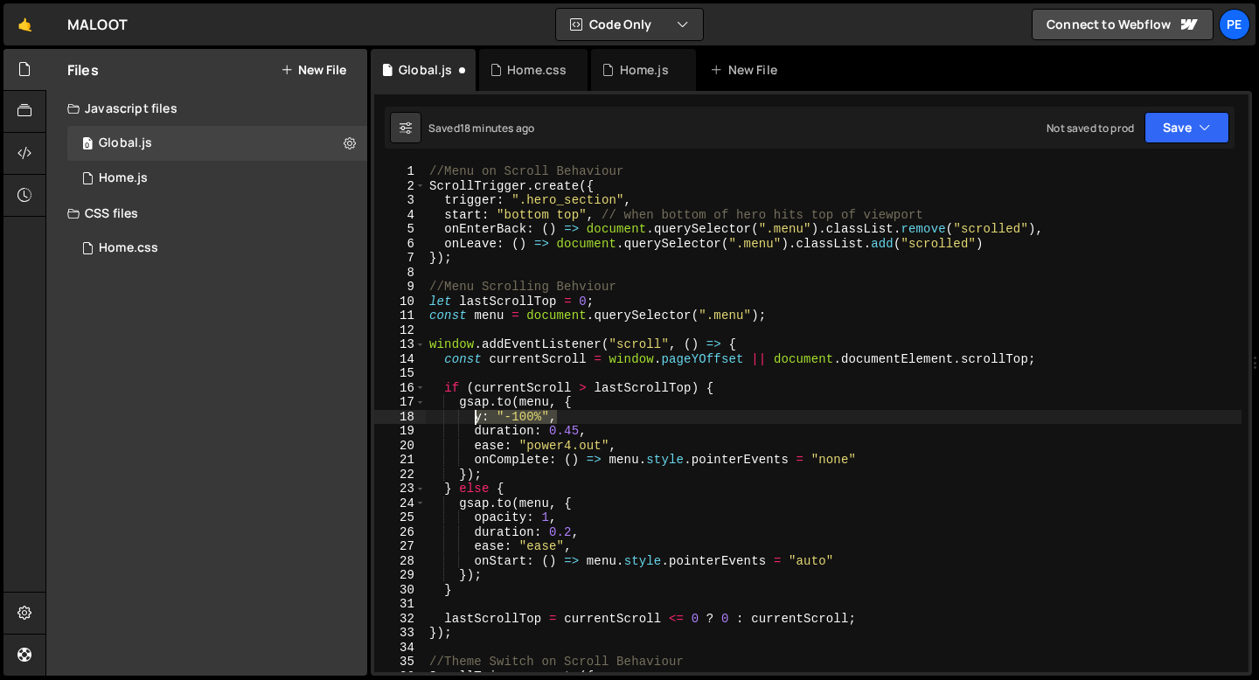
drag, startPoint x: 553, startPoint y: 416, endPoint x: 474, endPoint y: 420, distance: 79.6
click at [474, 420] on div "//Menu on Scroll Behaviour ScrollTrigger . create ({ trigger : ".hero_section" …" at bounding box center [834, 432] width 816 height 537
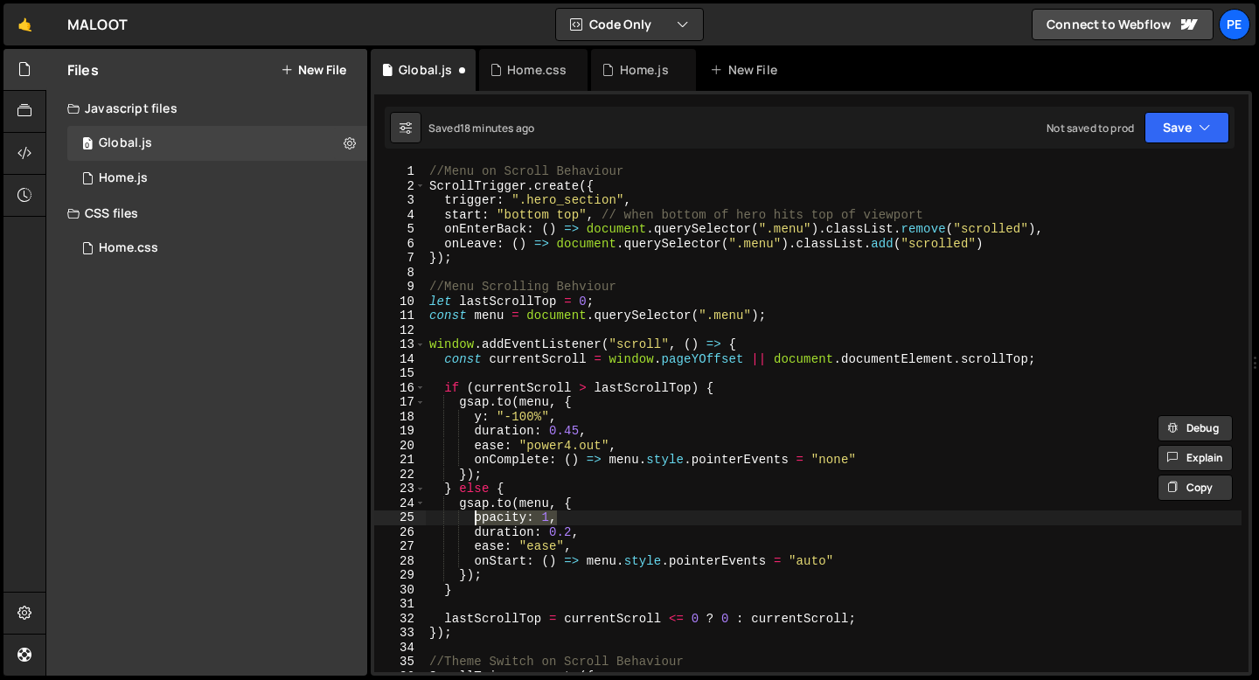
drag, startPoint x: 553, startPoint y: 517, endPoint x: 475, endPoint y: 521, distance: 78.8
click at [475, 521] on div "//Menu on Scroll Behaviour ScrollTrigger . create ({ trigger : ".hero_section" …" at bounding box center [834, 432] width 816 height 537
paste textarea "y: "-100%""
click at [515, 517] on div "//Menu on Scroll Behaviour ScrollTrigger . create ({ trigger : ".hero_section" …" at bounding box center [834, 432] width 816 height 537
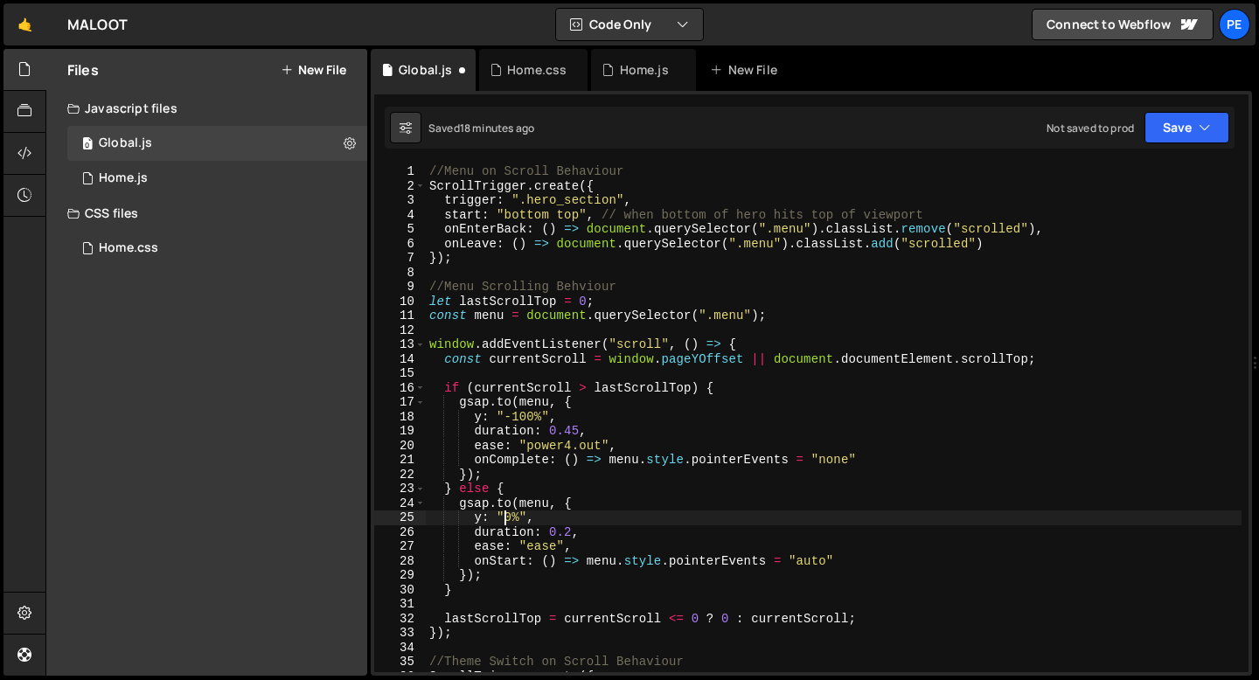
click at [569, 534] on div "//Menu on Scroll Behaviour ScrollTrigger . create ({ trigger : ".hero_section" …" at bounding box center [834, 432] width 816 height 537
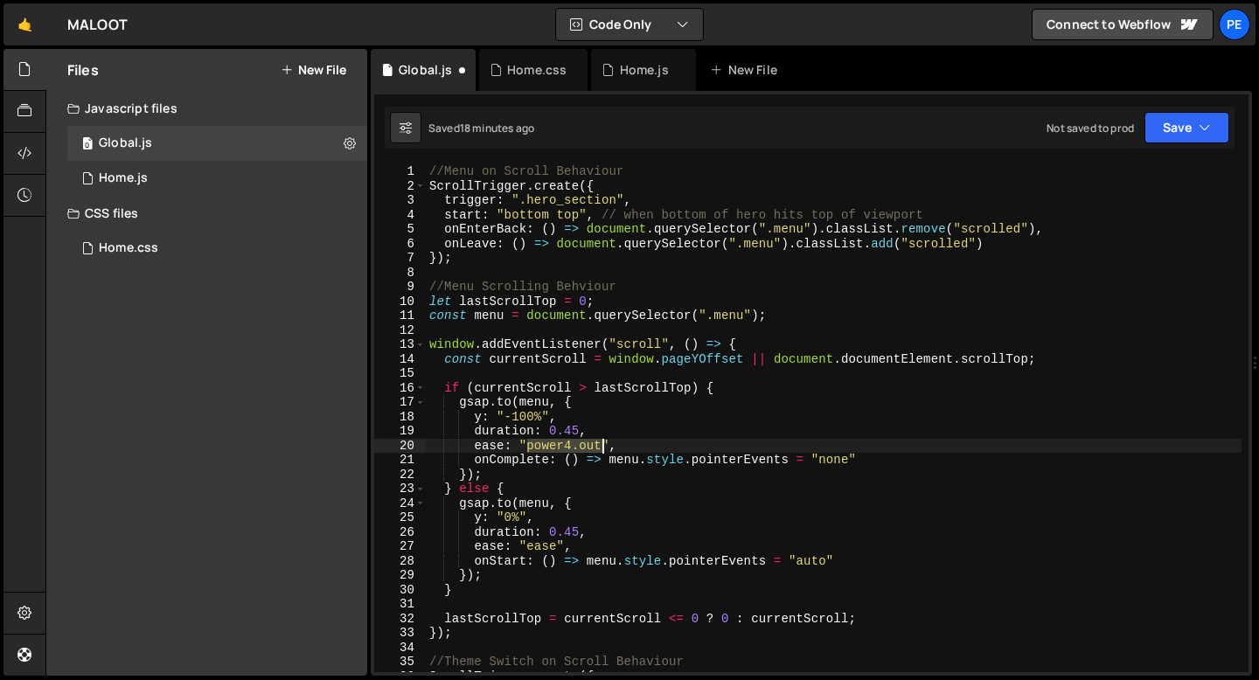
drag, startPoint x: 528, startPoint y: 446, endPoint x: 601, endPoint y: 448, distance: 73.5
click at [601, 448] on div "//Menu on Scroll Behaviour ScrollTrigger . create ({ trigger : ".hero_section" …" at bounding box center [834, 432] width 816 height 537
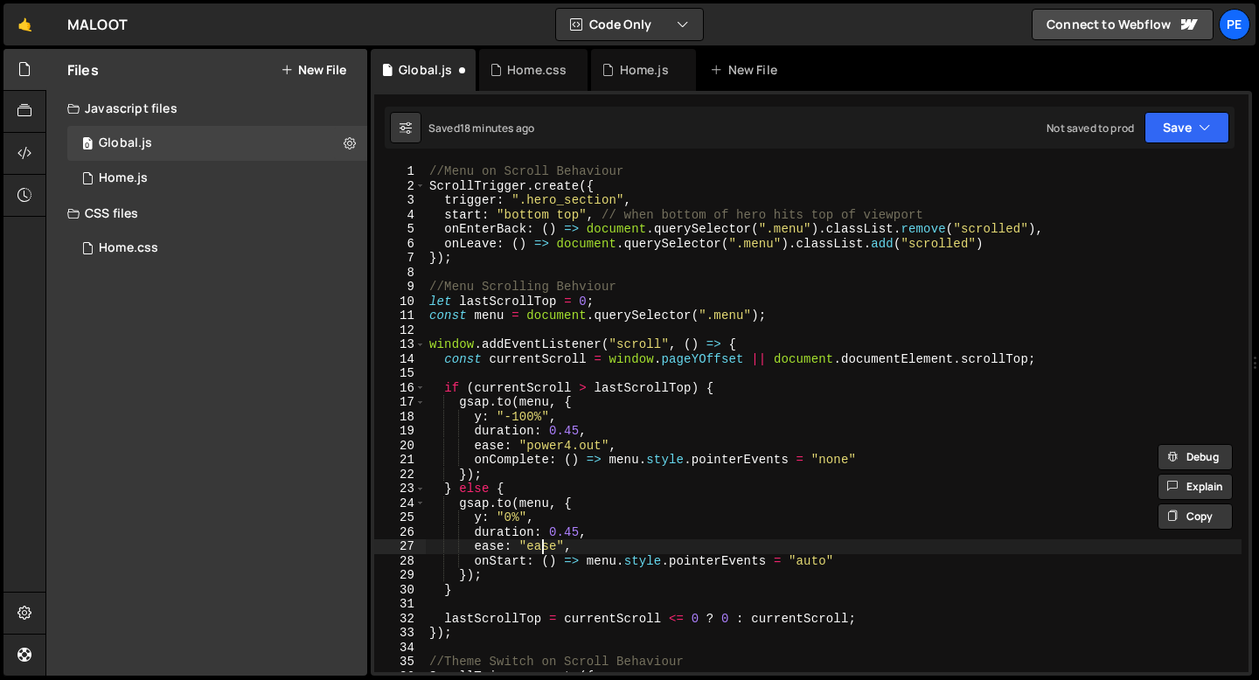
click at [539, 544] on div "//Menu on Scroll Behaviour ScrollTrigger . create ({ trigger : ".hero_section" …" at bounding box center [834, 432] width 816 height 537
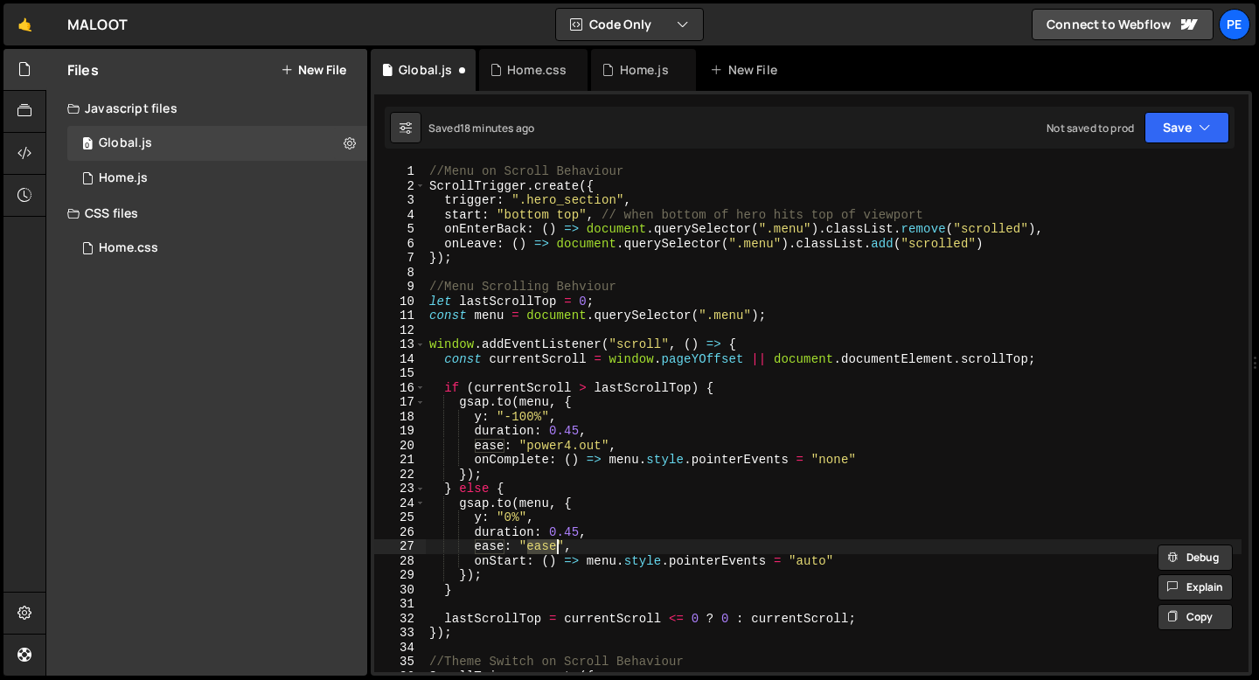
paste textarea "power4.out"
click at [632, 544] on div "//Menu on Scroll Behaviour ScrollTrigger . create ({ trigger : ".hero_section" …" at bounding box center [834, 432] width 816 height 537
type textarea "ease: "power4.out","
